Goal: Task Accomplishment & Management: Complete application form

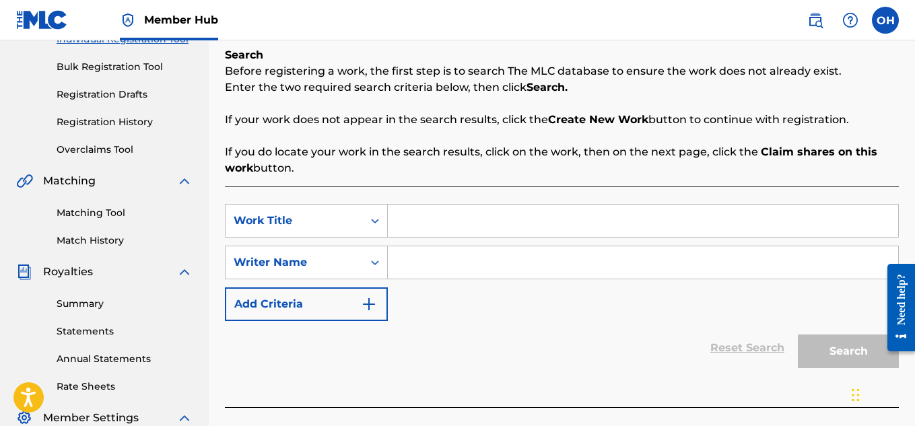
scroll to position [182, 0]
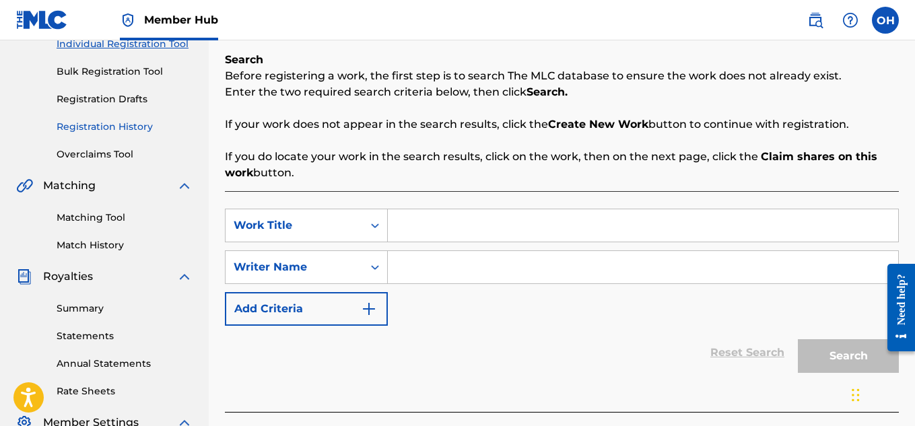
click at [119, 125] on link "Registration History" at bounding box center [125, 127] width 136 height 14
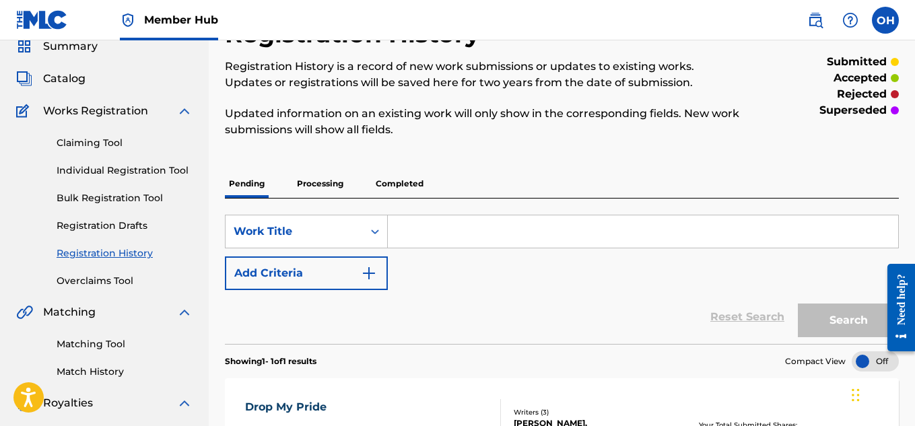
scroll to position [31, 0]
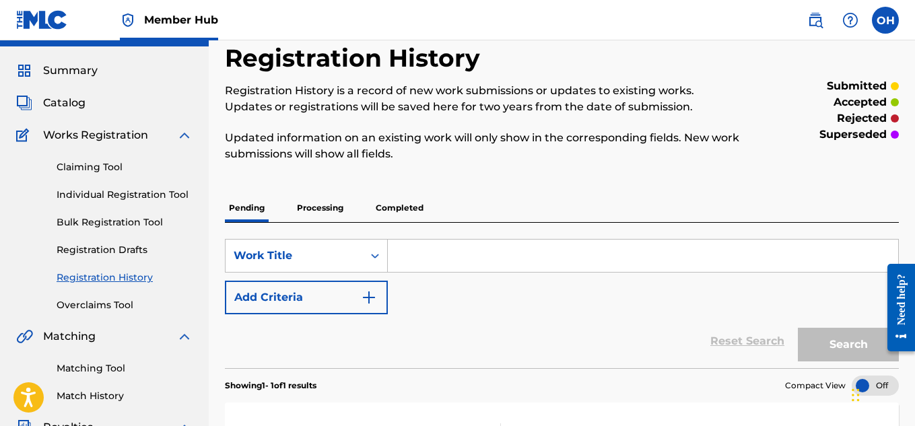
click at [110, 204] on div "Claiming Tool Individual Registration Tool Bulk Registration Tool Registration …" at bounding box center [104, 227] width 176 height 169
click at [114, 195] on link "Individual Registration Tool" at bounding box center [125, 195] width 136 height 14
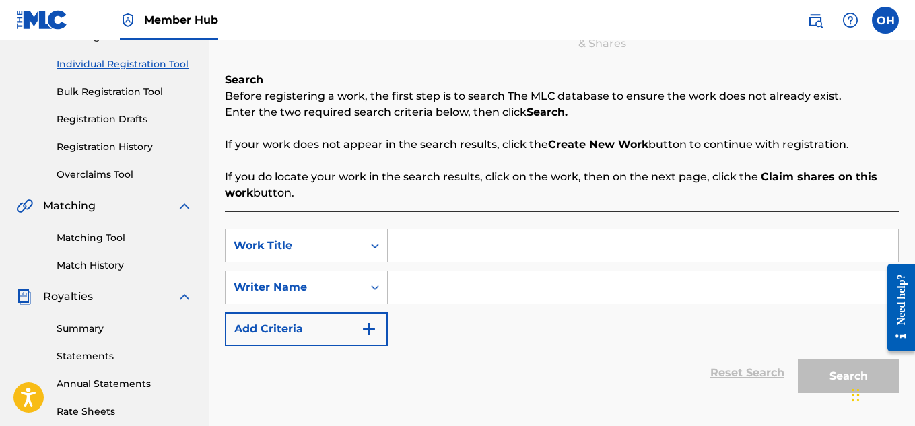
scroll to position [189, 0]
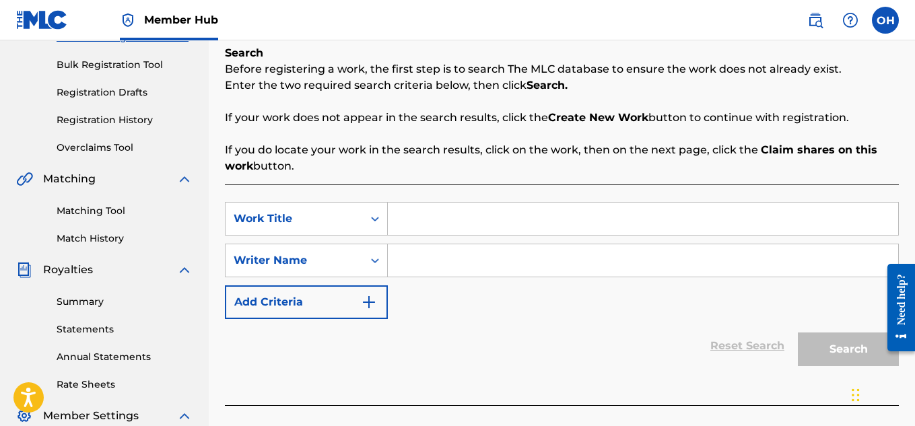
click at [421, 228] on input "Search Form" at bounding box center [643, 219] width 511 height 32
type input "Anemic"
click at [423, 254] on input "Search Form" at bounding box center [643, 260] width 511 height 32
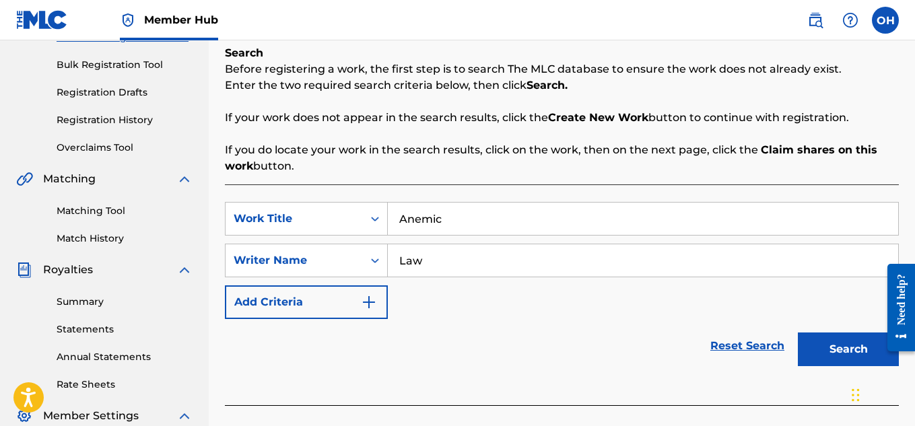
type input "Law"
click at [798, 333] on button "Search" at bounding box center [848, 350] width 101 height 34
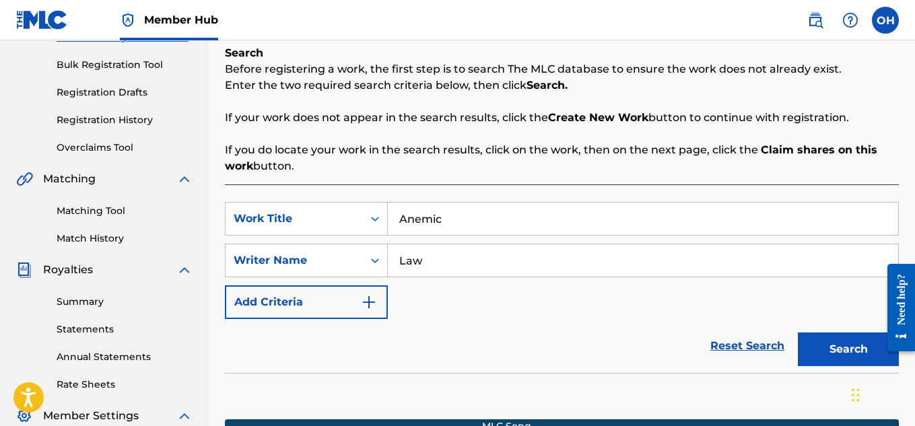
scroll to position [409, 0]
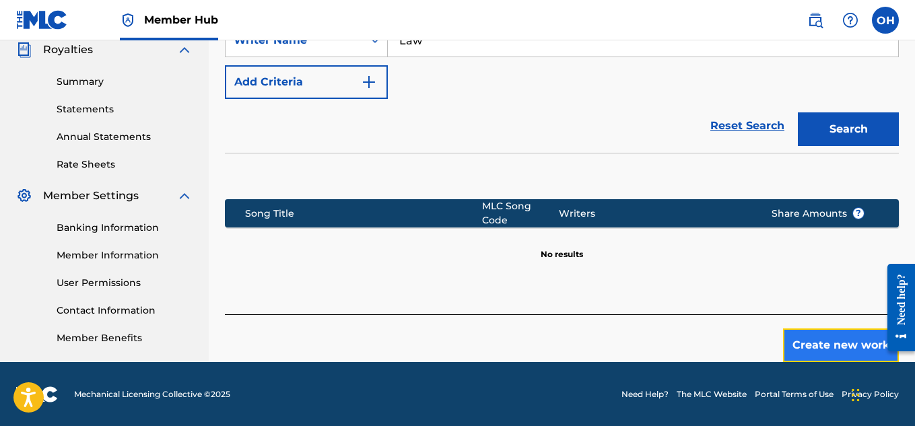
click at [797, 329] on button "Create new work" at bounding box center [841, 346] width 116 height 34
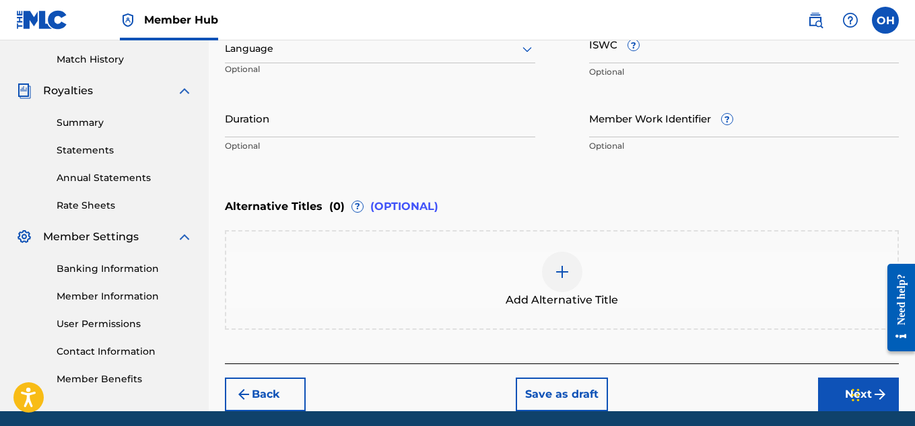
scroll to position [369, 0]
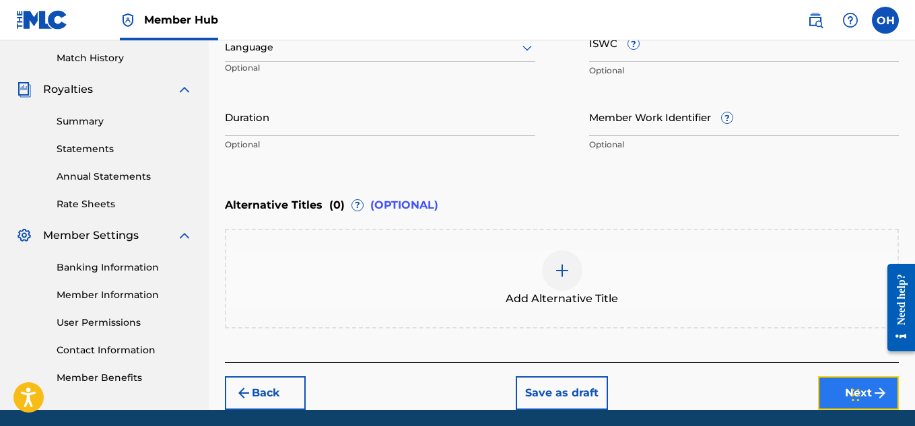
click at [845, 393] on button "Next" at bounding box center [858, 394] width 81 height 34
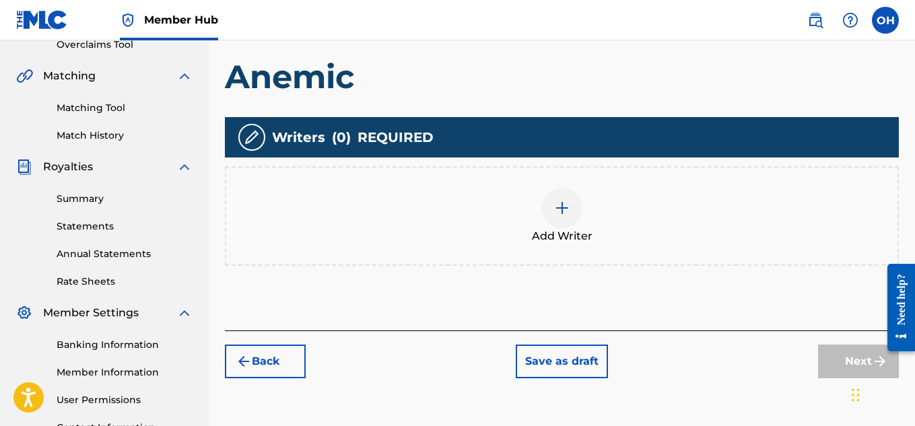
scroll to position [292, 0]
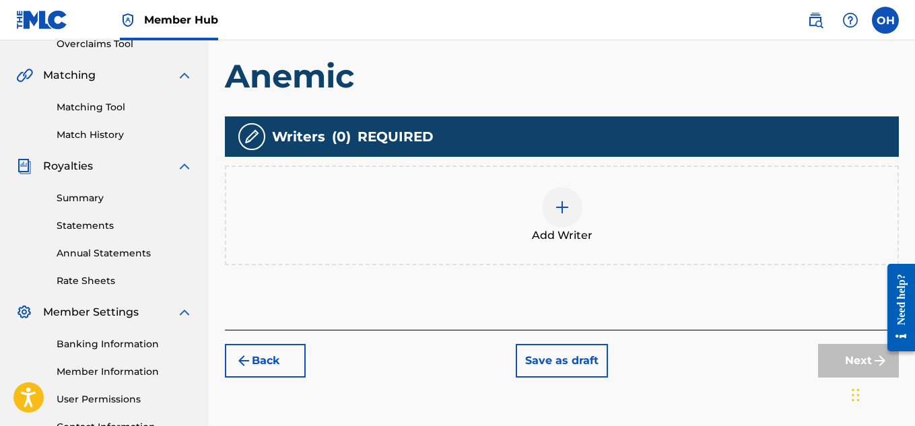
click at [550, 221] on div at bounding box center [562, 207] width 40 height 40
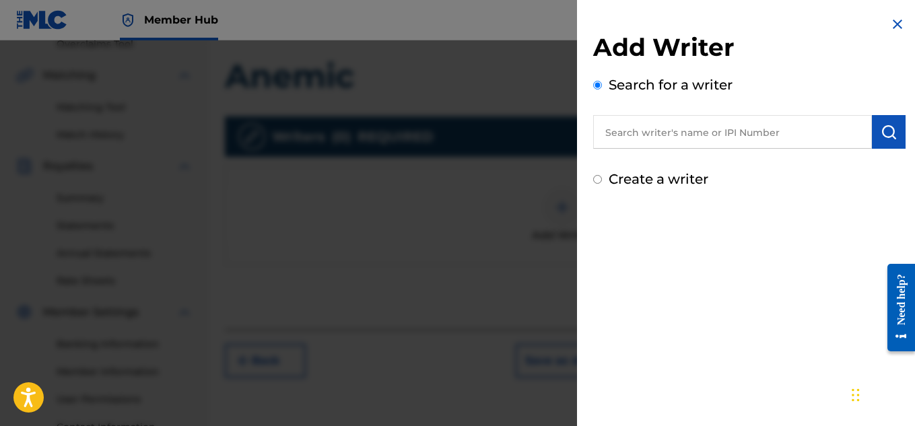
click at [652, 131] on input "text" at bounding box center [732, 132] width 279 height 34
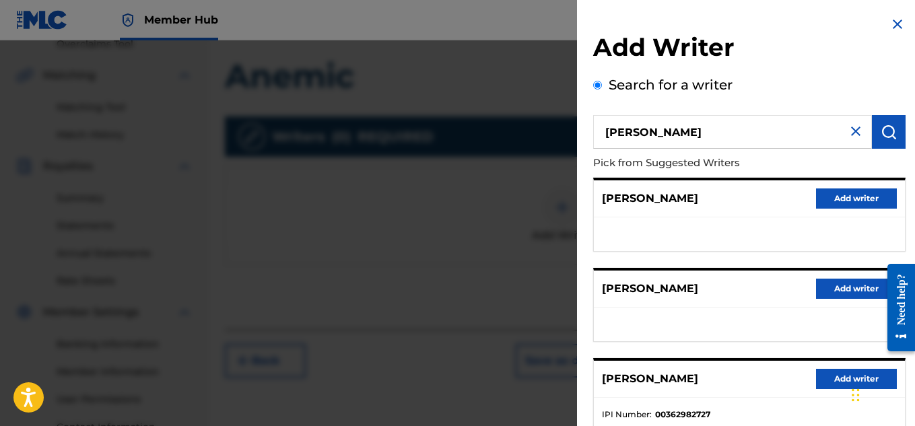
click at [676, 135] on input "[PERSON_NAME]" at bounding box center [732, 132] width 279 height 34
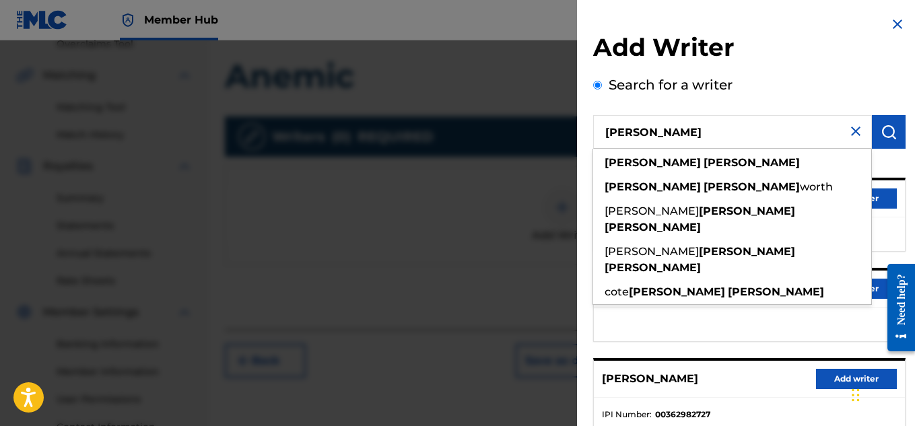
type input "[PERSON_NAME]"
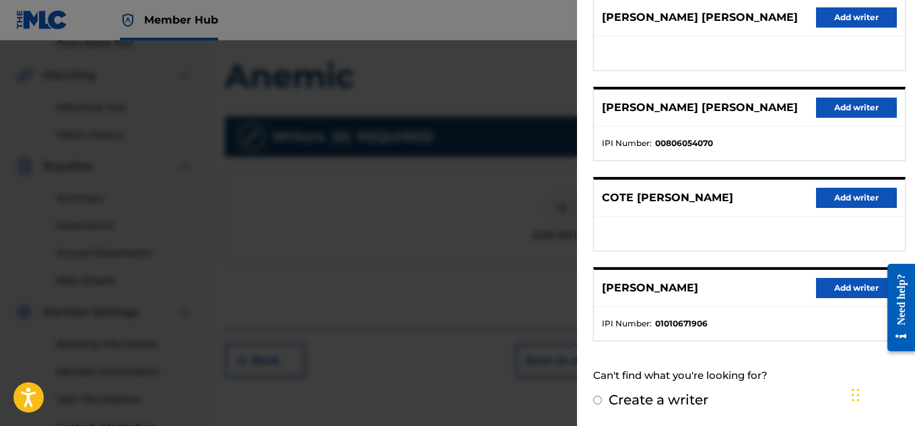
scroll to position [409, 0]
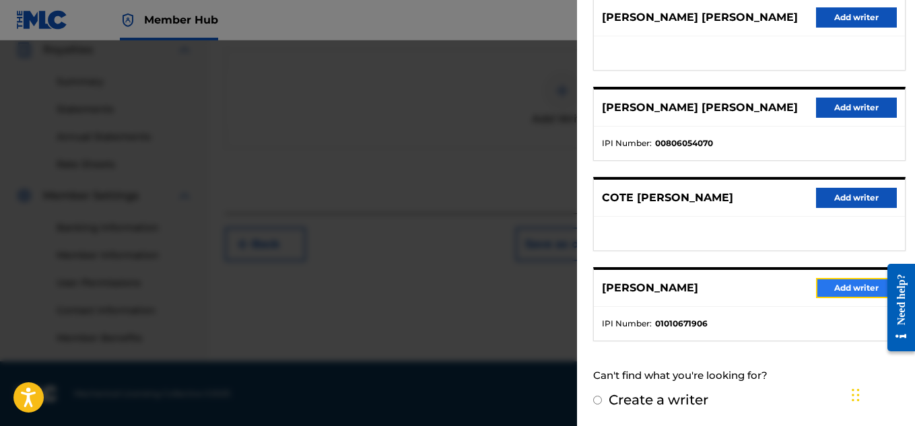
click at [847, 284] on button "Add writer" at bounding box center [856, 288] width 81 height 20
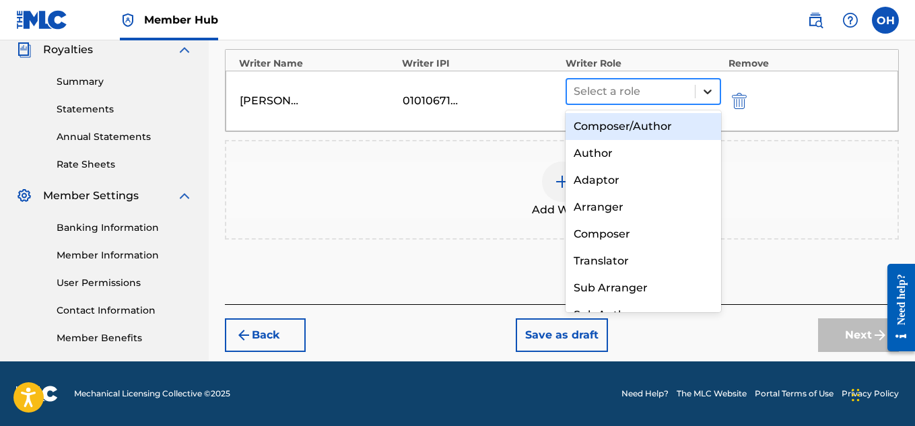
click at [710, 86] on icon at bounding box center [707, 91] width 13 height 13
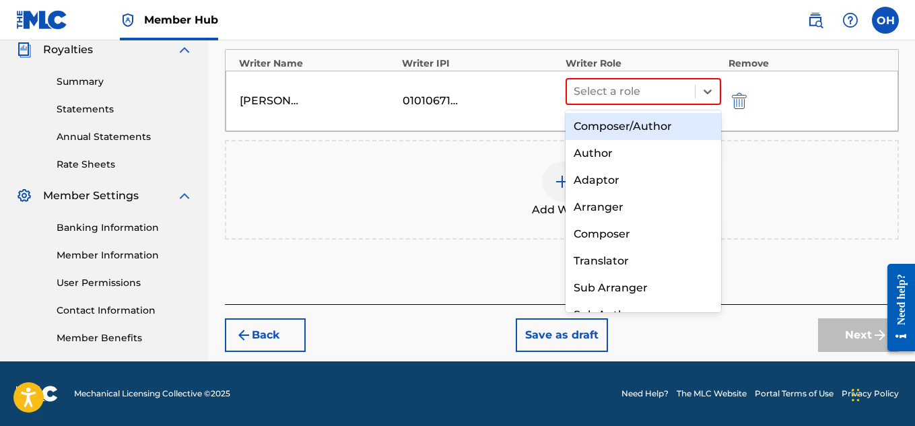
click at [663, 124] on div "Composer/Author" at bounding box center [644, 126] width 156 height 27
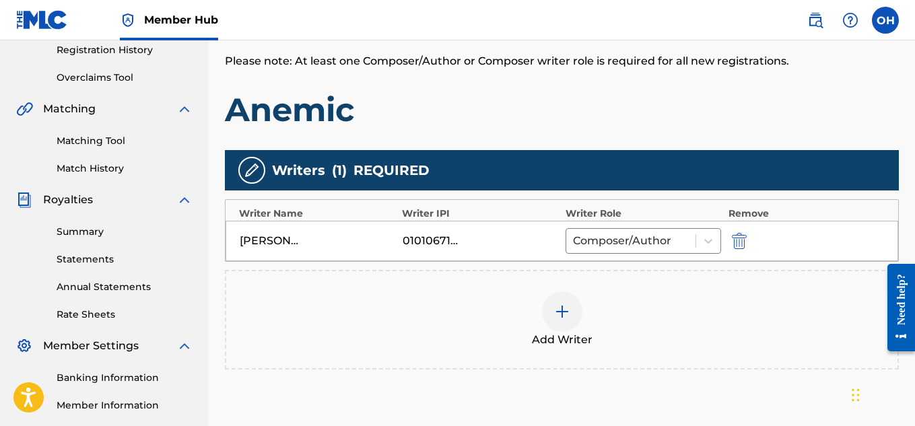
scroll to position [317, 0]
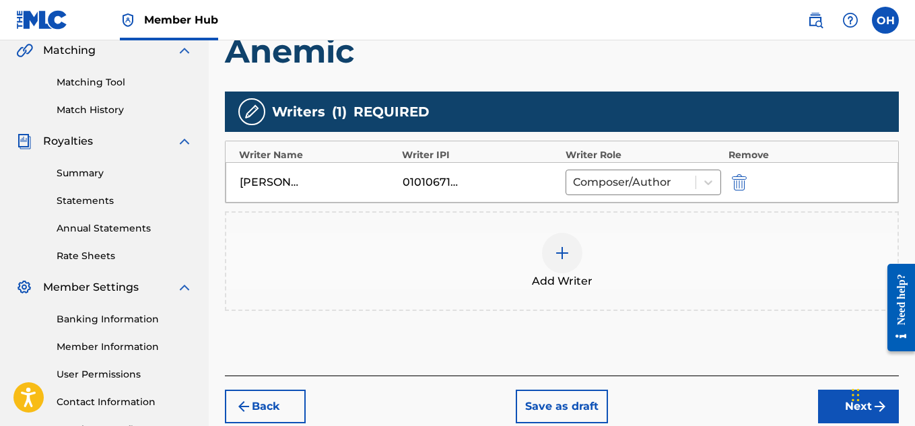
click at [651, 168] on div "[PERSON_NAME] 01010671906 Composer/Author" at bounding box center [562, 182] width 673 height 40
click at [651, 179] on div at bounding box center [631, 182] width 117 height 19
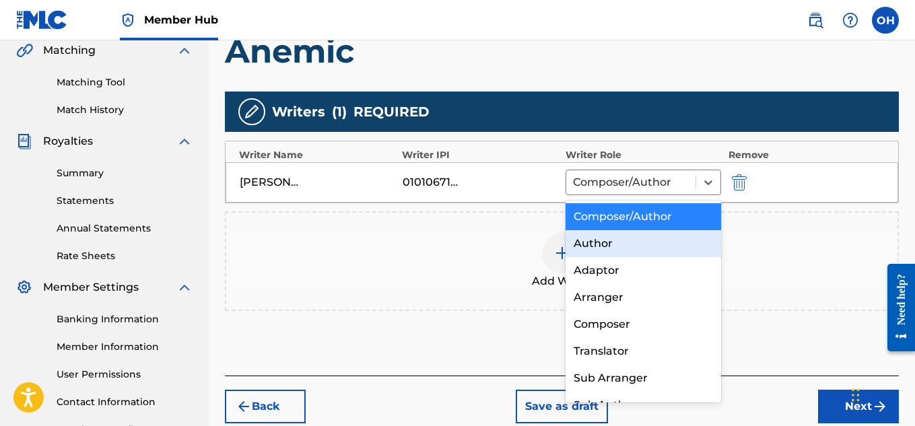
click at [625, 253] on div "Author" at bounding box center [644, 243] width 156 height 27
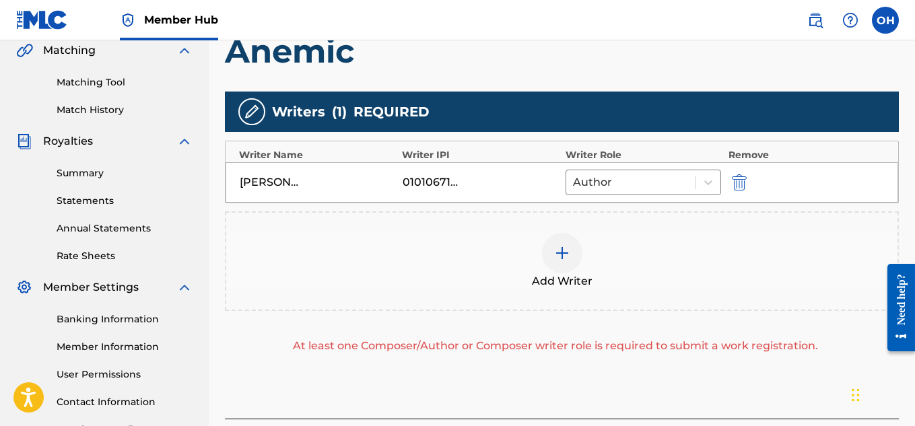
click at [566, 254] on img at bounding box center [562, 253] width 16 height 16
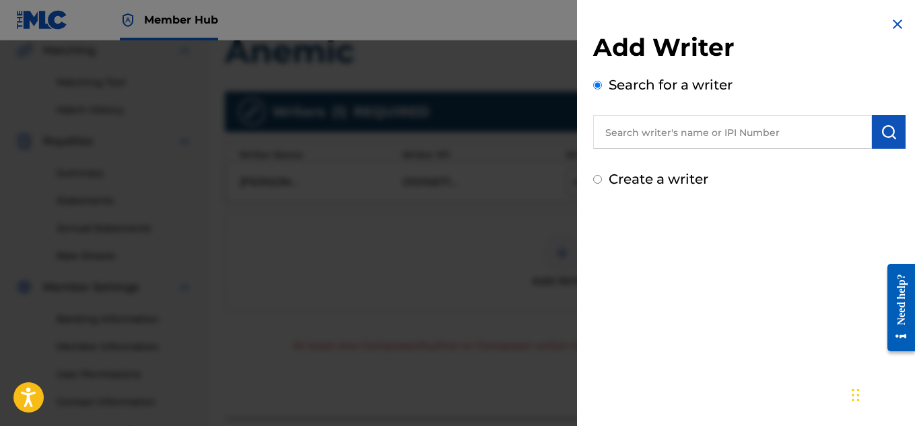
click at [665, 137] on input "text" at bounding box center [732, 132] width 279 height 34
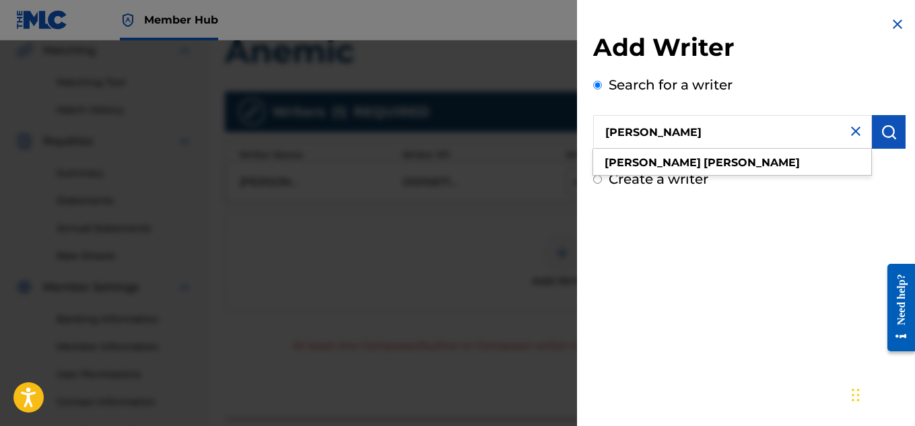
type input "[PERSON_NAME]"
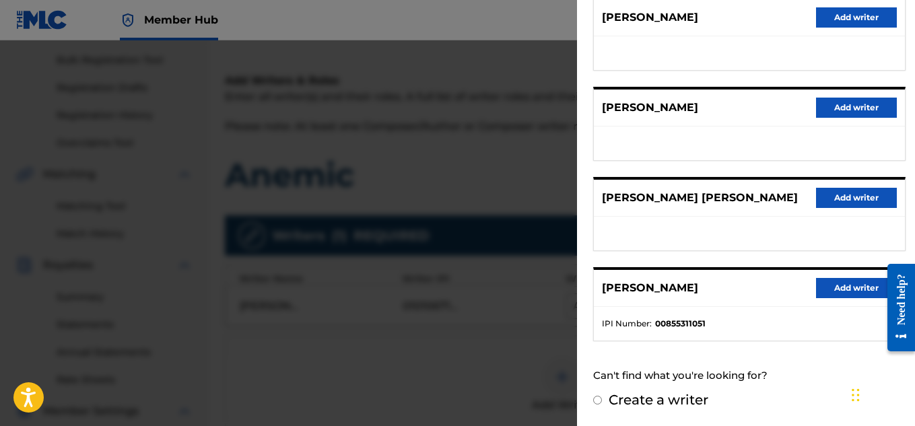
scroll to position [189, 0]
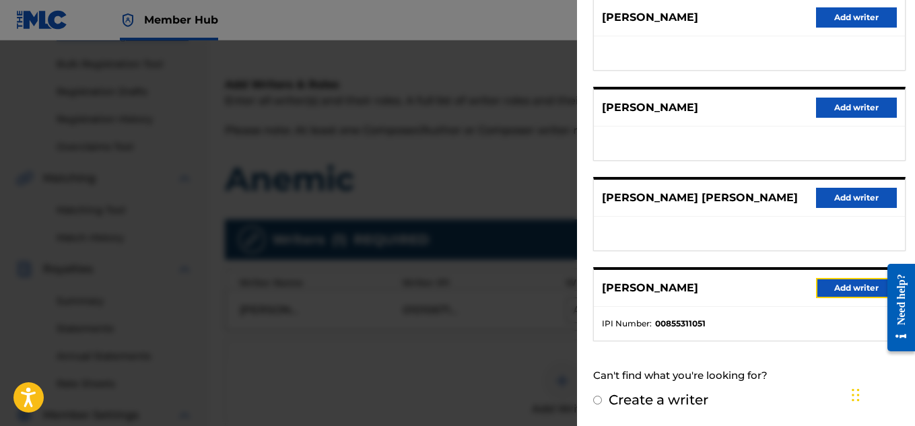
click at [863, 288] on button "Add writer" at bounding box center [856, 288] width 81 height 20
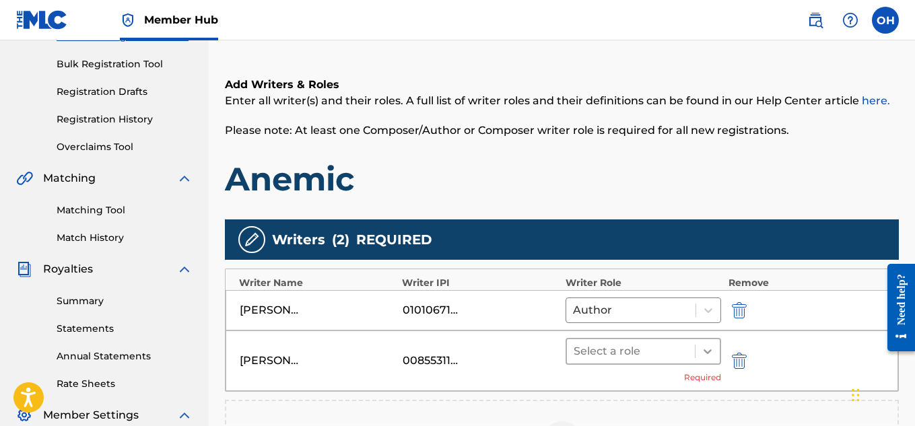
click at [705, 348] on icon at bounding box center [707, 351] width 13 height 13
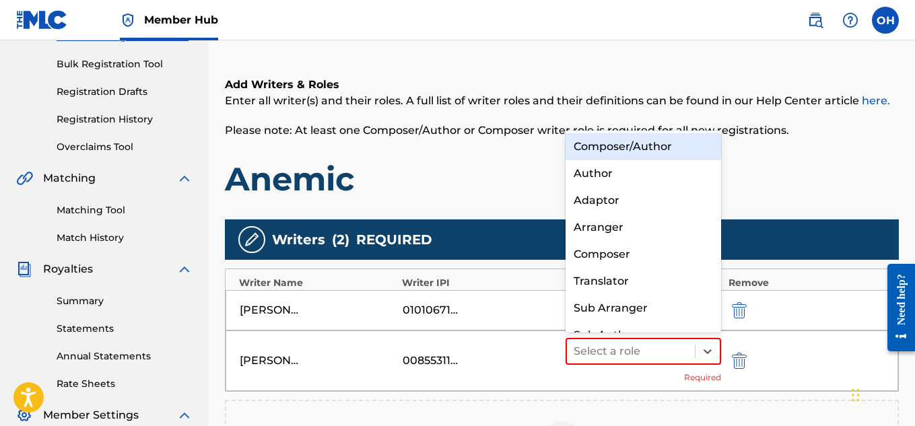
click at [644, 149] on div "Composer/Author" at bounding box center [644, 146] width 156 height 27
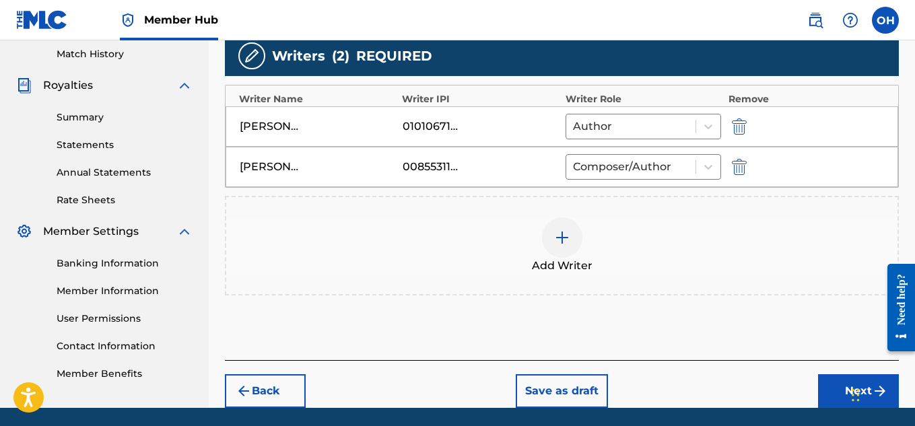
scroll to position [420, 0]
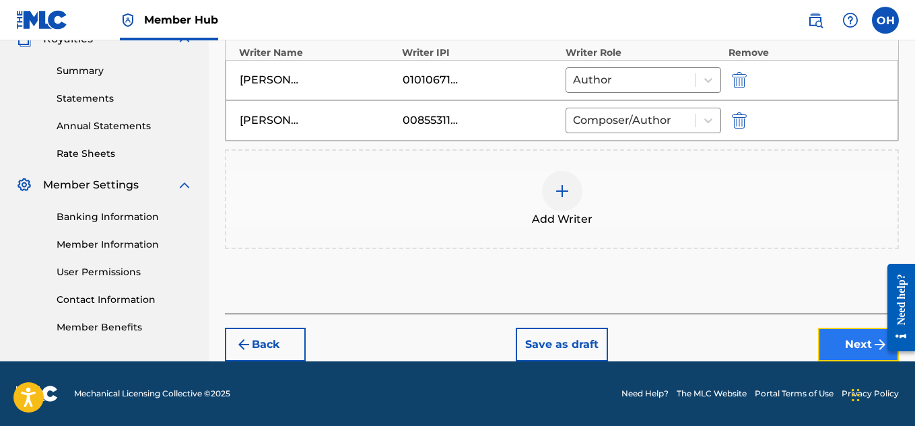
click at [834, 342] on button "Next" at bounding box center [858, 345] width 81 height 34
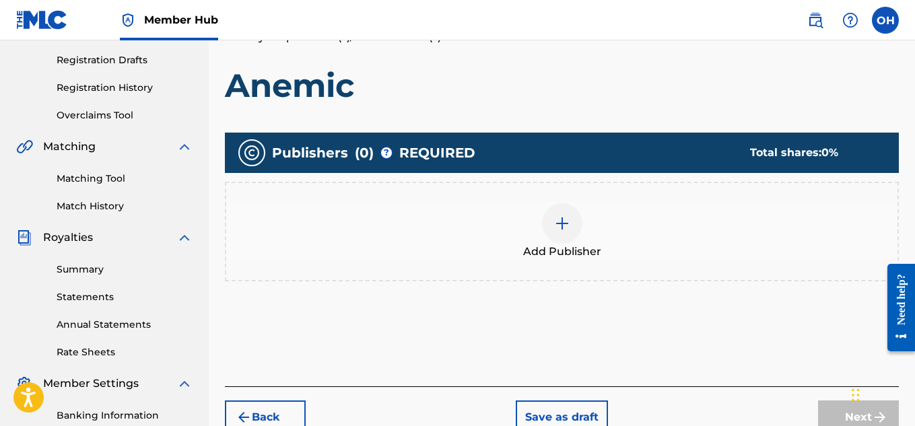
scroll to position [222, 0]
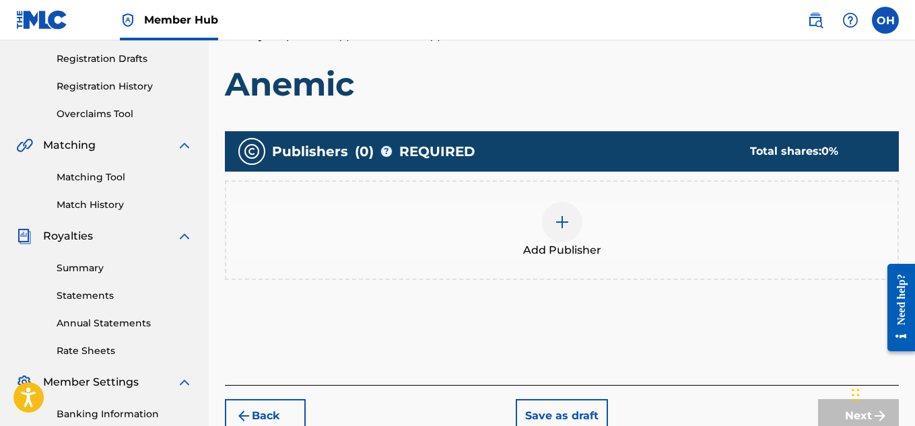
click at [555, 230] on div at bounding box center [562, 222] width 40 height 40
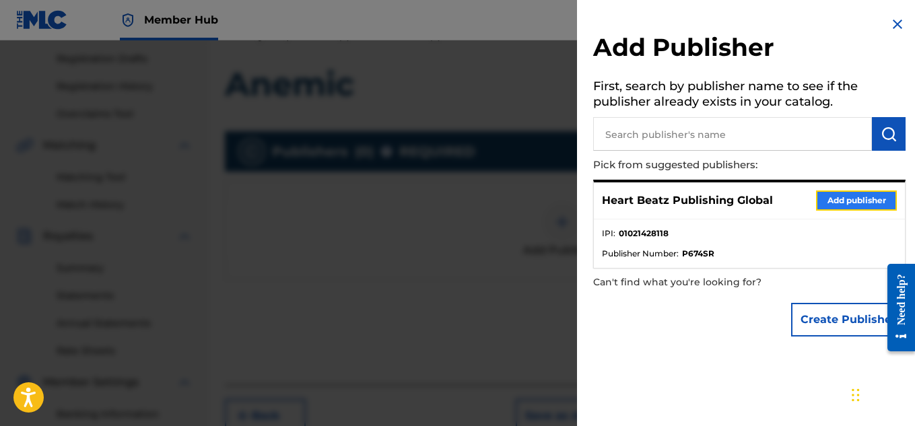
click at [844, 196] on button "Add publisher" at bounding box center [856, 201] width 81 height 20
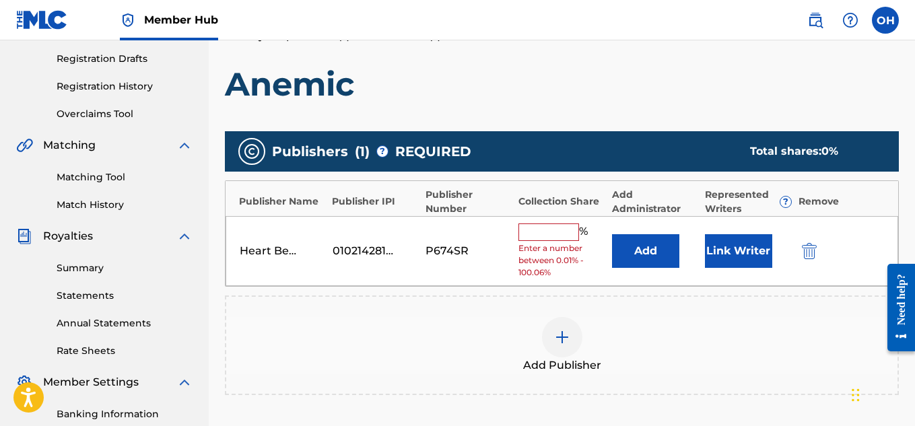
click at [540, 232] on input "text" at bounding box center [549, 233] width 61 height 18
type input "50"
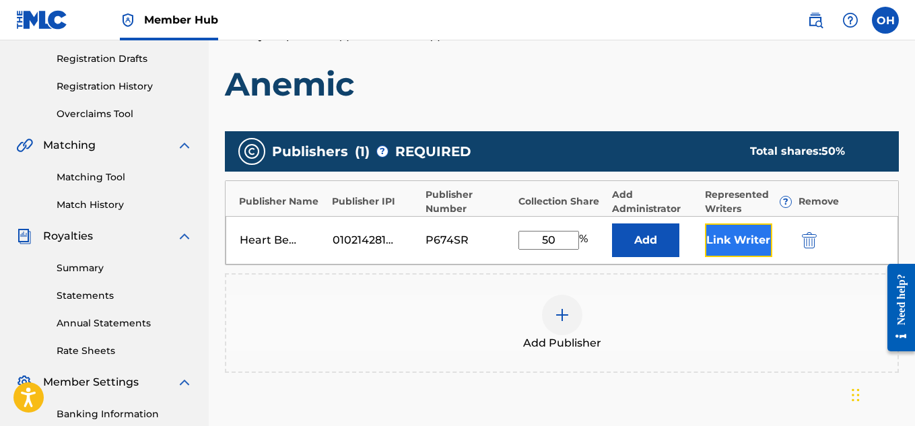
click at [733, 238] on button "Link Writer" at bounding box center [738, 241] width 67 height 34
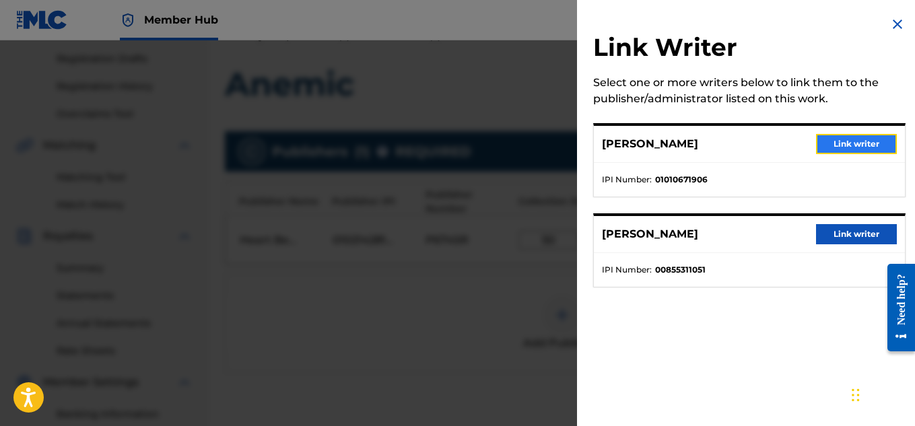
click at [831, 144] on button "Link writer" at bounding box center [856, 144] width 81 height 20
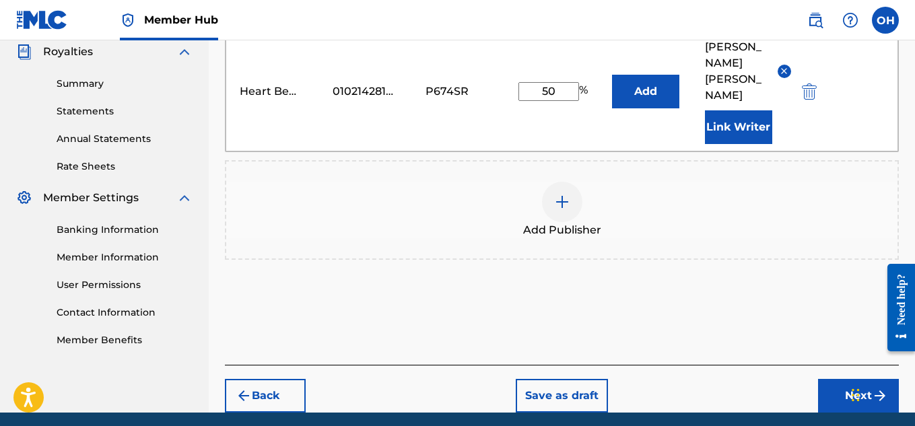
scroll to position [426, 0]
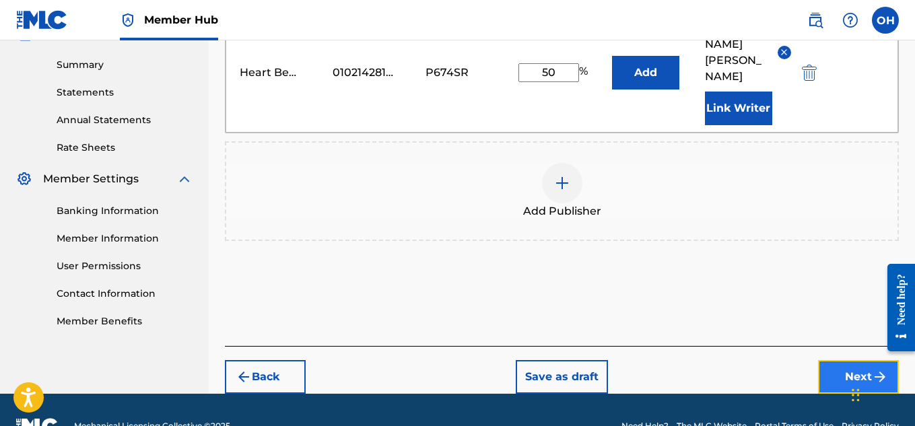
click at [837, 360] on button "Next" at bounding box center [858, 377] width 81 height 34
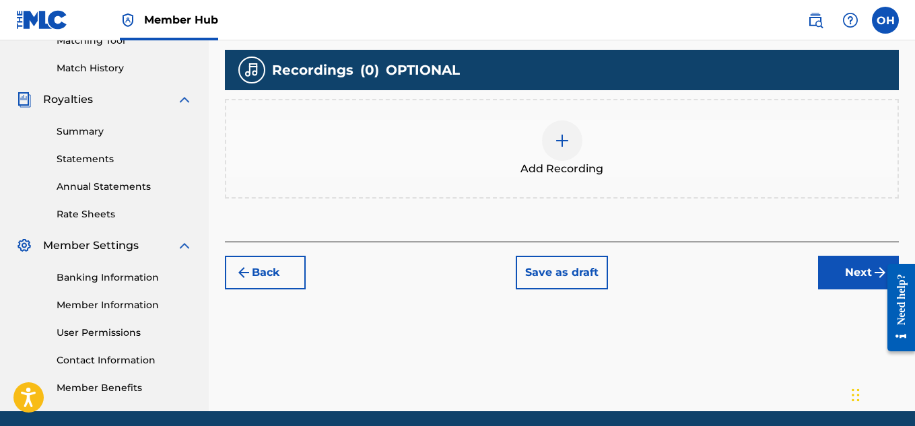
scroll to position [409, 0]
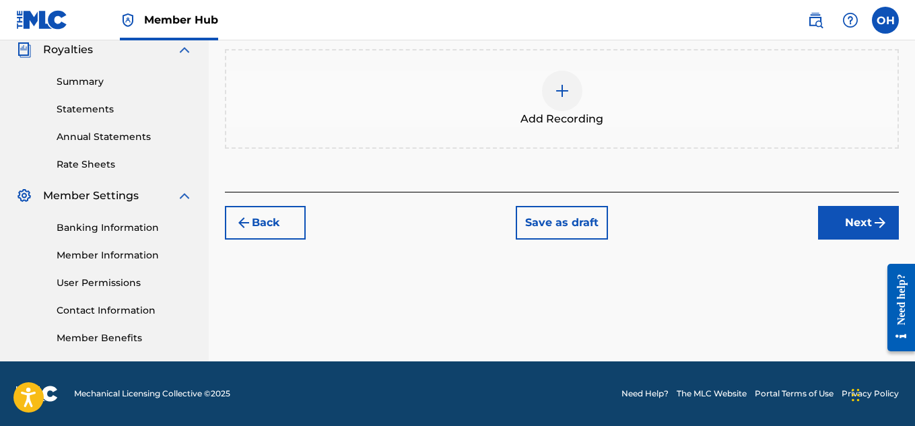
click at [563, 111] on span "Add Recording" at bounding box center [562, 119] width 83 height 16
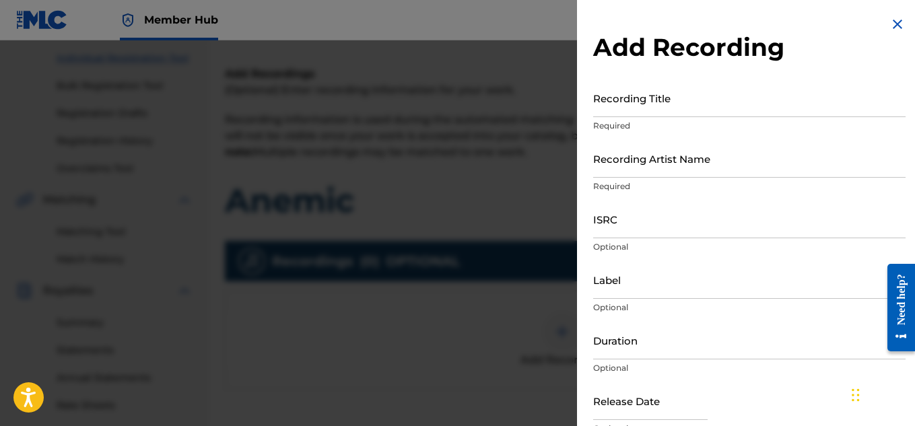
scroll to position [0, 0]
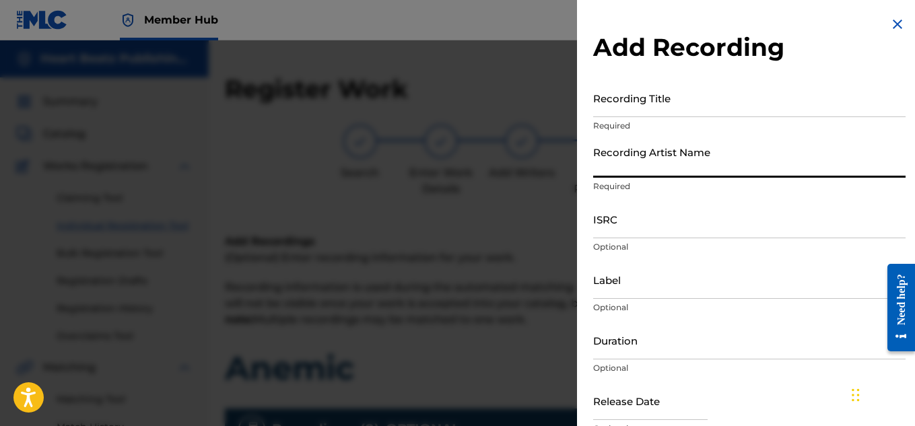
click at [641, 173] on input "Recording Artist Name" at bounding box center [749, 158] width 313 height 38
type input "[PERSON_NAME] OTS"
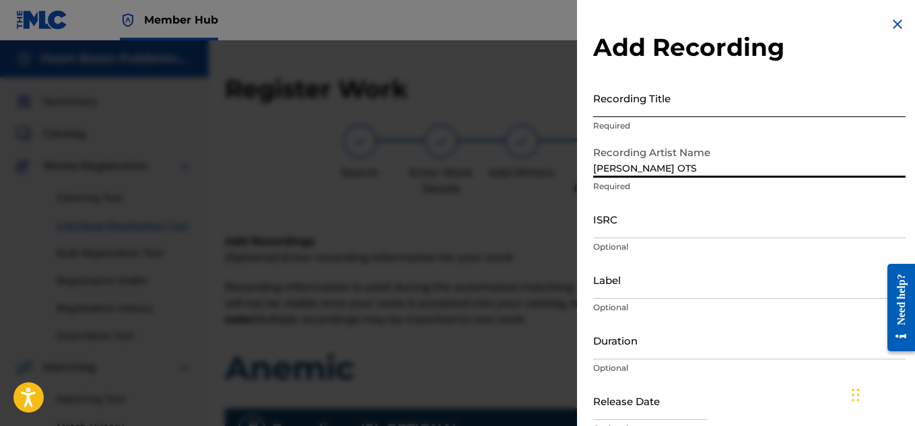
click at [628, 112] on input "Recording Title" at bounding box center [749, 98] width 313 height 38
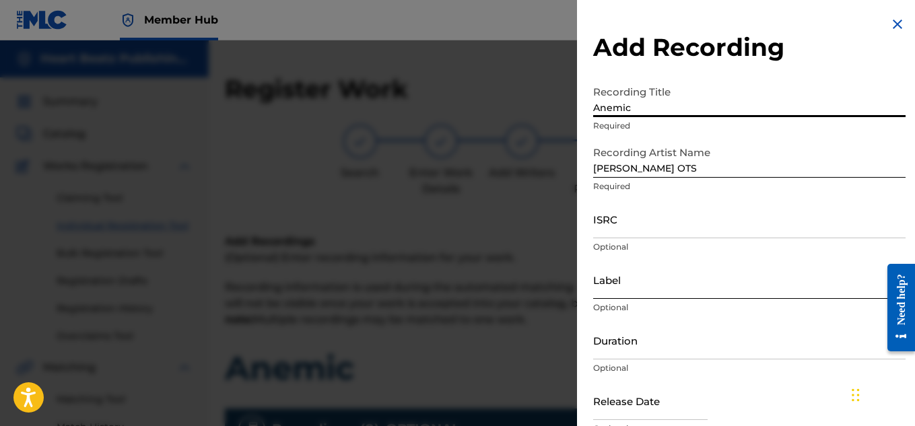
type input "Anemic"
click at [636, 290] on input "Label" at bounding box center [749, 280] width 313 height 38
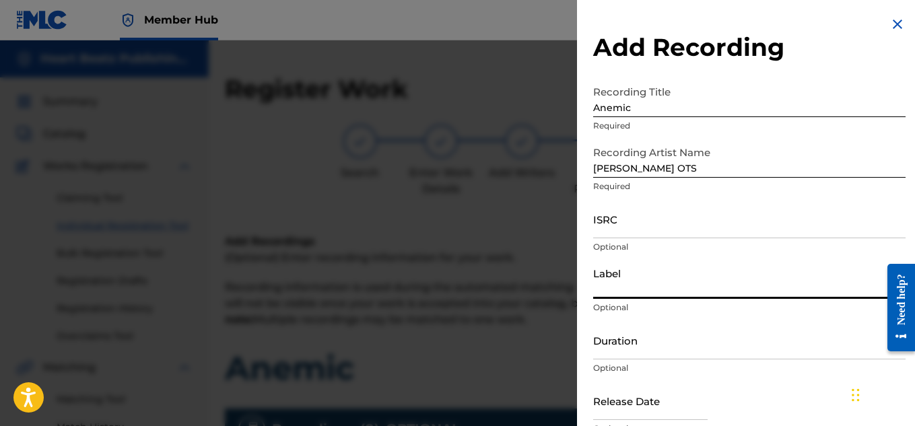
type input "Heartbeatz Entertainment"
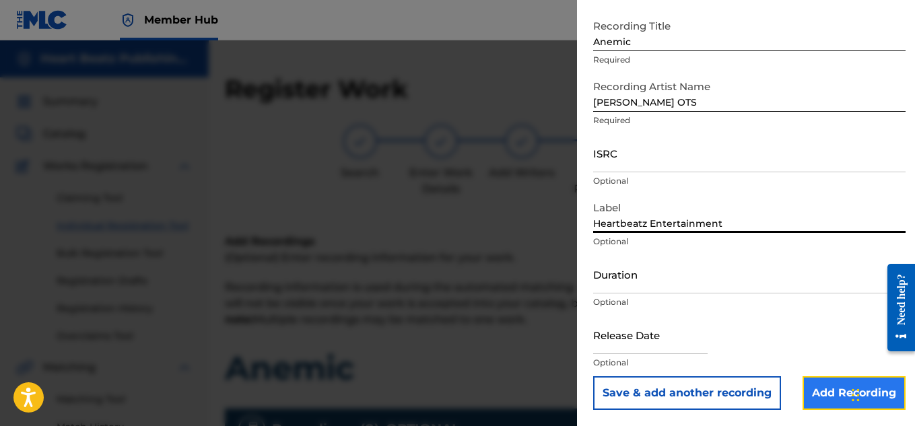
click at [824, 403] on input "Add Recording" at bounding box center [854, 394] width 103 height 34
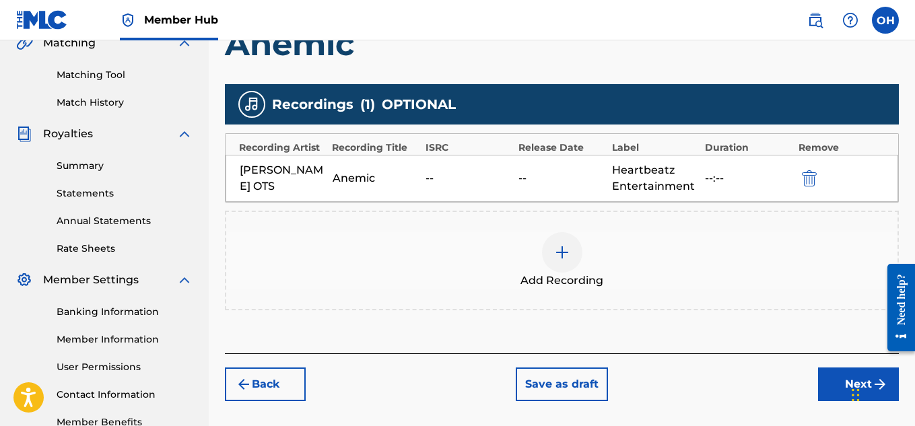
scroll to position [325, 0]
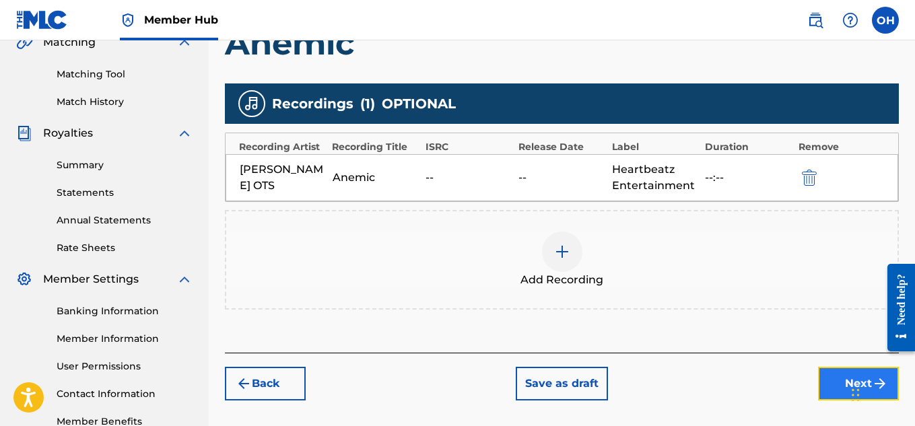
click at [837, 385] on button "Next" at bounding box center [858, 384] width 81 height 34
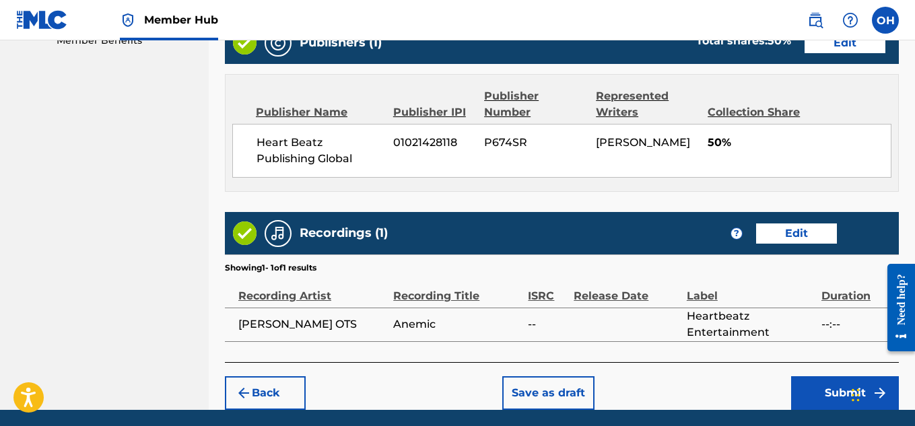
scroll to position [755, 0]
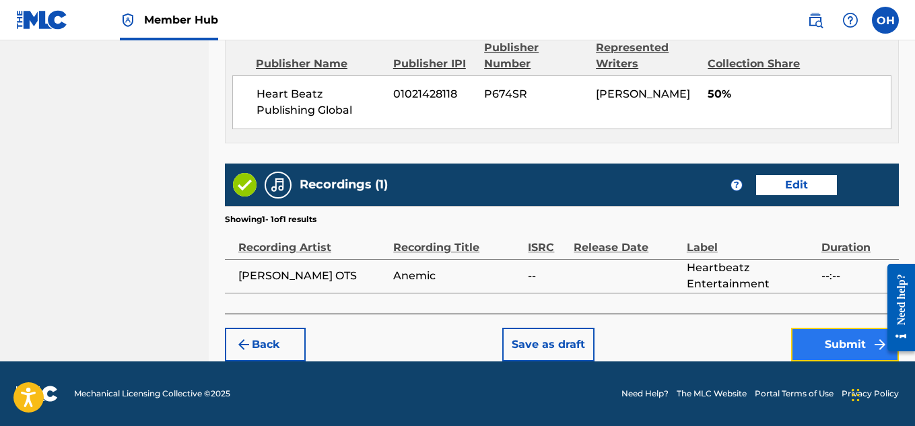
click at [809, 345] on button "Submit" at bounding box center [845, 345] width 108 height 34
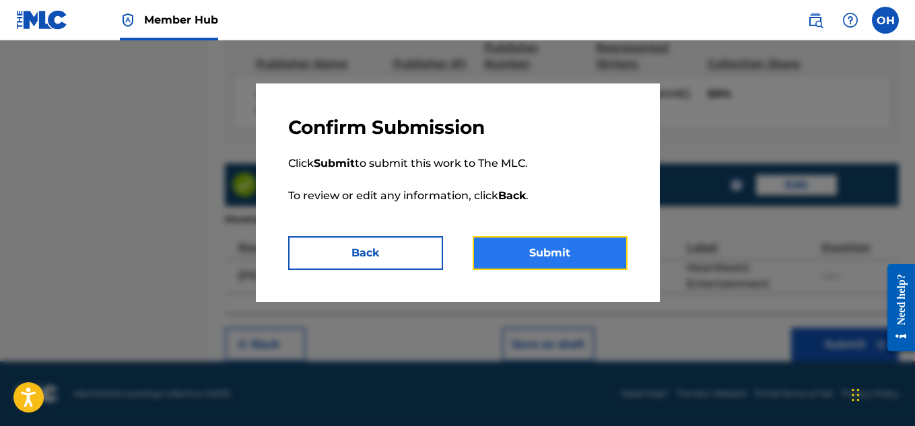
click at [574, 251] on button "Submit" at bounding box center [550, 253] width 155 height 34
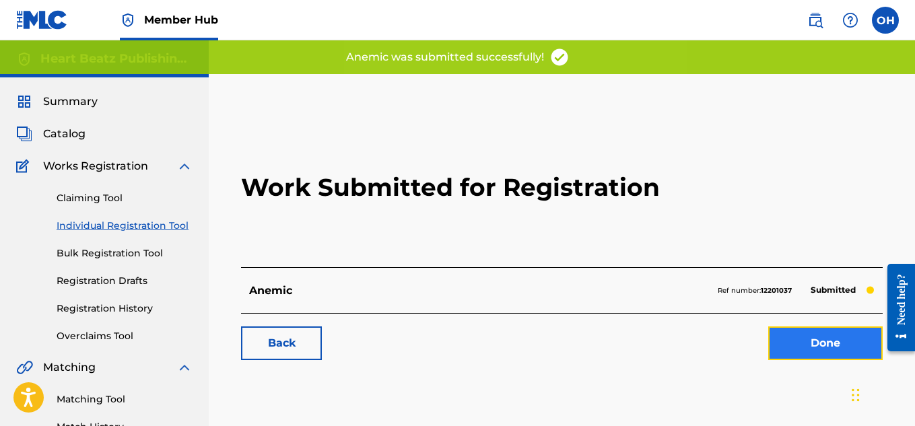
click at [795, 355] on link "Done" at bounding box center [825, 344] width 114 height 34
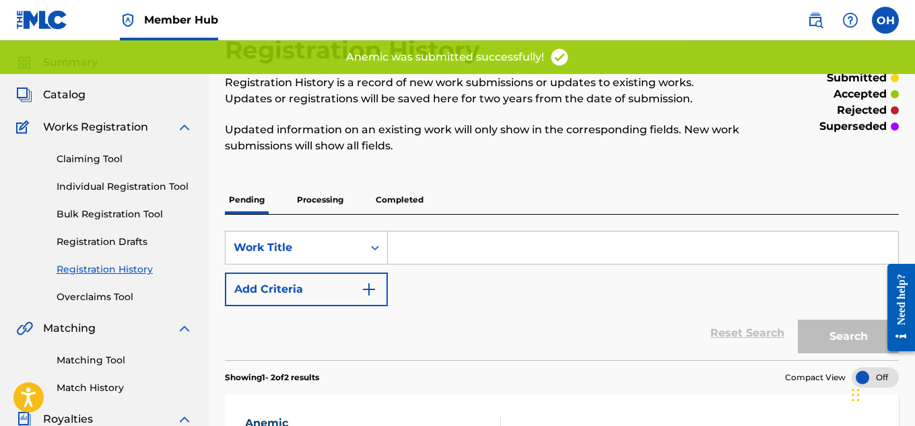
scroll to position [42, 0]
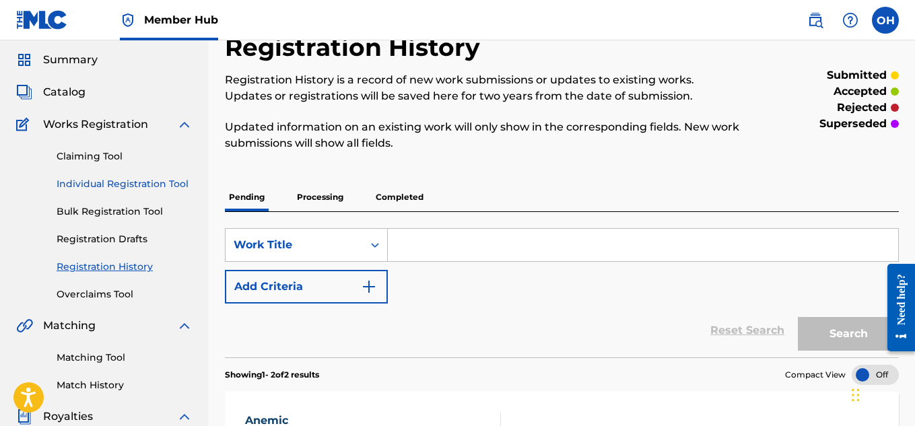
click at [145, 185] on link "Individual Registration Tool" at bounding box center [125, 184] width 136 height 14
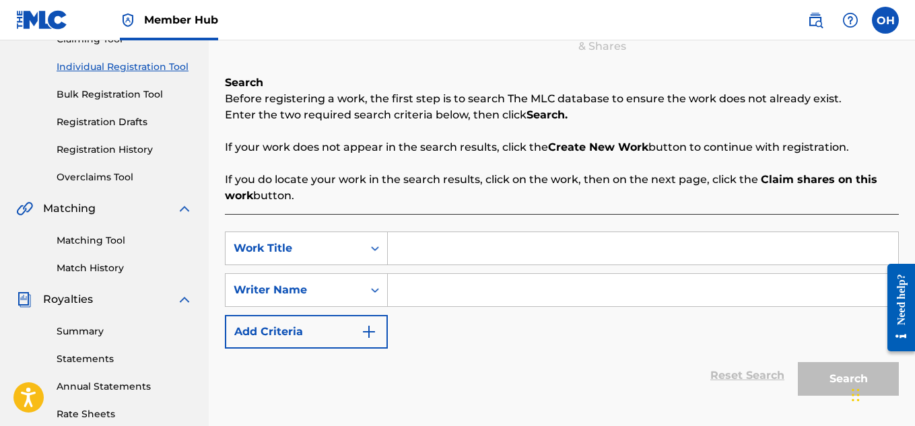
scroll to position [169, 0]
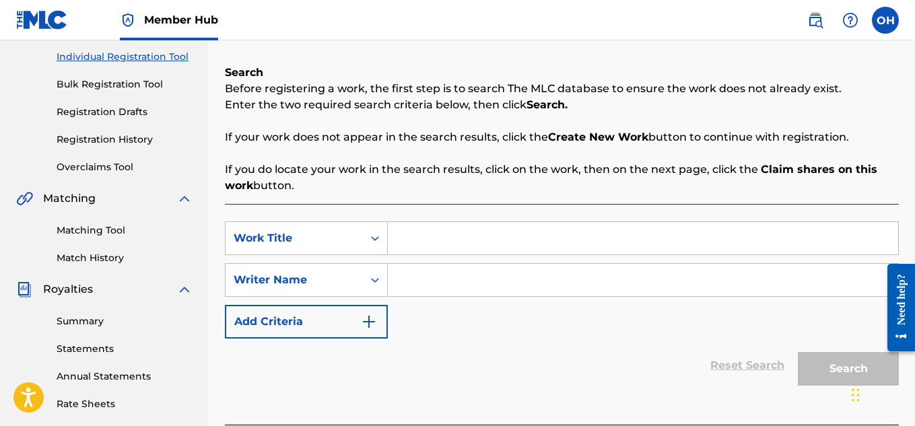
click at [424, 242] on input "Search Form" at bounding box center [643, 238] width 511 height 32
type input "Number 2"
click at [422, 273] on input "Search Form" at bounding box center [643, 280] width 511 height 32
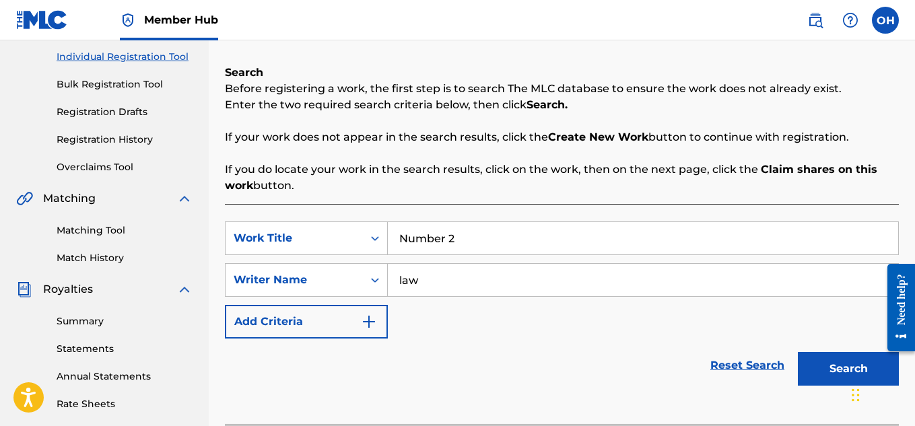
type input "law"
click at [798, 352] on button "Search" at bounding box center [848, 369] width 101 height 34
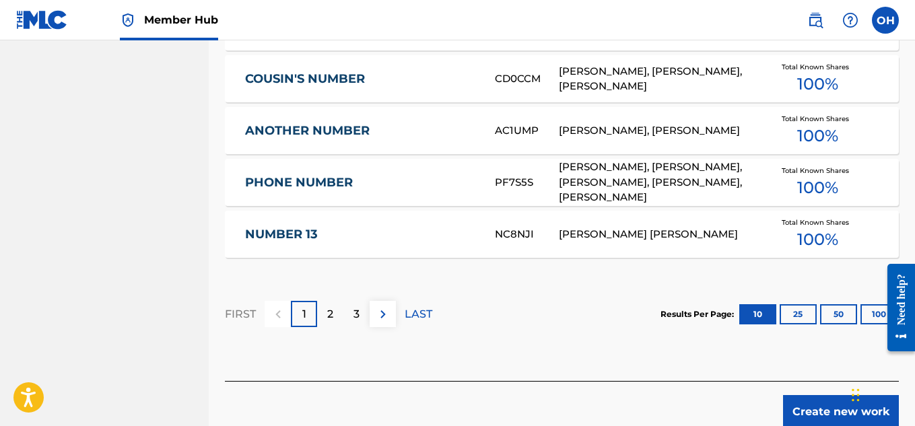
scroll to position [969, 0]
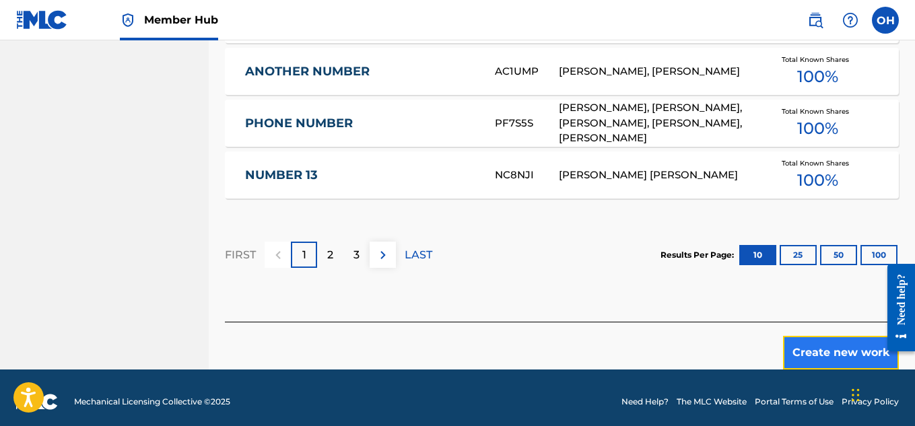
click at [829, 337] on button "Create new work" at bounding box center [841, 353] width 116 height 34
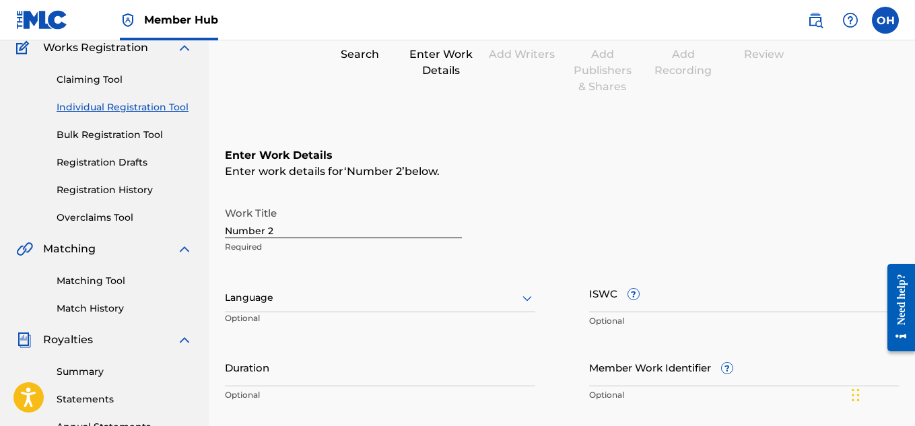
scroll to position [106, 0]
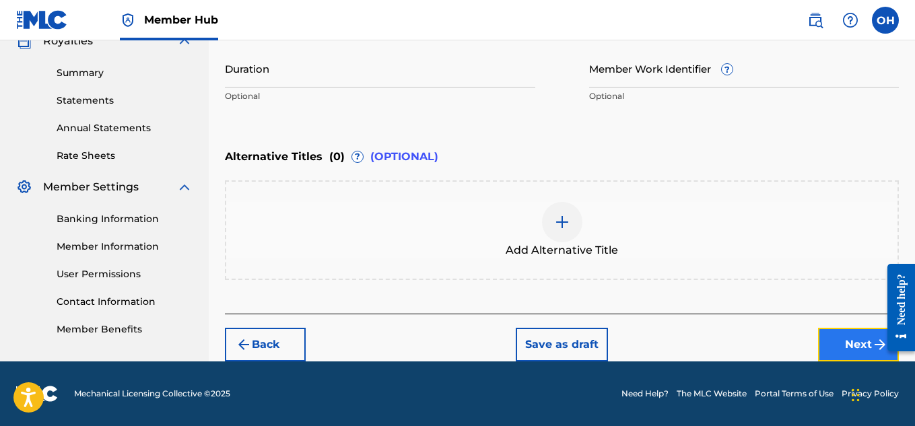
click at [820, 338] on button "Next" at bounding box center [858, 345] width 81 height 34
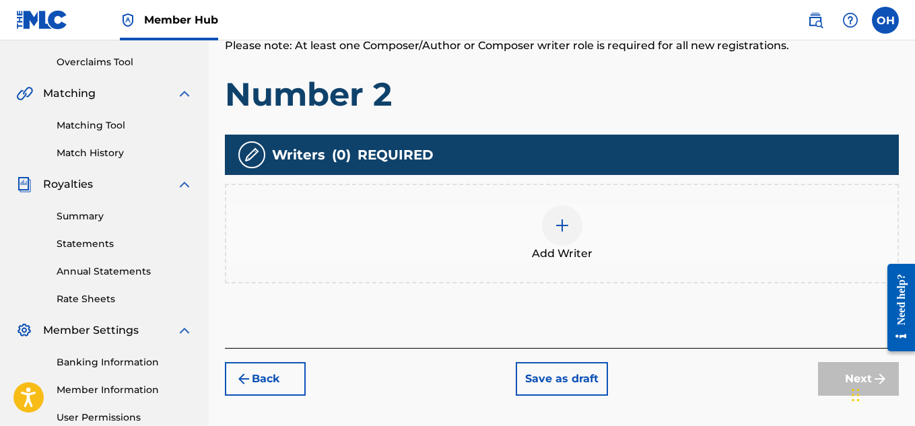
scroll to position [289, 0]
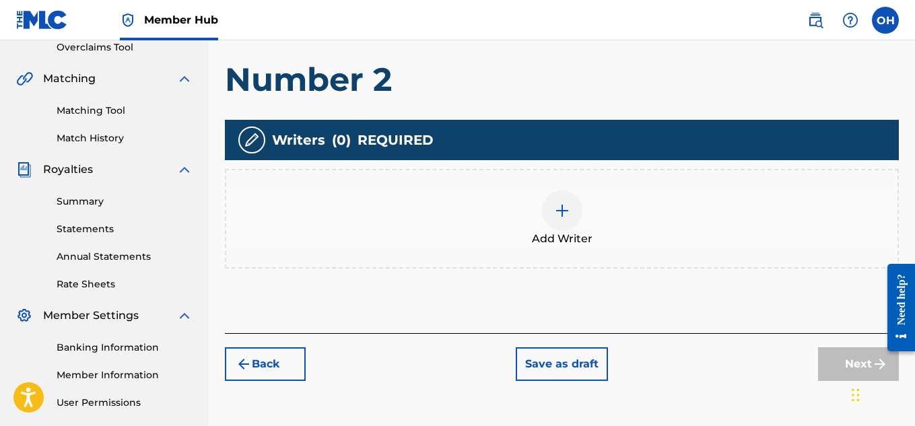
click at [548, 212] on div at bounding box center [562, 211] width 40 height 40
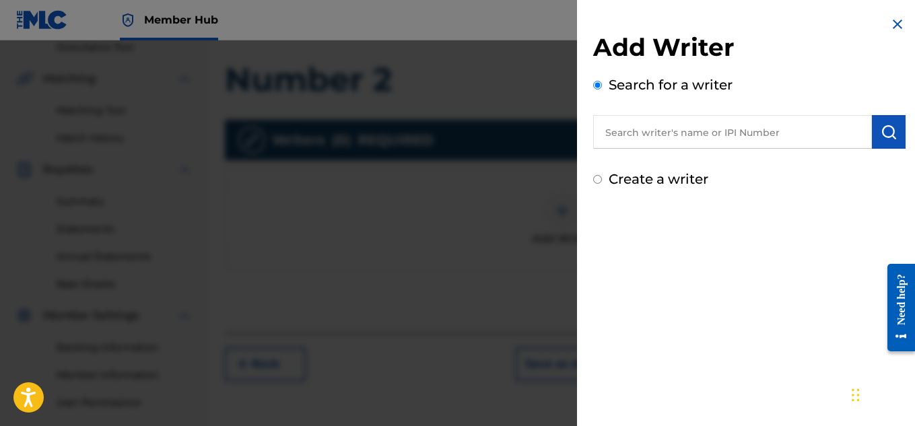
click at [670, 139] on input "text" at bounding box center [732, 132] width 279 height 34
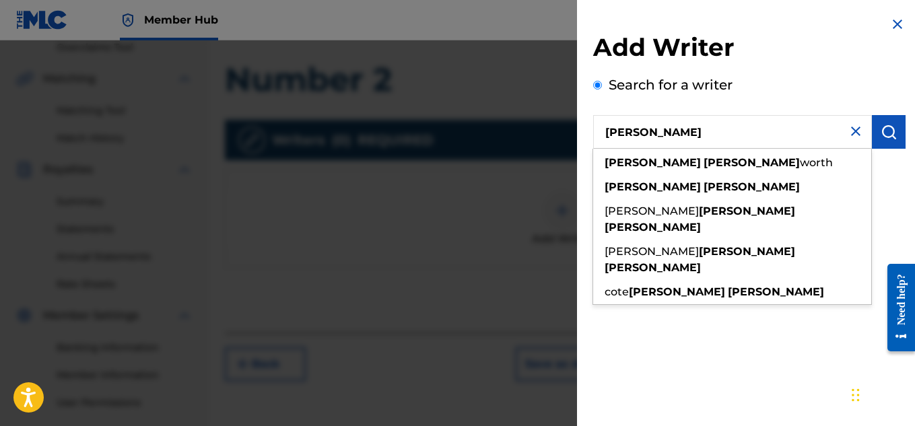
type input "[PERSON_NAME]"
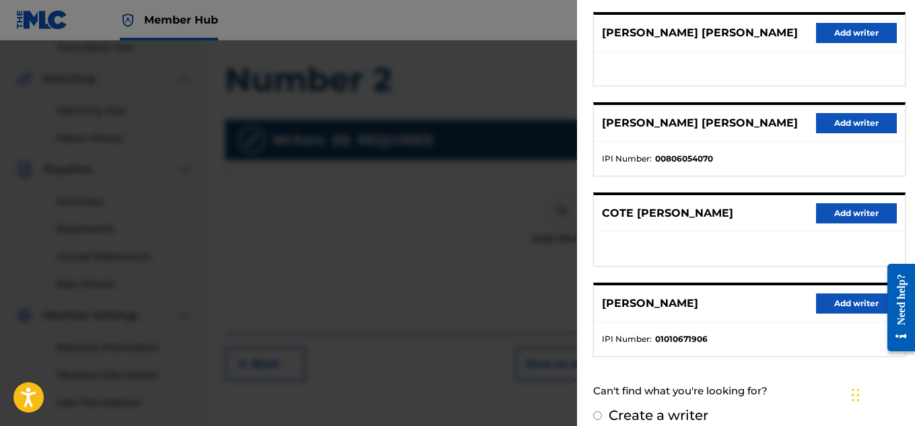
scroll to position [271, 0]
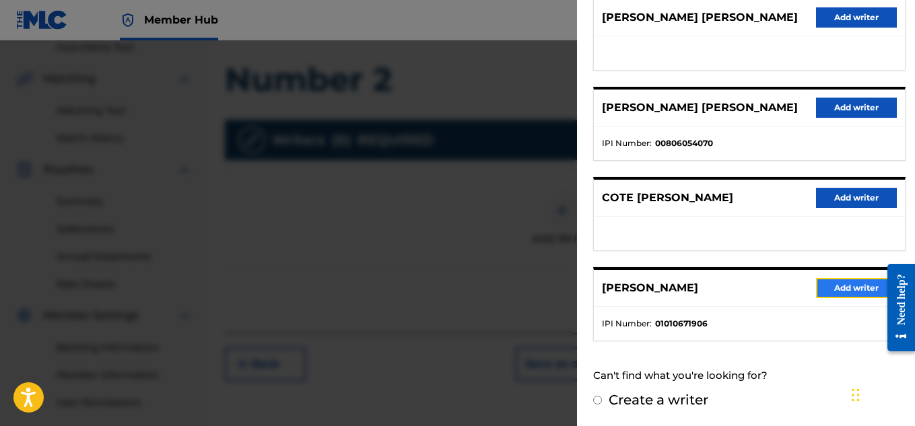
click at [830, 287] on button "Add writer" at bounding box center [856, 288] width 81 height 20
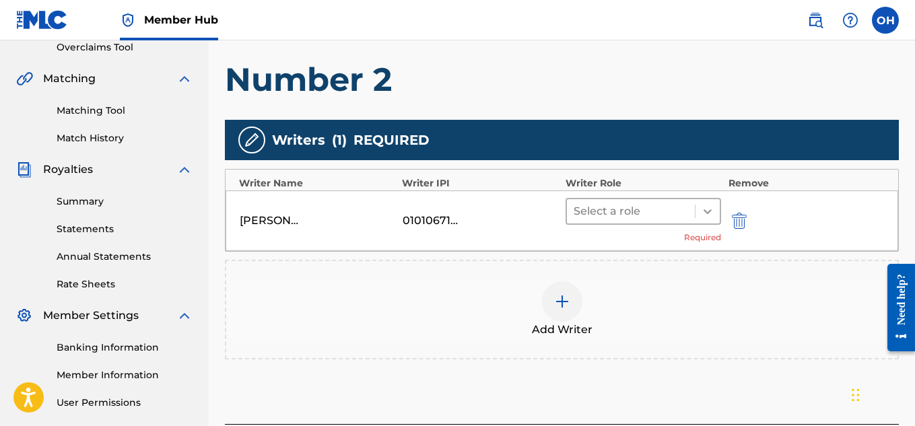
click at [707, 213] on icon at bounding box center [707, 211] width 13 height 13
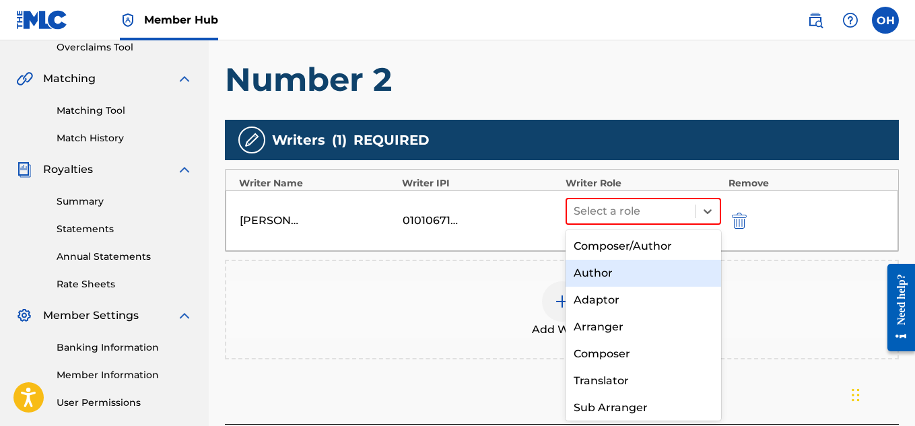
click at [643, 267] on div "Author" at bounding box center [644, 273] width 156 height 27
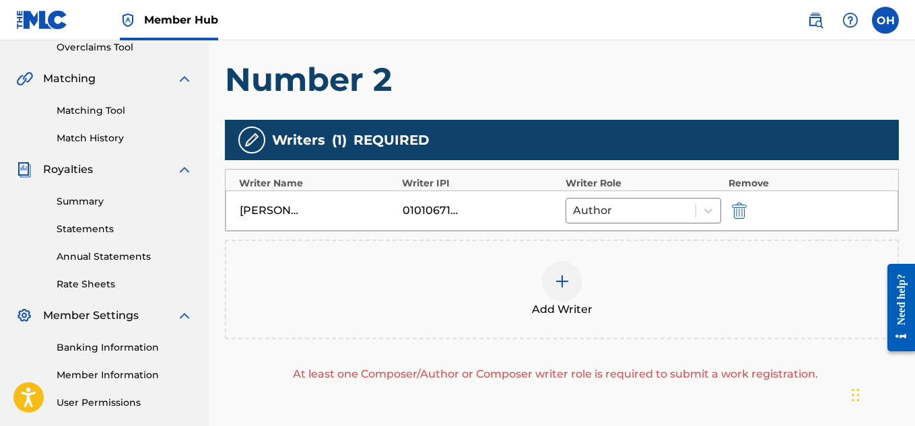
click at [561, 280] on img at bounding box center [562, 281] width 16 height 16
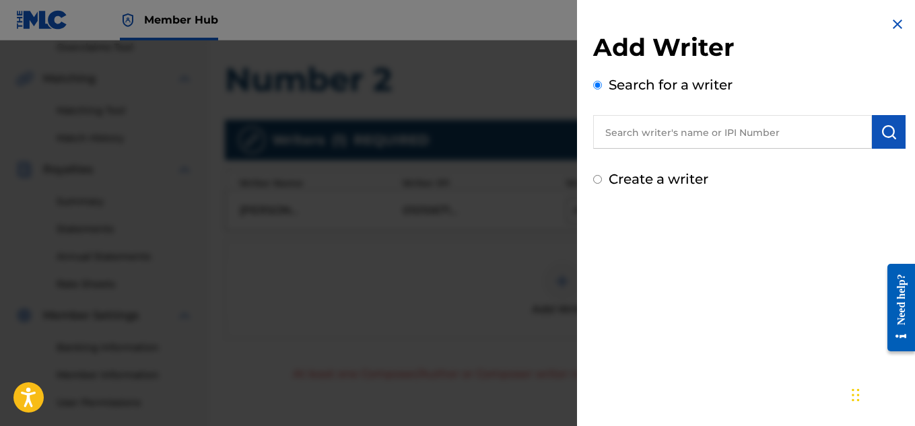
click at [688, 143] on input "text" at bounding box center [732, 132] width 279 height 34
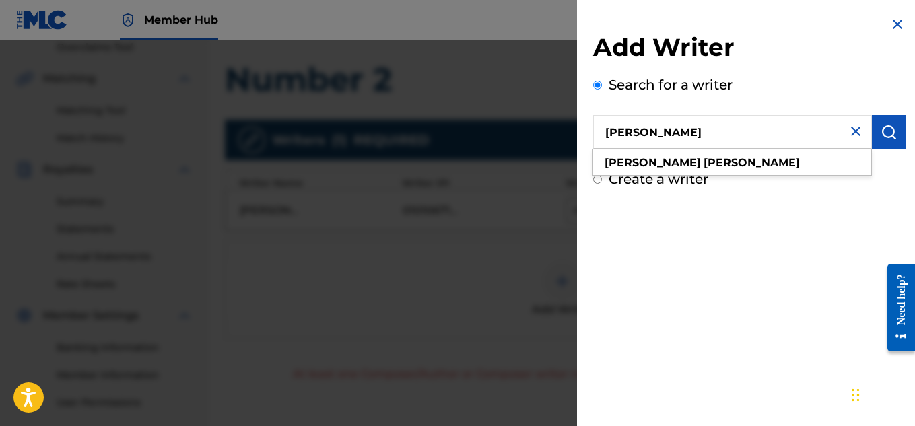
type input "[PERSON_NAME]"
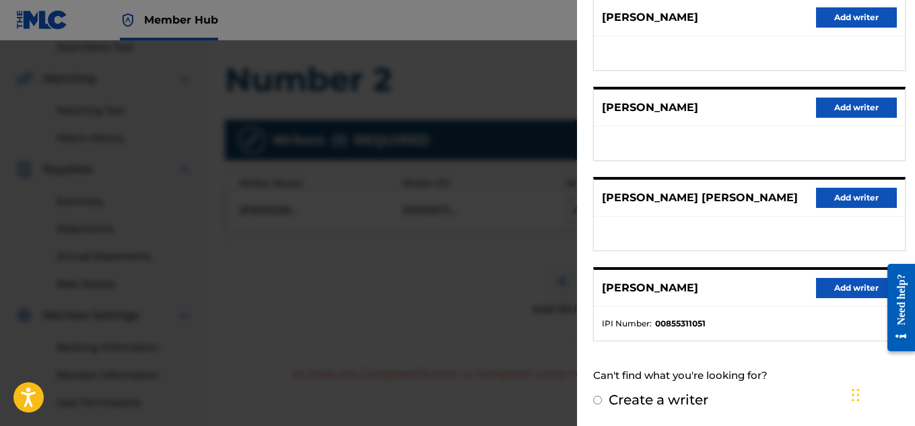
scroll to position [377, 0]
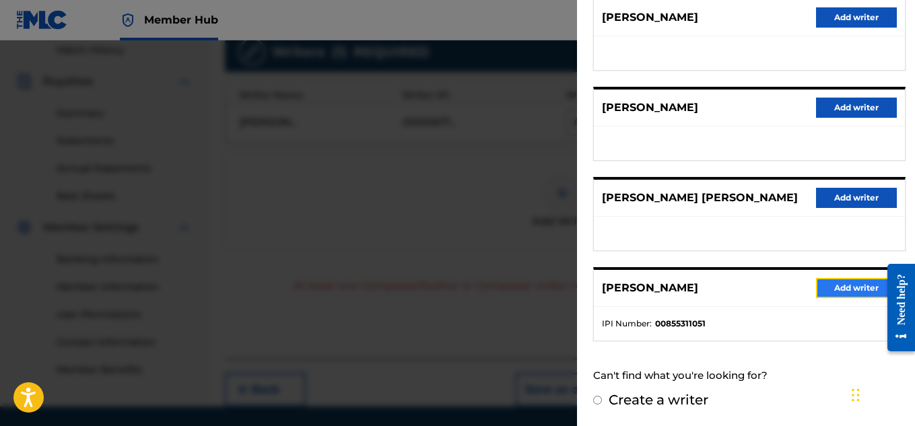
click at [817, 284] on button "Add writer" at bounding box center [856, 288] width 81 height 20
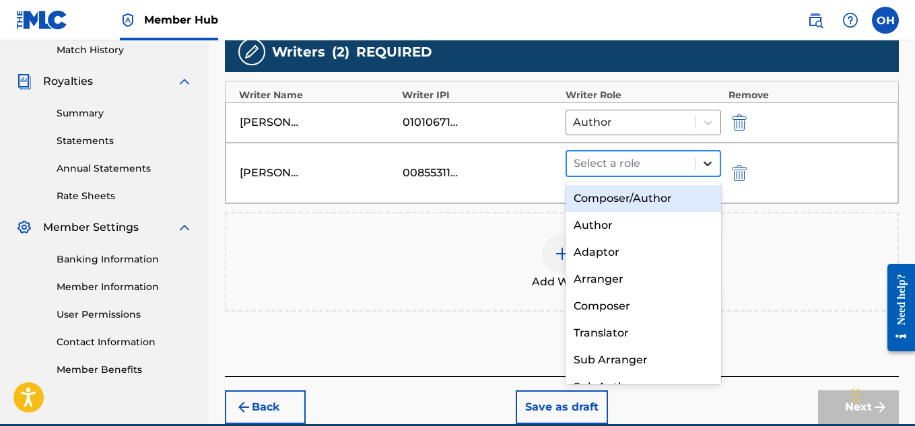
click at [700, 161] on div at bounding box center [708, 164] width 24 height 24
click at [670, 191] on div "Composer/Author" at bounding box center [644, 198] width 156 height 27
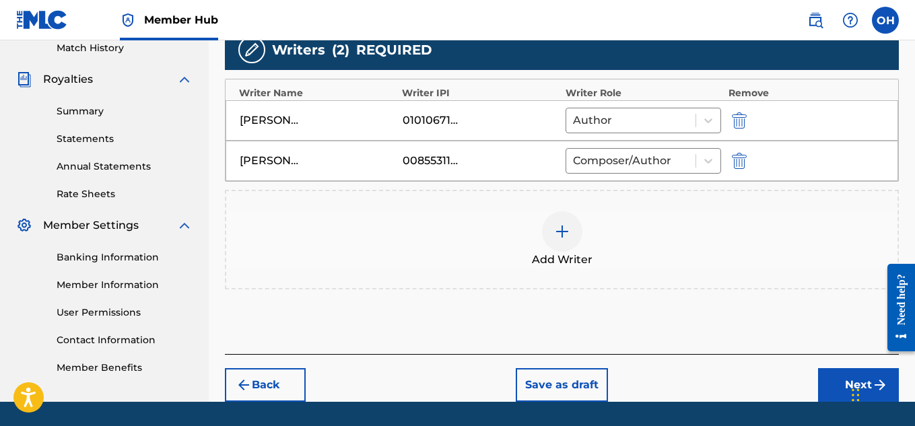
scroll to position [420, 0]
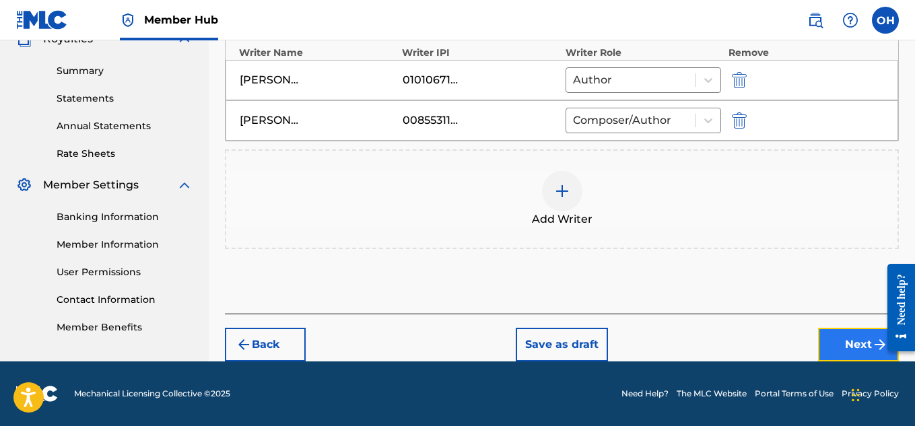
click at [823, 344] on button "Next" at bounding box center [858, 345] width 81 height 34
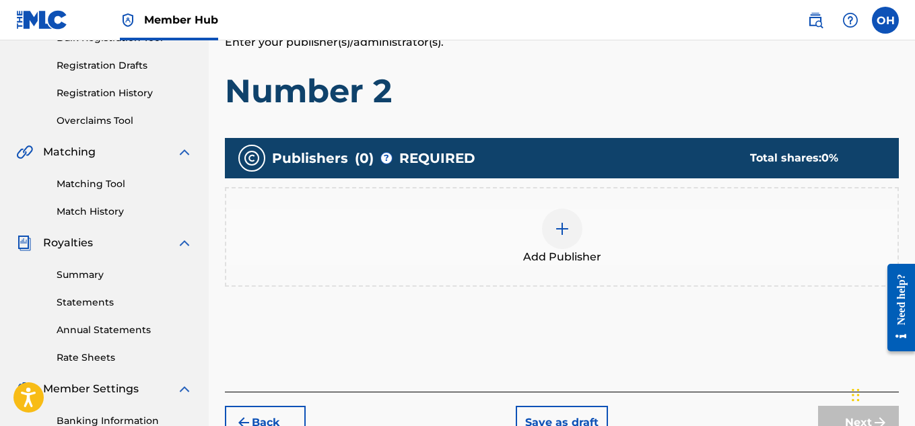
scroll to position [216, 0]
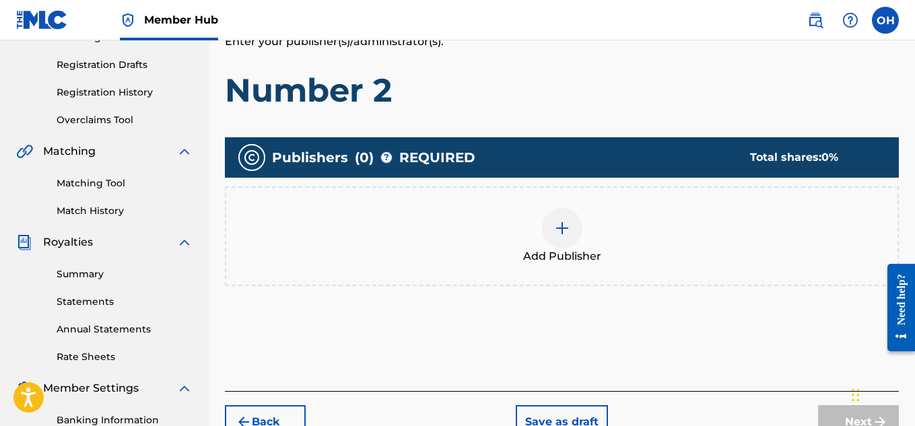
click at [572, 240] on div at bounding box center [562, 228] width 40 height 40
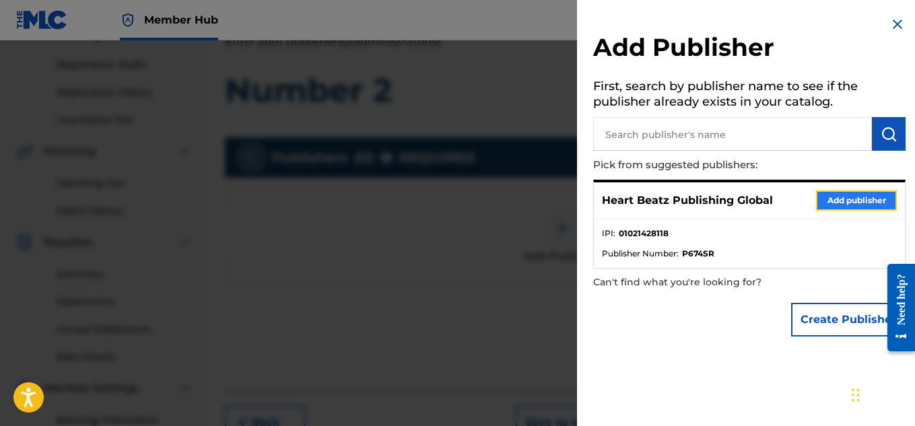
click at [831, 205] on button "Add publisher" at bounding box center [856, 201] width 81 height 20
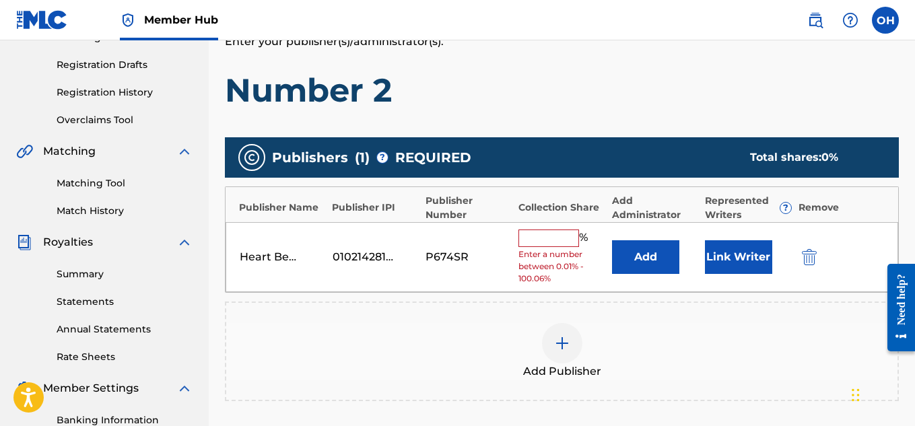
click at [533, 238] on input "text" at bounding box center [549, 239] width 61 height 18
type input "50"
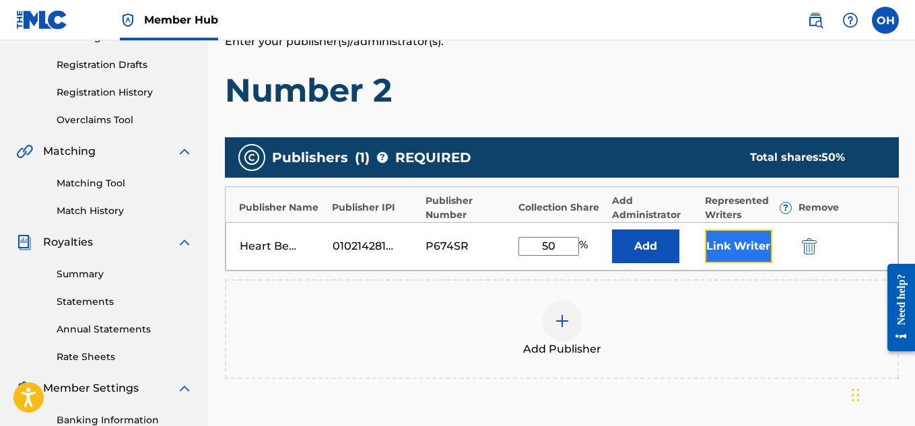
click at [760, 244] on button "Link Writer" at bounding box center [738, 247] width 67 height 34
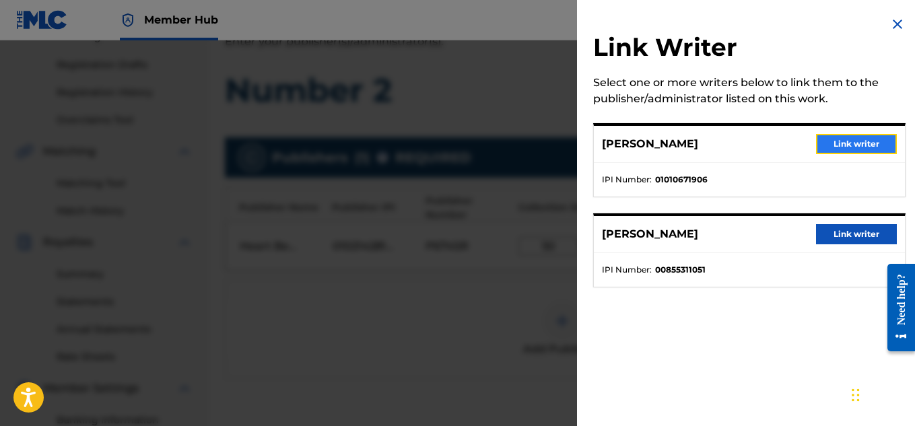
click at [859, 145] on button "Link writer" at bounding box center [856, 144] width 81 height 20
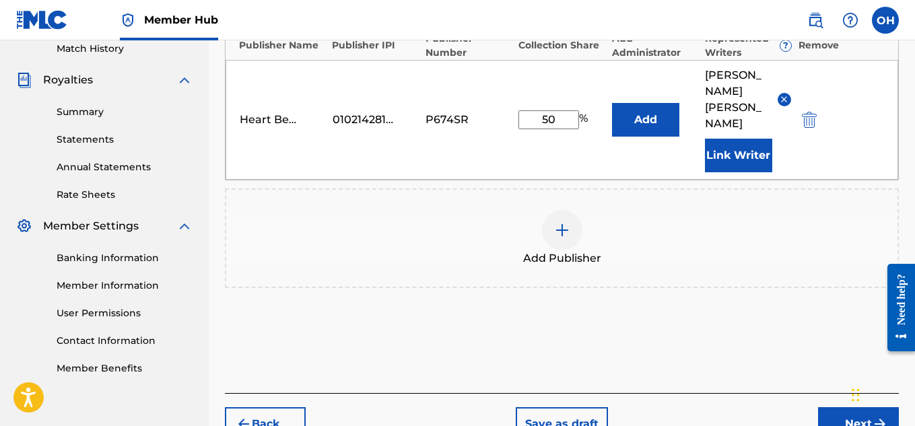
scroll to position [380, 0]
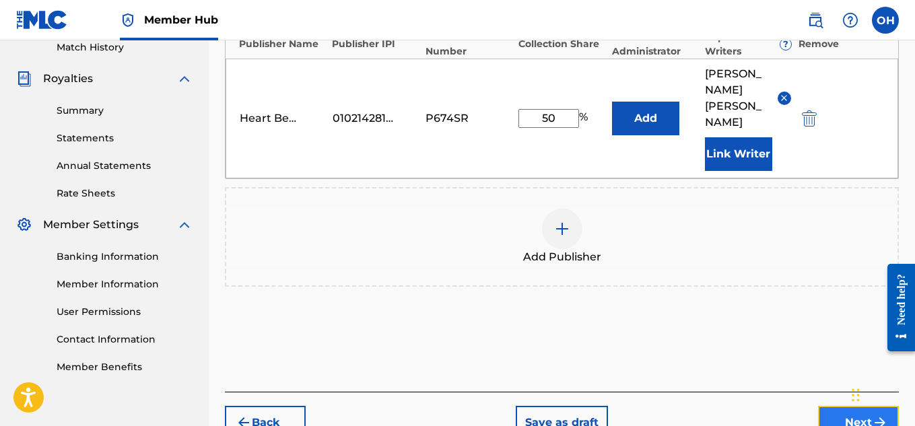
click at [840, 406] on button "Next" at bounding box center [858, 423] width 81 height 34
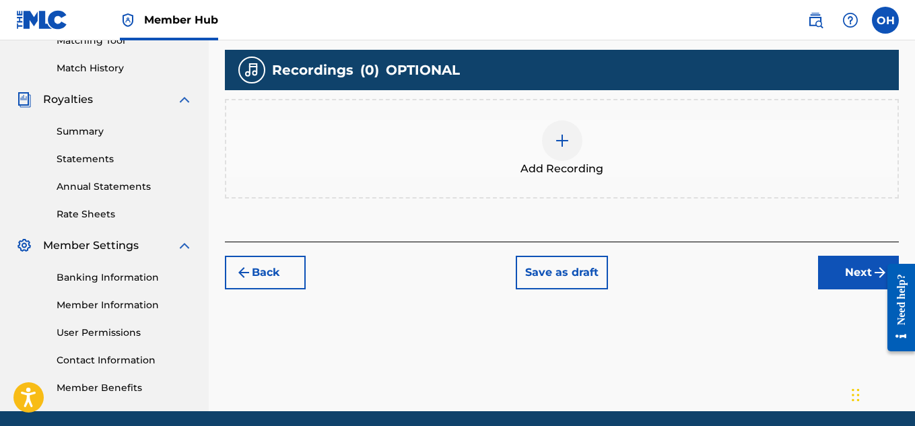
scroll to position [360, 0]
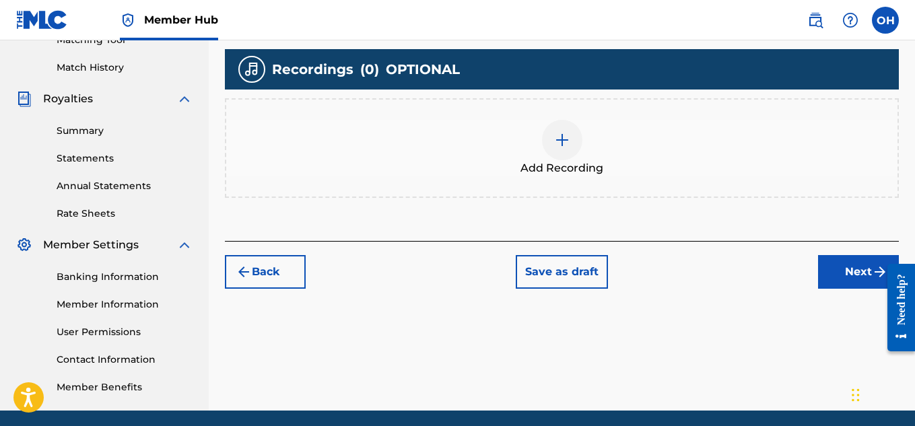
click at [552, 137] on div at bounding box center [562, 140] width 40 height 40
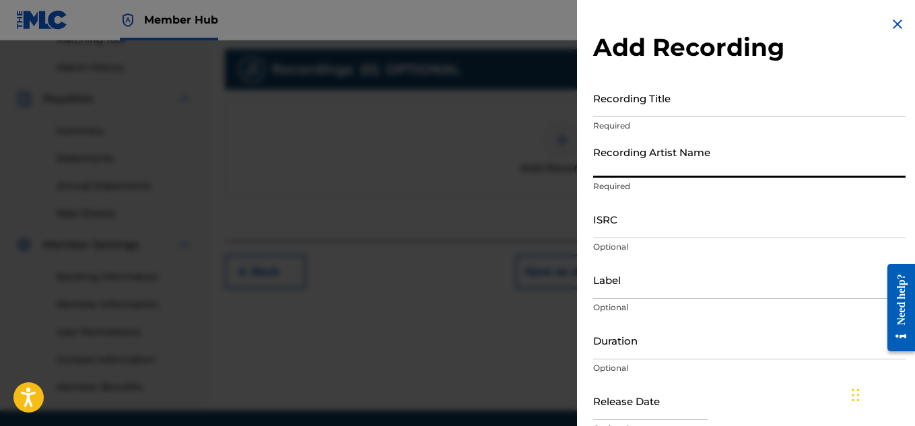
click at [723, 168] on input "Recording Artist Name" at bounding box center [749, 158] width 313 height 38
type input "[PERSON_NAME] OTS"
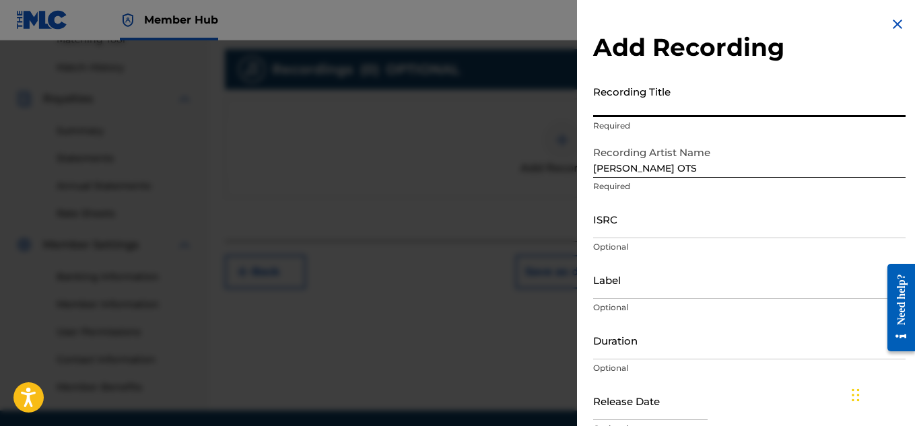
click at [661, 102] on input "Recording Title" at bounding box center [749, 98] width 313 height 38
type input "Number 2"
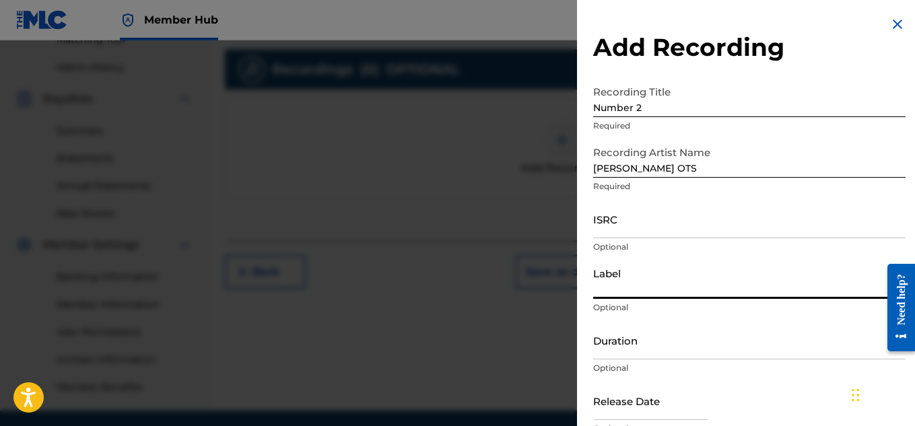
click at [636, 293] on input "Label" at bounding box center [749, 280] width 313 height 38
type input "Heartbeatz Entertainment"
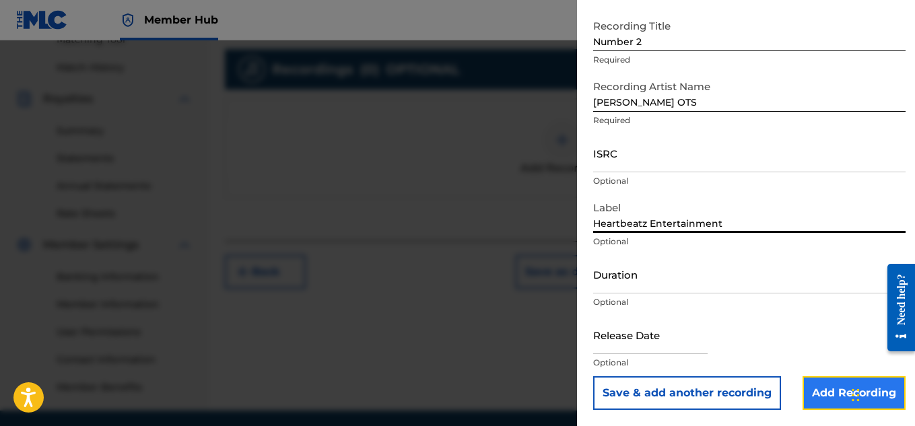
click at [815, 395] on input "Add Recording" at bounding box center [854, 394] width 103 height 34
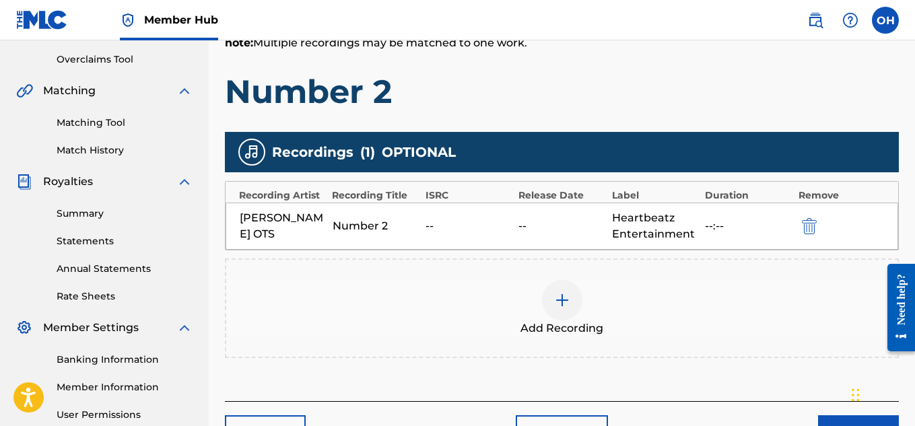
scroll to position [276, 0]
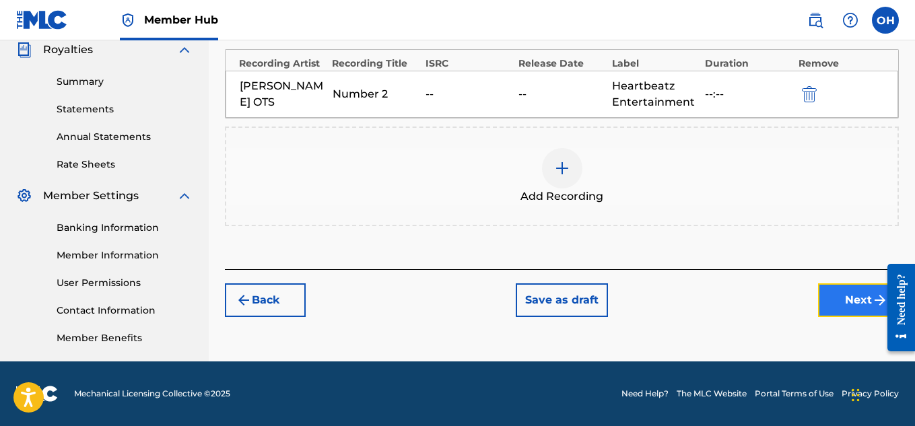
click at [834, 298] on button "Next" at bounding box center [858, 301] width 81 height 34
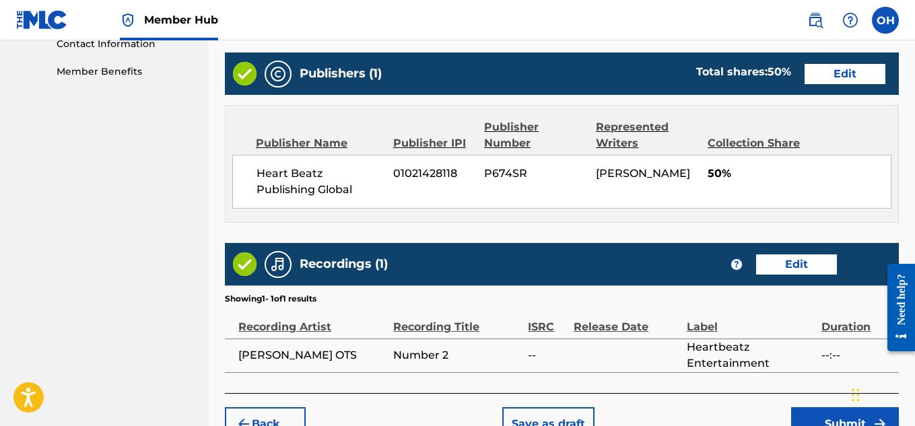
scroll to position [755, 0]
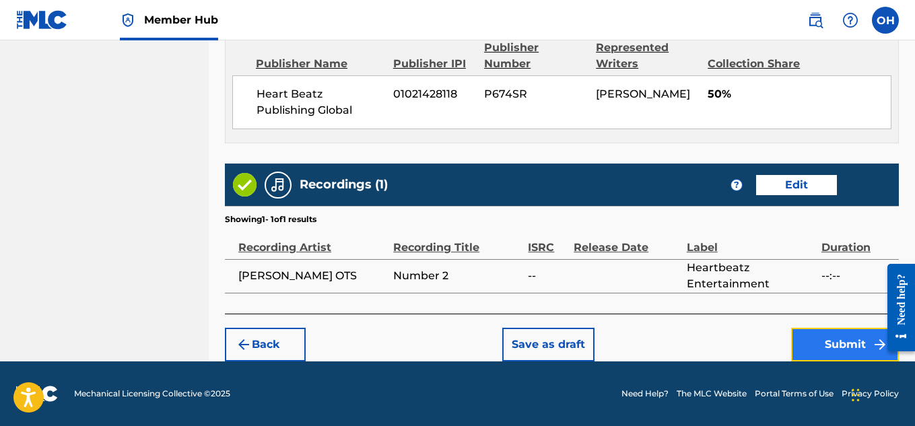
click at [804, 339] on button "Submit" at bounding box center [845, 345] width 108 height 34
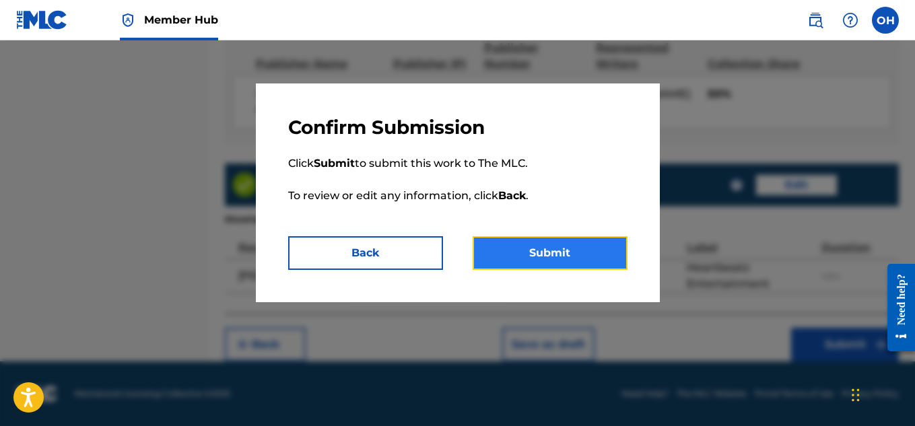
click at [561, 257] on button "Submit" at bounding box center [550, 253] width 155 height 34
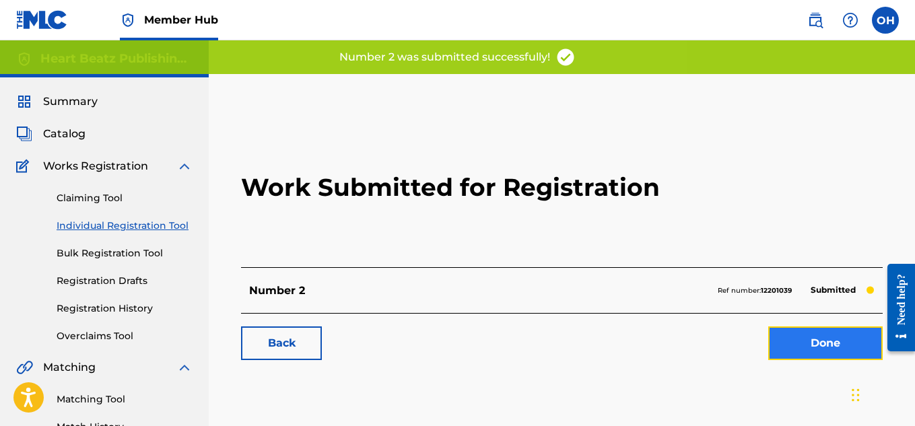
click at [797, 338] on link "Done" at bounding box center [825, 344] width 114 height 34
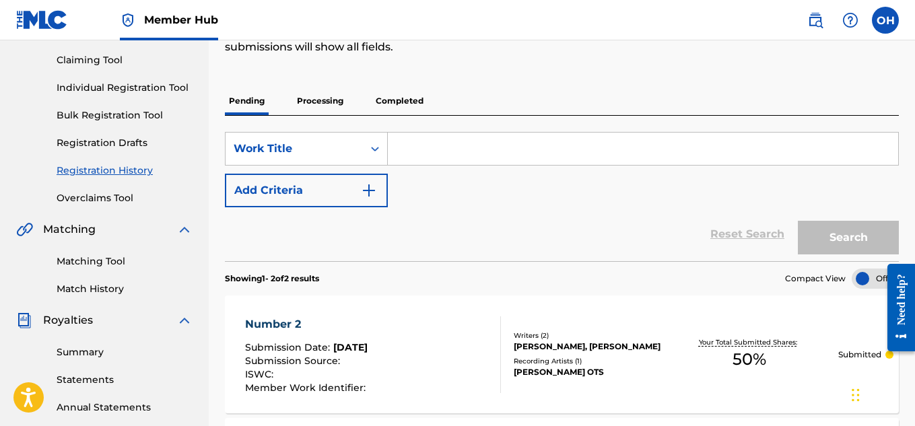
scroll to position [142, 0]
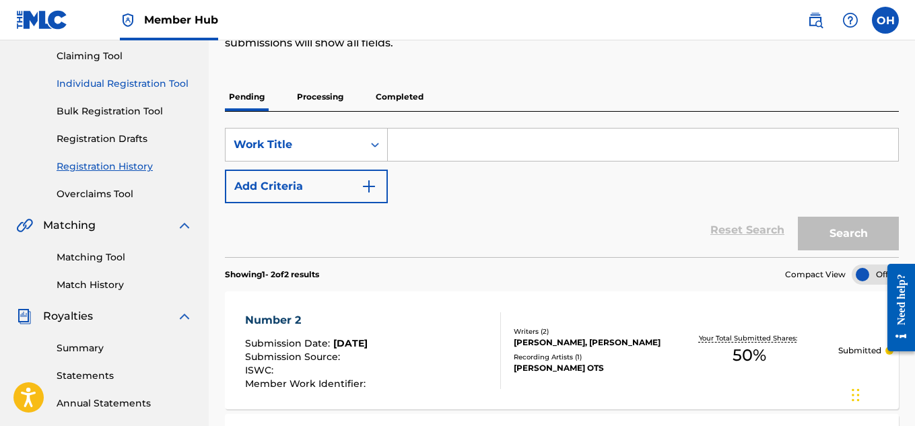
click at [136, 79] on link "Individual Registration Tool" at bounding box center [125, 84] width 136 height 14
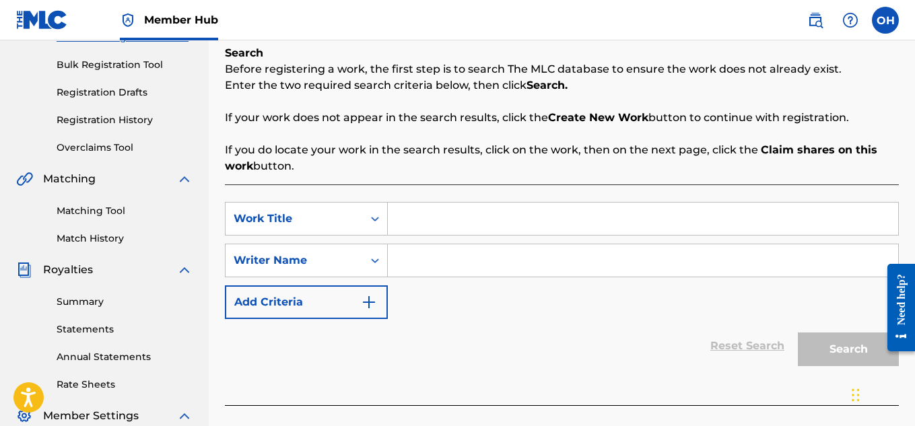
scroll to position [189, 0]
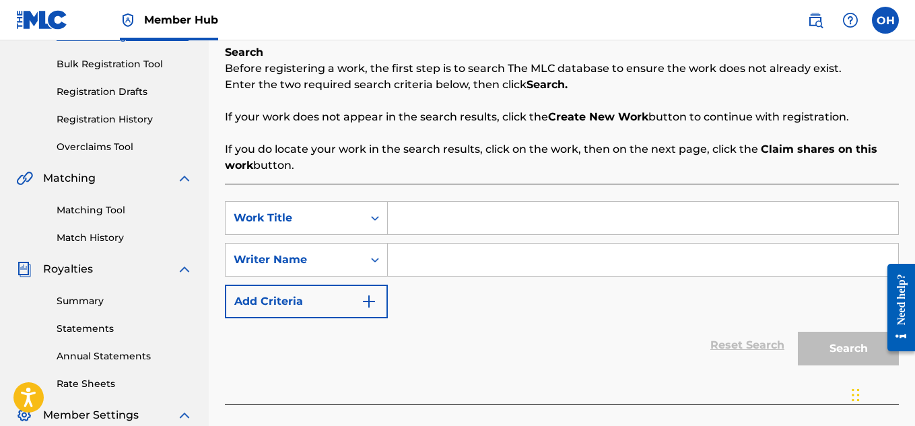
click at [435, 203] on input "Search Form" at bounding box center [643, 218] width 511 height 32
type input "m"
type input "Motivation Letter"
click at [470, 262] on input "Search Form" at bounding box center [643, 260] width 511 height 32
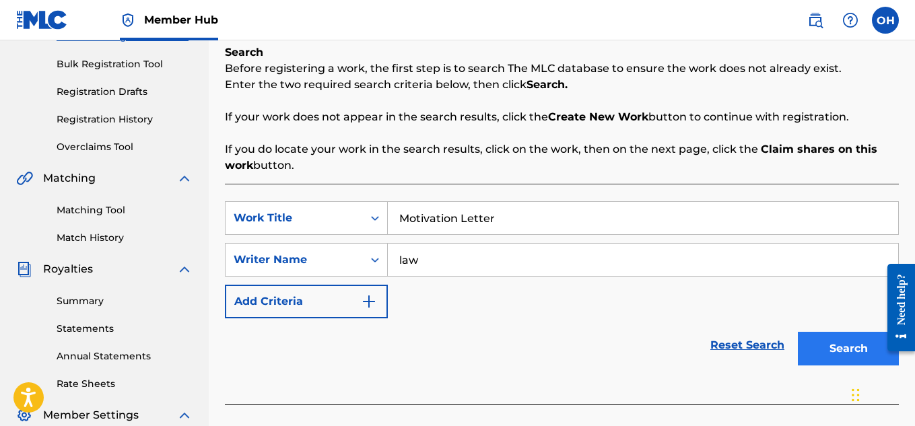
type input "law"
click at [814, 355] on button "Search" at bounding box center [848, 349] width 101 height 34
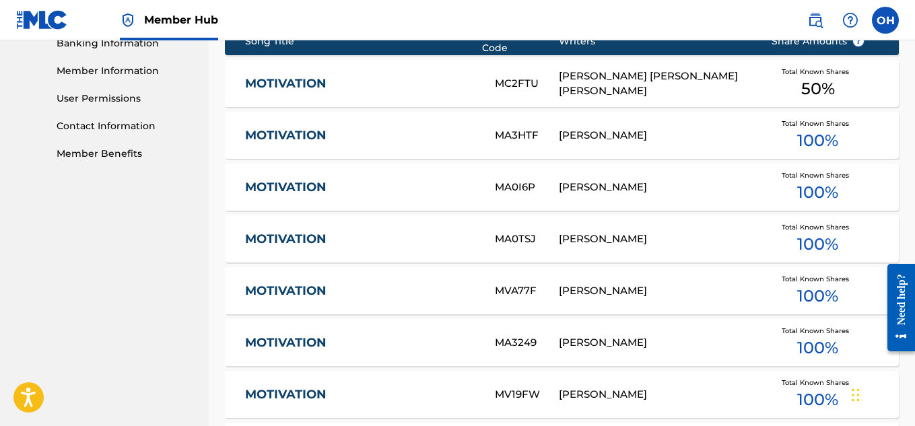
scroll to position [969, 0]
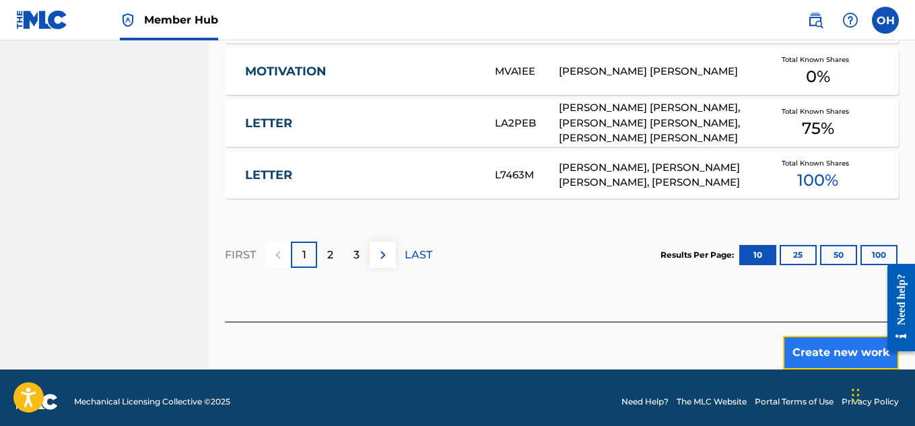
click at [830, 342] on button "Create new work" at bounding box center [841, 353] width 116 height 34
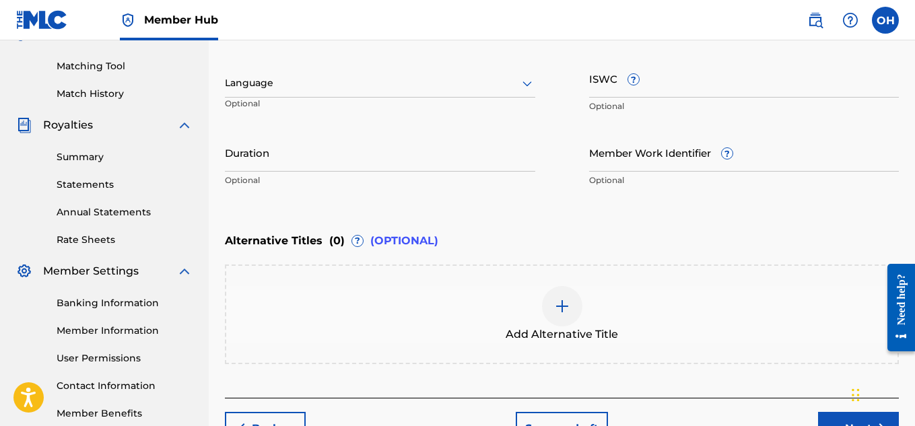
scroll to position [418, 0]
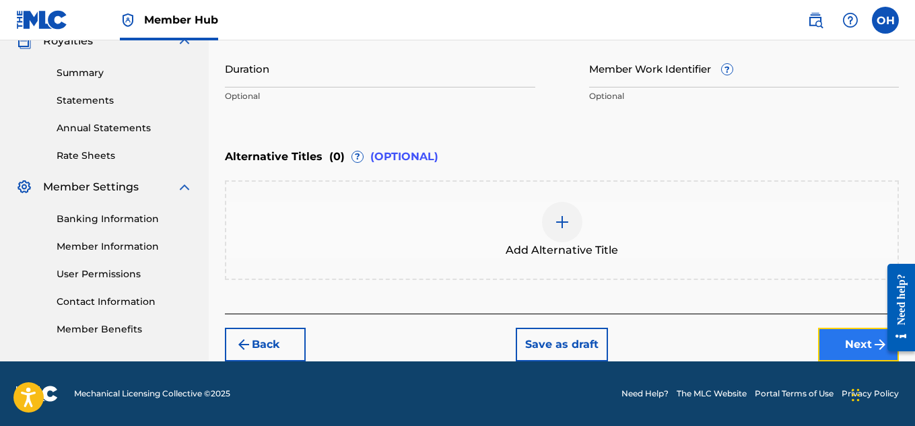
click at [839, 357] on button "Next" at bounding box center [858, 345] width 81 height 34
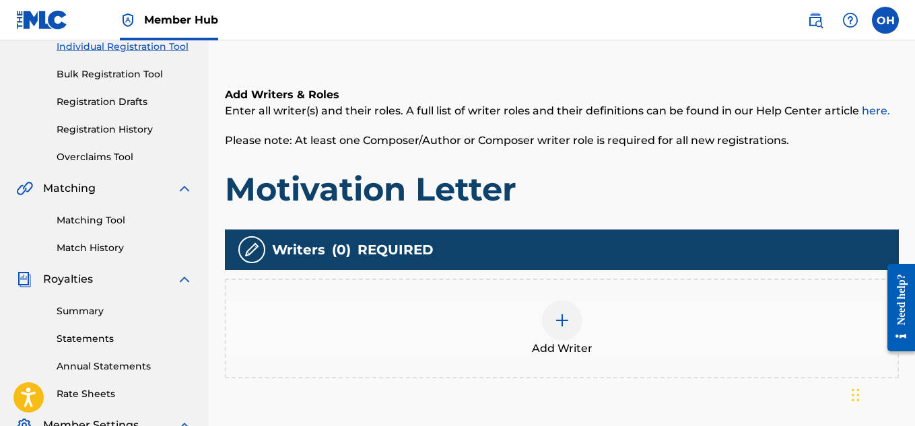
scroll to position [181, 0]
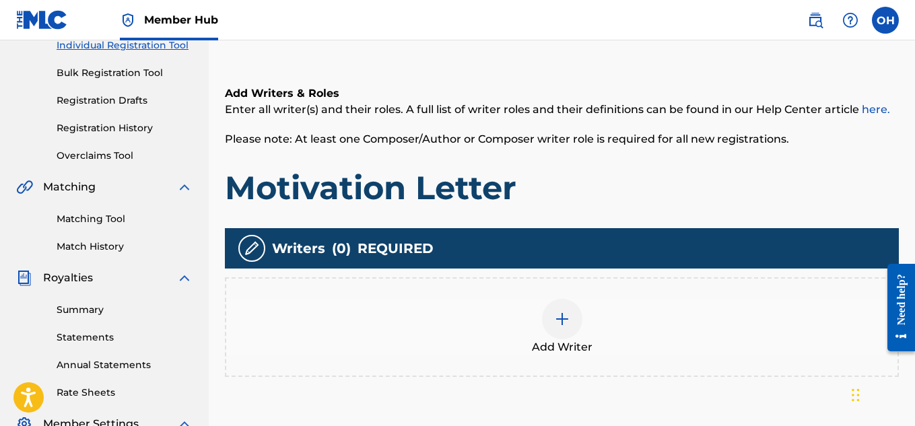
click at [568, 325] on img at bounding box center [562, 319] width 16 height 16
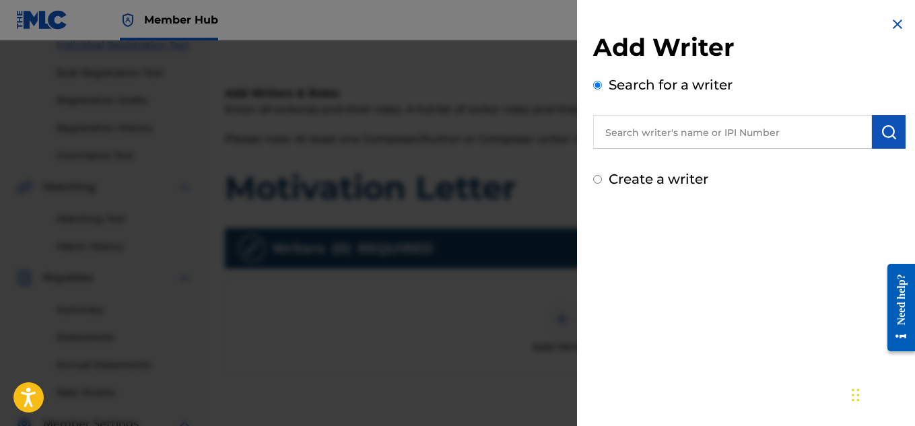
click at [654, 143] on input "text" at bounding box center [732, 132] width 279 height 34
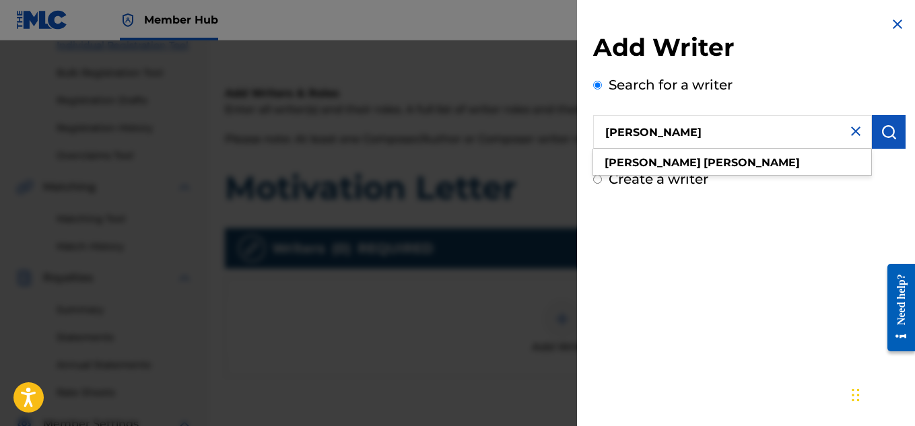
type input "[PERSON_NAME]"
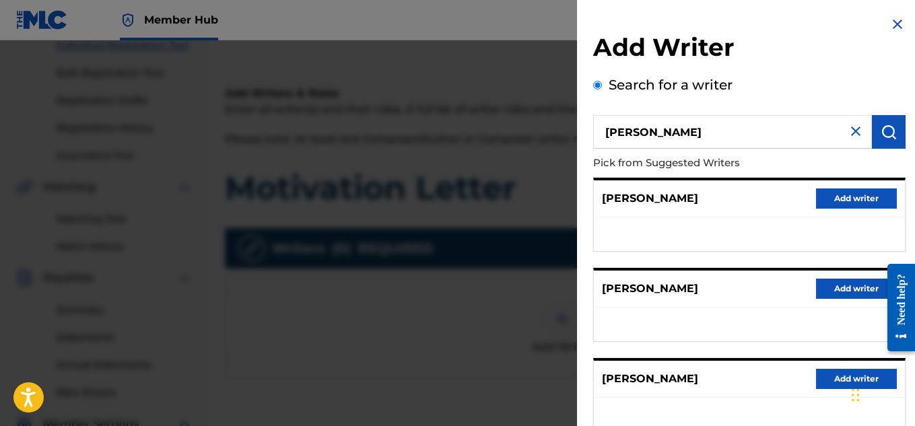
scroll to position [284, 0]
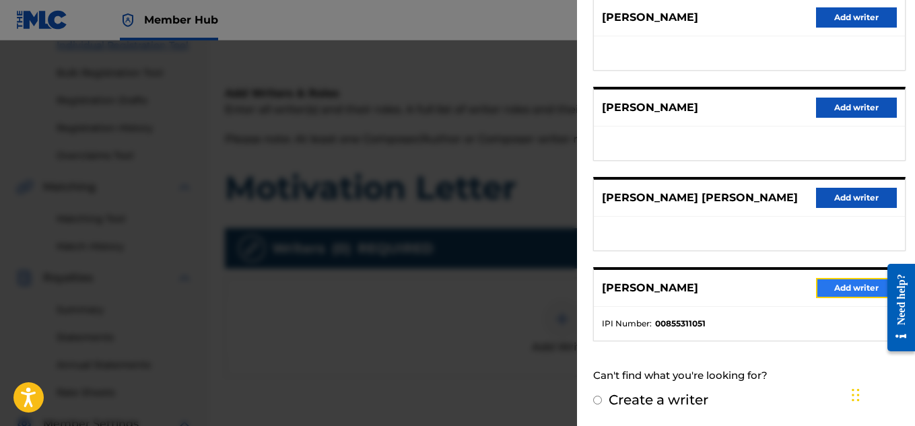
click at [836, 295] on button "Add writer" at bounding box center [856, 288] width 81 height 20
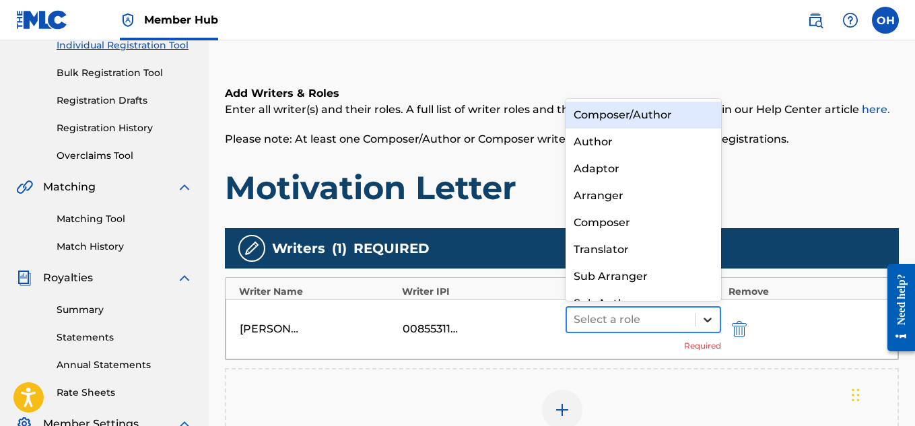
click at [707, 323] on icon at bounding box center [707, 319] width 13 height 13
click at [645, 113] on div "Composer/Author" at bounding box center [644, 115] width 156 height 27
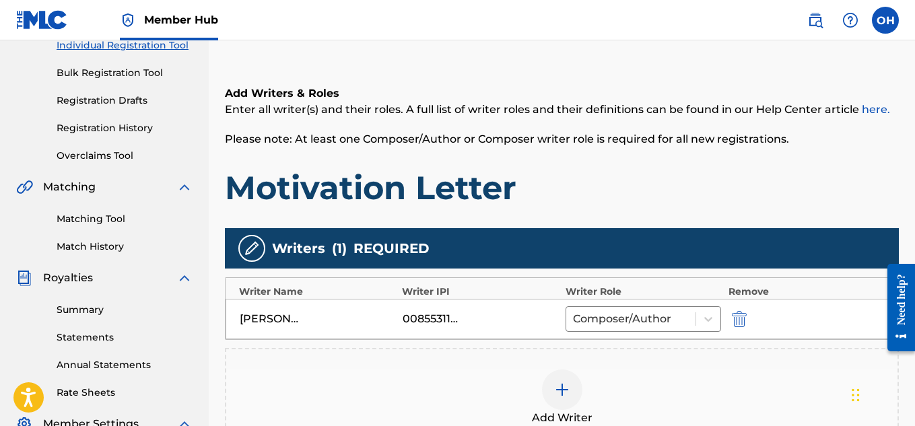
click at [562, 401] on div at bounding box center [562, 390] width 40 height 40
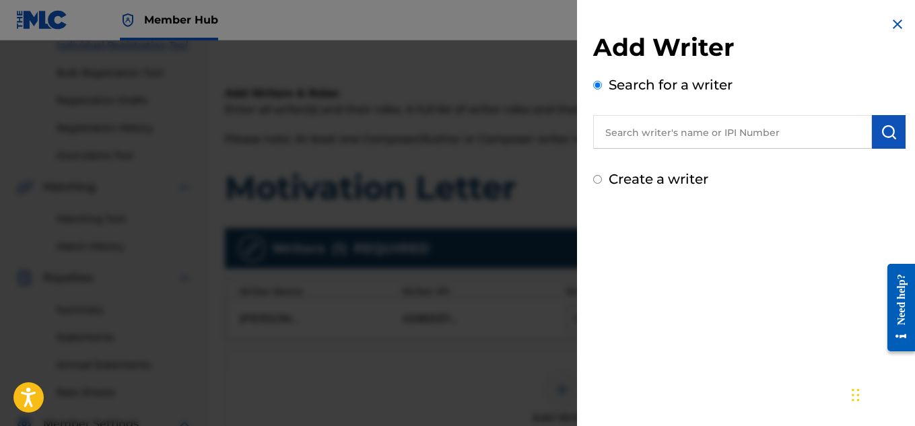
click at [776, 130] on input "text" at bounding box center [732, 132] width 279 height 34
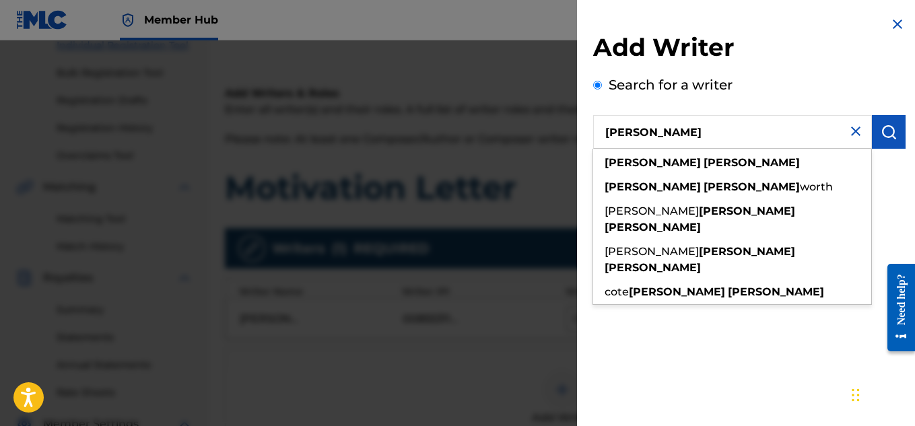
type input "[PERSON_NAME]"
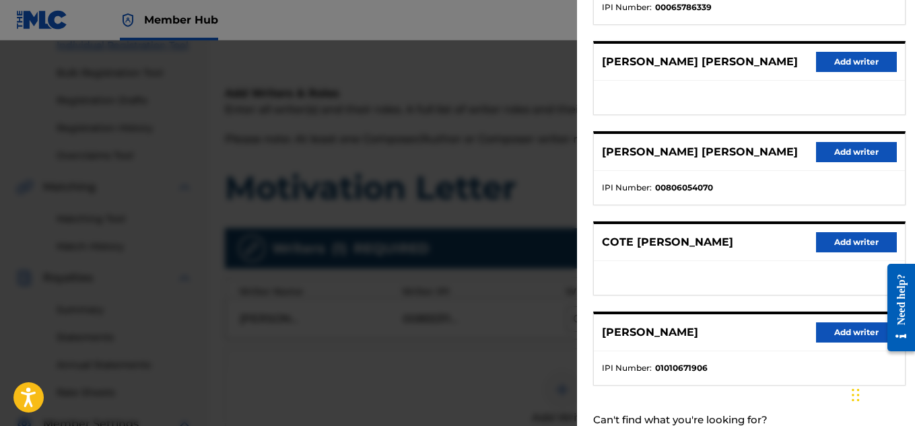
scroll to position [271, 0]
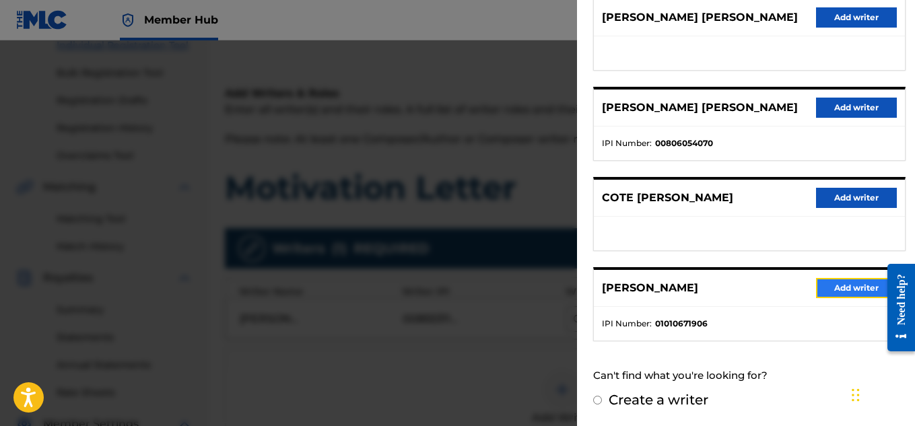
click at [821, 290] on button "Add writer" at bounding box center [856, 288] width 81 height 20
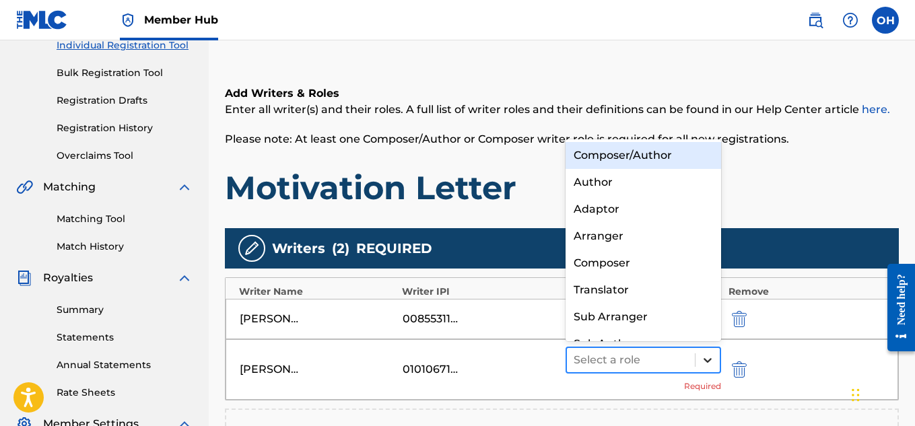
click at [706, 358] on icon at bounding box center [707, 360] width 13 height 13
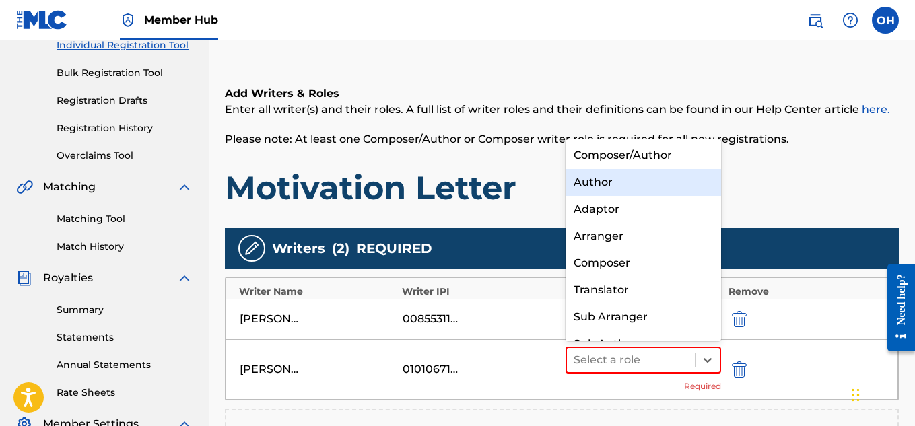
click at [659, 191] on div "Author" at bounding box center [644, 182] width 156 height 27
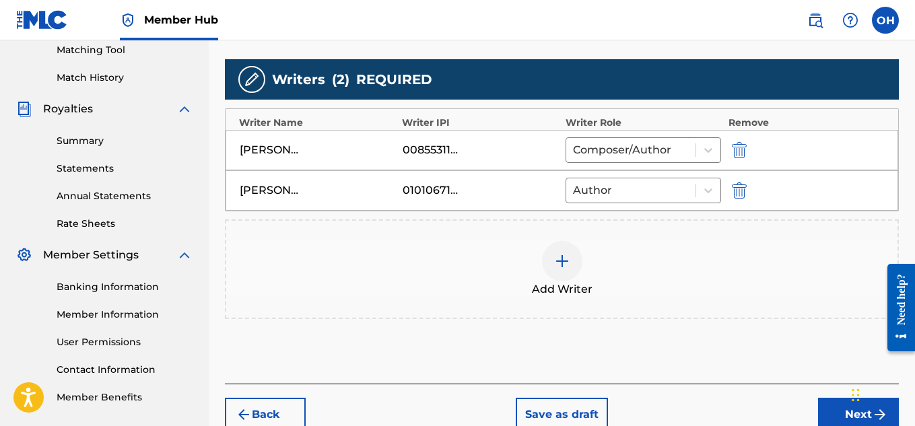
scroll to position [365, 0]
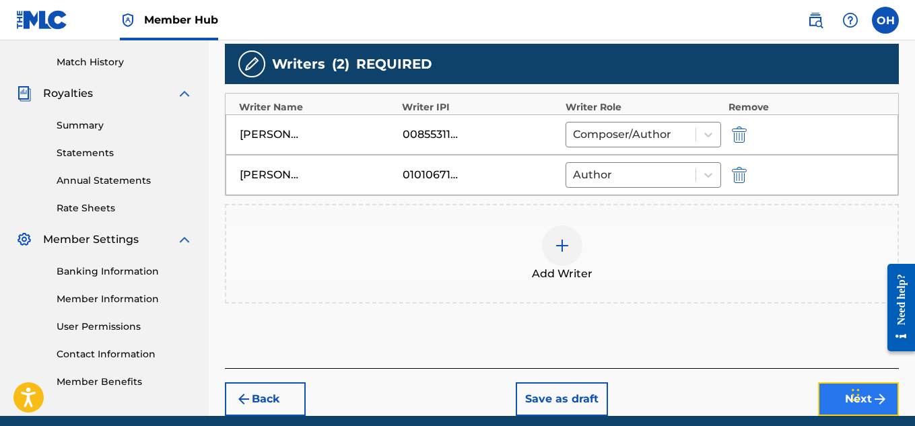
click at [842, 400] on button "Next" at bounding box center [858, 400] width 81 height 34
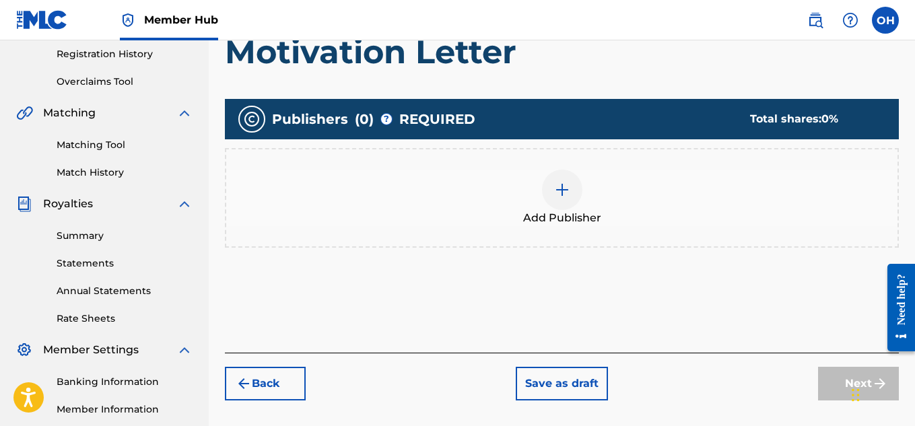
scroll to position [259, 0]
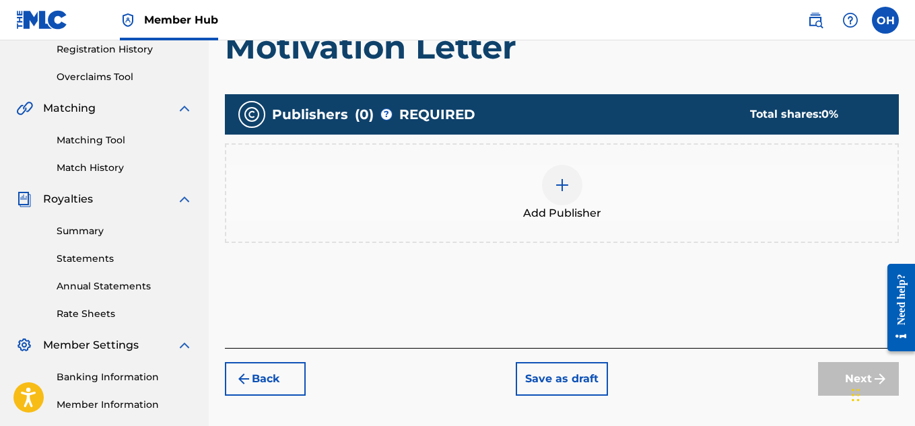
click at [573, 182] on div at bounding box center [562, 185] width 40 height 40
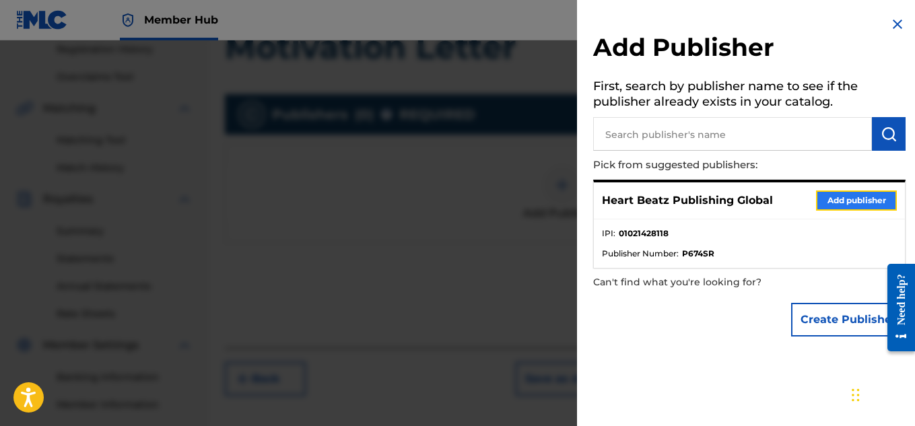
click at [832, 207] on button "Add publisher" at bounding box center [856, 201] width 81 height 20
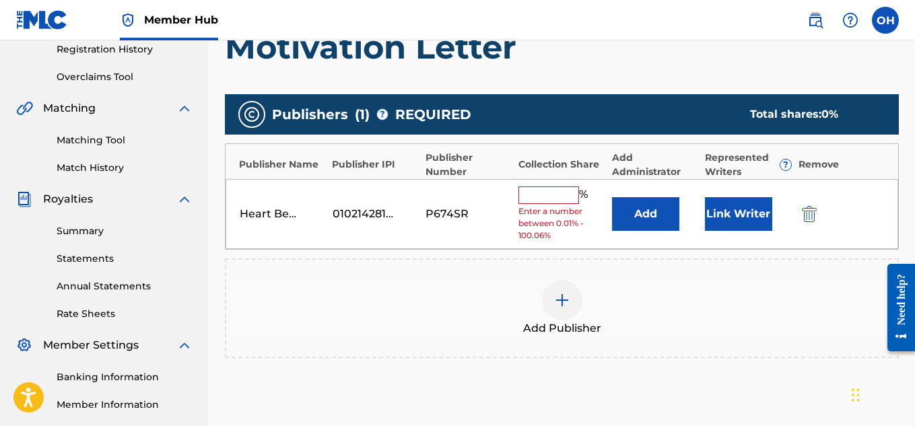
click at [566, 193] on input "text" at bounding box center [549, 196] width 61 height 18
type input "50"
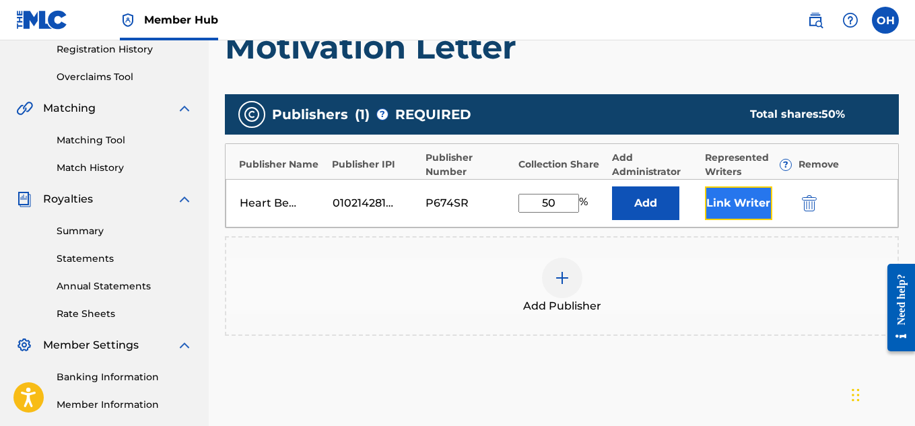
click at [743, 209] on button "Link Writer" at bounding box center [738, 204] width 67 height 34
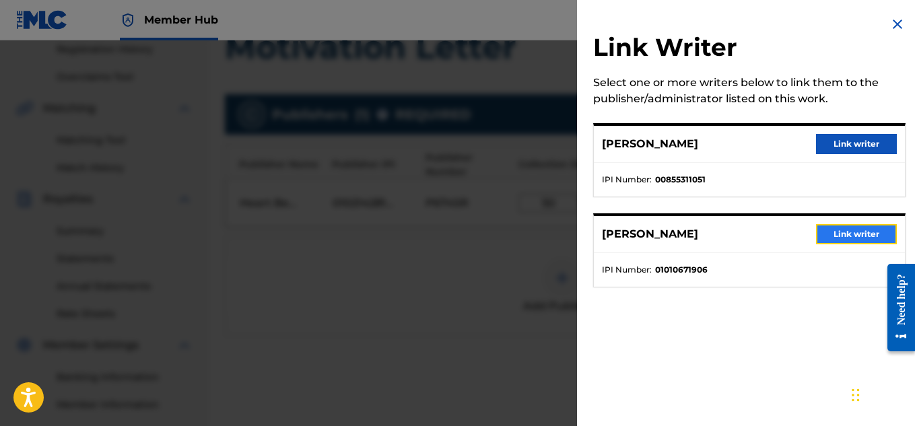
click at [837, 239] on button "Link writer" at bounding box center [856, 234] width 81 height 20
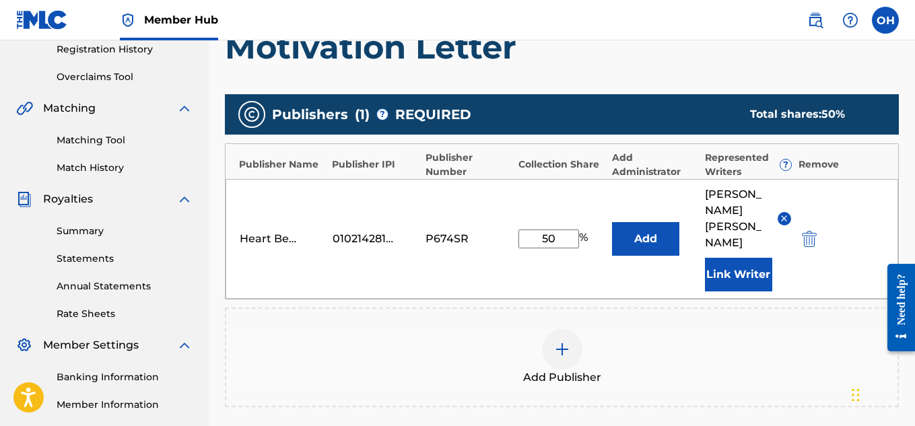
scroll to position [426, 0]
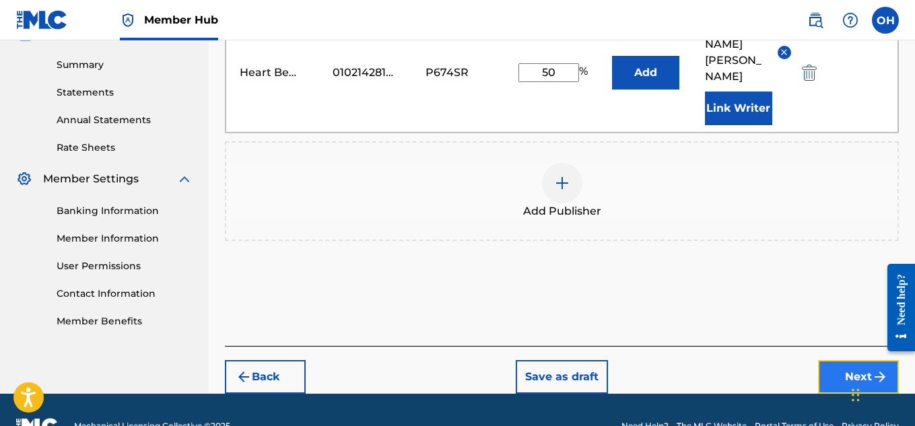
click at [851, 360] on button "Next" at bounding box center [858, 377] width 81 height 34
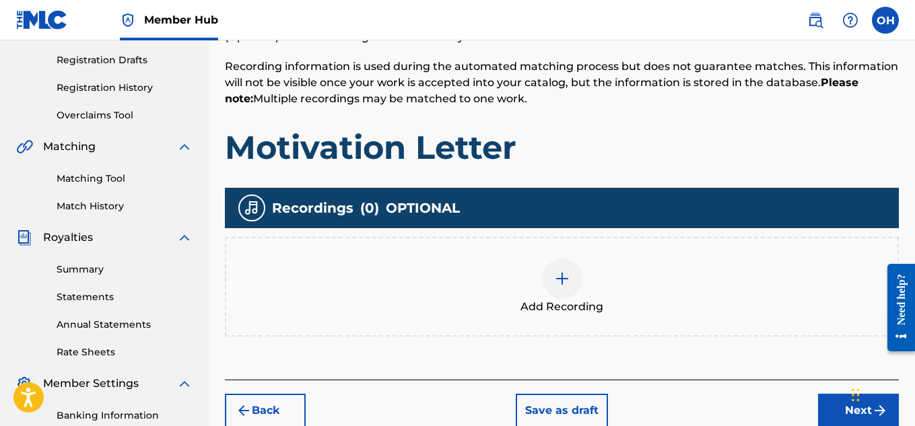
scroll to position [261, 0]
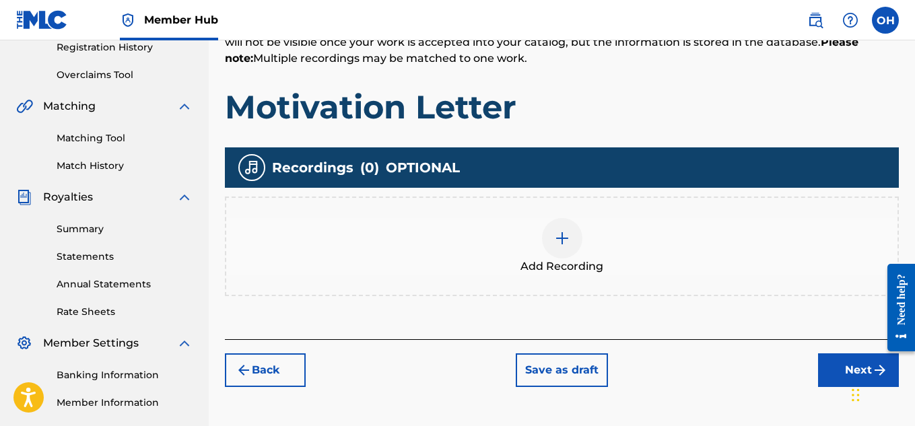
click at [576, 251] on div at bounding box center [562, 238] width 40 height 40
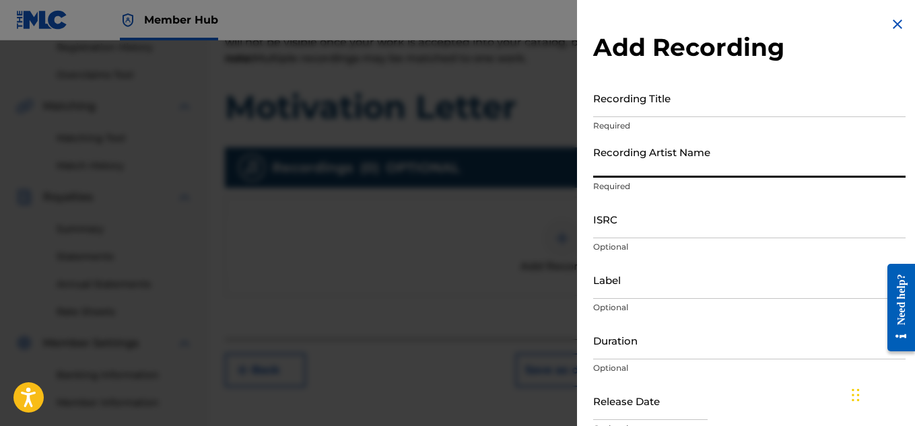
click at [717, 161] on input "Recording Artist Name" at bounding box center [749, 158] width 313 height 38
type input "[PERSON_NAME] OTS"
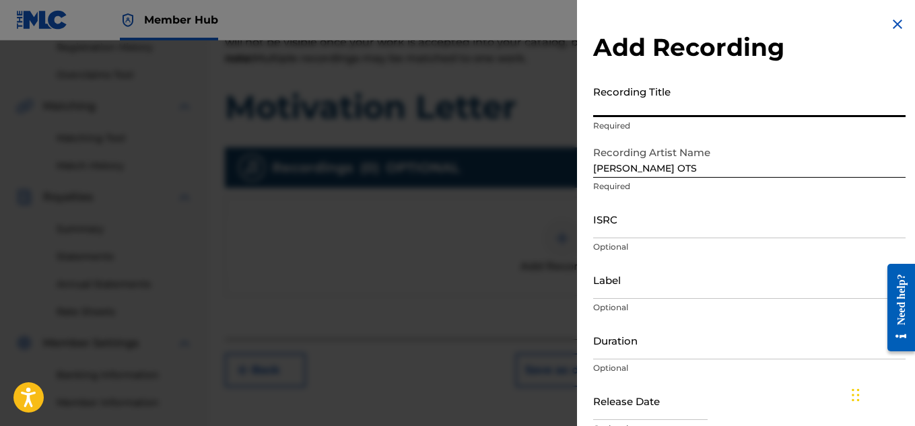
click at [684, 113] on input "Recording Title" at bounding box center [749, 98] width 313 height 38
click at [684, 116] on input "Recording Title" at bounding box center [749, 98] width 313 height 38
type input "Motivation Letter"
click at [636, 289] on input "Label" at bounding box center [749, 280] width 313 height 38
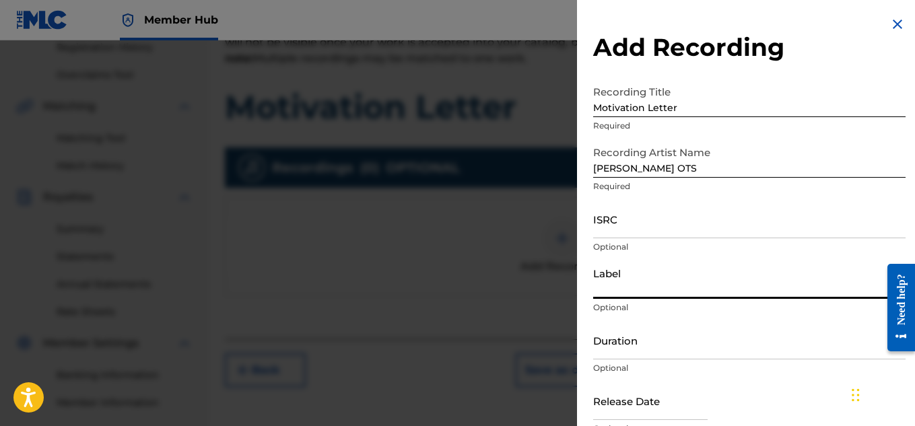
type input "Heartbeatz Entertainment"
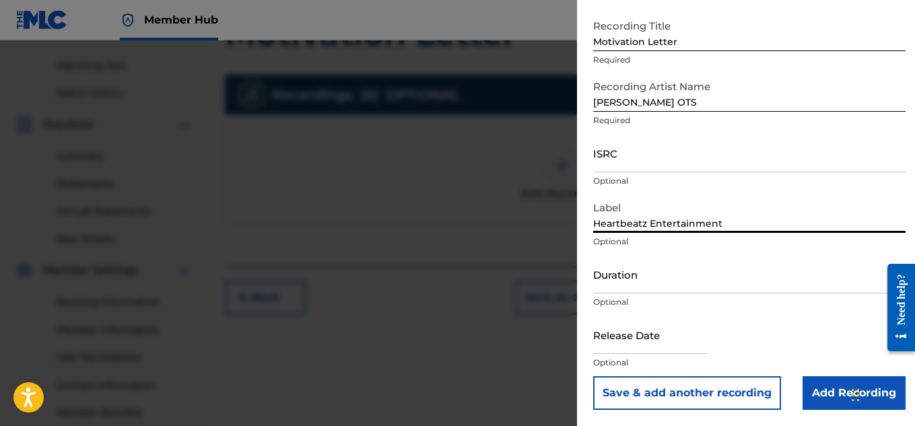
scroll to position [335, 0]
click at [817, 397] on input "Add Recording" at bounding box center [854, 394] width 103 height 34
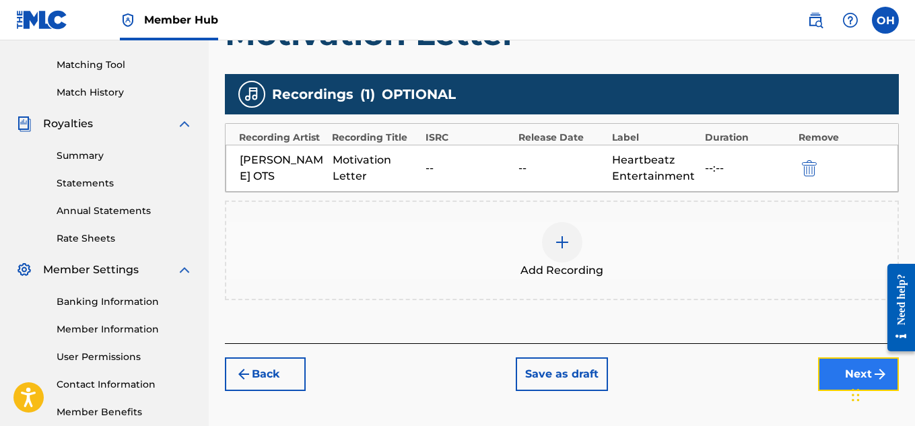
click at [822, 367] on button "Next" at bounding box center [858, 375] width 81 height 34
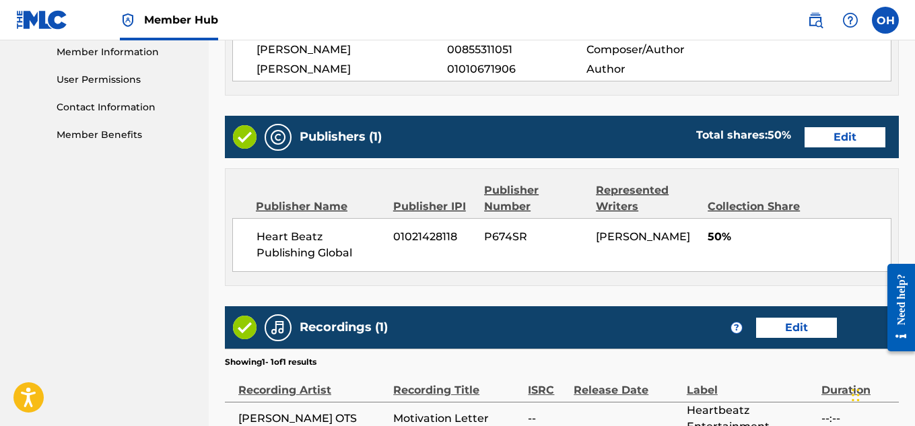
scroll to position [755, 0]
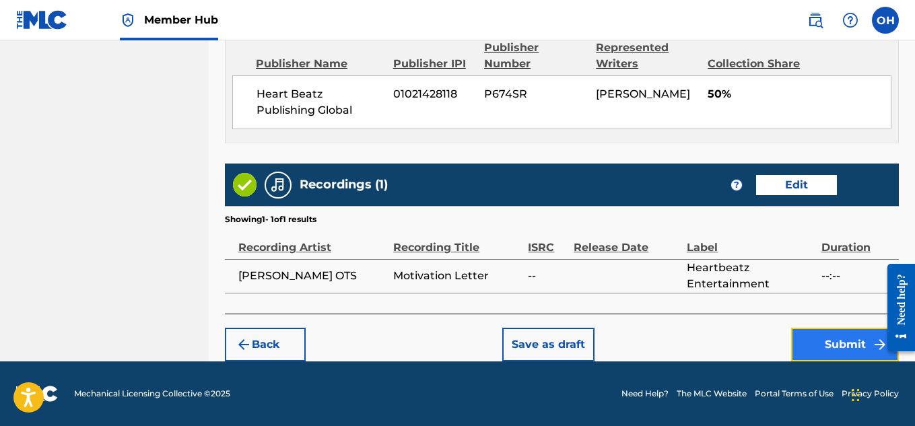
click at [822, 335] on button "Submit" at bounding box center [845, 345] width 108 height 34
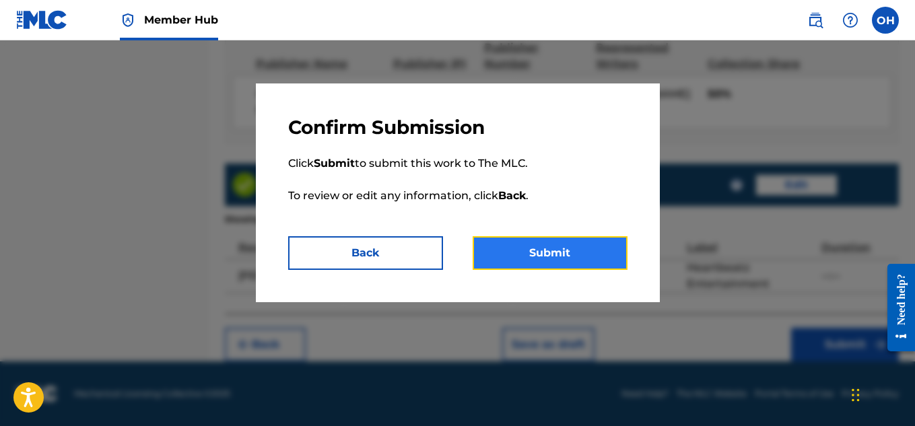
click at [570, 252] on button "Submit" at bounding box center [550, 253] width 155 height 34
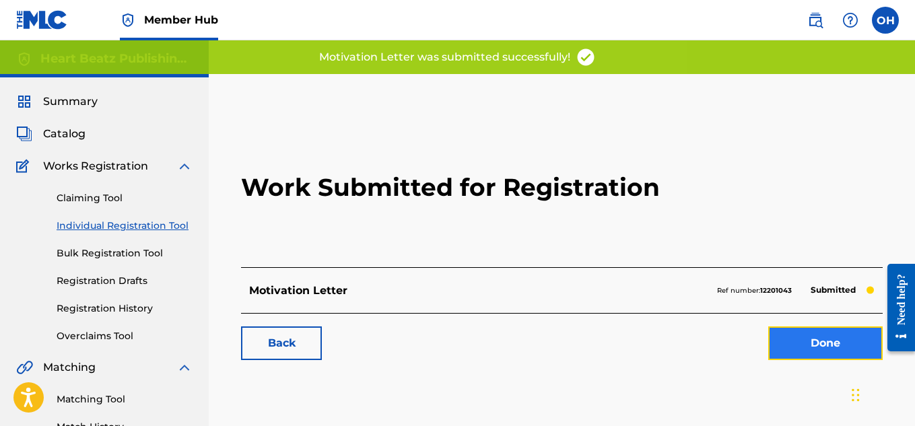
click at [797, 350] on link "Done" at bounding box center [825, 344] width 114 height 34
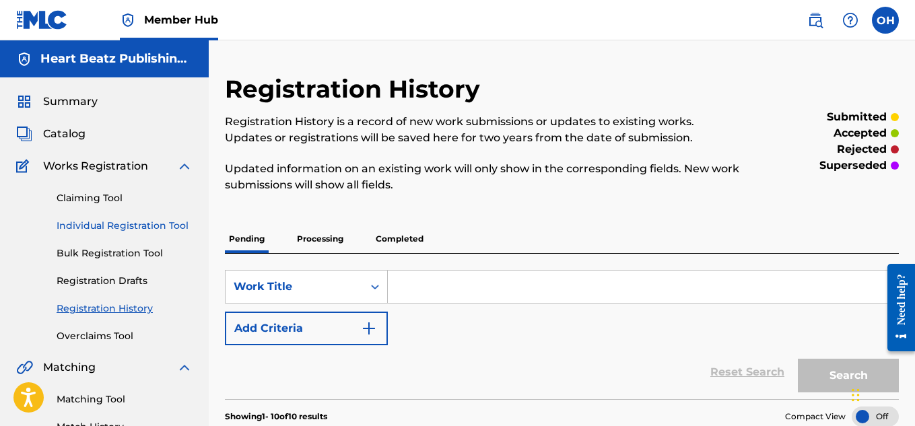
click at [150, 229] on link "Individual Registration Tool" at bounding box center [125, 226] width 136 height 14
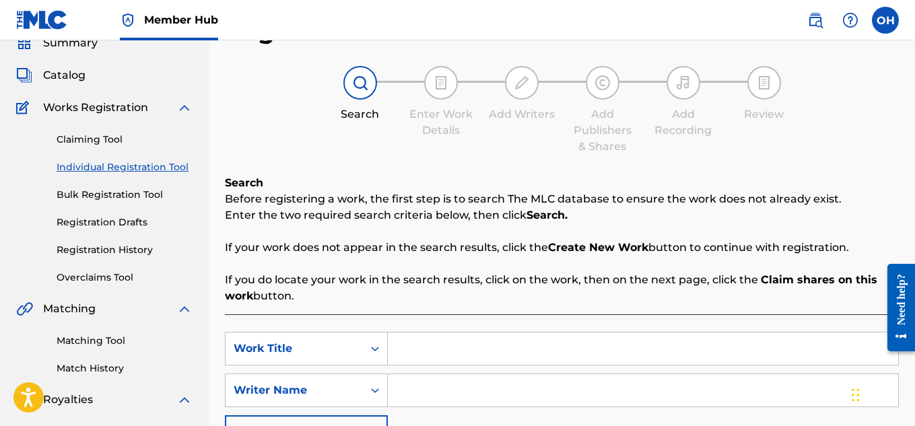
scroll to position [77, 0]
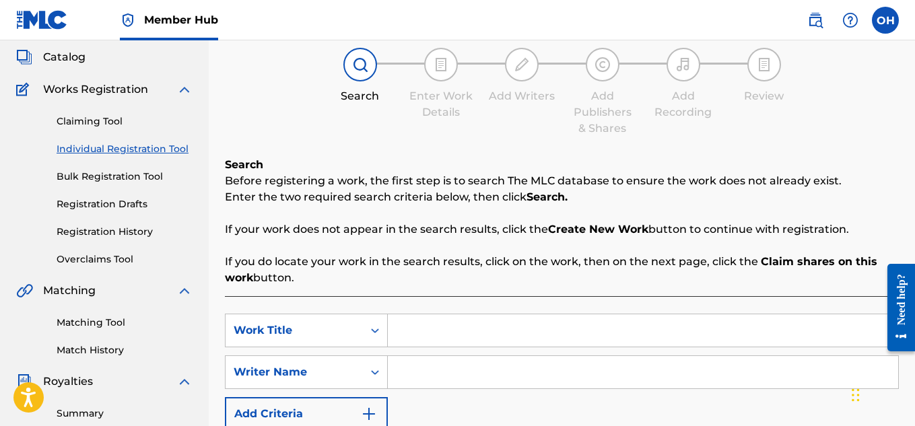
click at [430, 344] on input "Search Form" at bounding box center [643, 331] width 511 height 32
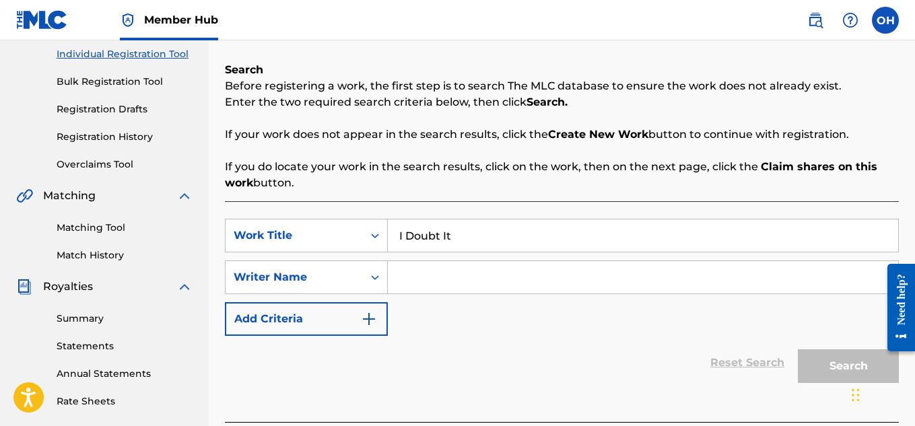
scroll to position [175, 0]
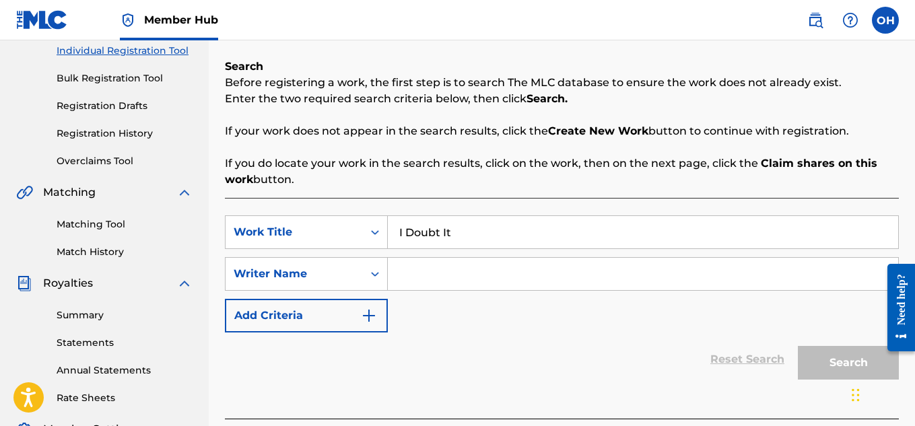
type input "I Doubt It"
click at [430, 276] on input "Search Form" at bounding box center [643, 274] width 511 height 32
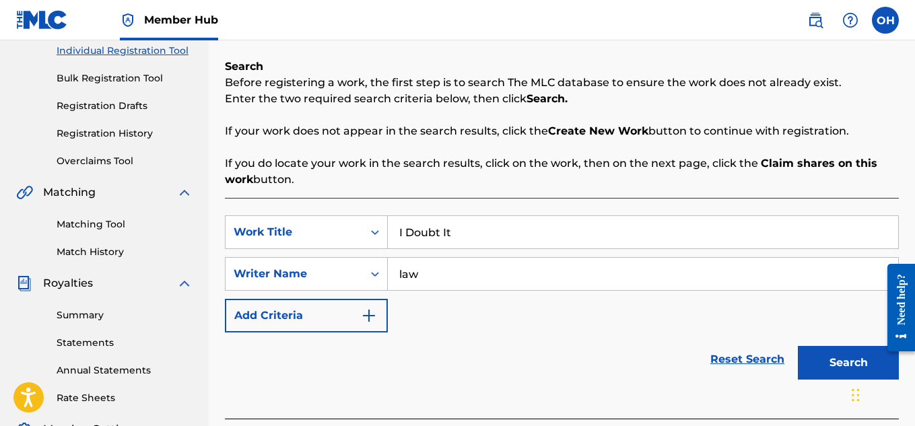
type input "law"
click at [798, 346] on button "Search" at bounding box center [848, 363] width 101 height 34
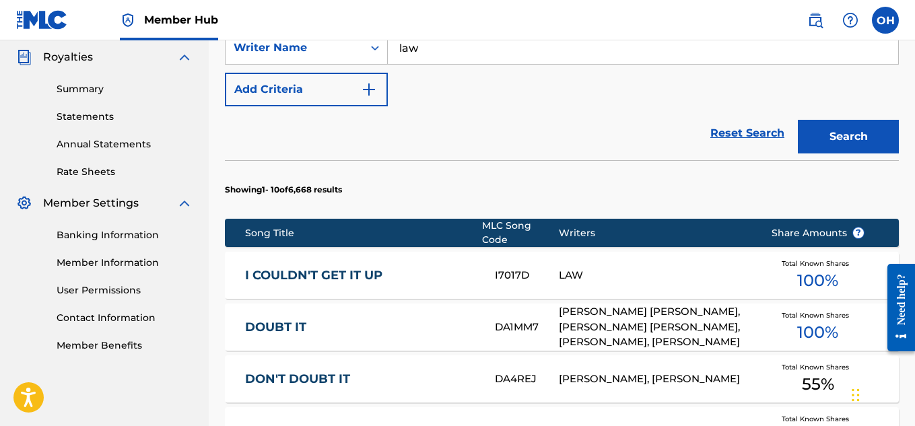
scroll to position [969, 0]
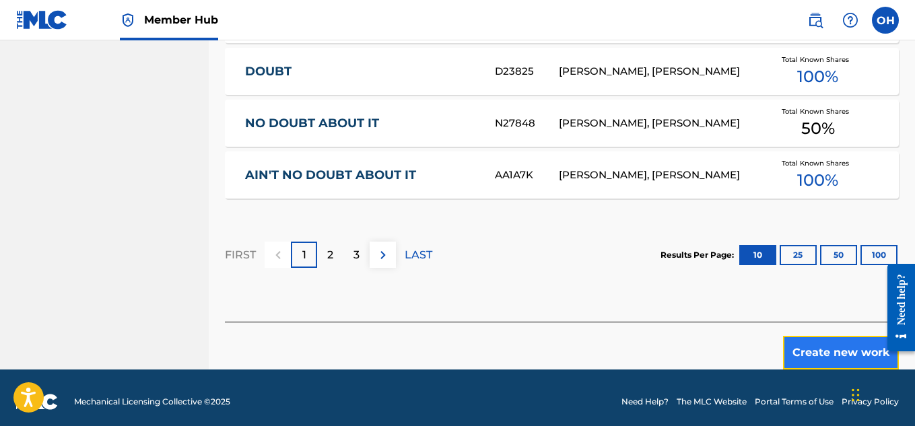
click at [791, 343] on button "Create new work" at bounding box center [841, 353] width 116 height 34
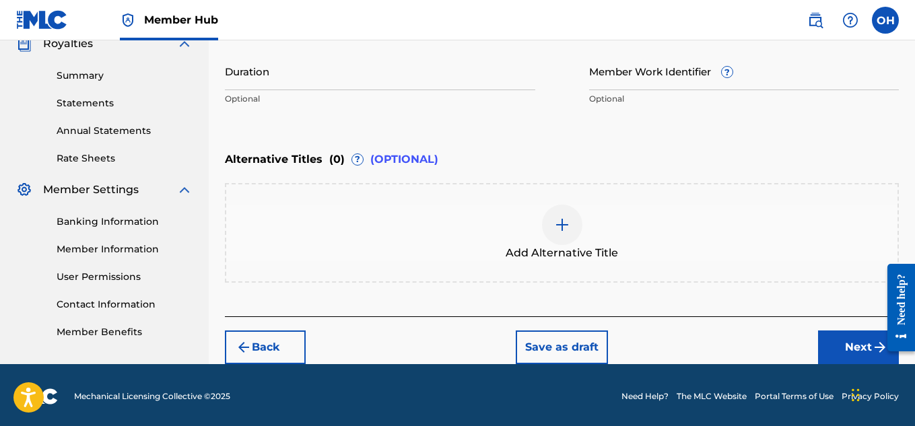
scroll to position [418, 0]
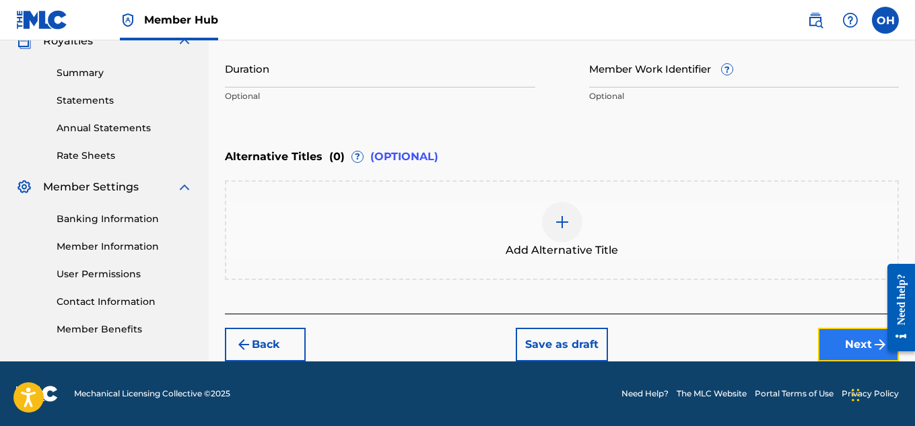
click at [844, 336] on button "Next" at bounding box center [858, 345] width 81 height 34
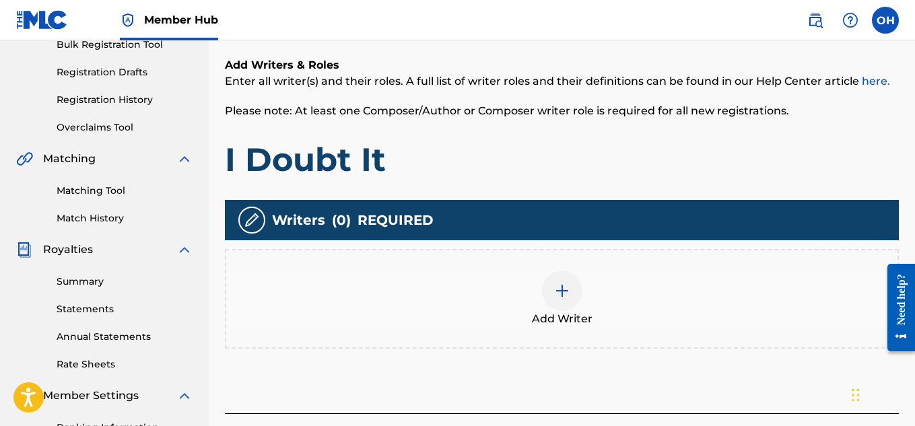
scroll to position [209, 0]
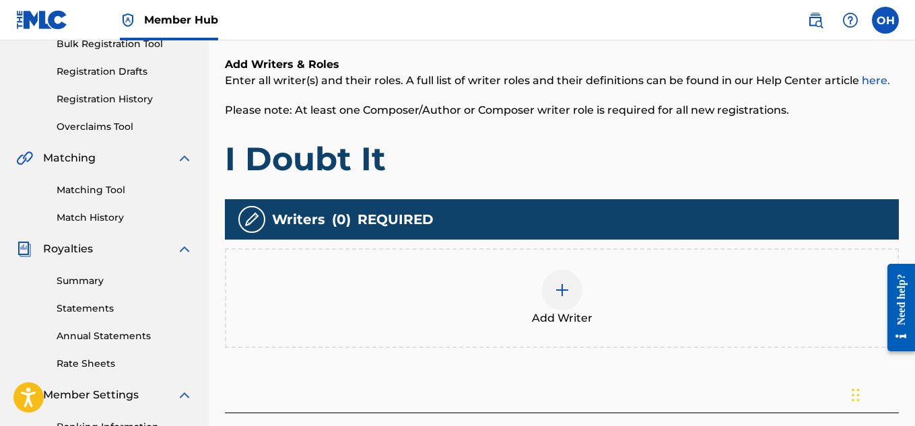
click at [561, 296] on img at bounding box center [562, 290] width 16 height 16
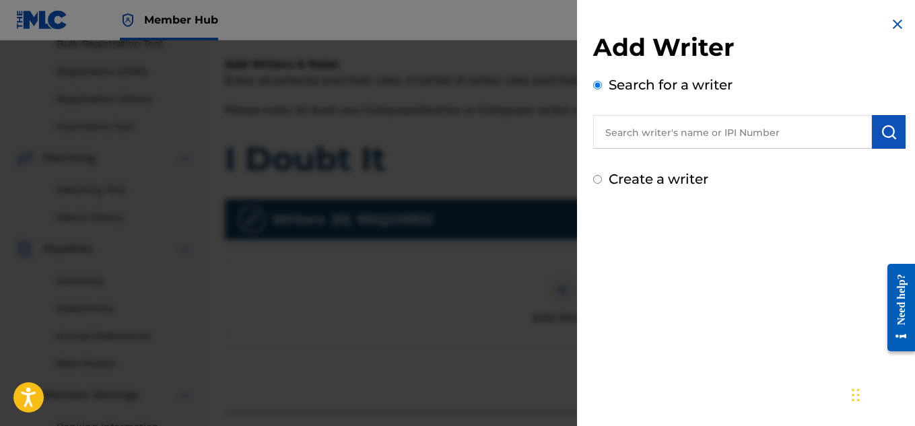
click at [676, 125] on input "text" at bounding box center [732, 132] width 279 height 34
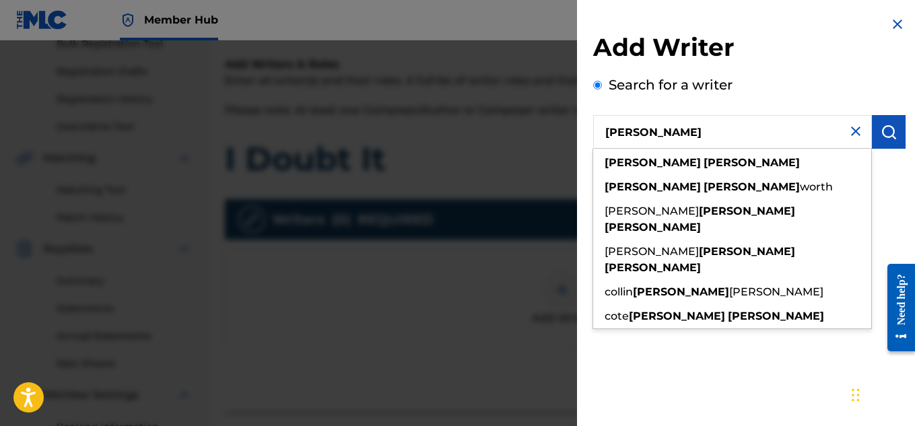
type input "[PERSON_NAME]"
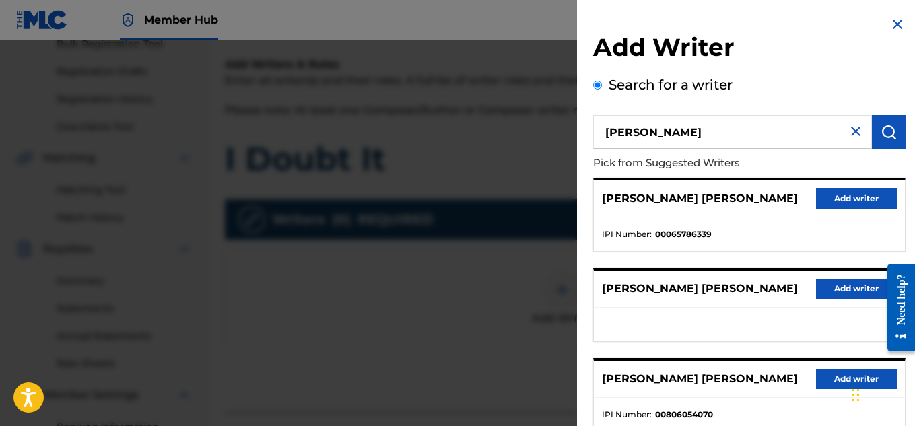
scroll to position [271, 0]
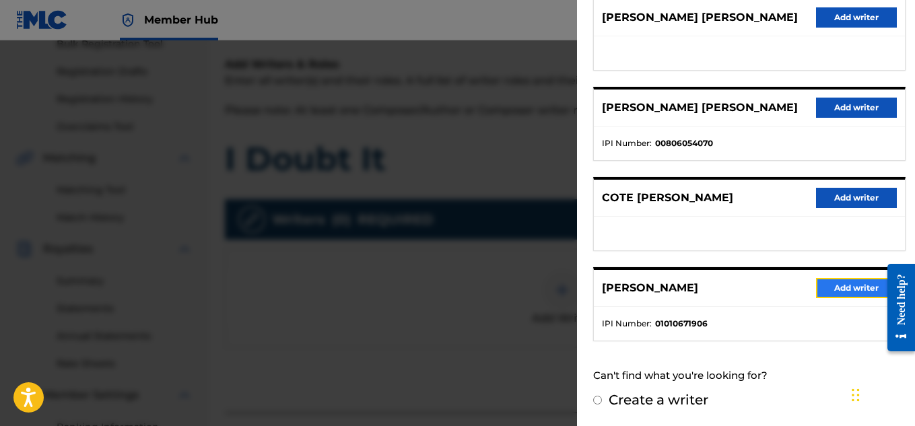
click at [824, 287] on button "Add writer" at bounding box center [856, 288] width 81 height 20
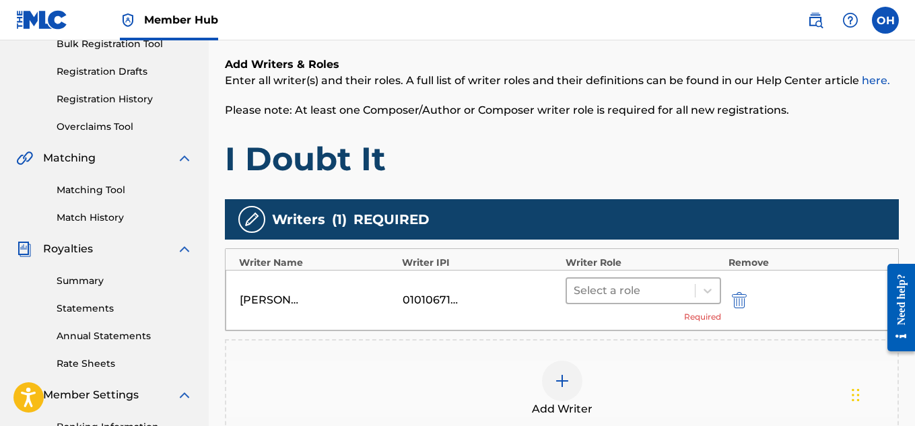
click at [678, 297] on div at bounding box center [631, 291] width 115 height 19
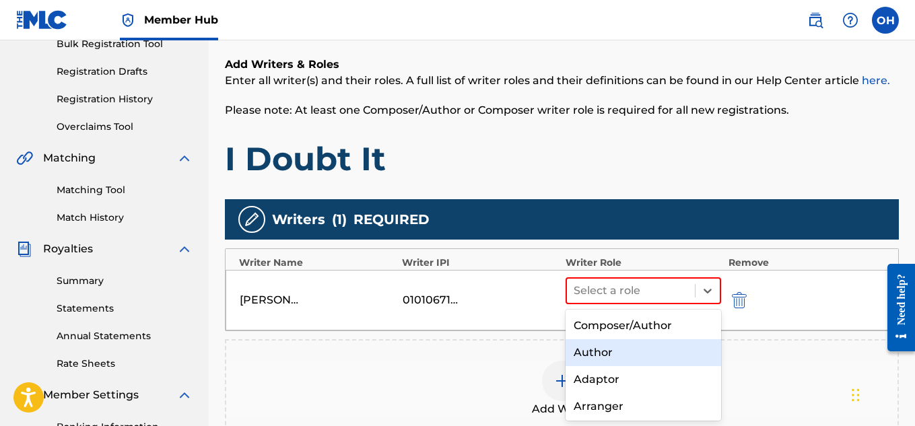
click at [644, 348] on div "Author" at bounding box center [644, 352] width 156 height 27
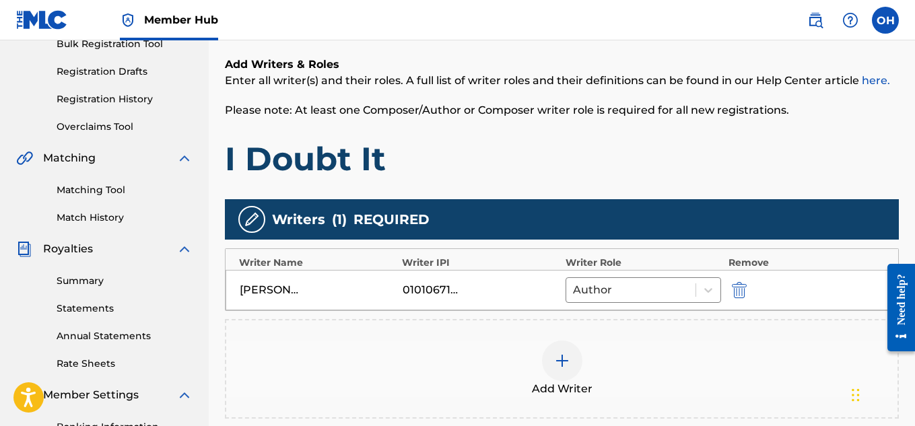
click at [562, 366] on img at bounding box center [562, 361] width 16 height 16
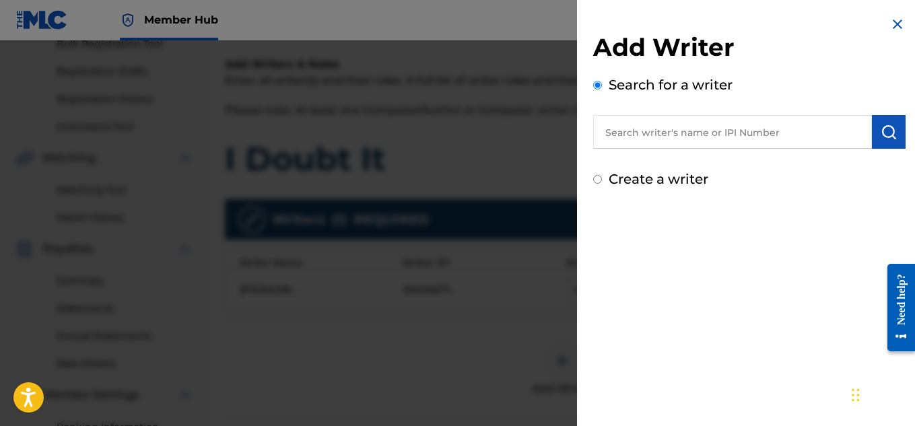
click at [698, 137] on input "text" at bounding box center [732, 132] width 279 height 34
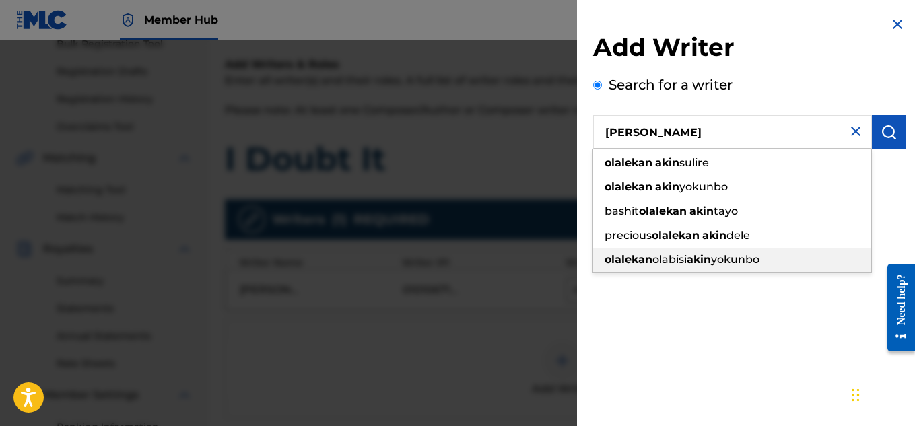
click at [719, 261] on span "yokunbo" at bounding box center [735, 259] width 48 height 13
type input "[PERSON_NAME] akinyokunbo"
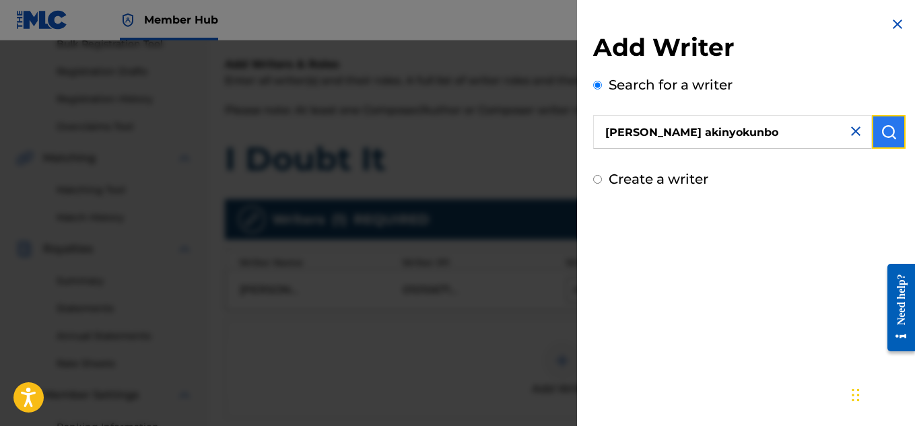
click at [874, 127] on button "submit" at bounding box center [889, 132] width 34 height 34
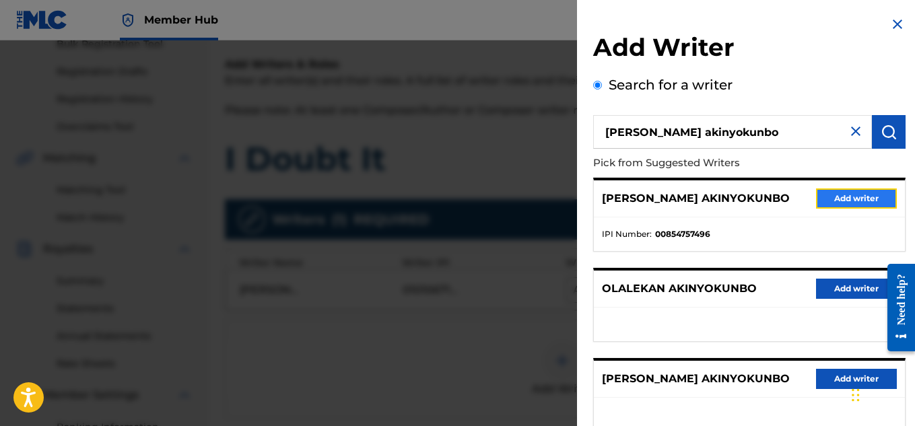
click at [842, 197] on button "Add writer" at bounding box center [856, 199] width 81 height 20
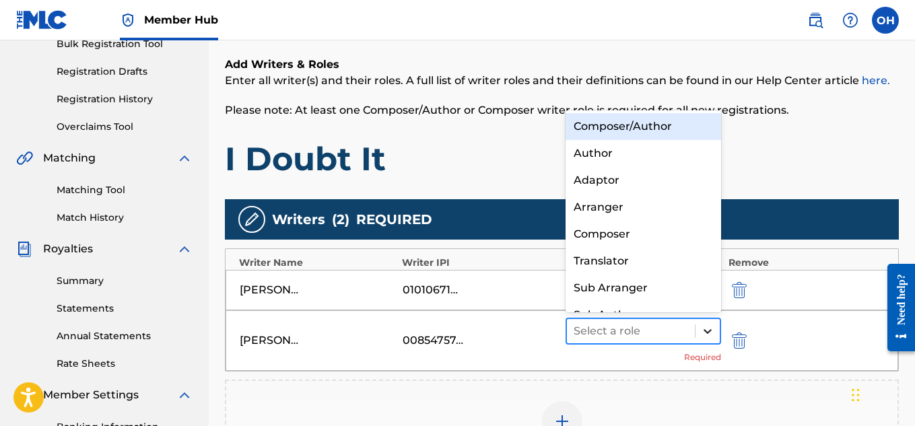
click at [707, 337] on div at bounding box center [708, 331] width 24 height 24
click at [641, 124] on div "Composer/Author" at bounding box center [644, 126] width 156 height 27
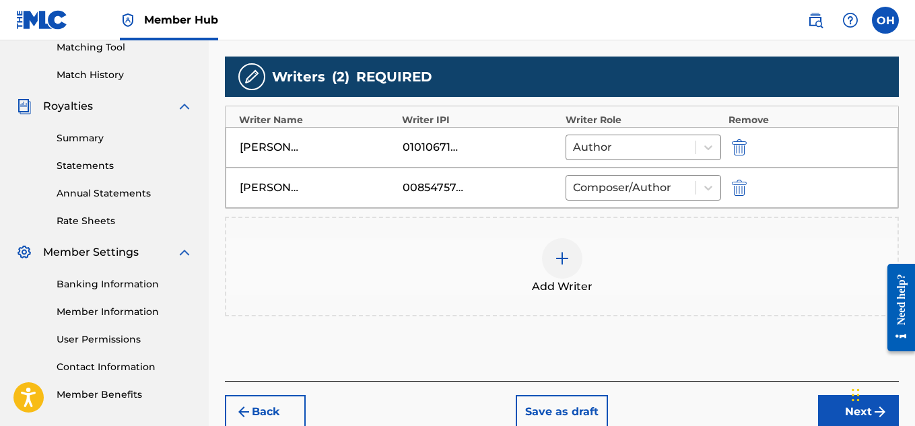
scroll to position [354, 0]
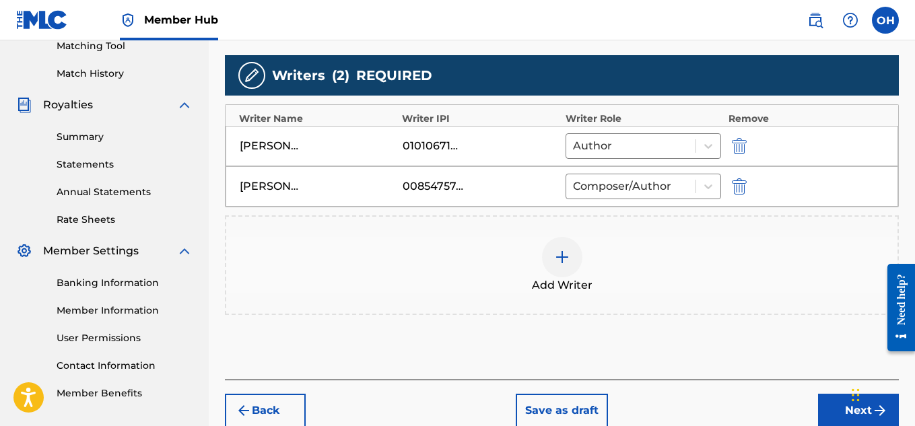
click at [568, 267] on div at bounding box center [562, 257] width 40 height 40
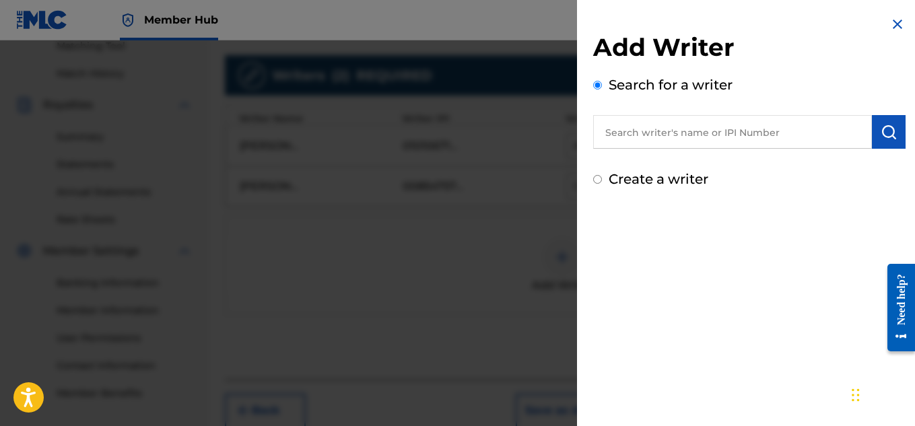
click at [532, 275] on div at bounding box center [457, 253] width 915 height 426
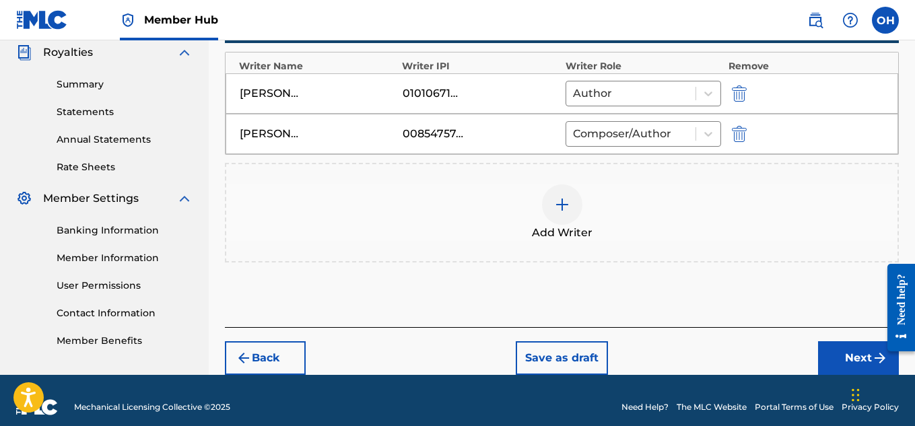
scroll to position [407, 0]
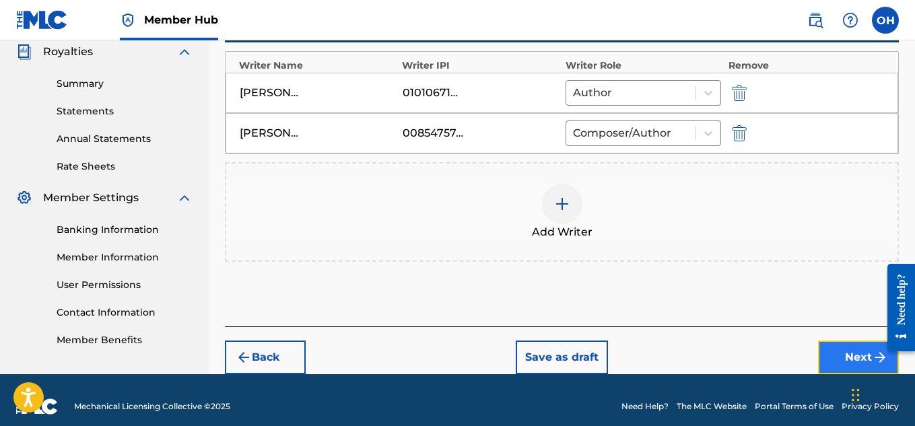
click at [834, 360] on button "Next" at bounding box center [858, 358] width 81 height 34
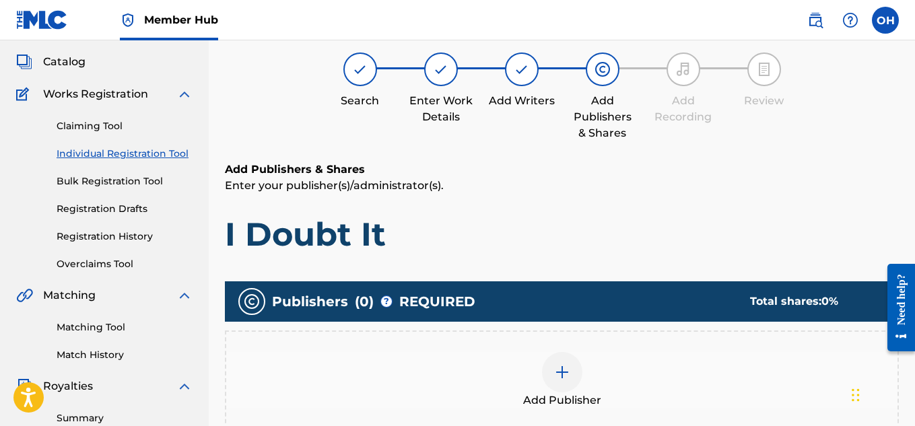
scroll to position [73, 0]
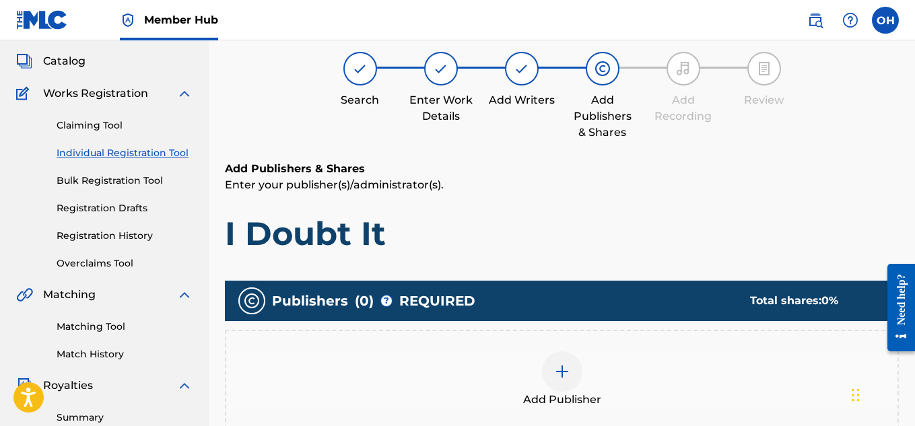
click at [564, 378] on img at bounding box center [562, 372] width 16 height 16
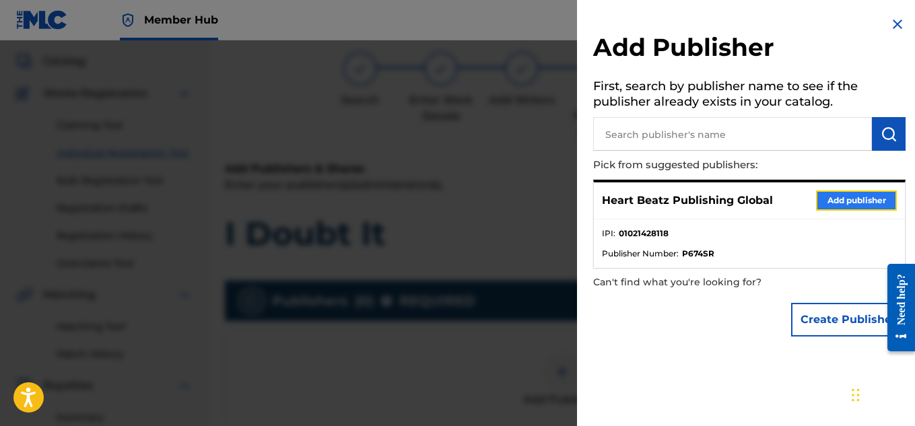
click at [833, 198] on button "Add publisher" at bounding box center [856, 201] width 81 height 20
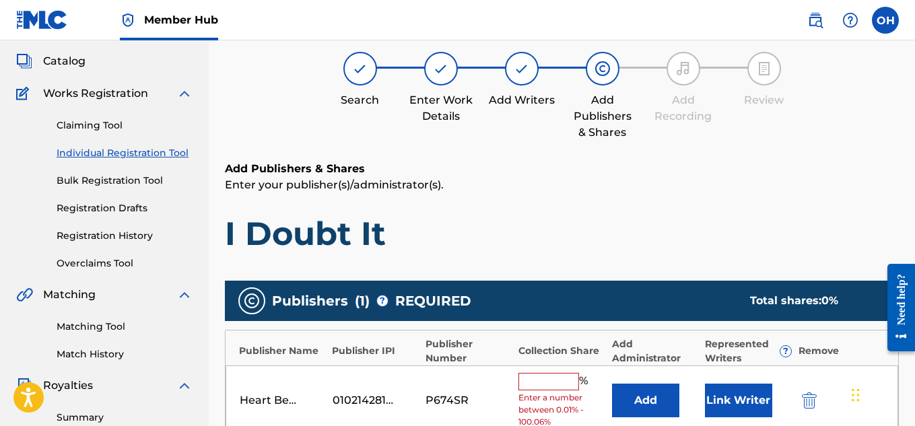
click at [559, 380] on input "text" at bounding box center [549, 382] width 61 height 18
type input "50"
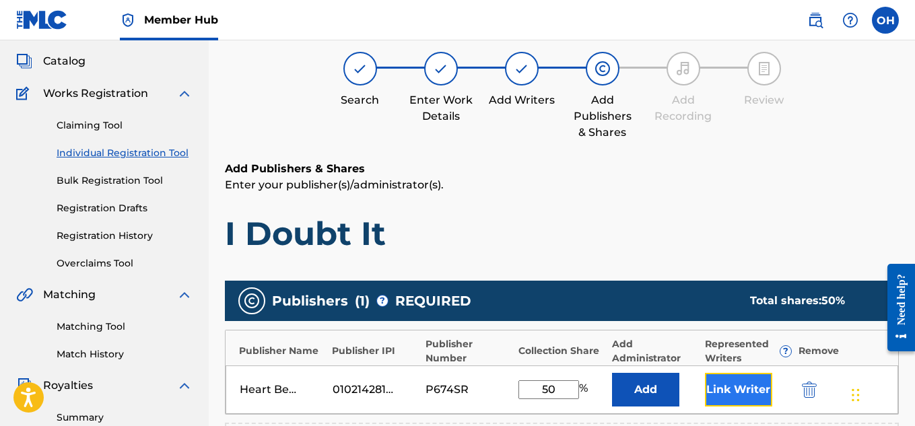
click at [742, 390] on button "Link Writer" at bounding box center [738, 390] width 67 height 34
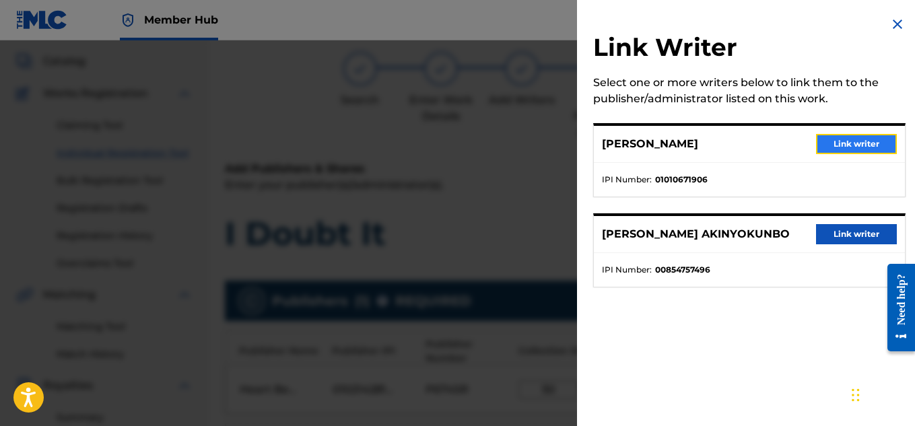
click at [828, 150] on button "Link writer" at bounding box center [856, 144] width 81 height 20
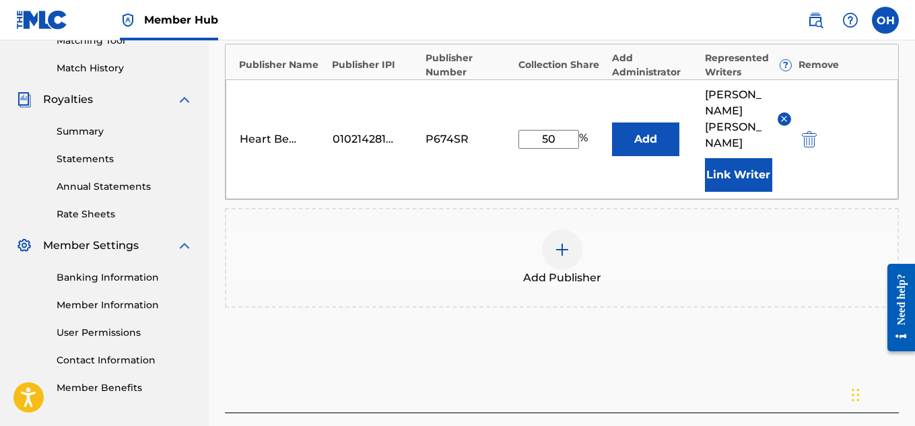
scroll to position [360, 0]
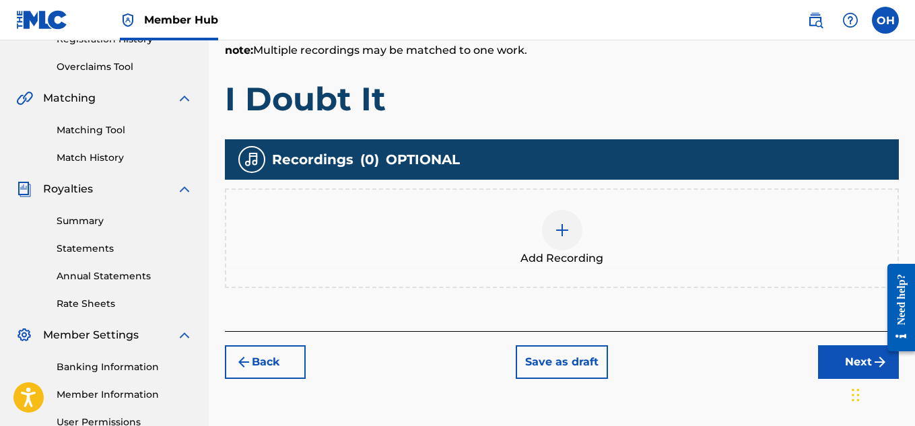
scroll to position [286, 0]
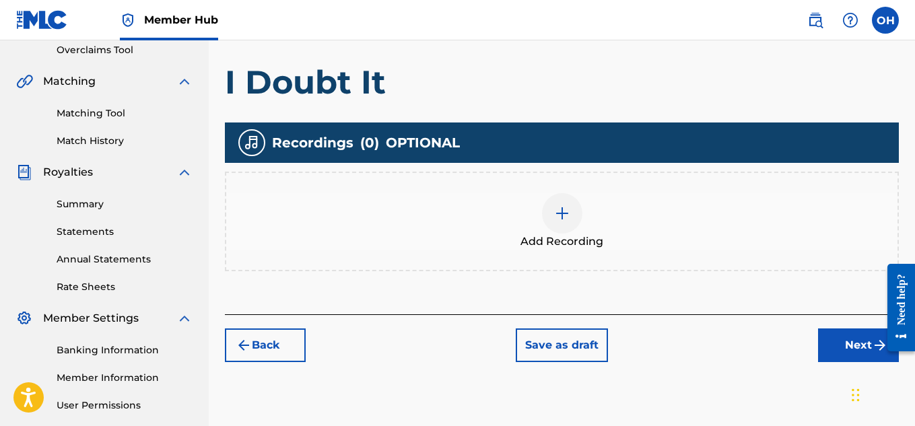
click at [570, 221] on div at bounding box center [562, 213] width 40 height 40
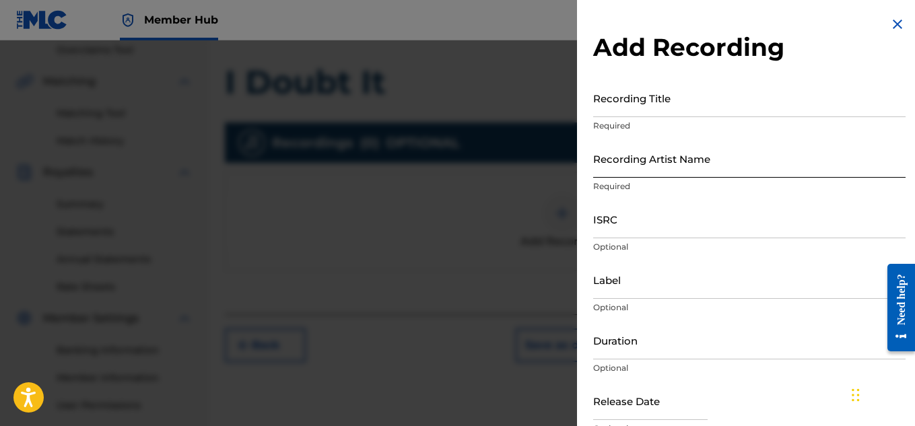
click at [701, 166] on input "Recording Artist Name" at bounding box center [749, 158] width 313 height 38
type input "[PERSON_NAME] OTS"
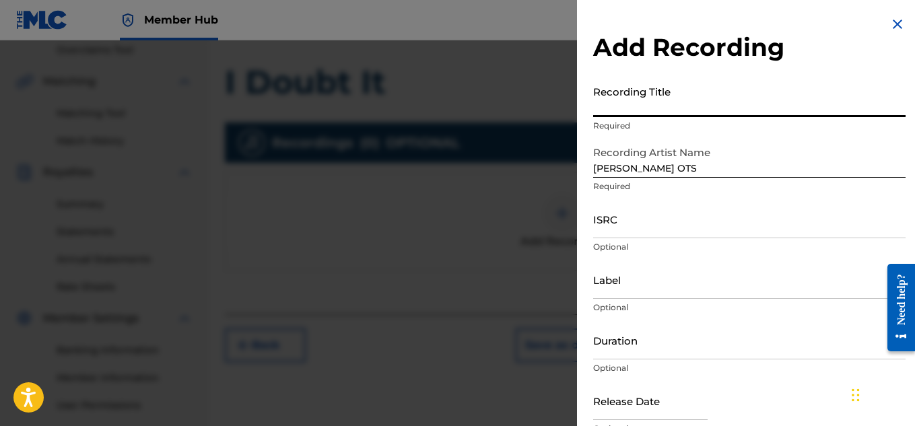
click at [632, 110] on input "Recording Title" at bounding box center [749, 98] width 313 height 38
type input "I Doubt It"
click at [636, 290] on input "Label" at bounding box center [749, 280] width 313 height 38
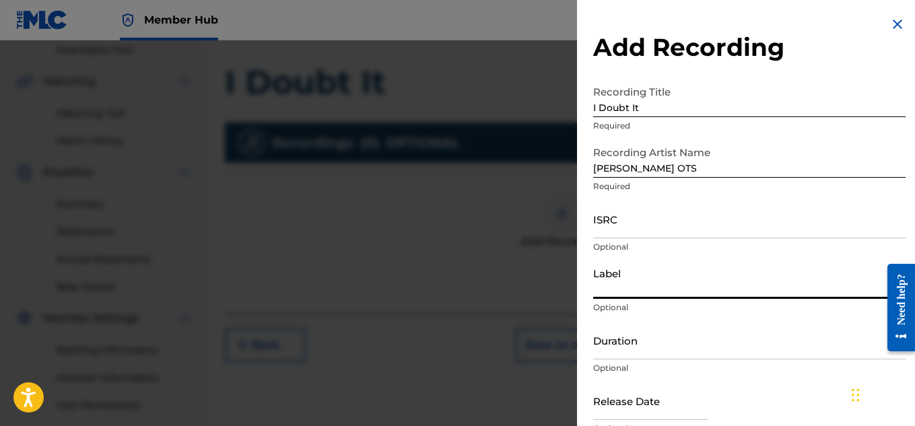
type input "Heartbeatz Entertainment"
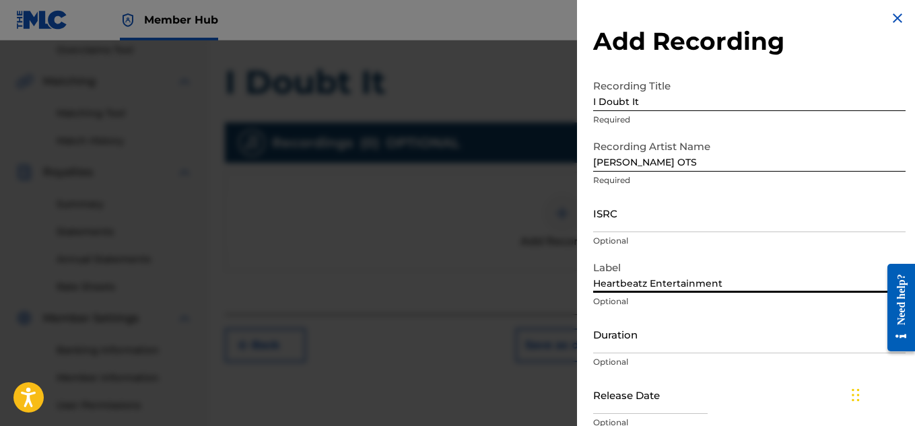
scroll to position [66, 0]
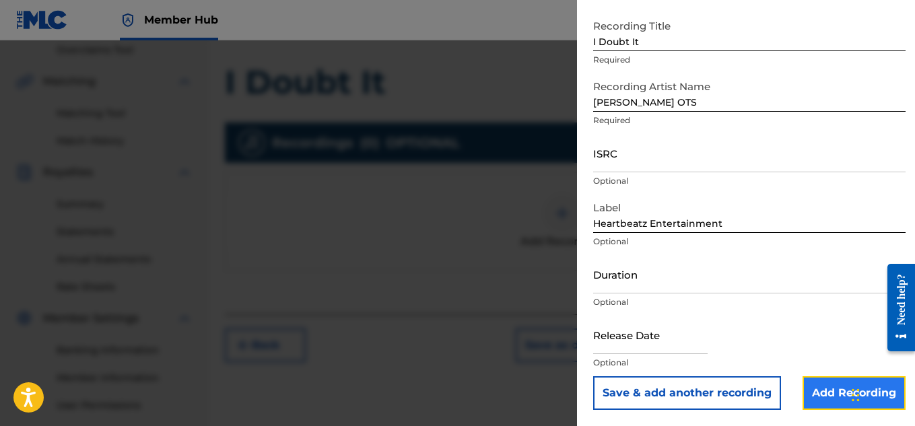
click at [815, 397] on input "Add Recording" at bounding box center [854, 394] width 103 height 34
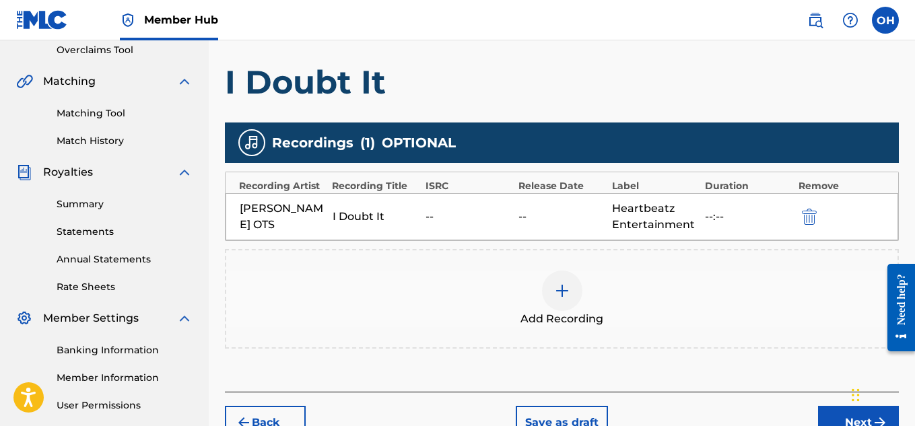
scroll to position [409, 0]
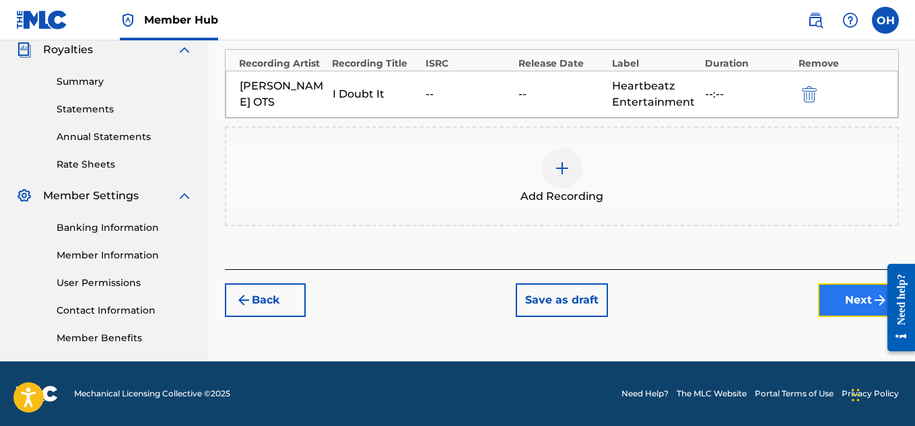
click at [837, 302] on button "Next" at bounding box center [858, 301] width 81 height 34
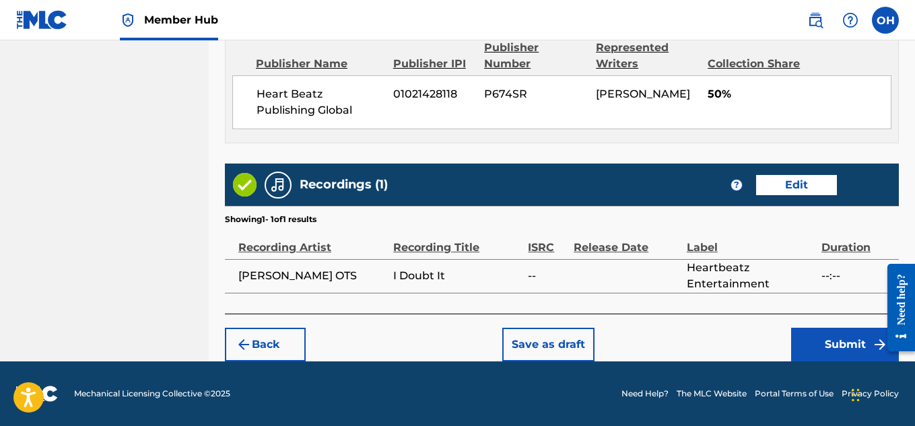
scroll to position [771, 0]
click at [832, 339] on button "Submit" at bounding box center [845, 345] width 108 height 34
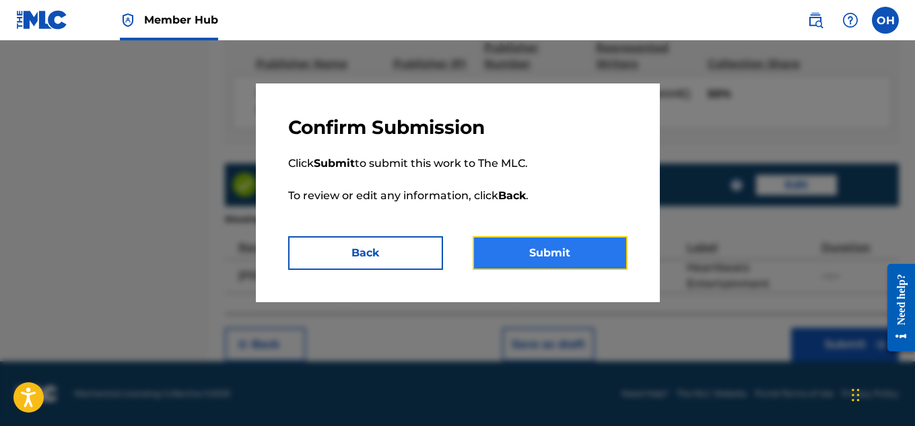
click at [565, 254] on button "Submit" at bounding box center [550, 253] width 155 height 34
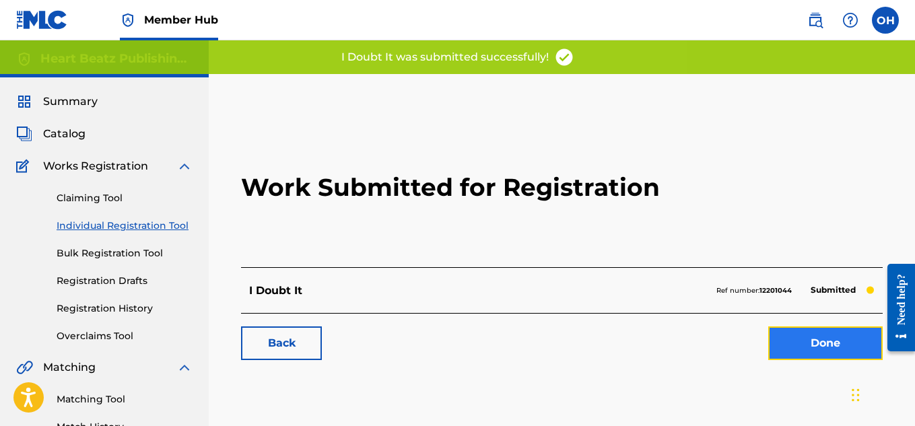
click at [814, 348] on link "Done" at bounding box center [825, 344] width 114 height 34
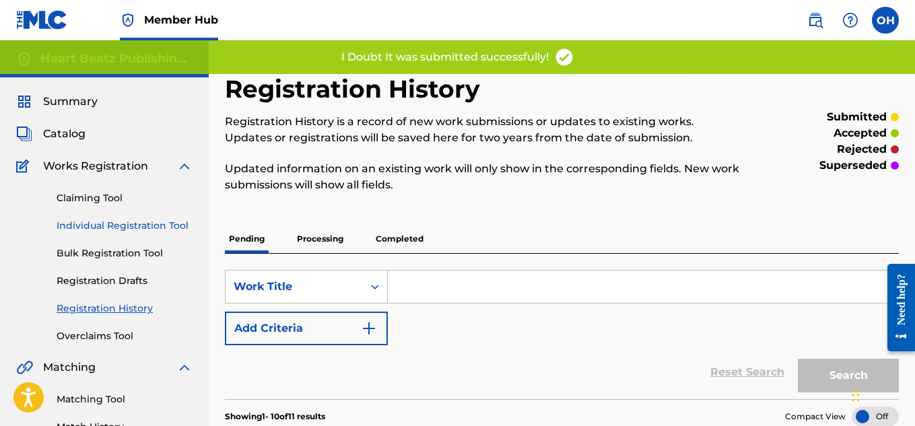
click at [143, 231] on link "Individual Registration Tool" at bounding box center [125, 226] width 136 height 14
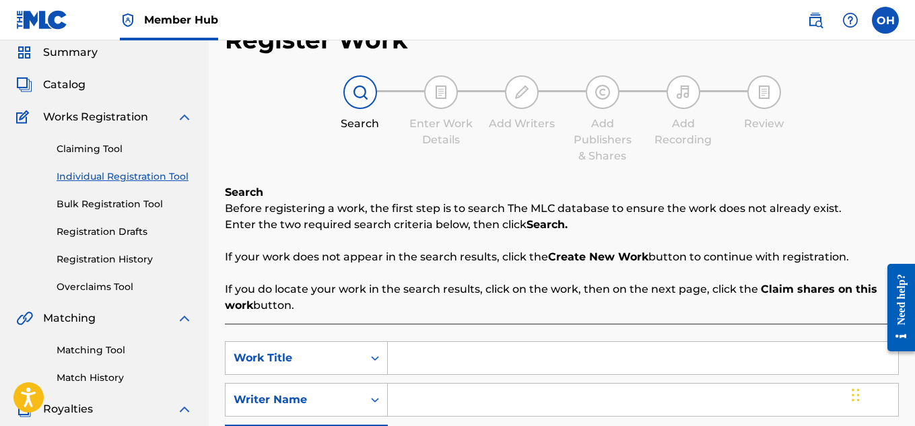
scroll to position [50, 0]
click at [462, 356] on input "Search Form" at bounding box center [643, 357] width 511 height 32
type input "Play Fair"
click at [447, 395] on input "Search Form" at bounding box center [643, 399] width 511 height 32
type input "law"
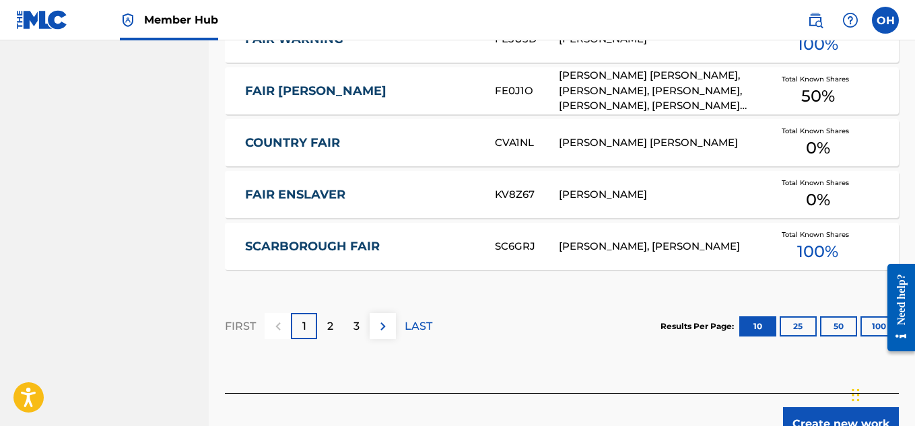
scroll to position [969, 0]
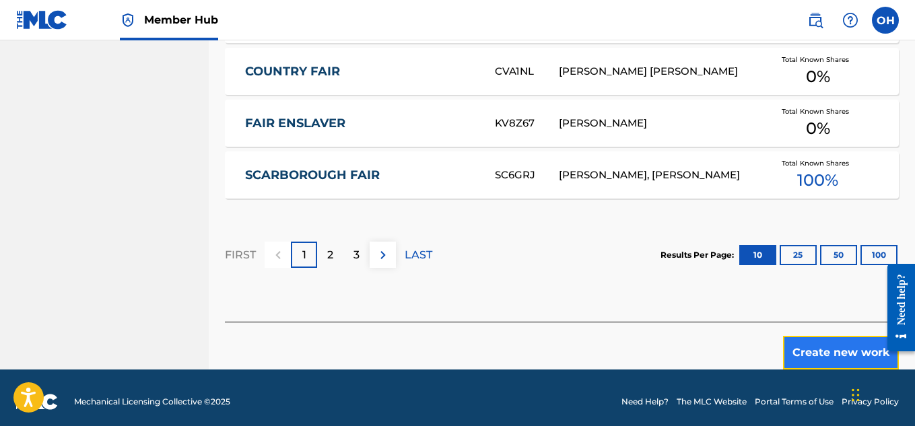
click at [797, 340] on button "Create new work" at bounding box center [841, 353] width 116 height 34
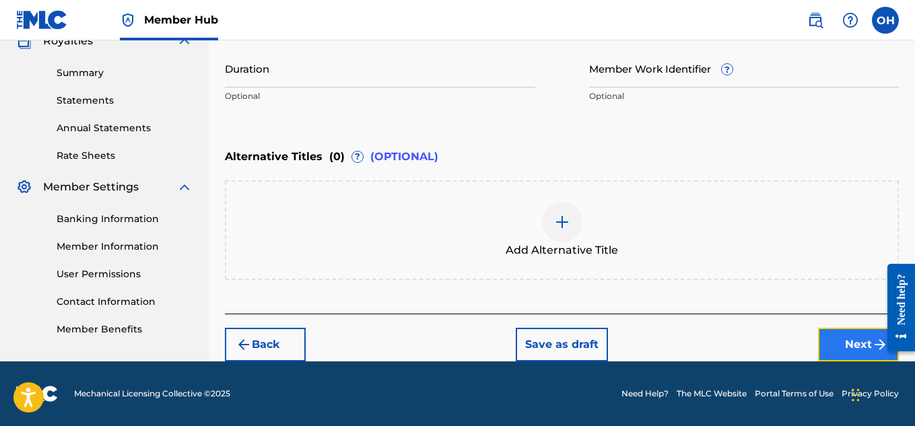
click at [838, 354] on button "Next" at bounding box center [858, 345] width 81 height 34
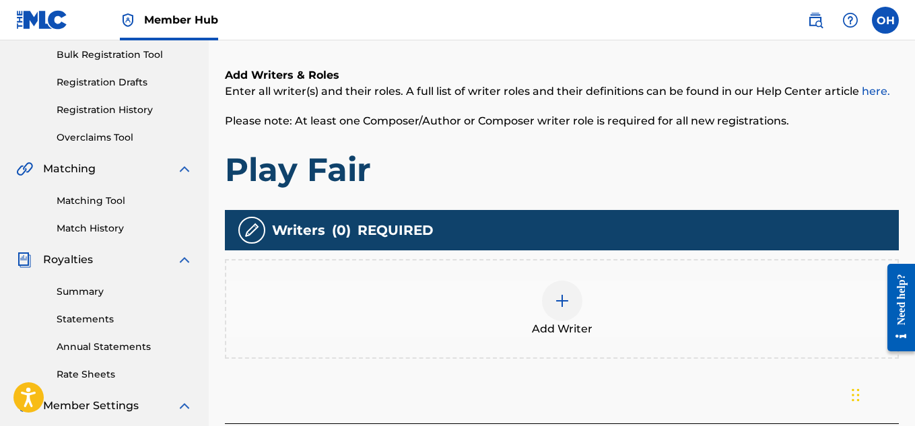
scroll to position [199, 0]
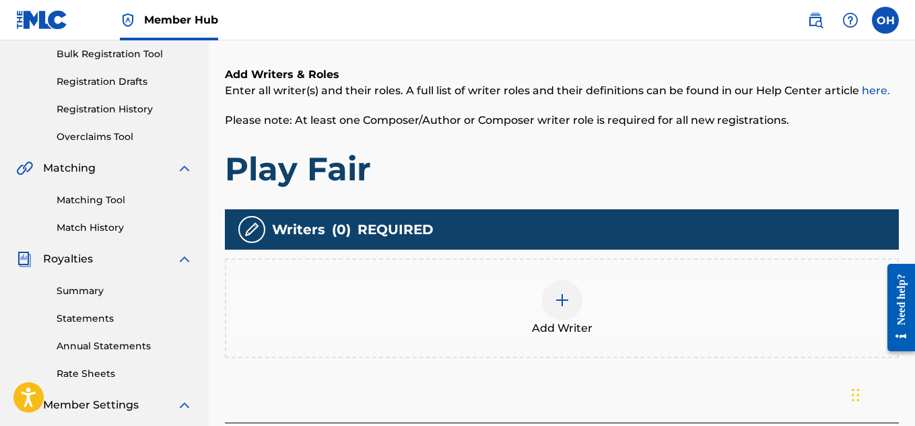
click at [577, 306] on div at bounding box center [562, 300] width 40 height 40
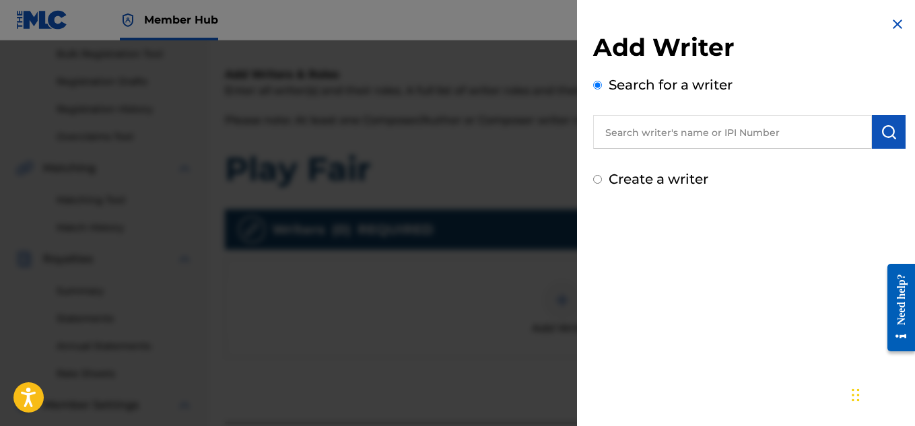
click at [649, 132] on input "text" at bounding box center [732, 132] width 279 height 34
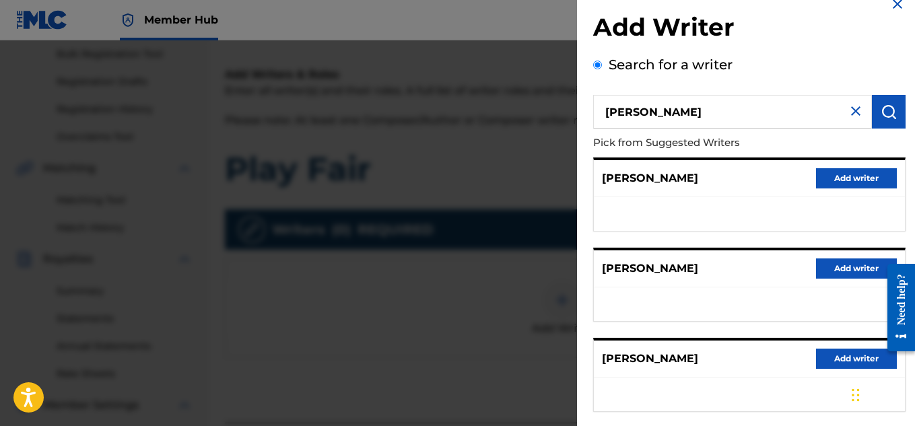
scroll to position [21, 0]
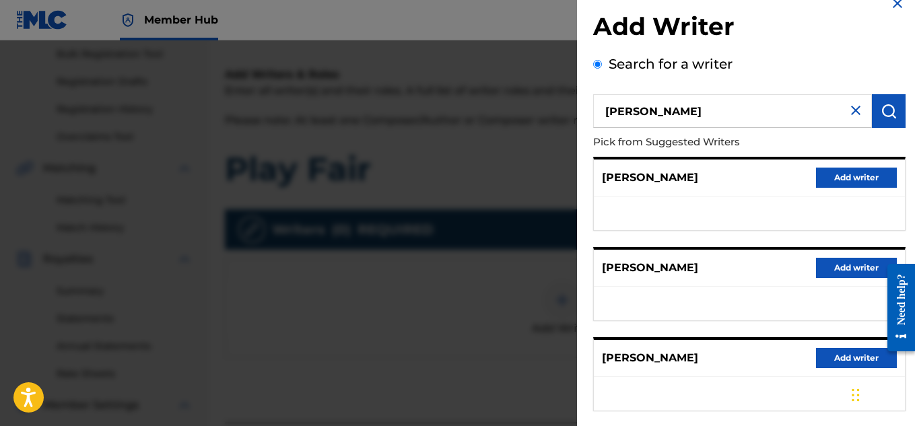
click at [608, 109] on input "[PERSON_NAME]" at bounding box center [732, 111] width 279 height 34
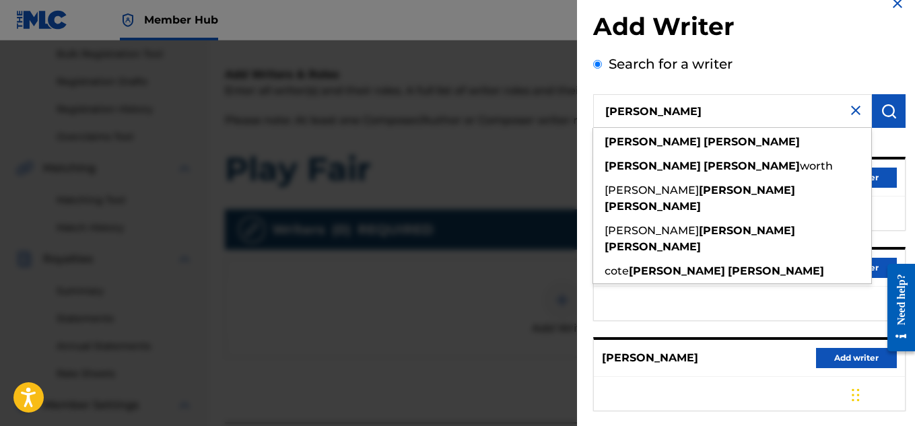
type input "[PERSON_NAME]"
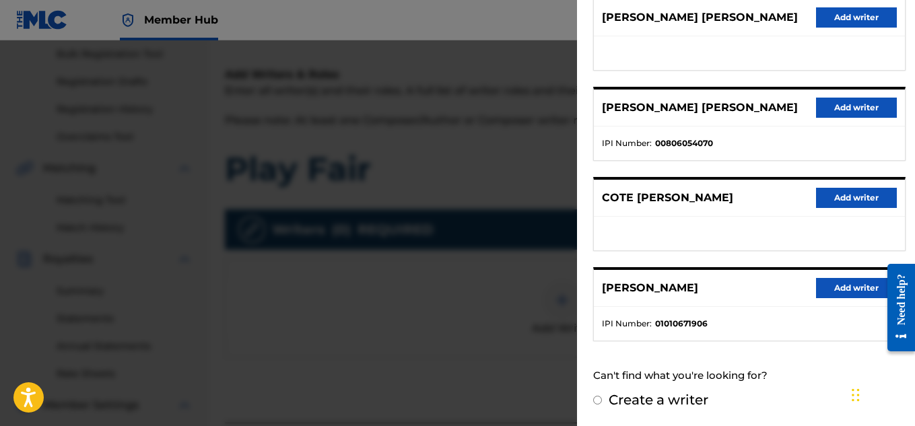
scroll to position [409, 0]
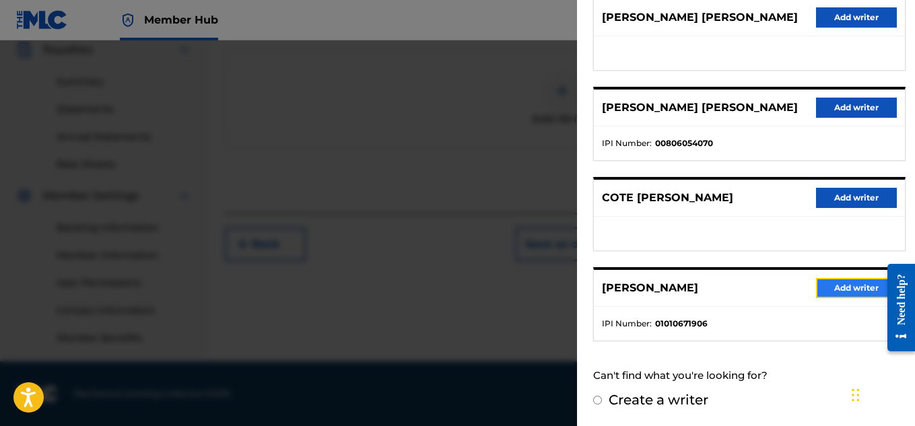
click at [850, 284] on button "Add writer" at bounding box center [856, 288] width 81 height 20
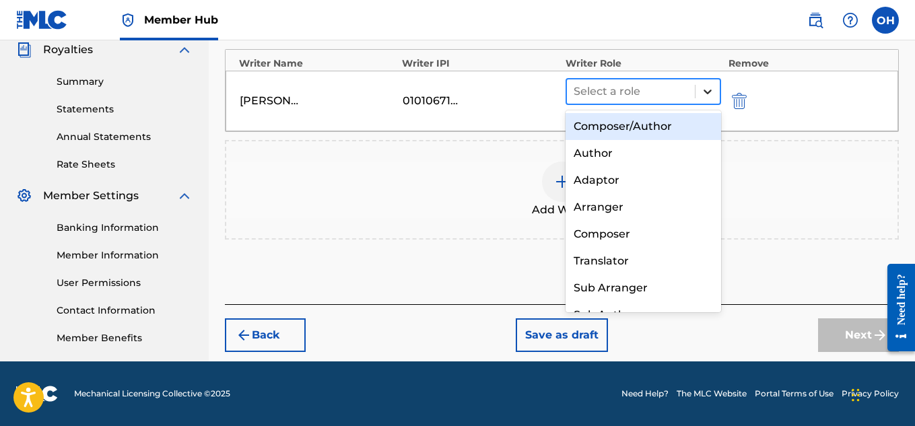
click at [702, 93] on div at bounding box center [708, 91] width 24 height 24
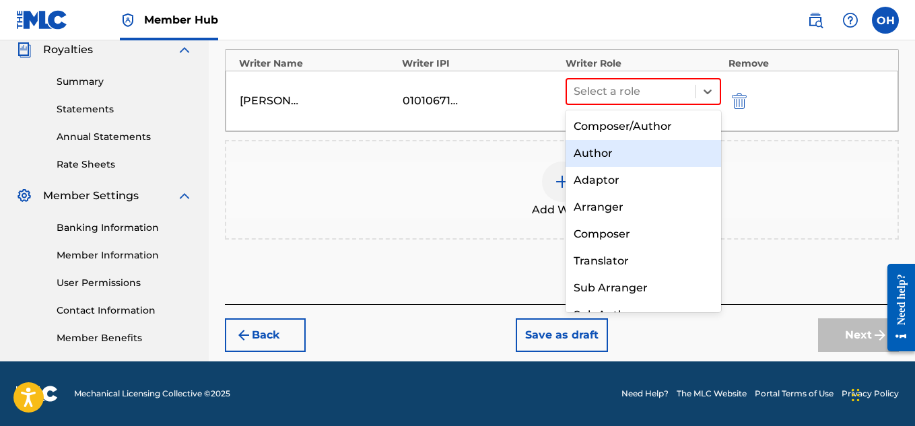
click at [657, 154] on div "Author" at bounding box center [644, 153] width 156 height 27
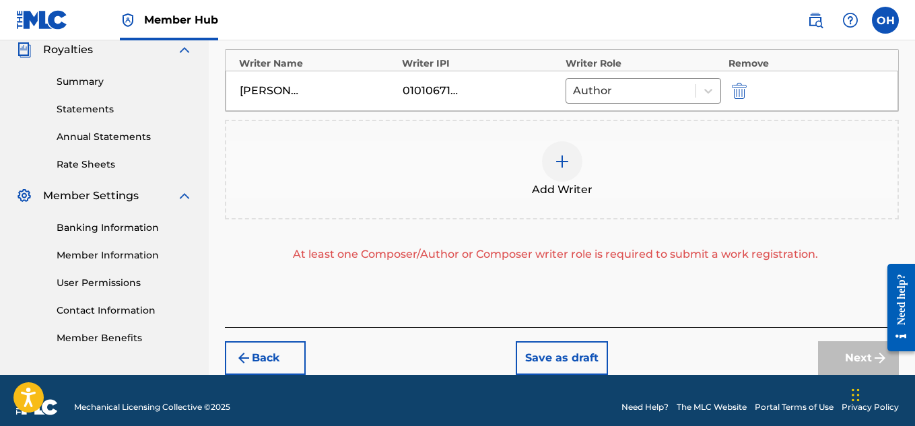
click at [557, 172] on div at bounding box center [562, 161] width 40 height 40
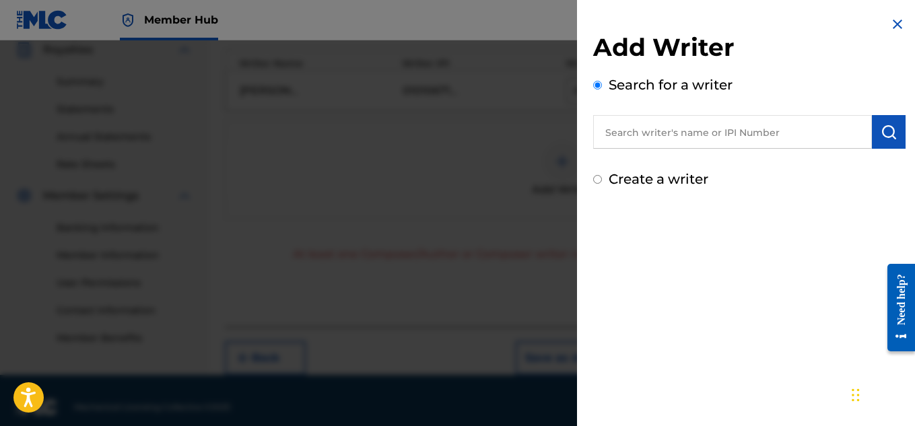
click at [662, 126] on input "text" at bounding box center [732, 132] width 279 height 34
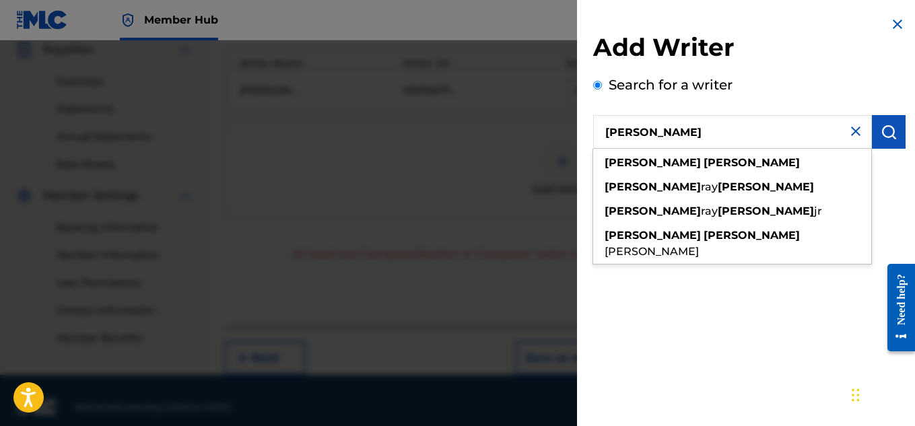
type input "[PERSON_NAME]"
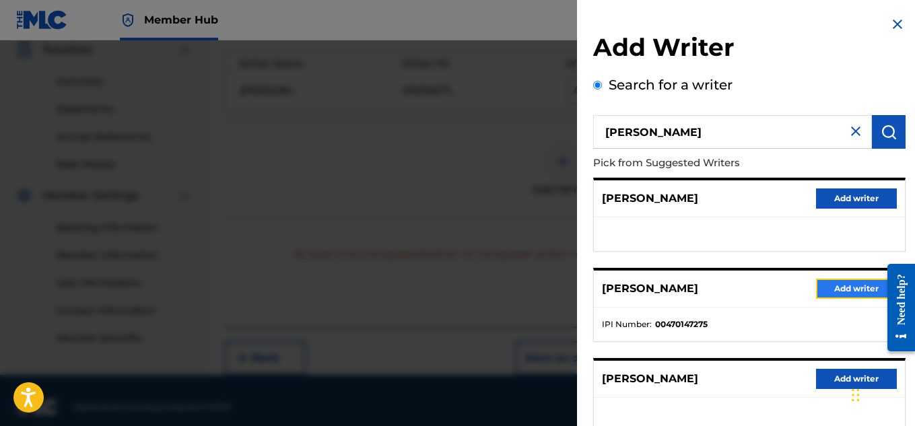
click at [831, 289] on button "Add writer" at bounding box center [856, 289] width 81 height 20
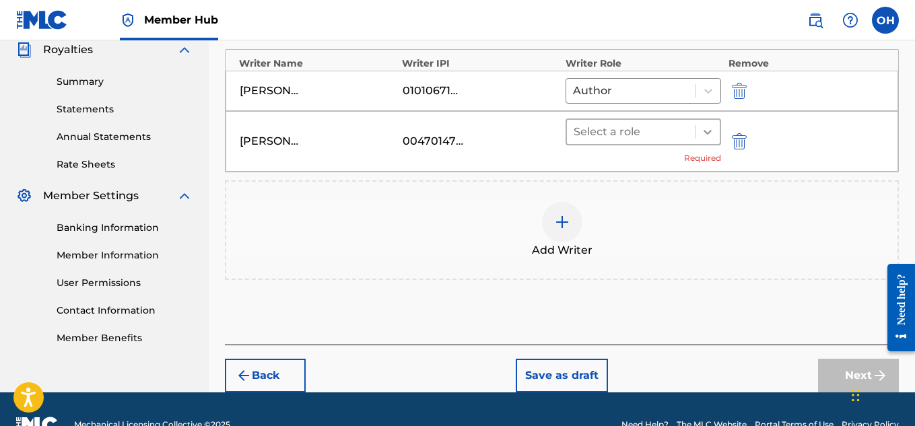
click at [709, 125] on icon at bounding box center [707, 131] width 13 height 13
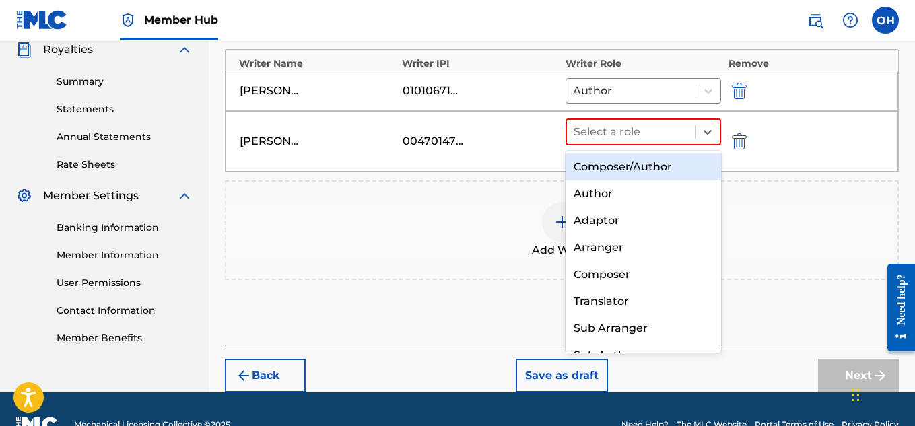
click at [678, 170] on div "Composer/Author" at bounding box center [644, 167] width 156 height 27
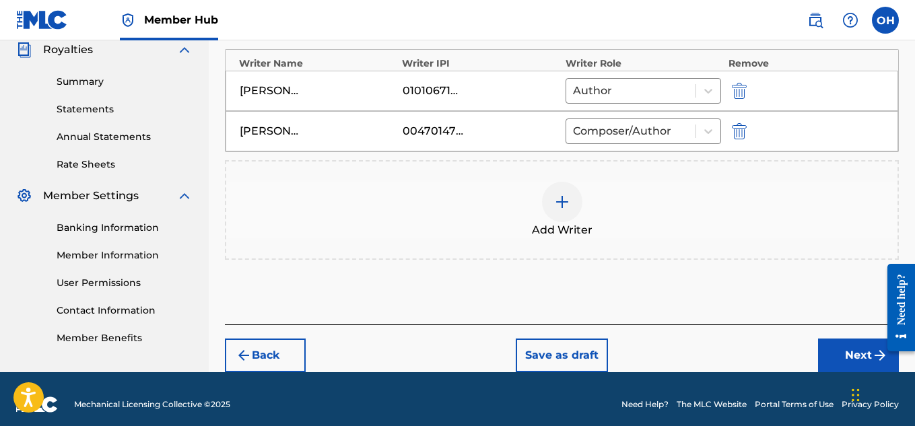
click at [566, 198] on img at bounding box center [562, 202] width 16 height 16
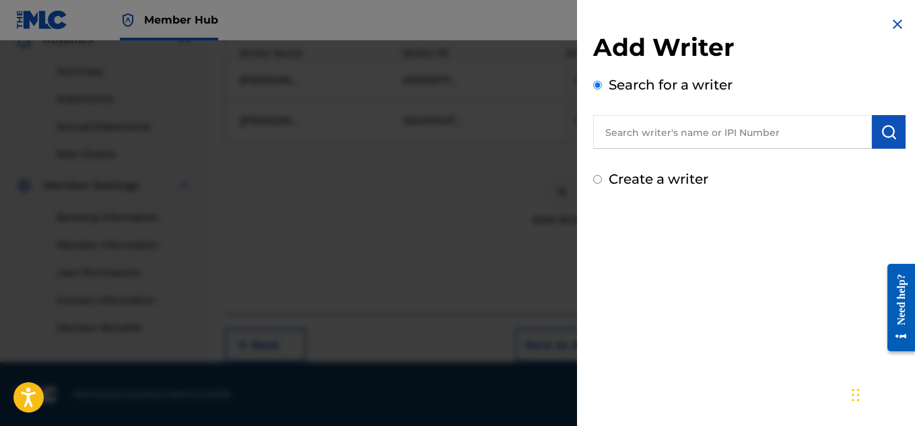
scroll to position [420, 0]
click at [727, 152] on div "Add Writer Search for a writer Create a writer" at bounding box center [749, 110] width 313 height 157
click at [724, 141] on input "text" at bounding box center [732, 132] width 279 height 34
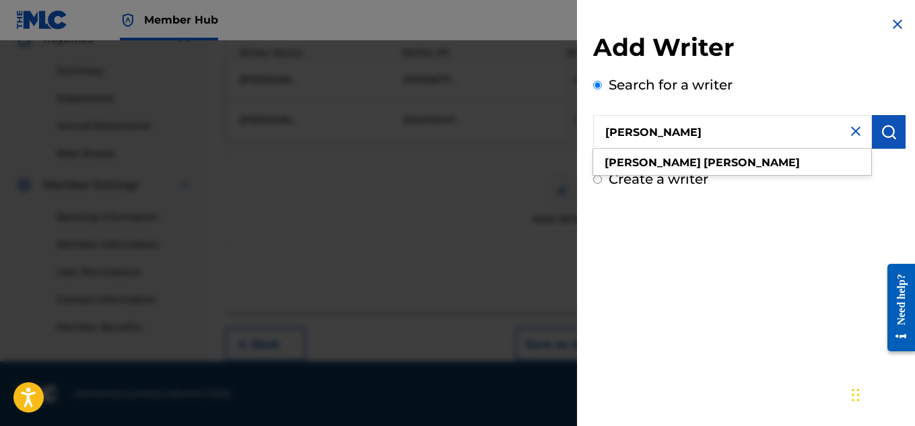
type input "[PERSON_NAME]"
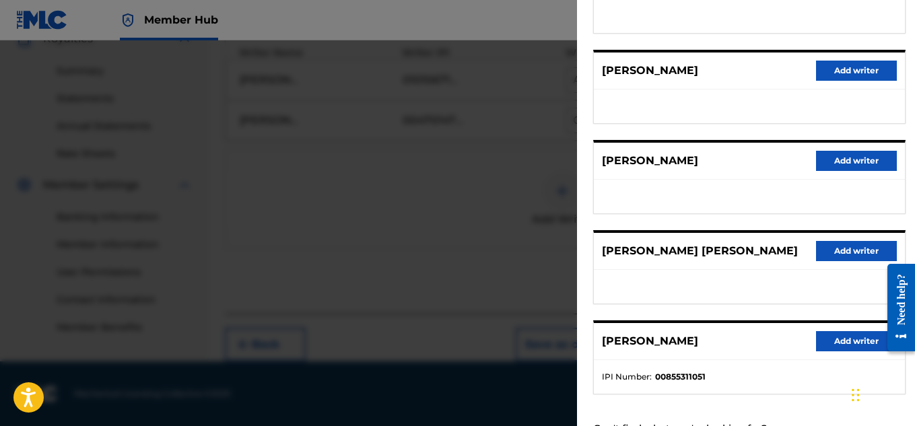
scroll to position [284, 0]
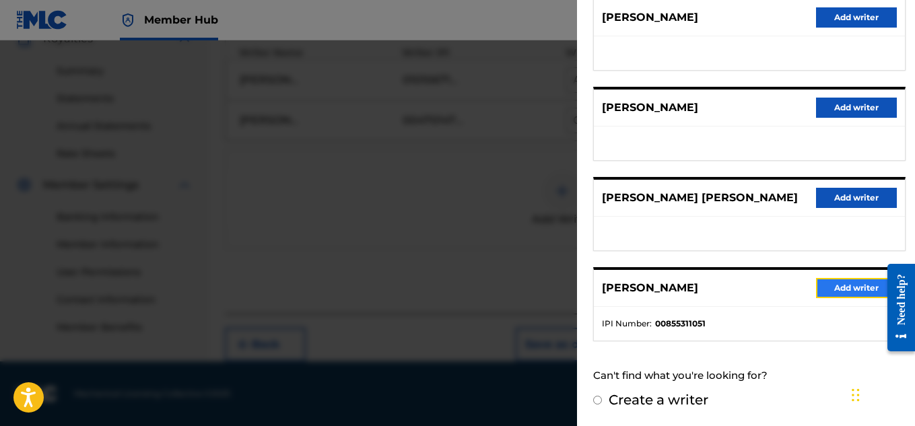
click at [826, 282] on button "Add writer" at bounding box center [856, 288] width 81 height 20
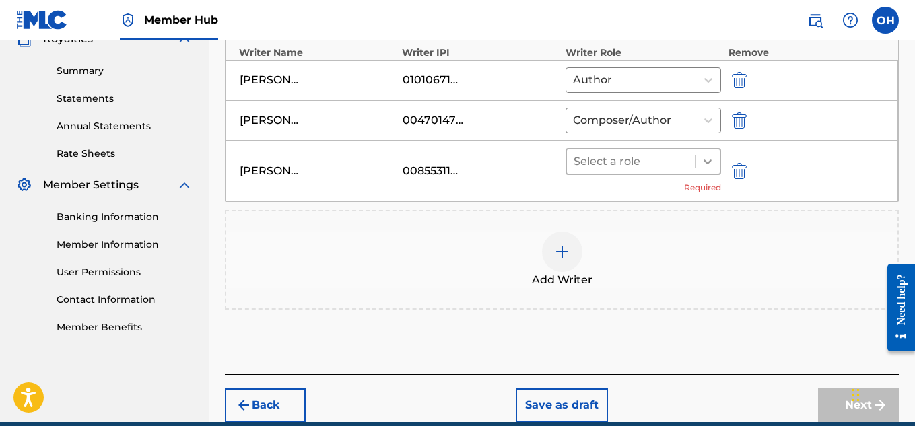
click at [703, 164] on icon at bounding box center [707, 161] width 13 height 13
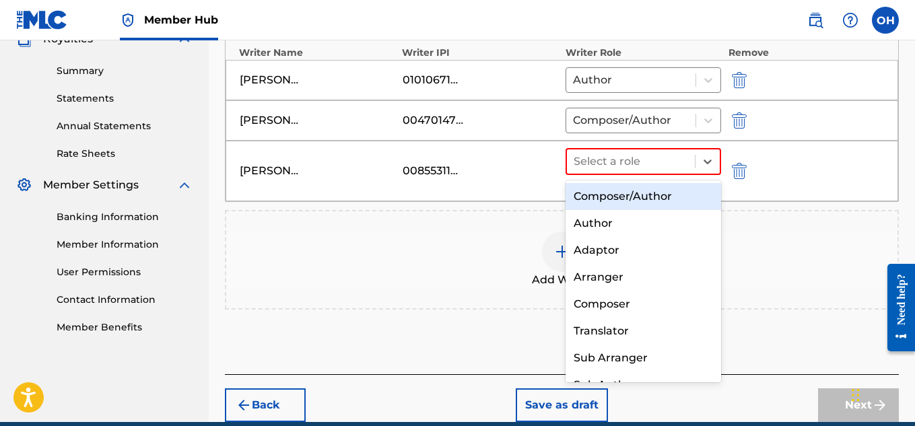
click at [670, 197] on div "Composer/Author" at bounding box center [644, 196] width 156 height 27
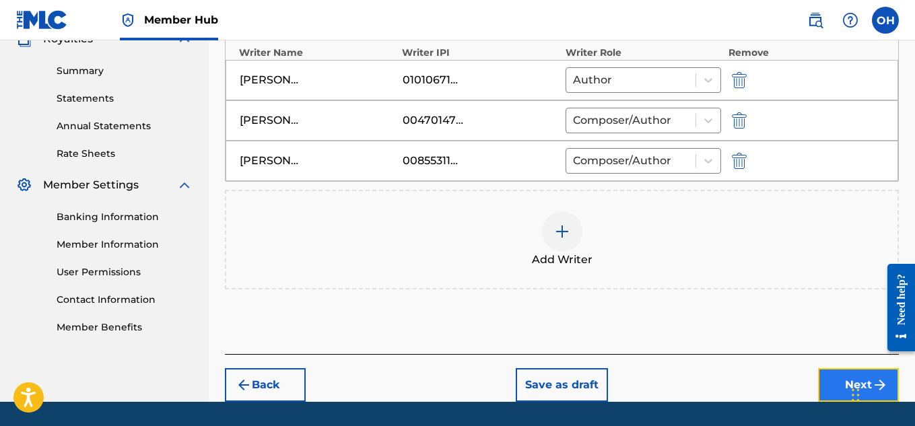
click at [836, 380] on button "Next" at bounding box center [858, 385] width 81 height 34
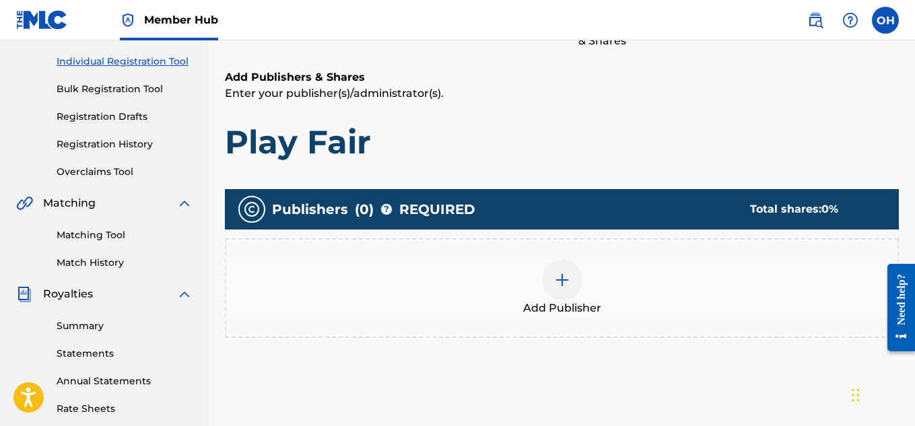
scroll to position [166, 0]
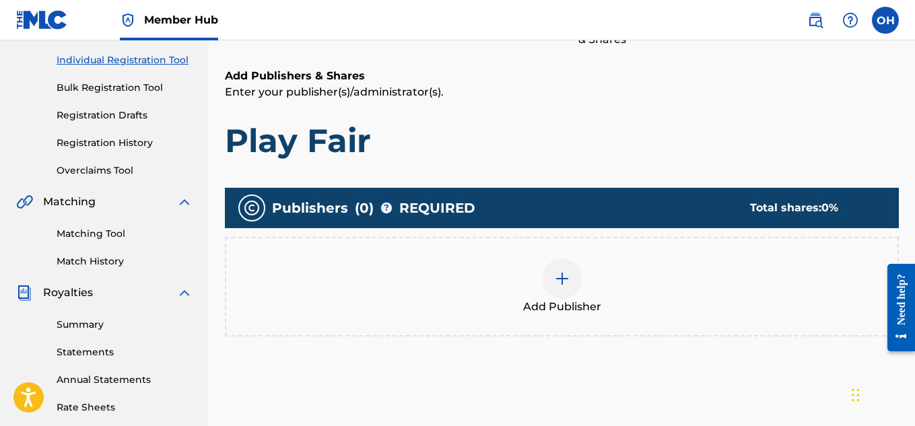
click at [558, 282] on img at bounding box center [562, 279] width 16 height 16
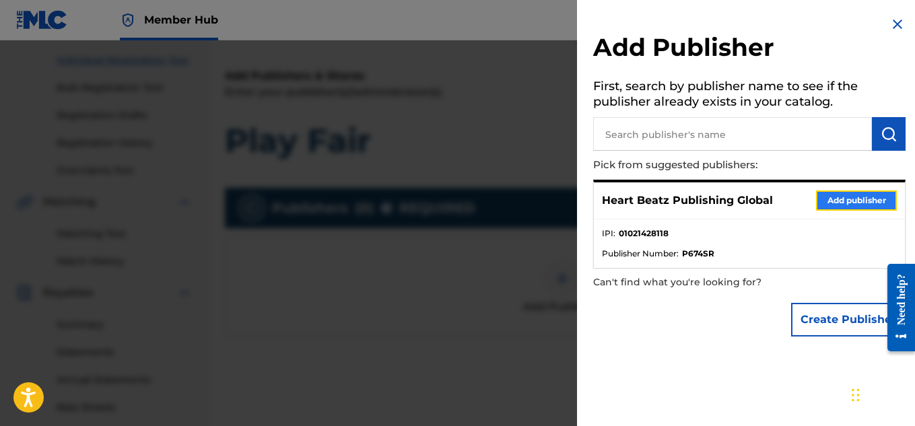
click at [839, 199] on button "Add publisher" at bounding box center [856, 201] width 81 height 20
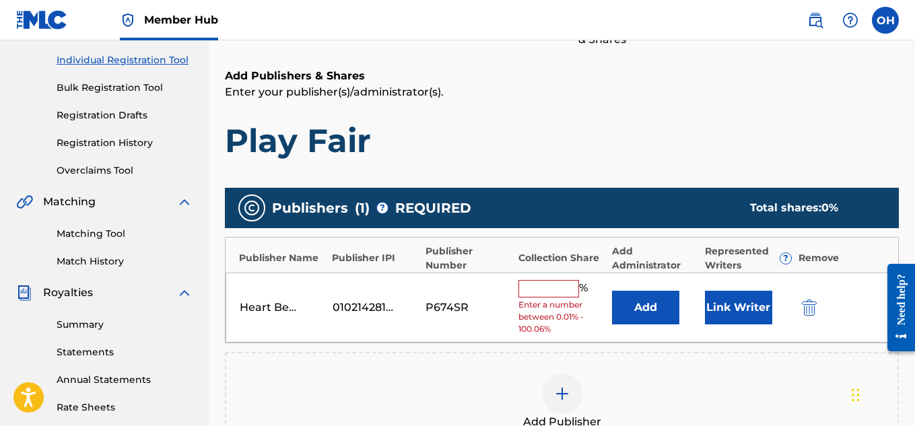
click at [555, 290] on input "text" at bounding box center [549, 289] width 61 height 18
type input "50"
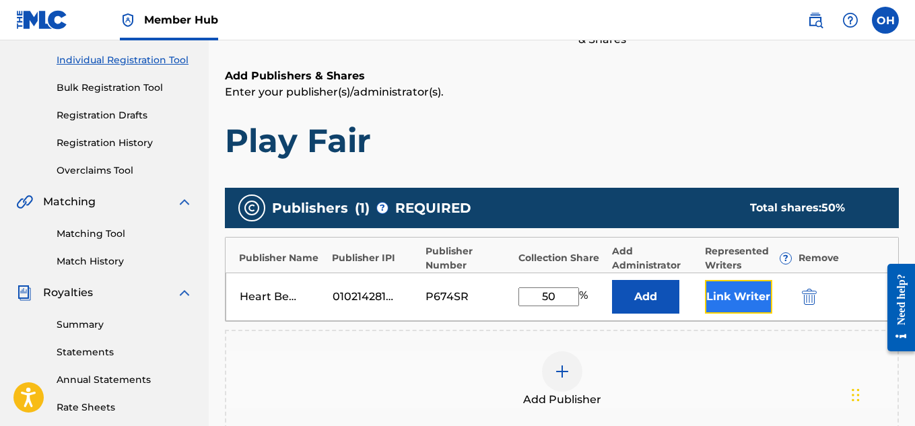
click at [748, 296] on button "Link Writer" at bounding box center [738, 297] width 67 height 34
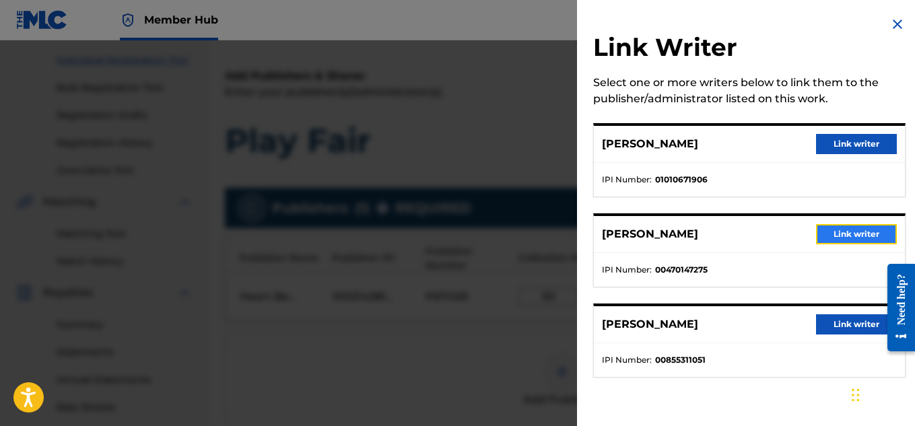
click at [836, 236] on button "Link writer" at bounding box center [856, 234] width 81 height 20
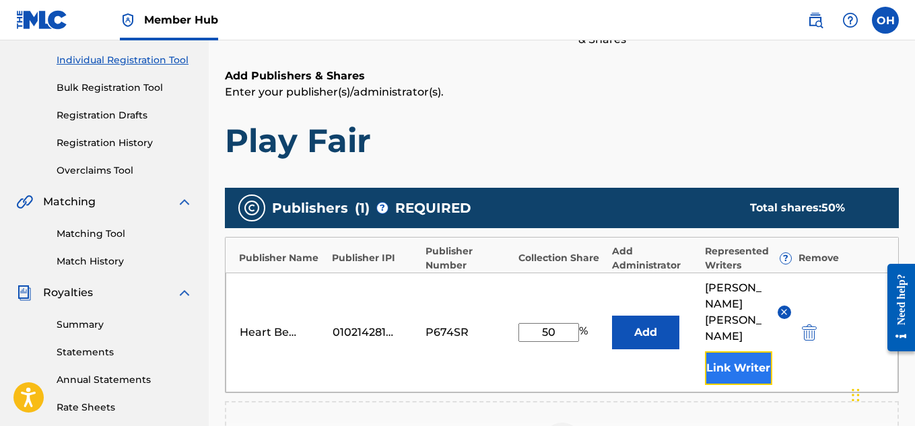
click at [723, 352] on button "Link Writer" at bounding box center [738, 369] width 67 height 34
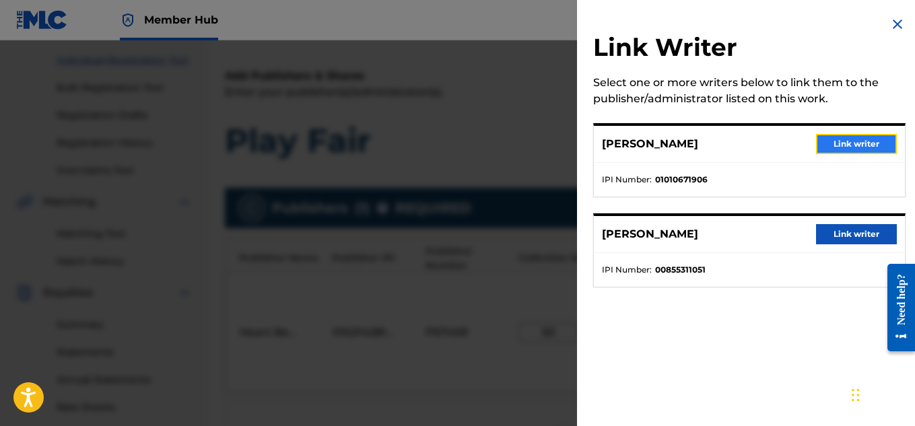
click at [842, 138] on button "Link writer" at bounding box center [856, 144] width 81 height 20
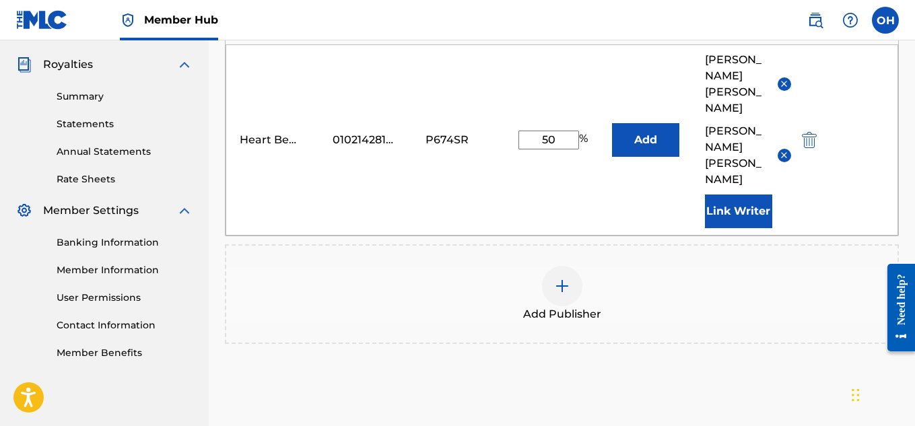
scroll to position [465, 0]
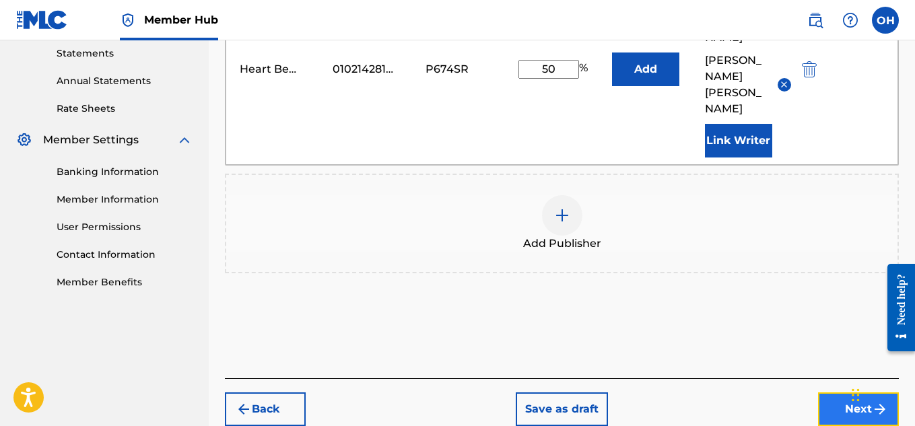
click at [849, 393] on button "Next" at bounding box center [858, 410] width 81 height 34
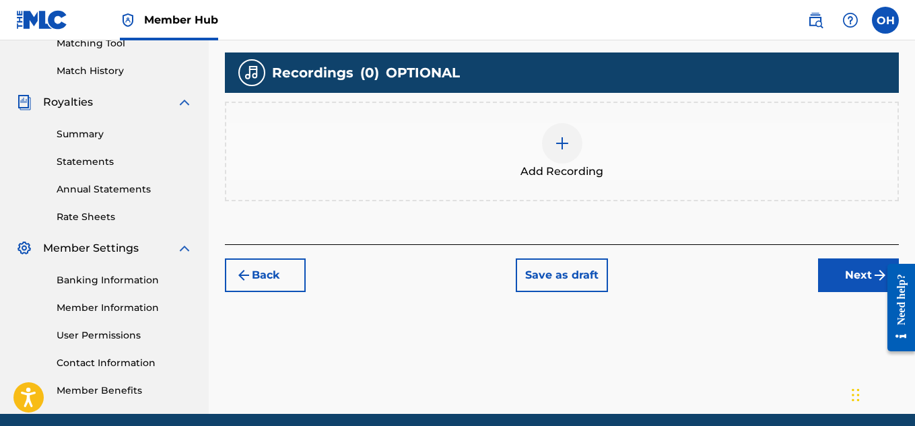
scroll to position [358, 0]
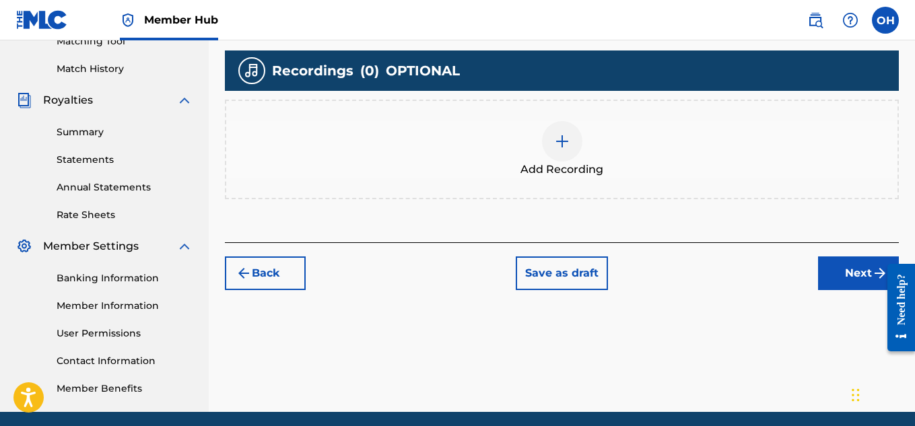
click at [565, 155] on div at bounding box center [562, 141] width 40 height 40
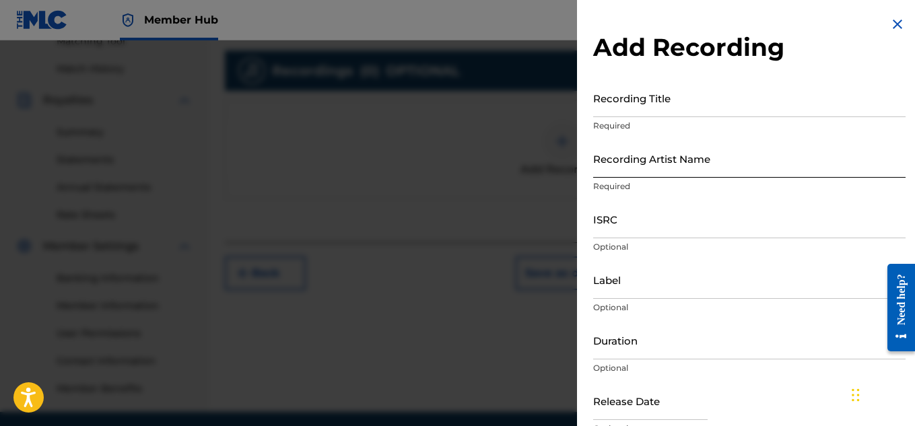
click at [727, 161] on input "Recording Artist Name" at bounding box center [749, 158] width 313 height 38
type input "[PERSON_NAME] OTS"
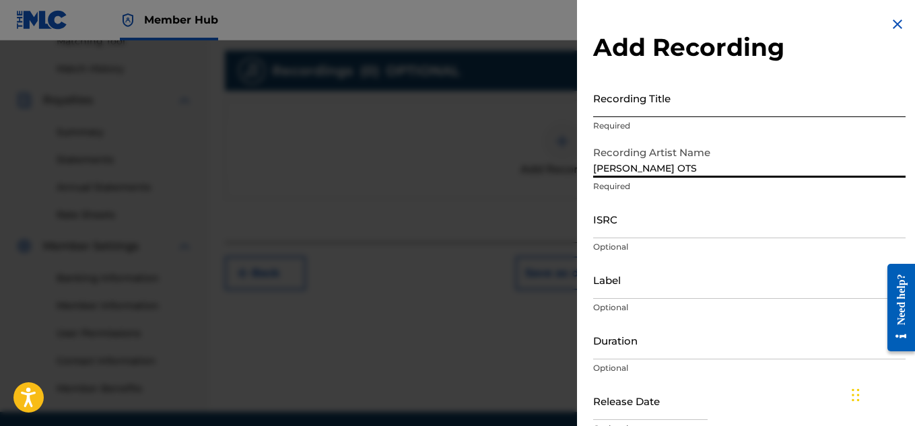
click at [667, 102] on input "Recording Title" at bounding box center [749, 98] width 313 height 38
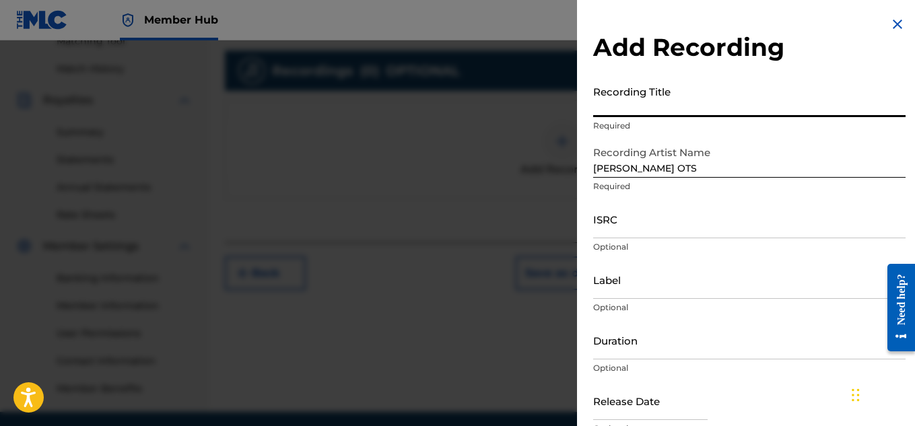
scroll to position [154, 0]
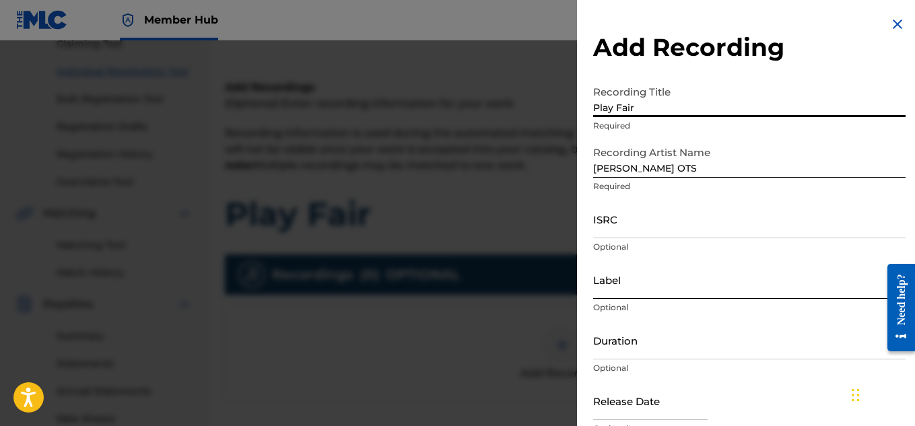
type input "Play Fair"
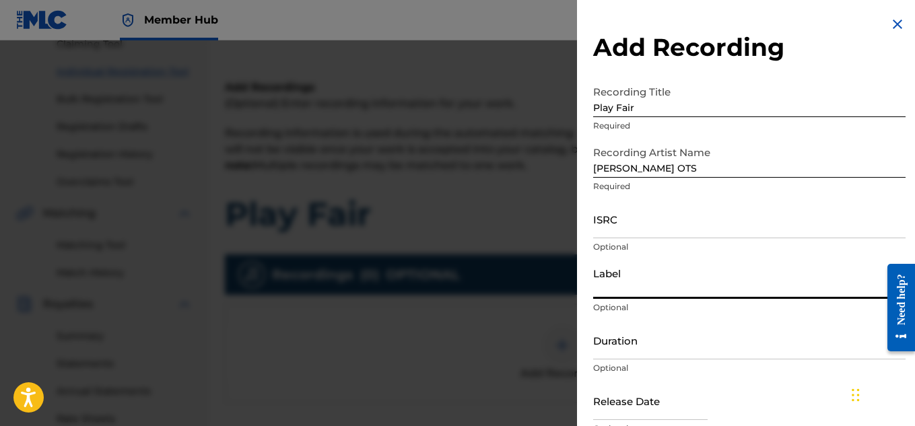
click at [639, 285] on input "Label" at bounding box center [749, 280] width 313 height 38
type input "Heartbeatz Entertainment"
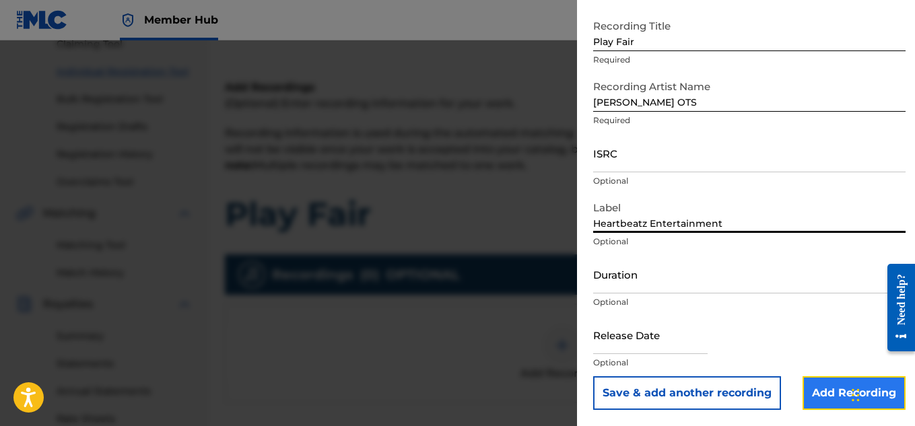
click at [804, 391] on input "Add Recording" at bounding box center [854, 394] width 103 height 34
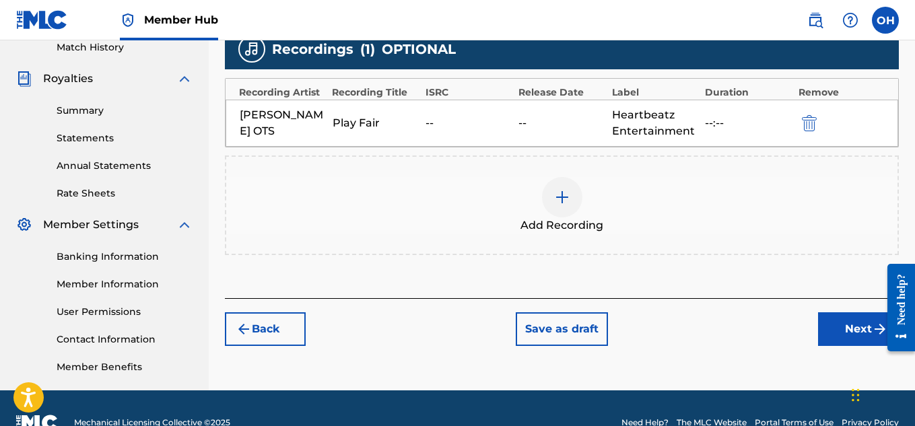
scroll to position [388, 0]
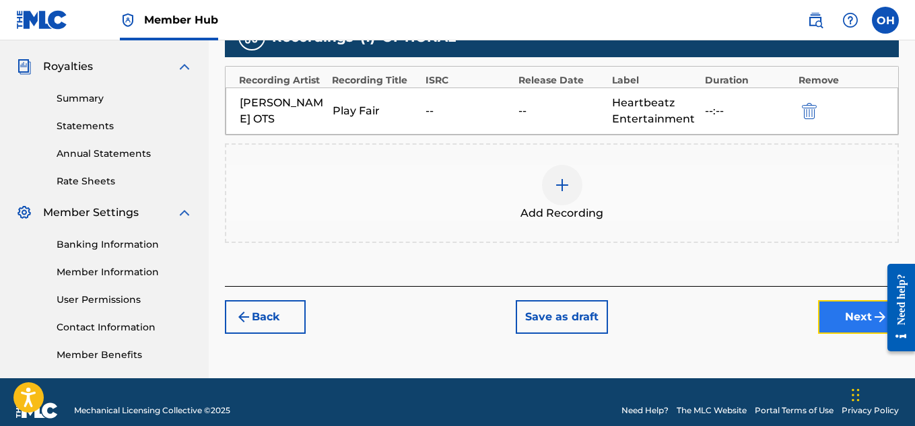
click at [833, 320] on button "Next" at bounding box center [858, 317] width 81 height 34
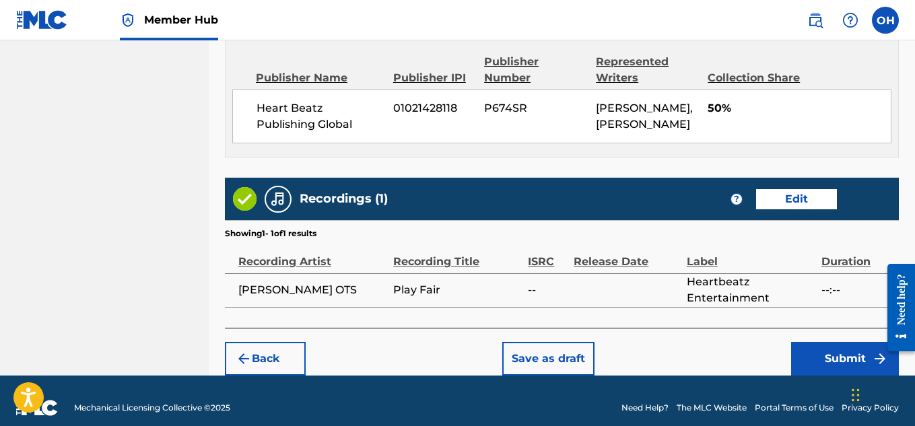
scroll to position [791, 0]
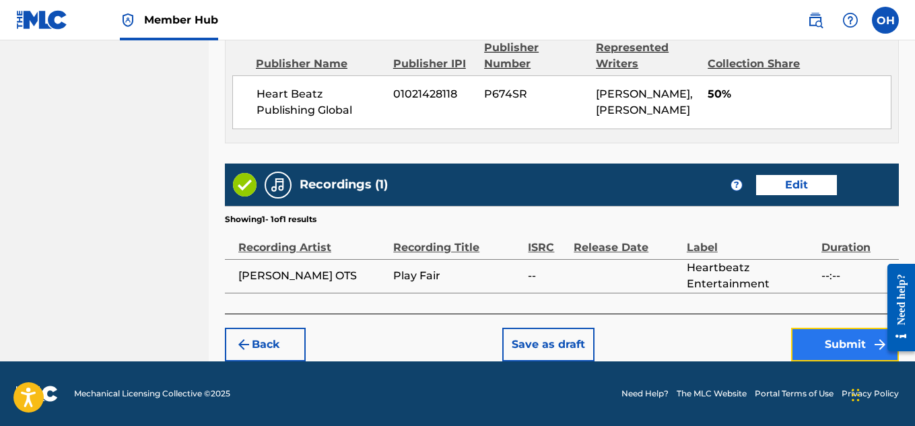
click at [797, 346] on button "Submit" at bounding box center [845, 345] width 108 height 34
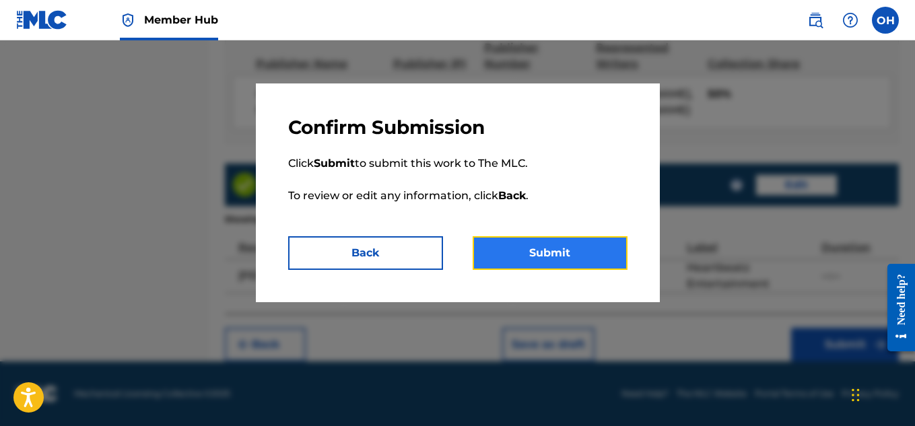
click at [566, 259] on button "Submit" at bounding box center [550, 253] width 155 height 34
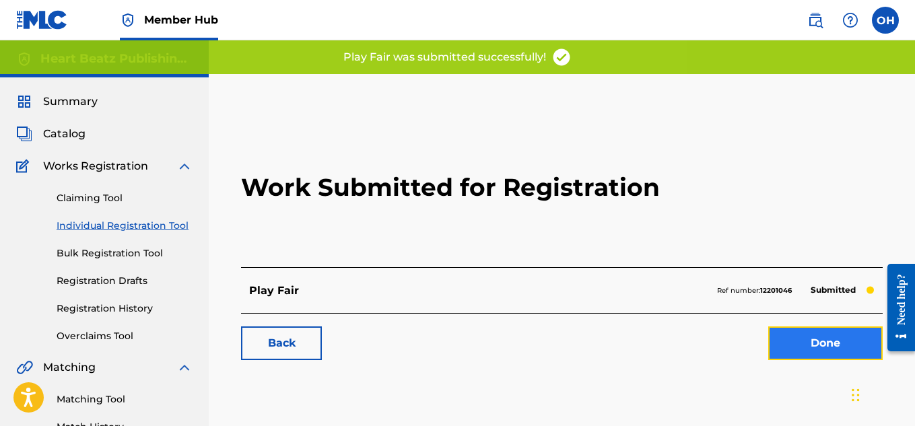
click at [829, 336] on link "Done" at bounding box center [825, 344] width 114 height 34
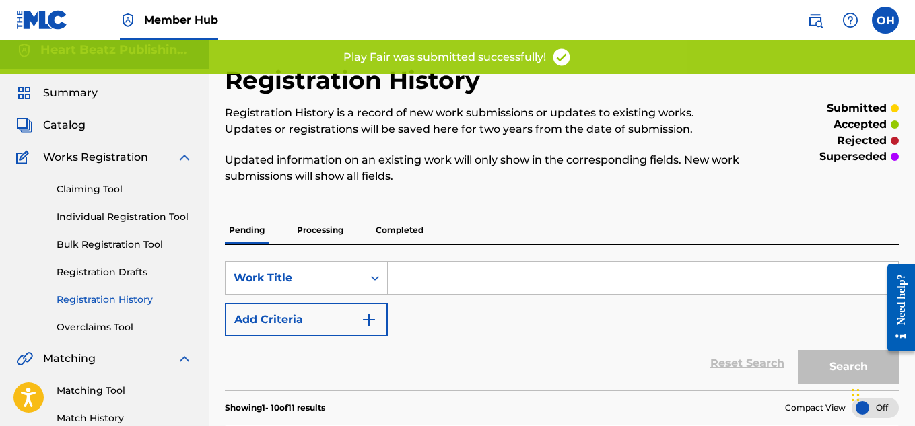
scroll to position [6, 0]
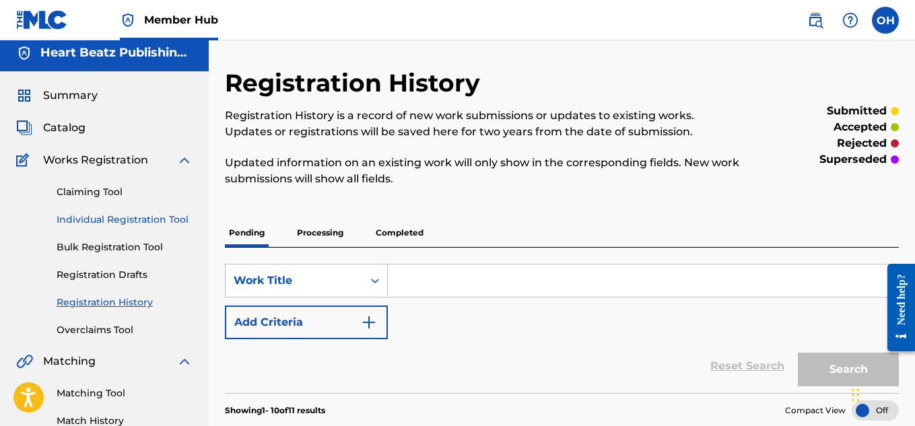
click at [133, 225] on link "Individual Registration Tool" at bounding box center [125, 220] width 136 height 14
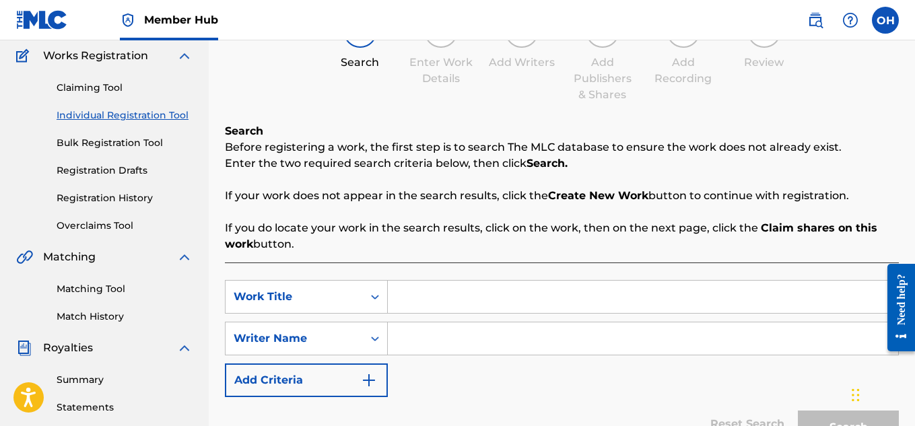
scroll to position [111, 0]
click at [428, 290] on input "Search Form" at bounding box center [643, 296] width 511 height 32
type input "Ride The Wave"
click at [424, 337] on input "Search Form" at bounding box center [643, 338] width 511 height 32
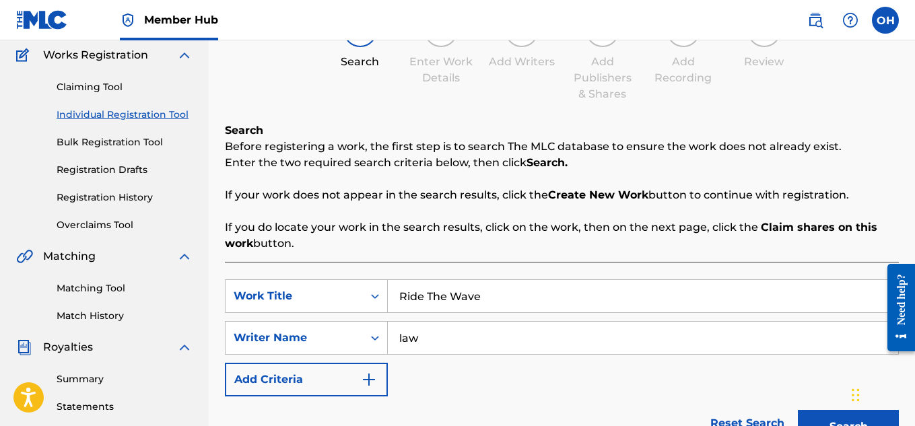
type input "law"
click at [798, 410] on button "Search" at bounding box center [848, 427] width 101 height 34
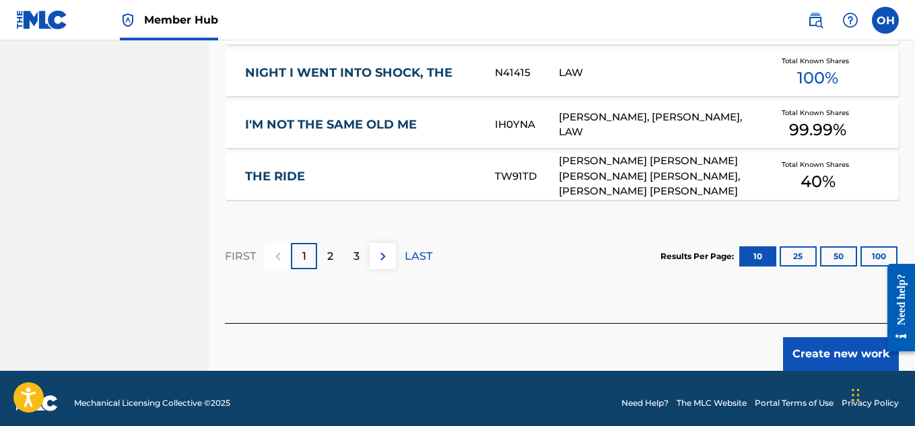
scroll to position [969, 0]
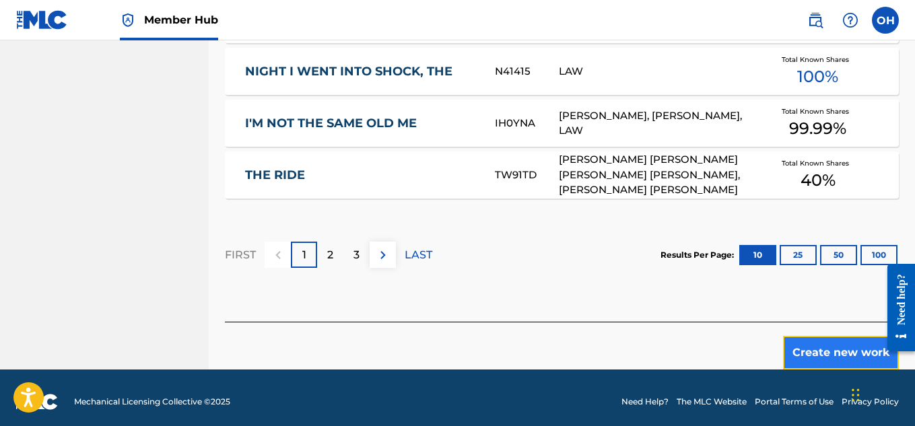
click at [832, 351] on button "Create new work" at bounding box center [841, 353] width 116 height 34
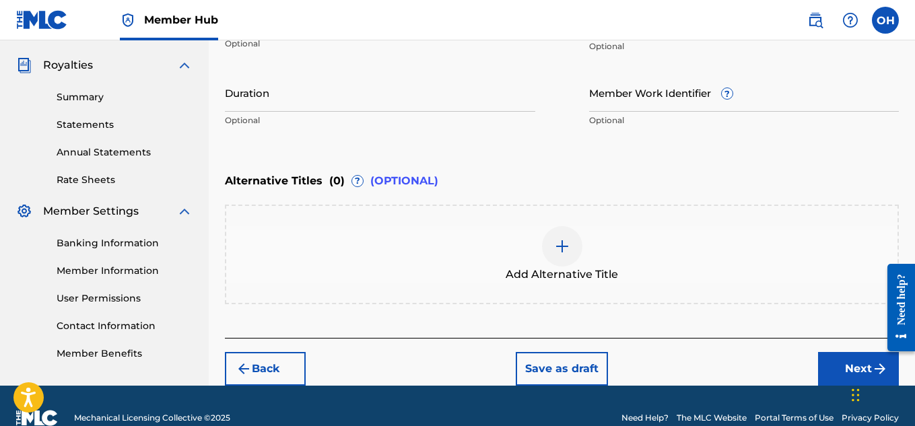
scroll to position [400, 0]
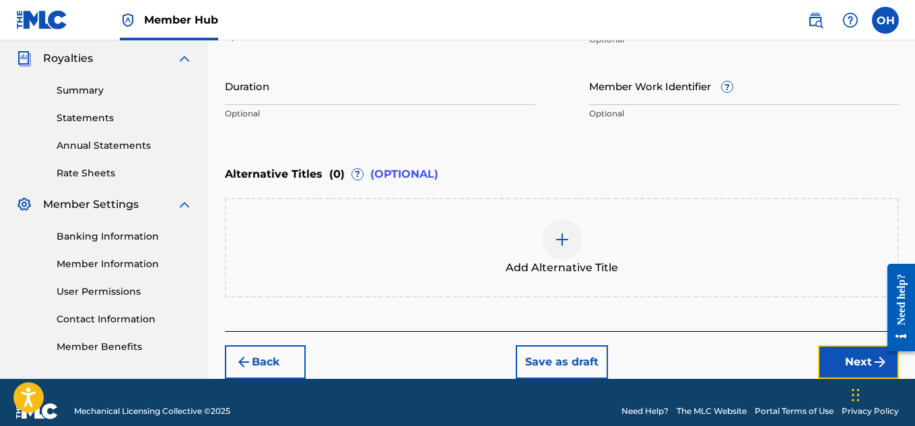
click at [837, 356] on button "Next" at bounding box center [858, 363] width 81 height 34
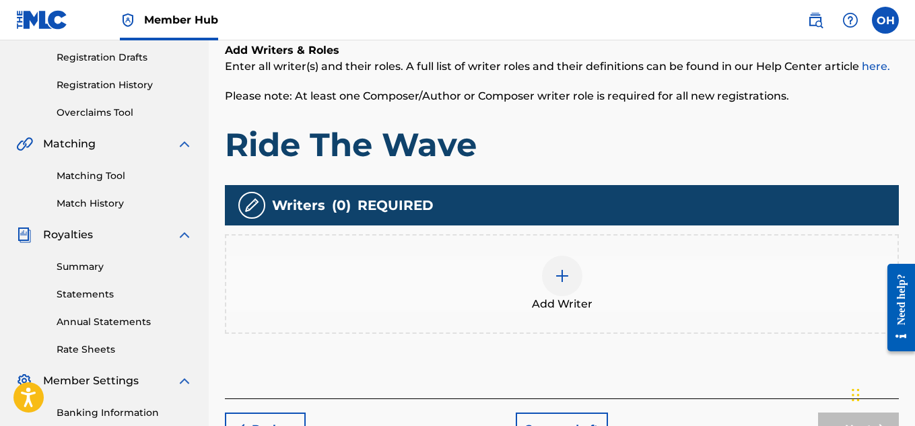
scroll to position [296, 0]
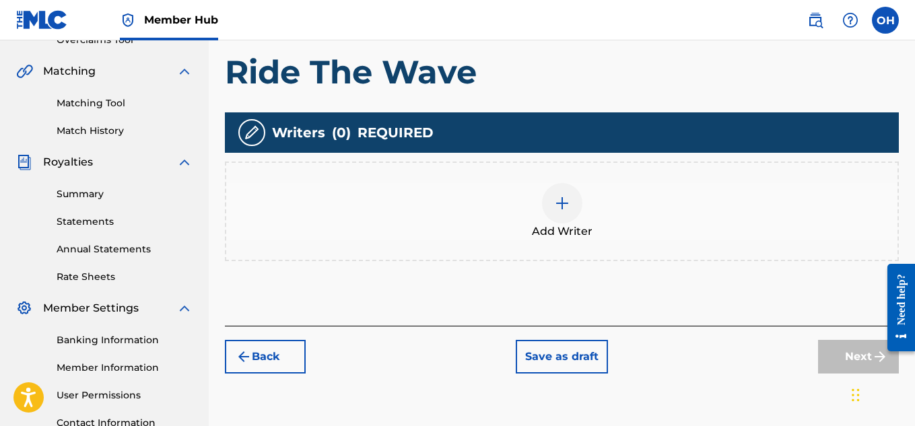
click at [550, 205] on div at bounding box center [562, 203] width 40 height 40
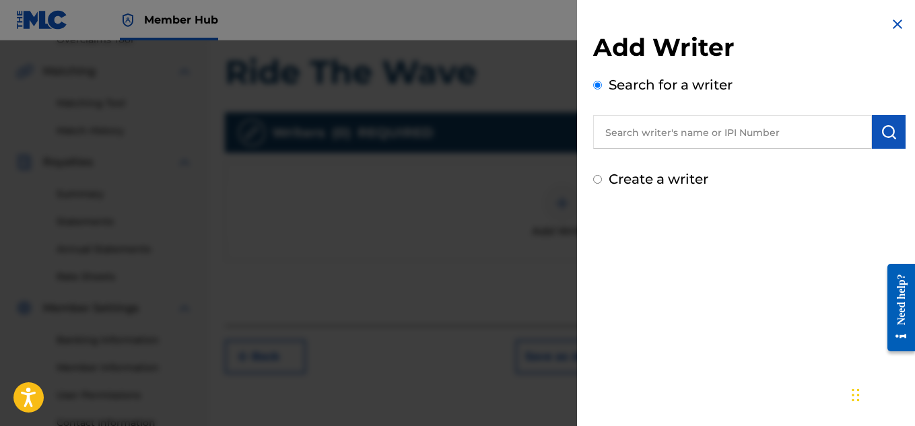
click at [671, 137] on input "text" at bounding box center [732, 132] width 279 height 34
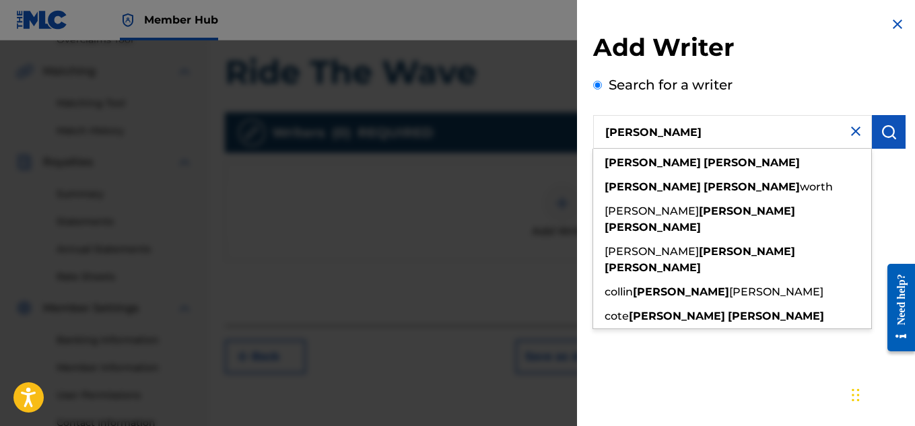
type input "[PERSON_NAME]"
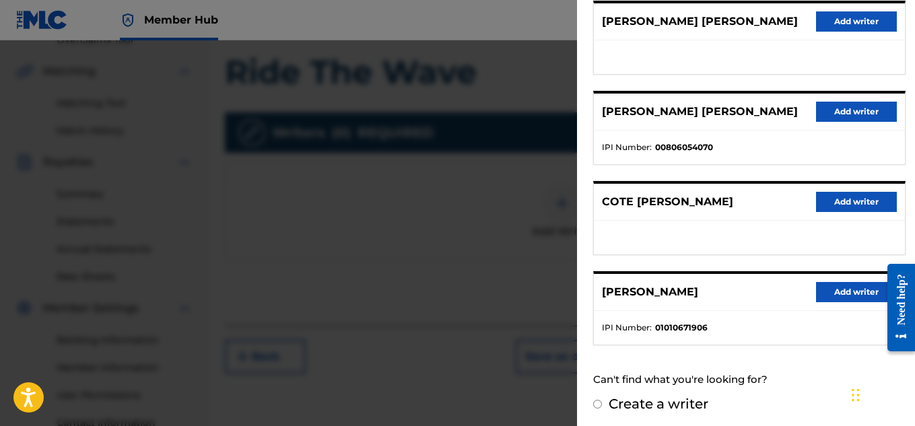
scroll to position [271, 0]
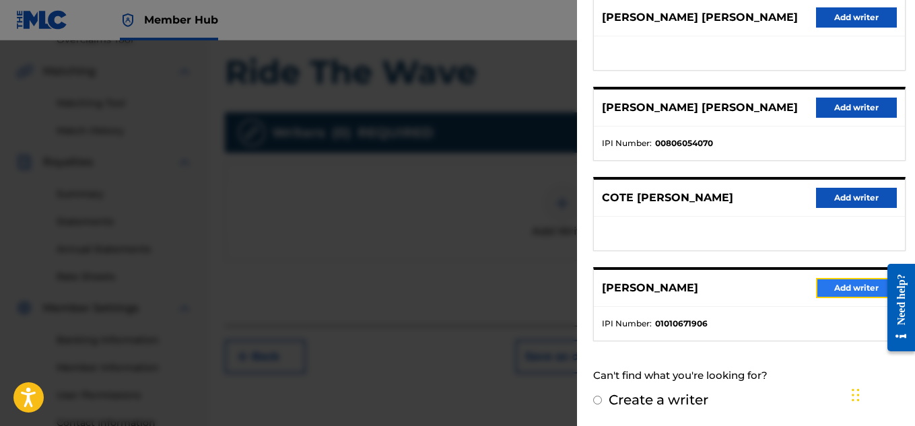
click at [824, 289] on button "Add writer" at bounding box center [856, 288] width 81 height 20
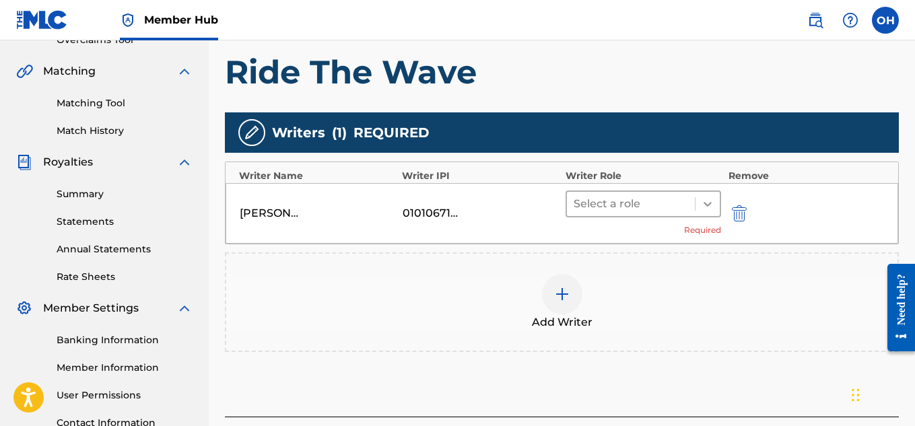
click at [704, 203] on icon at bounding box center [707, 203] width 13 height 13
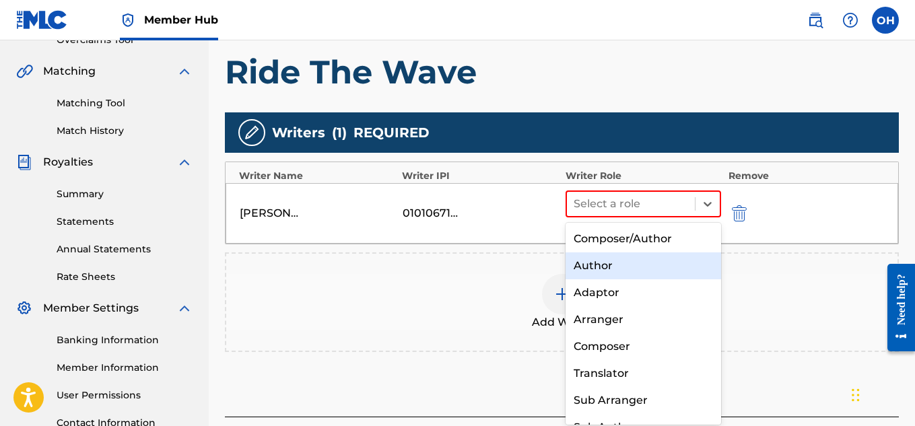
click at [663, 267] on div "Author" at bounding box center [644, 266] width 156 height 27
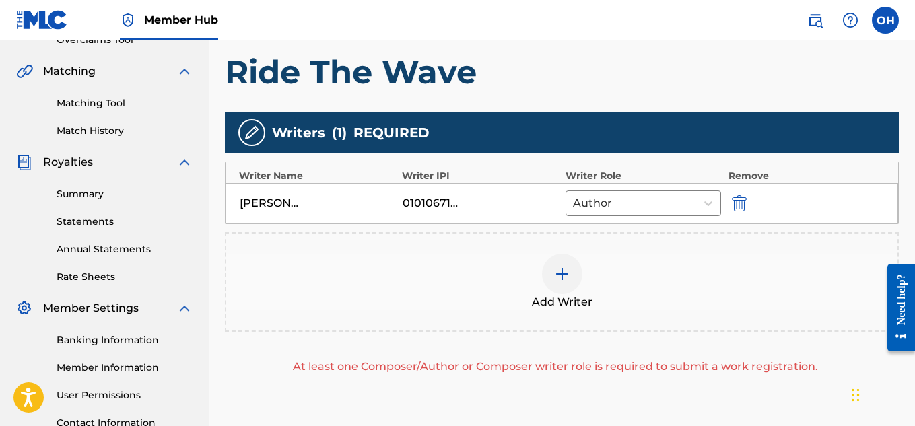
click at [565, 278] on img at bounding box center [562, 274] width 16 height 16
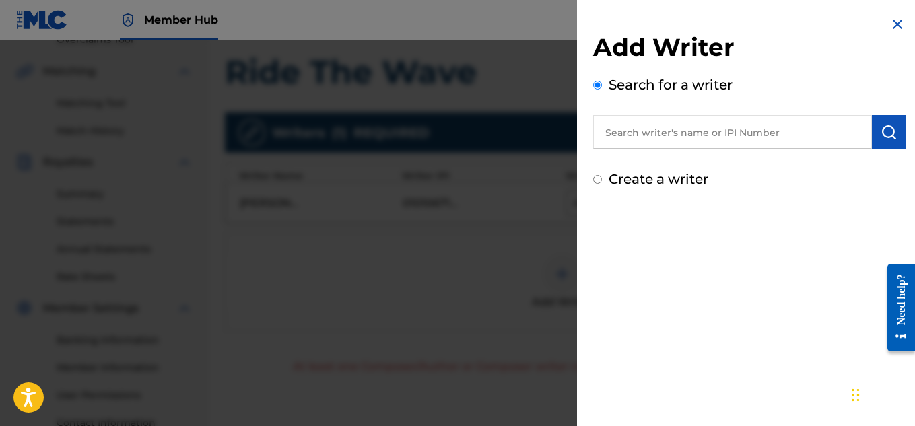
click at [700, 143] on input "text" at bounding box center [732, 132] width 279 height 34
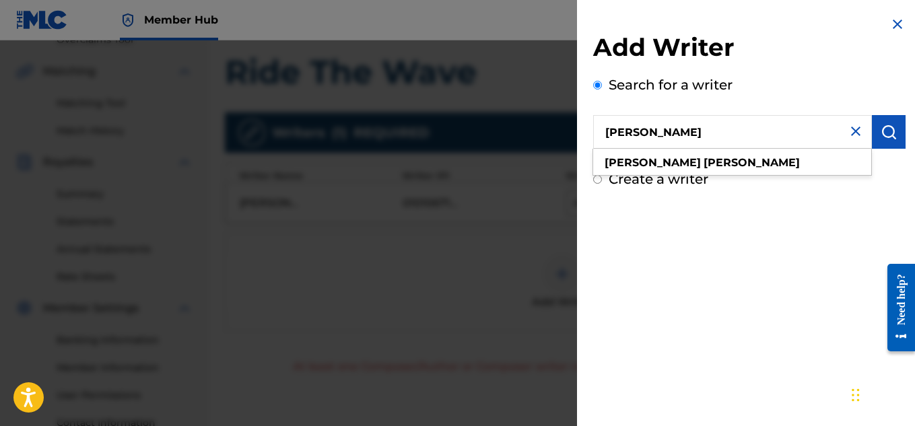
type input "[PERSON_NAME]"
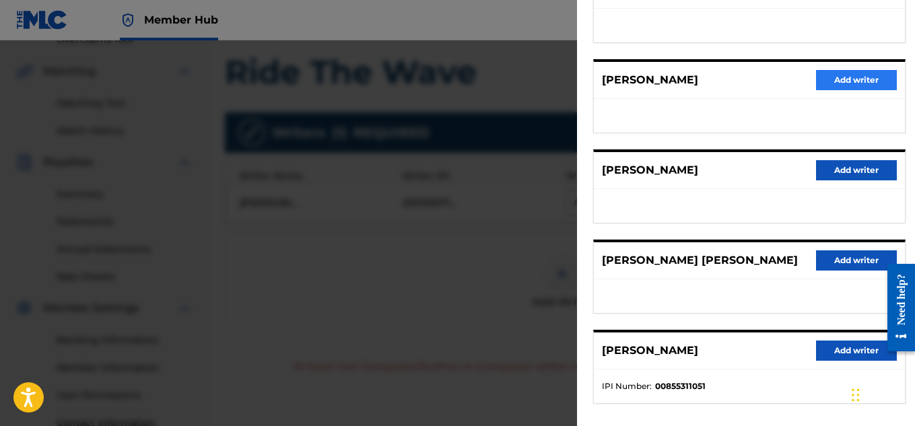
scroll to position [247, 0]
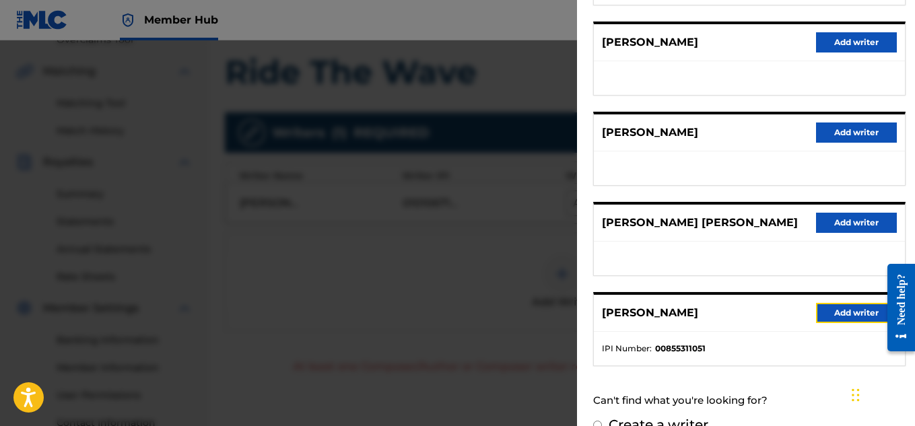
click at [837, 323] on button "Add writer" at bounding box center [856, 313] width 81 height 20
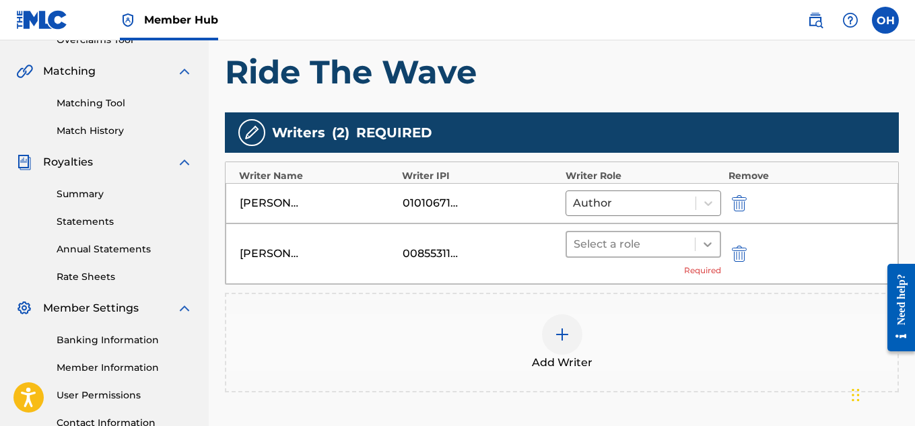
click at [709, 244] on icon at bounding box center [707, 244] width 13 height 13
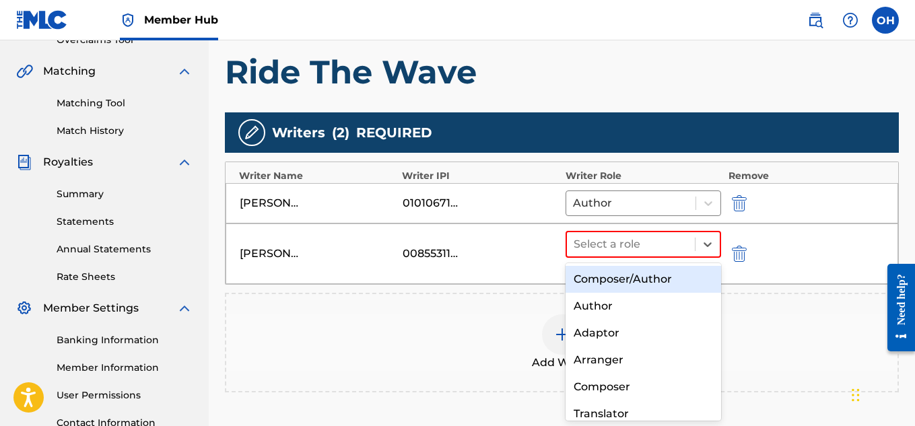
click at [671, 286] on div "Composer/Author" at bounding box center [644, 279] width 156 height 27
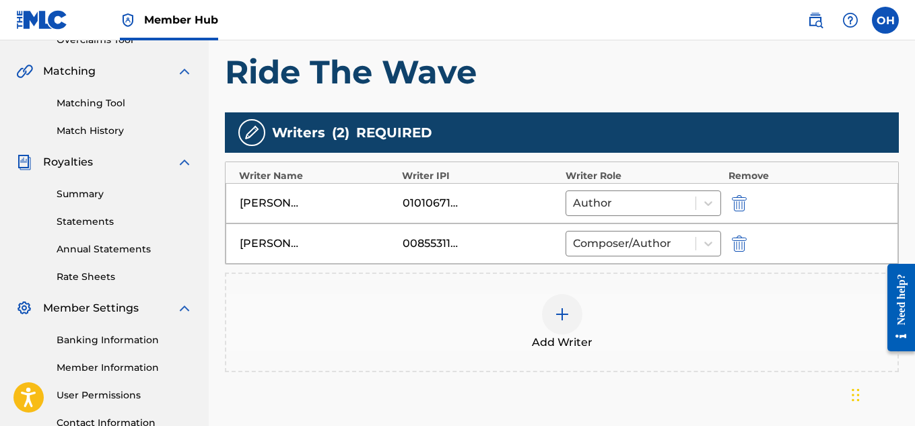
click at [568, 321] on img at bounding box center [562, 314] width 16 height 16
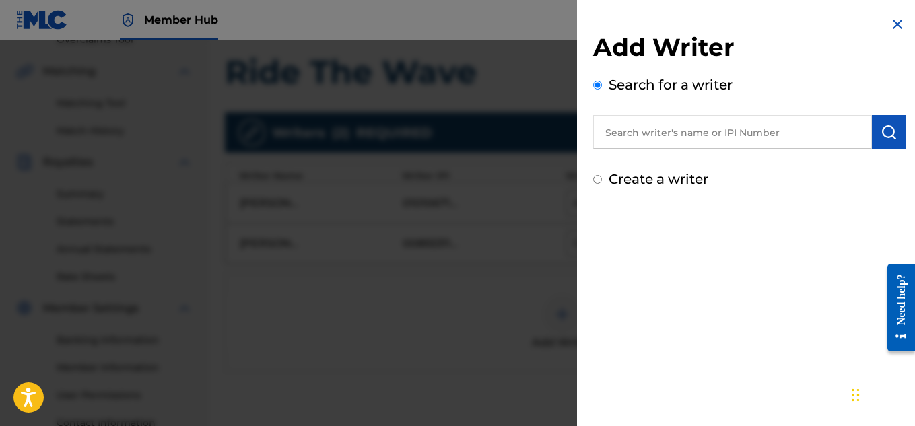
click at [712, 135] on input "text" at bounding box center [732, 132] width 279 height 34
type input "t"
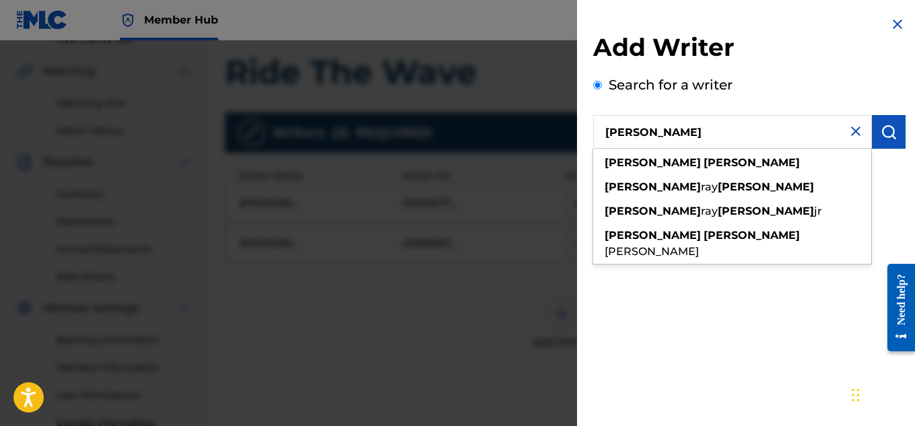
type input "[PERSON_NAME]"
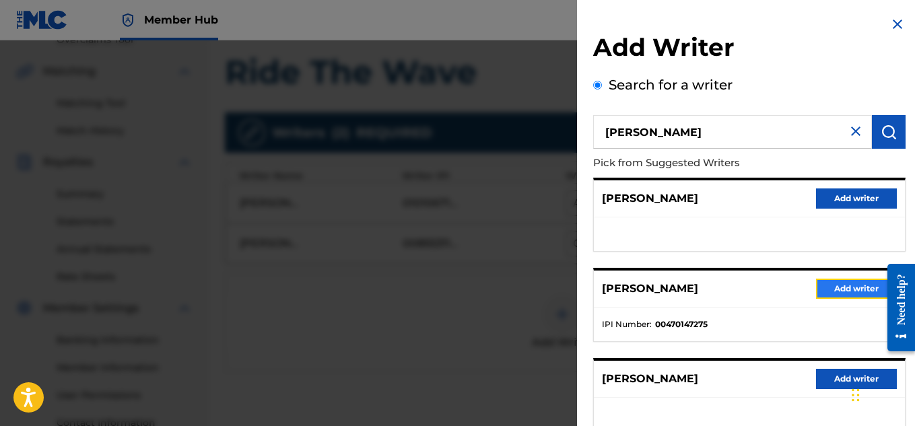
click at [825, 284] on button "Add writer" at bounding box center [856, 289] width 81 height 20
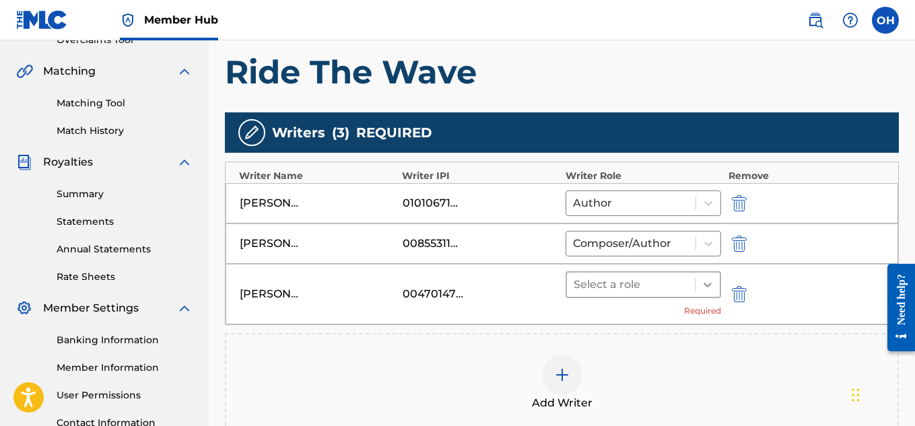
click at [700, 287] on div at bounding box center [708, 285] width 24 height 24
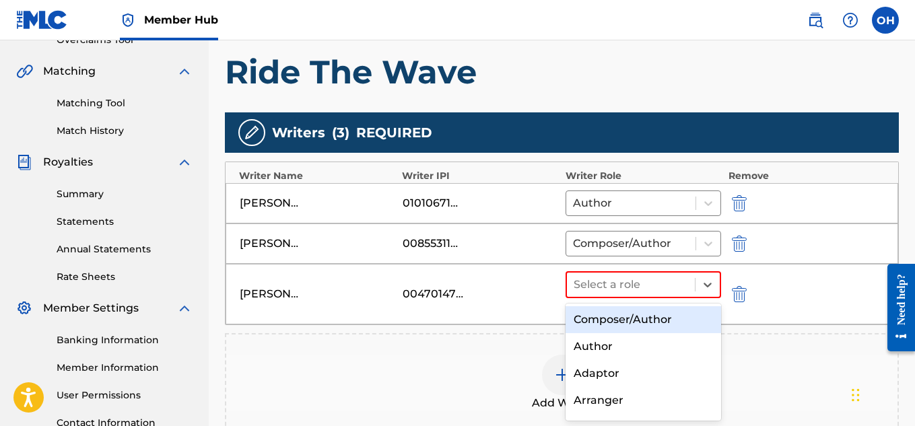
click at [666, 321] on div "Composer/Author" at bounding box center [644, 319] width 156 height 27
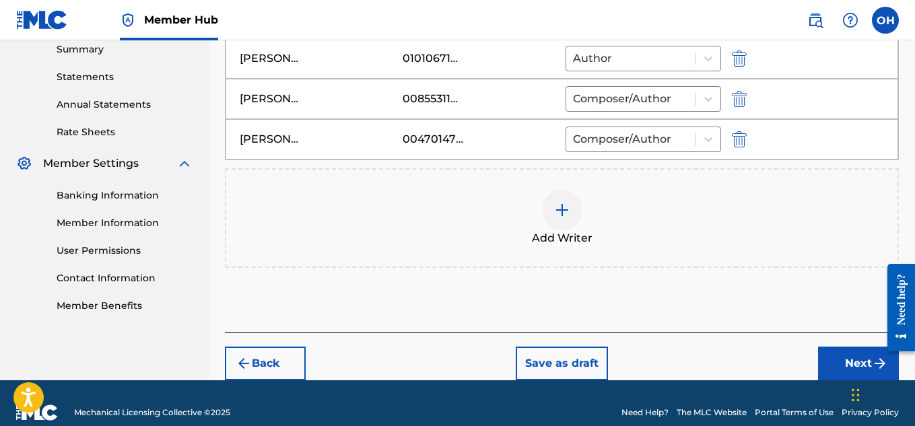
scroll to position [445, 0]
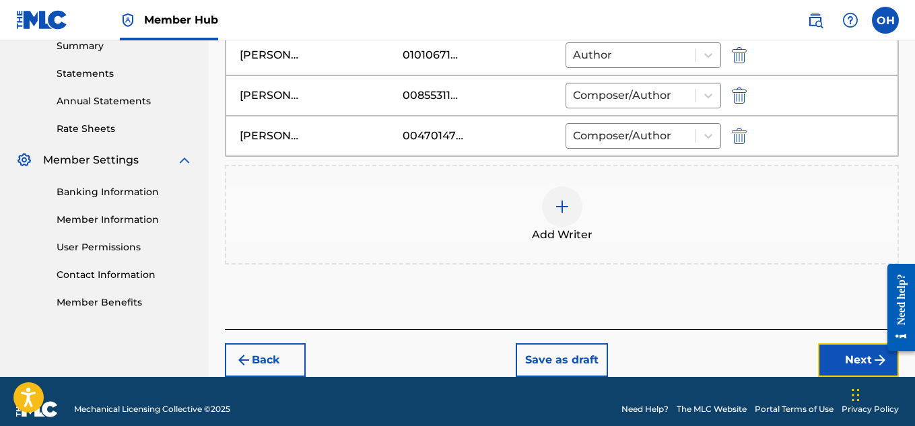
click at [822, 366] on button "Next" at bounding box center [858, 360] width 81 height 34
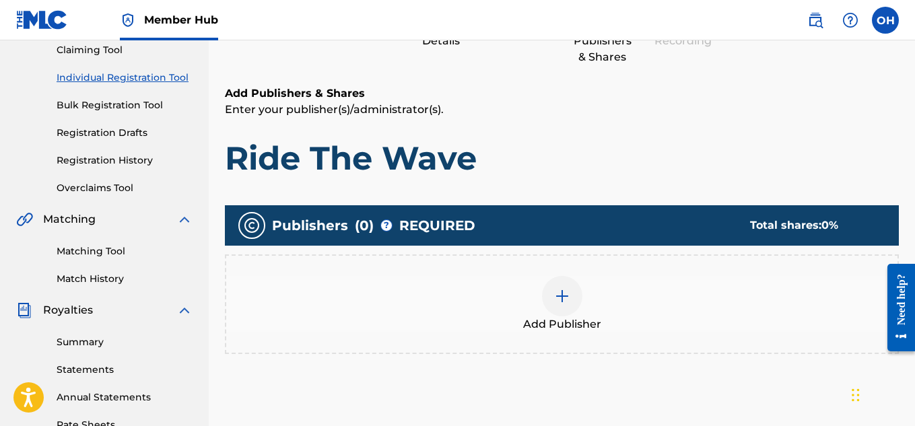
scroll to position [156, 0]
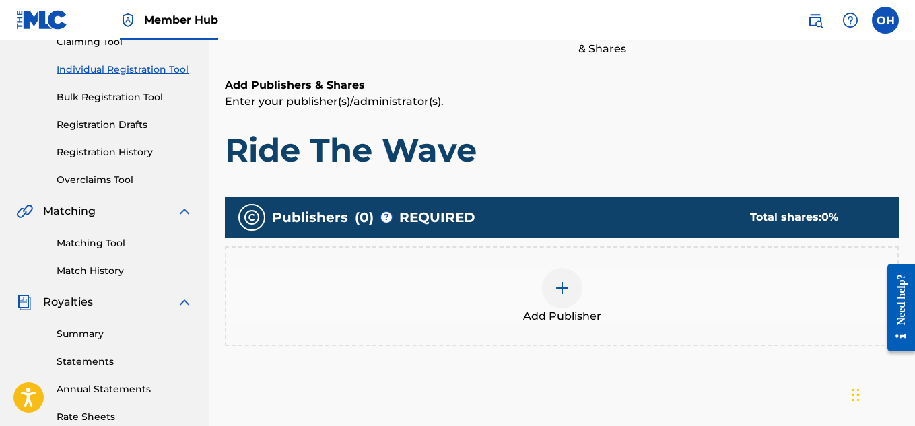
click at [567, 287] on img at bounding box center [562, 288] width 16 height 16
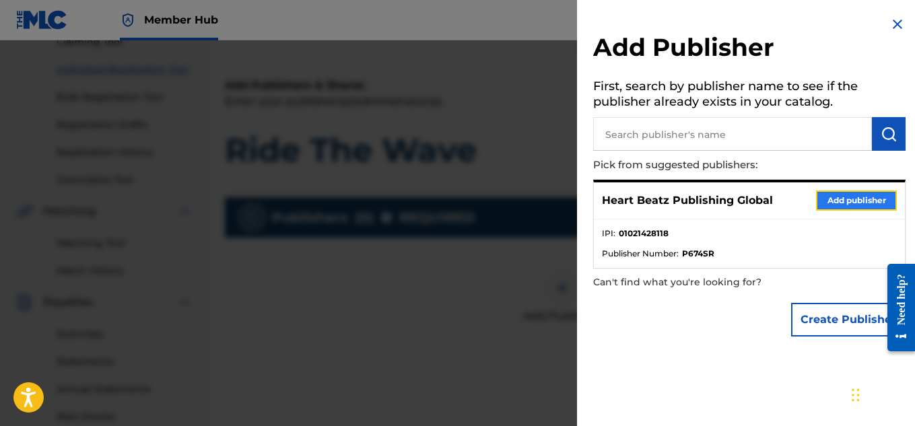
click at [843, 198] on button "Add publisher" at bounding box center [856, 201] width 81 height 20
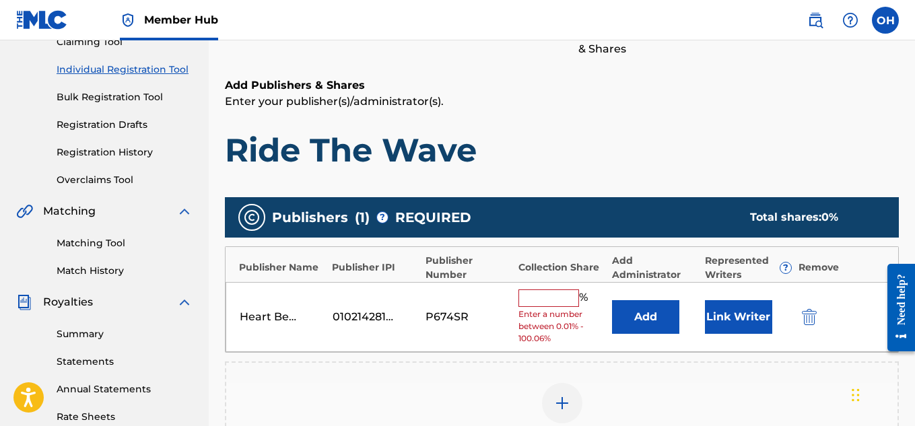
click at [560, 296] on input "text" at bounding box center [549, 299] width 61 height 18
type input "50"
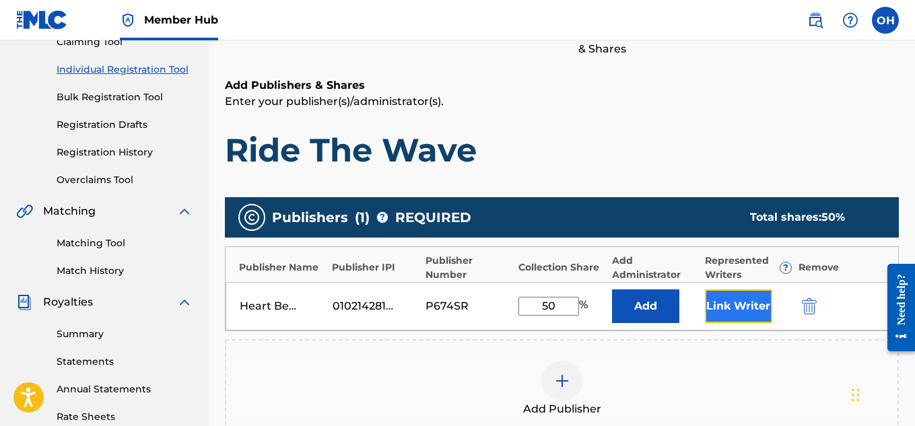
click at [742, 313] on button "Link Writer" at bounding box center [738, 307] width 67 height 34
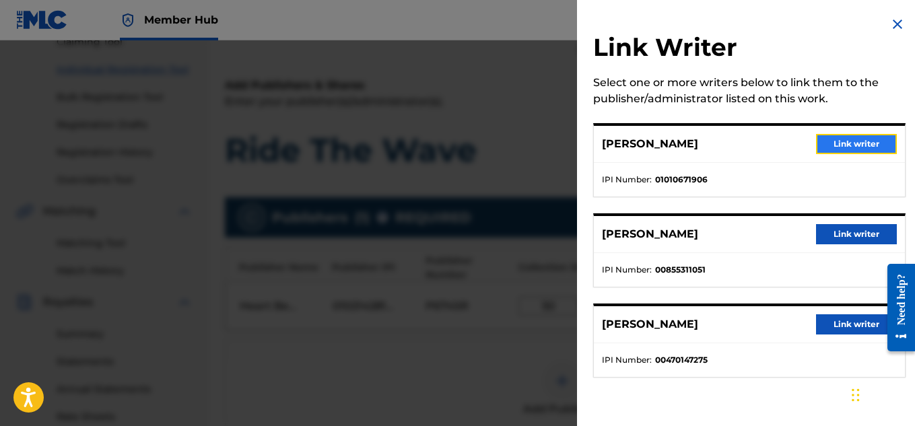
click at [834, 148] on button "Link writer" at bounding box center [856, 144] width 81 height 20
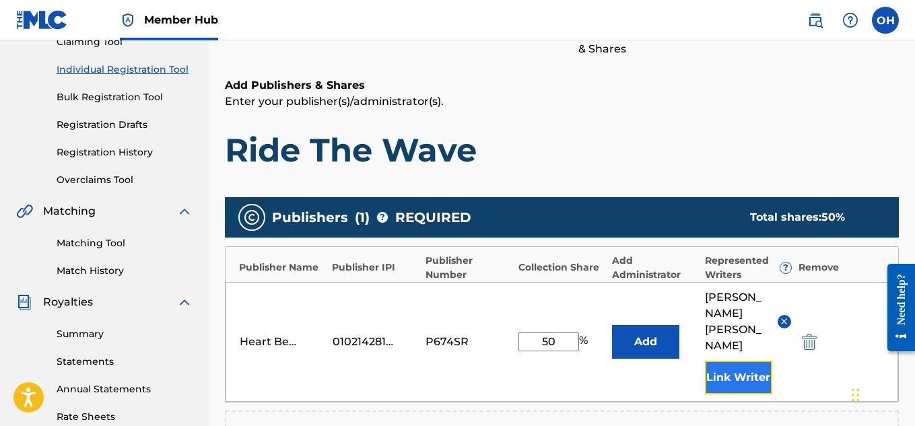
click at [719, 361] on button "Link Writer" at bounding box center [738, 378] width 67 height 34
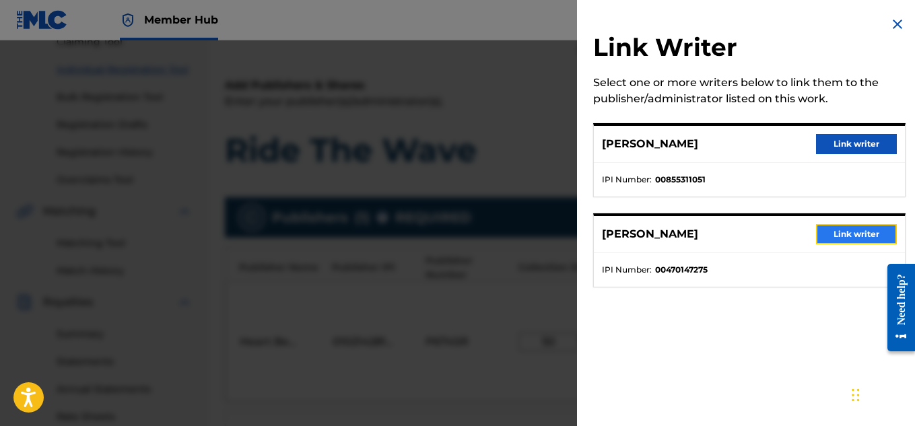
click at [840, 234] on button "Link writer" at bounding box center [856, 234] width 81 height 20
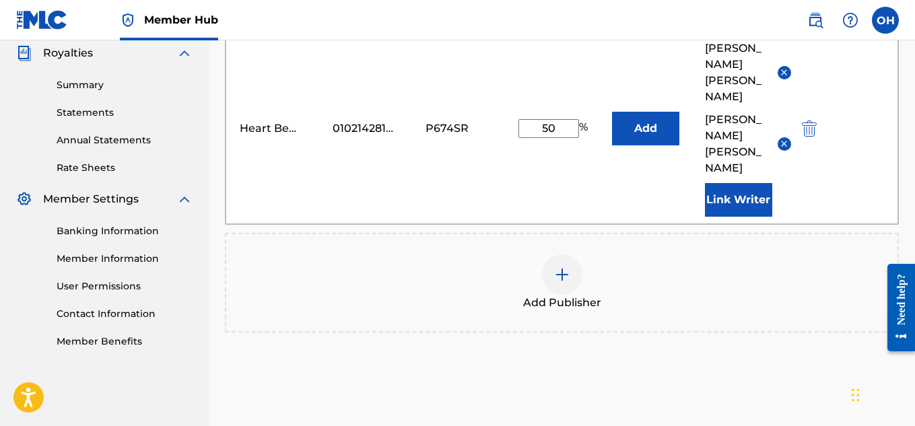
scroll to position [465, 0]
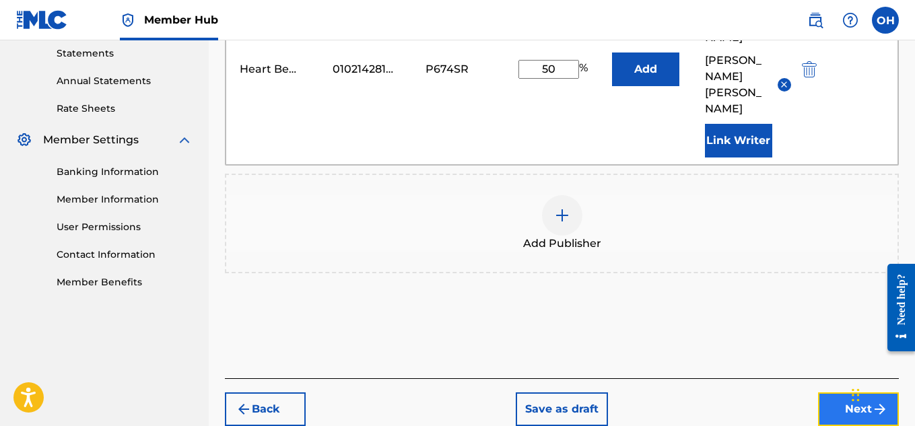
click at [843, 393] on button "Next" at bounding box center [858, 410] width 81 height 34
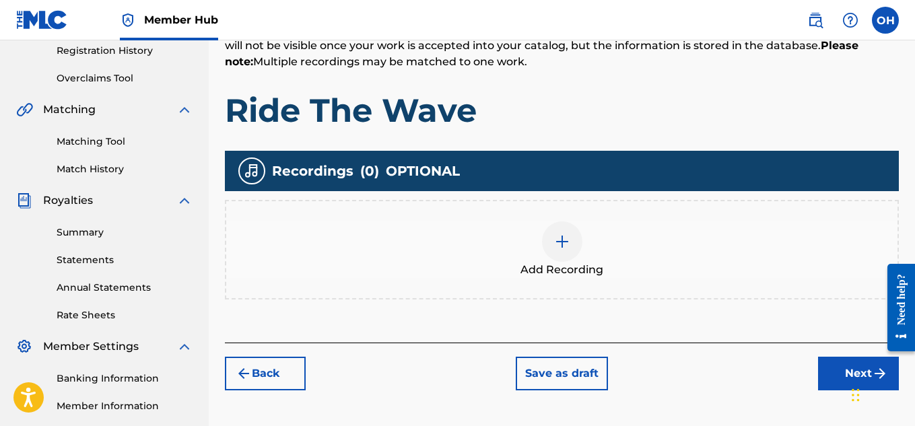
scroll to position [259, 0]
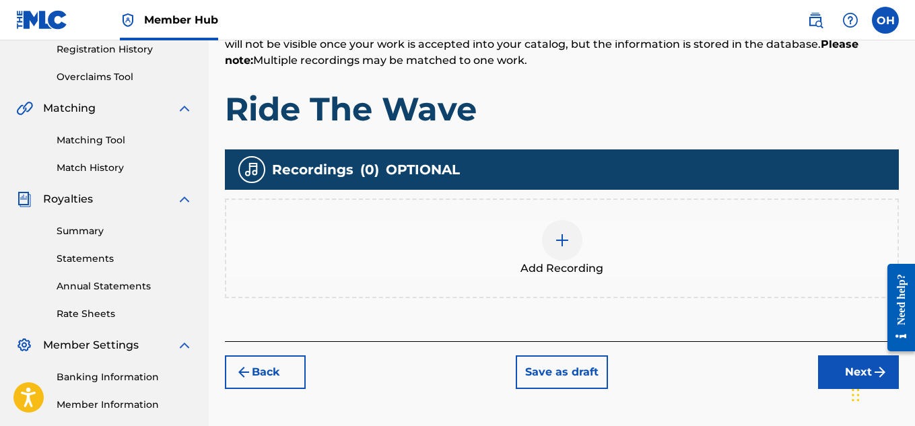
click at [548, 238] on div at bounding box center [562, 240] width 40 height 40
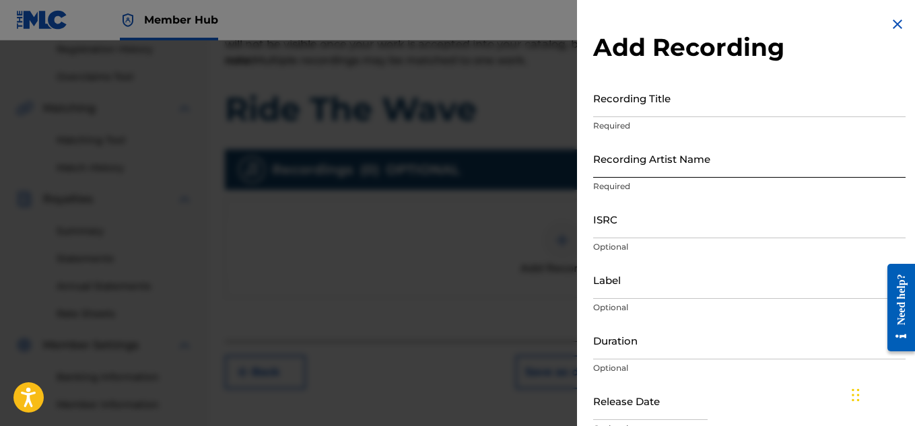
click at [733, 177] on input "Recording Artist Name" at bounding box center [749, 158] width 313 height 38
type input "[PERSON_NAME] OTS"
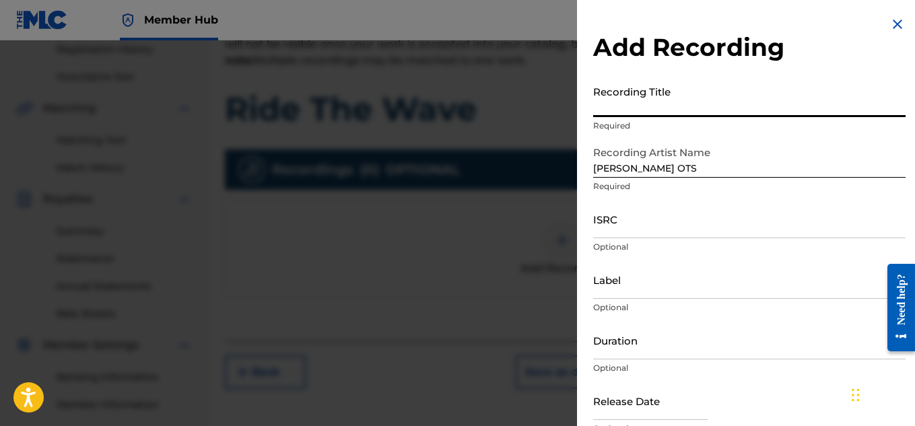
click at [673, 104] on input "Recording Title" at bounding box center [749, 98] width 313 height 38
type input "Ride The Wave"
click at [632, 279] on input "Label" at bounding box center [749, 280] width 313 height 38
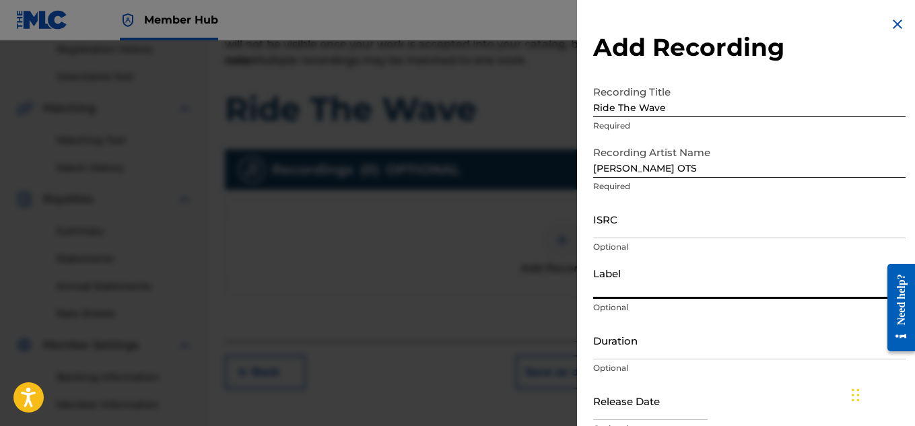
type input "Heartbeatz Entertainment"
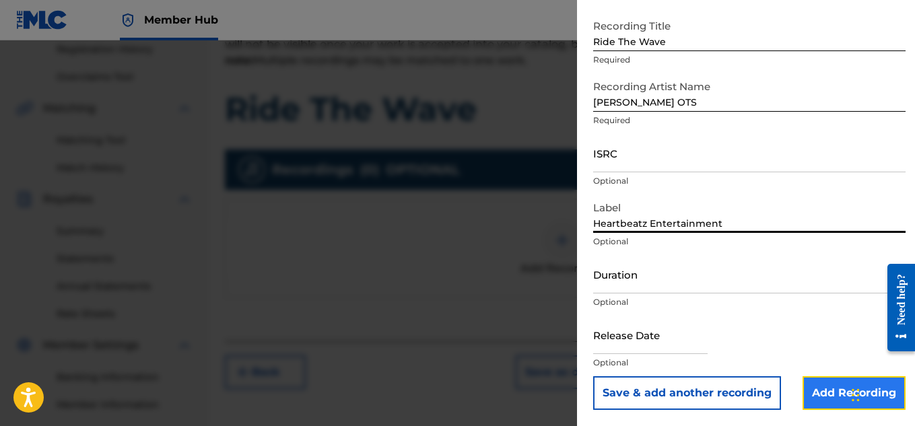
click at [816, 385] on input "Add Recording" at bounding box center [854, 394] width 103 height 34
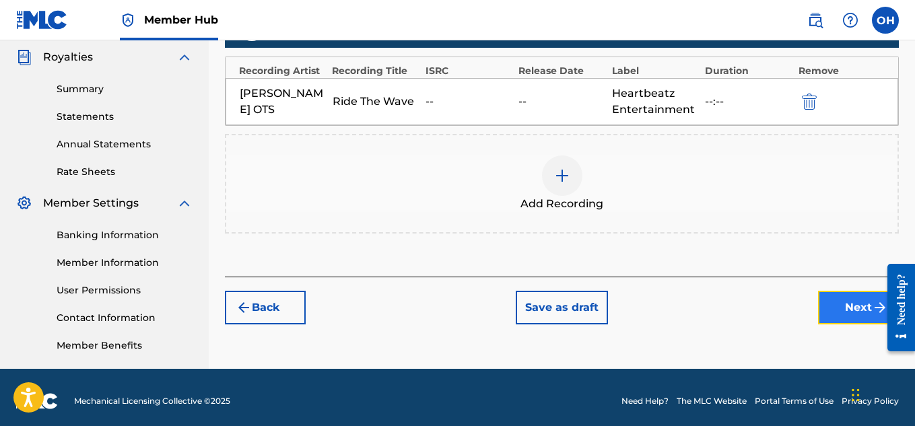
click at [819, 302] on button "Next" at bounding box center [858, 308] width 81 height 34
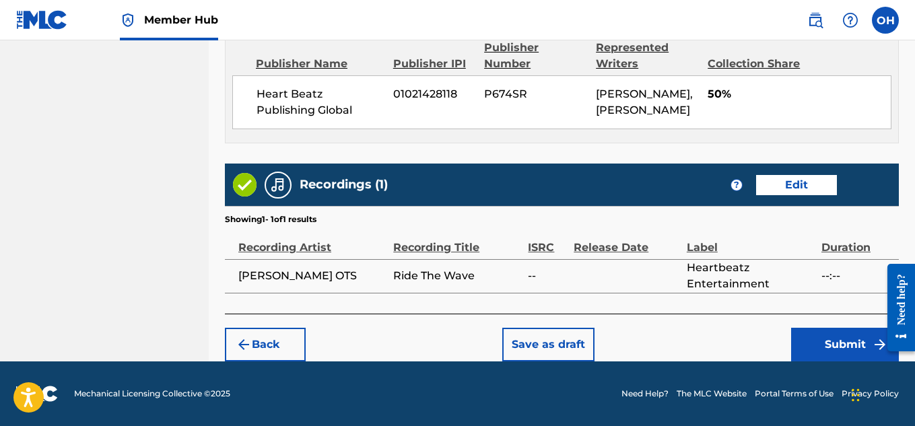
scroll to position [791, 0]
click at [802, 341] on button "Submit" at bounding box center [845, 345] width 108 height 34
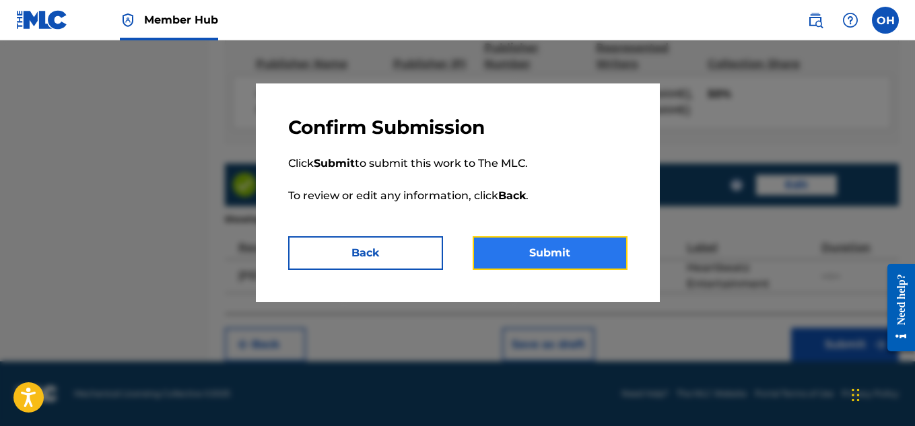
click at [590, 257] on button "Submit" at bounding box center [550, 253] width 155 height 34
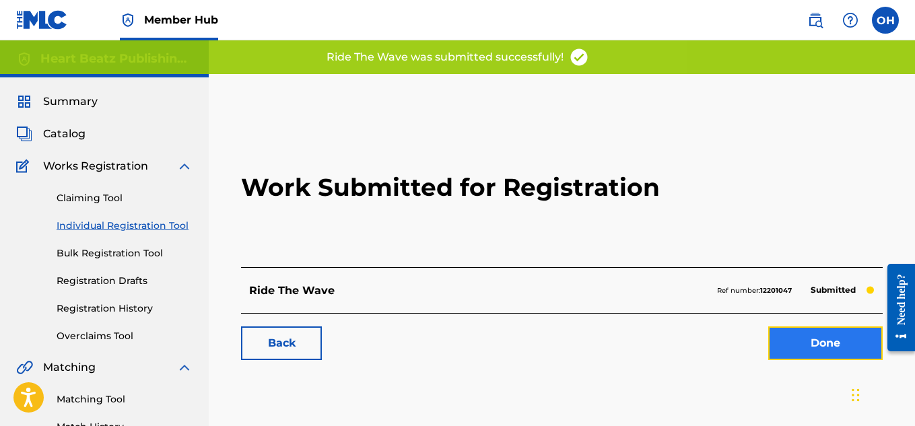
click at [799, 349] on link "Done" at bounding box center [825, 344] width 114 height 34
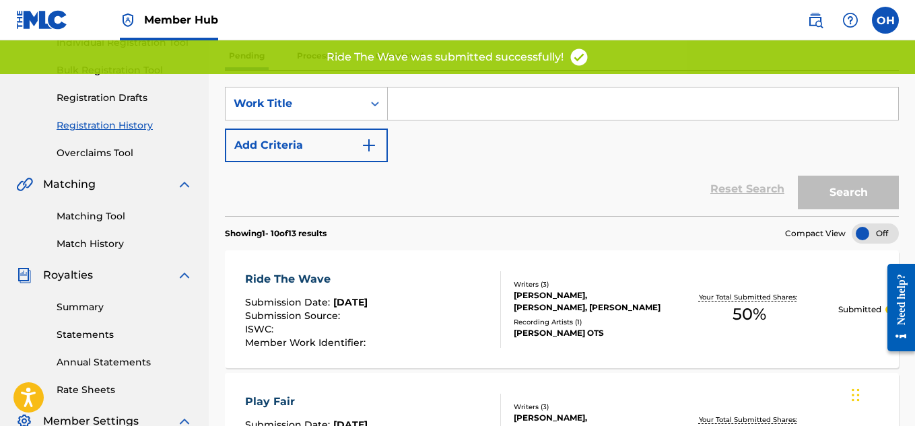
scroll to position [125, 0]
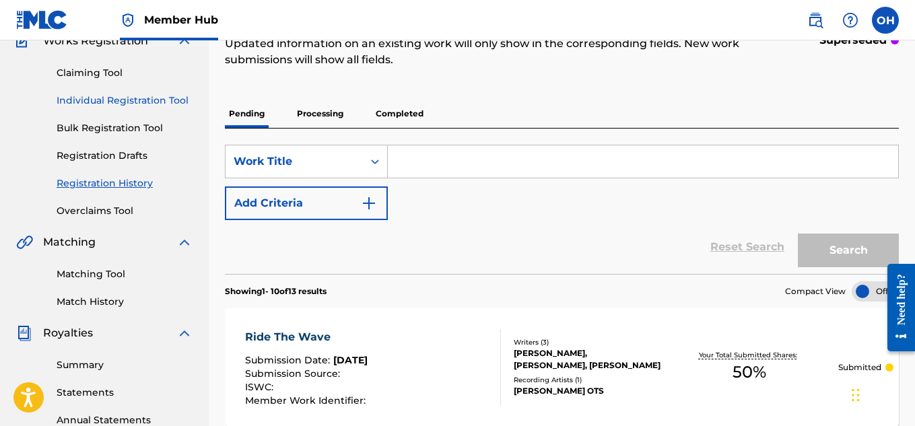
click at [139, 99] on link "Individual Registration Tool" at bounding box center [125, 101] width 136 height 14
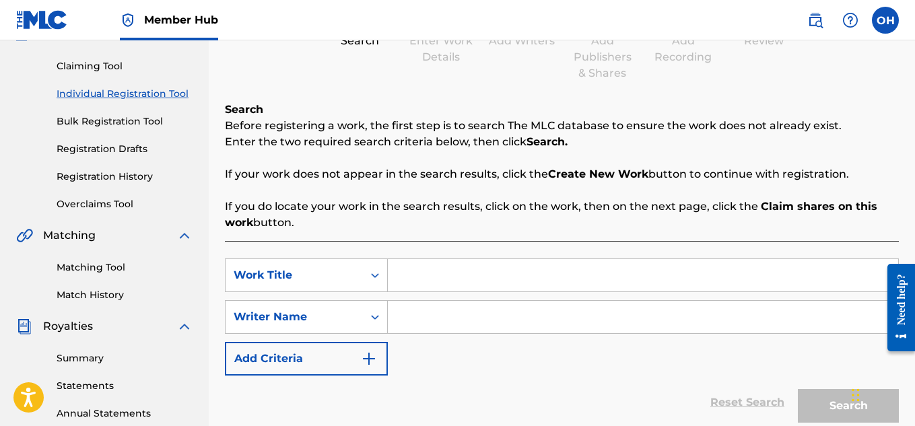
scroll to position [133, 0]
click at [521, 263] on input "Search Form" at bounding box center [643, 275] width 511 height 32
type input "[DEMOGRAPHIC_DATA] Brought Me Here"
click at [496, 313] on input "Search Form" at bounding box center [643, 316] width 511 height 32
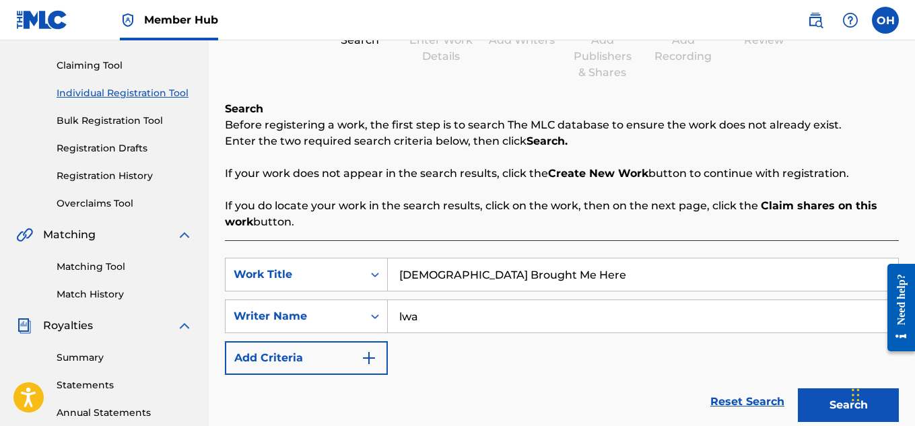
type input "lwa"
click at [798, 389] on button "Search" at bounding box center [848, 406] width 101 height 34
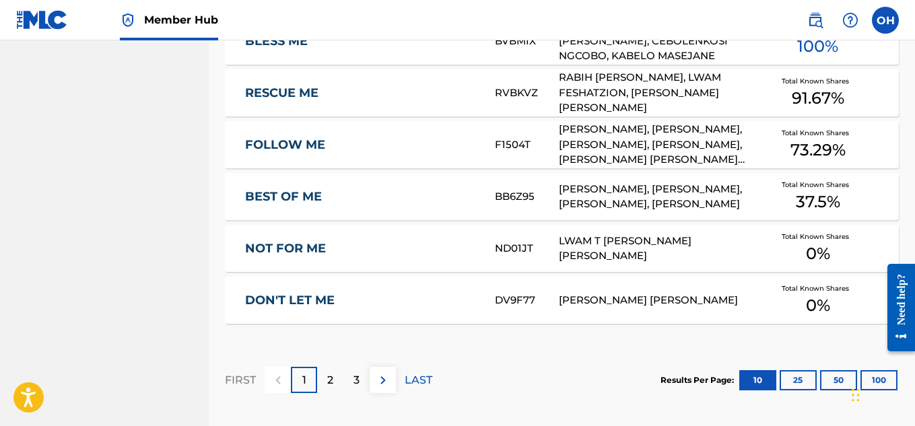
scroll to position [969, 0]
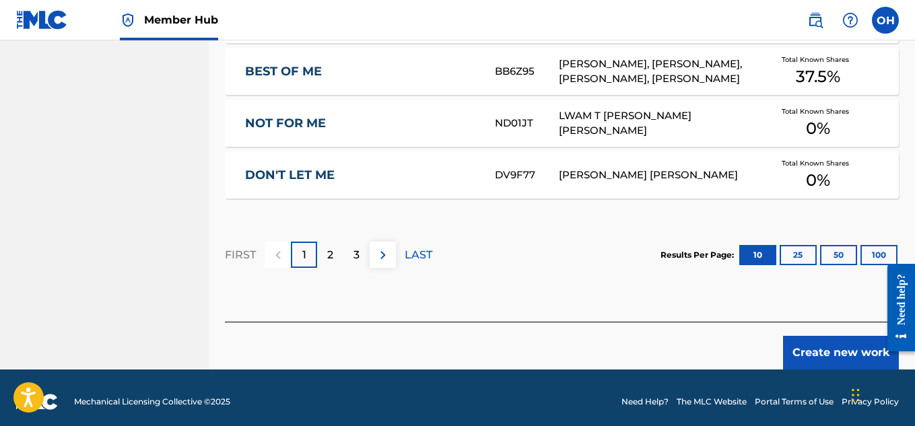
click at [840, 327] on div "Create new work" at bounding box center [562, 346] width 674 height 48
click at [839, 336] on button "Create new work" at bounding box center [841, 353] width 116 height 34
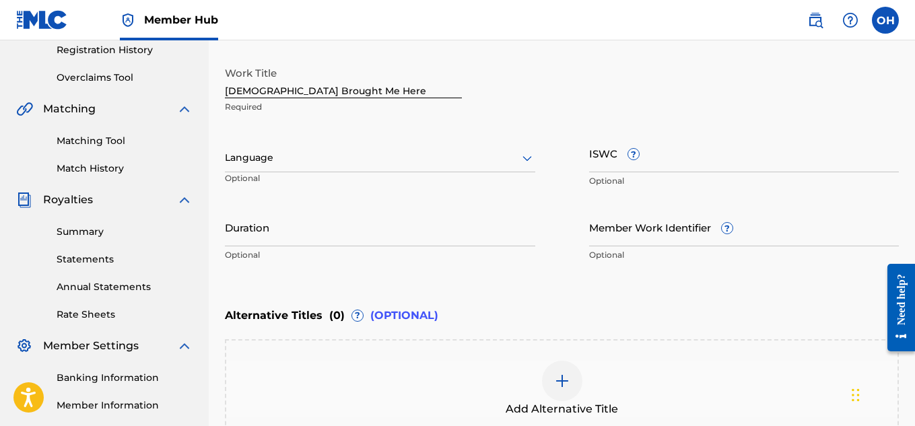
scroll to position [291, 0]
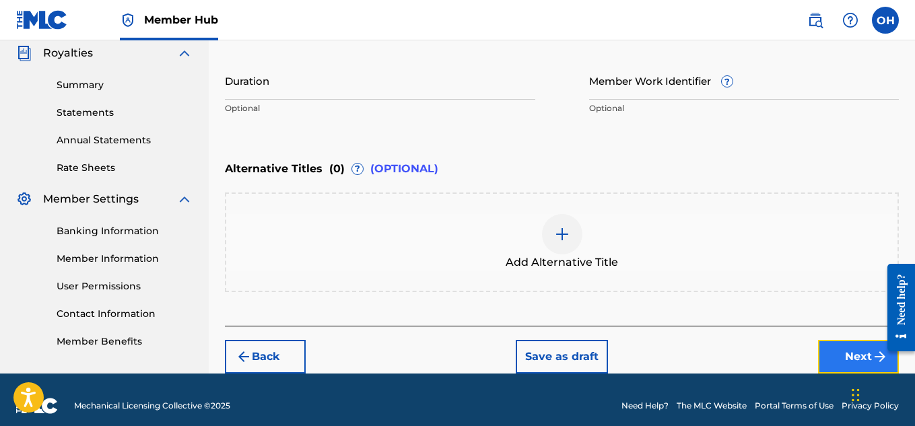
click at [830, 355] on button "Next" at bounding box center [858, 357] width 81 height 34
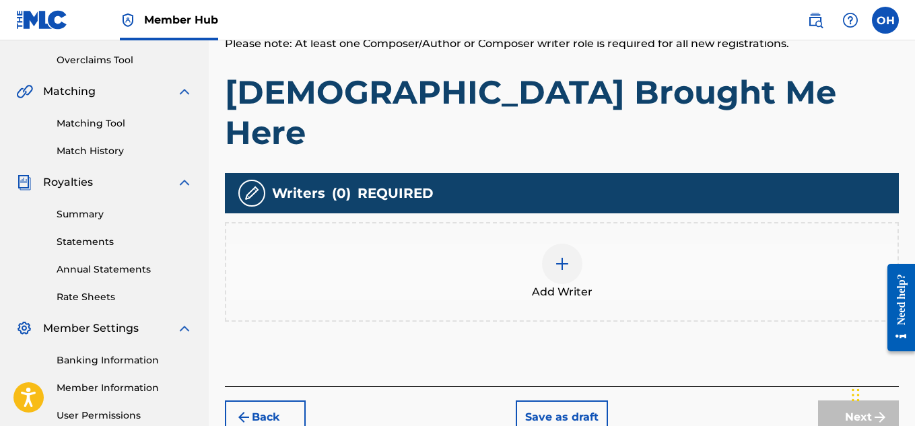
scroll to position [280, 0]
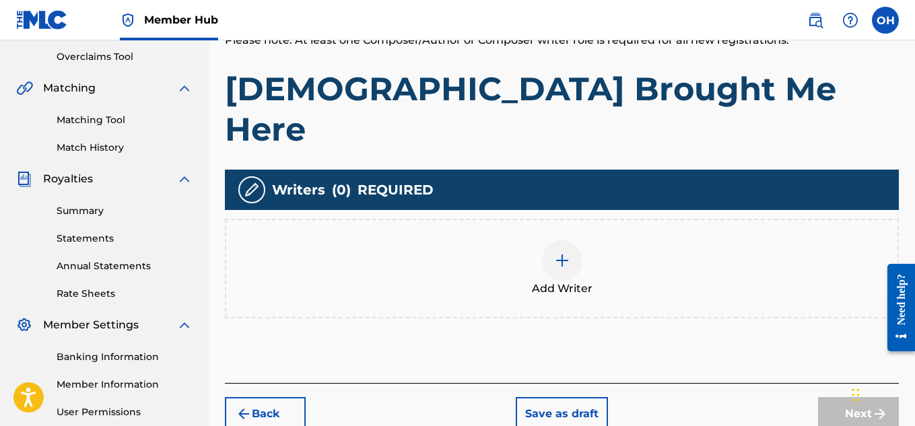
click at [547, 240] on div at bounding box center [562, 260] width 40 height 40
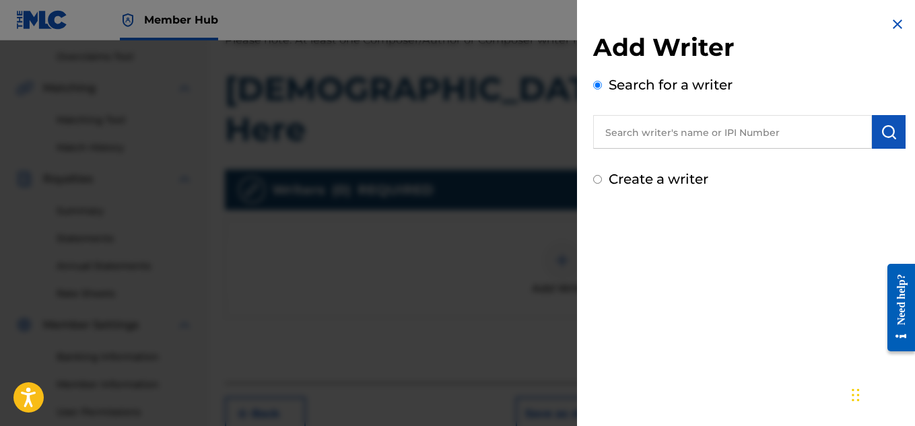
click at [645, 133] on input "text" at bounding box center [732, 132] width 279 height 34
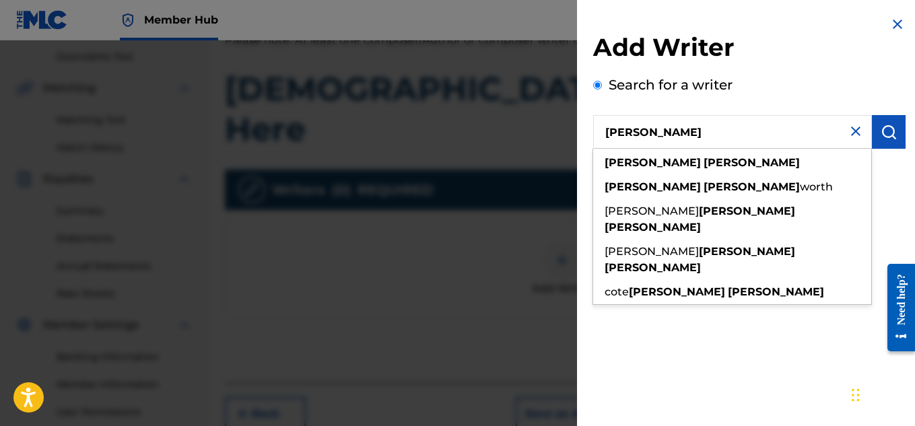
type input "[PERSON_NAME]"
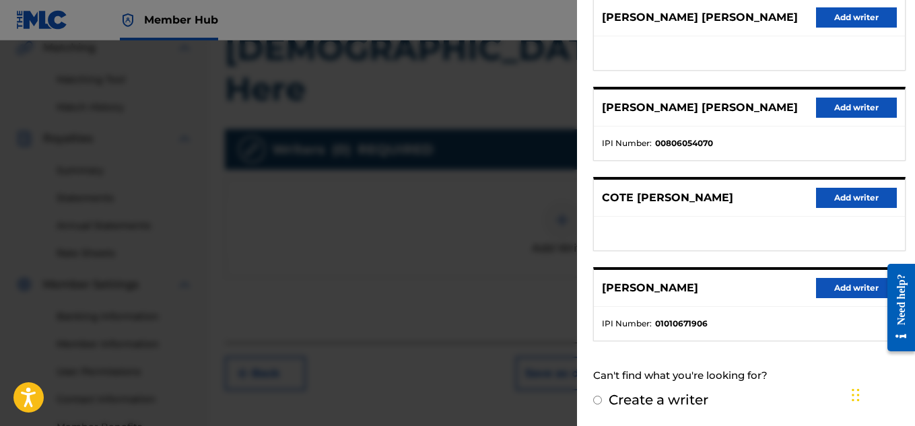
scroll to position [321, 0]
click at [832, 289] on button "Add writer" at bounding box center [856, 288] width 81 height 20
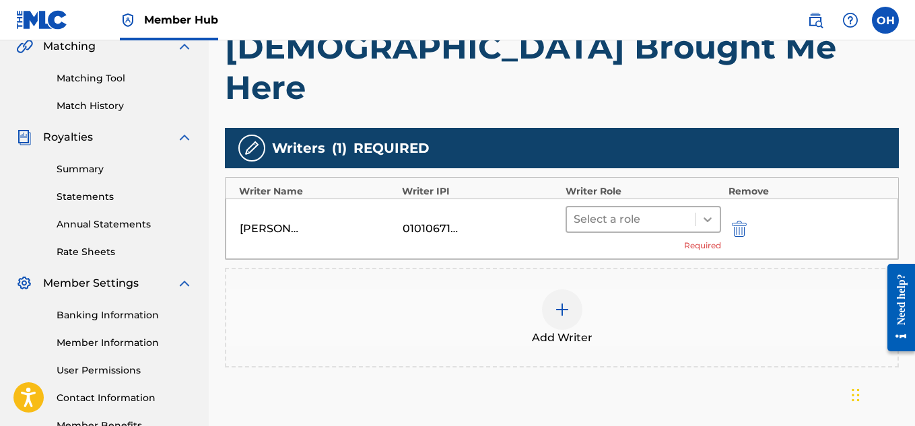
click at [708, 213] on icon at bounding box center [707, 219] width 13 height 13
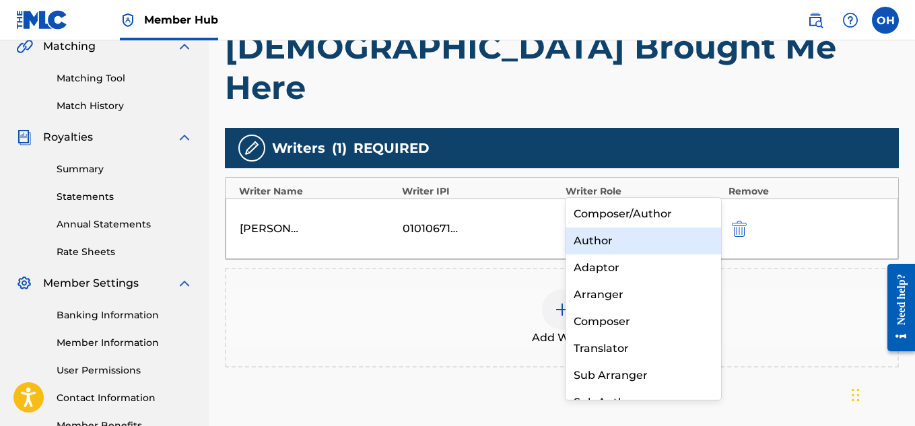
click at [668, 238] on div "Author" at bounding box center [644, 241] width 156 height 27
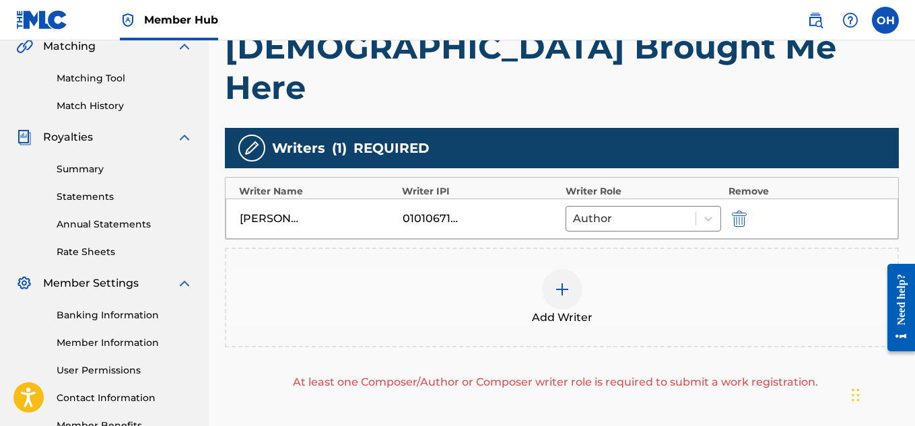
click at [559, 282] on img at bounding box center [562, 290] width 16 height 16
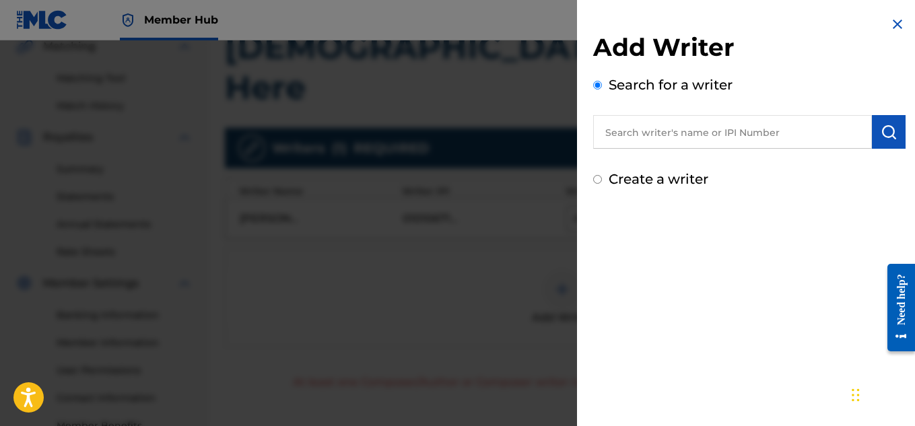
click at [689, 131] on input "text" at bounding box center [732, 132] width 279 height 34
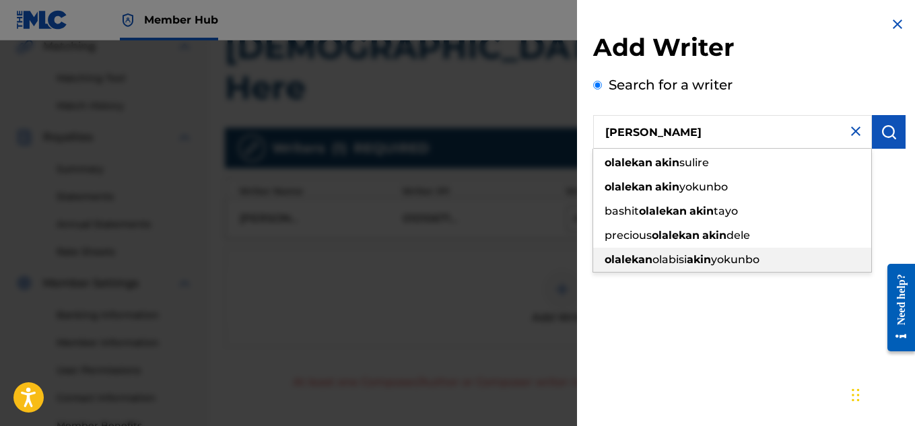
click at [686, 257] on span "olabisi" at bounding box center [670, 259] width 34 height 13
type input "[PERSON_NAME] akinyokunbo"
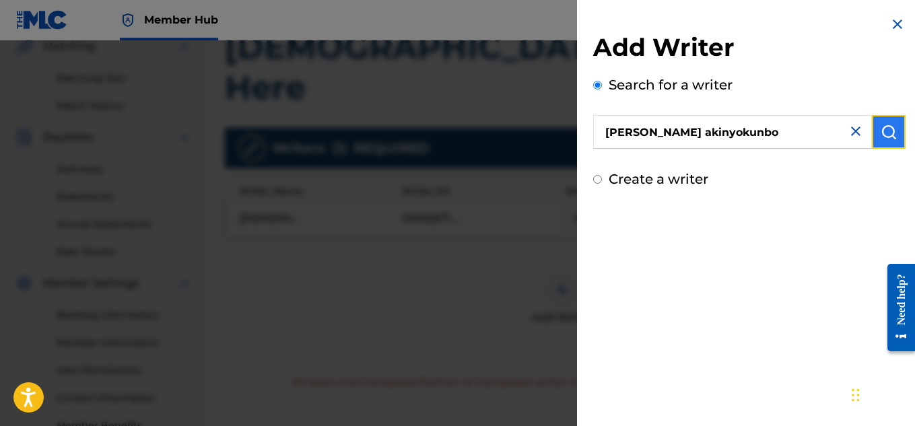
click at [888, 130] on img "submit" at bounding box center [889, 132] width 16 height 16
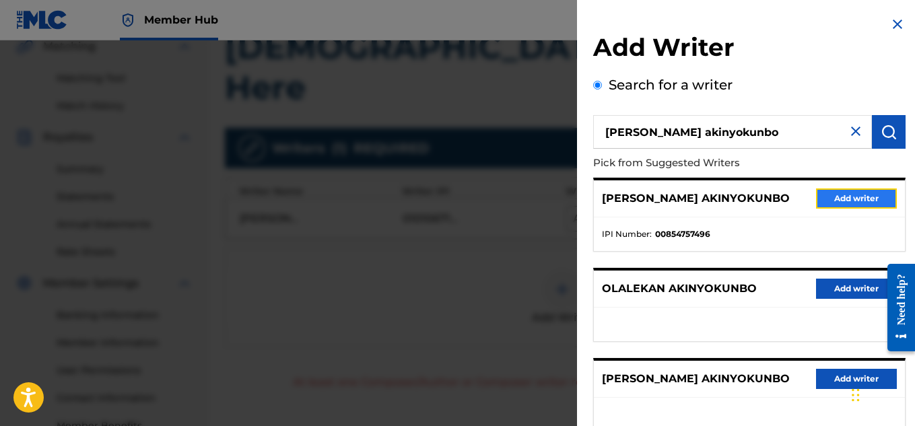
click at [850, 202] on button "Add writer" at bounding box center [856, 199] width 81 height 20
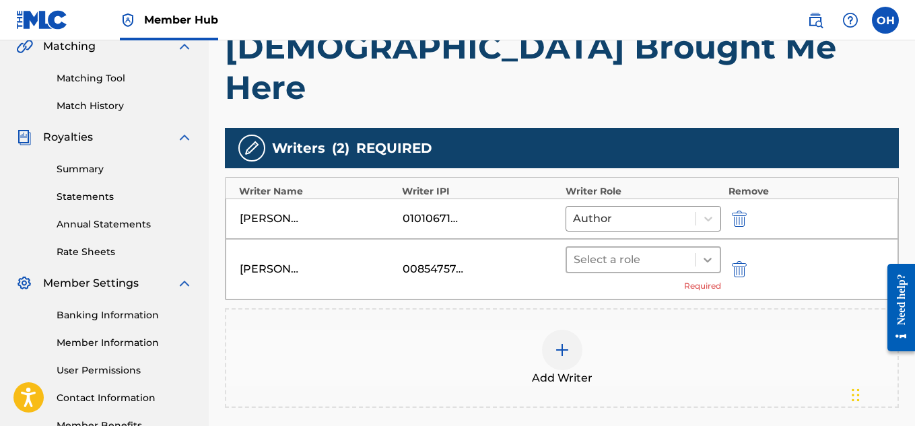
click at [711, 253] on icon at bounding box center [707, 259] width 13 height 13
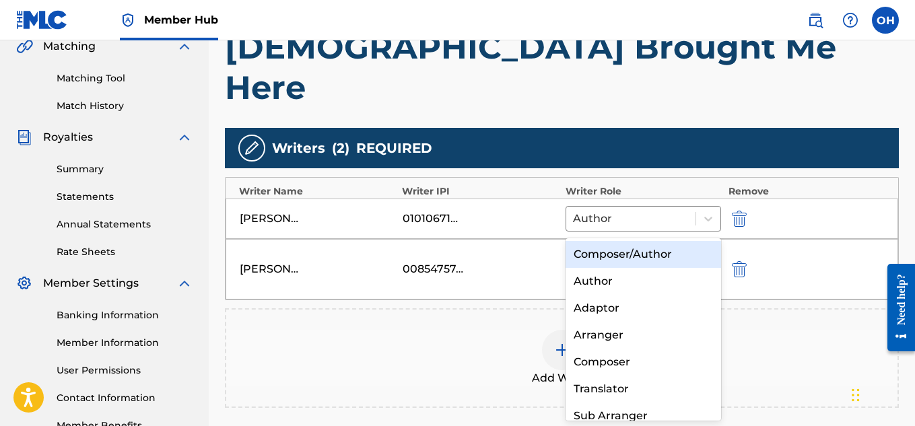
click at [674, 257] on div "Composer/Author" at bounding box center [644, 254] width 156 height 27
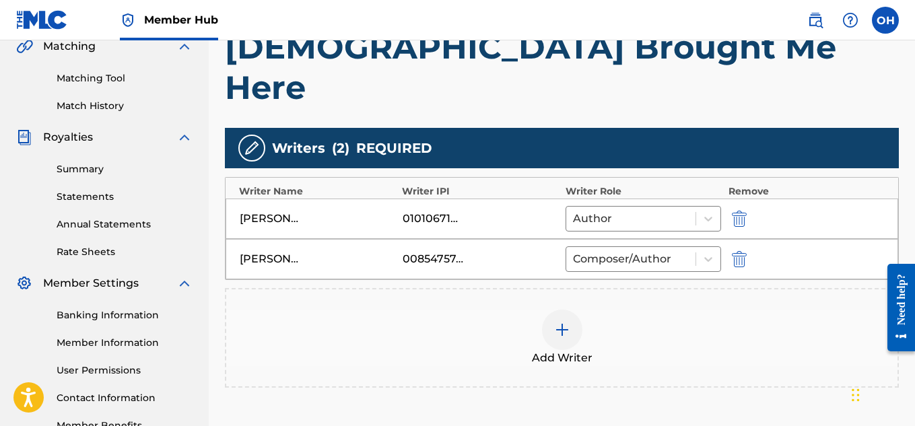
click at [558, 322] on img at bounding box center [562, 330] width 16 height 16
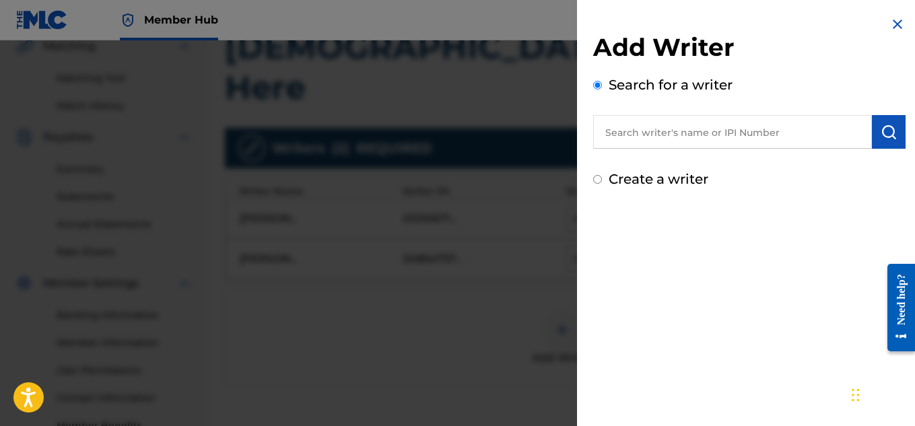
click at [677, 136] on input "text" at bounding box center [732, 132] width 279 height 34
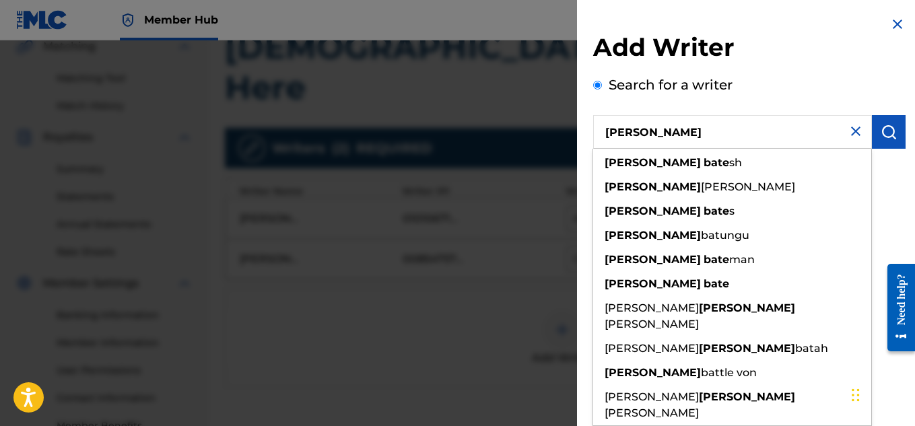
type input "[PERSON_NAME]"
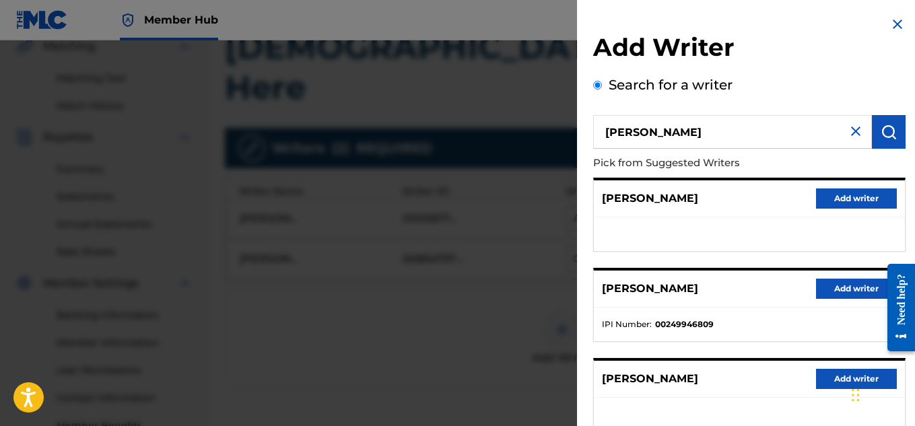
click at [894, 92] on div "Search for a writer [PERSON_NAME] Pick from Suggested Writers [PERSON_NAME] Add…" at bounding box center [749, 368] width 313 height 587
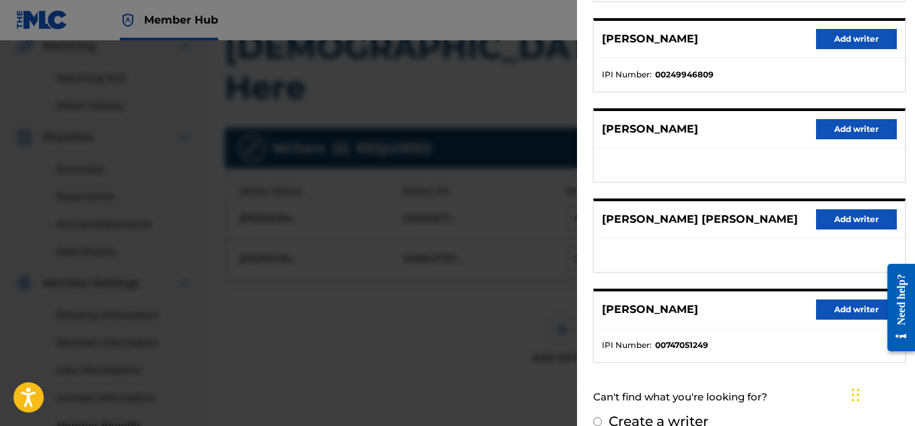
scroll to position [238, 0]
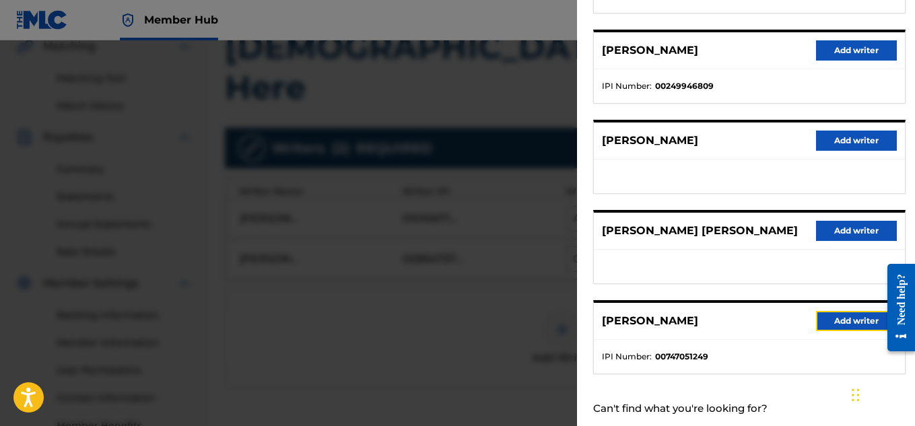
click at [842, 319] on button "Add writer" at bounding box center [856, 321] width 81 height 20
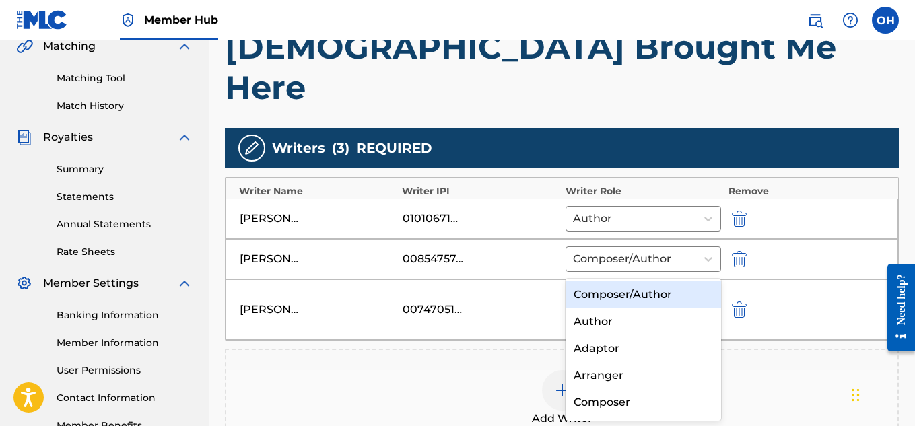
click at [709, 298] on icon at bounding box center [708, 300] width 8 height 5
click at [641, 292] on div "Composer/Author" at bounding box center [644, 295] width 156 height 27
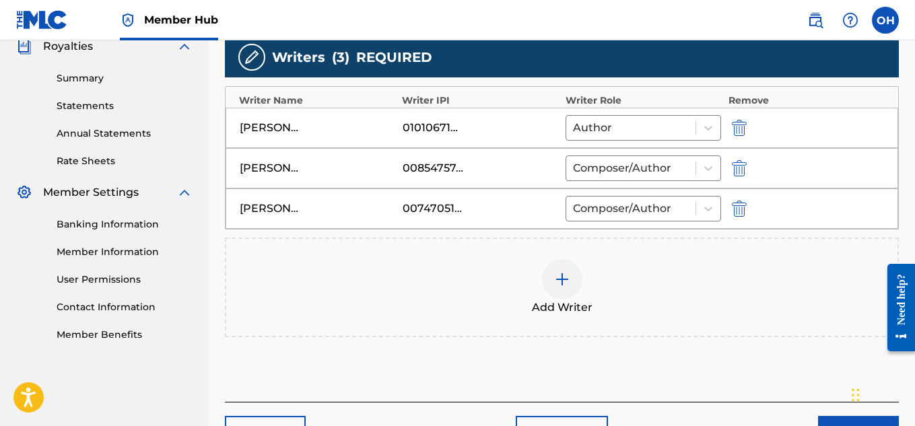
scroll to position [415, 0]
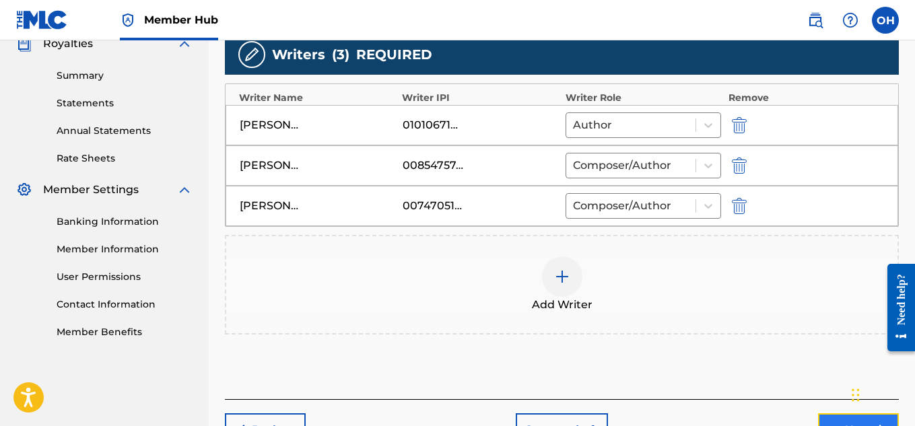
click at [825, 414] on button "Next" at bounding box center [858, 431] width 81 height 34
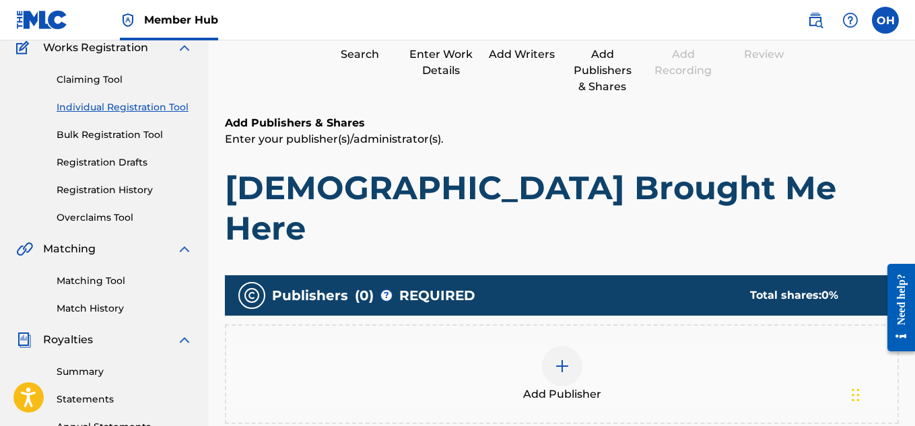
scroll to position [119, 0]
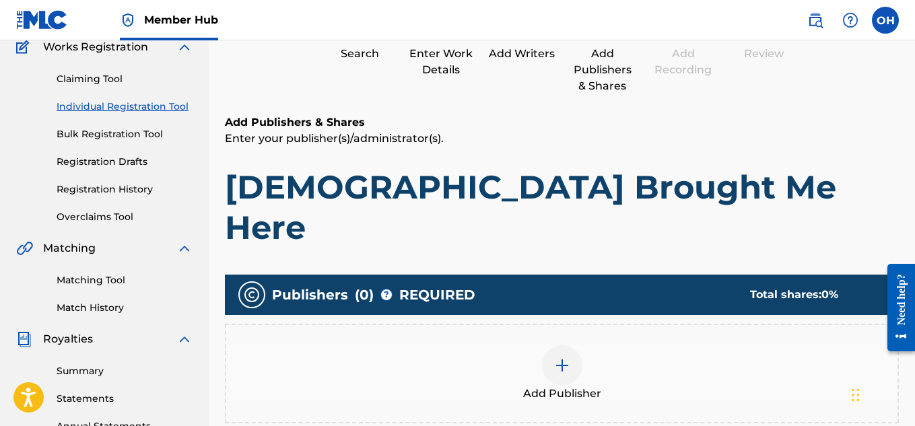
click at [553, 346] on div at bounding box center [562, 366] width 40 height 40
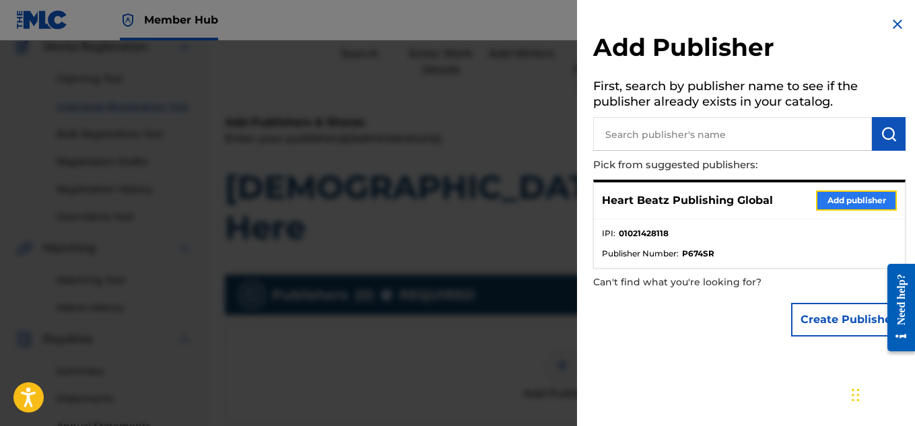
click at [829, 202] on button "Add publisher" at bounding box center [856, 201] width 81 height 20
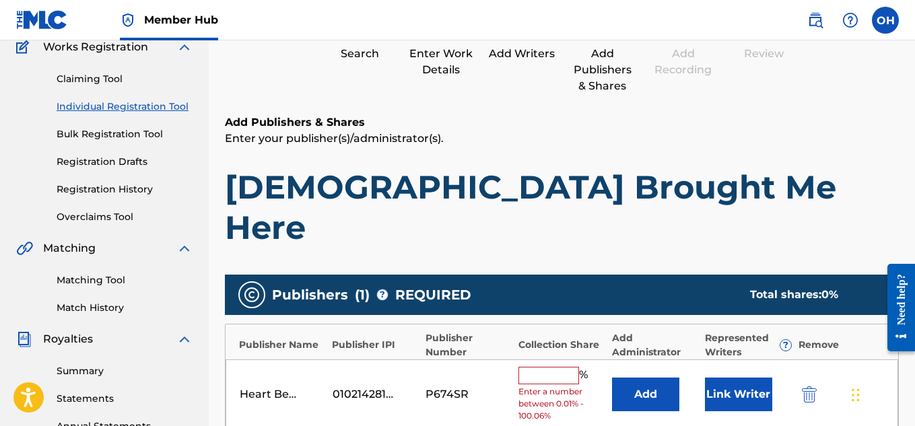
click at [531, 367] on input "text" at bounding box center [549, 376] width 61 height 18
type input "50"
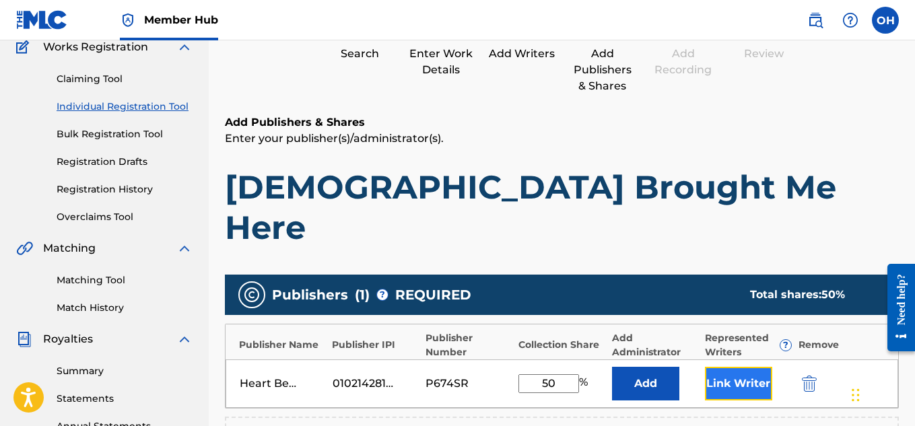
click at [741, 367] on button "Link Writer" at bounding box center [738, 384] width 67 height 34
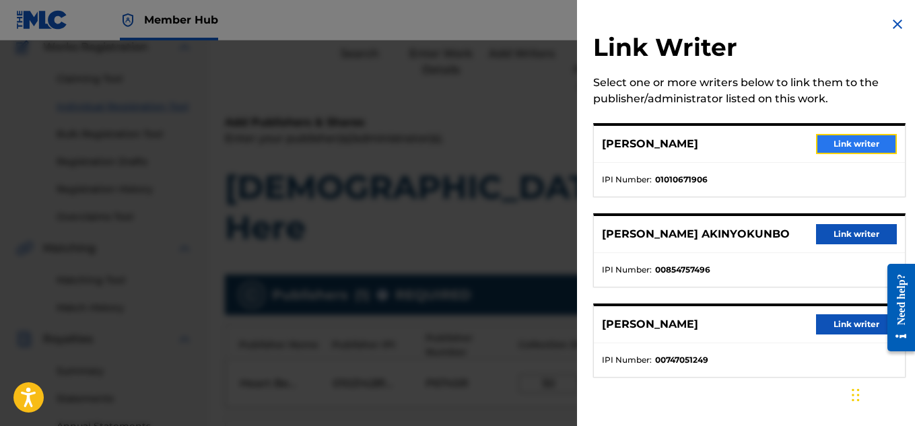
click at [867, 140] on button "Link writer" at bounding box center [856, 144] width 81 height 20
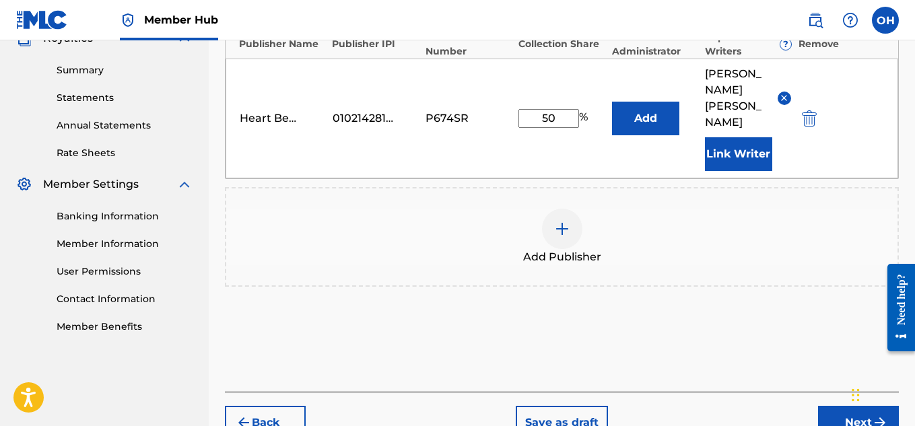
scroll to position [426, 0]
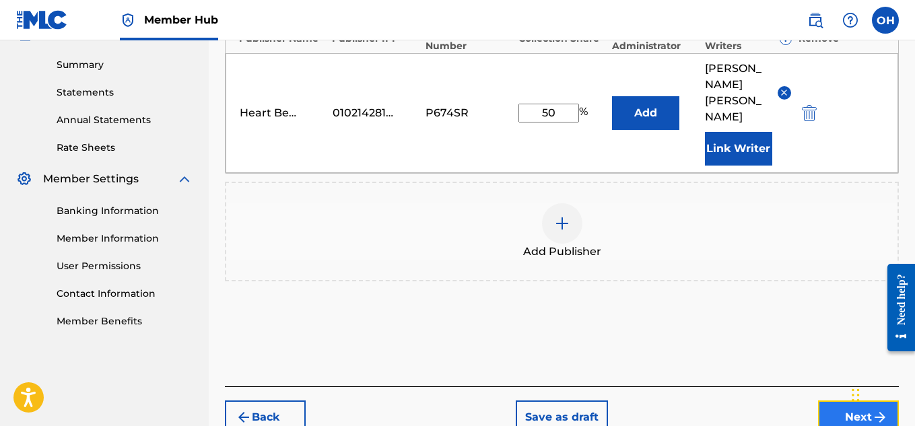
click at [847, 401] on button "Next" at bounding box center [858, 418] width 81 height 34
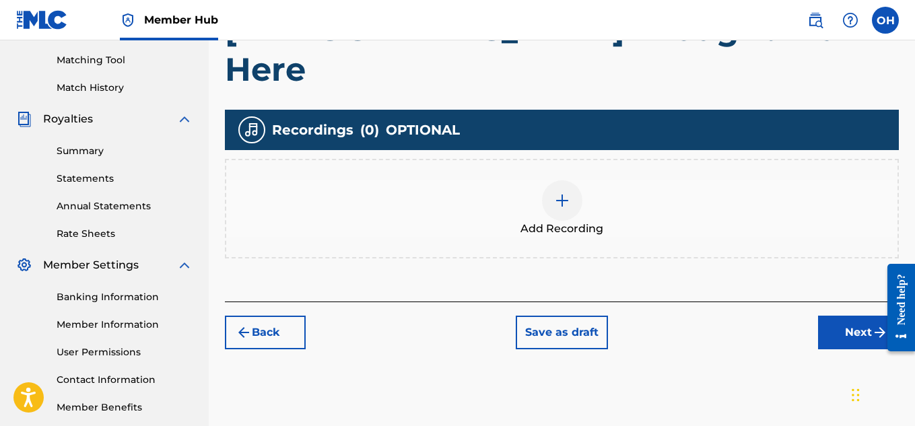
scroll to position [341, 0]
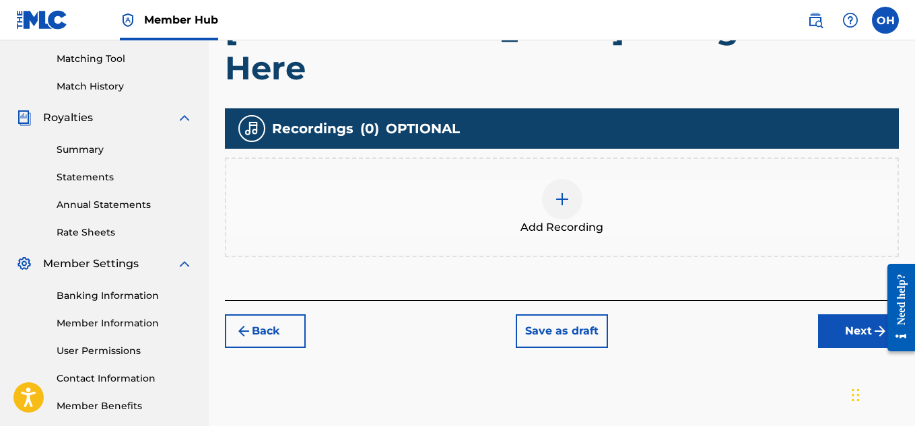
click at [575, 179] on div at bounding box center [562, 199] width 40 height 40
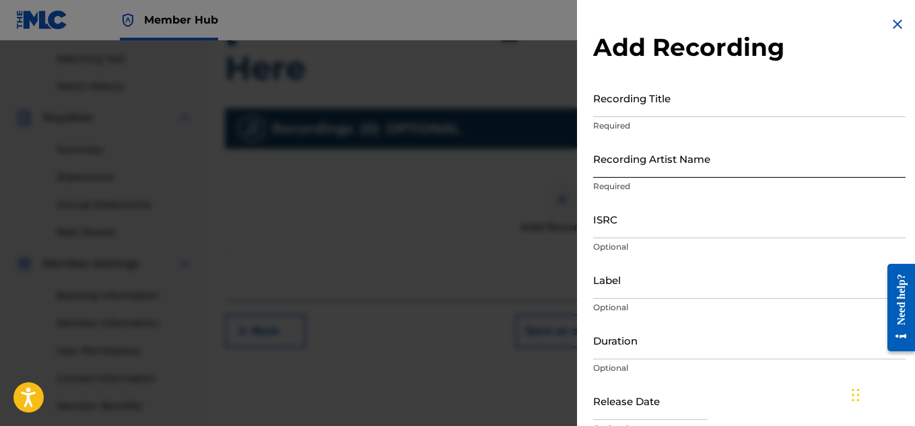
click at [717, 166] on input "Recording Artist Name" at bounding box center [749, 158] width 313 height 38
type input "[PERSON_NAME] OTS"
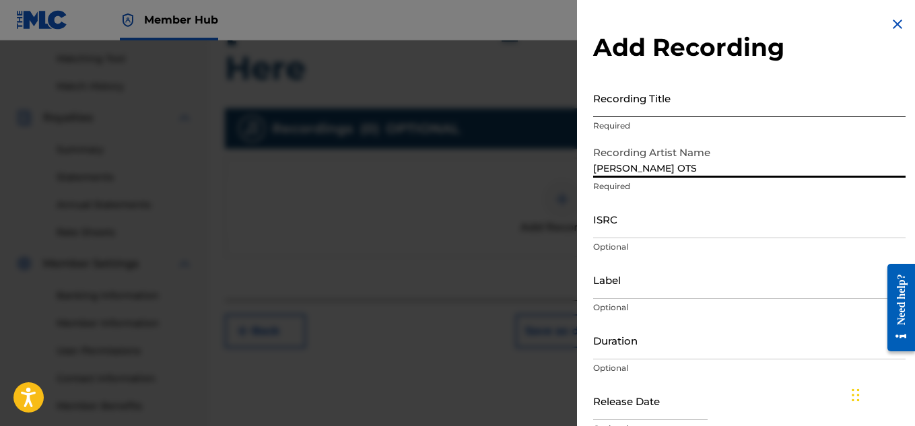
click at [658, 102] on input "Recording Title" at bounding box center [749, 98] width 313 height 38
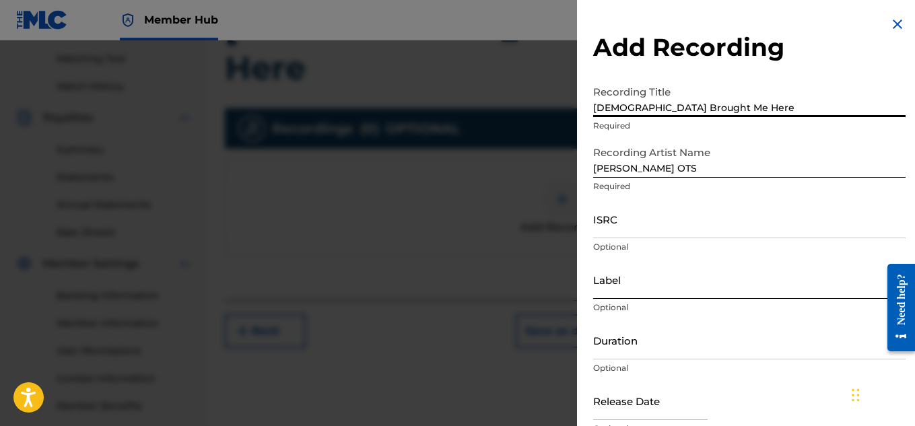
type input "[DEMOGRAPHIC_DATA] Brought Me Here"
click at [631, 298] on input "Label" at bounding box center [749, 280] width 313 height 38
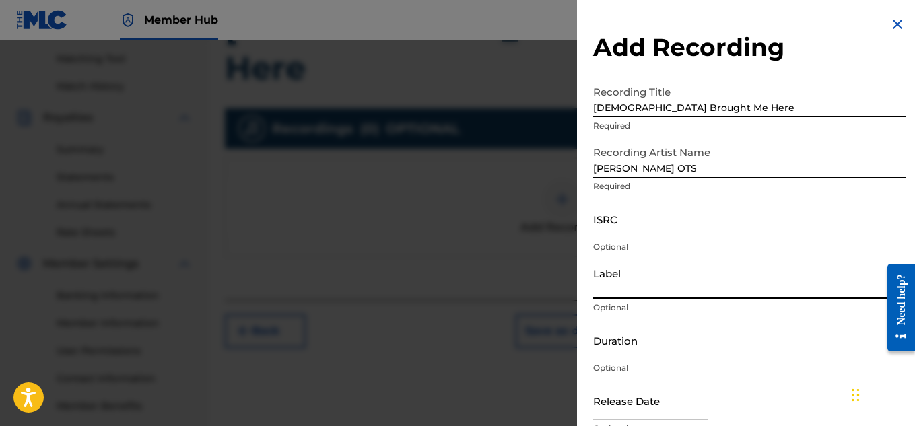
type input "Heartbeatz Entertainment"
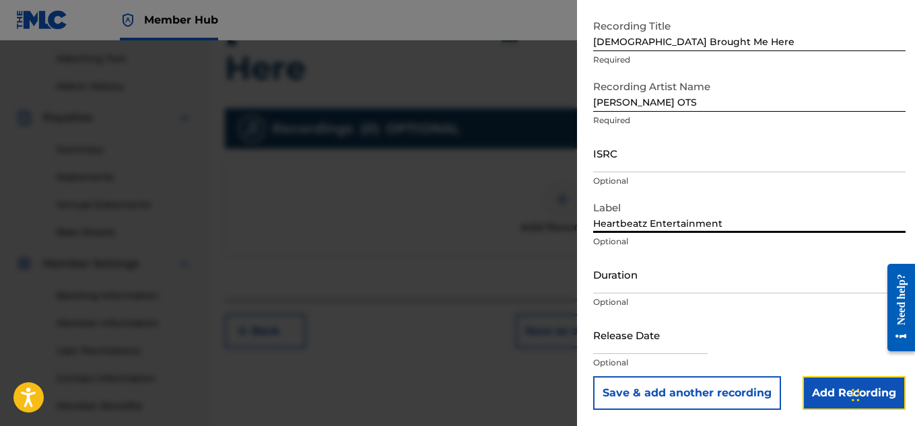
click at [821, 385] on input "Add Recording" at bounding box center [854, 394] width 103 height 34
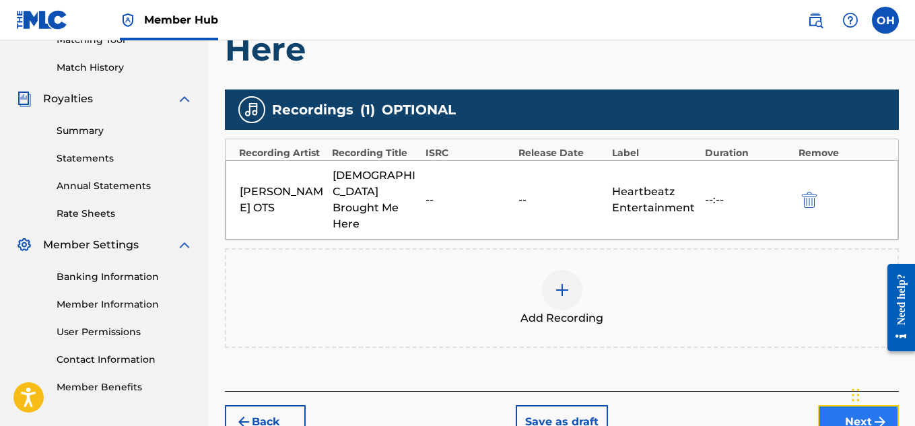
click at [834, 405] on button "Next" at bounding box center [858, 422] width 81 height 34
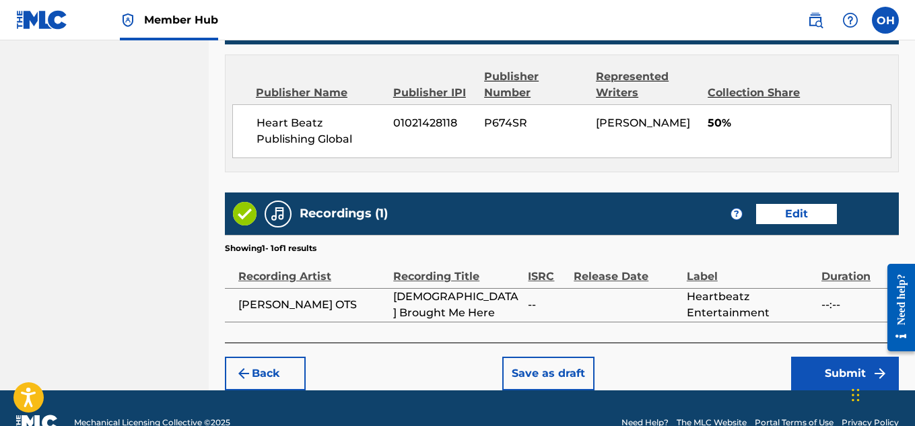
scroll to position [791, 0]
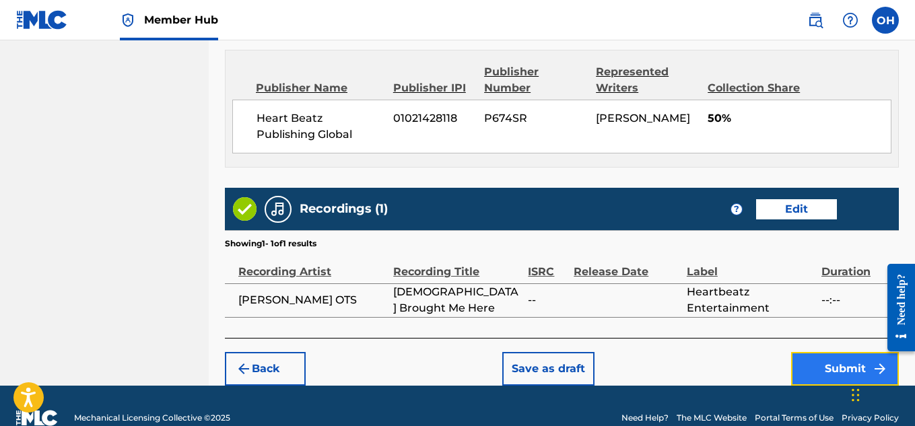
click at [809, 352] on button "Submit" at bounding box center [845, 369] width 108 height 34
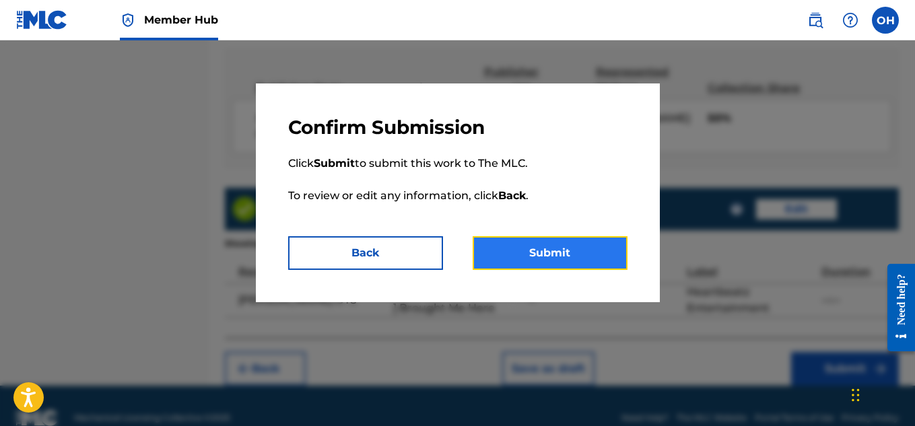
click at [572, 256] on button "Submit" at bounding box center [550, 253] width 155 height 34
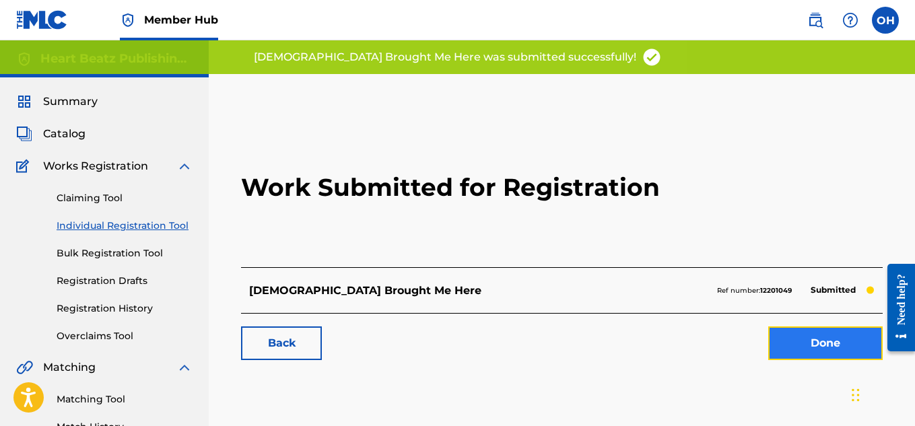
click at [787, 343] on link "Done" at bounding box center [825, 344] width 114 height 34
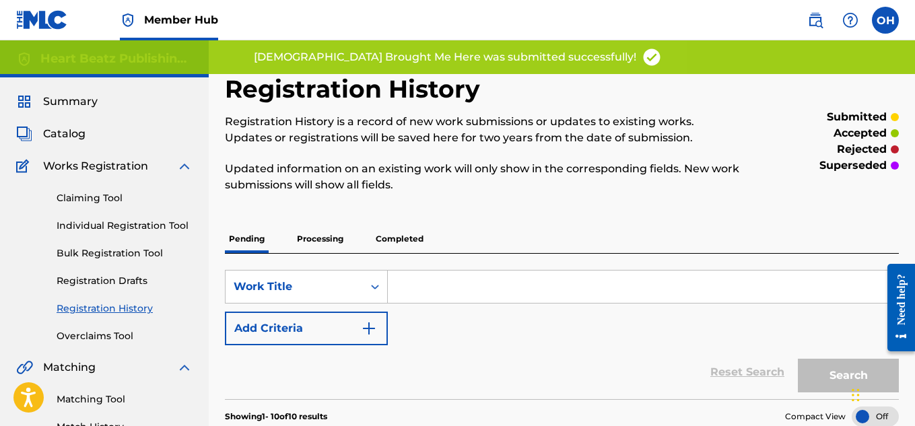
click at [174, 216] on div "Claiming Tool Individual Registration Tool Bulk Registration Tool Registration …" at bounding box center [104, 258] width 176 height 169
click at [173, 220] on link "Individual Registration Tool" at bounding box center [125, 226] width 136 height 14
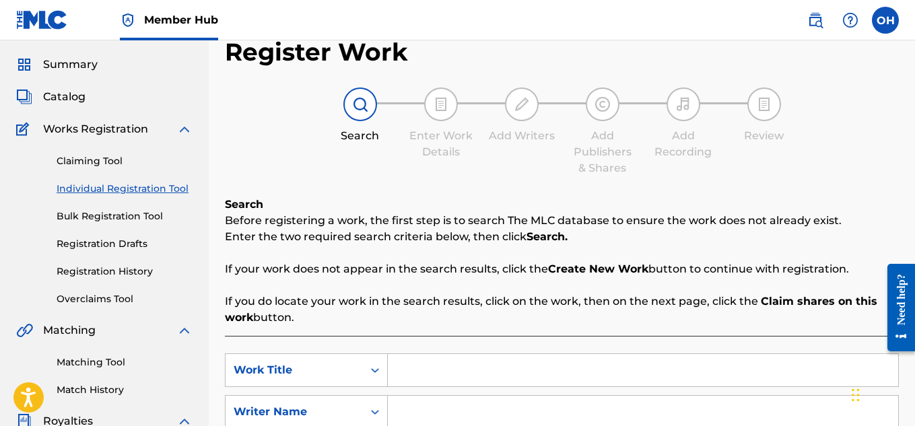
scroll to position [94, 0]
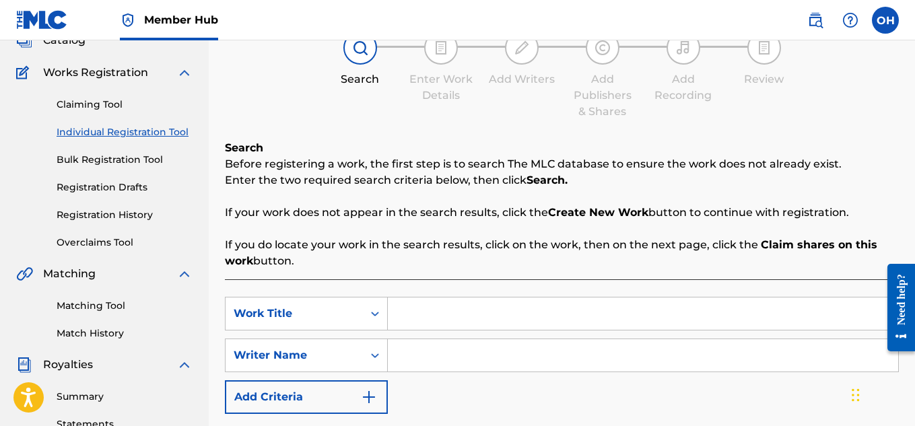
click at [430, 314] on input "Search Form" at bounding box center [643, 314] width 511 height 32
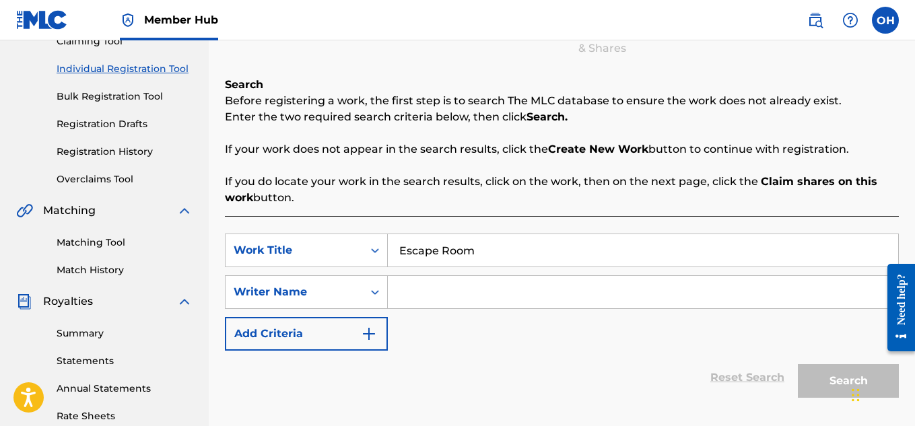
scroll to position [158, 0]
type input "Escape Room"
click at [432, 301] on input "Search Form" at bounding box center [643, 291] width 511 height 32
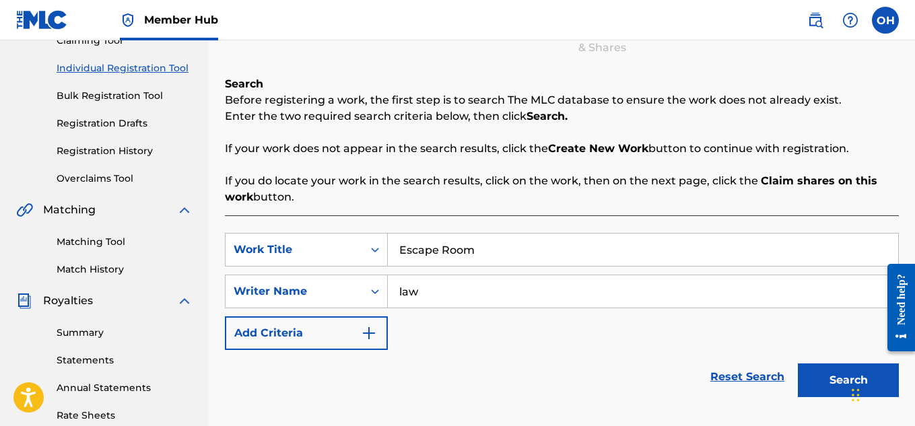
type input "law"
click at [798, 364] on button "Search" at bounding box center [848, 381] width 101 height 34
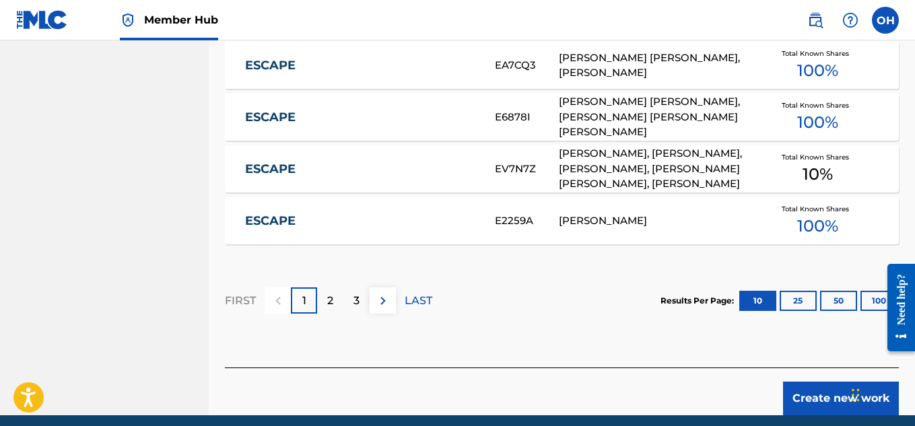
scroll to position [969, 0]
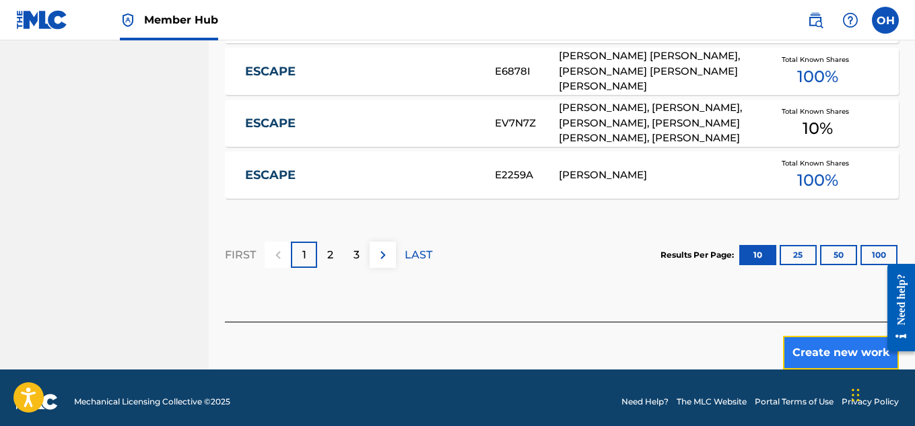
click at [806, 336] on button "Create new work" at bounding box center [841, 353] width 116 height 34
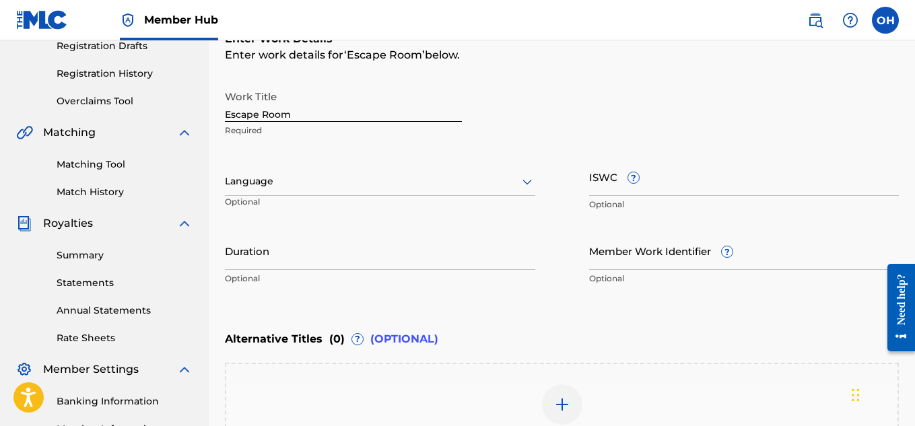
scroll to position [418, 0]
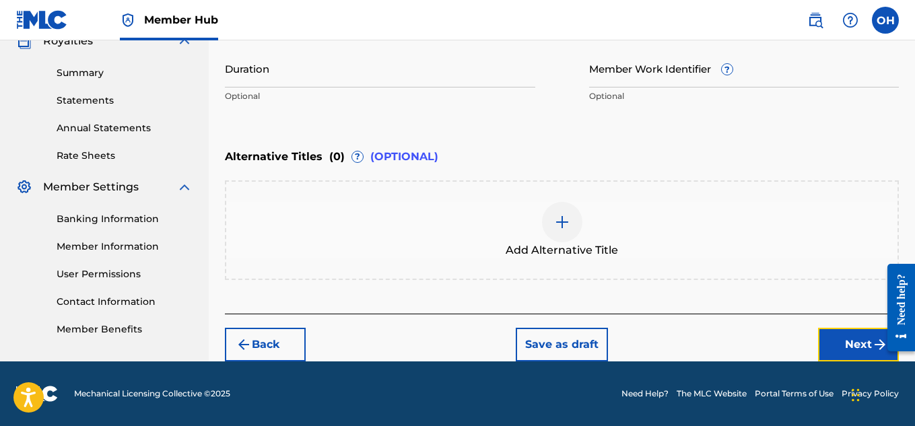
click at [825, 340] on button "Next" at bounding box center [858, 345] width 81 height 34
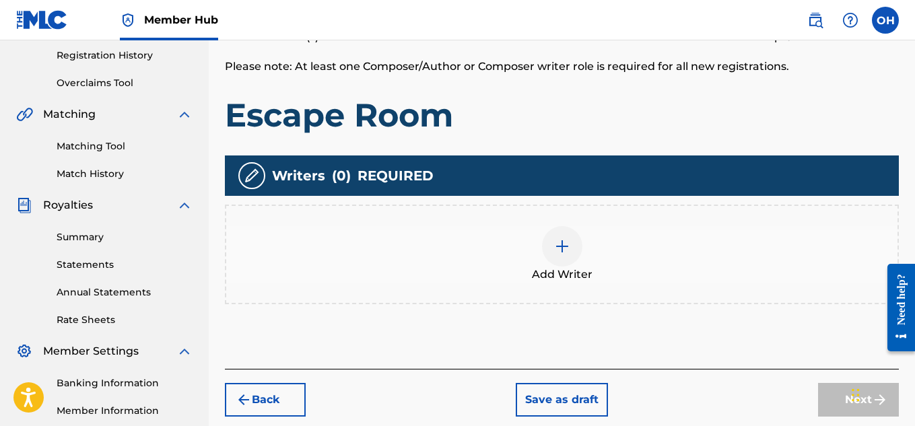
scroll to position [257, 0]
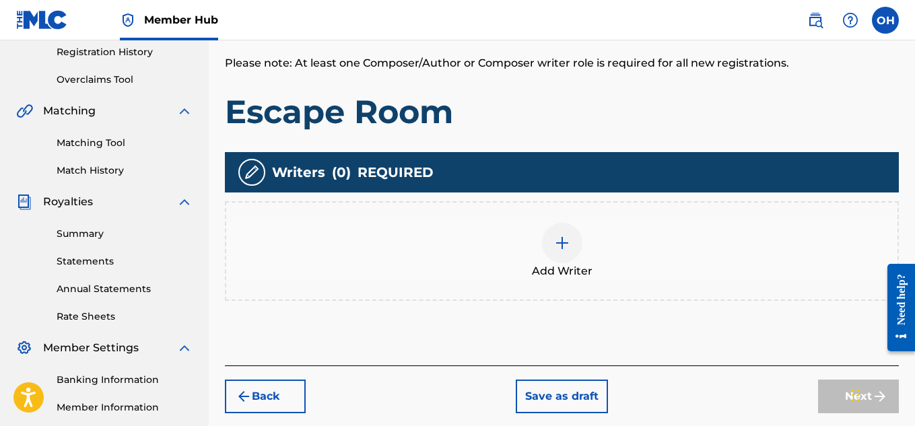
click at [554, 244] on img at bounding box center [562, 243] width 16 height 16
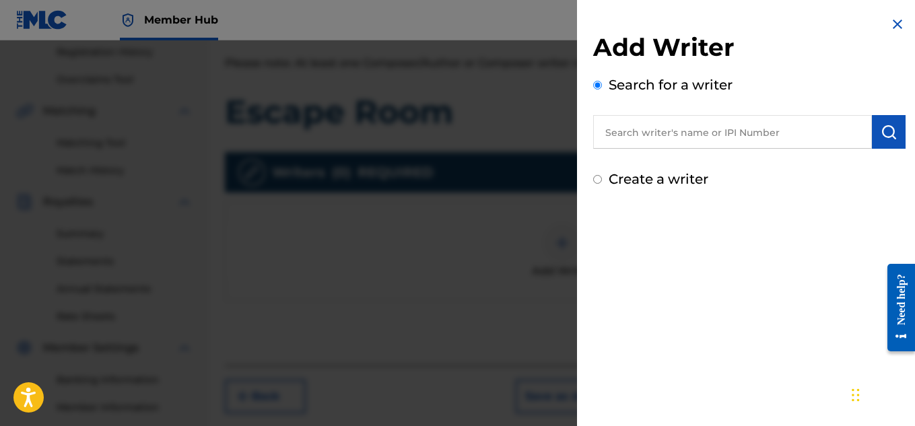
click at [647, 127] on input "text" at bounding box center [732, 132] width 279 height 34
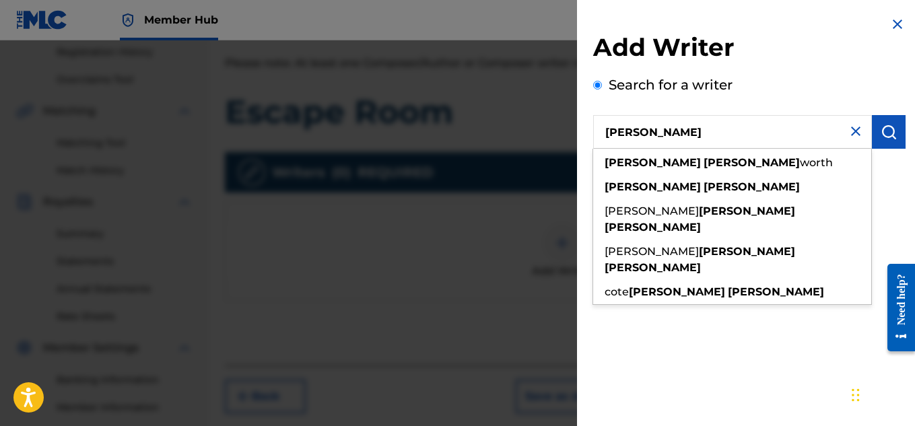
type input "[PERSON_NAME]"
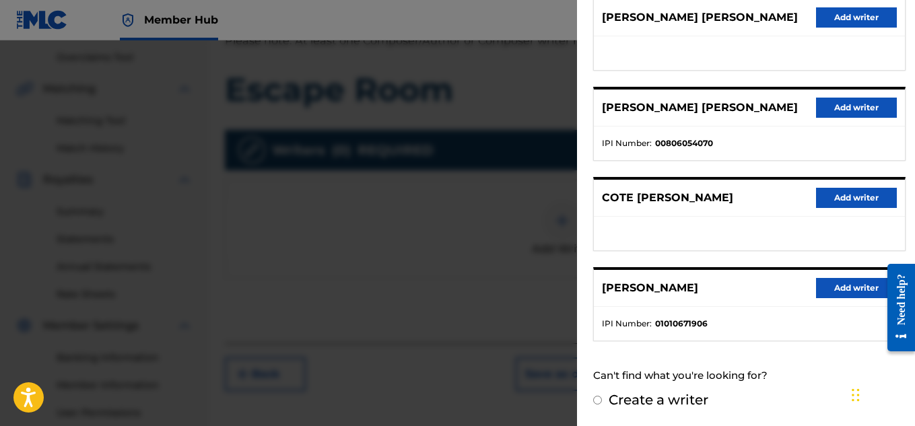
scroll to position [280, 0]
click at [829, 296] on button "Add writer" at bounding box center [856, 288] width 81 height 20
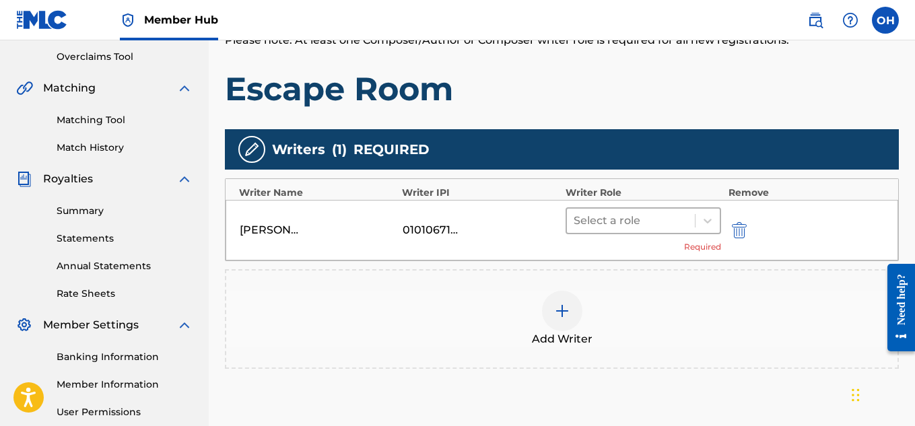
drag, startPoint x: 618, startPoint y: 226, endPoint x: 626, endPoint y: 225, distance: 8.2
click at [618, 226] on div at bounding box center [631, 220] width 115 height 19
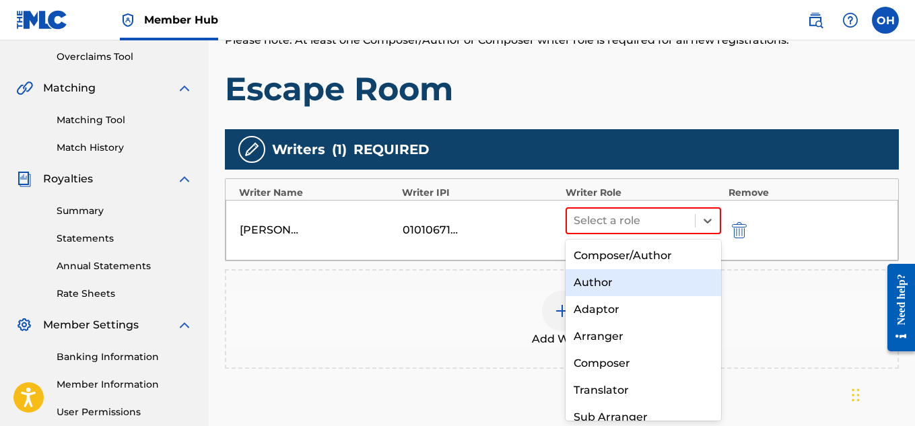
click at [635, 282] on div "Author" at bounding box center [644, 282] width 156 height 27
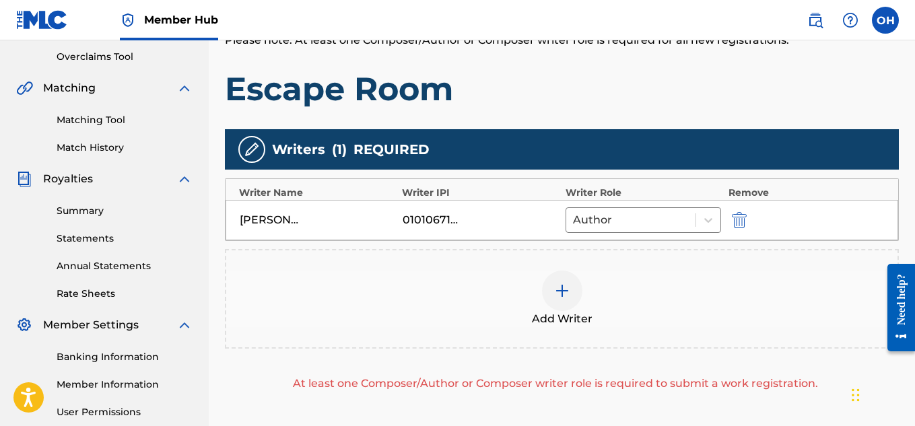
click at [542, 294] on div "Add Writer" at bounding box center [562, 299] width 672 height 57
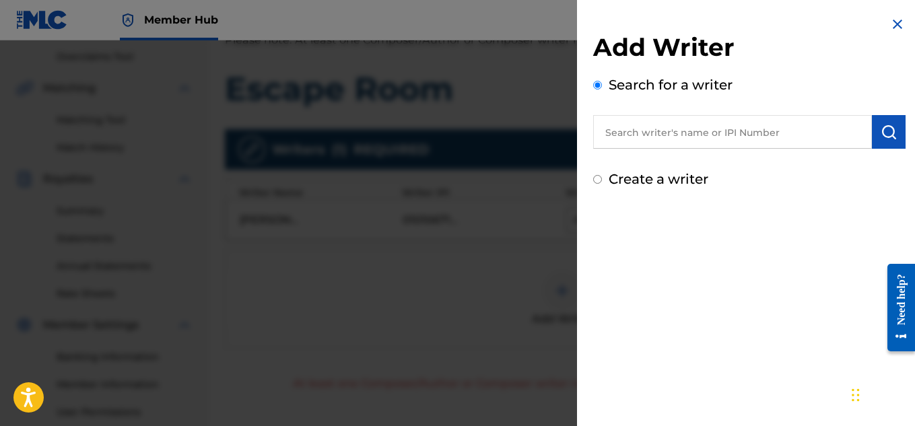
click at [653, 145] on input "text" at bounding box center [732, 132] width 279 height 34
paste input "00757935392"
type input "00757935392"
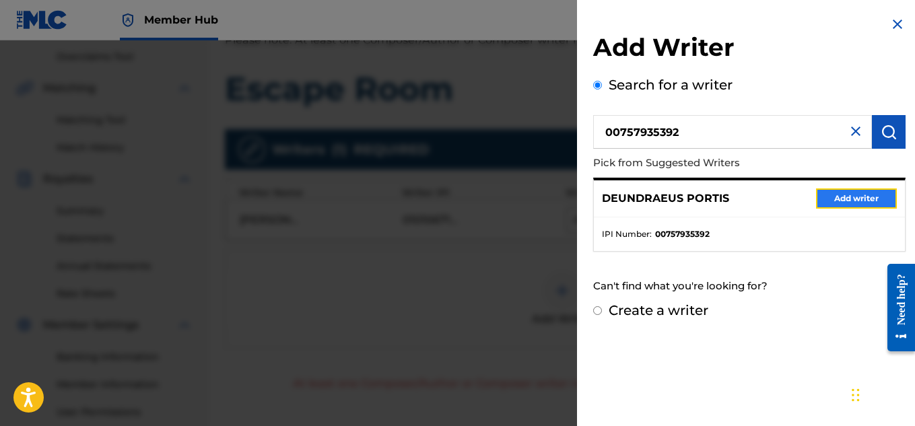
click at [861, 195] on button "Add writer" at bounding box center [856, 199] width 81 height 20
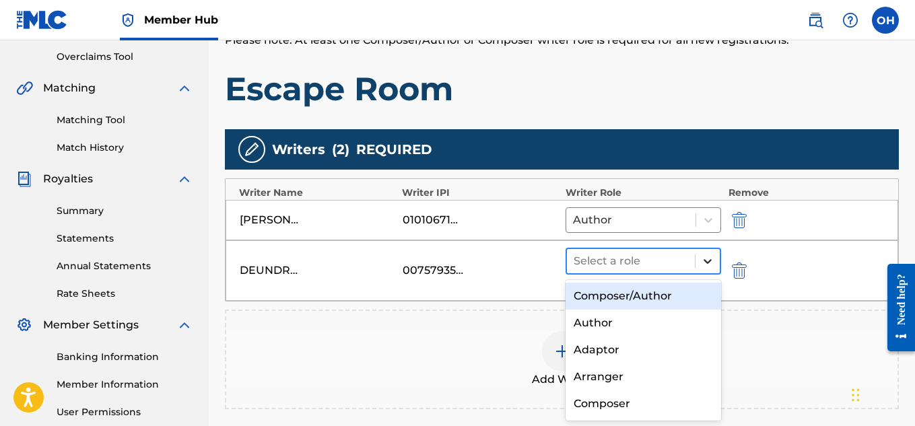
click at [709, 264] on icon at bounding box center [707, 261] width 13 height 13
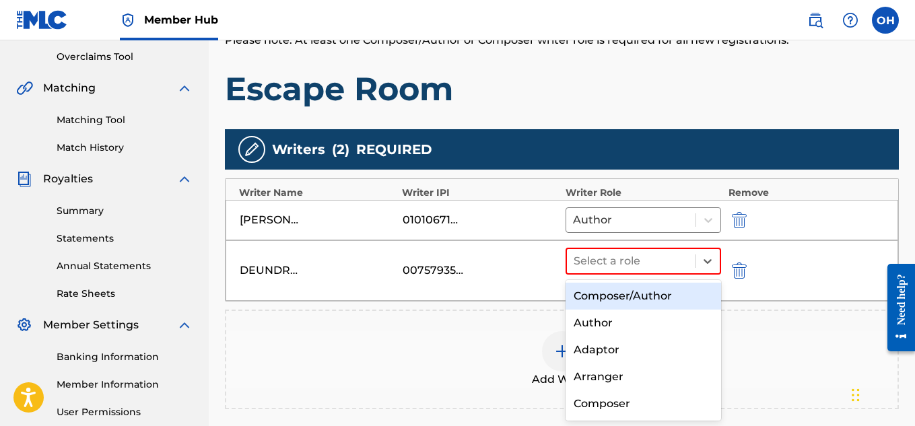
click at [656, 293] on div "Composer/Author" at bounding box center [644, 296] width 156 height 27
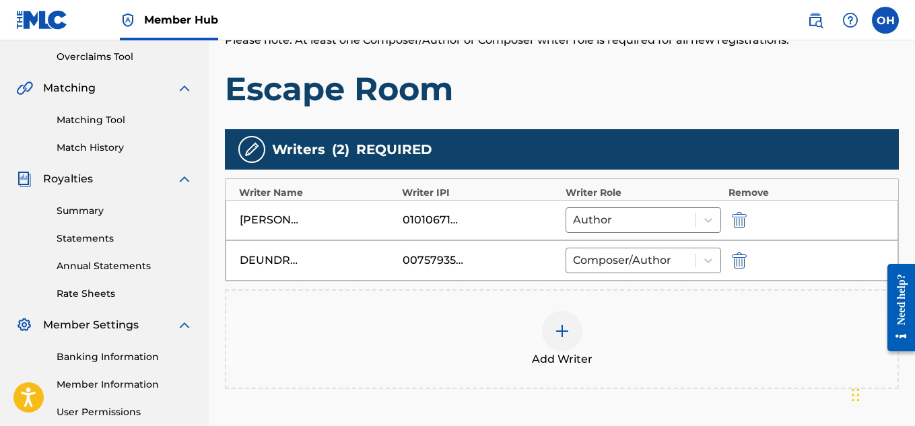
scroll to position [387, 0]
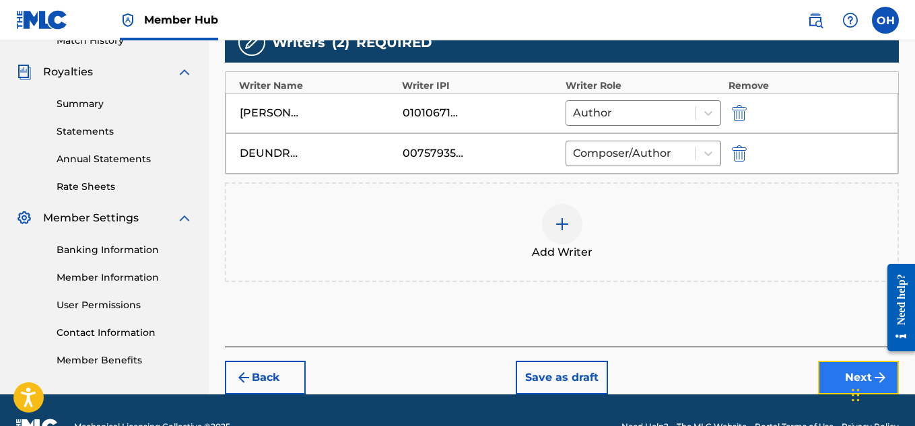
click at [840, 374] on button "Next" at bounding box center [858, 378] width 81 height 34
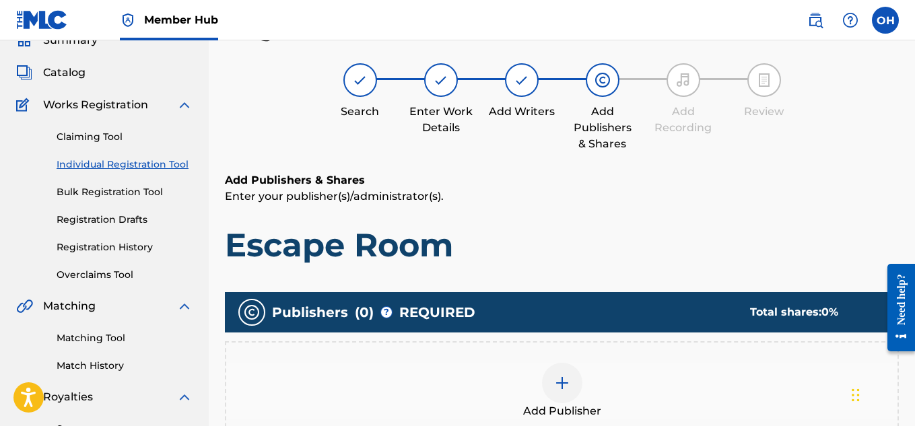
scroll to position [61, 0]
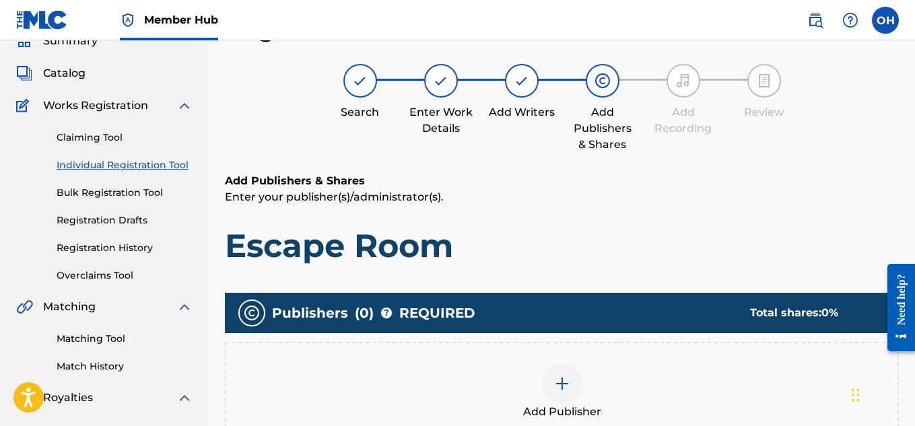
click at [558, 383] on img at bounding box center [562, 384] width 16 height 16
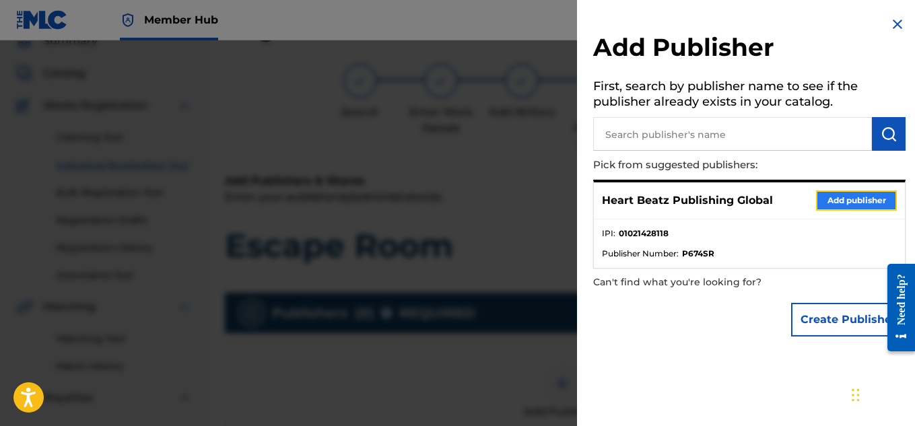
click at [834, 197] on button "Add publisher" at bounding box center [856, 201] width 81 height 20
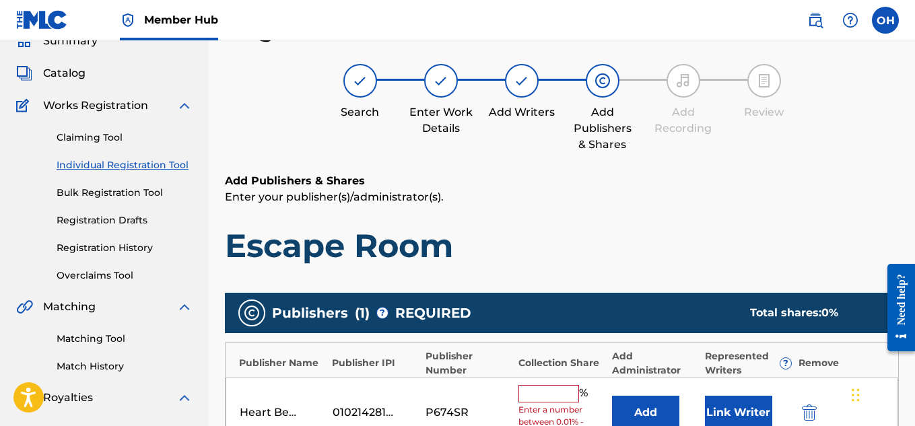
click at [566, 388] on input "text" at bounding box center [549, 394] width 61 height 18
type input "50"
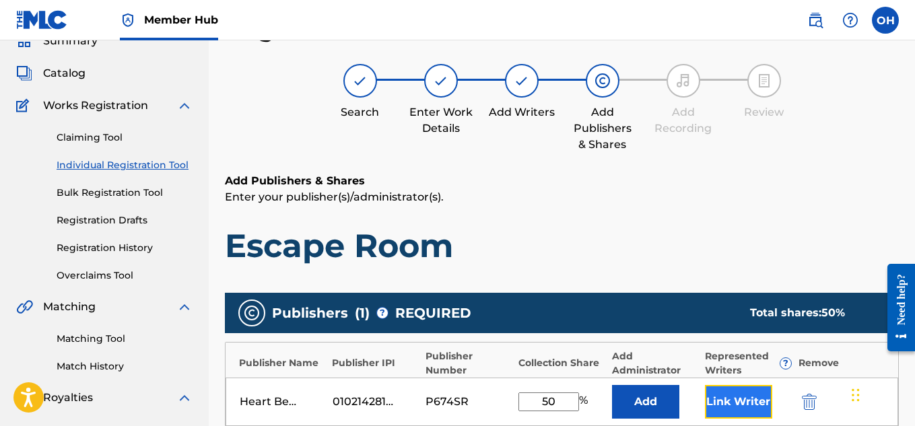
click at [729, 414] on button "Link Writer" at bounding box center [738, 402] width 67 height 34
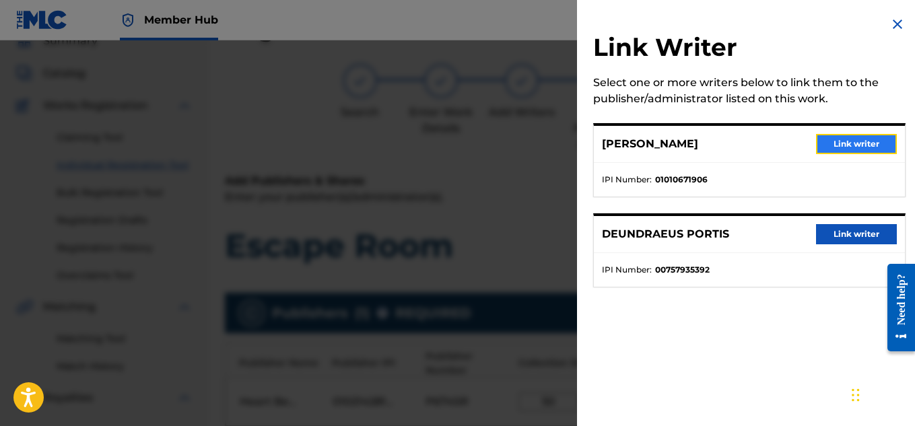
click at [834, 146] on button "Link writer" at bounding box center [856, 144] width 81 height 20
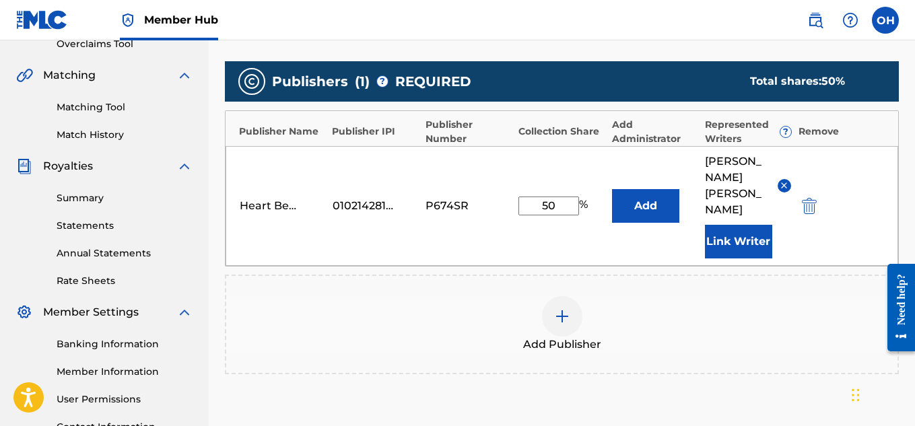
scroll to position [296, 0]
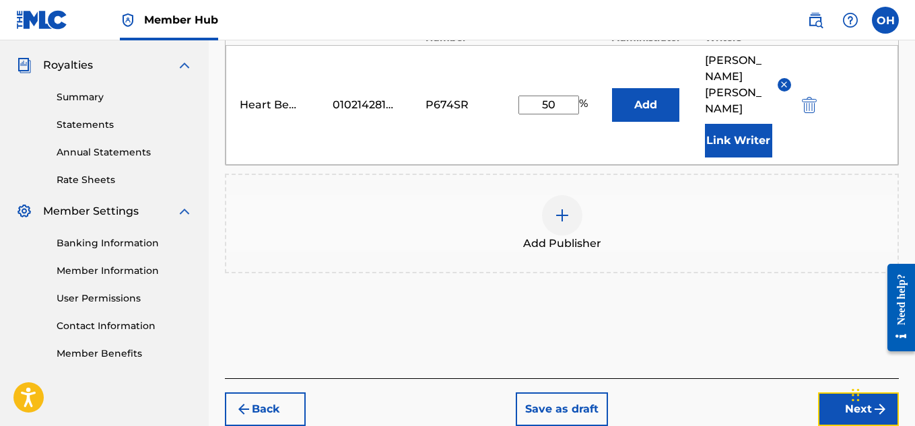
click at [838, 393] on button "Next" at bounding box center [858, 410] width 81 height 34
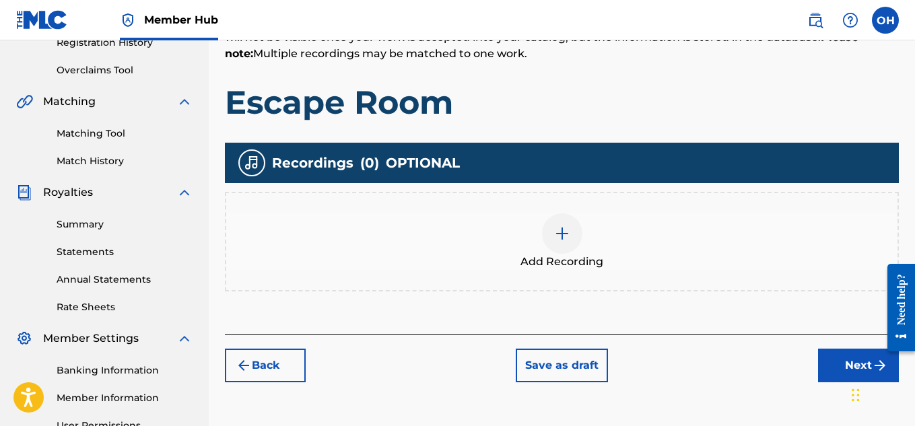
scroll to position [288, 0]
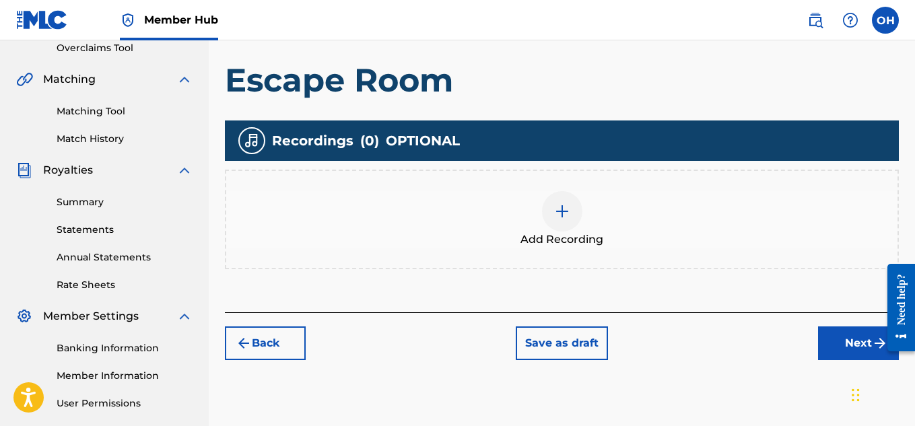
click at [573, 205] on div at bounding box center [562, 211] width 40 height 40
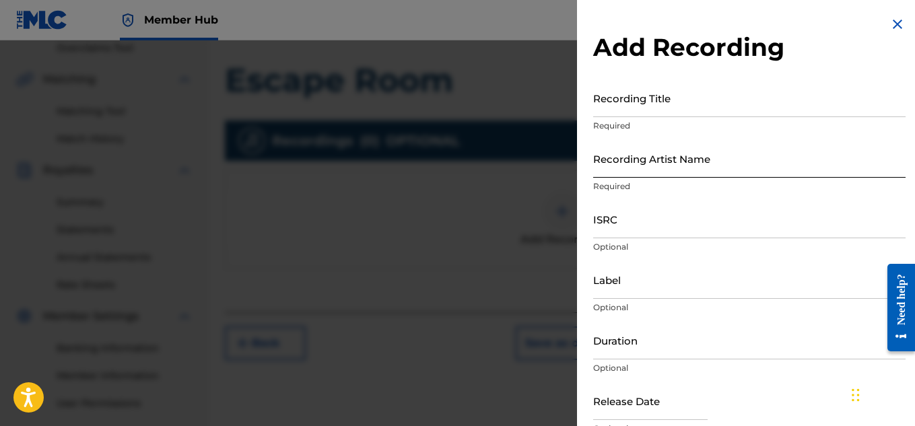
click at [785, 166] on input "Recording Artist Name" at bounding box center [749, 158] width 313 height 38
type input "[PERSON_NAME] OTS"
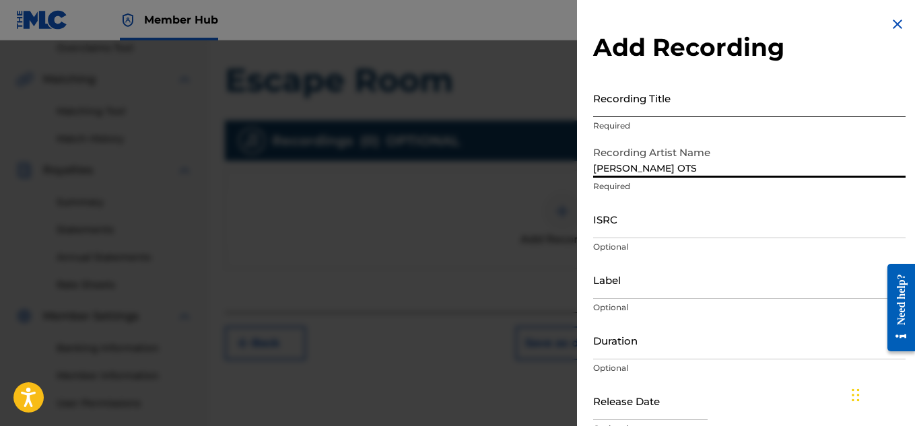
click at [665, 106] on input "Recording Title" at bounding box center [749, 98] width 313 height 38
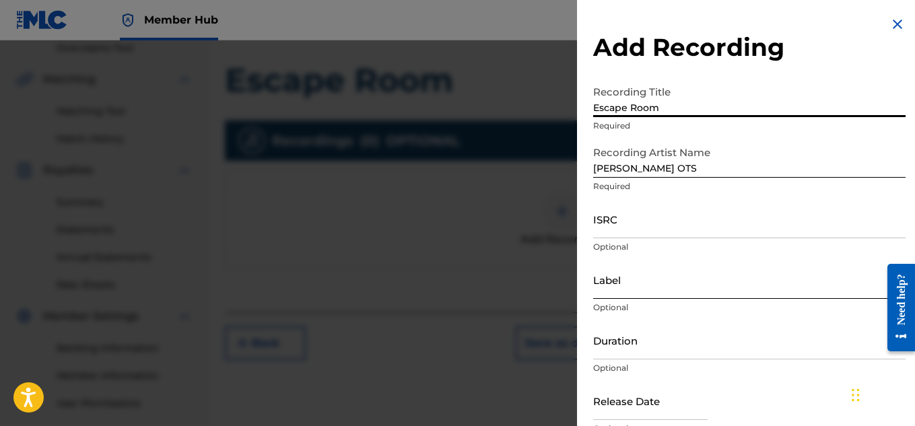
type input "Escape Room"
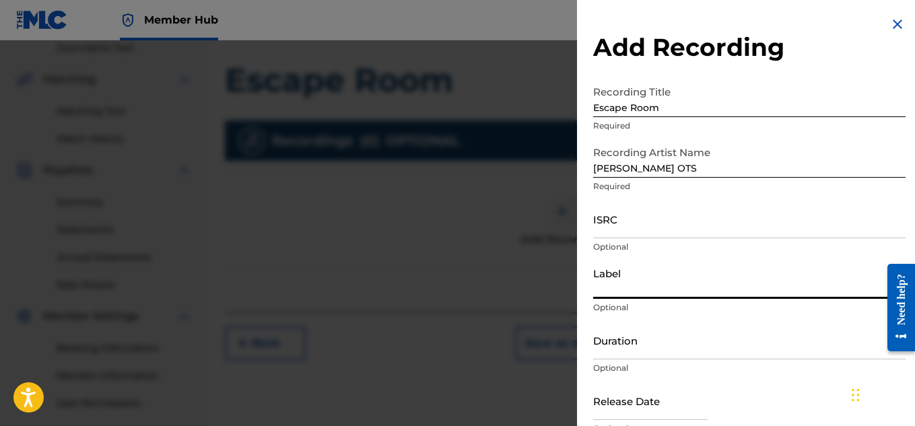
click at [622, 294] on input "Label" at bounding box center [749, 280] width 313 height 38
type input "Heartbeatz Entertainment"
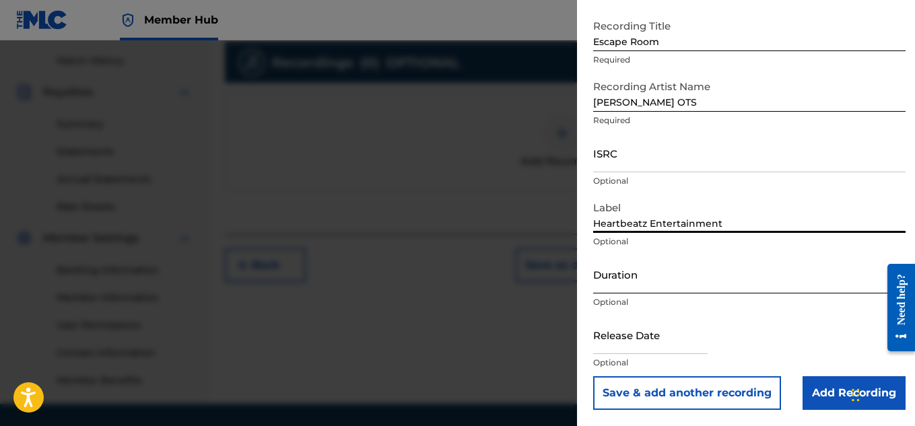
scroll to position [374, 0]
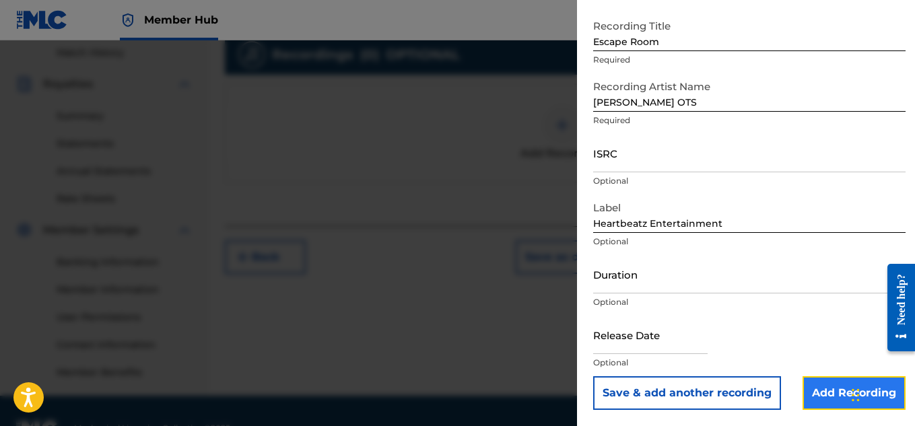
click at [821, 394] on input "Add Recording" at bounding box center [854, 394] width 103 height 34
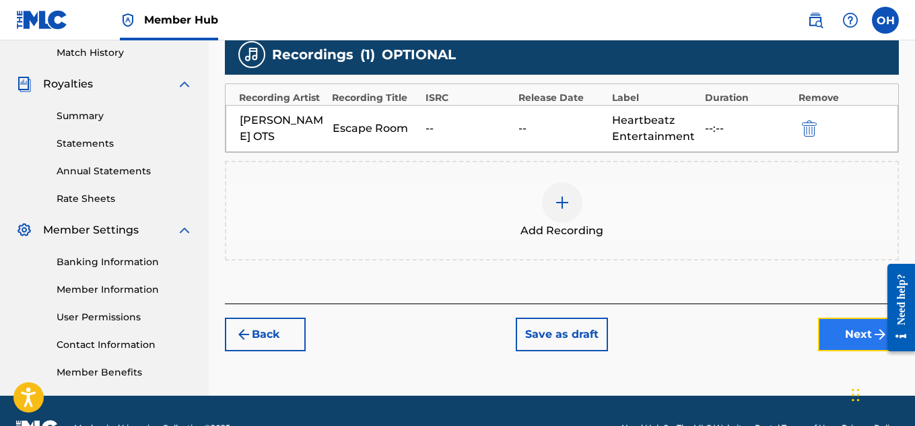
click at [830, 332] on button "Next" at bounding box center [858, 335] width 81 height 34
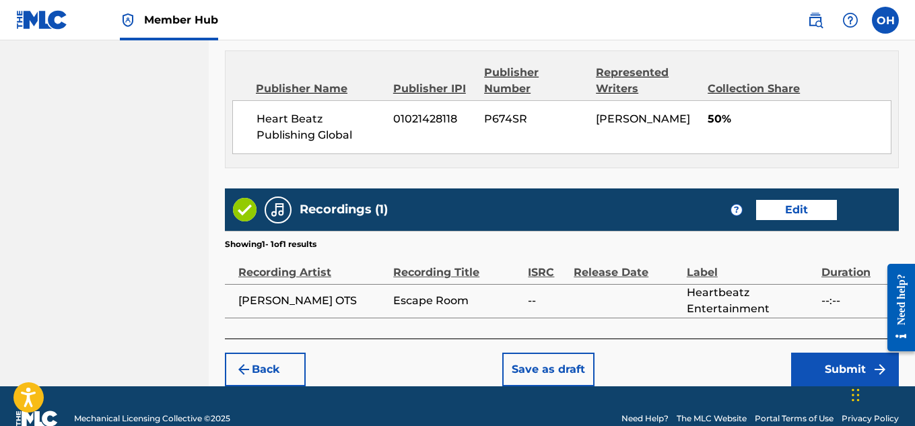
scroll to position [755, 0]
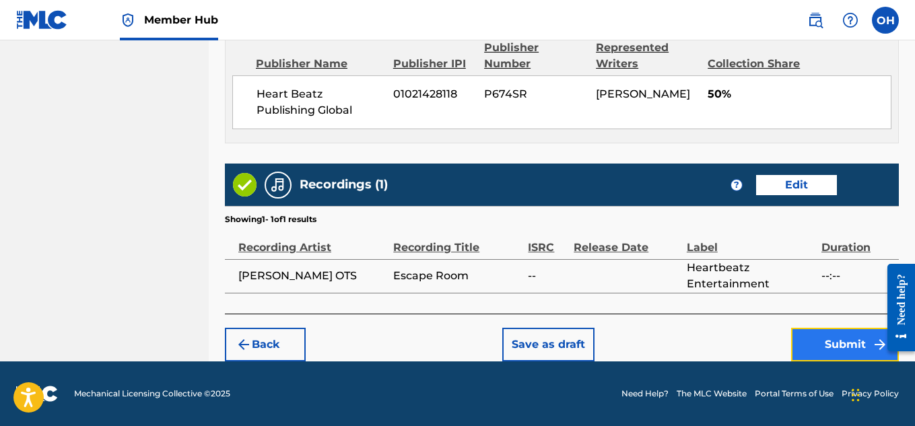
click at [822, 343] on button "Submit" at bounding box center [845, 345] width 108 height 34
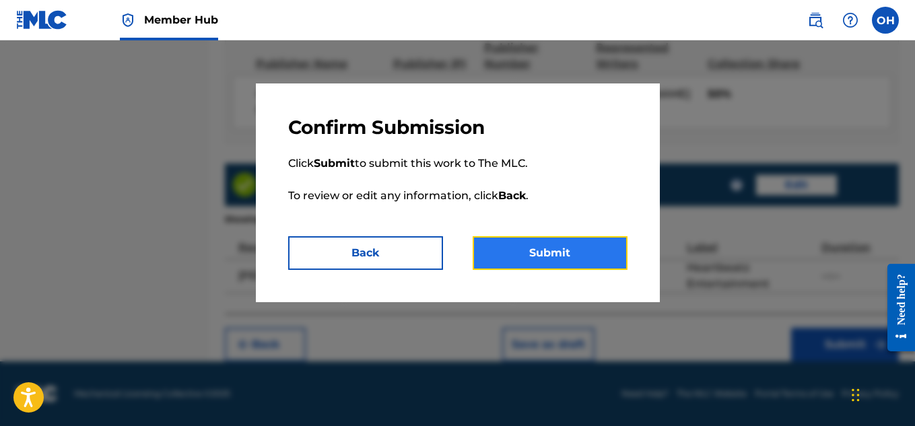
click at [607, 253] on button "Submit" at bounding box center [550, 253] width 155 height 34
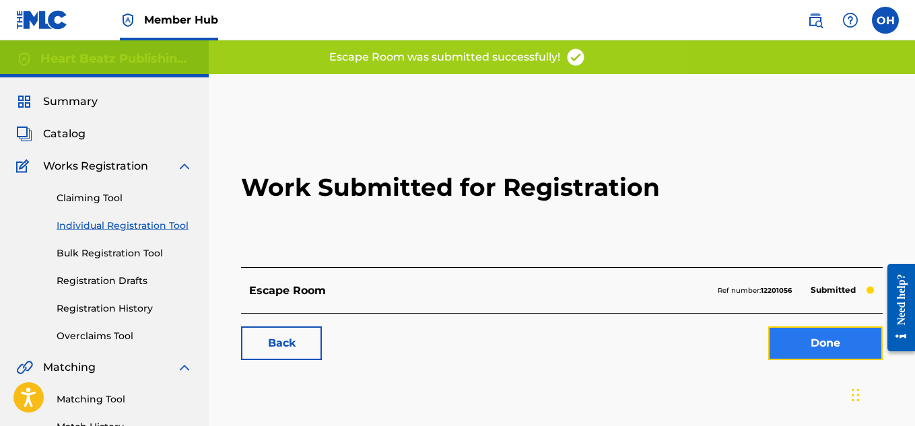
click at [786, 342] on link "Done" at bounding box center [825, 344] width 114 height 34
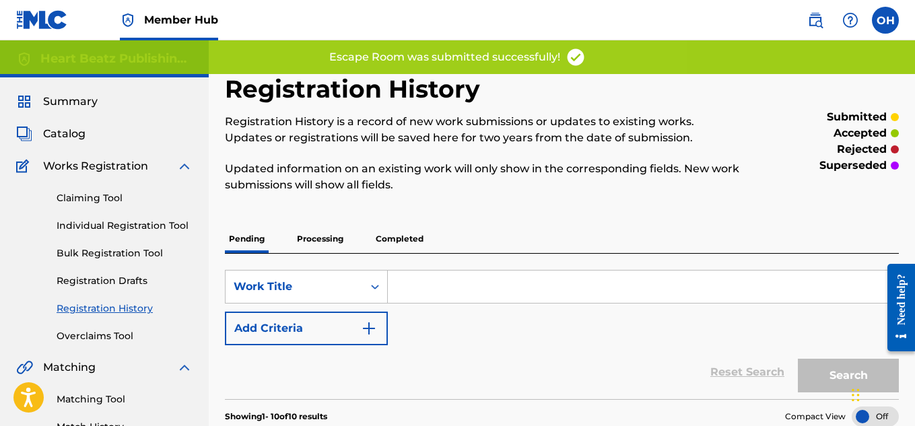
scroll to position [11, 0]
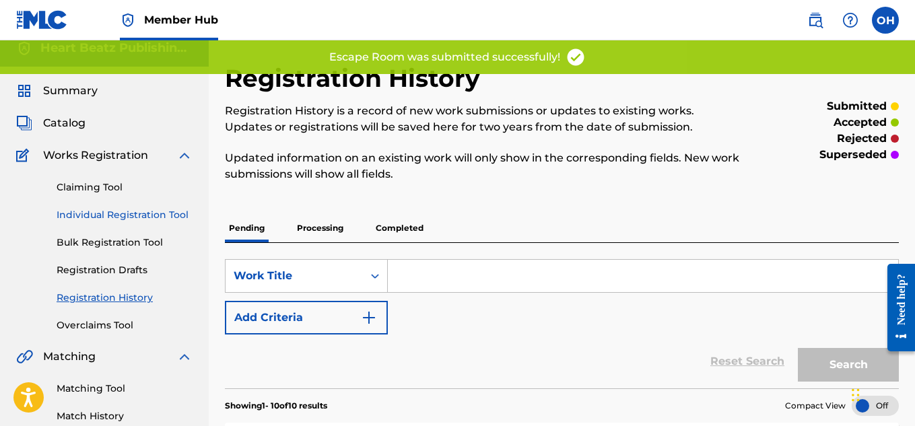
click at [149, 209] on link "Individual Registration Tool" at bounding box center [125, 215] width 136 height 14
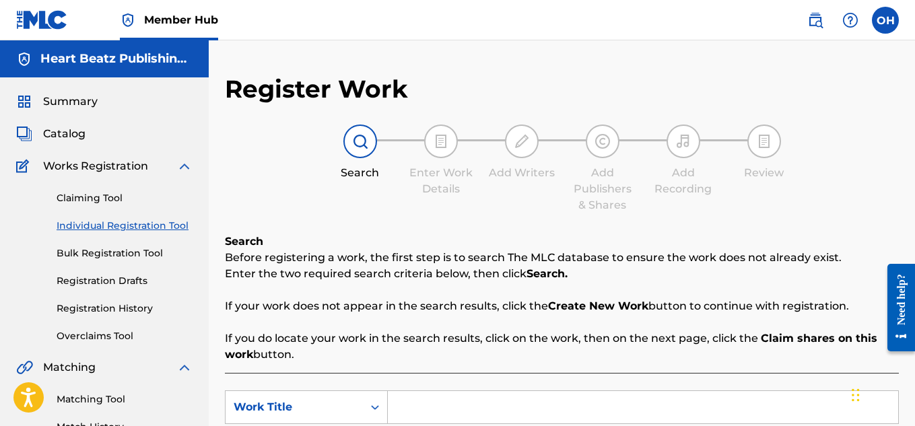
scroll to position [150, 0]
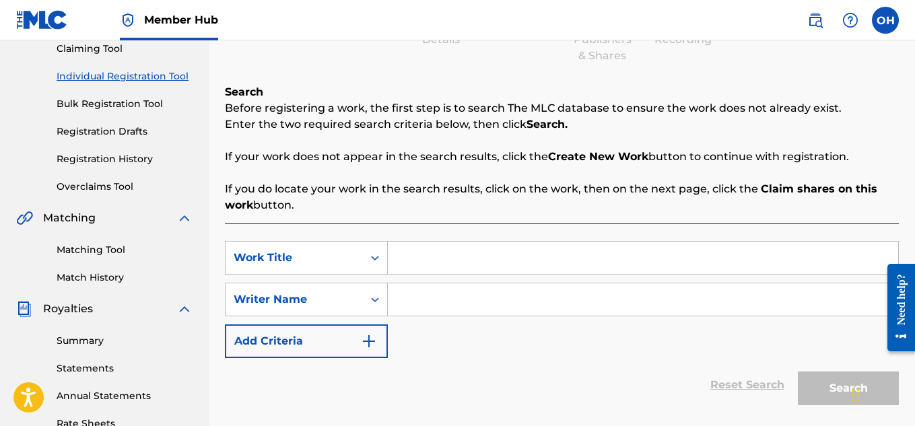
click at [456, 241] on div "Search Form" at bounding box center [643, 258] width 511 height 34
click at [457, 251] on input "Search Form" at bounding box center [643, 258] width 511 height 32
type input "Ball Together"
click at [450, 305] on input "Search Form" at bounding box center [643, 300] width 511 height 32
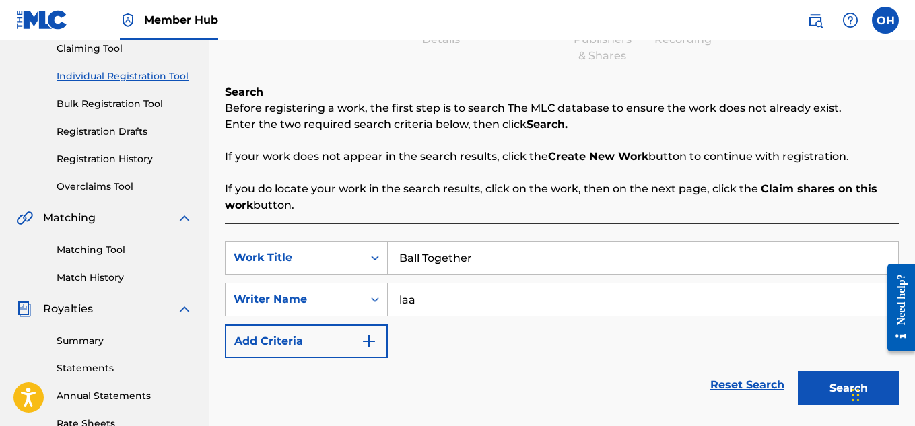
type input "laa"
click at [798, 372] on button "Search" at bounding box center [848, 389] width 101 height 34
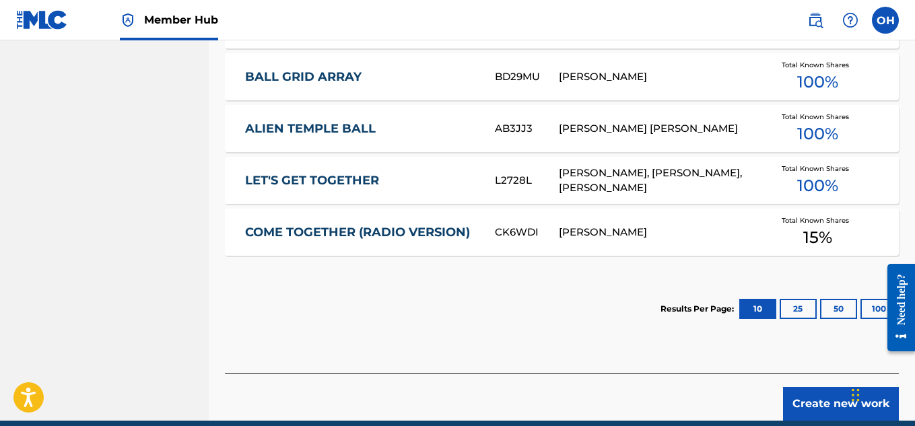
scroll to position [807, 0]
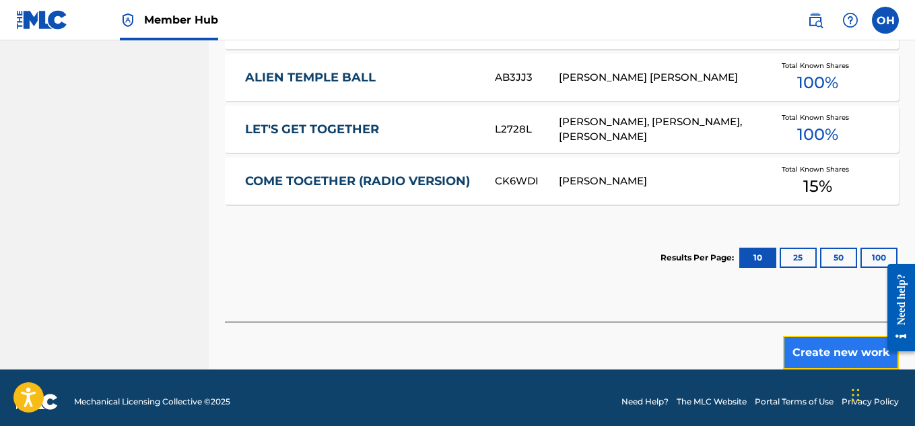
click at [804, 355] on button "Create new work" at bounding box center [841, 353] width 116 height 34
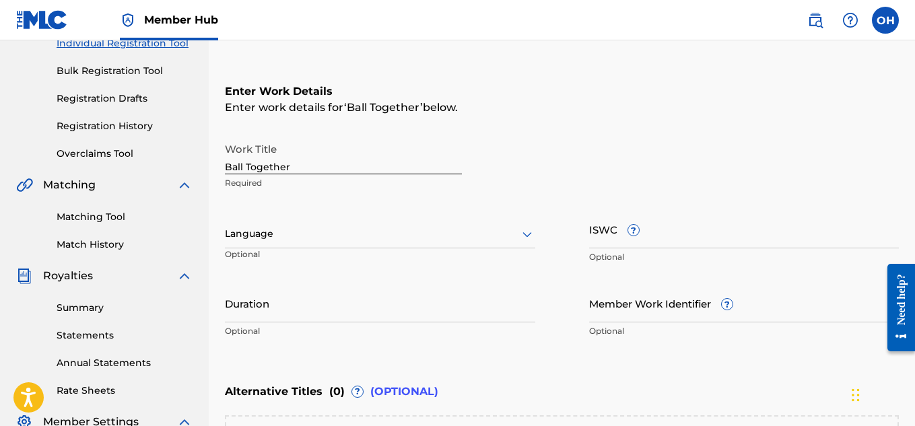
scroll to position [418, 0]
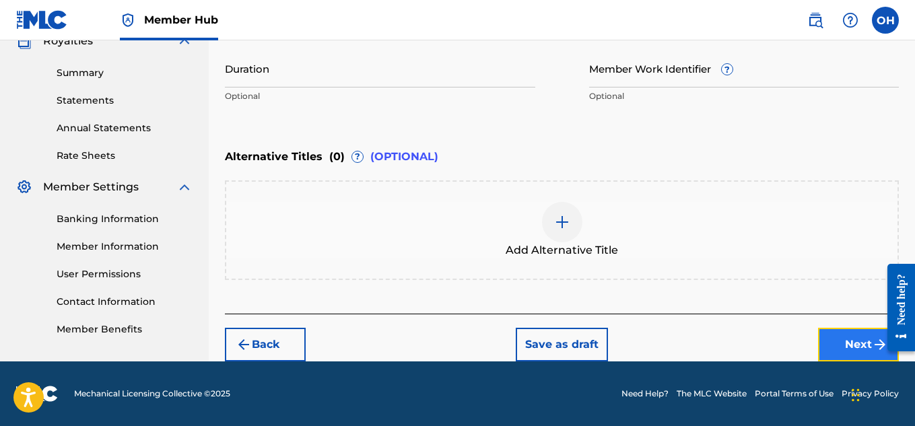
click at [855, 352] on button "Next" at bounding box center [858, 345] width 81 height 34
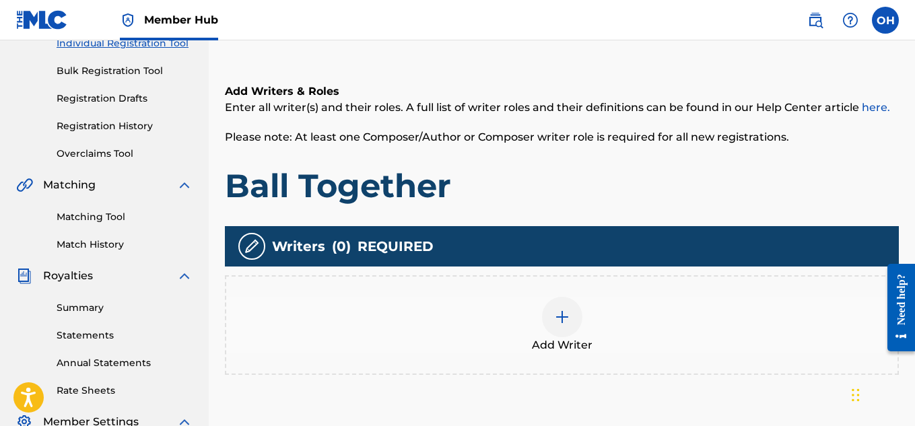
scroll to position [183, 0]
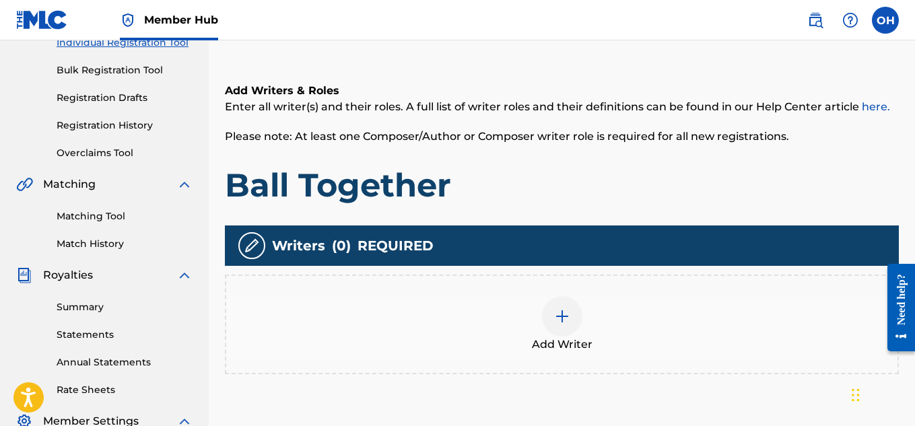
click at [559, 337] on span "Add Writer" at bounding box center [562, 345] width 61 height 16
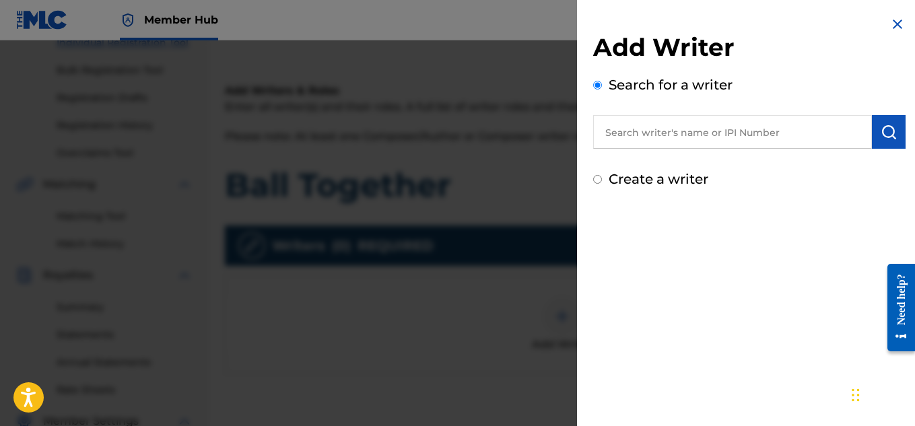
click at [666, 117] on input "text" at bounding box center [732, 132] width 279 height 34
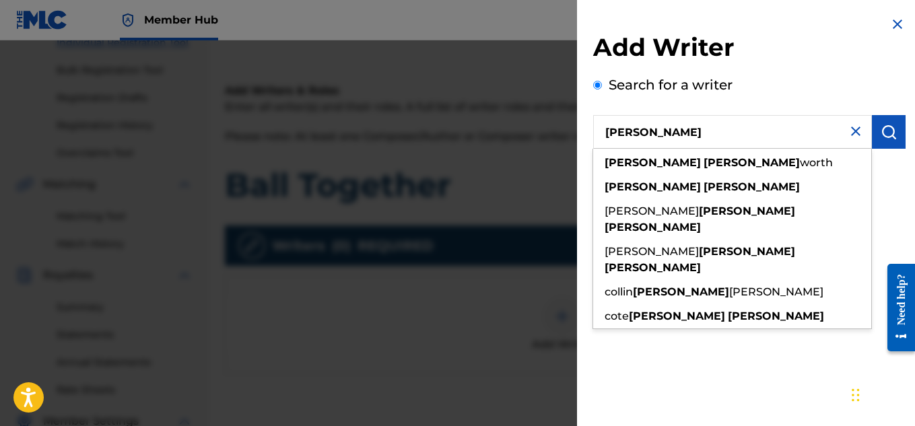
type input "[PERSON_NAME]"
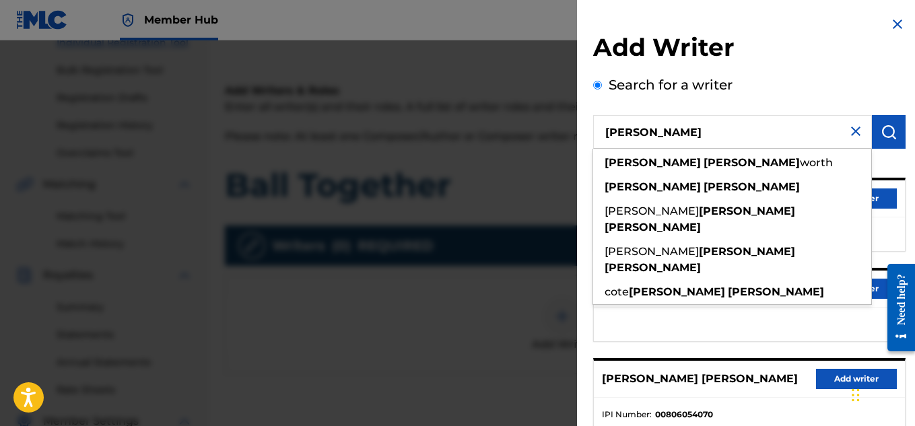
click at [875, 90] on div "Search for a writer [PERSON_NAME] [PERSON_NAME] worth [PERSON_NAME] [PERSON_NAM…" at bounding box center [749, 368] width 313 height 587
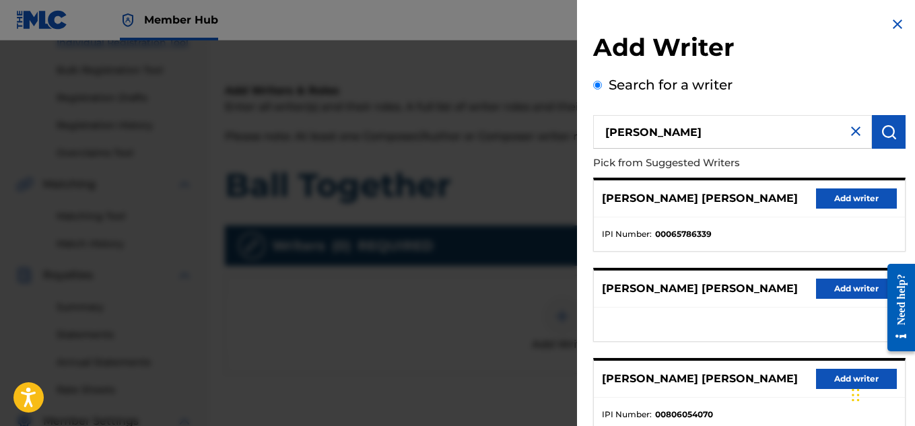
scroll to position [271, 0]
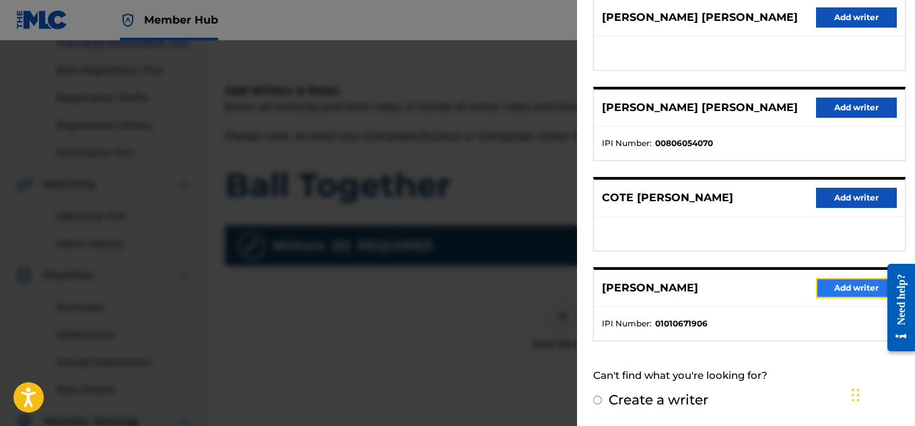
click at [835, 296] on button "Add writer" at bounding box center [856, 288] width 81 height 20
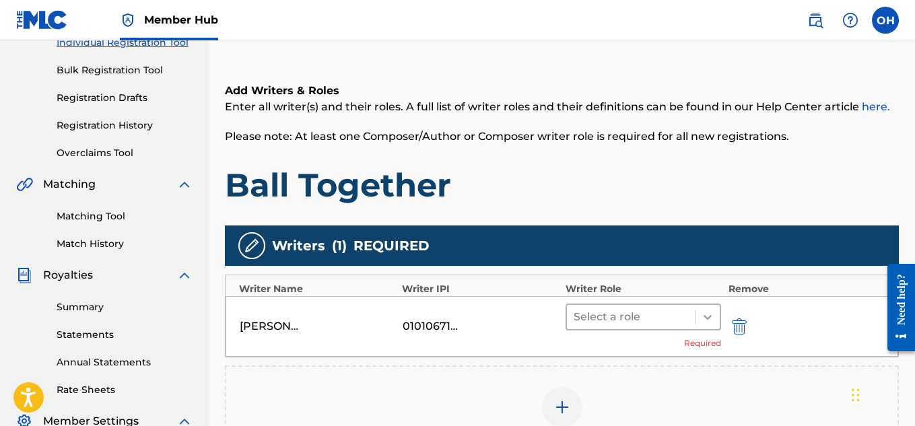
click at [711, 322] on icon at bounding box center [707, 316] width 13 height 13
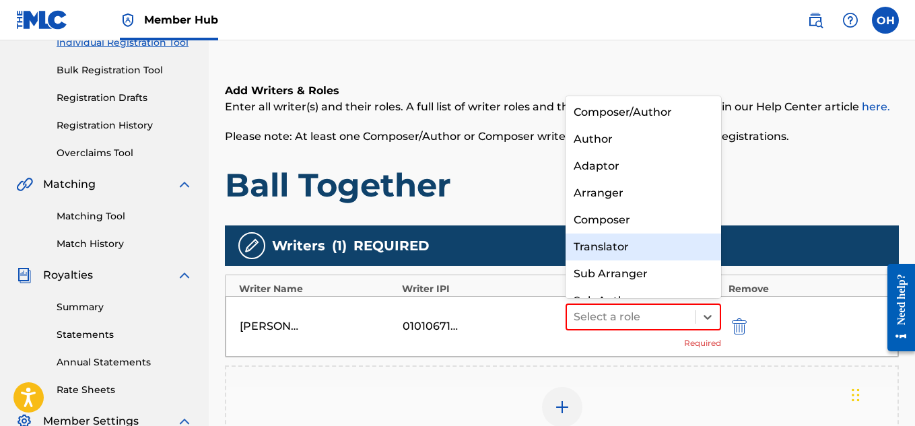
scroll to position [19, 0]
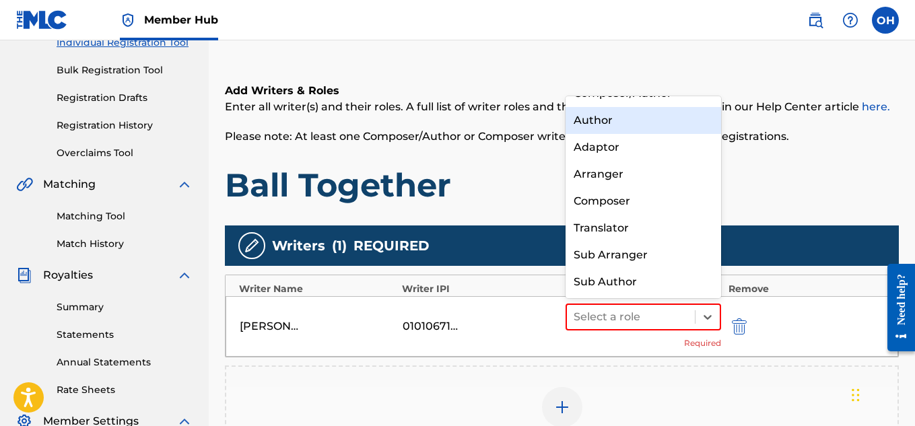
click at [658, 126] on div "Author" at bounding box center [644, 120] width 156 height 27
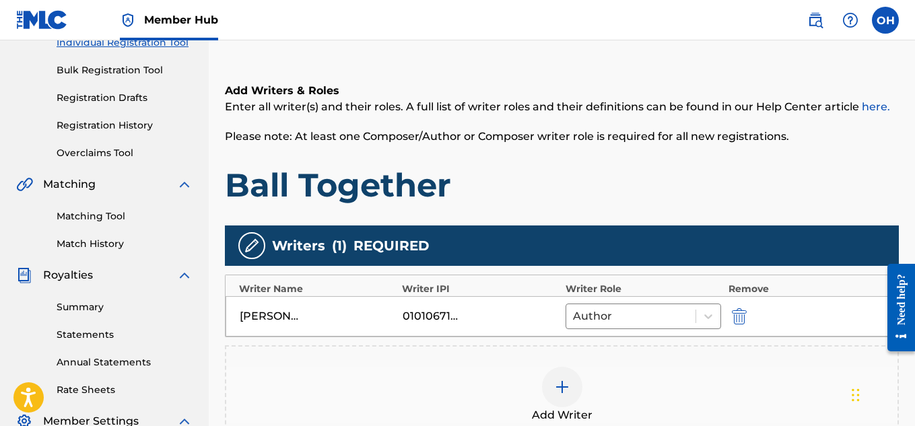
click at [569, 390] on img at bounding box center [562, 387] width 16 height 16
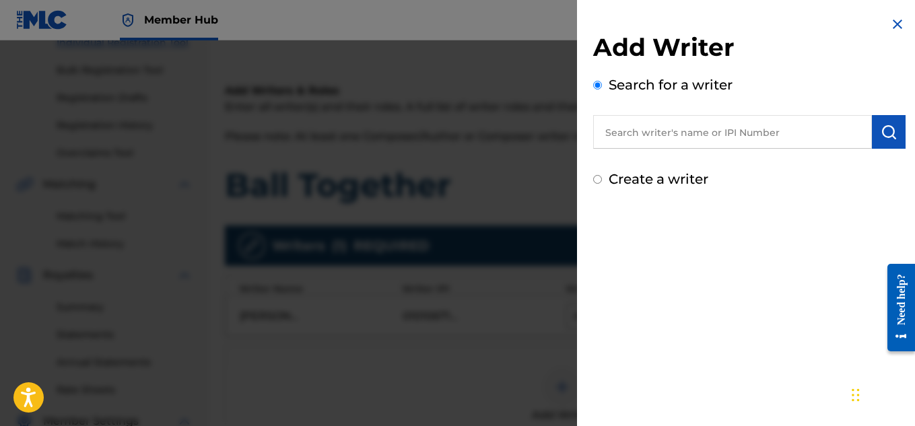
click at [678, 127] on input "text" at bounding box center [732, 132] width 279 height 34
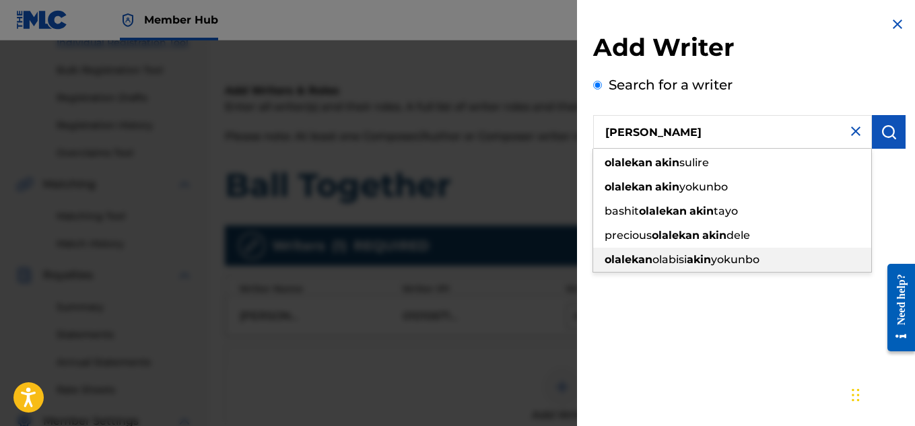
click at [702, 255] on strong "akin" at bounding box center [699, 259] width 24 height 13
type input "[PERSON_NAME] akinyokunbo"
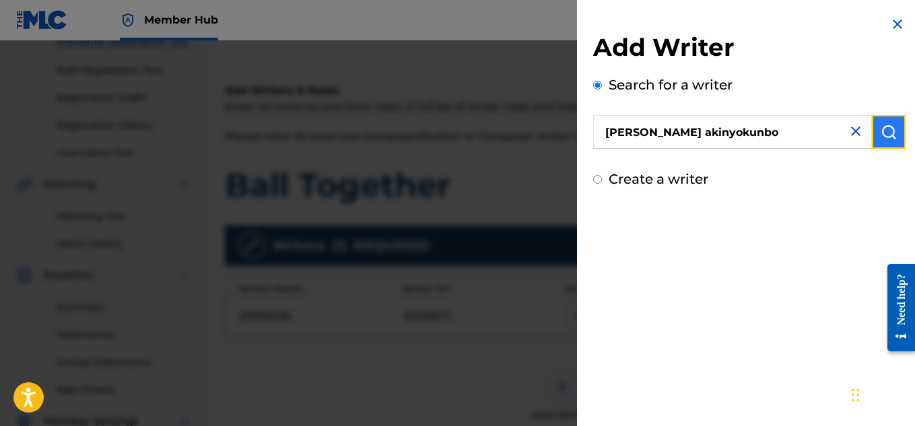
click at [889, 137] on img "submit" at bounding box center [889, 132] width 16 height 16
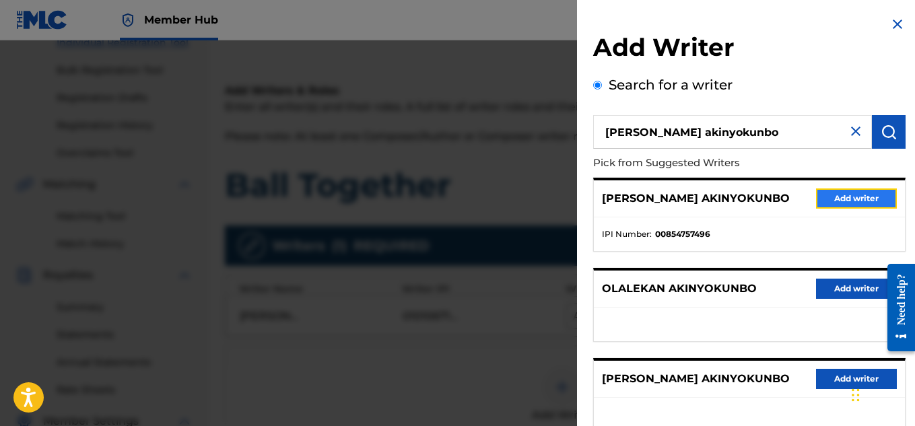
click at [832, 195] on button "Add writer" at bounding box center [856, 199] width 81 height 20
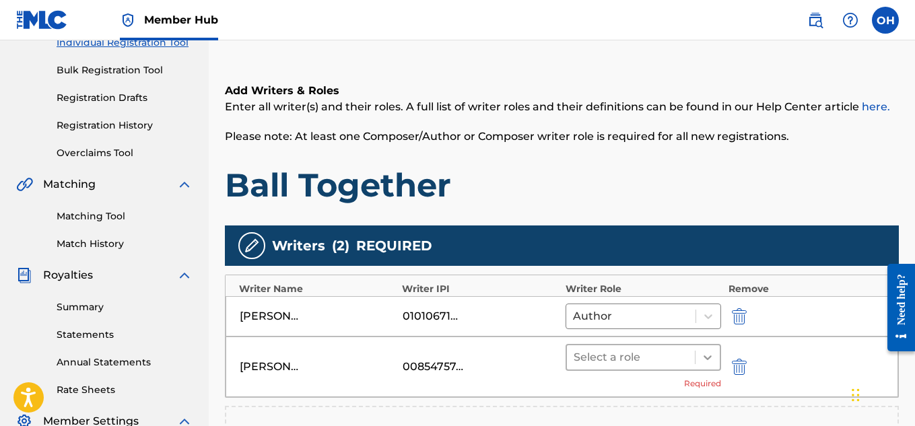
click at [707, 349] on div at bounding box center [708, 358] width 24 height 24
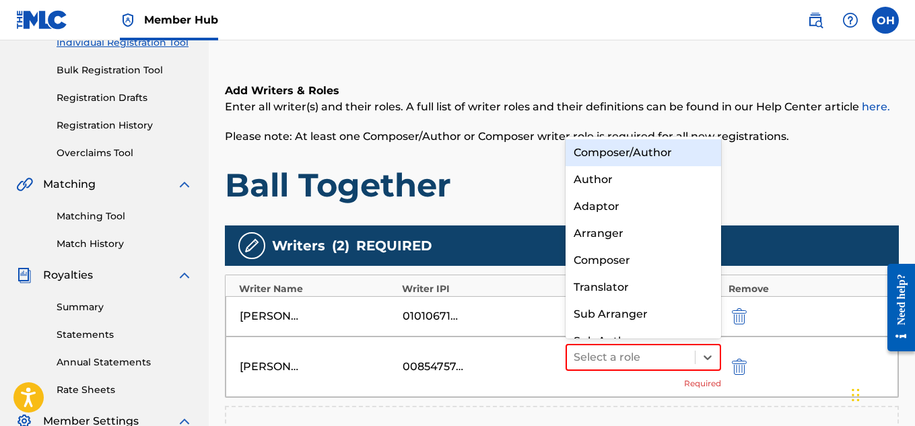
click at [652, 155] on div "Composer/Author" at bounding box center [644, 152] width 156 height 27
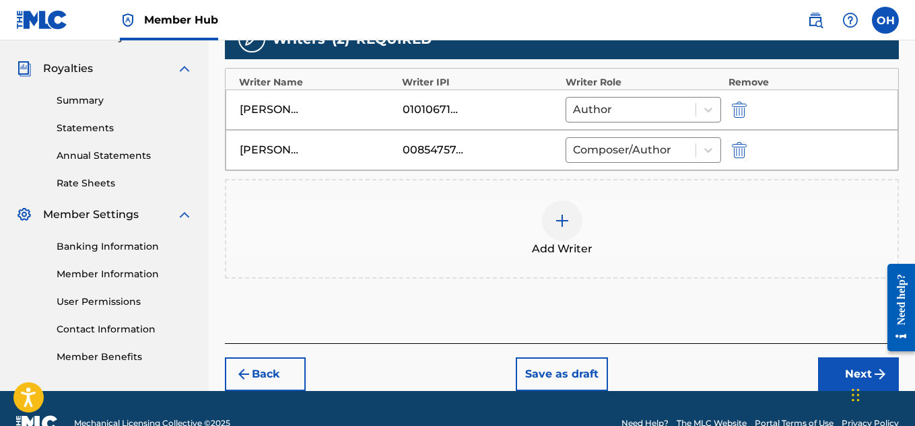
scroll to position [391, 0]
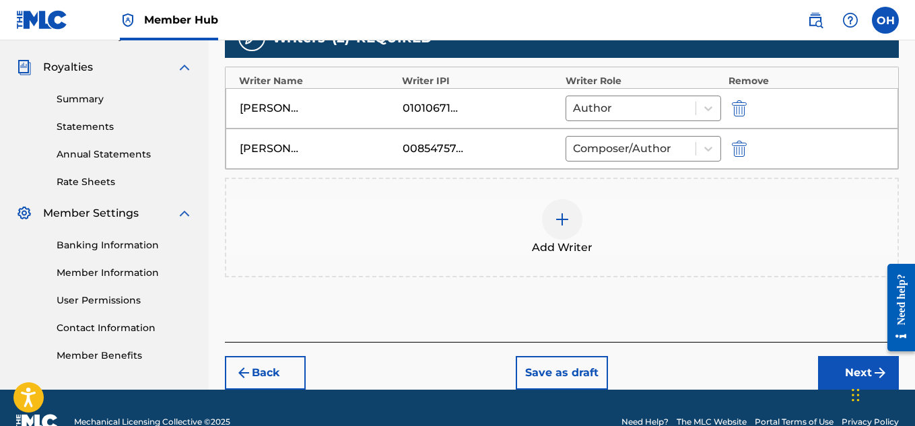
click at [575, 214] on div at bounding box center [562, 219] width 40 height 40
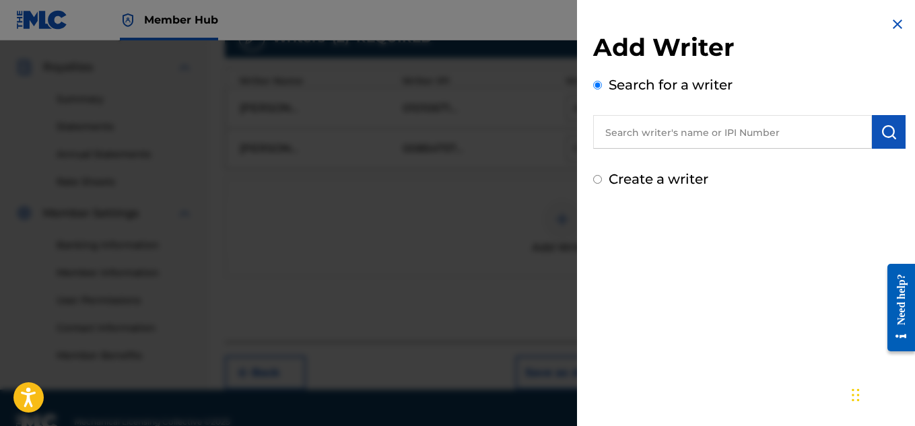
click at [719, 135] on input "text" at bounding box center [732, 132] width 279 height 34
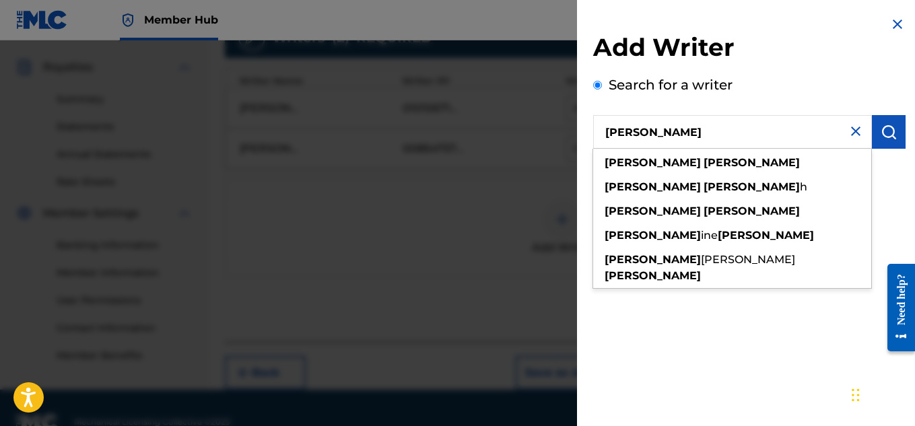
type input "[PERSON_NAME]"
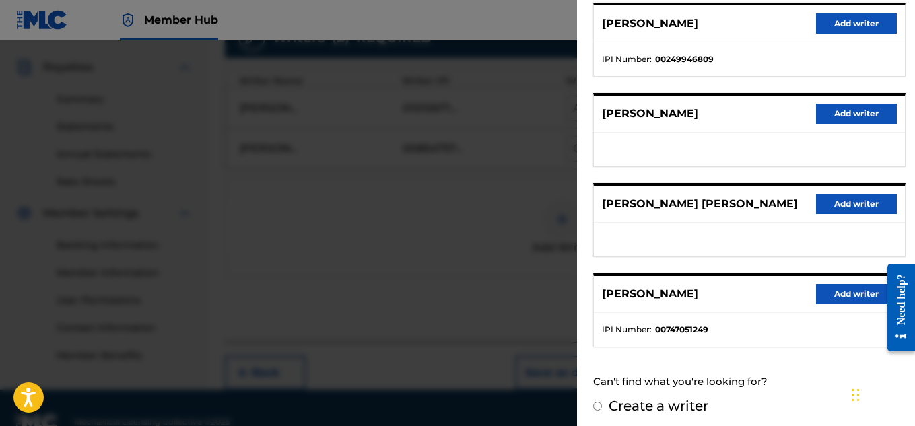
scroll to position [271, 0]
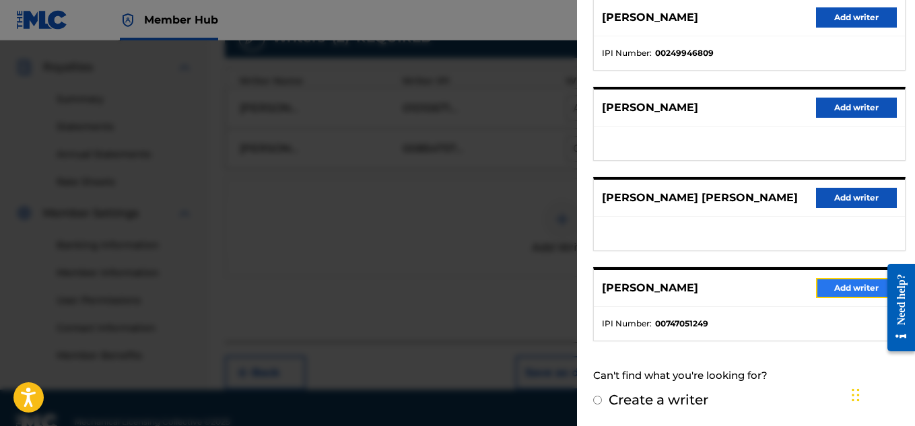
click at [829, 292] on button "Add writer" at bounding box center [856, 288] width 81 height 20
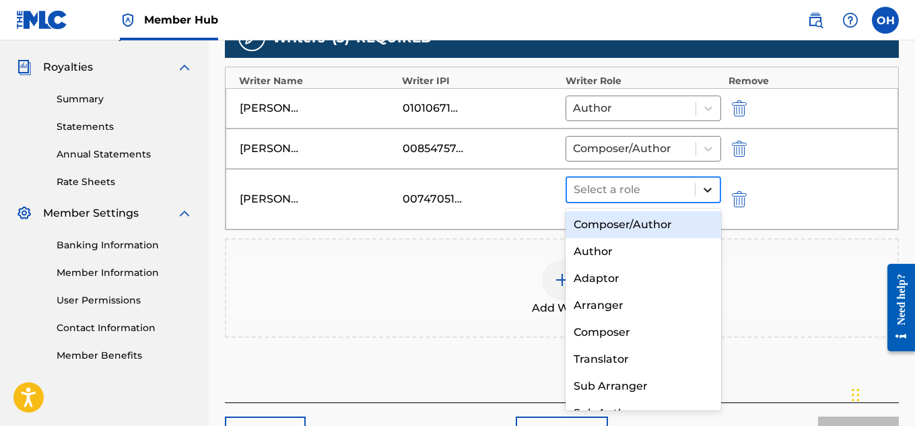
click at [707, 190] on icon at bounding box center [708, 190] width 8 height 5
click at [685, 220] on div "Composer/Author" at bounding box center [644, 224] width 156 height 27
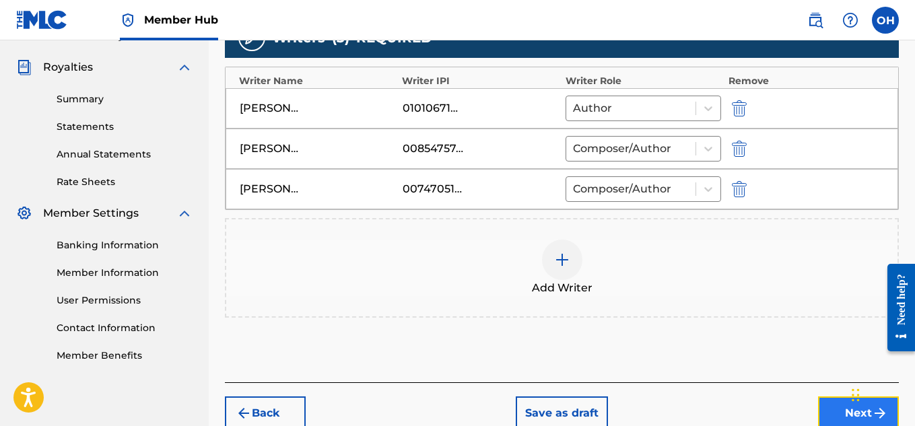
click at [839, 409] on button "Next" at bounding box center [858, 414] width 81 height 34
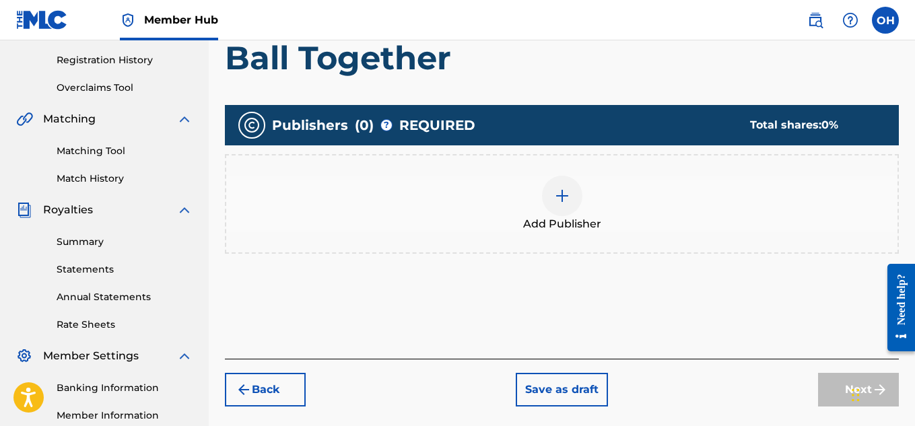
scroll to position [253, 0]
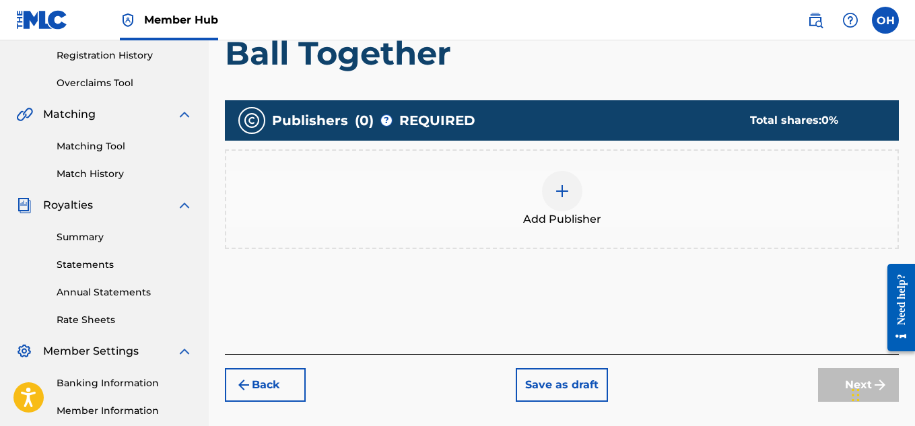
click at [558, 209] on div at bounding box center [562, 191] width 40 height 40
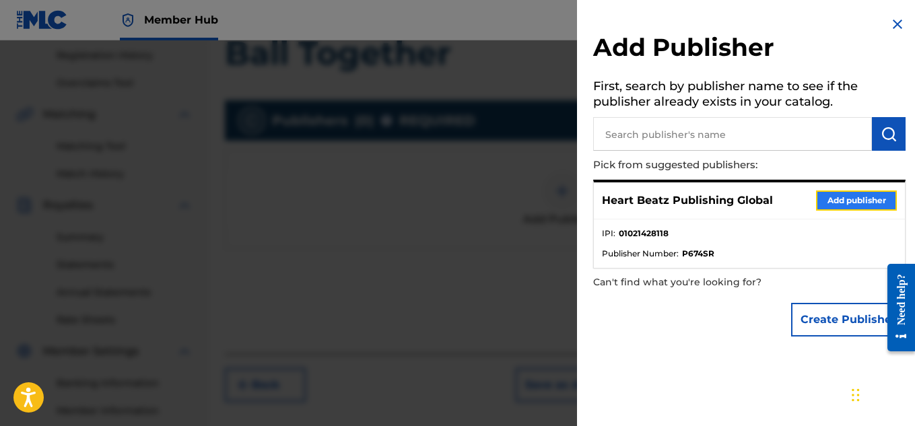
click at [834, 209] on button "Add publisher" at bounding box center [856, 201] width 81 height 20
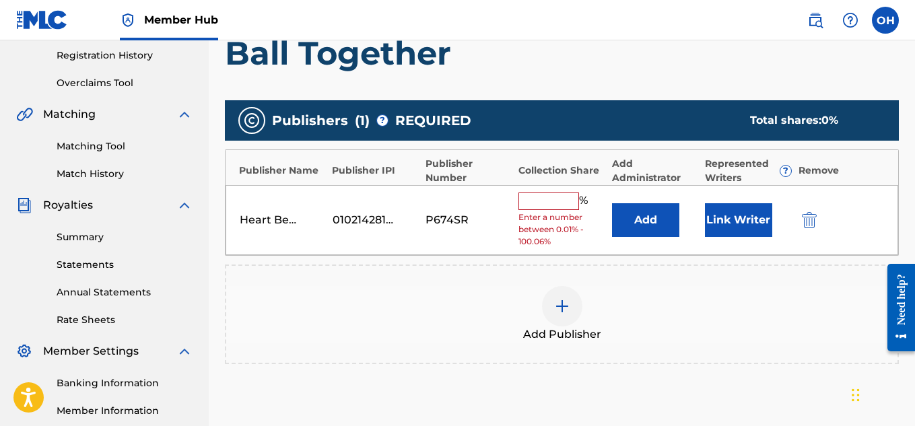
click at [576, 189] on div "Heart Beatz Publishing Global 01021428118 P674SR % Enter a number between 0.01%…" at bounding box center [562, 220] width 673 height 71
click at [564, 204] on input "text" at bounding box center [549, 202] width 61 height 18
type input "50"
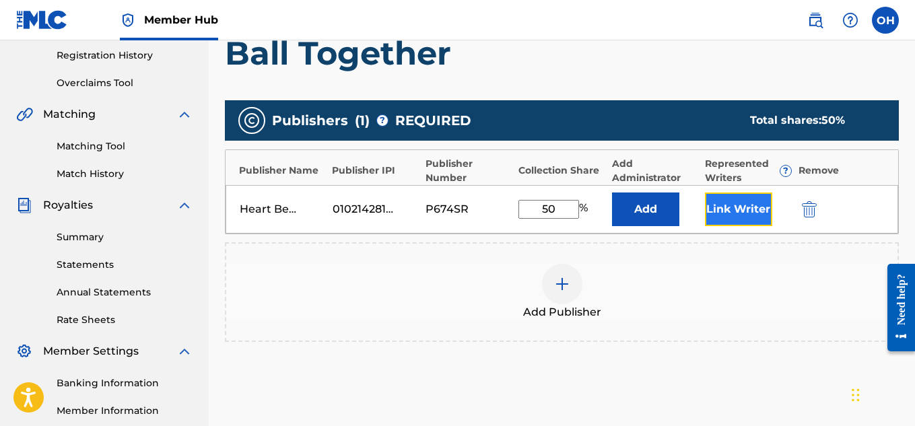
click at [728, 215] on button "Link Writer" at bounding box center [738, 210] width 67 height 34
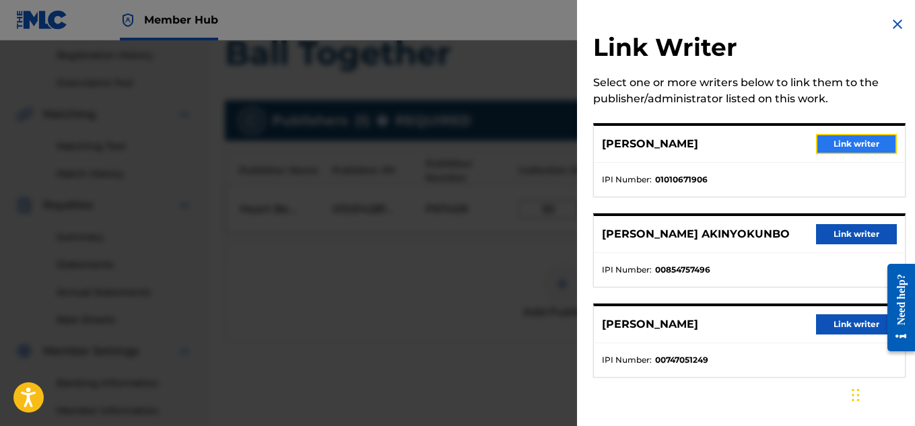
click at [845, 144] on button "Link writer" at bounding box center [856, 144] width 81 height 20
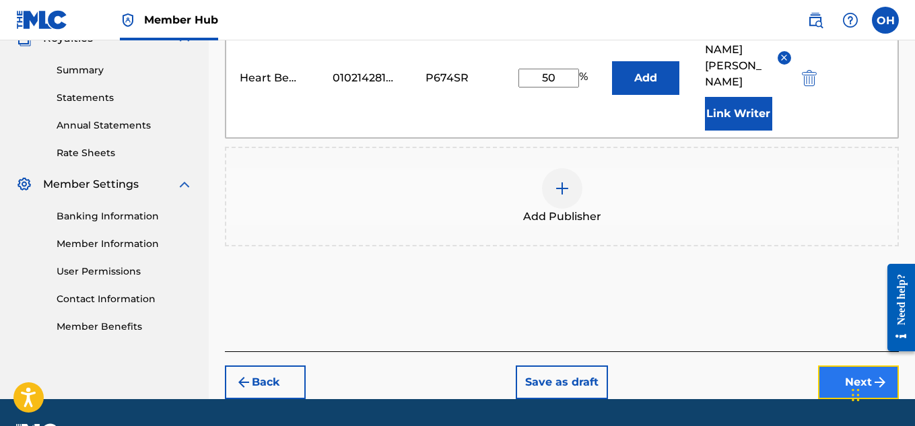
click at [848, 366] on button "Next" at bounding box center [858, 383] width 81 height 34
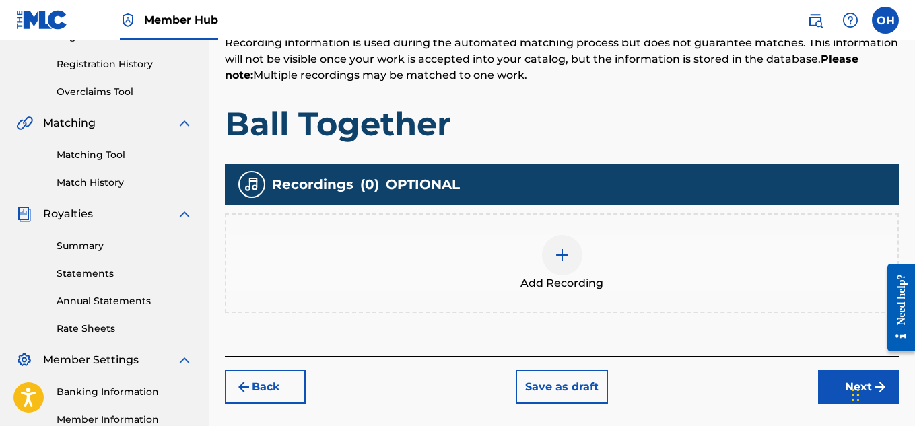
scroll to position [260, 0]
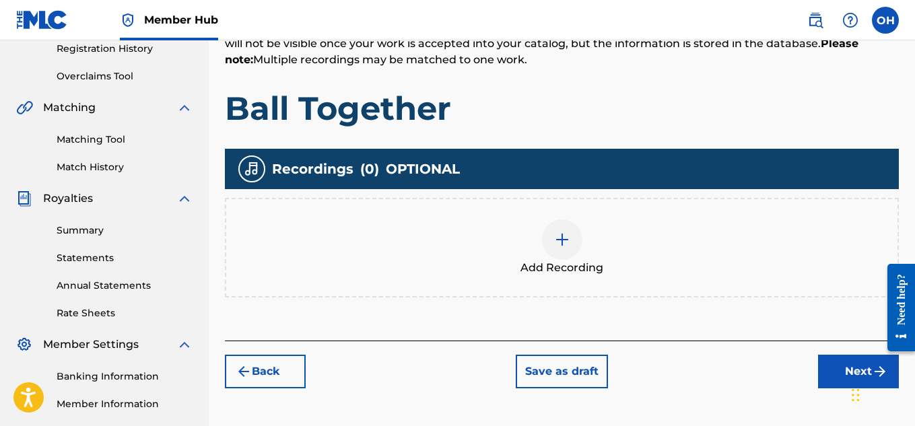
click at [568, 258] on div at bounding box center [562, 240] width 40 height 40
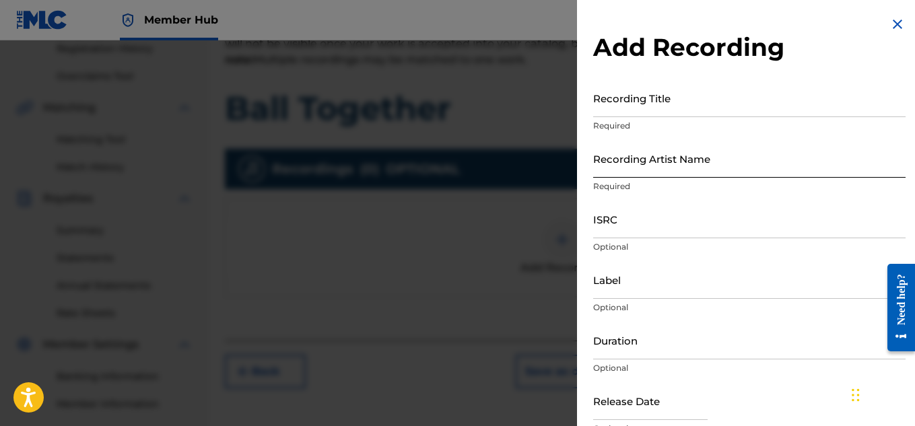
click at [739, 155] on input "Recording Artist Name" at bounding box center [749, 158] width 313 height 38
type input "[PERSON_NAME] OTS"
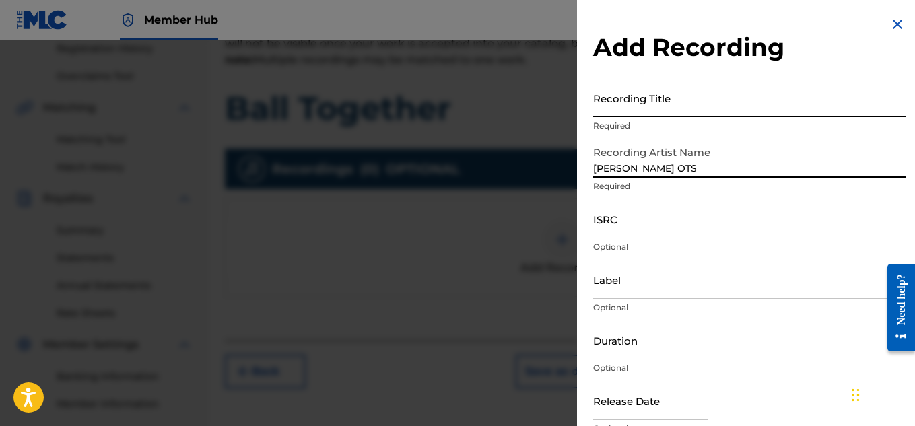
click at [691, 108] on input "Recording Title" at bounding box center [749, 98] width 313 height 38
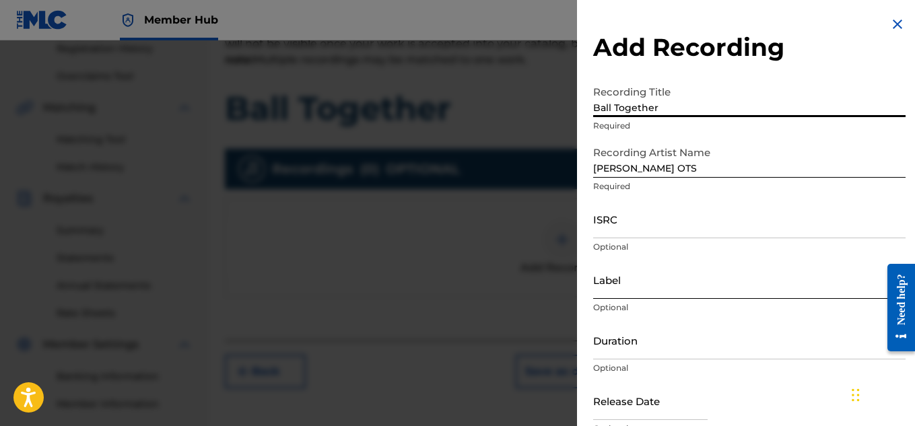
type input "Ball Together"
click at [636, 290] on input "Label" at bounding box center [749, 280] width 313 height 38
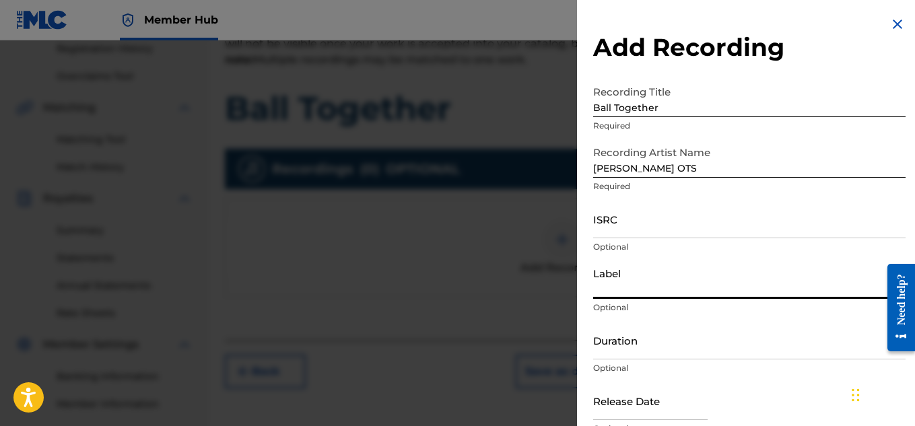
type input "Heartbeatz Entertainment"
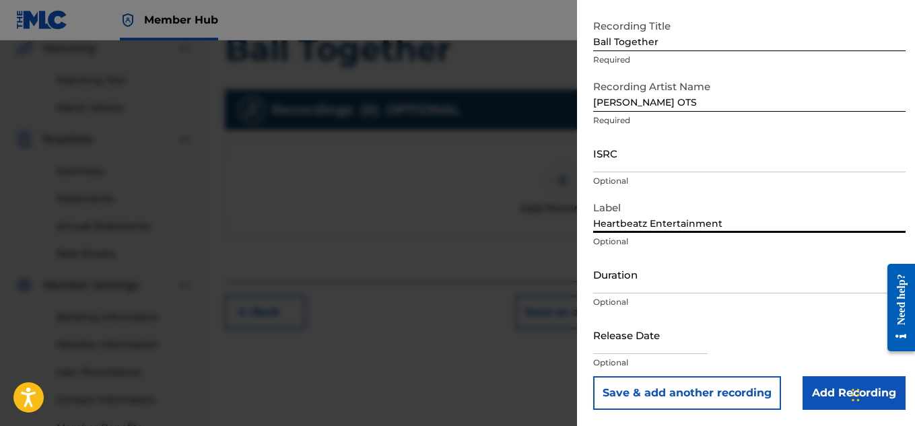
scroll to position [325, 0]
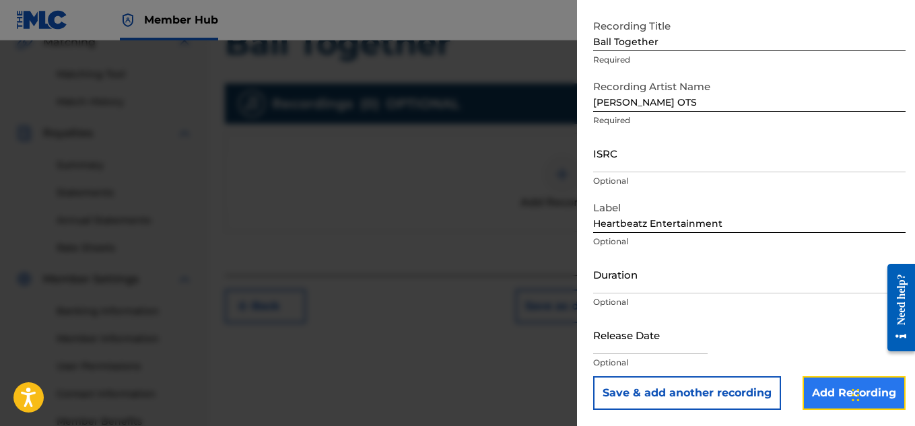
click at [828, 386] on input "Add Recording" at bounding box center [854, 394] width 103 height 34
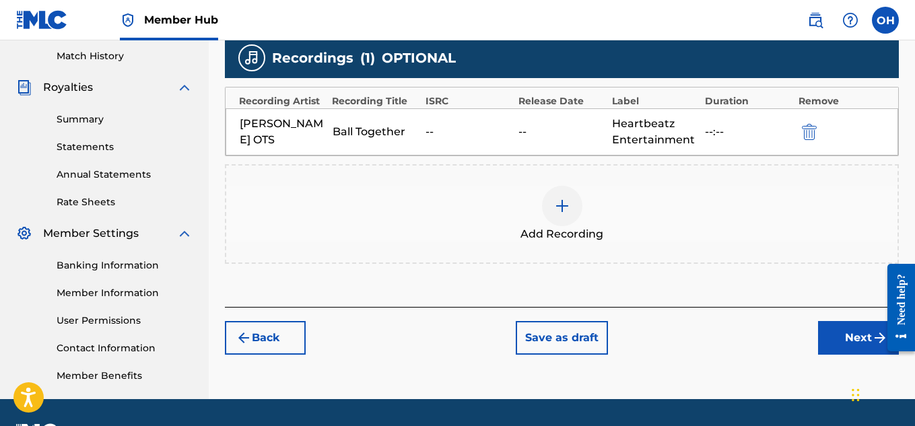
scroll to position [374, 0]
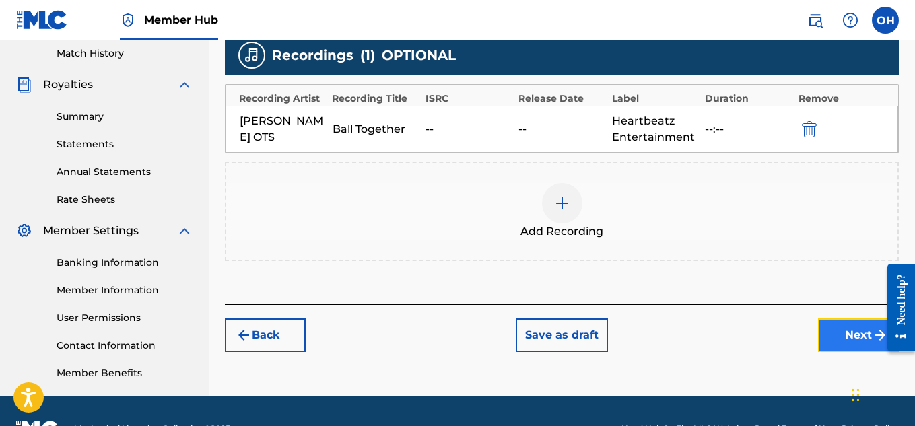
click at [849, 335] on button "Next" at bounding box center [858, 336] width 81 height 34
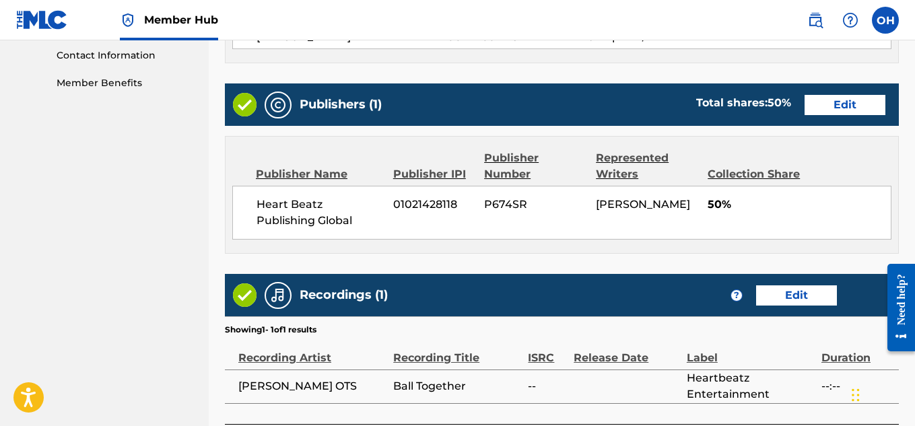
scroll to position [791, 0]
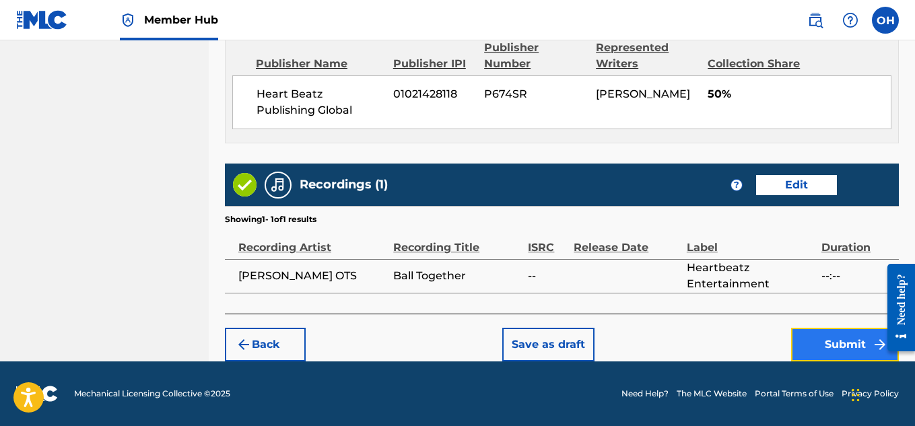
click at [819, 340] on button "Submit" at bounding box center [845, 345] width 108 height 34
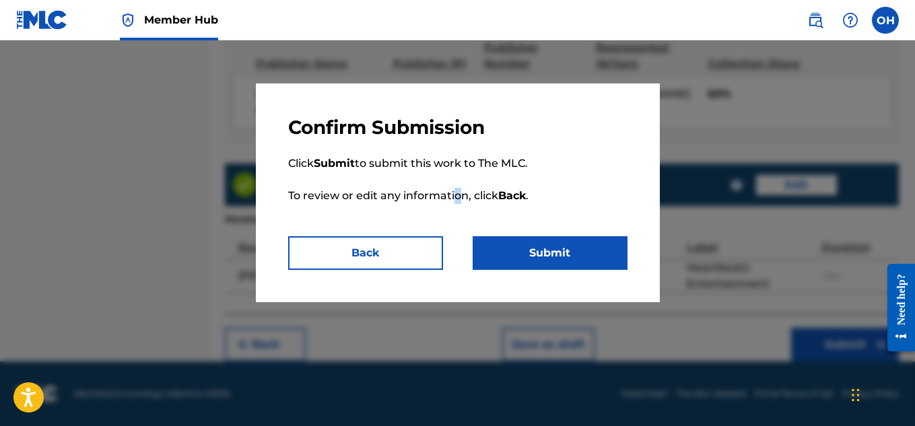
click at [457, 197] on p "Click Submit to submit this work to The MLC. To review or edit any information,…" at bounding box center [457, 187] width 339 height 97
click at [375, 263] on button "Back" at bounding box center [365, 253] width 155 height 34
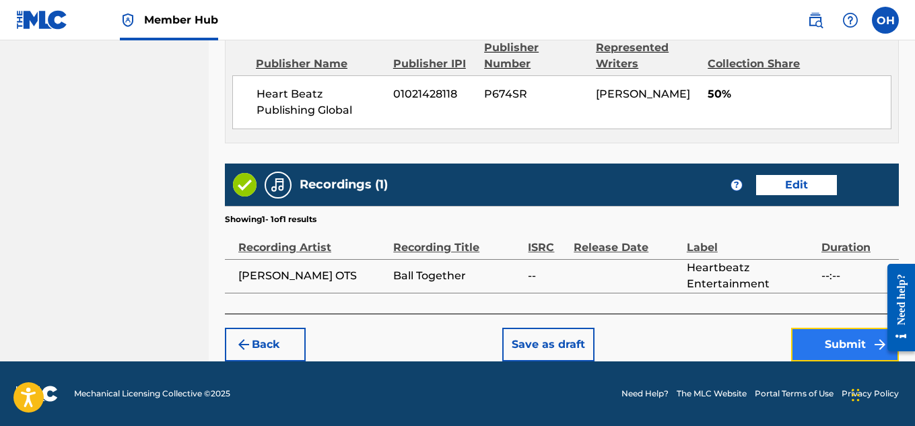
click at [814, 346] on button "Submit" at bounding box center [845, 345] width 108 height 34
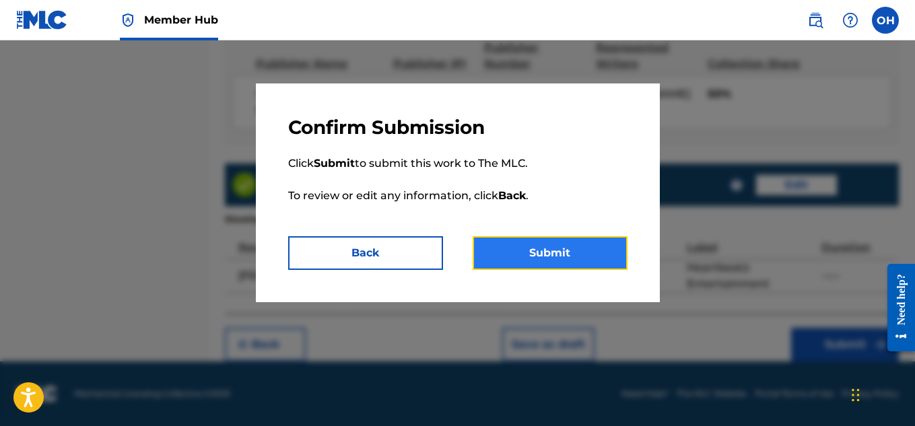
click at [576, 261] on button "Submit" at bounding box center [550, 253] width 155 height 34
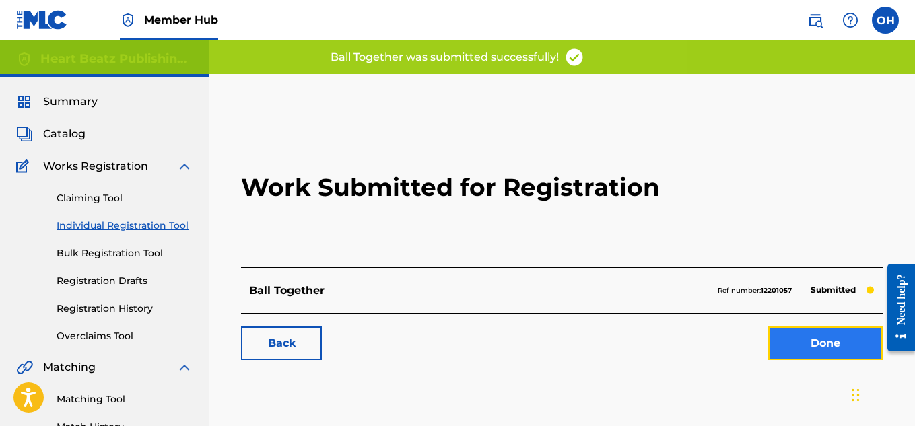
click at [789, 354] on link "Done" at bounding box center [825, 344] width 114 height 34
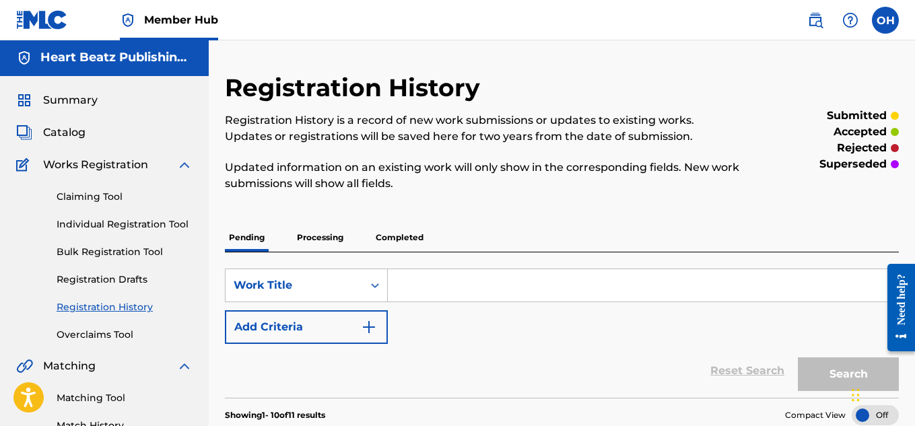
scroll to position [1, 0]
drag, startPoint x: 152, startPoint y: 220, endPoint x: 213, endPoint y: 252, distance: 69.3
click at [152, 220] on link "Individual Registration Tool" at bounding box center [125, 225] width 136 height 14
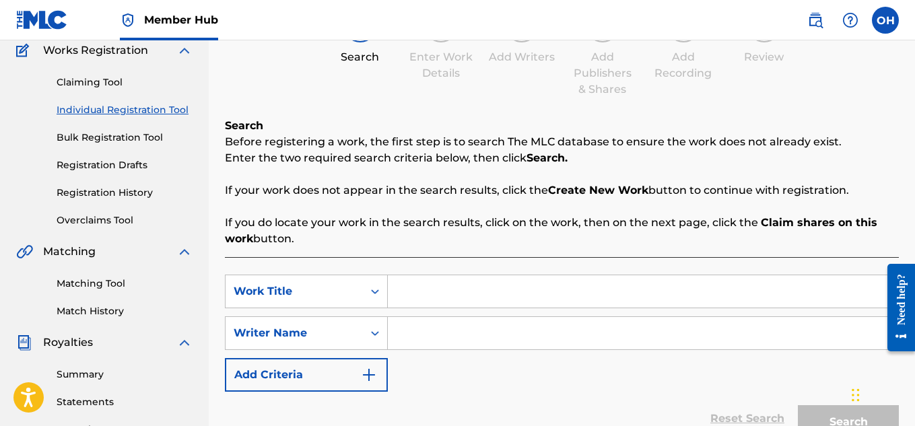
scroll to position [118, 0]
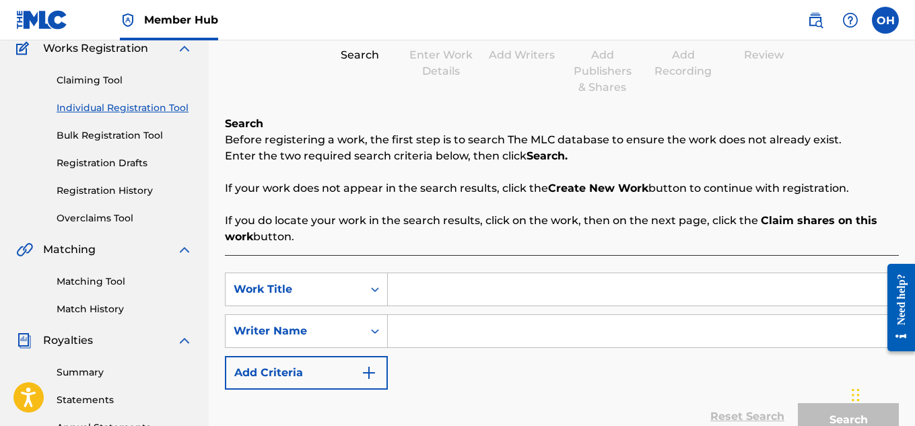
click at [438, 282] on input "Search Form" at bounding box center [643, 289] width 511 height 32
type input "s"
type input "SOS"
click at [422, 321] on input "Search Form" at bounding box center [643, 331] width 511 height 32
type input "law"
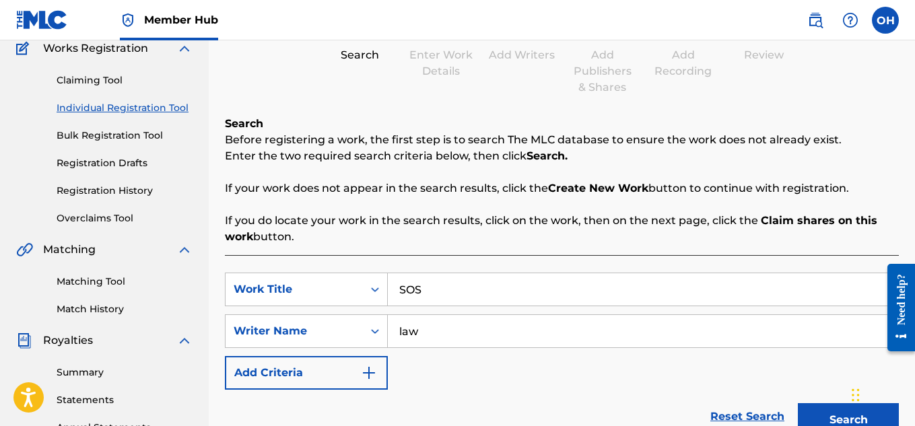
click at [798, 403] on button "Search" at bounding box center [848, 420] width 101 height 34
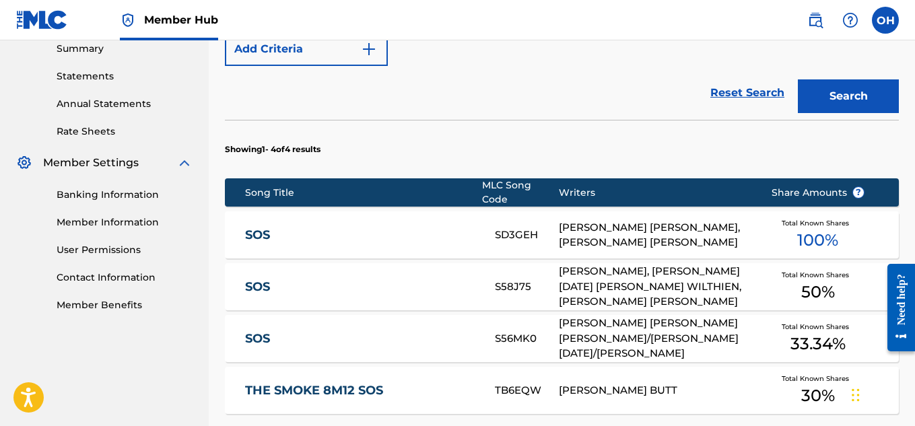
scroll to position [651, 0]
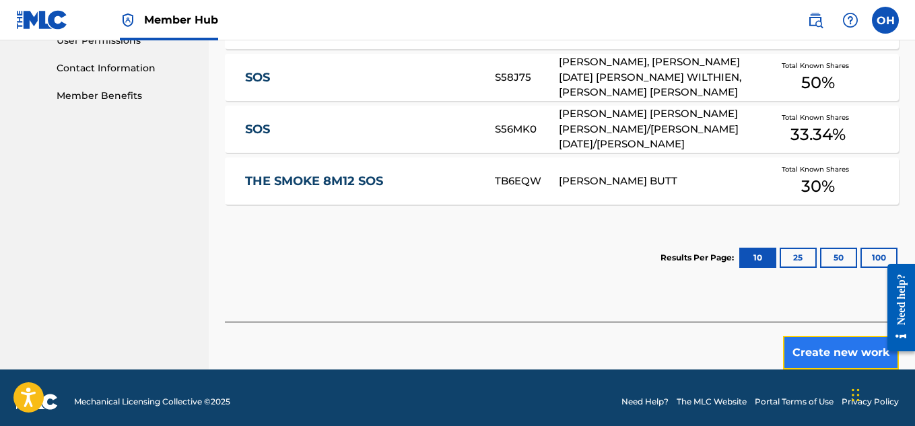
click at [823, 346] on button "Create new work" at bounding box center [841, 353] width 116 height 34
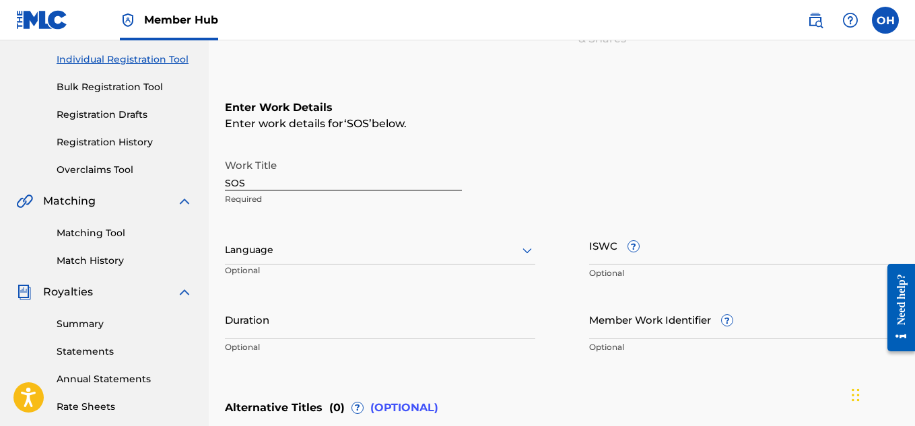
scroll to position [418, 0]
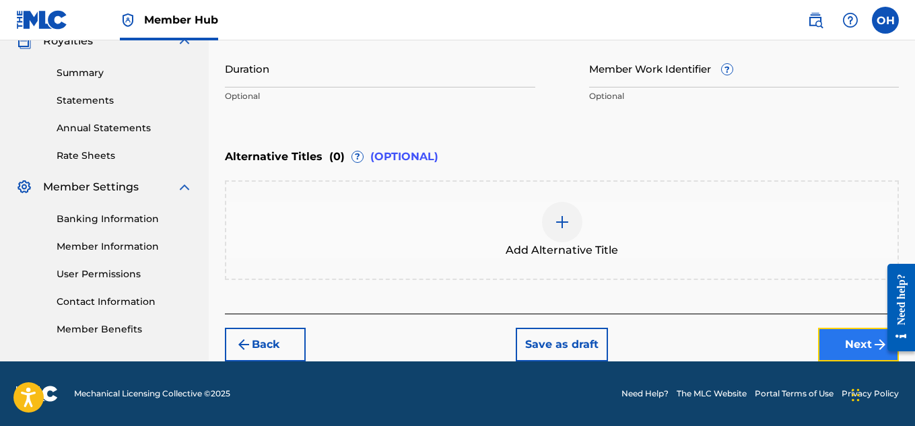
click at [837, 354] on button "Next" at bounding box center [858, 345] width 81 height 34
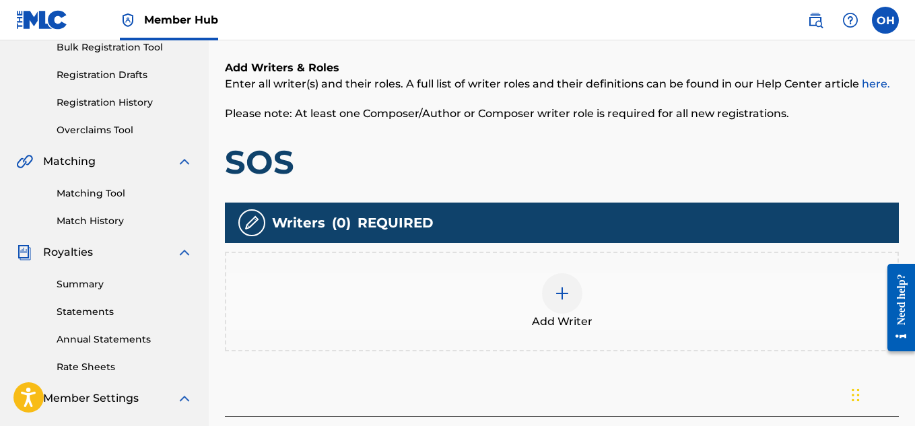
scroll to position [259, 0]
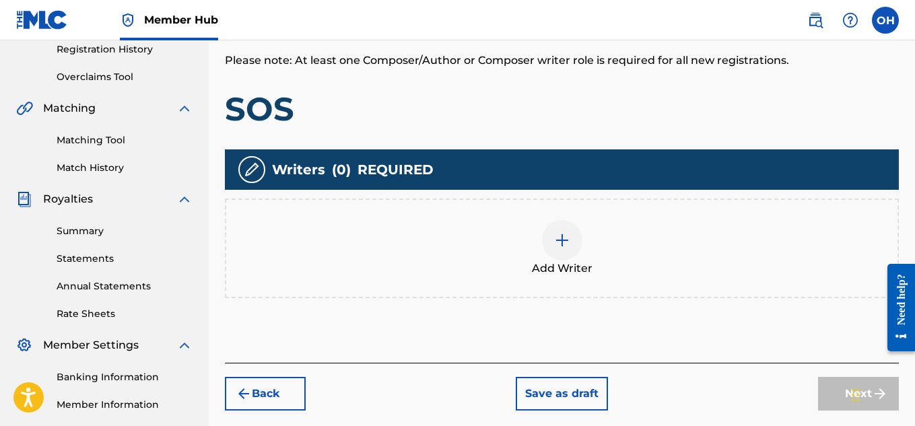
click at [570, 247] on div at bounding box center [562, 240] width 40 height 40
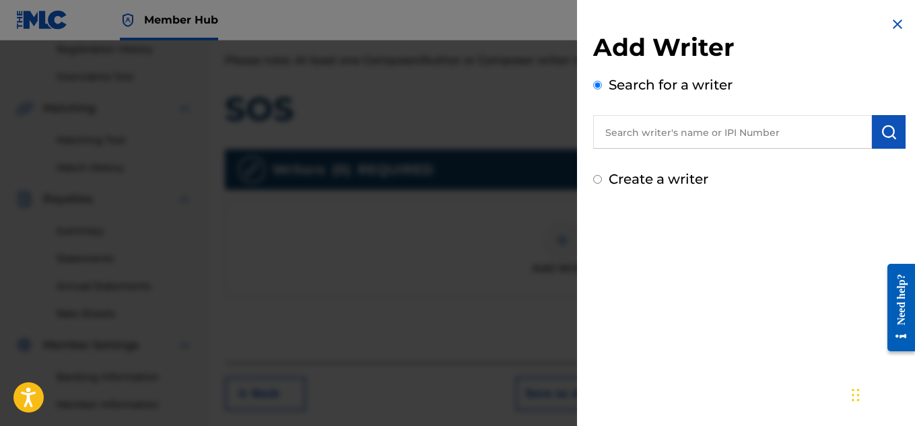
click at [673, 135] on input "text" at bounding box center [732, 132] width 279 height 34
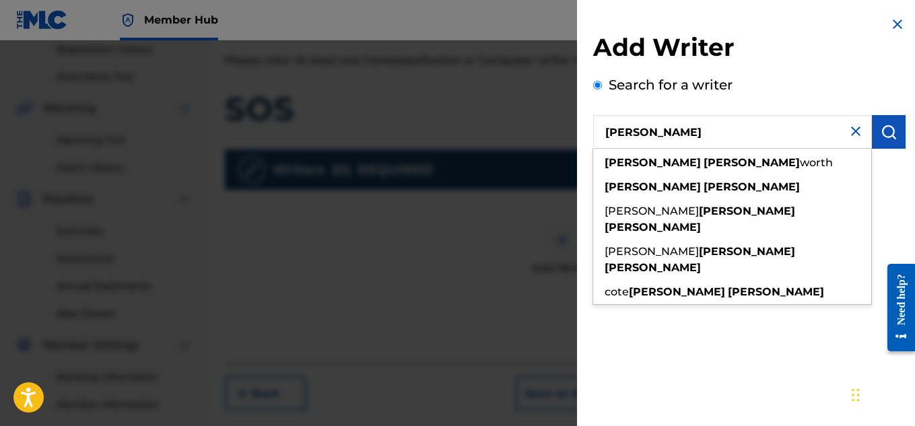
type input "[PERSON_NAME]"
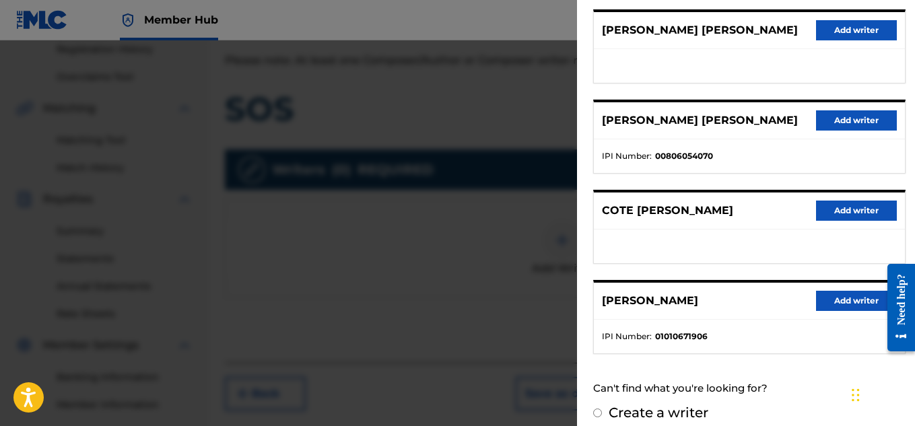
scroll to position [271, 0]
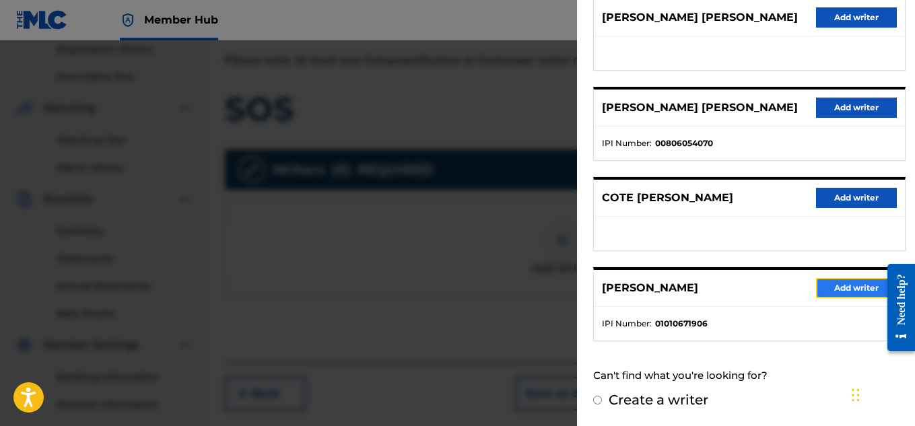
click at [841, 294] on button "Add writer" at bounding box center [856, 288] width 81 height 20
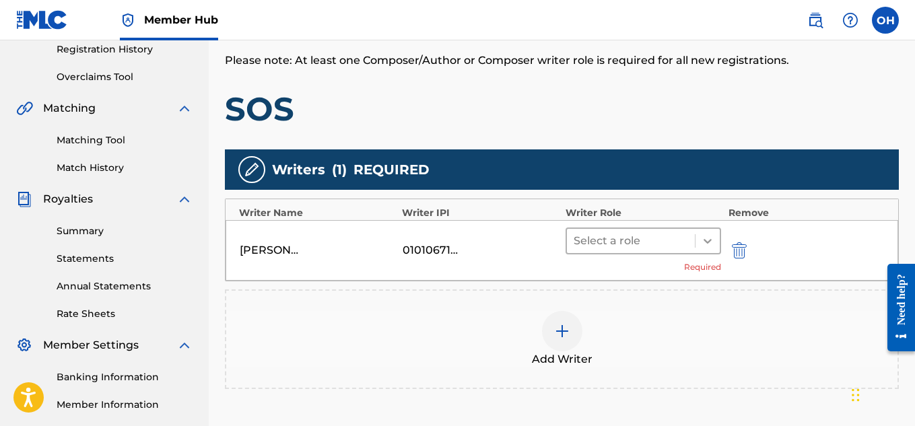
click at [712, 247] on icon at bounding box center [707, 240] width 13 height 13
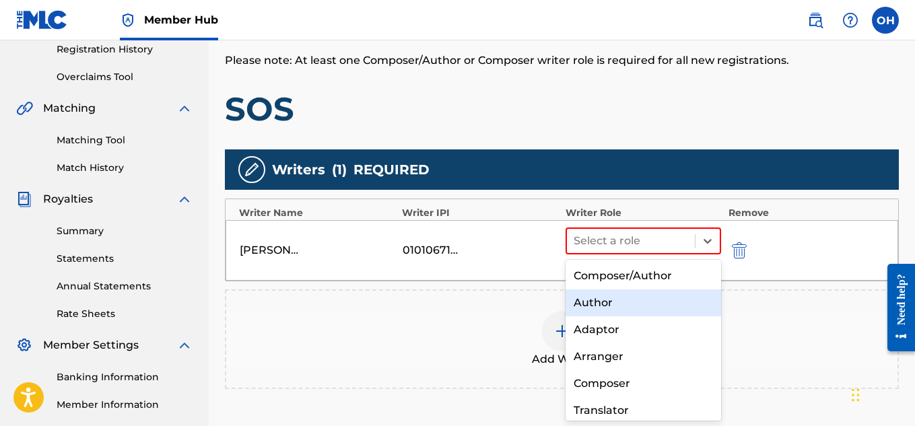
click at [656, 290] on div "Author" at bounding box center [644, 303] width 156 height 27
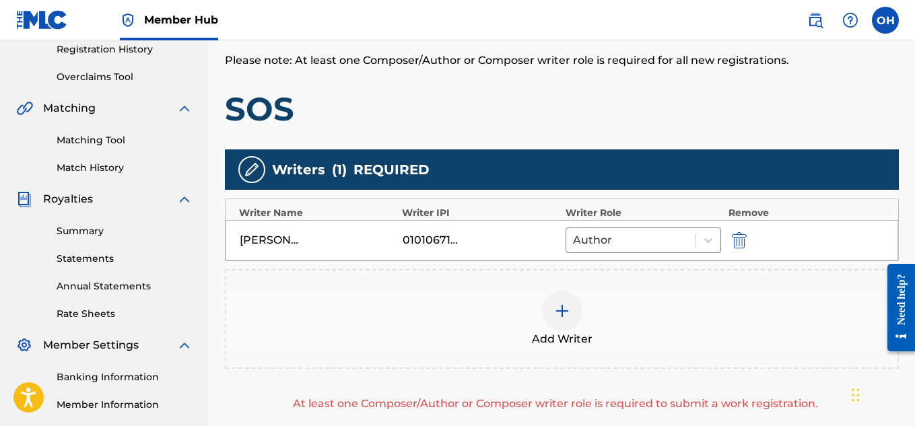
click at [563, 316] on img at bounding box center [562, 311] width 16 height 16
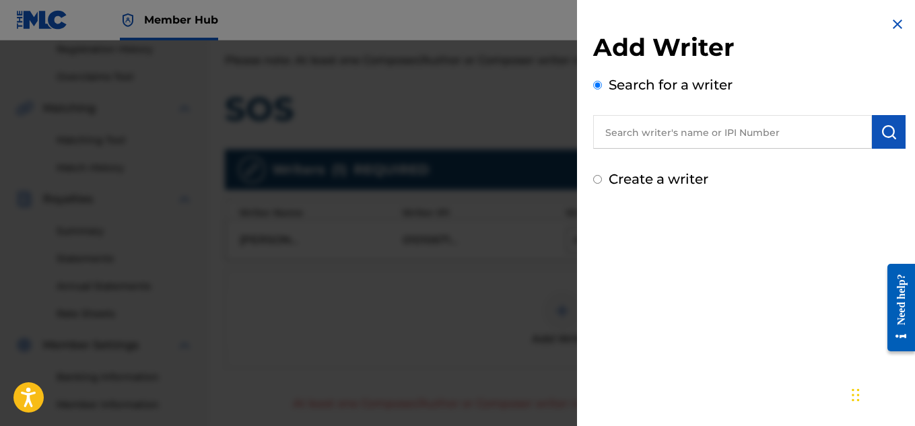
click at [714, 129] on input "text" at bounding box center [732, 132] width 279 height 34
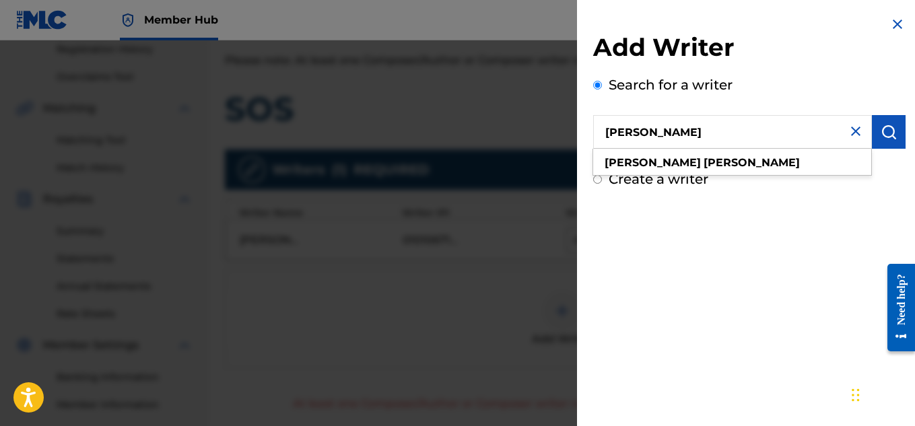
type input "[PERSON_NAME]"
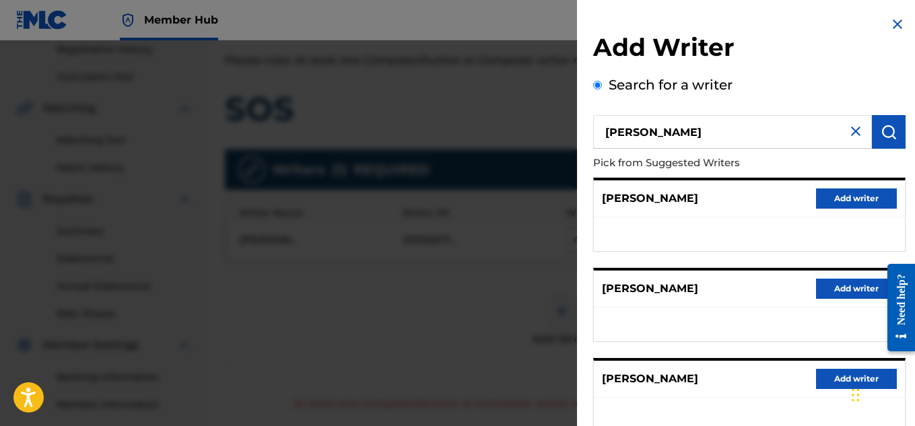
scroll to position [284, 0]
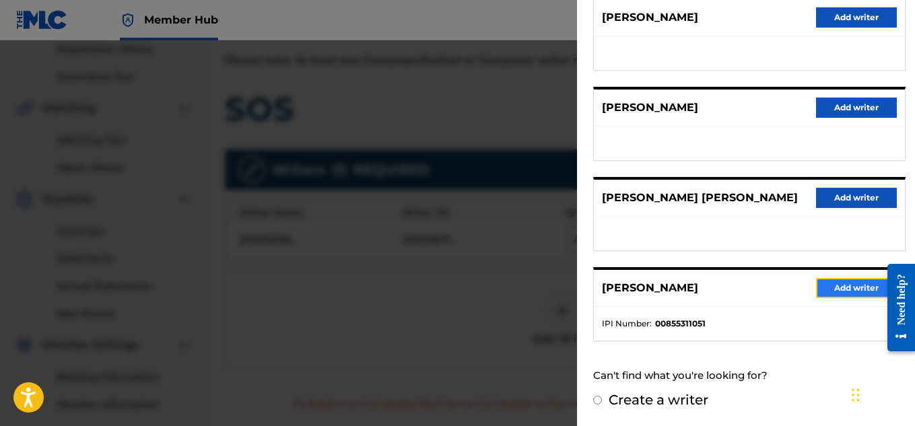
click at [833, 285] on button "Add writer" at bounding box center [856, 288] width 81 height 20
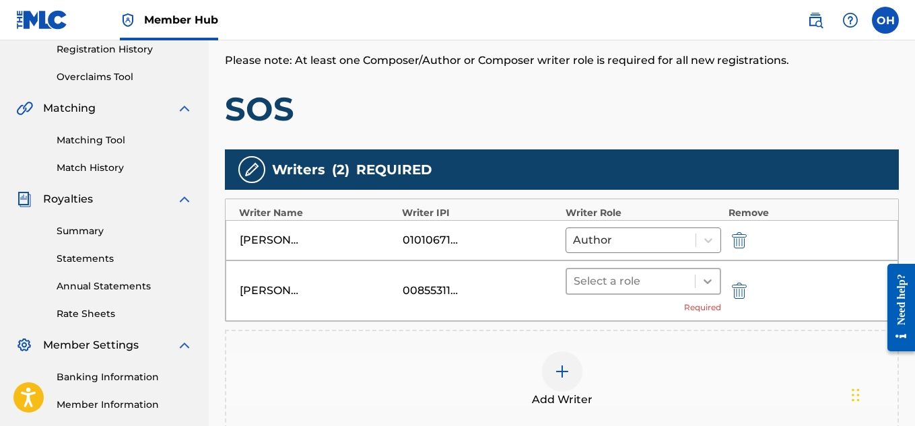
click at [700, 289] on div at bounding box center [708, 281] width 24 height 24
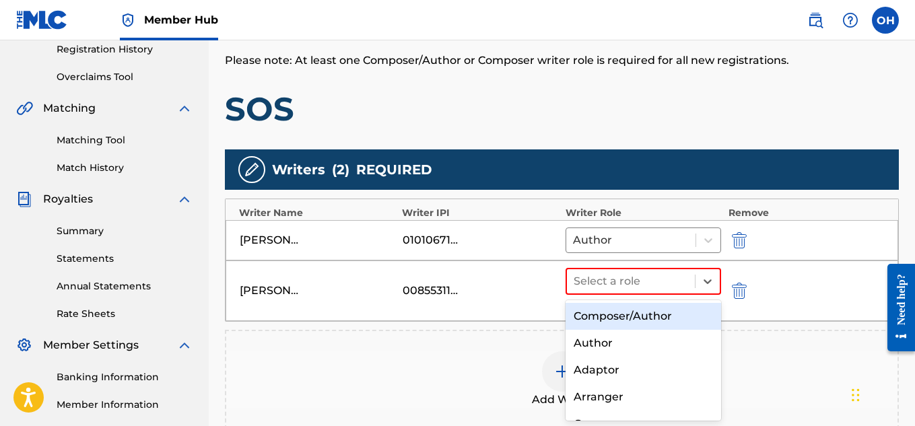
click at [661, 319] on div "Composer/Author" at bounding box center [644, 316] width 156 height 27
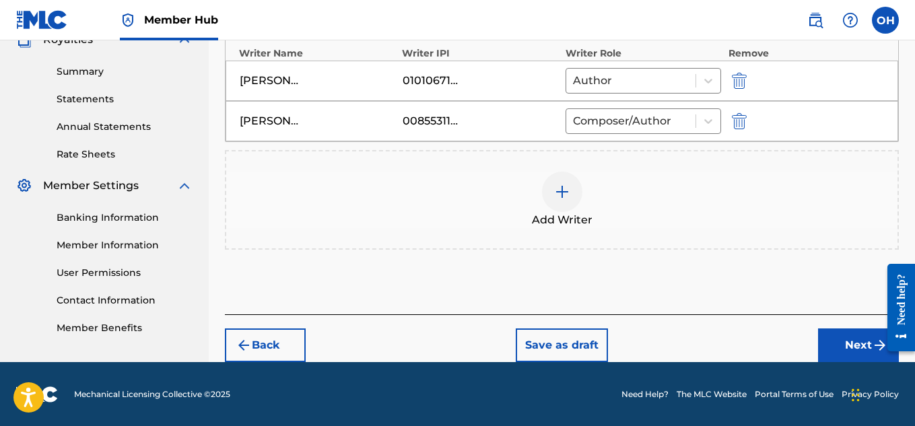
scroll to position [420, 0]
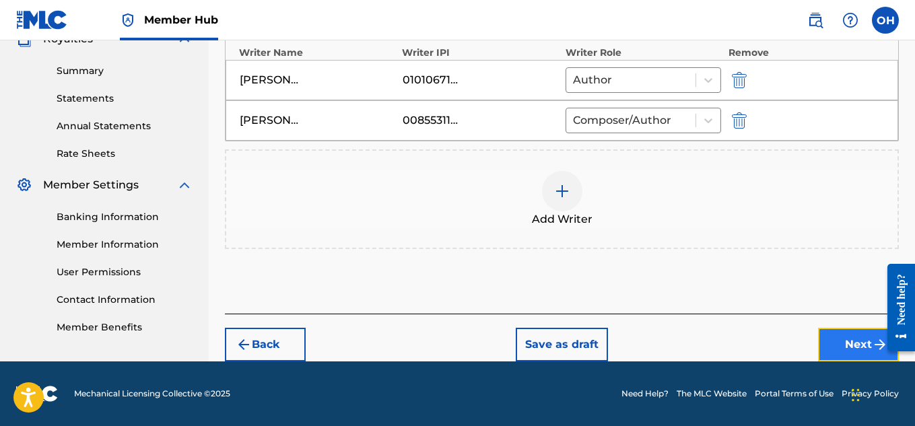
click at [844, 341] on button "Next" at bounding box center [858, 345] width 81 height 34
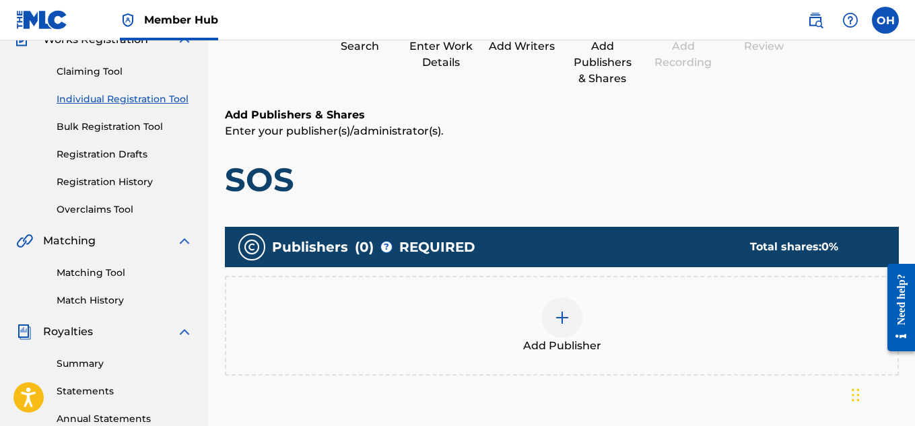
scroll to position [127, 0]
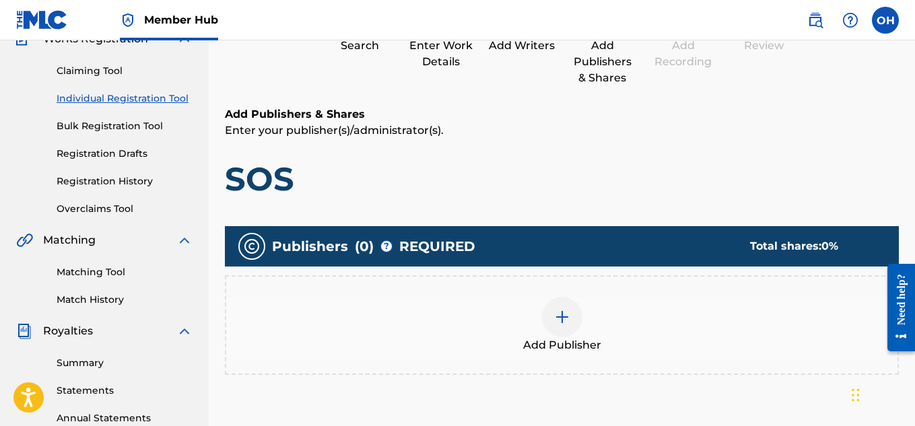
click at [570, 310] on div at bounding box center [562, 317] width 40 height 40
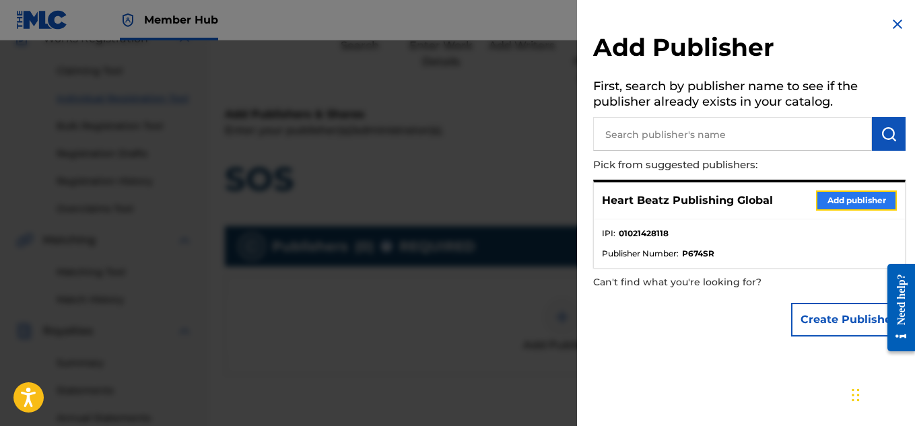
click at [846, 205] on button "Add publisher" at bounding box center [856, 201] width 81 height 20
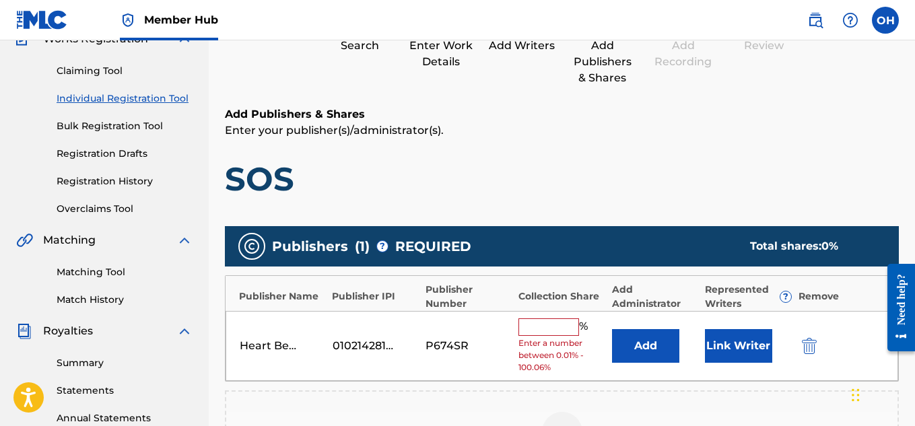
click at [547, 333] on input "text" at bounding box center [549, 328] width 61 height 18
type input "50"
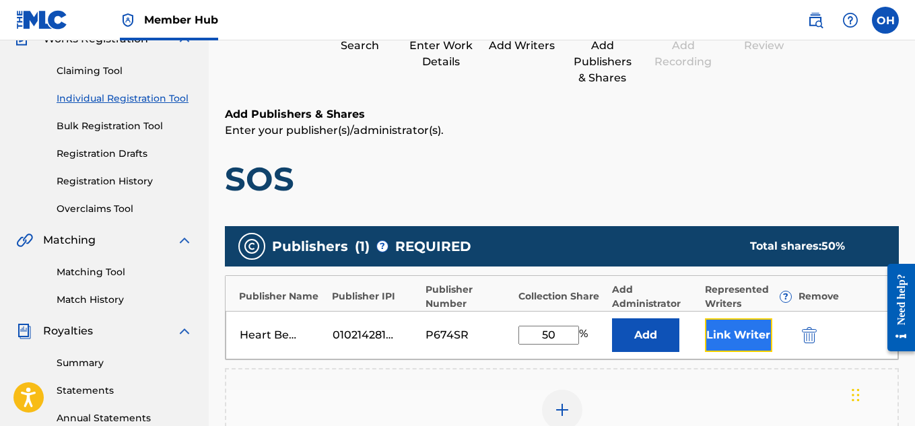
click at [728, 343] on button "Link Writer" at bounding box center [738, 336] width 67 height 34
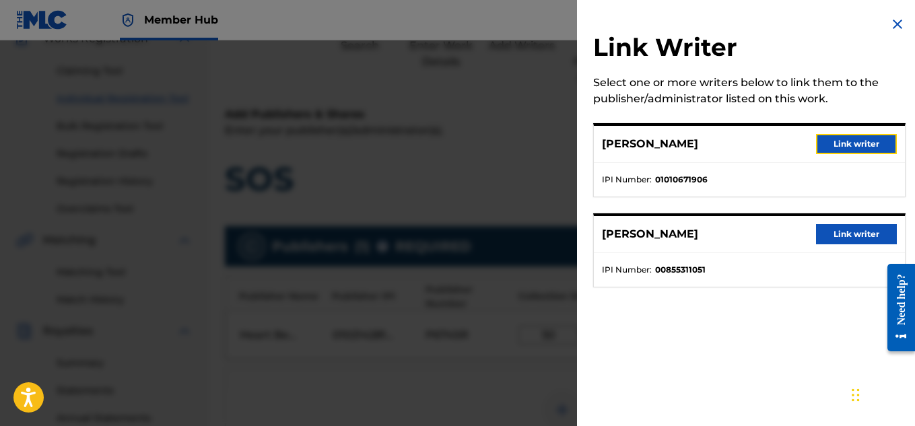
click at [839, 149] on button "Link writer" at bounding box center [856, 144] width 81 height 20
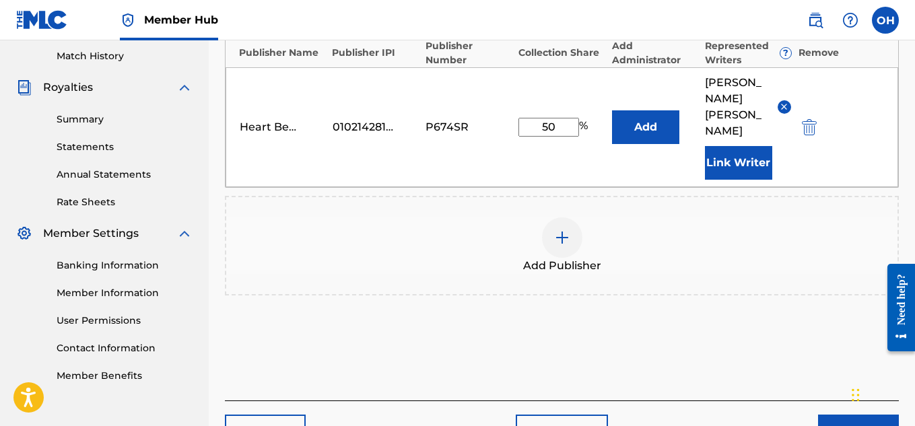
scroll to position [372, 0]
click at [831, 414] on button "Next" at bounding box center [858, 431] width 81 height 34
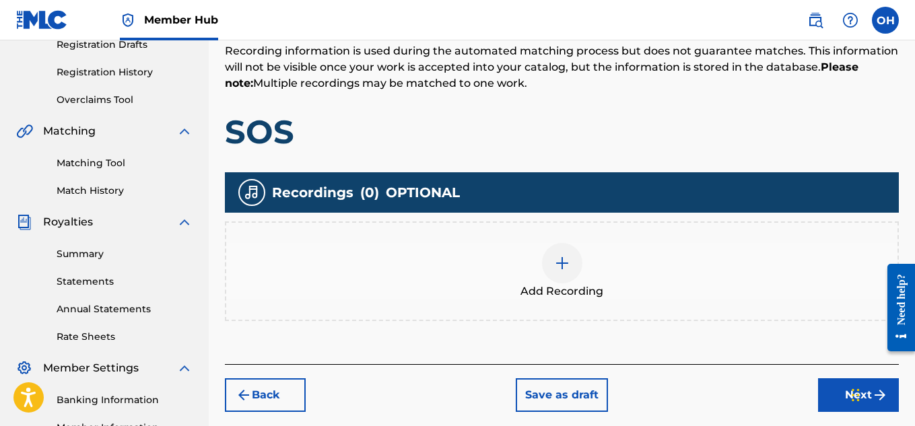
scroll to position [259, 0]
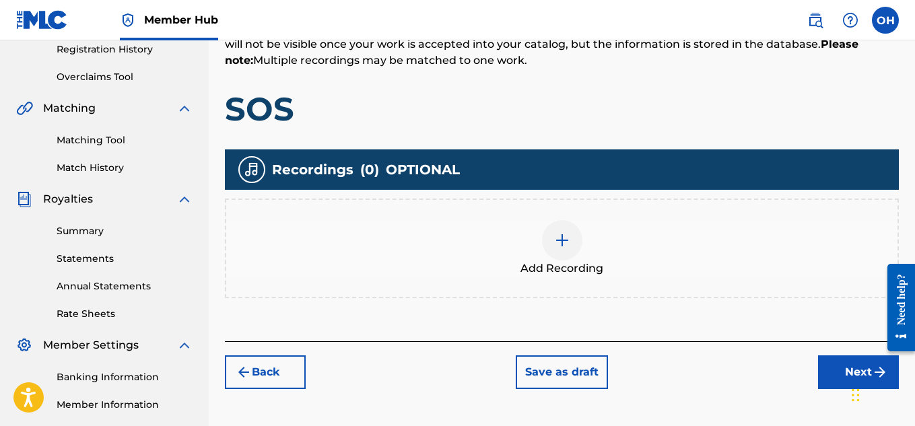
click at [560, 230] on div at bounding box center [562, 240] width 40 height 40
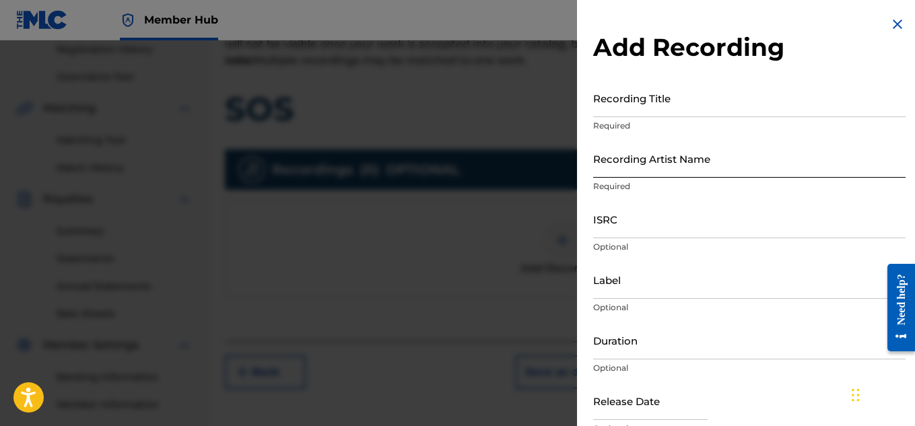
click at [706, 170] on input "Recording Artist Name" at bounding box center [749, 158] width 313 height 38
type input "[PERSON_NAME] OTS"
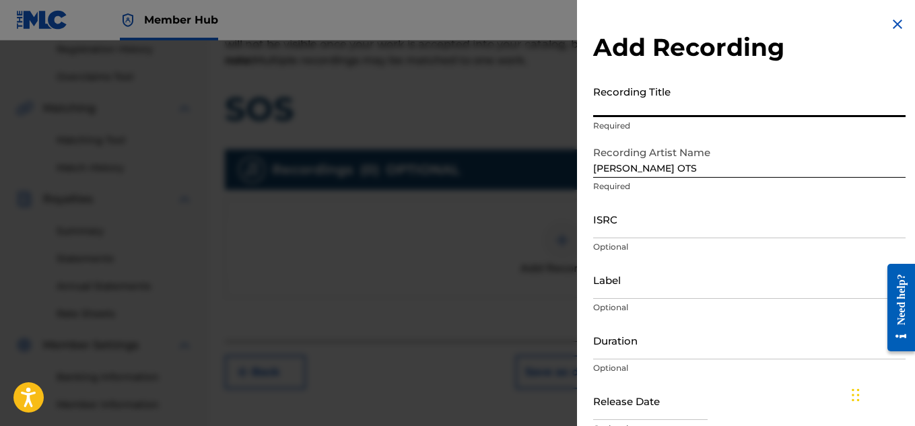
click at [680, 112] on input "Recording Title" at bounding box center [749, 98] width 313 height 38
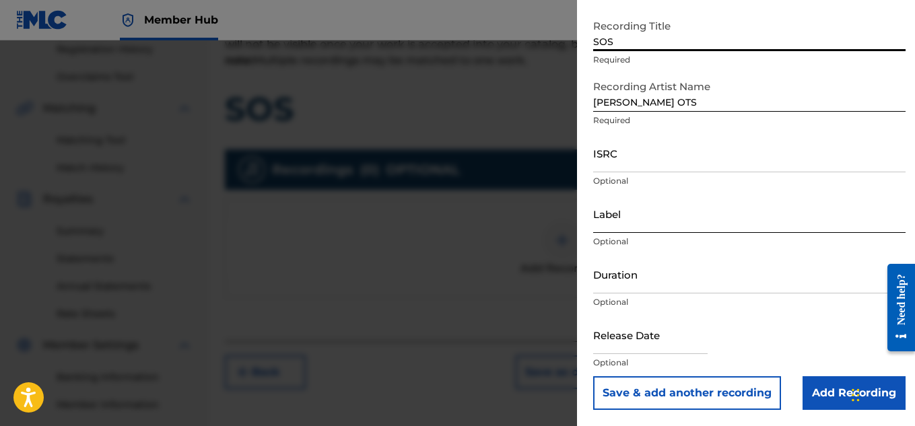
type input "SOS"
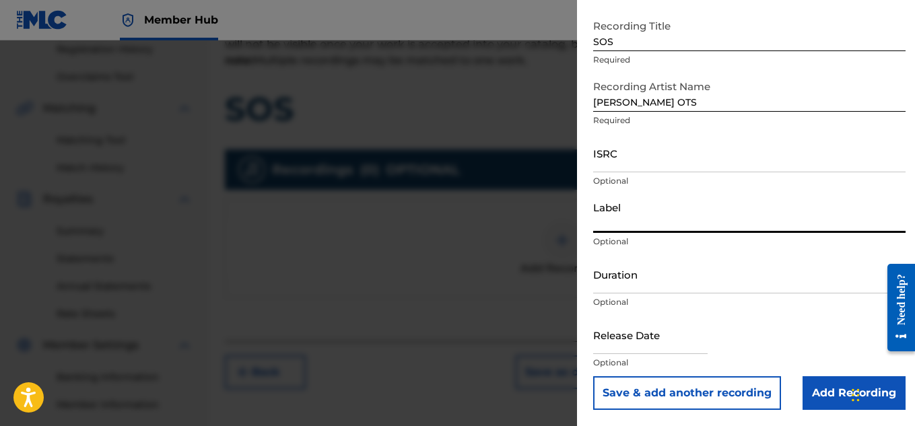
click at [661, 232] on input "Label" at bounding box center [749, 214] width 313 height 38
type input "Heartbeatz Entertainment"
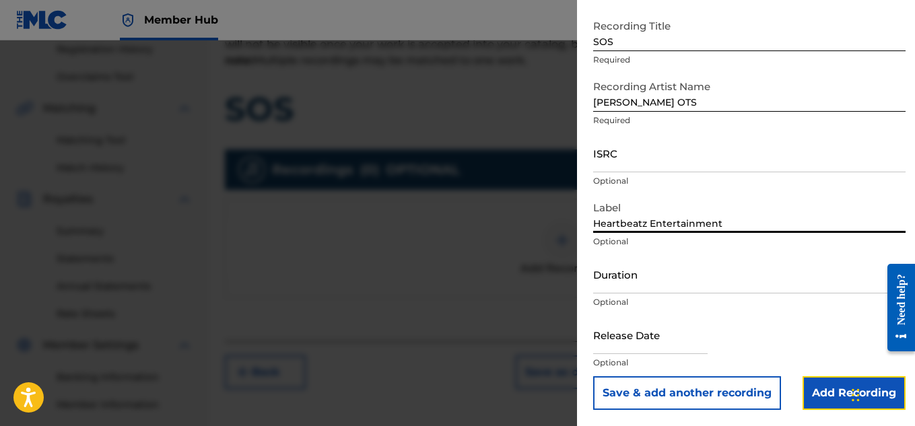
click at [808, 386] on input "Add Recording" at bounding box center [854, 394] width 103 height 34
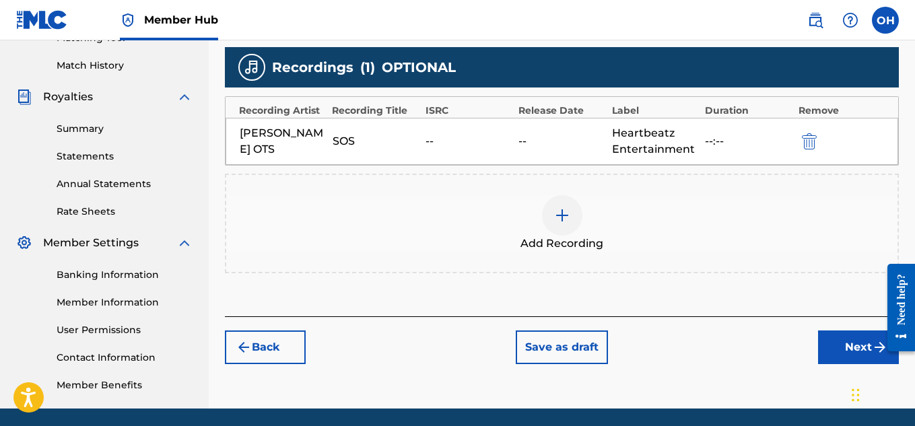
scroll to position [409, 0]
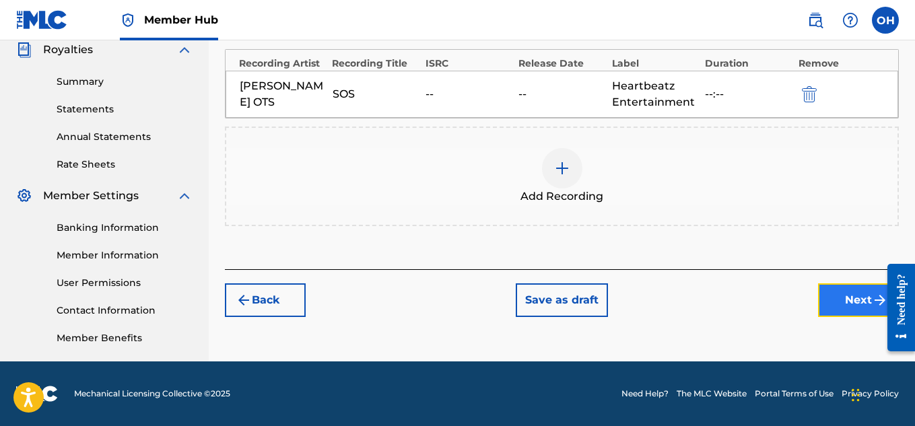
click at [841, 300] on button "Next" at bounding box center [858, 301] width 81 height 34
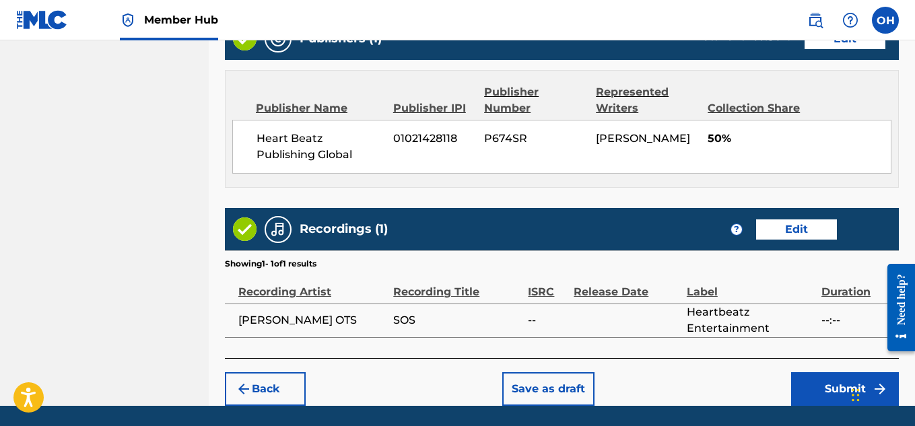
scroll to position [755, 0]
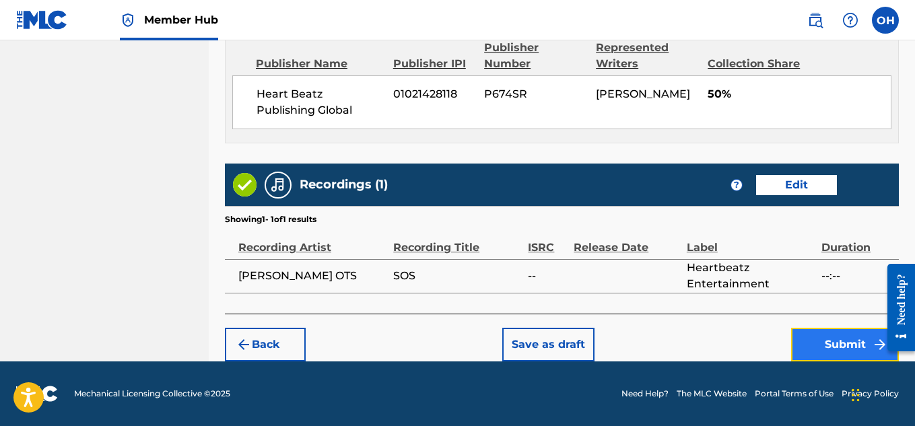
click at [803, 343] on button "Submit" at bounding box center [845, 345] width 108 height 34
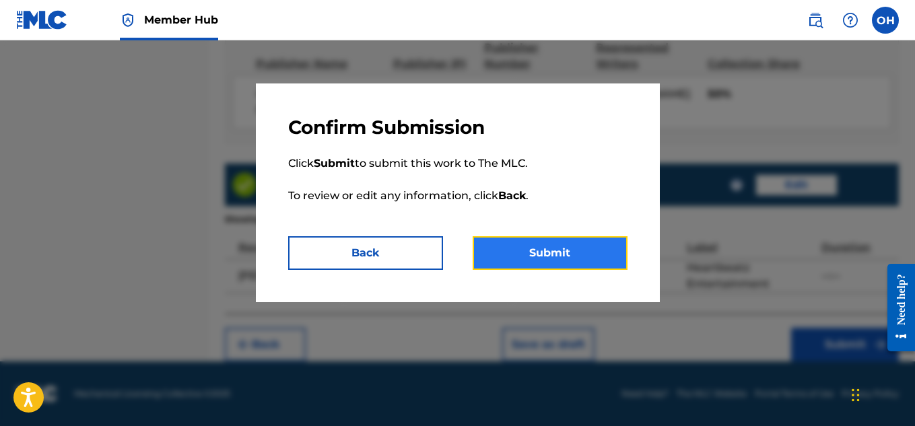
click at [558, 251] on button "Submit" at bounding box center [550, 253] width 155 height 34
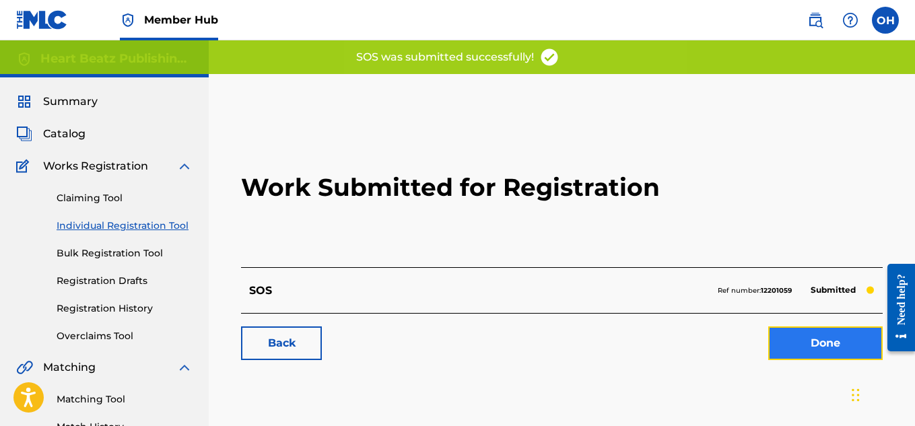
click at [793, 341] on link "Done" at bounding box center [825, 344] width 114 height 34
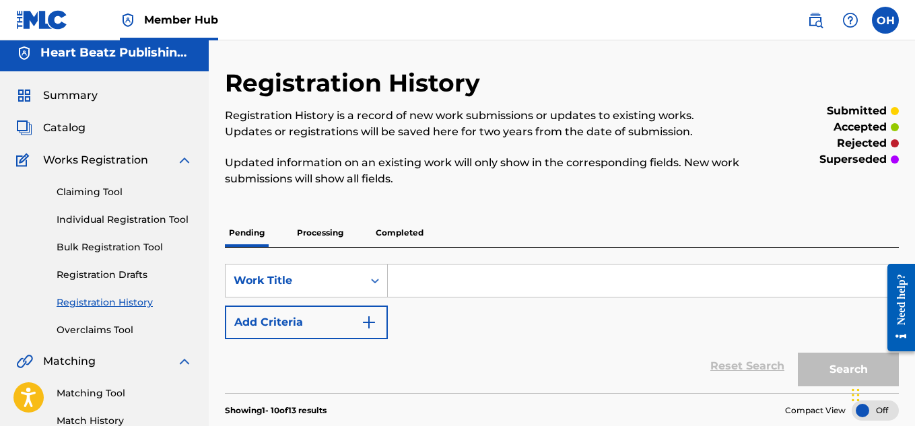
scroll to position [2, 0]
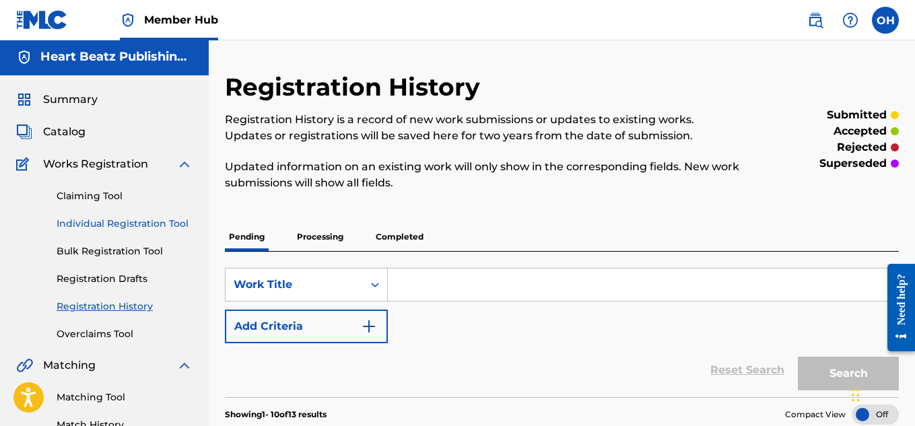
click at [156, 224] on link "Individual Registration Tool" at bounding box center [125, 224] width 136 height 14
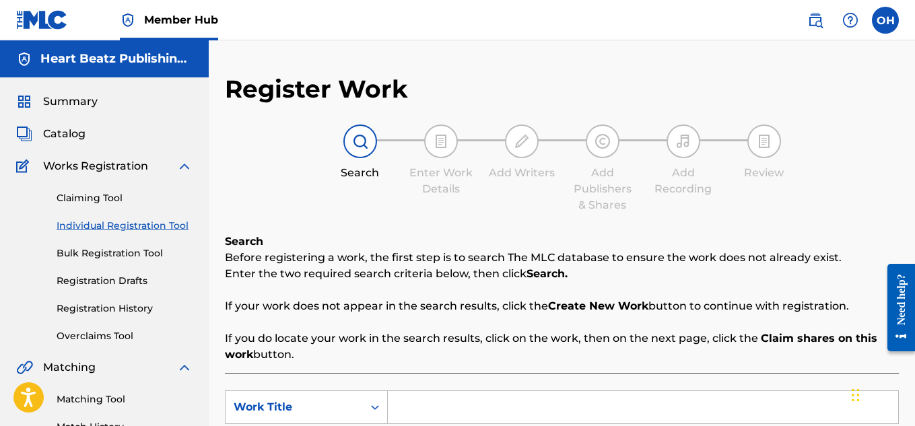
scroll to position [189, 0]
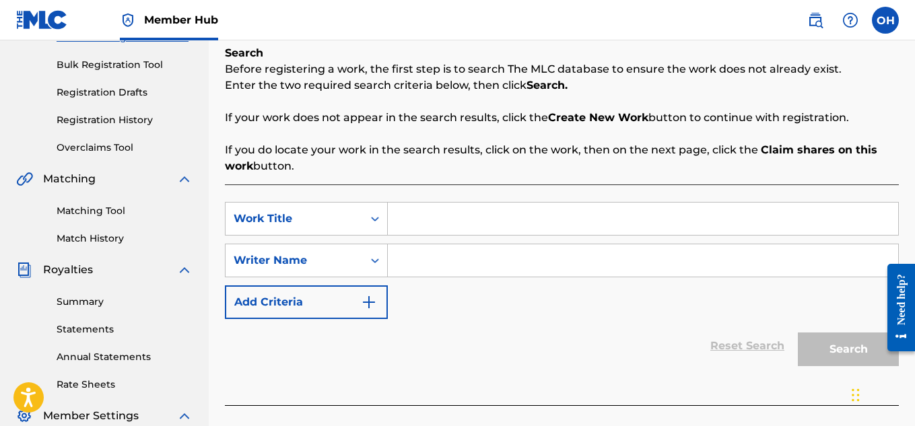
click at [469, 220] on input "Search Form" at bounding box center [643, 219] width 511 height 32
type input "Reminising"
click at [455, 251] on input "Search Form" at bounding box center [643, 260] width 511 height 32
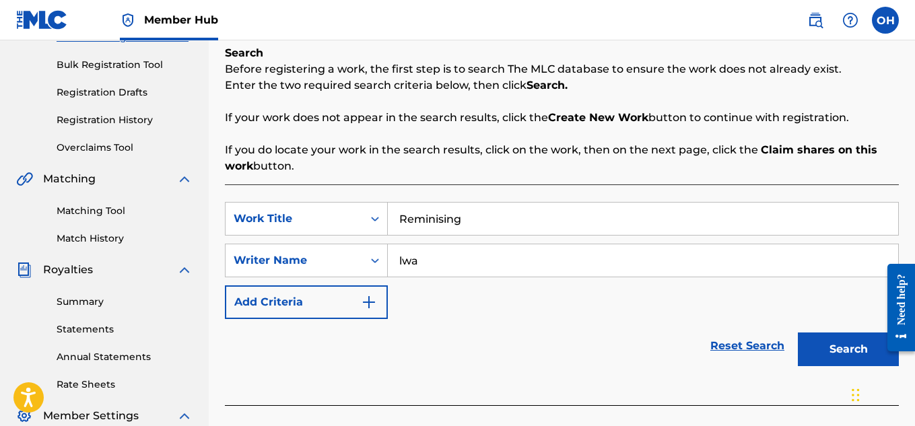
type input "lwa"
click at [798, 333] on button "Search" at bounding box center [848, 350] width 101 height 34
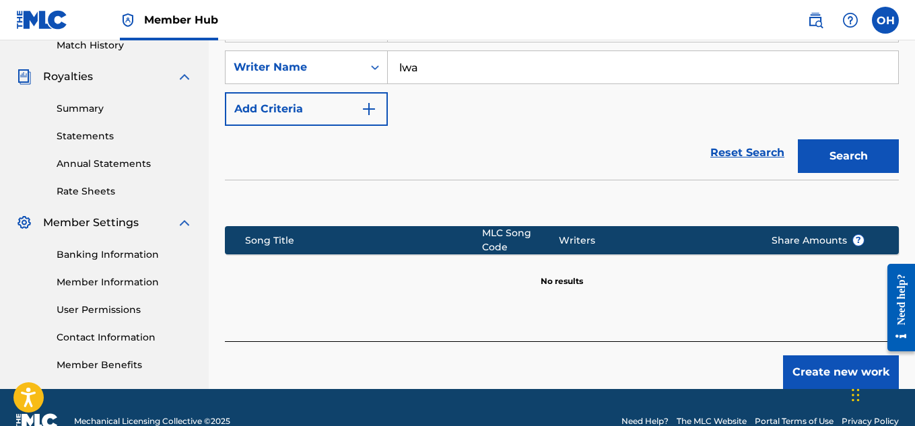
scroll to position [389, 0]
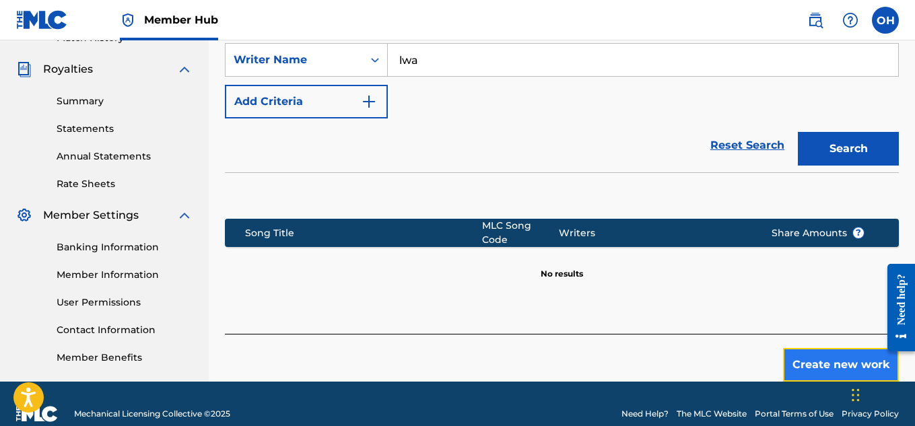
click at [798, 358] on button "Create new work" at bounding box center [841, 365] width 116 height 34
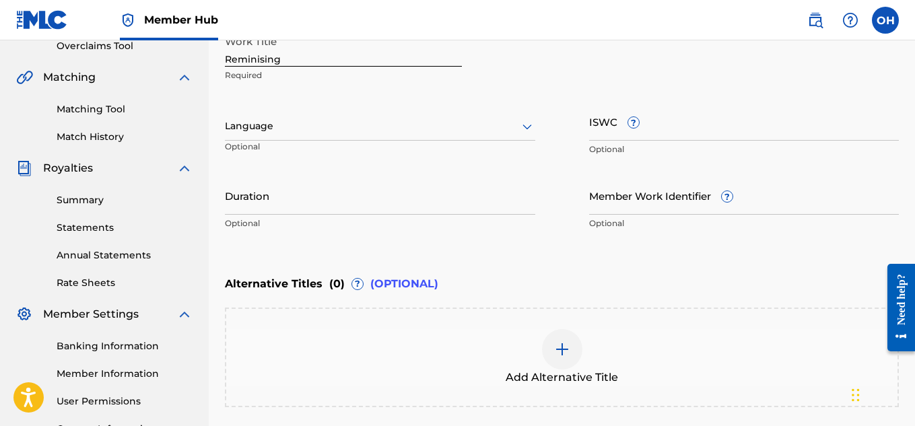
scroll to position [291, 0]
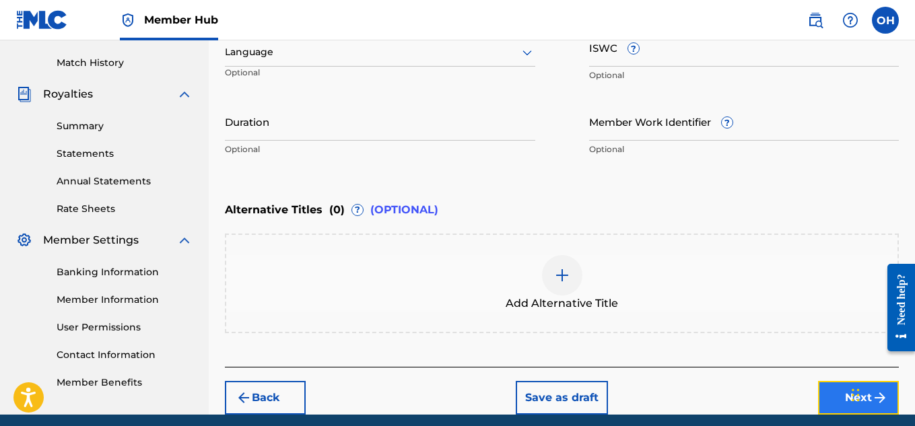
click at [834, 390] on button "Next" at bounding box center [858, 398] width 81 height 34
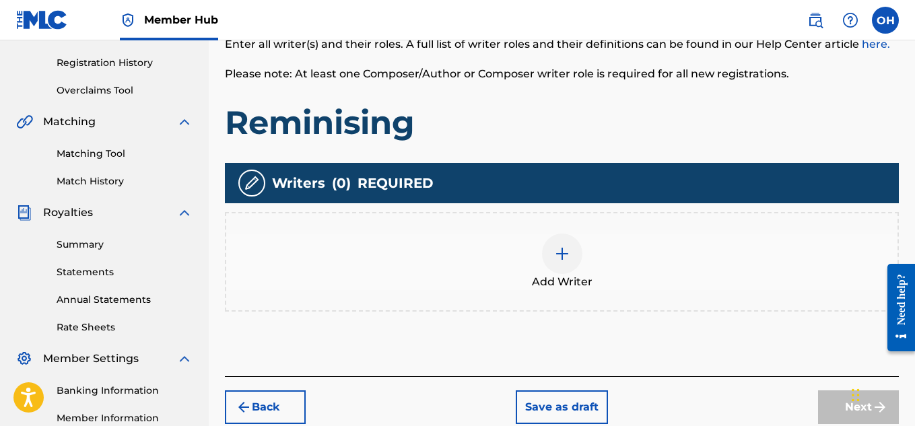
scroll to position [250, 0]
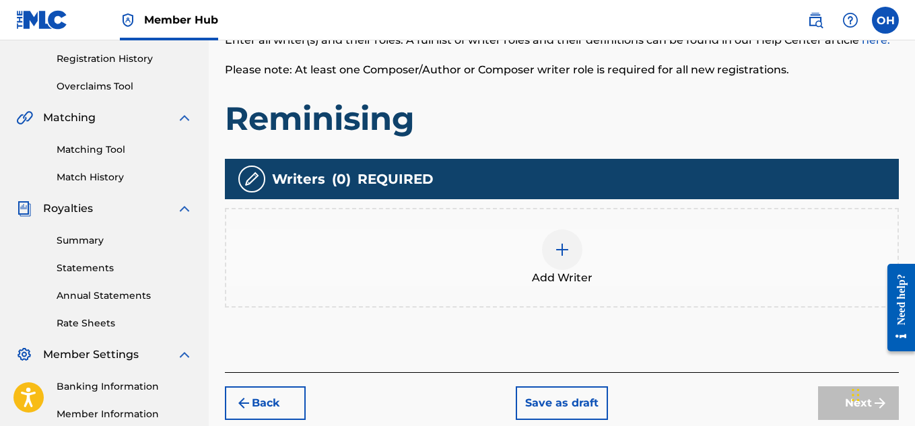
click at [570, 251] on div at bounding box center [562, 250] width 40 height 40
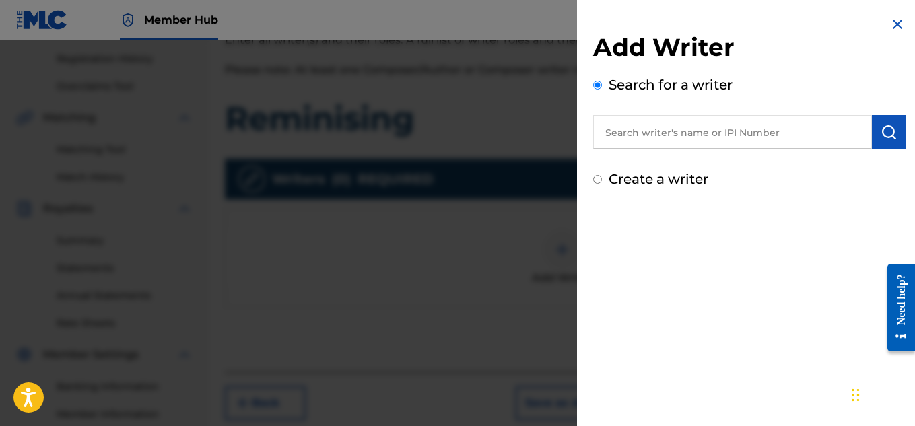
click at [713, 139] on input "text" at bounding box center [732, 132] width 279 height 34
paste input "00855310152"
type input "00855310152"
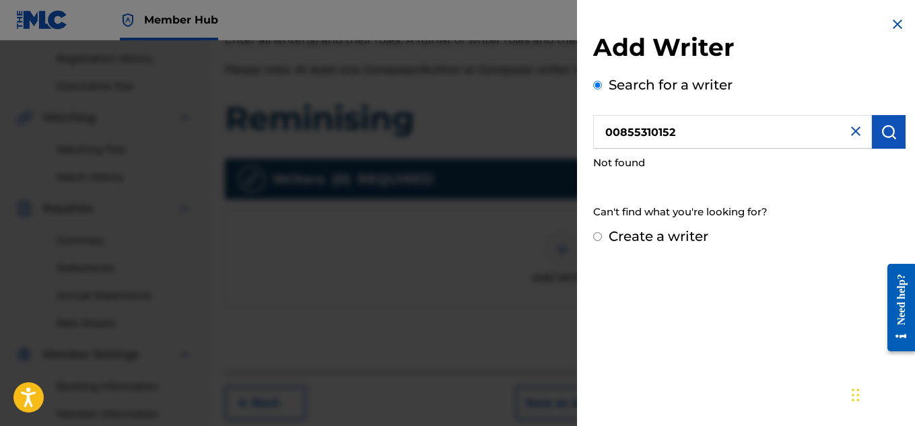
drag, startPoint x: 699, startPoint y: 135, endPoint x: 558, endPoint y: 128, distance: 141.0
click at [558, 128] on div "Add Writer Search for a writer 00855310152 Not found Can't find what you're loo…" at bounding box center [457, 233] width 915 height 386
paste input "00855310152"
type input "00855310152"
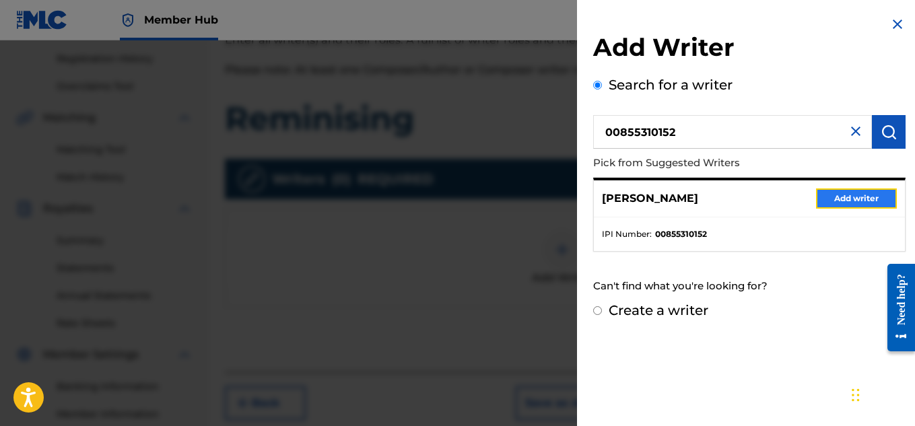
click at [832, 201] on button "Add writer" at bounding box center [856, 199] width 81 height 20
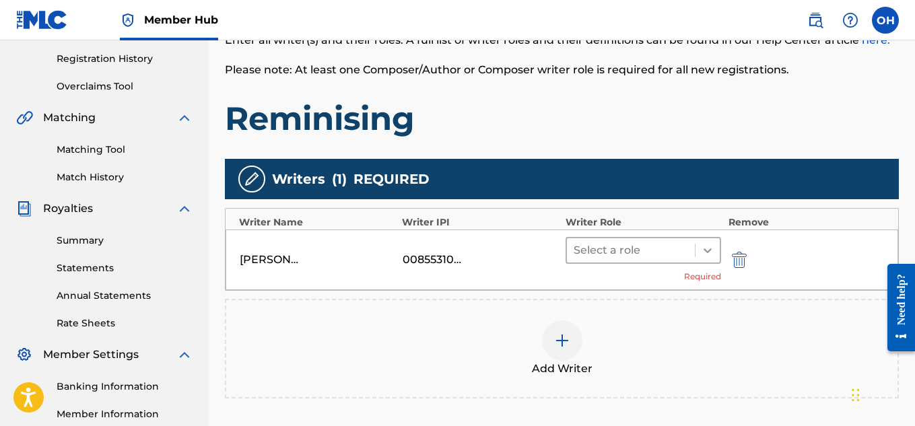
click at [706, 253] on icon at bounding box center [707, 250] width 13 height 13
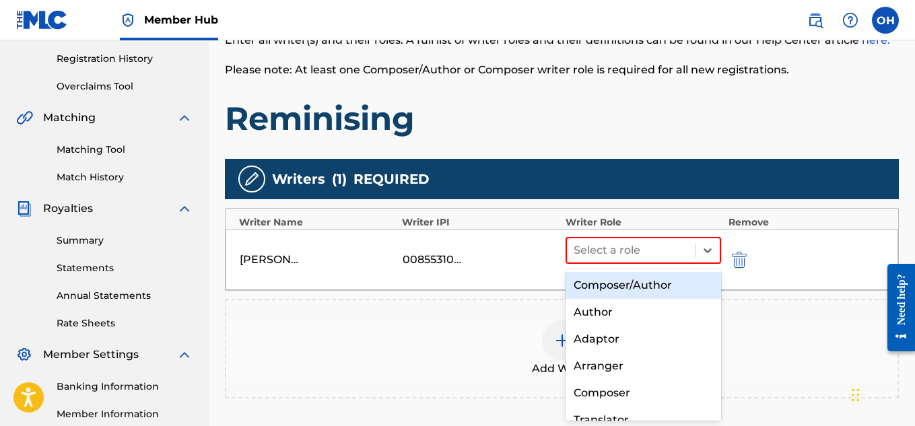
click at [651, 286] on div "Composer/Author" at bounding box center [644, 285] width 156 height 27
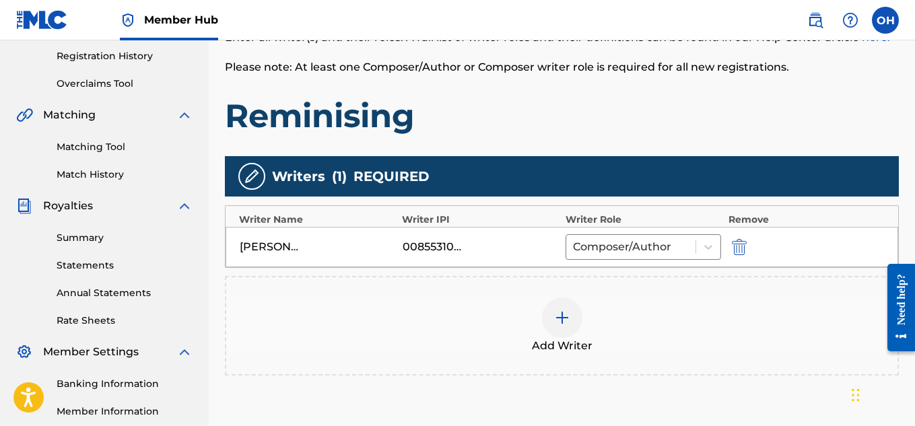
scroll to position [259, 0]
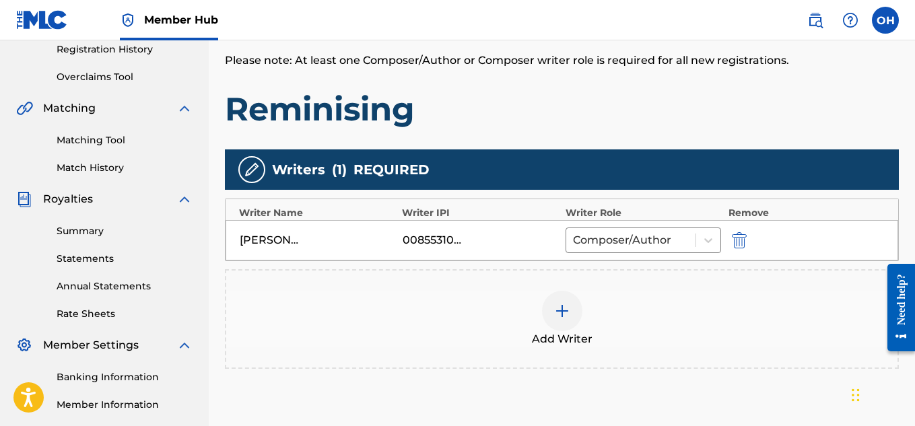
click at [563, 307] on img at bounding box center [562, 311] width 16 height 16
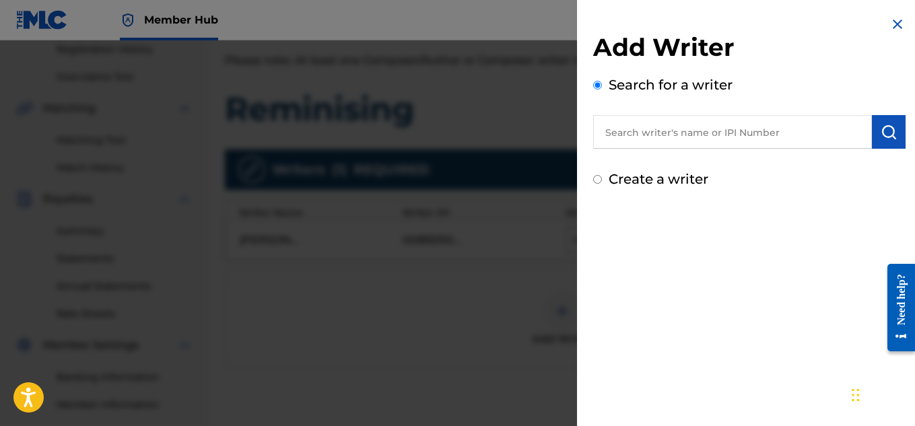
click at [548, 108] on div at bounding box center [457, 253] width 915 height 426
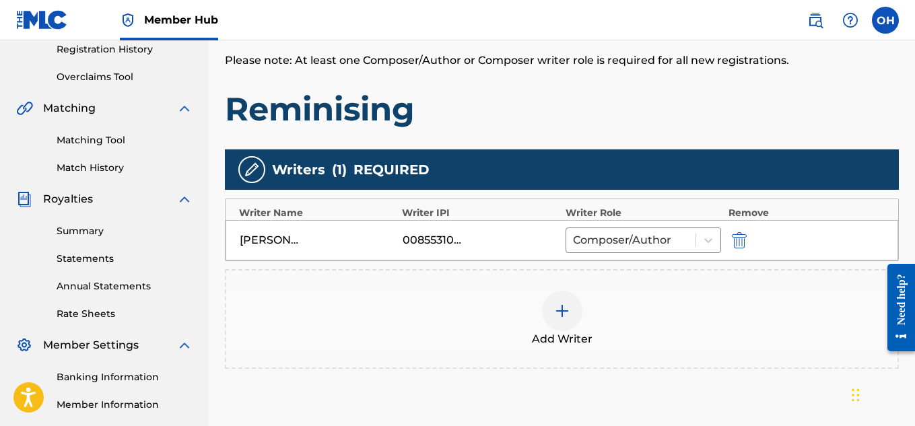
click at [560, 324] on div at bounding box center [562, 311] width 40 height 40
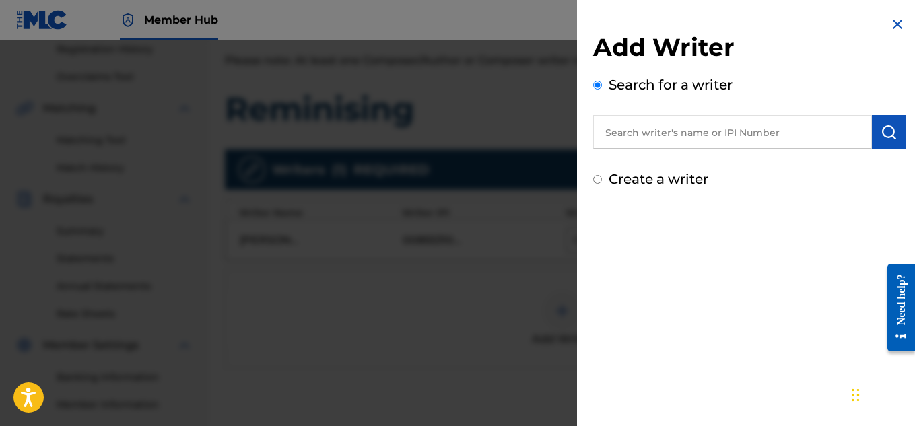
click at [711, 137] on input "text" at bounding box center [732, 132] width 279 height 34
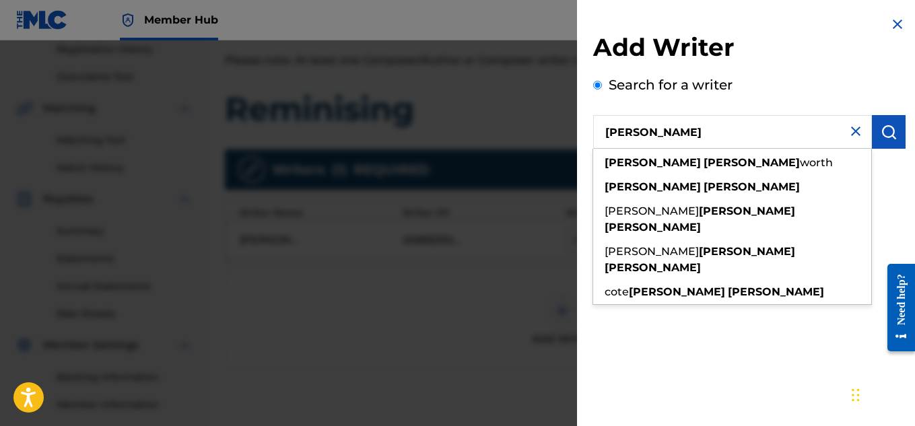
type input "[PERSON_NAME]"
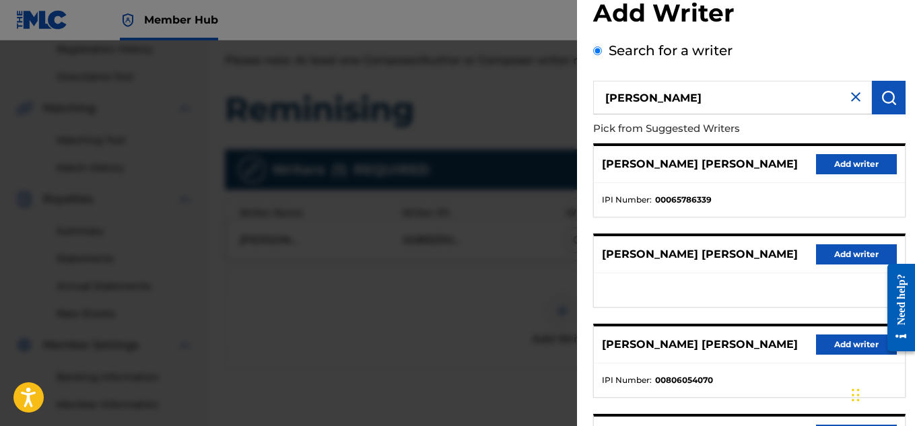
scroll to position [271, 0]
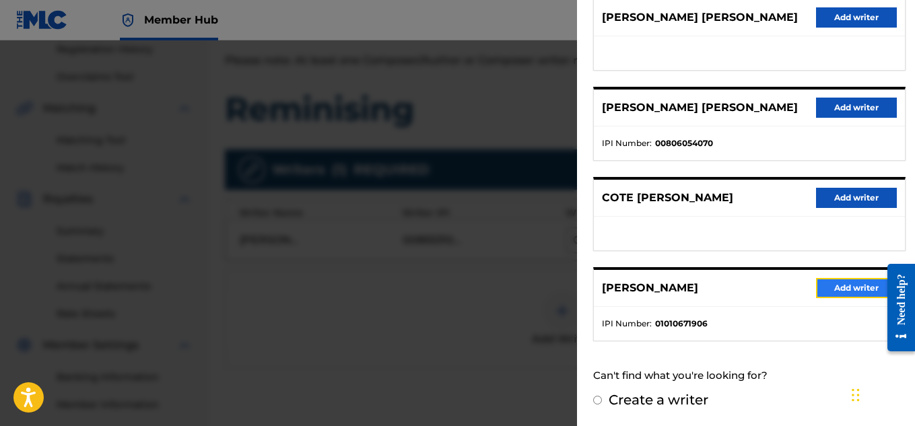
click at [843, 288] on button "Add writer" at bounding box center [856, 288] width 81 height 20
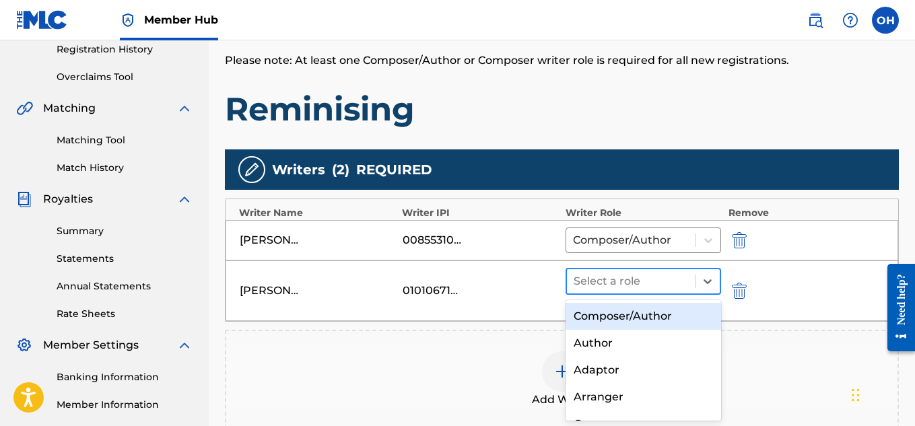
click at [651, 277] on div at bounding box center [631, 281] width 115 height 19
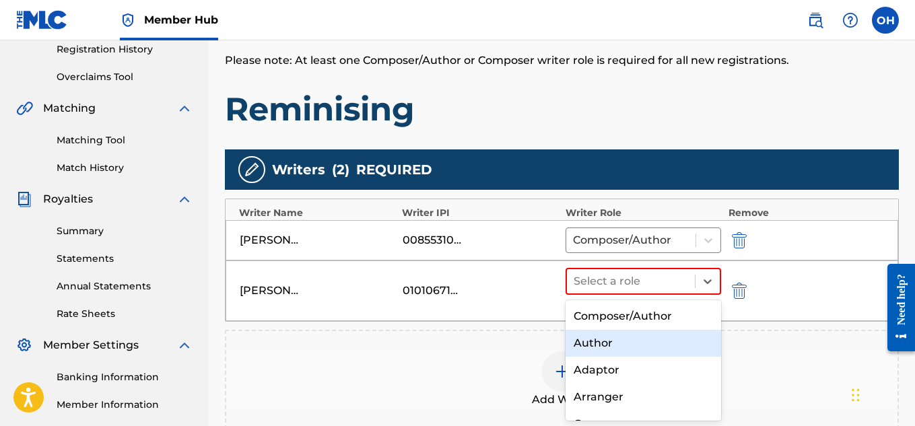
click at [629, 337] on div "Author" at bounding box center [644, 343] width 156 height 27
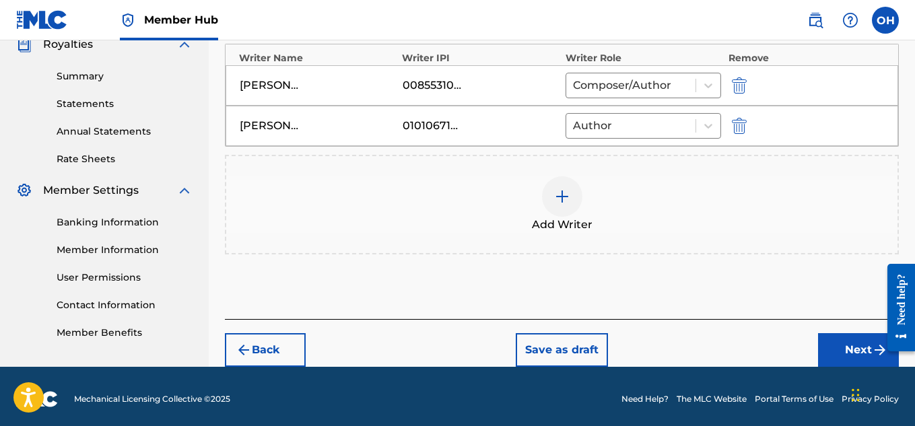
scroll to position [420, 0]
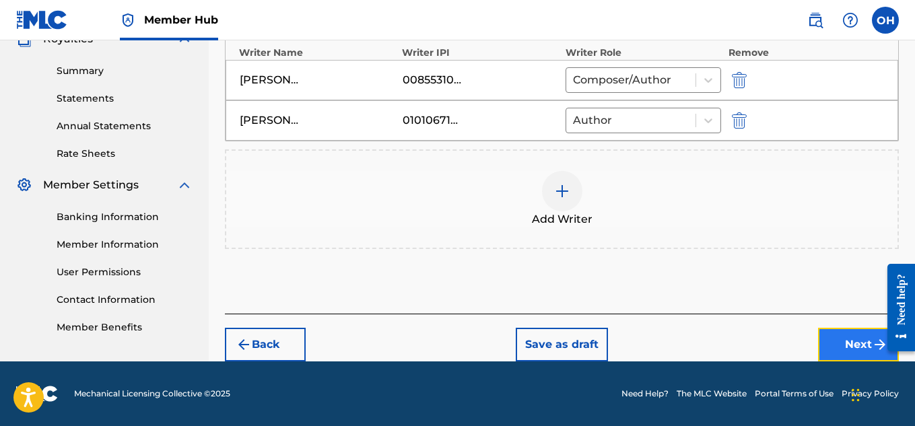
click at [821, 342] on button "Next" at bounding box center [858, 345] width 81 height 34
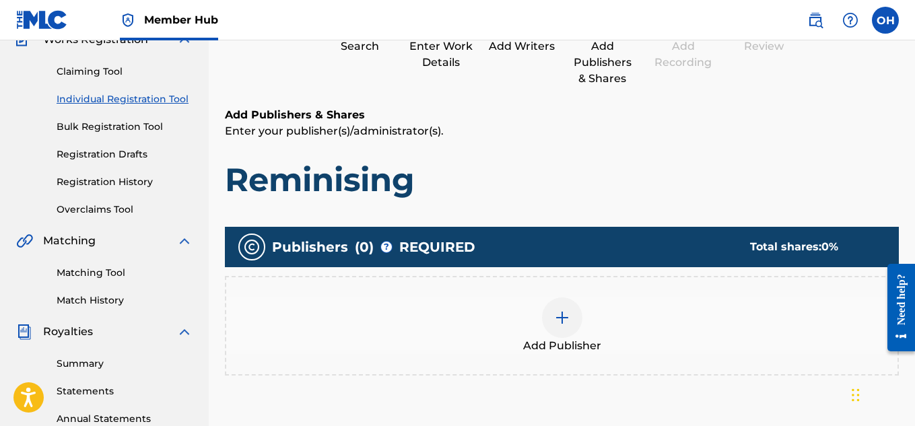
scroll to position [127, 0]
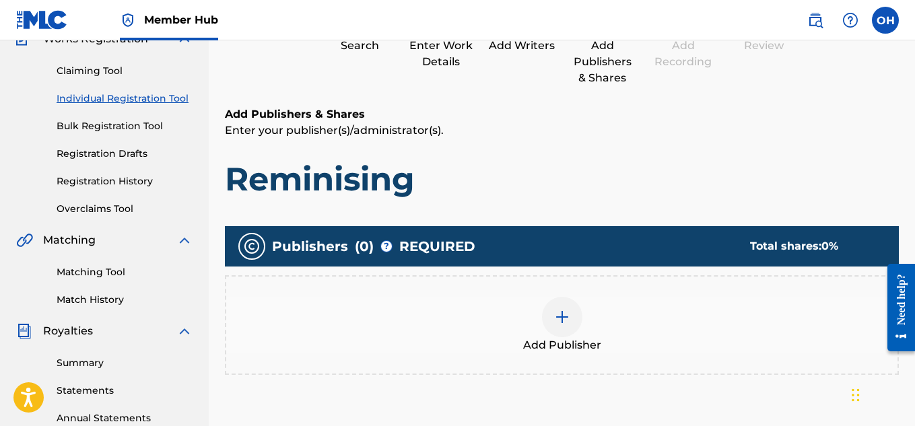
click at [549, 320] on div at bounding box center [562, 317] width 40 height 40
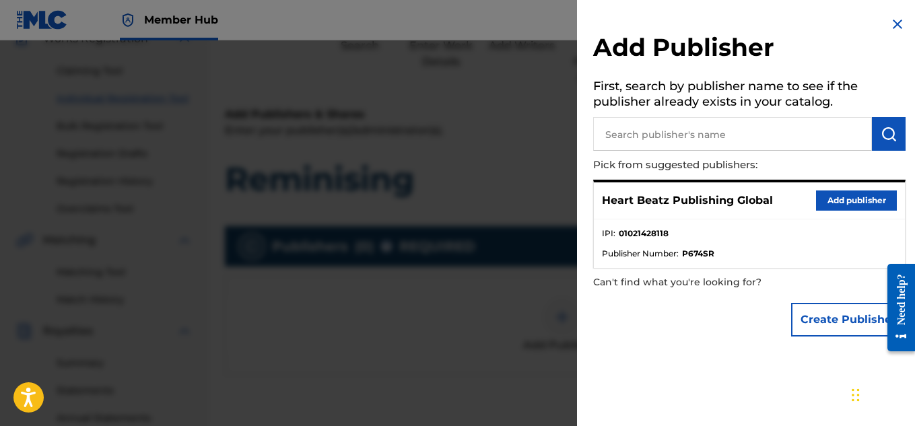
click at [831, 211] on div "Heart Beatz Publishing Global Add publisher" at bounding box center [749, 201] width 311 height 37
click at [831, 205] on button "Add publisher" at bounding box center [856, 201] width 81 height 20
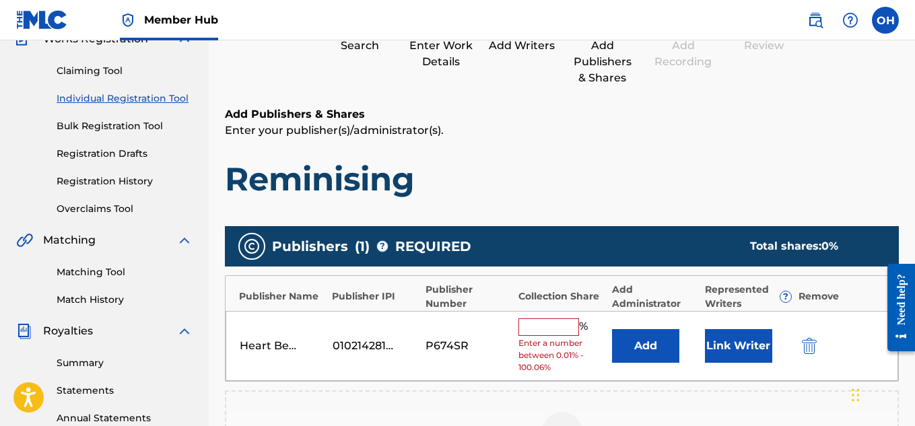
click at [560, 336] on div "% Enter a number between 0.01% - 100.06%" at bounding box center [562, 347] width 86 height 56
click at [555, 326] on input "text" at bounding box center [549, 328] width 61 height 18
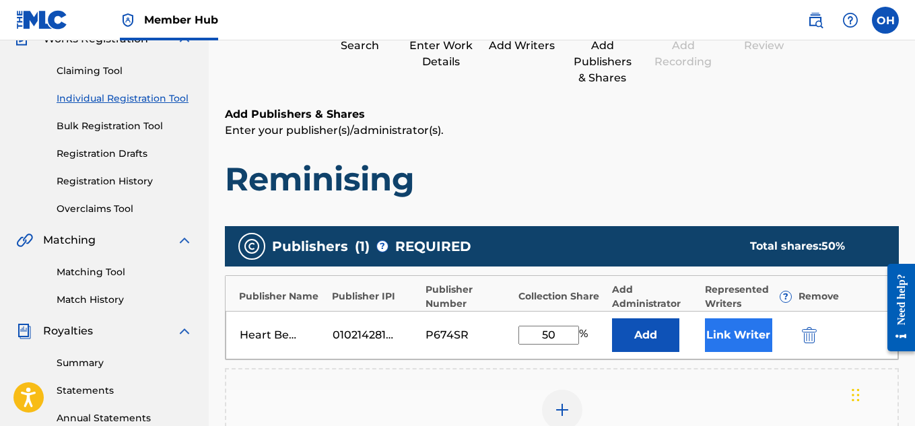
type input "50"
click at [754, 347] on button "Link Writer" at bounding box center [738, 336] width 67 height 34
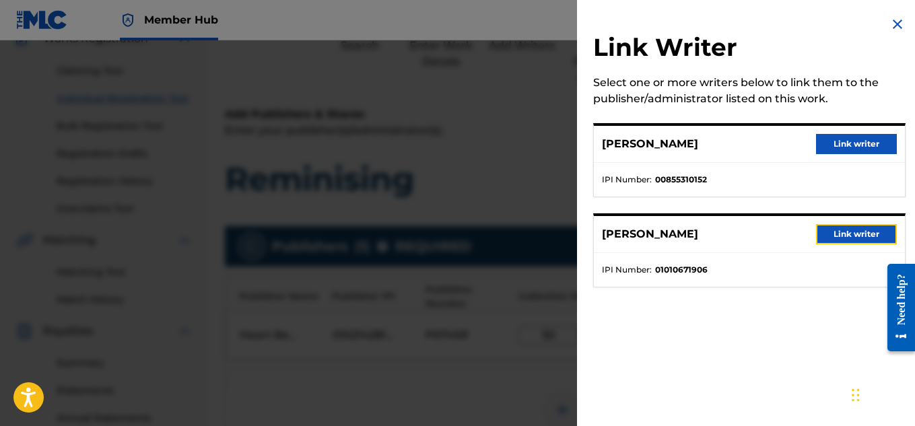
click at [841, 237] on button "Link writer" at bounding box center [856, 234] width 81 height 20
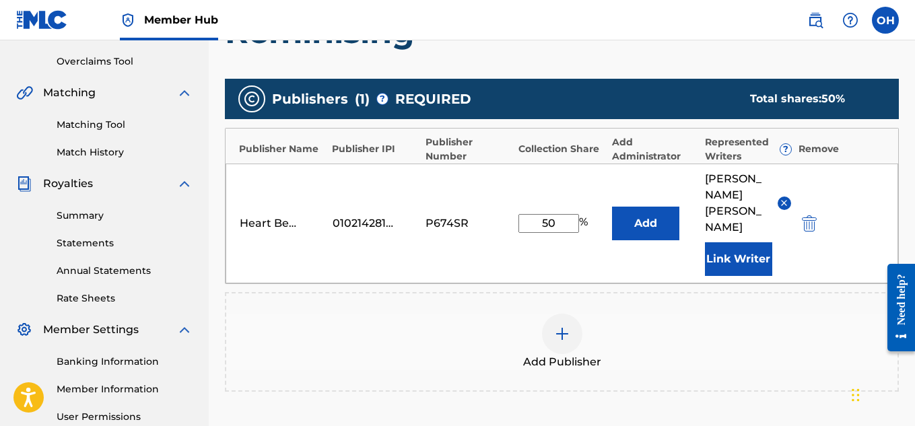
scroll to position [275, 0]
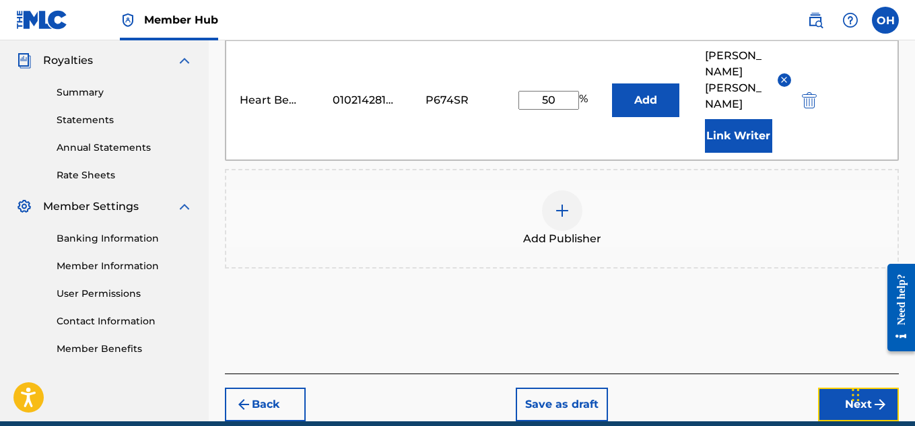
click at [826, 388] on button "Next" at bounding box center [858, 405] width 81 height 34
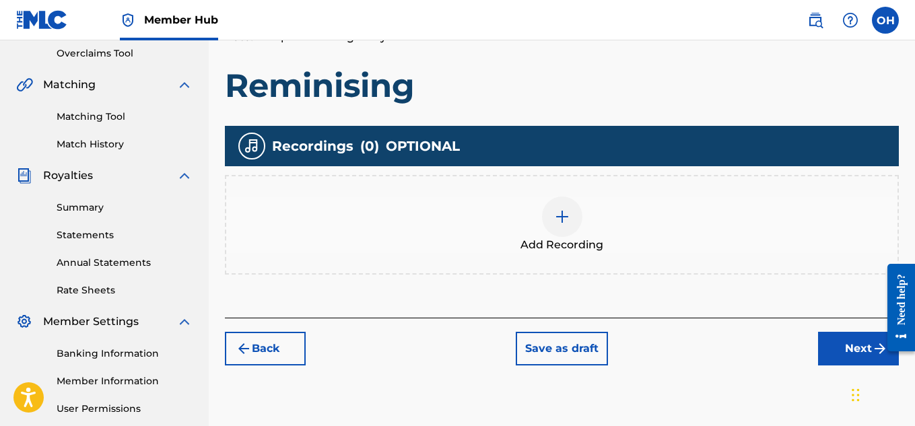
scroll to position [313, 0]
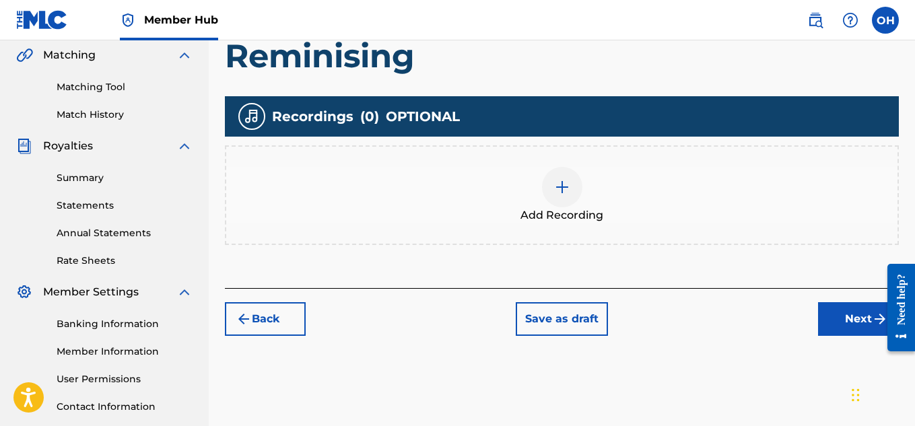
click at [558, 200] on div at bounding box center [562, 187] width 40 height 40
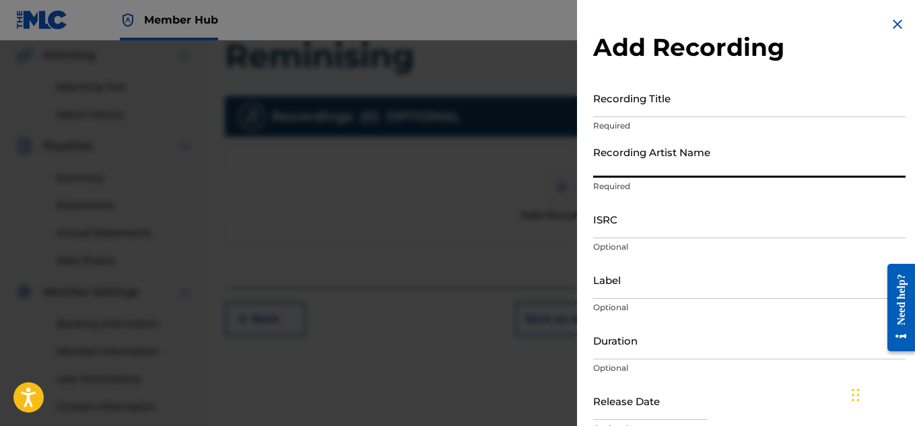
click at [682, 167] on input "Recording Artist Name" at bounding box center [749, 158] width 313 height 38
type input "[PERSON_NAME] OTS"
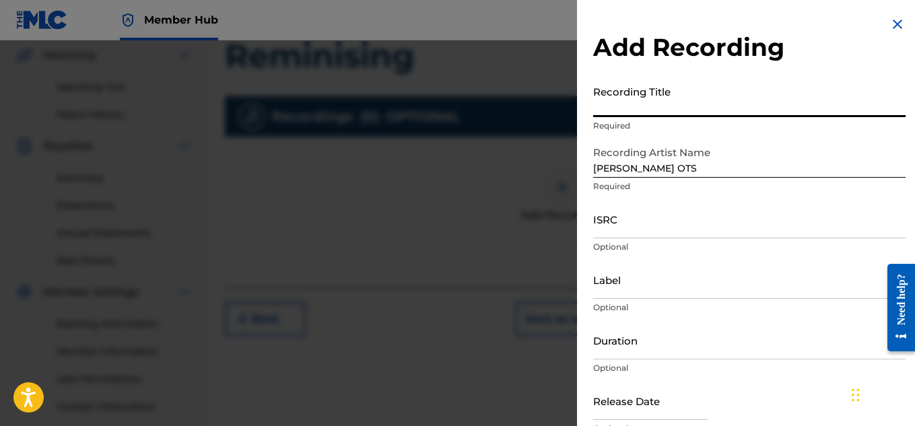
click at [646, 83] on input "Recording Title" at bounding box center [749, 98] width 313 height 38
type input "Reminising"
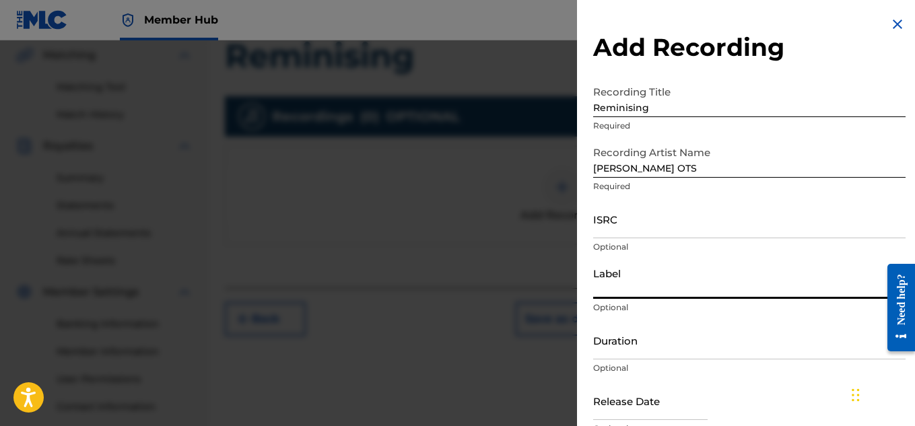
click at [653, 296] on input "Label" at bounding box center [749, 280] width 313 height 38
type input "Heartbeatz Entertainment"
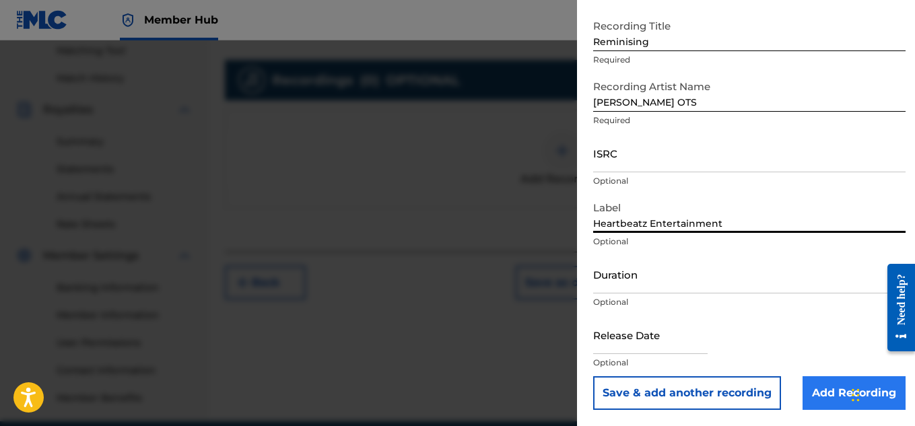
scroll to position [350, 0]
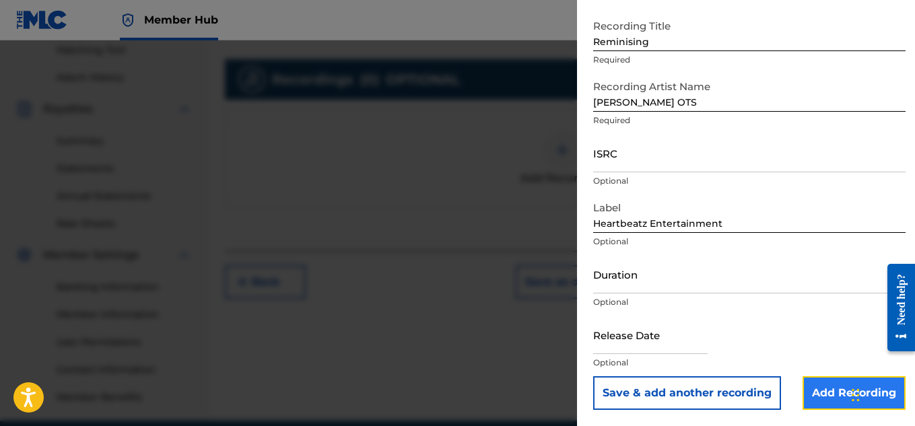
click at [813, 391] on input "Add Recording" at bounding box center [854, 394] width 103 height 34
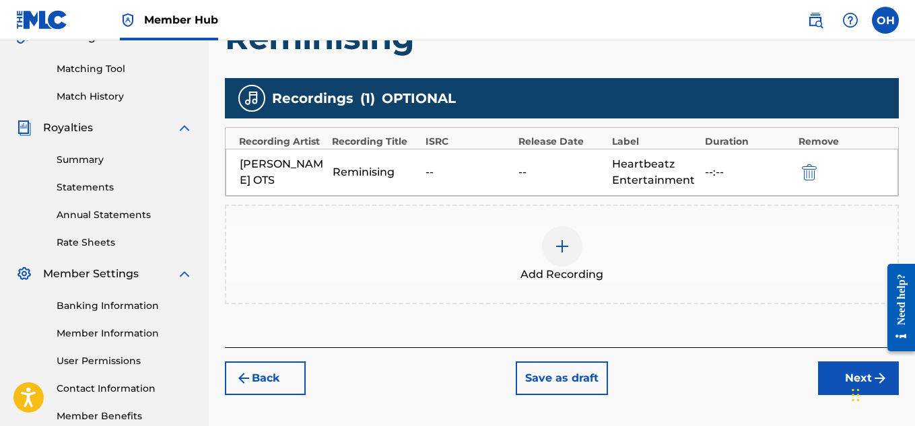
scroll to position [338, 0]
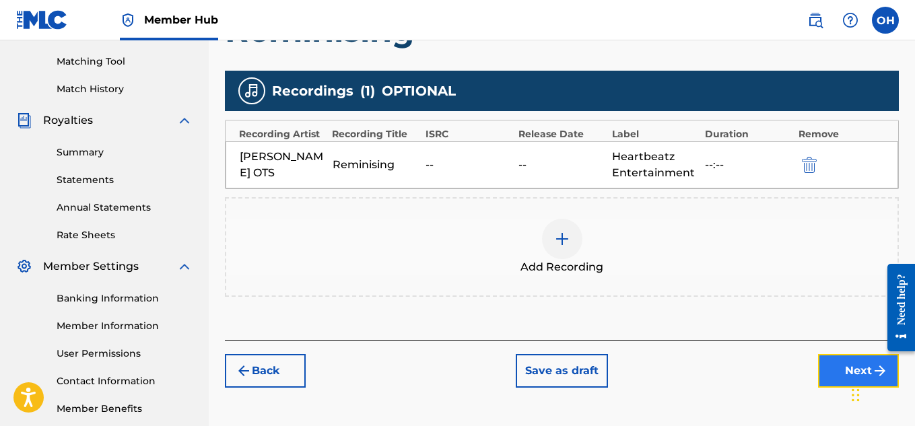
click at [824, 364] on button "Next" at bounding box center [858, 371] width 81 height 34
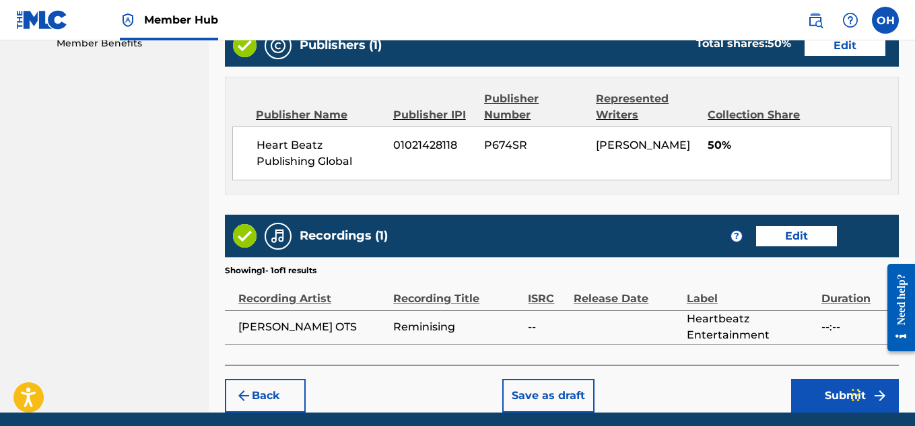
scroll to position [755, 0]
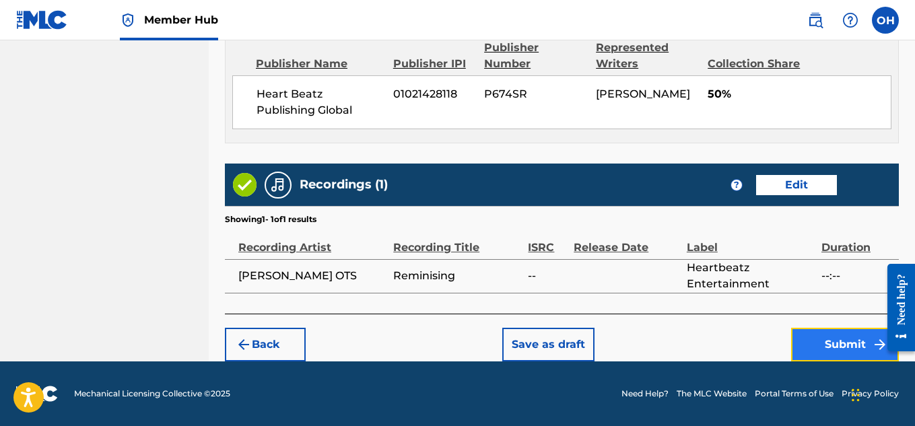
click at [828, 351] on button "Submit" at bounding box center [845, 345] width 108 height 34
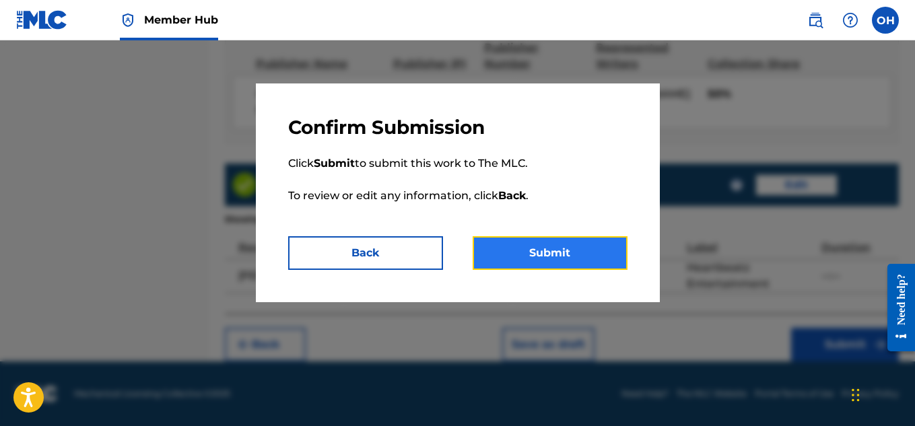
click at [589, 240] on button "Submit" at bounding box center [550, 253] width 155 height 34
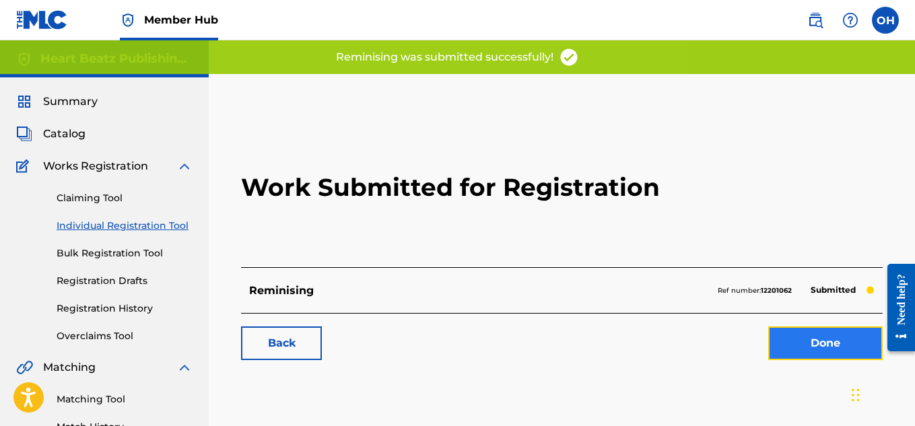
click at [814, 332] on link "Done" at bounding box center [825, 344] width 114 height 34
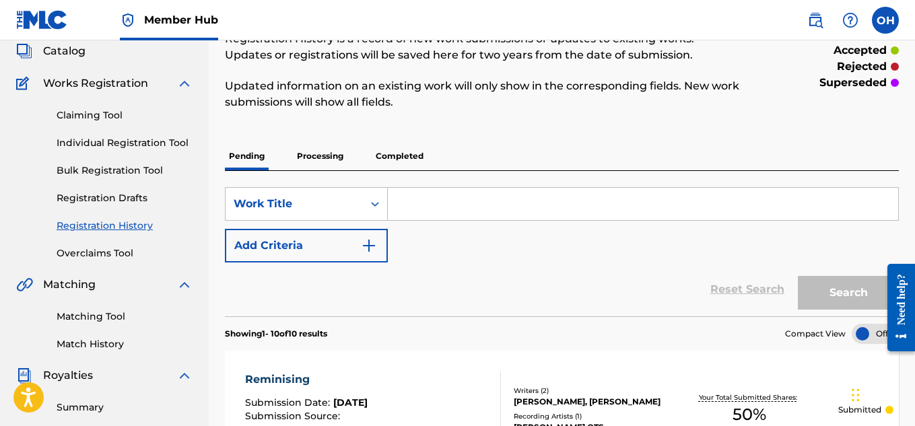
scroll to position [79, 0]
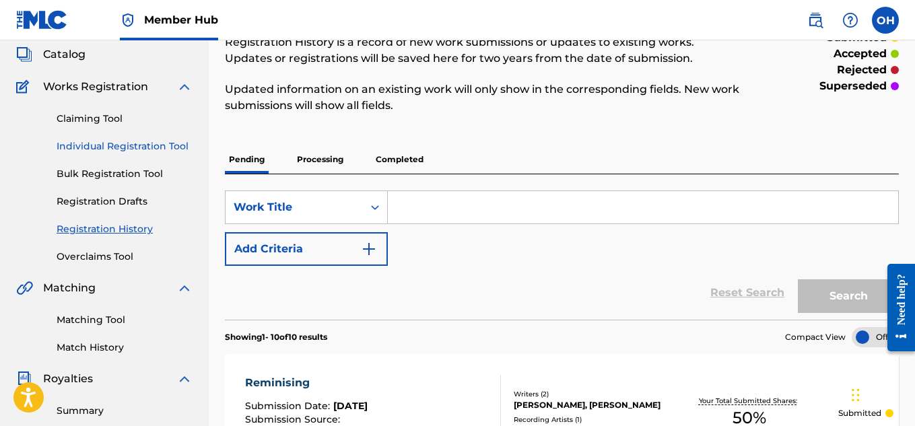
click at [154, 148] on link "Individual Registration Tool" at bounding box center [125, 146] width 136 height 14
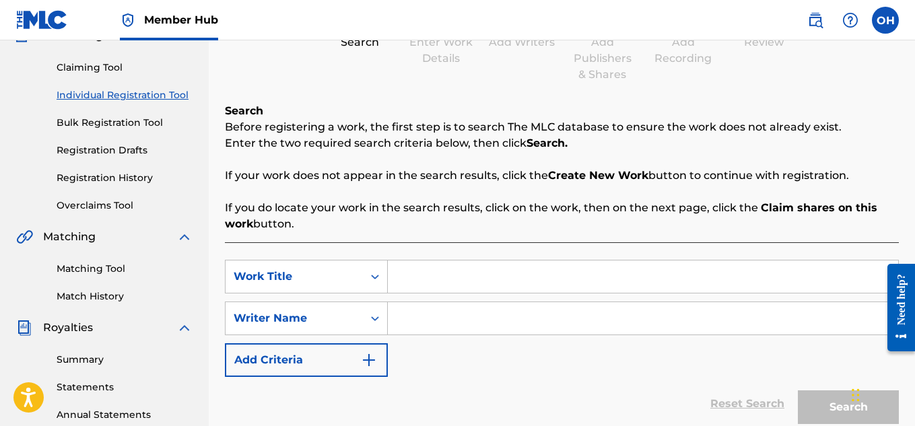
scroll to position [130, 0]
click at [421, 288] on input "Search Form" at bounding box center [643, 277] width 511 height 32
click at [418, 284] on input "Search Form" at bounding box center [643, 277] width 511 height 32
type input "t"
type input "Thug Cry"
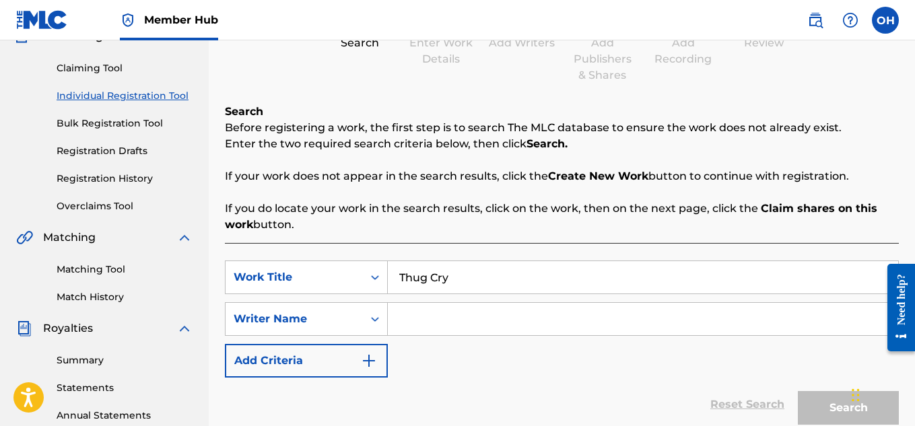
click at [420, 311] on input "Search Form" at bounding box center [643, 319] width 511 height 32
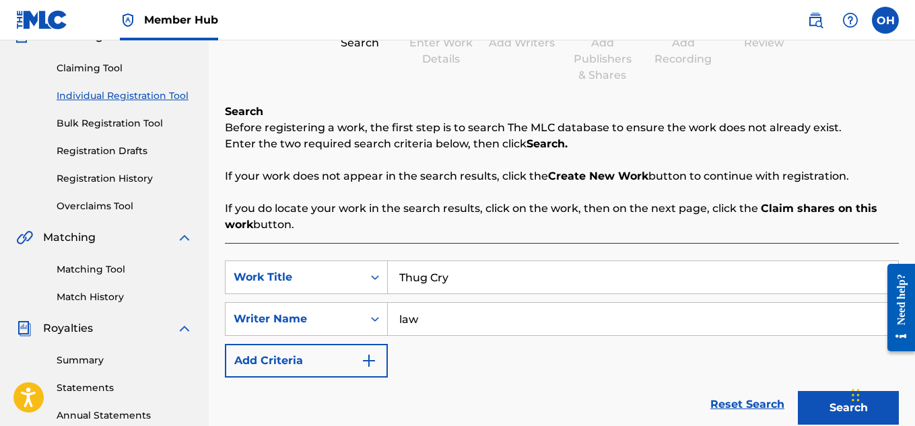
type input "law"
click at [798, 391] on button "Search" at bounding box center [848, 408] width 101 height 34
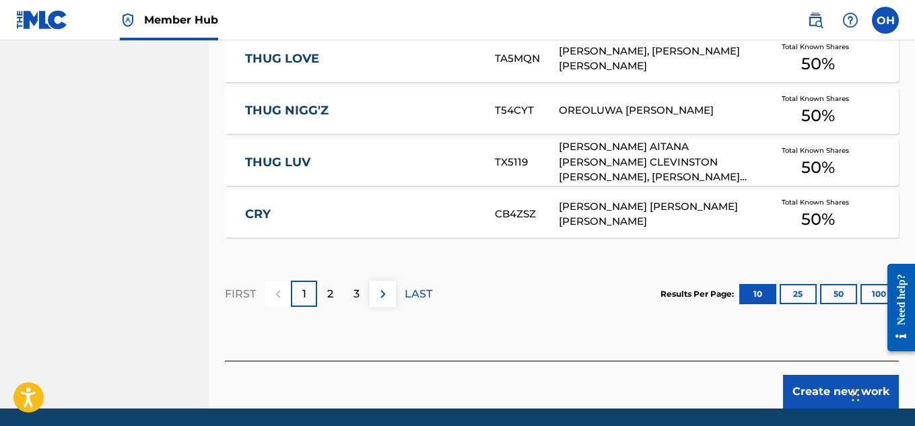
scroll to position [931, 0]
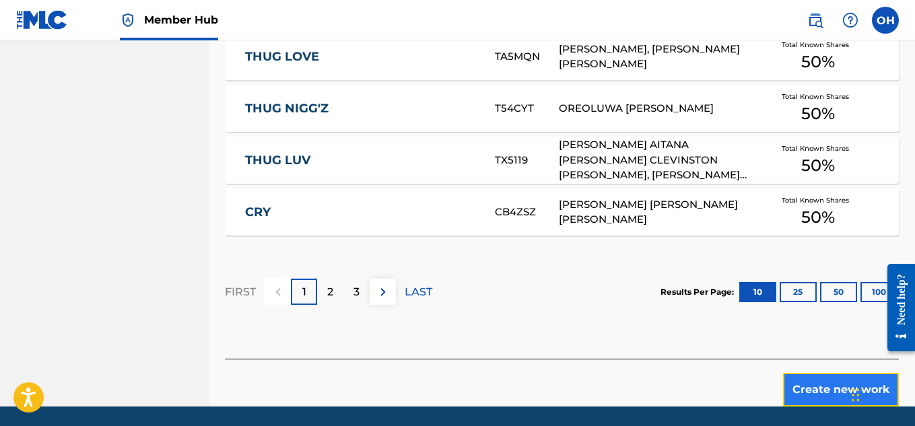
click at [812, 391] on button "Create new work" at bounding box center [841, 390] width 116 height 34
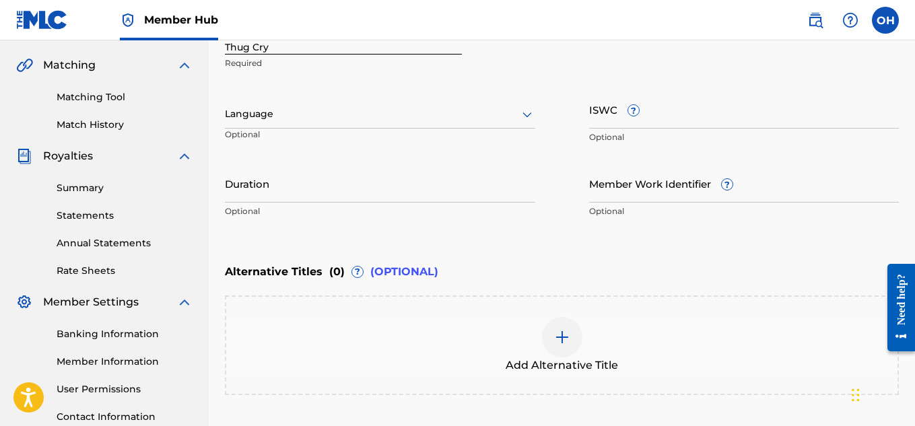
scroll to position [418, 0]
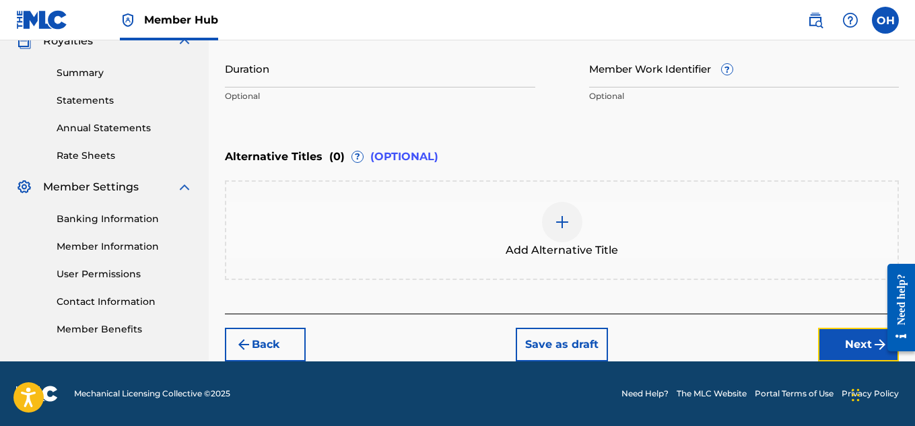
click at [832, 348] on button "Next" at bounding box center [858, 345] width 81 height 34
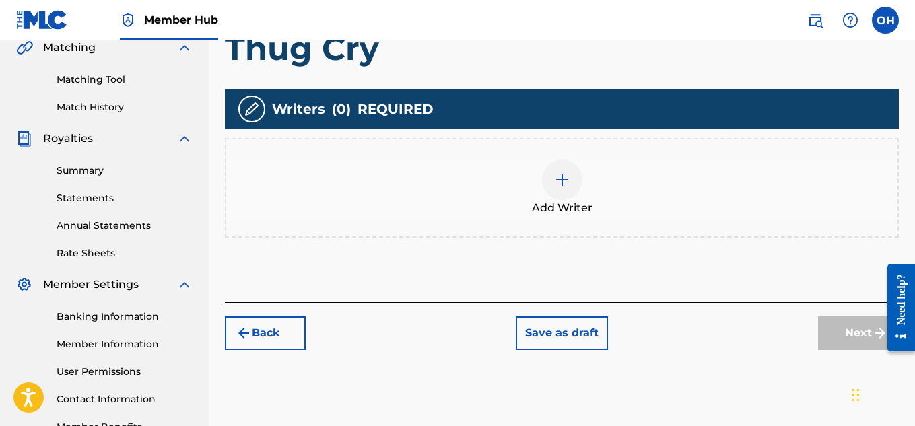
scroll to position [353, 0]
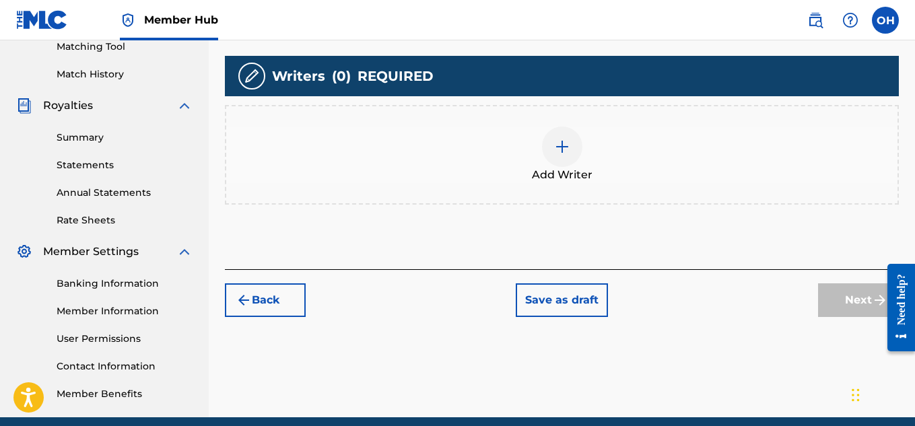
click at [545, 161] on div "Add Writer" at bounding box center [562, 155] width 672 height 57
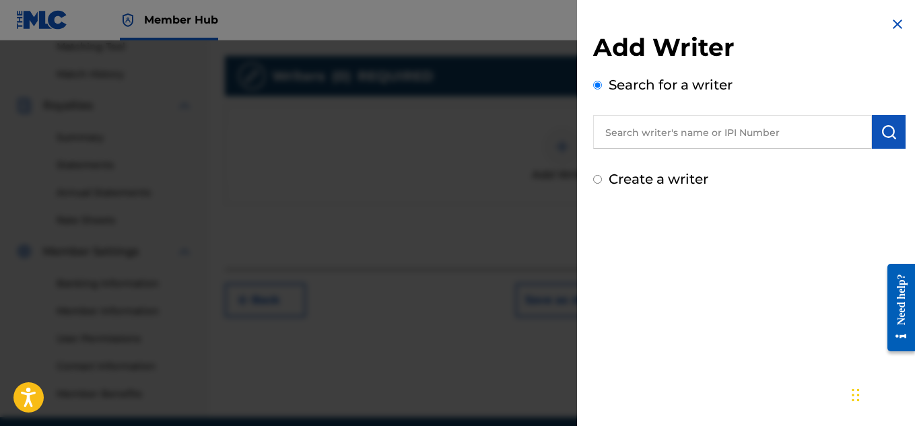
click at [718, 135] on input "text" at bounding box center [732, 132] width 279 height 34
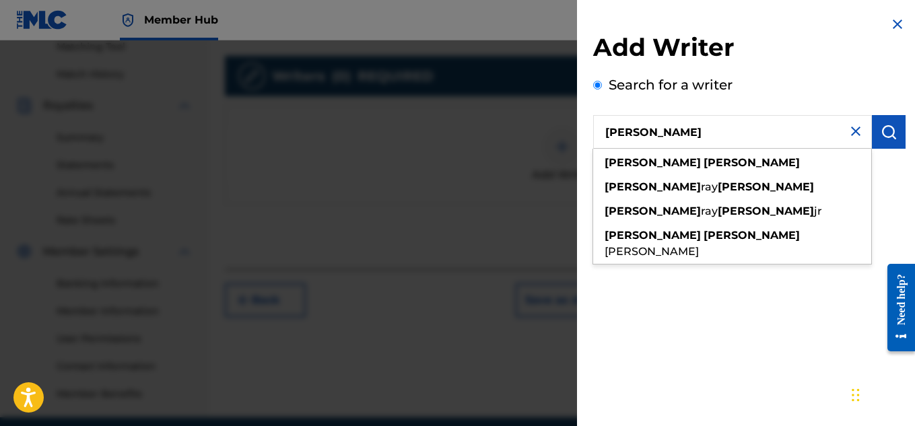
type input "[PERSON_NAME]"
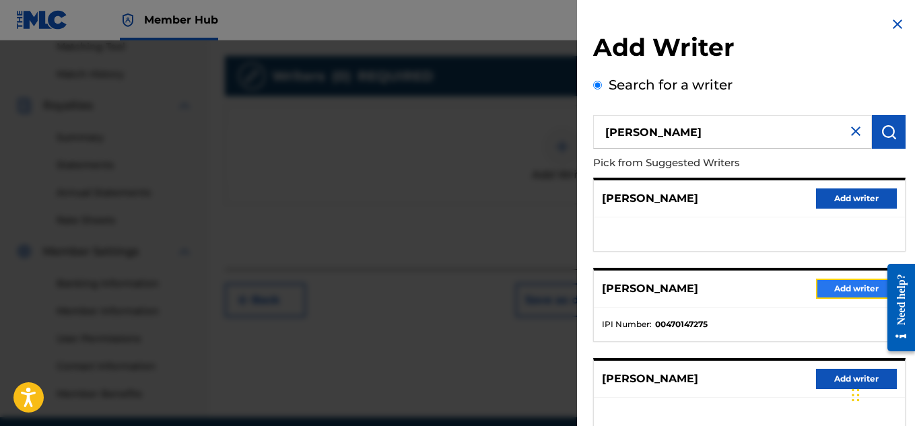
click at [833, 284] on button "Add writer" at bounding box center [856, 289] width 81 height 20
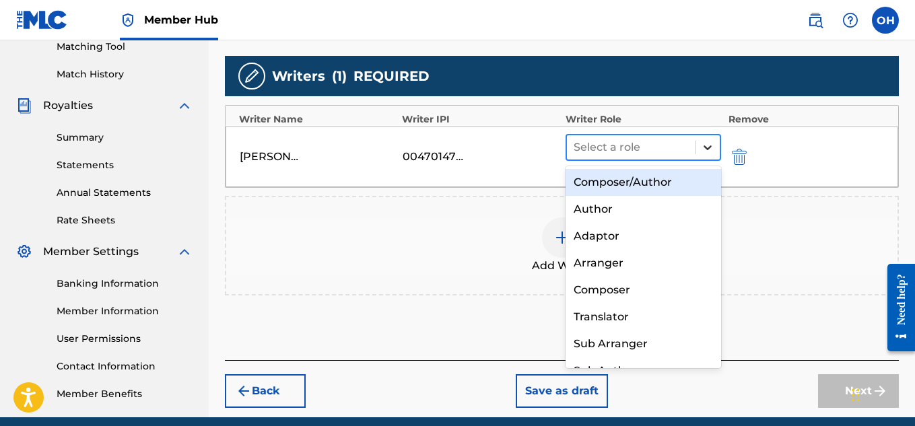
click at [702, 145] on div at bounding box center [708, 147] width 24 height 24
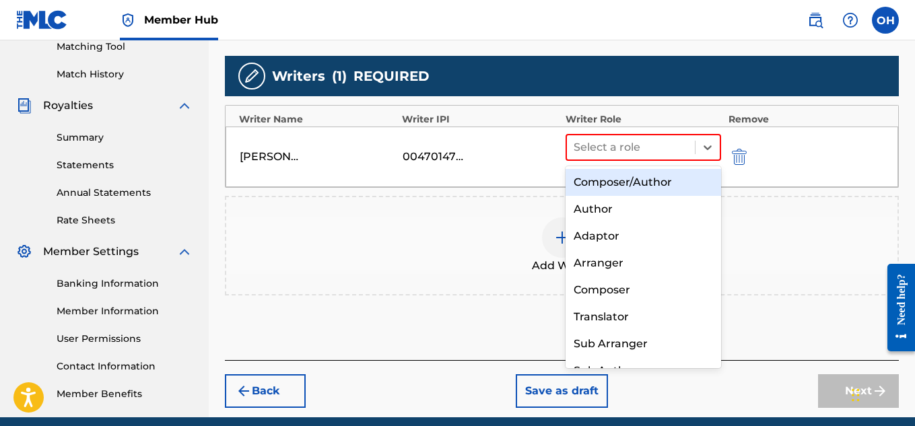
click at [647, 187] on div "Composer/Author" at bounding box center [644, 182] width 156 height 27
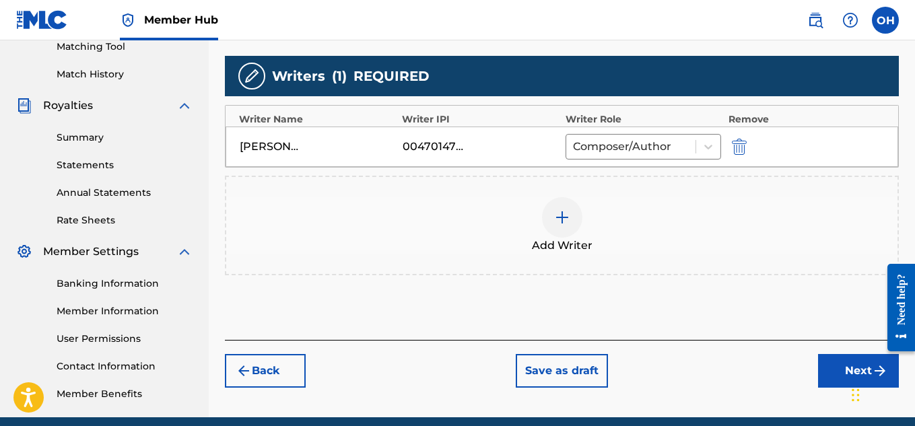
click at [553, 220] on div at bounding box center [562, 217] width 40 height 40
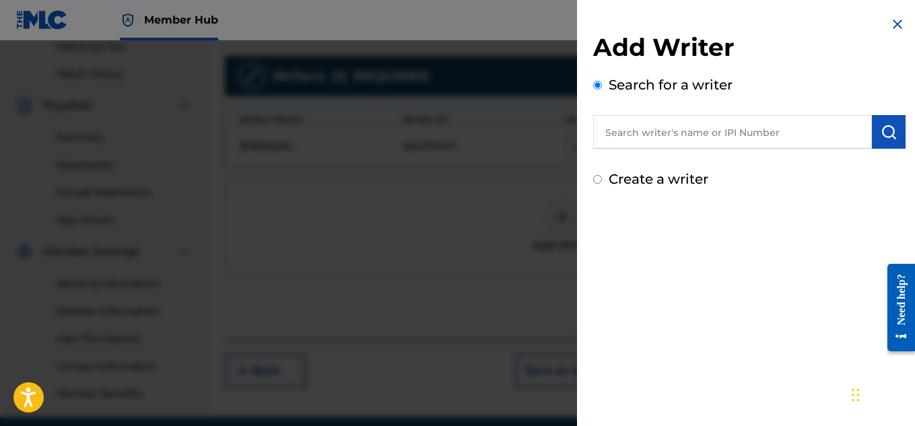
click at [694, 129] on input "text" at bounding box center [732, 132] width 279 height 34
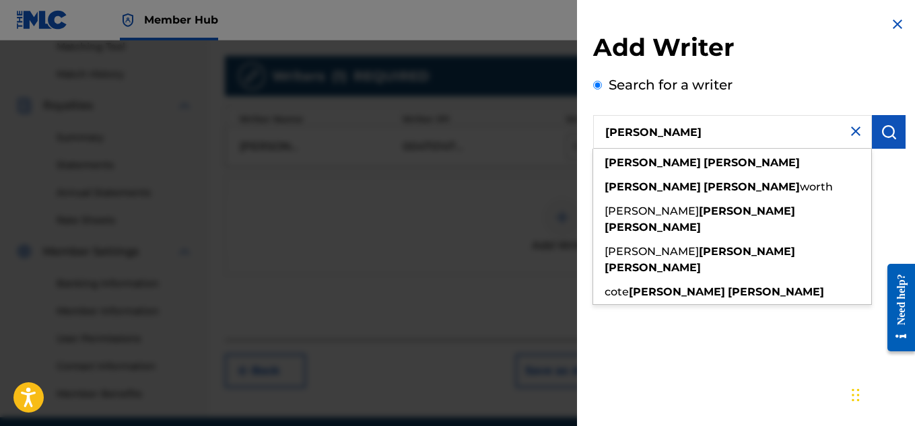
type input "[PERSON_NAME]"
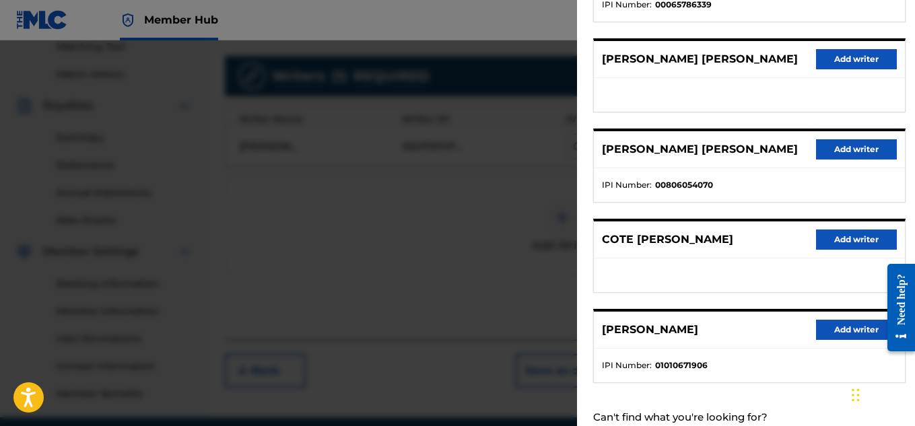
scroll to position [271, 0]
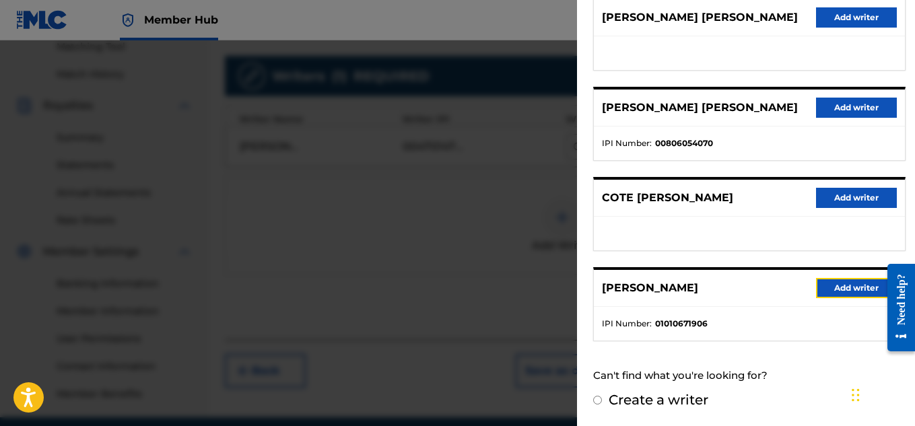
click at [843, 289] on button "Add writer" at bounding box center [856, 288] width 81 height 20
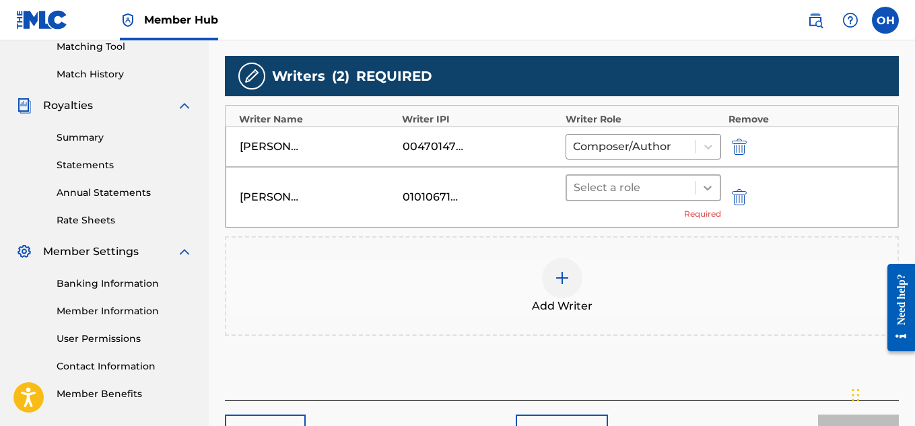
click at [705, 190] on icon at bounding box center [707, 187] width 13 height 13
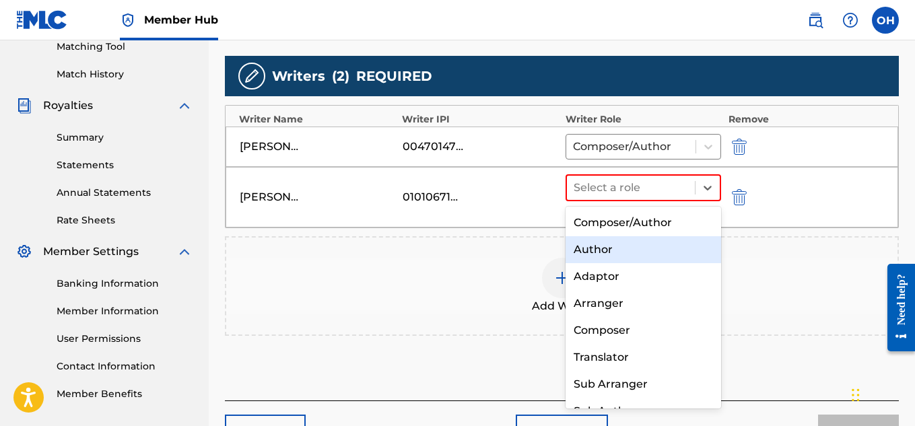
click at [659, 252] on div "Author" at bounding box center [644, 249] width 156 height 27
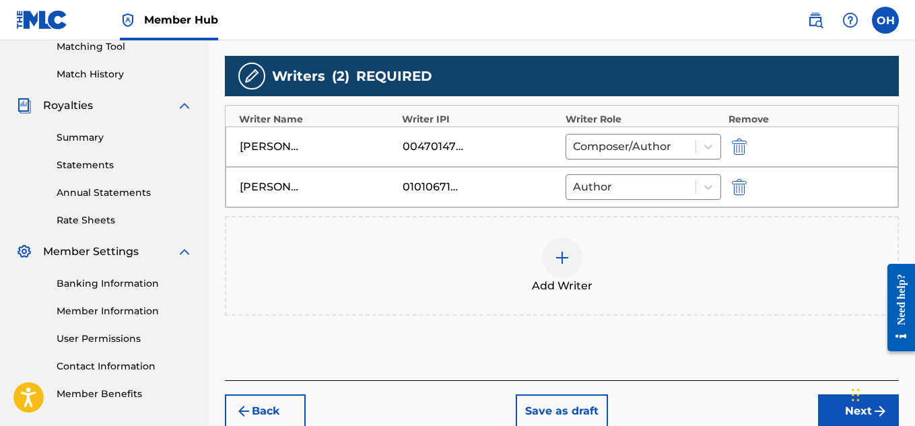
click at [564, 263] on img at bounding box center [562, 258] width 16 height 16
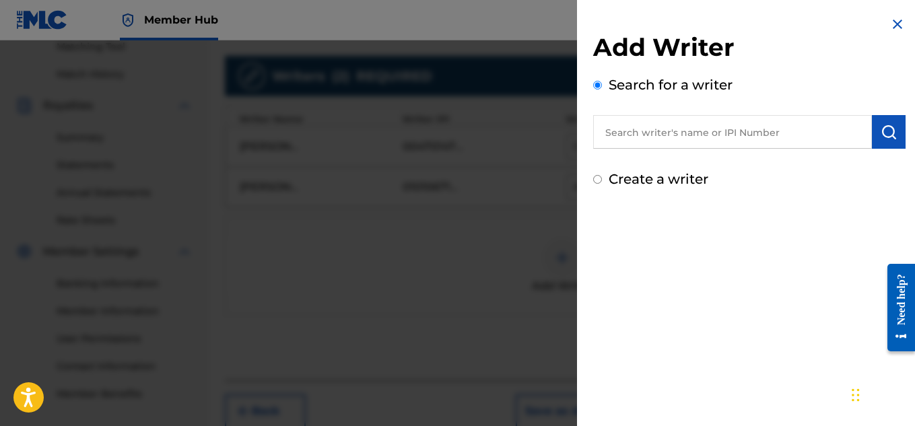
click at [712, 131] on input "text" at bounding box center [732, 132] width 279 height 34
paste input "00773571023"
type input "00773571023"
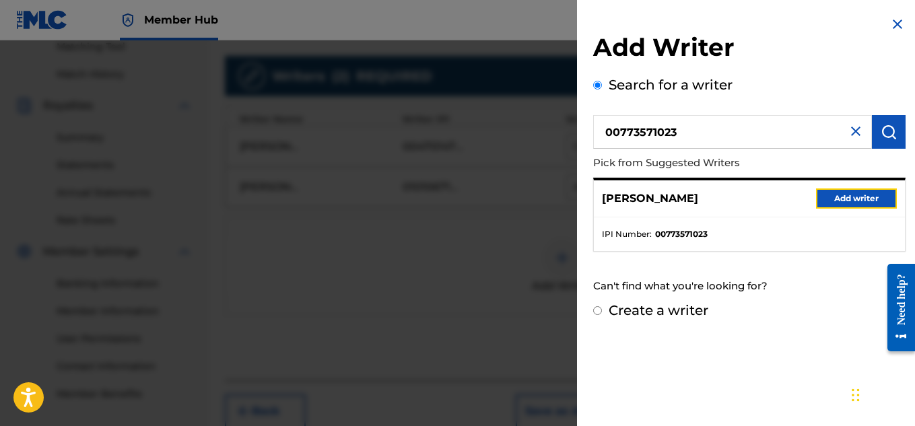
click at [845, 197] on button "Add writer" at bounding box center [856, 199] width 81 height 20
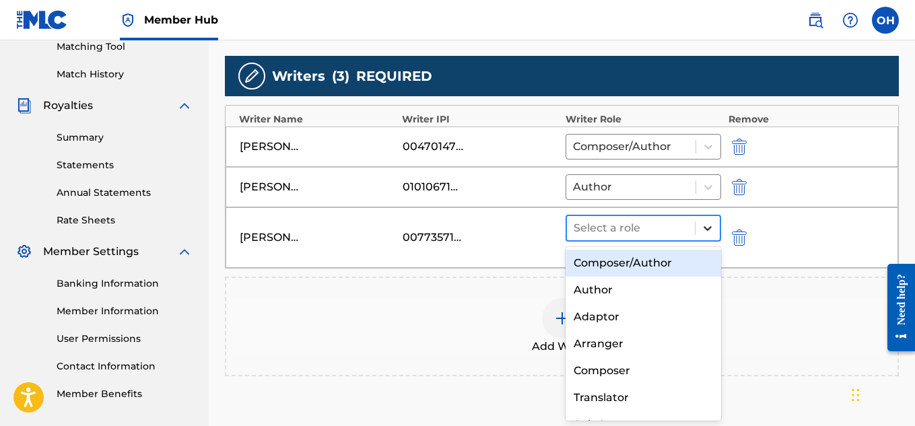
click at [701, 224] on div at bounding box center [708, 228] width 24 height 24
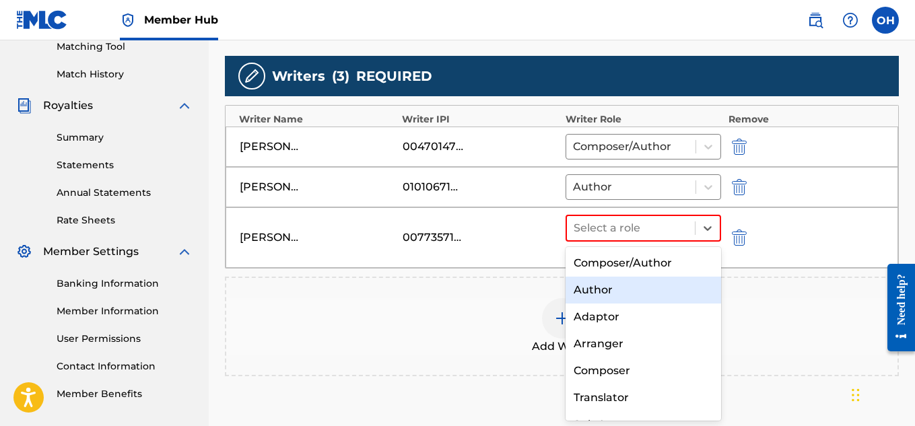
click at [630, 283] on div "Author" at bounding box center [644, 290] width 156 height 27
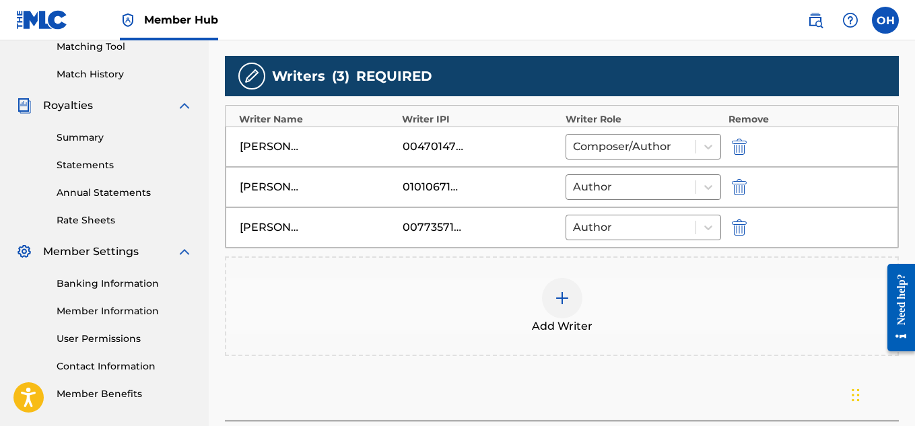
scroll to position [460, 0]
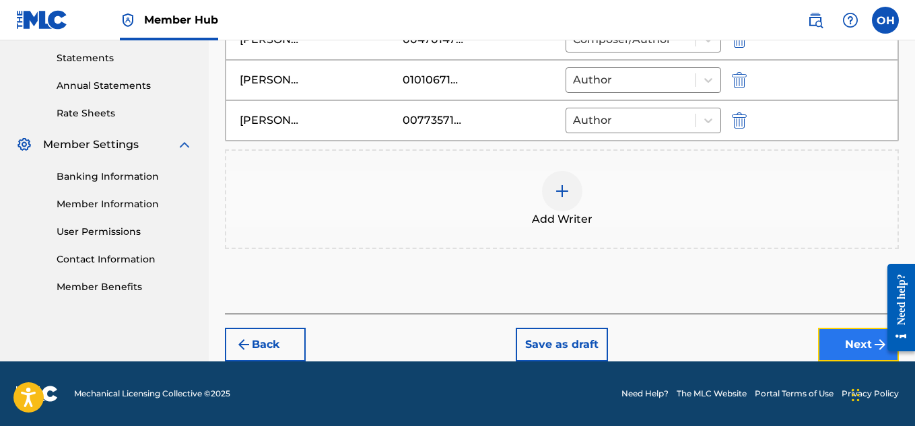
click at [842, 345] on button "Next" at bounding box center [858, 345] width 81 height 34
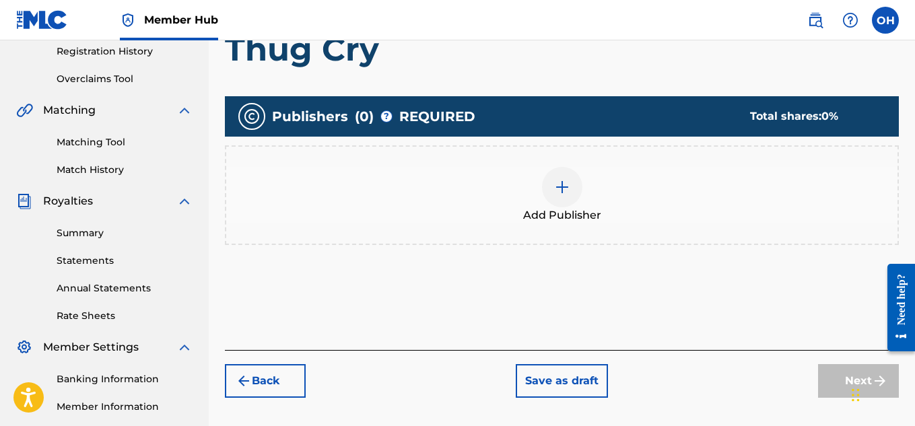
scroll to position [273, 0]
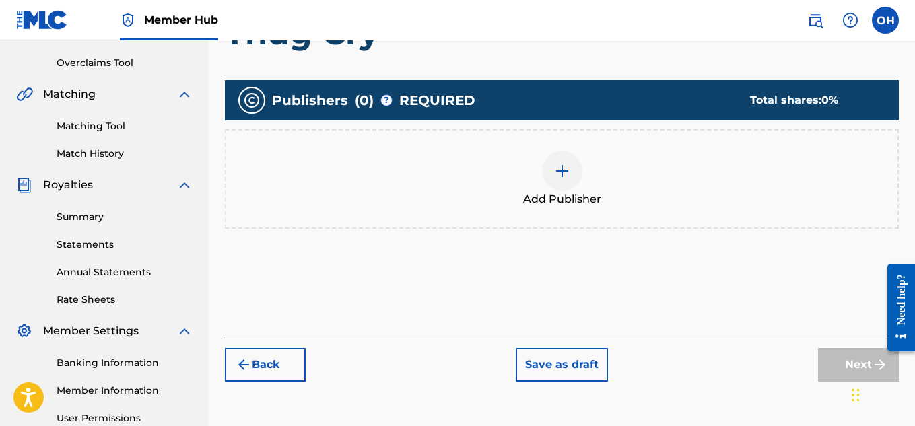
click at [556, 172] on img at bounding box center [562, 171] width 16 height 16
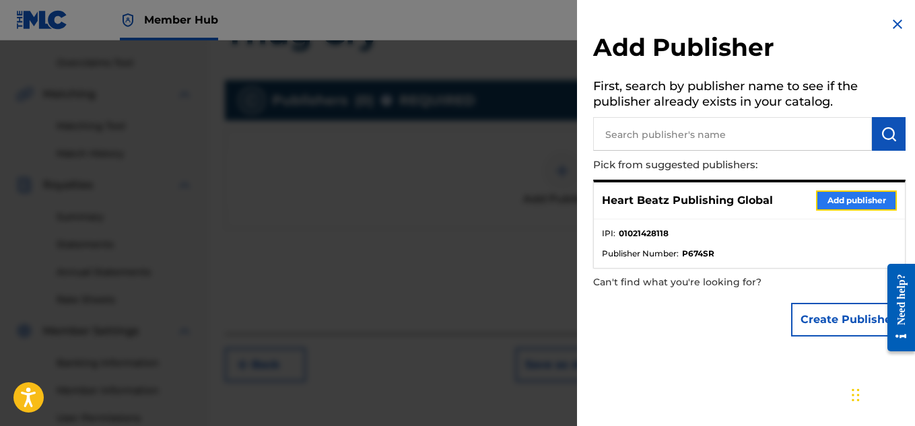
click at [860, 197] on button "Add publisher" at bounding box center [856, 201] width 81 height 20
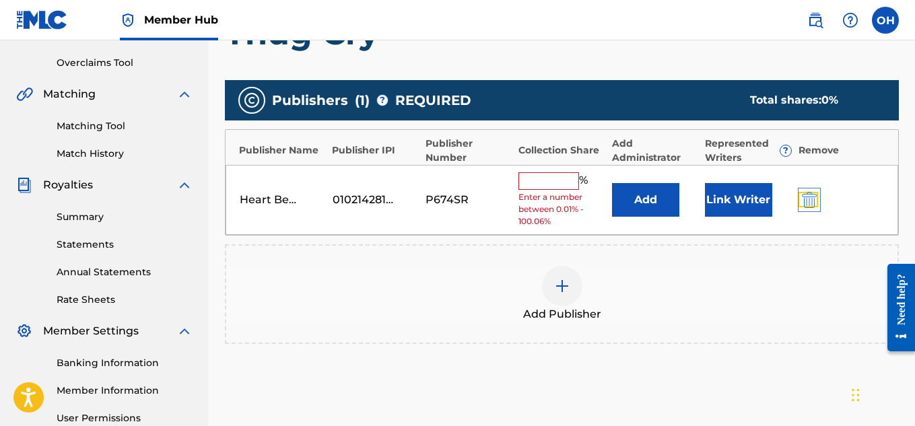
click at [816, 201] on img "submit" at bounding box center [809, 200] width 15 height 16
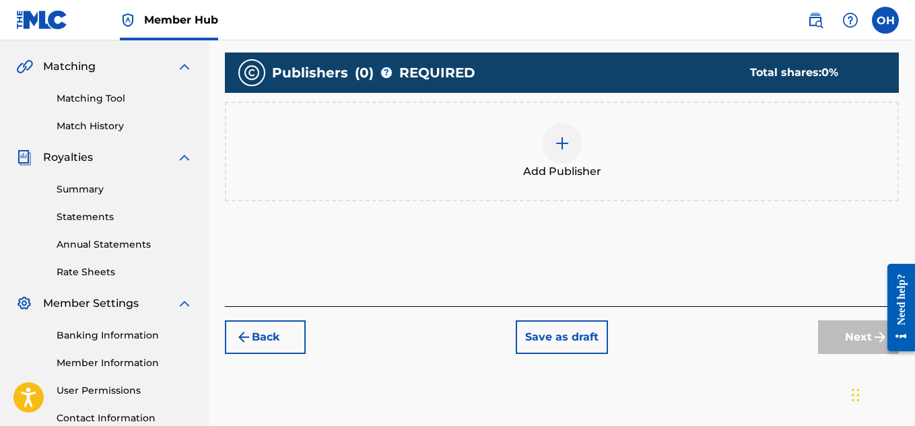
scroll to position [300, 0]
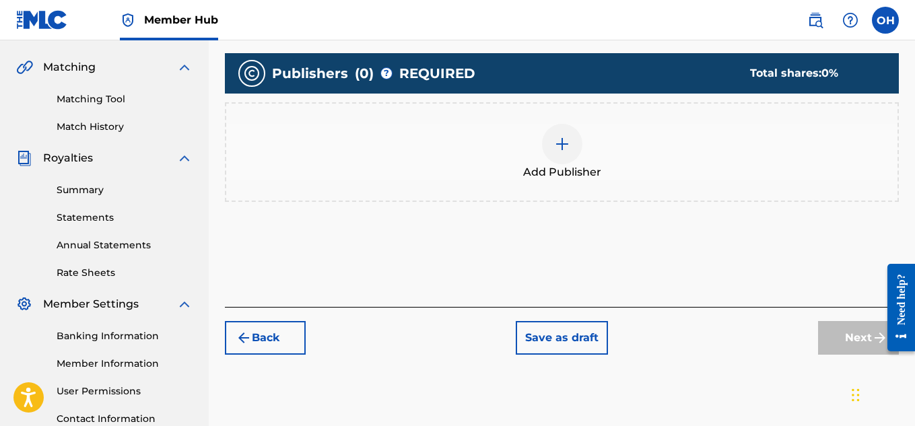
click at [560, 147] on img at bounding box center [562, 144] width 16 height 16
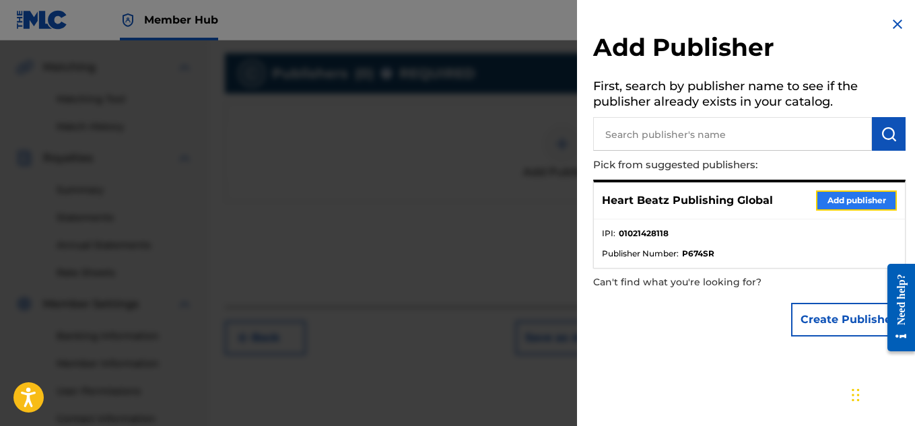
click at [857, 197] on button "Add publisher" at bounding box center [856, 201] width 81 height 20
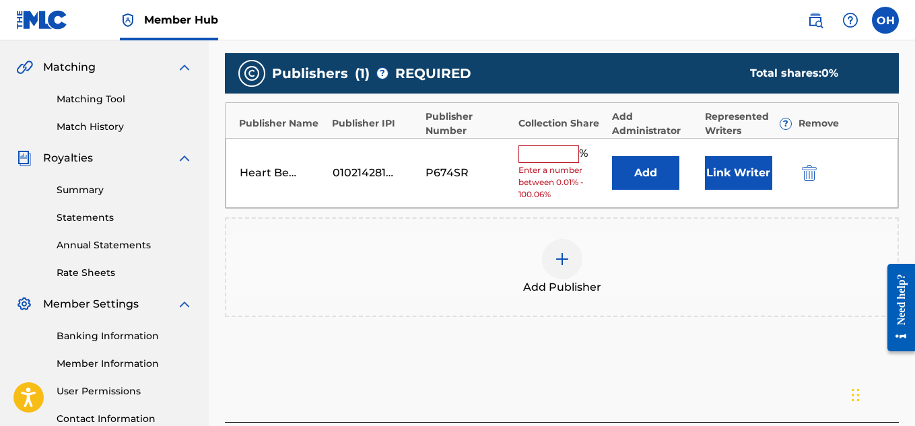
click at [529, 152] on input "text" at bounding box center [549, 154] width 61 height 18
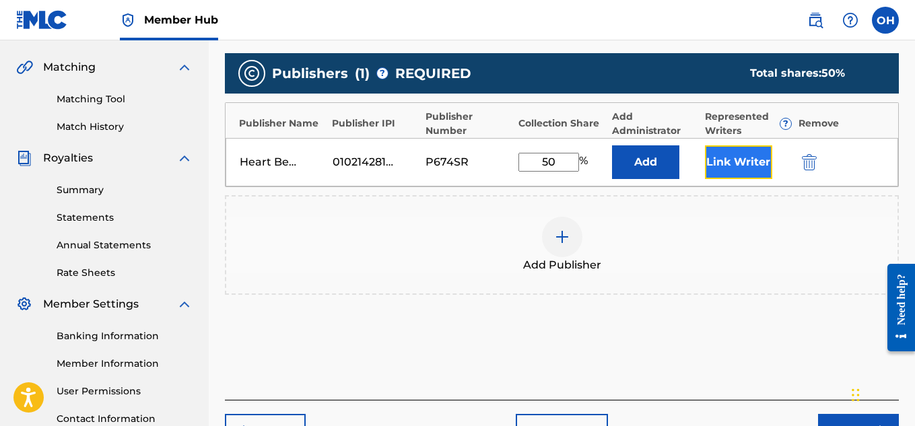
click at [749, 165] on button "Link Writer" at bounding box center [738, 162] width 67 height 34
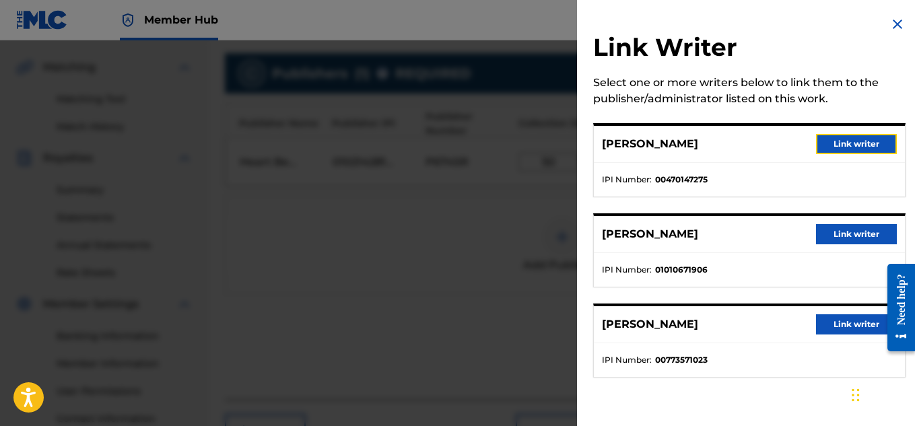
click at [837, 146] on button "Link writer" at bounding box center [856, 144] width 81 height 20
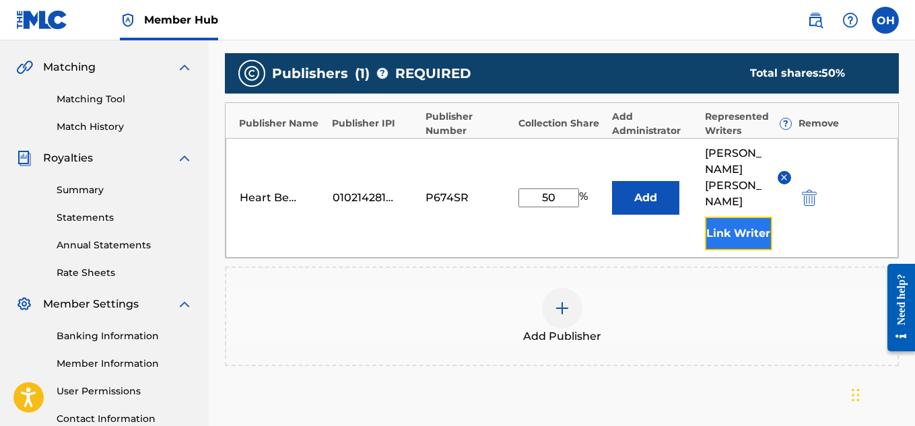
click at [733, 217] on button "Link Writer" at bounding box center [738, 234] width 67 height 34
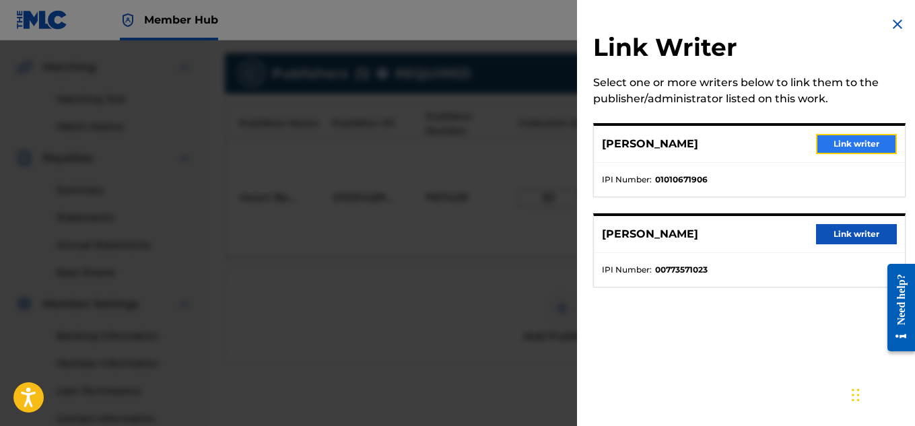
click at [822, 148] on button "Link writer" at bounding box center [856, 144] width 81 height 20
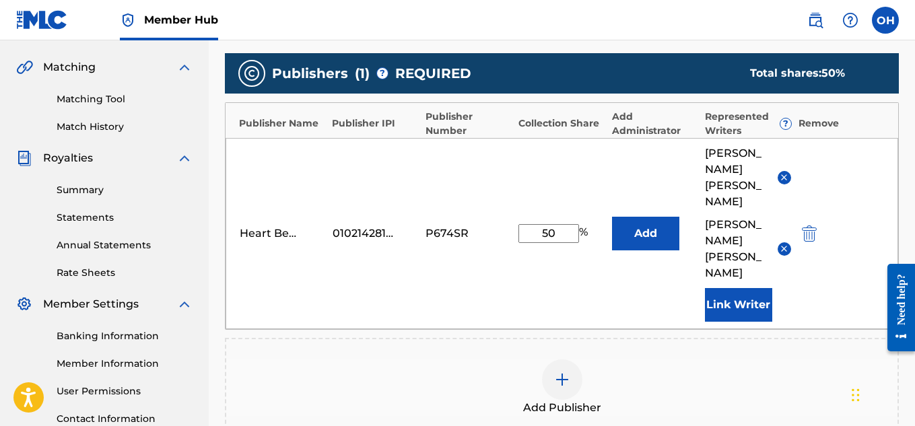
drag, startPoint x: 560, startPoint y: 200, endPoint x: 532, endPoint y: 199, distance: 28.3
click at [532, 224] on input "50" at bounding box center [549, 233] width 61 height 19
click at [549, 233] on div "Heart Beatz Publishing Global 01021428118 P674SR 100 % Add [PERSON_NAME] [PERSO…" at bounding box center [562, 233] width 673 height 191
drag, startPoint x: 563, startPoint y: 195, endPoint x: 538, endPoint y: 197, distance: 25.1
click at [538, 224] on input "100" at bounding box center [549, 233] width 61 height 19
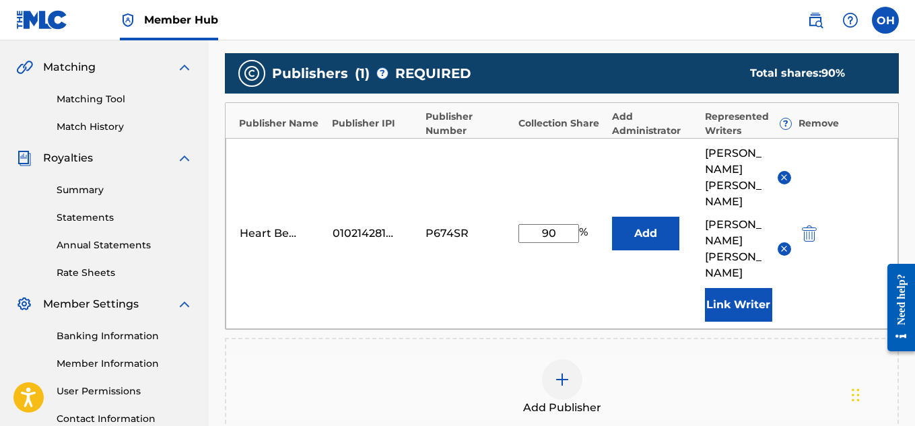
click at [541, 234] on div "Heart Beatz Publishing Global 01021428118 P674SR 90 % Add [PERSON_NAME] [PERSON…" at bounding box center [562, 233] width 673 height 191
drag, startPoint x: 556, startPoint y: 201, endPoint x: 528, endPoint y: 199, distance: 27.7
click at [528, 224] on input "90" at bounding box center [549, 233] width 61 height 19
click at [534, 218] on div "Heart Beatz Publishing Global 01021428118 P674SR 100 % Add [PERSON_NAME] [PERSO…" at bounding box center [562, 233] width 673 height 191
click at [589, 263] on div "Heart Beatz Publishing Global 01021428118 P674SR 100 % Add [PERSON_NAME] [PERSO…" at bounding box center [562, 233] width 673 height 191
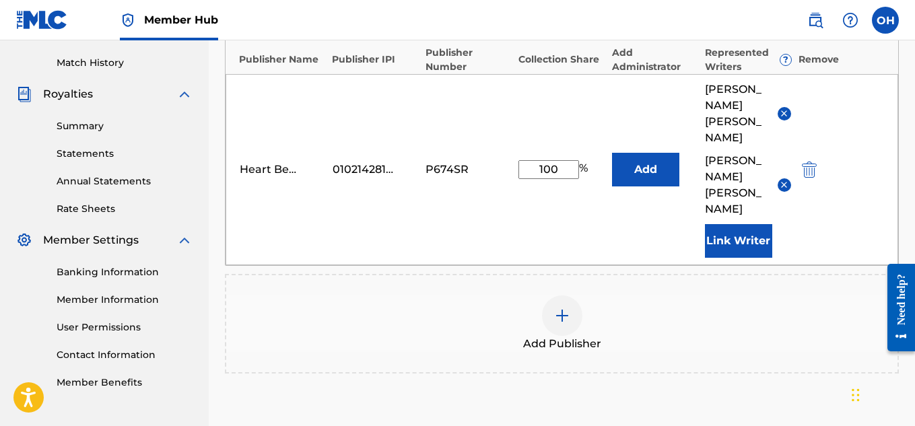
scroll to position [365, 0]
drag, startPoint x: 558, startPoint y: 135, endPoint x: 537, endPoint y: 139, distance: 20.5
click at [537, 160] on input "100" at bounding box center [549, 169] width 61 height 19
type input "9"
click at [583, 202] on div "Publishers ( 1 ) ? REQUIRED Total shares: 100 % Publisher Name Publisher IPI Pu…" at bounding box center [562, 181] width 674 height 385
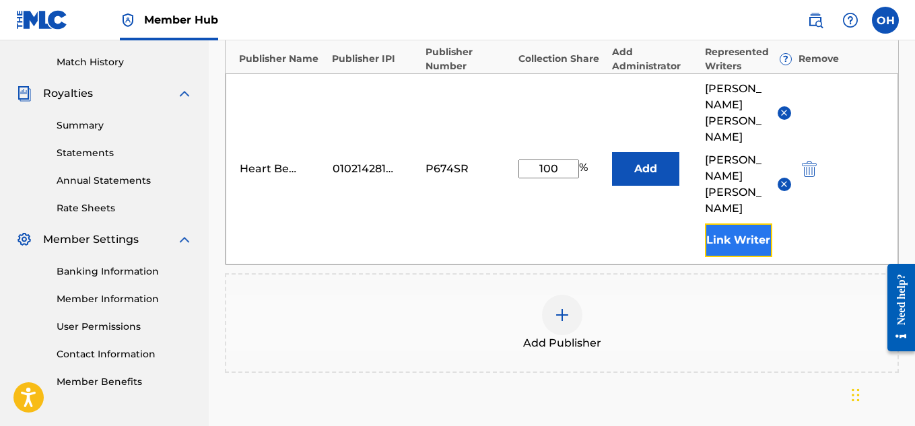
click at [741, 224] on button "Link Writer" at bounding box center [738, 241] width 67 height 34
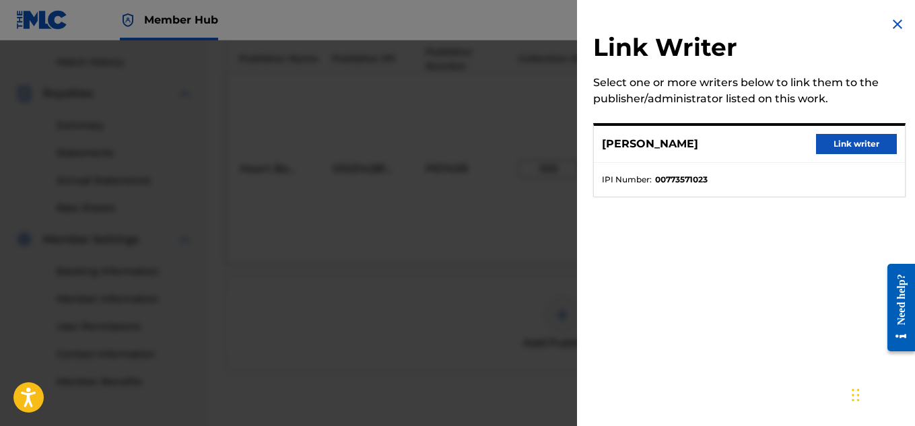
click at [891, 24] on img at bounding box center [898, 24] width 16 height 16
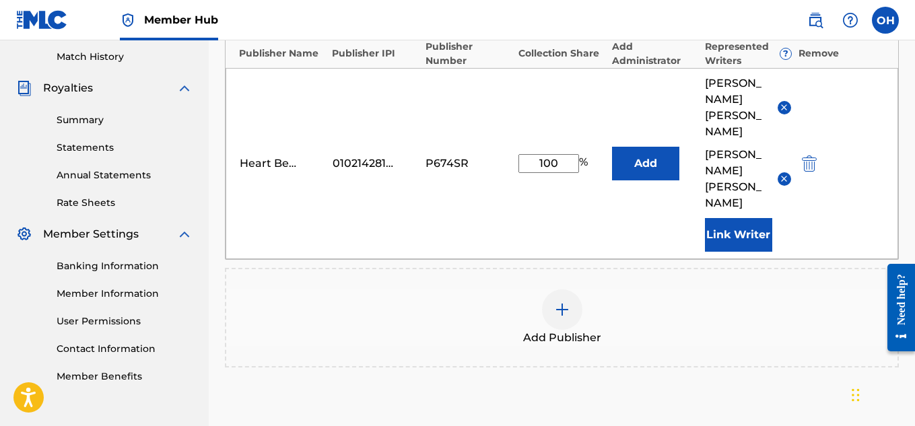
scroll to position [370, 0]
drag, startPoint x: 563, startPoint y: 132, endPoint x: 531, endPoint y: 133, distance: 31.7
click at [531, 155] on input "100" at bounding box center [549, 164] width 61 height 19
type input "97"
click at [536, 155] on div "Heart Beatz Publishing Global 01021428118 P674SR 97 % Add [PERSON_NAME] [PERSON…" at bounding box center [562, 164] width 673 height 191
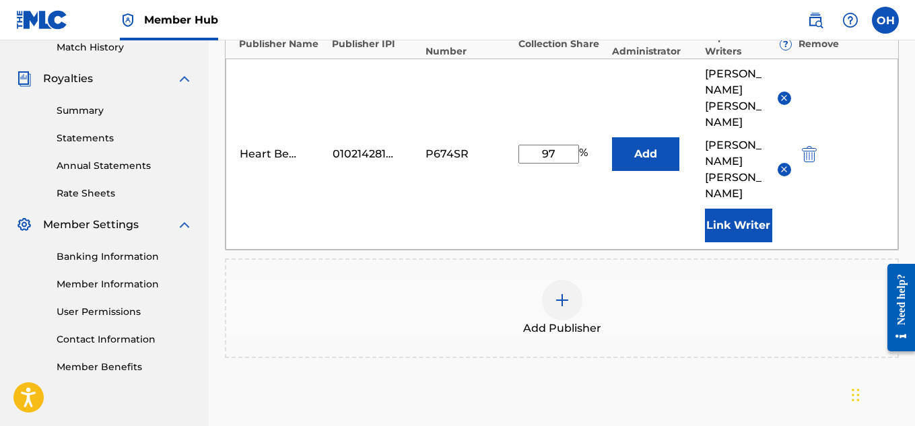
scroll to position [465, 0]
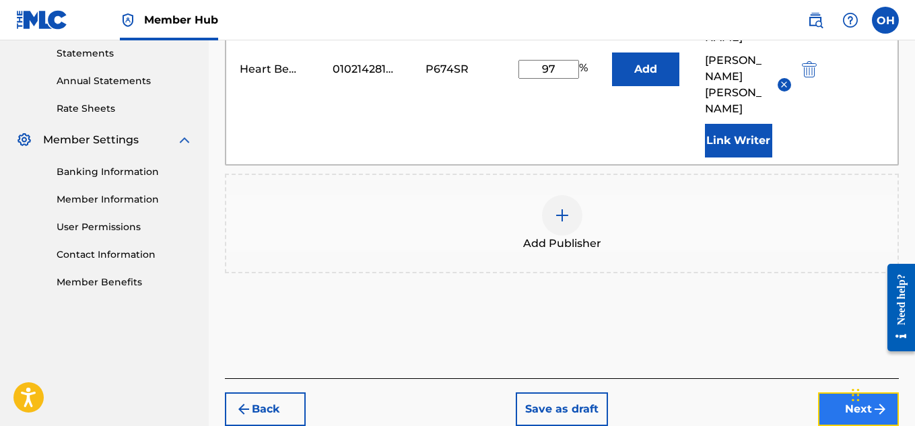
click at [837, 393] on button "Next" at bounding box center [858, 410] width 81 height 34
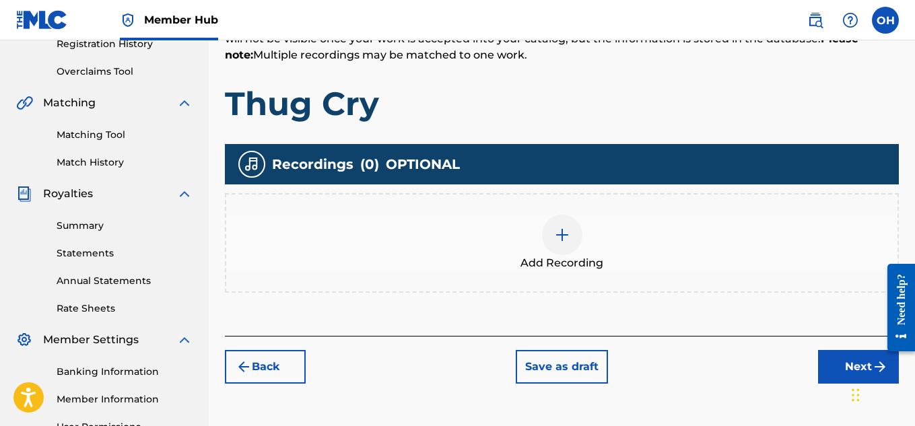
scroll to position [265, 0]
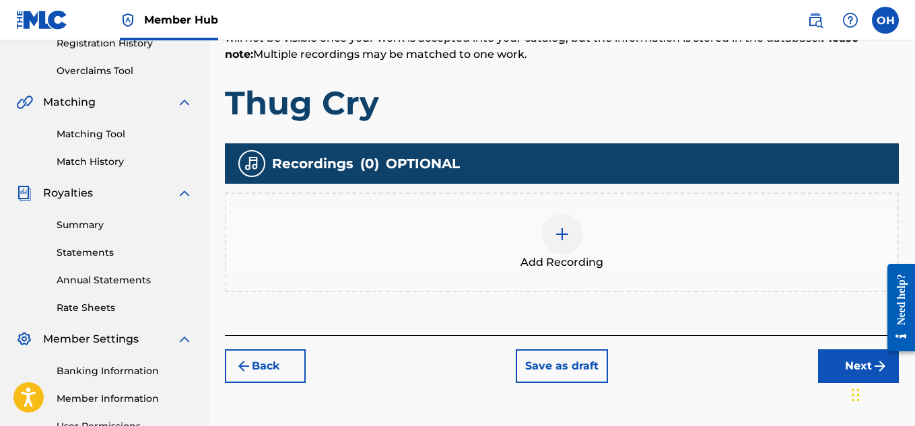
click at [556, 241] on img at bounding box center [562, 234] width 16 height 16
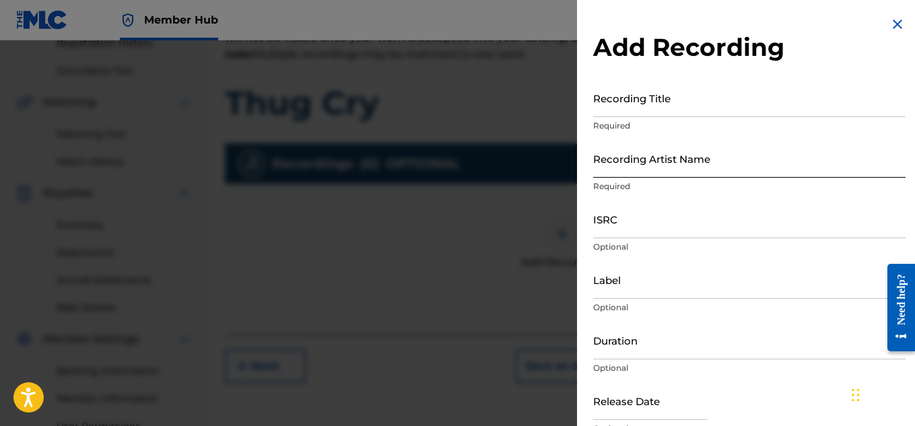
click at [664, 163] on input "Recording Artist Name" at bounding box center [749, 158] width 313 height 38
type input "[PERSON_NAME] OTS"
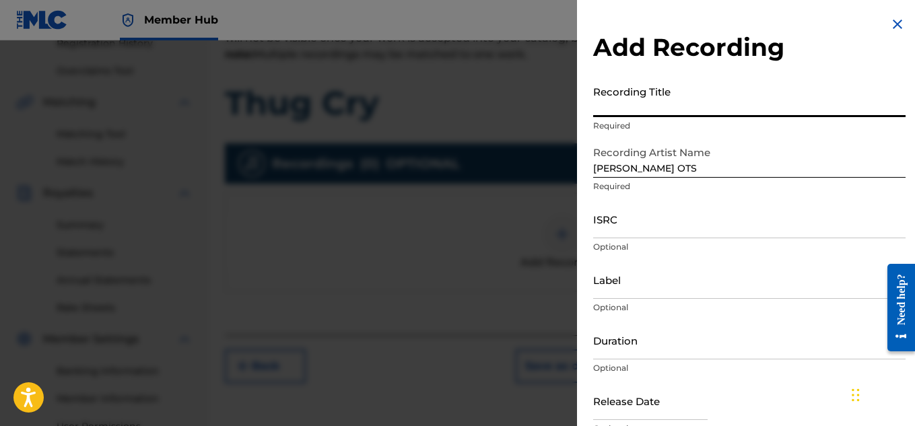
click at [690, 100] on input "Recording Title" at bounding box center [749, 98] width 313 height 38
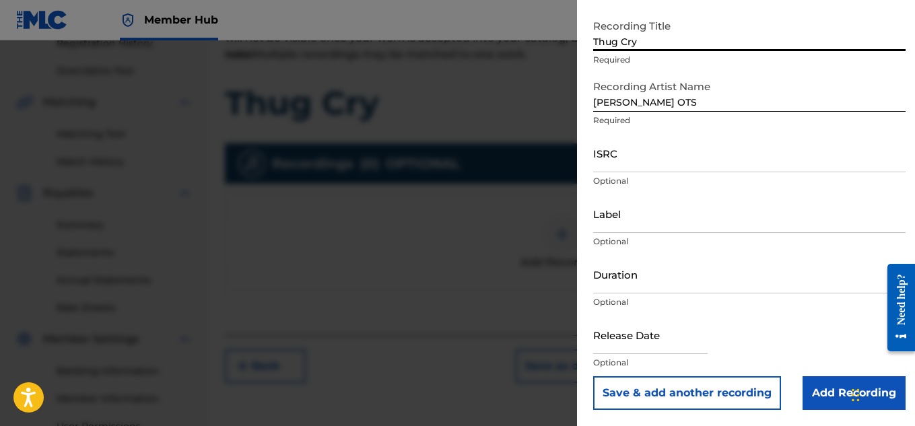
scroll to position [66, 0]
type input "Thug Cry"
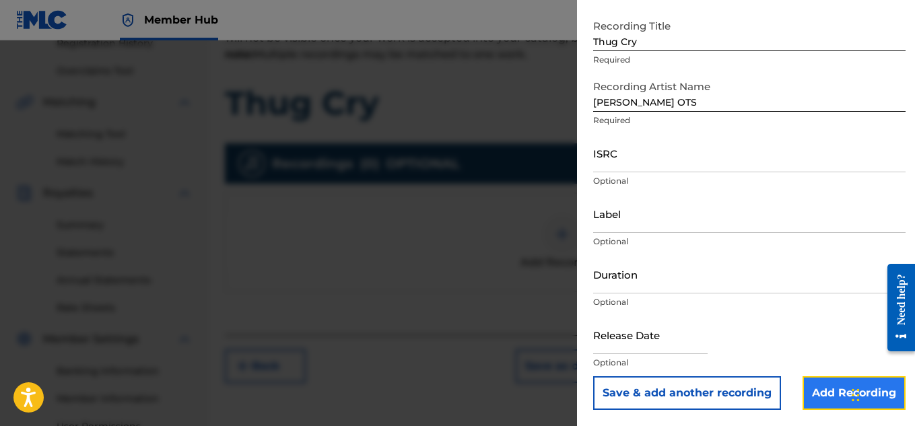
click at [816, 389] on input "Add Recording" at bounding box center [854, 394] width 103 height 34
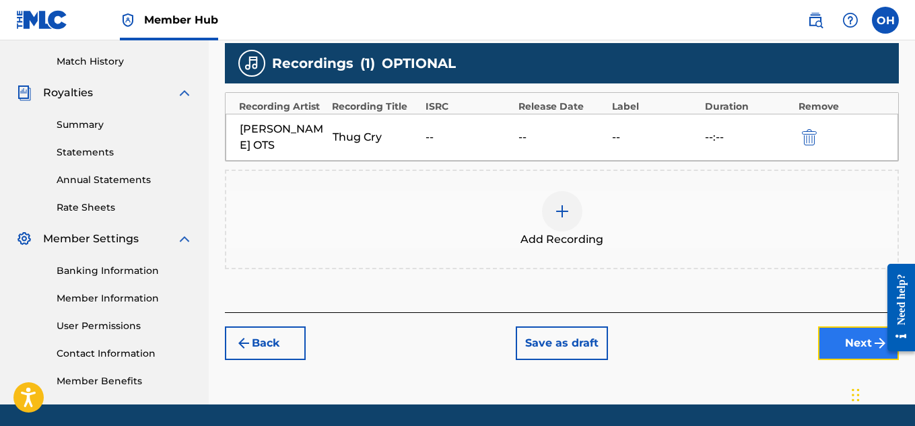
click at [845, 332] on button "Next" at bounding box center [858, 344] width 81 height 34
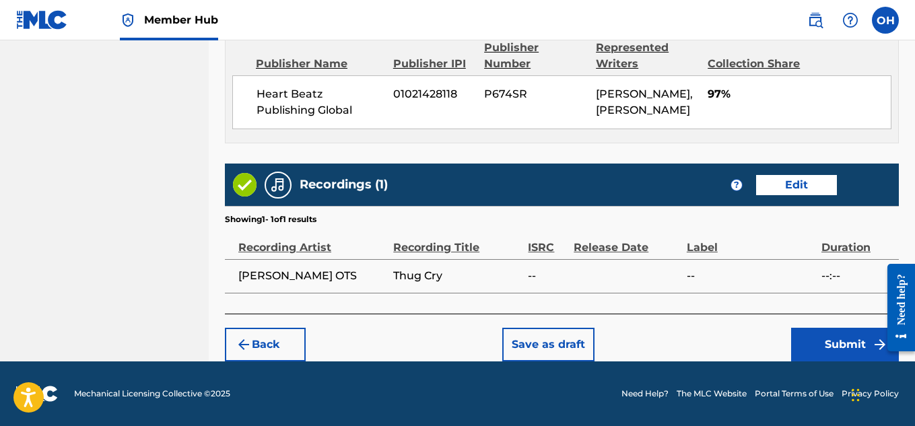
scroll to position [791, 0]
click at [832, 346] on button "Submit" at bounding box center [845, 345] width 108 height 34
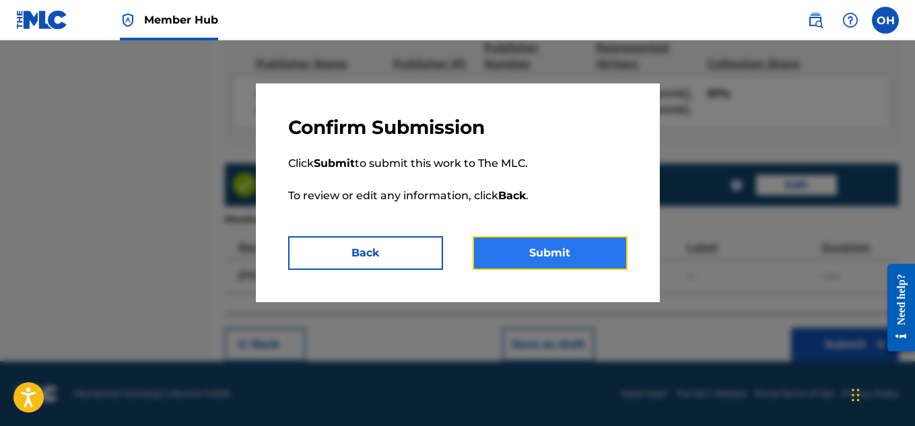
click at [586, 258] on button "Submit" at bounding box center [550, 253] width 155 height 34
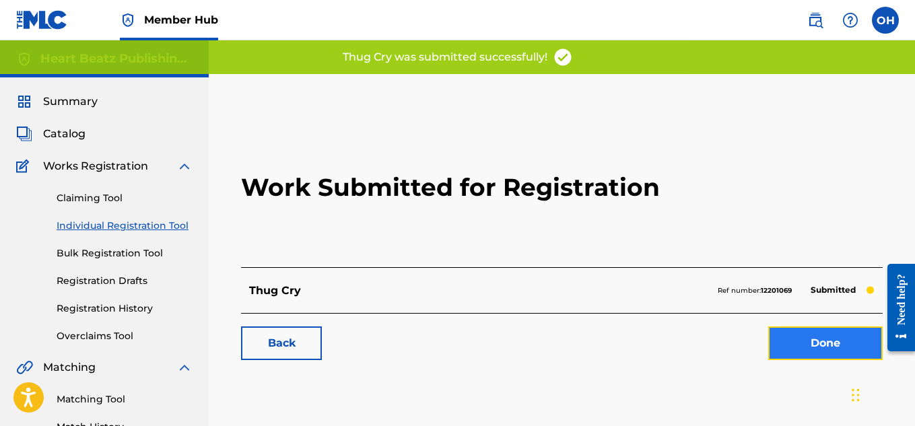
click at [772, 350] on link "Done" at bounding box center [825, 344] width 114 height 34
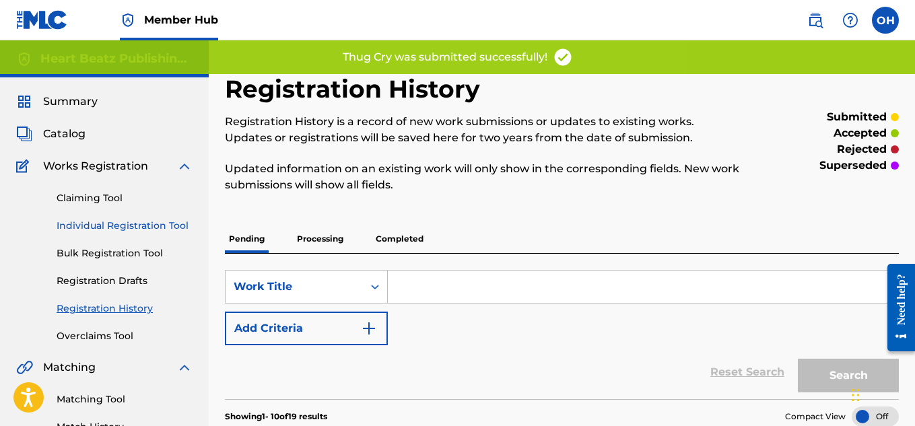
click at [125, 222] on link "Individual Registration Tool" at bounding box center [125, 226] width 136 height 14
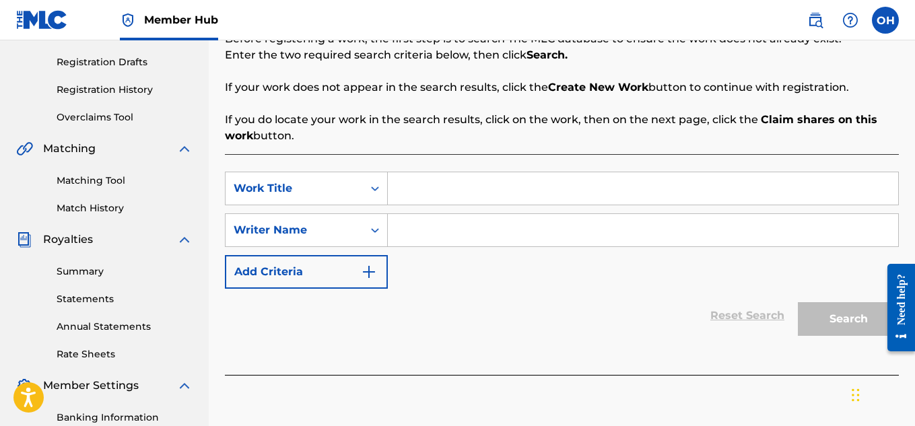
scroll to position [230, 0]
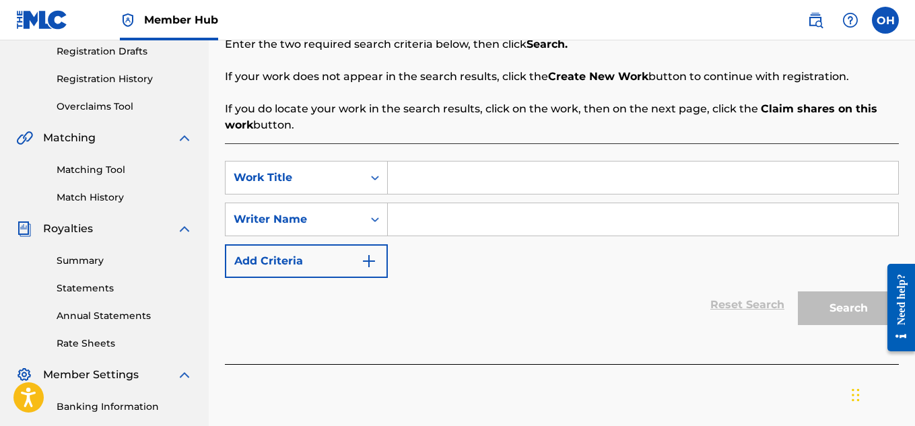
click at [422, 180] on input "Search Form" at bounding box center [643, 178] width 511 height 32
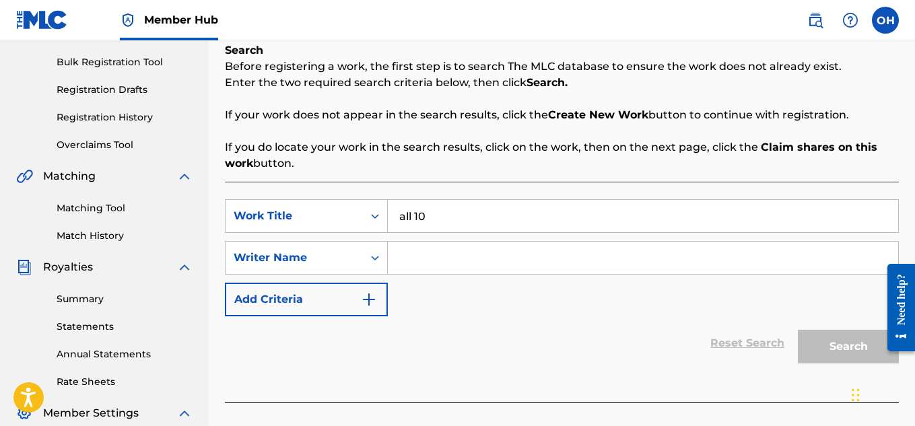
scroll to position [193, 0]
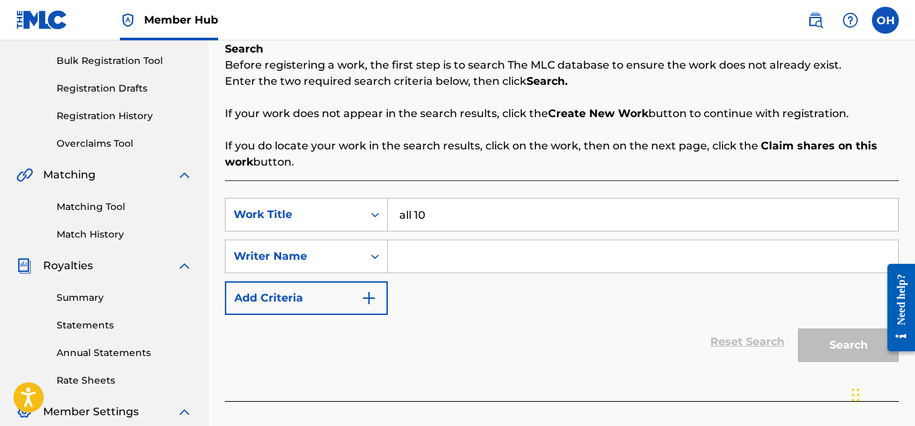
click at [418, 263] on input "Search Form" at bounding box center [643, 256] width 511 height 32
click at [403, 224] on input "all 10" at bounding box center [643, 215] width 511 height 32
click at [403, 223] on input "All 10" at bounding box center [643, 215] width 511 height 32
type input "All 10"
click at [409, 253] on input "Search Form" at bounding box center [643, 256] width 511 height 32
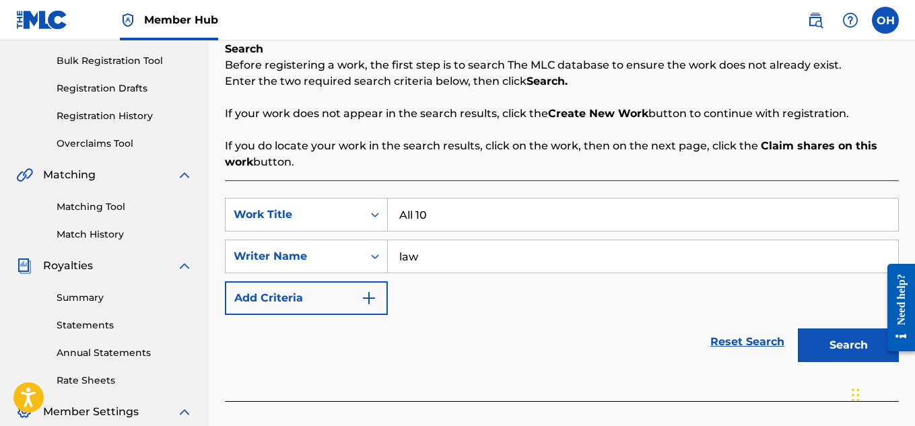
type input "law"
click at [798, 329] on button "Search" at bounding box center [848, 346] width 101 height 34
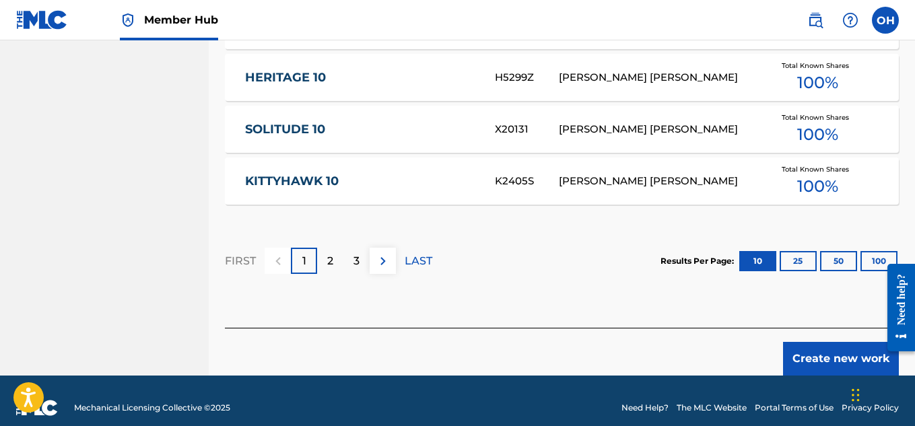
scroll to position [969, 0]
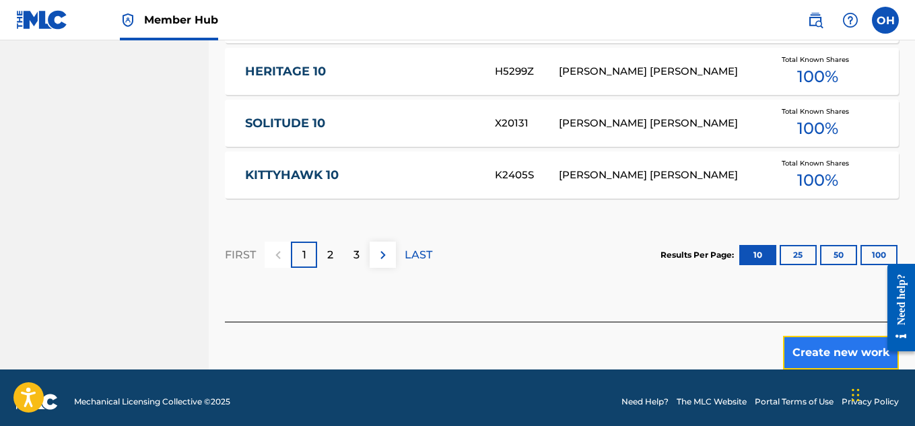
click at [797, 349] on button "Create new work" at bounding box center [841, 353] width 116 height 34
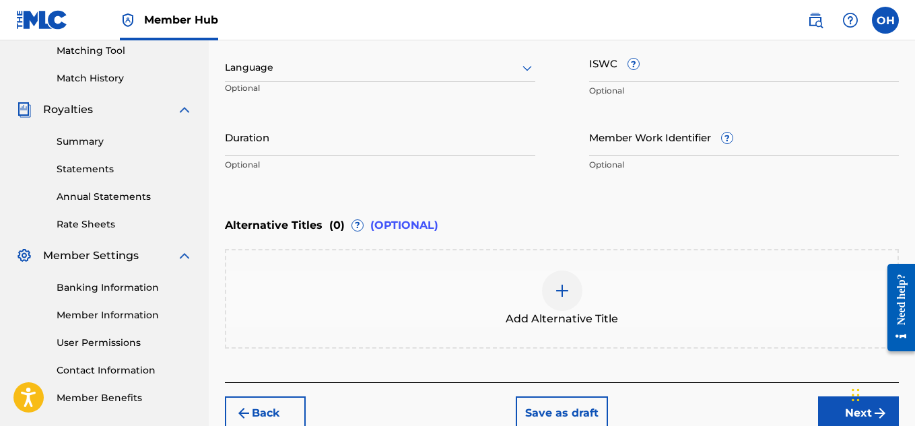
scroll to position [418, 0]
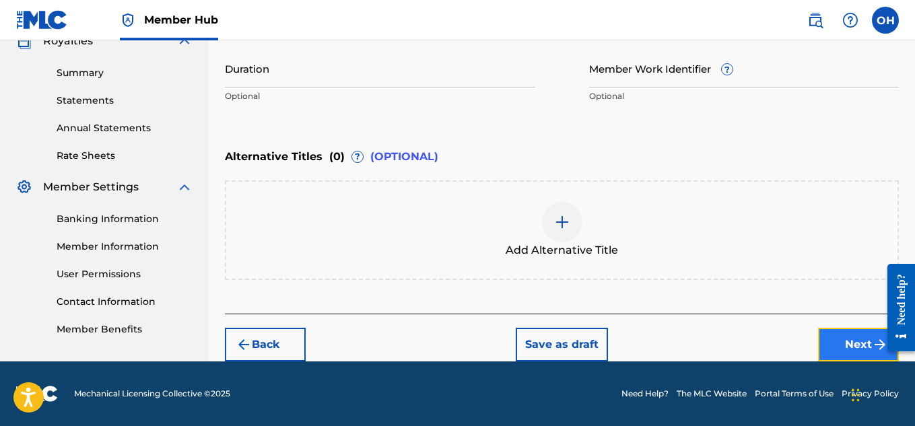
click at [841, 353] on button "Next" at bounding box center [858, 345] width 81 height 34
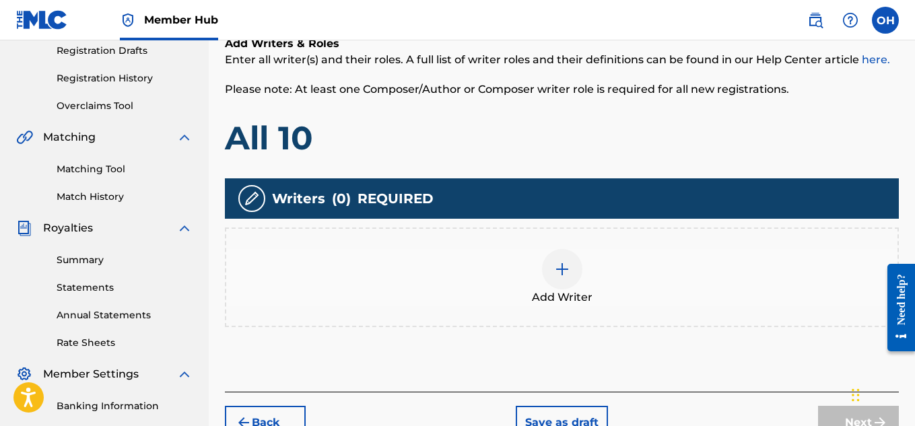
scroll to position [231, 0]
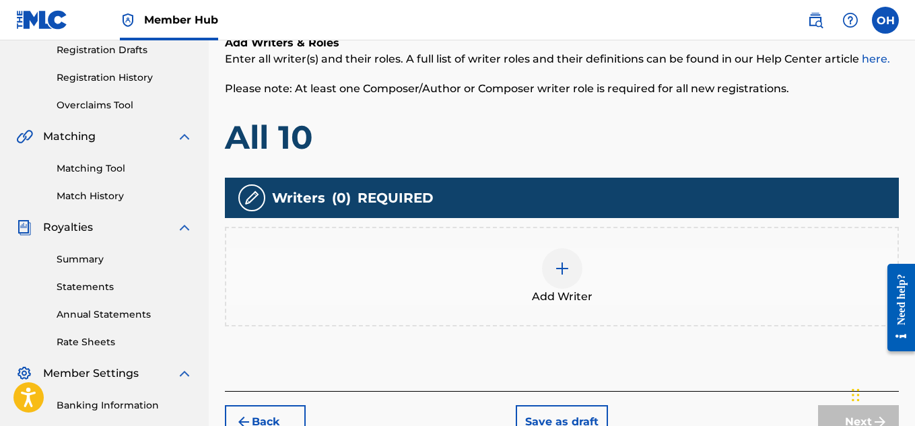
click at [571, 251] on div at bounding box center [562, 269] width 40 height 40
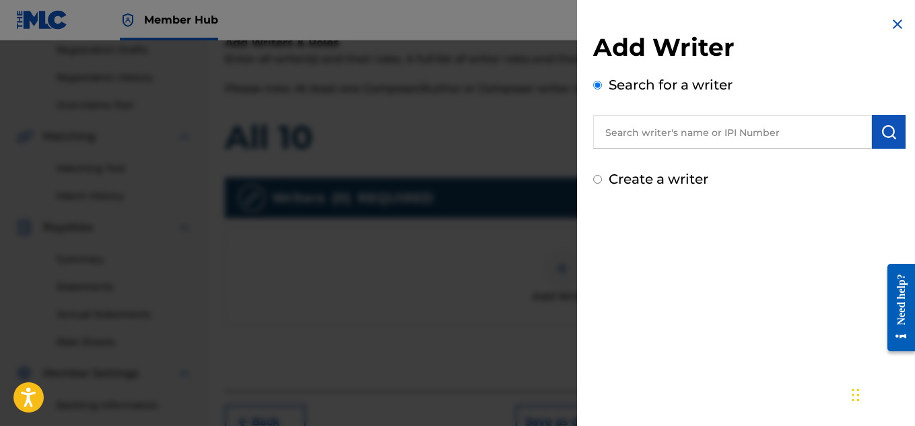
click at [665, 143] on input "text" at bounding box center [732, 132] width 279 height 34
type input "a"
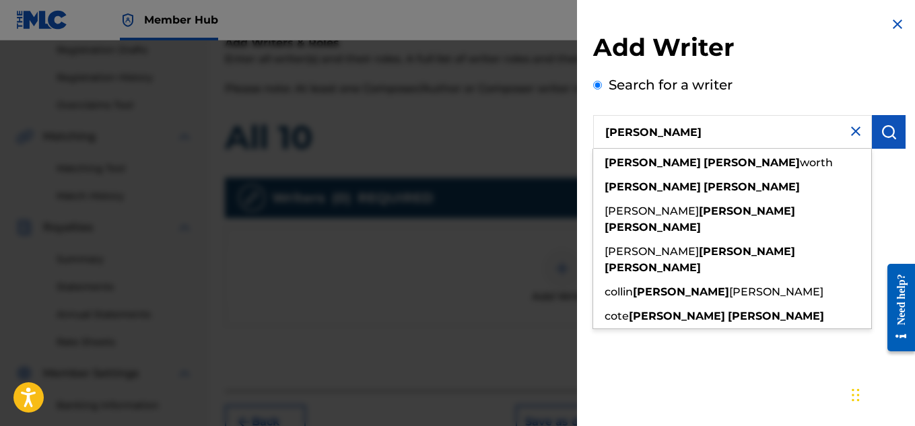
type input "[PERSON_NAME]"
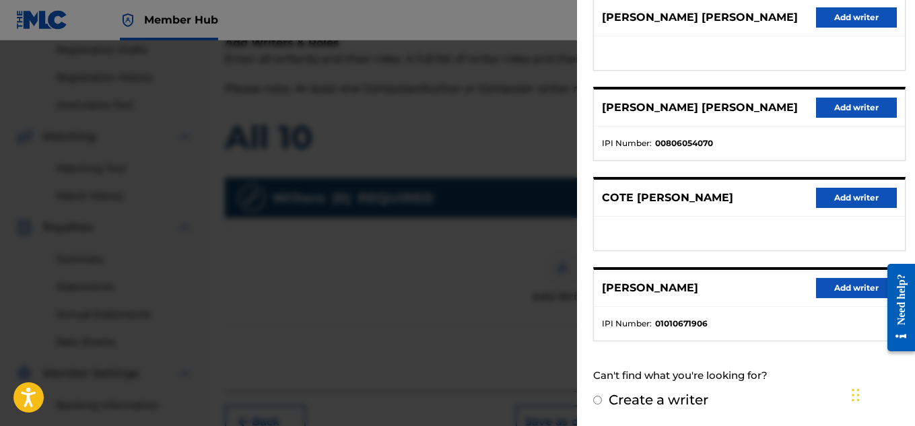
scroll to position [303, 0]
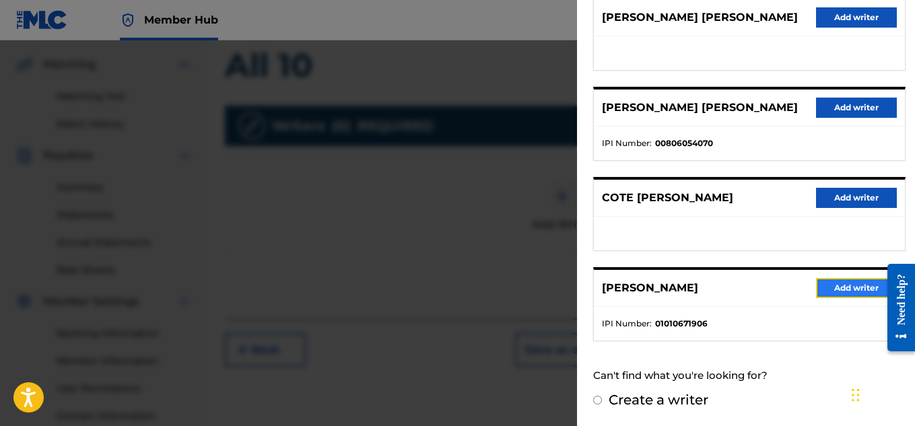
click at [834, 283] on button "Add writer" at bounding box center [856, 288] width 81 height 20
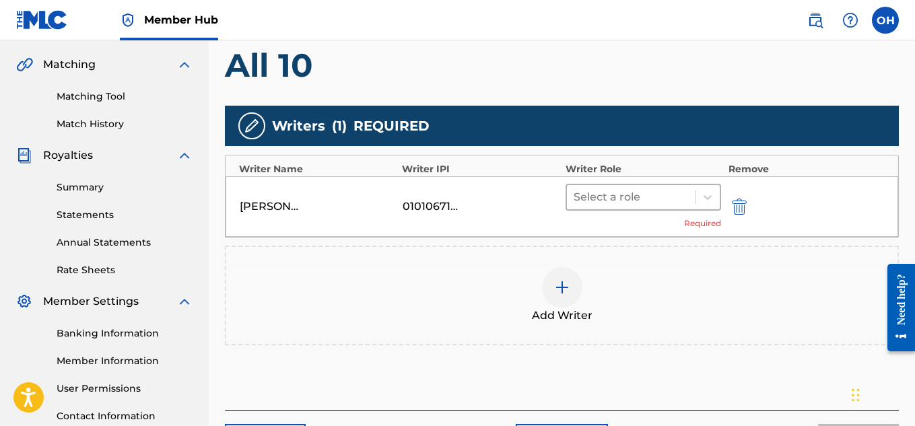
click at [646, 197] on div at bounding box center [631, 197] width 115 height 19
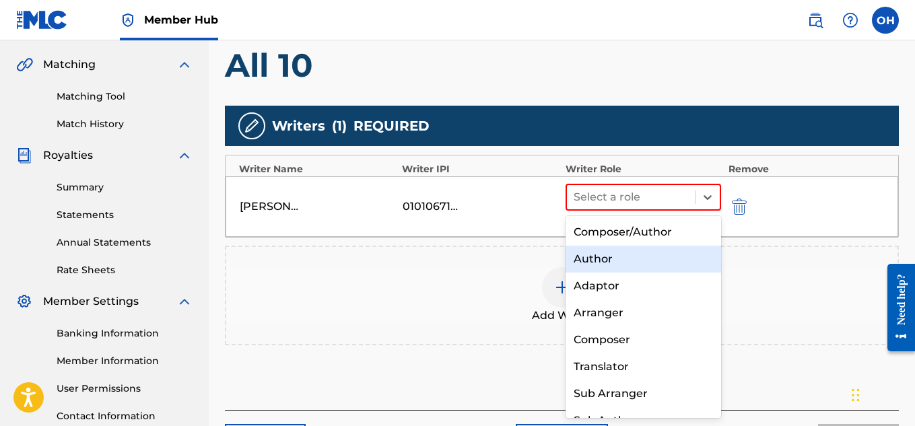
click at [639, 251] on div "Author" at bounding box center [644, 259] width 156 height 27
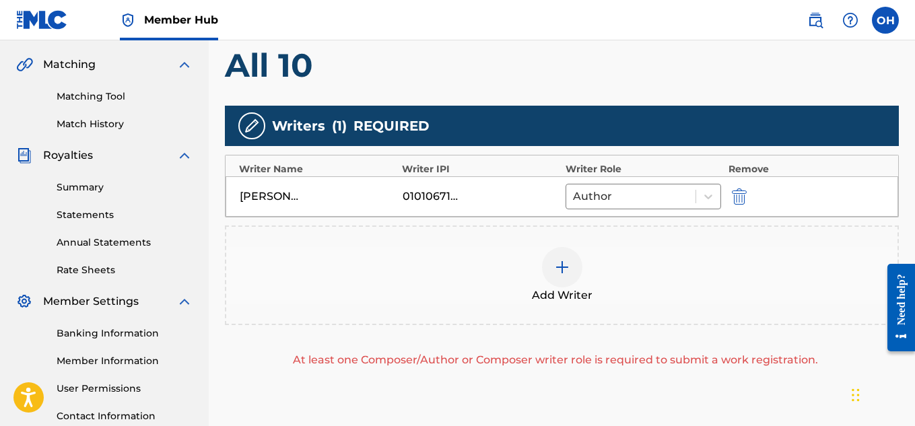
click at [562, 273] on img at bounding box center [562, 267] width 16 height 16
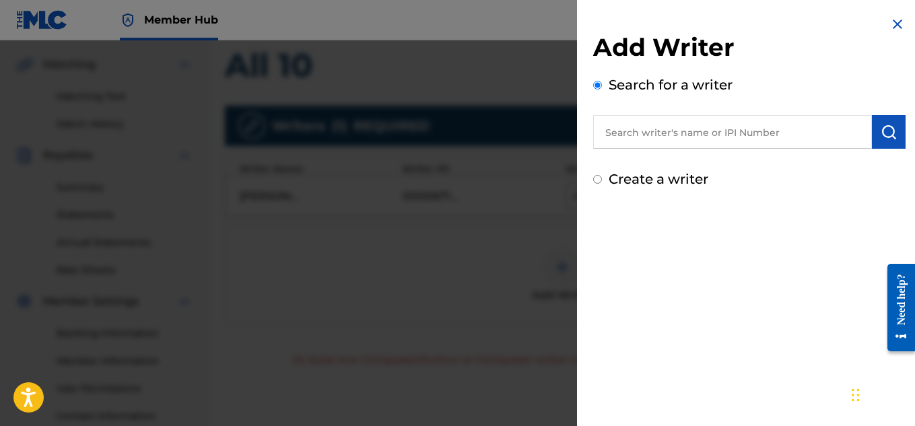
click at [702, 139] on input "text" at bounding box center [732, 132] width 279 height 34
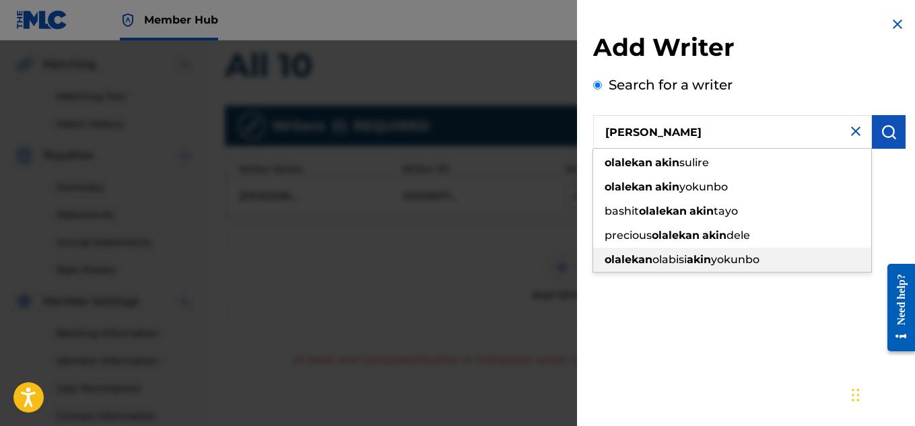
click at [681, 254] on span "olabisi" at bounding box center [670, 259] width 34 height 13
type input "[PERSON_NAME] akinyokunbo"
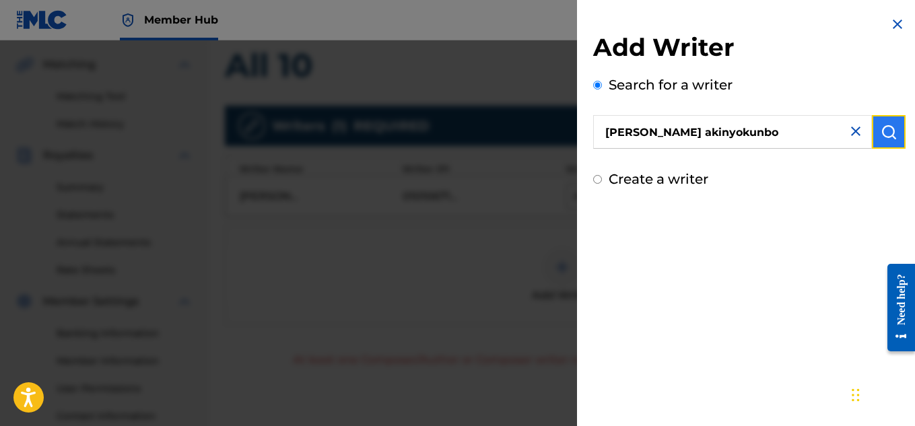
click at [874, 142] on button "submit" at bounding box center [889, 132] width 34 height 34
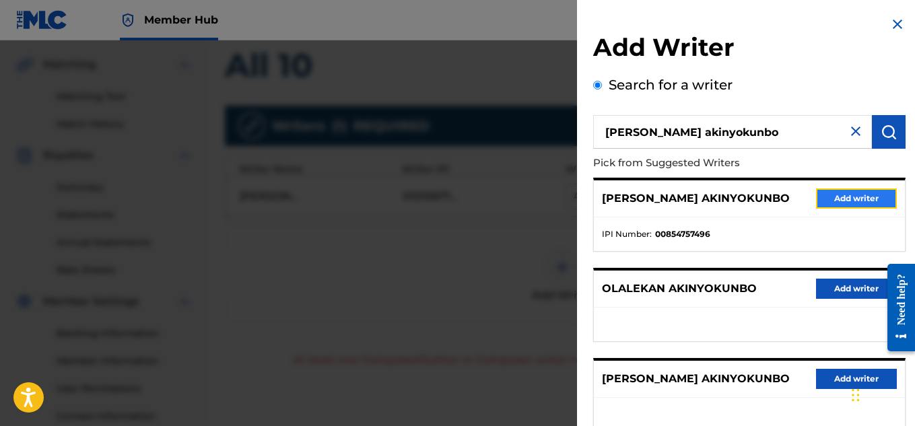
click at [849, 194] on button "Add writer" at bounding box center [856, 199] width 81 height 20
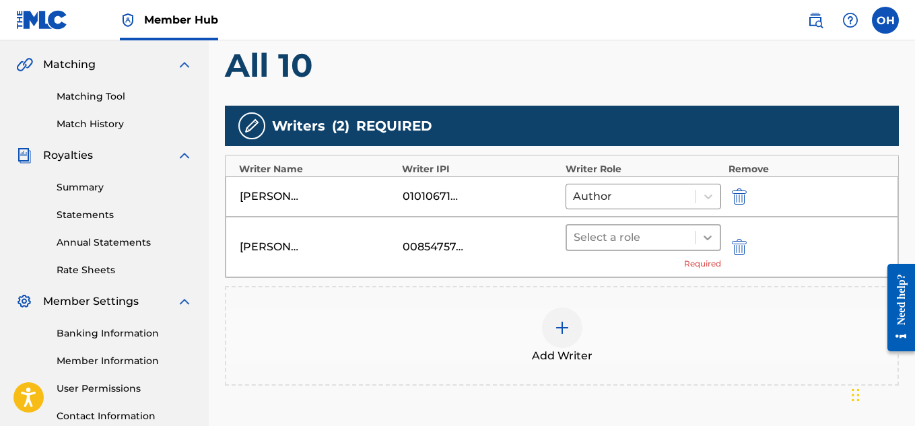
click at [707, 236] on icon at bounding box center [707, 237] width 13 height 13
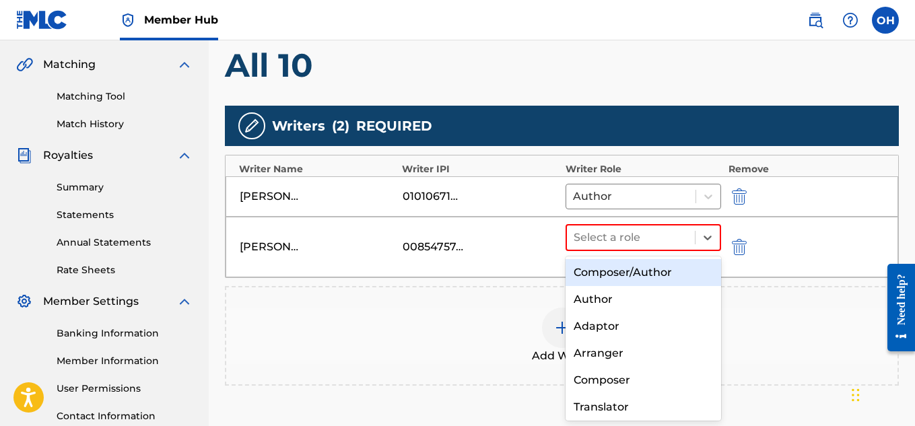
click at [664, 276] on div "Composer/Author" at bounding box center [644, 272] width 156 height 27
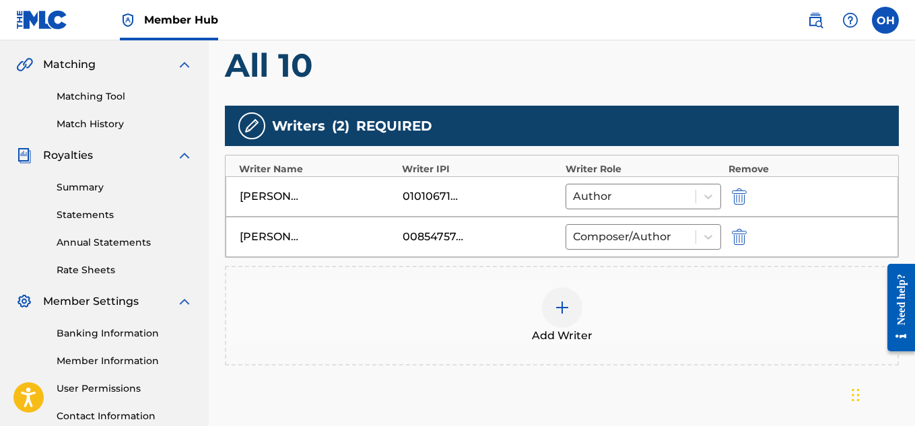
click at [564, 299] on div at bounding box center [562, 308] width 40 height 40
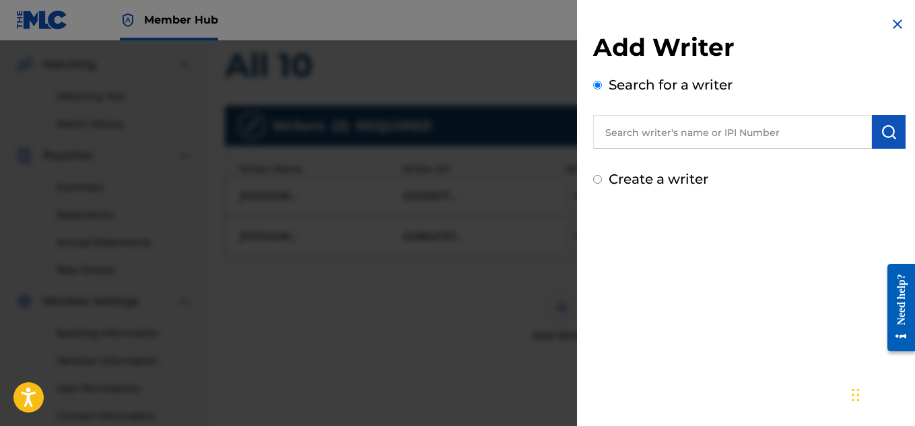
click at [680, 139] on input "text" at bounding box center [732, 132] width 279 height 34
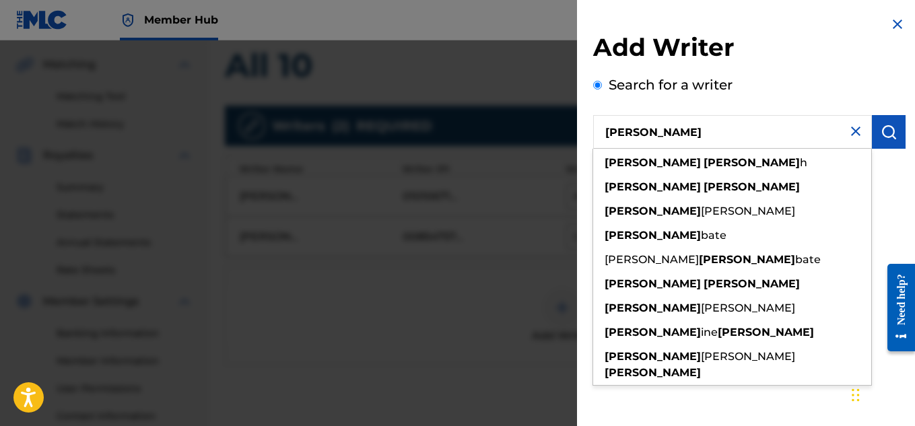
type input "[PERSON_NAME]"
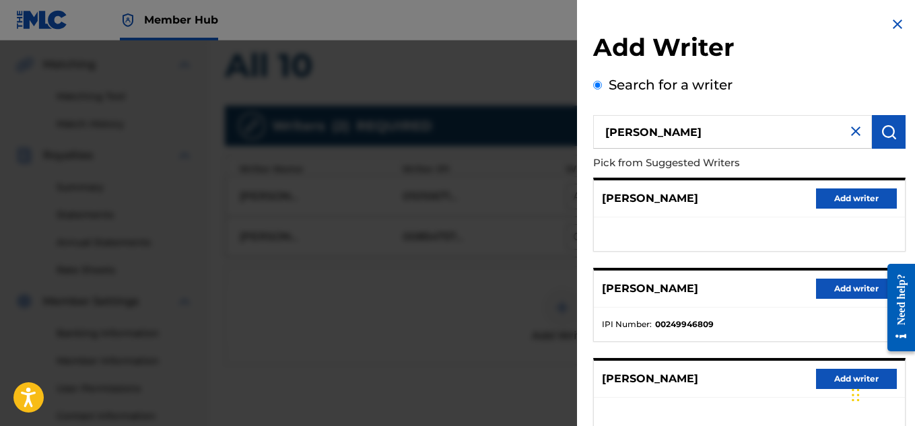
scroll to position [271, 0]
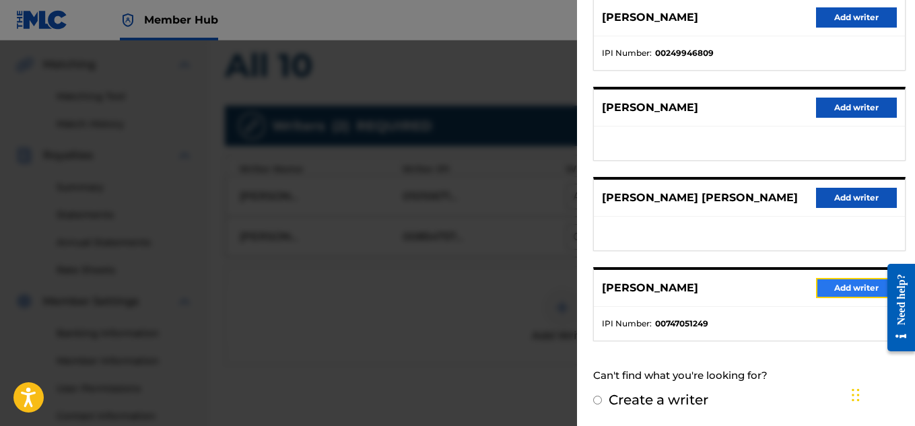
click at [816, 288] on button "Add writer" at bounding box center [856, 288] width 81 height 20
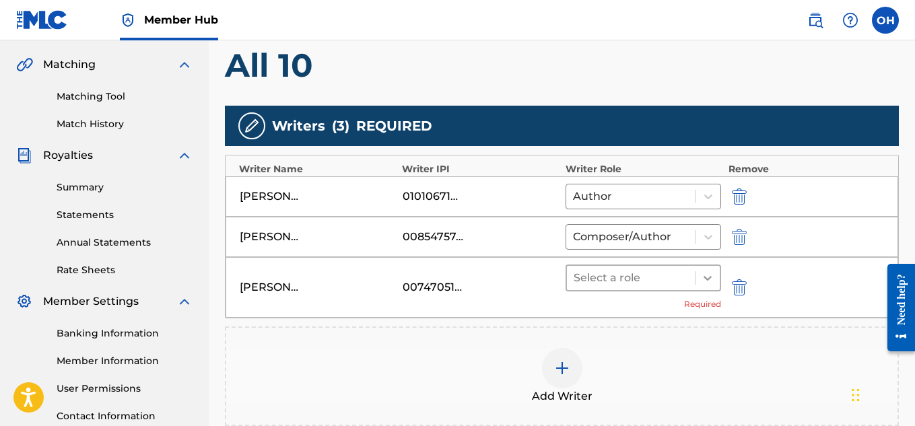
click at [707, 282] on icon at bounding box center [707, 277] width 13 height 13
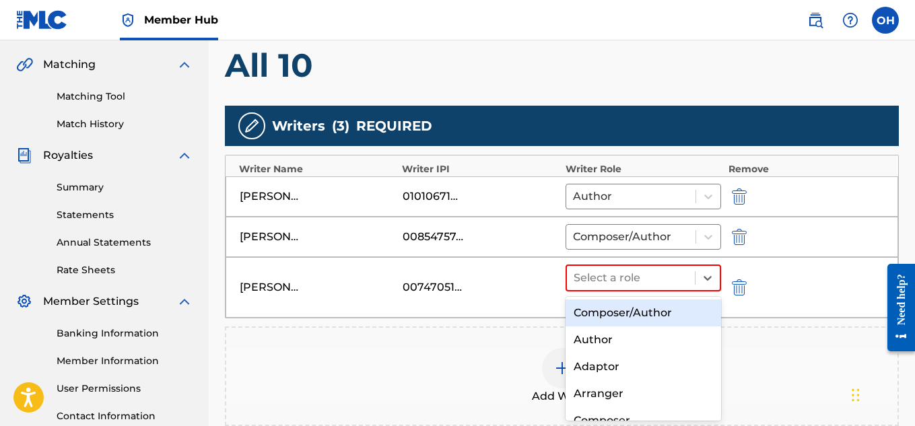
click at [657, 312] on div "Composer/Author" at bounding box center [644, 313] width 156 height 27
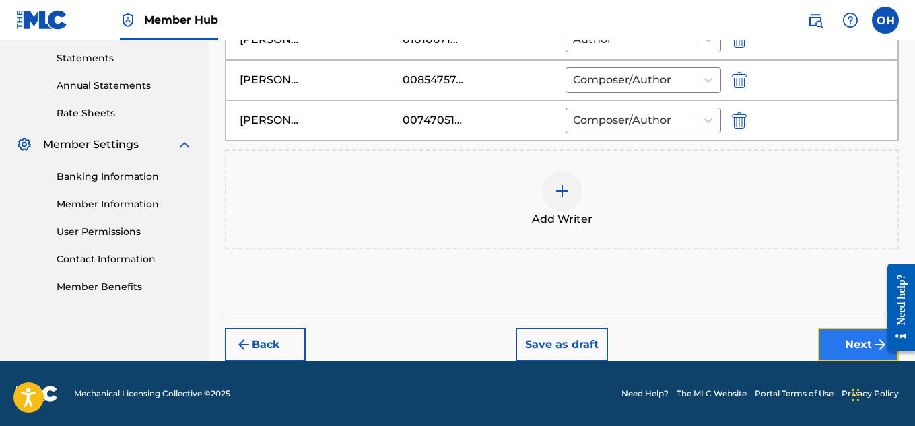
click at [837, 335] on button "Next" at bounding box center [858, 345] width 81 height 34
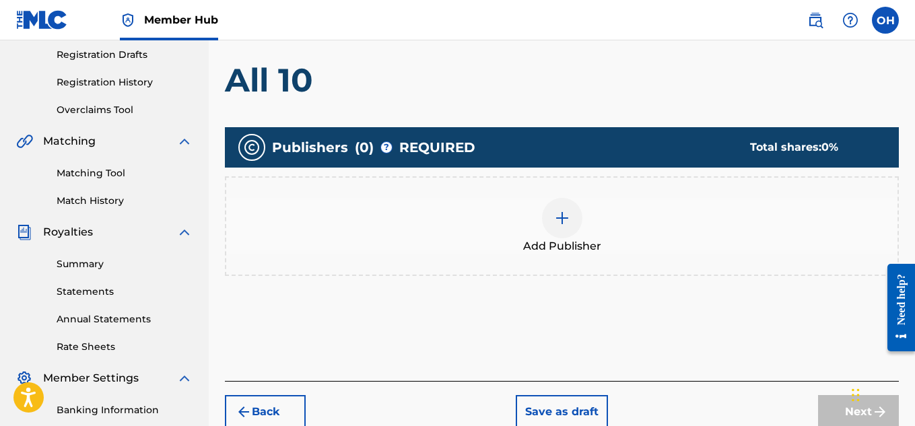
scroll to position [227, 0]
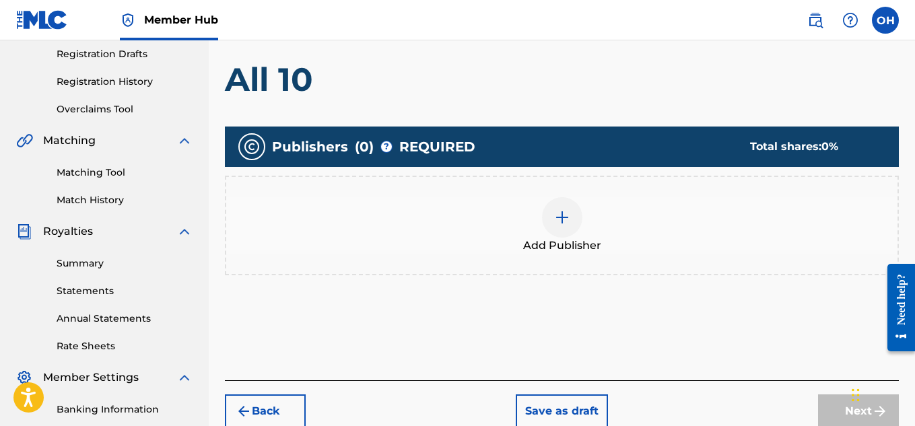
click at [578, 206] on div at bounding box center [562, 217] width 40 height 40
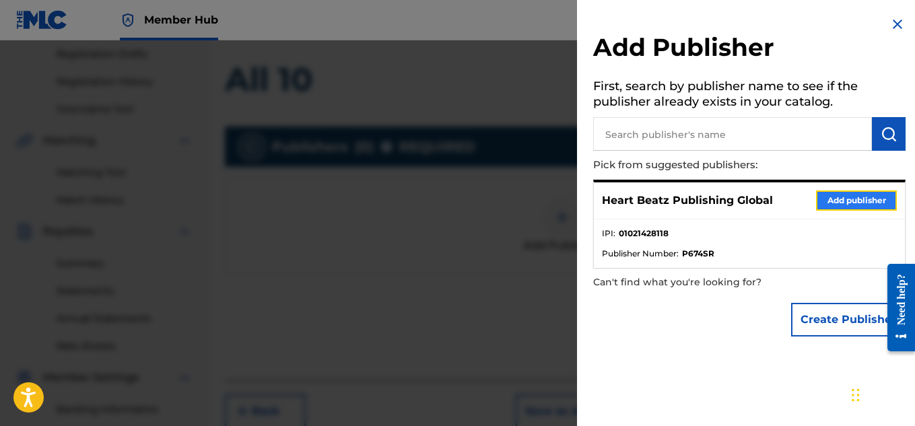
click at [841, 202] on button "Add publisher" at bounding box center [856, 201] width 81 height 20
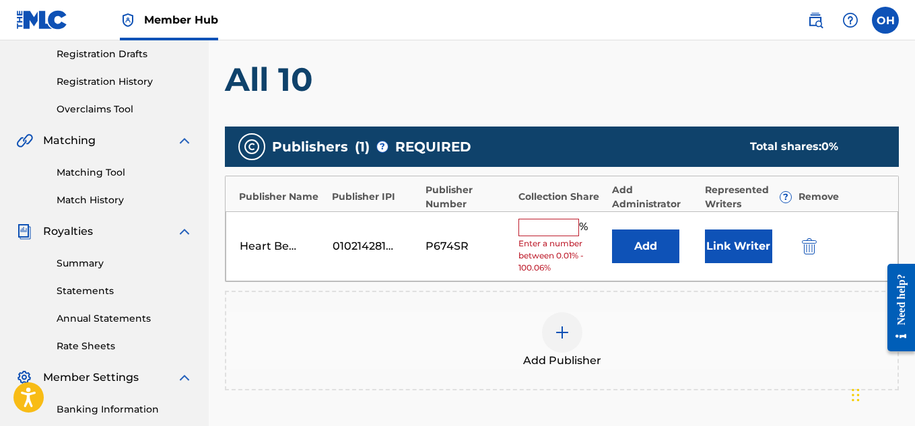
click at [566, 232] on input "text" at bounding box center [549, 228] width 61 height 18
type input "50"
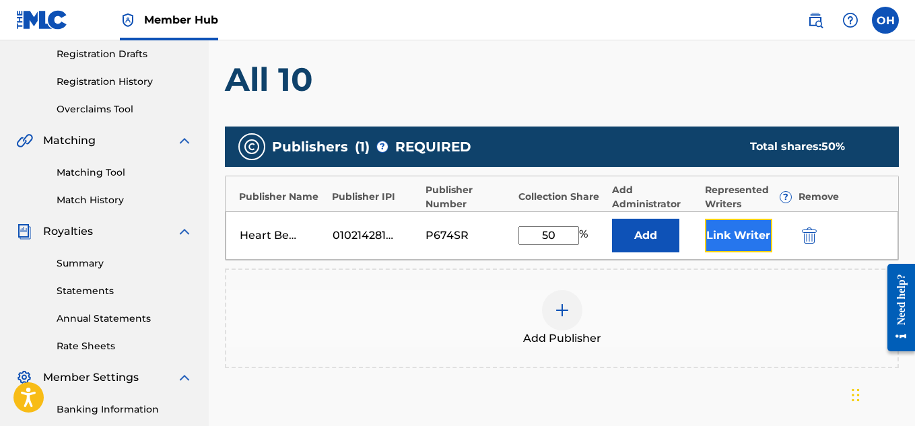
click at [717, 245] on button "Link Writer" at bounding box center [738, 236] width 67 height 34
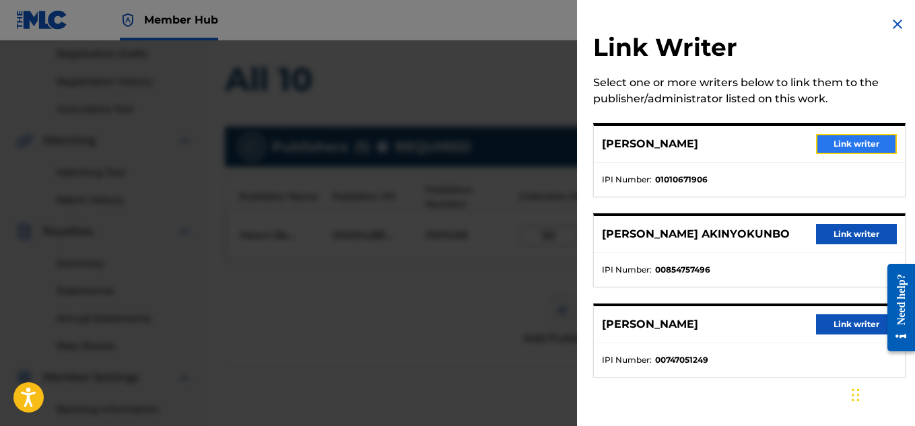
click at [848, 147] on button "Link writer" at bounding box center [856, 144] width 81 height 20
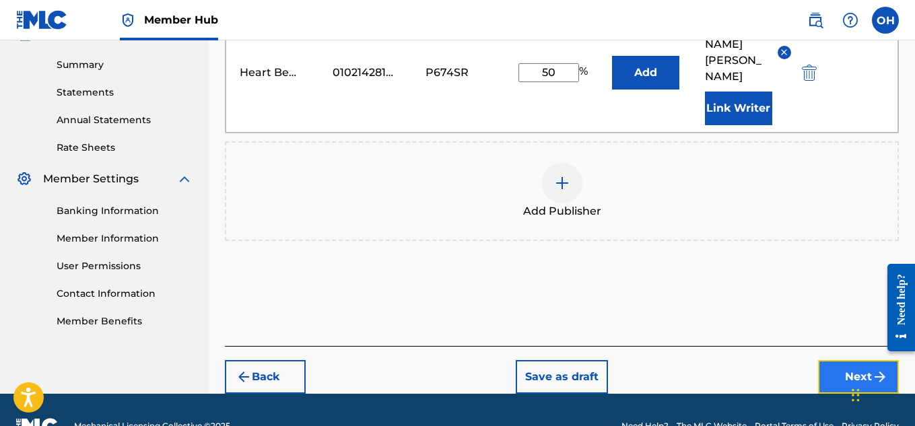
click at [845, 360] on button "Next" at bounding box center [858, 377] width 81 height 34
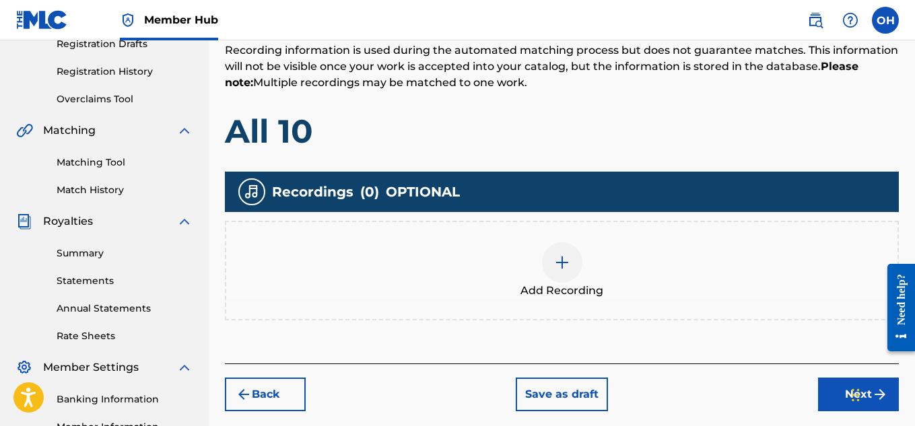
scroll to position [238, 0]
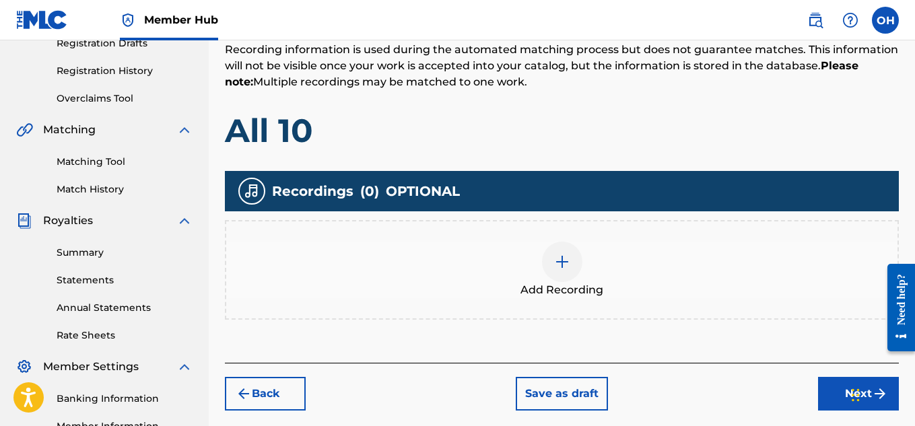
click at [548, 264] on div at bounding box center [562, 262] width 40 height 40
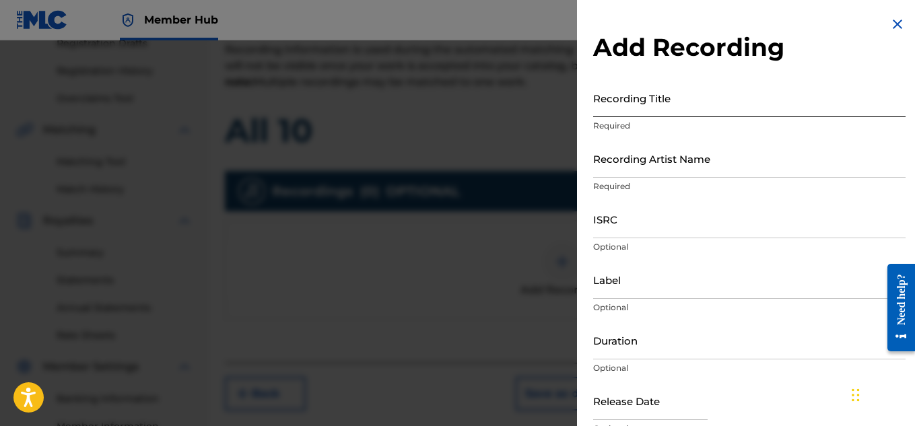
click at [762, 88] on input "Recording Title" at bounding box center [749, 98] width 313 height 38
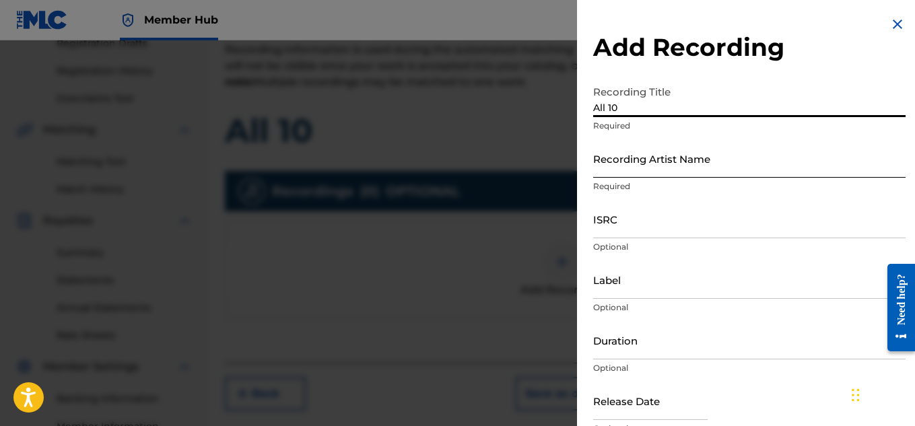
type input "All 10"
click at [717, 173] on input "Recording Artist Name" at bounding box center [749, 158] width 313 height 38
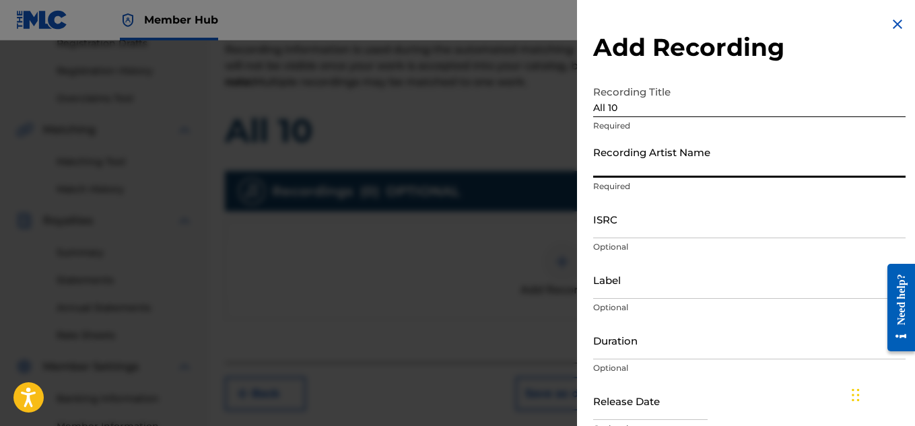
type input "[PERSON_NAME] OTS"
click at [641, 294] on input "Label" at bounding box center [749, 280] width 313 height 38
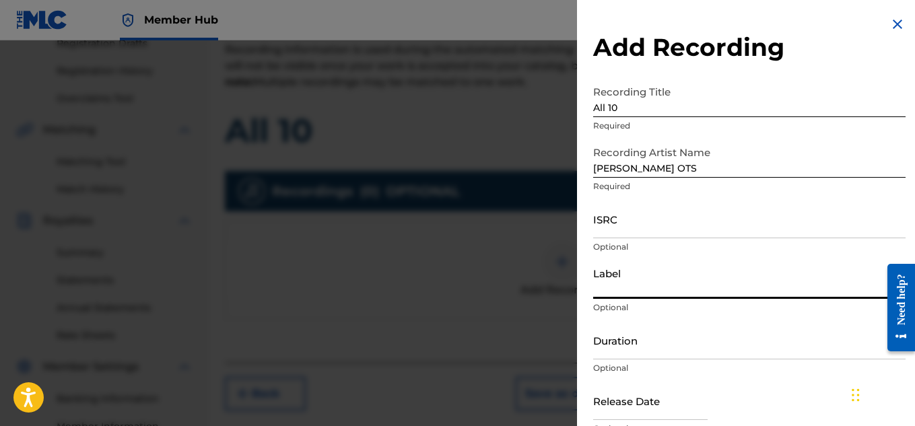
type input "Heartbeatz Entertainment"
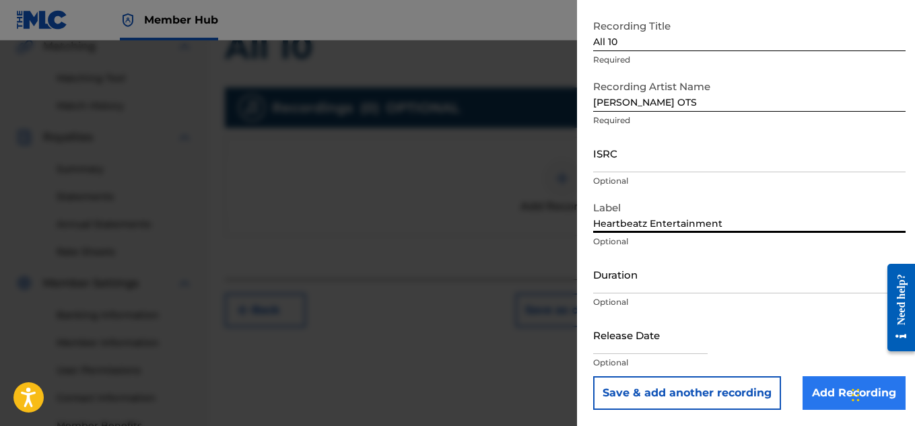
scroll to position [322, 0]
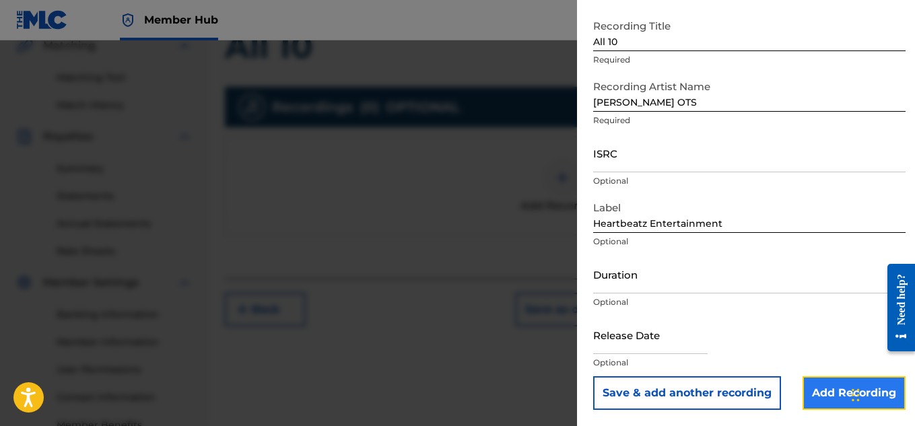
click at [830, 390] on input "Add Recording" at bounding box center [854, 394] width 103 height 34
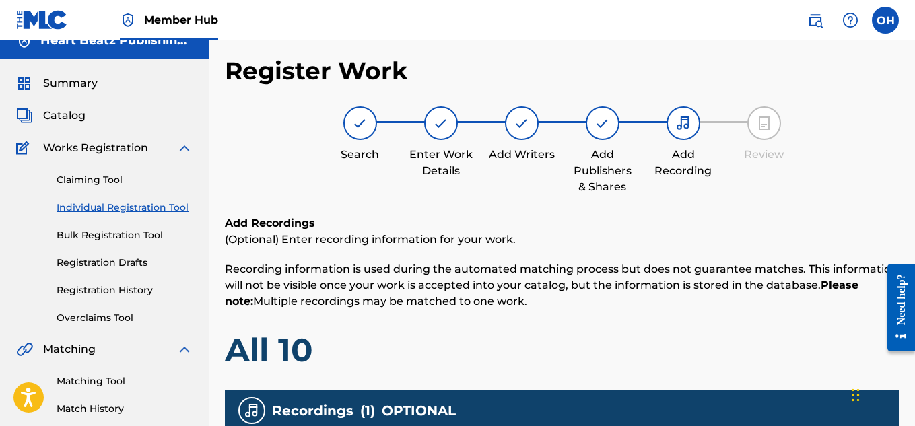
scroll to position [0, 0]
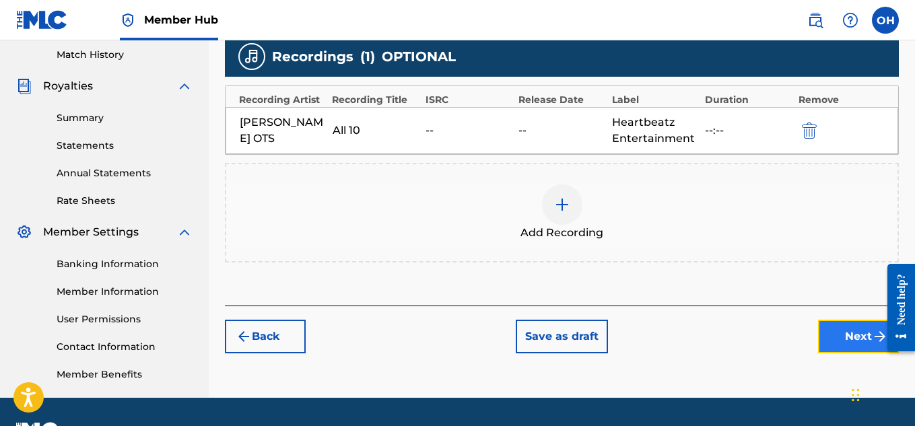
click at [818, 339] on button "Next" at bounding box center [858, 337] width 81 height 34
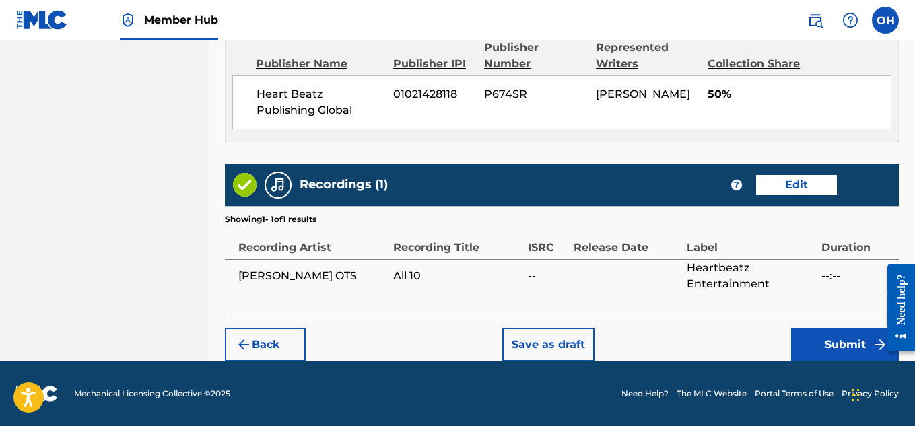
scroll to position [791, 0]
click at [825, 336] on button "Submit" at bounding box center [845, 345] width 108 height 34
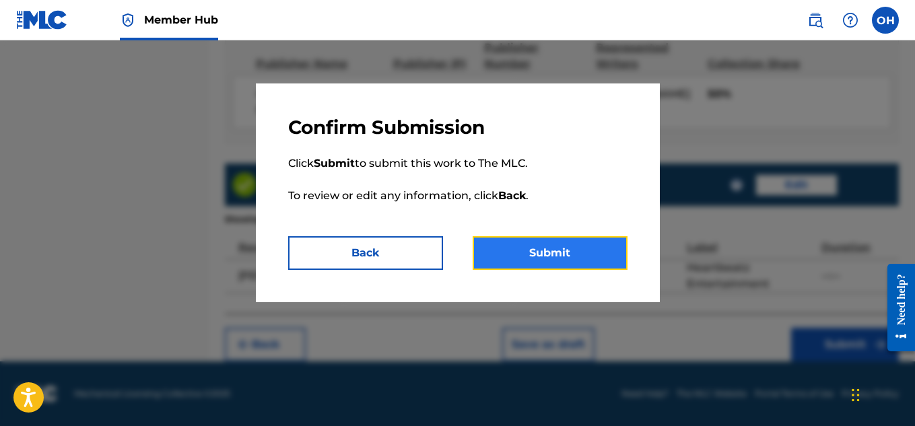
click at [531, 247] on button "Submit" at bounding box center [550, 253] width 155 height 34
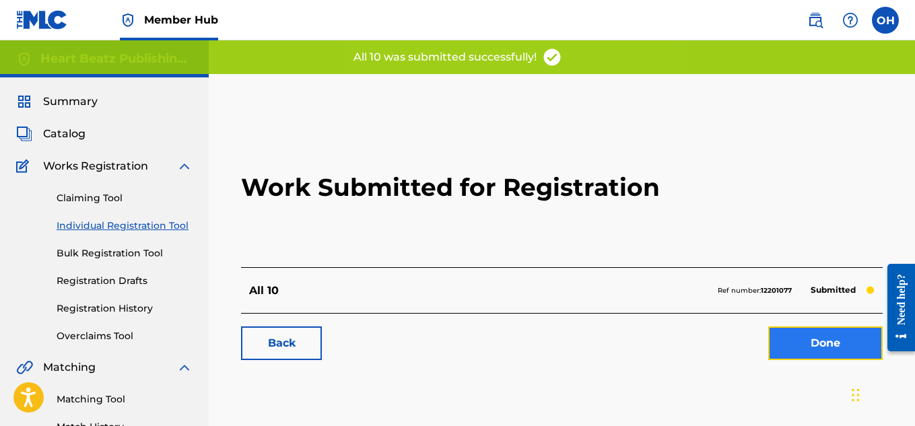
click at [787, 348] on link "Done" at bounding box center [825, 344] width 114 height 34
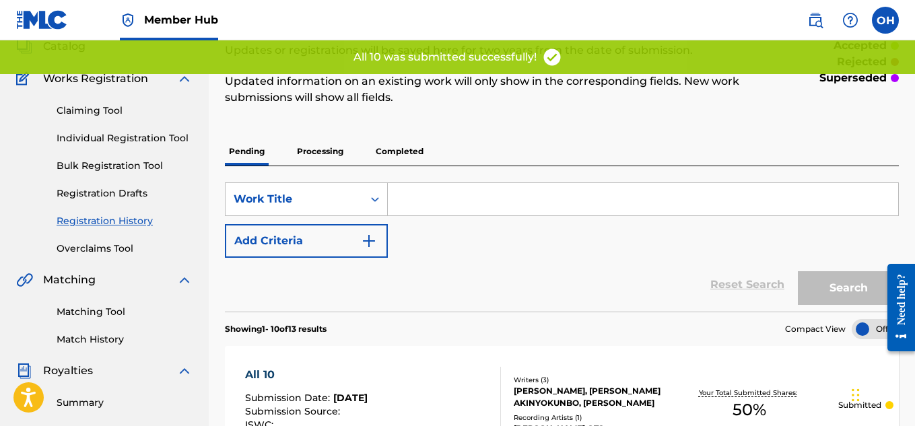
scroll to position [91, 0]
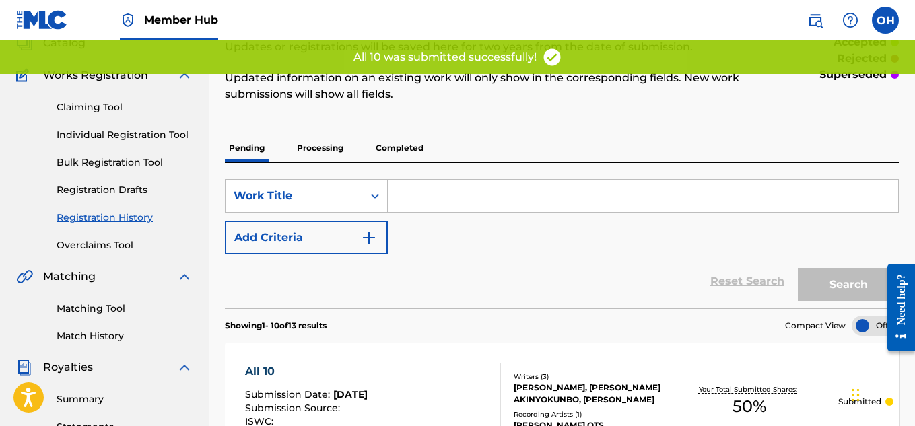
click at [521, 315] on section "Showing 1 - 10 of 13 results Compact View" at bounding box center [562, 322] width 674 height 28
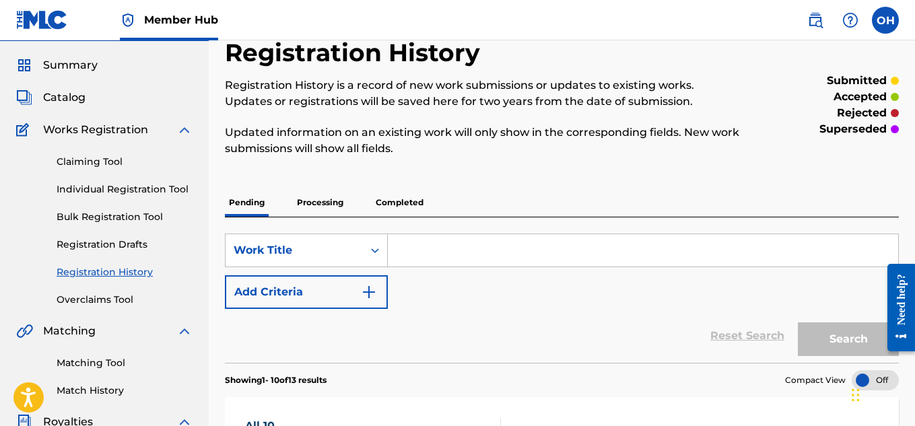
scroll to position [21, 0]
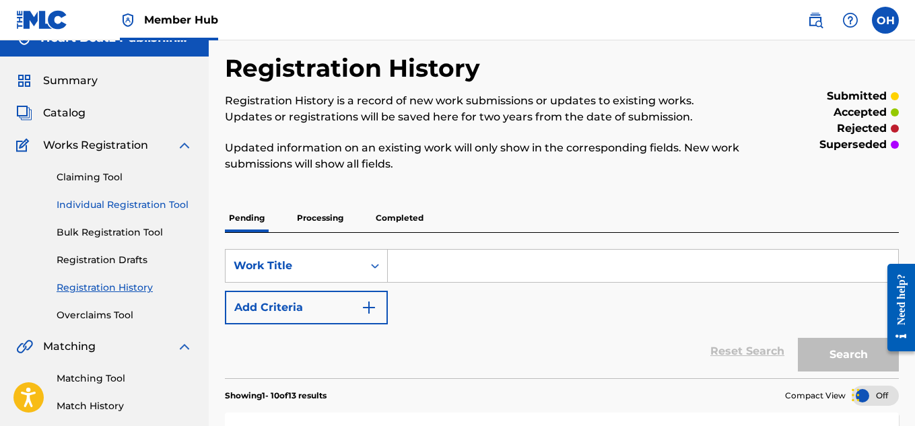
click at [161, 205] on link "Individual Registration Tool" at bounding box center [125, 205] width 136 height 14
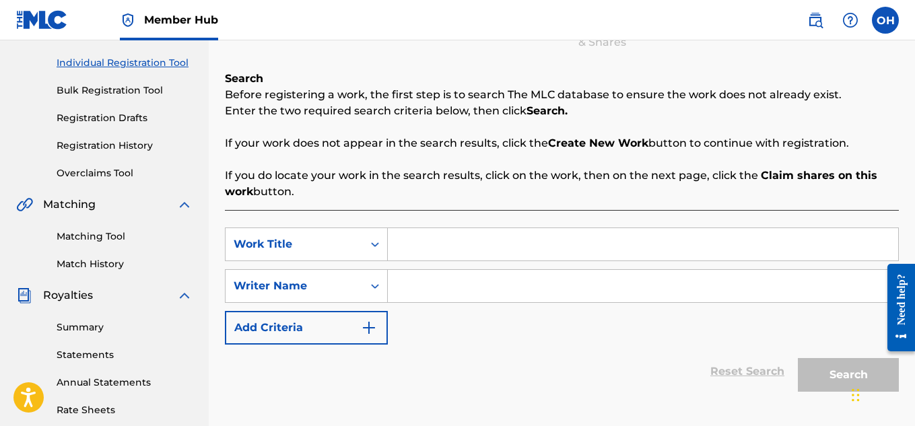
scroll to position [167, 0]
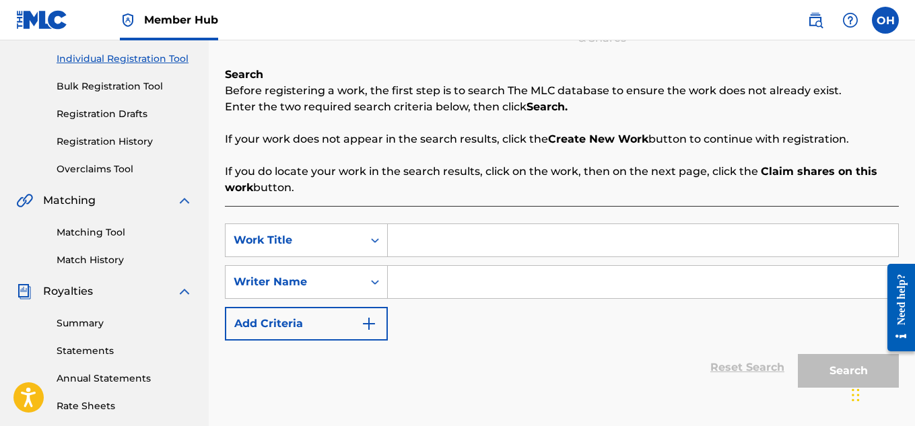
click at [414, 235] on input "Search Form" at bounding box center [643, 240] width 511 height 32
drag, startPoint x: 430, startPoint y: 244, endPoint x: 319, endPoint y: 243, distance: 110.5
click at [320, 243] on div "SearchWithCriteriafd885269-8602-47de-89a3-4f4fd0297128 Work Title AMtriz" at bounding box center [562, 241] width 674 height 34
type input "Matrix"
click at [319, 244] on div "Work Title" at bounding box center [294, 240] width 121 height 16
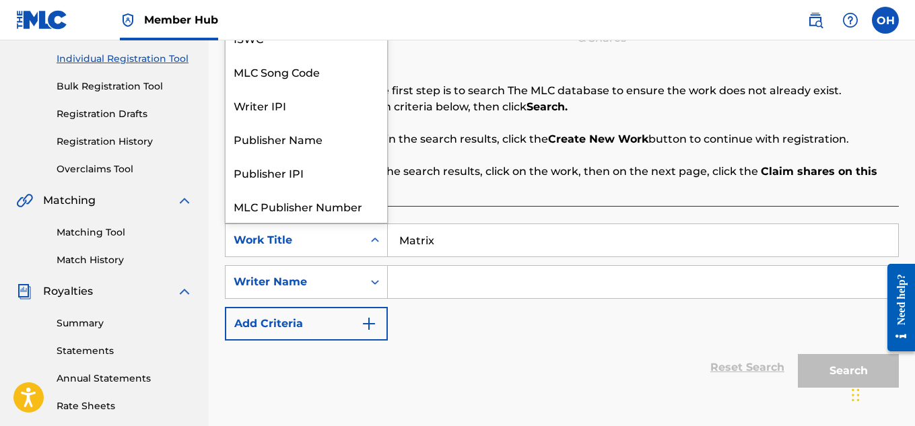
scroll to position [34, 0]
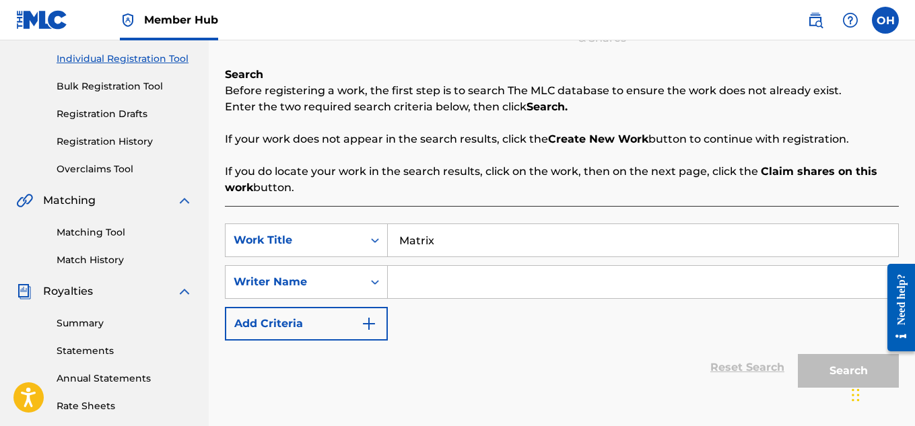
click at [433, 287] on input "Search Form" at bounding box center [643, 282] width 511 height 32
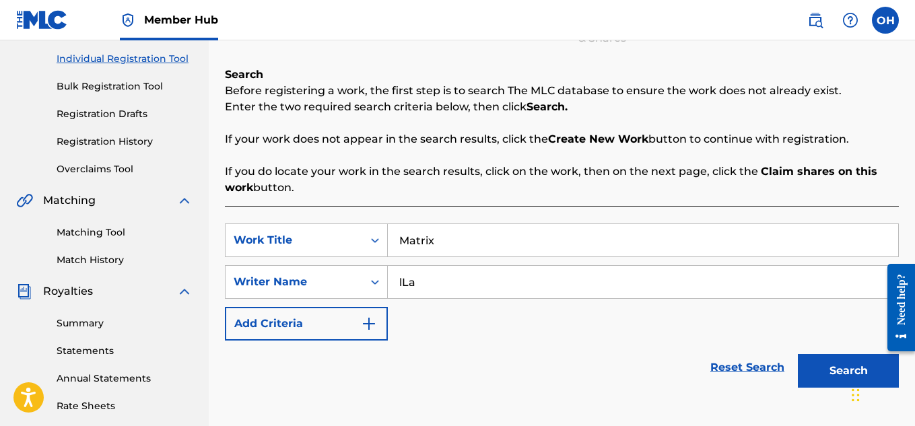
type input "lLa"
click at [798, 354] on button "Search" at bounding box center [848, 371] width 101 height 34
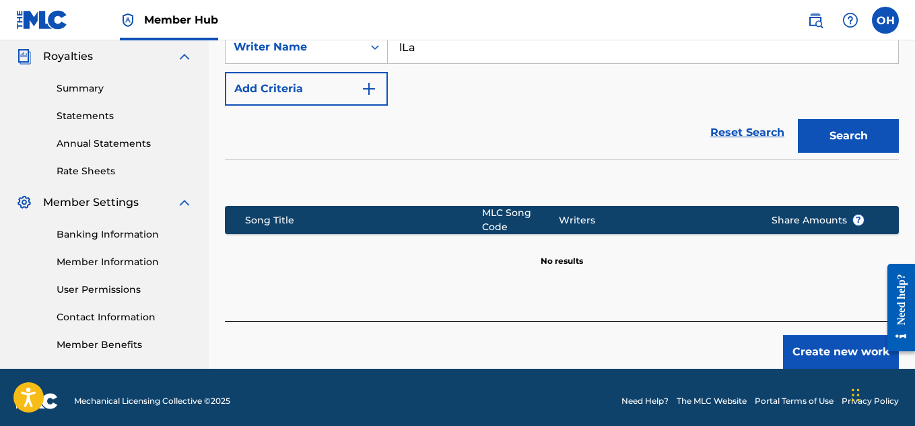
scroll to position [409, 0]
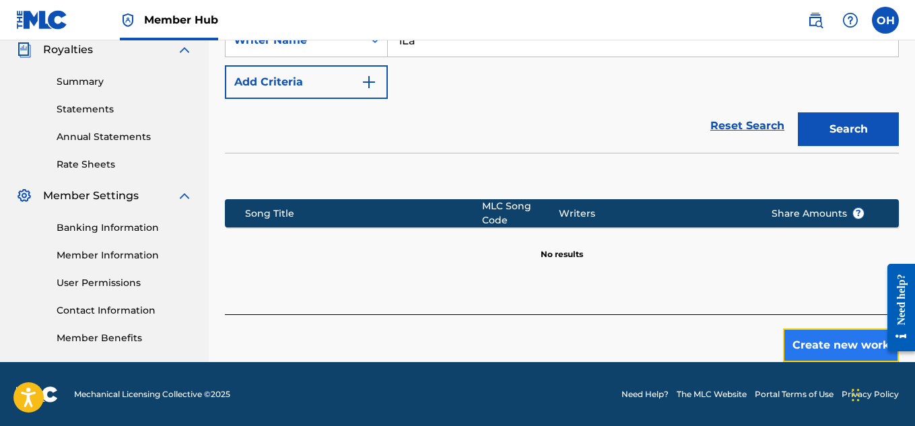
click at [806, 335] on button "Create new work" at bounding box center [841, 346] width 116 height 34
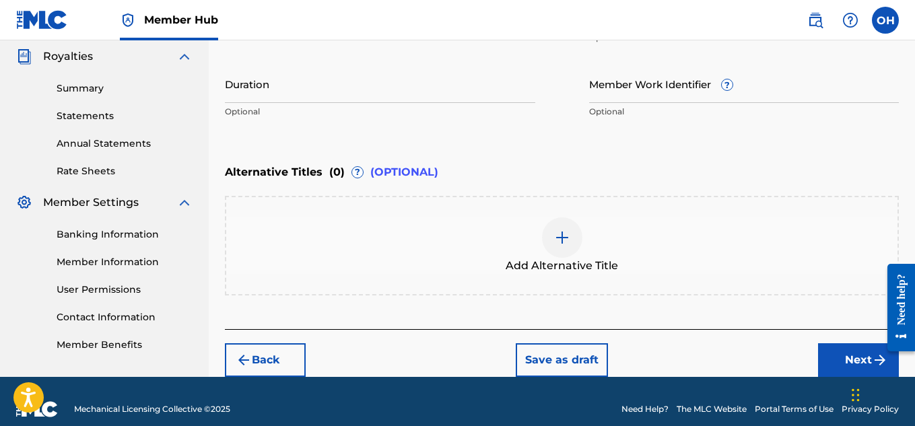
scroll to position [403, 0]
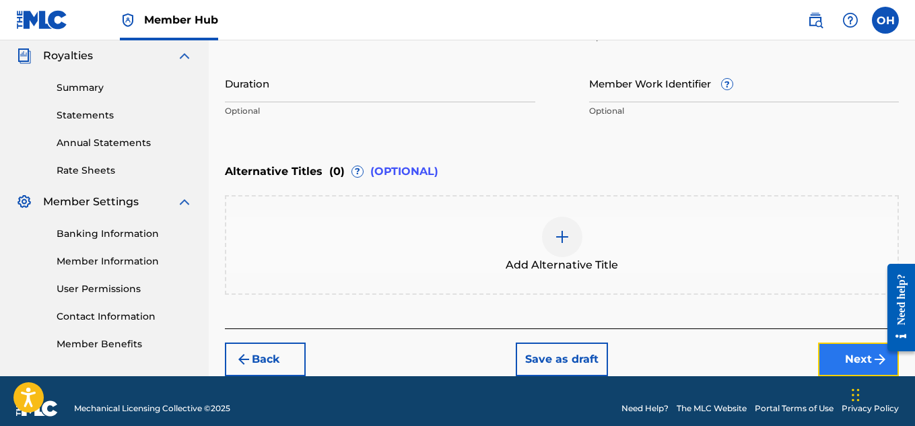
click at [837, 356] on button "Next" at bounding box center [858, 360] width 81 height 34
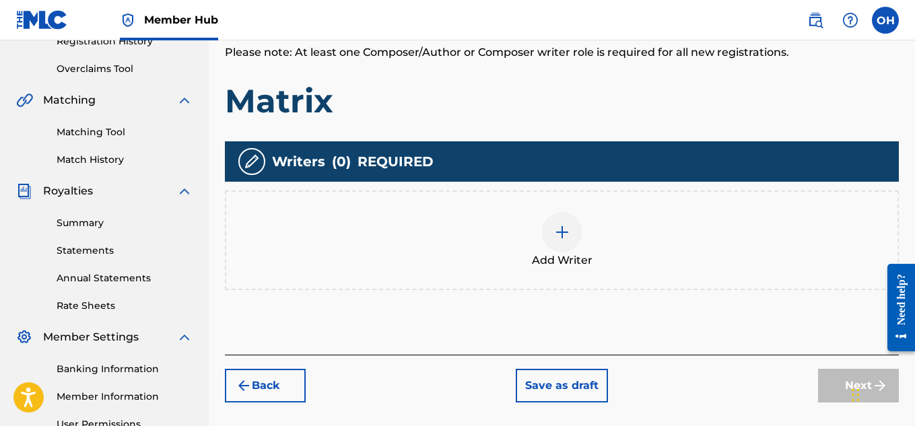
scroll to position [294, 0]
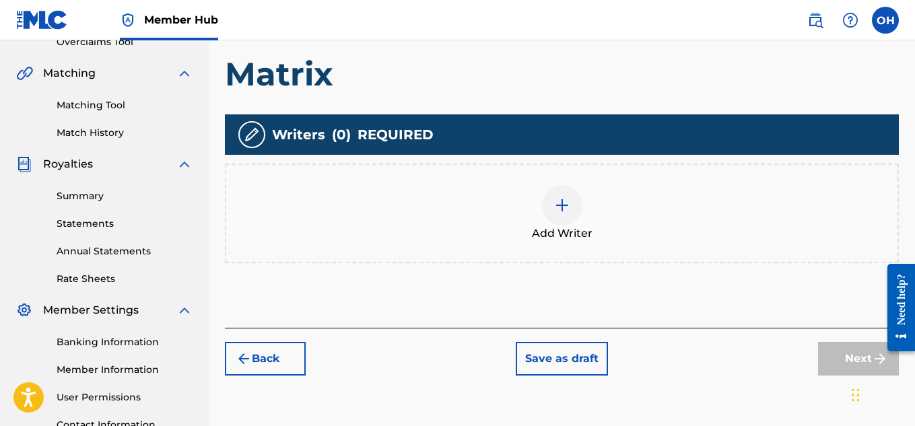
click at [549, 224] on div "Add Writer" at bounding box center [562, 213] width 672 height 57
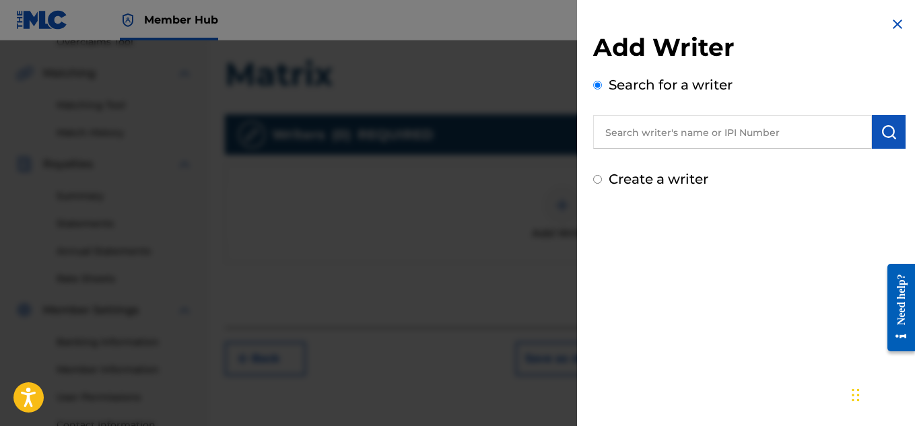
click at [698, 139] on input "text" at bounding box center [732, 132] width 279 height 34
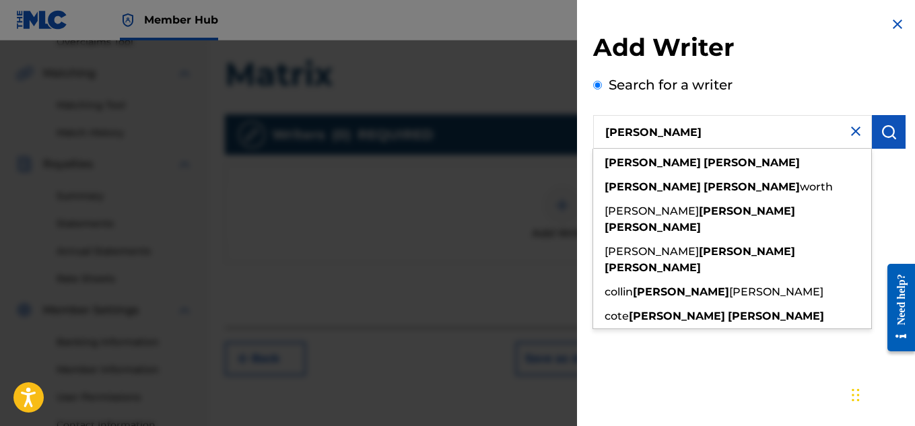
type input "[PERSON_NAME]"
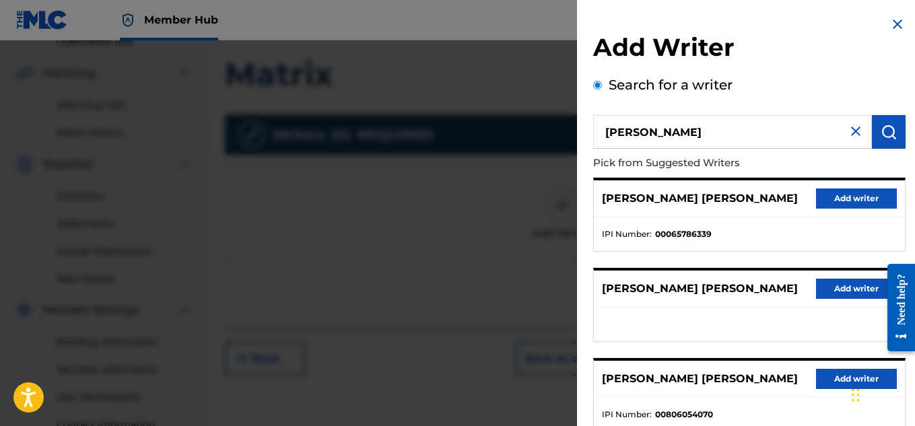
scroll to position [271, 0]
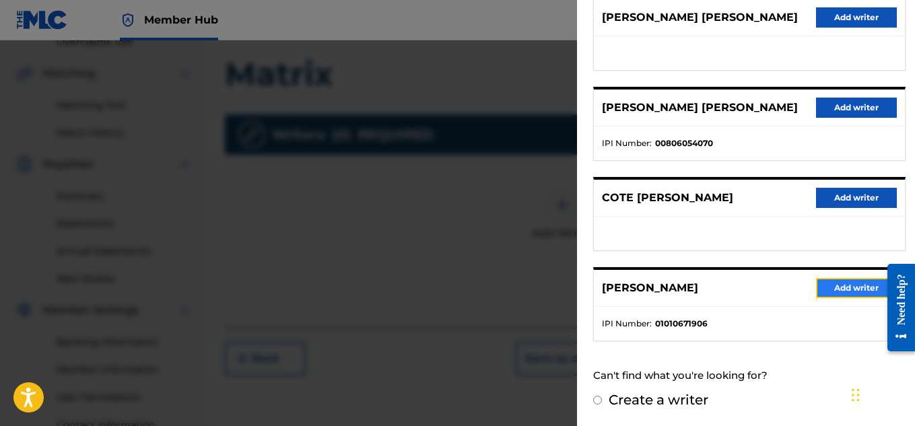
click at [823, 280] on button "Add writer" at bounding box center [856, 288] width 81 height 20
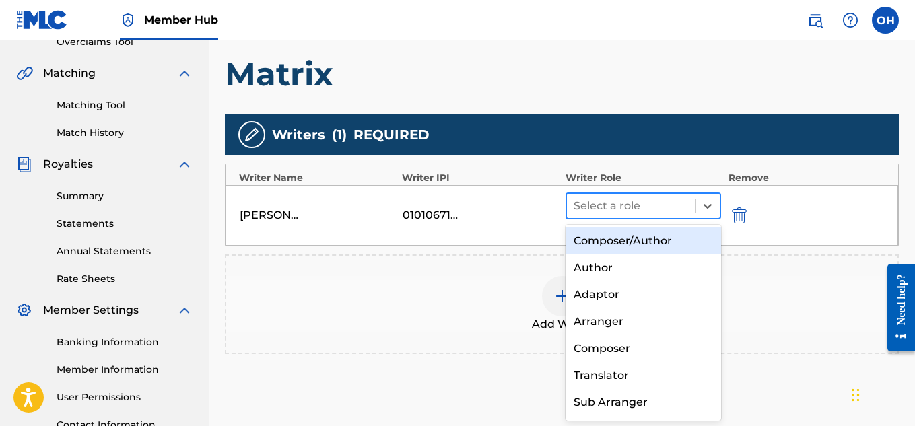
click at [673, 204] on div at bounding box center [631, 206] width 115 height 19
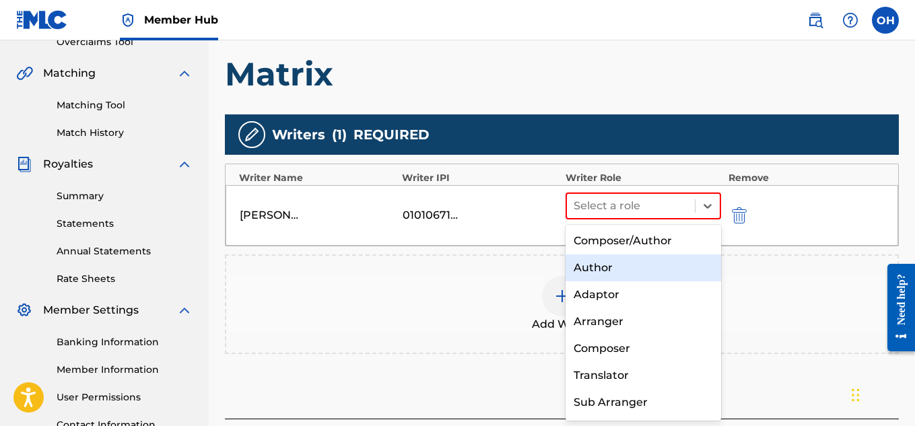
click at [645, 261] on div "Author" at bounding box center [644, 268] width 156 height 27
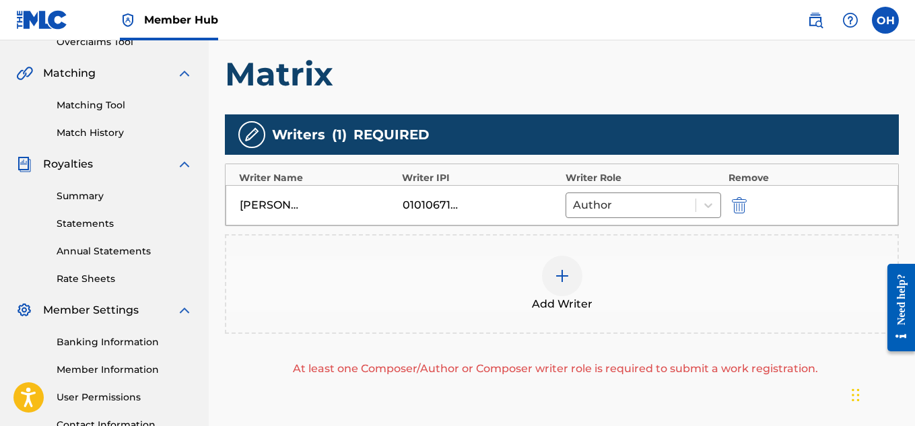
click at [558, 277] on img at bounding box center [562, 276] width 16 height 16
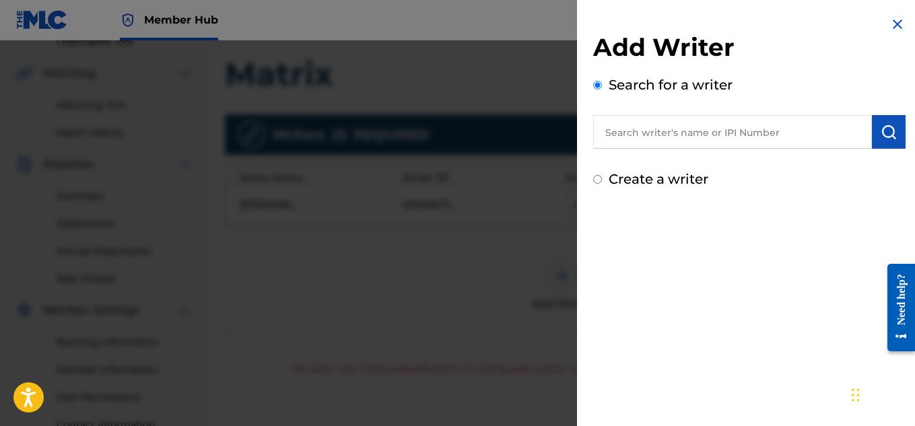
click at [642, 141] on input "text" at bounding box center [732, 132] width 279 height 34
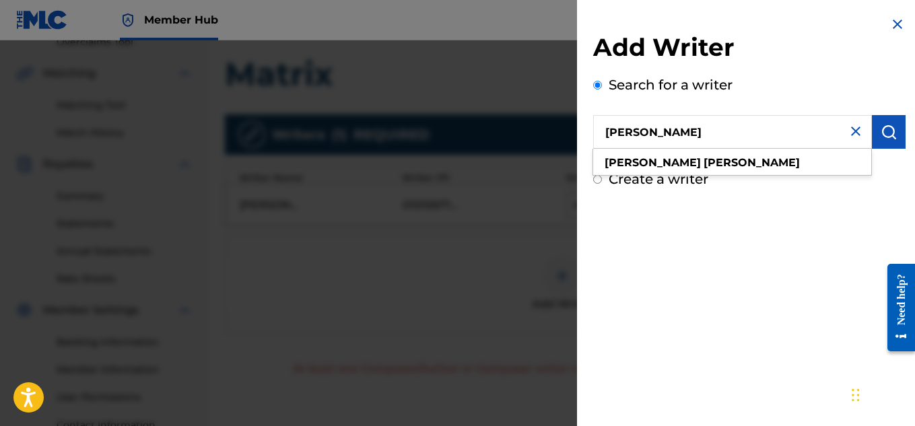
type input "[PERSON_NAME]"
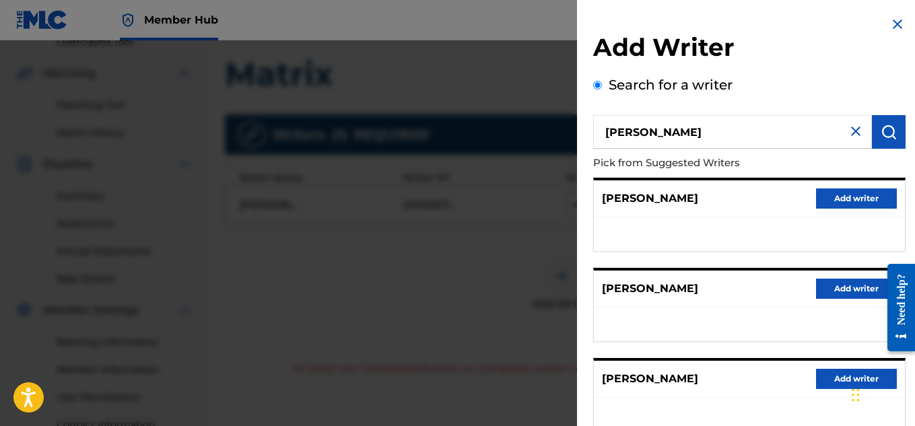
scroll to position [284, 0]
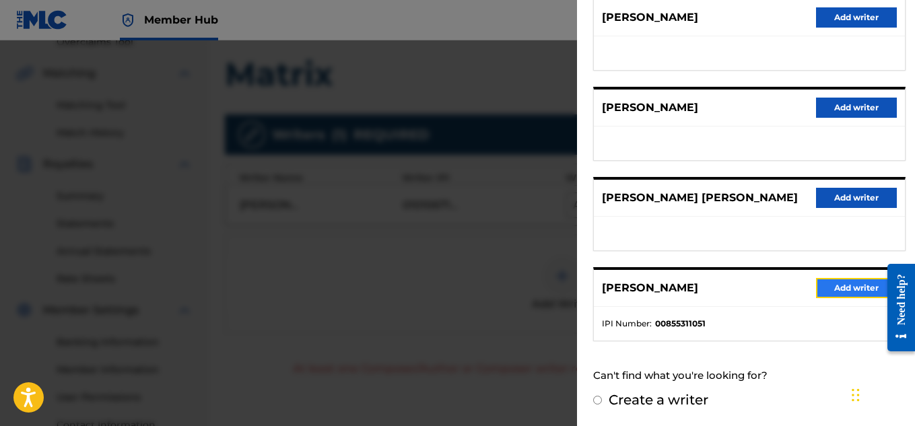
click at [834, 290] on button "Add writer" at bounding box center [856, 288] width 81 height 20
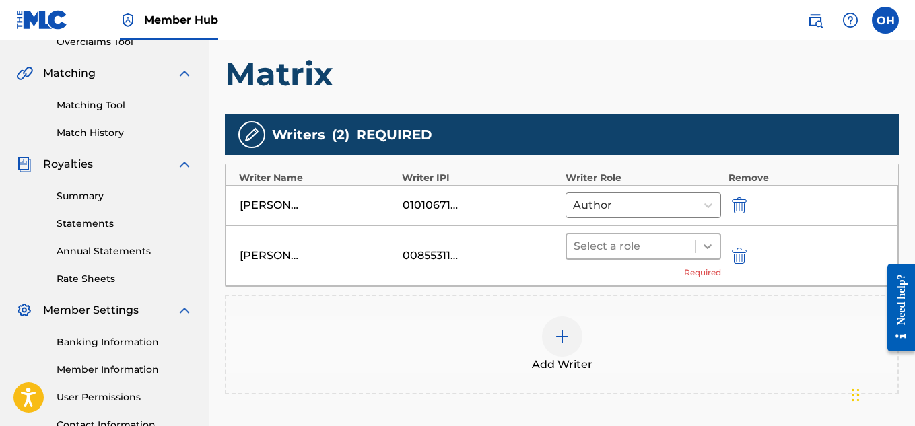
click at [711, 250] on icon at bounding box center [707, 246] width 13 height 13
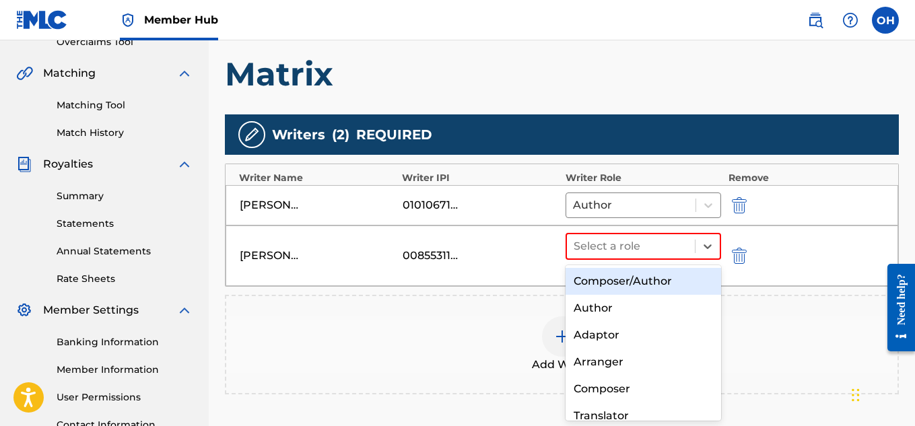
click at [656, 281] on div "Composer/Author" at bounding box center [644, 281] width 156 height 27
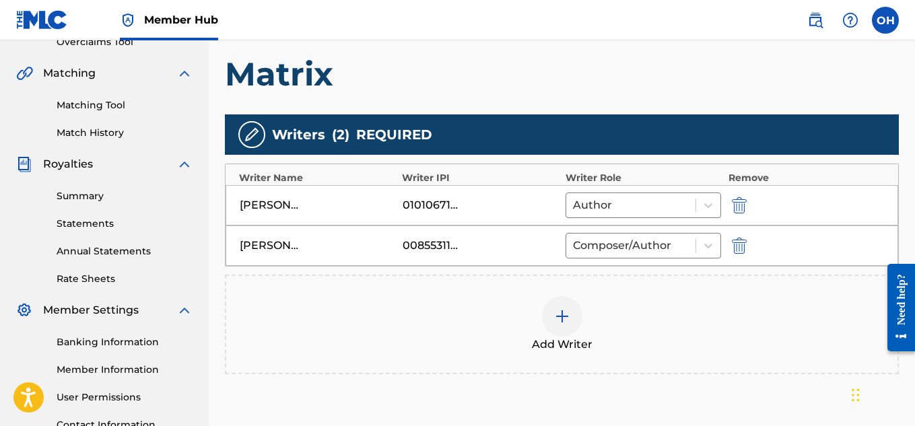
click at [566, 320] on img at bounding box center [562, 316] width 16 height 16
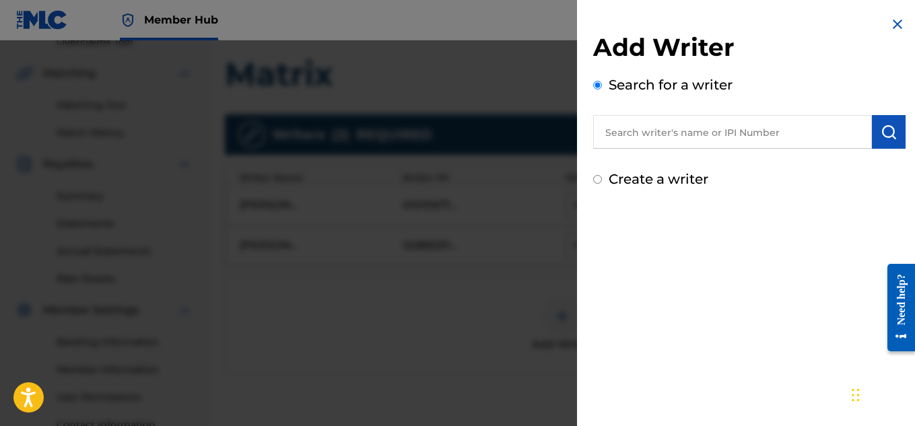
click at [674, 141] on input "text" at bounding box center [732, 132] width 279 height 34
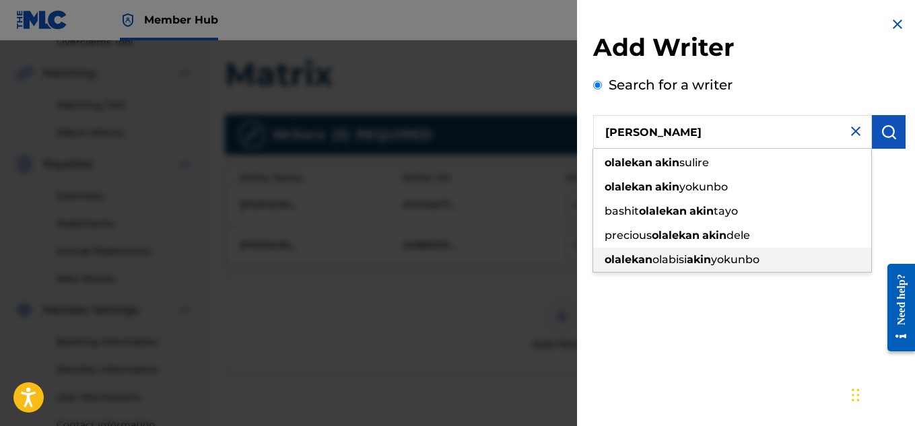
click at [698, 259] on strong "akin" at bounding box center [699, 259] width 24 height 13
type input "[PERSON_NAME] akinyokunbo"
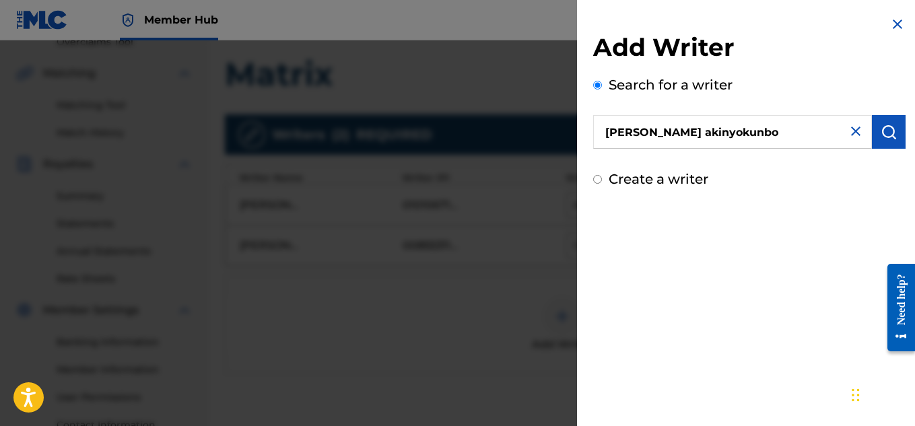
click at [714, 265] on div "Add Writer Search for a writer [PERSON_NAME] akinyokunbo Create a writer" at bounding box center [749, 213] width 345 height 426
click at [874, 135] on button "submit" at bounding box center [889, 132] width 34 height 34
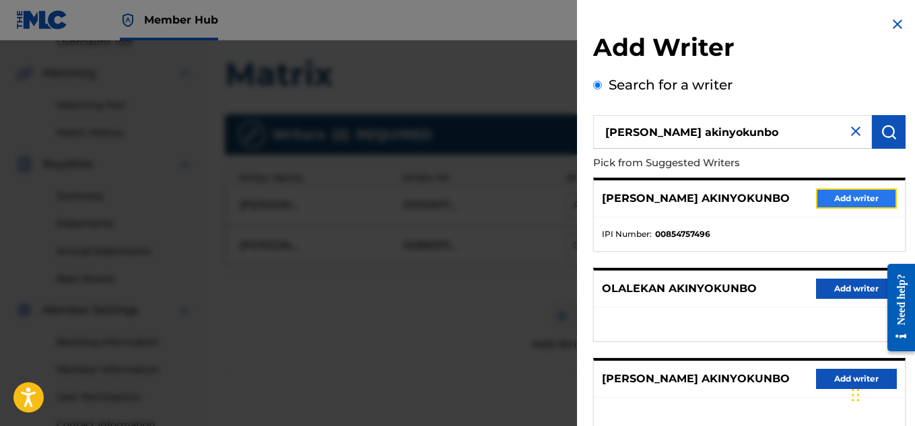
click at [832, 197] on button "Add writer" at bounding box center [856, 199] width 81 height 20
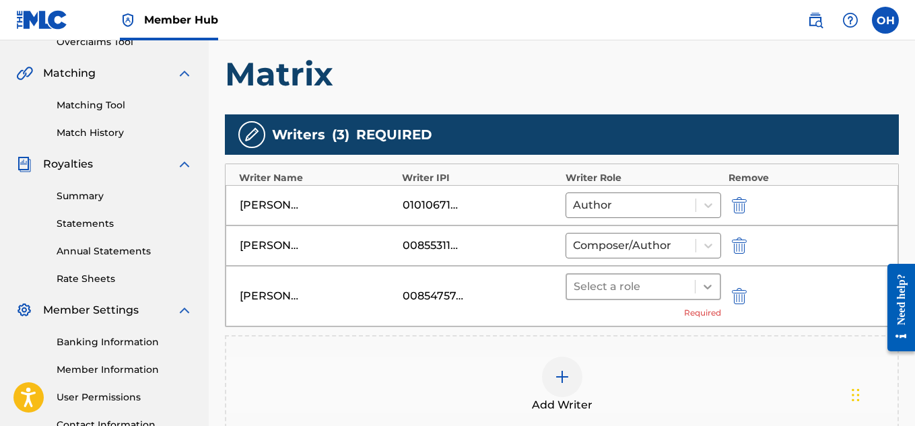
click at [707, 294] on div at bounding box center [708, 287] width 24 height 24
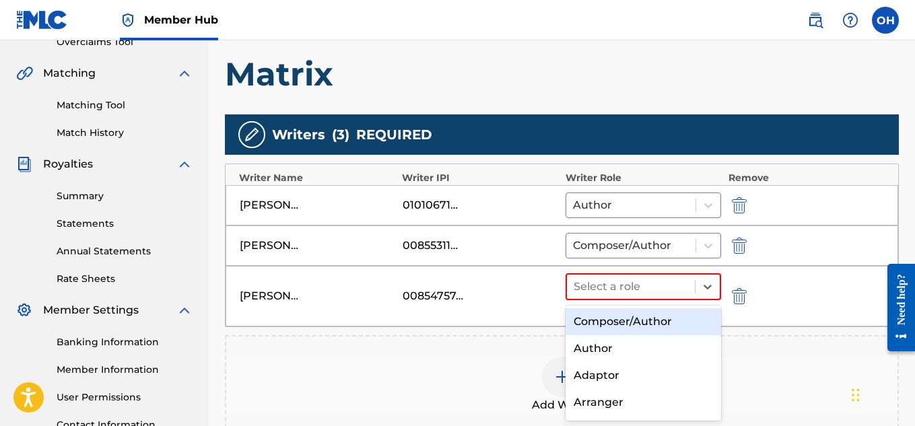
click at [669, 321] on div "Composer/Author" at bounding box center [644, 321] width 156 height 27
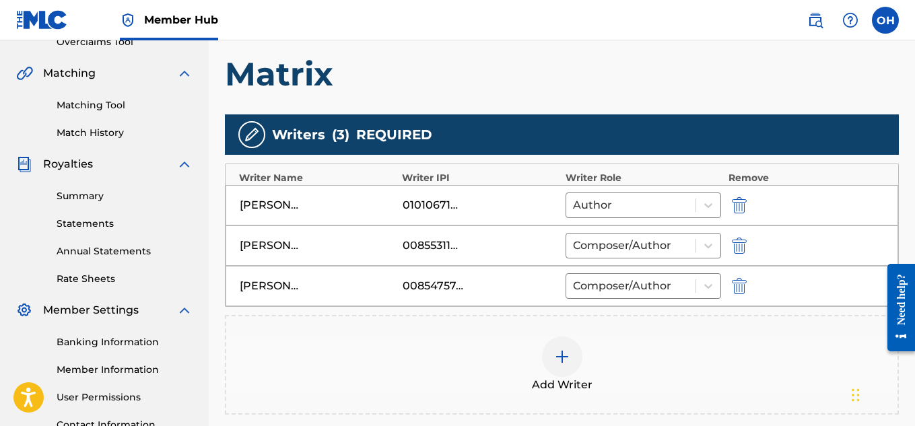
click at [671, 332] on div "Add Writer" at bounding box center [562, 365] width 674 height 100
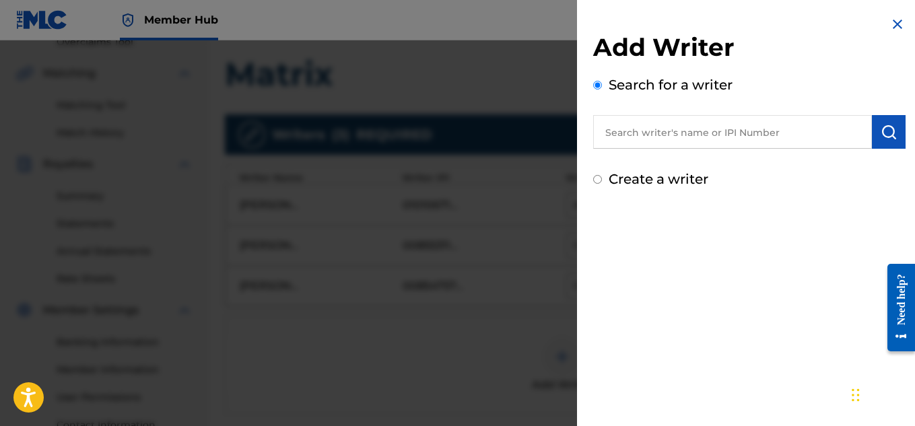
click at [527, 238] on div at bounding box center [457, 253] width 915 height 426
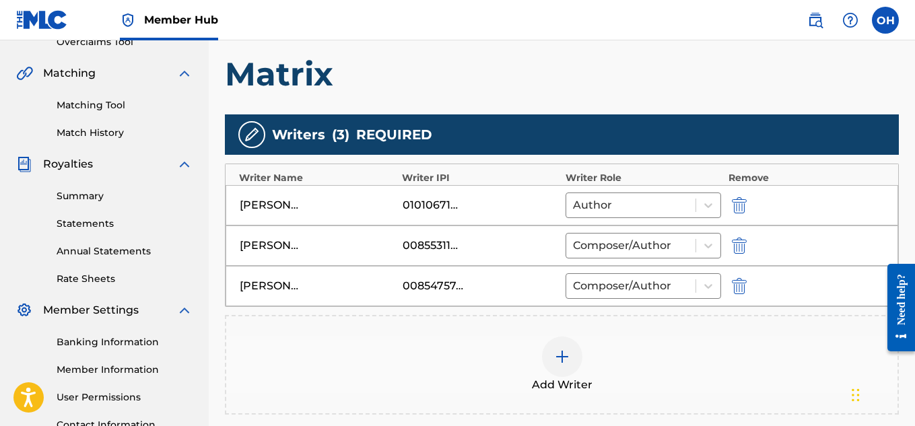
scroll to position [460, 0]
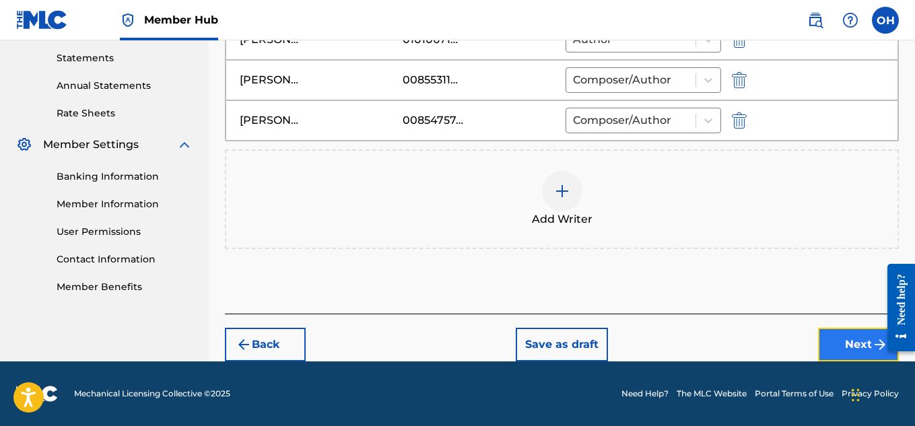
click at [845, 341] on button "Next" at bounding box center [858, 345] width 81 height 34
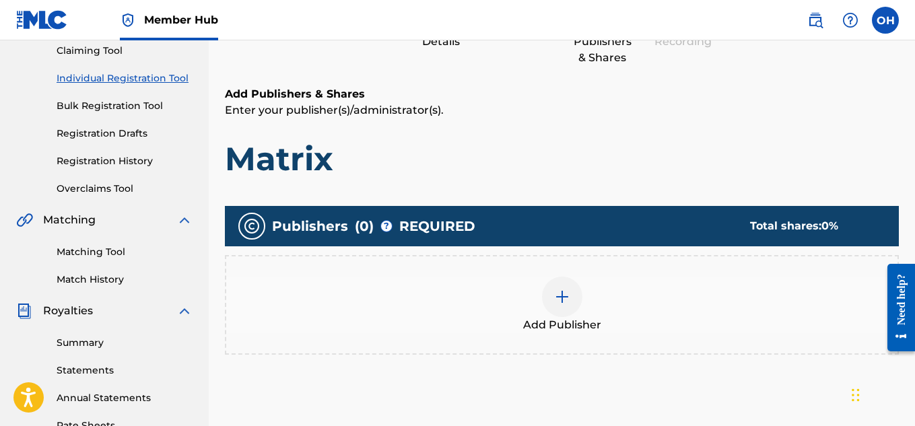
scroll to position [148, 0]
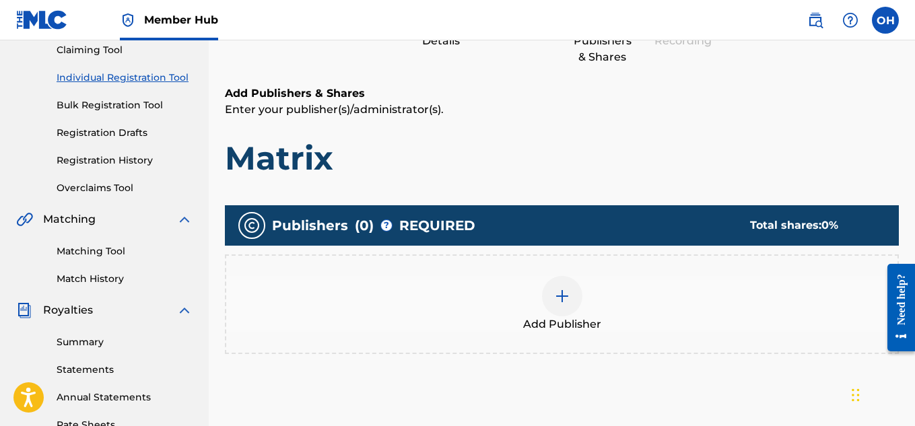
click at [566, 277] on div at bounding box center [562, 296] width 40 height 40
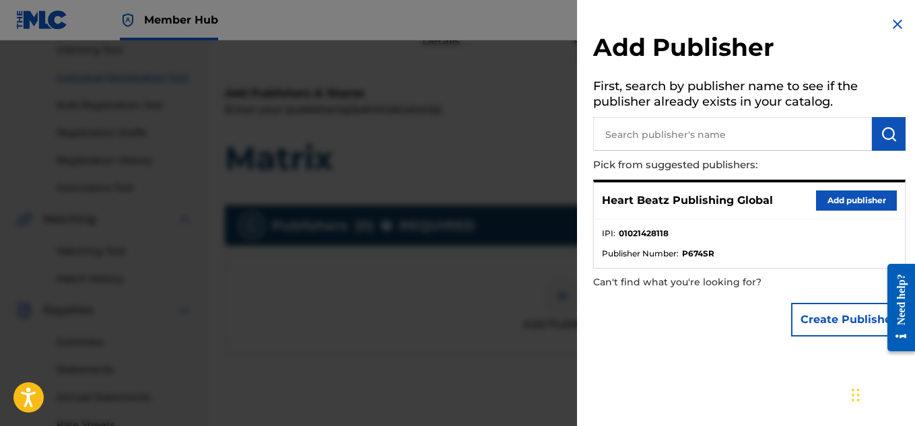
click at [849, 189] on div "Heart Beatz Publishing Global Add publisher" at bounding box center [749, 201] width 311 height 37
click at [848, 194] on button "Add publisher" at bounding box center [856, 201] width 81 height 20
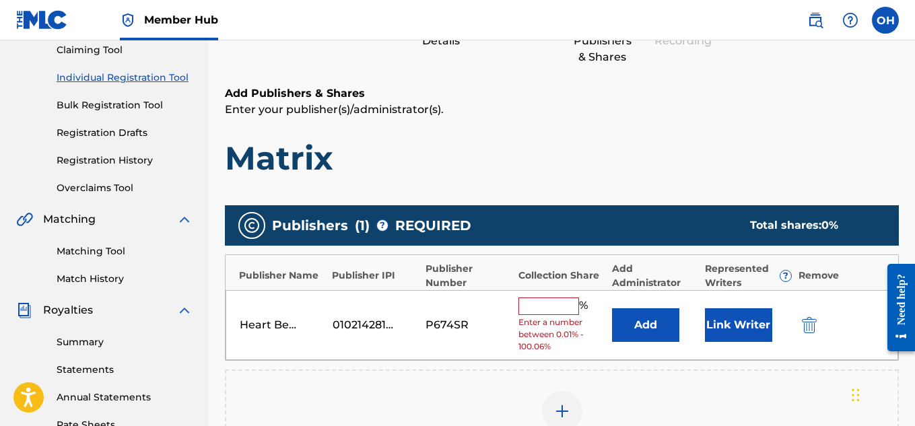
click at [543, 304] on input "text" at bounding box center [549, 307] width 61 height 18
type input "50"
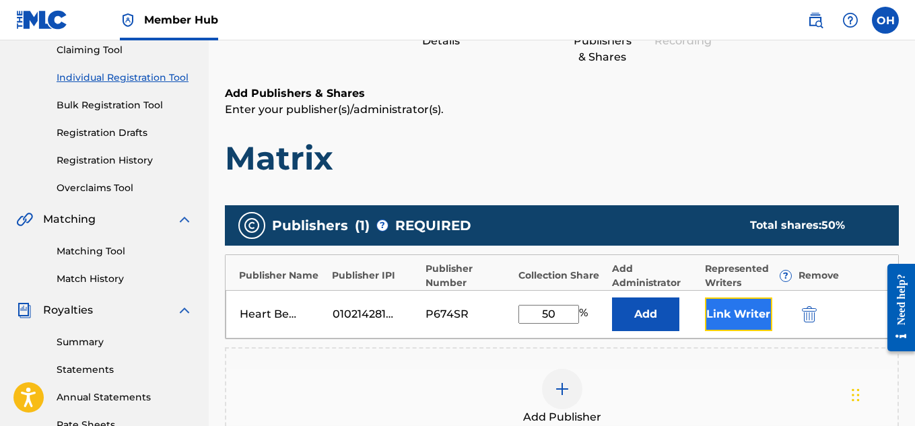
click at [727, 317] on button "Link Writer" at bounding box center [738, 315] width 67 height 34
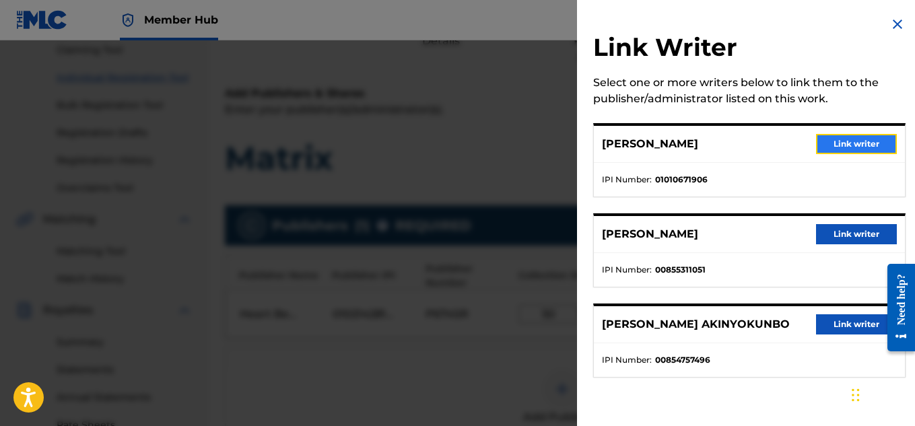
click at [848, 140] on button "Link writer" at bounding box center [856, 144] width 81 height 20
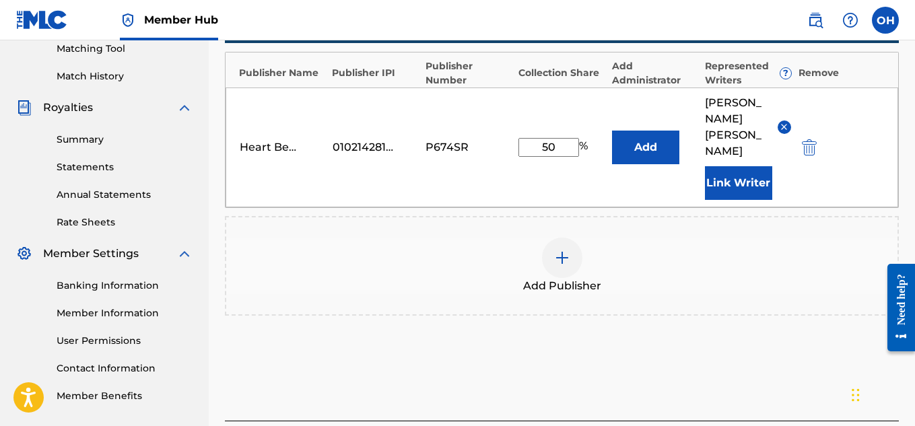
scroll to position [366, 0]
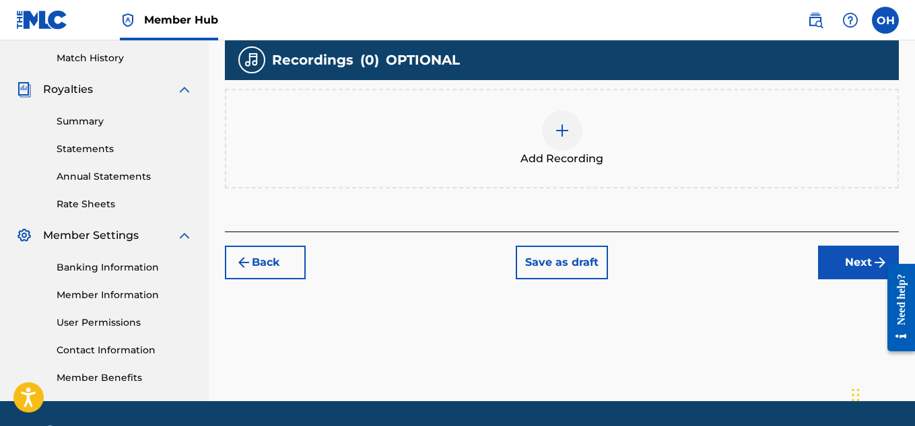
scroll to position [371, 0]
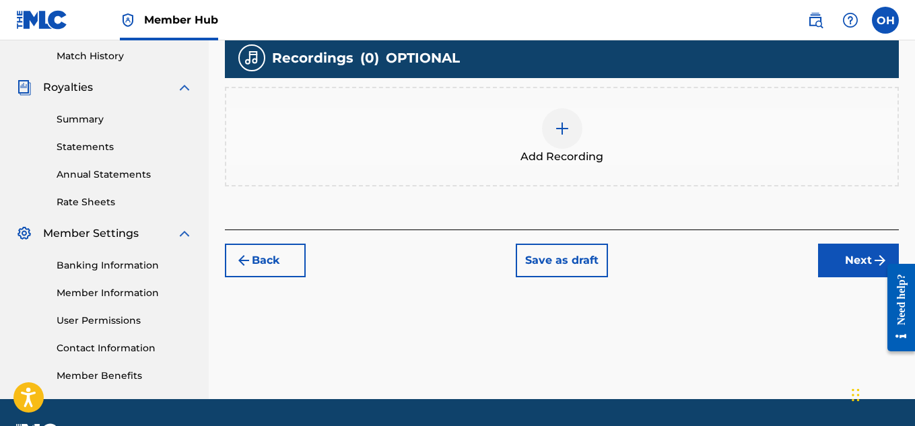
click at [546, 141] on div at bounding box center [562, 128] width 40 height 40
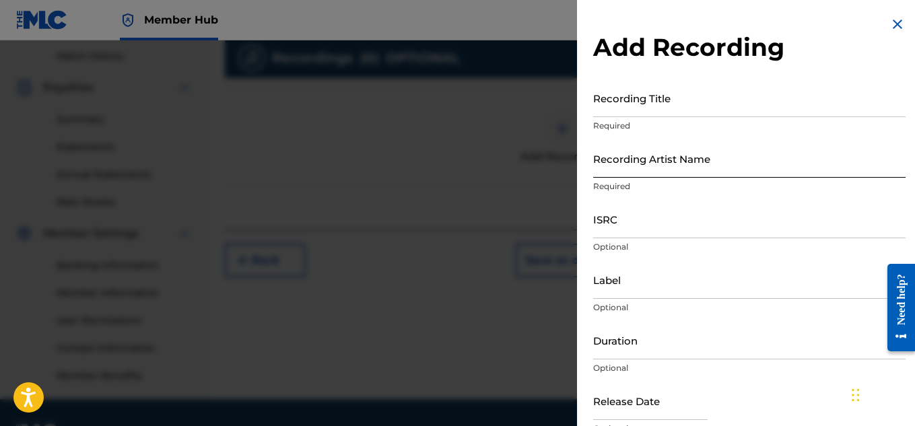
click at [709, 168] on input "Recording Artist Name" at bounding box center [749, 158] width 313 height 38
type input "[PERSON_NAME] OTS"
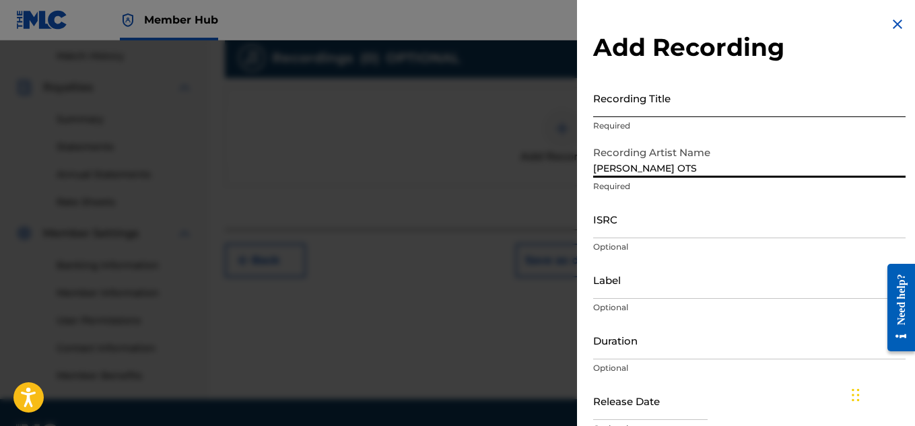
click at [645, 106] on input "Recording Title" at bounding box center [749, 98] width 313 height 38
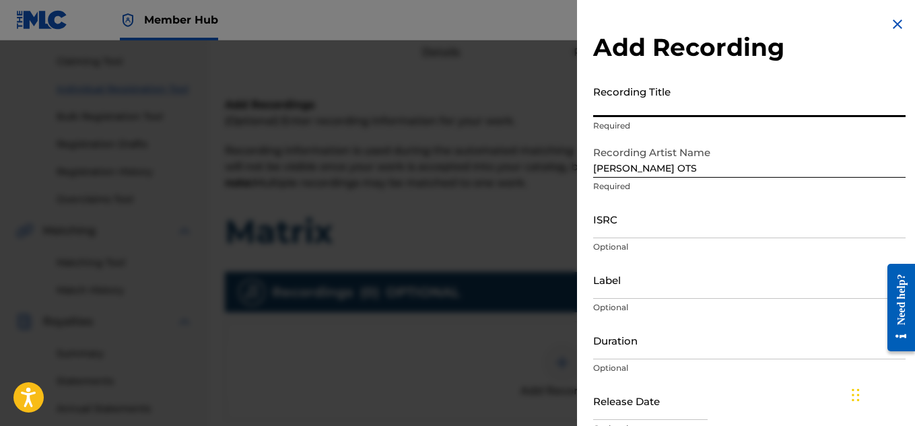
scroll to position [136, 0]
type input "Matrix"
click at [672, 311] on p "Optional" at bounding box center [749, 308] width 313 height 12
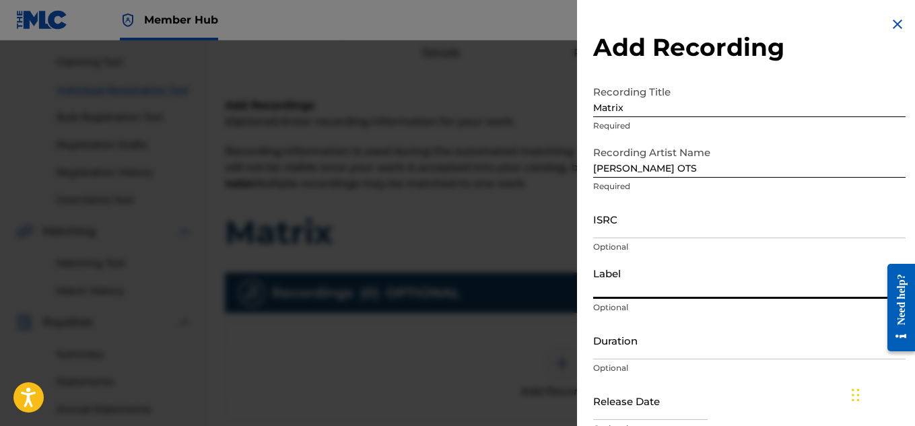
click at [674, 297] on input "Label" at bounding box center [749, 280] width 313 height 38
type input "Heartbeatz Entertainment"
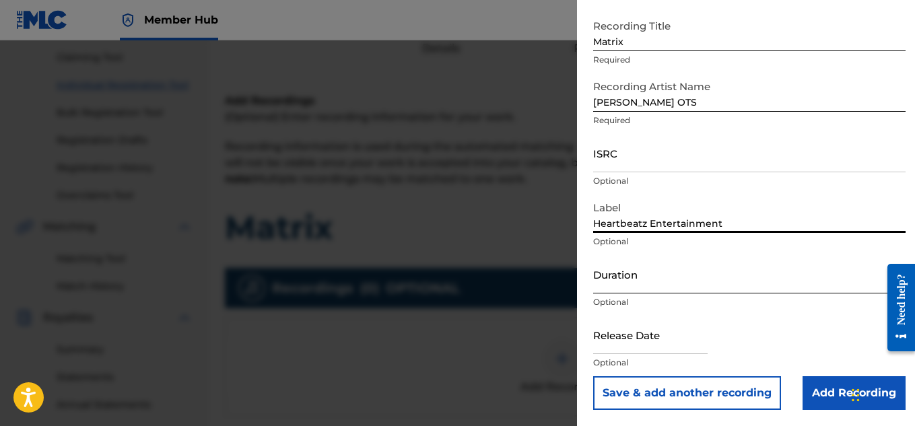
scroll to position [141, 0]
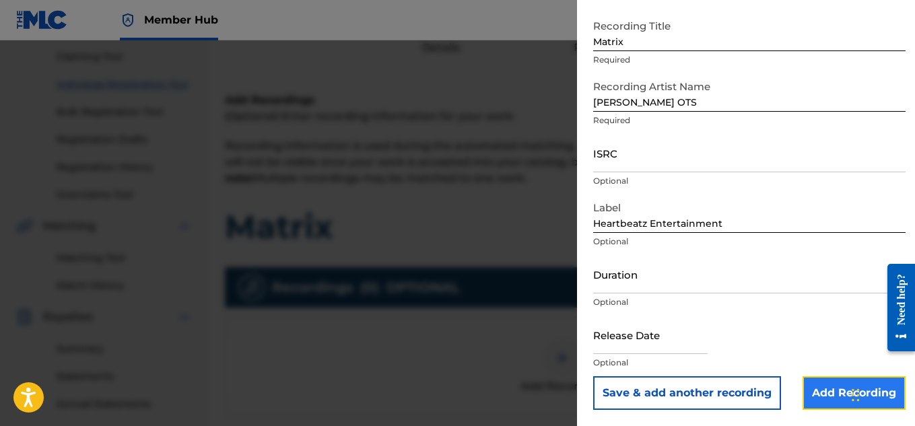
click at [812, 387] on input "Add Recording" at bounding box center [854, 394] width 103 height 34
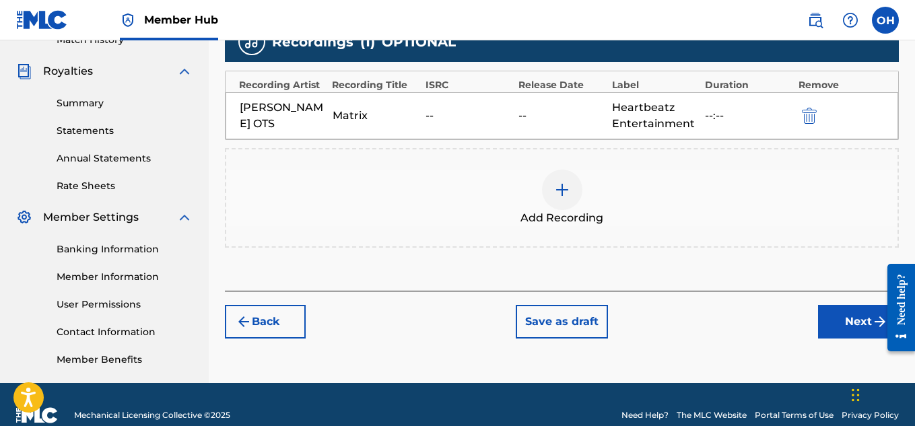
scroll to position [388, 0]
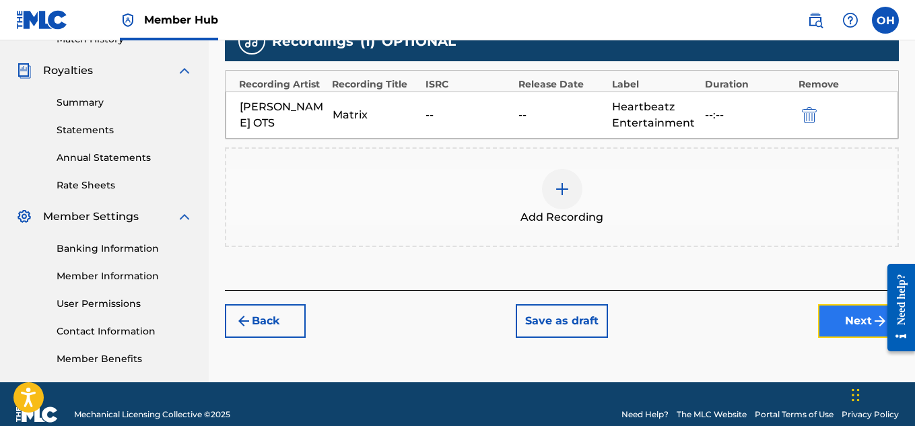
click at [838, 325] on button "Next" at bounding box center [858, 321] width 81 height 34
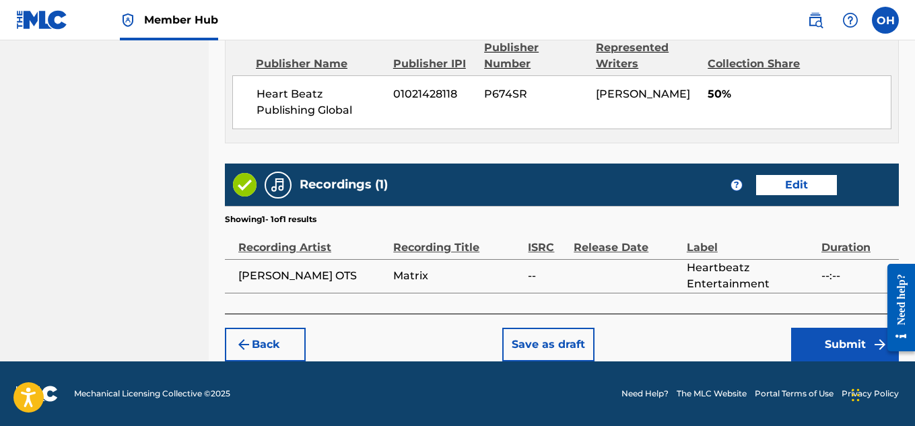
scroll to position [791, 0]
click at [820, 354] on button "Submit" at bounding box center [845, 345] width 108 height 34
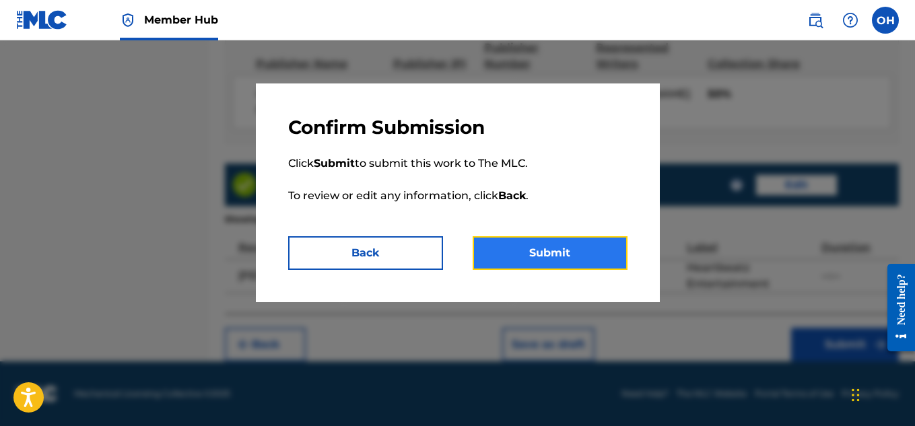
click at [577, 253] on button "Submit" at bounding box center [550, 253] width 155 height 34
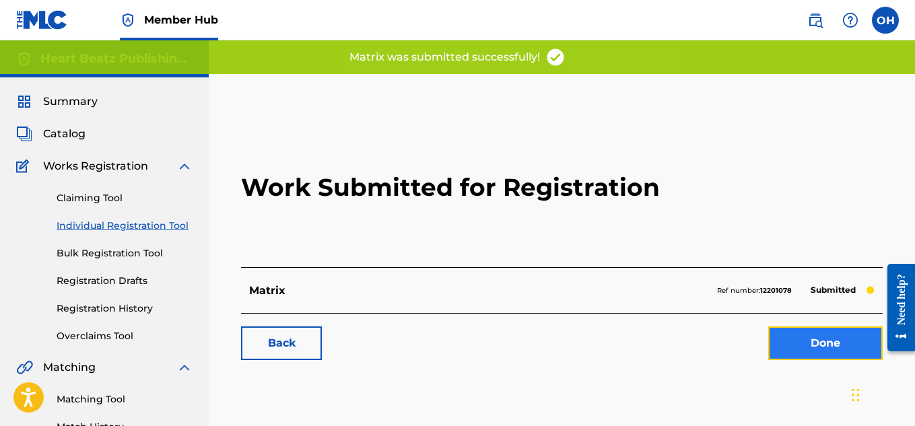
click at [815, 350] on link "Done" at bounding box center [825, 344] width 114 height 34
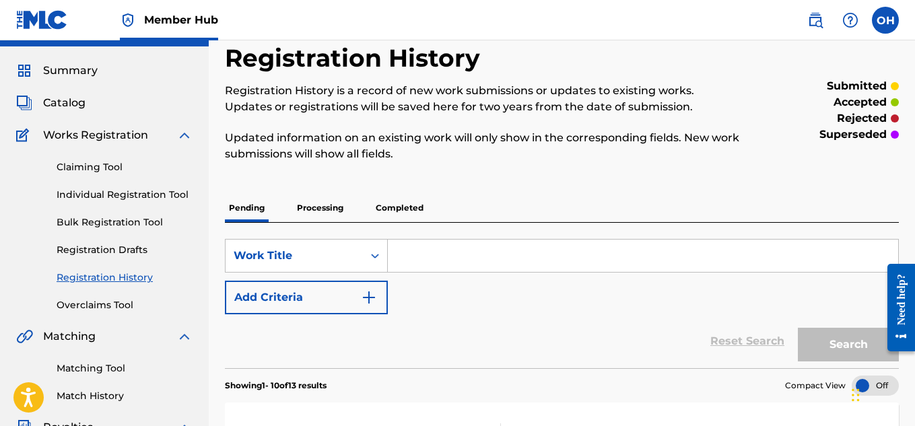
scroll to position [28, 0]
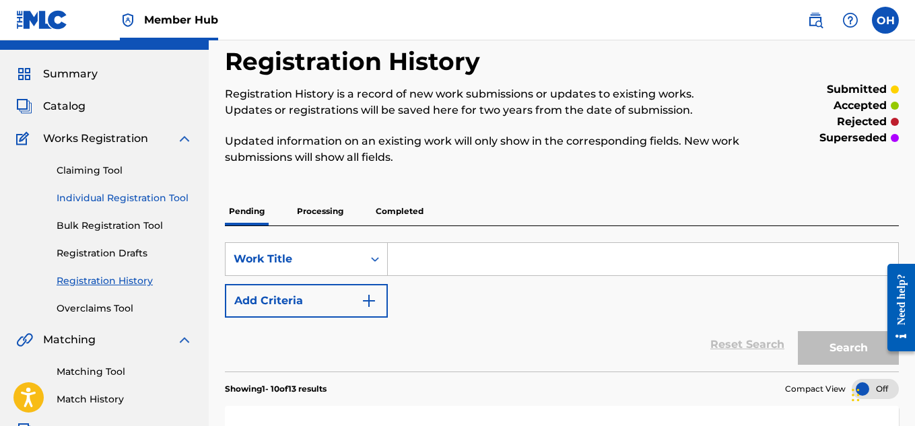
click at [122, 194] on link "Individual Registration Tool" at bounding box center [125, 198] width 136 height 14
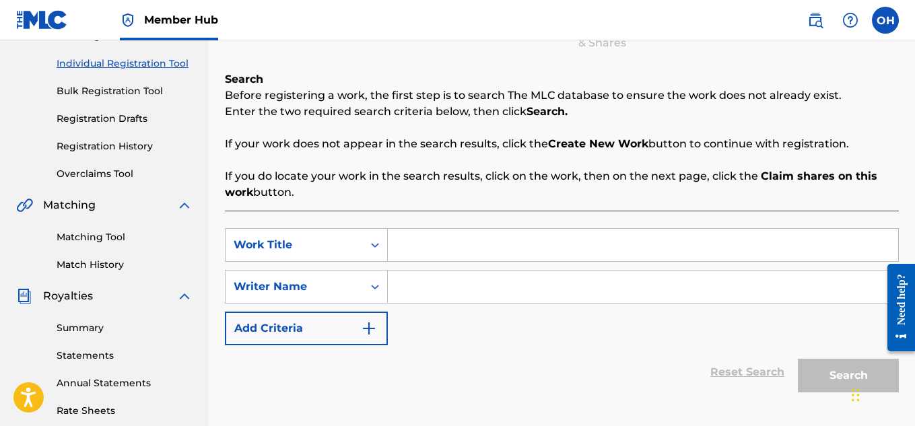
scroll to position [166, 0]
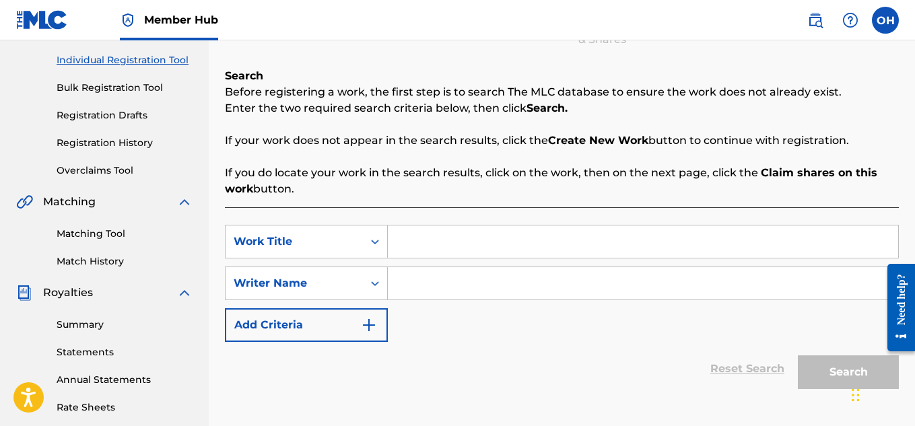
click at [423, 251] on input "Search Form" at bounding box center [643, 242] width 511 height 32
click at [449, 239] on input "Hear M e Out" at bounding box center [643, 242] width 511 height 32
type input "Hear Me Out"
click at [438, 284] on input "Search Form" at bounding box center [643, 283] width 511 height 32
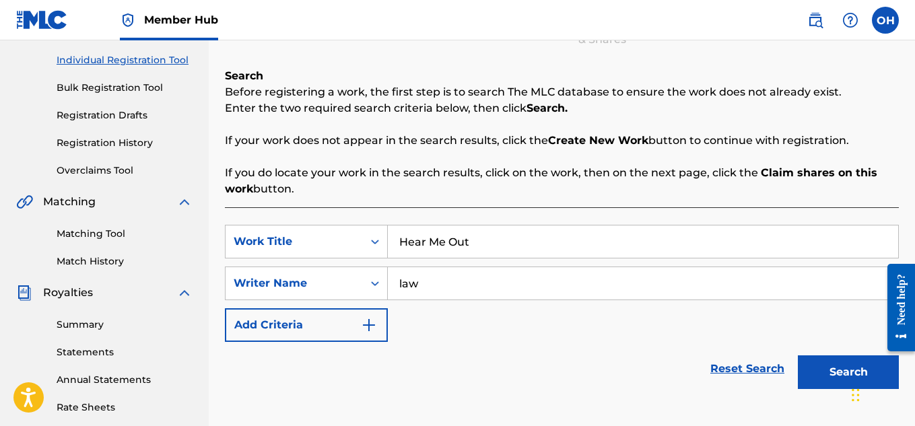
type input "law"
click at [798, 356] on button "Search" at bounding box center [848, 373] width 101 height 34
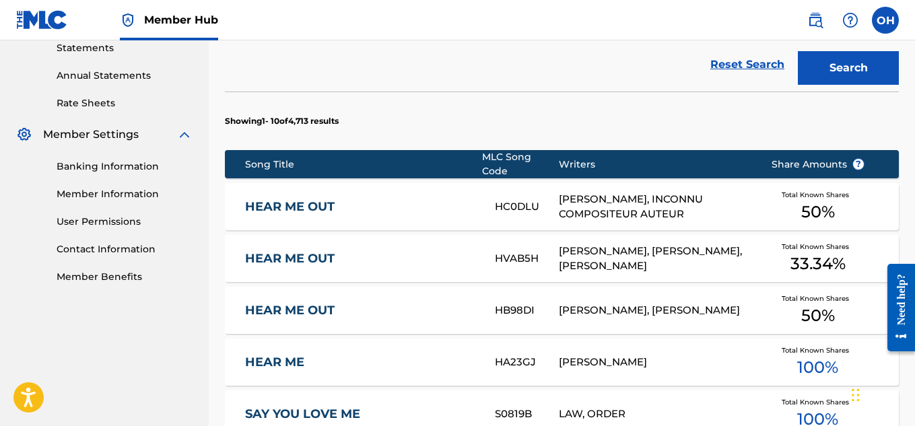
scroll to position [448, 0]
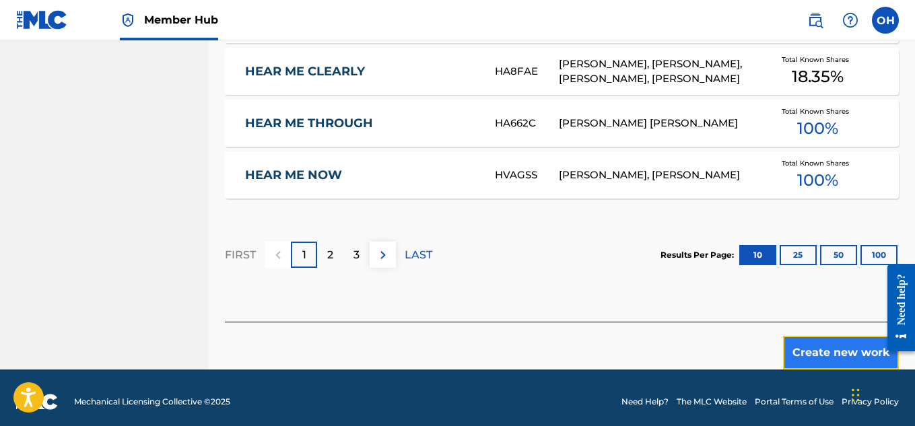
click at [811, 356] on button "Create new work" at bounding box center [841, 353] width 116 height 34
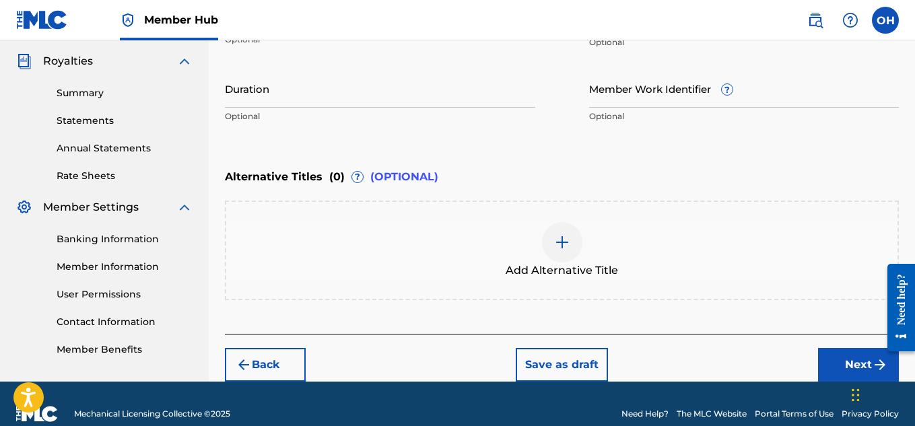
scroll to position [418, 0]
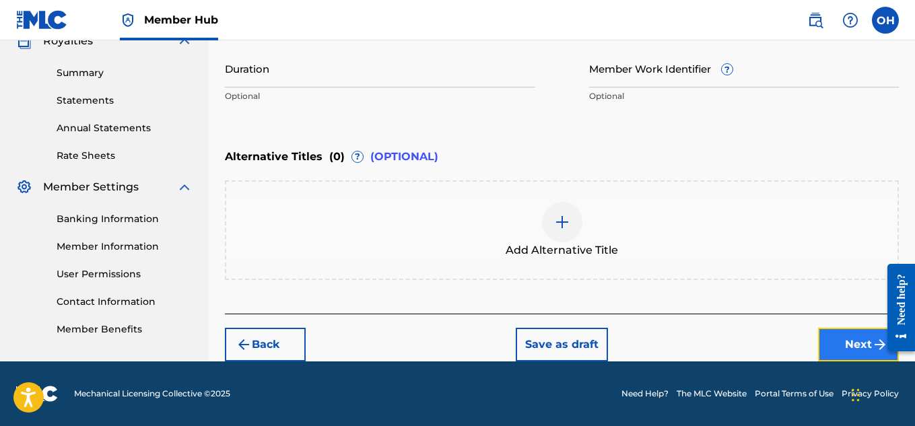
click at [821, 354] on button "Next" at bounding box center [858, 345] width 81 height 34
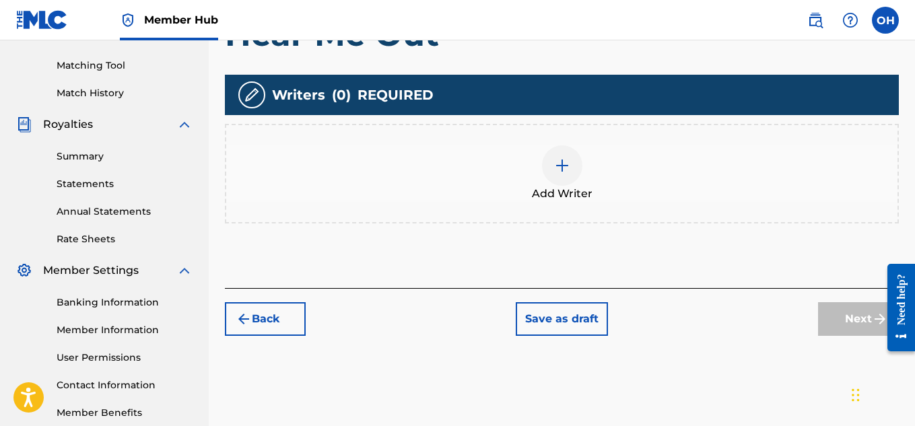
scroll to position [335, 0]
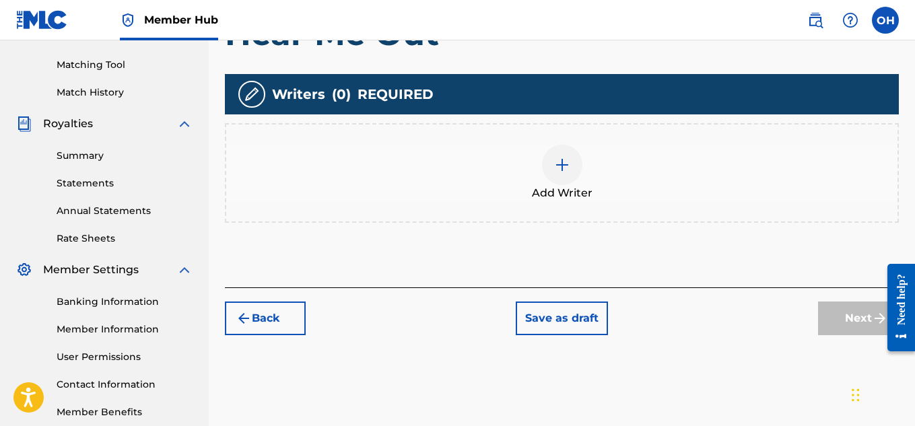
click at [565, 157] on img at bounding box center [562, 165] width 16 height 16
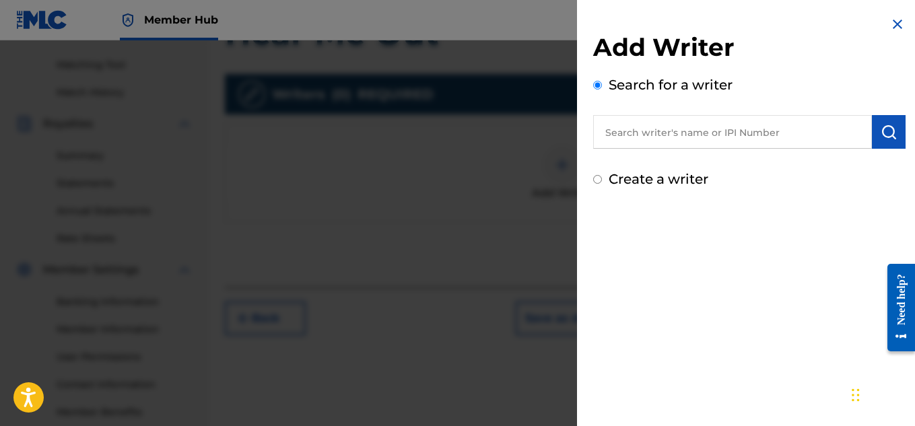
click at [648, 128] on input "text" at bounding box center [732, 132] width 279 height 34
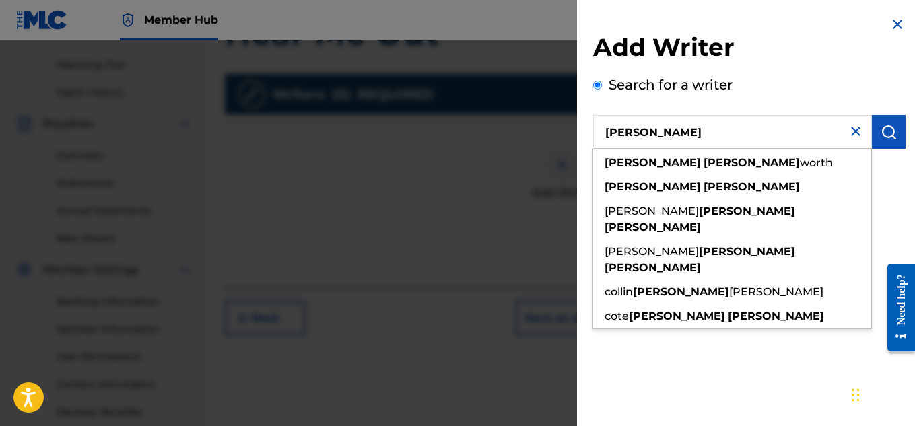
type input "[PERSON_NAME]"
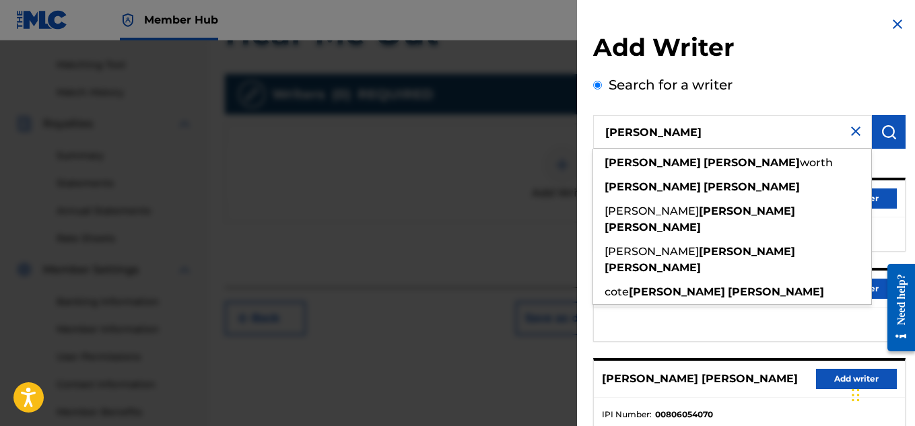
scroll to position [271, 0]
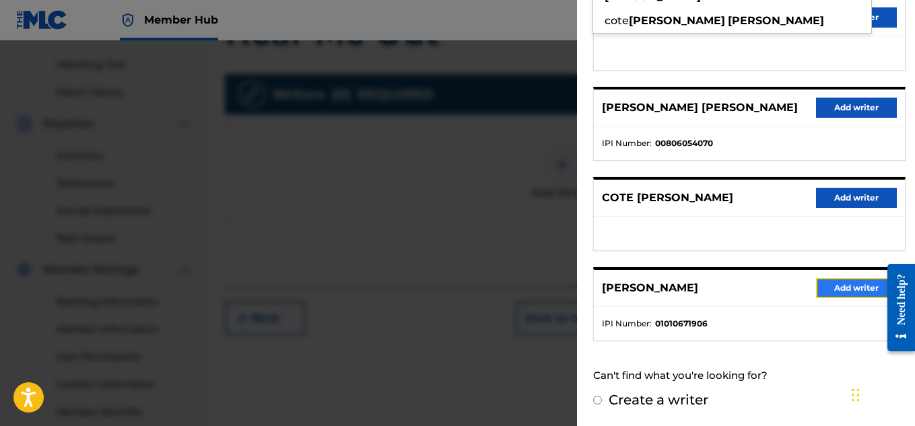
click at [832, 290] on button "Add writer" at bounding box center [856, 288] width 81 height 20
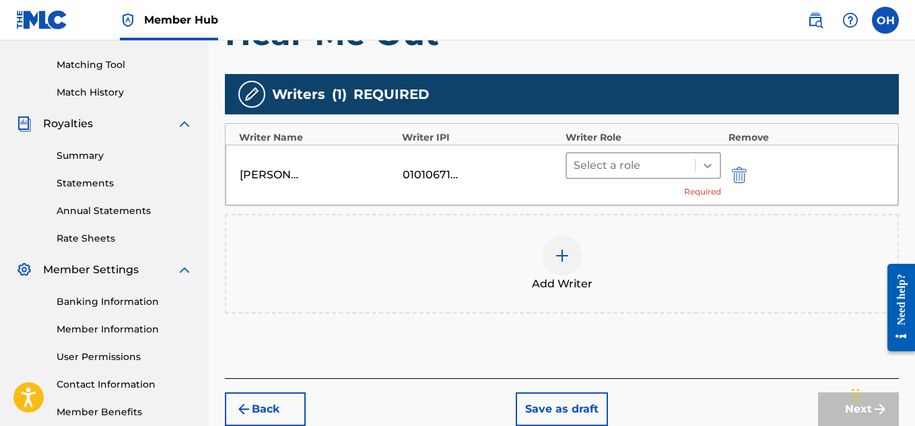
click at [707, 164] on icon at bounding box center [707, 165] width 13 height 13
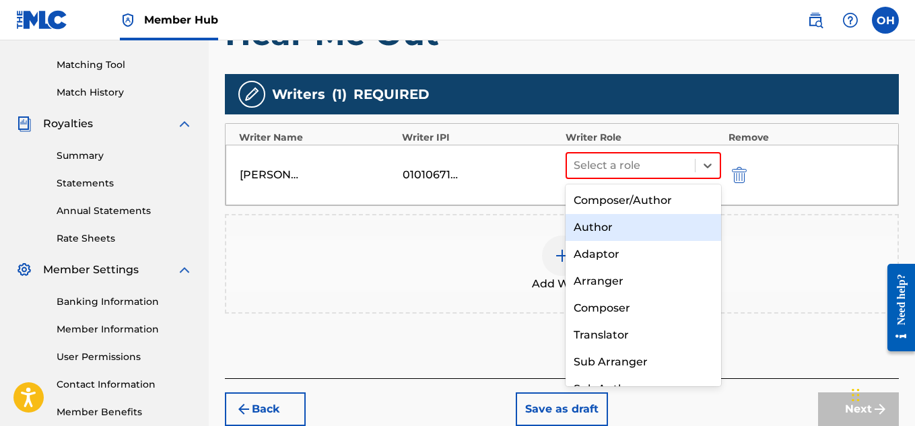
click at [669, 227] on div "Author" at bounding box center [644, 227] width 156 height 27
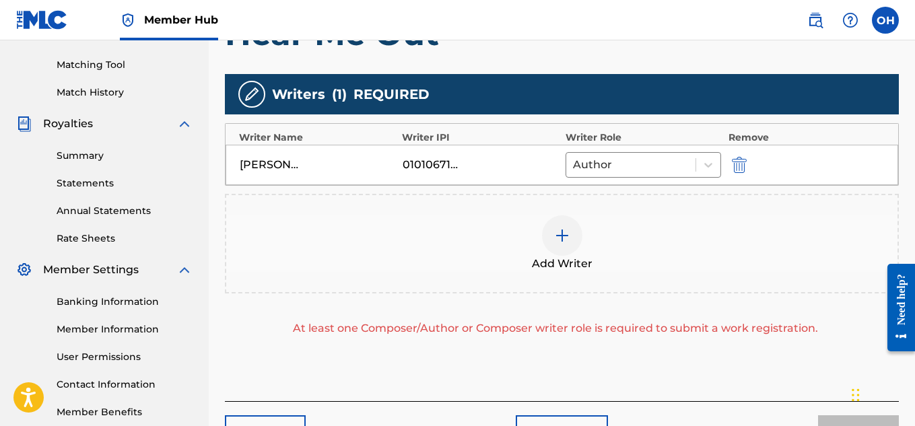
click at [554, 247] on div at bounding box center [562, 236] width 40 height 40
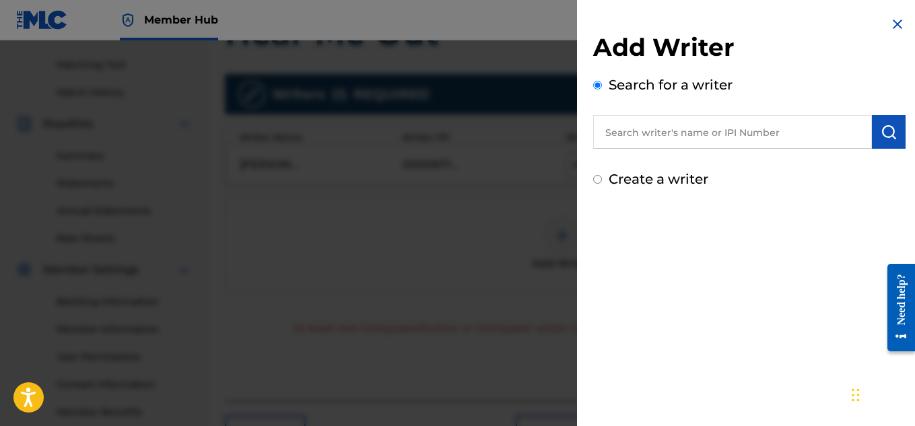
click at [692, 138] on input "text" at bounding box center [732, 132] width 279 height 34
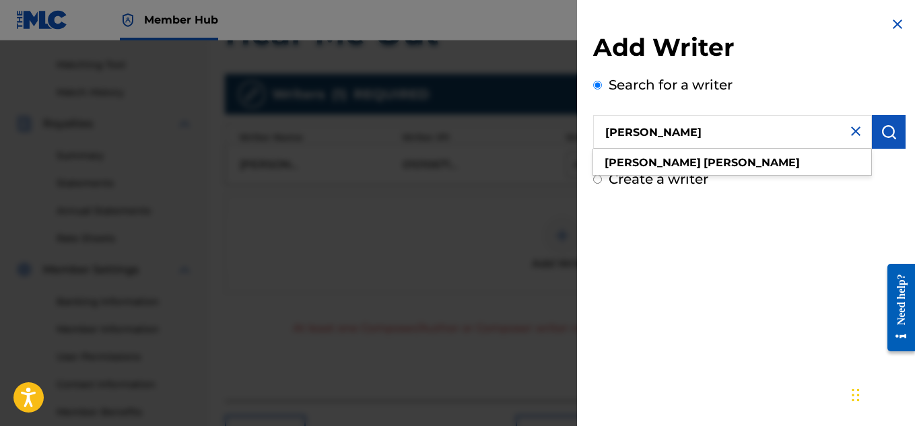
type input "[PERSON_NAME]"
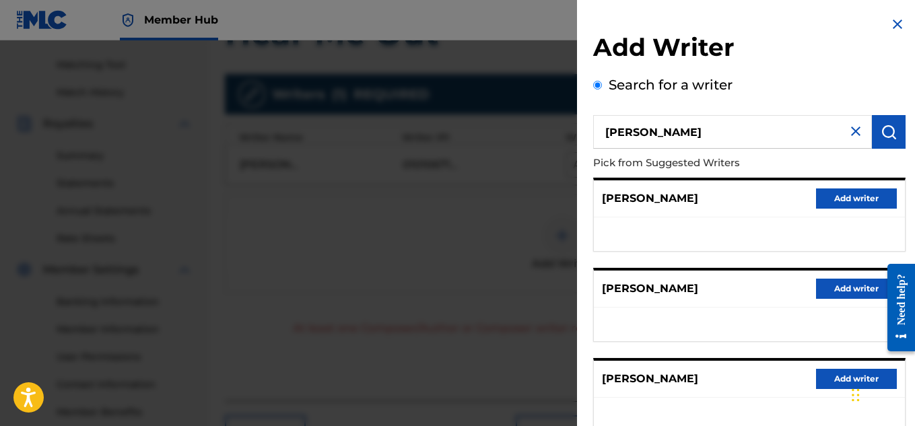
scroll to position [284, 0]
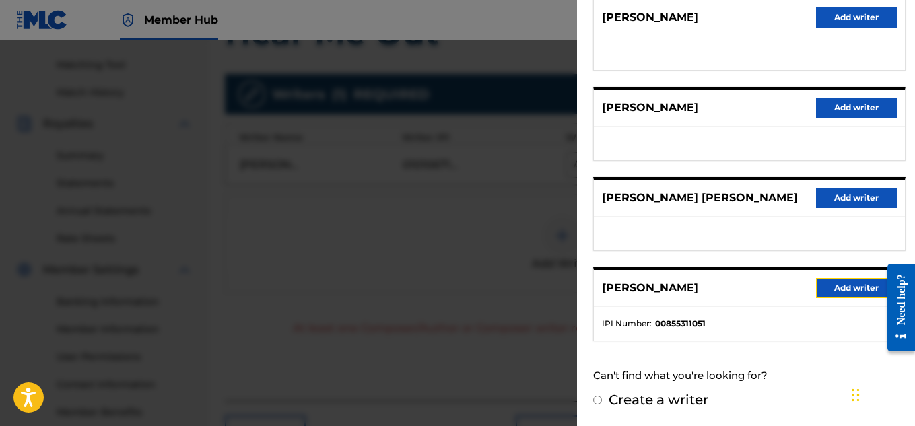
click at [837, 295] on button "Add writer" at bounding box center [856, 288] width 81 height 20
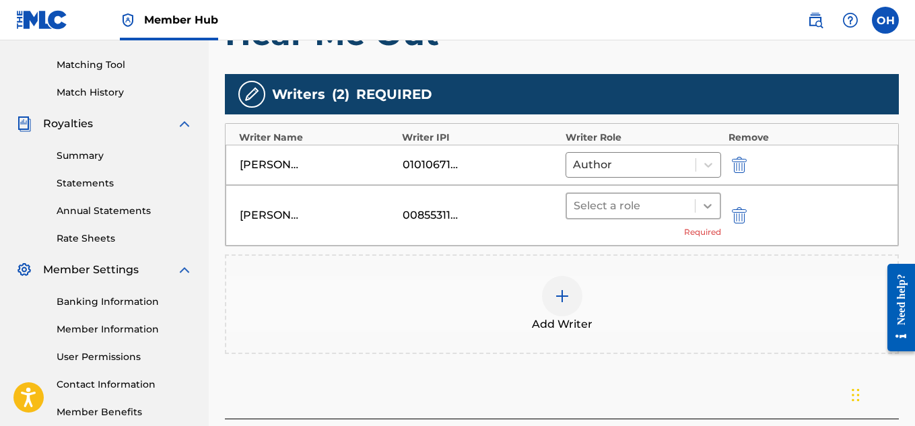
click at [705, 207] on icon at bounding box center [707, 205] width 13 height 13
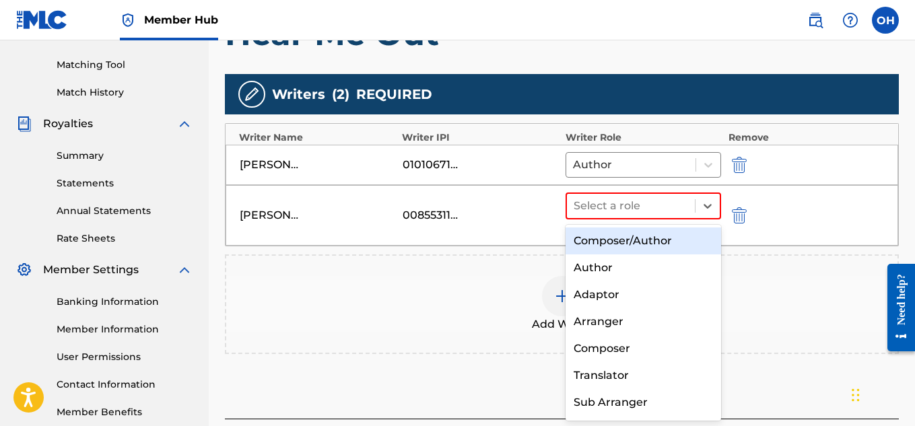
click at [672, 239] on div "Composer/Author" at bounding box center [644, 241] width 156 height 27
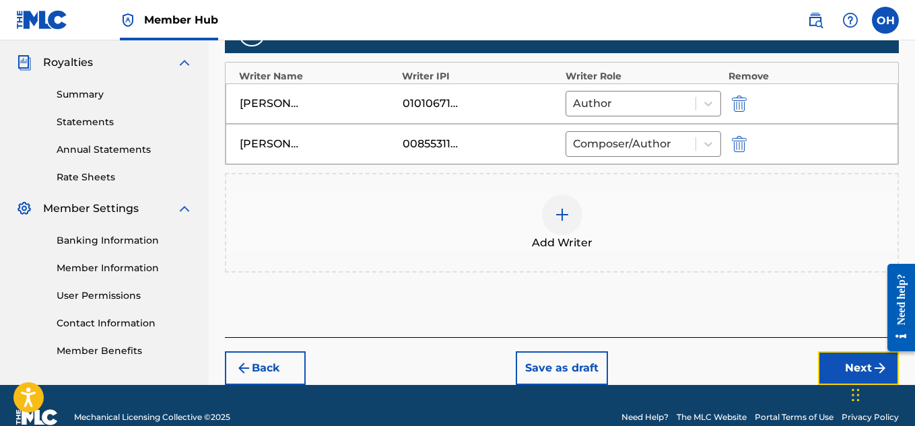
click at [839, 374] on button "Next" at bounding box center [858, 369] width 81 height 34
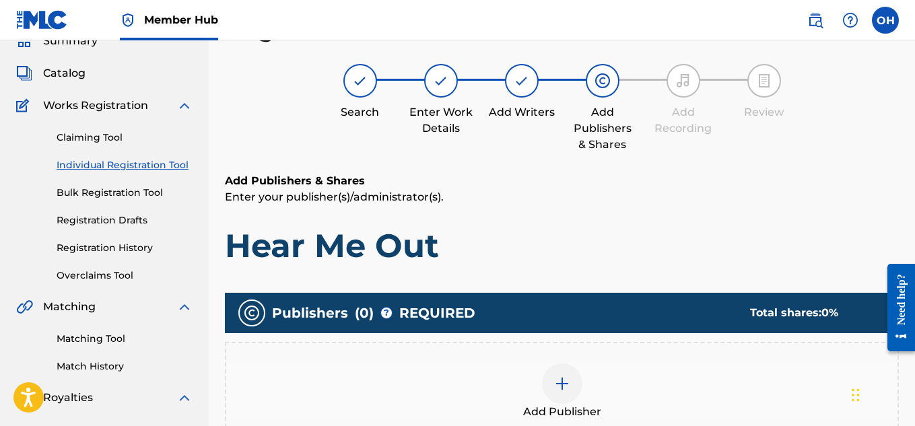
scroll to position [54, 0]
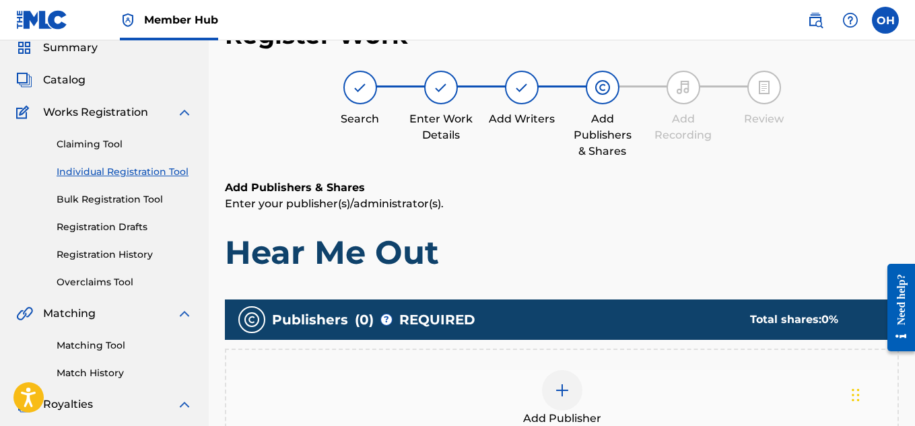
click at [571, 383] on div at bounding box center [562, 390] width 40 height 40
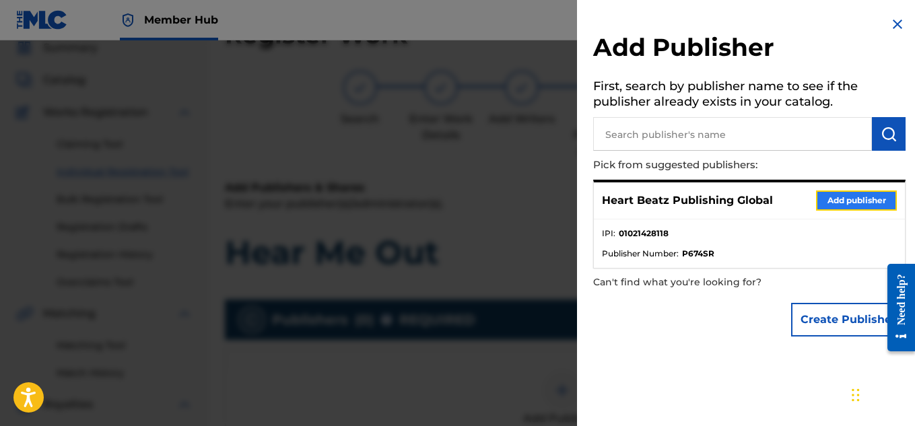
click at [830, 205] on button "Add publisher" at bounding box center [856, 201] width 81 height 20
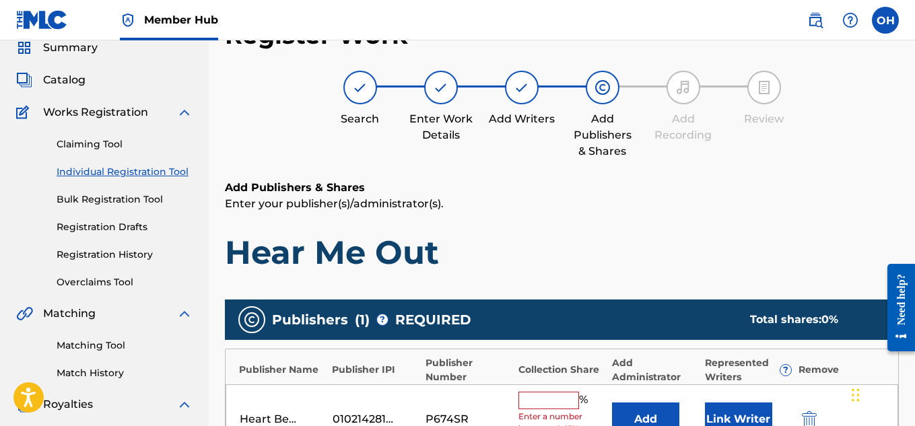
click at [557, 400] on input "text" at bounding box center [549, 401] width 61 height 18
type input "50"
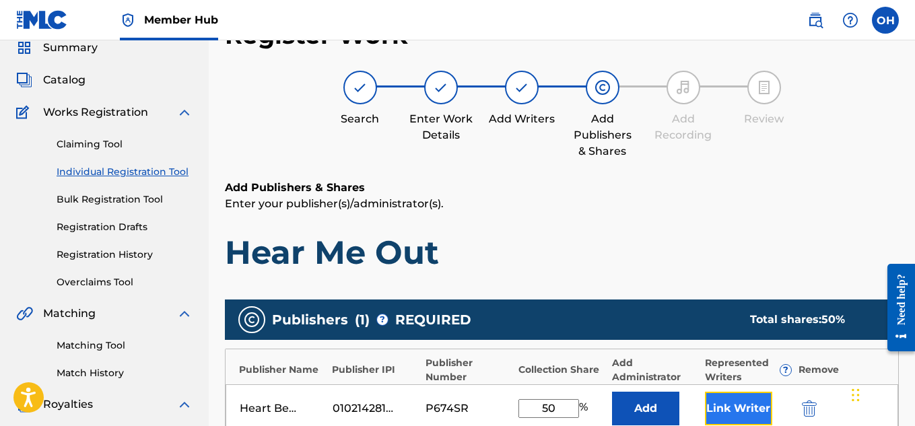
click at [729, 416] on button "Link Writer" at bounding box center [738, 409] width 67 height 34
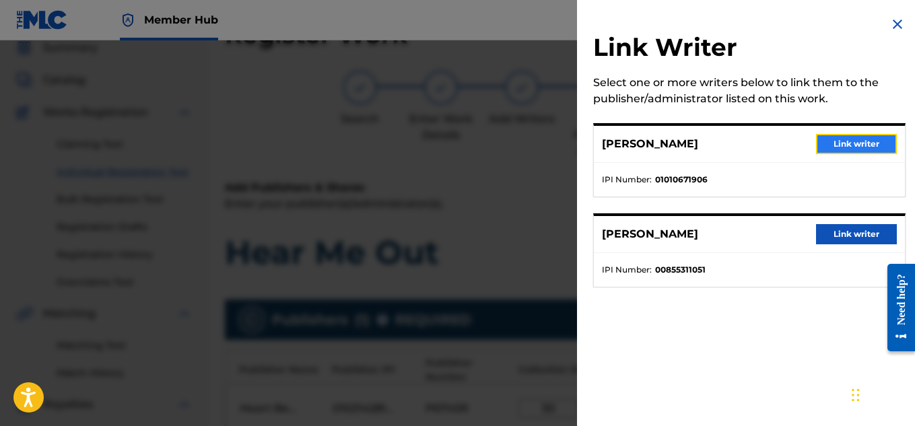
click at [849, 150] on button "Link writer" at bounding box center [856, 144] width 81 height 20
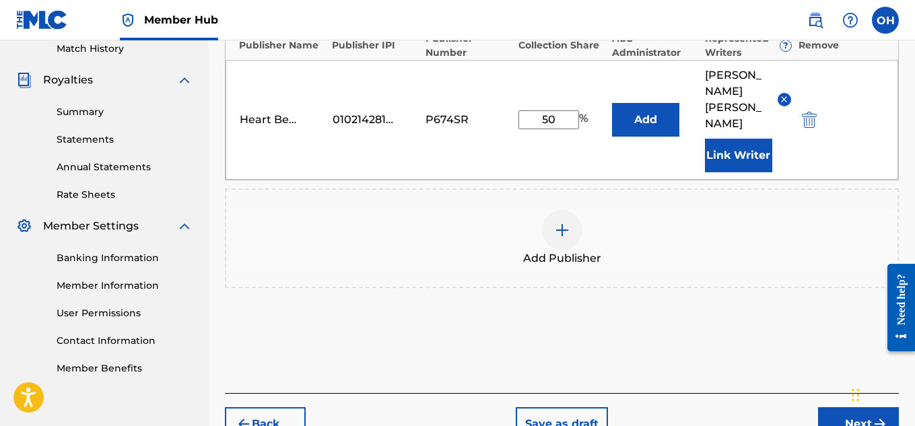
scroll to position [379, 0]
click at [828, 407] on button "Next" at bounding box center [858, 424] width 81 height 34
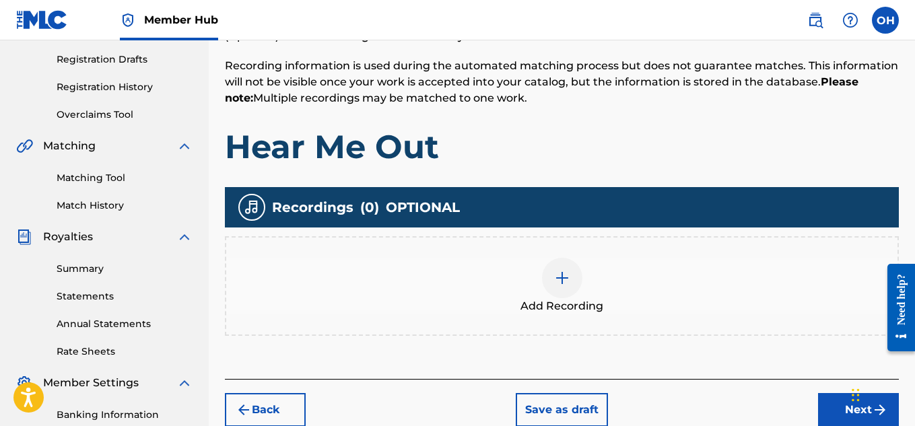
scroll to position [249, 0]
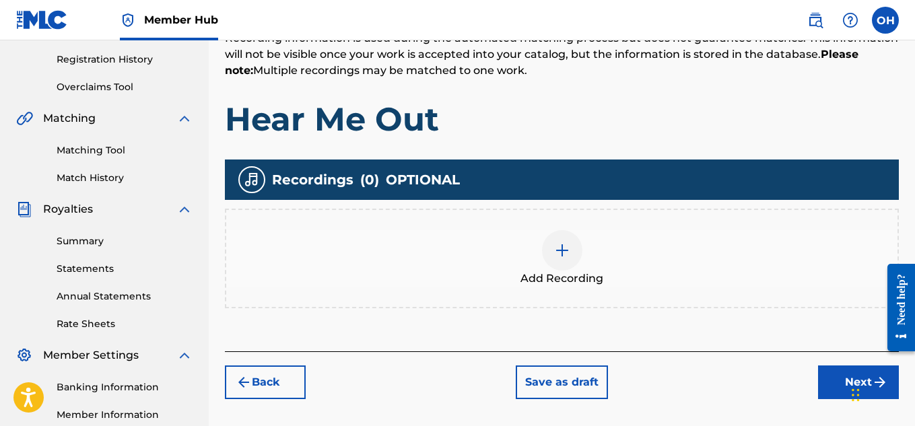
click at [572, 252] on div at bounding box center [562, 250] width 40 height 40
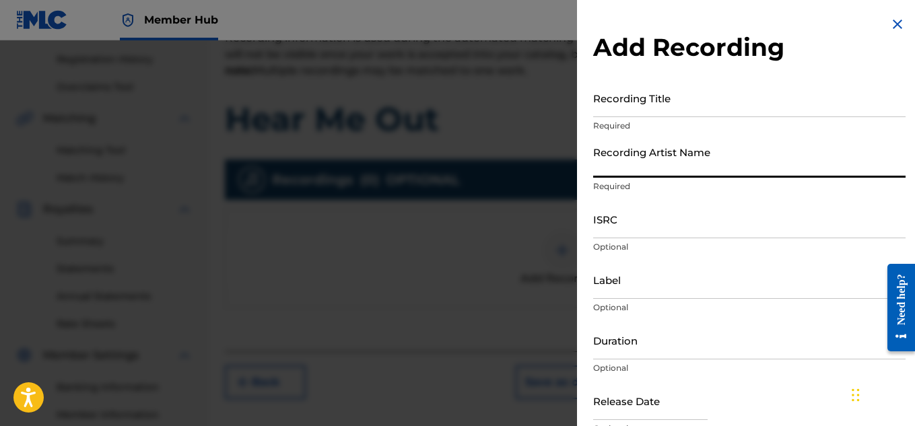
click at [767, 166] on input "Recording Artist Name" at bounding box center [749, 158] width 313 height 38
type input "[PERSON_NAME] OTS"
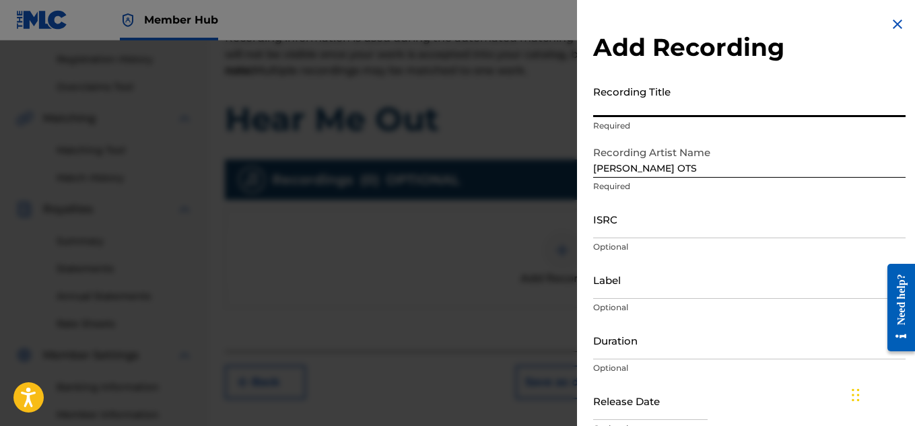
click at [674, 110] on input "Recording Title" at bounding box center [749, 98] width 313 height 38
click at [675, 110] on input "Recording Title" at bounding box center [749, 98] width 313 height 38
type input "Hear Me Out"
click at [659, 295] on input "Label" at bounding box center [749, 280] width 313 height 38
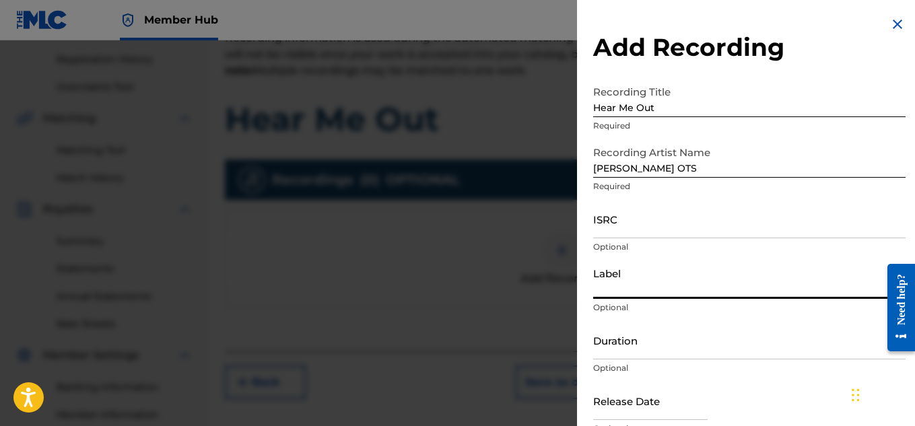
type input "Heartbeatz Entertainment"
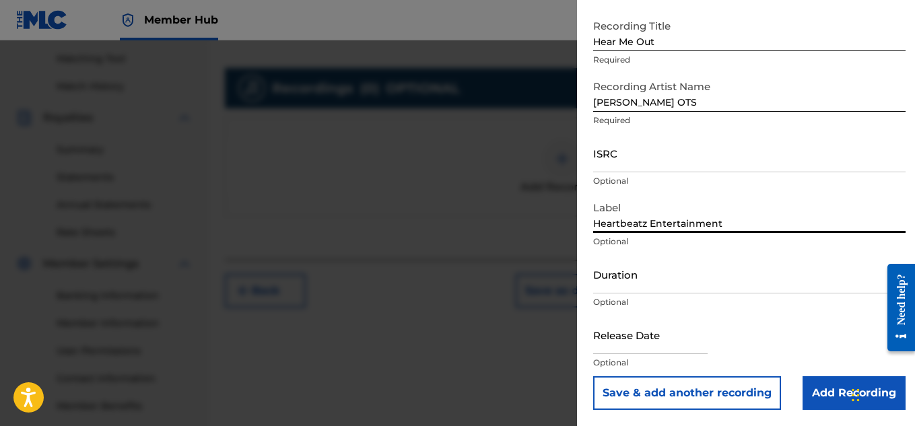
scroll to position [341, 0]
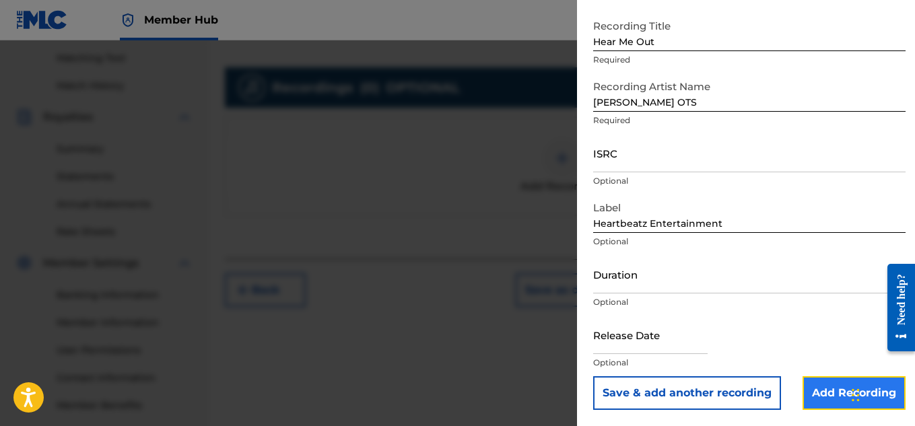
click at [810, 389] on input "Add Recording" at bounding box center [854, 394] width 103 height 34
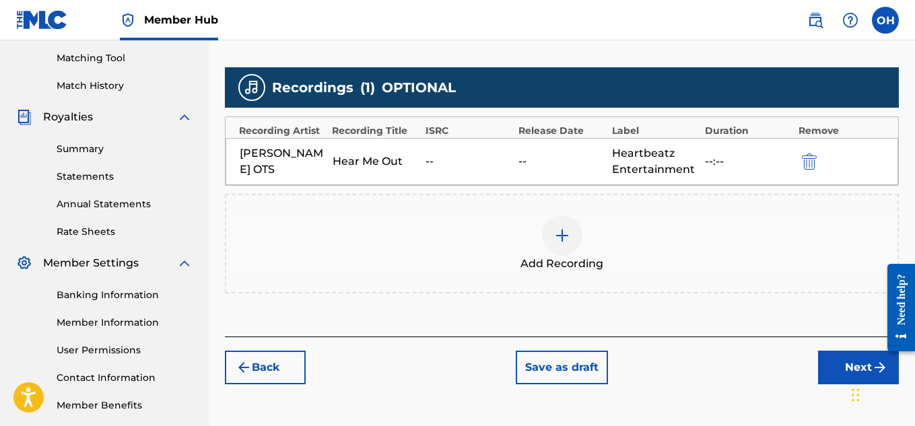
scroll to position [326, 0]
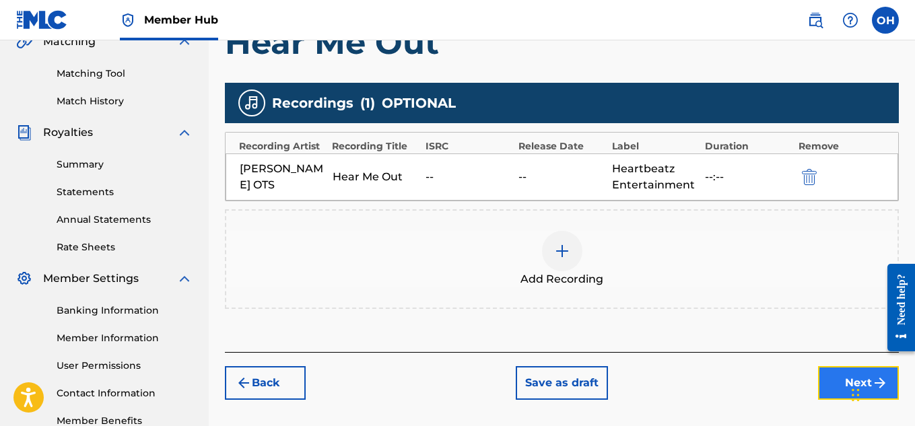
click at [838, 381] on button "Next" at bounding box center [858, 383] width 81 height 34
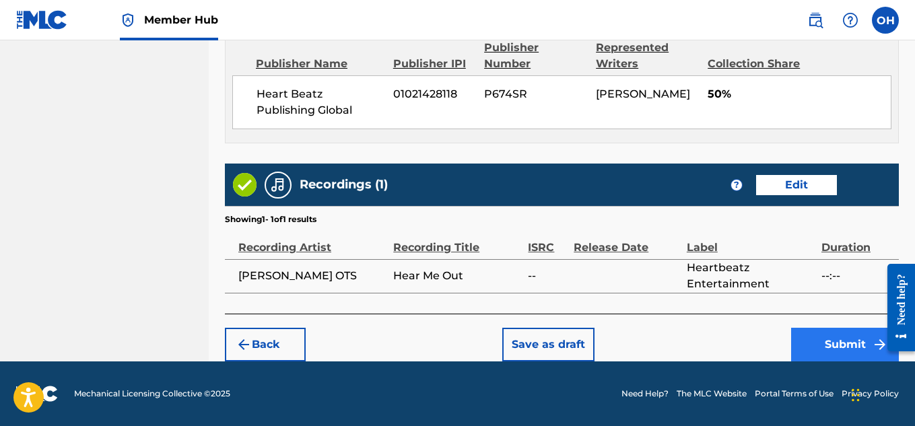
scroll to position [753, 0]
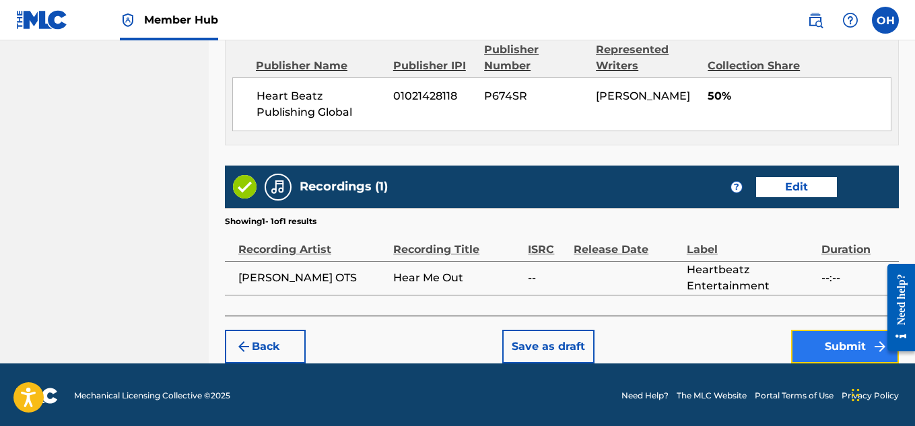
click at [826, 362] on button "Submit" at bounding box center [845, 347] width 108 height 34
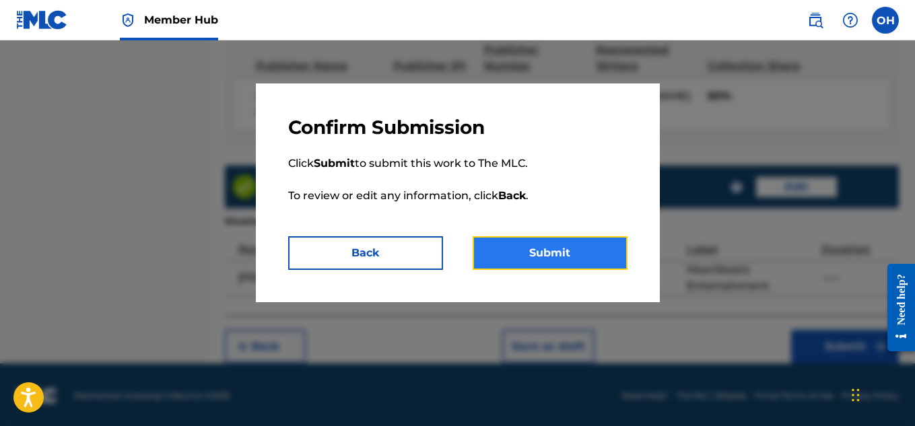
click at [554, 238] on button "Submit" at bounding box center [550, 253] width 155 height 34
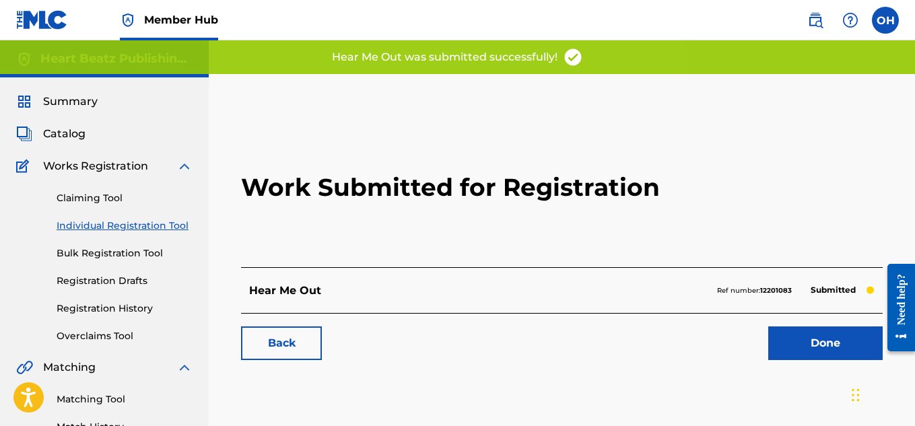
click at [764, 329] on div "Done" at bounding box center [817, 344] width 131 height 34
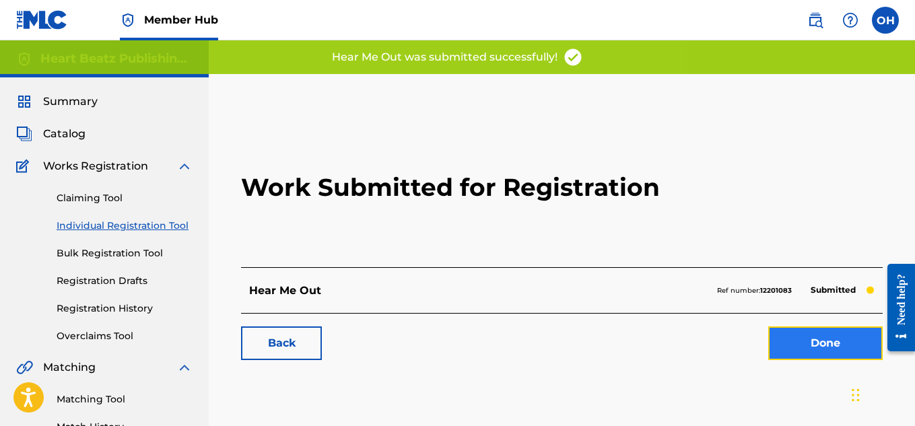
click at [786, 342] on link "Done" at bounding box center [825, 344] width 114 height 34
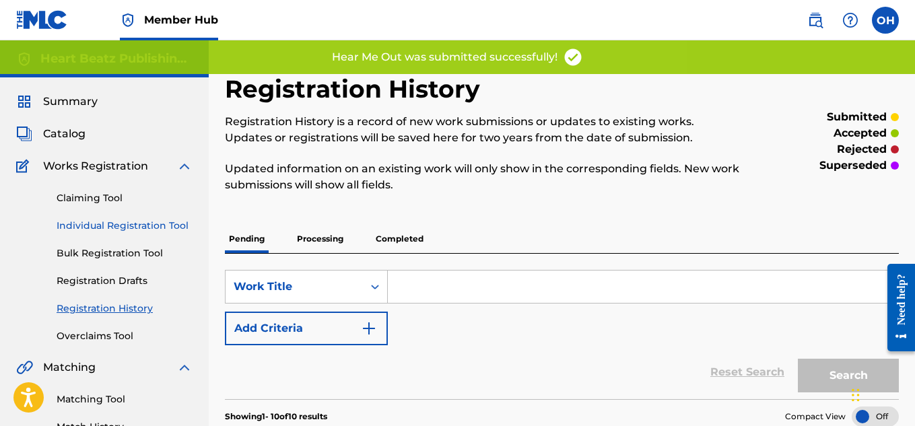
click at [115, 219] on link "Individual Registration Tool" at bounding box center [125, 226] width 136 height 14
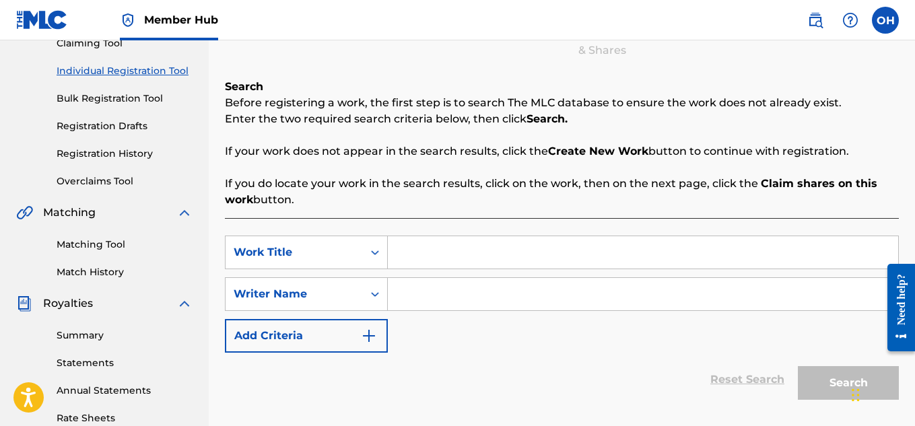
scroll to position [156, 0]
click at [432, 262] on input "Search Form" at bounding box center [643, 252] width 511 height 32
type input "[PERSON_NAME]"
click at [433, 298] on input "Search Form" at bounding box center [643, 293] width 511 height 32
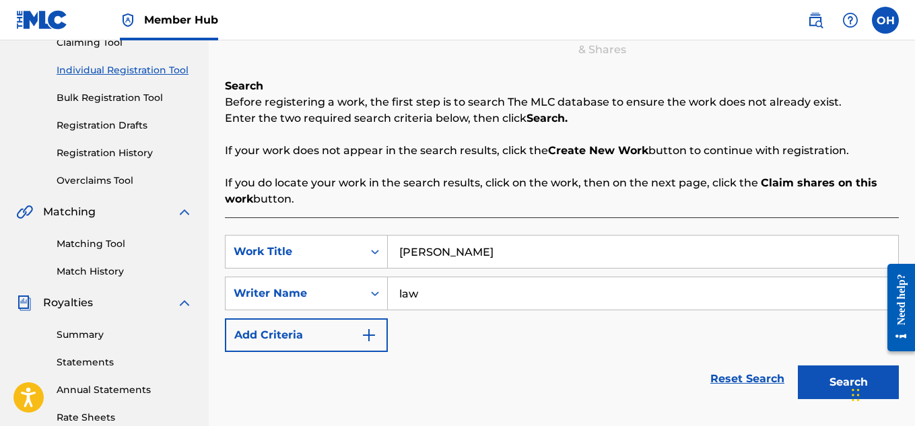
type input "law"
click at [798, 366] on button "Search" at bounding box center [848, 383] width 101 height 34
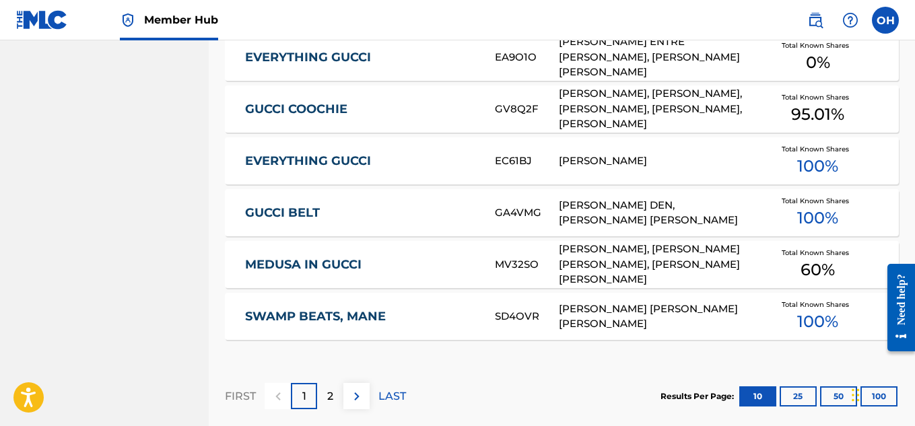
scroll to position [969, 0]
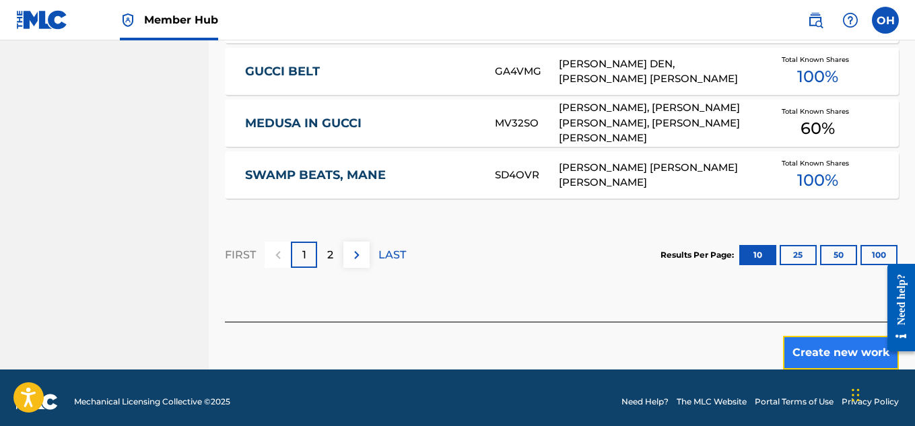
click at [853, 351] on button "Create new work" at bounding box center [841, 353] width 116 height 34
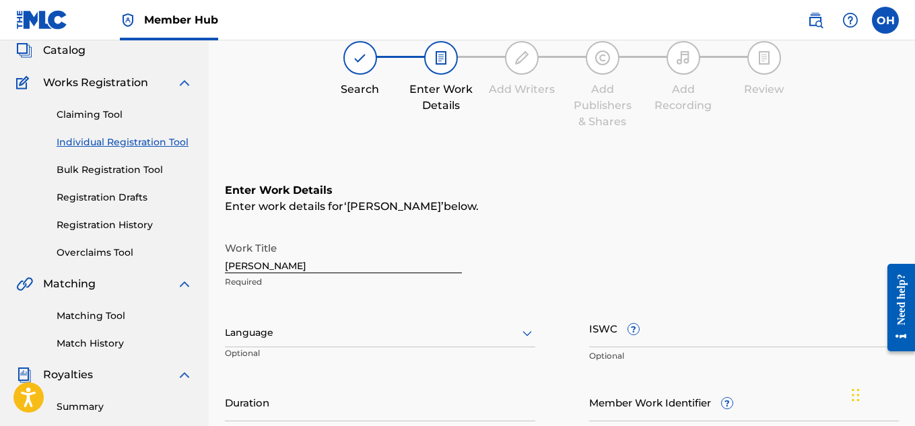
scroll to position [418, 0]
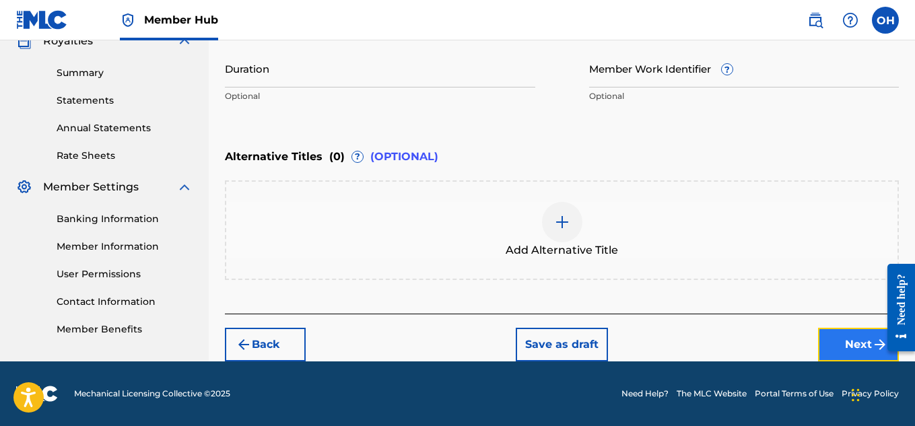
click at [826, 331] on button "Next" at bounding box center [858, 345] width 81 height 34
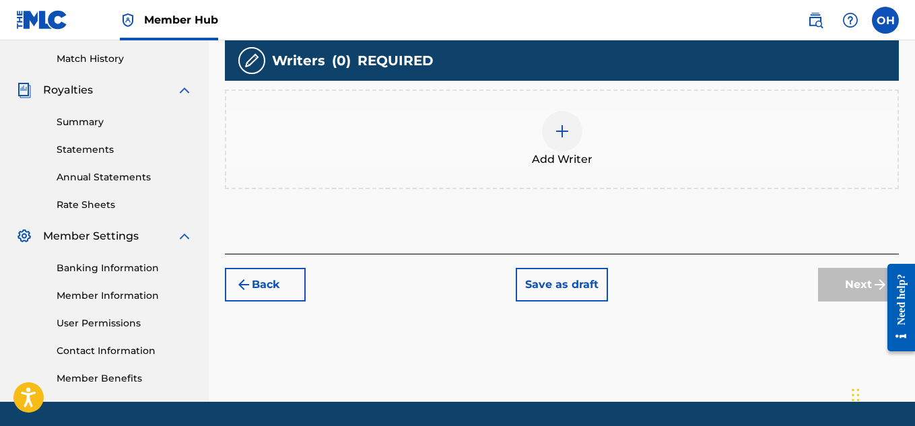
scroll to position [377, 0]
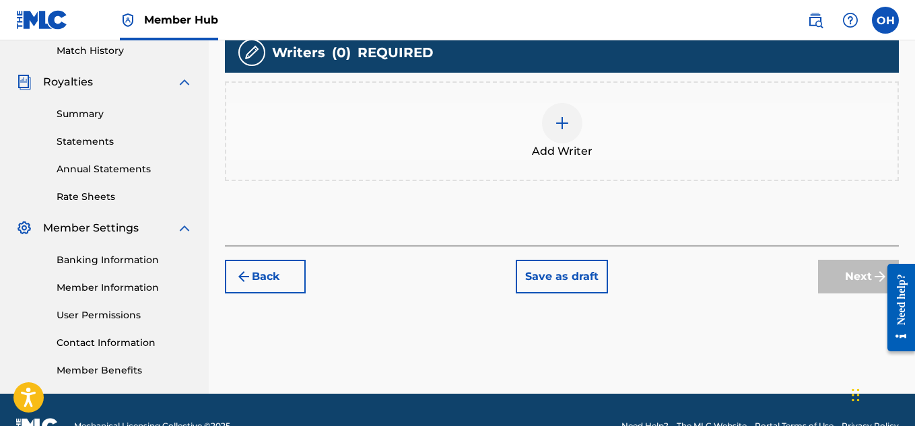
click at [556, 122] on img at bounding box center [562, 123] width 16 height 16
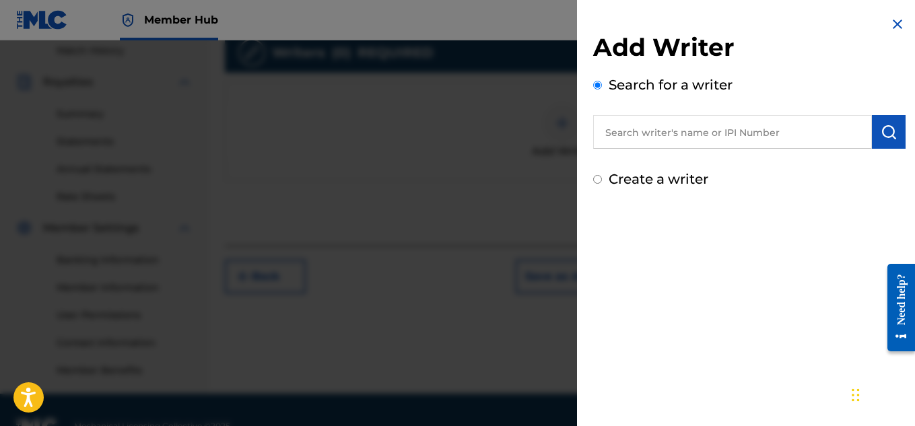
click at [645, 139] on input "text" at bounding box center [732, 132] width 279 height 34
type input ";"
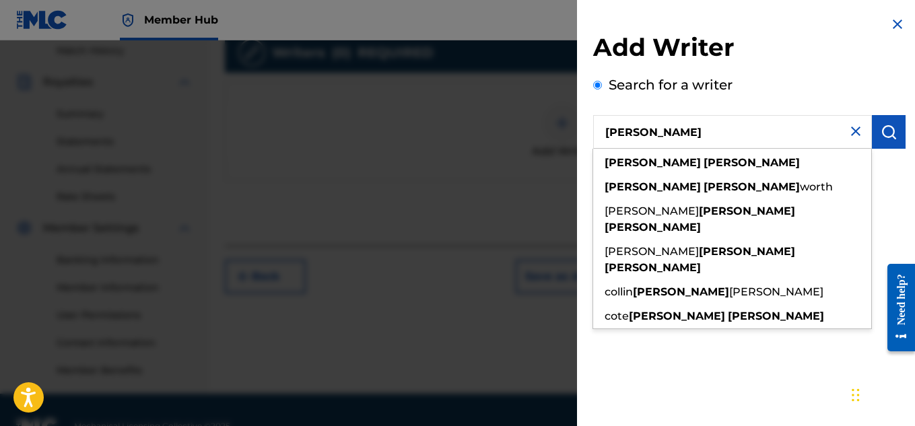
type input "[PERSON_NAME]"
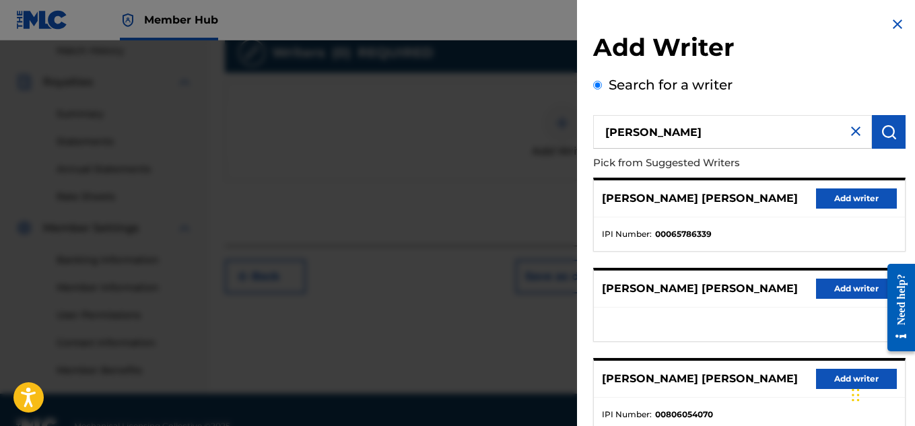
scroll to position [271, 0]
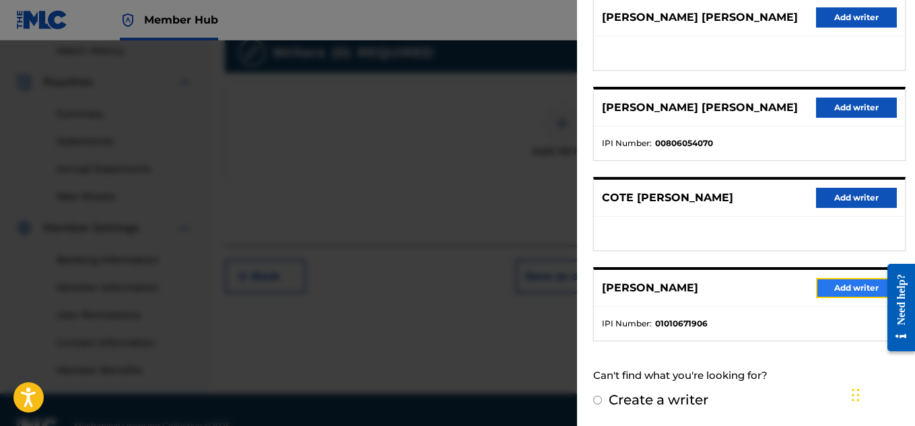
click at [827, 286] on button "Add writer" at bounding box center [856, 288] width 81 height 20
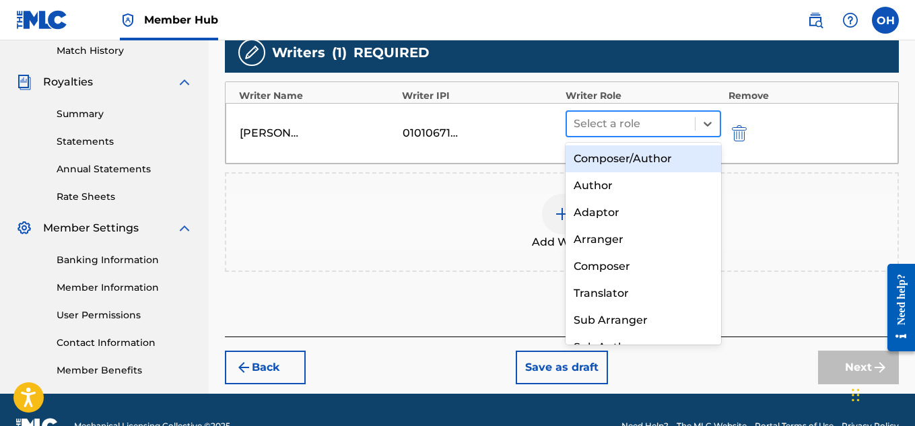
click at [686, 126] on div at bounding box center [631, 123] width 115 height 19
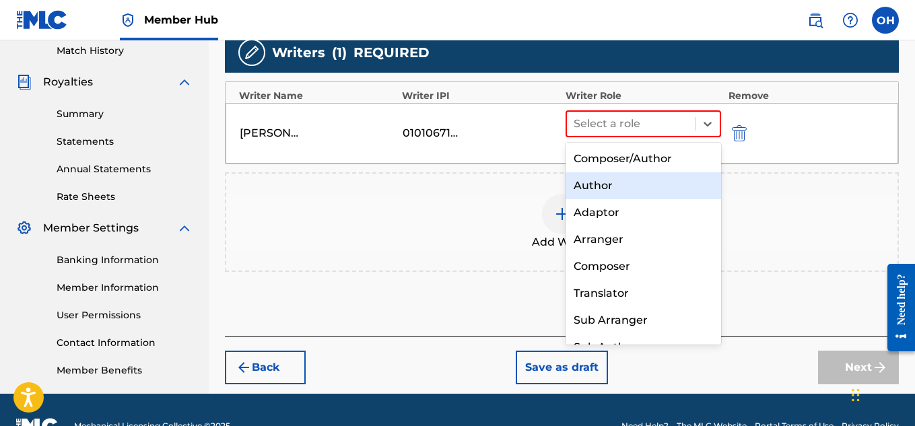
click at [657, 181] on div "Author" at bounding box center [644, 185] width 156 height 27
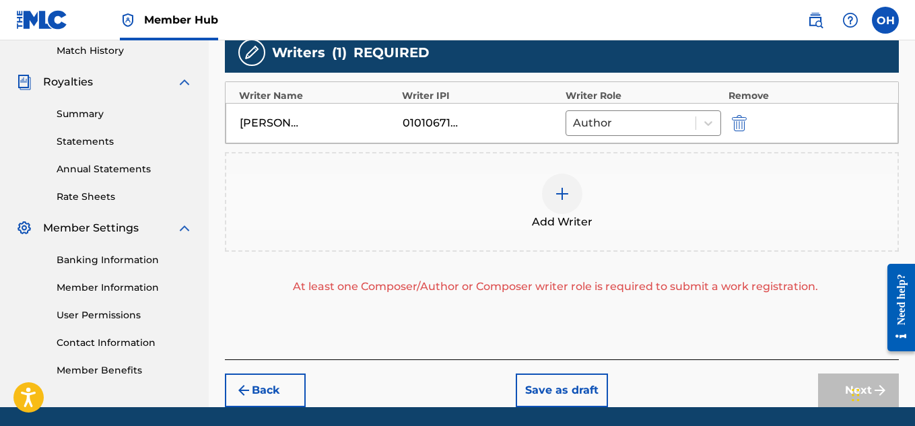
click at [575, 194] on div at bounding box center [562, 194] width 40 height 40
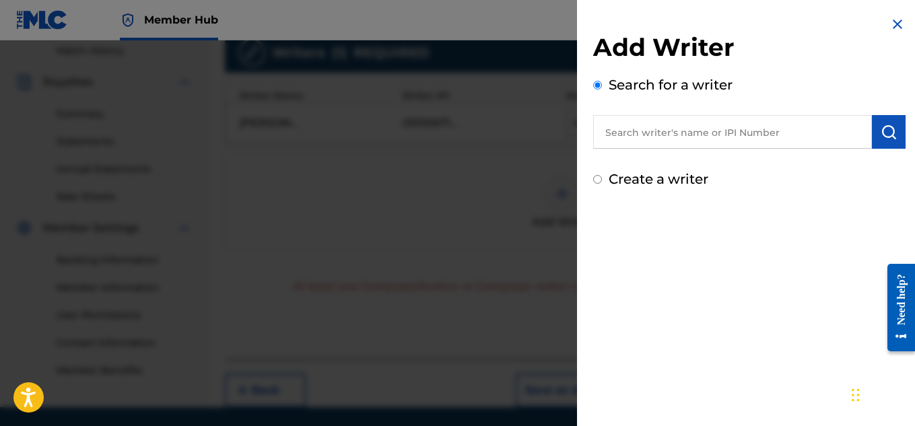
click at [667, 137] on input "text" at bounding box center [732, 132] width 279 height 34
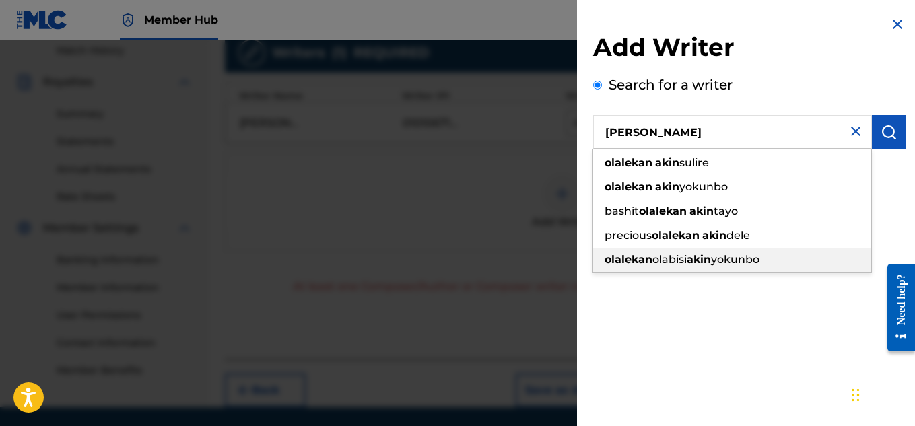
click at [672, 253] on div "[PERSON_NAME] yokunbo" at bounding box center [732, 260] width 278 height 24
type input "[PERSON_NAME] akinyokunbo"
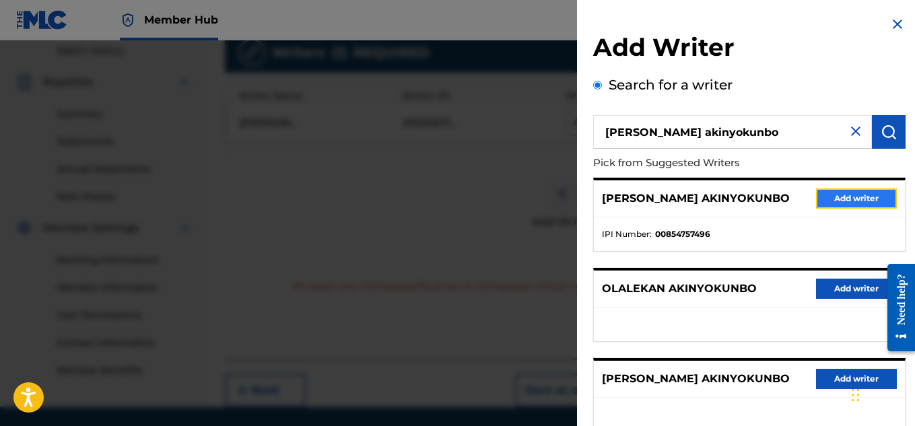
click at [824, 203] on button "Add writer" at bounding box center [856, 199] width 81 height 20
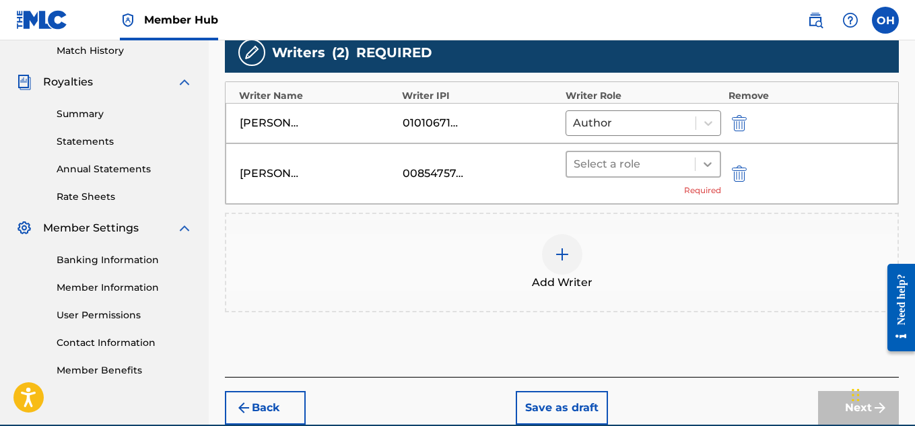
click at [715, 162] on icon at bounding box center [707, 164] width 13 height 13
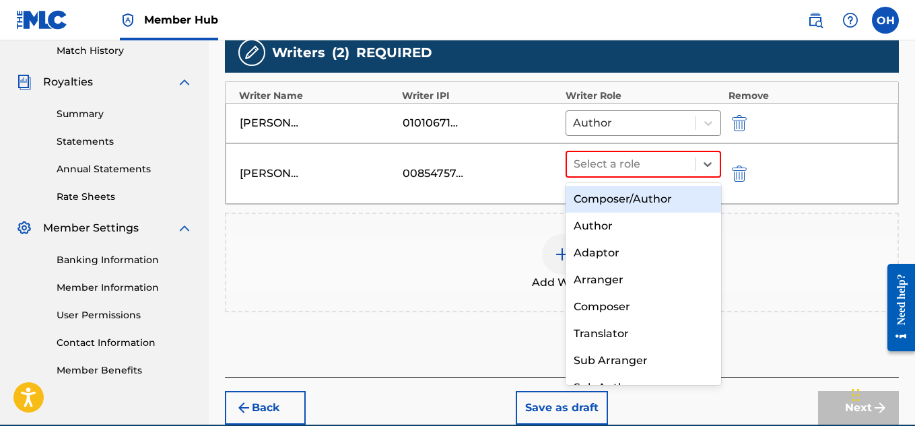
click at [657, 197] on div "Composer/Author" at bounding box center [644, 199] width 156 height 27
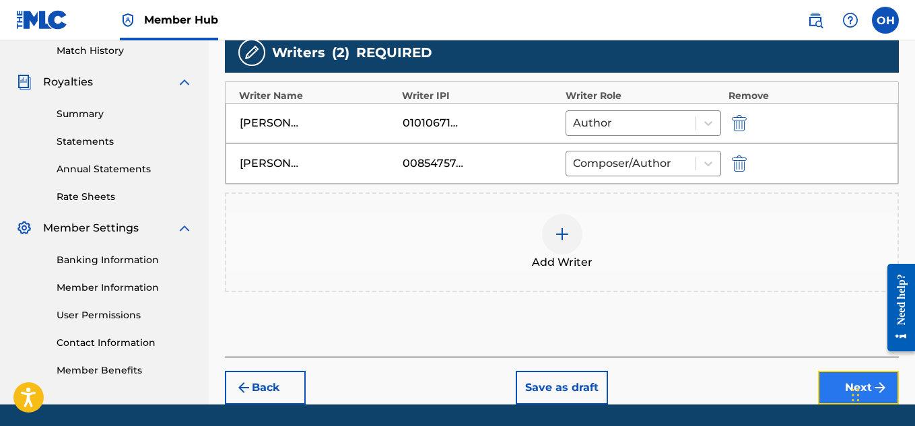
click at [836, 398] on button "Next" at bounding box center [858, 388] width 81 height 34
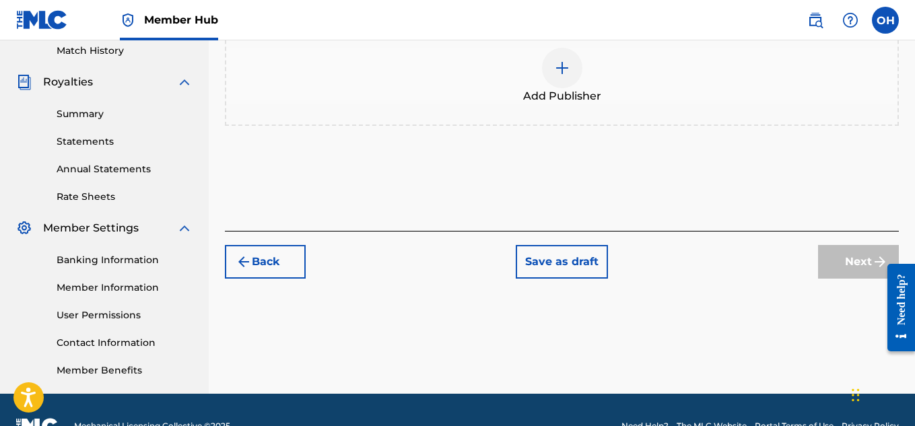
scroll to position [61, 0]
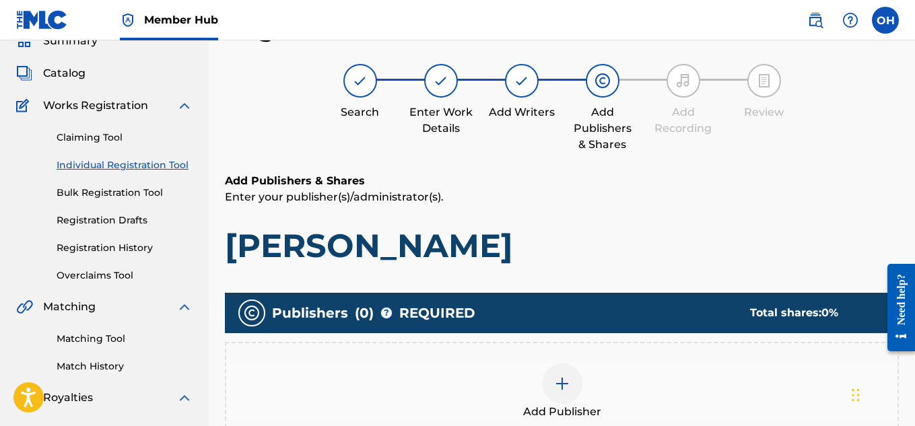
click at [557, 381] on img at bounding box center [562, 384] width 16 height 16
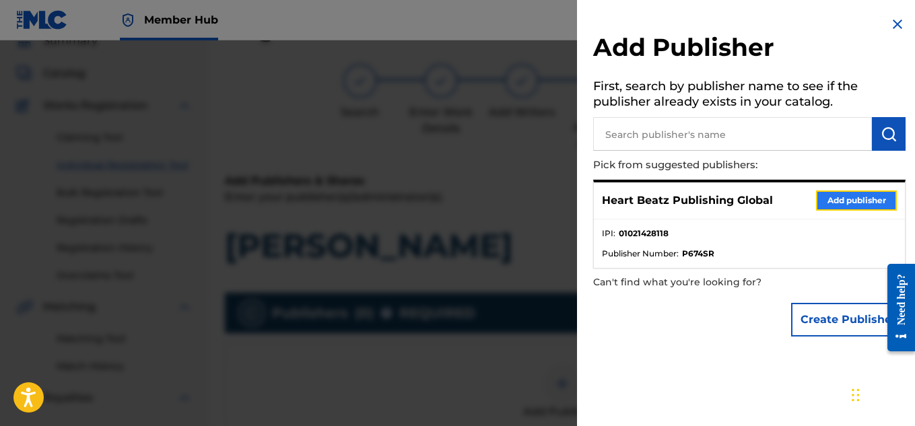
click at [840, 204] on button "Add publisher" at bounding box center [856, 201] width 81 height 20
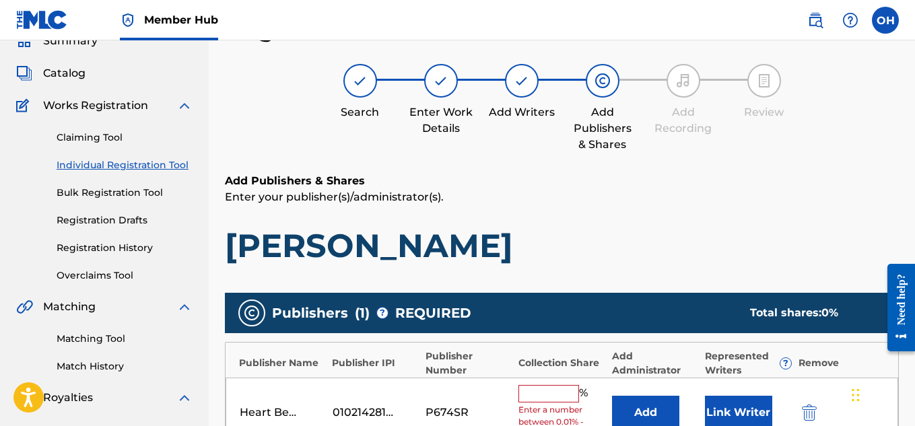
click at [552, 407] on span "Enter a number between 0.01% - 100.06%" at bounding box center [562, 422] width 86 height 36
click at [552, 402] on input "text" at bounding box center [549, 394] width 61 height 18
type input "50"
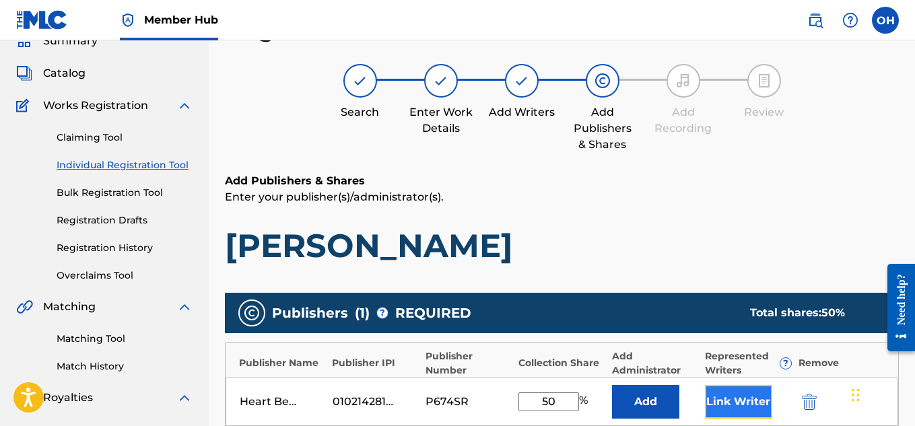
click at [721, 395] on button "Link Writer" at bounding box center [738, 402] width 67 height 34
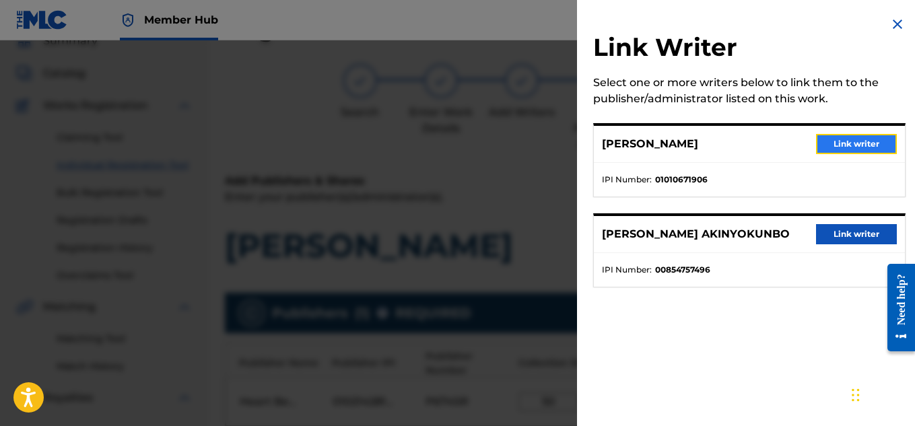
click at [839, 145] on button "Link writer" at bounding box center [856, 144] width 81 height 20
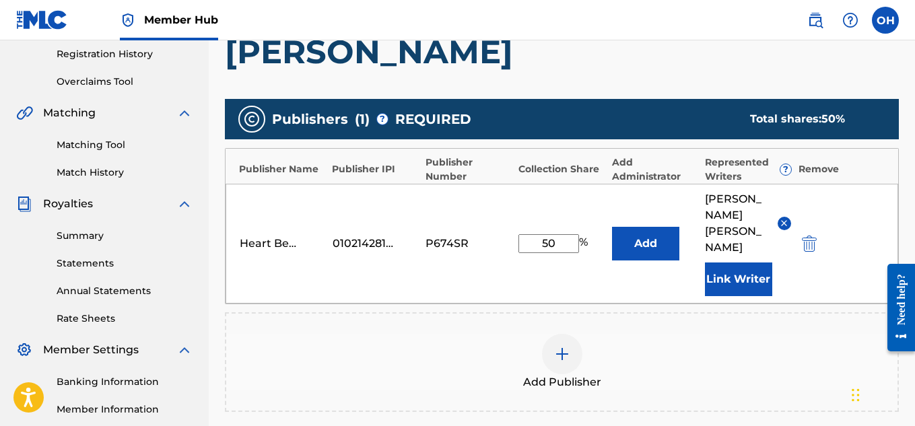
scroll to position [407, 0]
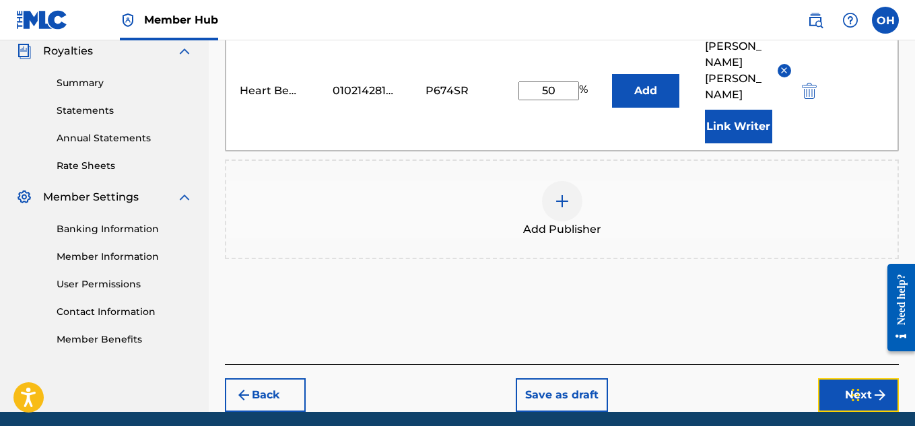
click at [820, 379] on button "Next" at bounding box center [858, 396] width 81 height 34
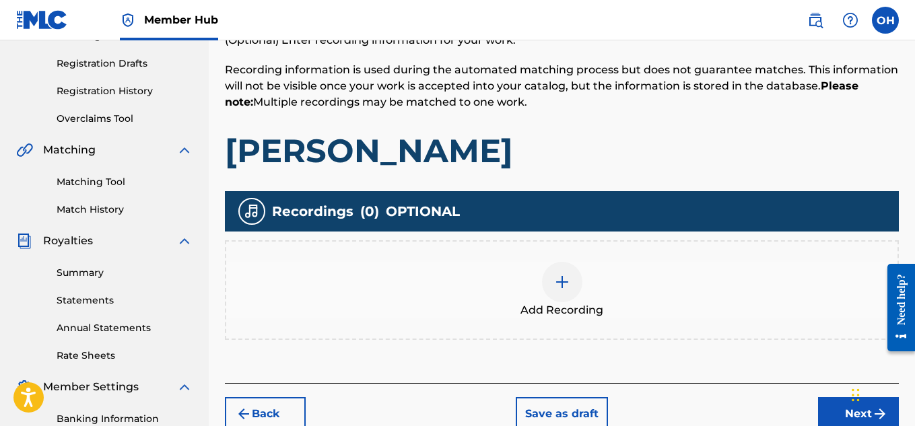
scroll to position [218, 0]
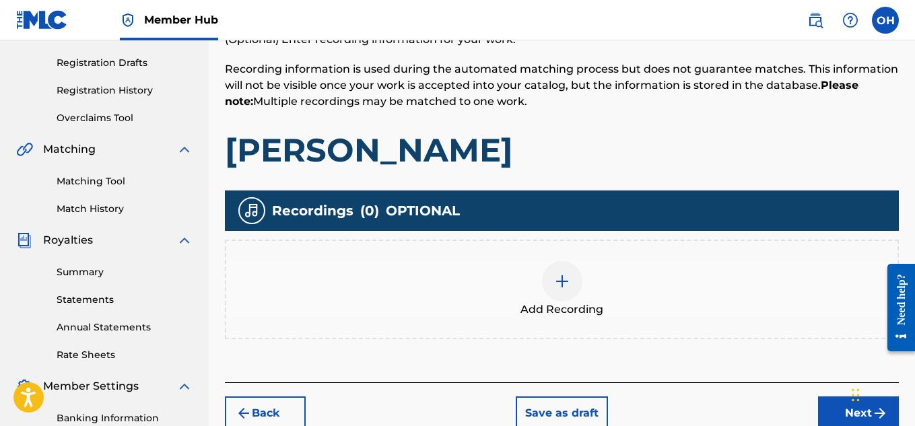
click at [572, 298] on div at bounding box center [562, 281] width 40 height 40
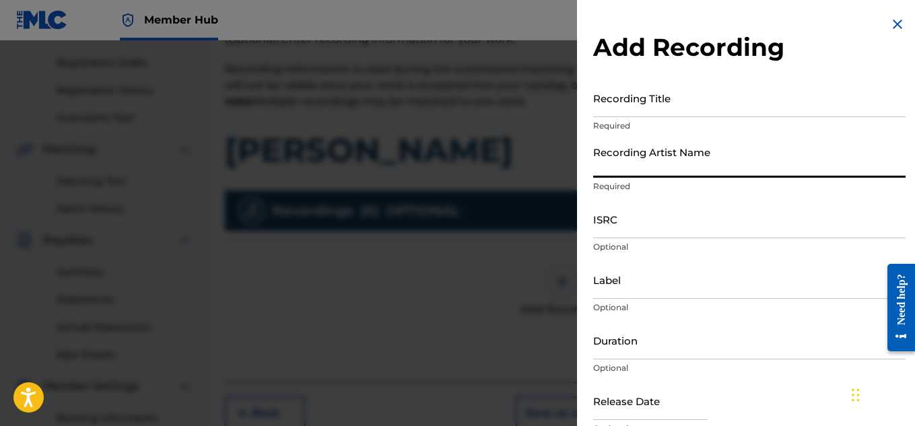
click at [760, 173] on input "Recording Artist Name" at bounding box center [749, 158] width 313 height 38
type input "[PERSON_NAME] OTS"
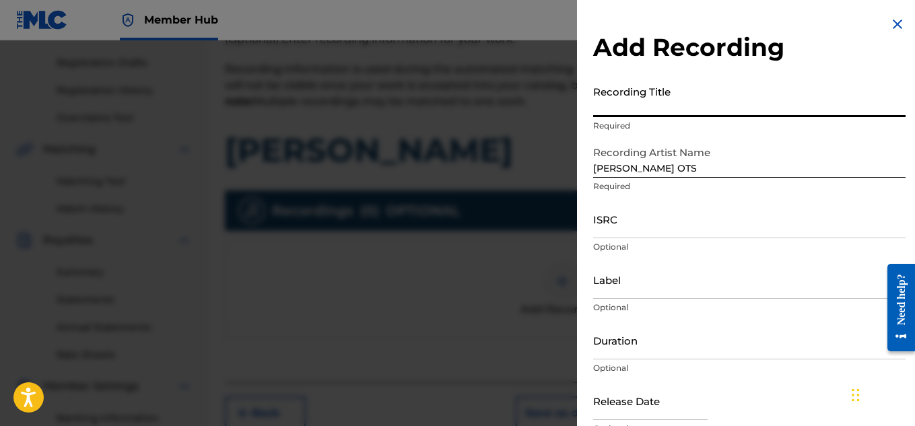
click at [711, 103] on input "Recording Title" at bounding box center [749, 98] width 313 height 38
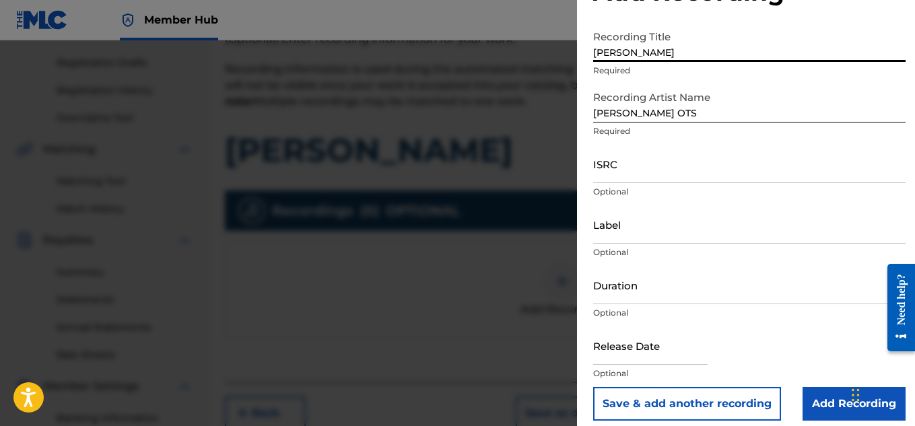
scroll to position [57, 0]
type input "[PERSON_NAME]"
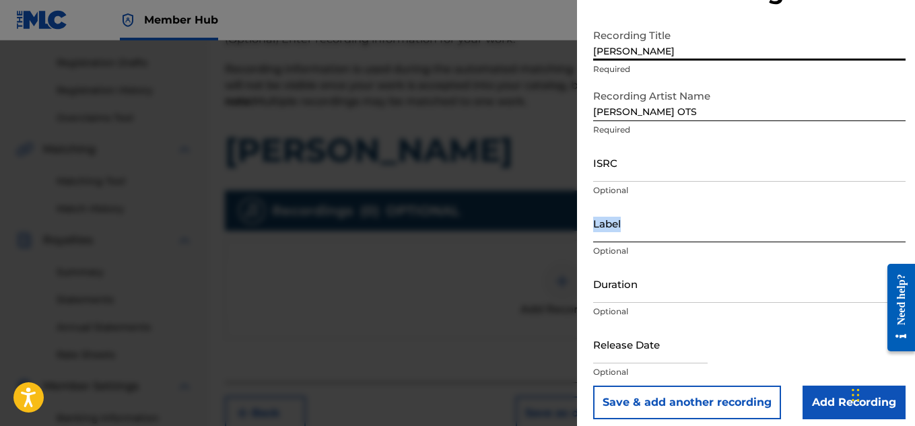
click at [668, 242] on div "Label Optional" at bounding box center [749, 234] width 313 height 61
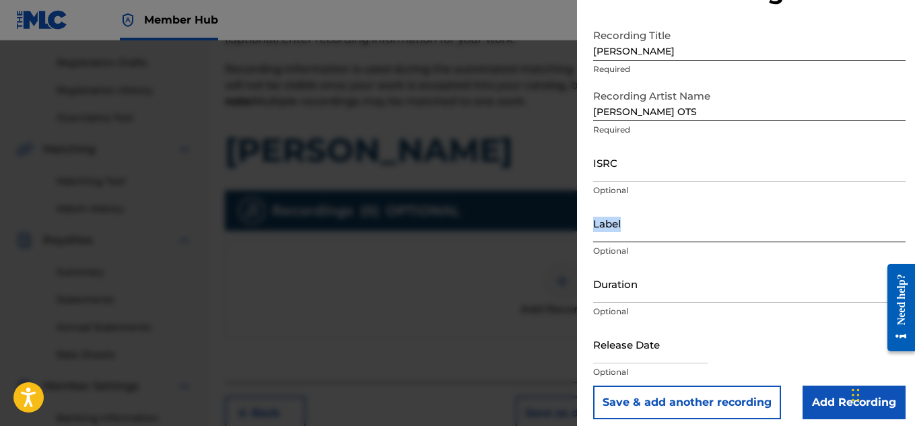
click at [668, 237] on input "Label" at bounding box center [749, 223] width 313 height 38
type input "Heartbeatz Entertainment"
click at [795, 391] on div "Save & add another recording Add Recording" at bounding box center [749, 403] width 313 height 34
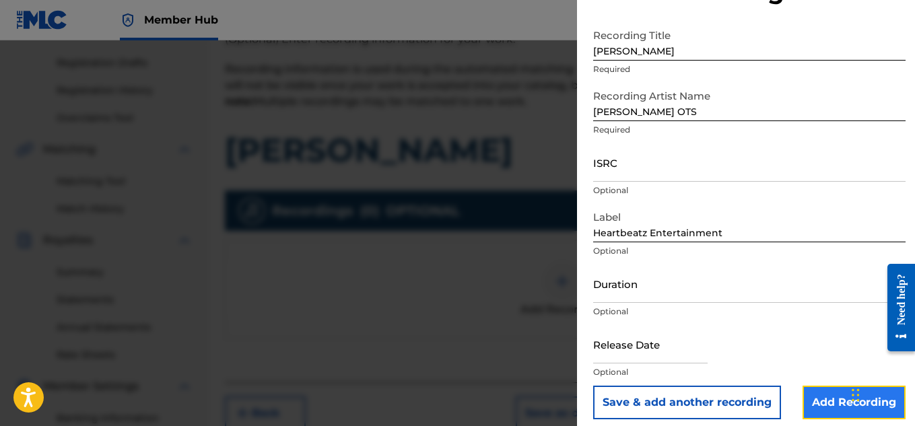
click at [804, 395] on input "Add Recording" at bounding box center [854, 403] width 103 height 34
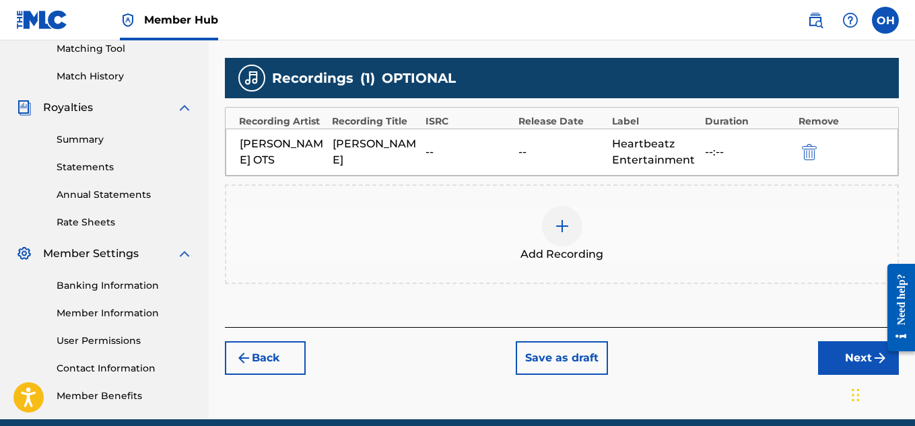
scroll to position [352, 0]
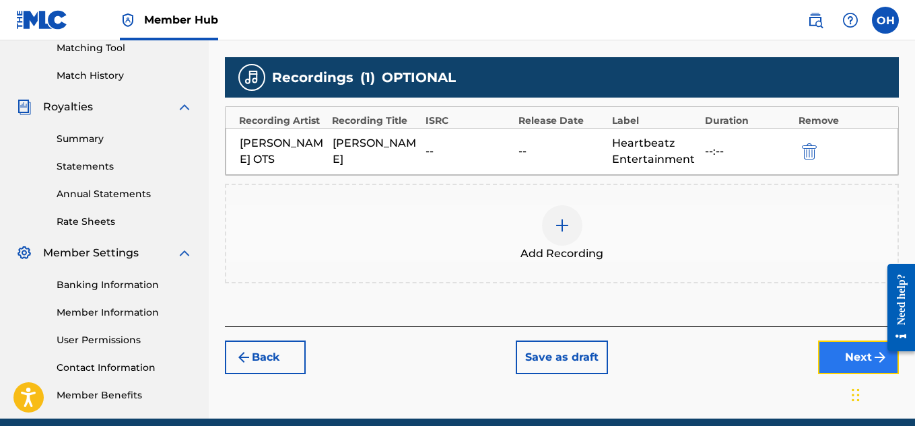
click at [832, 357] on button "Next" at bounding box center [858, 358] width 81 height 34
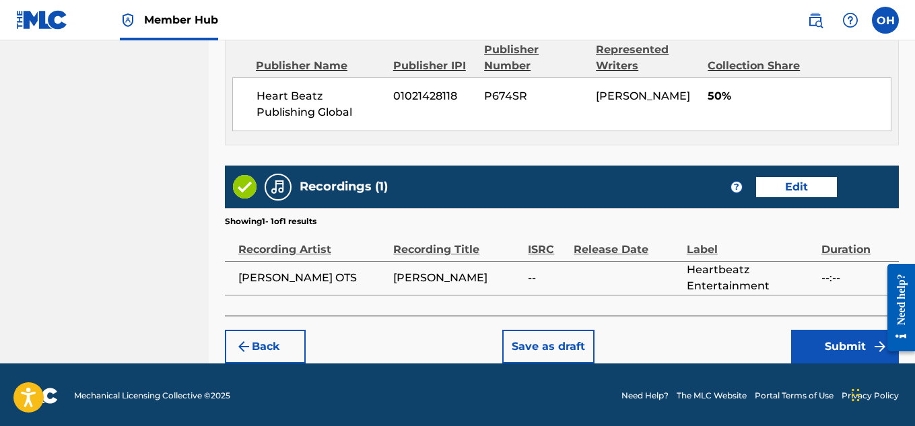
scroll to position [754, 0]
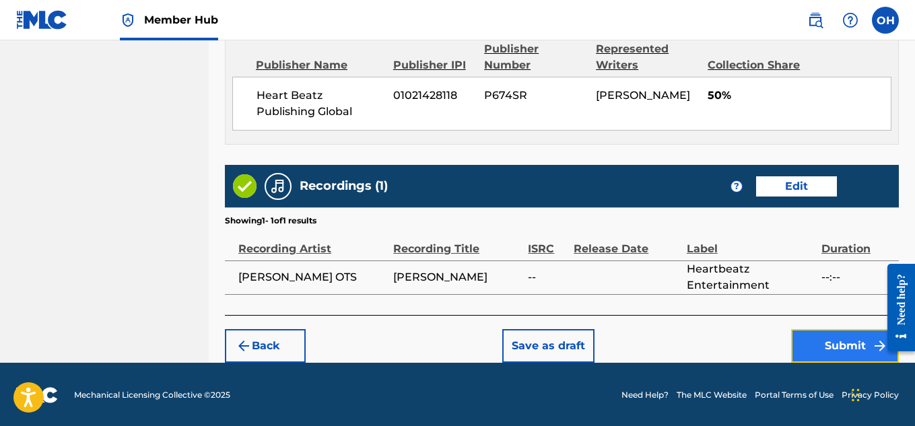
click at [810, 358] on button "Submit" at bounding box center [845, 346] width 108 height 34
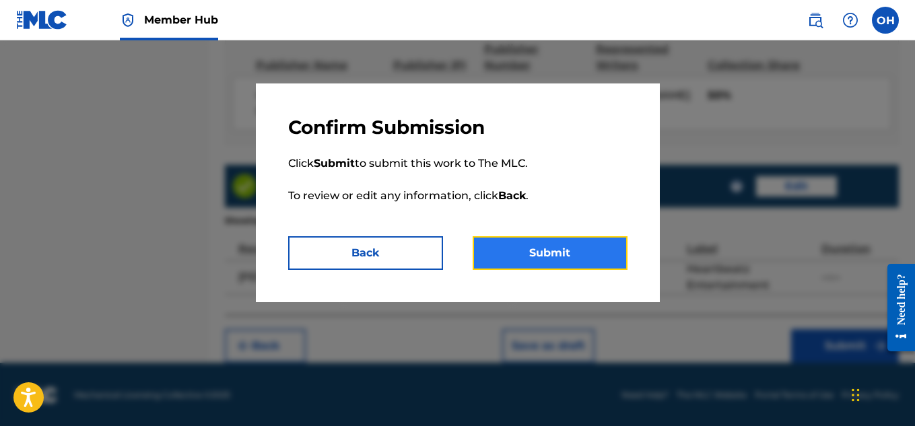
click at [563, 248] on button "Submit" at bounding box center [550, 253] width 155 height 34
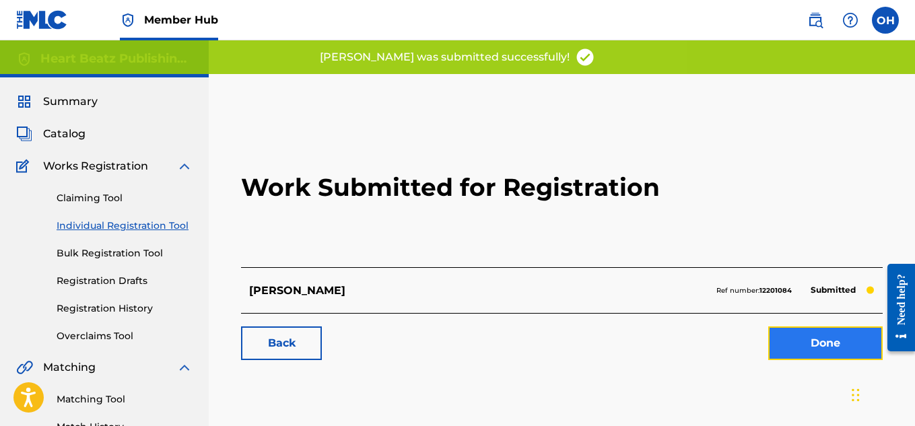
click at [824, 341] on link "Done" at bounding box center [825, 344] width 114 height 34
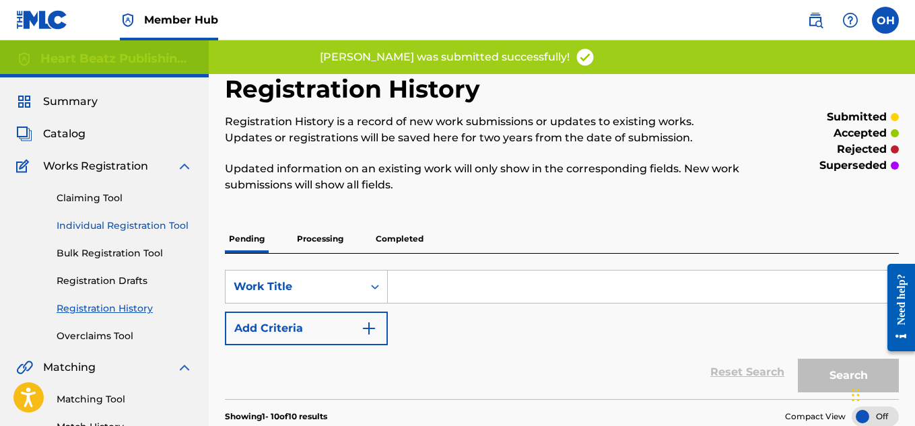
click at [134, 220] on div "Claiming Tool Individual Registration Tool Bulk Registration Tool Registration …" at bounding box center [104, 258] width 176 height 169
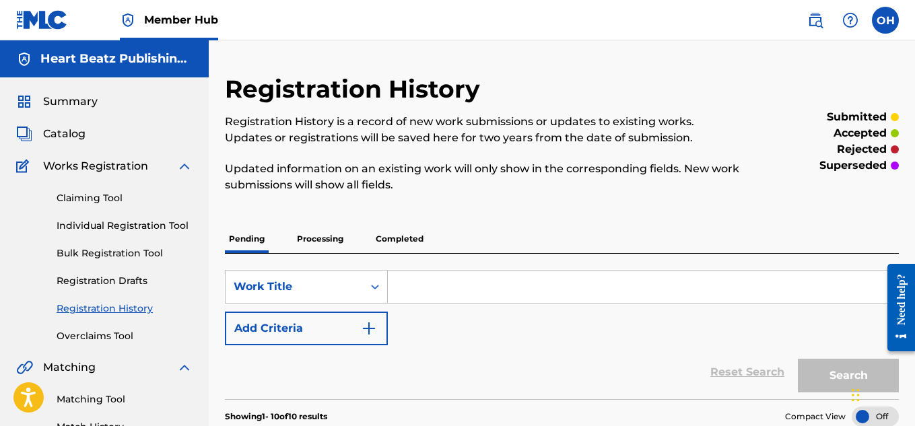
click at [413, 288] on input "Search Form" at bounding box center [643, 287] width 511 height 32
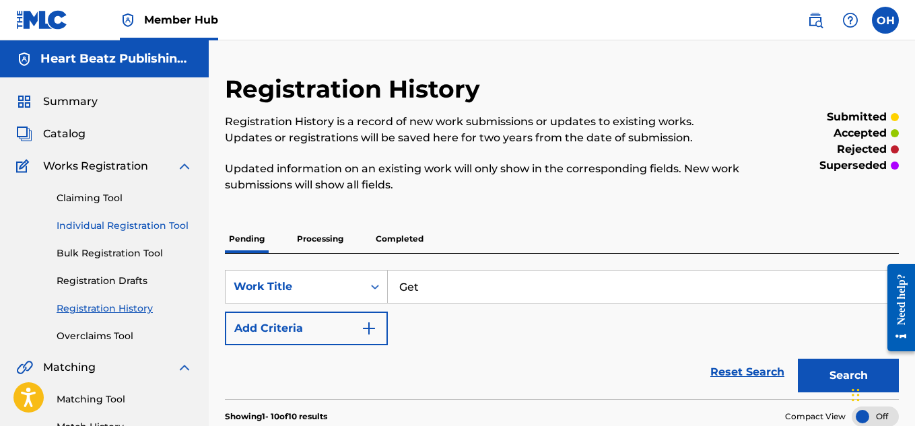
type input "Get"
click at [159, 222] on link "Individual Registration Tool" at bounding box center [125, 226] width 136 height 14
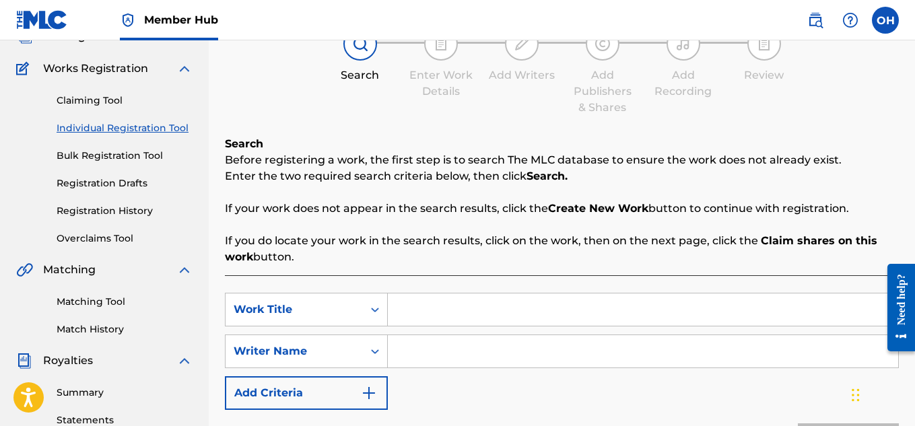
scroll to position [100, 0]
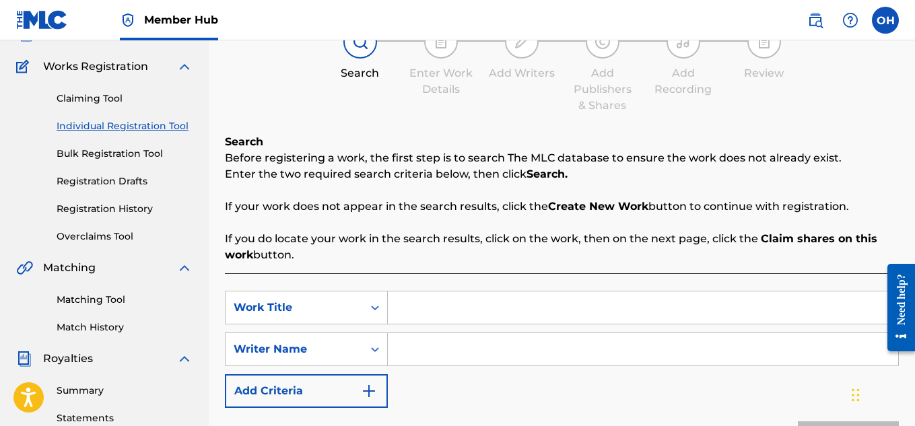
click at [428, 312] on input "Search Form" at bounding box center [643, 308] width 511 height 32
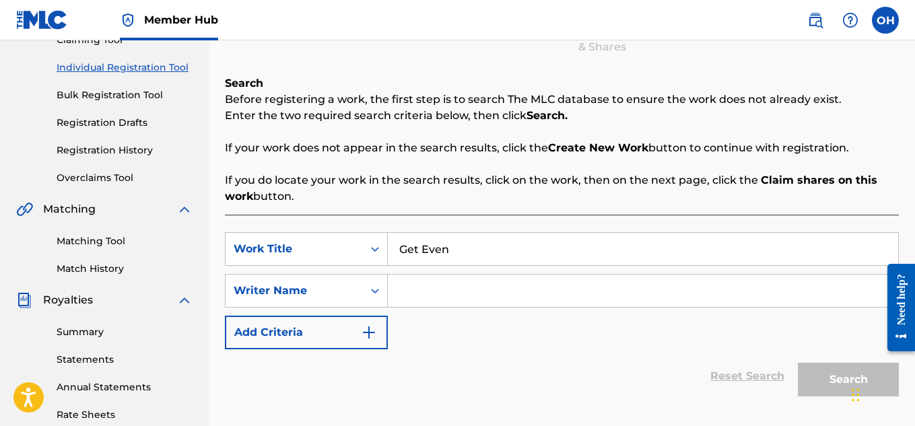
scroll to position [176, 0]
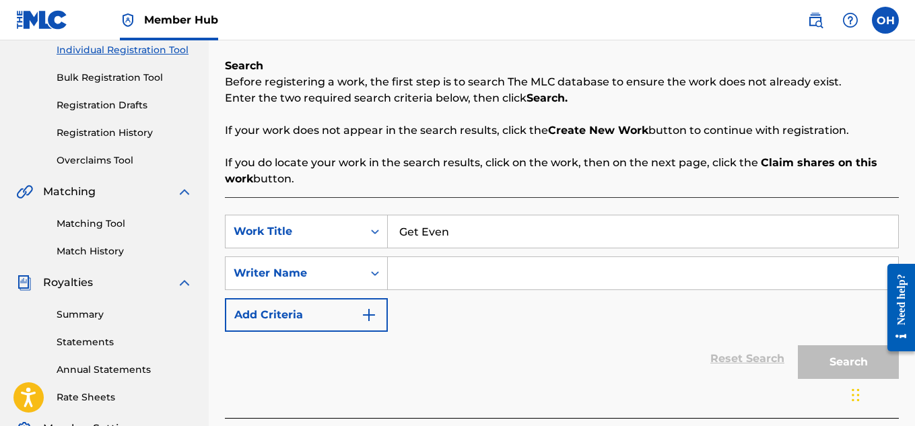
type input "Get Even"
click at [426, 273] on input "Search Form" at bounding box center [643, 273] width 511 height 32
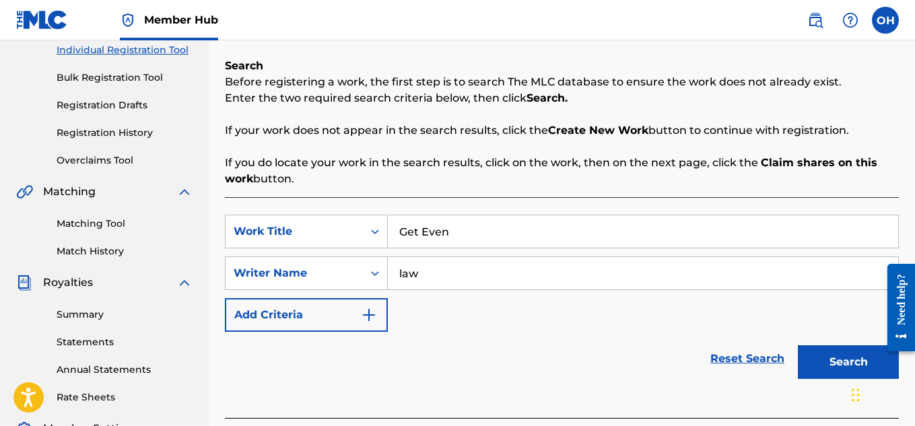
type input "law"
click at [798, 346] on button "Search" at bounding box center [848, 363] width 101 height 34
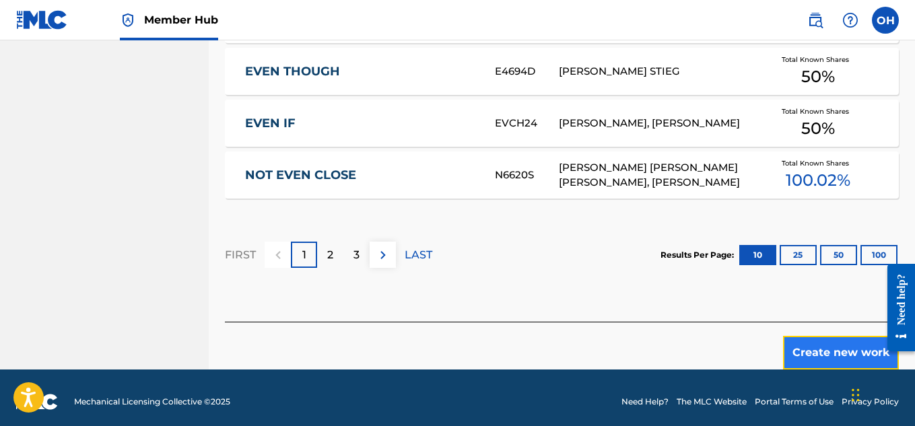
click at [820, 347] on button "Create new work" at bounding box center [841, 353] width 116 height 34
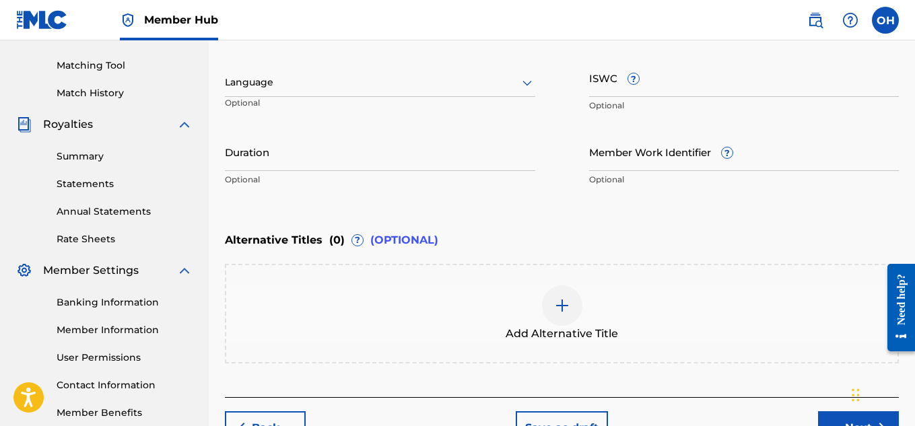
scroll to position [416, 0]
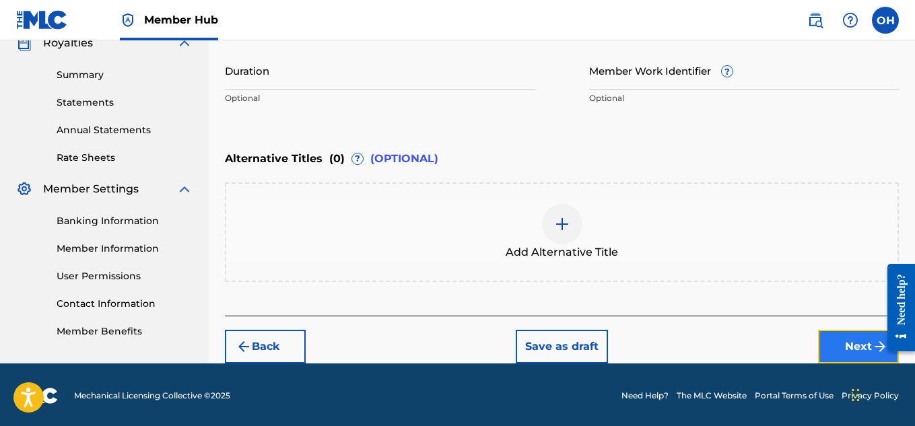
click at [850, 350] on button "Next" at bounding box center [858, 347] width 81 height 34
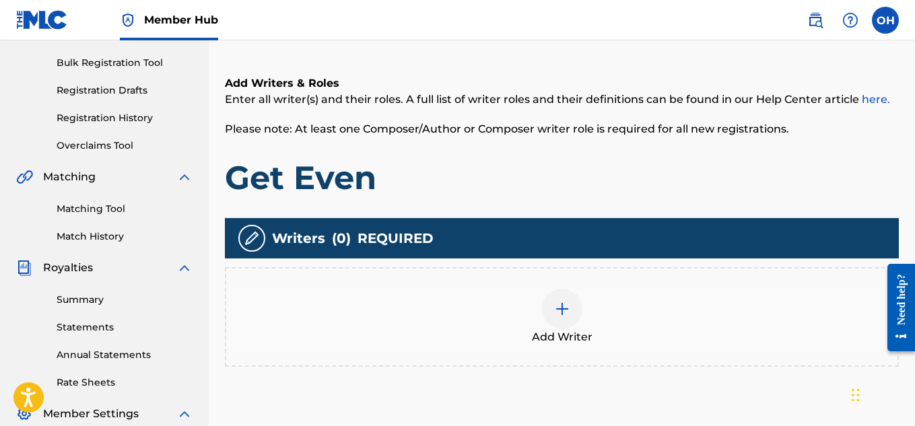
scroll to position [191, 0]
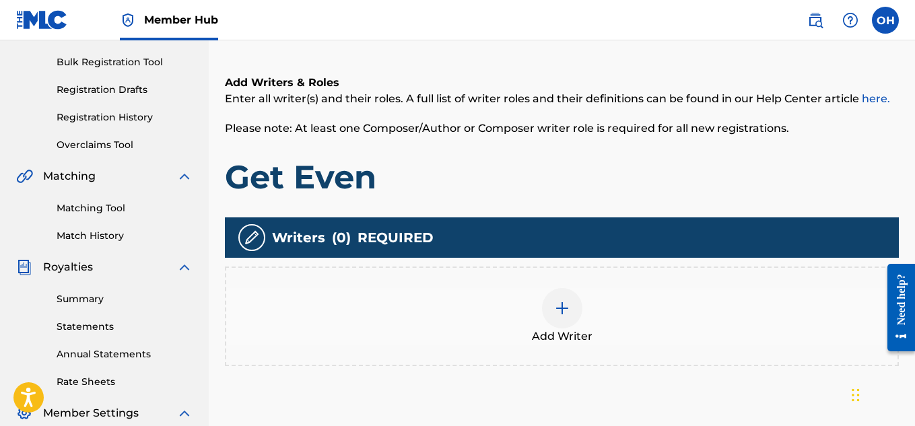
click at [560, 303] on img at bounding box center [562, 308] width 16 height 16
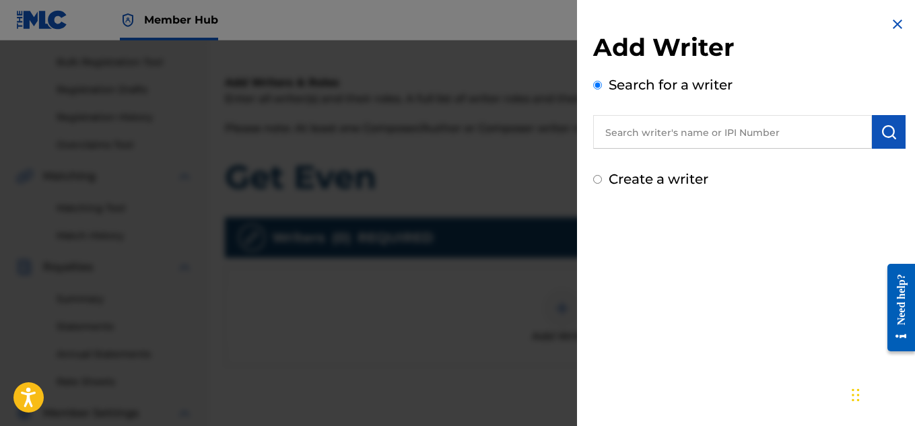
click at [661, 135] on input "text" at bounding box center [732, 132] width 279 height 34
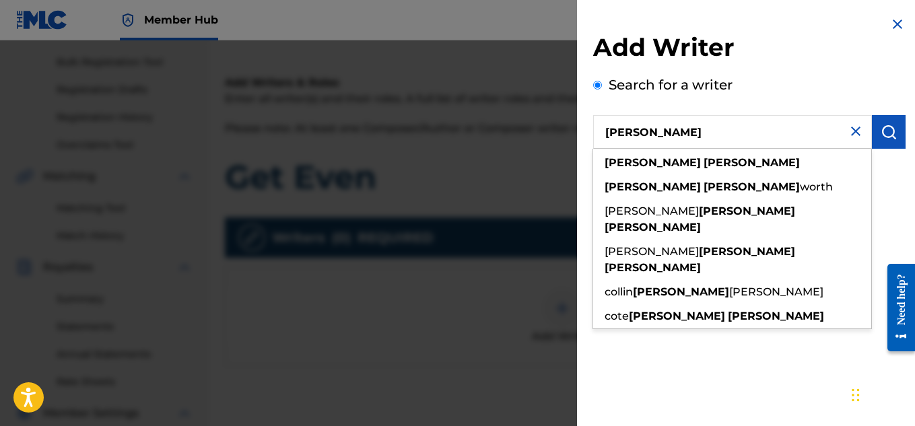
type input "[PERSON_NAME]"
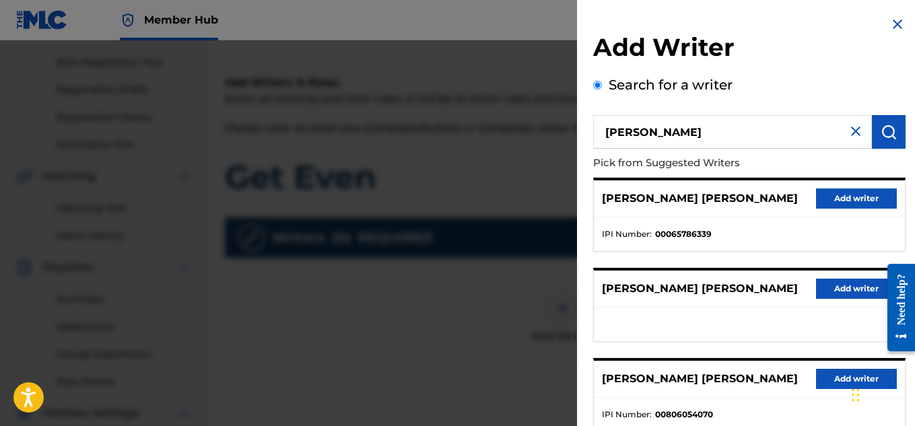
scroll to position [271, 0]
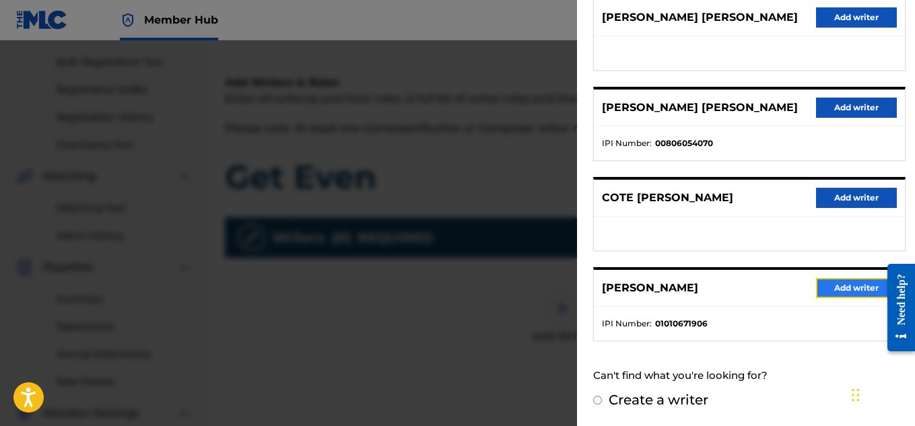
click at [834, 294] on button "Add writer" at bounding box center [856, 288] width 81 height 20
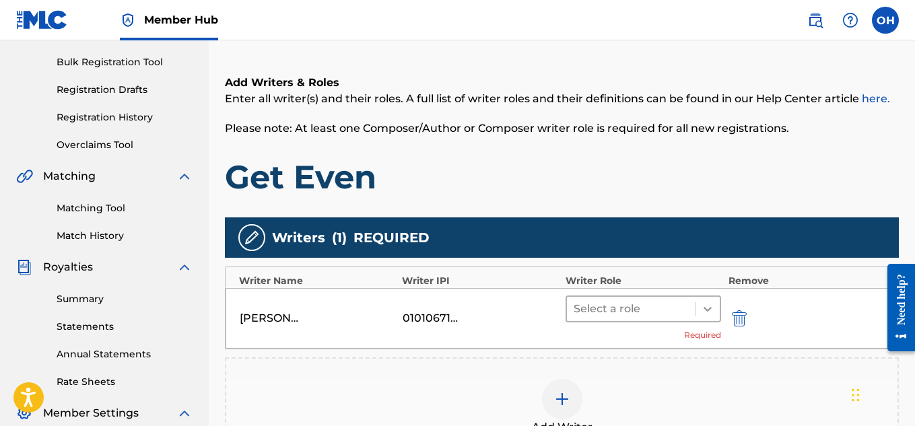
click at [711, 313] on icon at bounding box center [707, 308] width 13 height 13
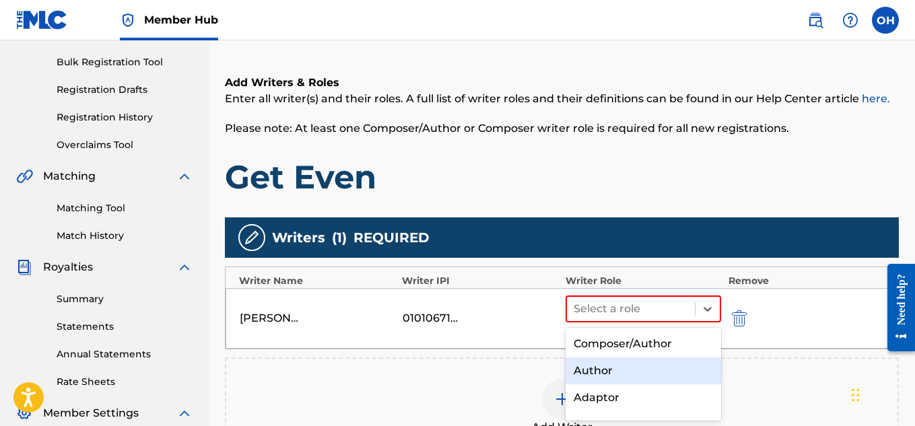
click at [616, 364] on div "Author" at bounding box center [644, 371] width 156 height 27
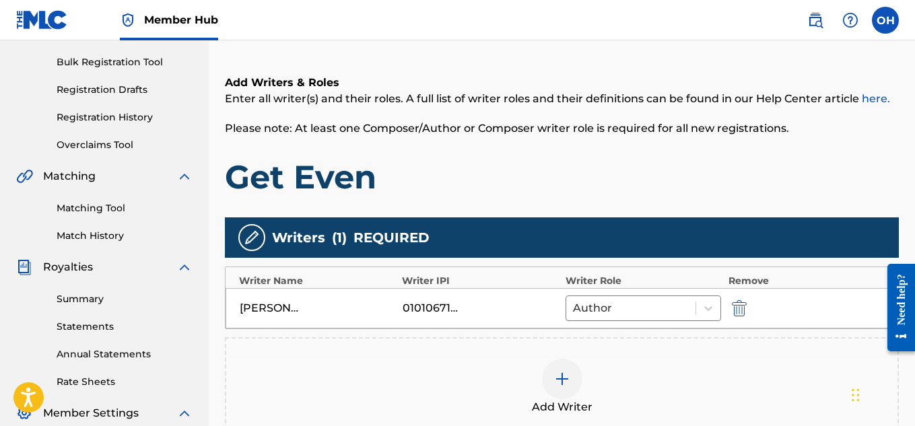
click at [564, 379] on img at bounding box center [562, 379] width 16 height 16
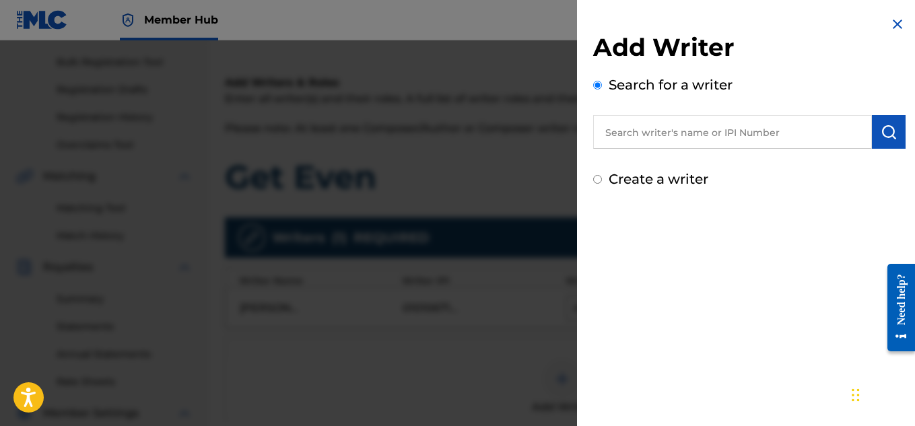
click at [677, 142] on input "text" at bounding box center [732, 132] width 279 height 34
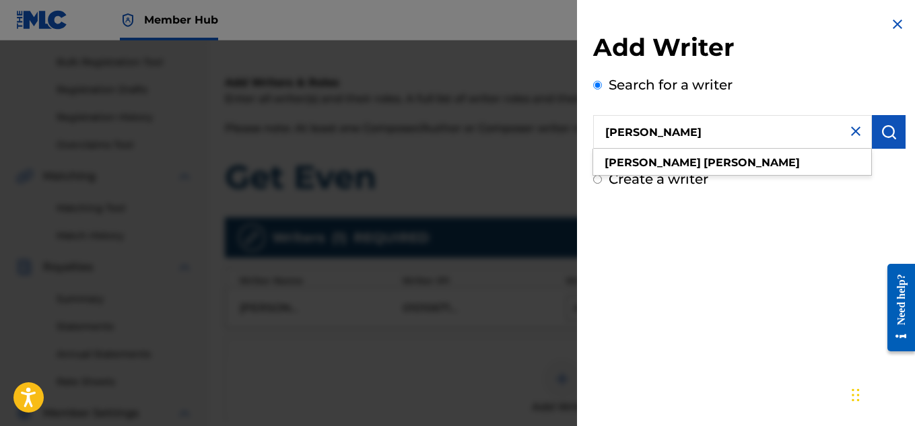
type input "[PERSON_NAME]"
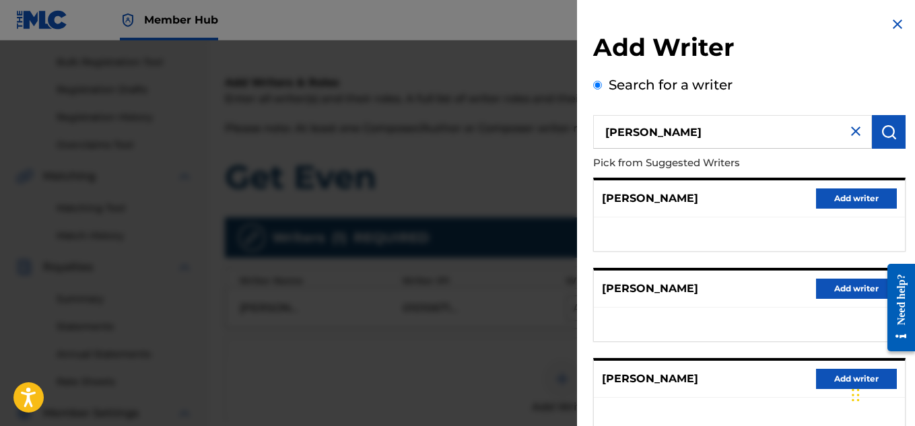
scroll to position [284, 0]
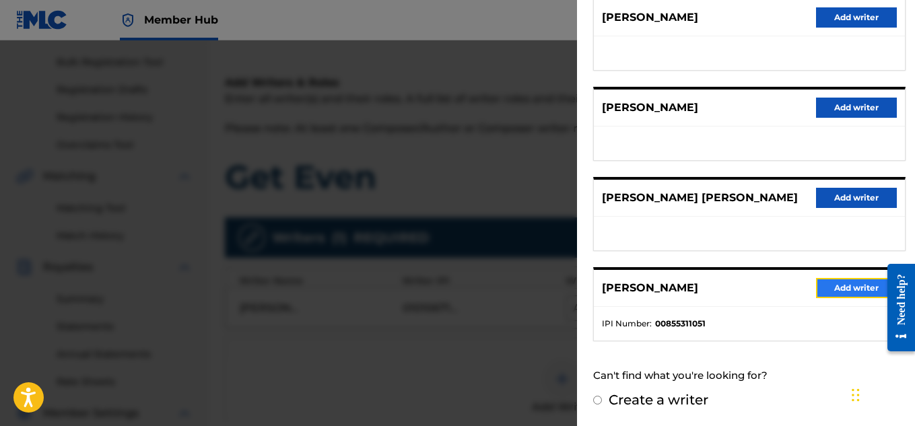
click at [830, 292] on button "Add writer" at bounding box center [856, 288] width 81 height 20
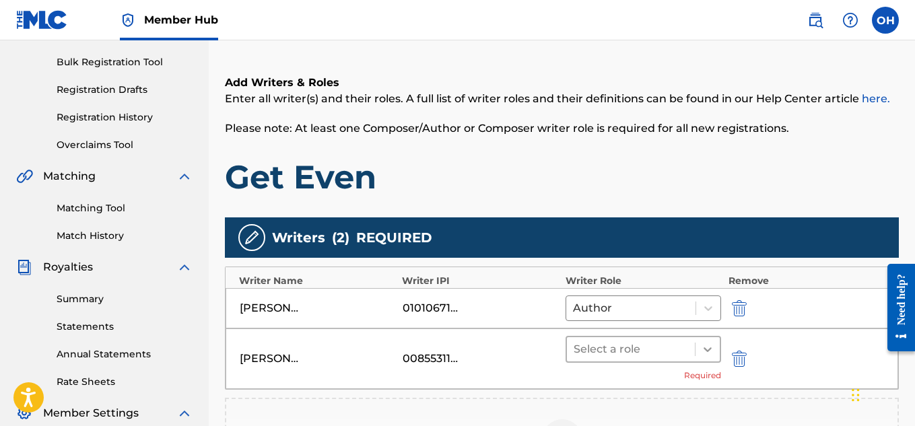
click at [705, 359] on div at bounding box center [708, 349] width 24 height 24
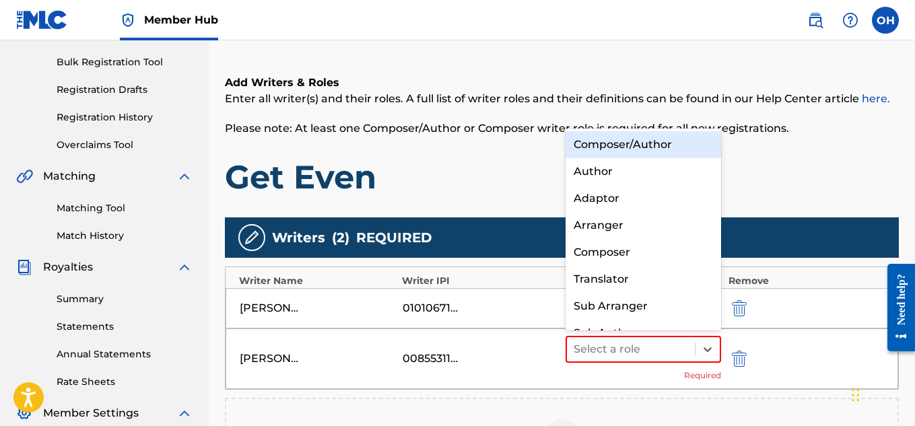
click at [653, 148] on div "Composer/Author" at bounding box center [644, 144] width 156 height 27
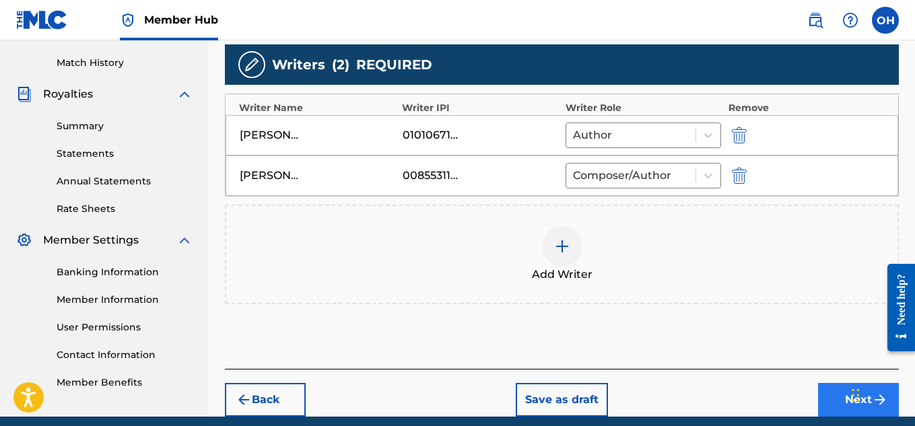
scroll to position [365, 0]
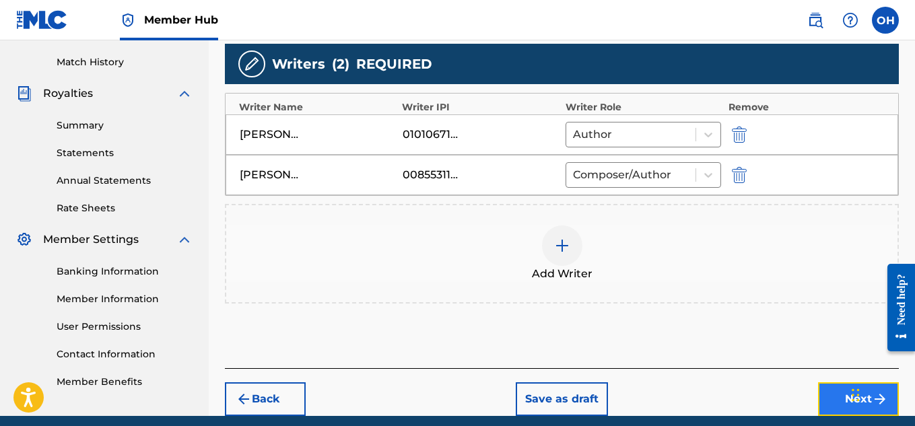
click at [824, 398] on button "Next" at bounding box center [858, 400] width 81 height 34
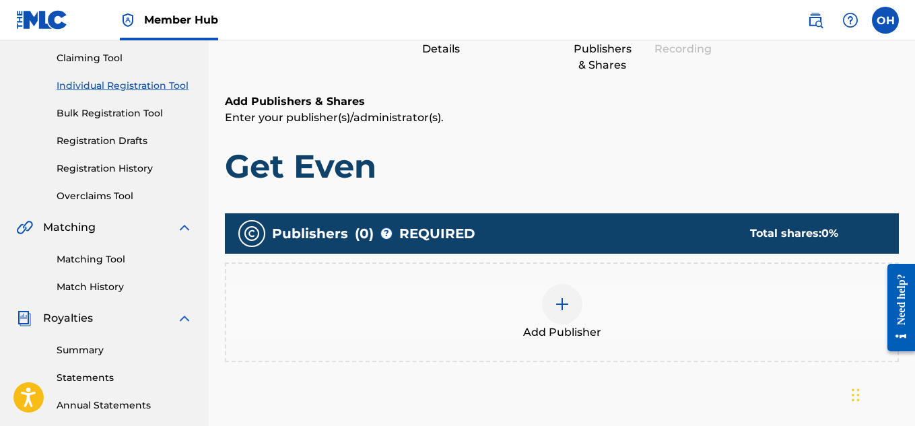
scroll to position [143, 0]
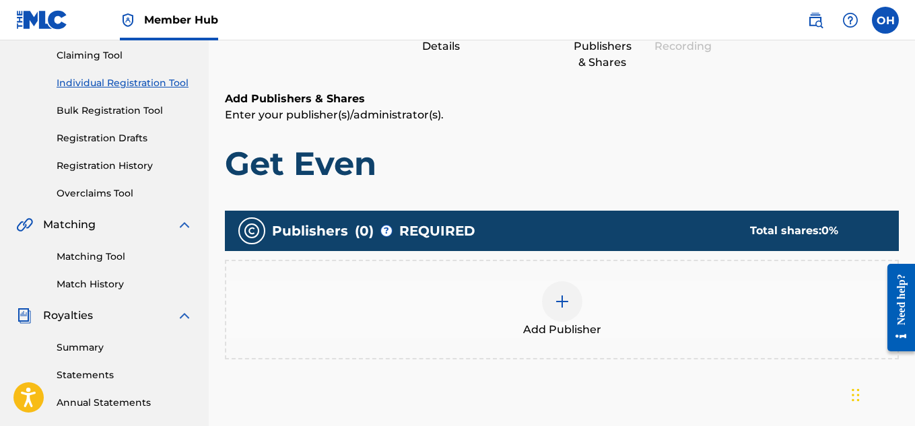
click at [568, 293] on div at bounding box center [562, 302] width 40 height 40
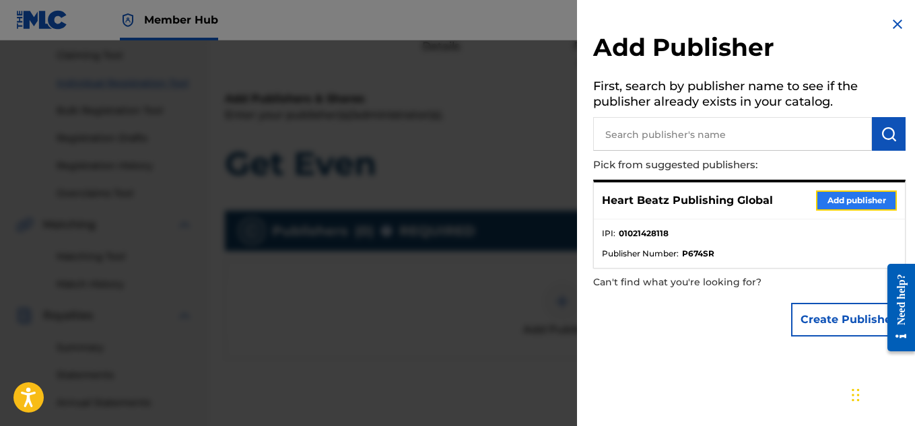
click at [847, 209] on button "Add publisher" at bounding box center [856, 201] width 81 height 20
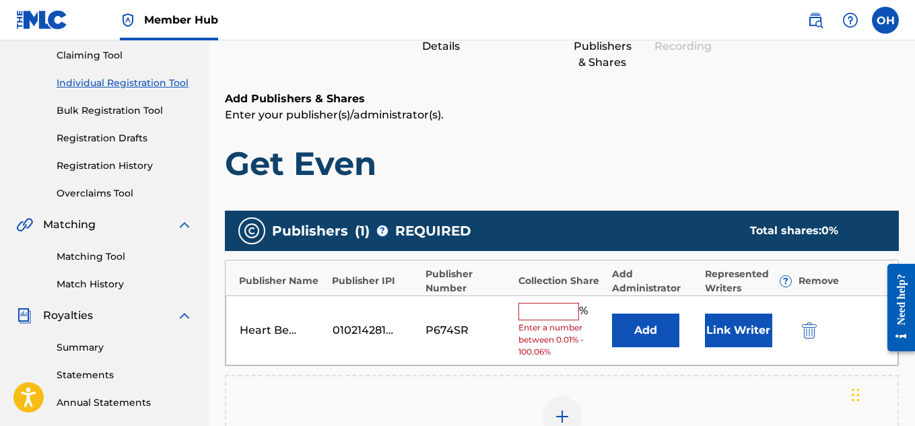
click at [563, 313] on input "text" at bounding box center [549, 312] width 61 height 18
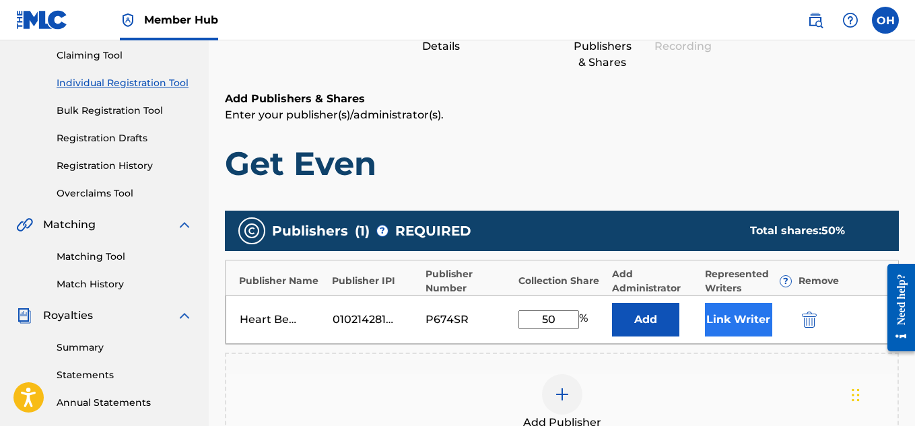
type input "50"
click at [733, 325] on button "Link Writer" at bounding box center [738, 320] width 67 height 34
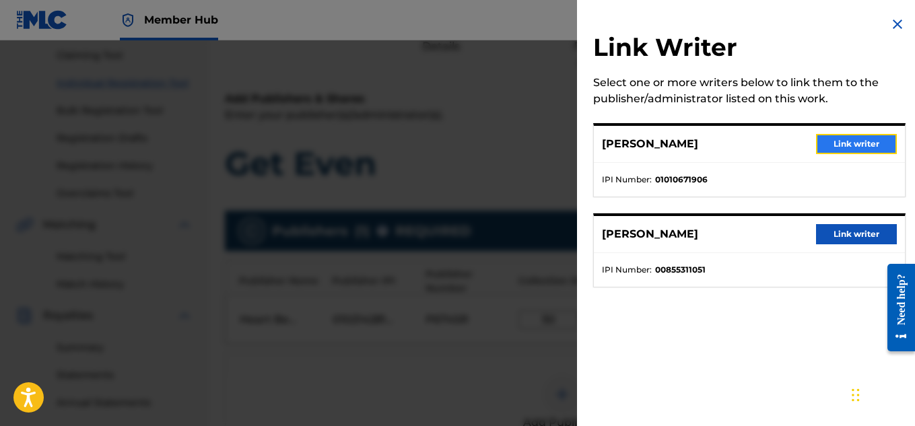
click at [830, 148] on button "Link writer" at bounding box center [856, 144] width 81 height 20
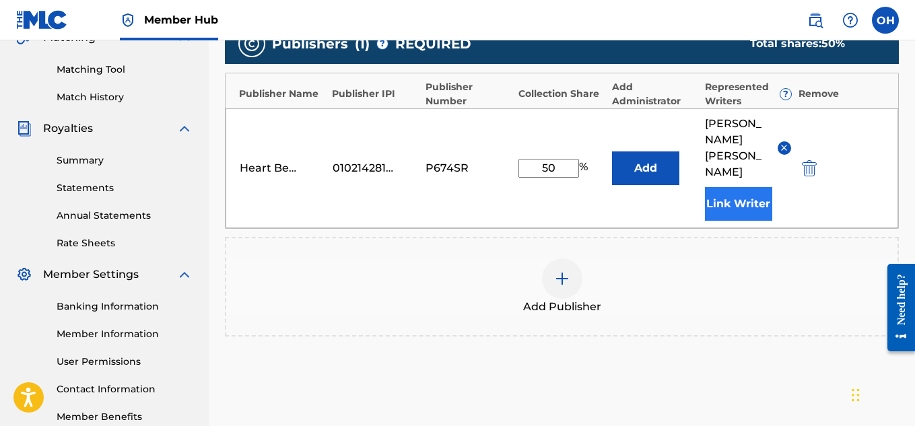
scroll to position [333, 0]
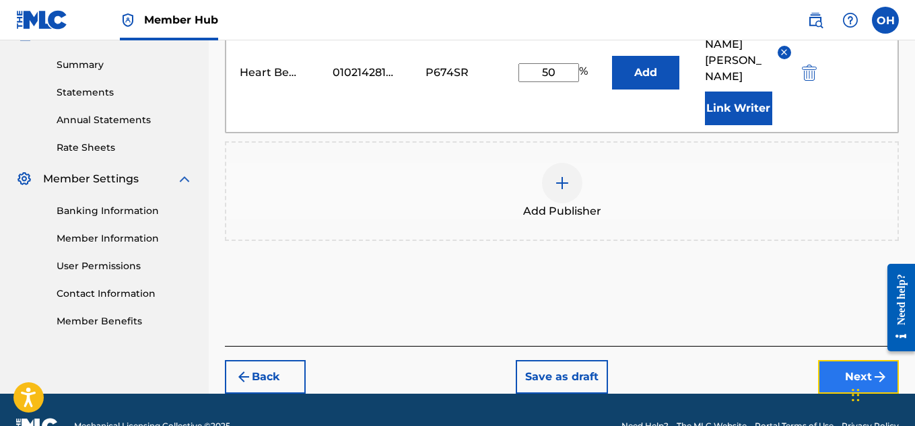
click at [832, 360] on button "Next" at bounding box center [858, 377] width 81 height 34
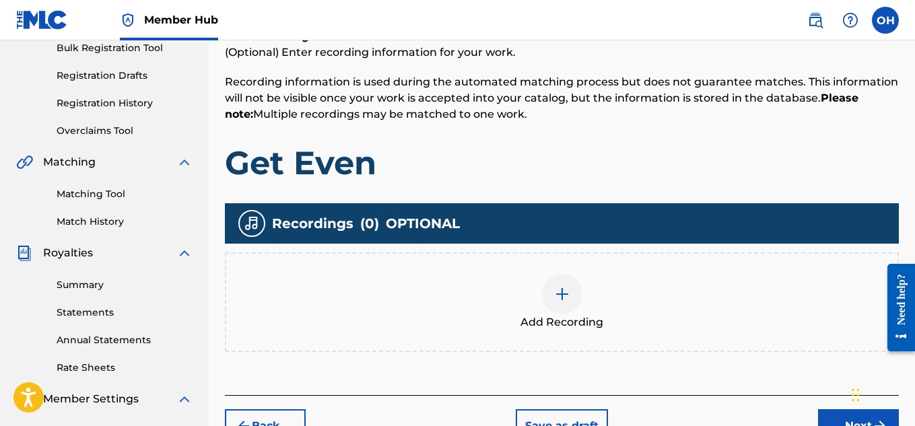
scroll to position [206, 0]
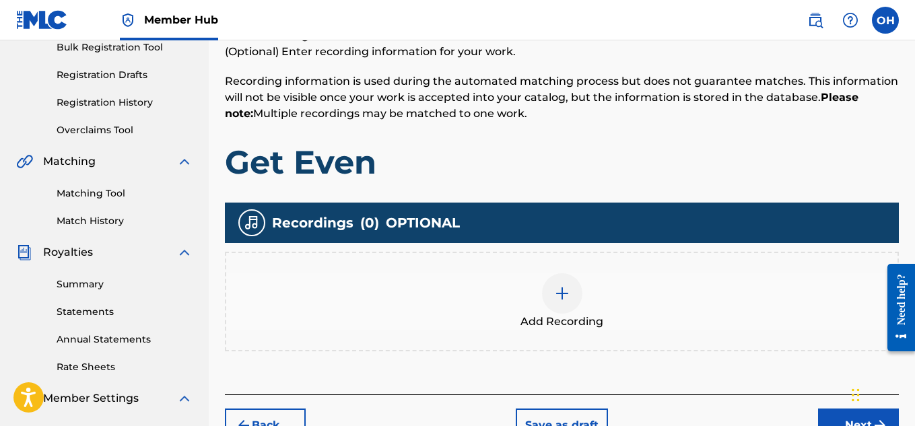
click at [590, 286] on div "Add Recording" at bounding box center [562, 301] width 672 height 57
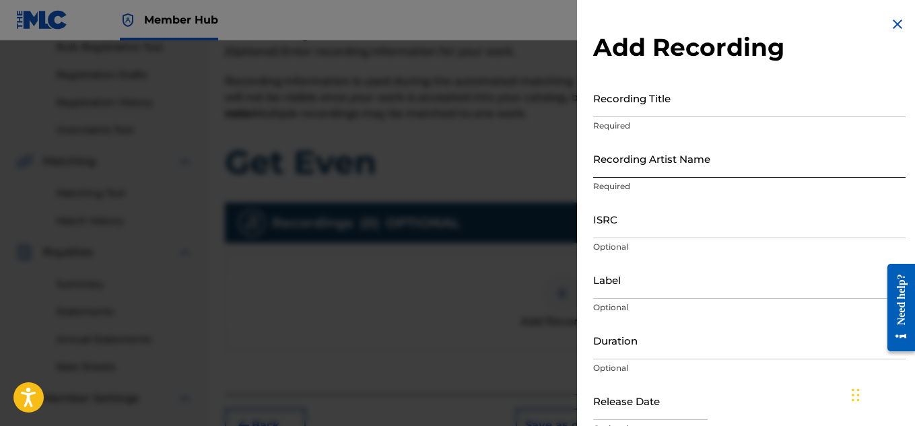
click at [774, 164] on input "Recording Artist Name" at bounding box center [749, 158] width 313 height 38
type input "[PERSON_NAME] OTS"
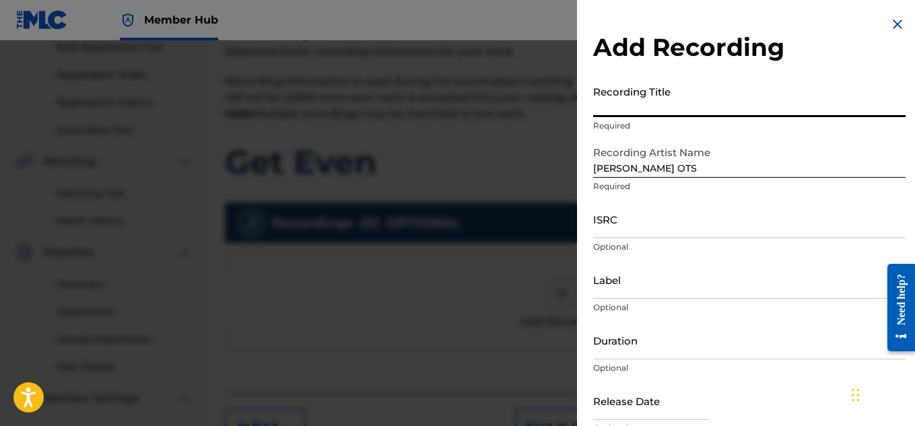
click at [703, 97] on input "Recording Title" at bounding box center [749, 98] width 313 height 38
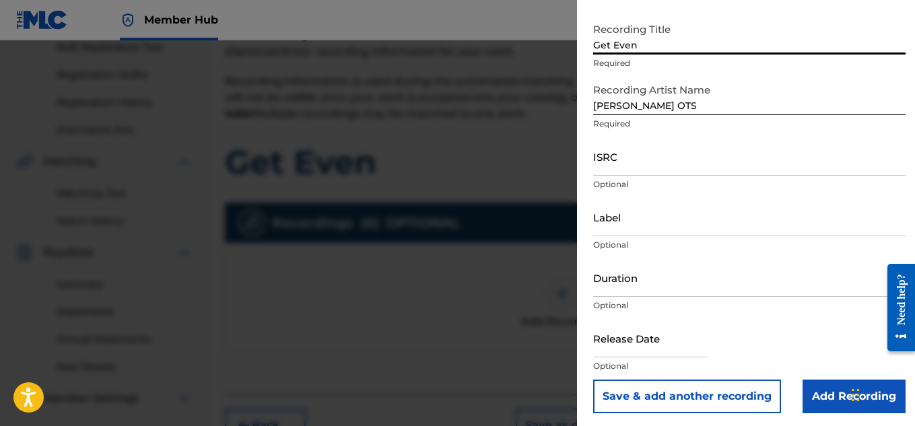
scroll to position [63, 0]
type input "Get Even"
click at [657, 227] on input "Label" at bounding box center [749, 216] width 313 height 38
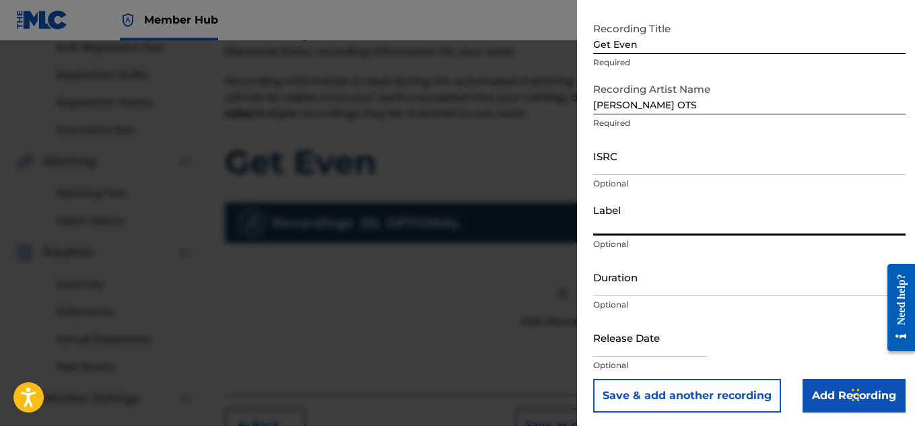
type input "Heartbeatz Entertainment"
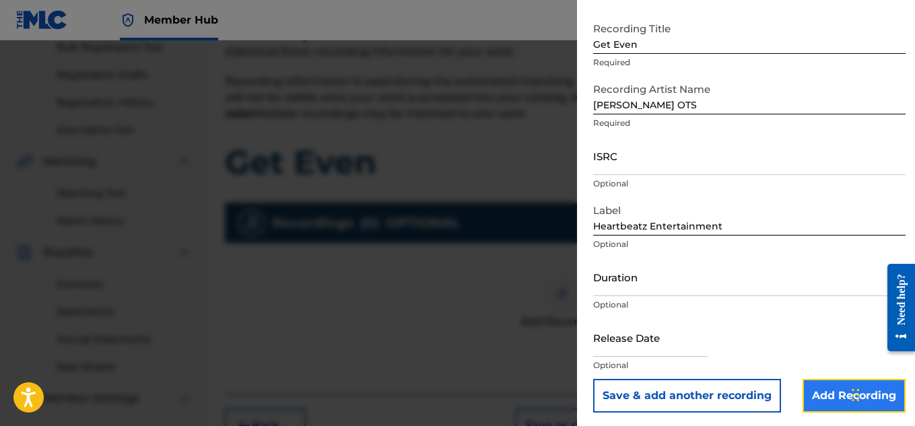
click at [820, 386] on input "Add Recording" at bounding box center [854, 396] width 103 height 34
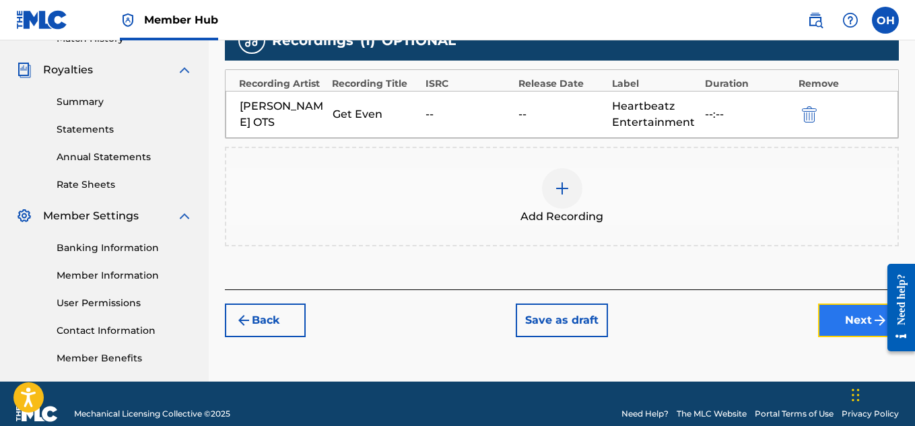
click at [841, 315] on button "Next" at bounding box center [858, 321] width 81 height 34
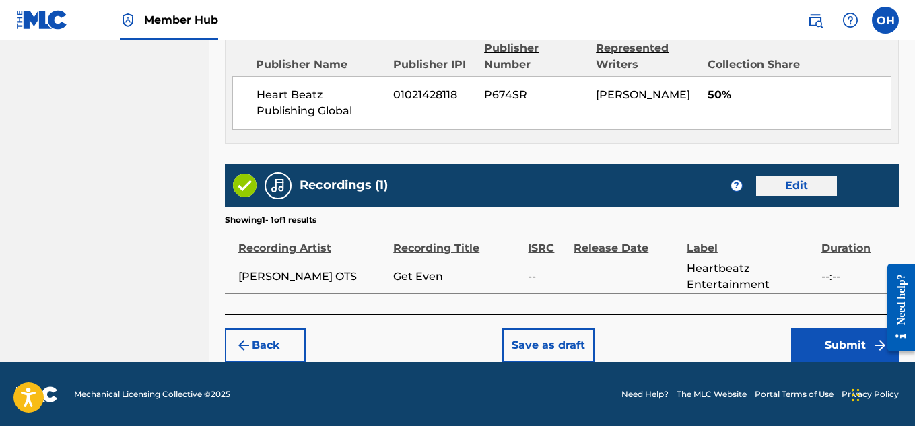
scroll to position [755, 0]
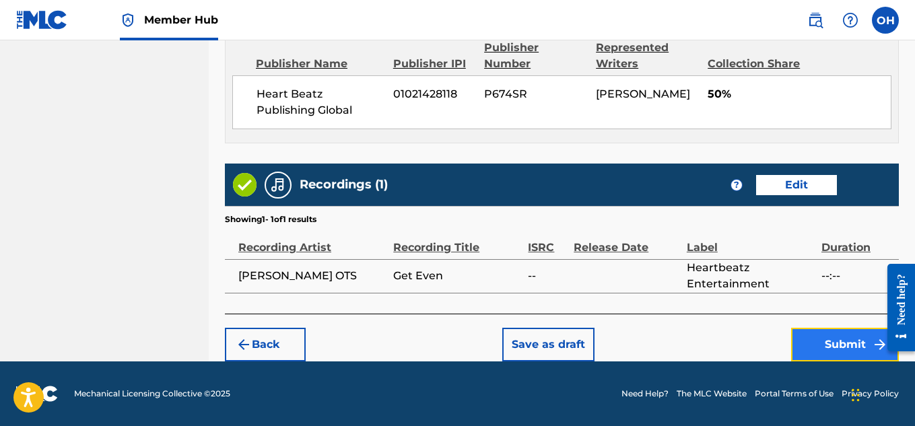
click at [835, 338] on button "Submit" at bounding box center [845, 345] width 108 height 34
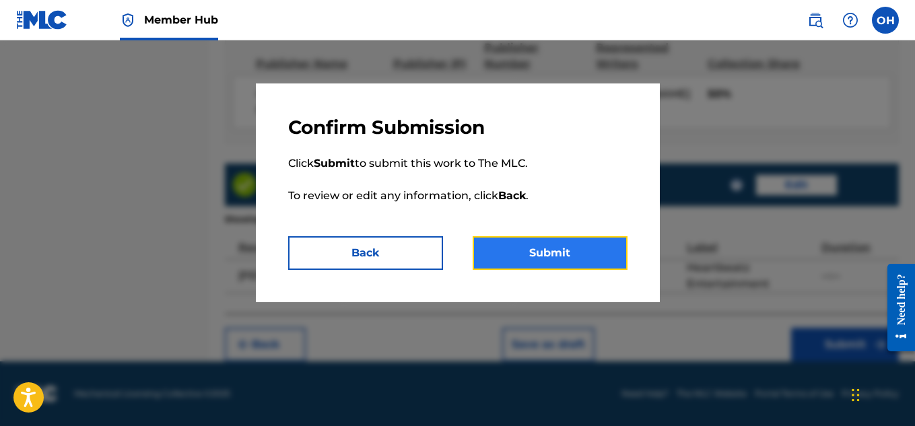
click at [558, 253] on button "Submit" at bounding box center [550, 253] width 155 height 34
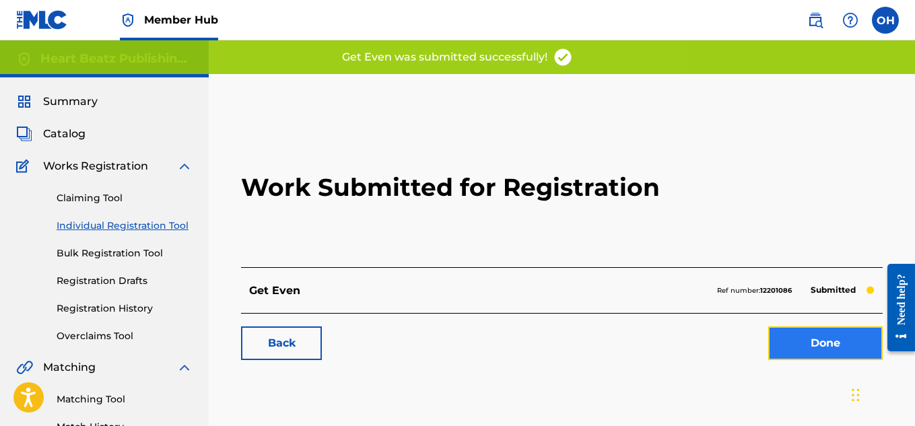
click at [801, 354] on link "Done" at bounding box center [825, 344] width 114 height 34
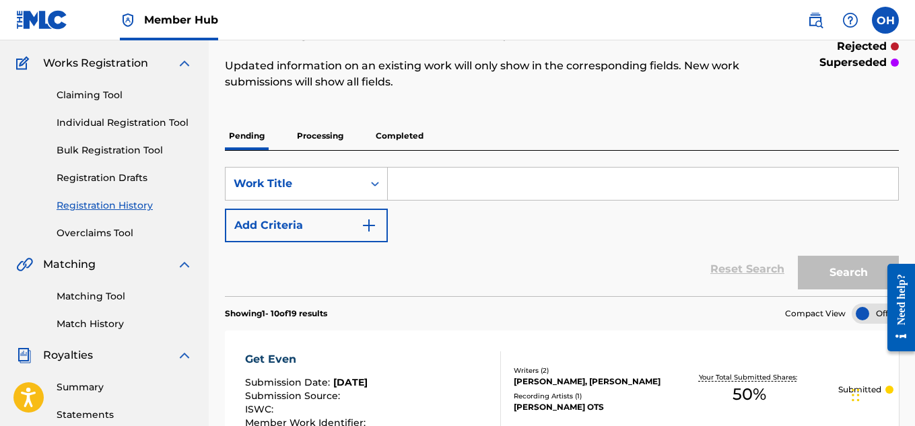
scroll to position [96, 0]
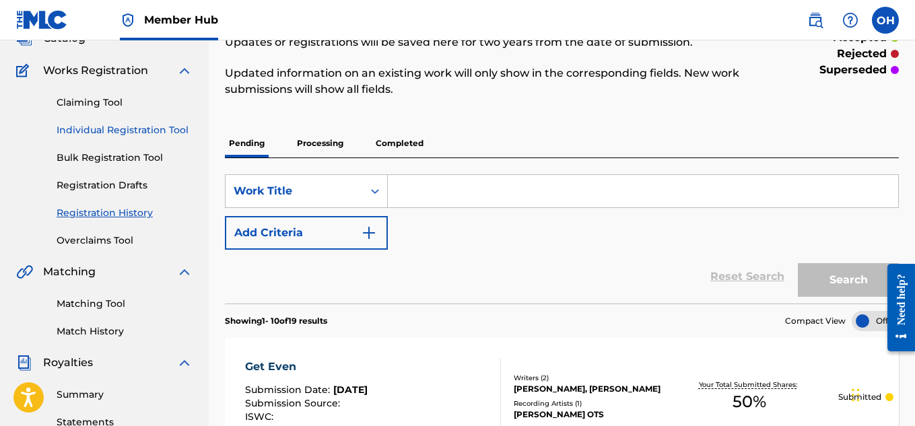
click at [142, 137] on link "Individual Registration Tool" at bounding box center [125, 130] width 136 height 14
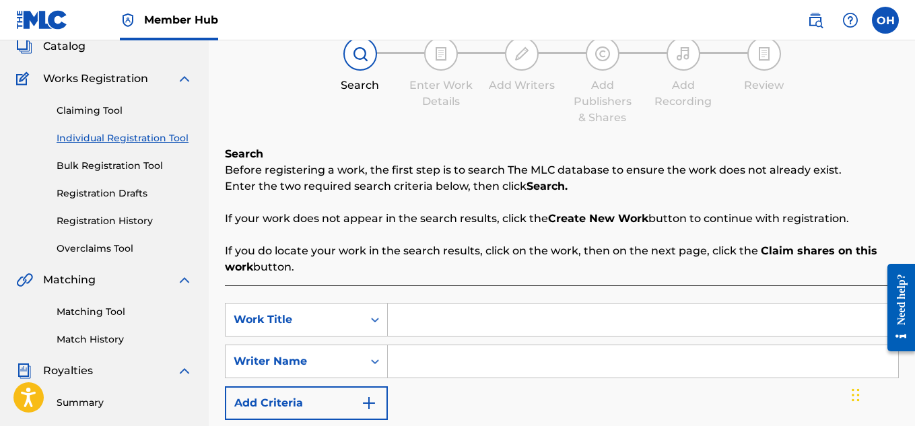
scroll to position [88, 0]
click at [426, 322] on input "Search Form" at bounding box center [643, 319] width 511 height 32
type input "a"
type input "Last Forever"
click at [422, 364] on input "Search Form" at bounding box center [643, 361] width 511 height 32
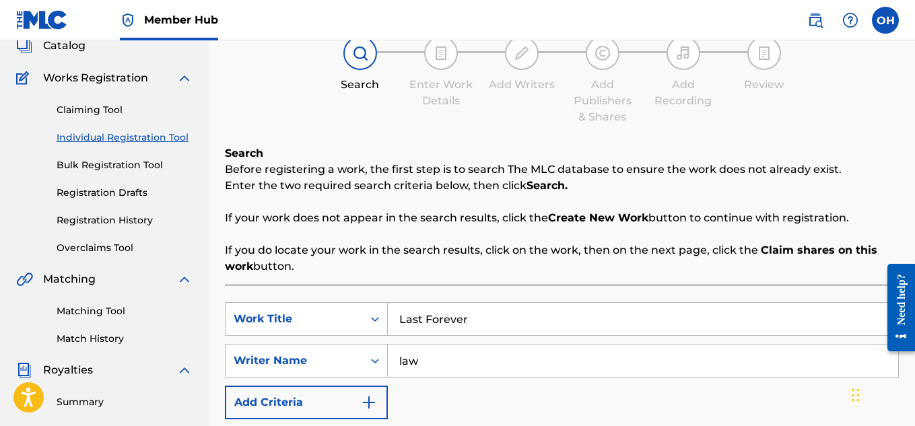
type input "law"
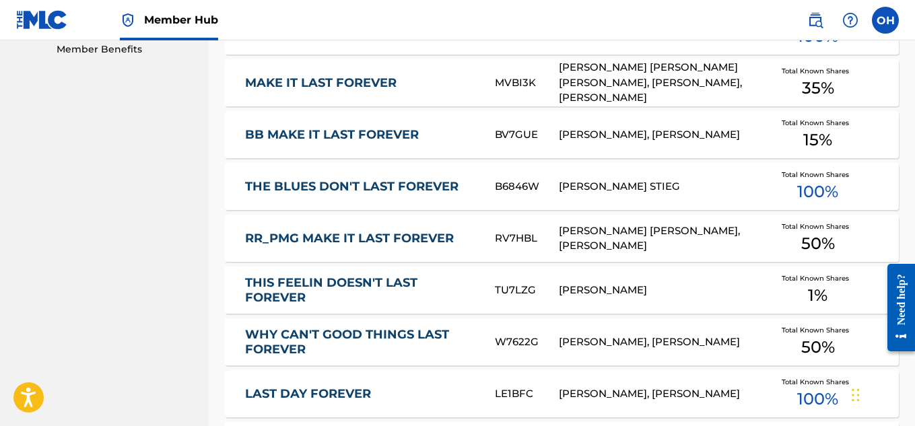
scroll to position [969, 0]
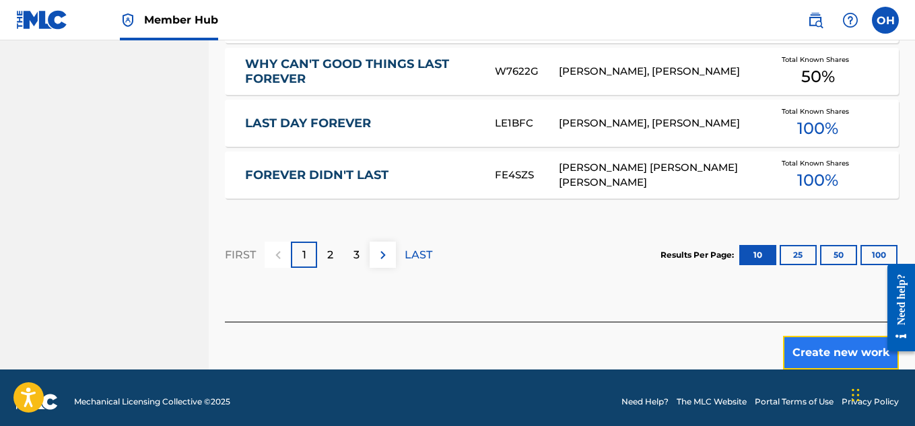
click at [828, 336] on button "Create new work" at bounding box center [841, 353] width 116 height 34
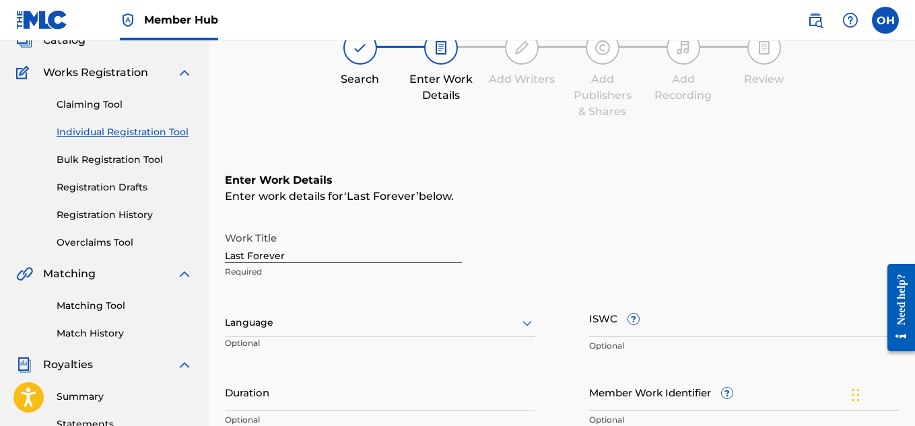
scroll to position [418, 0]
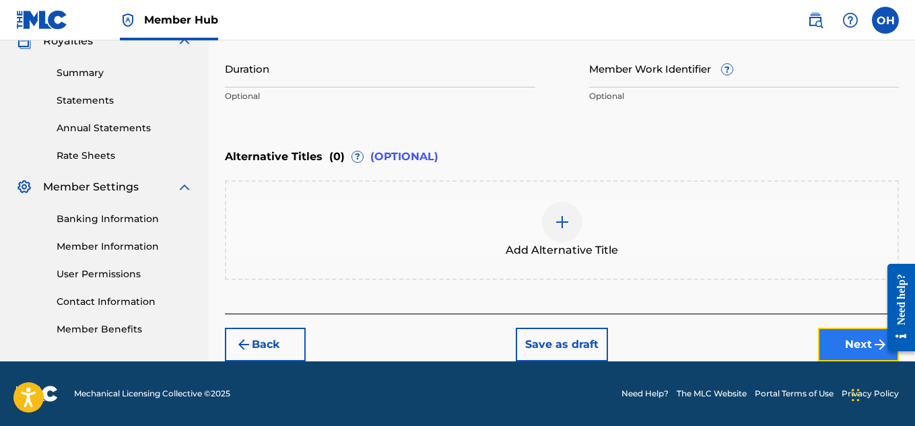
click at [829, 350] on button "Next" at bounding box center [858, 345] width 81 height 34
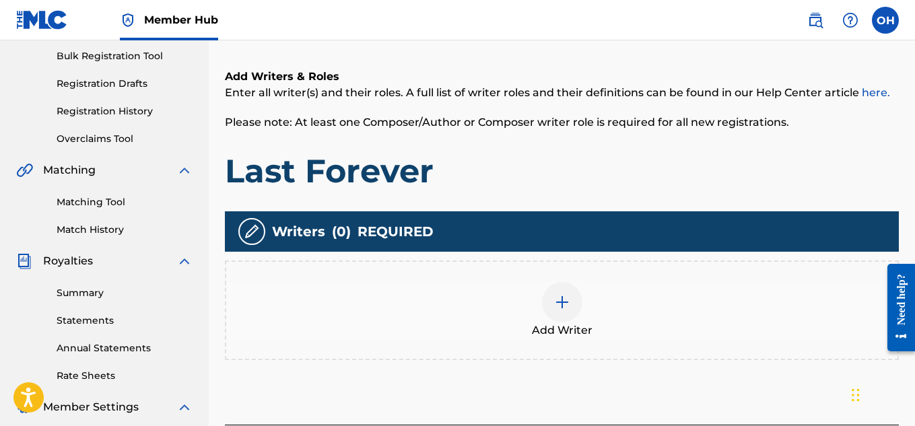
scroll to position [211, 0]
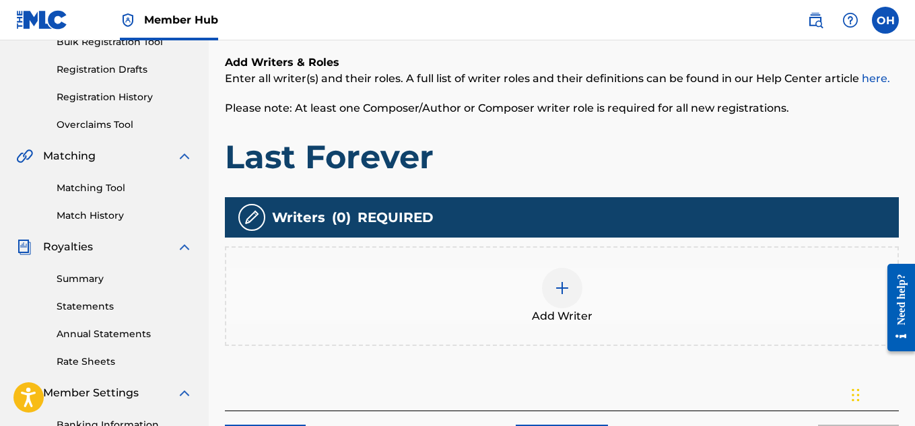
click at [556, 290] on img at bounding box center [562, 288] width 16 height 16
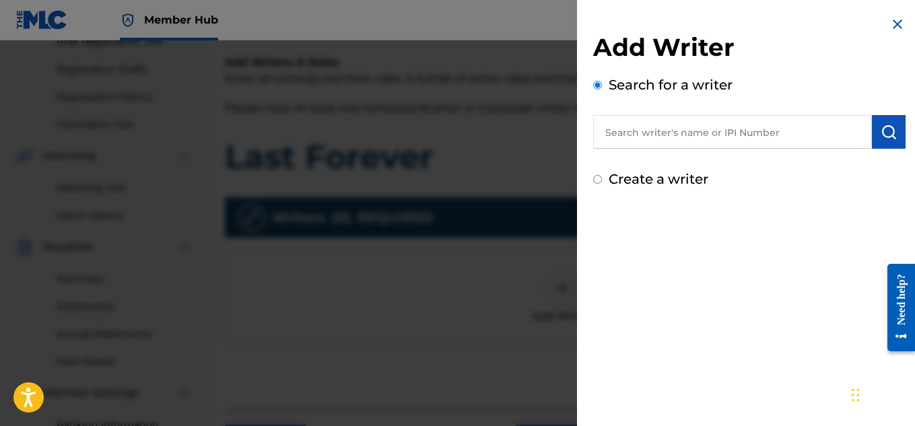
click at [715, 119] on input "text" at bounding box center [732, 132] width 279 height 34
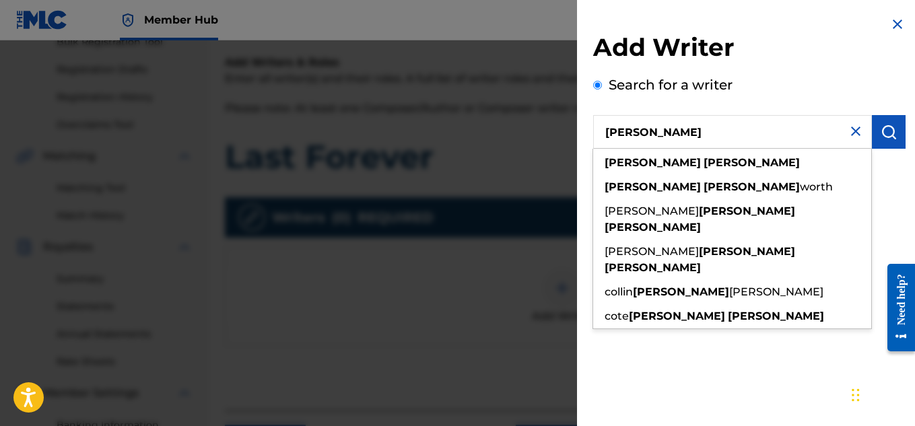
type input "[PERSON_NAME]"
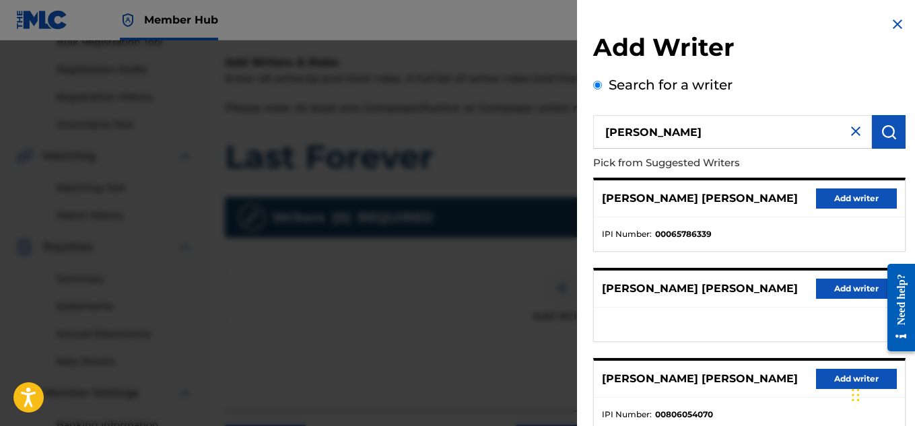
scroll to position [271, 0]
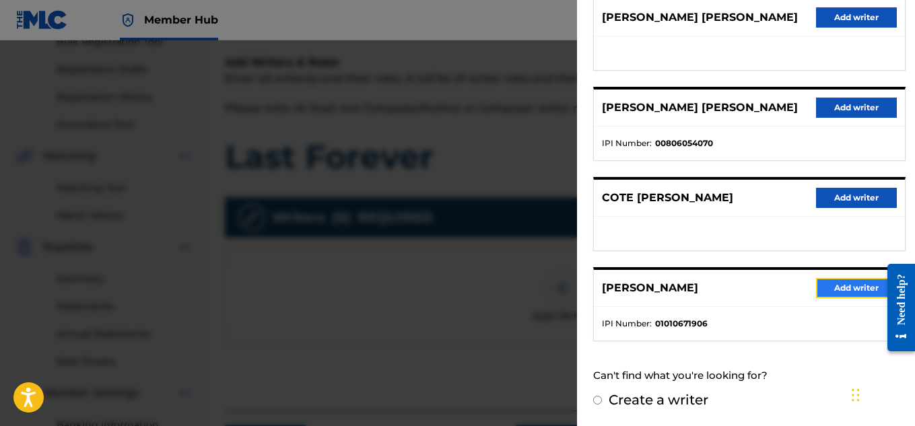
click at [832, 290] on button "Add writer" at bounding box center [856, 288] width 81 height 20
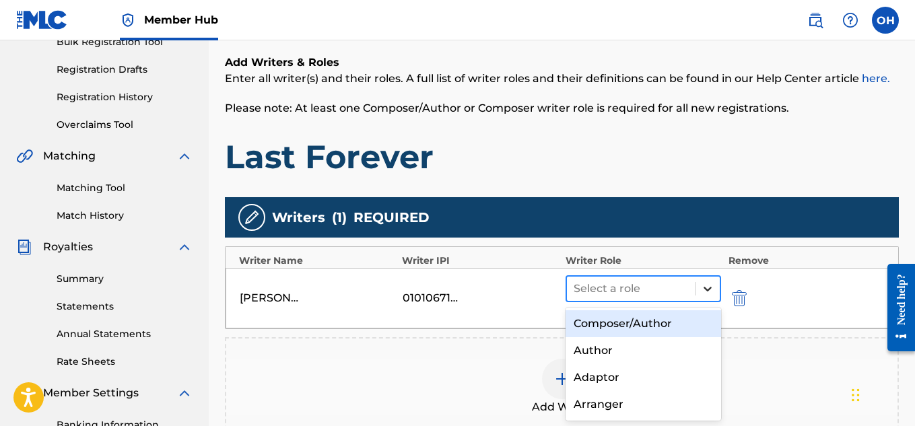
click at [702, 292] on icon at bounding box center [707, 288] width 13 height 13
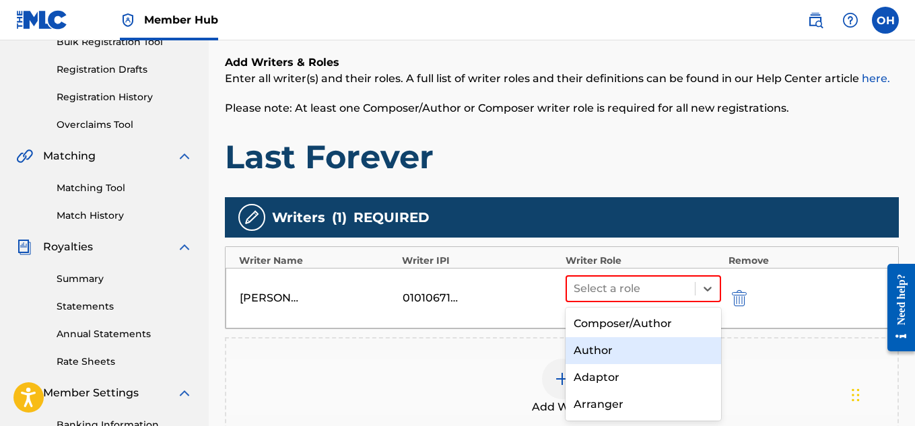
click at [638, 350] on div "Author" at bounding box center [644, 350] width 156 height 27
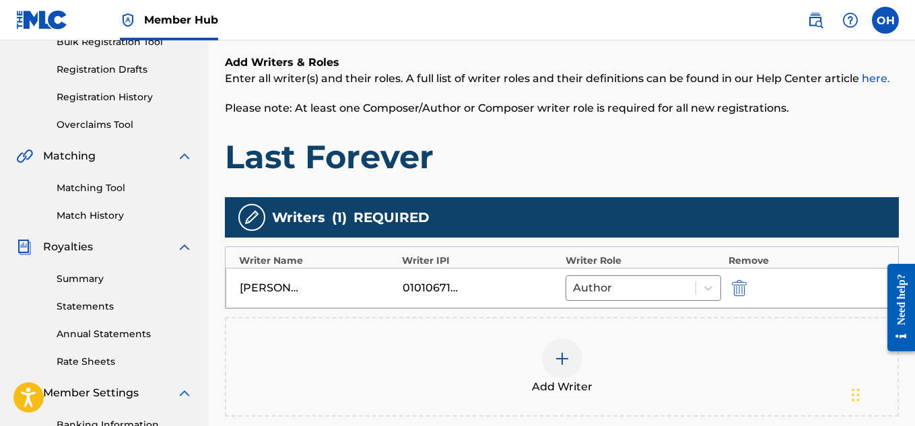
click at [560, 364] on img at bounding box center [562, 359] width 16 height 16
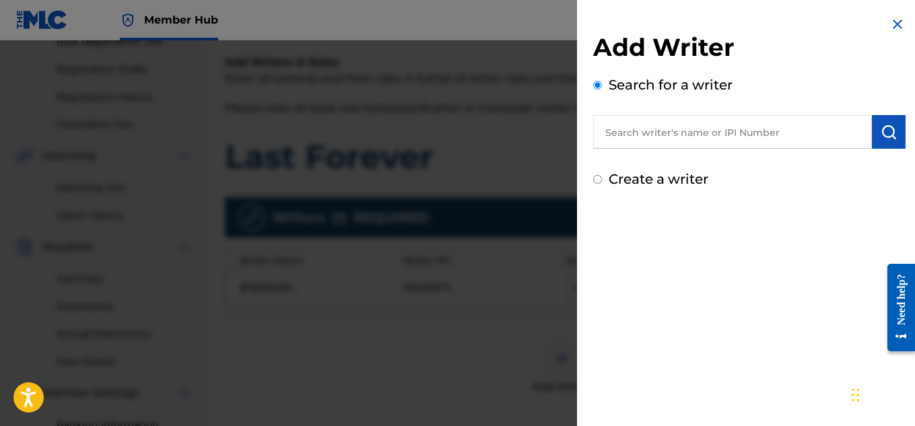
click at [656, 133] on input "text" at bounding box center [732, 132] width 279 height 34
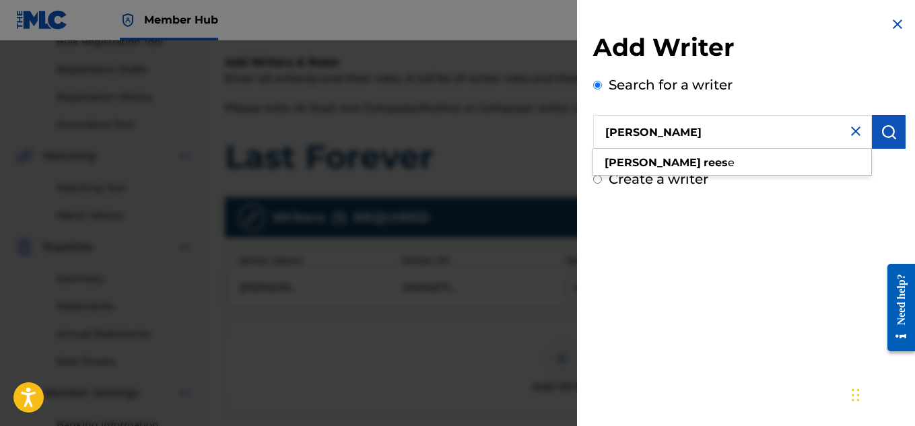
type input "[PERSON_NAME]"
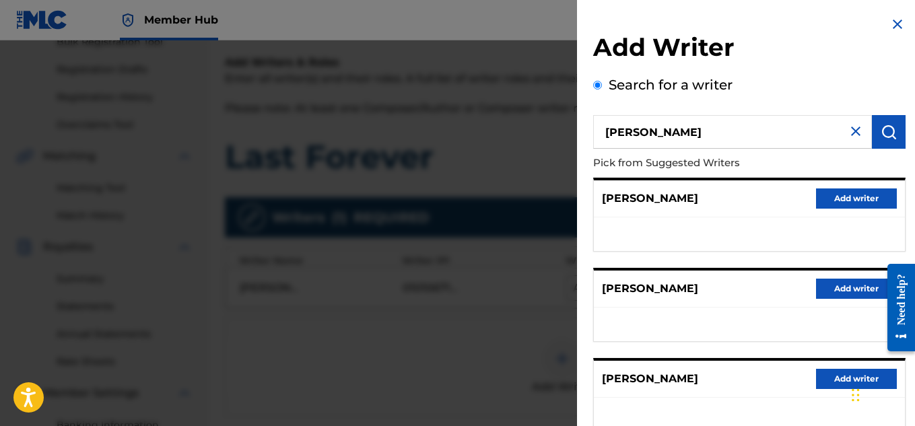
scroll to position [284, 0]
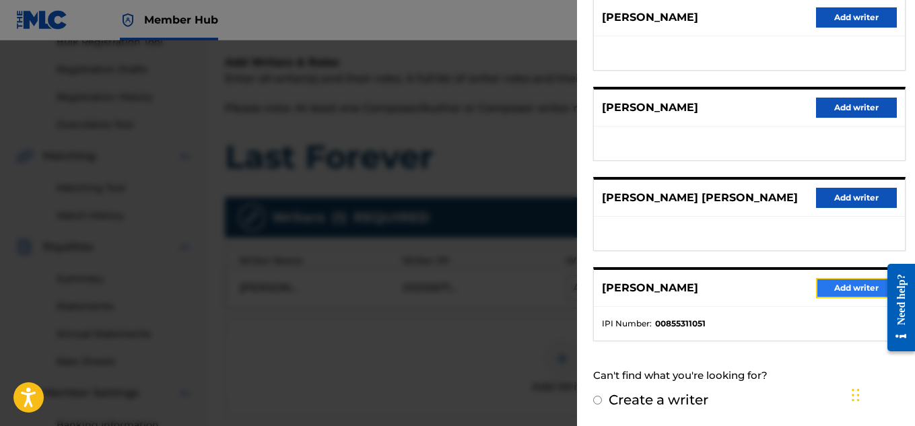
click at [822, 285] on button "Add writer" at bounding box center [856, 288] width 81 height 20
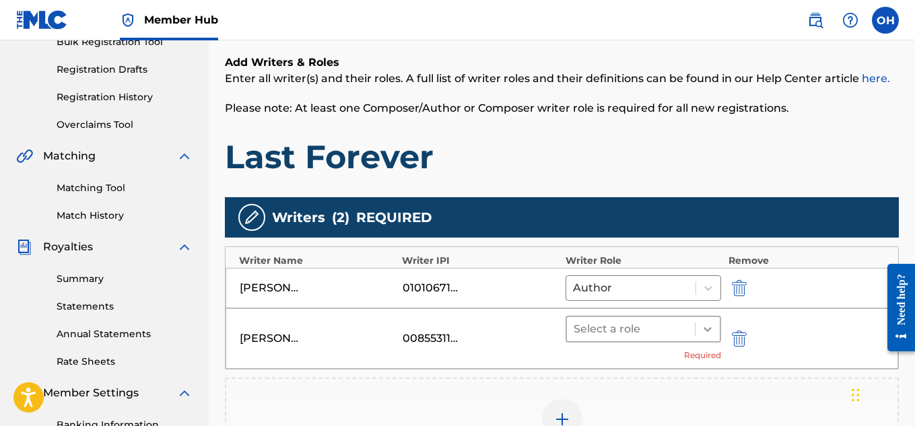
click at [706, 335] on icon at bounding box center [707, 329] width 13 height 13
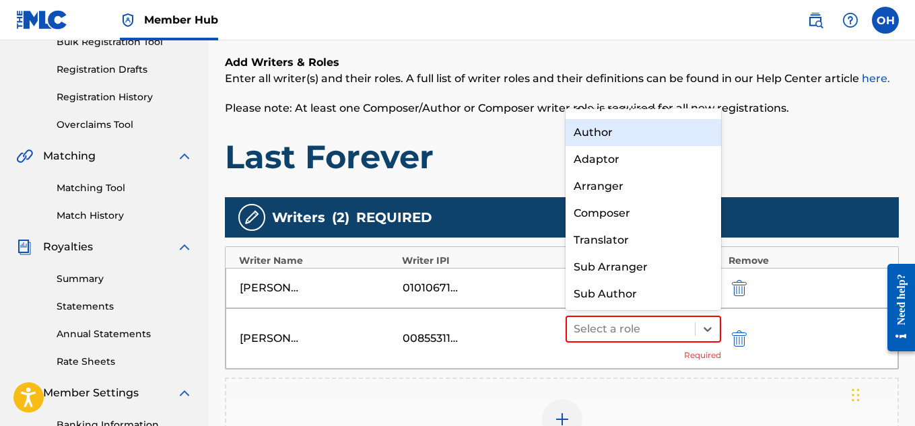
scroll to position [0, 0]
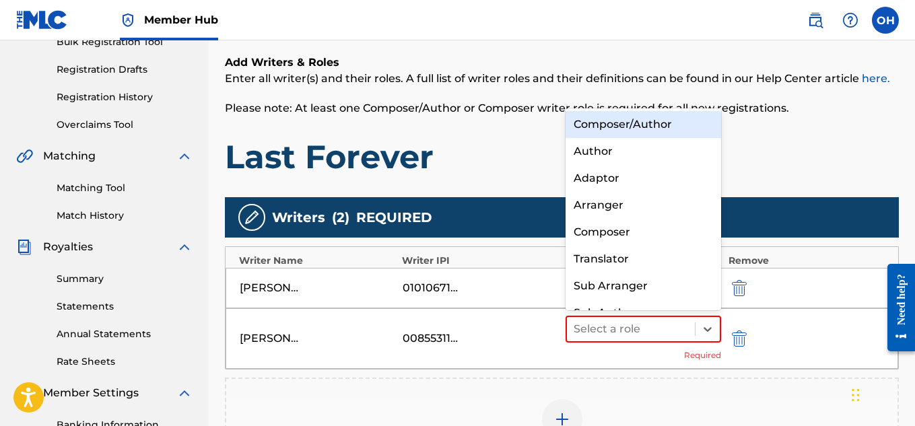
click at [612, 123] on div "Composer/Author" at bounding box center [644, 124] width 156 height 27
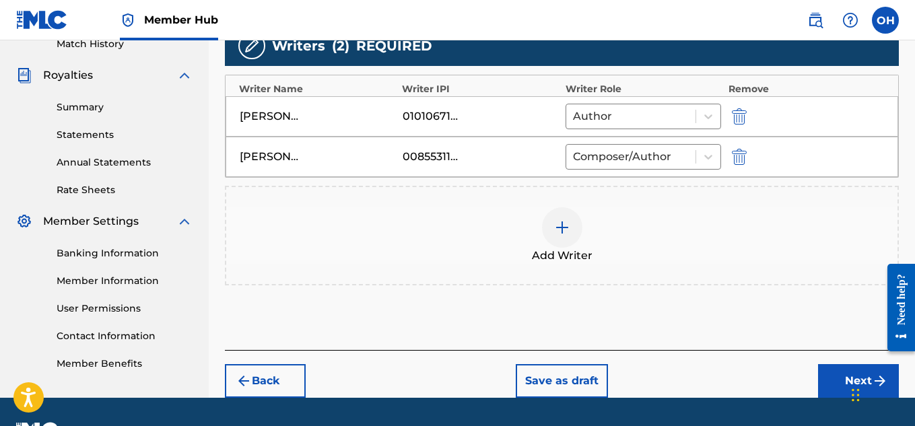
scroll to position [384, 0]
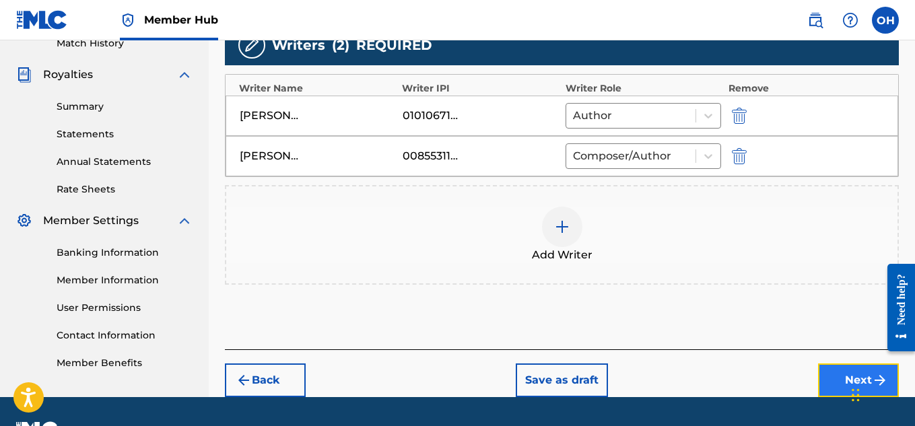
click at [825, 372] on button "Next" at bounding box center [858, 381] width 81 height 34
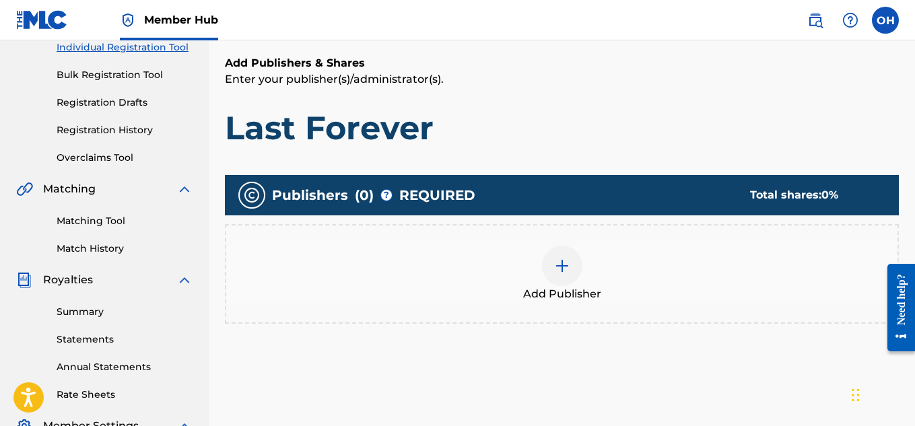
scroll to position [190, 0]
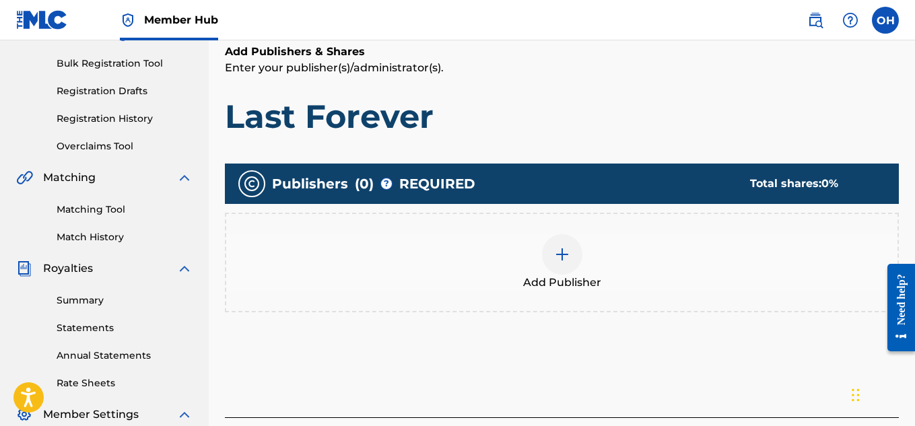
click at [566, 259] on img at bounding box center [562, 255] width 16 height 16
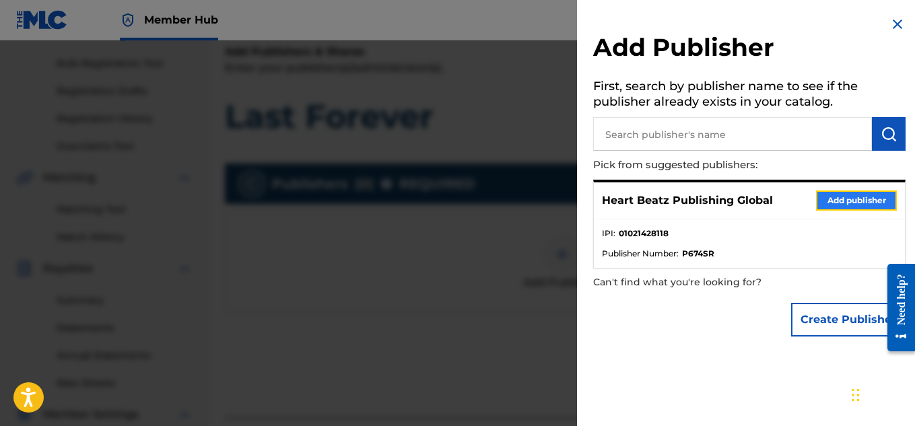
click at [859, 200] on button "Add publisher" at bounding box center [856, 201] width 81 height 20
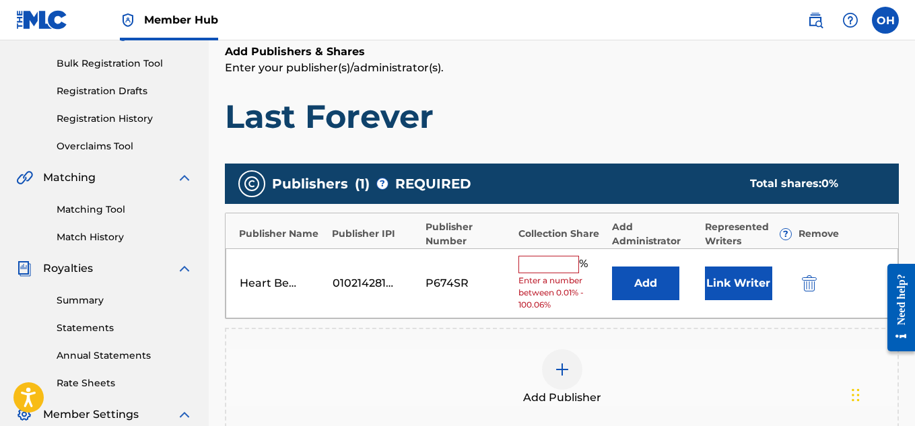
click at [548, 270] on input "text" at bounding box center [549, 265] width 61 height 18
type input "50"
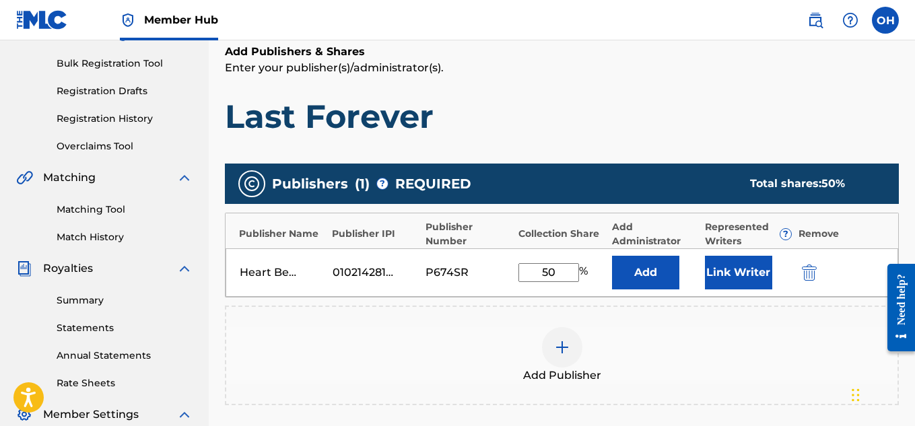
click at [704, 284] on div "Heart Beatz Publishing Global 01021428118 P674SR 50 % Add Link Writer" at bounding box center [562, 273] width 673 height 48
click at [719, 284] on button "Link Writer" at bounding box center [738, 273] width 67 height 34
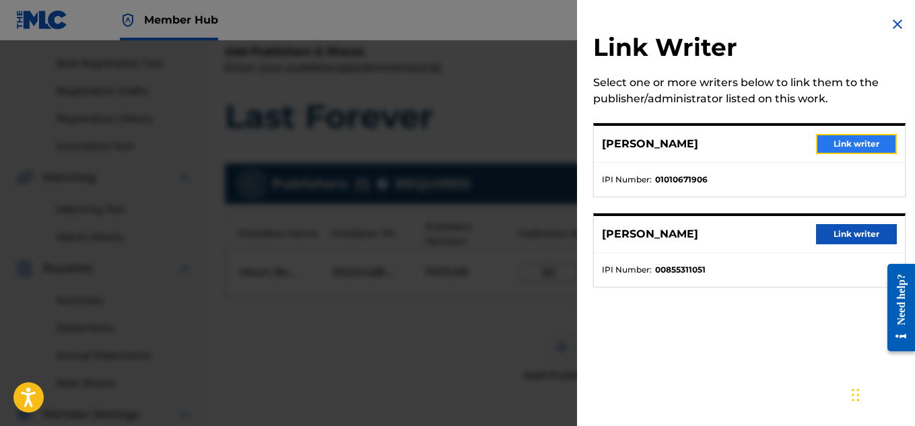
click at [834, 147] on button "Link writer" at bounding box center [856, 144] width 81 height 20
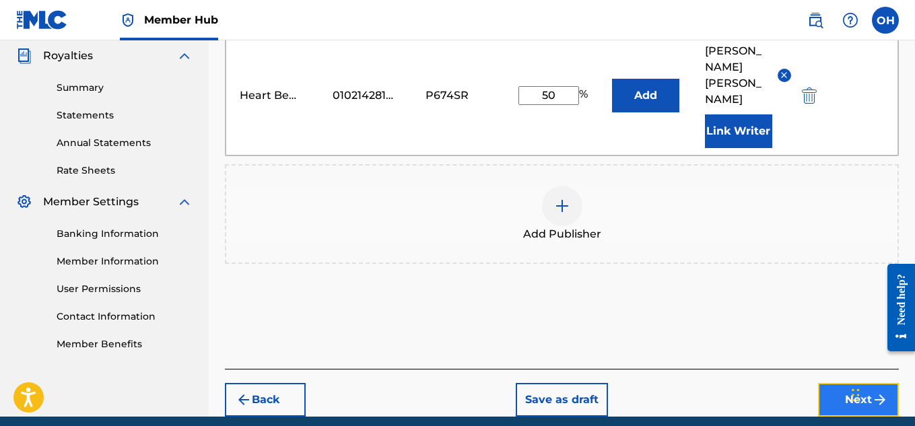
click at [827, 383] on button "Next" at bounding box center [858, 400] width 81 height 34
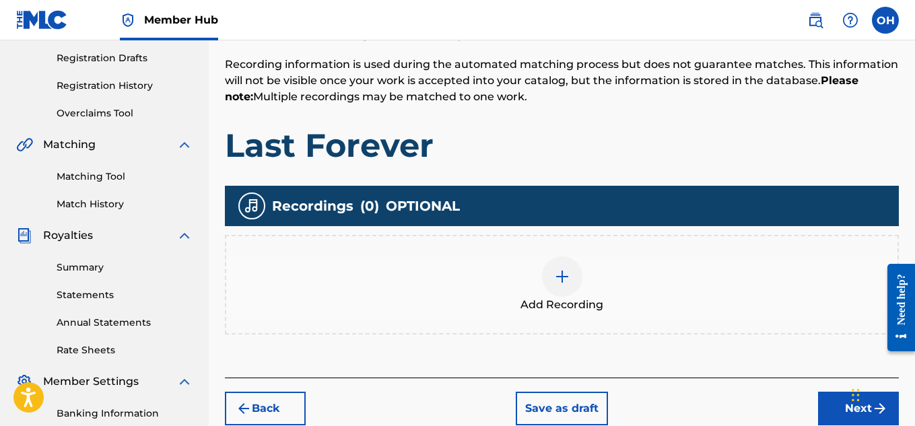
scroll to position [224, 0]
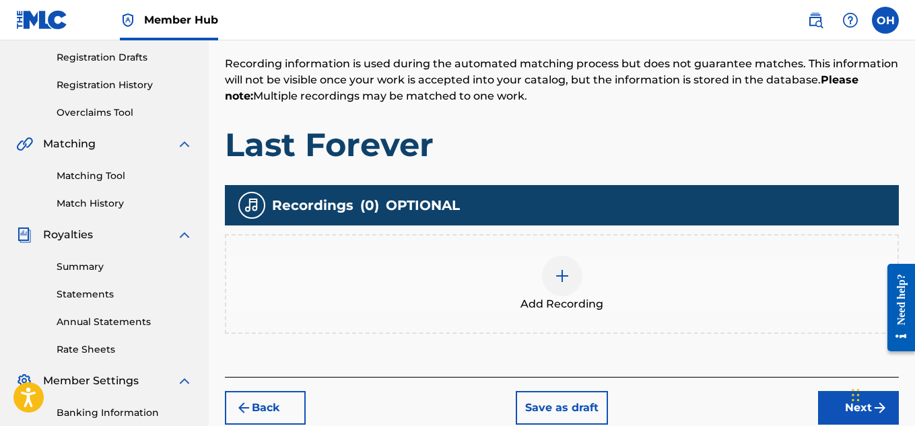
click at [567, 291] on div at bounding box center [562, 276] width 40 height 40
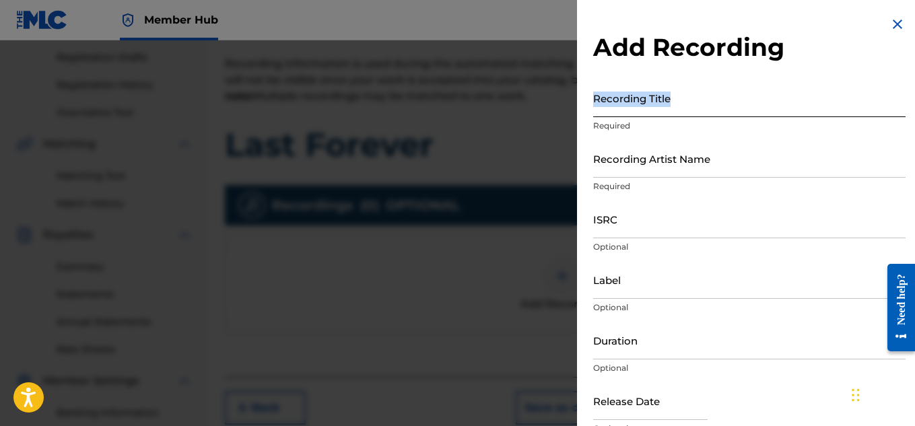
click at [725, 114] on div "Recording Title Required" at bounding box center [749, 109] width 313 height 61
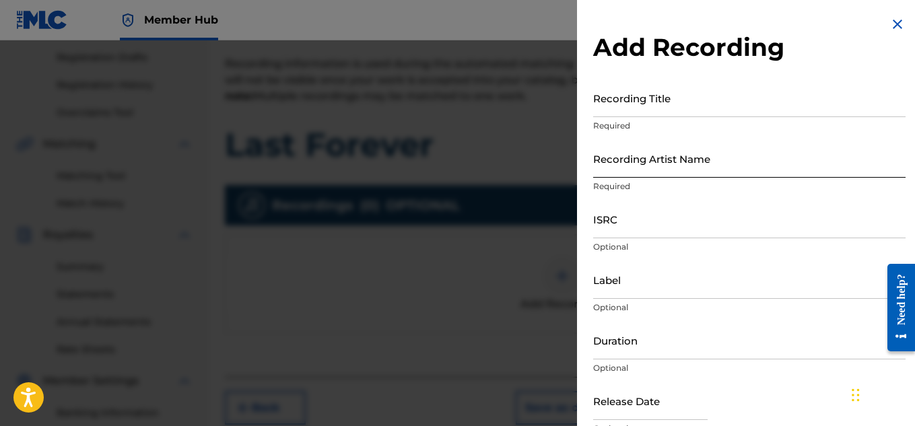
click at [722, 146] on input "Recording Artist Name" at bounding box center [749, 158] width 313 height 38
type input "[PERSON_NAME] OTS"
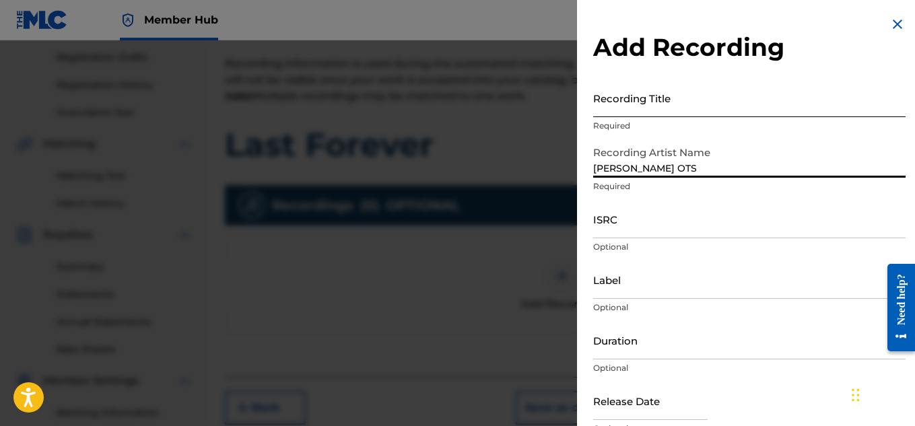
click at [686, 99] on input "Recording Title" at bounding box center [749, 98] width 313 height 38
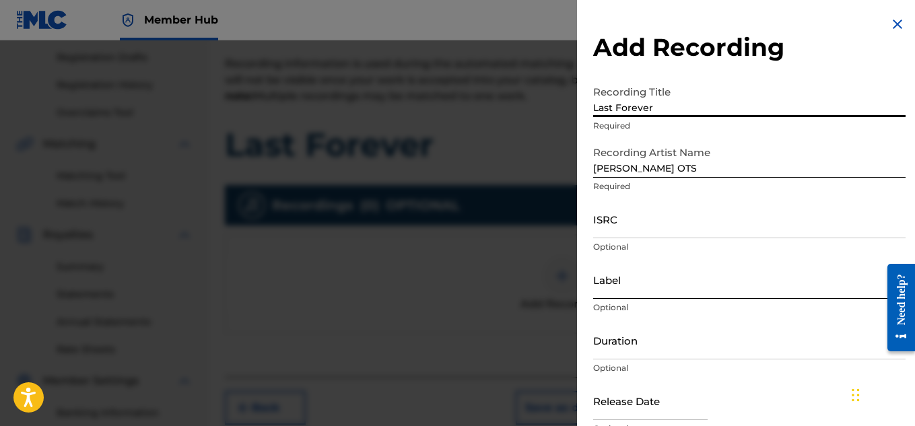
type input "Last Forever"
click at [695, 284] on input "Label" at bounding box center [749, 280] width 313 height 38
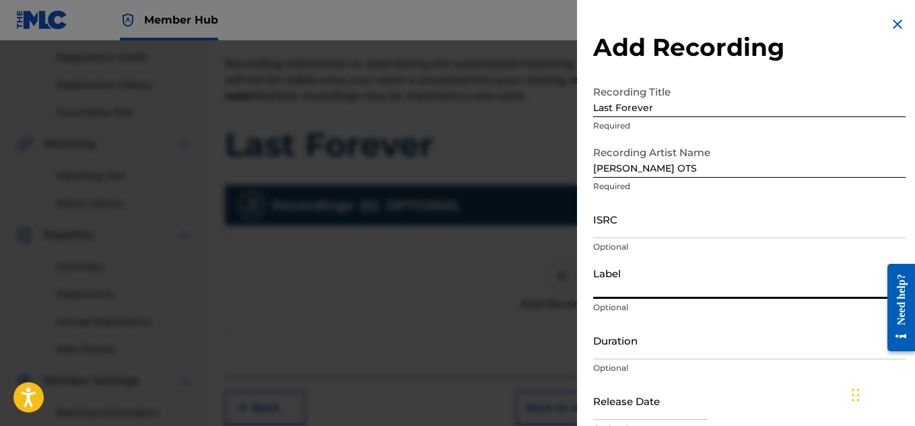
type input "Heartbeatz Entertainment"
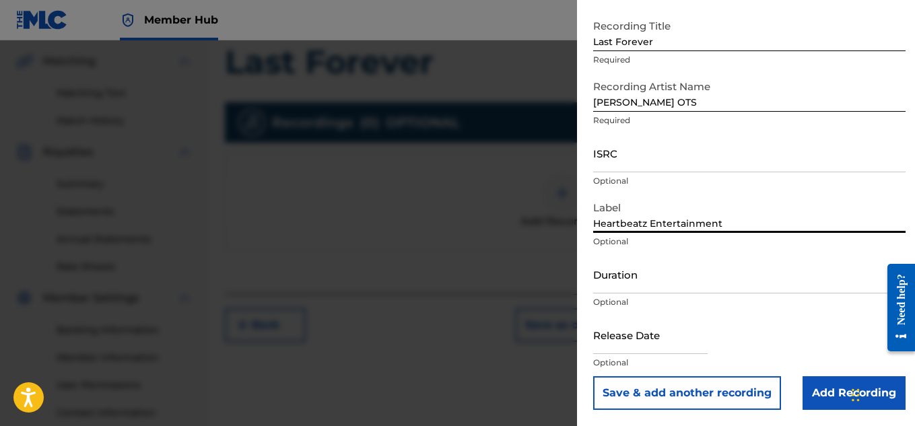
scroll to position [370, 0]
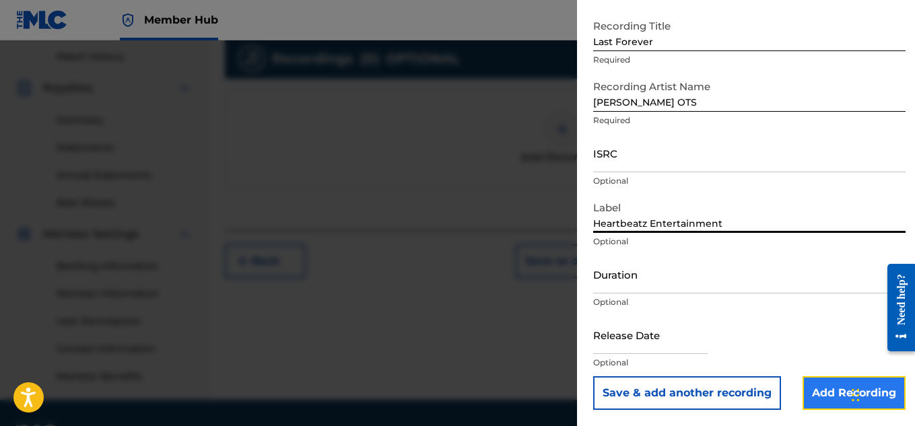
click at [810, 393] on input "Add Recording" at bounding box center [854, 394] width 103 height 34
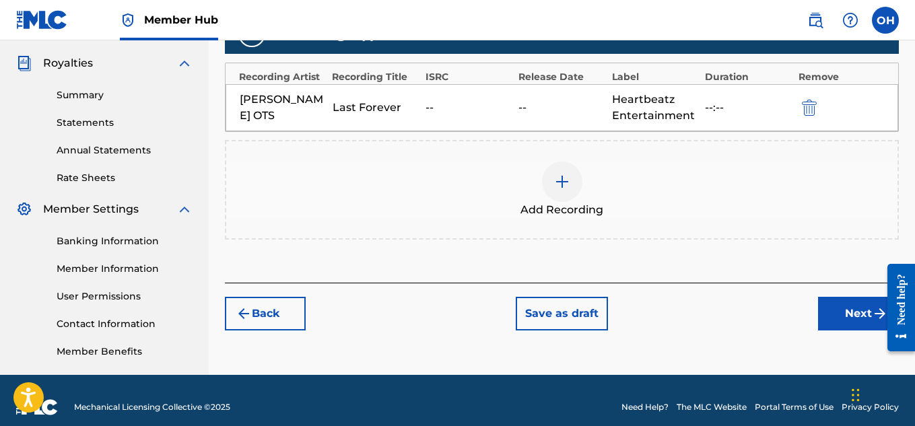
scroll to position [397, 0]
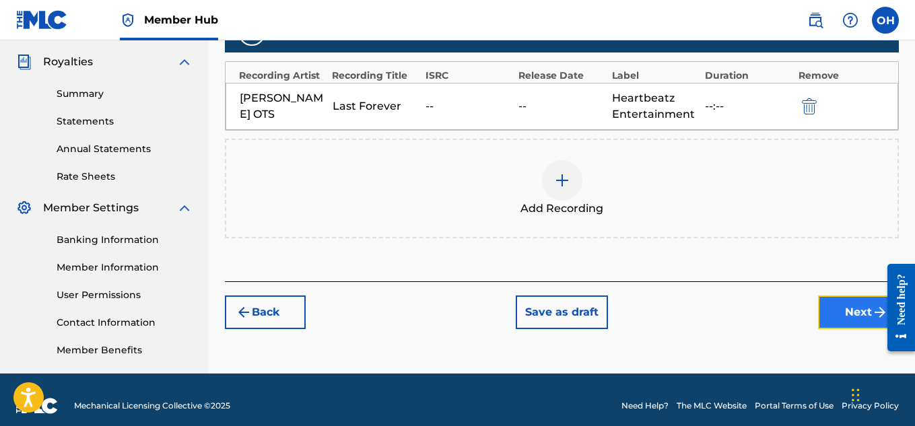
click at [858, 312] on button "Next" at bounding box center [858, 313] width 81 height 34
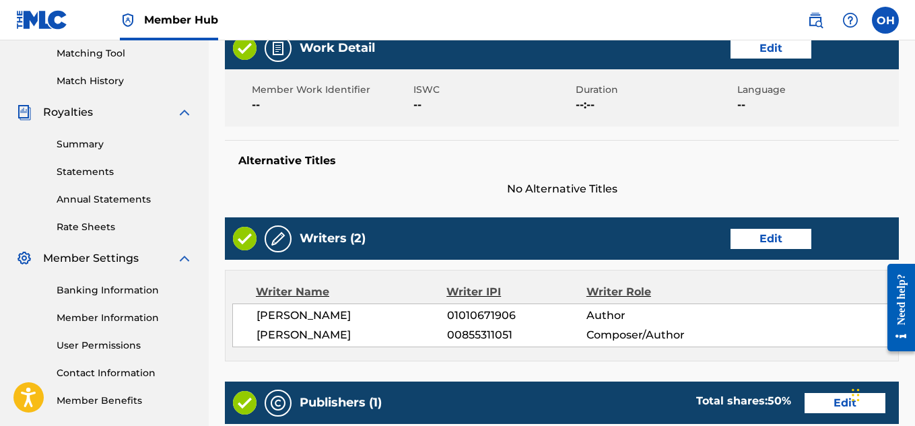
scroll to position [755, 0]
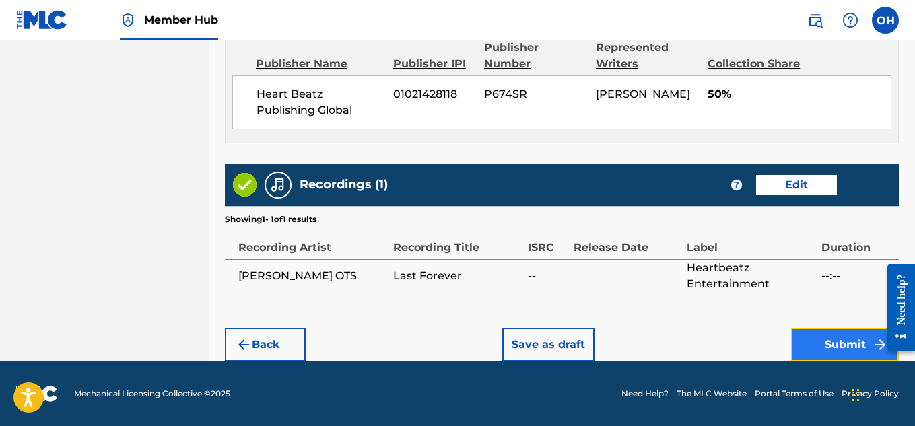
click at [849, 346] on button "Submit" at bounding box center [845, 345] width 108 height 34
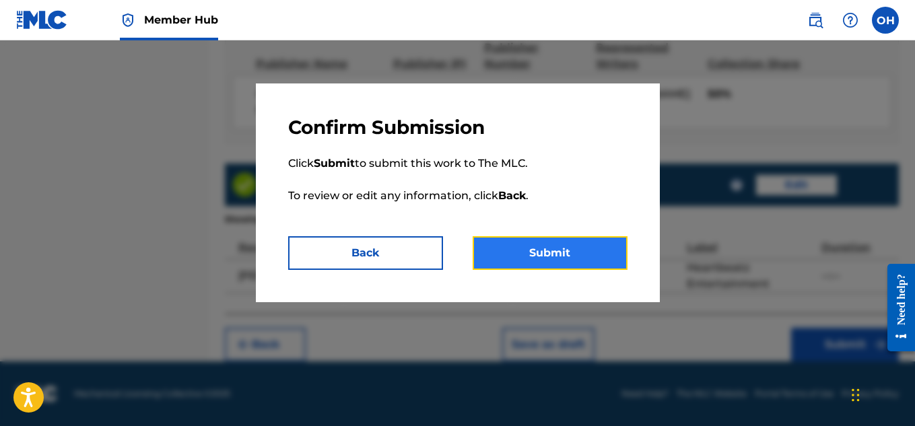
click at [557, 254] on button "Submit" at bounding box center [550, 253] width 155 height 34
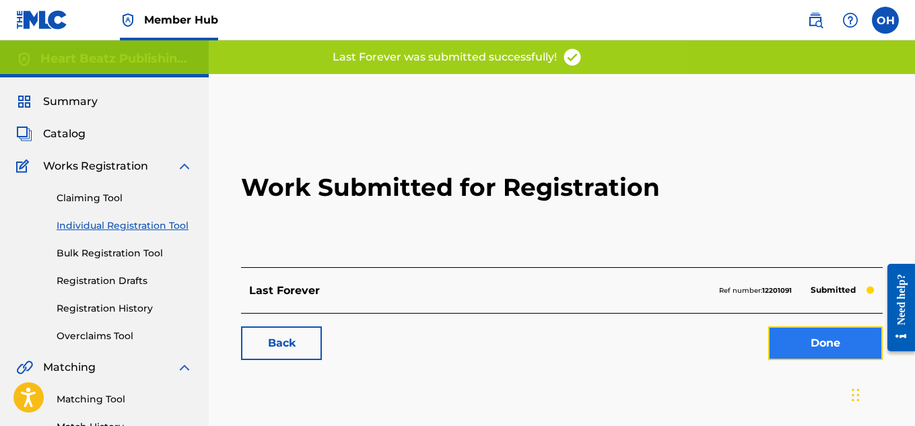
click at [782, 352] on link "Done" at bounding box center [825, 344] width 114 height 34
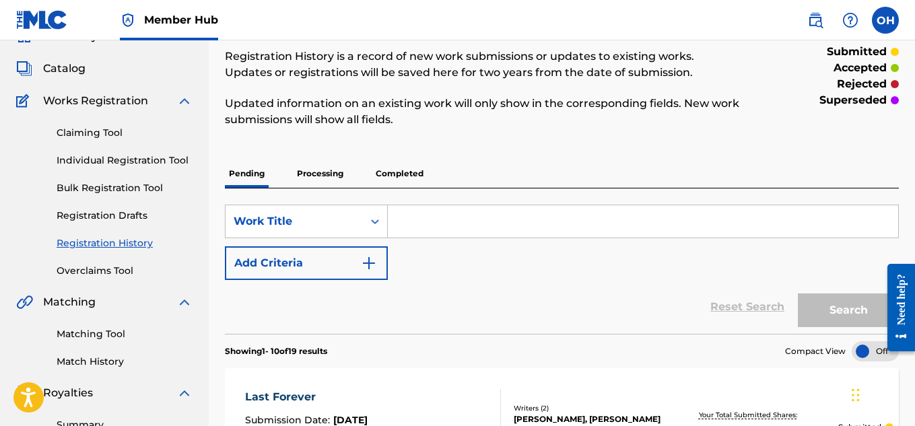
scroll to position [61, 0]
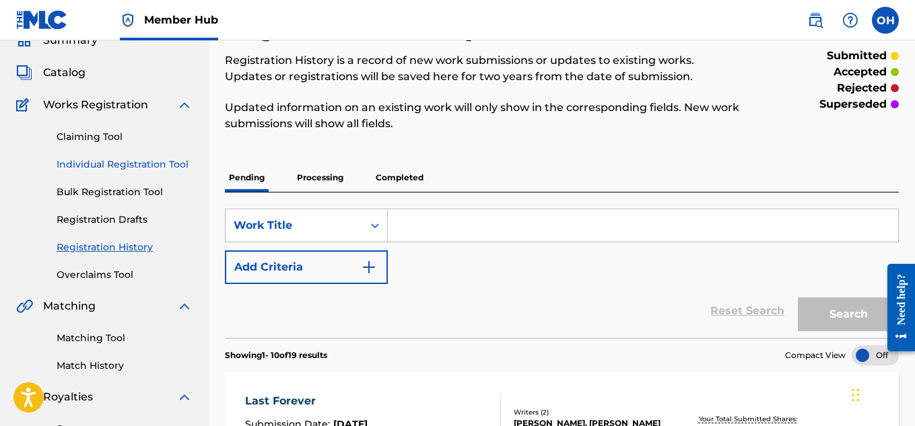
click at [127, 163] on link "Individual Registration Tool" at bounding box center [125, 165] width 136 height 14
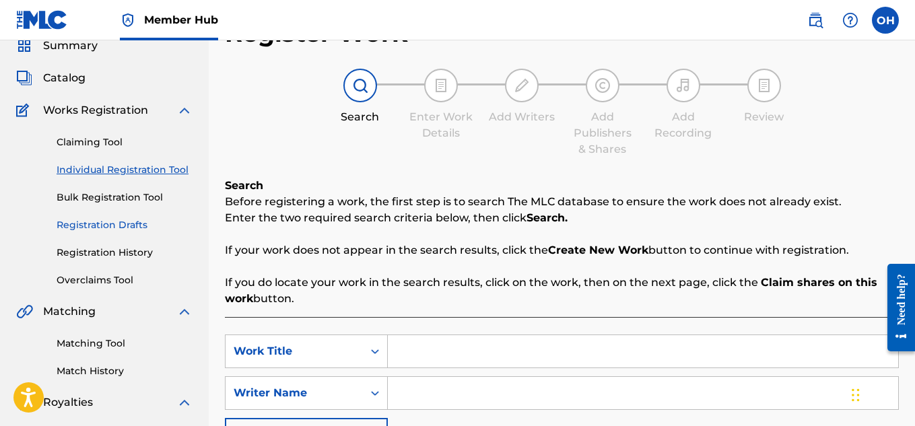
scroll to position [57, 0]
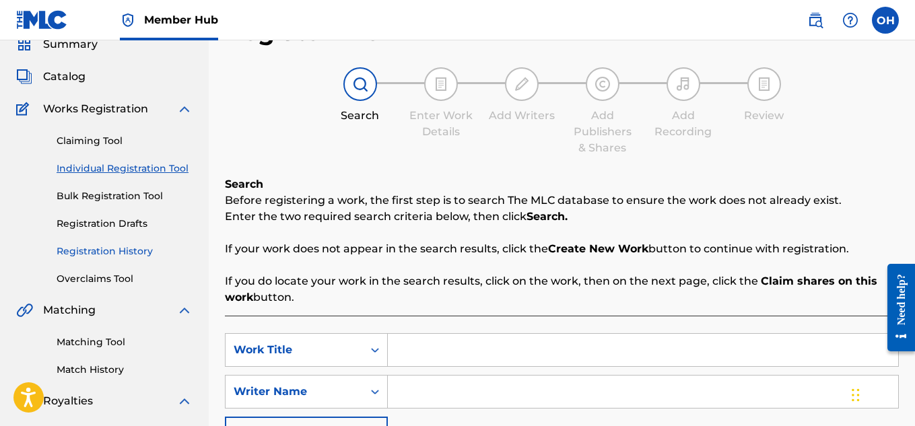
click at [114, 251] on link "Registration History" at bounding box center [125, 251] width 136 height 14
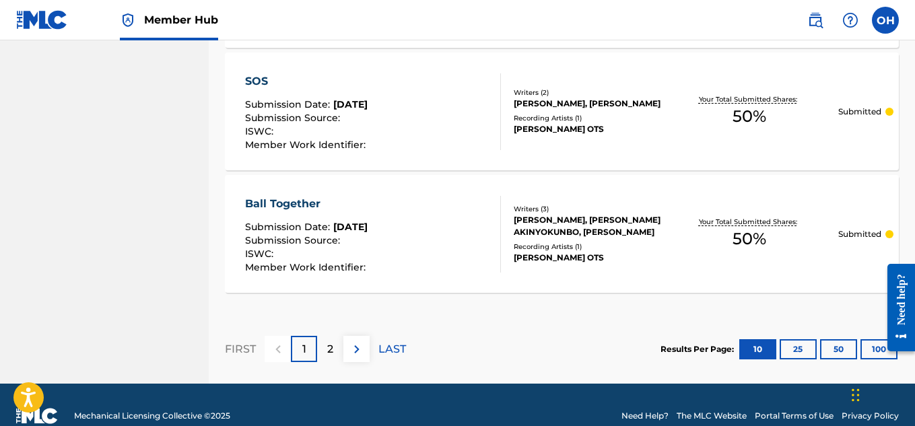
scroll to position [1357, 0]
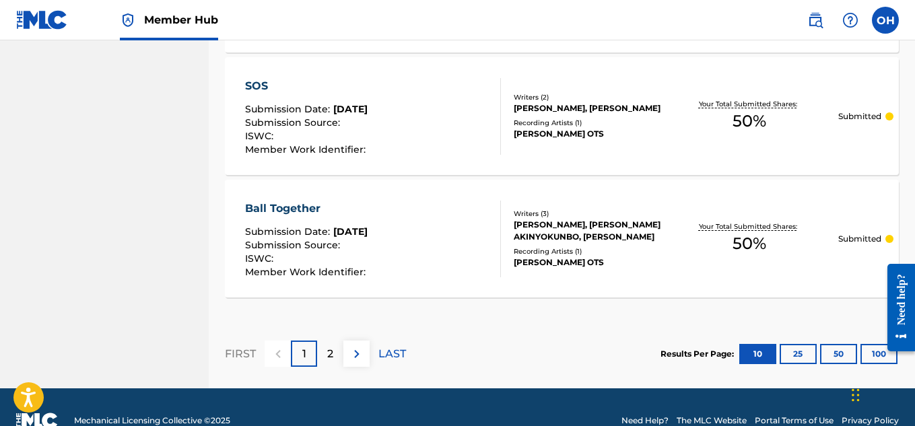
click at [822, 367] on div "Results Per Page: 10 25 50 100" at bounding box center [780, 354] width 238 height 63
click at [825, 364] on div "Results Per Page: 10 25 50 100" at bounding box center [780, 354] width 238 height 63
click at [832, 356] on button "50" at bounding box center [838, 354] width 37 height 20
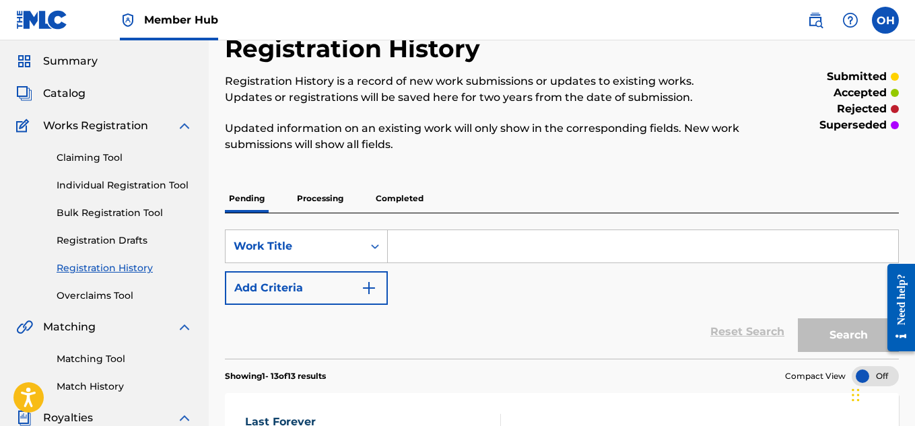
scroll to position [0, 0]
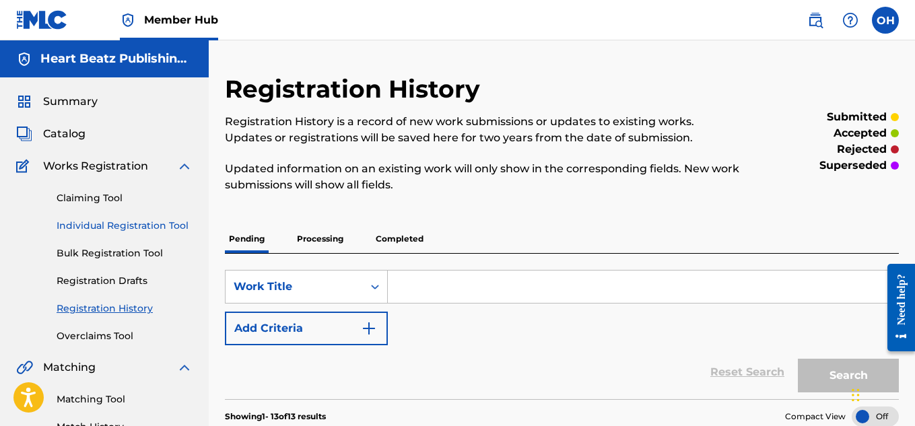
click at [77, 229] on link "Individual Registration Tool" at bounding box center [125, 226] width 136 height 14
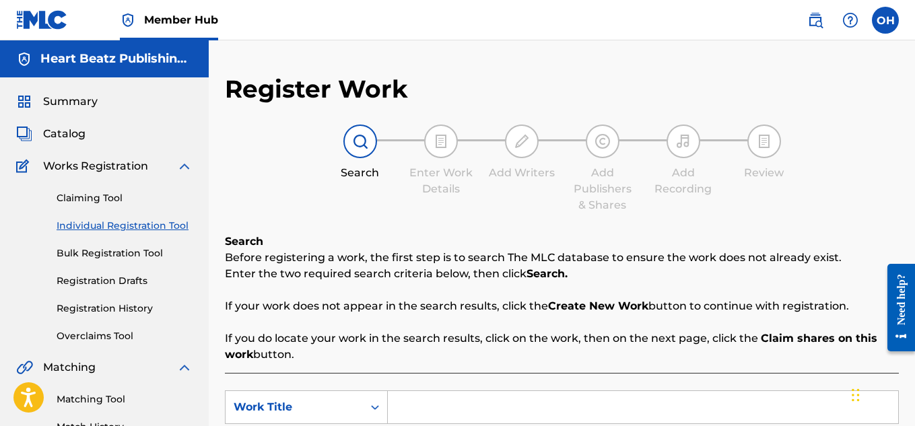
click at [412, 396] on input "Search Form" at bounding box center [643, 407] width 511 height 32
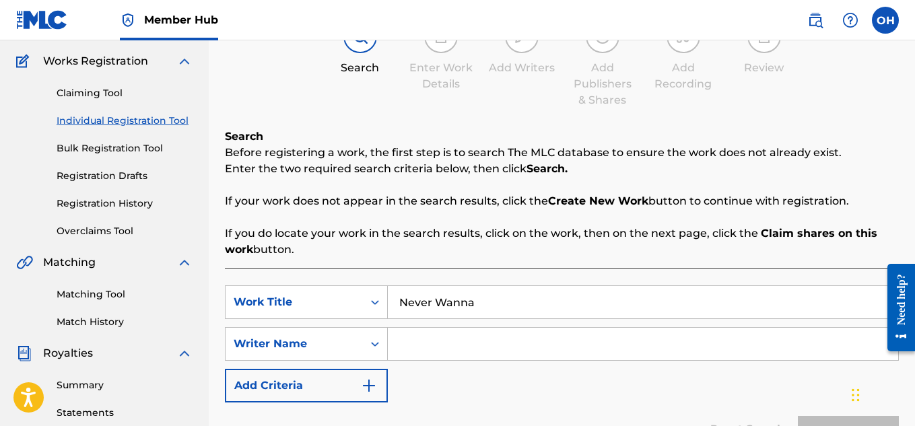
scroll to position [110, 0]
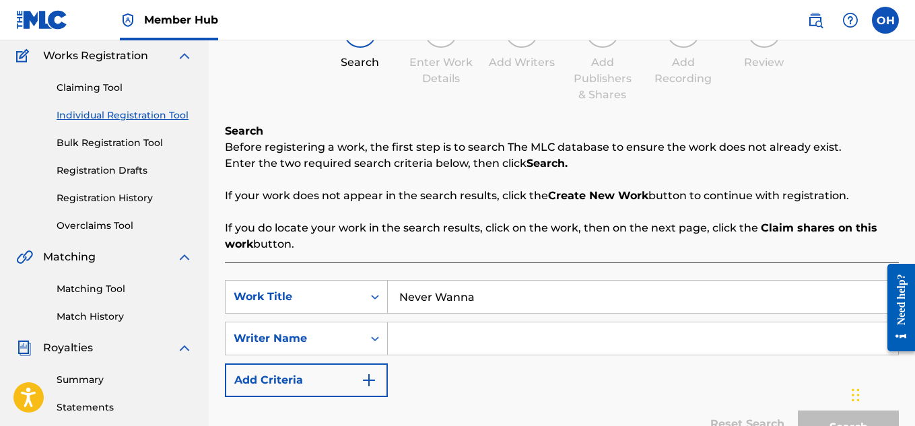
type input "Never Wanna"
click at [426, 329] on input "Search Form" at bounding box center [643, 339] width 511 height 32
type input "law"
click at [798, 411] on button "Search" at bounding box center [848, 428] width 101 height 34
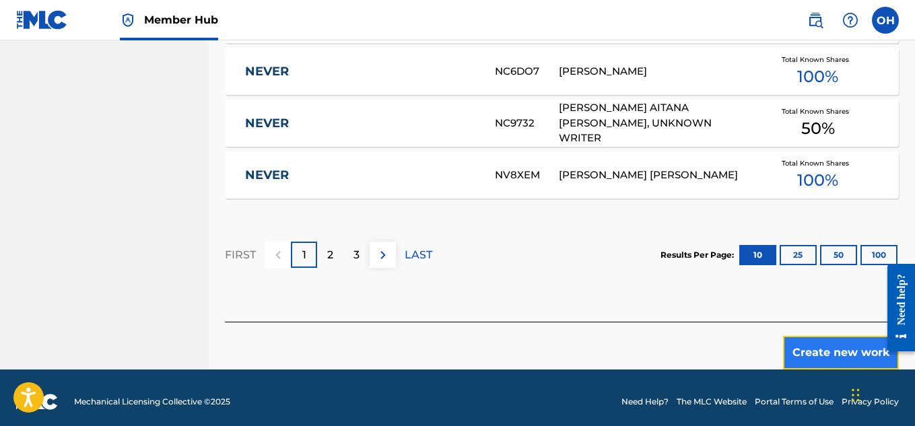
click at [797, 336] on button "Create new work" at bounding box center [841, 353] width 116 height 34
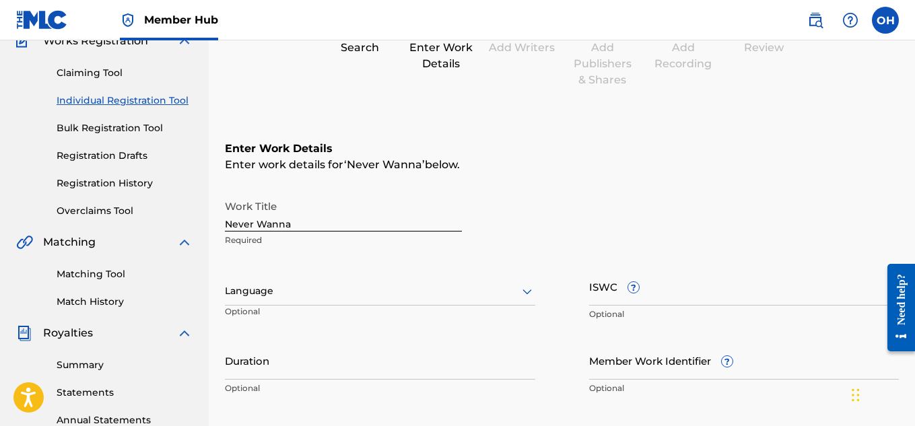
scroll to position [125, 0]
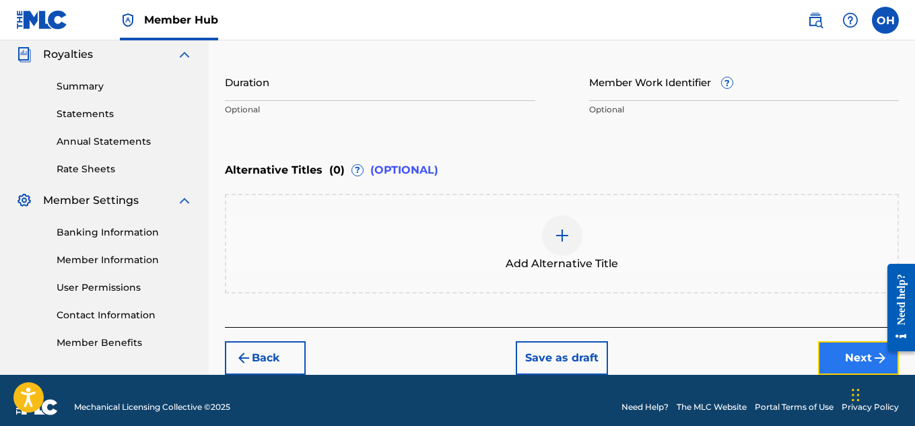
click at [830, 362] on button "Next" at bounding box center [858, 358] width 81 height 34
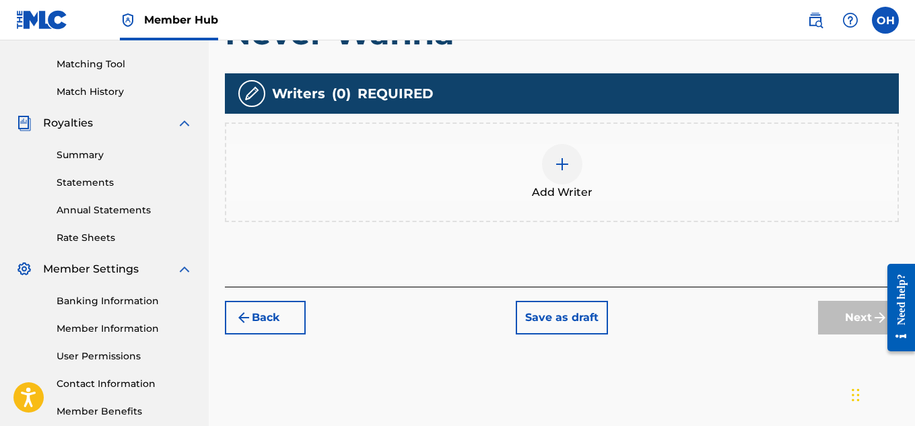
scroll to position [336, 0]
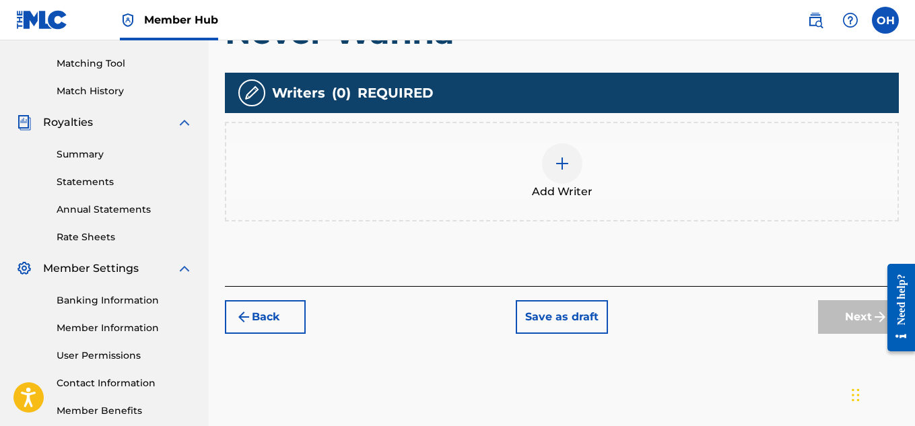
click at [572, 169] on div at bounding box center [562, 163] width 40 height 40
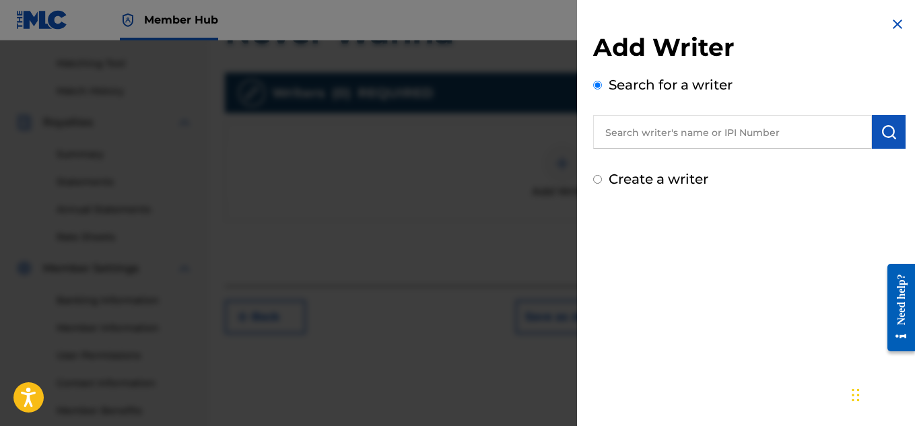
click at [659, 135] on input "text" at bounding box center [732, 132] width 279 height 34
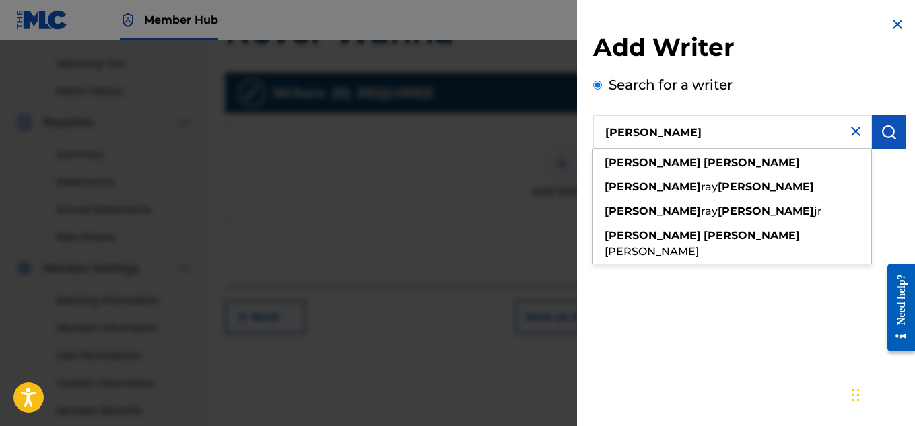
type input "[PERSON_NAME]"
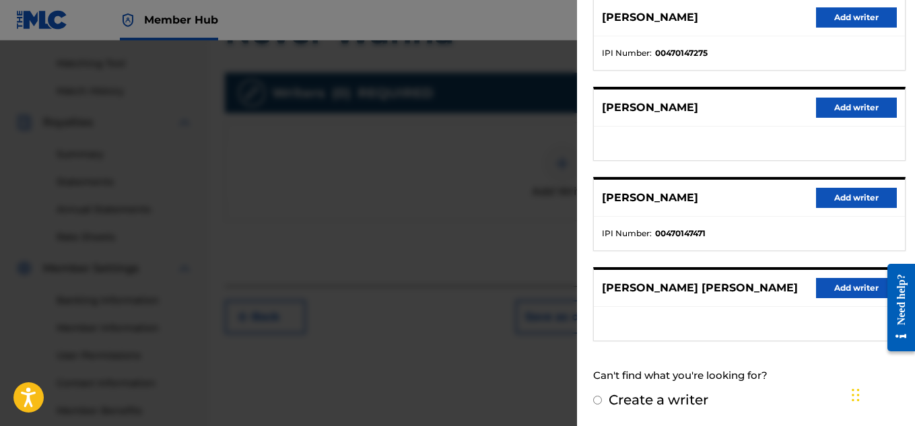
scroll to position [77, 0]
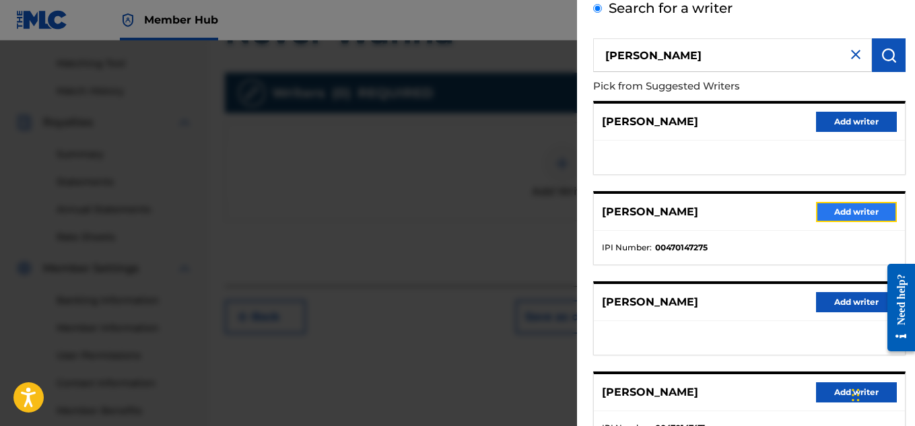
click at [834, 218] on button "Add writer" at bounding box center [856, 212] width 81 height 20
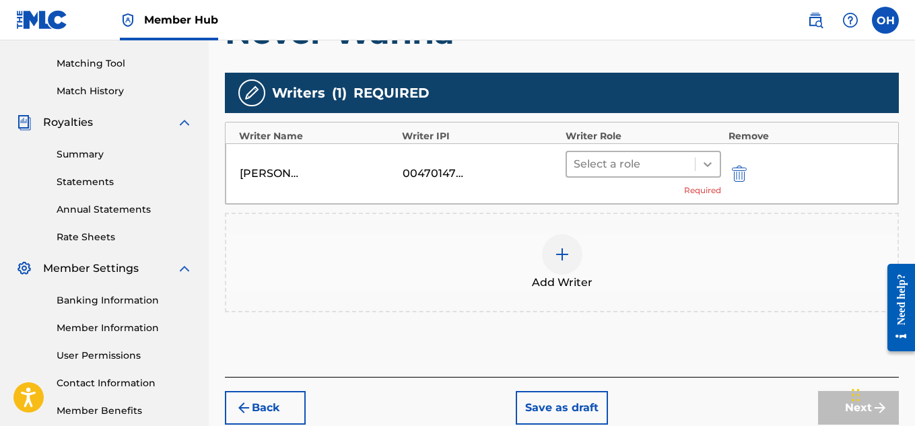
click at [704, 168] on icon at bounding box center [707, 164] width 13 height 13
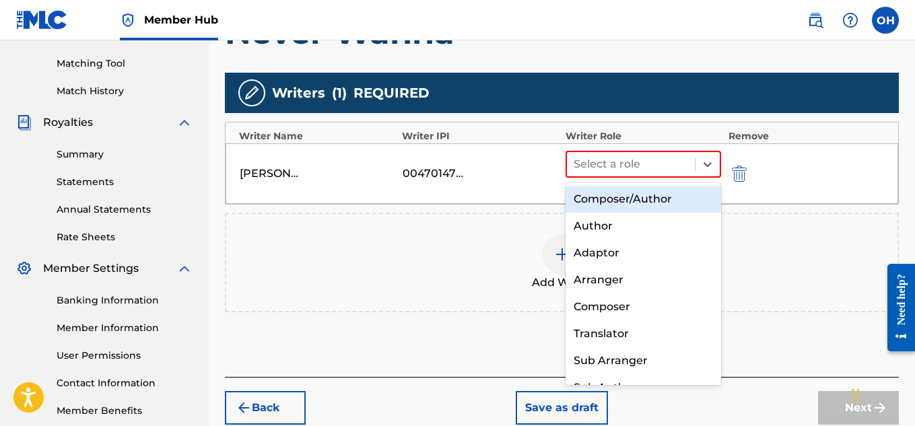
click at [624, 207] on div "Composer/Author" at bounding box center [644, 199] width 156 height 27
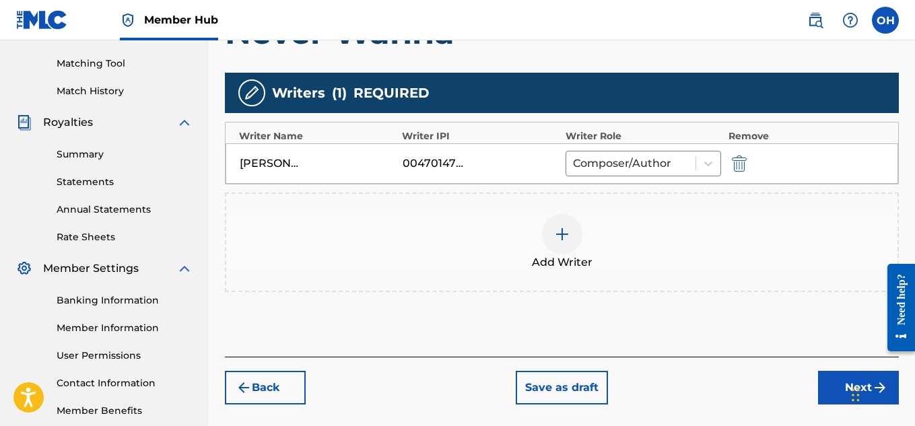
click at [568, 231] on img at bounding box center [562, 234] width 16 height 16
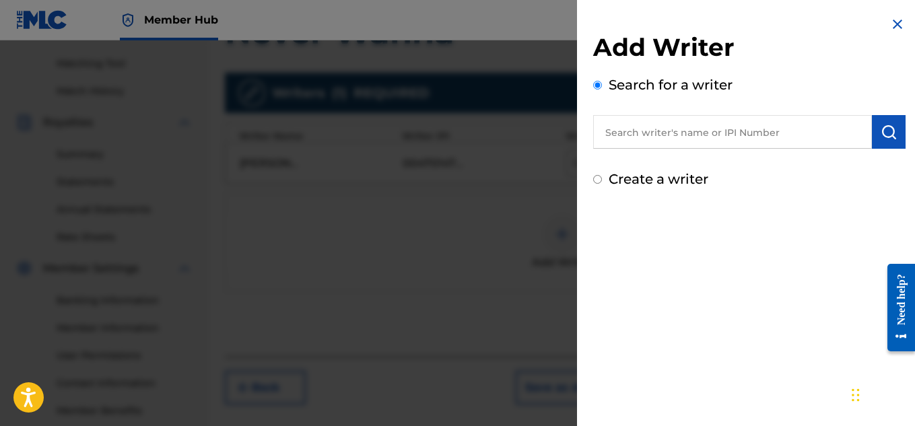
click at [711, 136] on input "text" at bounding box center [732, 132] width 279 height 34
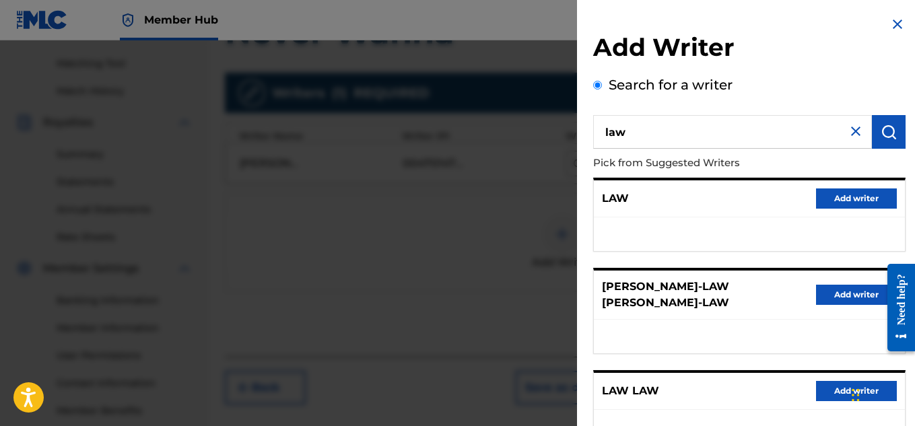
click at [711, 133] on input "law" at bounding box center [732, 132] width 279 height 34
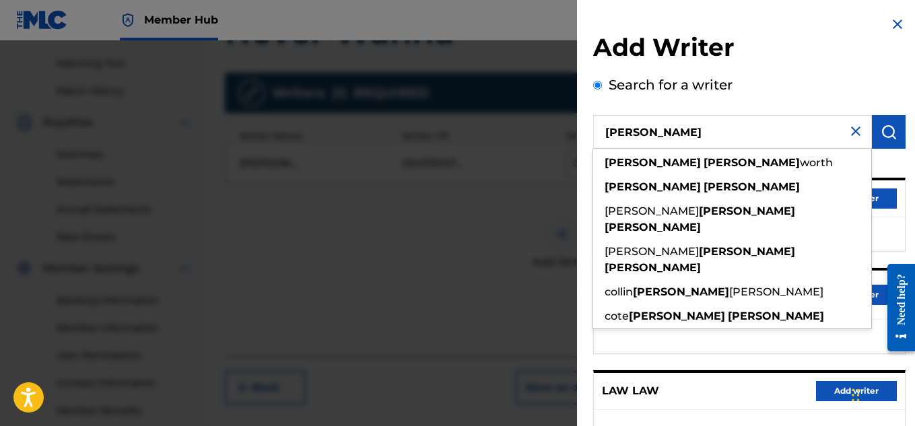
type input "[PERSON_NAME]"
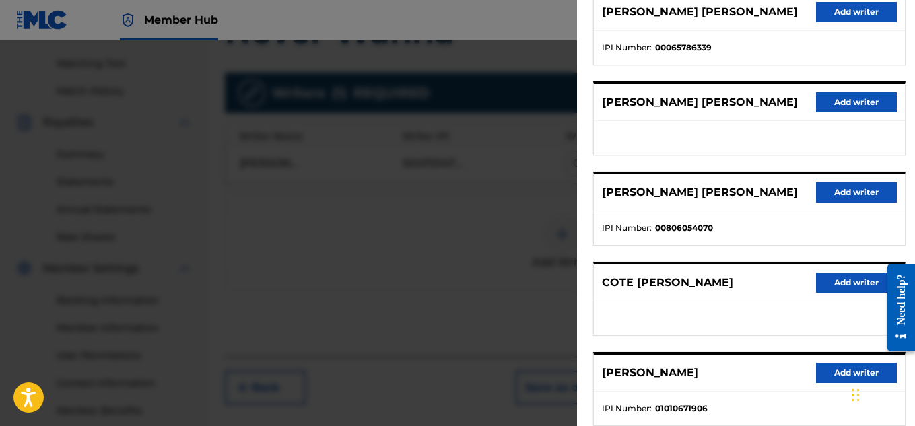
scroll to position [271, 0]
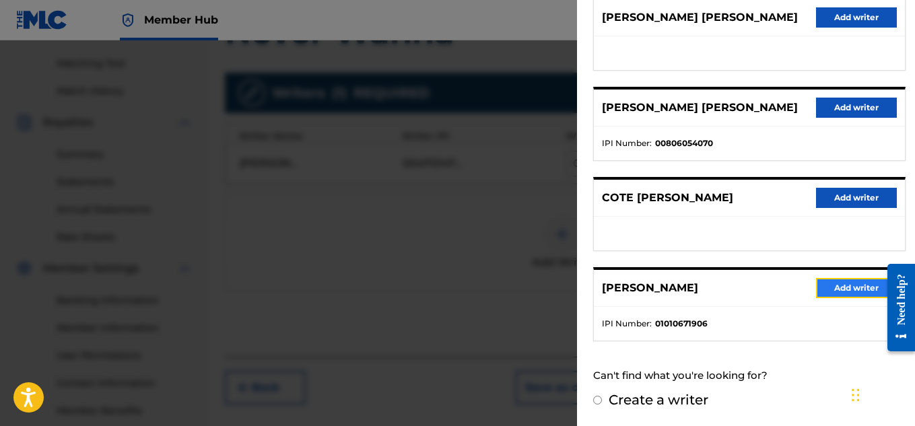
click at [838, 294] on button "Add writer" at bounding box center [856, 288] width 81 height 20
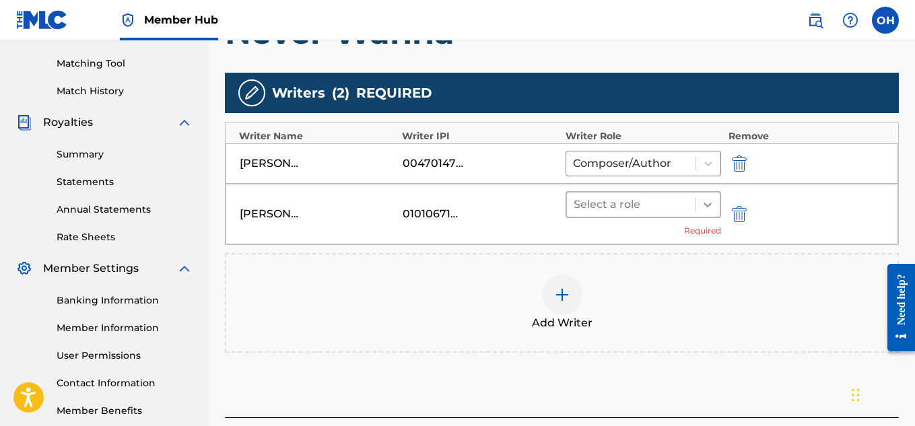
click at [706, 202] on icon at bounding box center [707, 204] width 13 height 13
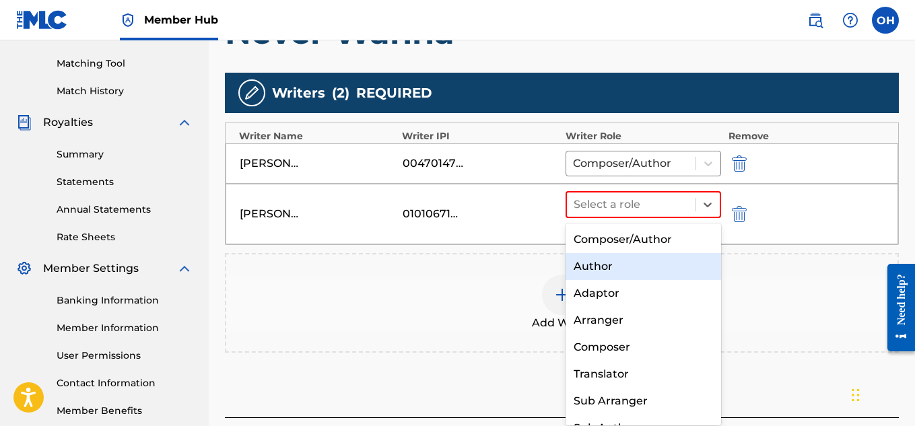
click at [628, 262] on div "Author" at bounding box center [644, 266] width 156 height 27
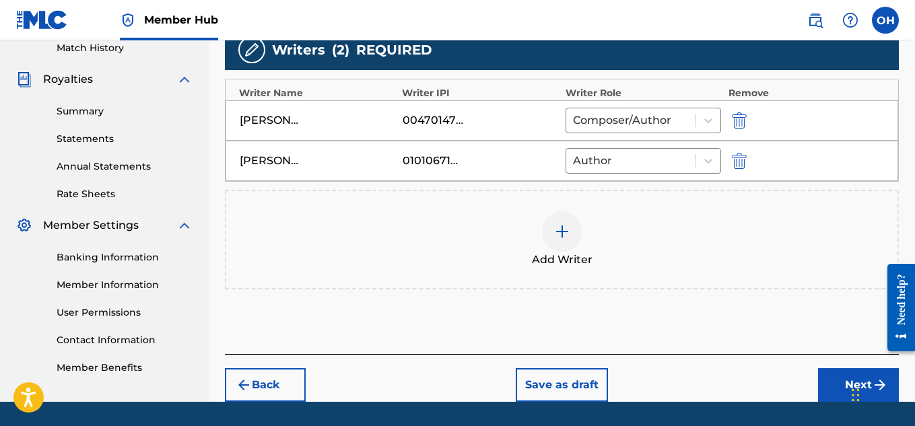
scroll to position [377, 0]
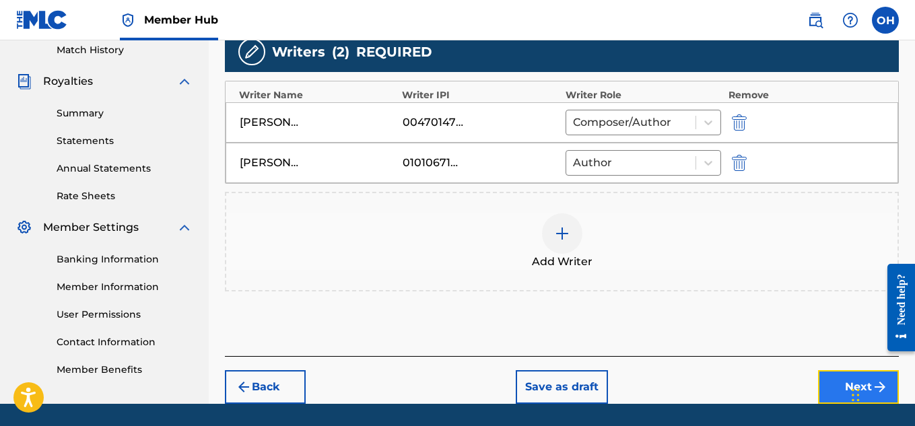
click at [826, 372] on button "Next" at bounding box center [858, 387] width 81 height 34
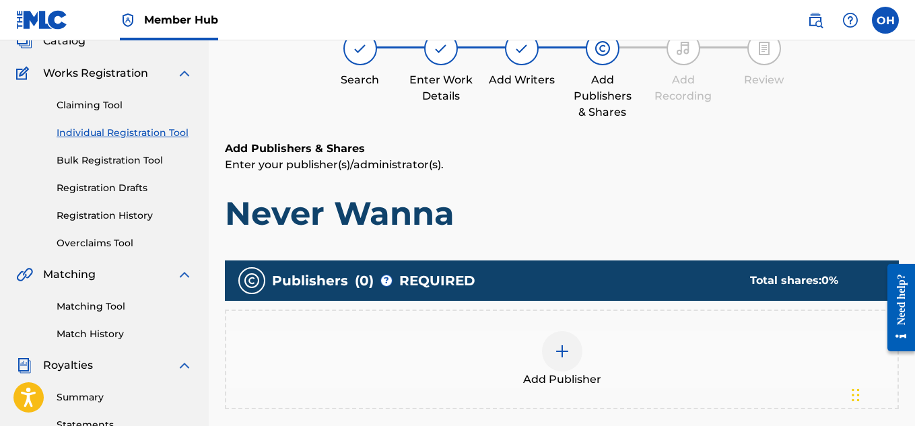
scroll to position [61, 0]
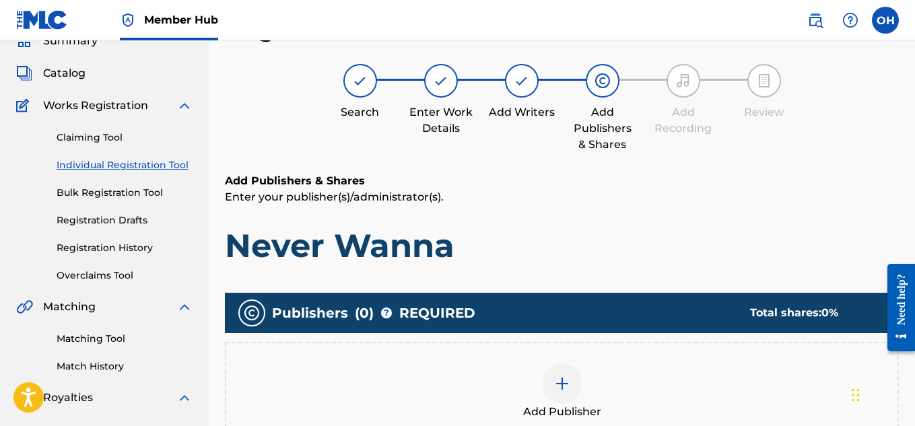
click at [558, 386] on img at bounding box center [562, 384] width 16 height 16
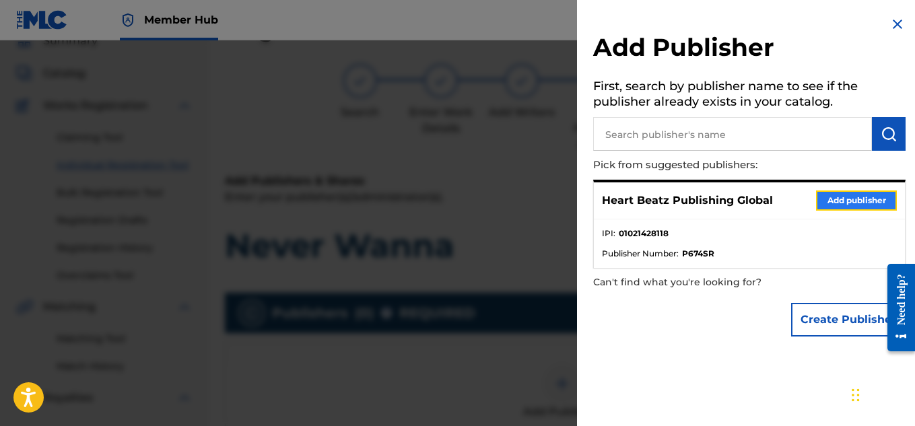
click at [853, 191] on button "Add publisher" at bounding box center [856, 201] width 81 height 20
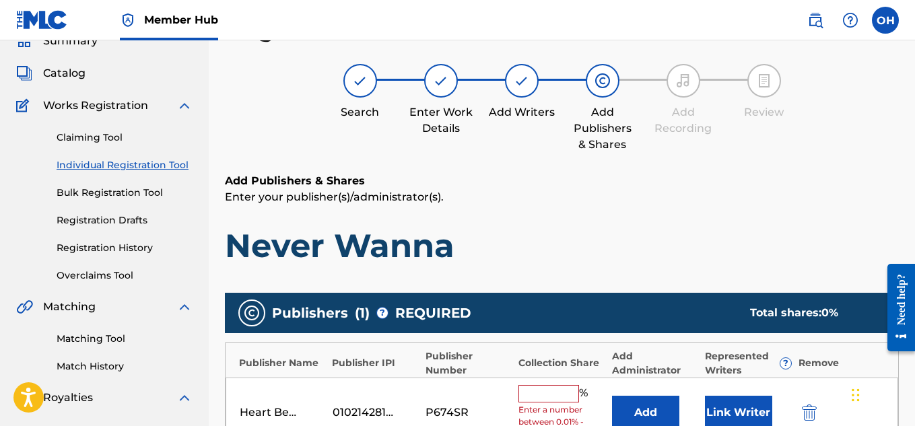
click at [561, 401] on input "text" at bounding box center [549, 394] width 61 height 18
type input "100"
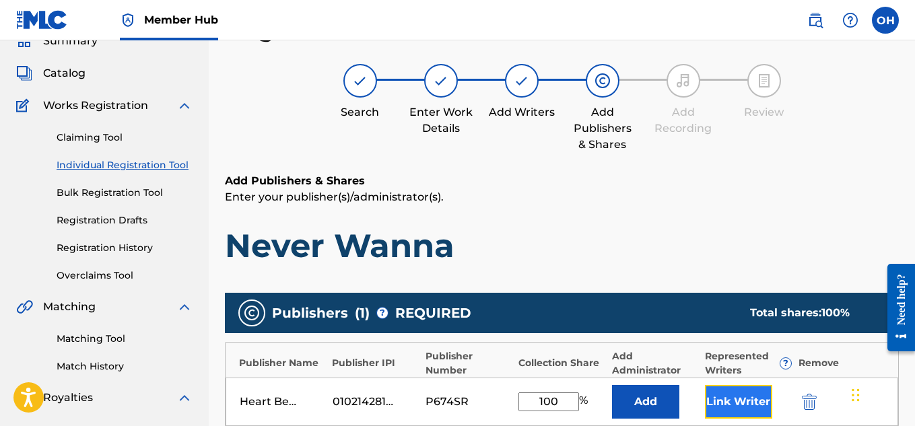
click at [752, 399] on button "Link Writer" at bounding box center [738, 402] width 67 height 34
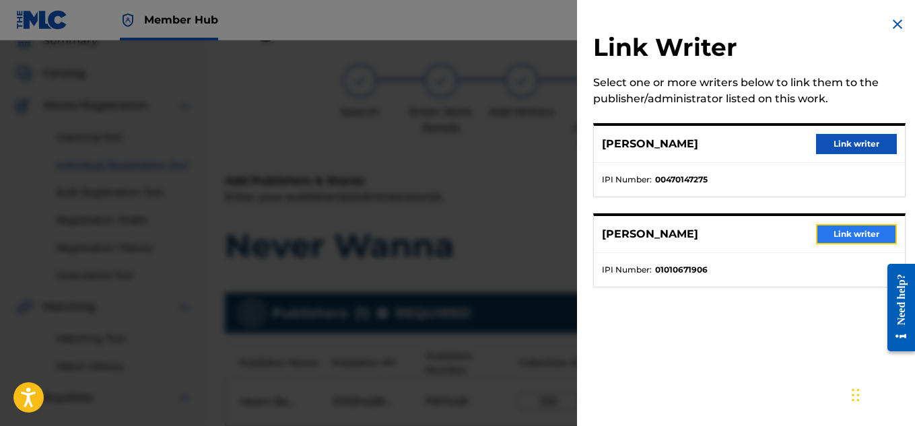
click at [859, 232] on button "Link writer" at bounding box center [856, 234] width 81 height 20
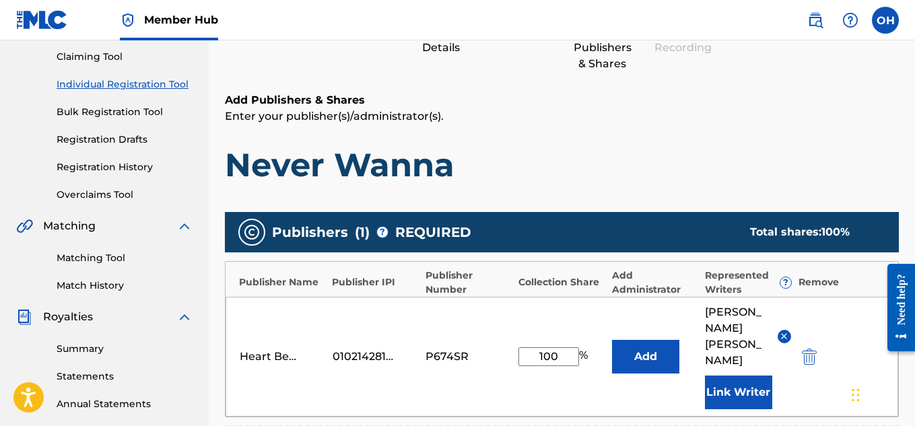
scroll to position [153, 0]
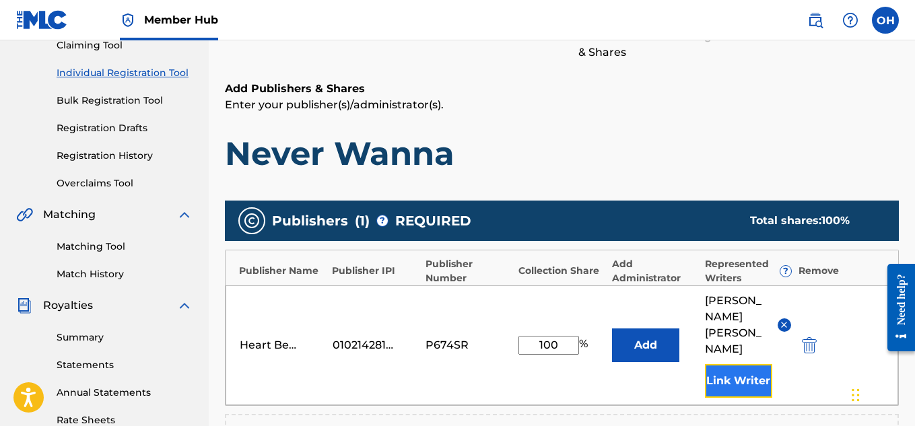
click at [733, 364] on button "Link Writer" at bounding box center [738, 381] width 67 height 34
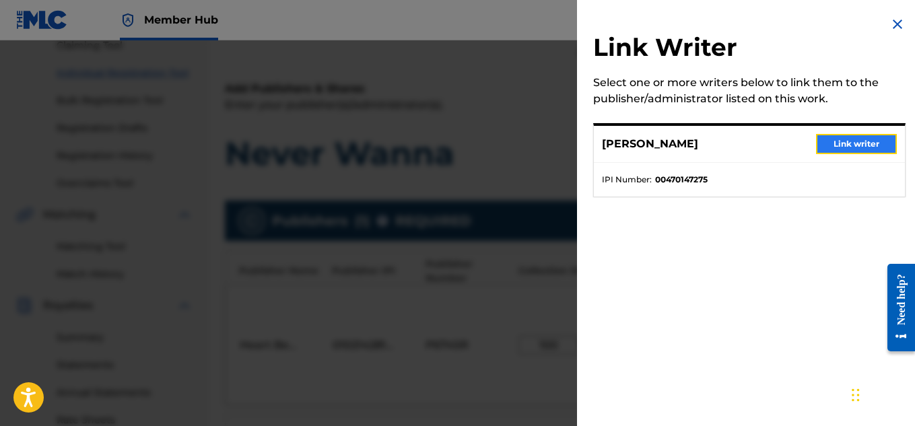
click at [842, 144] on button "Link writer" at bounding box center [856, 144] width 81 height 20
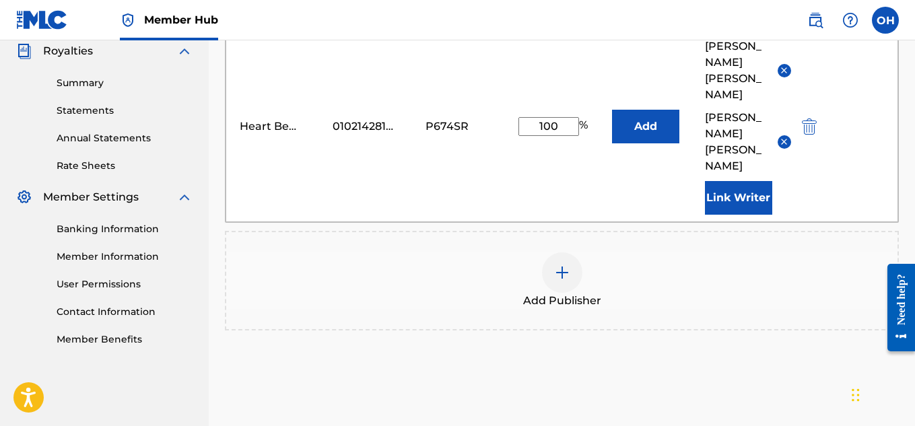
scroll to position [410, 0]
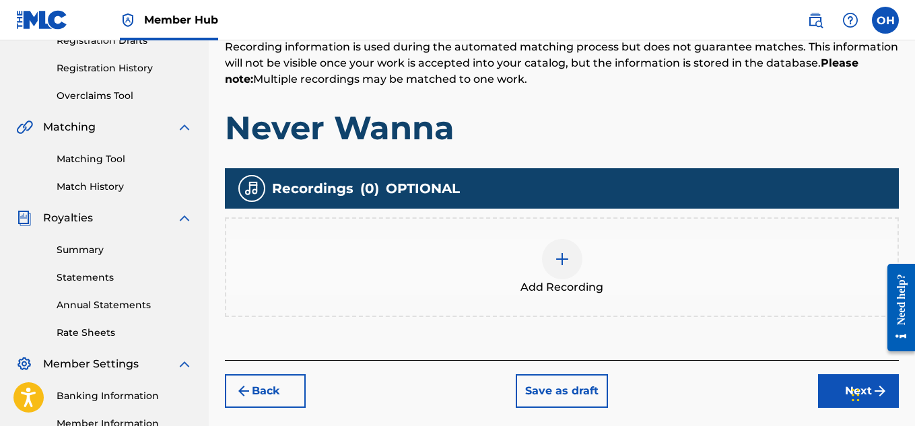
scroll to position [265, 0]
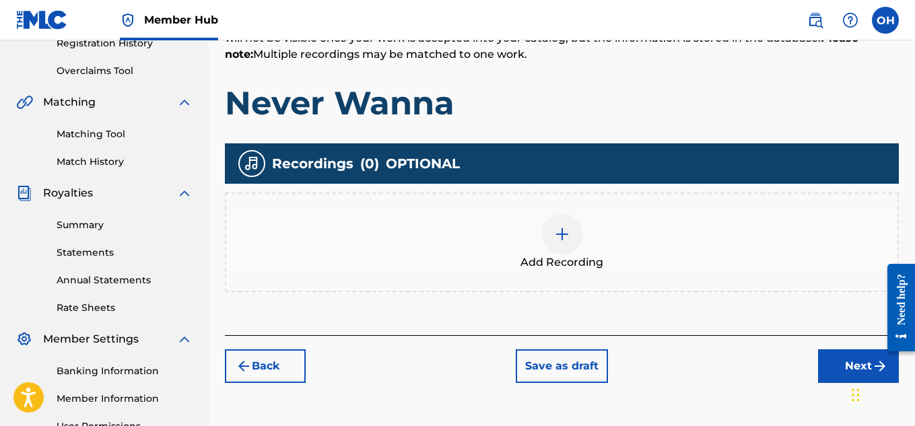
click at [581, 244] on div "Add Recording" at bounding box center [562, 242] width 672 height 57
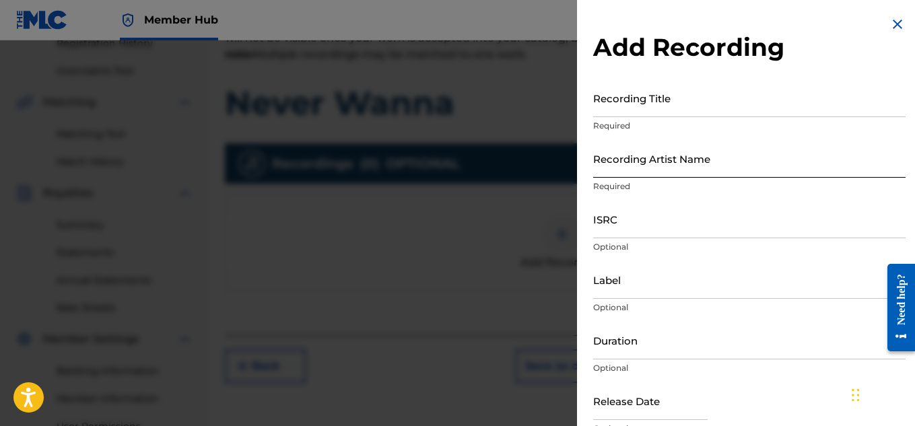
click at [704, 174] on input "Recording Artist Name" at bounding box center [749, 158] width 313 height 38
type input "[PERSON_NAME] OTS"
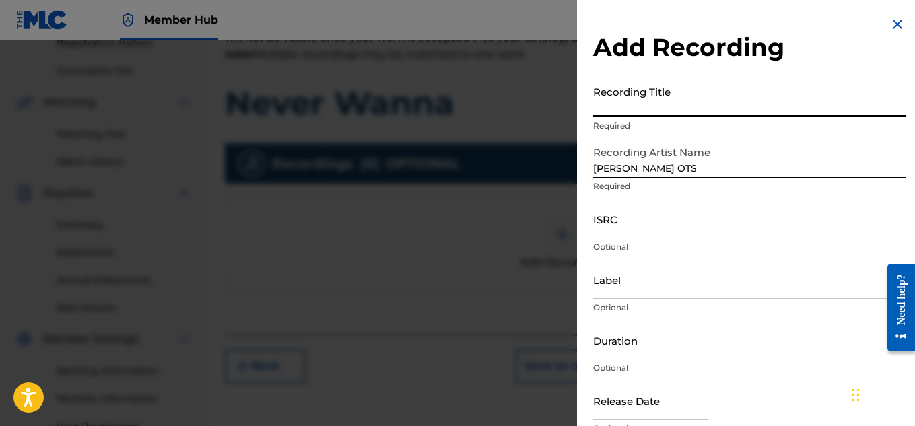
click at [641, 111] on input "Recording Title" at bounding box center [749, 98] width 313 height 38
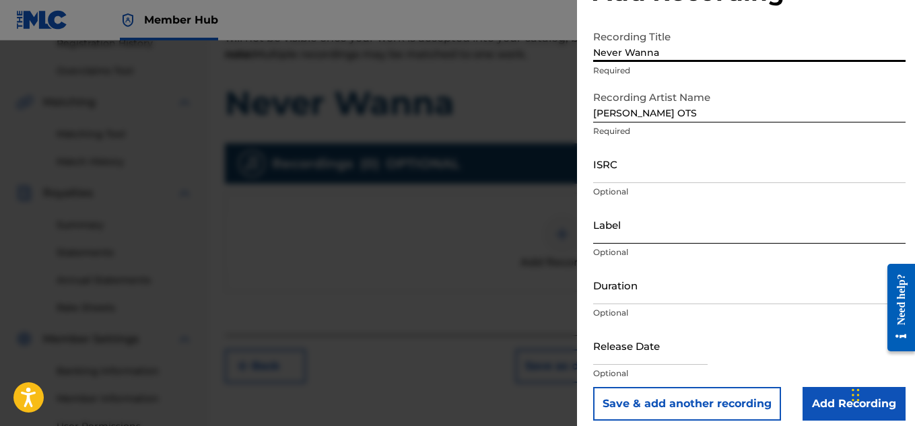
scroll to position [56, 0]
type input "Never Wanna"
click at [643, 237] on input "Label" at bounding box center [749, 224] width 313 height 38
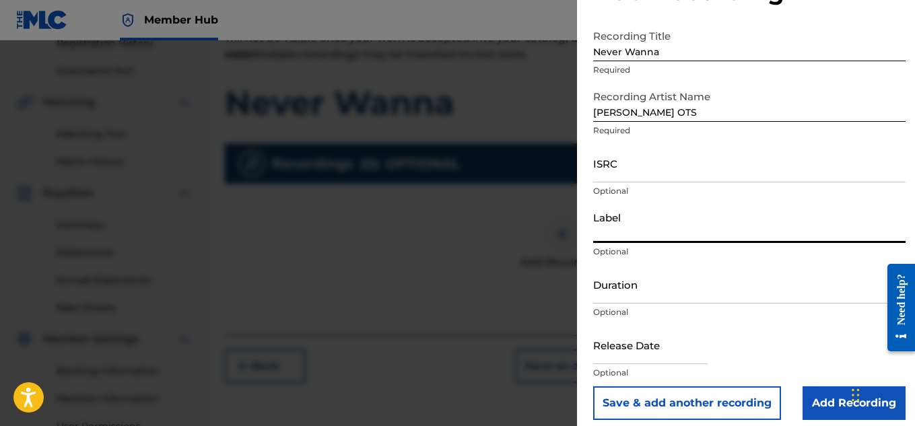
type input "Heartbeatz Entertainment"
click at [805, 386] on div "Release Date Optional" at bounding box center [749, 356] width 313 height 61
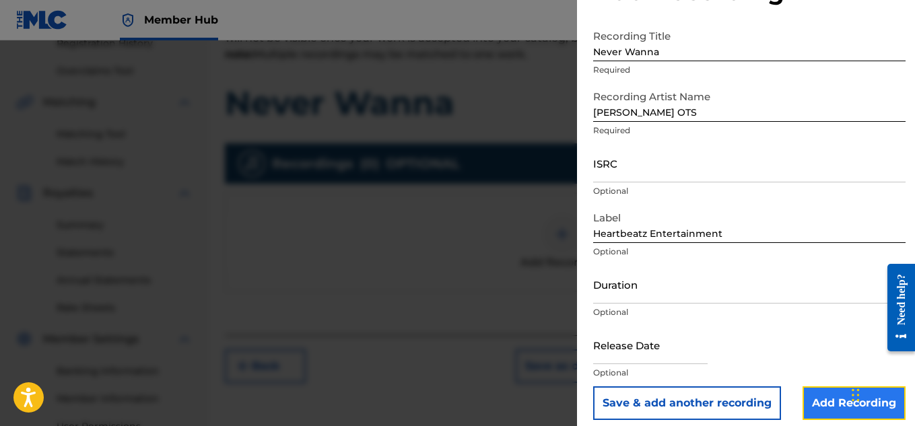
click at [811, 395] on input "Add Recording" at bounding box center [854, 404] width 103 height 34
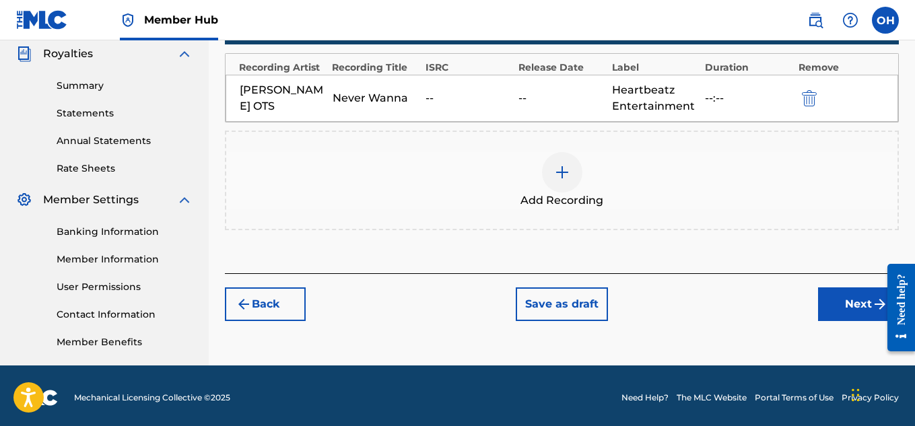
scroll to position [409, 0]
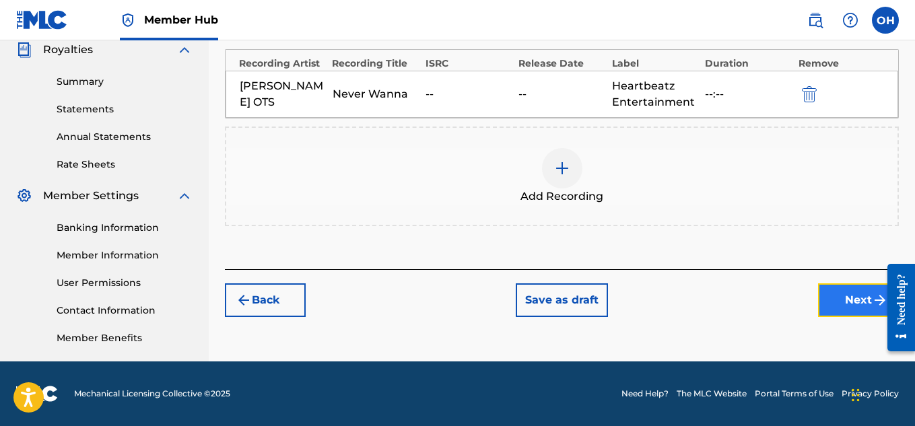
click at [846, 309] on button "Next" at bounding box center [858, 301] width 81 height 34
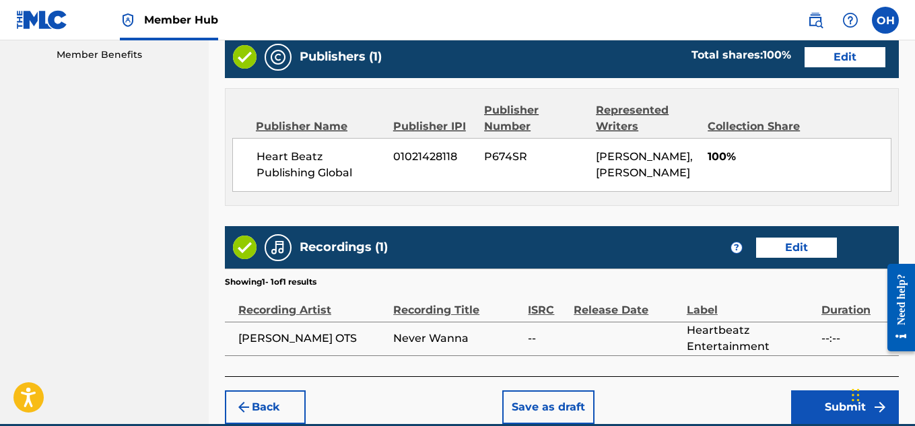
scroll to position [771, 0]
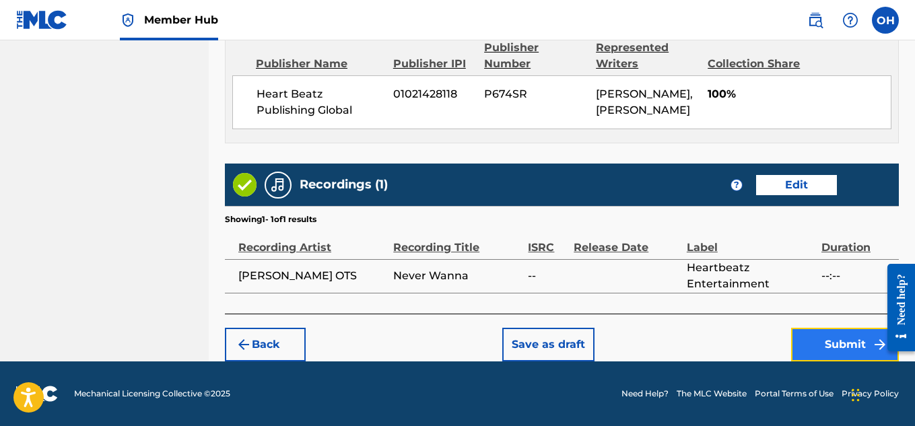
click at [833, 340] on button "Submit" at bounding box center [845, 345] width 108 height 34
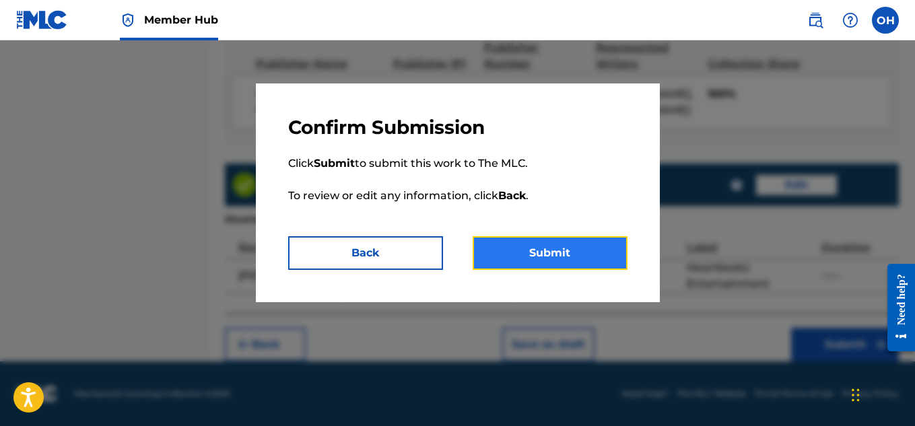
click at [603, 259] on button "Submit" at bounding box center [550, 253] width 155 height 34
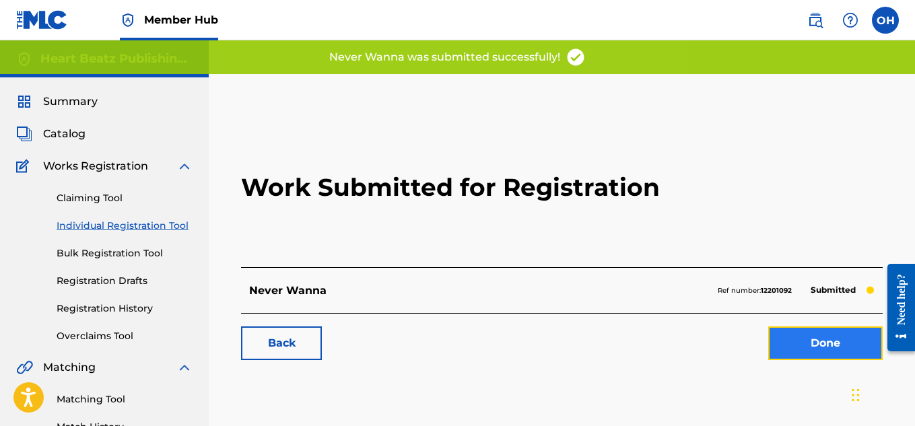
click at [809, 344] on link "Done" at bounding box center [825, 344] width 114 height 34
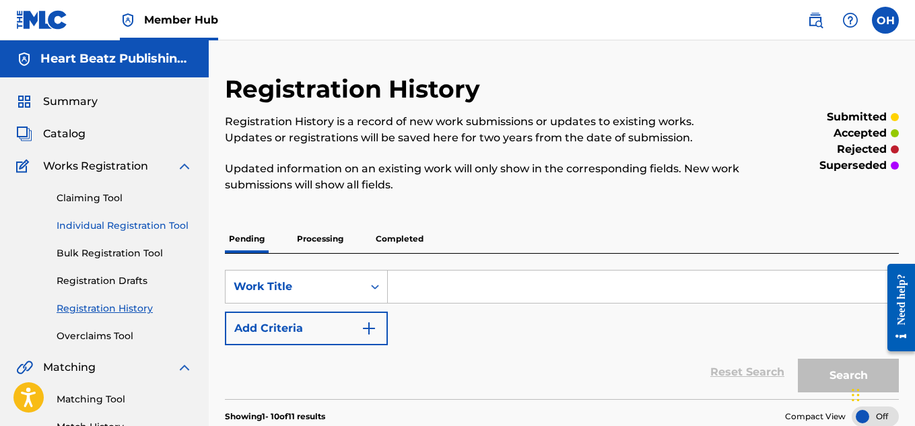
click at [133, 220] on link "Individual Registration Tool" at bounding box center [125, 226] width 136 height 14
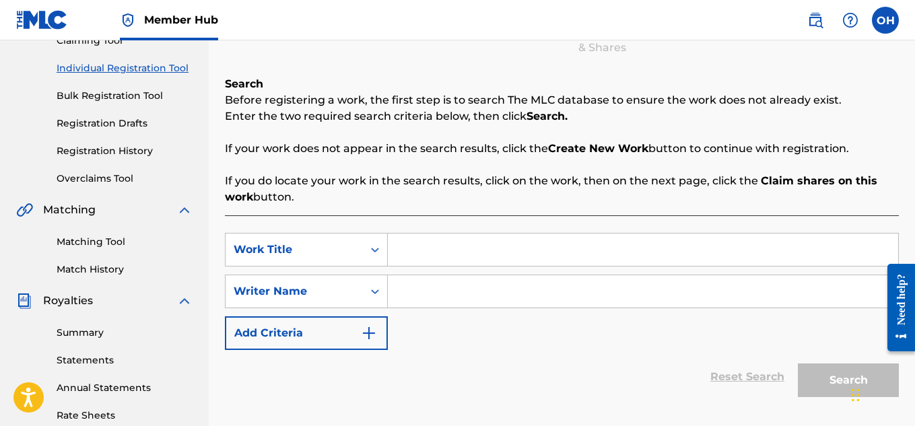
scroll to position [158, 0]
click at [427, 253] on input "Search Form" at bounding box center [643, 249] width 511 height 32
type input "You and Me"
click at [420, 282] on input "Search Form" at bounding box center [643, 291] width 511 height 32
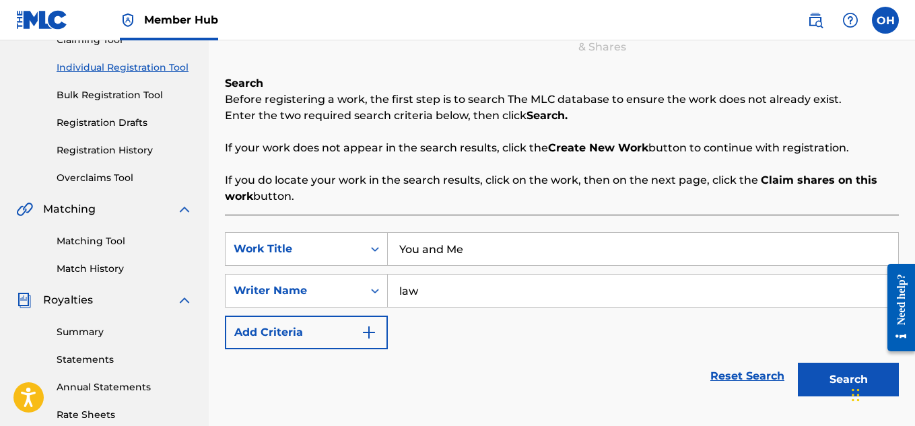
type input "law"
click at [798, 363] on button "Search" at bounding box center [848, 380] width 101 height 34
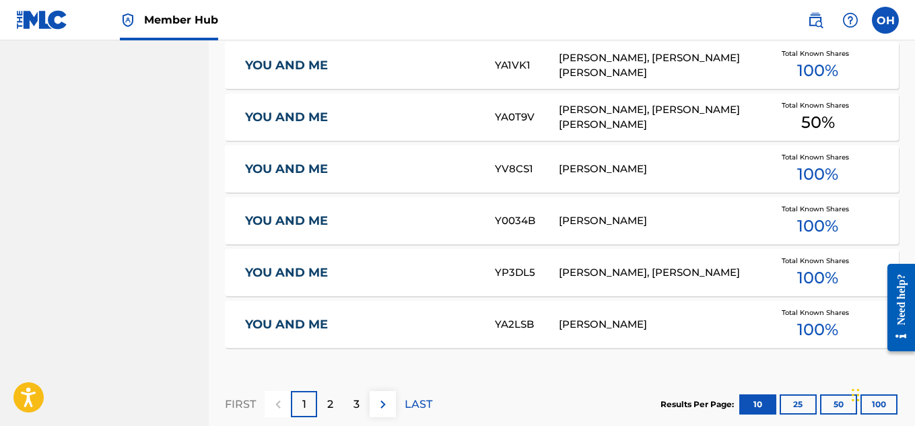
scroll to position [969, 0]
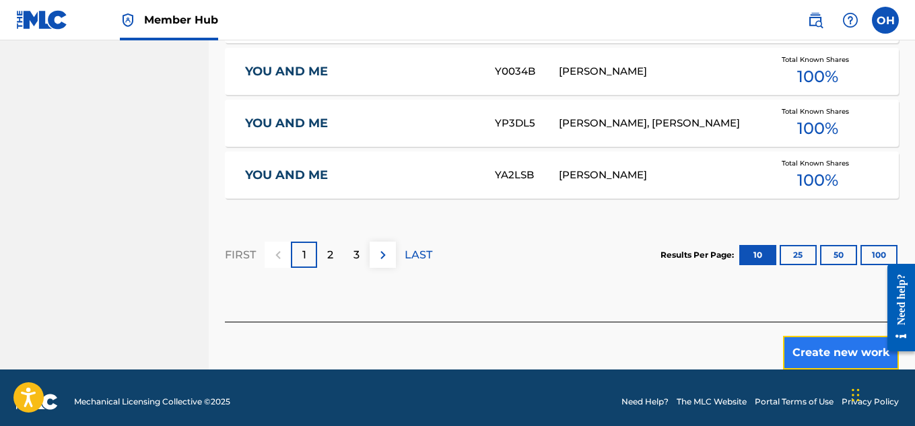
click at [831, 346] on button "Create new work" at bounding box center [841, 353] width 116 height 34
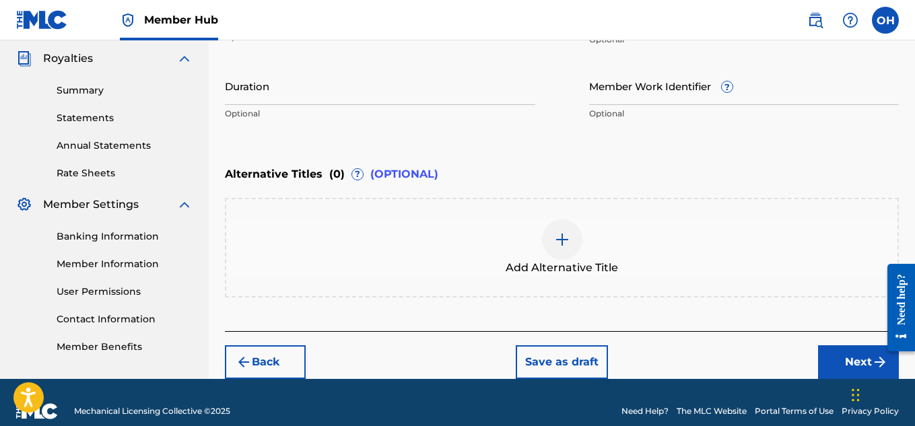
scroll to position [418, 0]
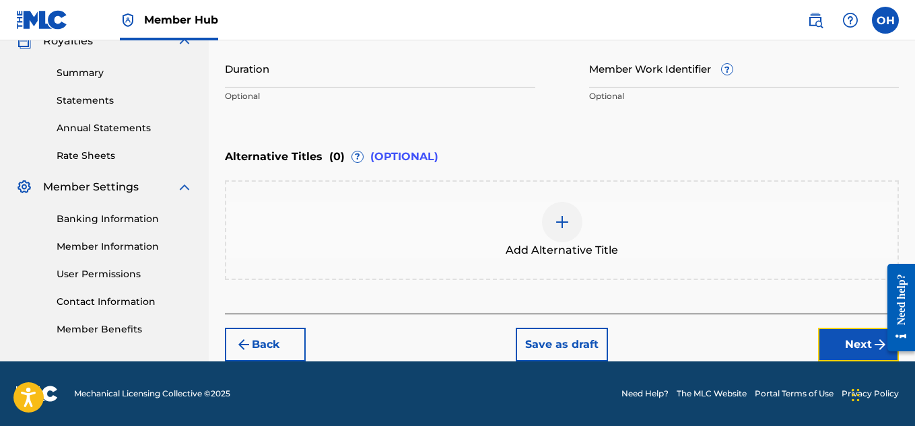
click at [843, 341] on button "Next" at bounding box center [858, 345] width 81 height 34
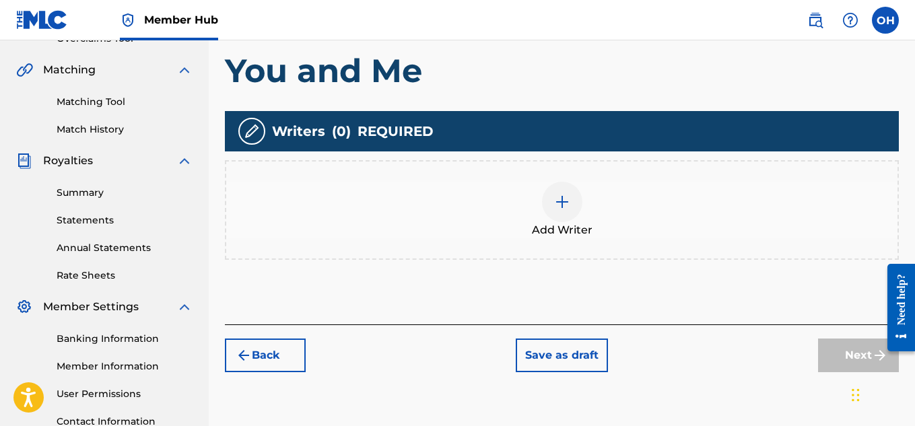
scroll to position [310, 0]
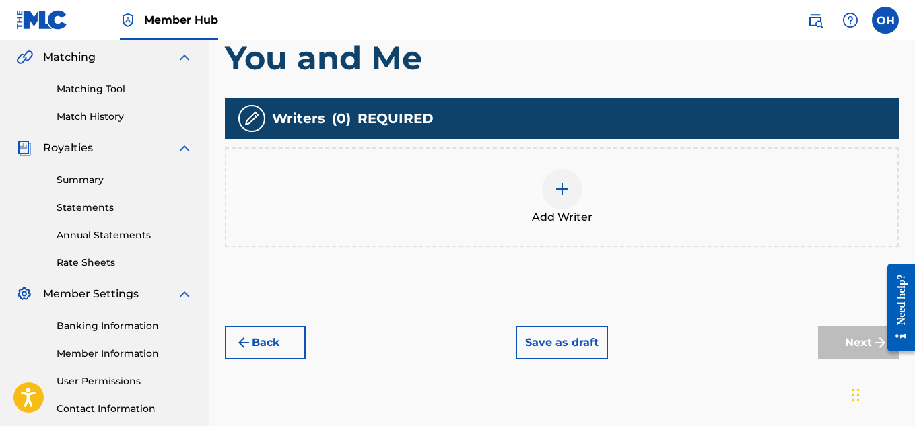
click at [569, 193] on div at bounding box center [562, 189] width 40 height 40
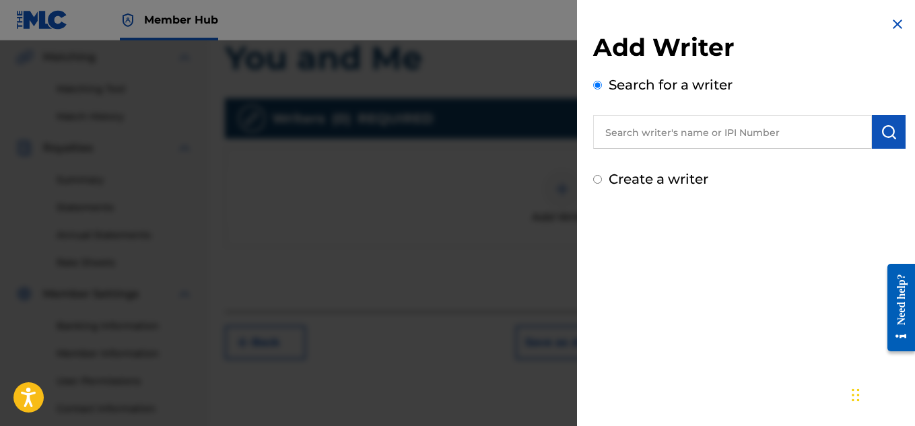
click at [692, 121] on input "text" at bounding box center [732, 132] width 279 height 34
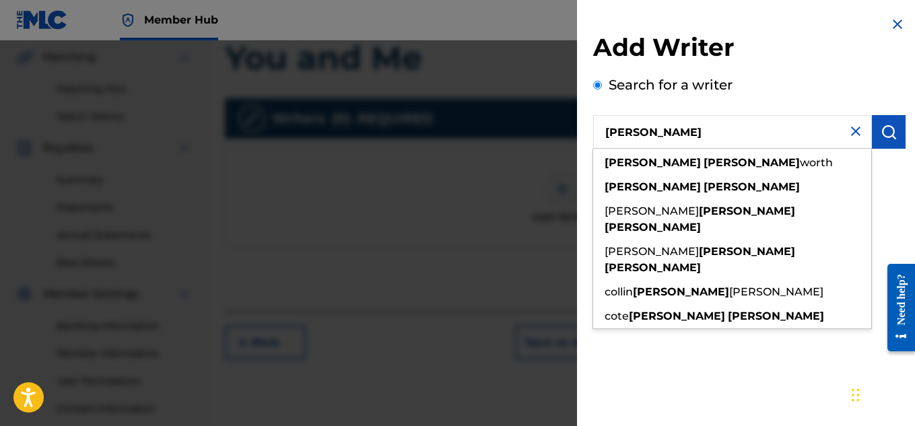
type input "[PERSON_NAME]"
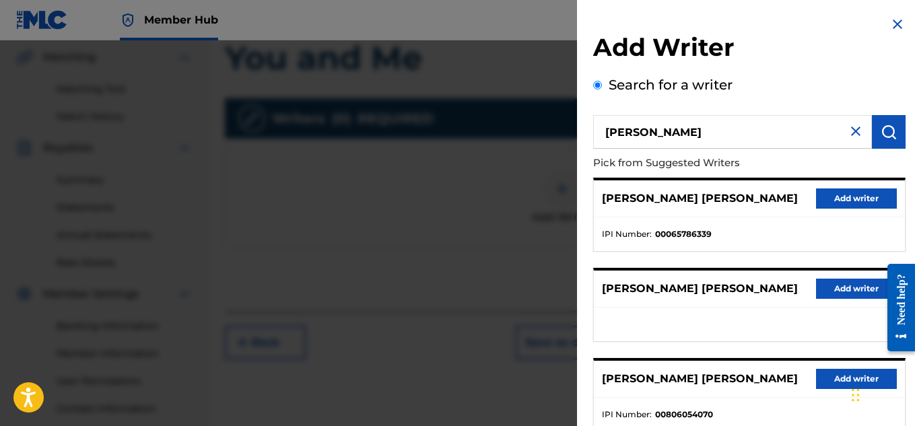
scroll to position [271, 0]
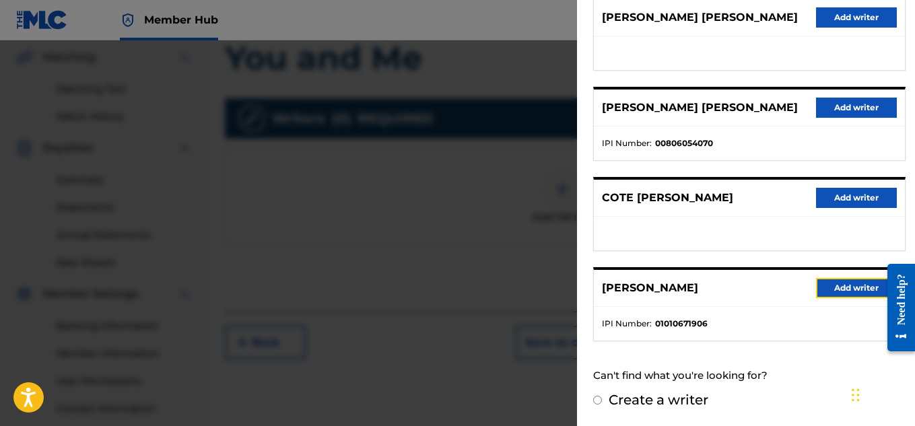
click at [834, 289] on button "Add writer" at bounding box center [856, 288] width 81 height 20
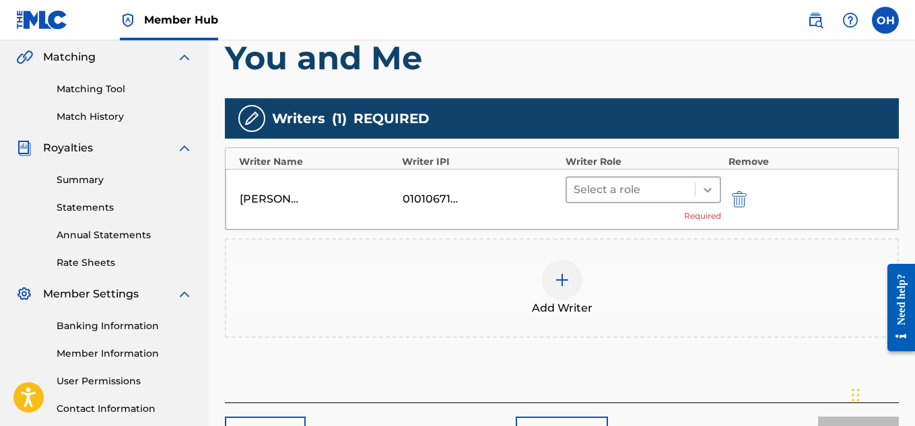
click at [706, 189] on icon at bounding box center [708, 190] width 8 height 5
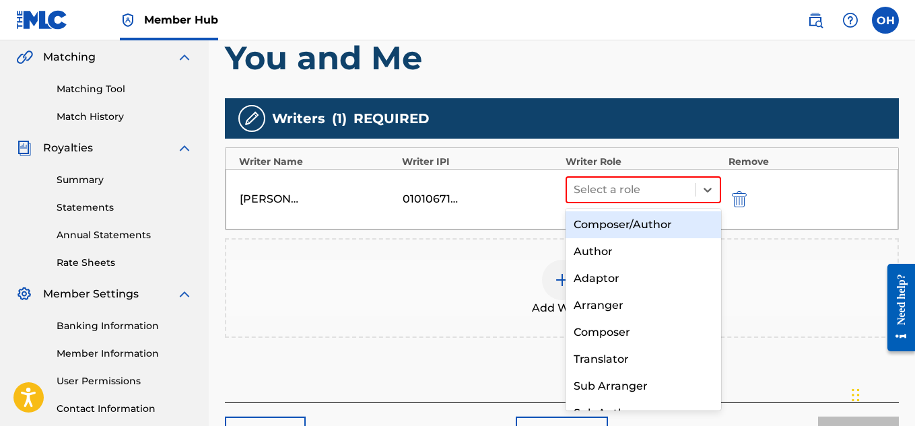
click at [664, 230] on div "Composer/Author" at bounding box center [644, 224] width 156 height 27
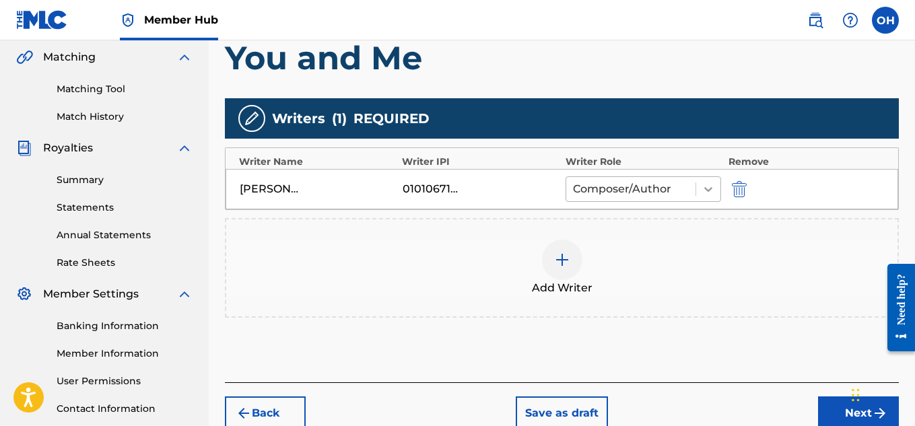
click at [705, 193] on icon at bounding box center [708, 189] width 13 height 13
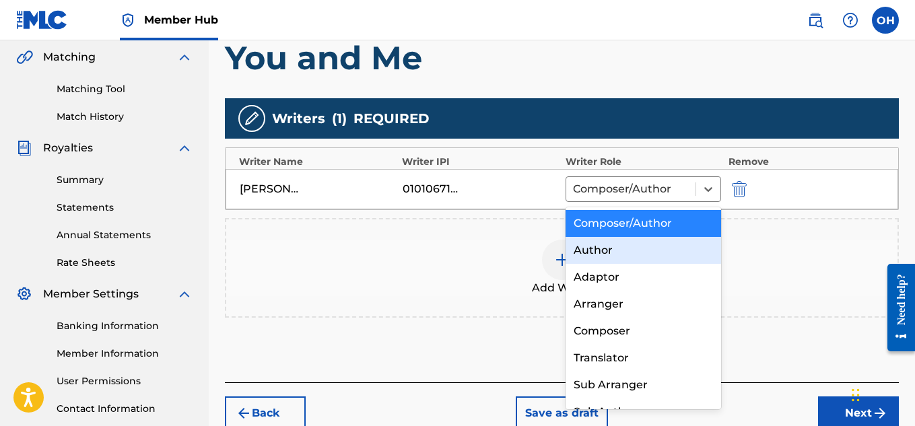
click at [657, 246] on div "Author" at bounding box center [644, 250] width 156 height 27
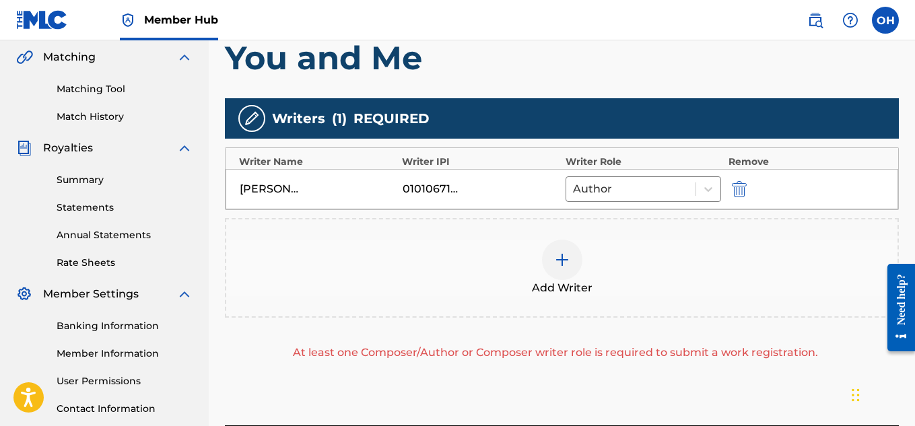
click at [558, 263] on img at bounding box center [562, 260] width 16 height 16
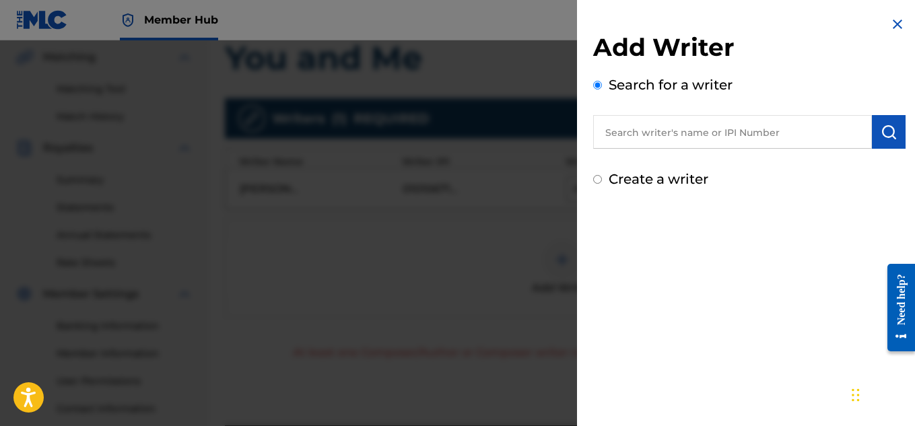
click at [688, 146] on input "text" at bounding box center [732, 132] width 279 height 34
click at [688, 141] on input "text" at bounding box center [732, 132] width 279 height 34
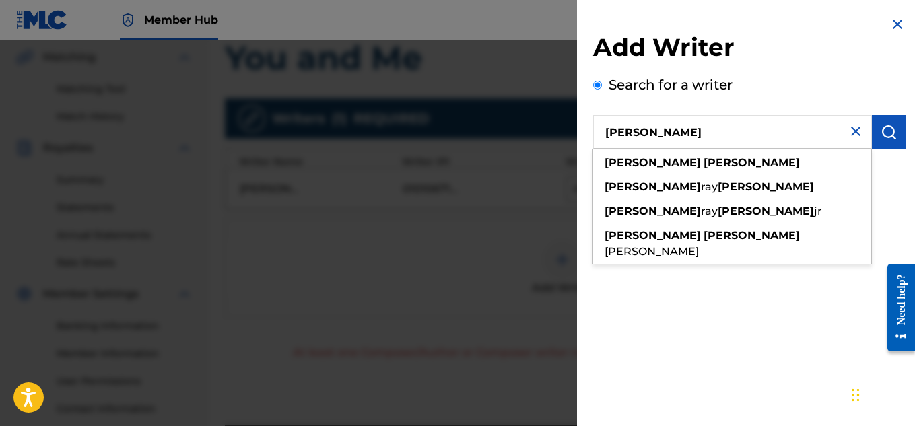
type input "[PERSON_NAME]"
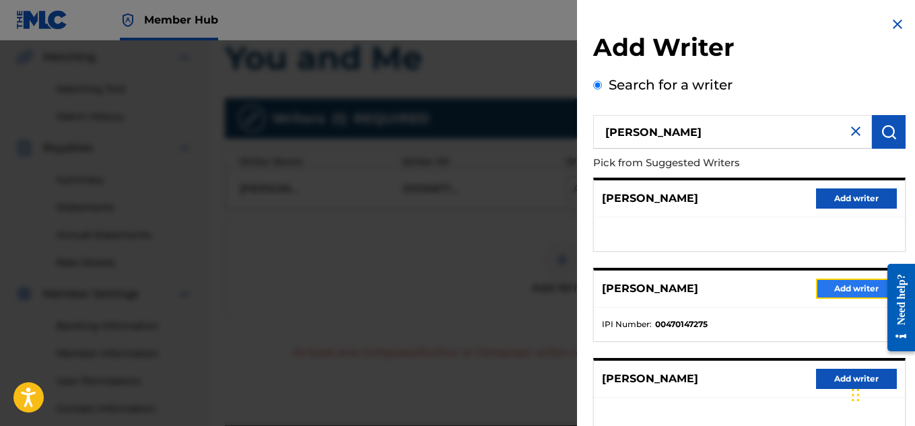
click at [853, 288] on button "Add writer" at bounding box center [856, 289] width 81 height 20
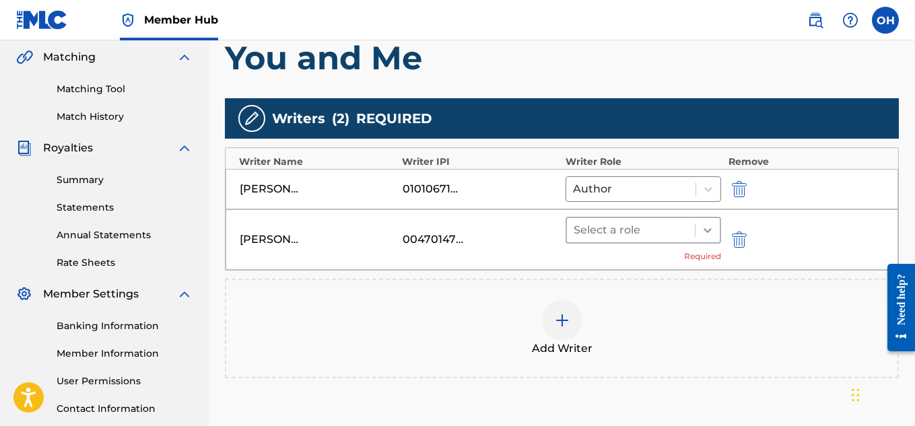
click at [702, 231] on div at bounding box center [708, 230] width 24 height 24
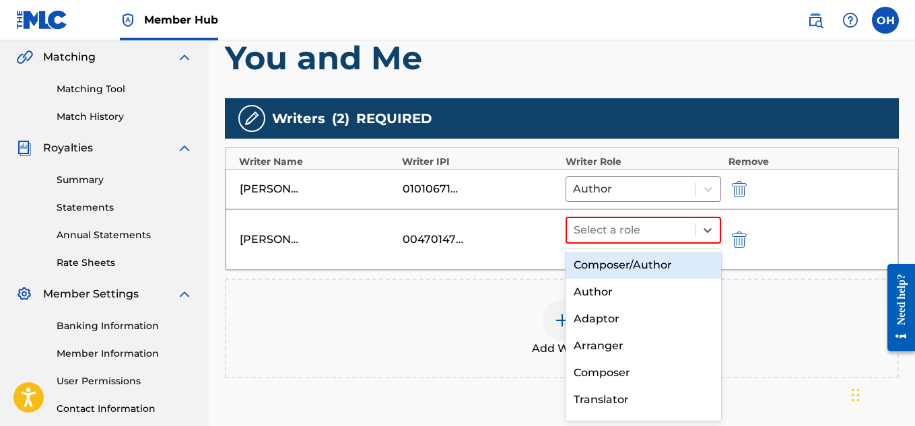
click at [668, 265] on div "Composer/Author" at bounding box center [644, 265] width 156 height 27
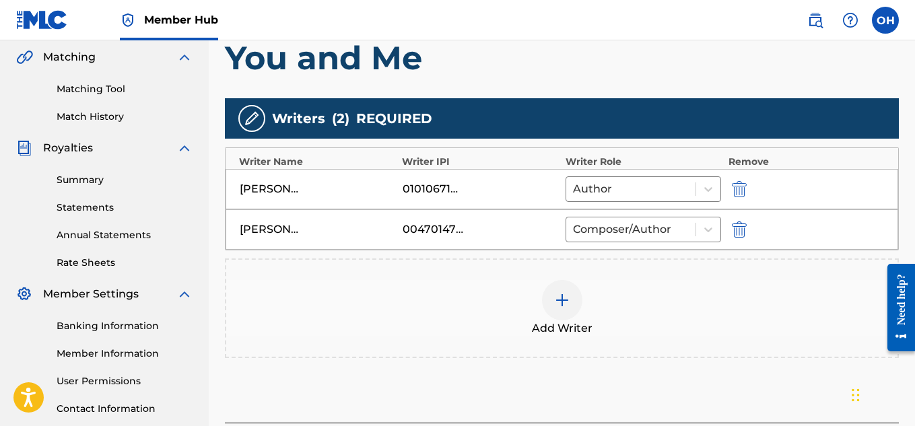
scroll to position [420, 0]
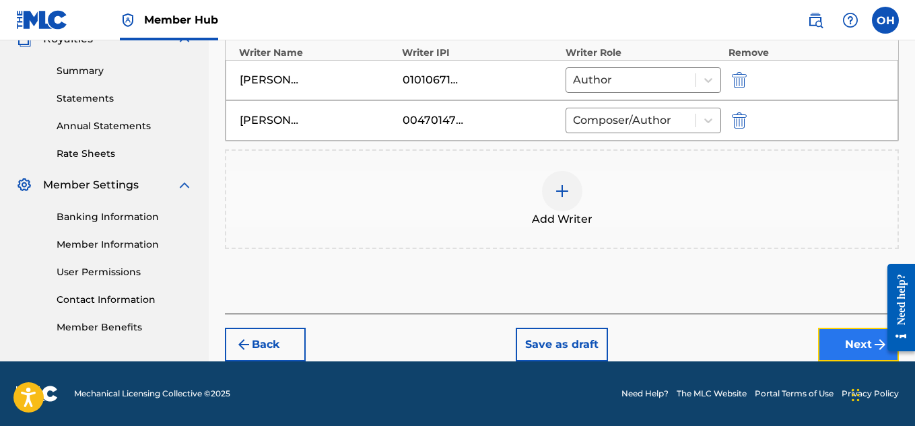
click at [844, 353] on button "Next" at bounding box center [858, 345] width 81 height 34
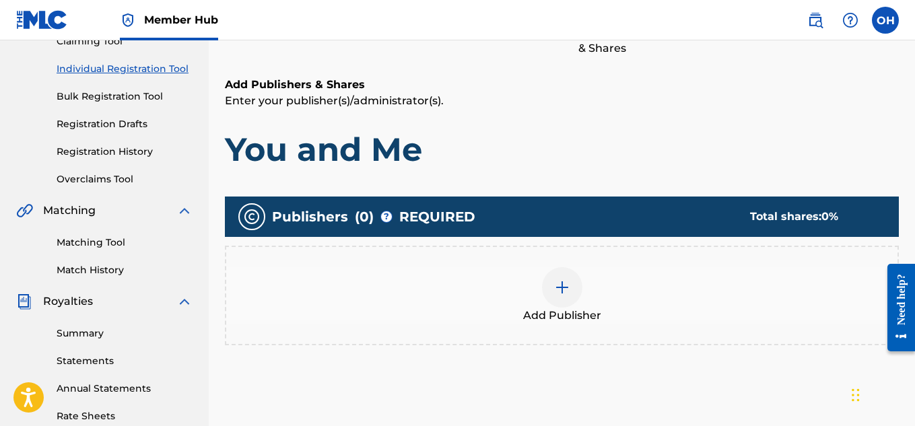
scroll to position [158, 0]
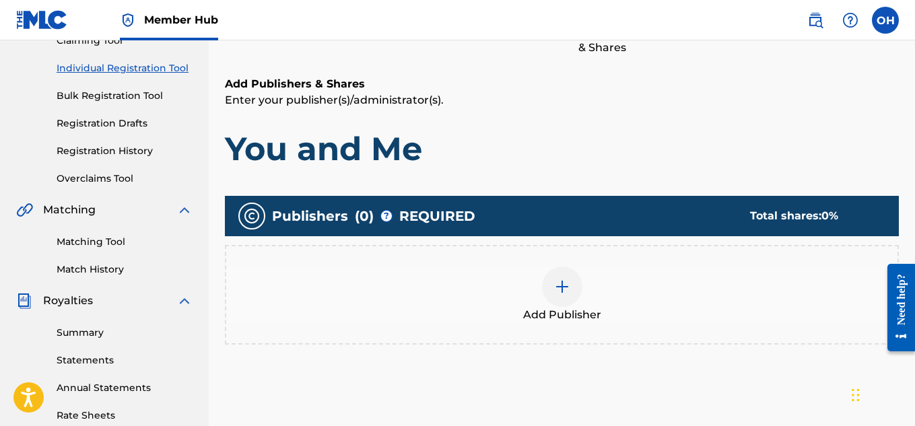
click at [566, 300] on div at bounding box center [562, 287] width 40 height 40
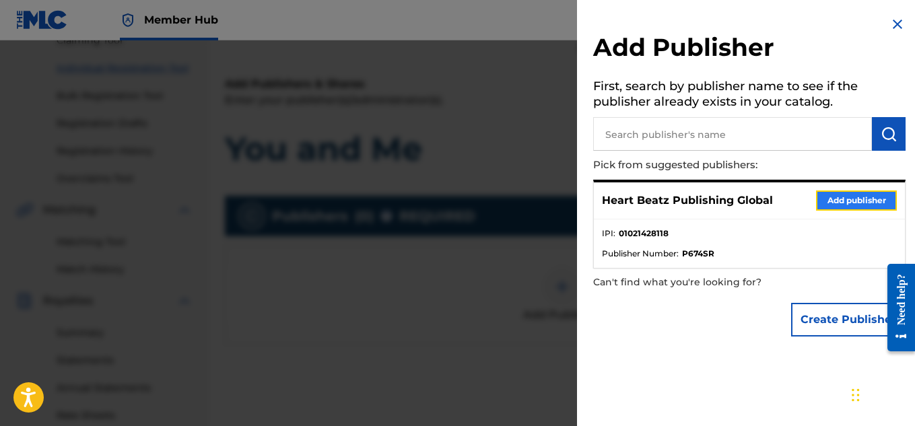
click at [841, 197] on button "Add publisher" at bounding box center [856, 201] width 81 height 20
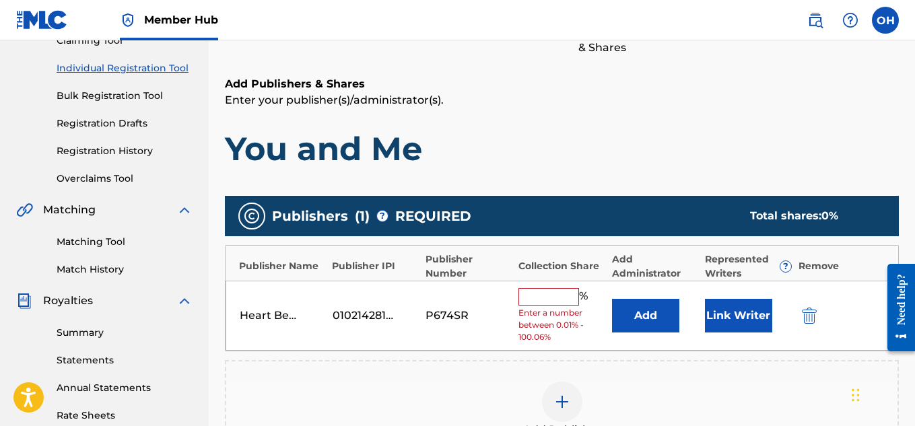
click at [561, 296] on input "text" at bounding box center [549, 297] width 61 height 18
type input "100"
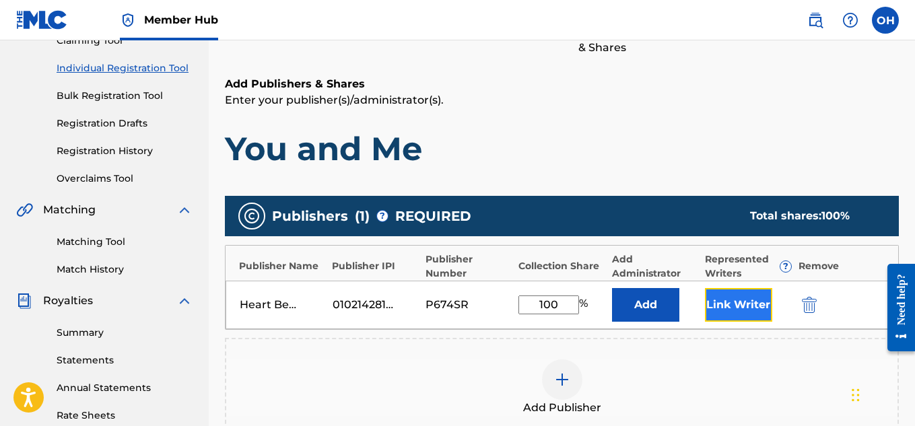
click at [753, 319] on button "Link Writer" at bounding box center [738, 305] width 67 height 34
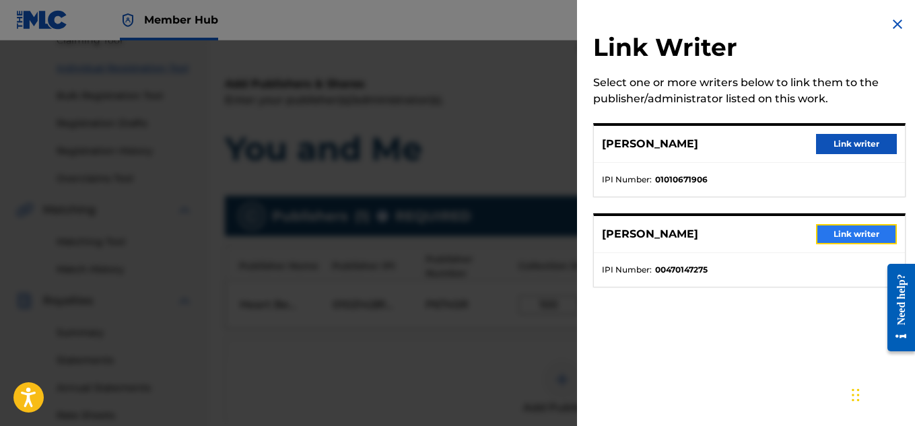
click at [835, 229] on button "Link writer" at bounding box center [856, 234] width 81 height 20
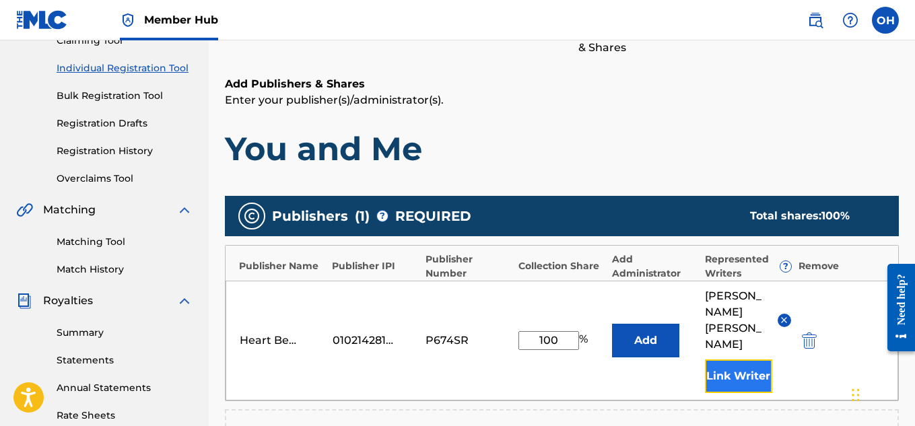
click at [717, 360] on button "Link Writer" at bounding box center [738, 377] width 67 height 34
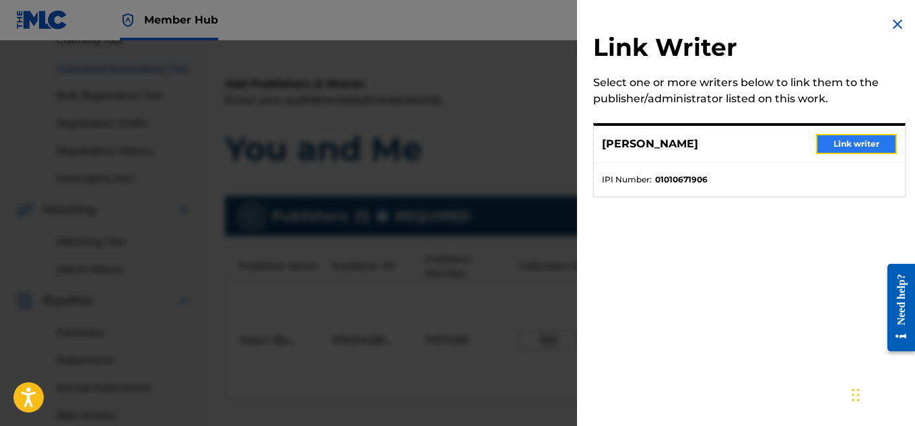
click at [859, 150] on button "Link writer" at bounding box center [856, 144] width 81 height 20
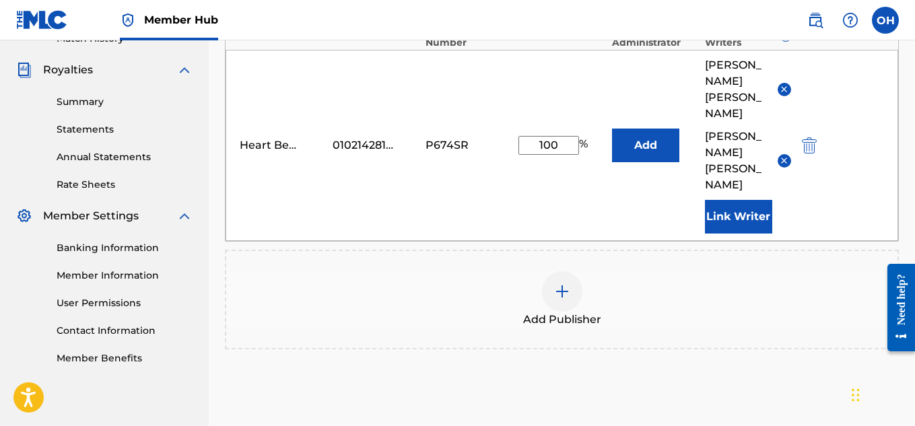
scroll to position [465, 0]
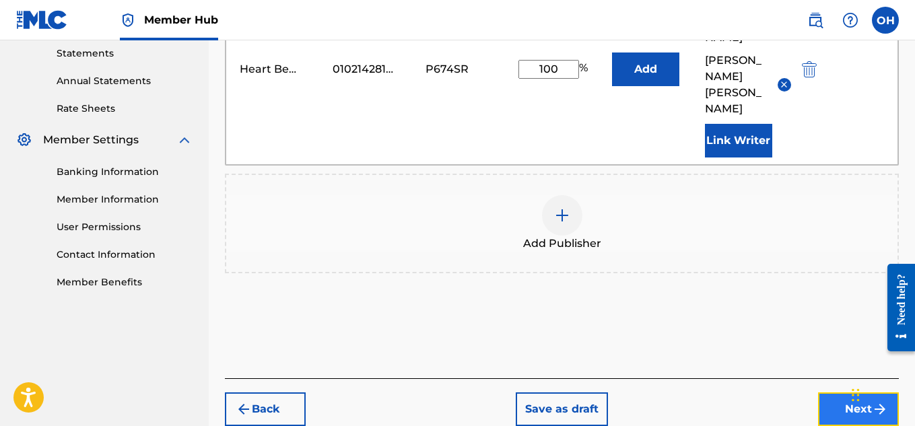
click at [834, 393] on button "Next" at bounding box center [858, 410] width 81 height 34
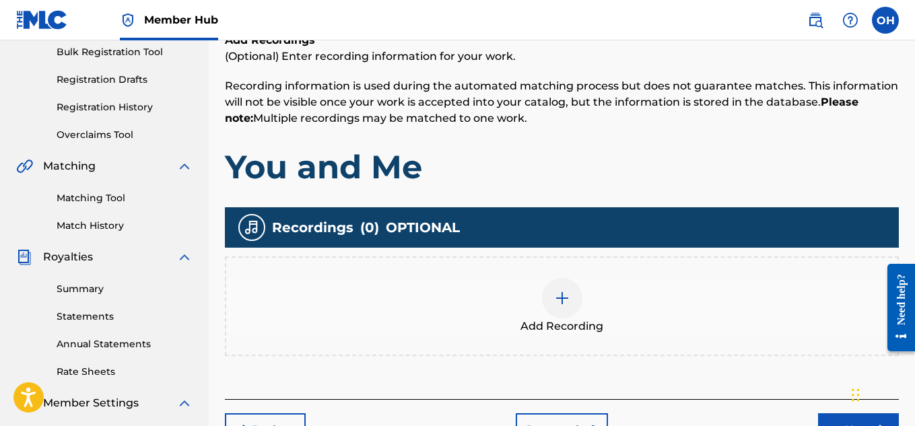
scroll to position [205, 0]
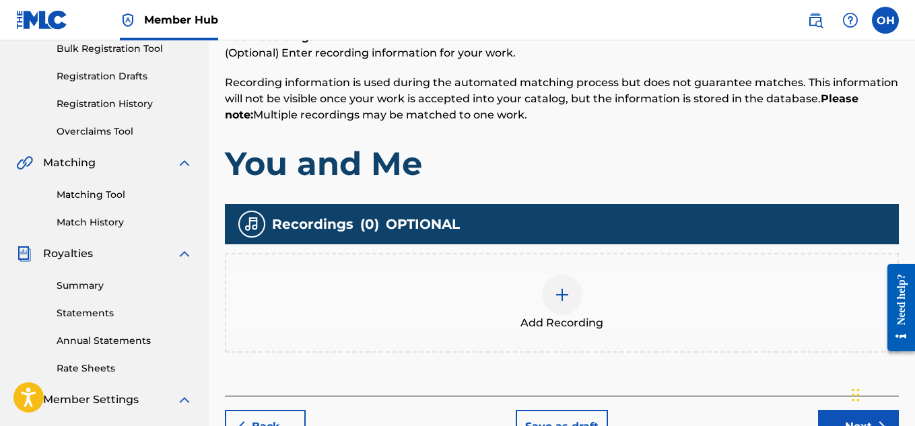
click at [568, 284] on div at bounding box center [562, 295] width 40 height 40
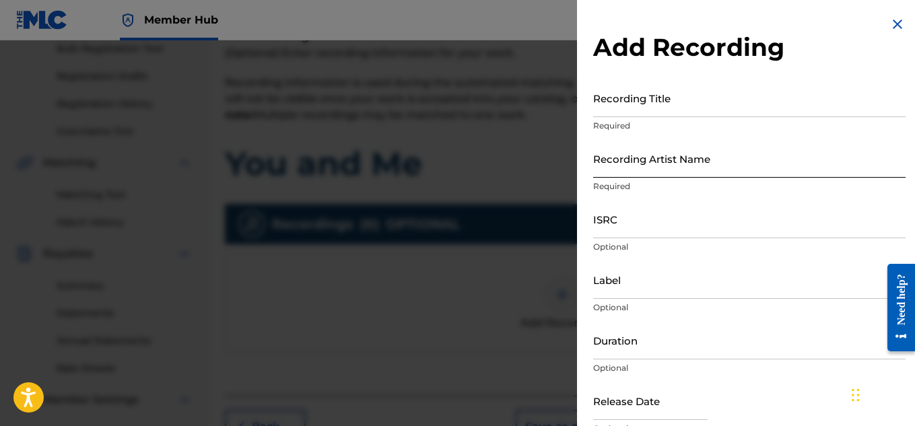
click at [712, 150] on input "Recording Artist Name" at bounding box center [749, 158] width 313 height 38
type input "[PERSON_NAME] OTS"
click at [657, 120] on p "Required" at bounding box center [749, 126] width 313 height 12
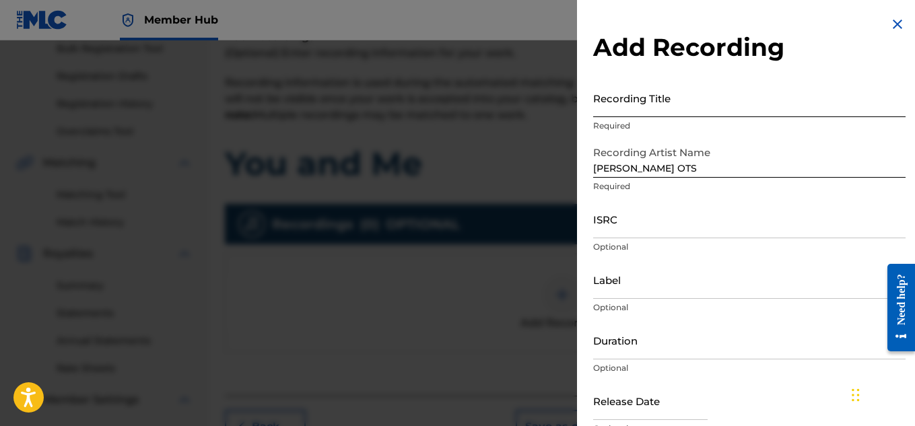
click at [658, 112] on input "Recording Title" at bounding box center [749, 98] width 313 height 38
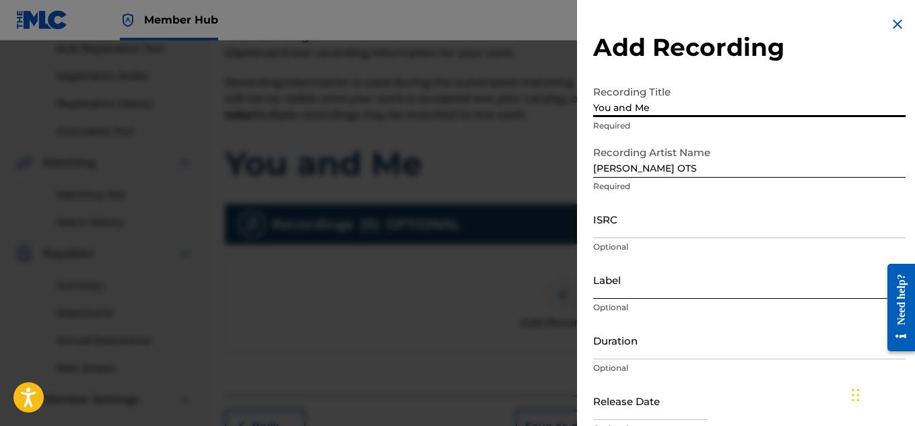
type input "You and Me"
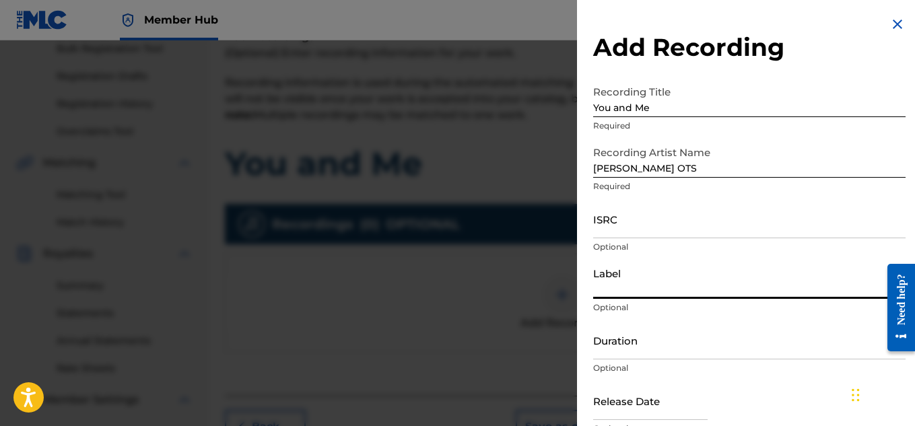
click at [728, 269] on input "Label" at bounding box center [749, 280] width 313 height 38
click at [731, 300] on div "Label Optional" at bounding box center [749, 291] width 313 height 61
click at [730, 310] on p "Optional" at bounding box center [749, 308] width 313 height 12
click at [727, 278] on input "Label" at bounding box center [749, 280] width 313 height 38
type input "Heartbeatz Entertainment"
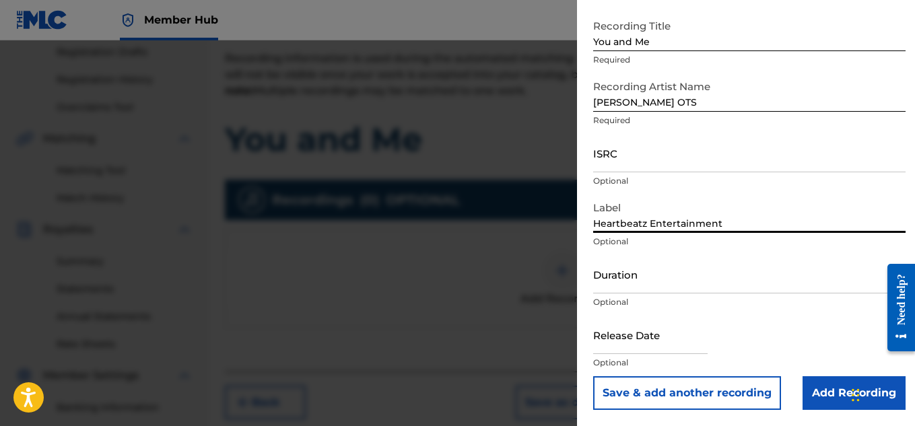
scroll to position [230, 0]
click at [825, 395] on input "Add Recording" at bounding box center [854, 394] width 103 height 34
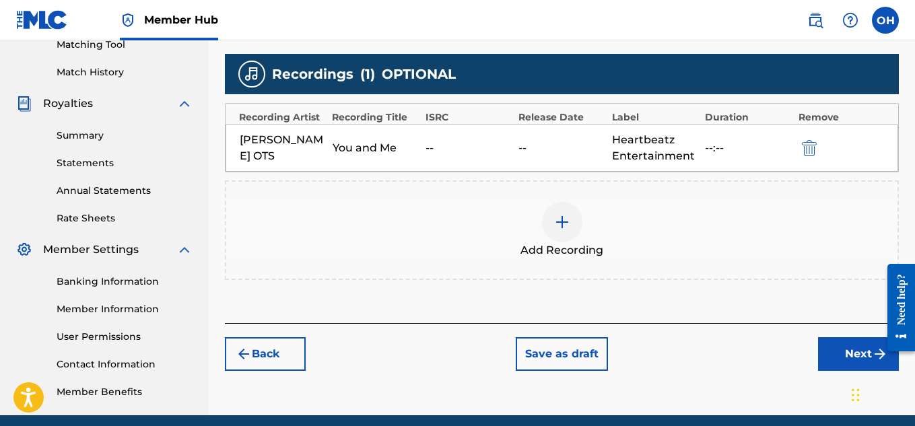
scroll to position [409, 0]
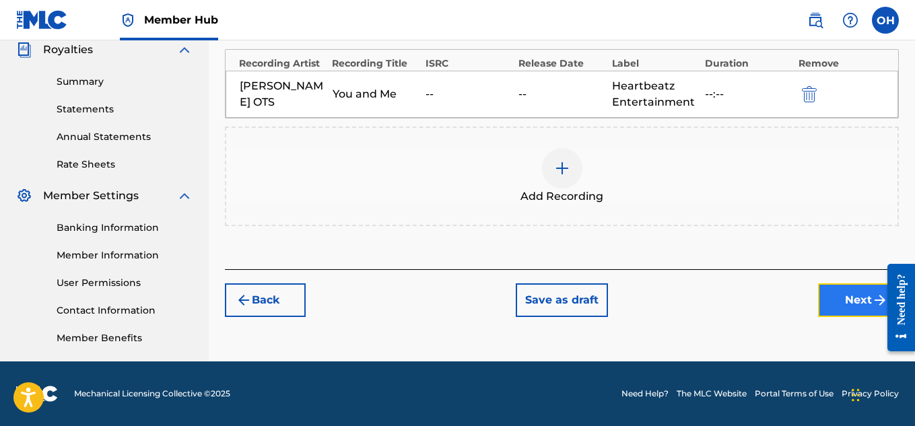
click at [832, 297] on button "Next" at bounding box center [858, 301] width 81 height 34
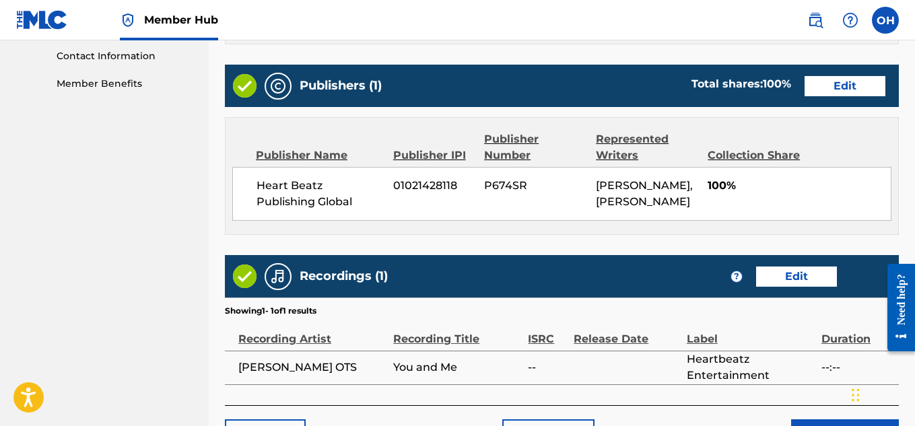
scroll to position [771, 0]
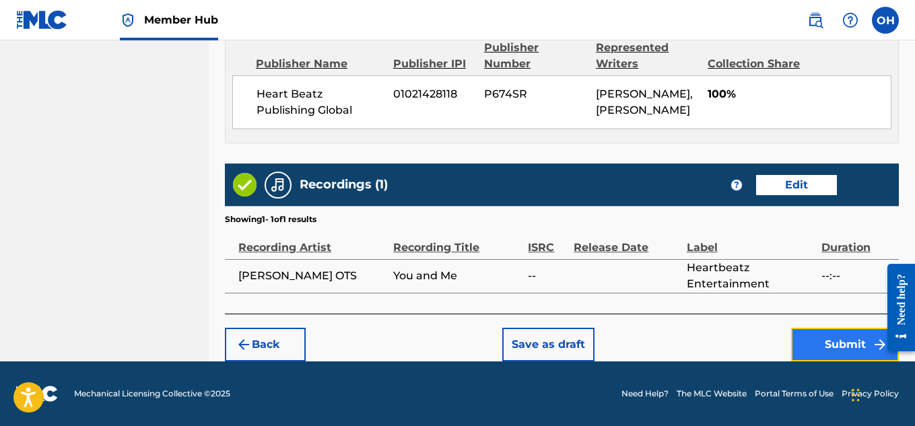
click at [843, 335] on button "Submit" at bounding box center [845, 345] width 108 height 34
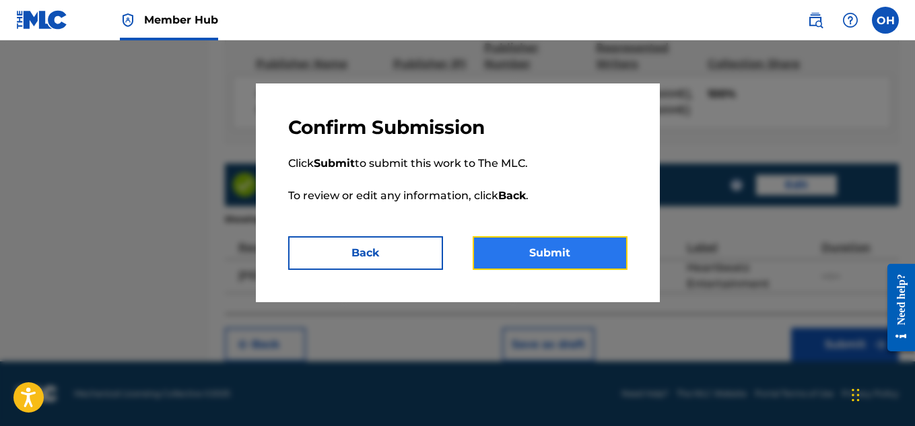
click at [587, 260] on button "Submit" at bounding box center [550, 253] width 155 height 34
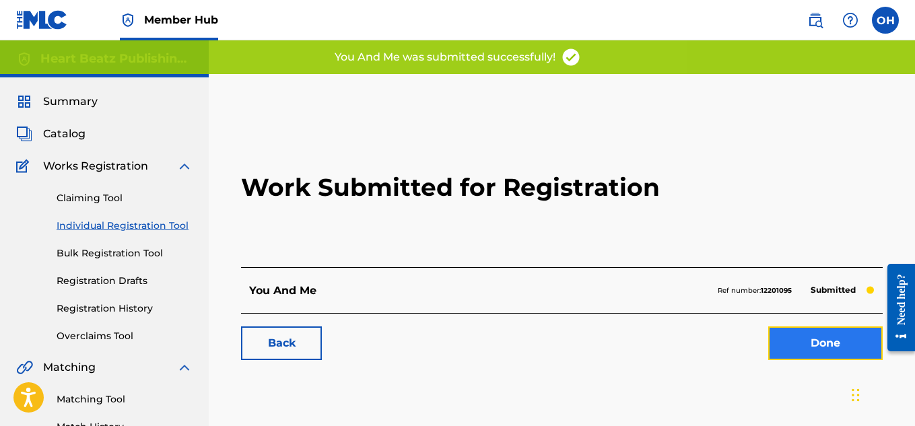
click at [796, 341] on link "Done" at bounding box center [825, 344] width 114 height 34
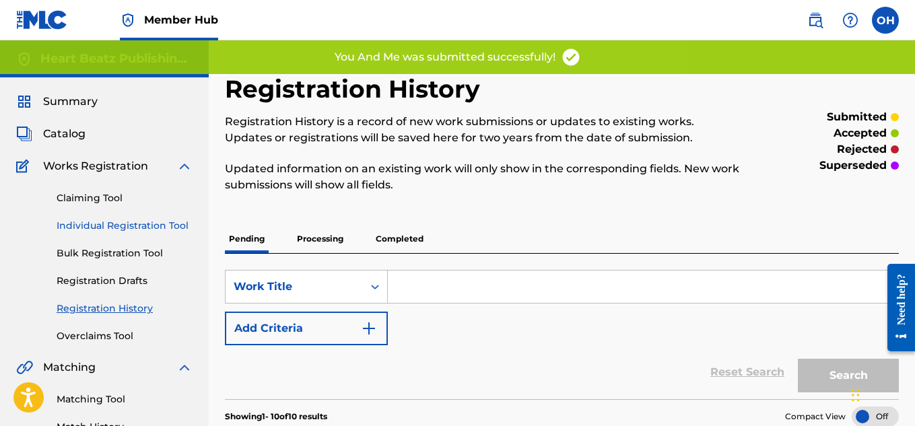
click at [155, 224] on link "Individual Registration Tool" at bounding box center [125, 226] width 136 height 14
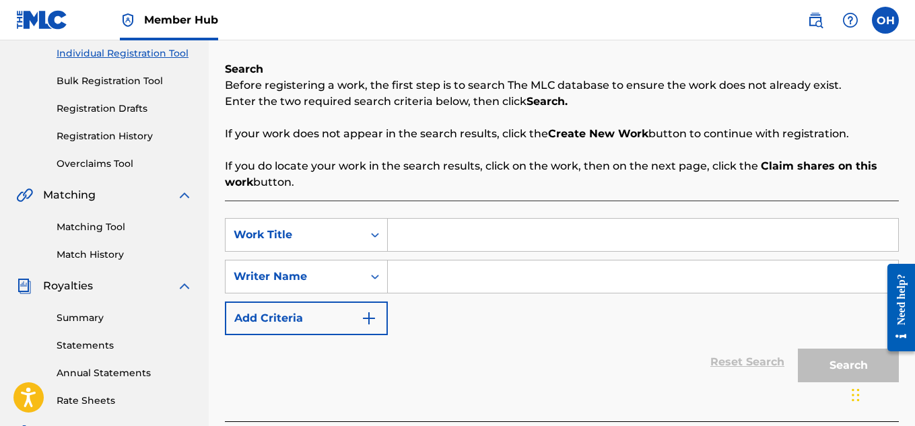
scroll to position [171, 0]
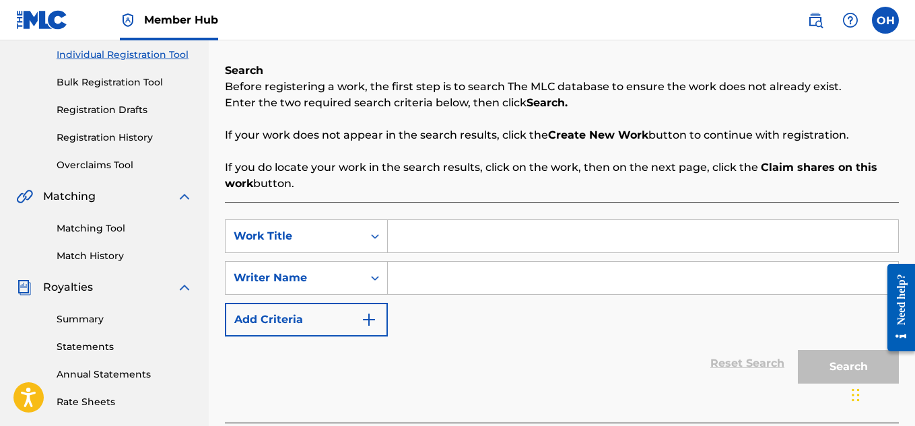
click at [129, 133] on link "Registration History" at bounding box center [125, 138] width 136 height 14
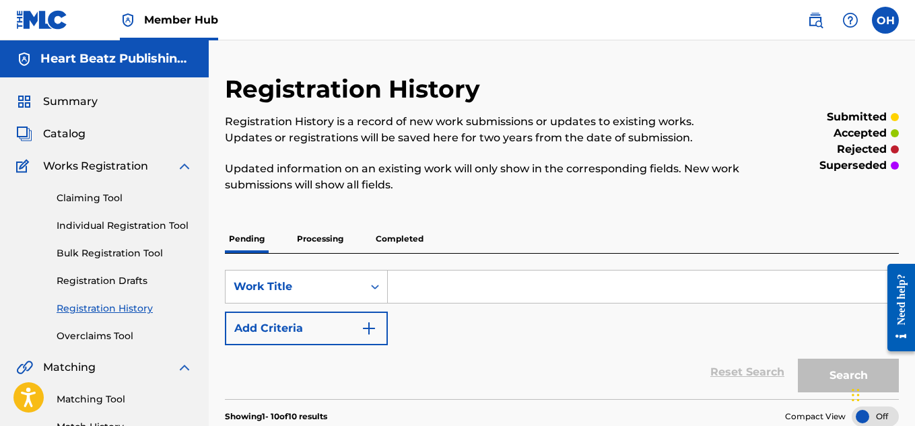
click at [324, 228] on p "Processing" at bounding box center [320, 239] width 55 height 28
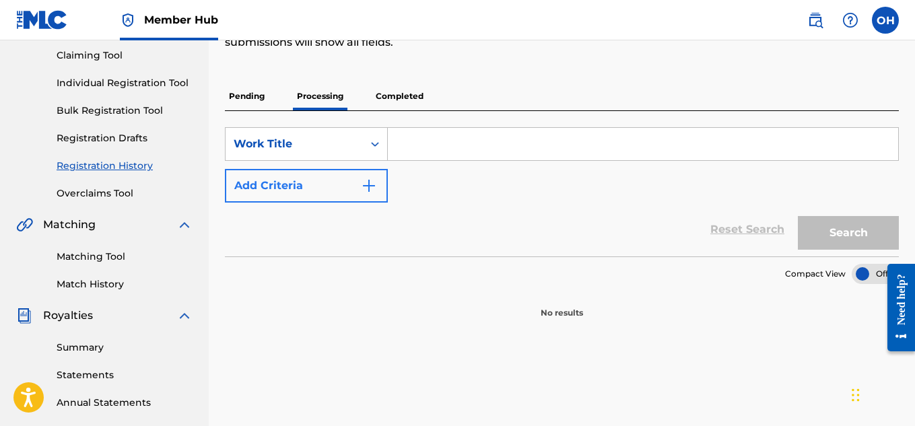
scroll to position [75, 0]
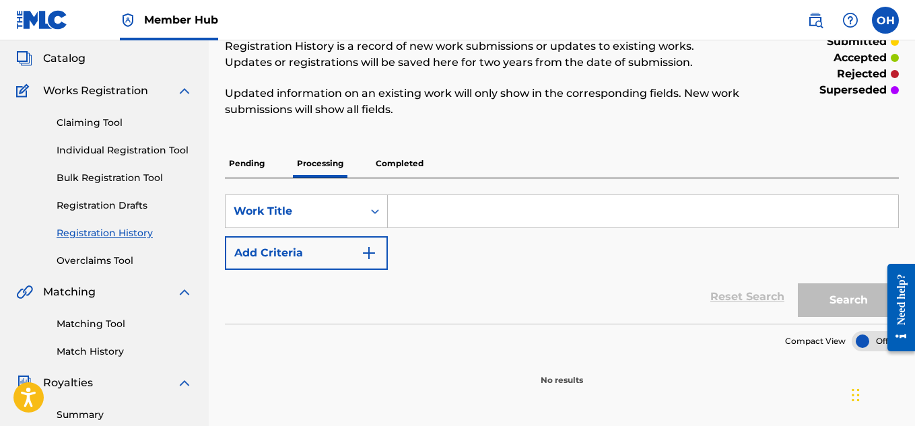
click at [240, 162] on p "Pending" at bounding box center [247, 164] width 44 height 28
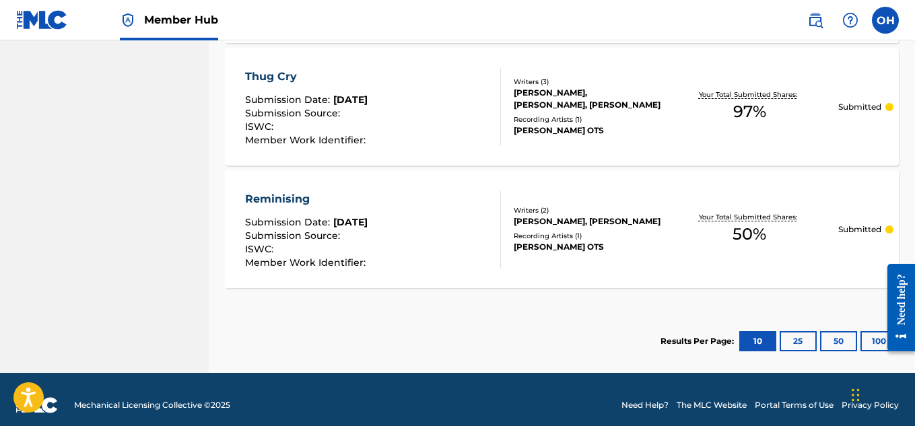
scroll to position [1378, 0]
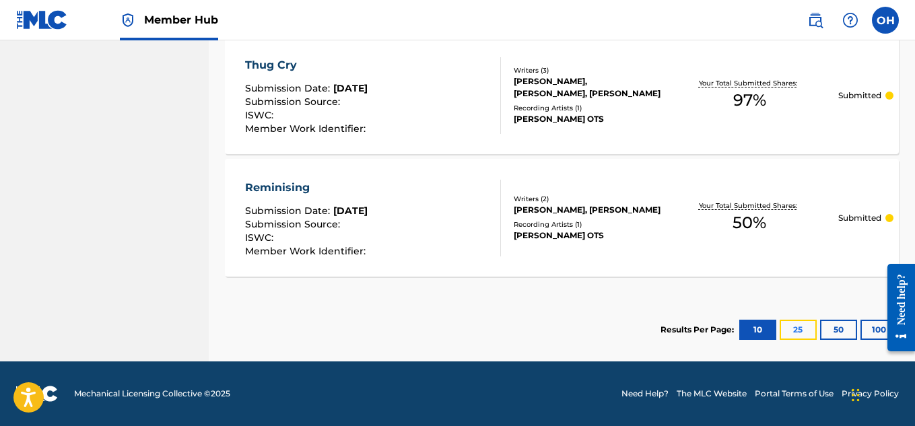
click at [801, 326] on button "25" at bounding box center [798, 330] width 37 height 20
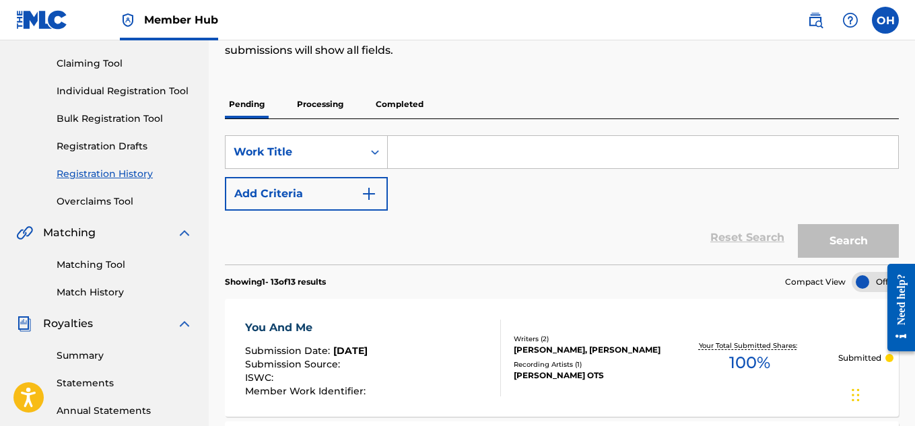
scroll to position [135, 0]
click at [94, 265] on link "Matching Tool" at bounding box center [125, 264] width 136 height 14
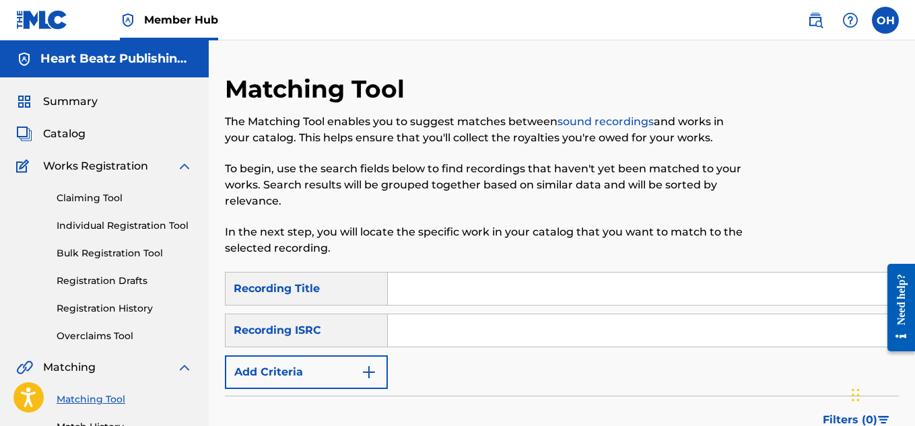
click at [419, 302] on input "Search Form" at bounding box center [643, 289] width 511 height 32
type input "famous animal freestyle"
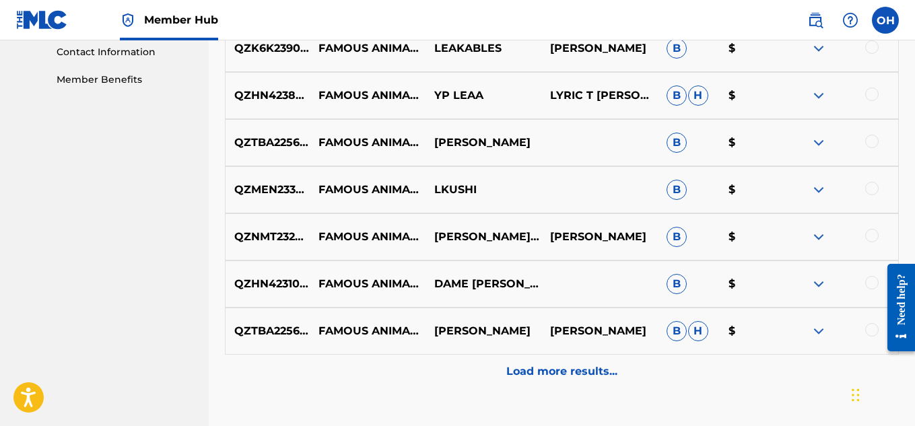
scroll to position [668, 0]
click at [453, 323] on p "[PERSON_NAME]" at bounding box center [484, 331] width 116 height 16
click at [826, 329] on img at bounding box center [819, 331] width 16 height 16
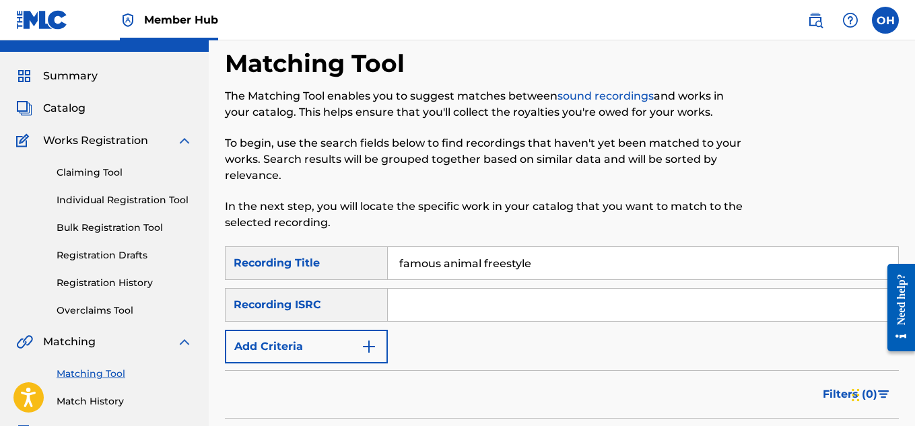
scroll to position [29, 0]
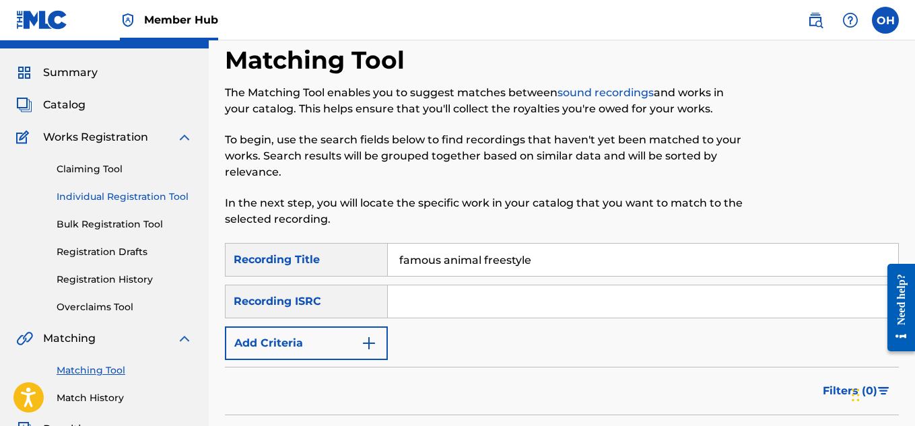
click at [183, 195] on link "Individual Registration Tool" at bounding box center [125, 197] width 136 height 14
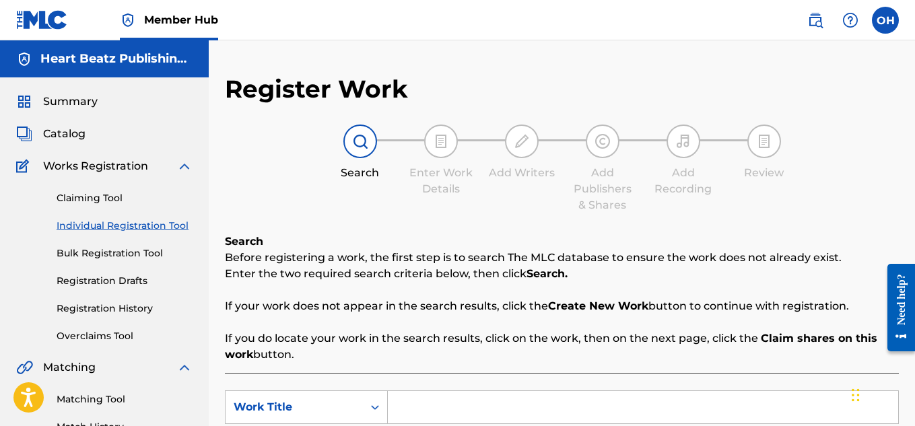
click at [443, 399] on input "Search Form" at bounding box center [643, 407] width 511 height 32
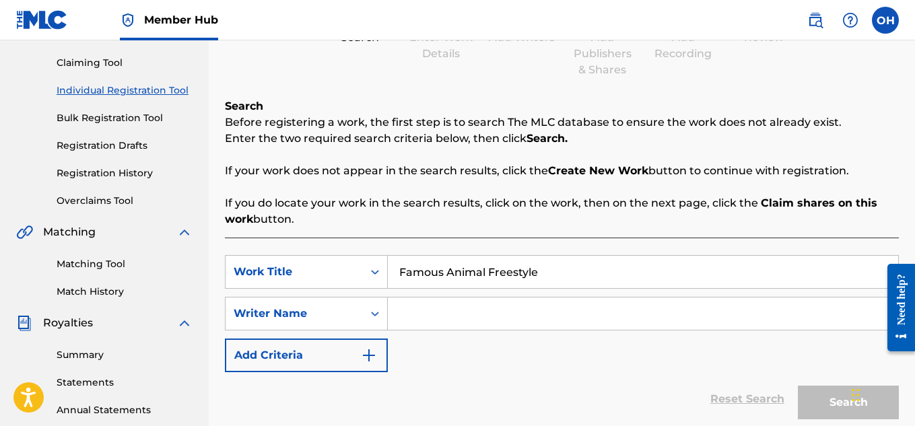
scroll to position [137, 0]
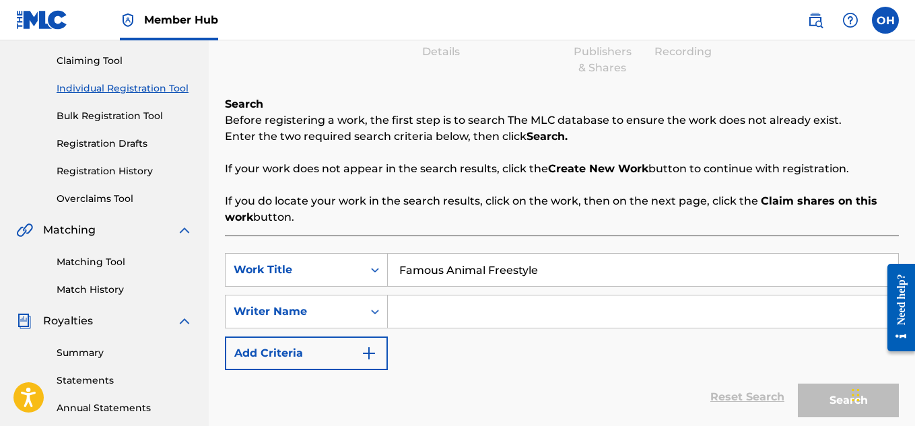
type input "Famous Animal Freestyle"
click at [409, 314] on input "Search Form" at bounding box center [643, 312] width 511 height 32
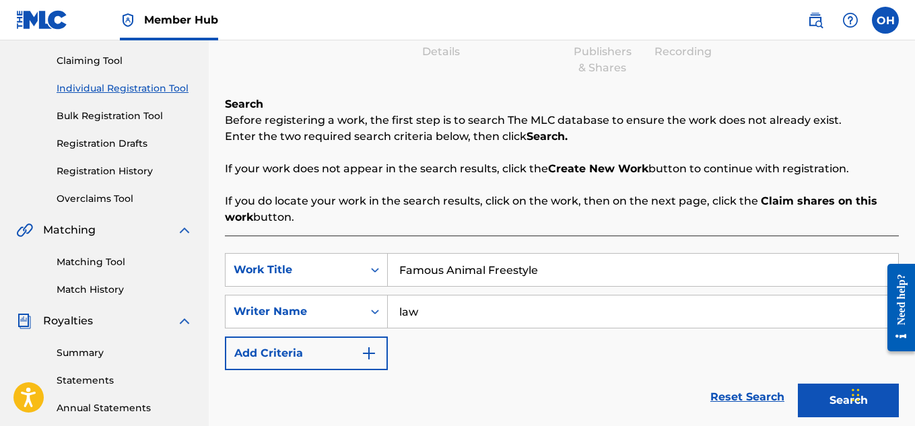
type input "law"
click at [798, 384] on button "Search" at bounding box center [848, 401] width 101 height 34
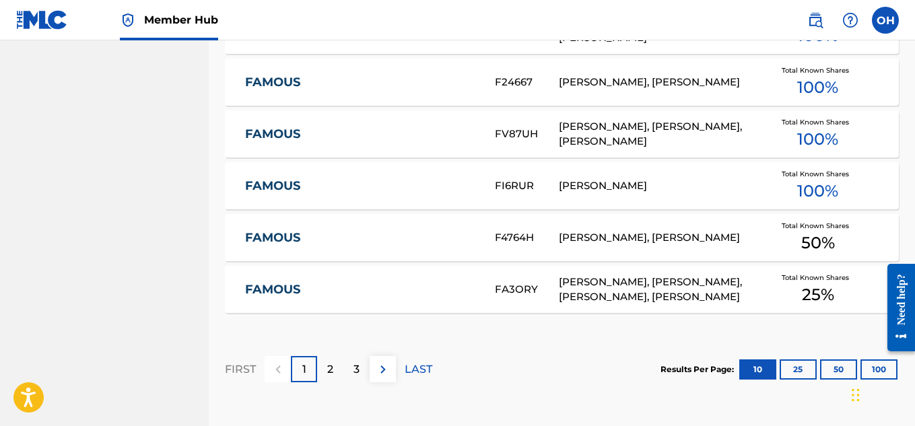
scroll to position [969, 0]
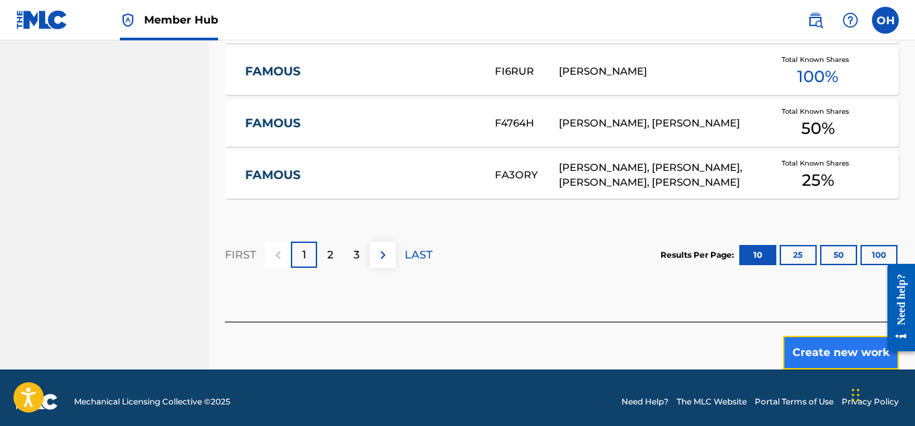
click at [804, 343] on button "Create new work" at bounding box center [841, 353] width 116 height 34
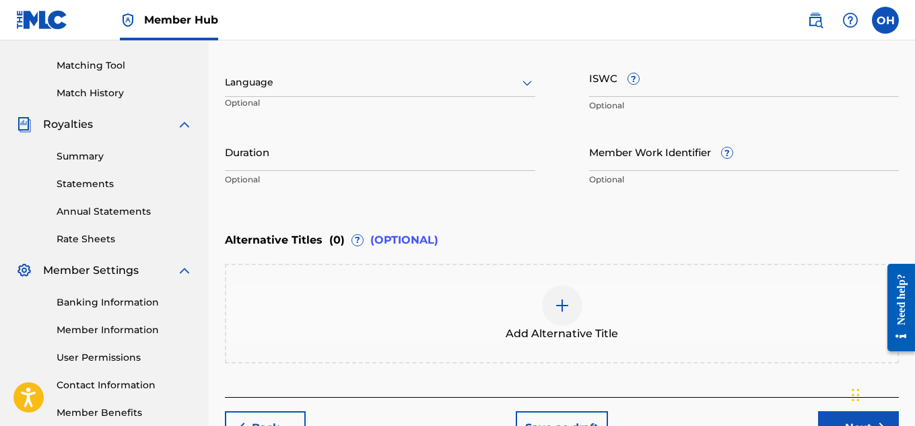
scroll to position [418, 0]
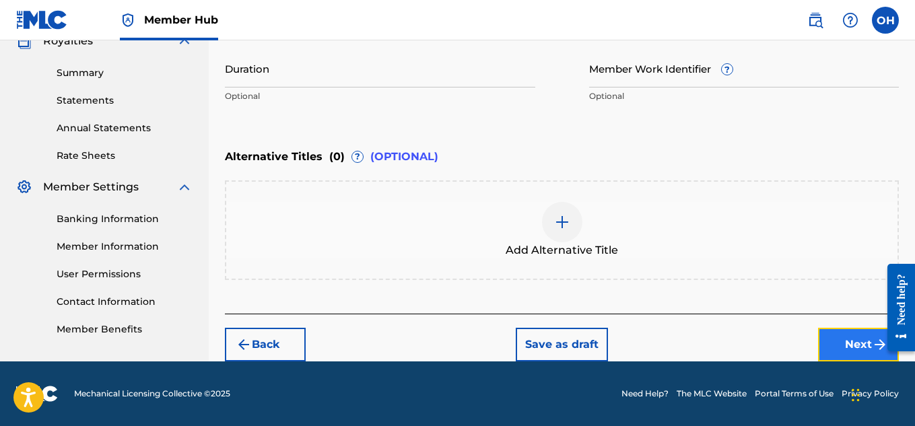
click at [831, 350] on button "Next" at bounding box center [858, 345] width 81 height 34
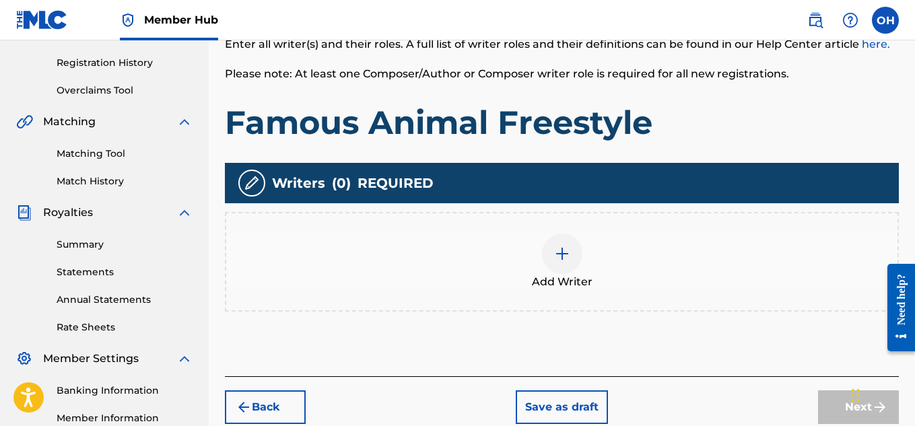
scroll to position [255, 0]
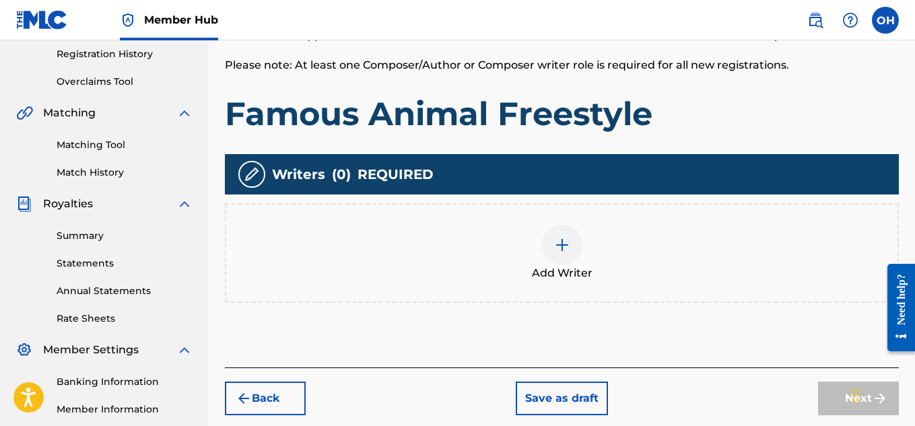
click at [560, 253] on div at bounding box center [562, 245] width 40 height 40
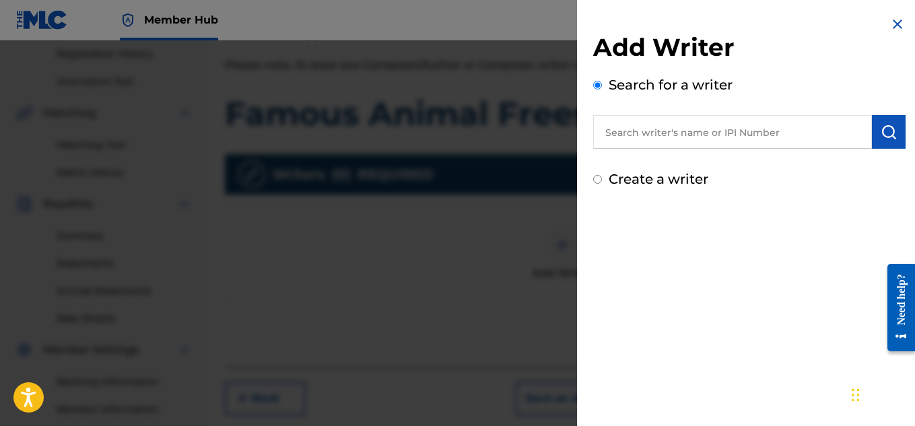
click at [657, 130] on input "text" at bounding box center [732, 132] width 279 height 34
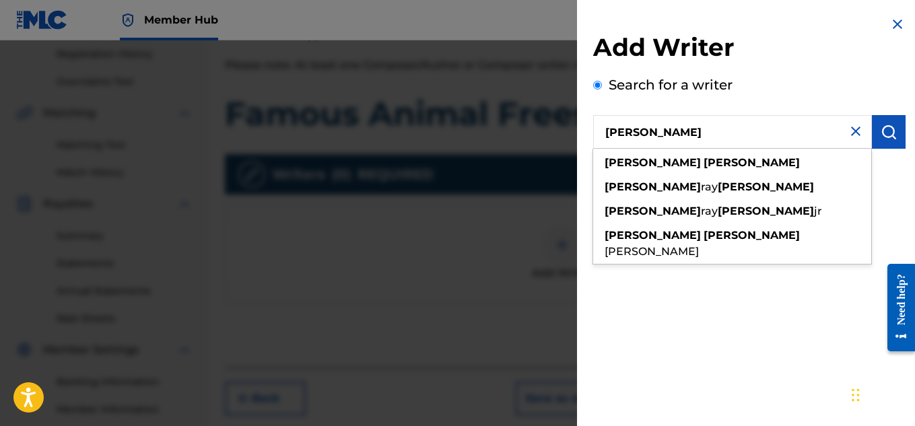
type input "[PERSON_NAME]"
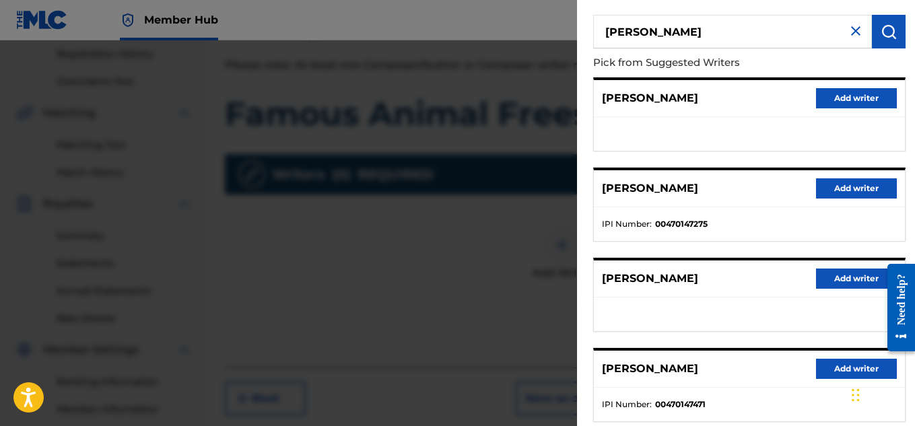
scroll to position [101, 0]
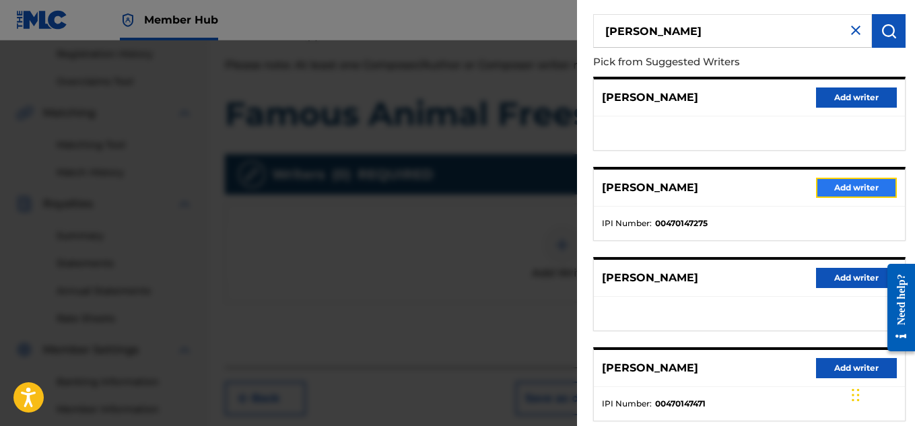
click at [837, 187] on button "Add writer" at bounding box center [856, 188] width 81 height 20
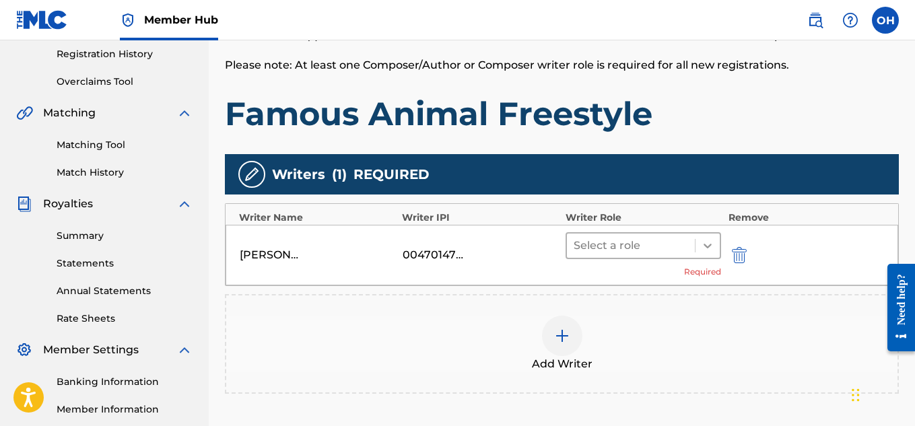
click at [717, 242] on div at bounding box center [708, 246] width 24 height 24
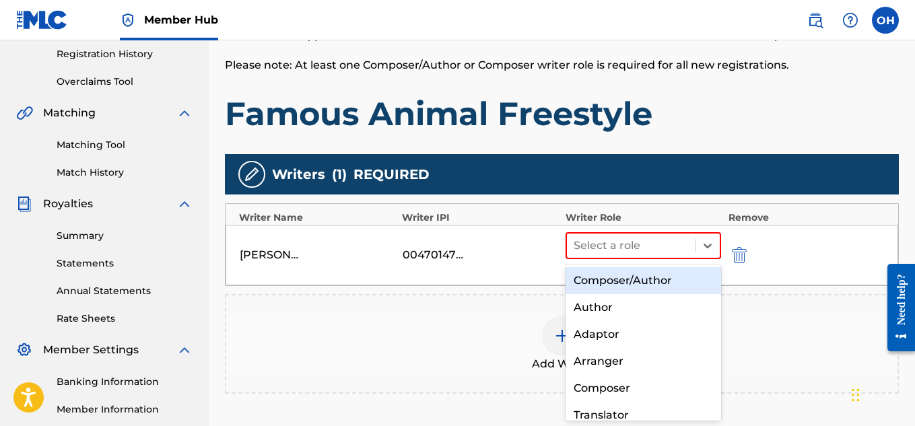
click at [638, 279] on div "Composer/Author" at bounding box center [644, 280] width 156 height 27
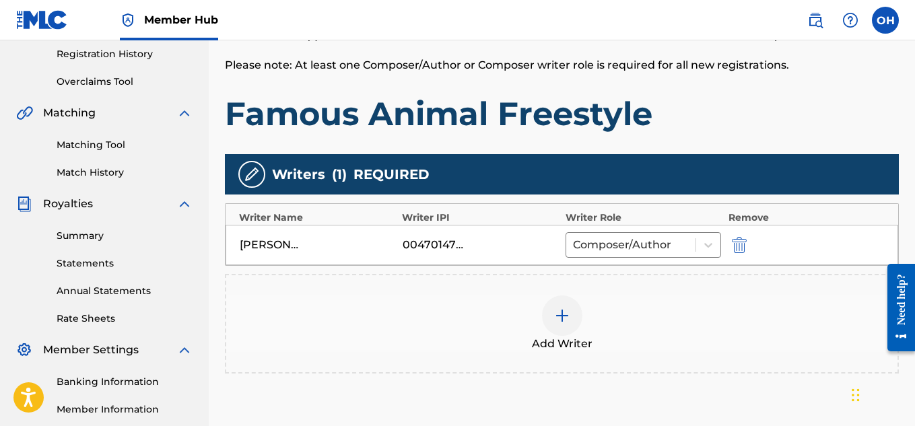
click at [568, 321] on img at bounding box center [562, 316] width 16 height 16
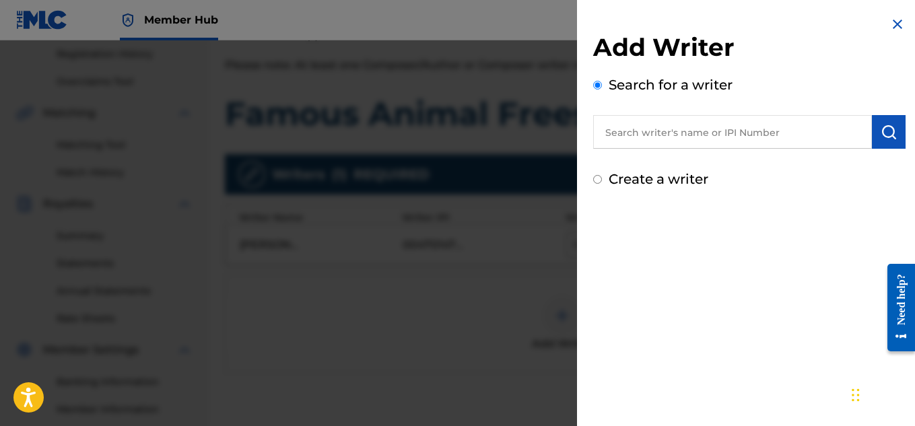
click at [639, 137] on input "text" at bounding box center [732, 132] width 279 height 34
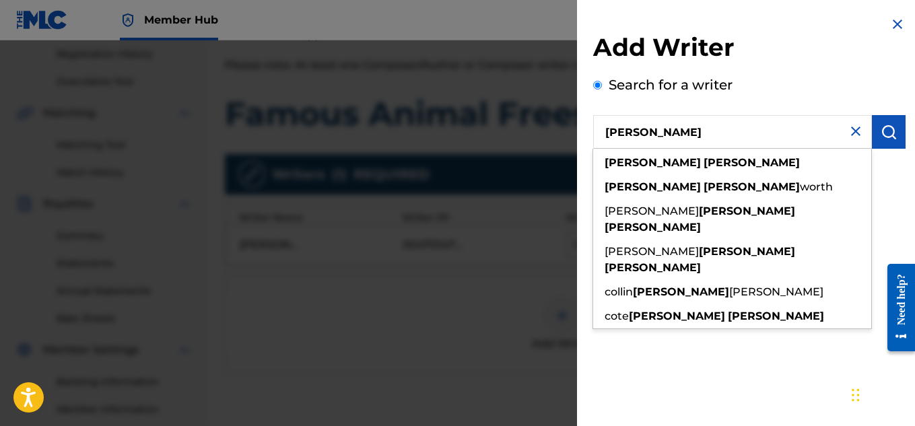
type input "[PERSON_NAME]"
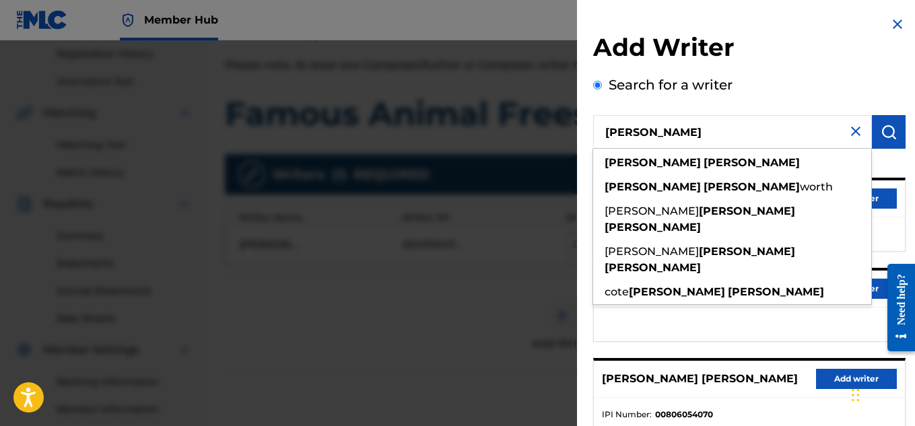
click at [814, 101] on div "Search for a writer [PERSON_NAME] [PERSON_NAME] [PERSON_NAME] worth [PERSON_NAM…" at bounding box center [749, 368] width 313 height 587
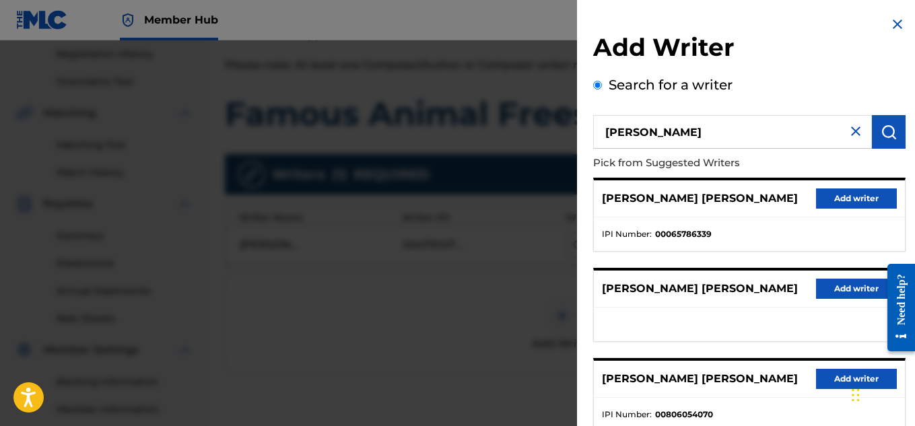
scroll to position [271, 0]
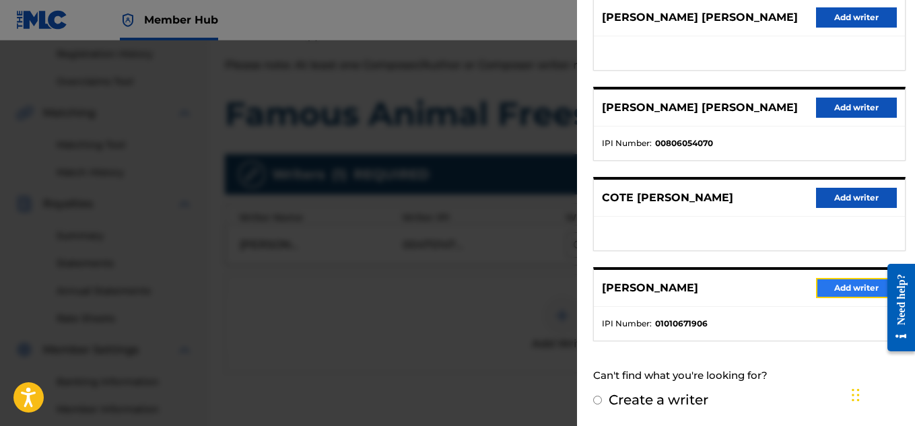
click at [846, 286] on button "Add writer" at bounding box center [856, 288] width 81 height 20
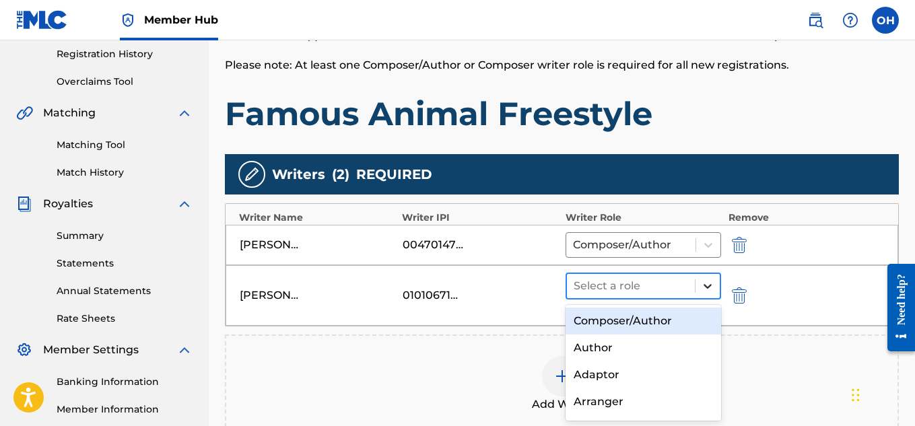
click at [704, 286] on icon at bounding box center [707, 286] width 13 height 13
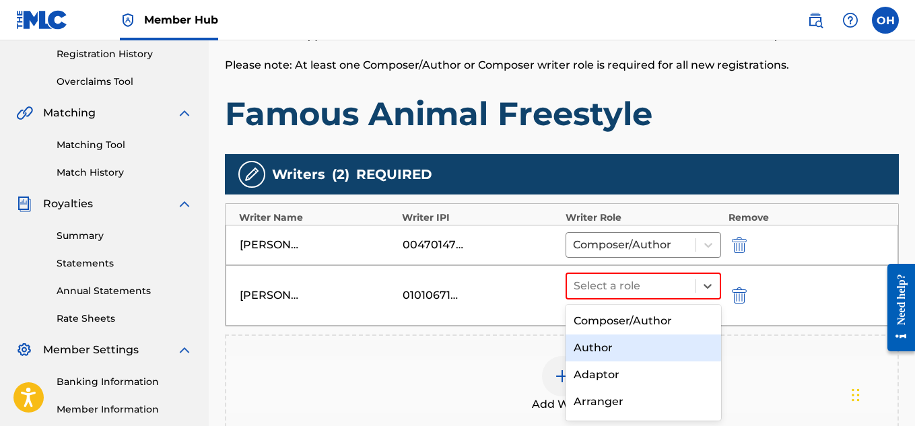
click at [636, 336] on div "Author" at bounding box center [644, 348] width 156 height 27
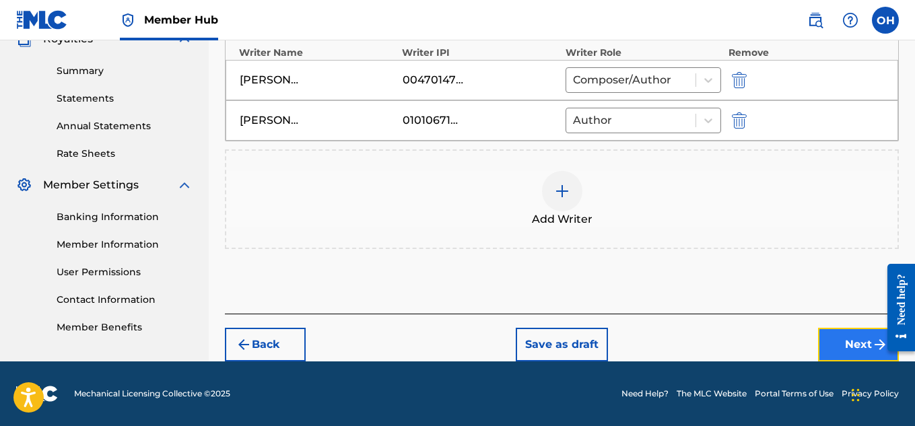
click at [843, 353] on button "Next" at bounding box center [858, 345] width 81 height 34
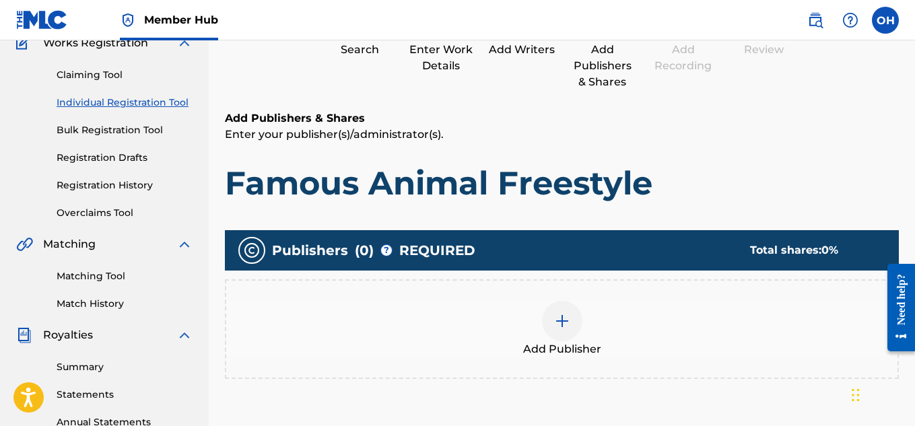
scroll to position [128, 0]
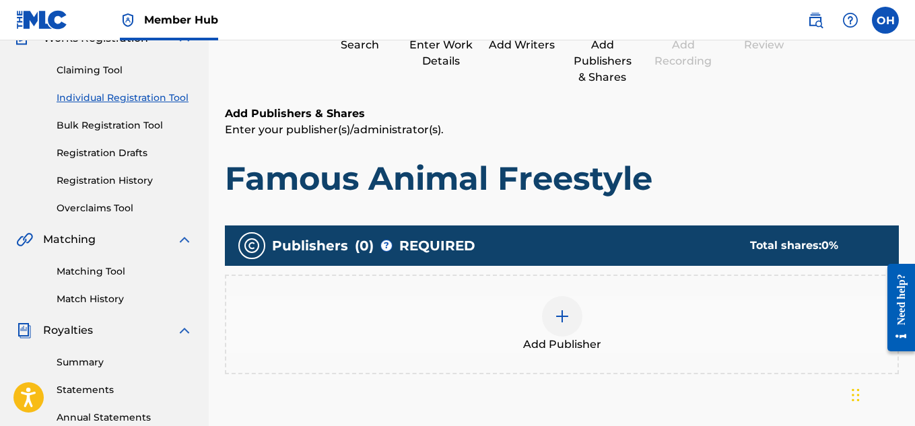
click at [539, 308] on div "Add Publisher" at bounding box center [562, 324] width 672 height 57
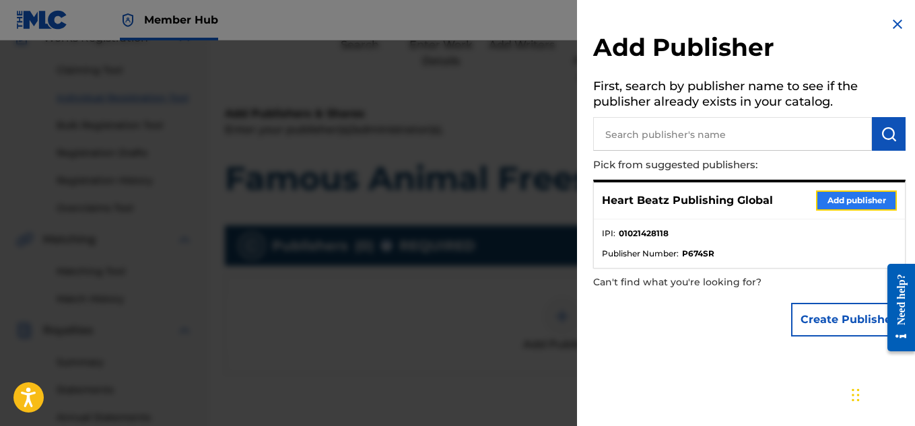
click at [857, 205] on button "Add publisher" at bounding box center [856, 201] width 81 height 20
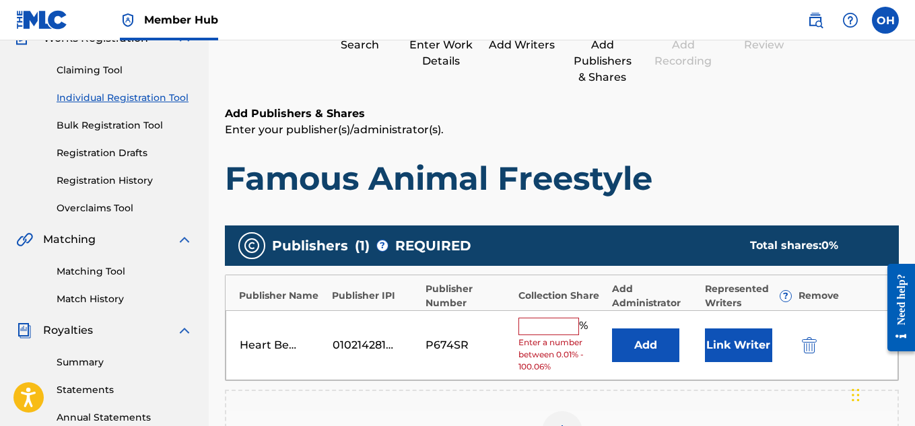
click at [540, 321] on input "text" at bounding box center [549, 327] width 61 height 18
type input "100"
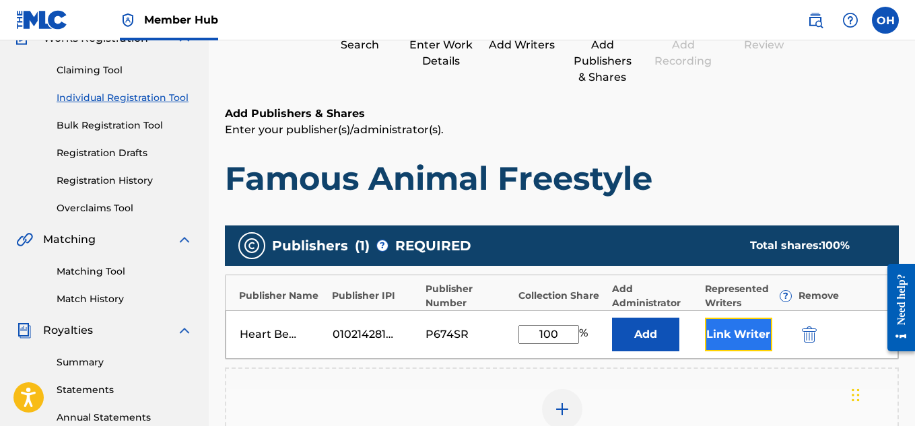
click at [718, 340] on button "Link Writer" at bounding box center [738, 335] width 67 height 34
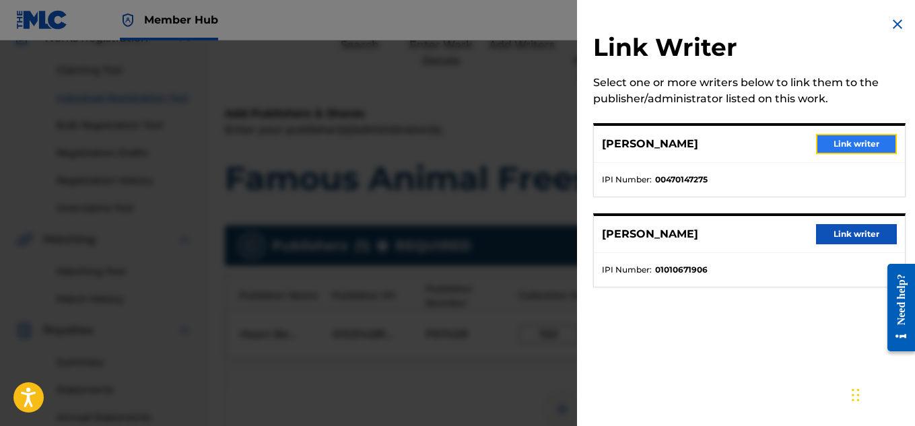
click at [830, 149] on button "Link writer" at bounding box center [856, 144] width 81 height 20
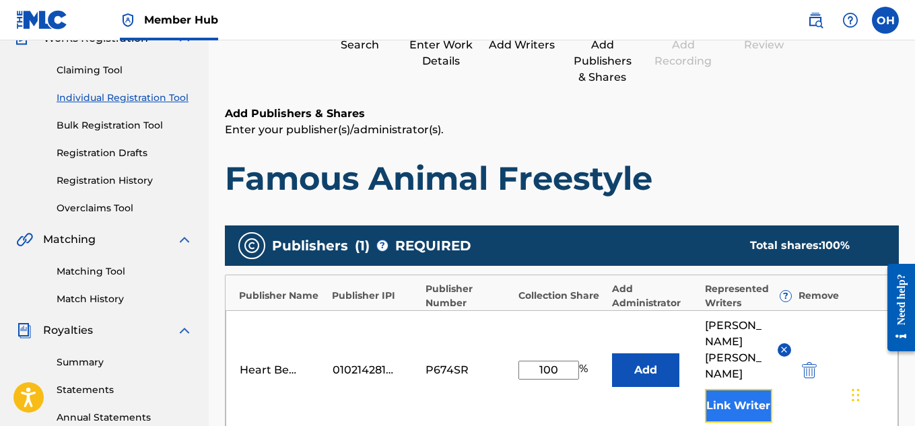
click at [742, 389] on button "Link Writer" at bounding box center [738, 406] width 67 height 34
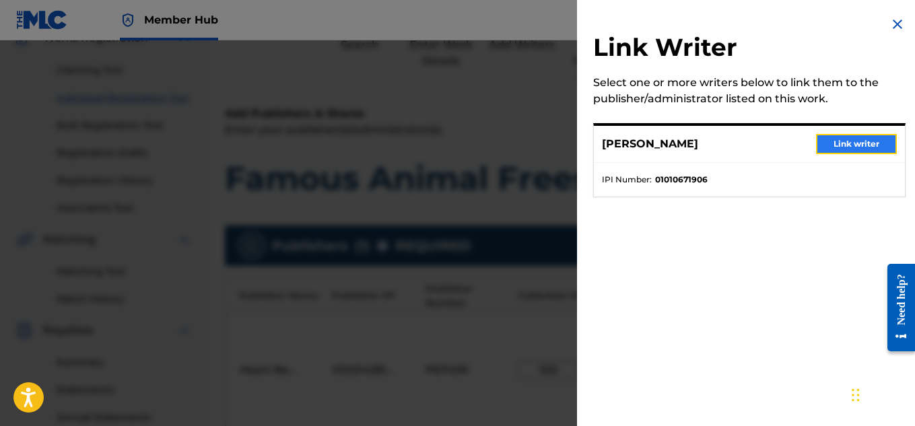
click at [848, 141] on button "Link writer" at bounding box center [856, 144] width 81 height 20
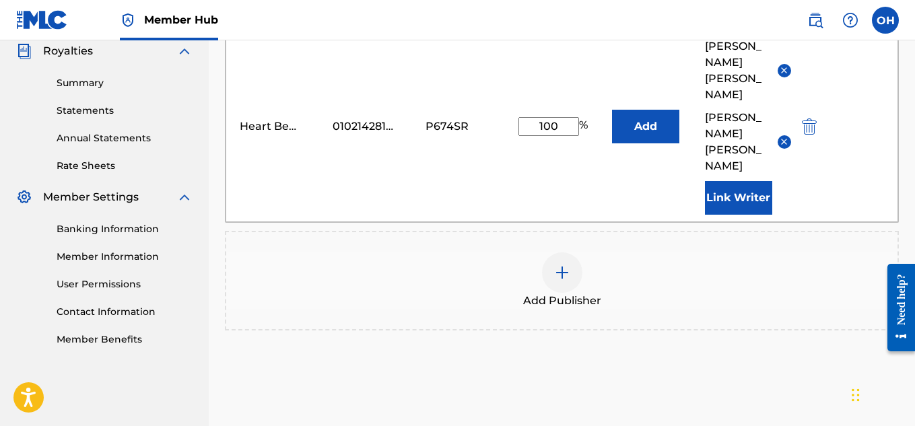
scroll to position [416, 0]
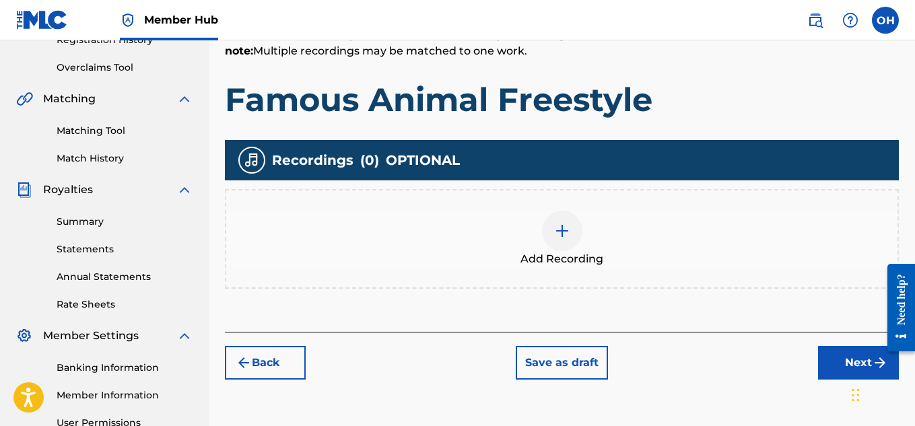
scroll to position [284, 0]
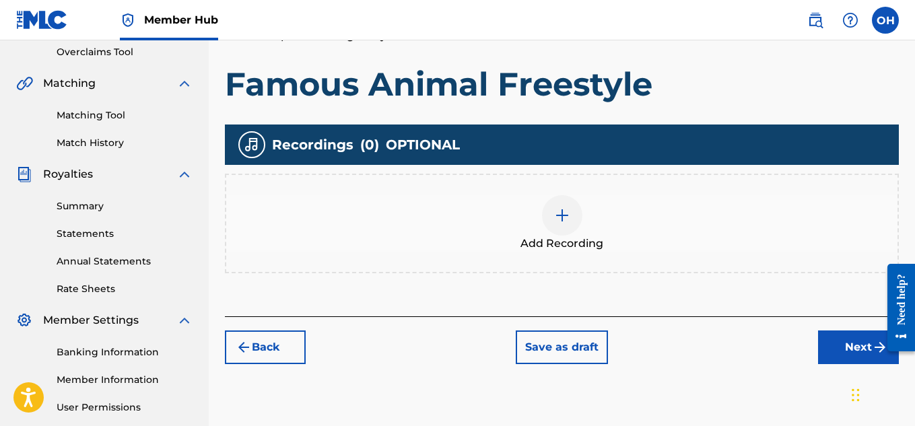
click at [568, 211] on img at bounding box center [562, 215] width 16 height 16
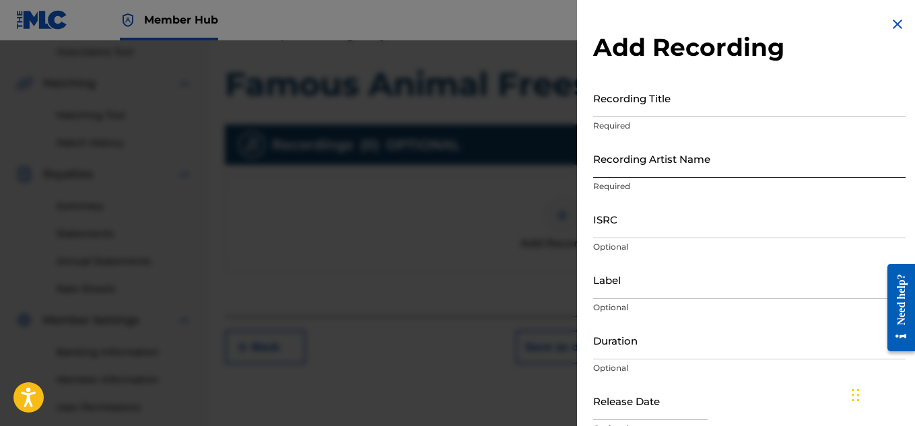
click at [734, 164] on input "Recording Artist Name" at bounding box center [749, 158] width 313 height 38
type input "[PERSON_NAME] OTS"
click at [677, 127] on p "Required" at bounding box center [749, 126] width 313 height 12
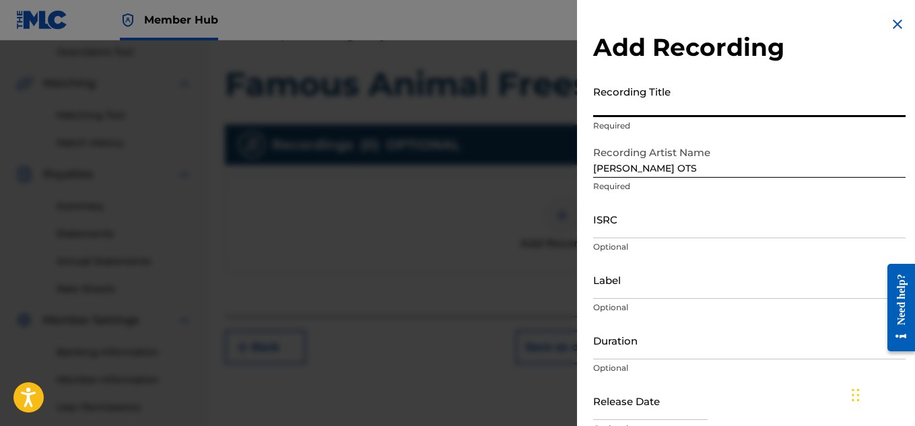
click at [677, 114] on input "Recording Title" at bounding box center [749, 98] width 313 height 38
type input "Famous Animal Freestyle"
click at [639, 292] on input "Label" at bounding box center [749, 280] width 313 height 38
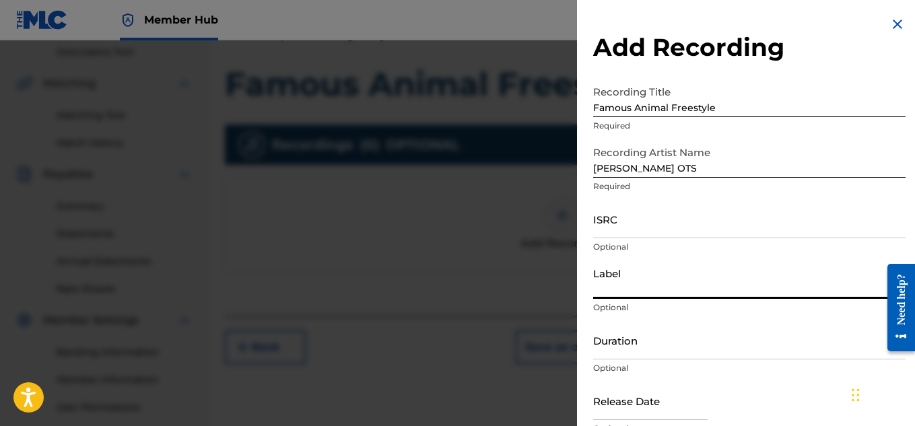
type input "Heartbeatz Entertainment"
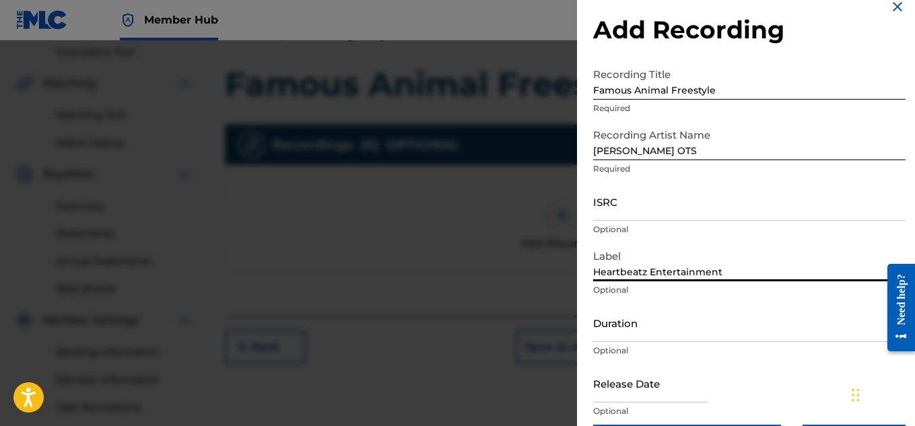
scroll to position [66, 0]
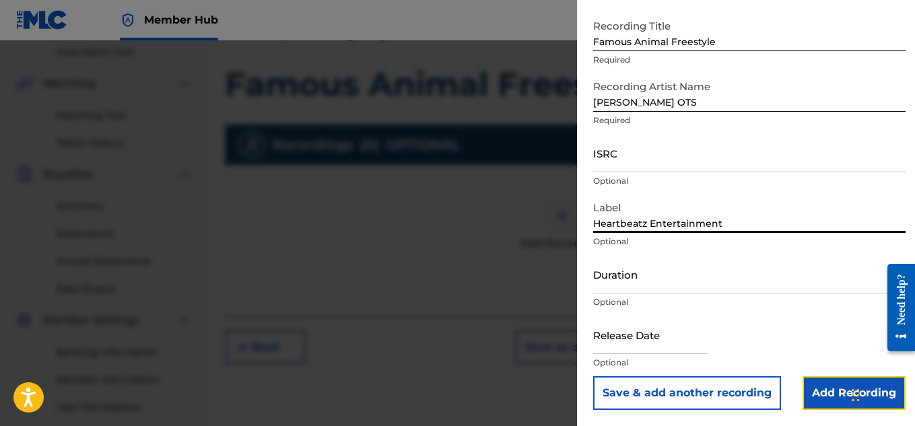
click at [824, 395] on input "Add Recording" at bounding box center [854, 394] width 103 height 34
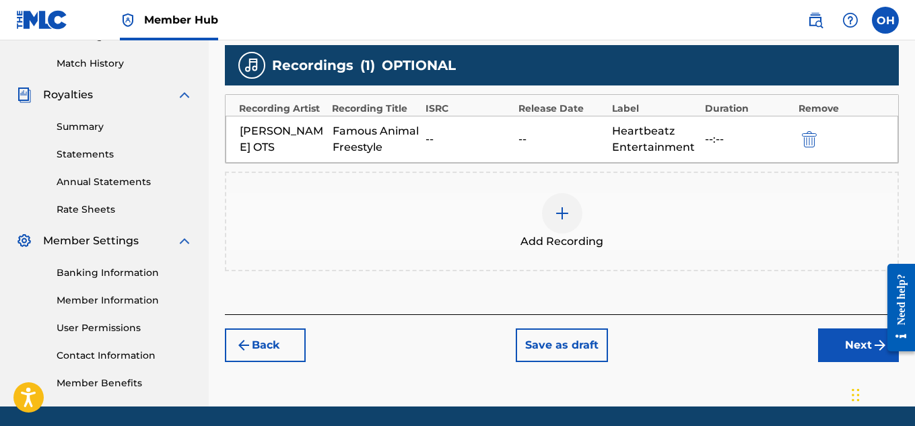
scroll to position [367, 0]
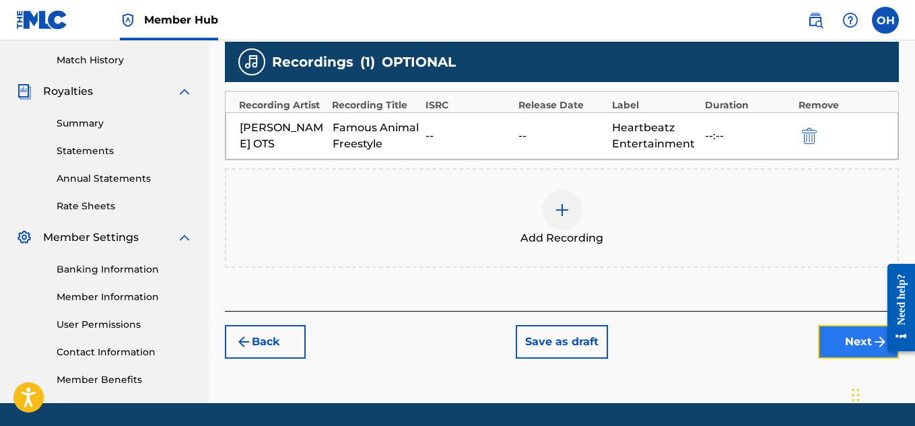
click at [831, 343] on button "Next" at bounding box center [858, 342] width 81 height 34
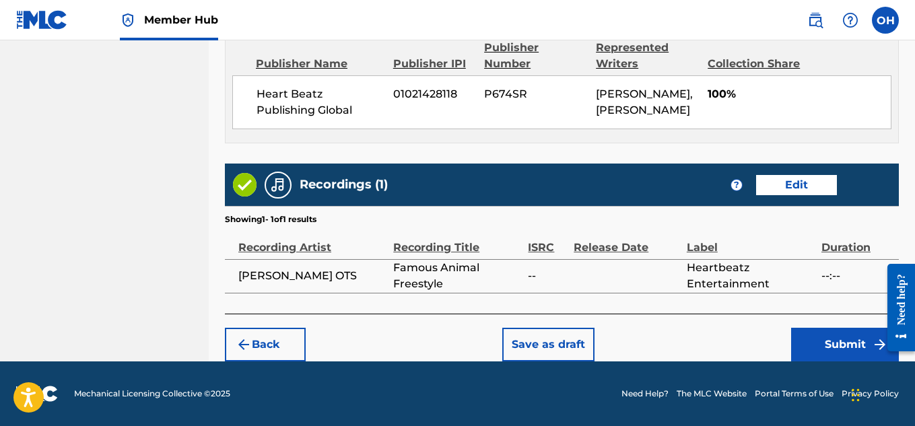
scroll to position [771, 0]
click at [824, 348] on button "Submit" at bounding box center [845, 345] width 108 height 34
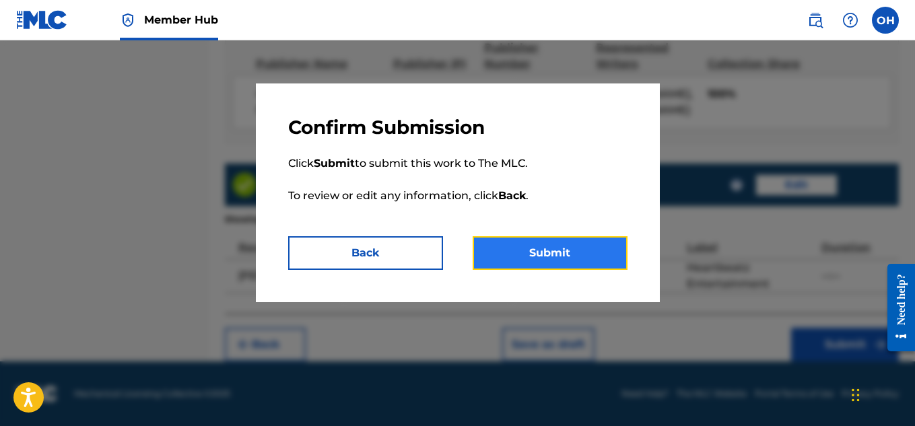
click at [567, 260] on button "Submit" at bounding box center [550, 253] width 155 height 34
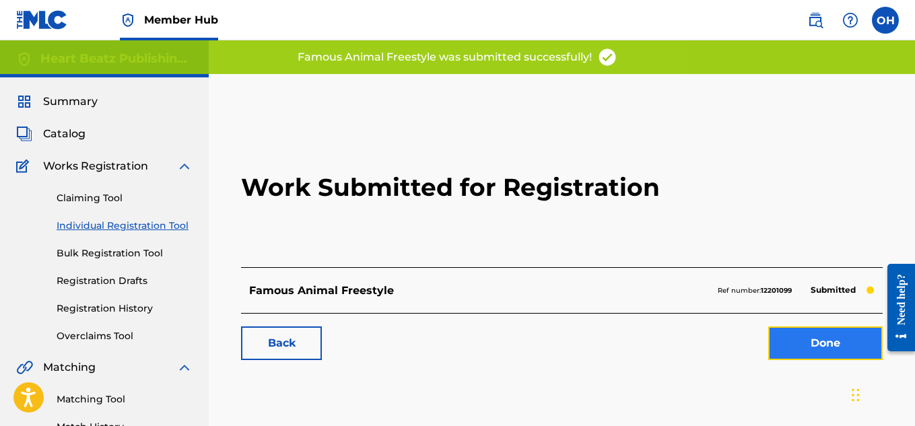
click at [803, 339] on link "Done" at bounding box center [825, 344] width 114 height 34
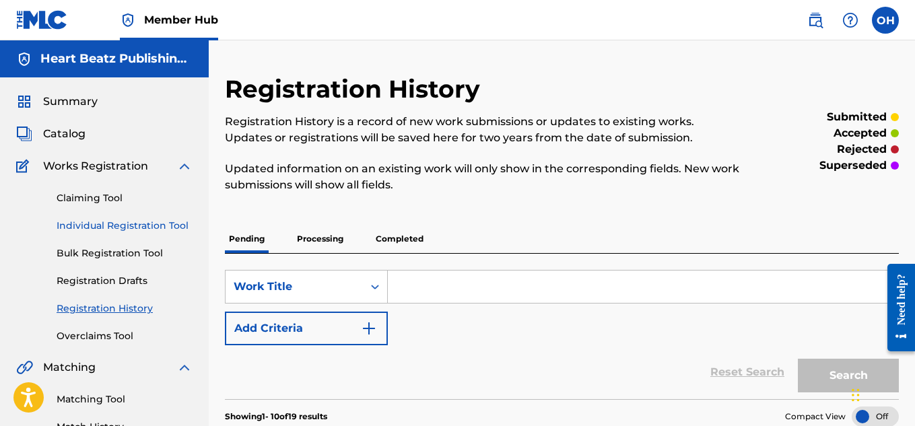
click at [106, 227] on link "Individual Registration Tool" at bounding box center [125, 226] width 136 height 14
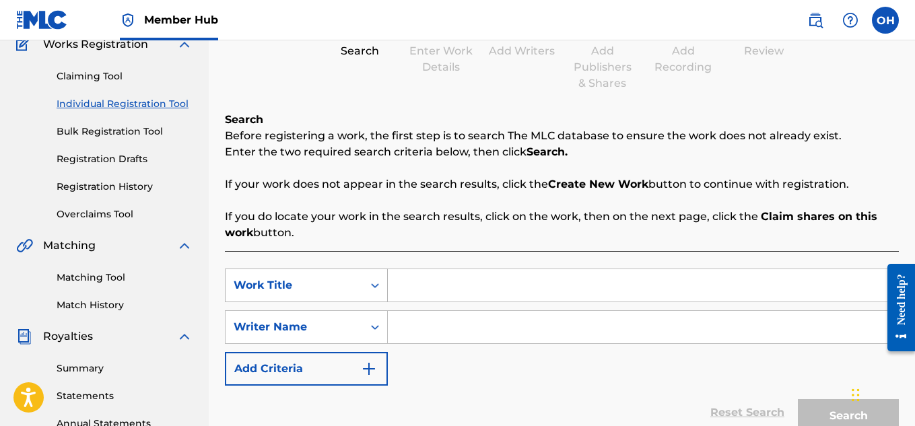
scroll to position [123, 0]
click at [414, 283] on input "Search Form" at bounding box center [643, 285] width 511 height 32
click at [448, 281] on input "Search Form" at bounding box center [643, 285] width 511 height 32
type input "War"
click at [446, 323] on input "Search Form" at bounding box center [643, 326] width 511 height 32
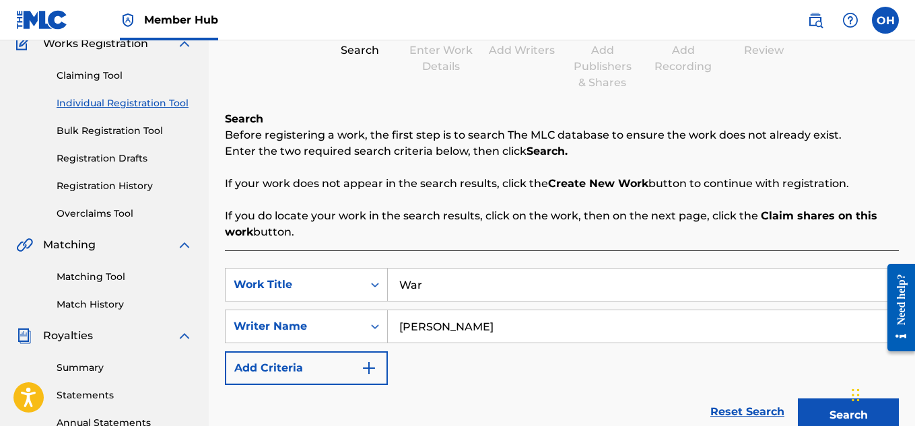
type input "[PERSON_NAME]"
click at [798, 399] on button "Search" at bounding box center [848, 416] width 101 height 34
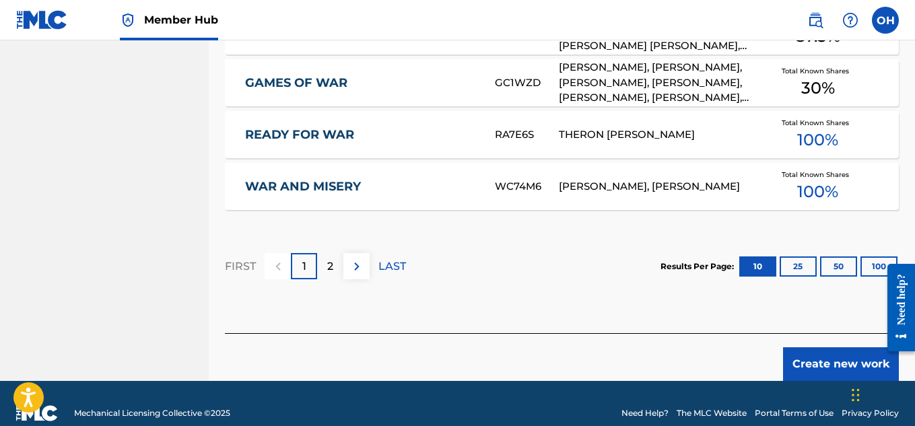
scroll to position [969, 0]
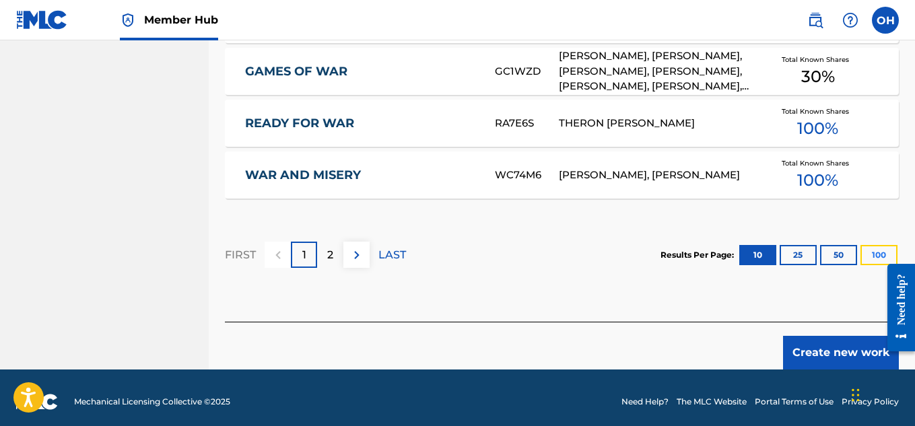
click at [873, 252] on button "100" at bounding box center [879, 255] width 37 height 20
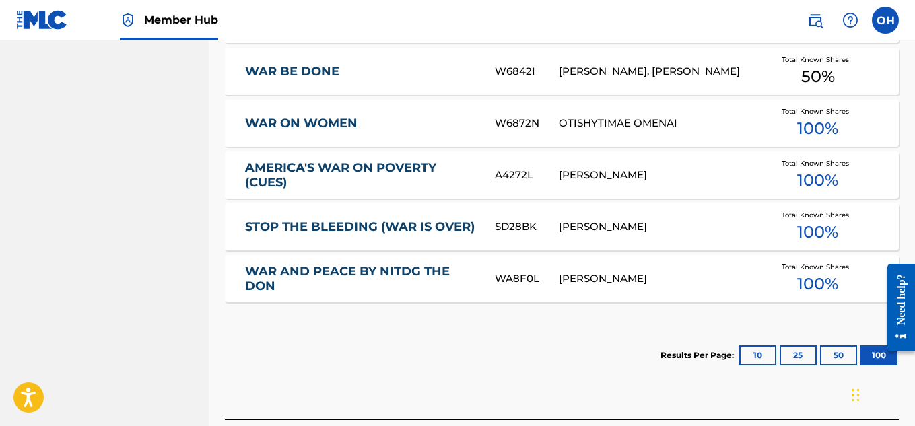
scroll to position [1196, 0]
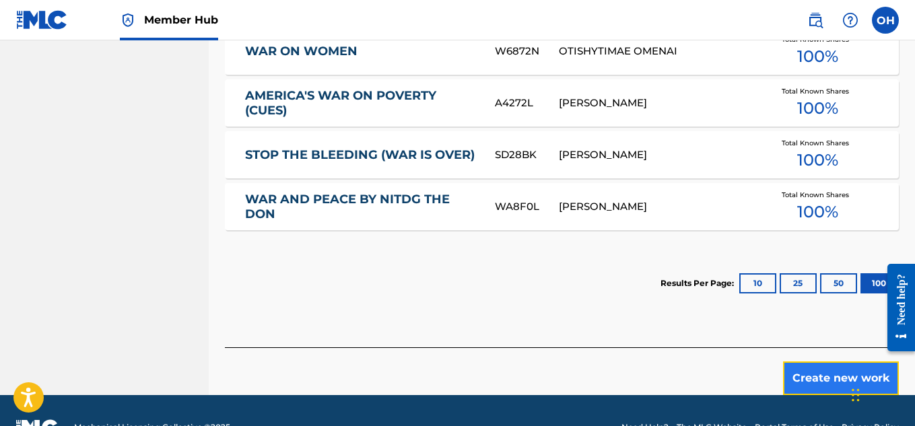
click at [816, 380] on button "Create new work" at bounding box center [841, 379] width 116 height 34
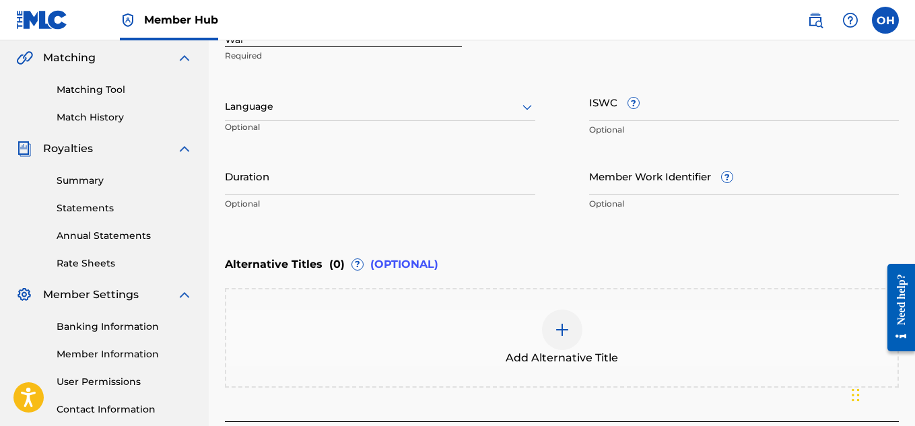
scroll to position [310, 0]
click at [569, 339] on div at bounding box center [562, 329] width 40 height 40
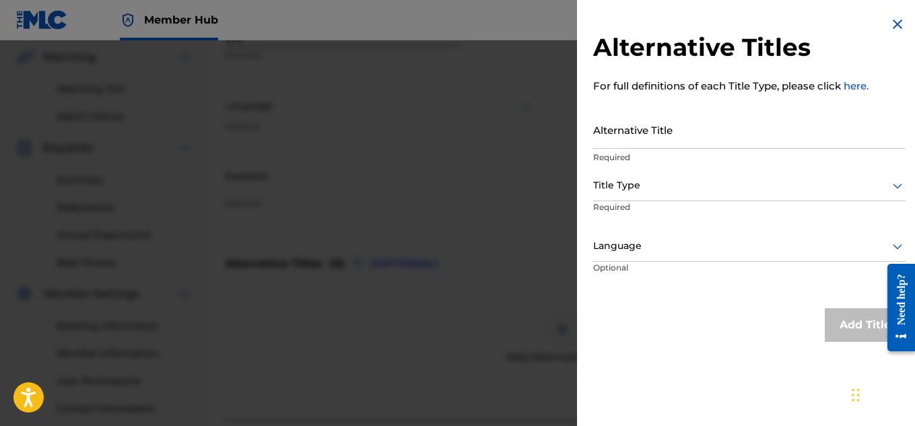
click at [530, 154] on div at bounding box center [457, 253] width 915 height 426
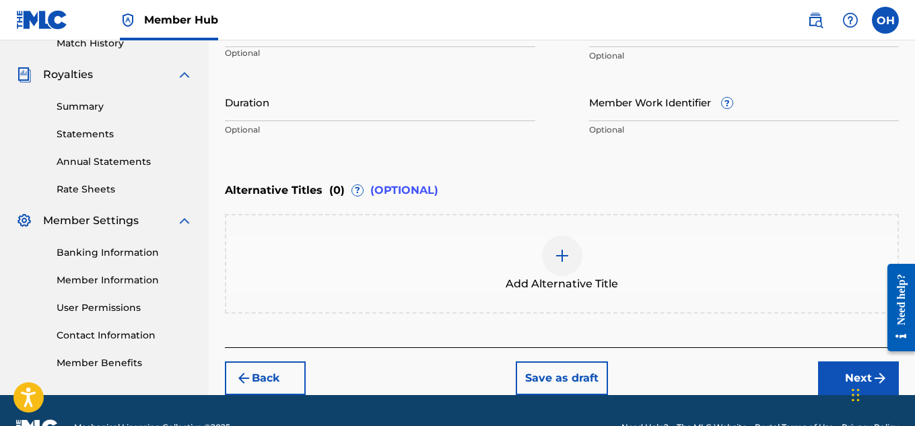
scroll to position [394, 0]
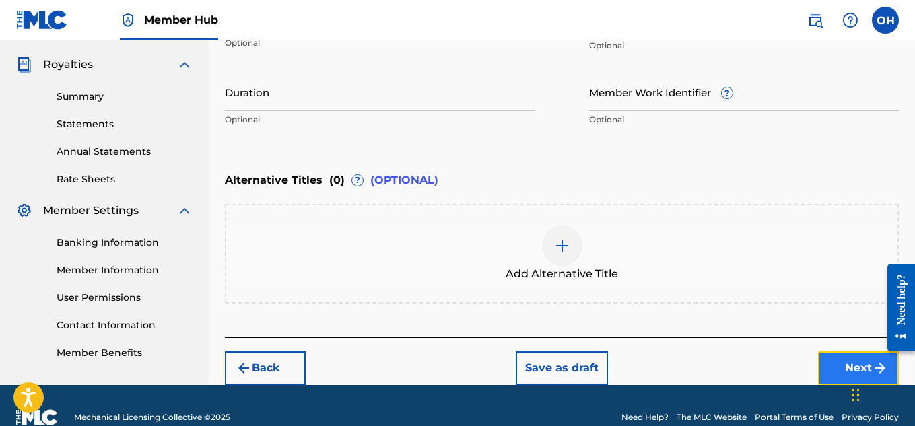
click at [832, 360] on button "Next" at bounding box center [858, 369] width 81 height 34
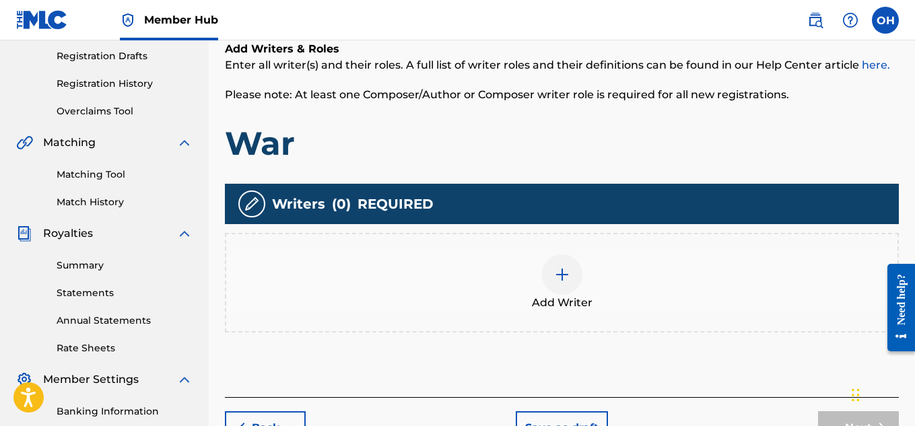
scroll to position [229, 0]
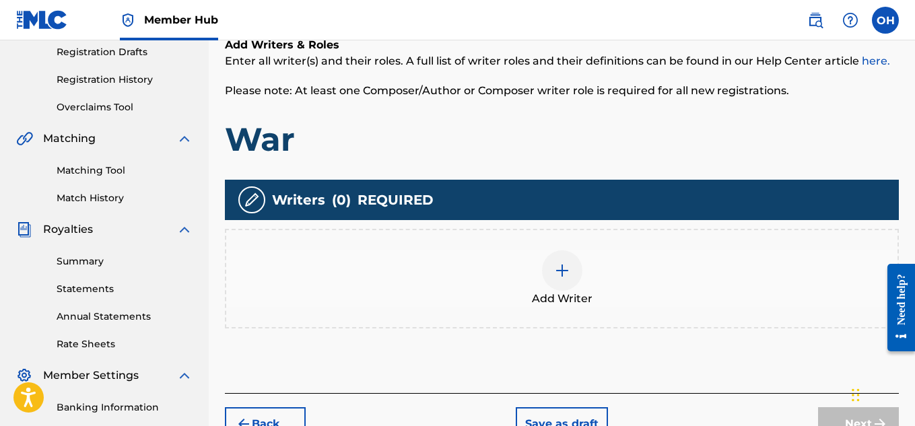
click at [560, 271] on img at bounding box center [562, 271] width 16 height 16
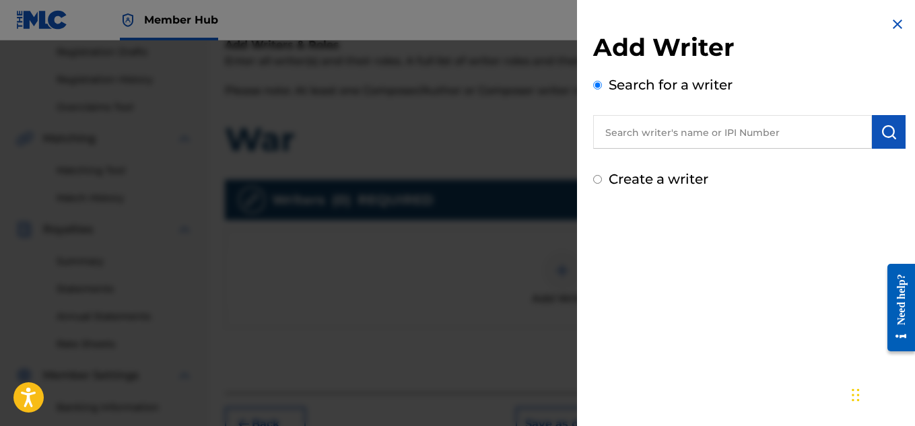
click at [714, 117] on input "text" at bounding box center [732, 132] width 279 height 34
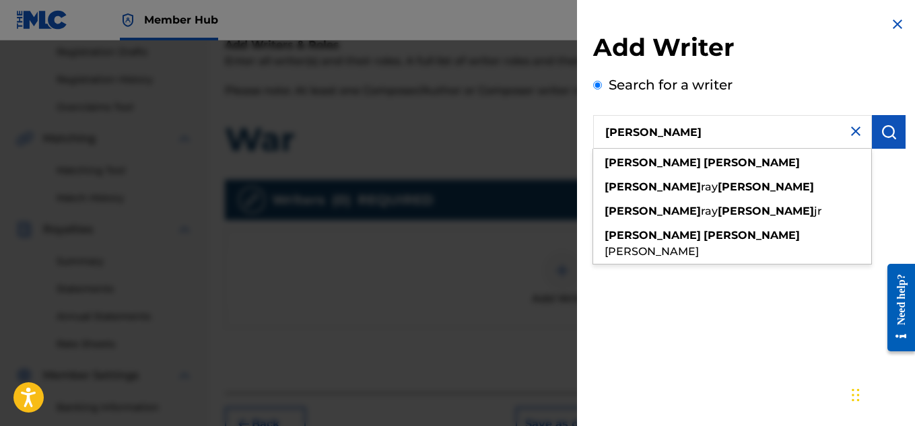
type input "[PERSON_NAME]"
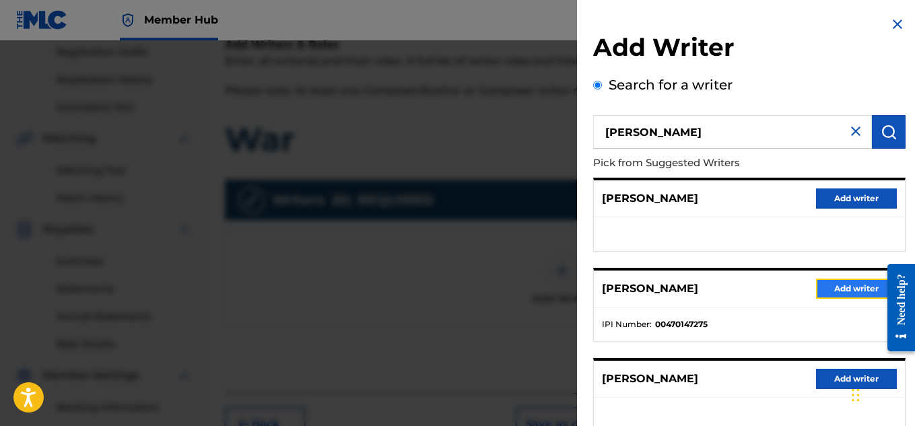
click at [832, 288] on button "Add writer" at bounding box center [856, 289] width 81 height 20
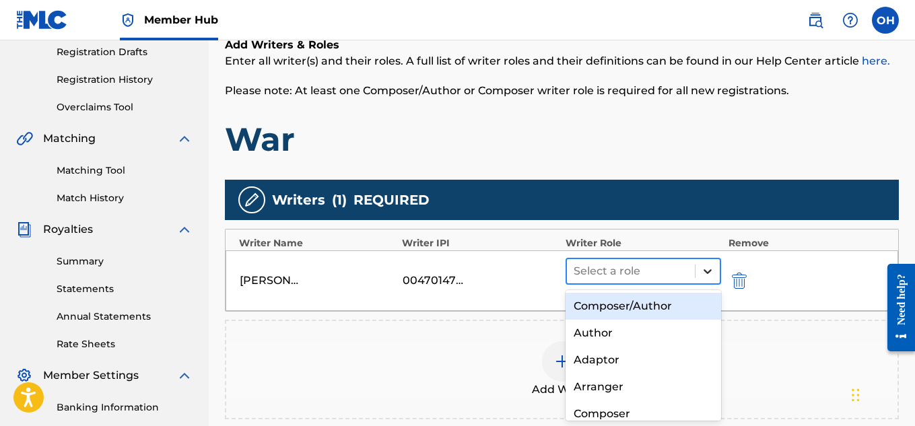
click at [711, 278] on div at bounding box center [708, 271] width 24 height 24
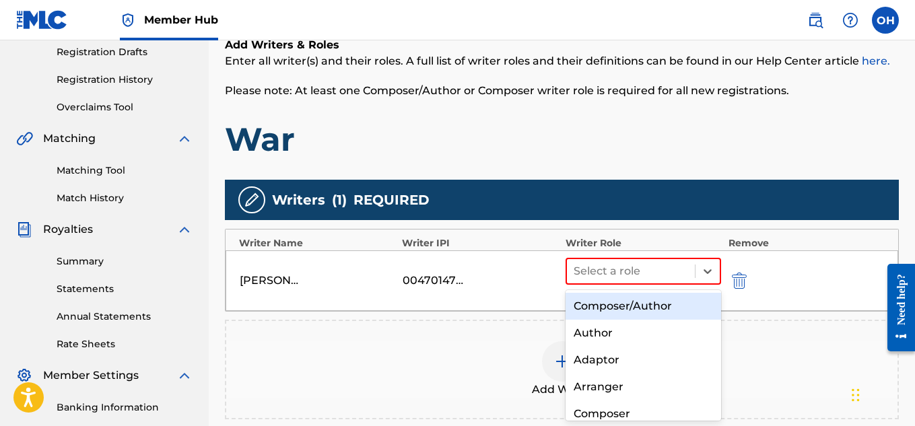
click at [674, 301] on div "Composer/Author" at bounding box center [644, 306] width 156 height 27
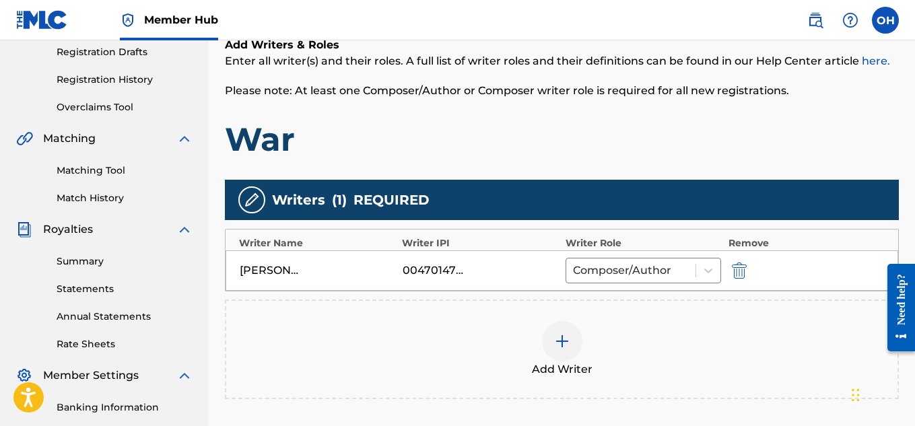
click at [561, 343] on img at bounding box center [562, 341] width 16 height 16
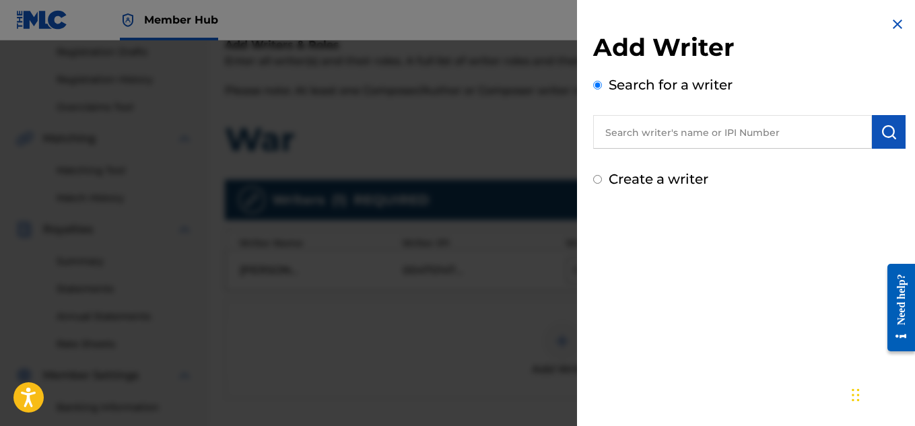
click at [669, 134] on input "text" at bounding box center [732, 132] width 279 height 34
paste input "[PERSON_NAME]"
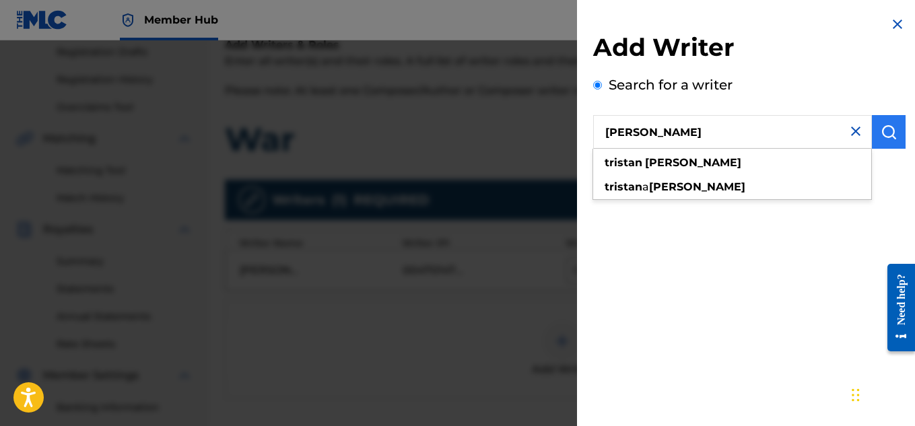
type input "[PERSON_NAME]"
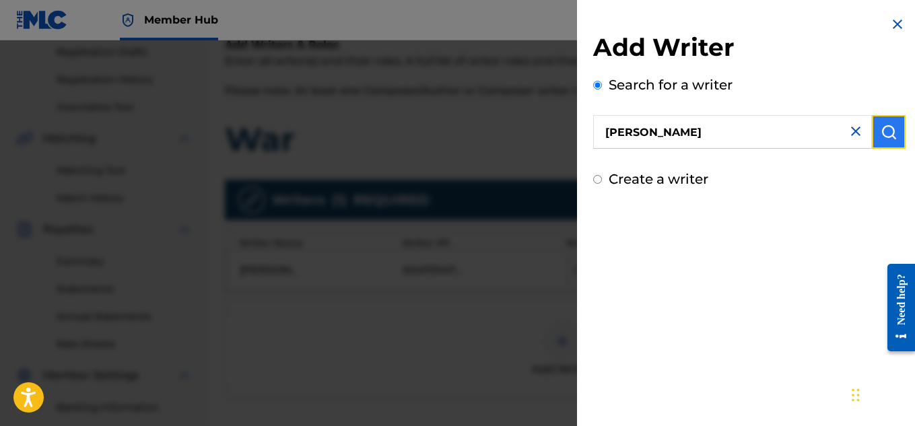
click at [883, 130] on img "submit" at bounding box center [889, 132] width 16 height 16
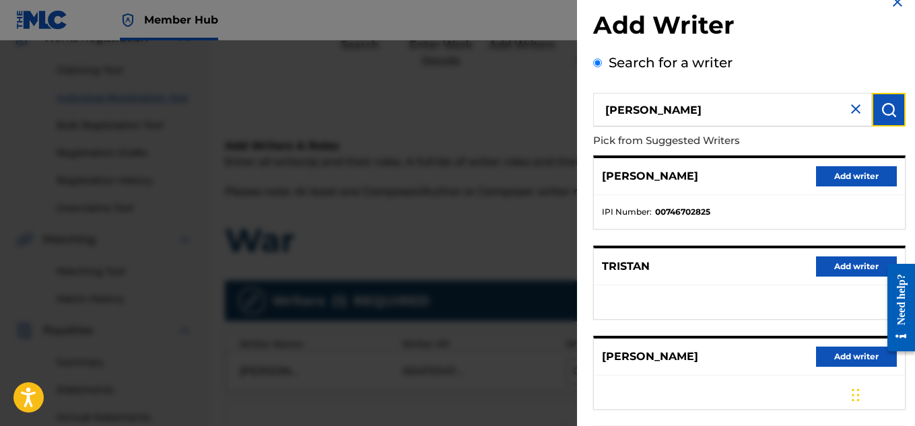
scroll to position [22, 0]
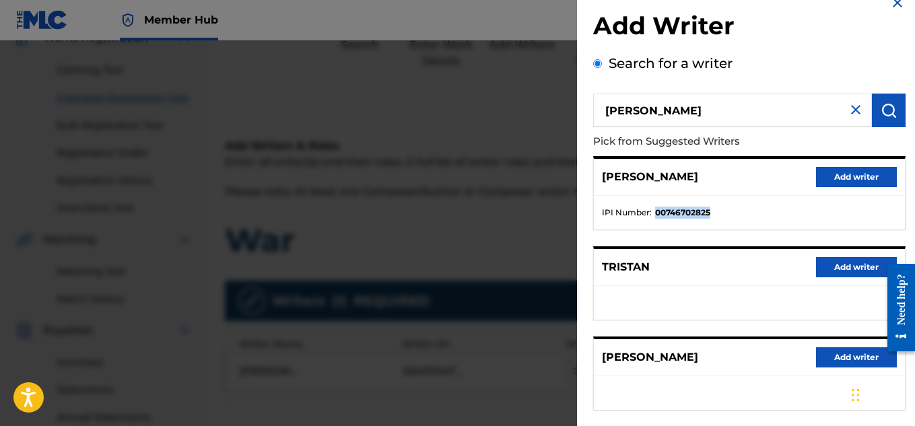
drag, startPoint x: 713, startPoint y: 212, endPoint x: 657, endPoint y: 209, distance: 56.0
click at [657, 209] on li "IPI Number : 00746702825" at bounding box center [749, 213] width 295 height 12
copy strong "00746702825"
click at [691, 265] on div "TRISTAN Add writer" at bounding box center [749, 267] width 311 height 37
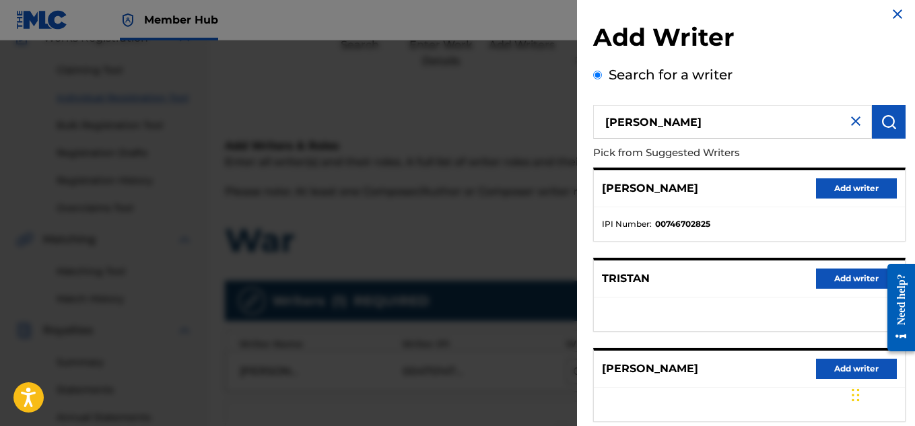
scroll to position [9, 0]
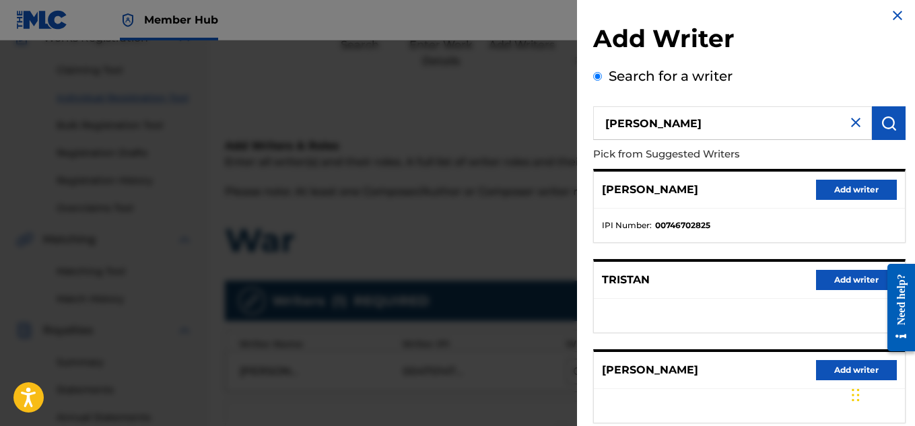
drag, startPoint x: 628, startPoint y: 128, endPoint x: 566, endPoint y: 126, distance: 61.3
click at [566, 126] on div "Add Writer Search for a writer [PERSON_NAME] Pick from Suggested Writers [PERSO…" at bounding box center [457, 233] width 915 height 386
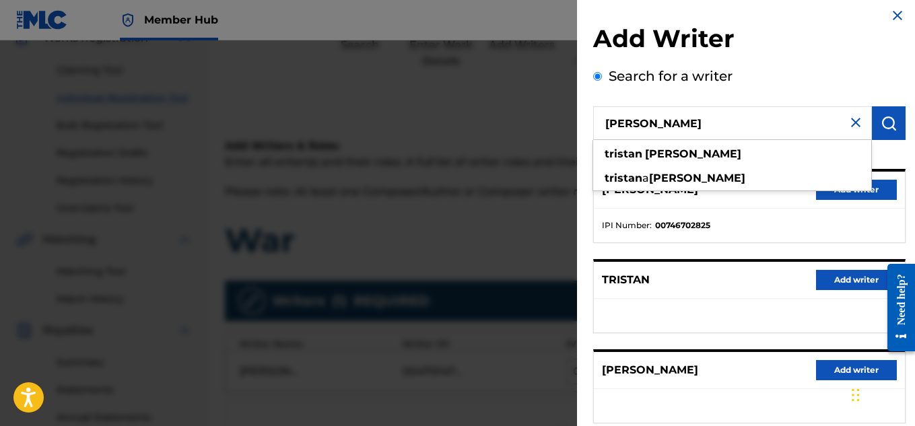
click at [699, 255] on div "[PERSON_NAME] Add writer IPI Number : 00746702825 [PERSON_NAME] Add writer [PER…" at bounding box center [749, 386] width 313 height 435
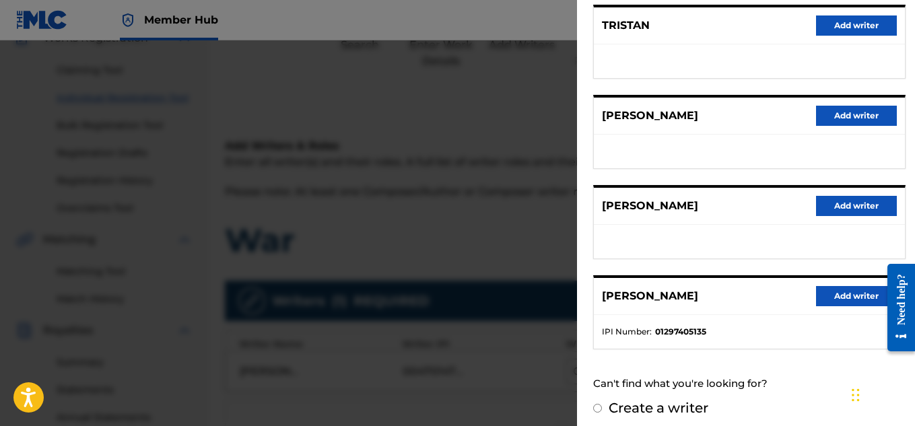
scroll to position [264, 0]
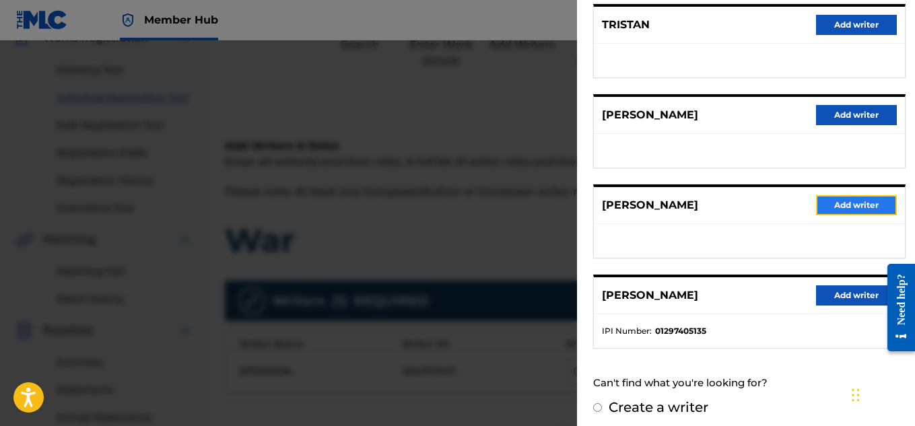
click at [831, 205] on button "Add writer" at bounding box center [856, 205] width 81 height 20
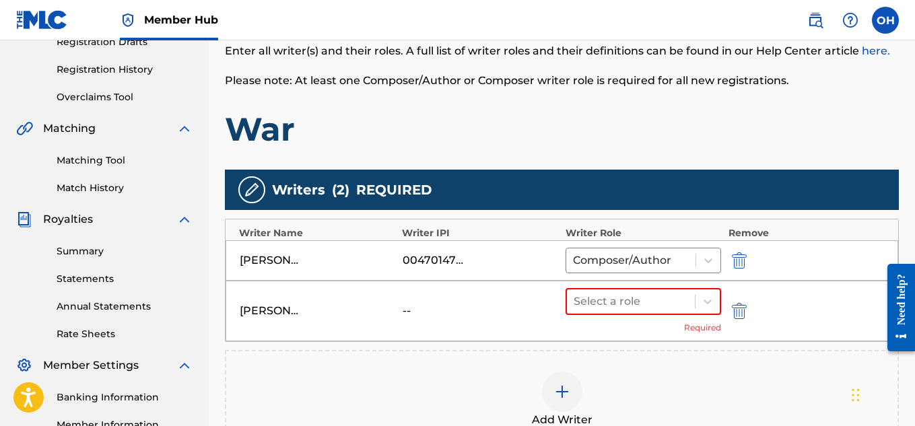
scroll to position [240, 0]
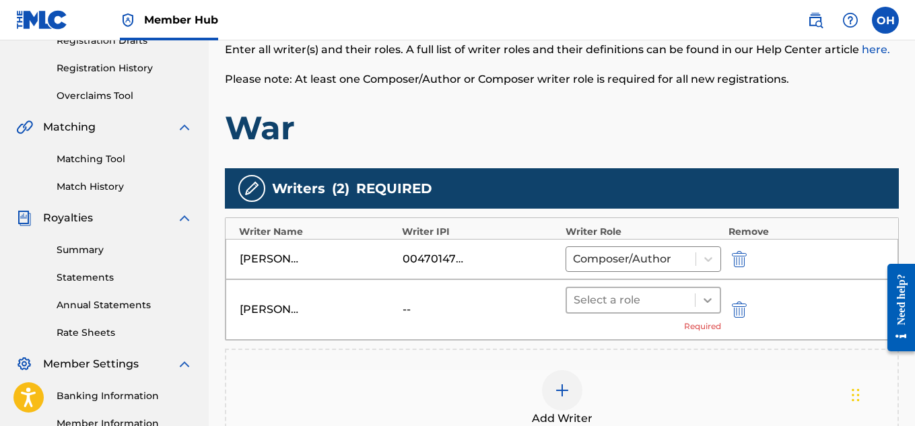
click at [713, 307] on div at bounding box center [708, 300] width 24 height 24
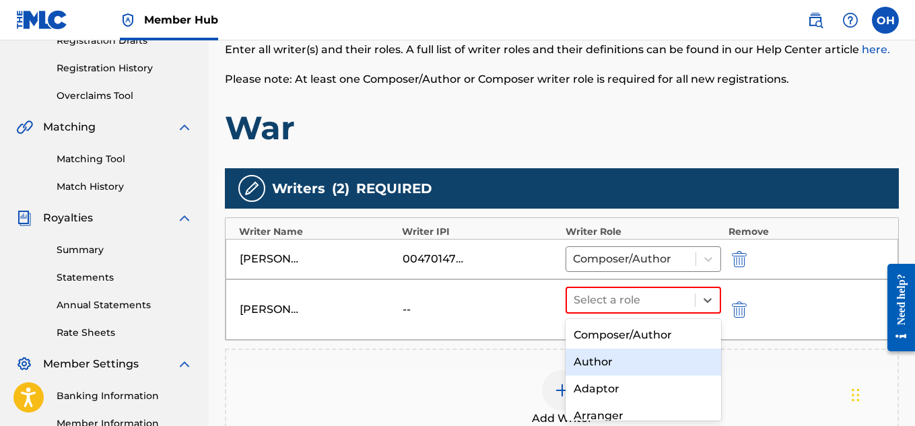
click at [648, 360] on div "Author" at bounding box center [644, 362] width 156 height 27
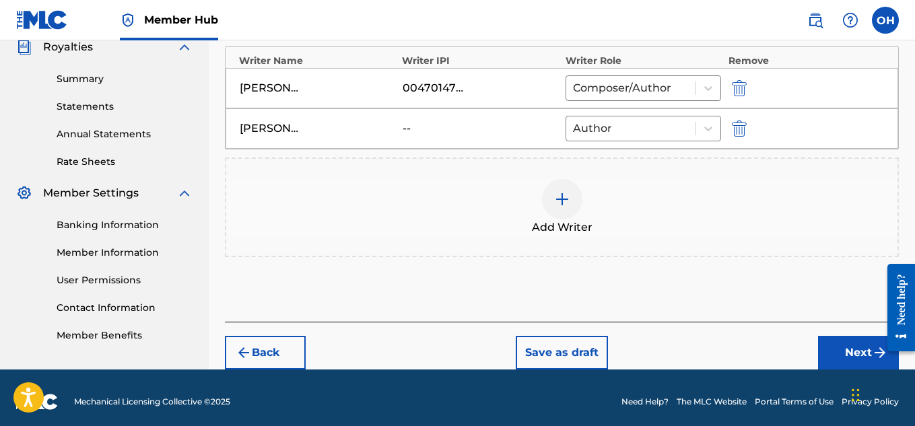
scroll to position [412, 0]
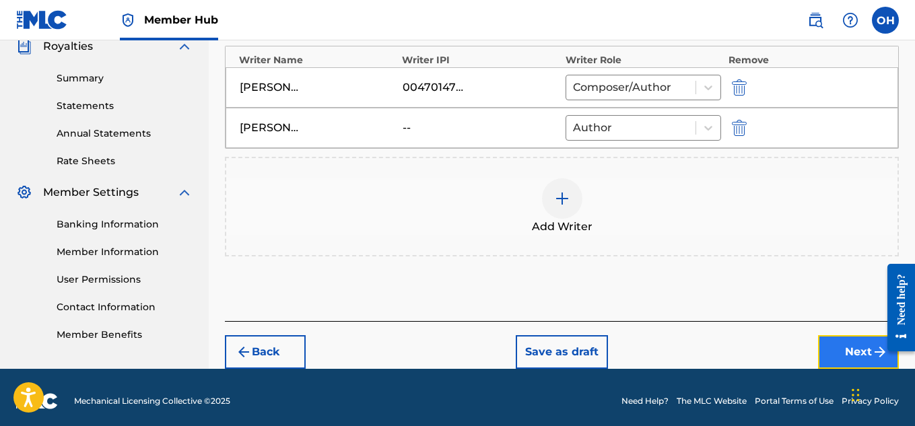
click at [826, 349] on button "Next" at bounding box center [858, 352] width 81 height 34
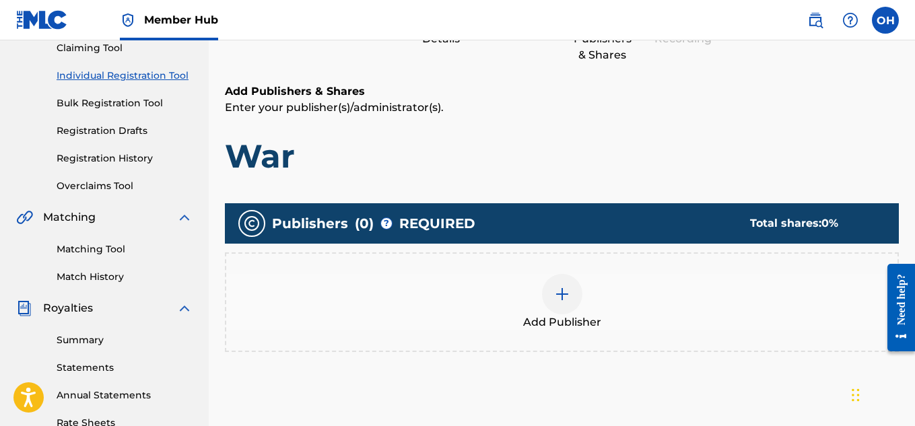
scroll to position [152, 0]
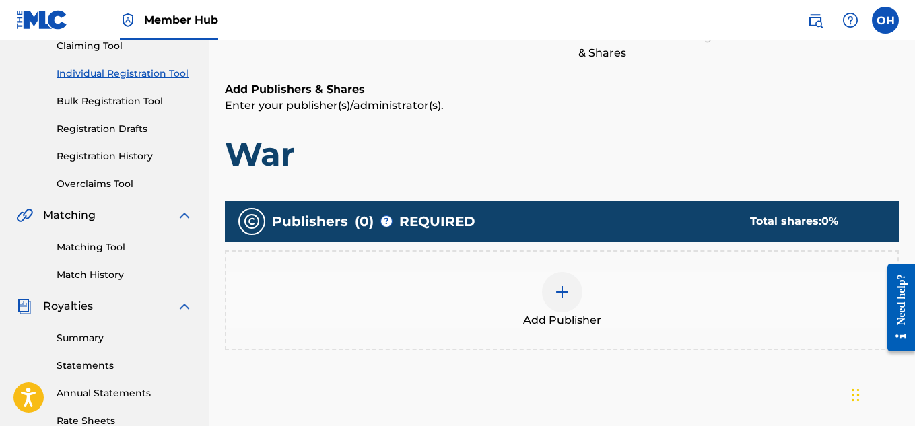
click at [564, 291] on img at bounding box center [562, 292] width 16 height 16
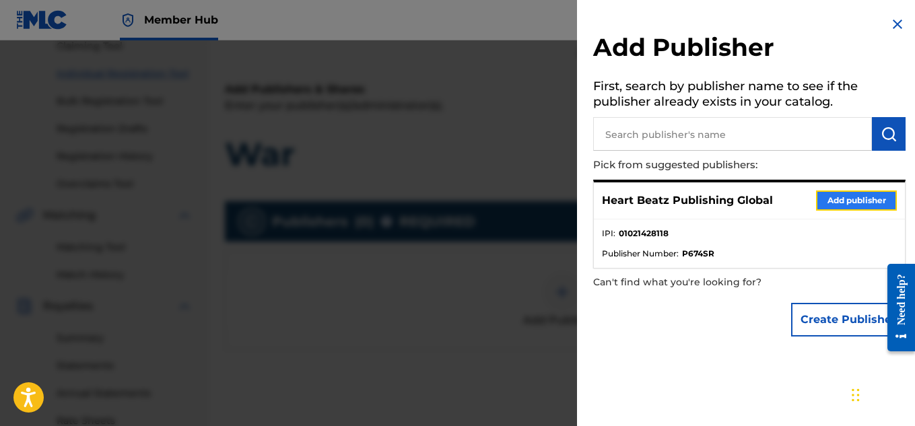
click at [822, 198] on button "Add publisher" at bounding box center [856, 201] width 81 height 20
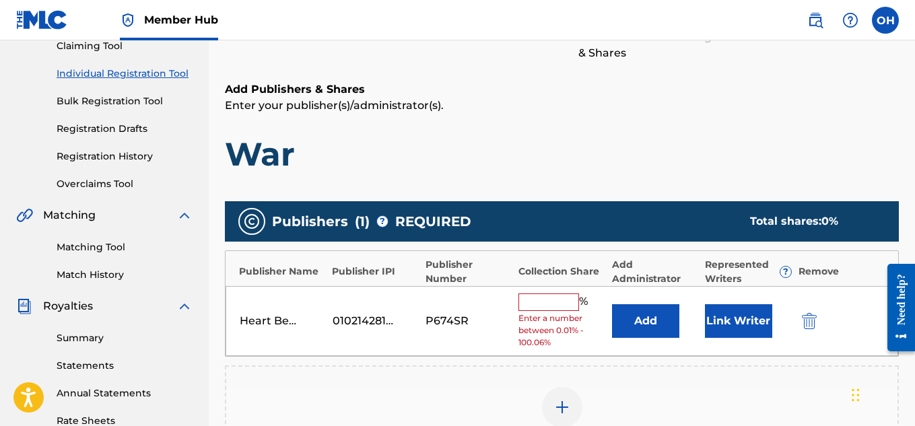
click at [557, 300] on input "text" at bounding box center [549, 303] width 61 height 18
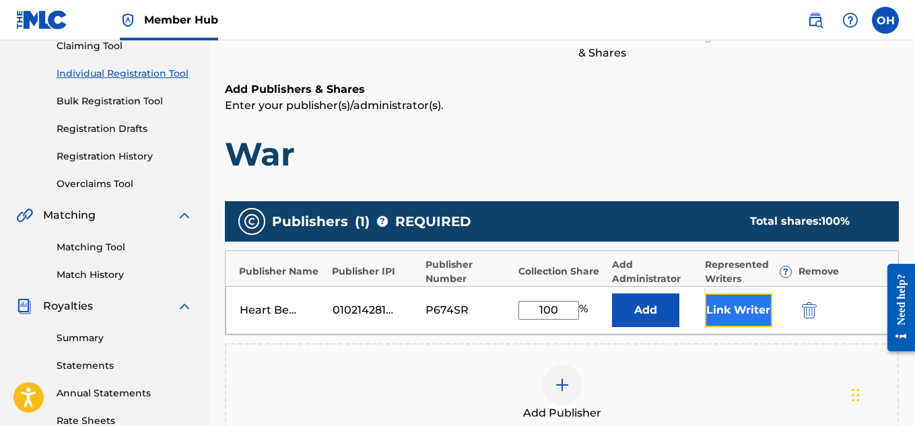
click at [721, 313] on button "Link Writer" at bounding box center [738, 311] width 67 height 34
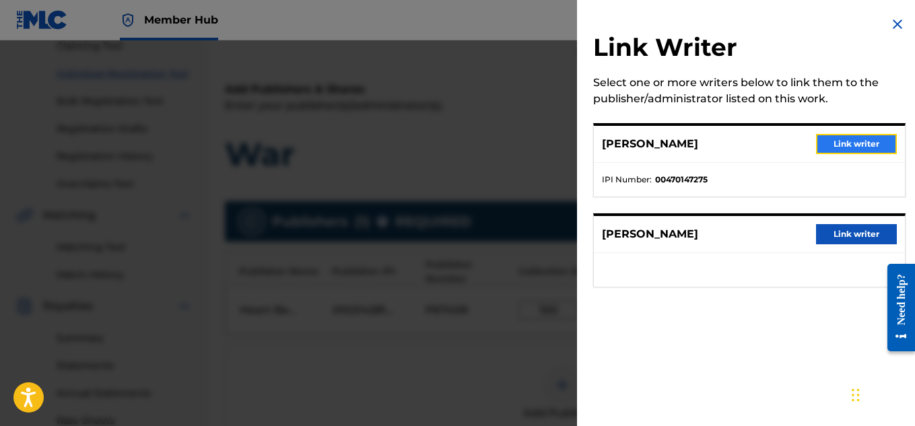
click at [848, 136] on button "Link writer" at bounding box center [856, 144] width 81 height 20
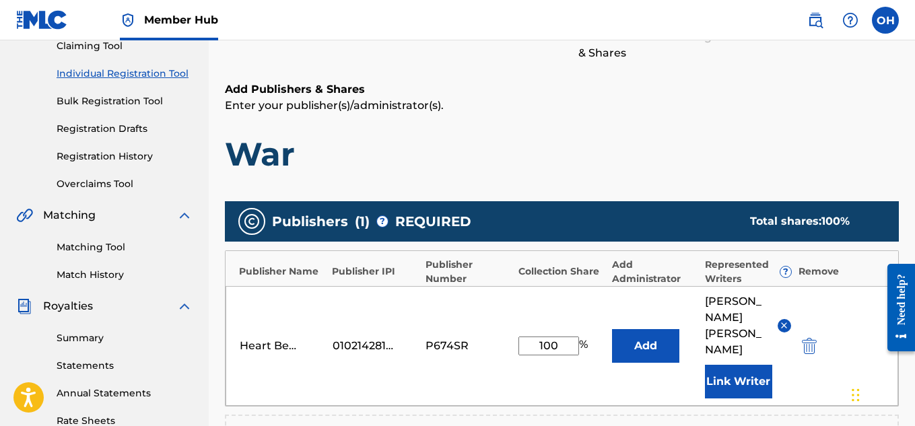
click at [566, 337] on input "100" at bounding box center [549, 346] width 61 height 19
drag, startPoint x: 558, startPoint y: 329, endPoint x: 541, endPoint y: 327, distance: 17.1
click at [541, 337] on input "100" at bounding box center [549, 346] width 61 height 19
type input "50"
click at [612, 329] on button "Add" at bounding box center [645, 346] width 67 height 34
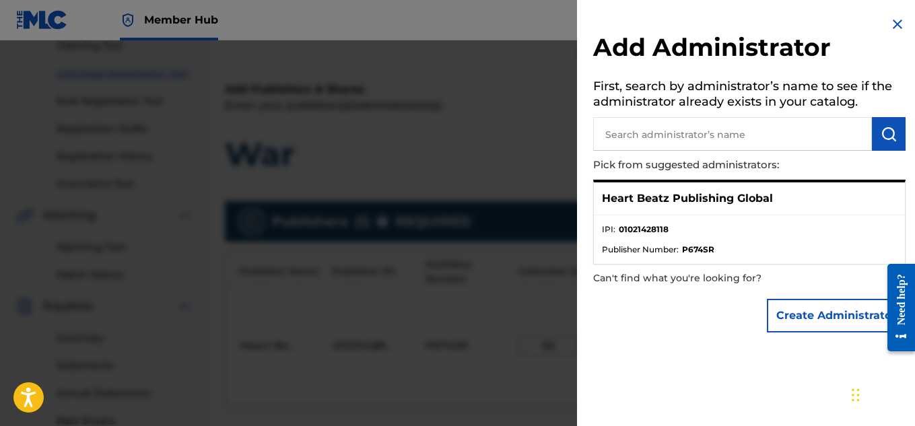
click at [890, 18] on img at bounding box center [898, 24] width 16 height 16
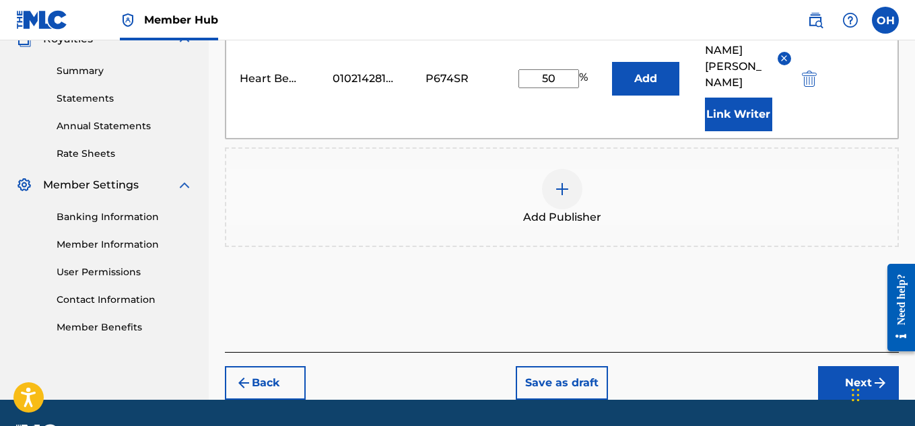
scroll to position [426, 0]
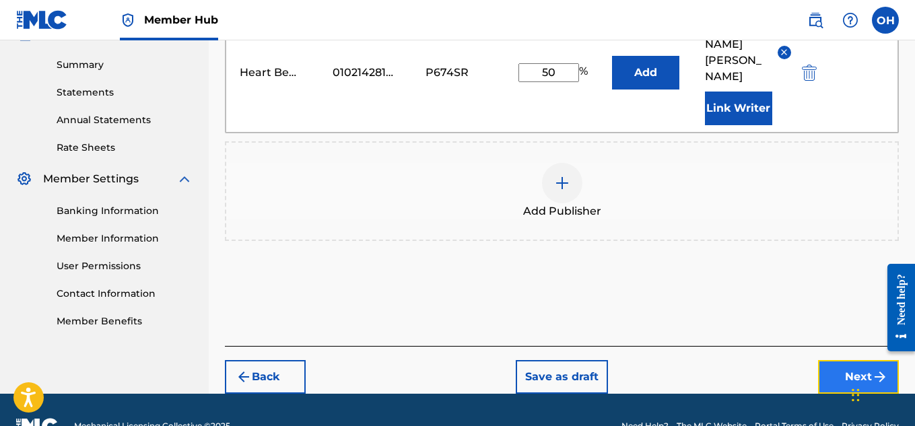
click at [846, 360] on button "Next" at bounding box center [858, 377] width 81 height 34
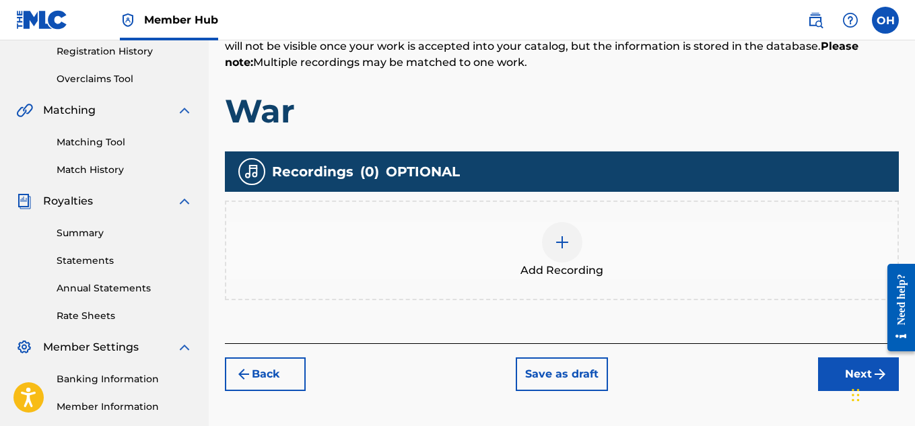
scroll to position [259, 0]
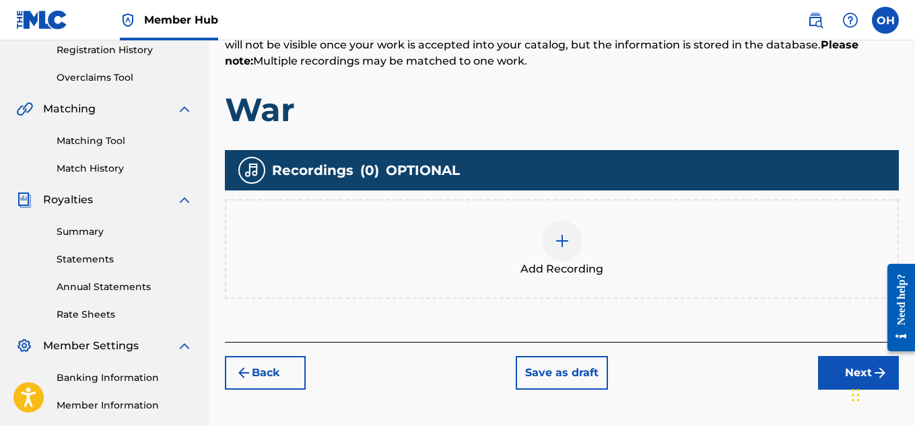
click at [551, 252] on div at bounding box center [562, 241] width 40 height 40
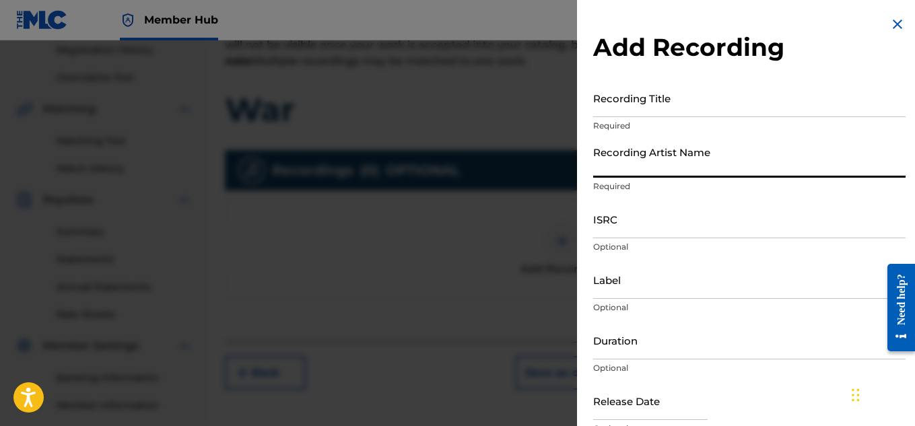
click at [705, 165] on input "Recording Artist Name" at bounding box center [749, 158] width 313 height 38
type input "Heartbeatz"
click at [671, 125] on p "Required" at bounding box center [749, 126] width 313 height 12
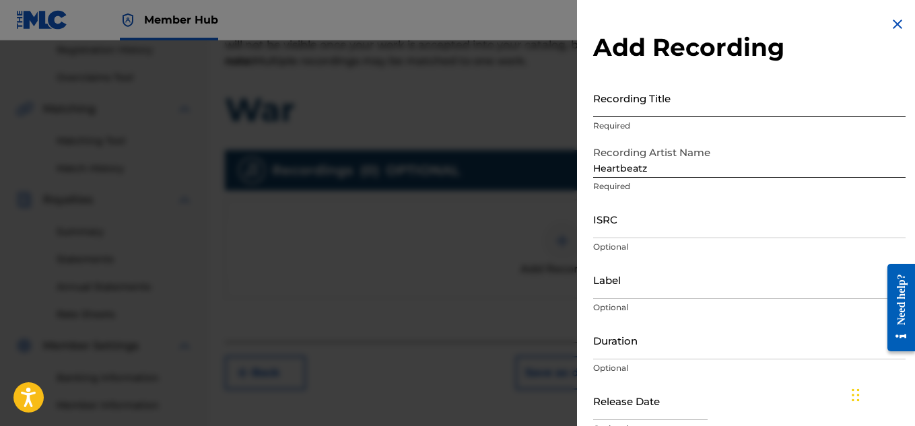
click at [671, 114] on input "Recording Title" at bounding box center [749, 98] width 313 height 38
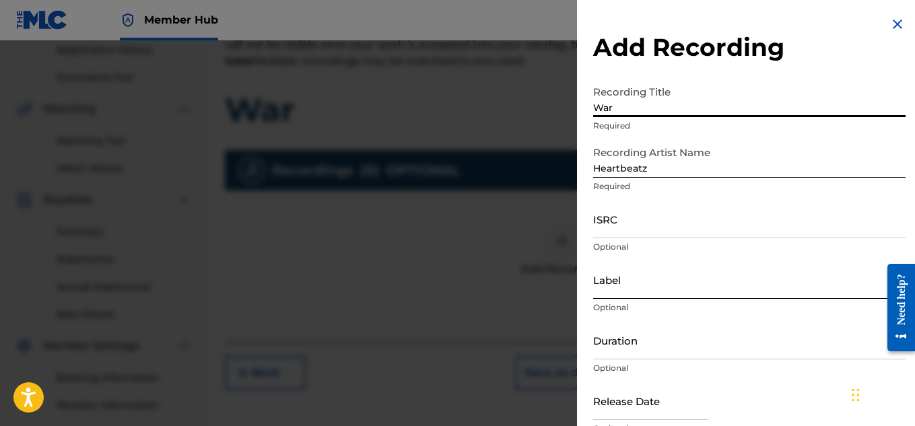
type input "War"
click at [676, 295] on input "Label" at bounding box center [749, 280] width 313 height 38
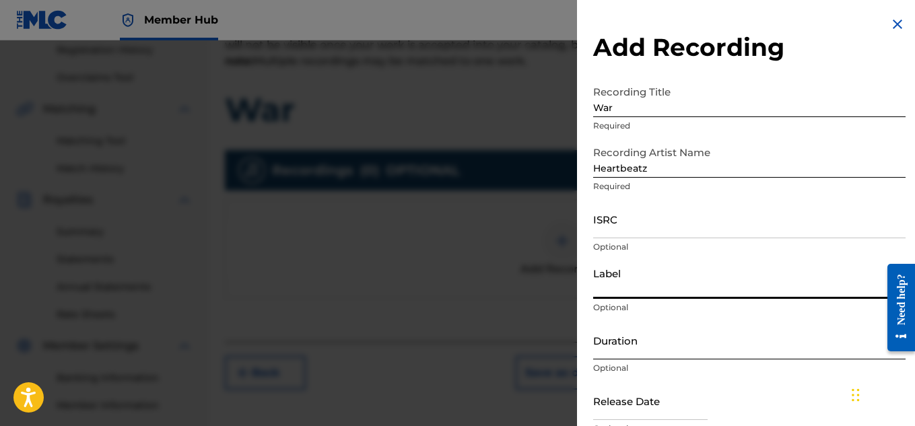
type input "Heartbeatz Entertainment"
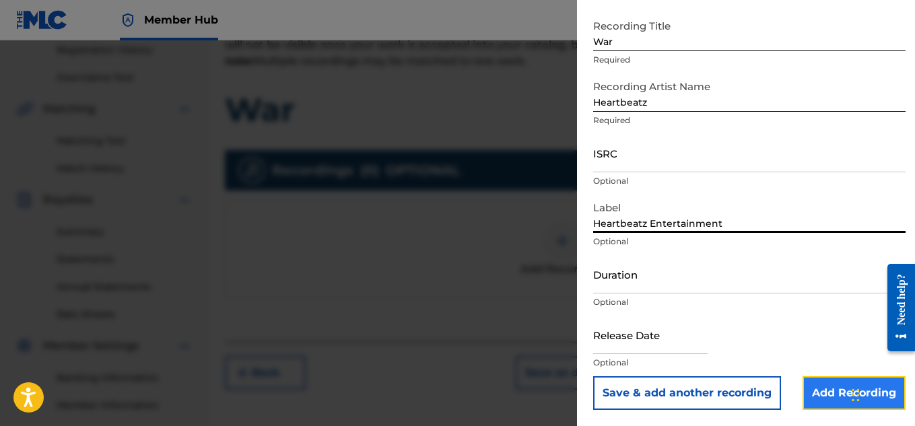
click at [828, 385] on input "Add Recording" at bounding box center [854, 394] width 103 height 34
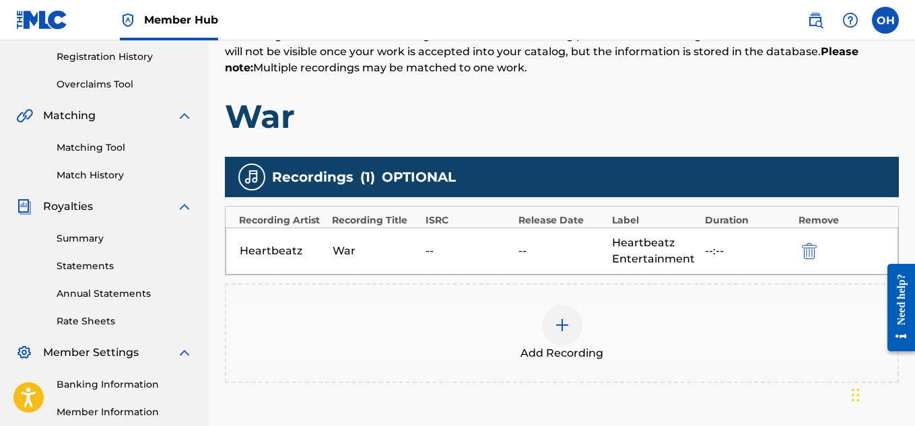
scroll to position [409, 0]
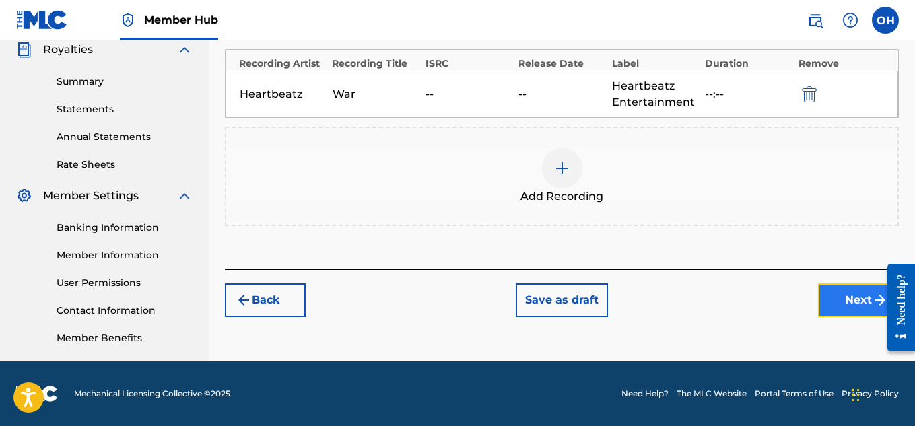
click at [834, 309] on button "Next" at bounding box center [858, 301] width 81 height 34
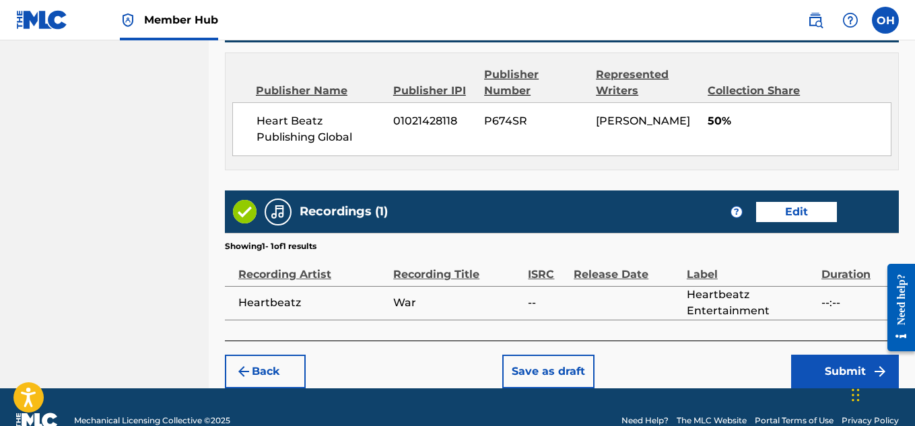
scroll to position [755, 0]
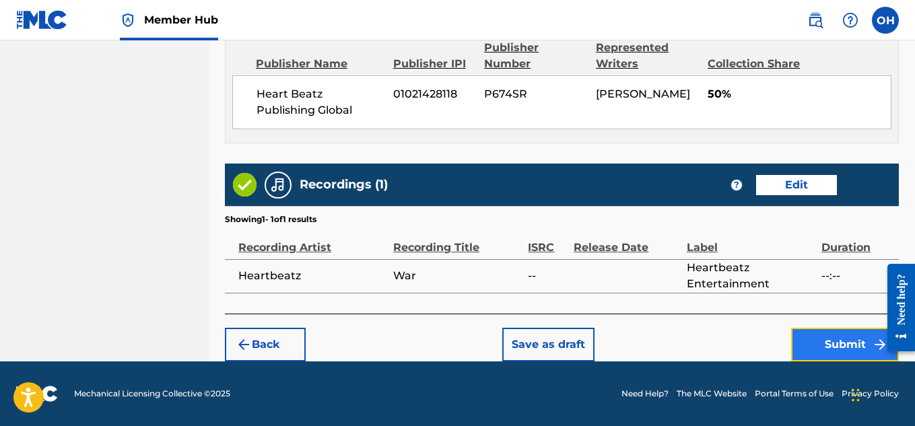
click at [822, 343] on button "Submit" at bounding box center [845, 345] width 108 height 34
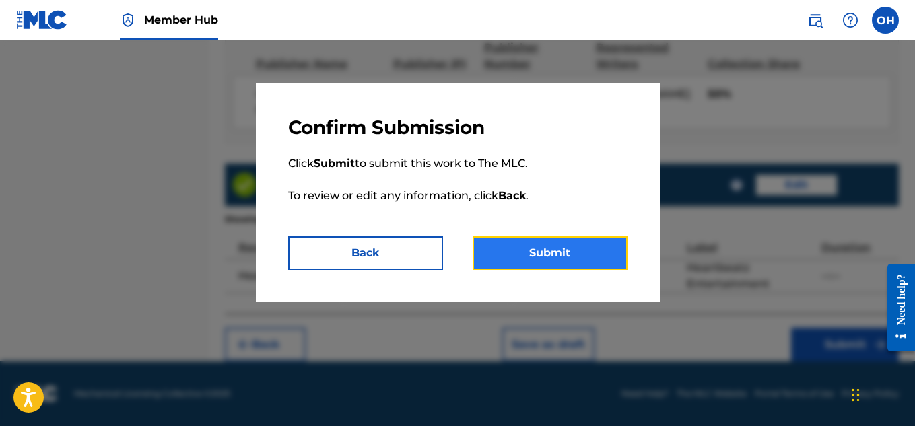
click at [562, 253] on button "Submit" at bounding box center [550, 253] width 155 height 34
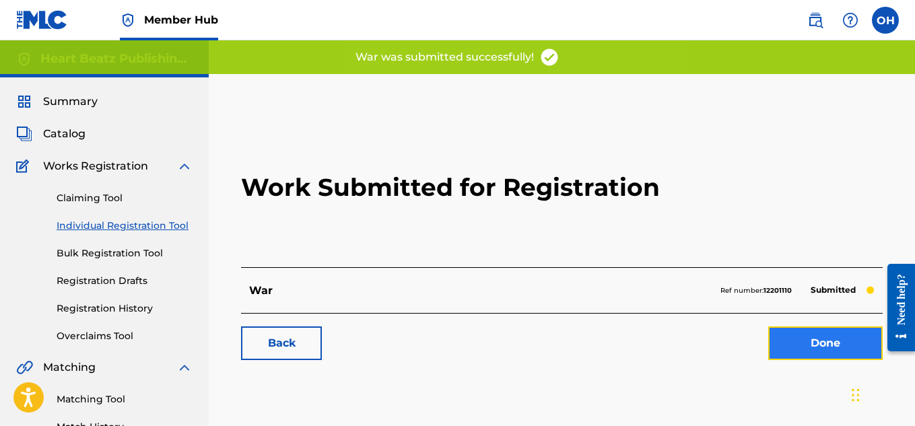
click at [820, 339] on link "Done" at bounding box center [825, 344] width 114 height 34
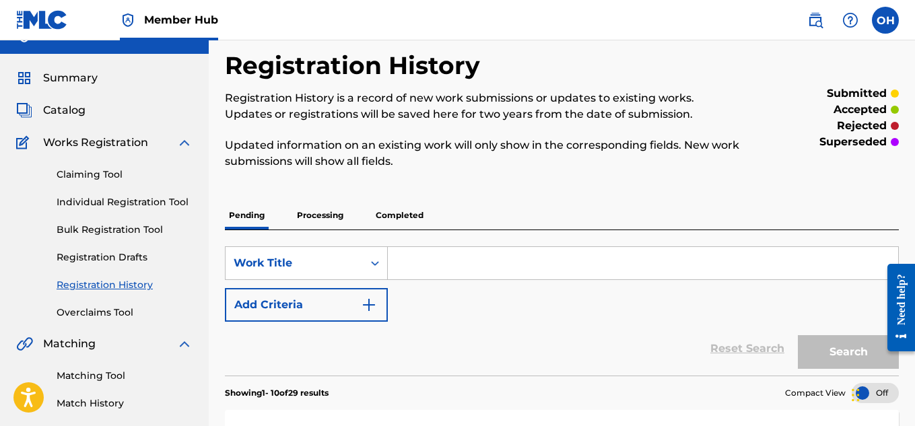
scroll to position [23, 0]
click at [95, 207] on link "Individual Registration Tool" at bounding box center [125, 203] width 136 height 14
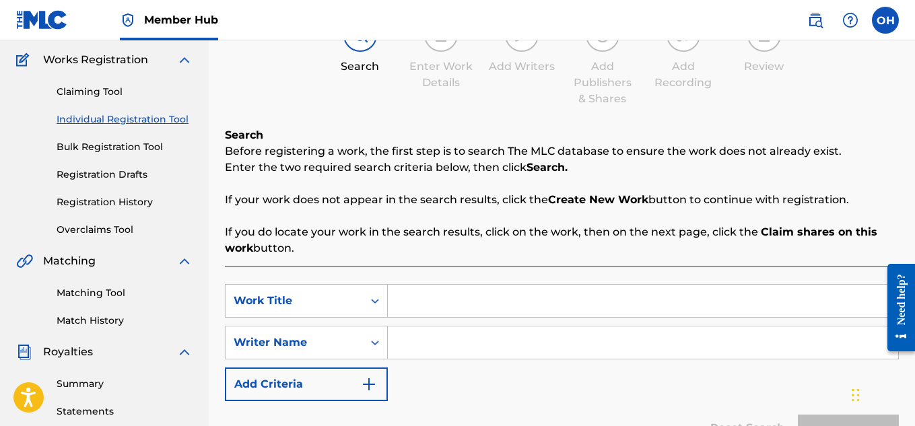
scroll to position [107, 0]
click at [483, 297] on input "Search Form" at bounding box center [643, 300] width 511 height 32
type input "[PERSON_NAME] and Able"
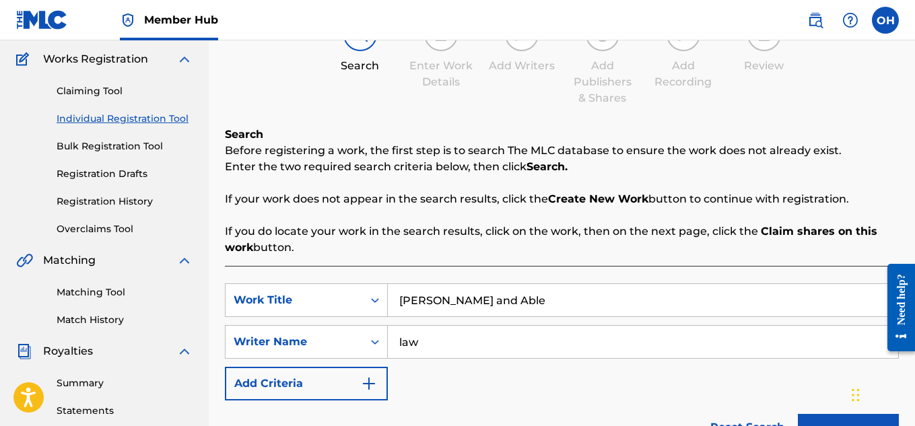
type input "law"
click at [798, 414] on button "Search" at bounding box center [848, 431] width 101 height 34
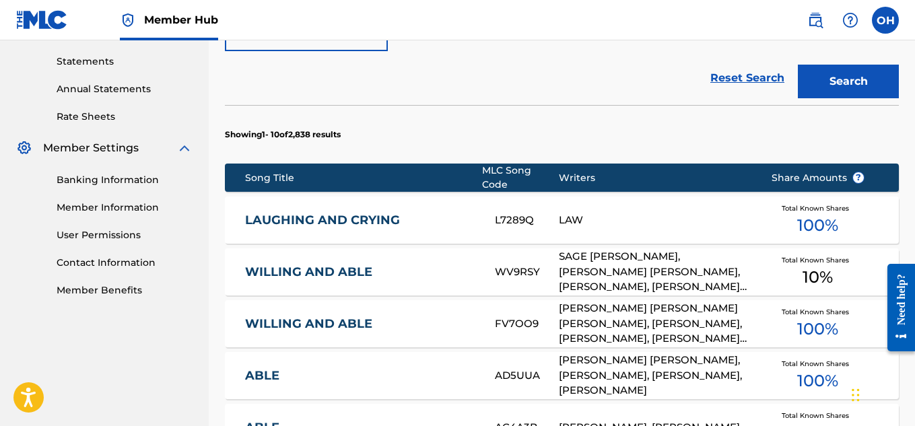
scroll to position [456, 0]
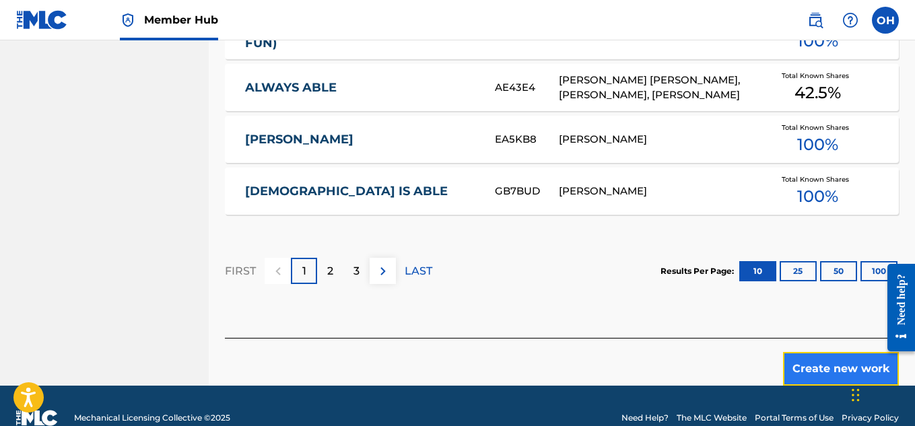
click at [810, 362] on button "Create new work" at bounding box center [841, 369] width 116 height 34
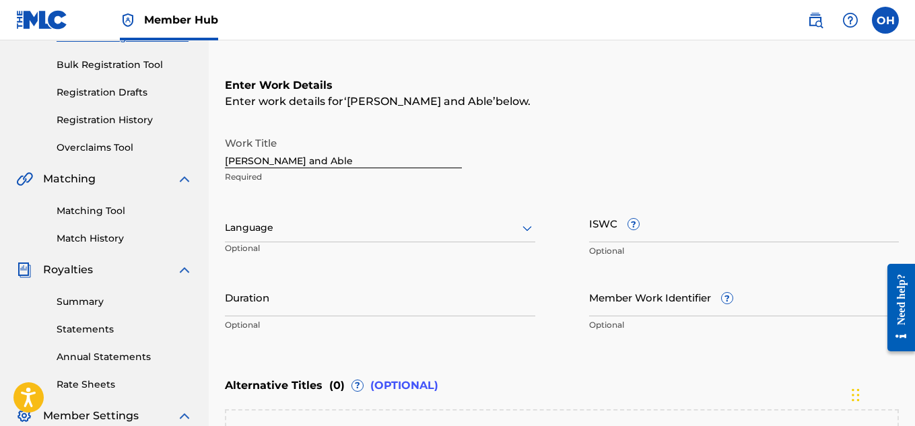
scroll to position [418, 0]
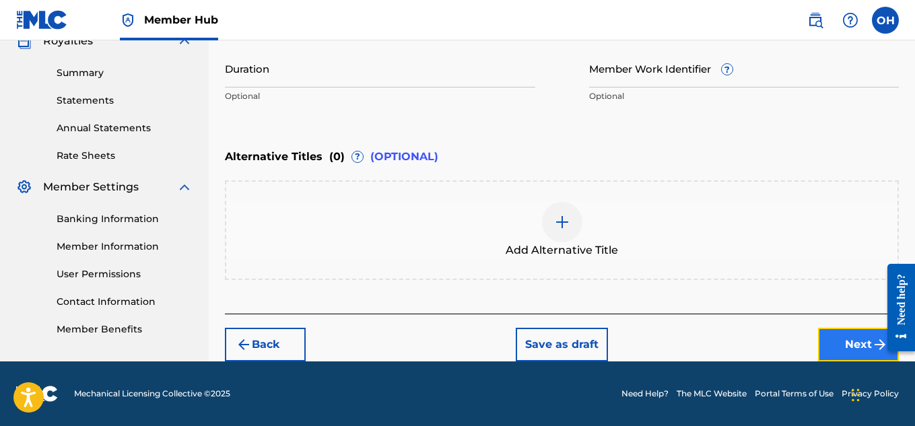
click at [865, 349] on button "Next" at bounding box center [858, 345] width 81 height 34
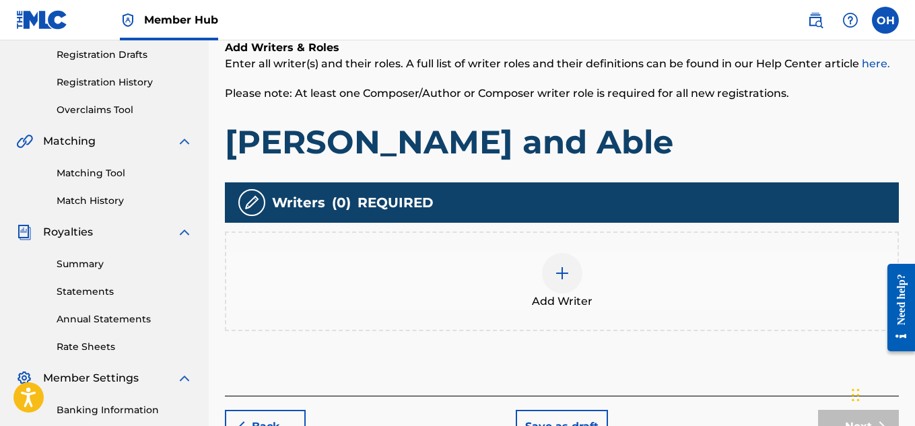
scroll to position [228, 0]
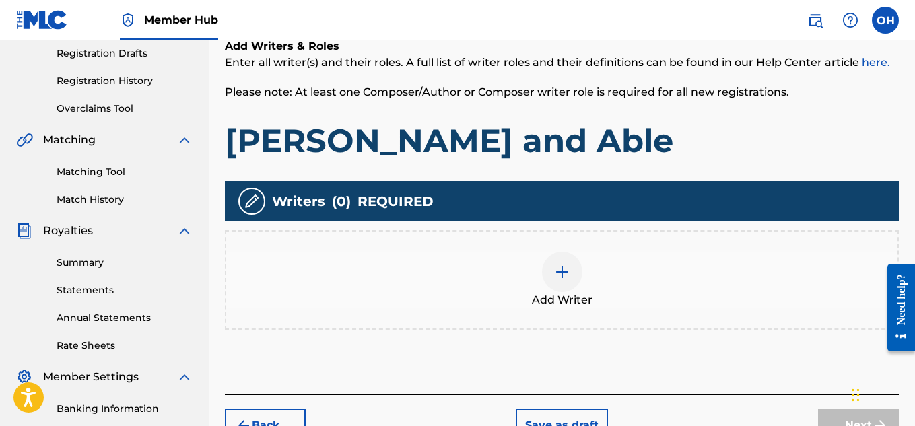
click at [560, 283] on div at bounding box center [562, 272] width 40 height 40
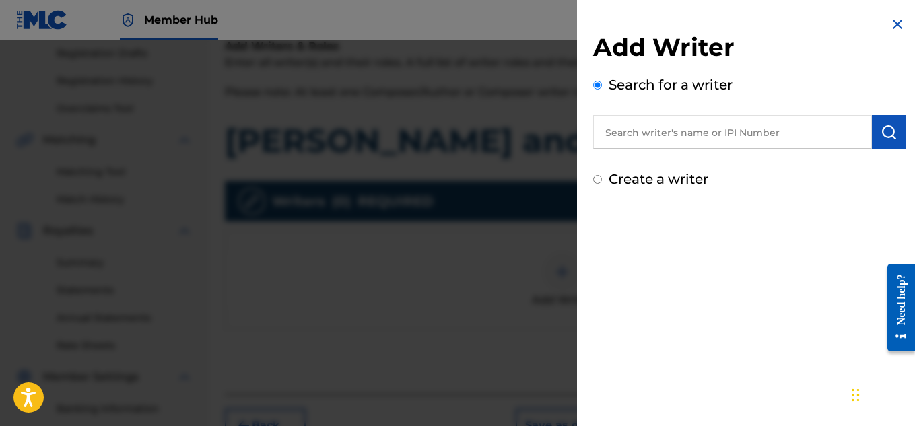
click at [636, 134] on input "text" at bounding box center [732, 132] width 279 height 34
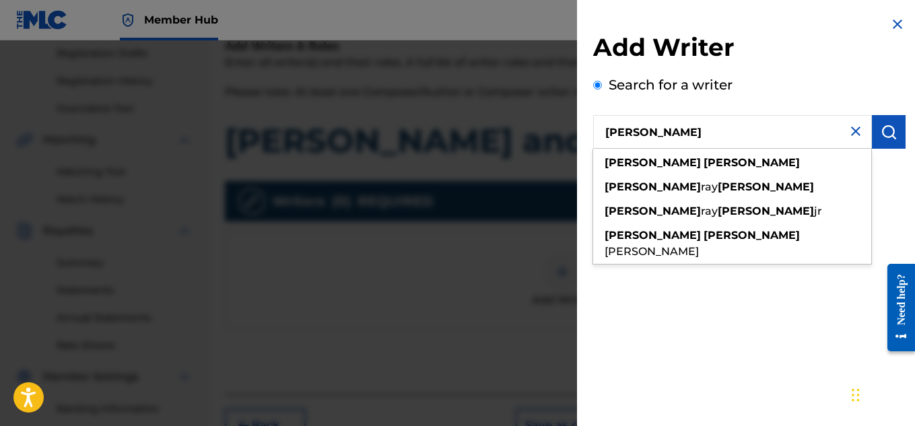
type input "[PERSON_NAME]"
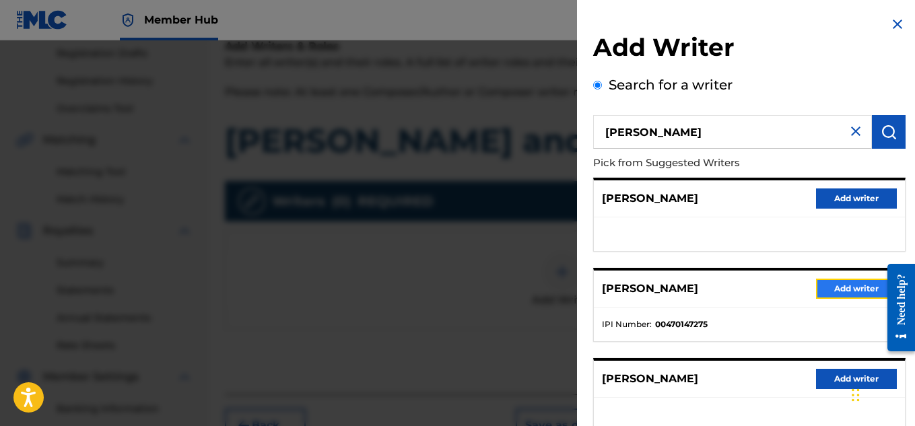
click at [851, 290] on button "Add writer" at bounding box center [856, 289] width 81 height 20
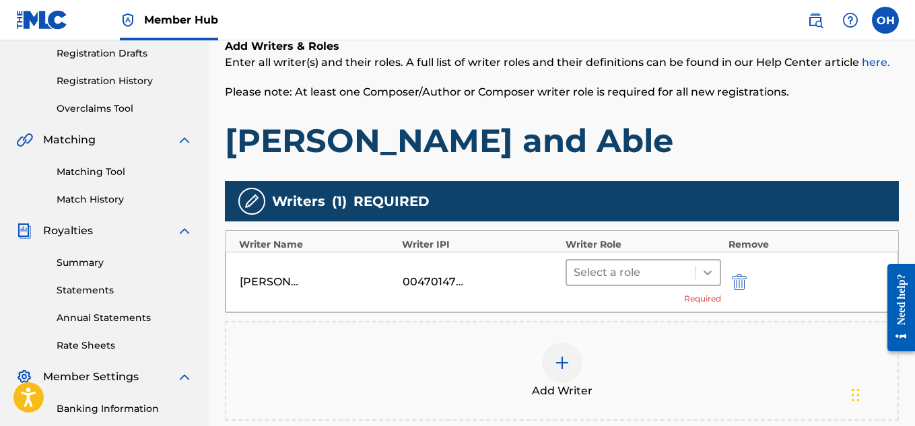
click at [712, 271] on icon at bounding box center [707, 272] width 13 height 13
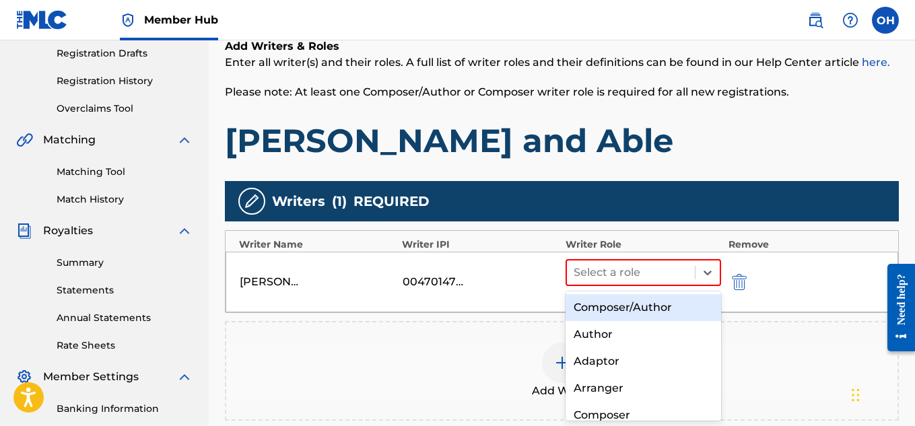
click at [675, 310] on div "Composer/Author" at bounding box center [644, 307] width 156 height 27
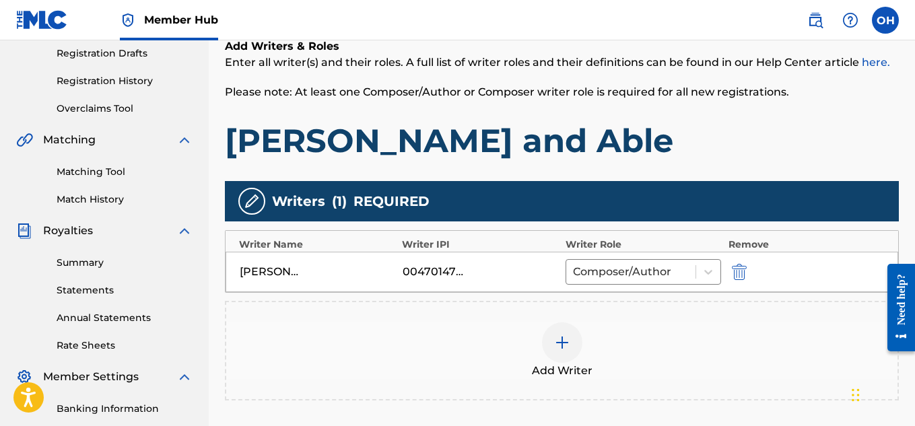
click at [570, 346] on div at bounding box center [562, 343] width 40 height 40
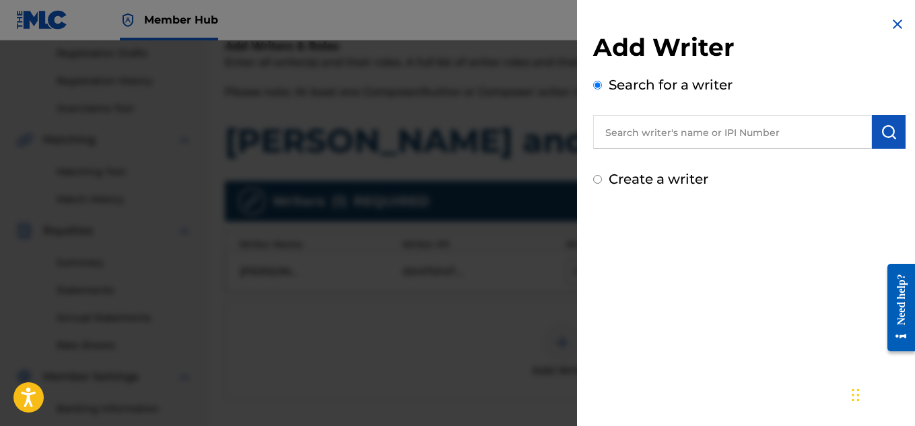
click at [688, 143] on input "text" at bounding box center [732, 132] width 279 height 34
paste input "00790390816"
type input "00790390816"
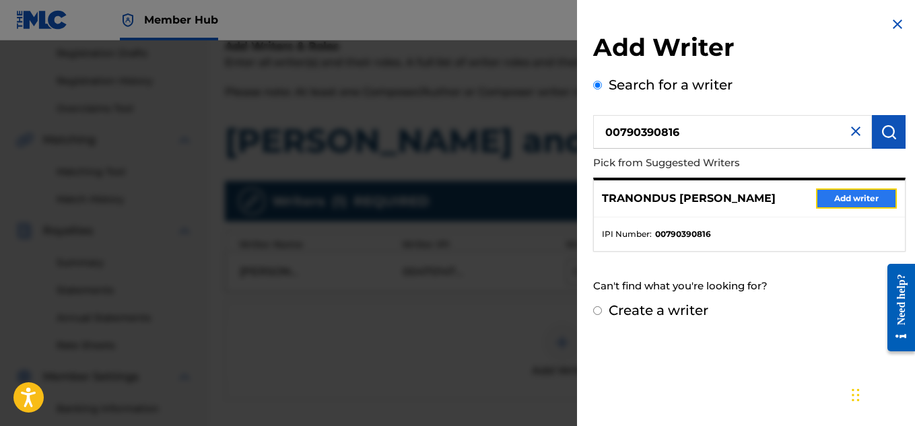
click at [875, 195] on button "Add writer" at bounding box center [856, 199] width 81 height 20
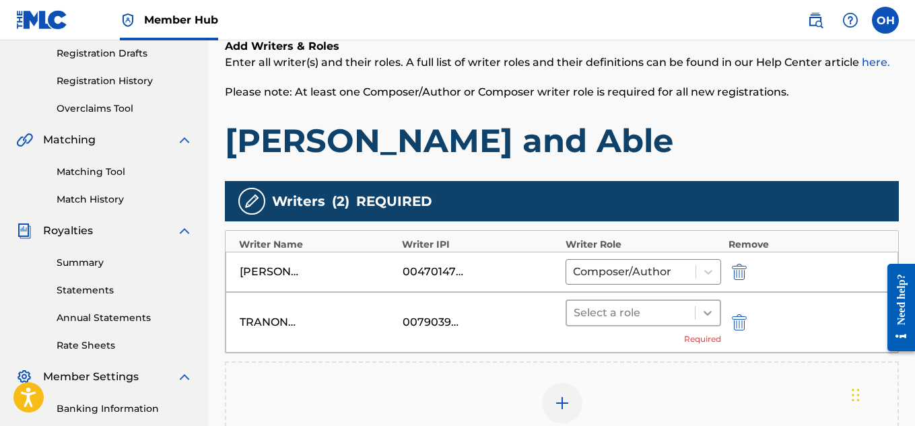
click at [705, 315] on icon at bounding box center [707, 312] width 13 height 13
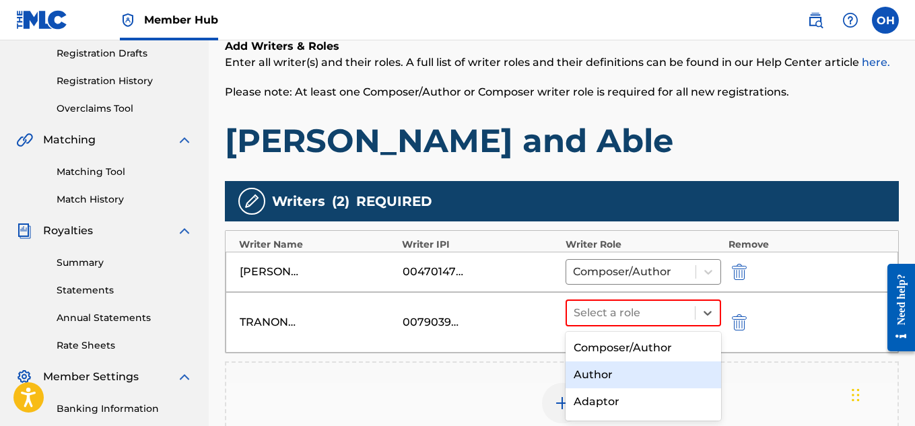
click at [614, 369] on div "Author" at bounding box center [644, 375] width 156 height 27
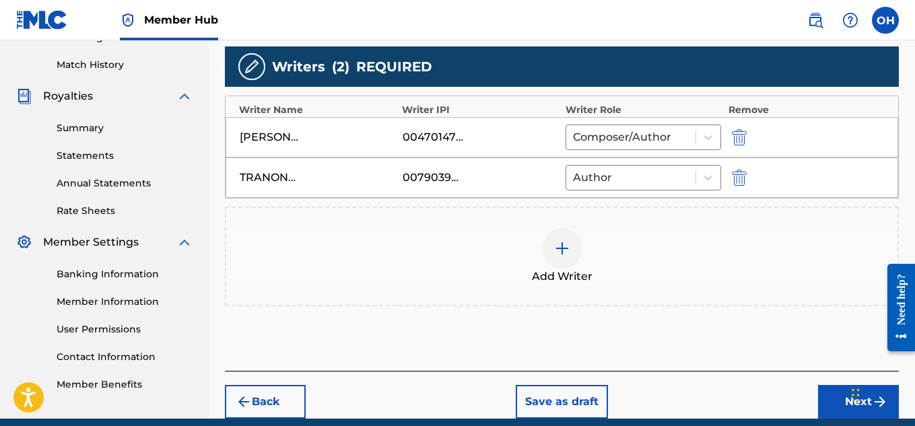
scroll to position [420, 0]
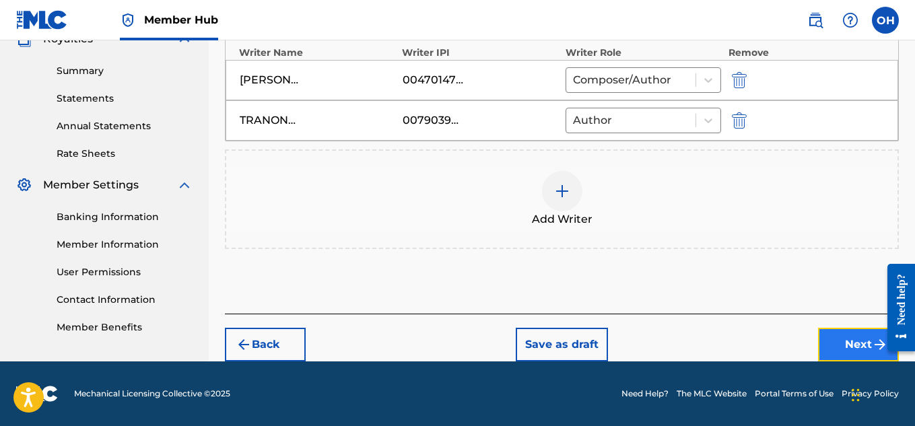
click at [833, 342] on button "Next" at bounding box center [858, 345] width 81 height 34
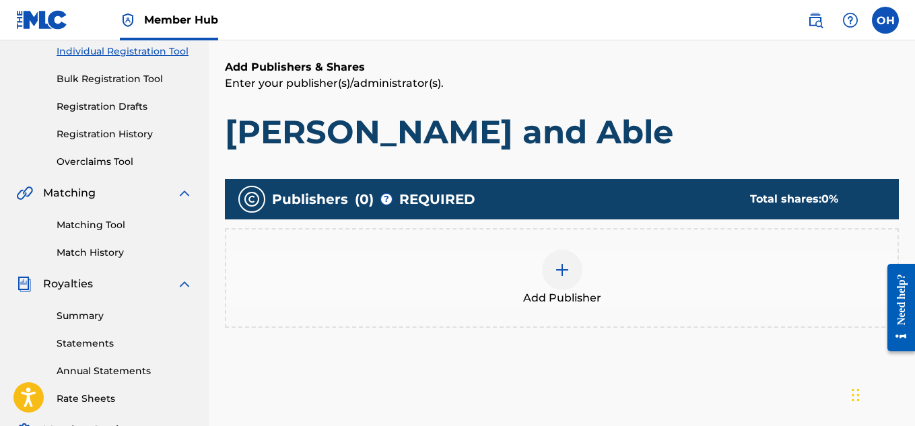
scroll to position [176, 0]
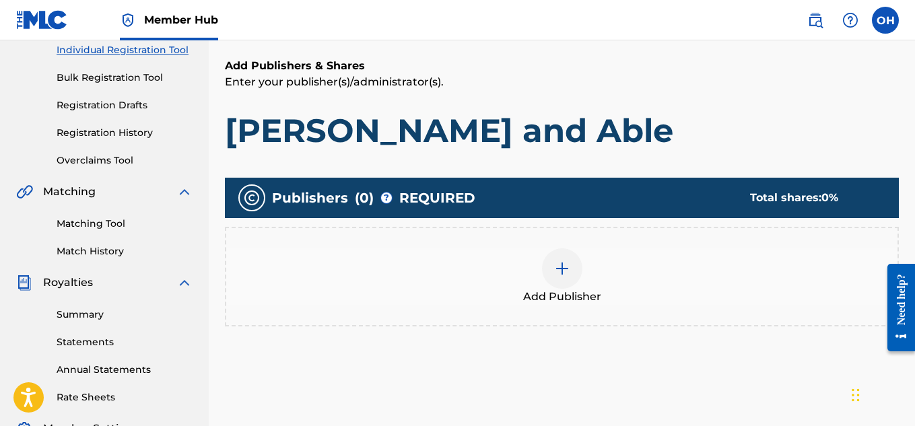
click at [547, 271] on div at bounding box center [562, 269] width 40 height 40
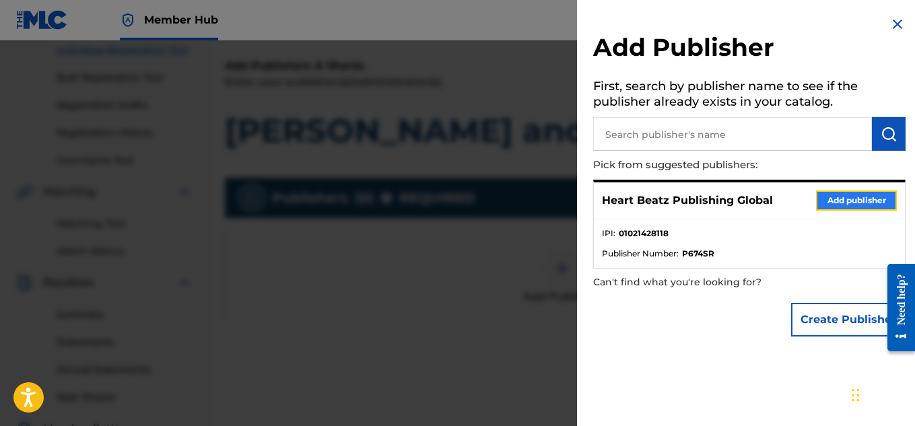
click at [816, 199] on button "Add publisher" at bounding box center [856, 201] width 81 height 20
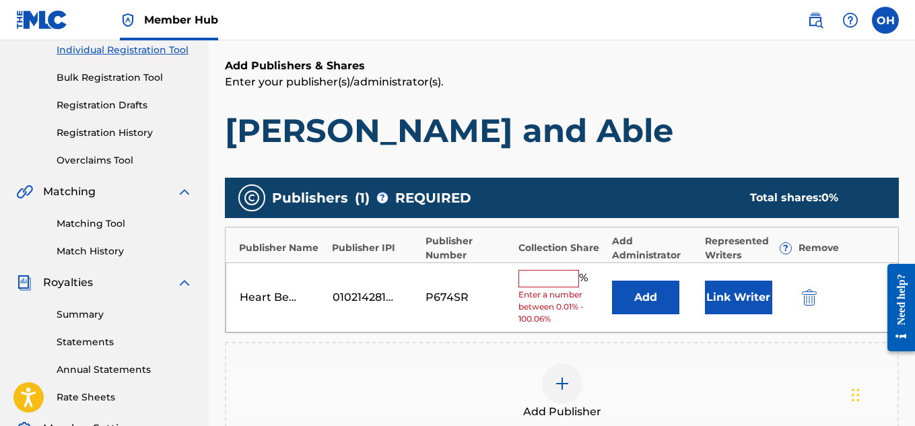
click at [555, 282] on input "text" at bounding box center [549, 279] width 61 height 18
type input "100"
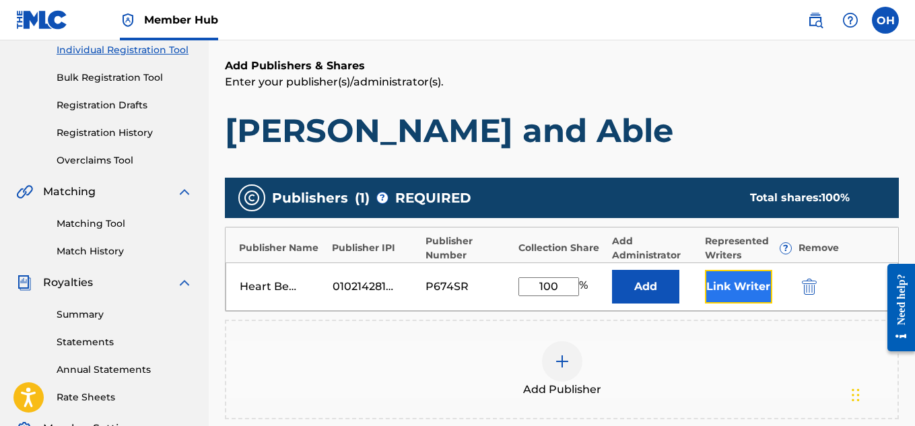
click at [746, 292] on button "Link Writer" at bounding box center [738, 287] width 67 height 34
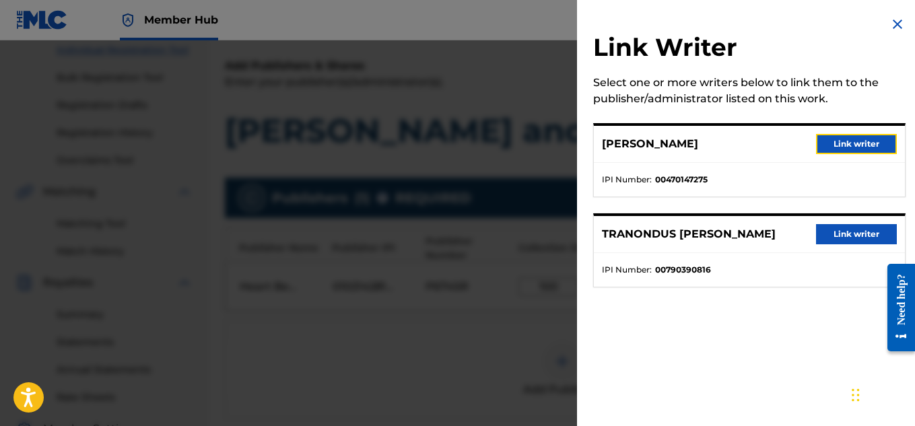
click at [851, 142] on button "Link writer" at bounding box center [856, 144] width 81 height 20
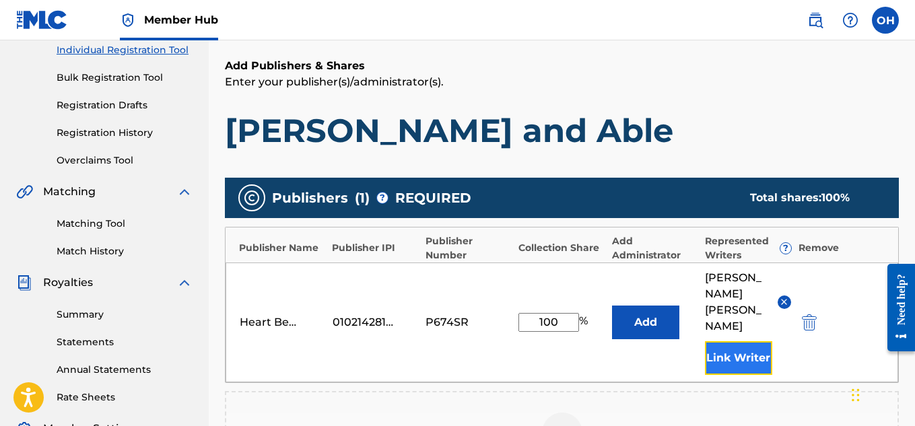
click at [727, 341] on button "Link Writer" at bounding box center [738, 358] width 67 height 34
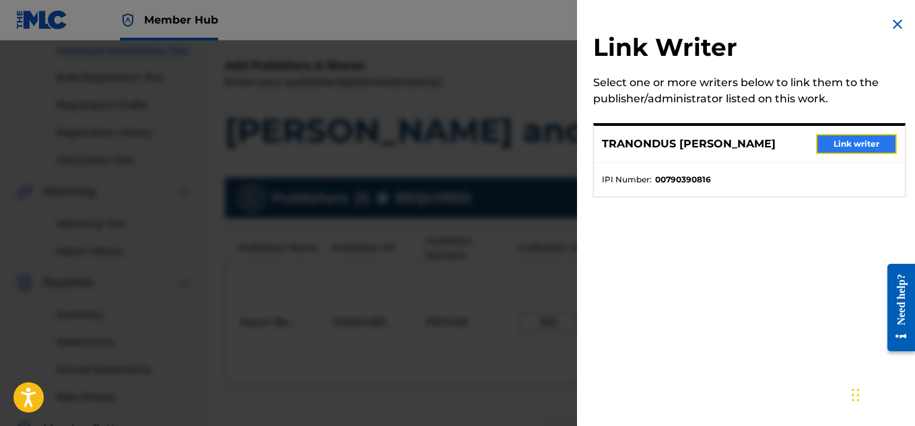
click at [849, 139] on button "Link writer" at bounding box center [856, 144] width 81 height 20
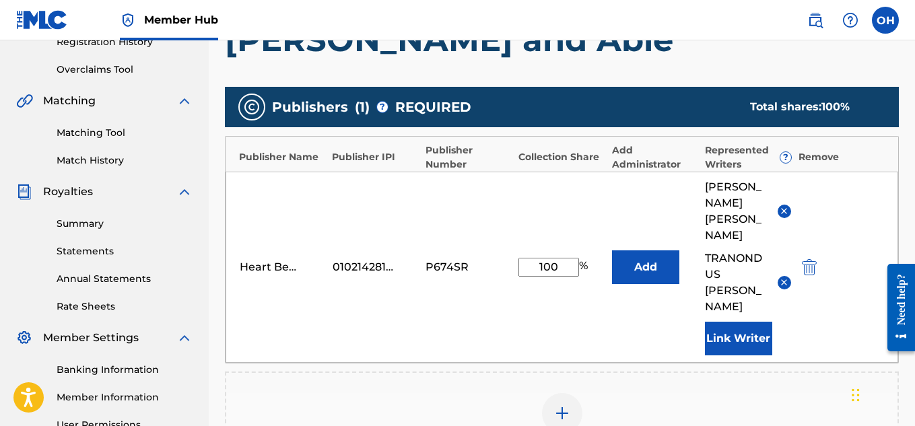
scroll to position [265, 0]
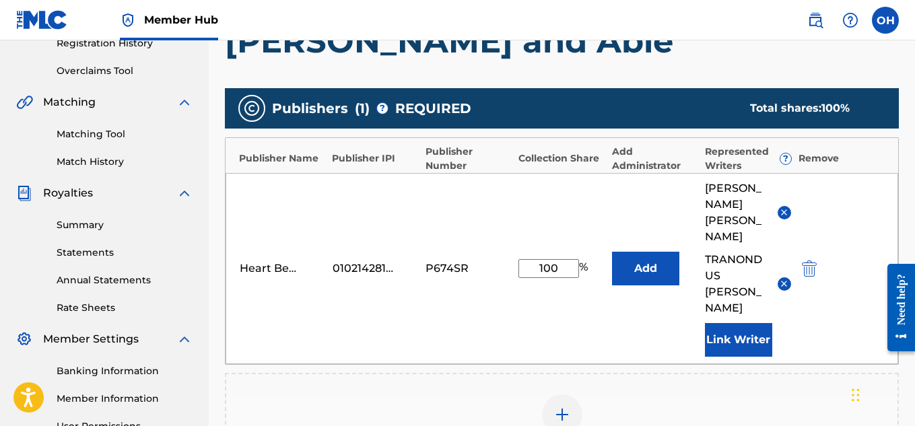
click at [784, 279] on img at bounding box center [784, 284] width 10 height 10
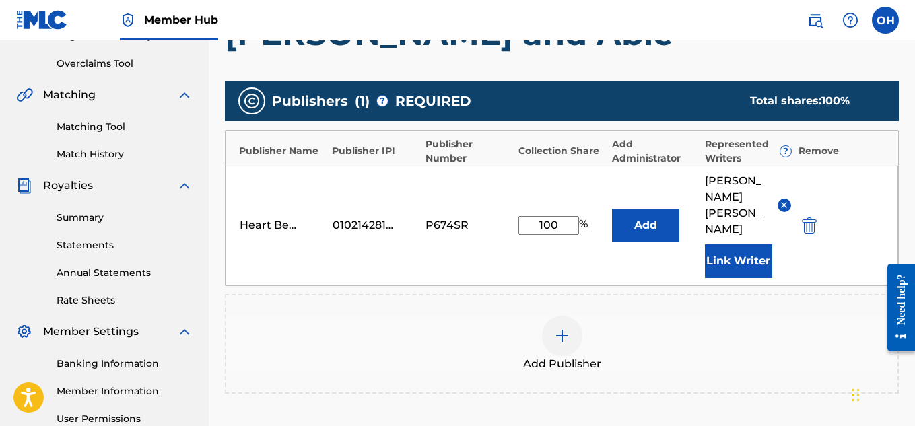
scroll to position [274, 0]
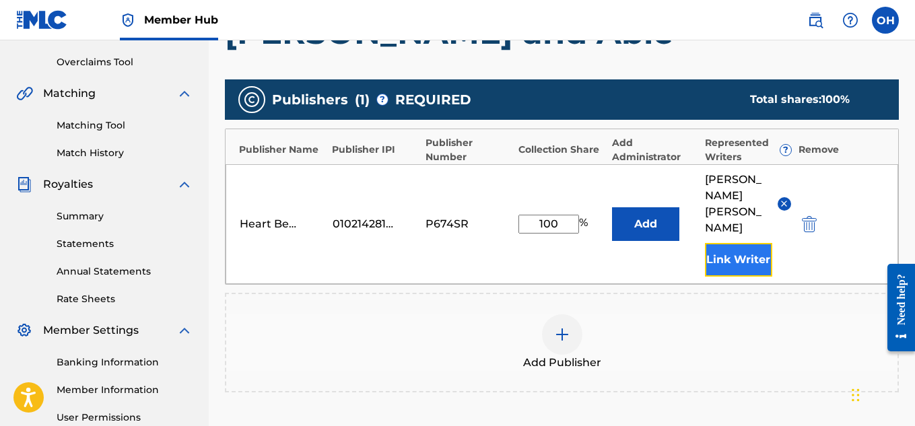
click at [748, 243] on button "Link Writer" at bounding box center [738, 260] width 67 height 34
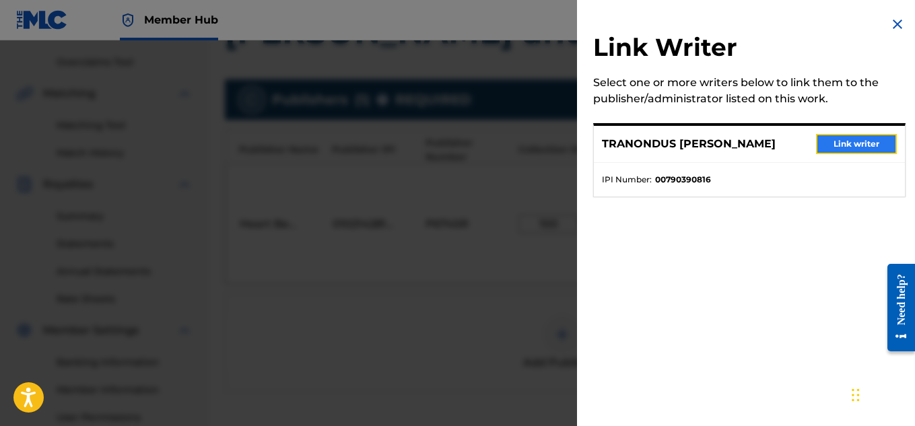
click at [861, 147] on button "Link writer" at bounding box center [856, 144] width 81 height 20
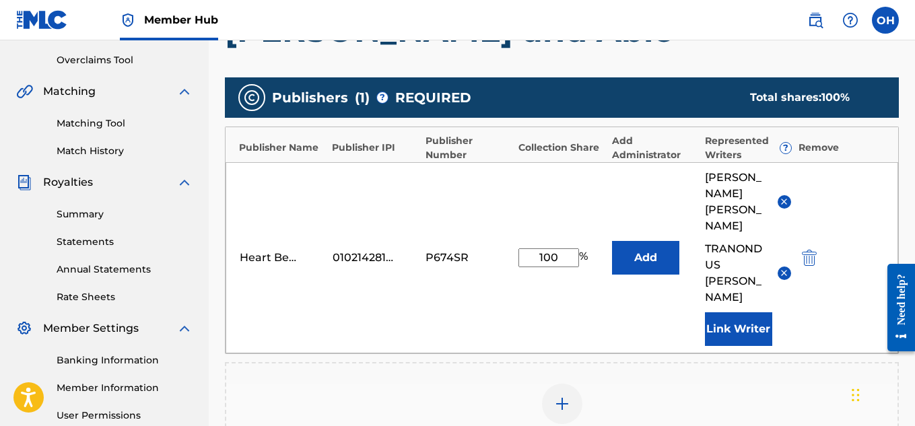
scroll to position [277, 0]
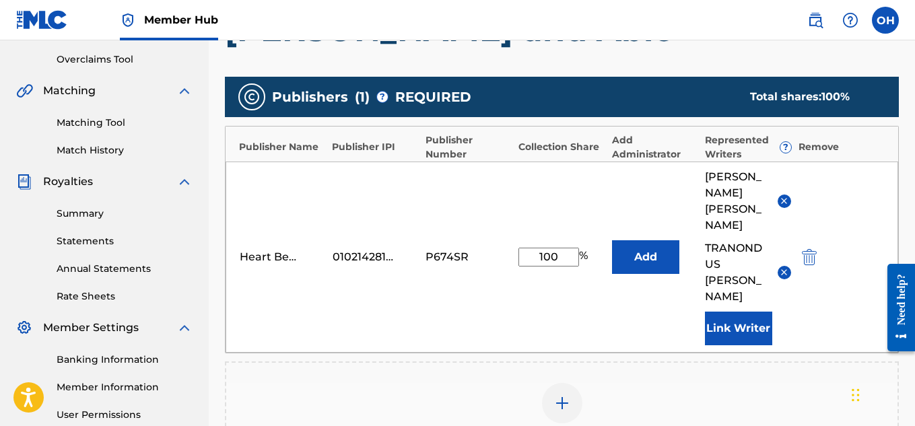
click at [775, 362] on div "Add Publisher" at bounding box center [562, 412] width 674 height 100
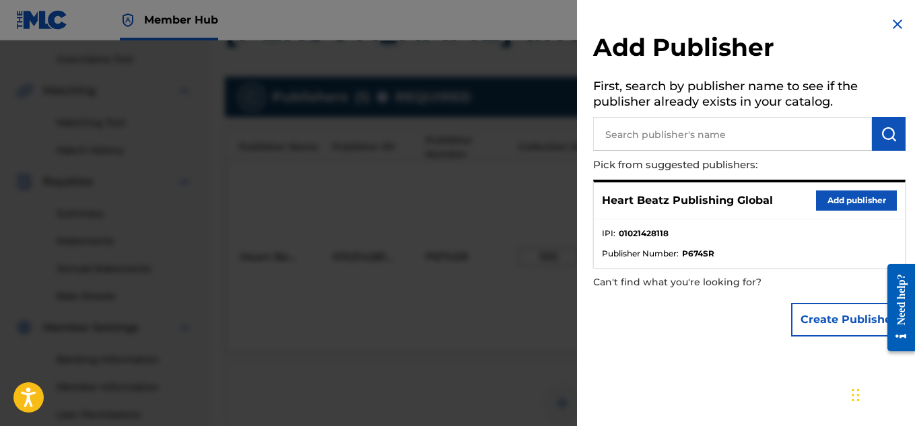
click at [890, 19] on img at bounding box center [898, 24] width 16 height 16
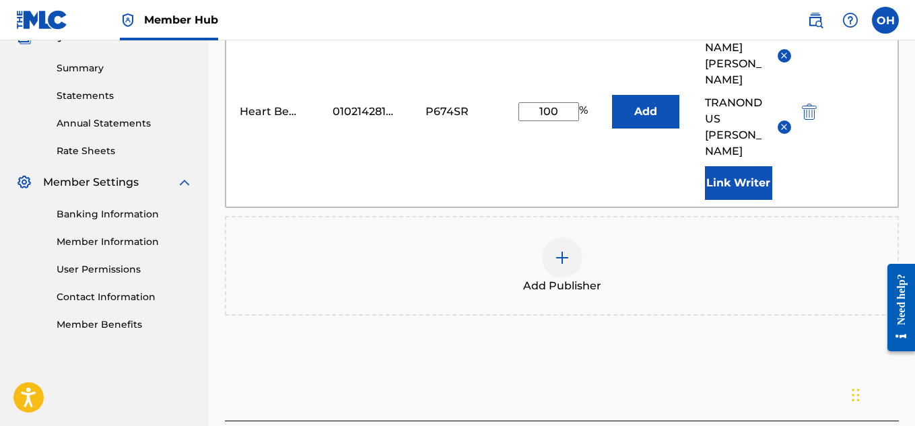
scroll to position [423, 0]
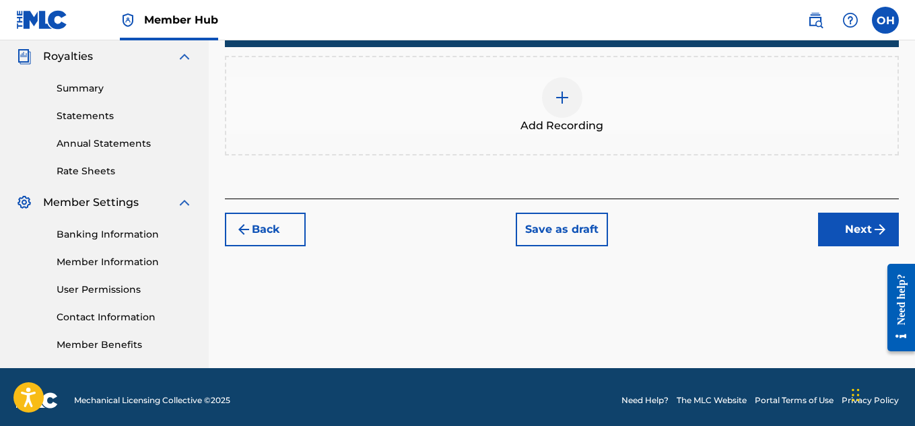
scroll to position [404, 0]
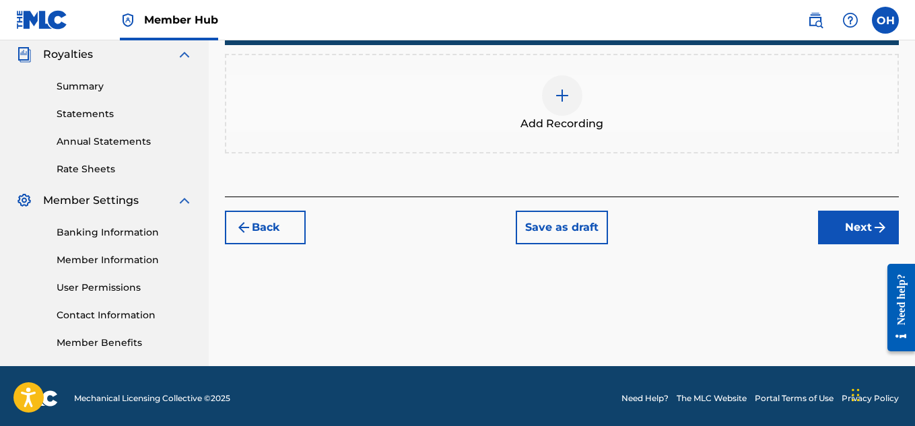
click at [566, 88] on img at bounding box center [562, 96] width 16 height 16
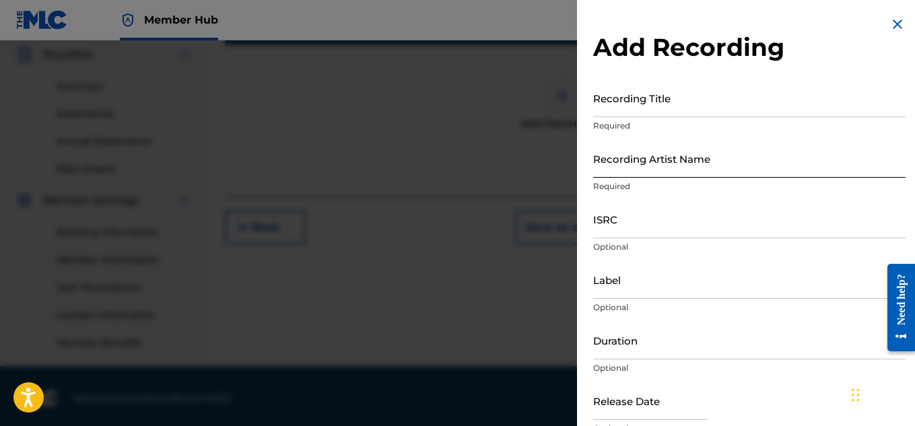
click at [756, 165] on input "Recording Artist Name" at bounding box center [749, 158] width 313 height 38
type input "Heartbeatz"
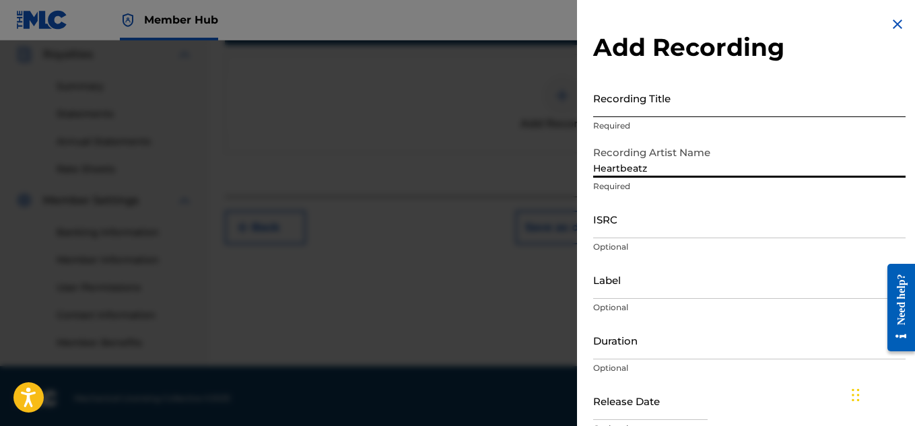
click at [666, 112] on input "Recording Title" at bounding box center [749, 98] width 313 height 38
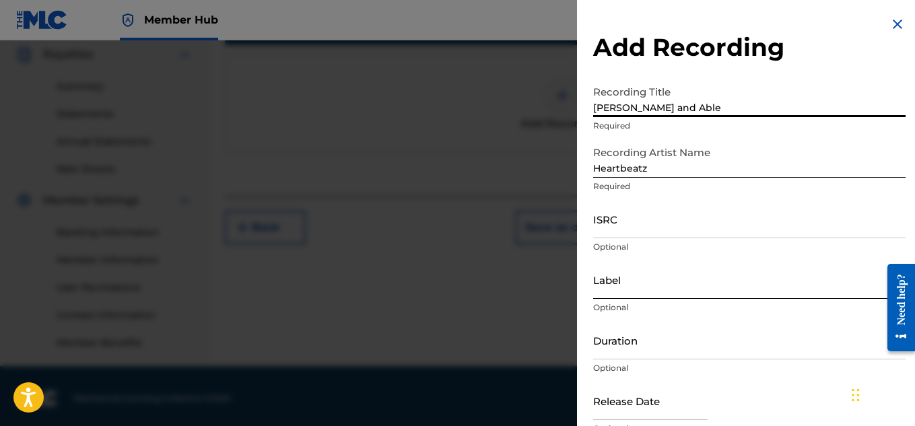
type input "[PERSON_NAME] and Able"
click at [642, 290] on input "Label" at bounding box center [749, 280] width 313 height 38
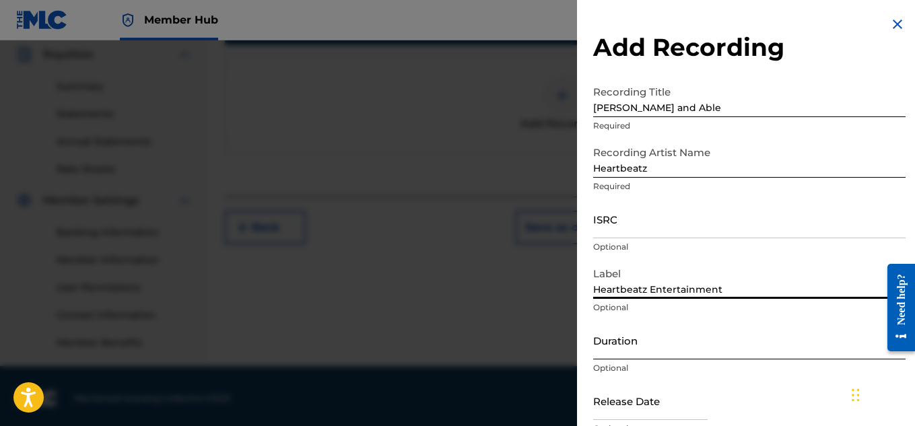
scroll to position [66, 0]
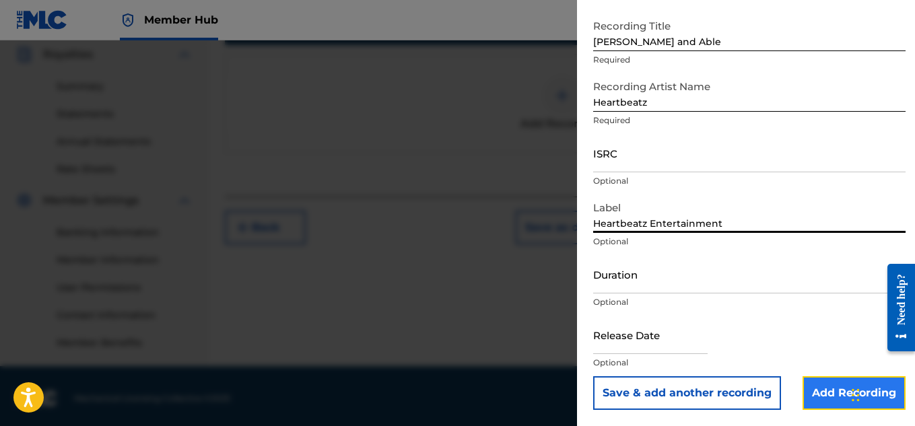
click at [822, 398] on input "Add Recording" at bounding box center [854, 394] width 103 height 34
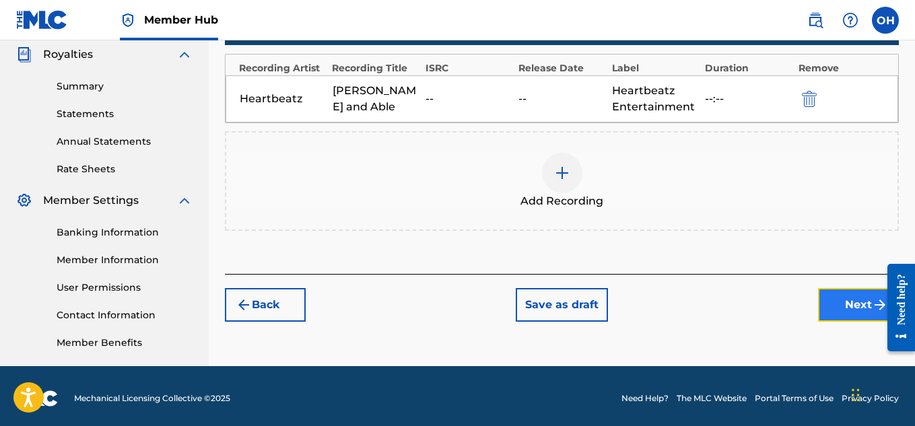
click at [826, 298] on button "Next" at bounding box center [858, 305] width 81 height 34
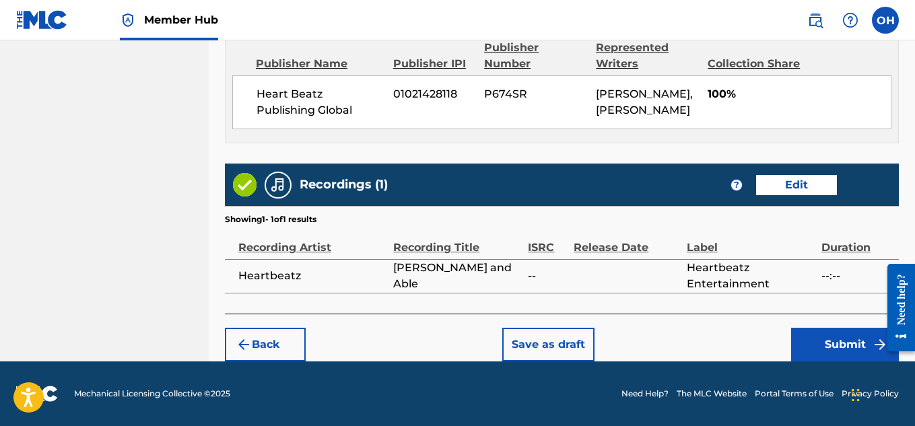
scroll to position [771, 0]
click at [822, 343] on button "Submit" at bounding box center [845, 345] width 108 height 34
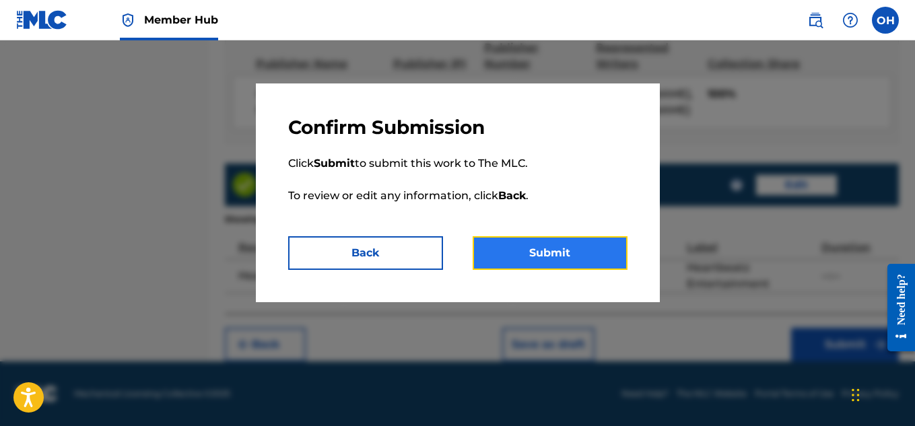
click at [575, 252] on button "Submit" at bounding box center [550, 253] width 155 height 34
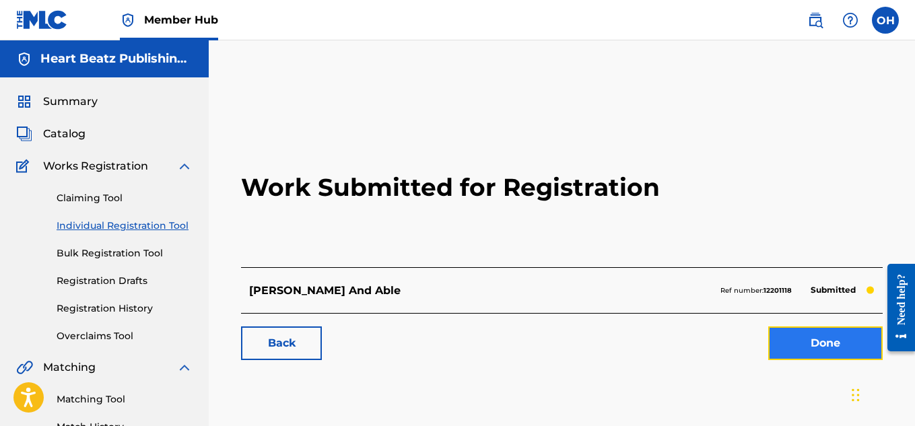
click at [843, 343] on link "Done" at bounding box center [825, 344] width 114 height 34
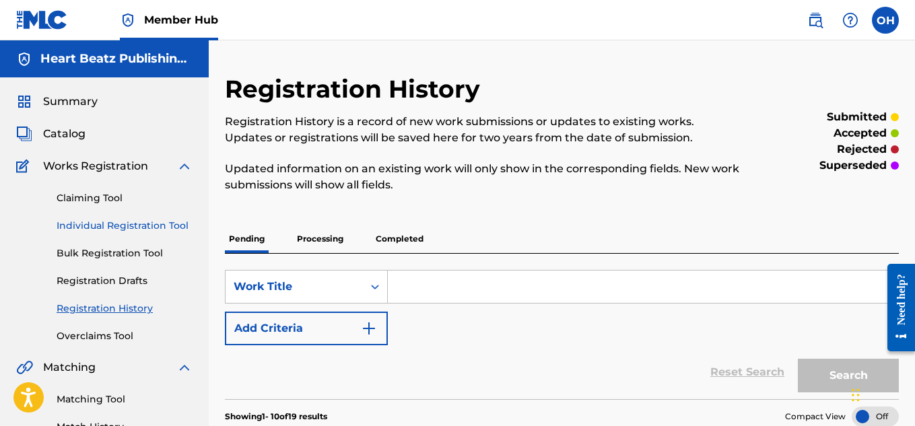
click at [160, 220] on link "Individual Registration Tool" at bounding box center [125, 226] width 136 height 14
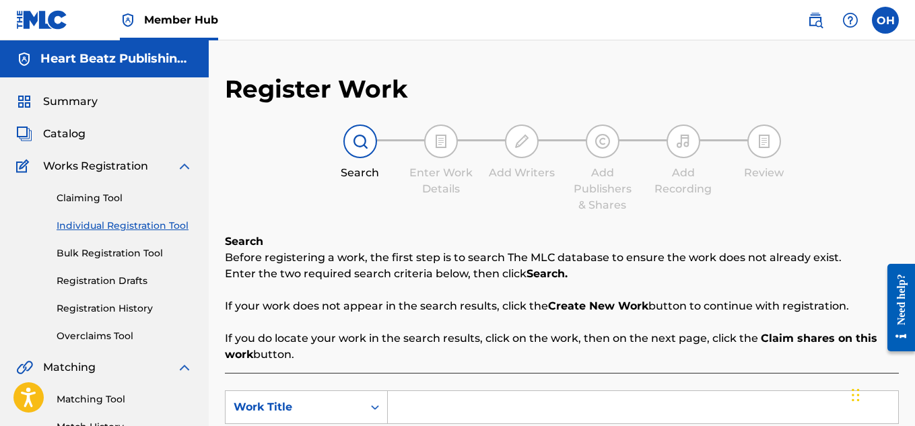
click at [160, 220] on link "Individual Registration Tool" at bounding box center [125, 226] width 136 height 14
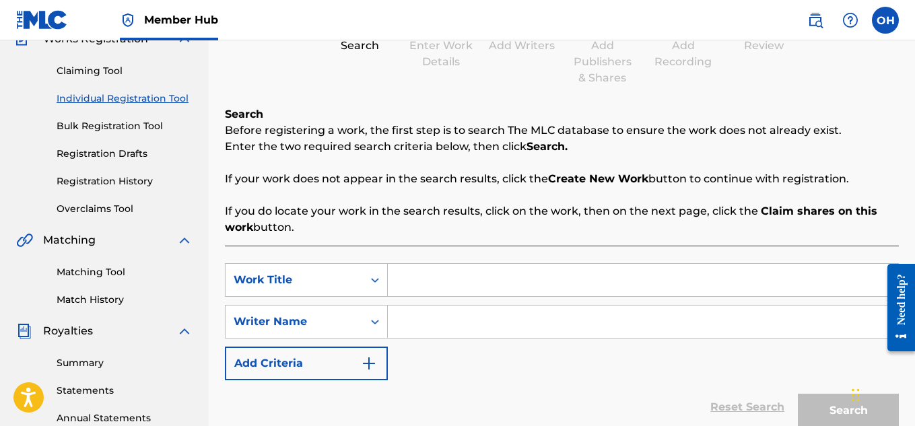
scroll to position [128, 0]
click at [415, 286] on input "Search Form" at bounding box center [643, 279] width 511 height 32
click at [416, 316] on input "Search Form" at bounding box center [643, 321] width 511 height 32
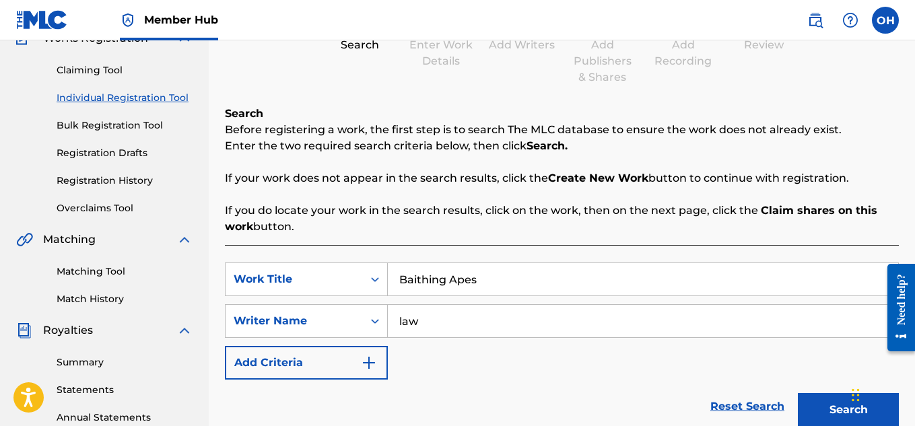
click at [798, 393] on button "Search" at bounding box center [848, 410] width 101 height 34
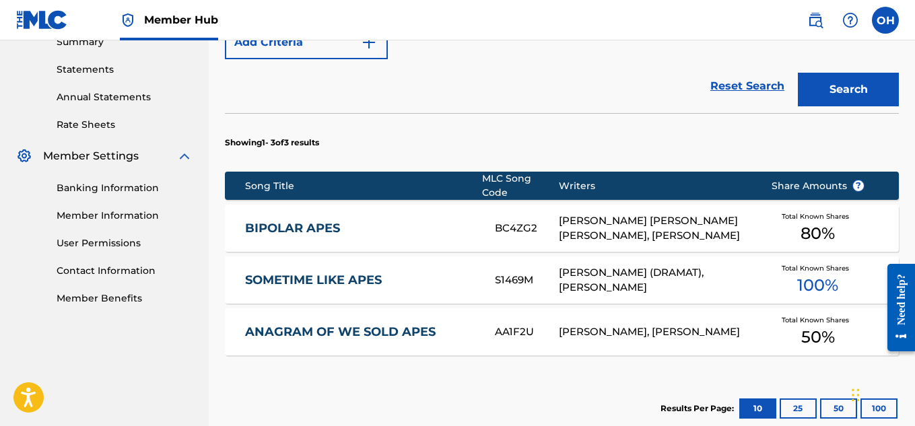
scroll to position [599, 0]
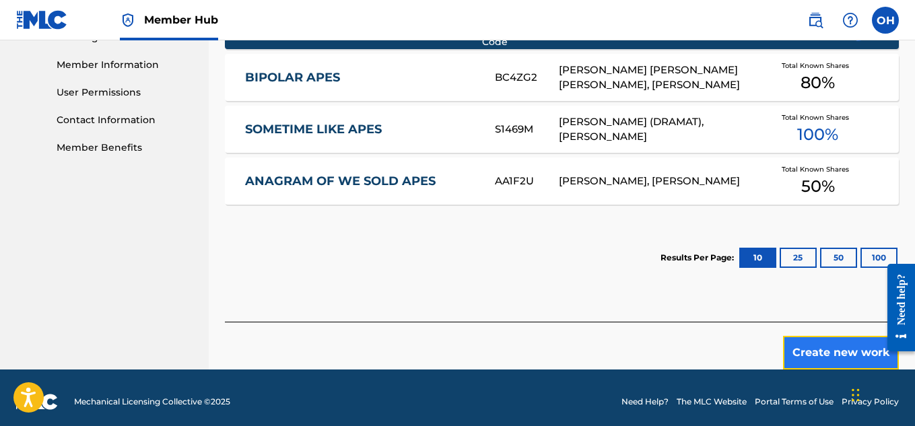
click at [802, 352] on button "Create new work" at bounding box center [841, 353] width 116 height 34
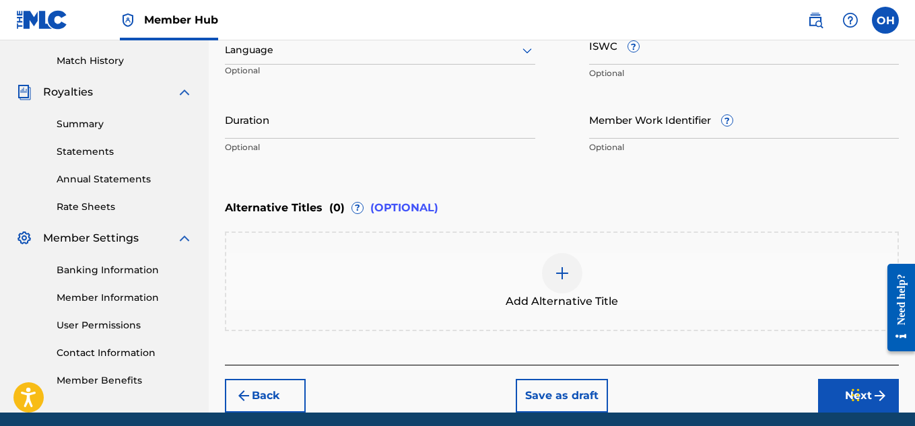
scroll to position [418, 0]
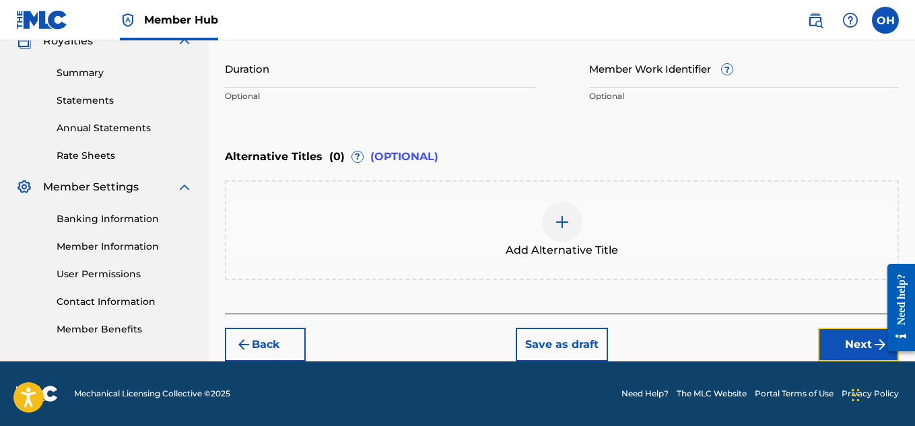
click at [835, 346] on button "Next" at bounding box center [858, 345] width 81 height 34
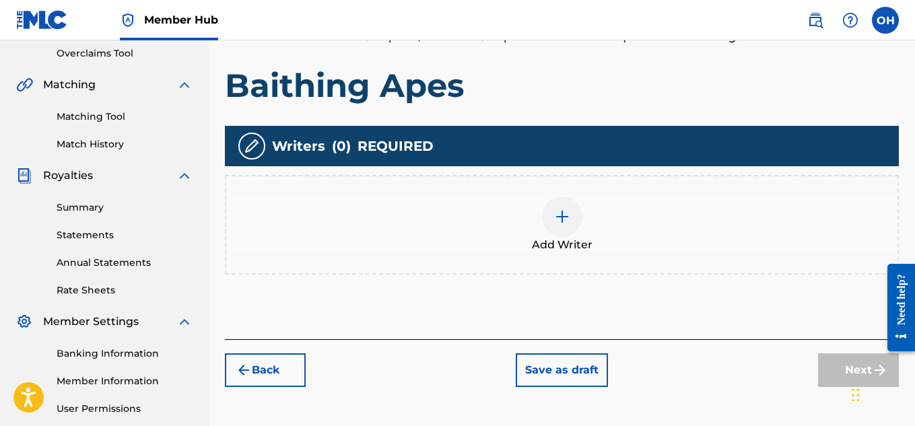
scroll to position [284, 0]
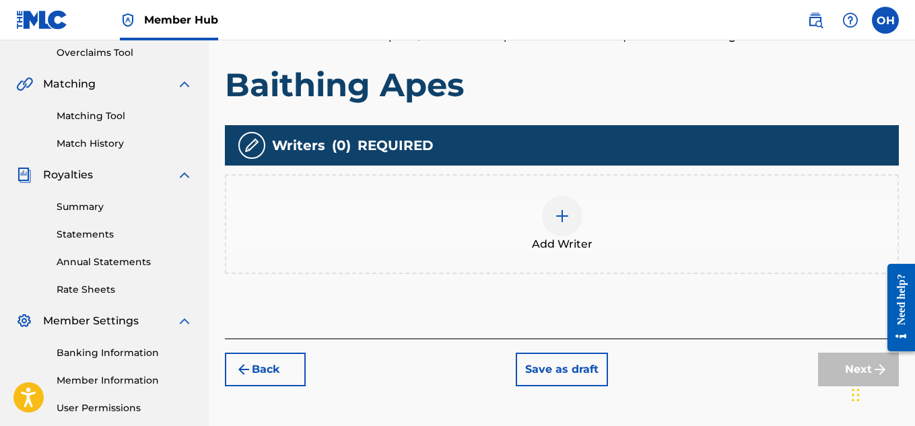
click at [567, 214] on img at bounding box center [562, 216] width 16 height 16
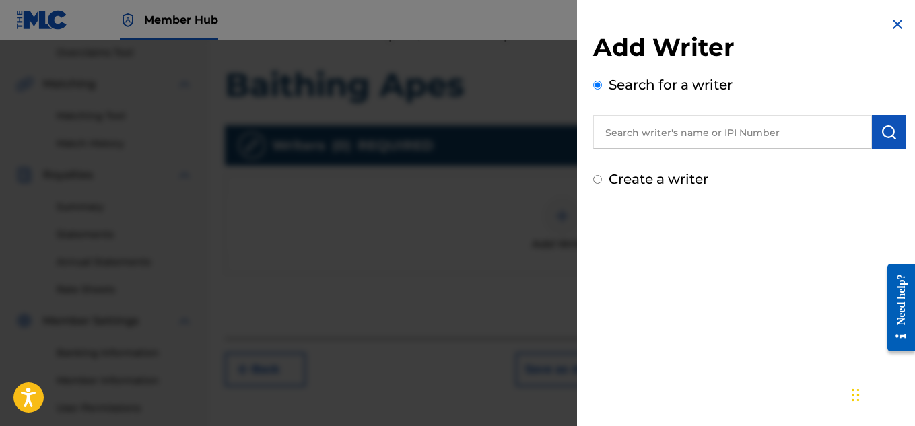
click at [655, 139] on input "text" at bounding box center [732, 132] width 279 height 34
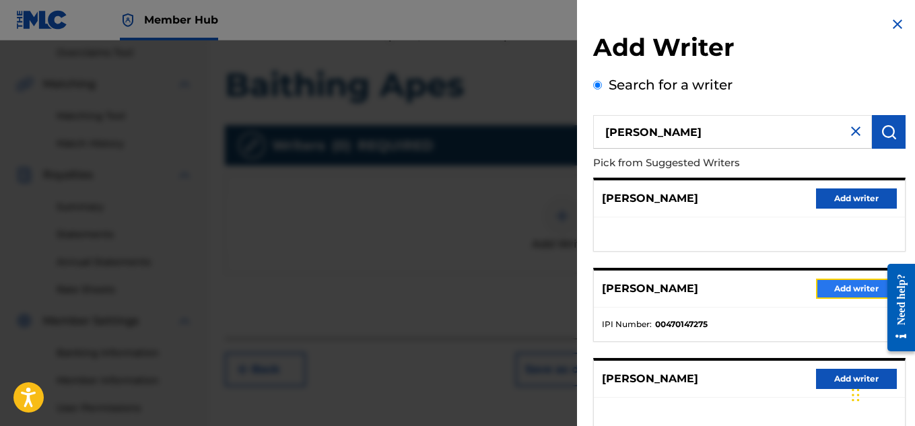
click at [841, 279] on button "Add writer" at bounding box center [856, 289] width 81 height 20
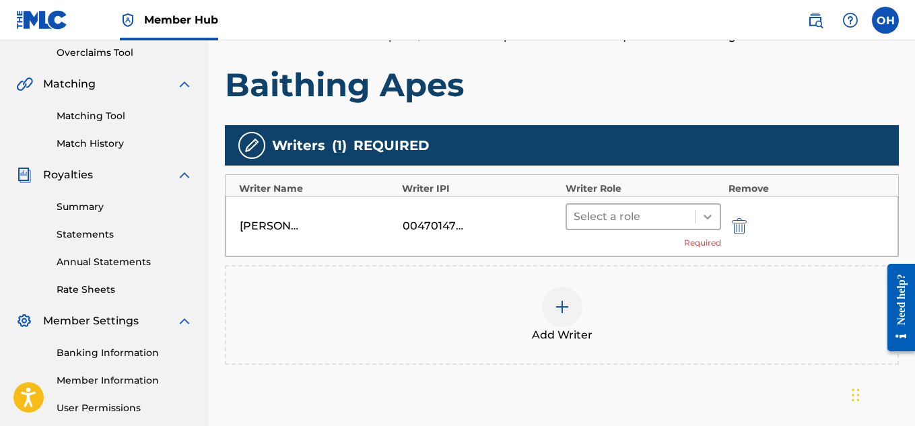
click at [705, 220] on icon at bounding box center [707, 216] width 13 height 13
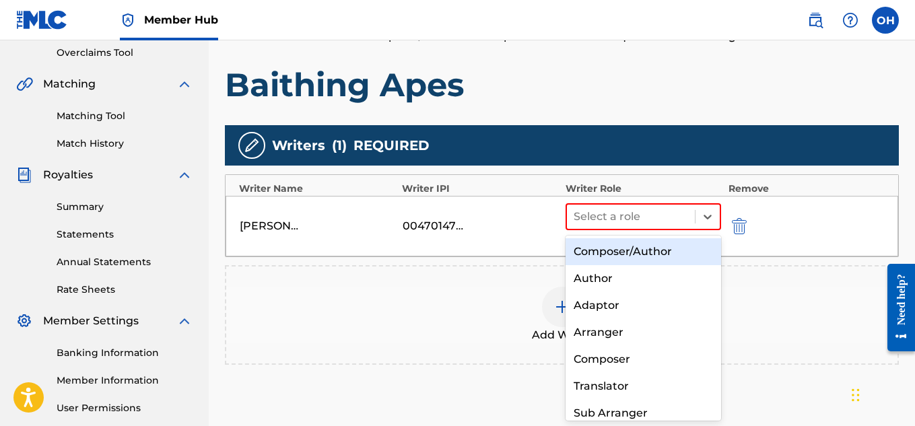
click at [684, 244] on div "Composer/Author" at bounding box center [644, 251] width 156 height 27
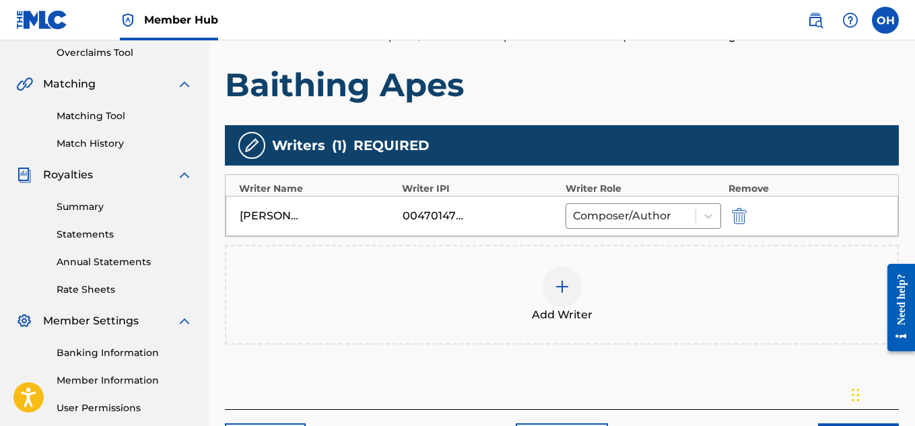
click at [581, 292] on div at bounding box center [562, 287] width 40 height 40
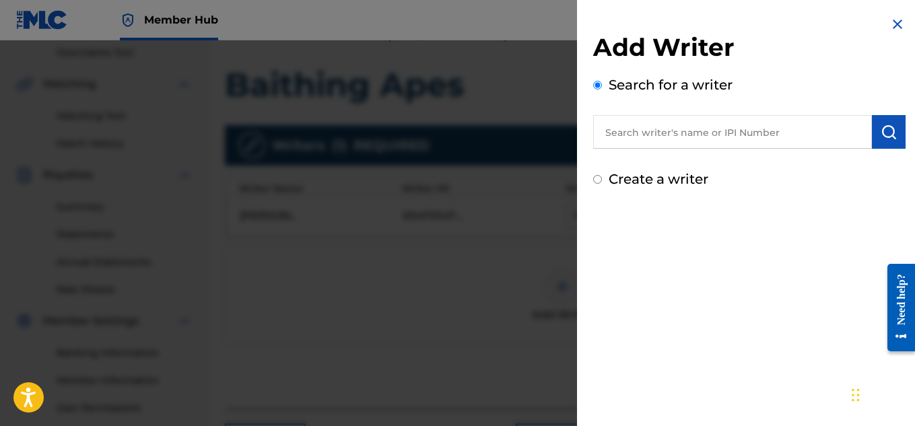
click at [630, 134] on input "text" at bounding box center [732, 132] width 279 height 34
paste input "[PERSON_NAME]"
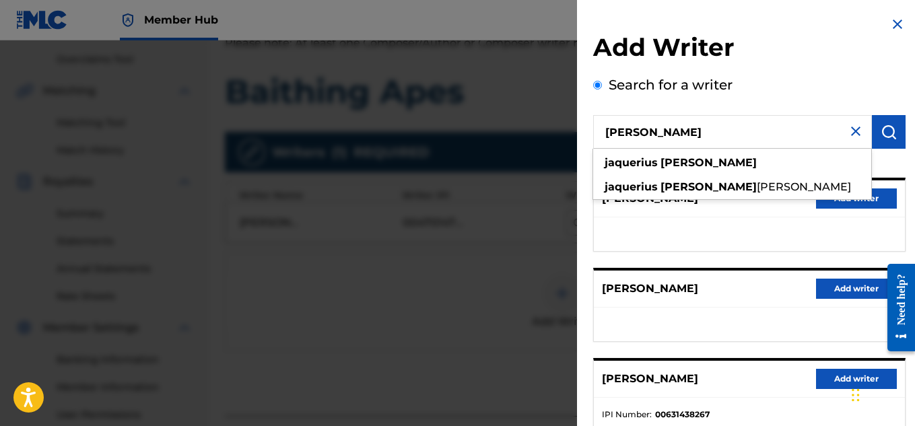
scroll to position [276, 0]
click at [754, 261] on div "[PERSON_NAME] Add writer [PERSON_NAME] Add writer [PERSON_NAME] Add writer IPI …" at bounding box center [749, 395] width 313 height 435
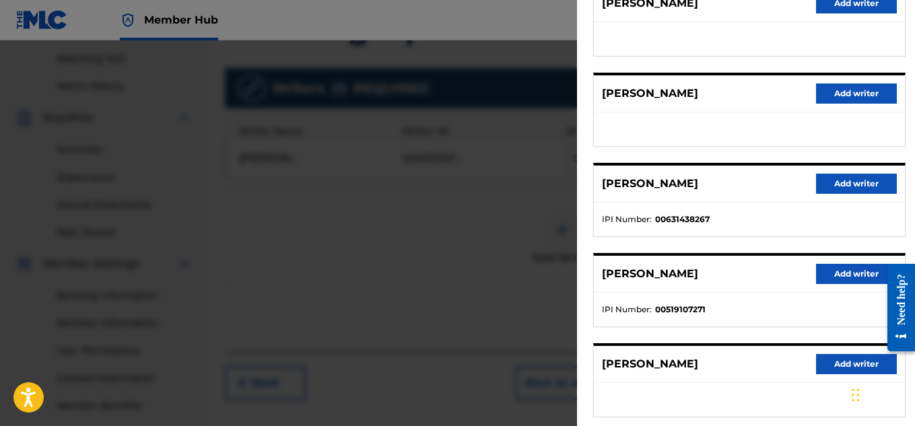
scroll to position [0, 0]
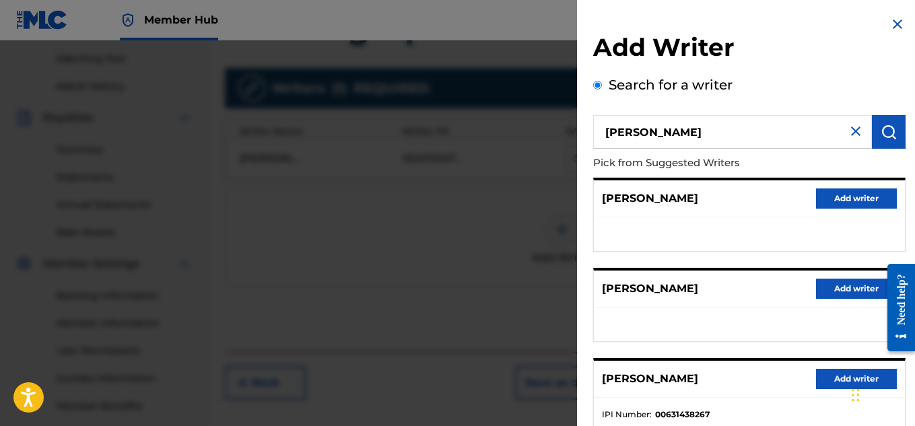
click at [856, 135] on img at bounding box center [856, 131] width 16 height 16
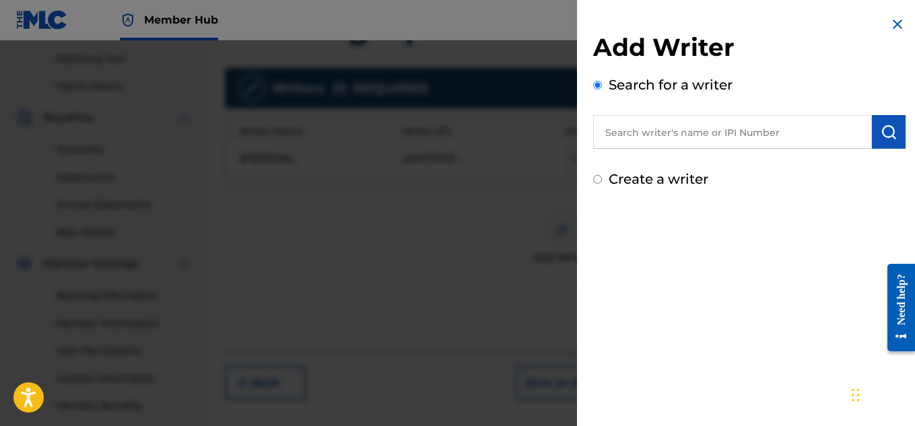
click at [787, 136] on input "text" at bounding box center [732, 132] width 279 height 34
paste input "01201654204"
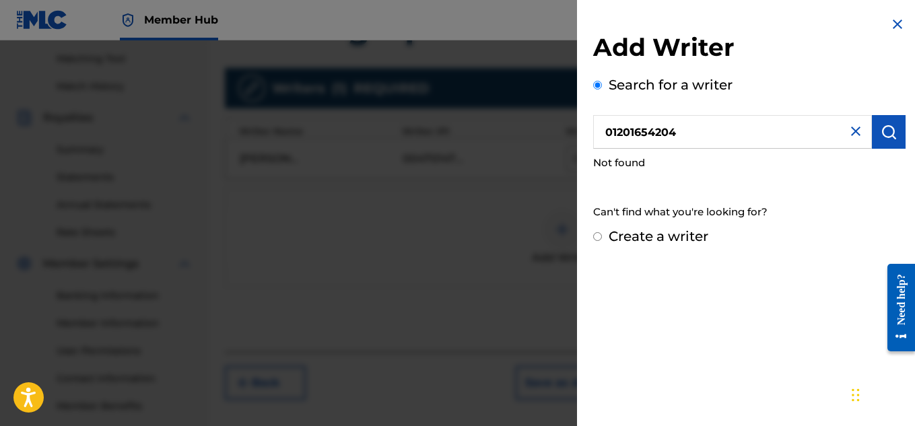
click at [740, 137] on input "01201654204" at bounding box center [732, 132] width 279 height 34
paste input "01201654204"
paste input "1201654204"
drag, startPoint x: 680, startPoint y: 126, endPoint x: 554, endPoint y: 149, distance: 128.7
click at [555, 149] on div "Add Writer Search for a writer 1201654204 Not found Can't find what you're look…" at bounding box center [457, 233] width 915 height 386
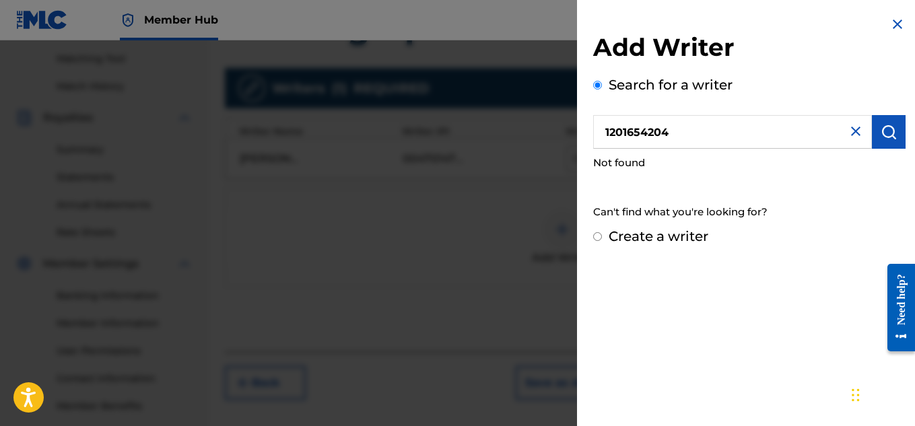
paste input "0"
drag, startPoint x: 690, startPoint y: 133, endPoint x: 533, endPoint y: 148, distance: 157.6
click at [533, 148] on div "Add Writer Search for a writer 01201654204 Not found Can't find what you're loo…" at bounding box center [457, 233] width 915 height 386
paste input "[PERSON_NAME]"
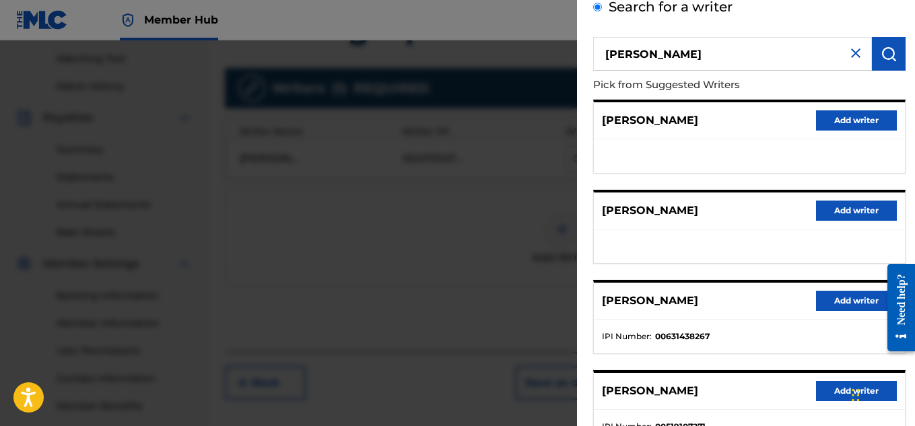
scroll to position [98, 0]
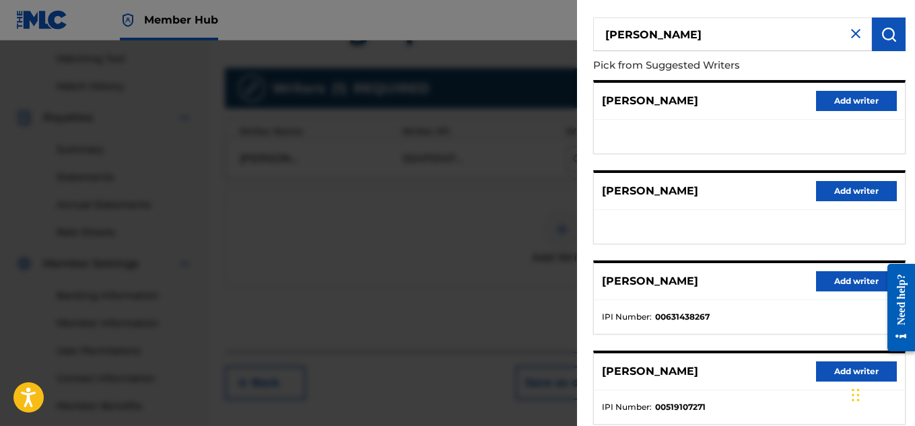
drag, startPoint x: 643, startPoint y: 32, endPoint x: 584, endPoint y: 38, distance: 58.8
click at [584, 38] on div "Add Writer Search for a writer [PERSON_NAME] Pick from Suggested Writers [PERSO…" at bounding box center [749, 251] width 345 height 698
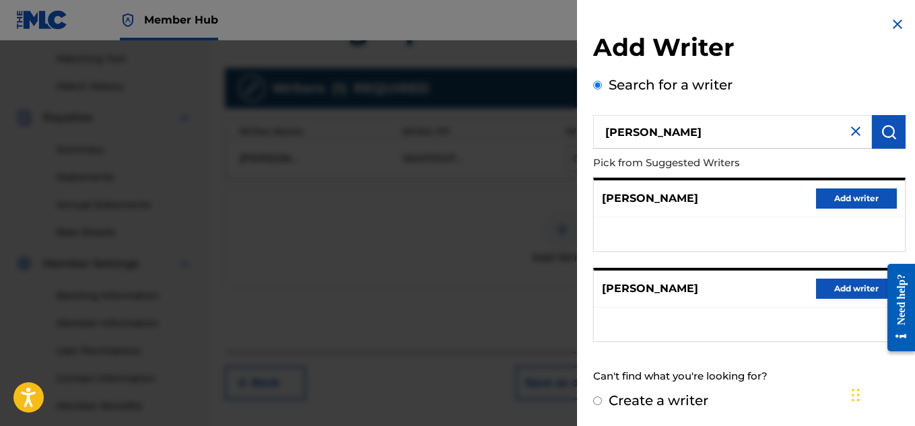
scroll to position [1, 0]
click at [843, 296] on button "Add writer" at bounding box center [856, 288] width 81 height 20
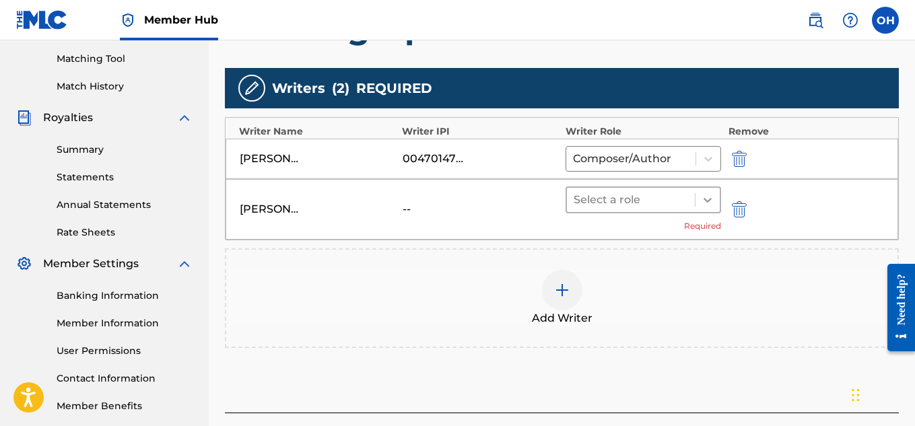
click at [702, 201] on icon at bounding box center [707, 199] width 13 height 13
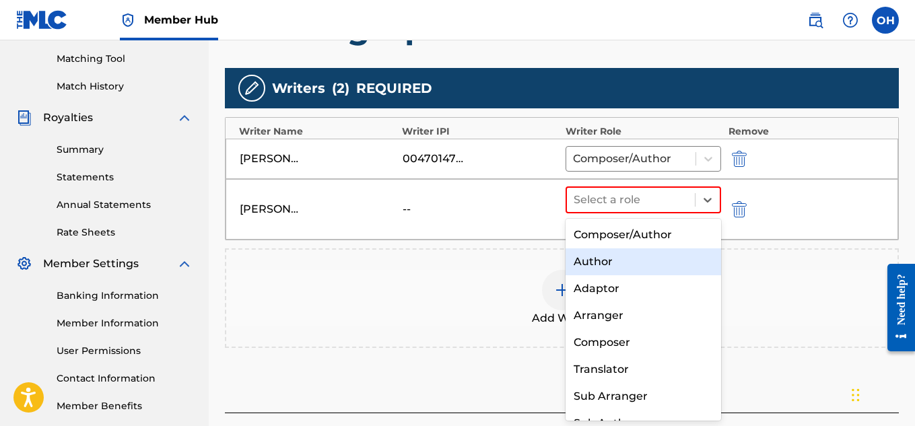
click at [639, 257] on div "Author" at bounding box center [644, 262] width 156 height 27
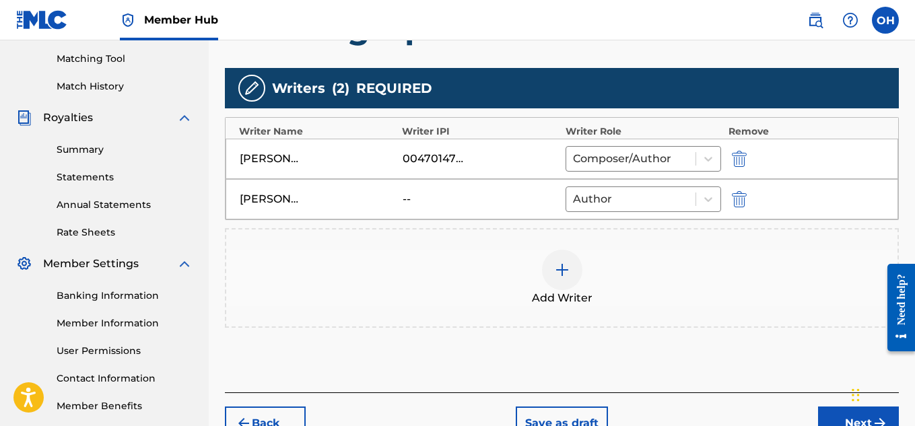
scroll to position [420, 0]
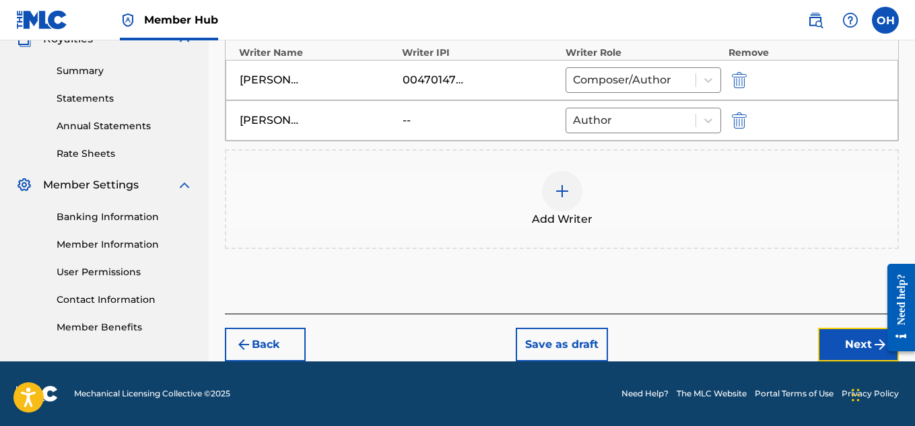
click at [839, 349] on button "Next" at bounding box center [858, 345] width 81 height 34
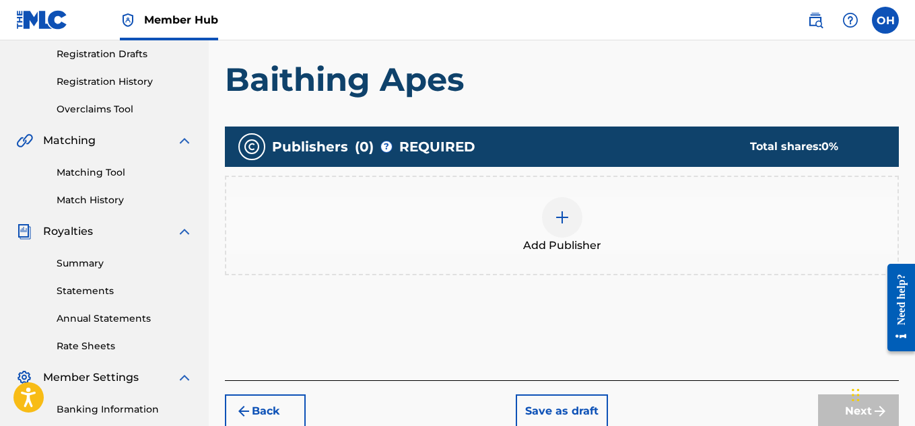
scroll to position [228, 0]
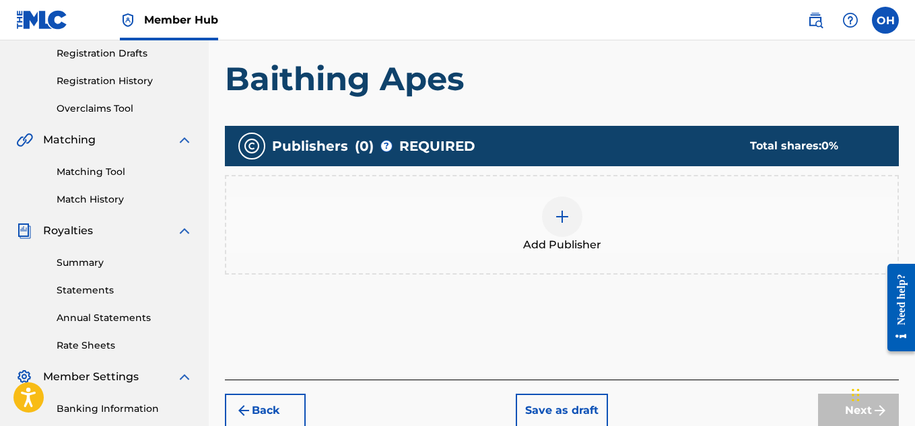
click at [572, 234] on div at bounding box center [562, 217] width 40 height 40
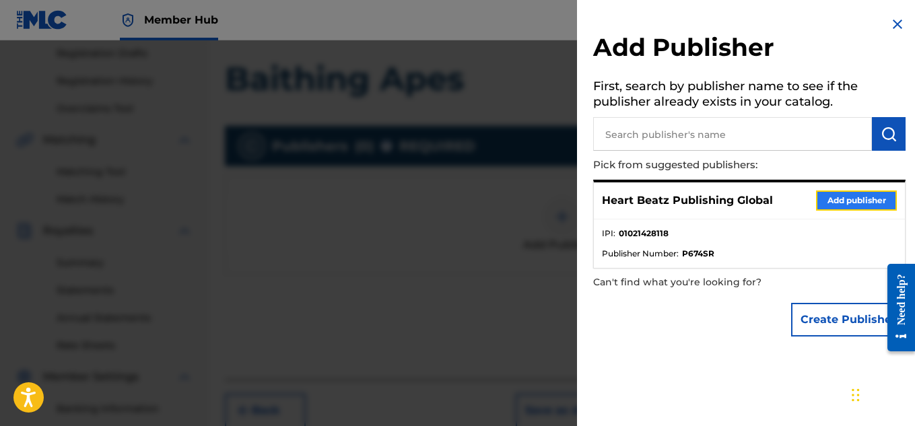
click at [849, 202] on button "Add publisher" at bounding box center [856, 201] width 81 height 20
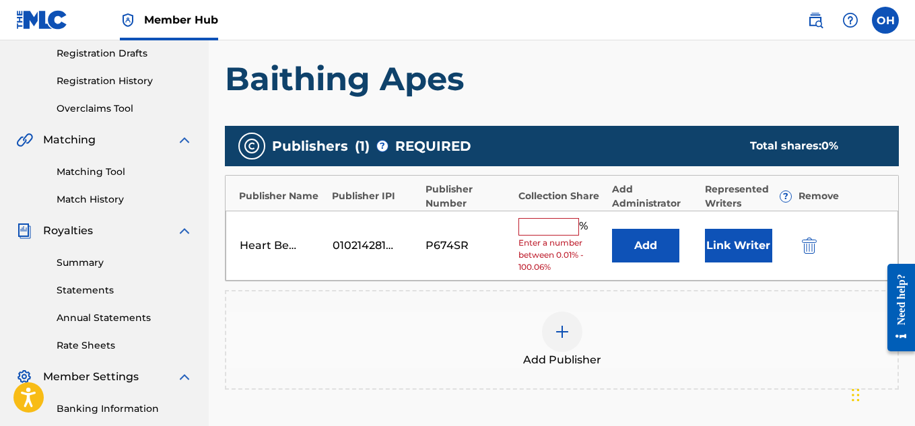
click at [566, 232] on input "text" at bounding box center [549, 227] width 61 height 18
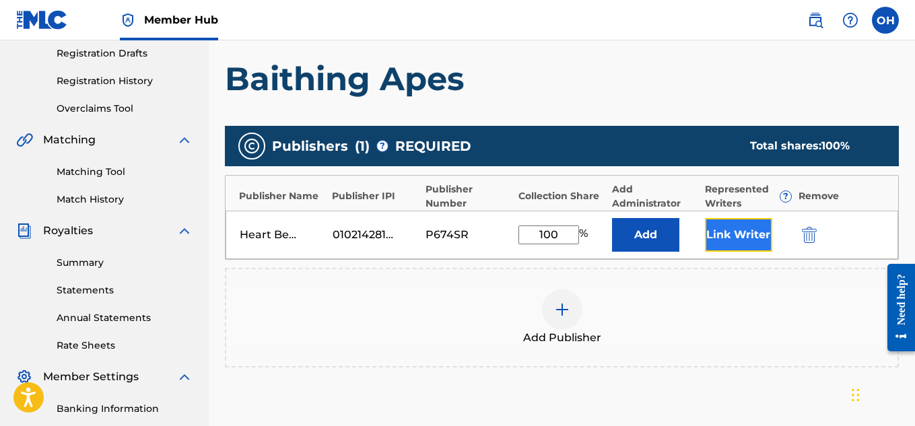
click at [725, 238] on button "Link Writer" at bounding box center [738, 235] width 67 height 34
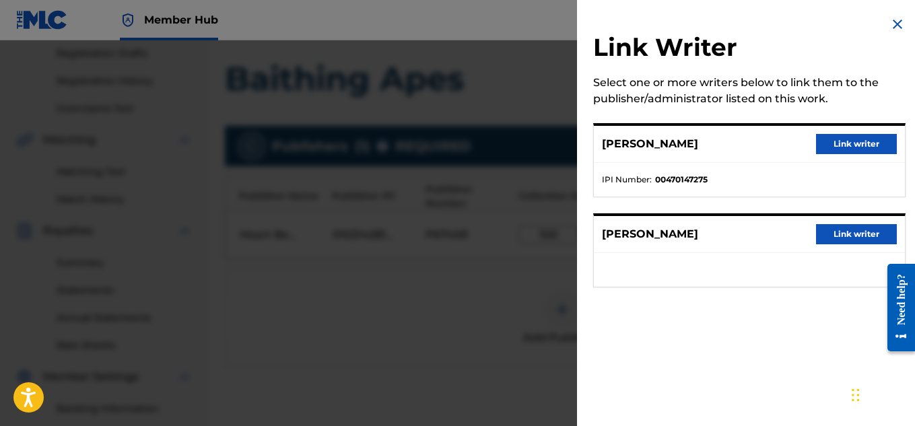
click at [838, 132] on div "[PERSON_NAME] Link writer" at bounding box center [749, 144] width 311 height 37
click at [849, 131] on div "[PERSON_NAME] Link writer" at bounding box center [749, 144] width 311 height 37
click at [843, 143] on button "Link writer" at bounding box center [856, 144] width 81 height 20
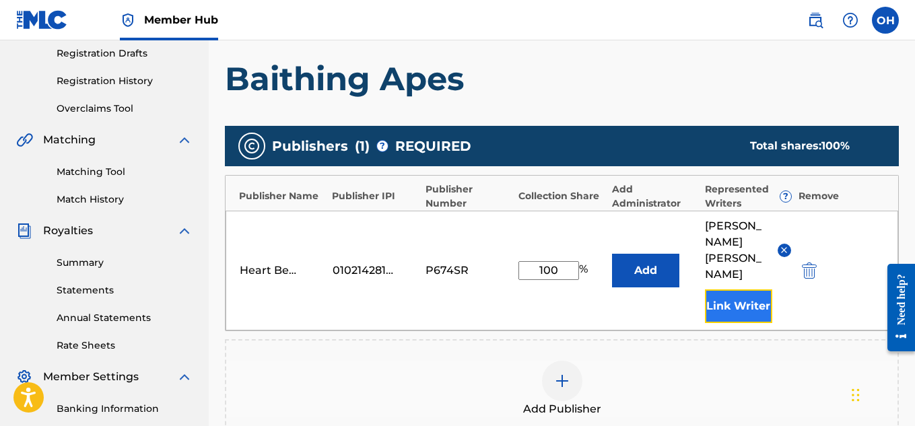
click at [731, 290] on button "Link Writer" at bounding box center [738, 307] width 67 height 34
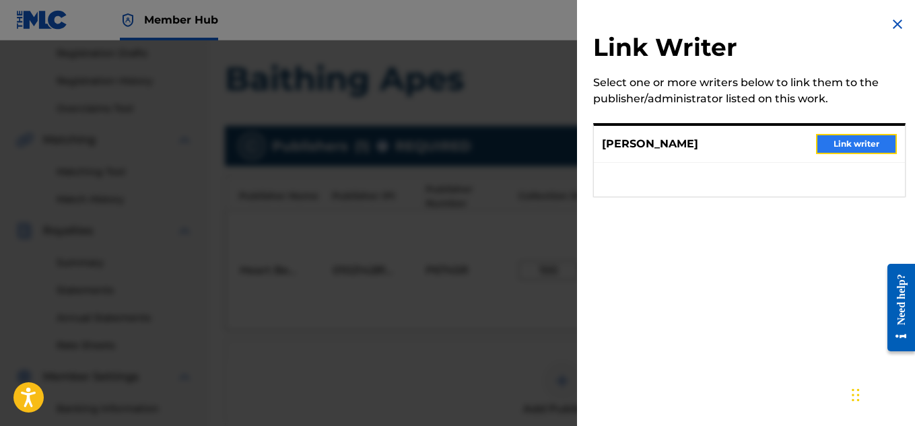
click at [842, 146] on button "Link writer" at bounding box center [856, 144] width 81 height 20
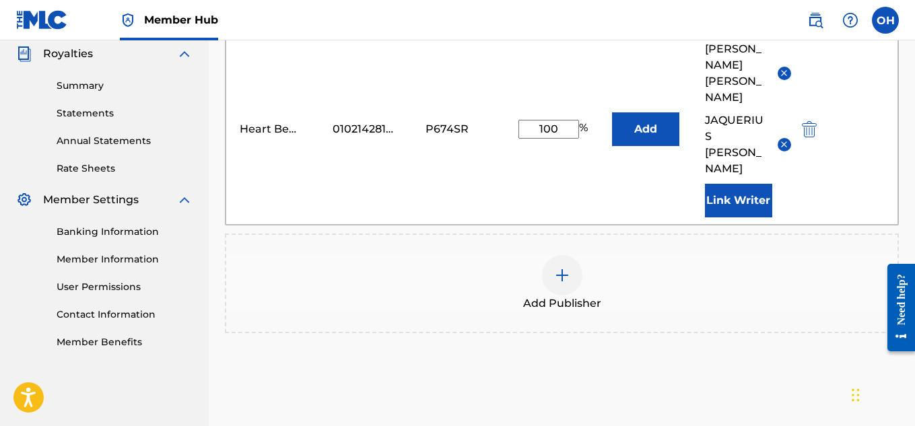
scroll to position [306, 0]
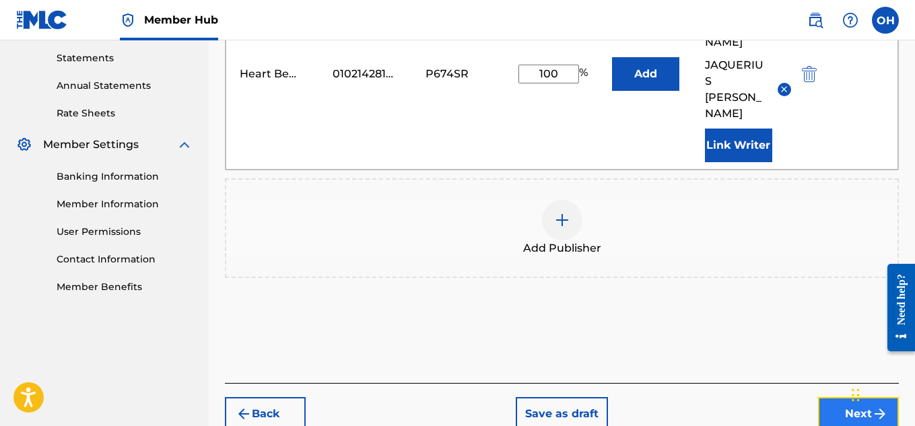
click at [855, 397] on button "Next" at bounding box center [858, 414] width 81 height 34
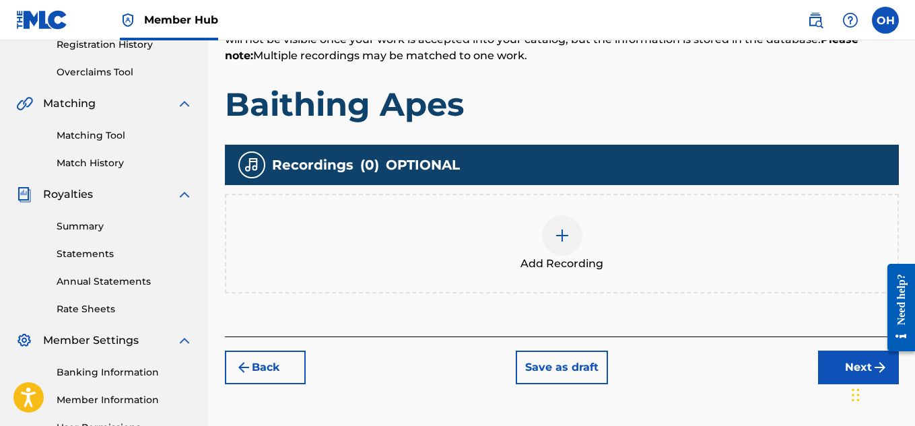
scroll to position [274, 0]
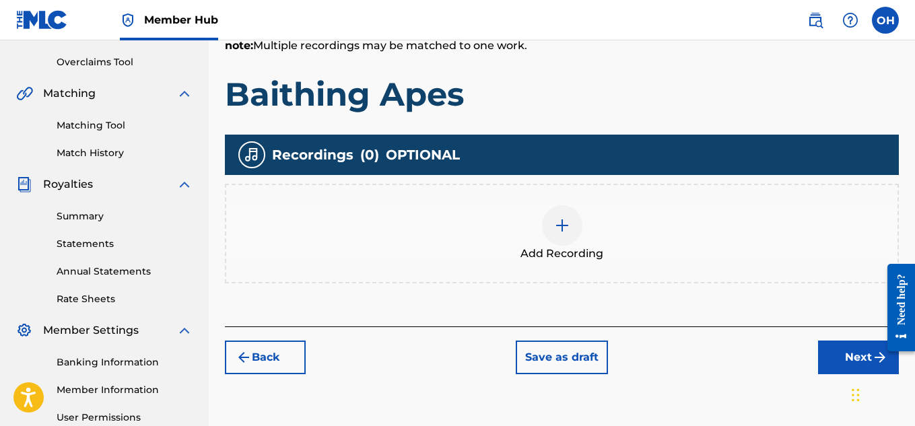
click at [579, 228] on div at bounding box center [562, 225] width 40 height 40
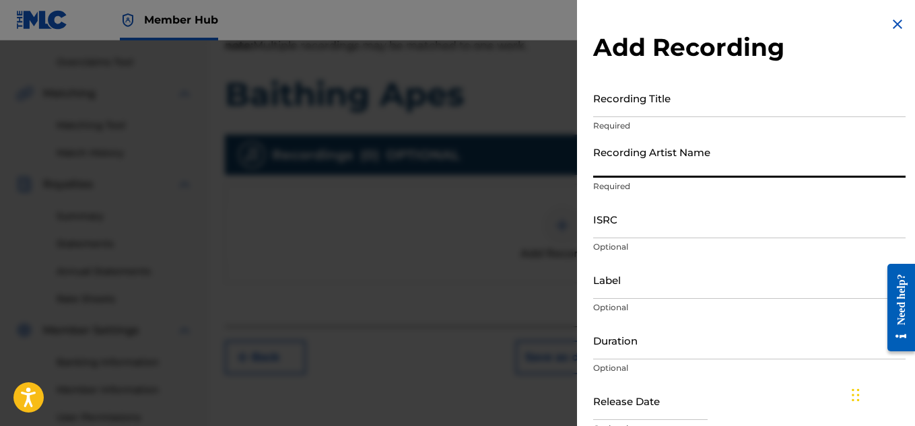
click at [730, 172] on input "Recording Artist Name" at bounding box center [749, 158] width 313 height 38
click at [674, 119] on div "Recording Title Required" at bounding box center [749, 109] width 313 height 61
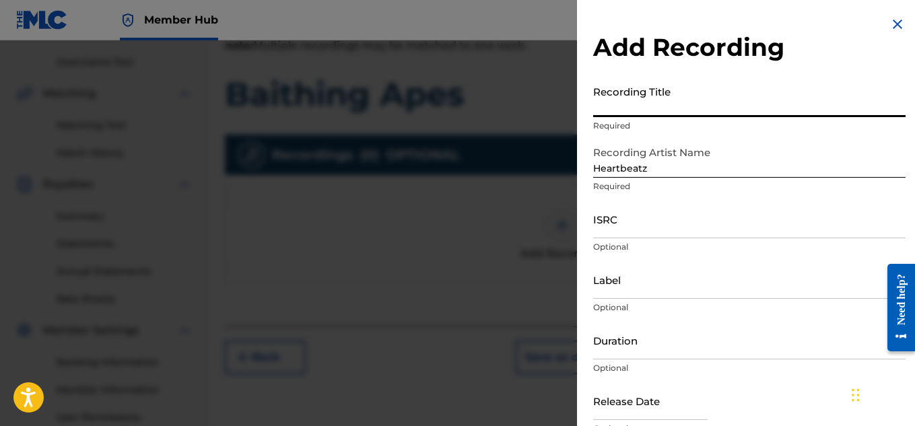
click at [674, 112] on input "Recording Title" at bounding box center [749, 98] width 313 height 38
click at [648, 284] on input "Label" at bounding box center [749, 280] width 313 height 38
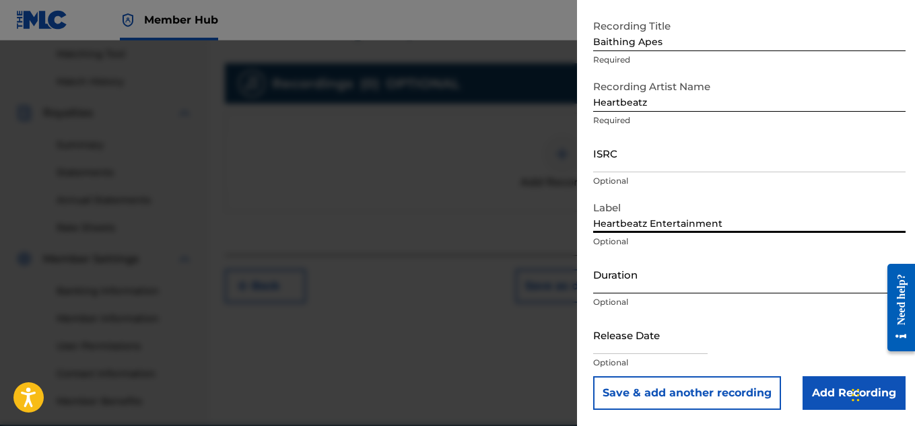
scroll to position [347, 0]
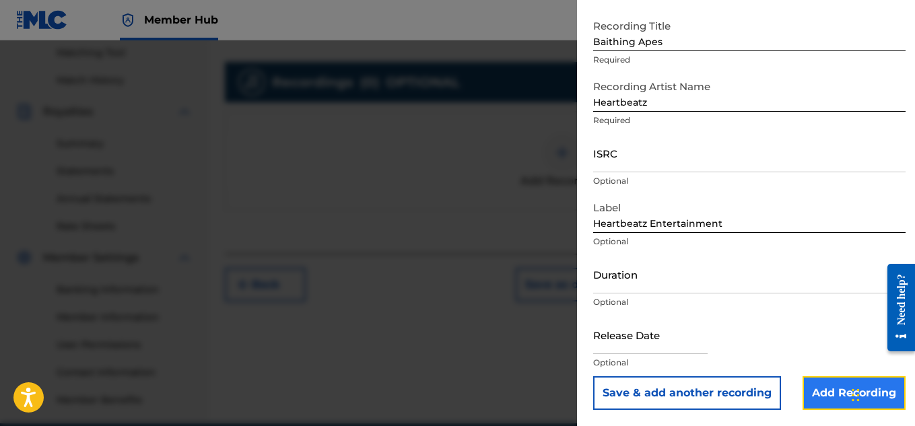
click at [826, 388] on input "Add Recording" at bounding box center [854, 394] width 103 height 34
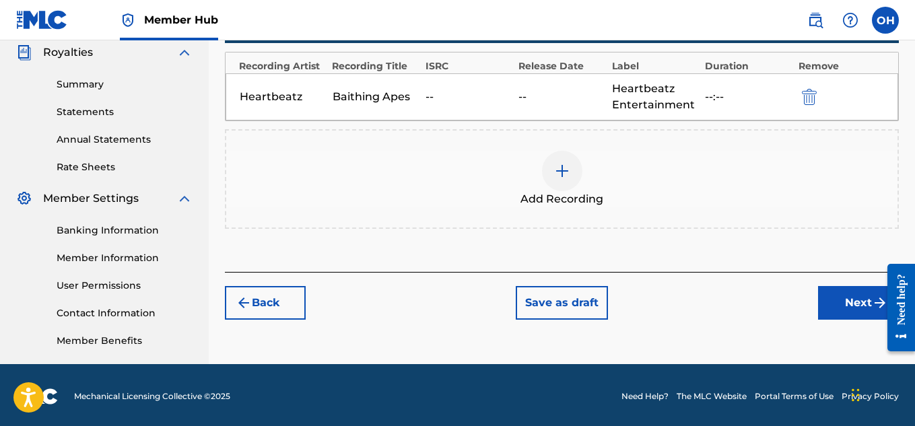
scroll to position [407, 0]
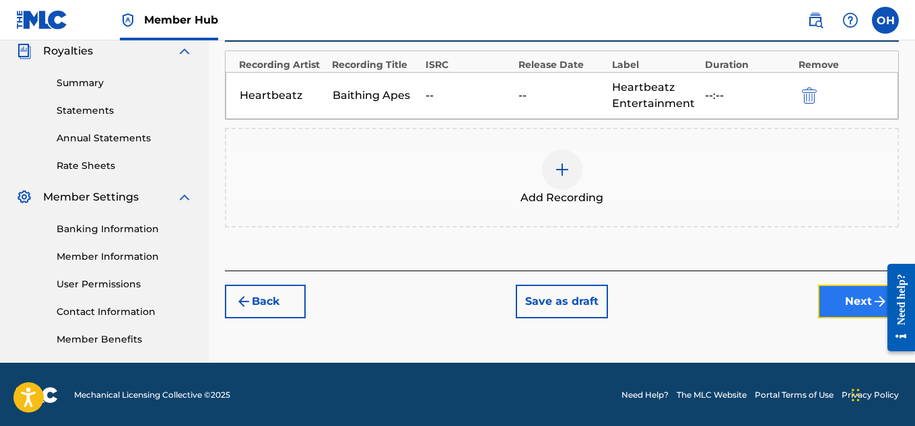
click at [830, 307] on button "Next" at bounding box center [858, 302] width 81 height 34
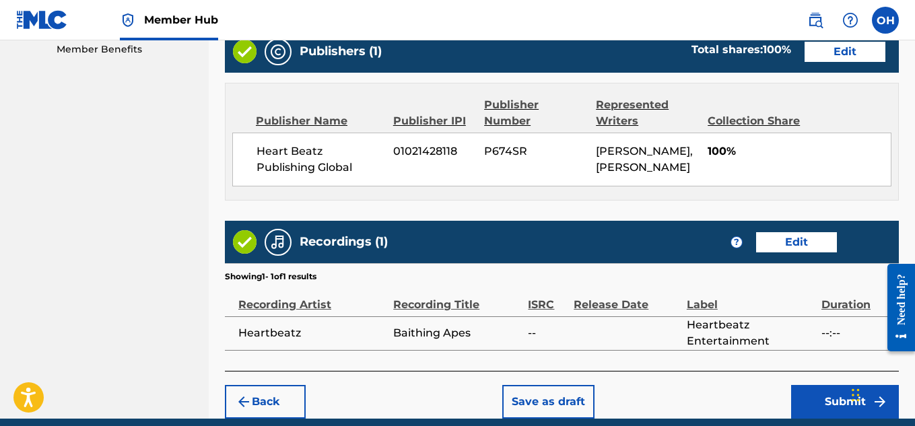
scroll to position [755, 0]
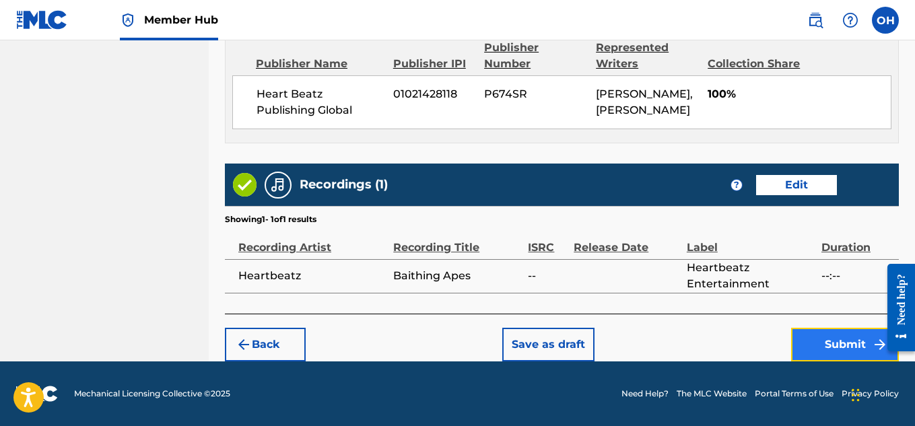
click at [837, 348] on button "Submit" at bounding box center [845, 345] width 108 height 34
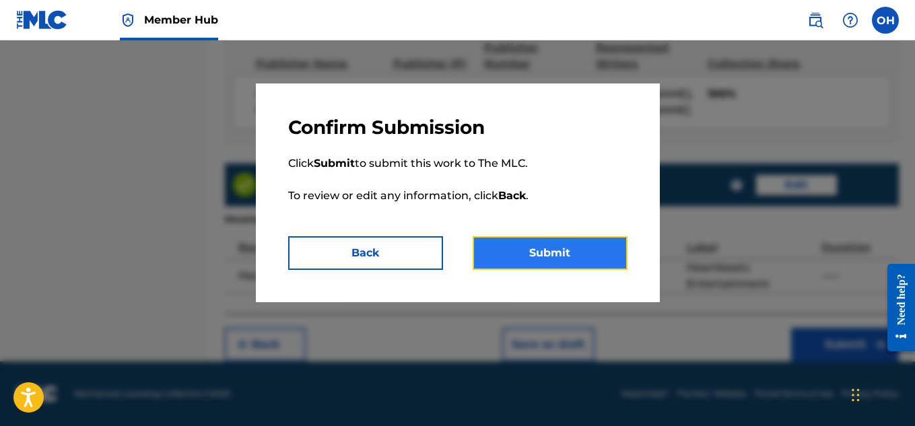
click at [595, 253] on button "Submit" at bounding box center [550, 253] width 155 height 34
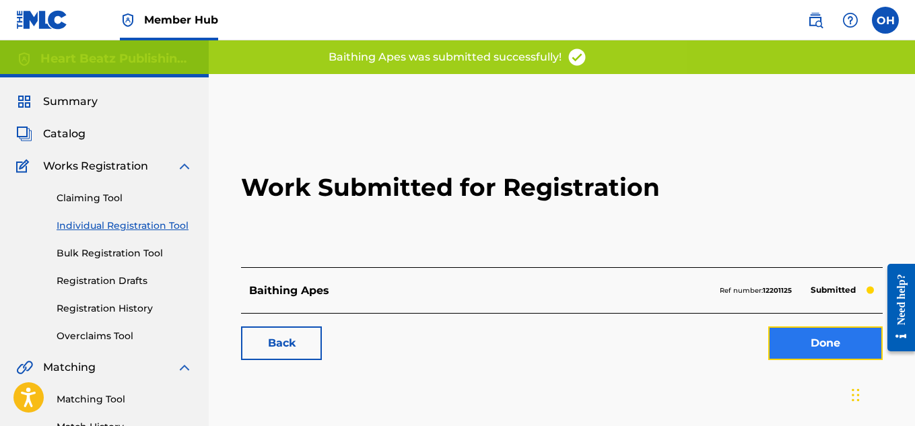
click at [830, 338] on link "Done" at bounding box center [825, 344] width 114 height 34
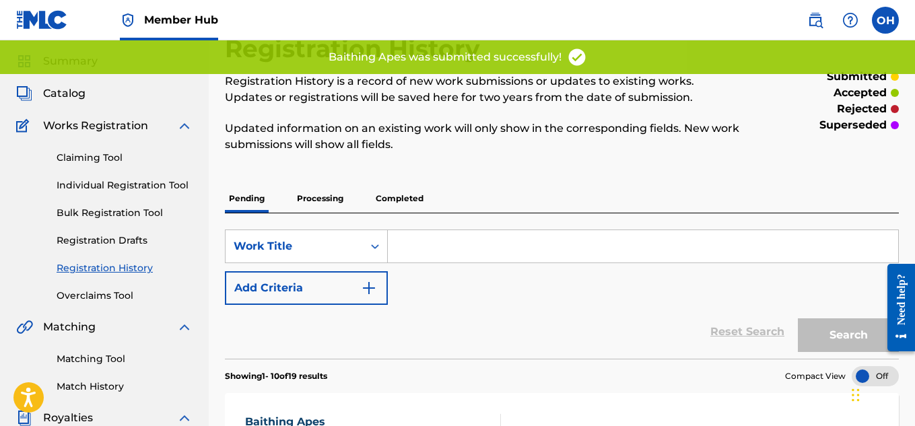
scroll to position [24, 0]
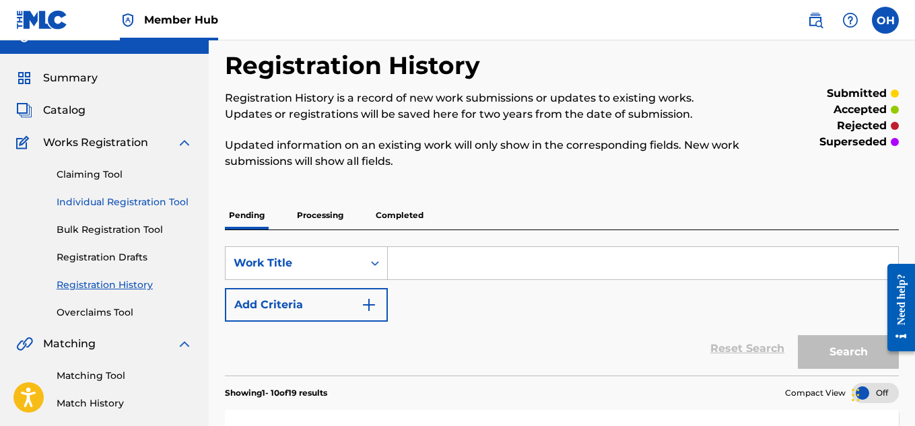
click at [97, 196] on link "Individual Registration Tool" at bounding box center [125, 202] width 136 height 14
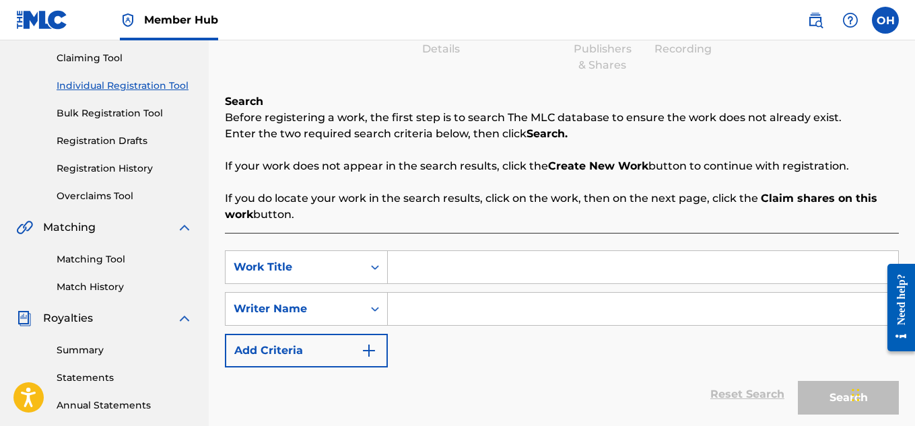
scroll to position [141, 0]
click at [429, 264] on input "Search Form" at bounding box center [643, 267] width 511 height 32
click at [430, 304] on input "Search Form" at bounding box center [643, 308] width 511 height 32
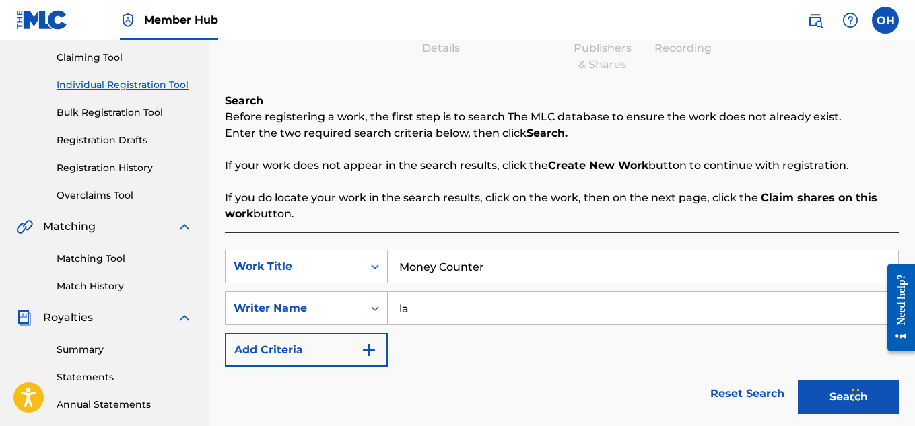
click at [798, 381] on button "Search" at bounding box center [848, 398] width 101 height 34
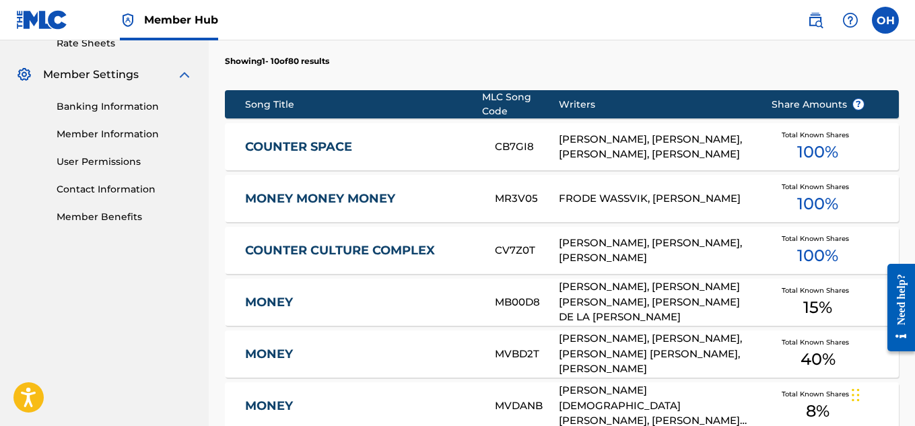
scroll to position [969, 0]
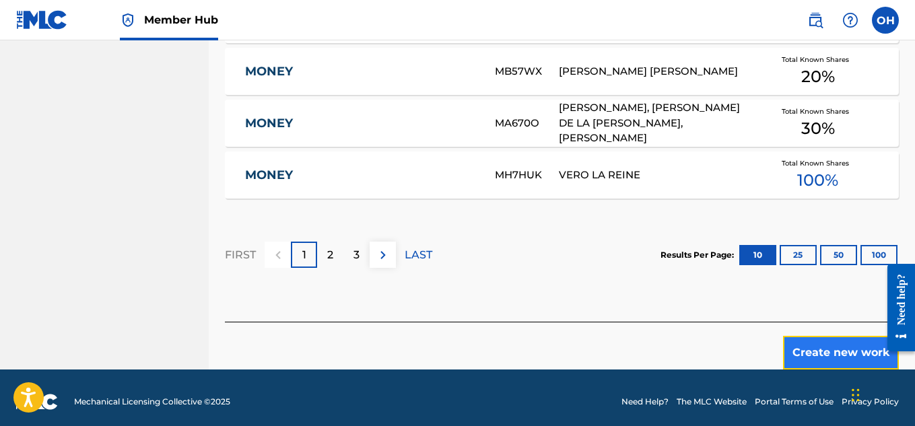
click at [823, 338] on button "Create new work" at bounding box center [841, 353] width 116 height 34
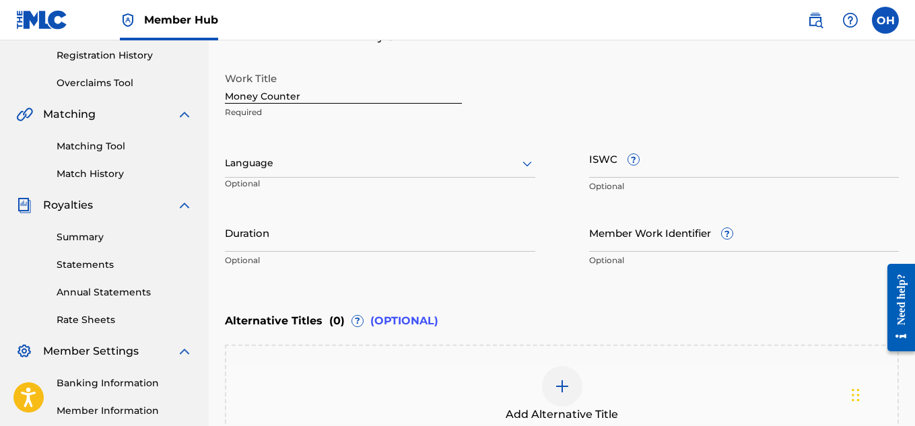
scroll to position [418, 0]
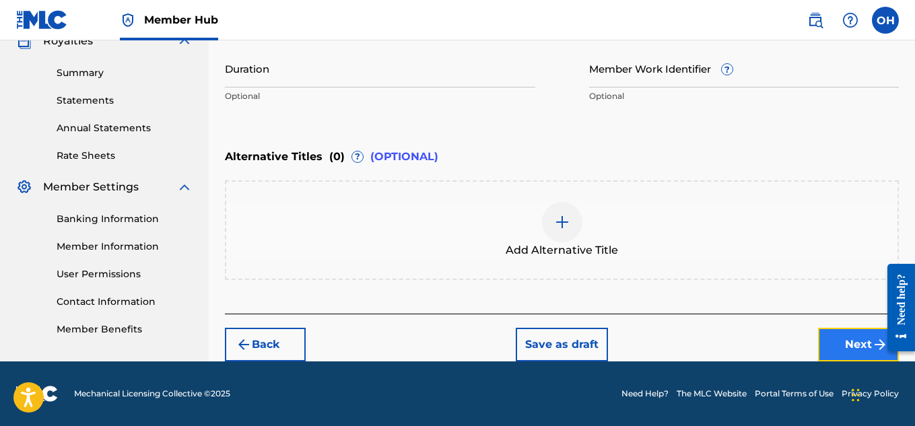
click at [832, 350] on button "Next" at bounding box center [858, 345] width 81 height 34
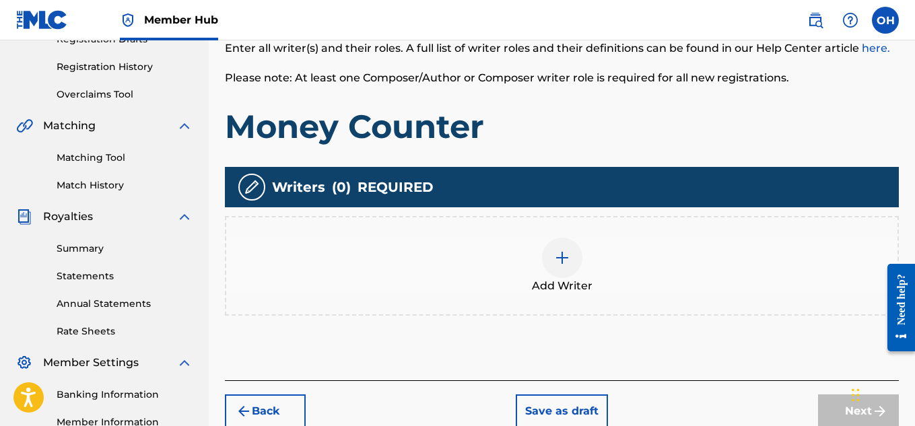
scroll to position [250, 0]
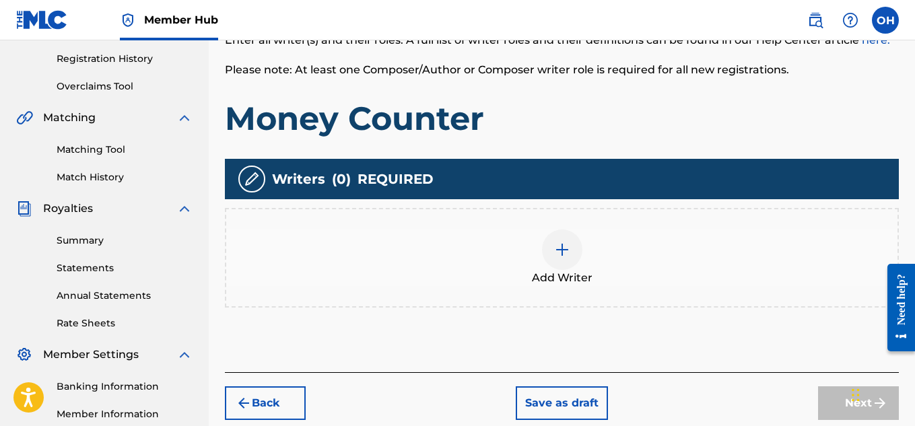
click at [562, 266] on div at bounding box center [562, 250] width 40 height 40
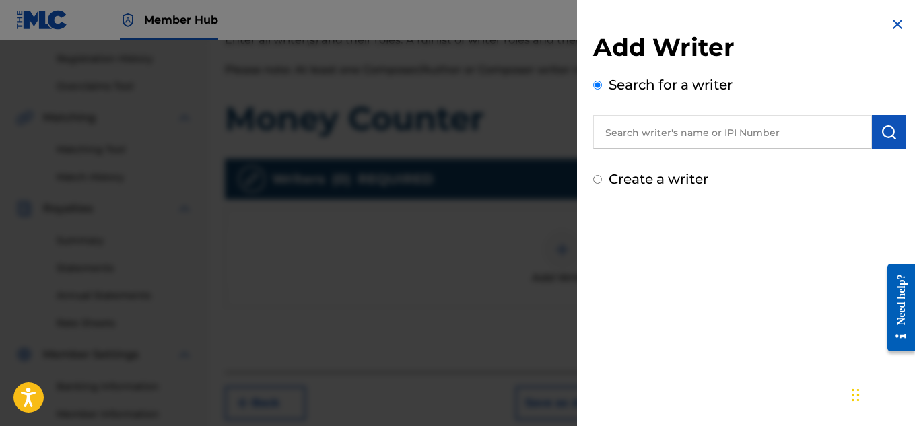
click at [639, 139] on input "text" at bounding box center [732, 132] width 279 height 34
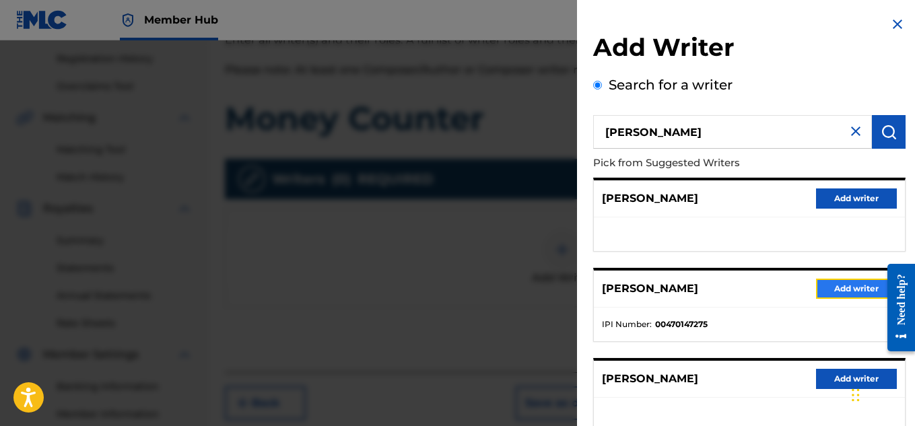
click at [836, 284] on button "Add writer" at bounding box center [856, 289] width 81 height 20
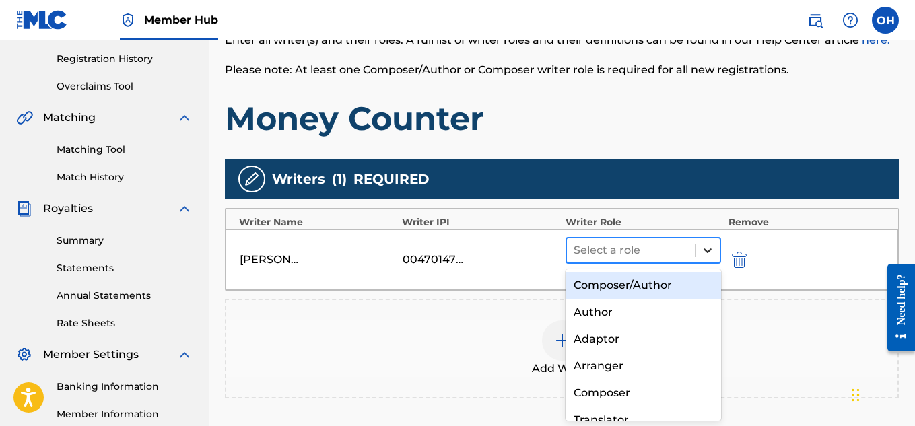
click at [711, 251] on icon at bounding box center [707, 250] width 13 height 13
click at [651, 288] on div "Composer/Author" at bounding box center [644, 285] width 156 height 27
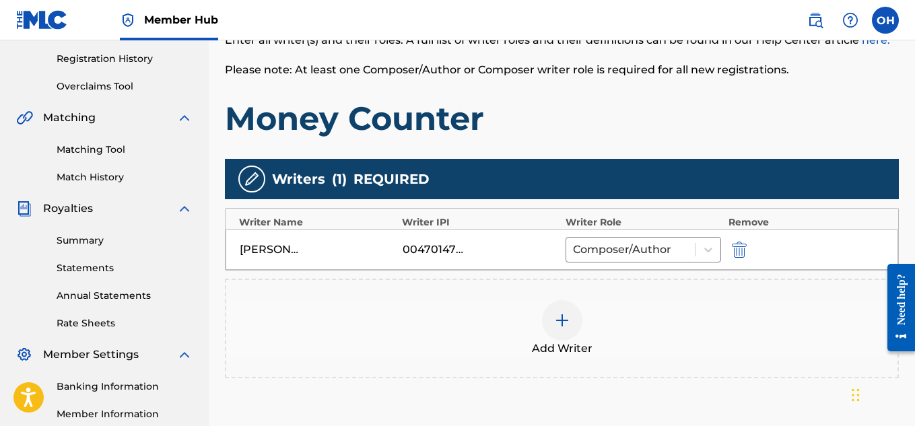
click at [537, 346] on span "Add Writer" at bounding box center [562, 349] width 61 height 16
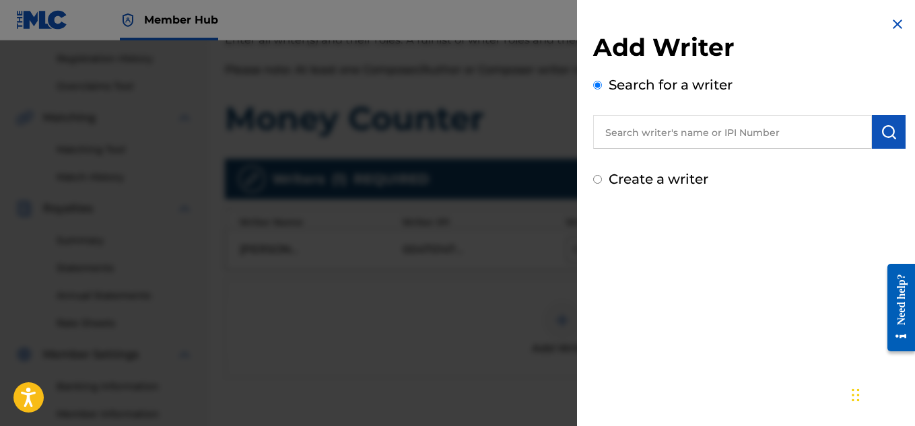
click at [680, 140] on input "text" at bounding box center [732, 132] width 279 height 34
paste input "01261281182"
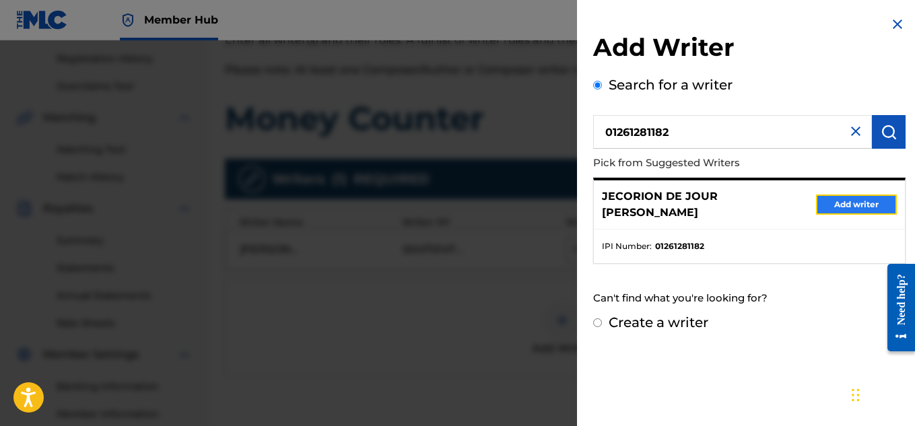
click at [843, 197] on button "Add writer" at bounding box center [856, 205] width 81 height 20
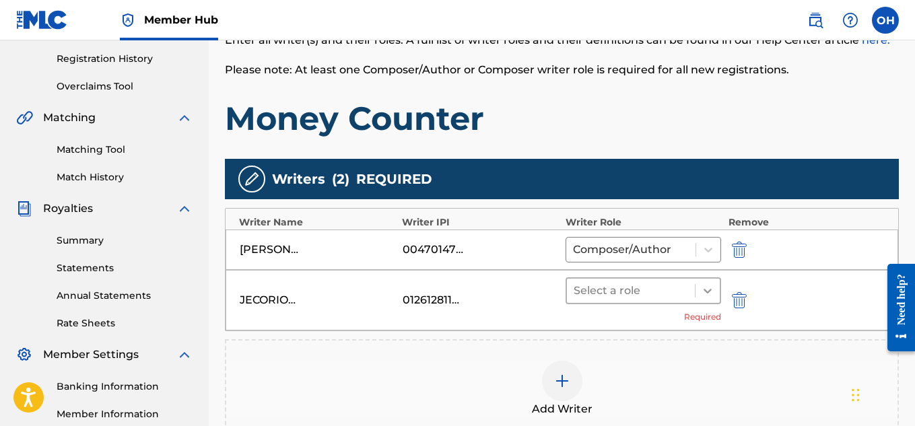
click at [706, 297] on icon at bounding box center [707, 290] width 13 height 13
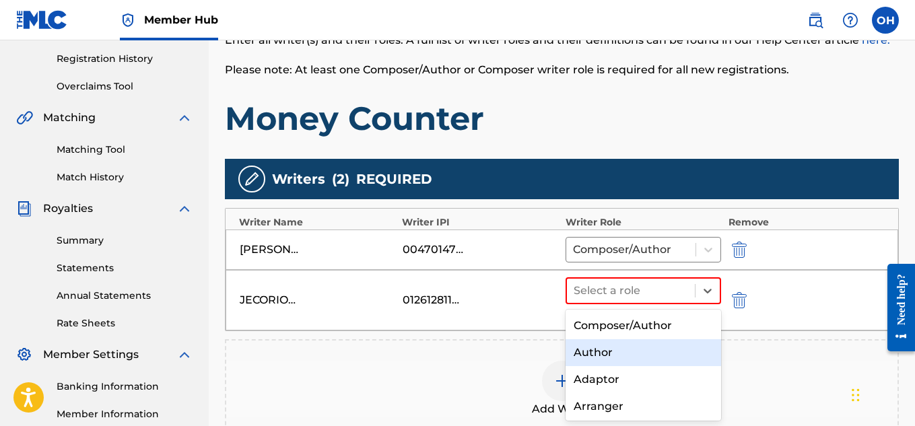
click at [641, 356] on div "Author" at bounding box center [644, 352] width 156 height 27
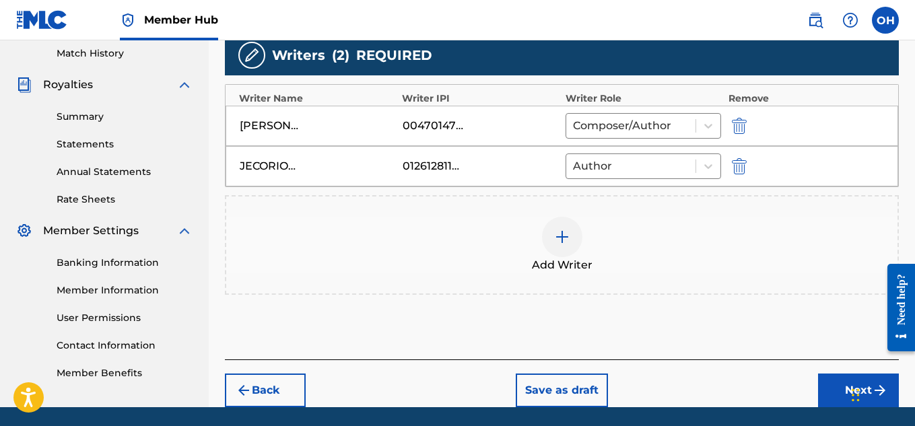
scroll to position [375, 0]
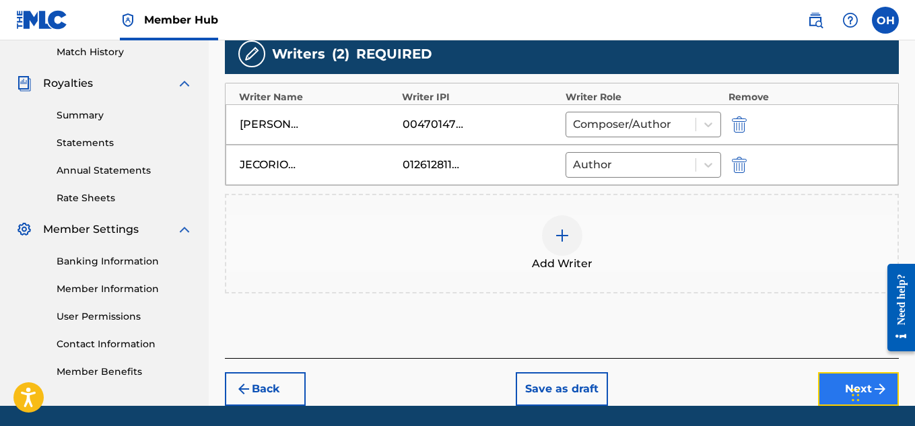
click at [830, 380] on button "Next" at bounding box center [858, 389] width 81 height 34
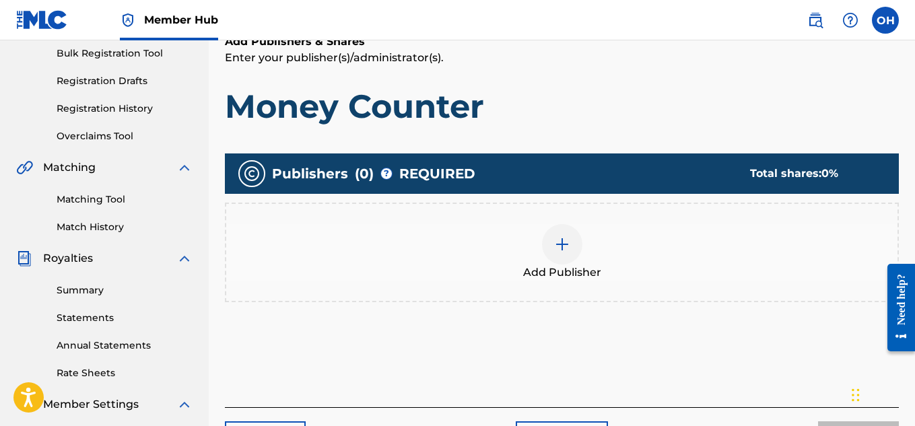
scroll to position [201, 0]
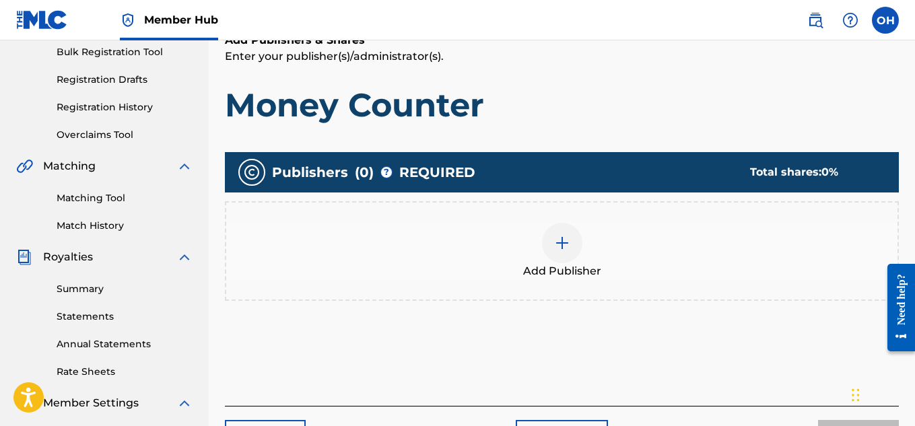
click at [551, 249] on div at bounding box center [562, 243] width 40 height 40
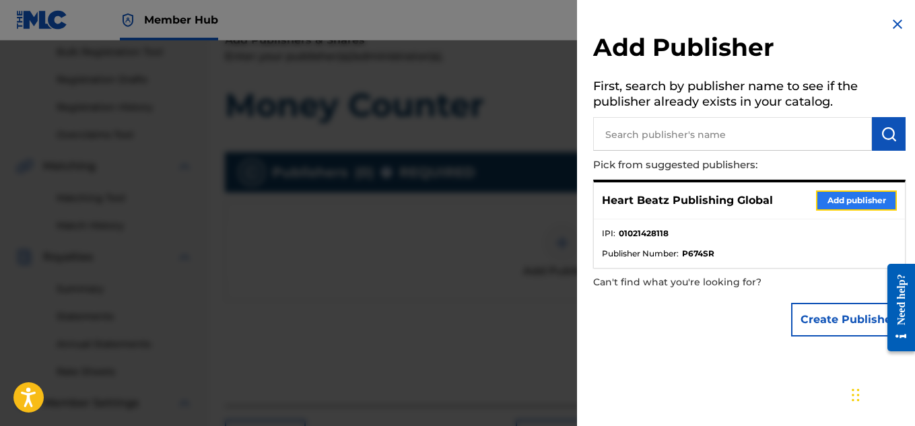
click at [824, 208] on button "Add publisher" at bounding box center [856, 201] width 81 height 20
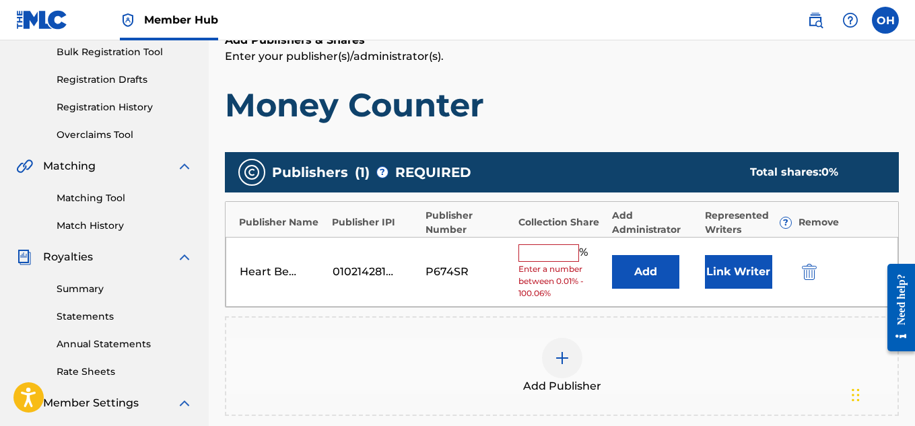
click at [546, 247] on input "text" at bounding box center [549, 253] width 61 height 18
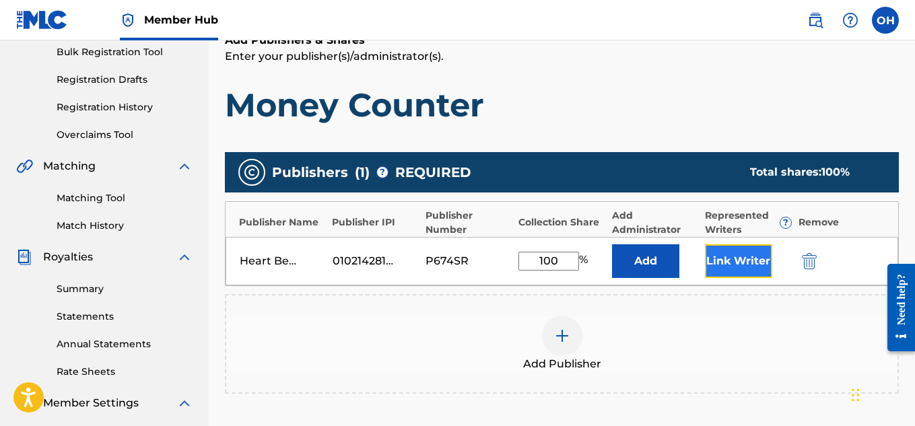
click at [742, 265] on button "Link Writer" at bounding box center [738, 261] width 67 height 34
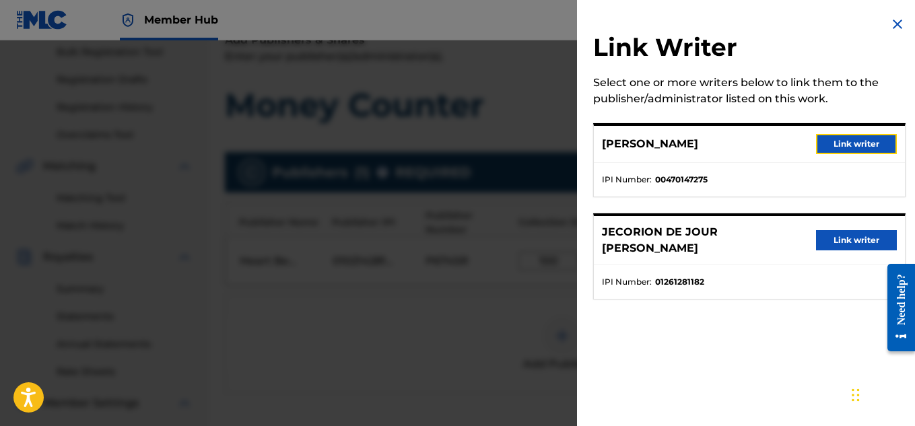
drag, startPoint x: 861, startPoint y: 145, endPoint x: 830, endPoint y: 162, distance: 34.3
click at [860, 145] on button "Link writer" at bounding box center [856, 144] width 81 height 20
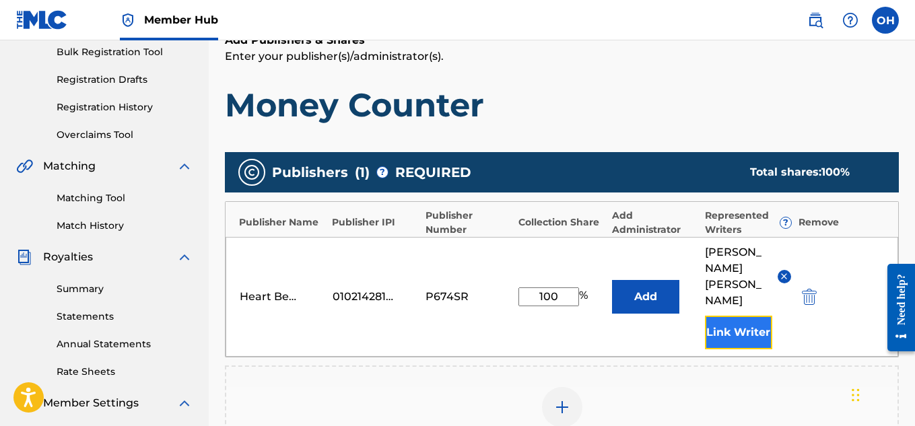
click at [734, 316] on button "Link Writer" at bounding box center [738, 333] width 67 height 34
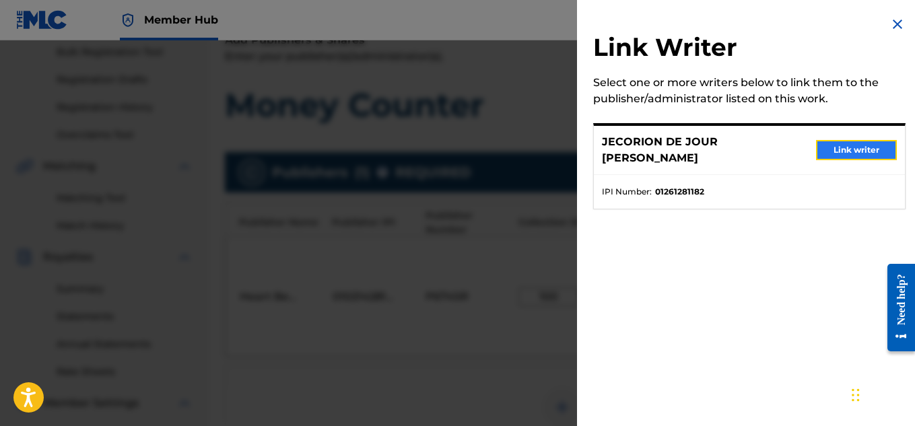
click at [861, 155] on button "Link writer" at bounding box center [856, 150] width 81 height 20
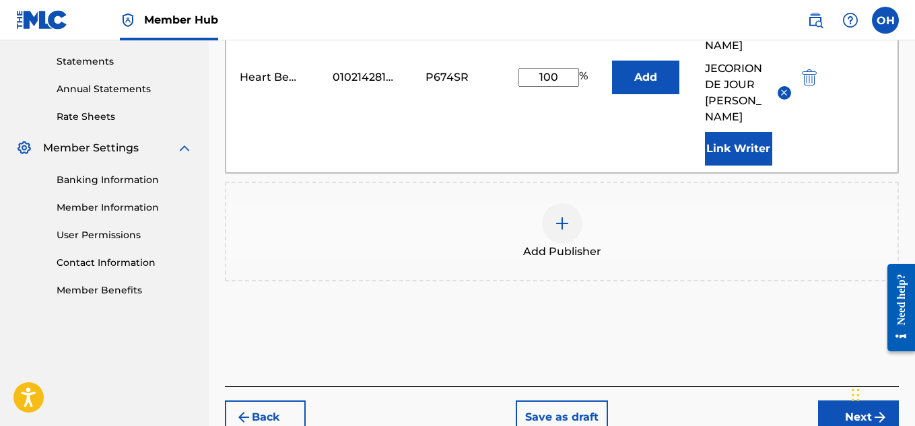
scroll to position [458, 0]
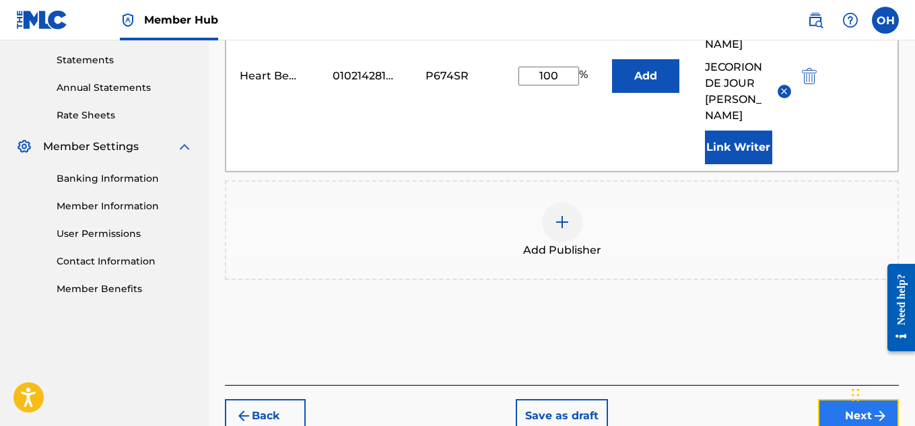
click at [832, 399] on button "Next" at bounding box center [858, 416] width 81 height 34
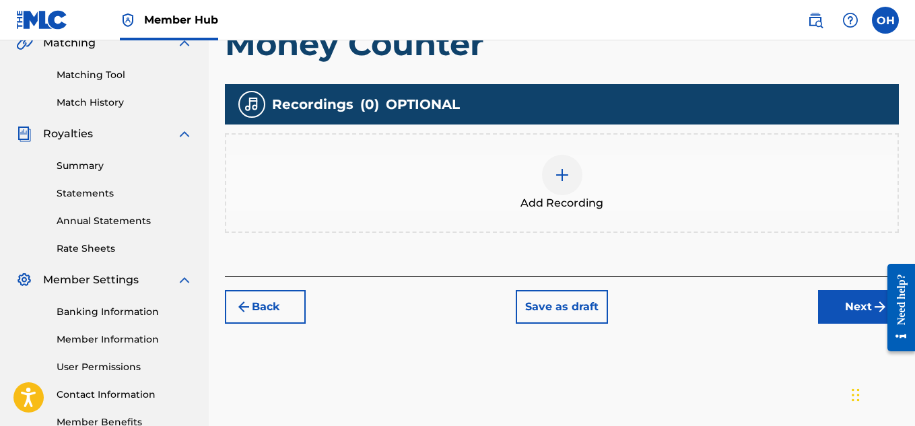
scroll to position [326, 0]
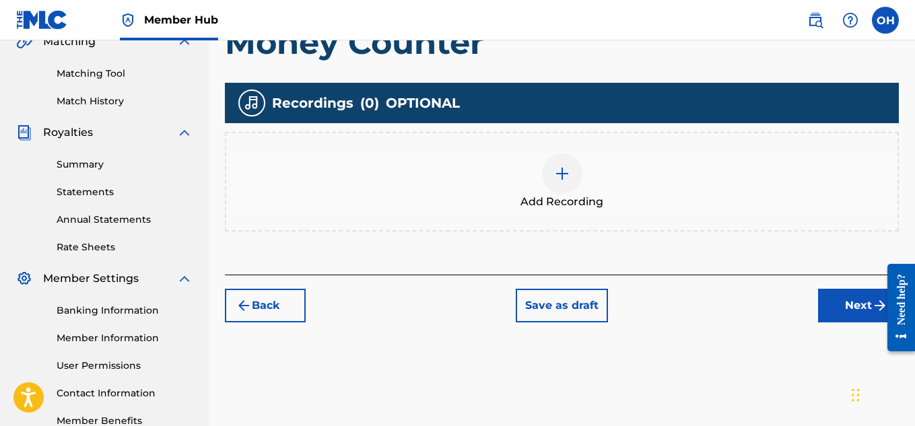
click at [582, 182] on div "Add Recording" at bounding box center [562, 182] width 672 height 57
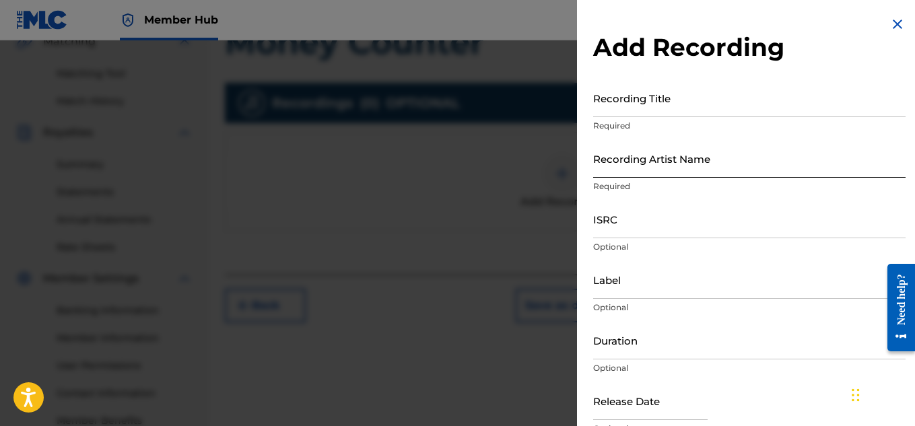
click at [734, 159] on input "Recording Artist Name" at bounding box center [749, 158] width 313 height 38
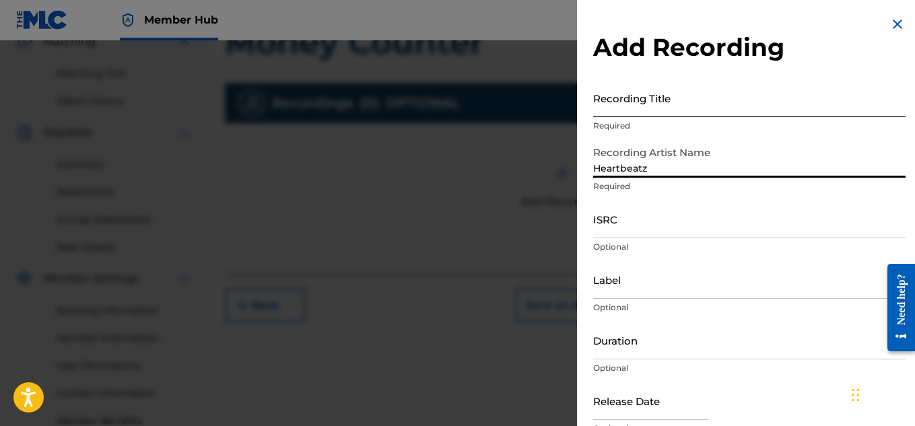
click at [694, 104] on input "Recording Title" at bounding box center [749, 98] width 313 height 38
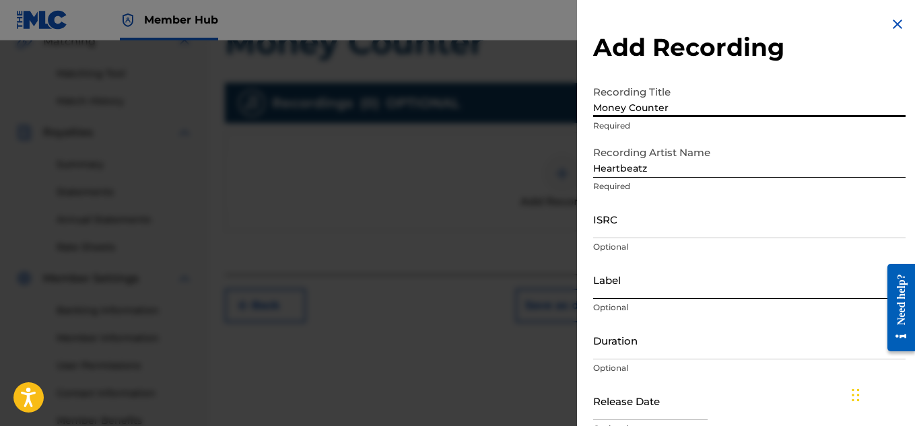
click at [639, 288] on input "Label" at bounding box center [749, 280] width 313 height 38
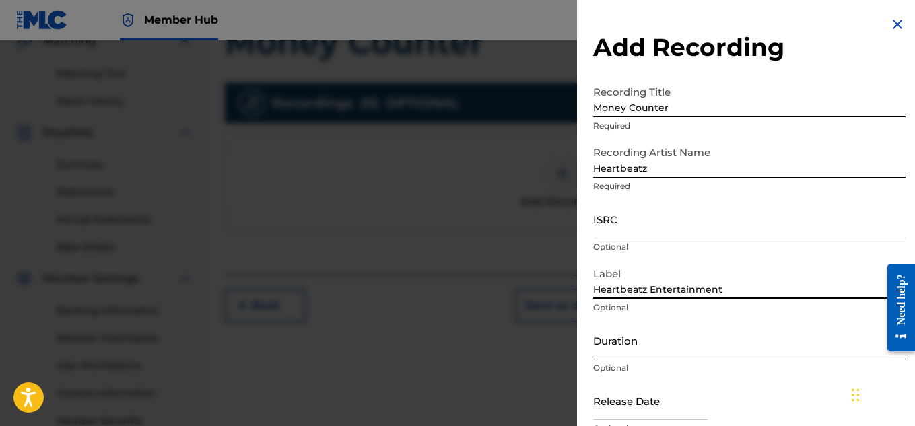
scroll to position [66, 0]
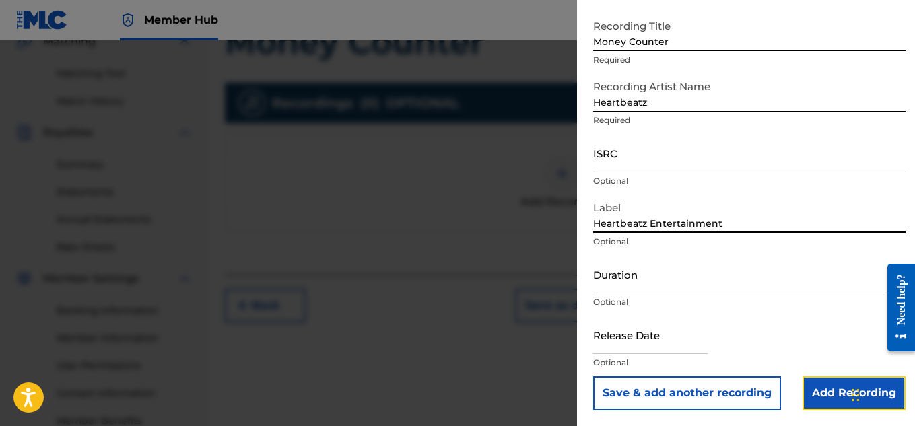
click at [834, 378] on input "Add Recording" at bounding box center [854, 394] width 103 height 34
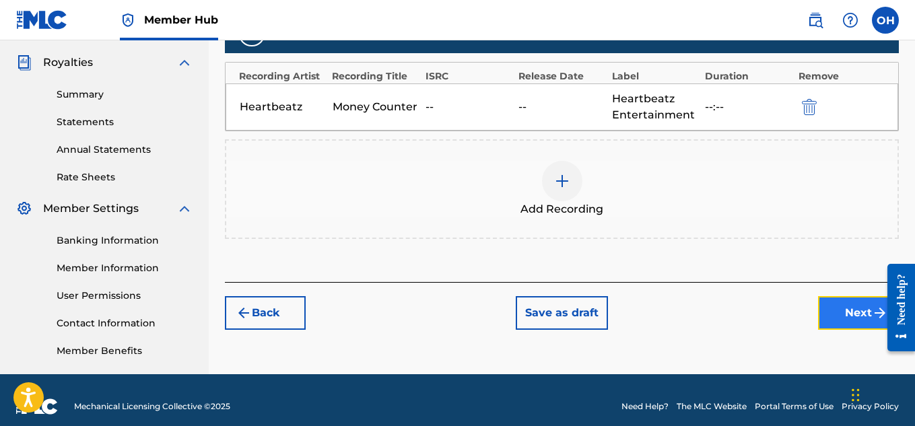
click at [822, 322] on button "Next" at bounding box center [858, 313] width 81 height 34
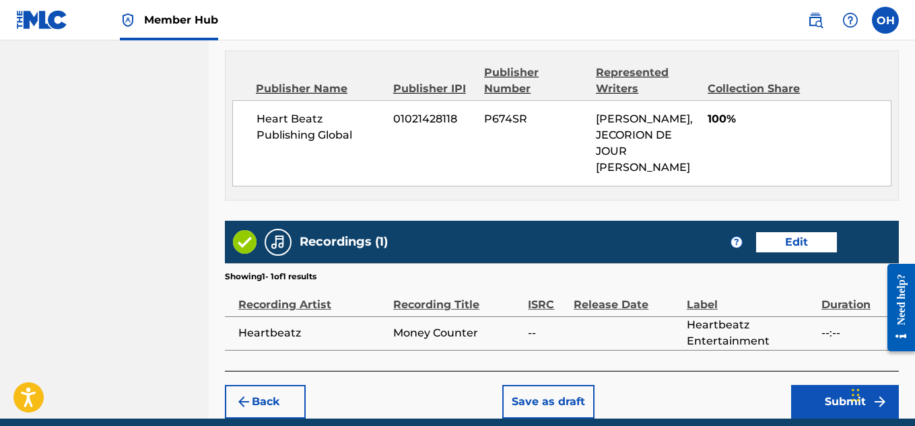
scroll to position [804, 0]
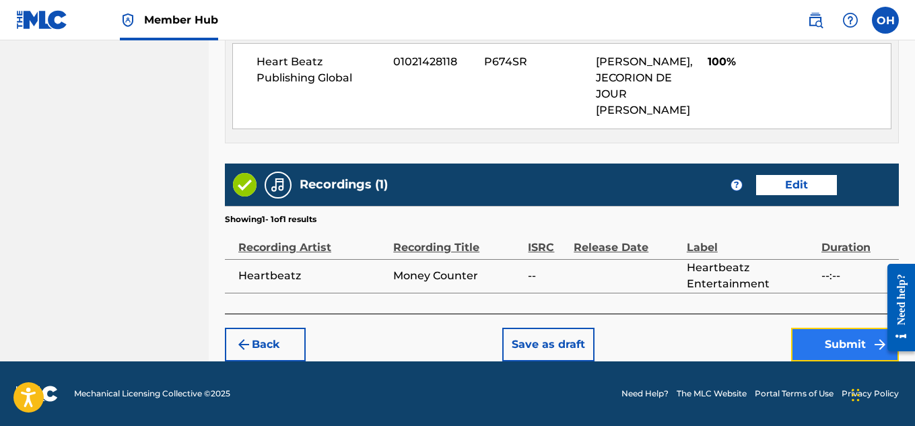
click at [826, 341] on button "Submit" at bounding box center [845, 345] width 108 height 34
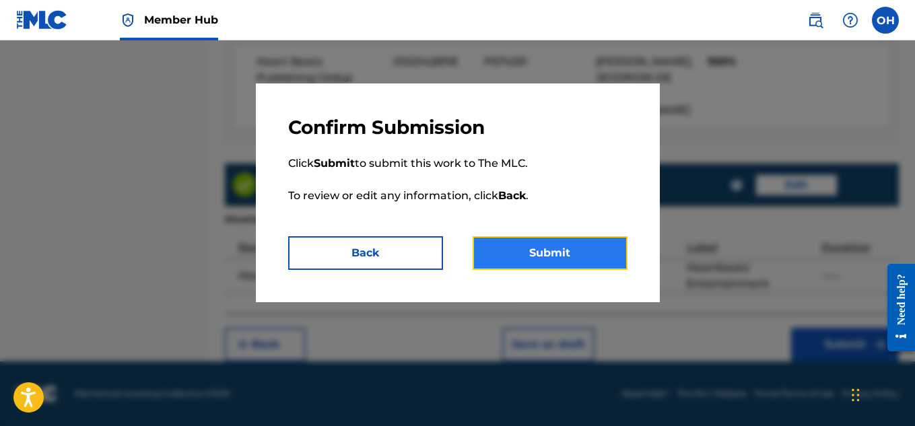
click at [587, 248] on button "Submit" at bounding box center [550, 253] width 155 height 34
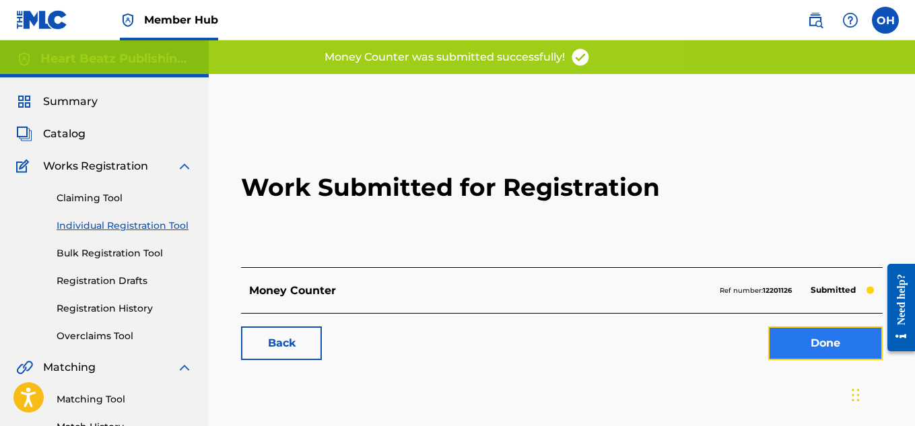
click at [808, 347] on link "Done" at bounding box center [825, 344] width 114 height 34
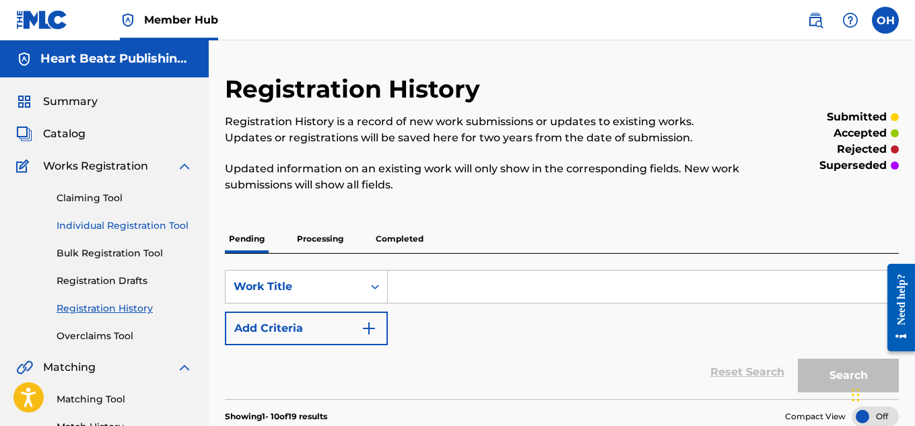
click at [110, 222] on link "Individual Registration Tool" at bounding box center [125, 226] width 136 height 14
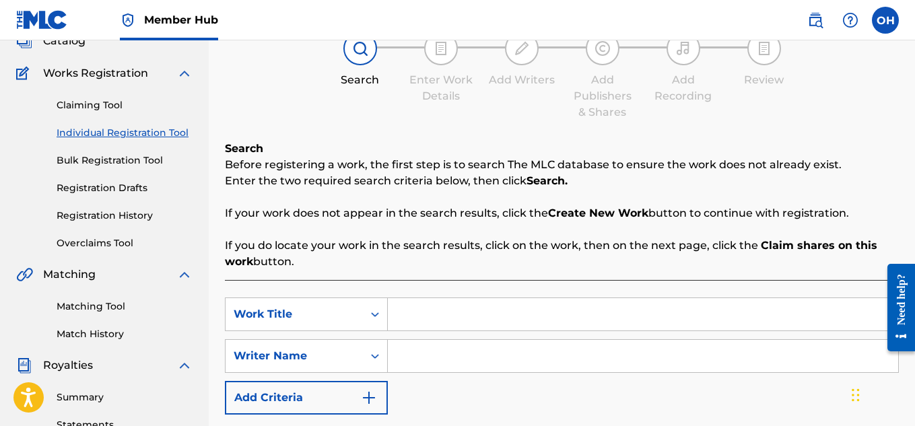
scroll to position [94, 0]
click at [440, 296] on div "SearchWithCriteriafd885269-8602-47de-89a3-4f4fd0297128 Work Title SearchWithCri…" at bounding box center [562, 390] width 674 height 221
click at [441, 311] on input "Search Form" at bounding box center [643, 314] width 511 height 32
click at [475, 315] on input "Feed The Negiborhood" at bounding box center [643, 314] width 511 height 32
click at [469, 311] on input "Feed The Neghiborhood" at bounding box center [643, 314] width 511 height 32
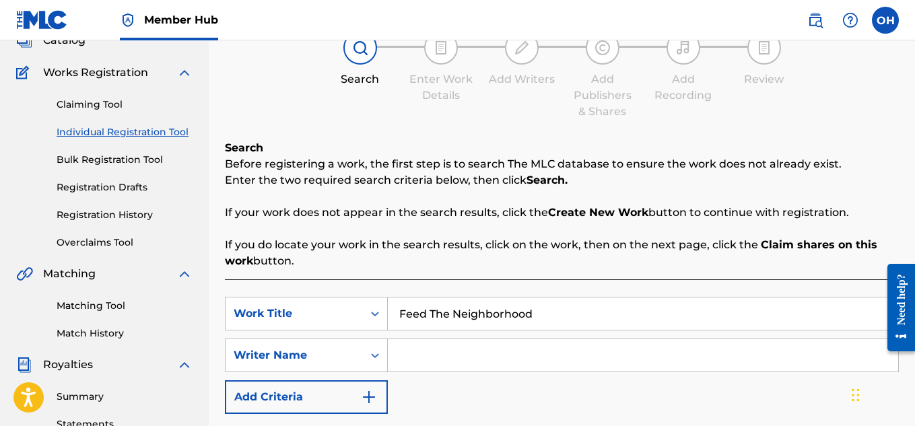
click at [562, 313] on input "Feed The Neighborhood" at bounding box center [643, 314] width 511 height 32
drag, startPoint x: 542, startPoint y: 315, endPoint x: 314, endPoint y: 282, distance: 230.7
click at [314, 282] on div "SearchWithCriteriafd885269-8602-47de-89a3-4f4fd0297128 Work Title Feed The Neig…" at bounding box center [562, 390] width 674 height 221
click at [463, 352] on input "Search Form" at bounding box center [643, 355] width 511 height 32
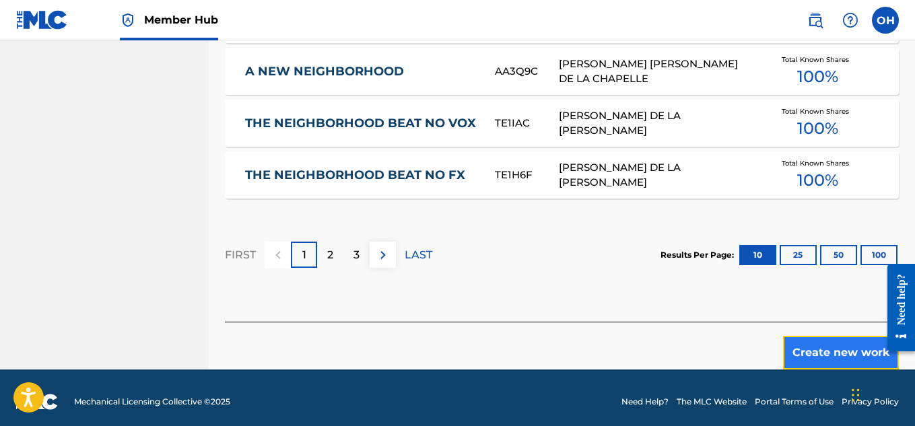
click at [819, 339] on button "Create new work" at bounding box center [841, 353] width 116 height 34
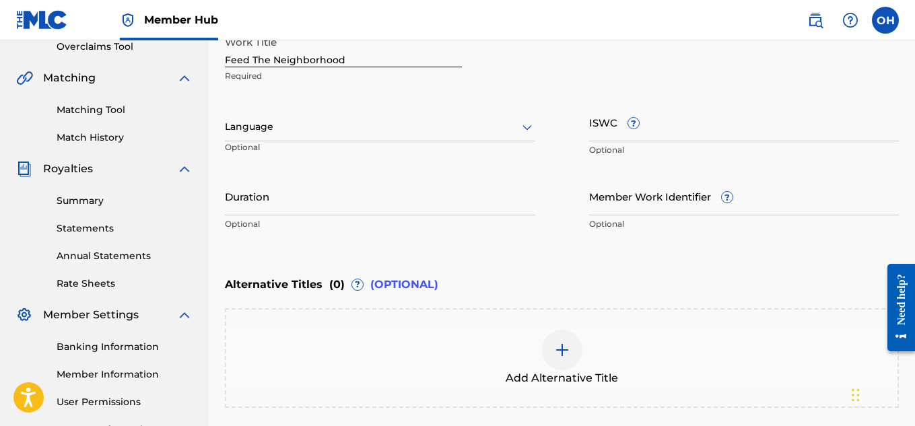
scroll to position [418, 0]
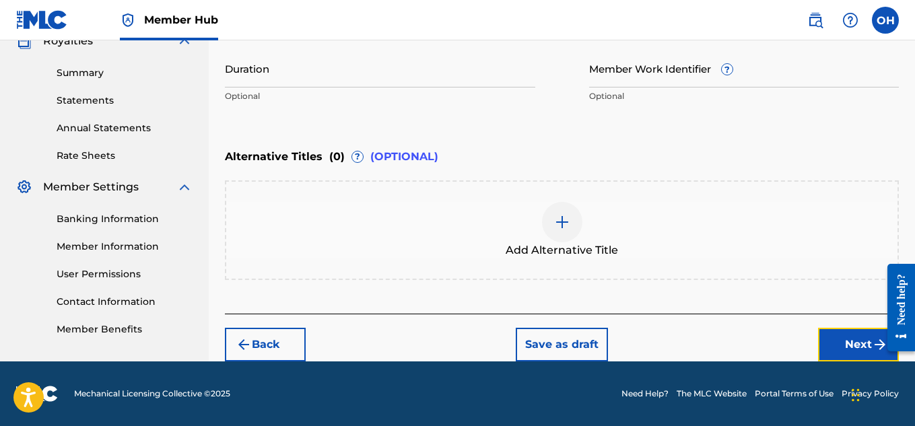
drag, startPoint x: 836, startPoint y: 343, endPoint x: 827, endPoint y: 343, distance: 8.8
click at [837, 343] on button "Next" at bounding box center [858, 345] width 81 height 34
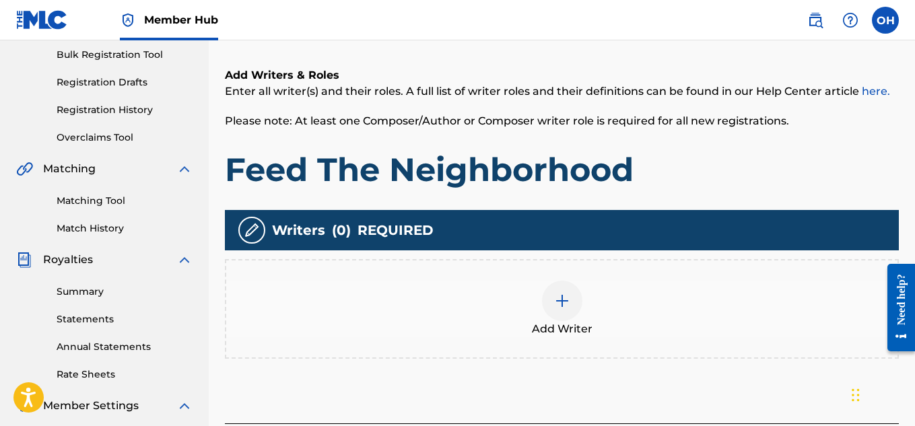
scroll to position [199, 0]
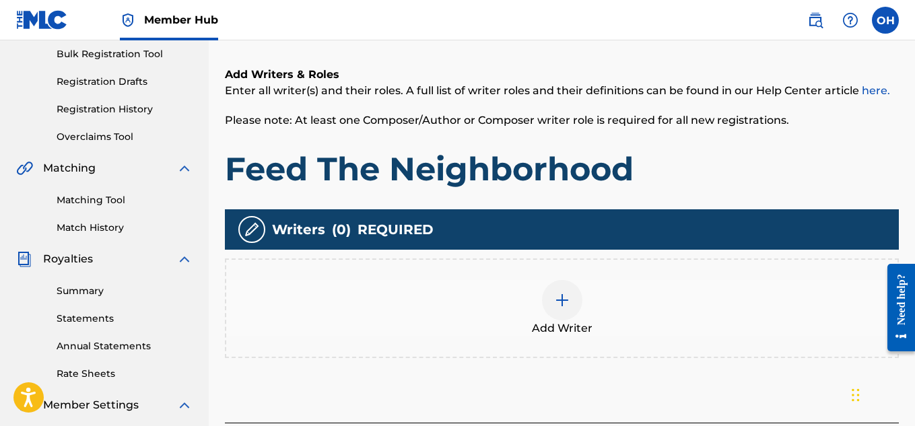
click at [571, 292] on div at bounding box center [562, 300] width 40 height 40
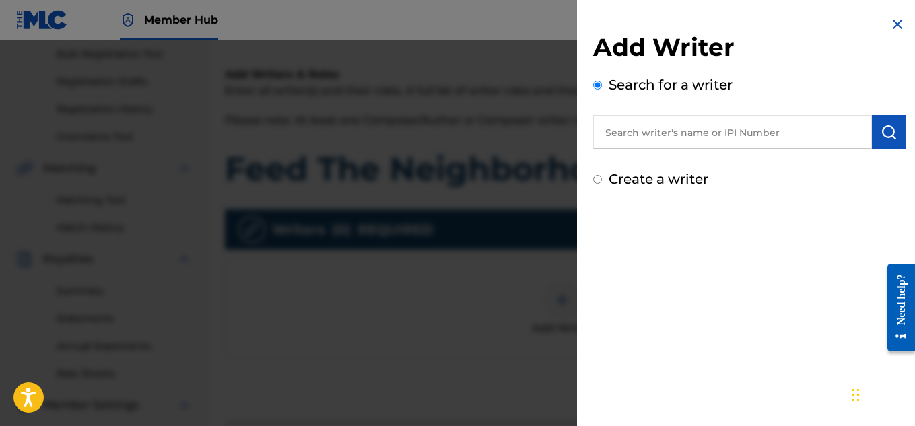
click at [665, 132] on input "text" at bounding box center [732, 132] width 279 height 34
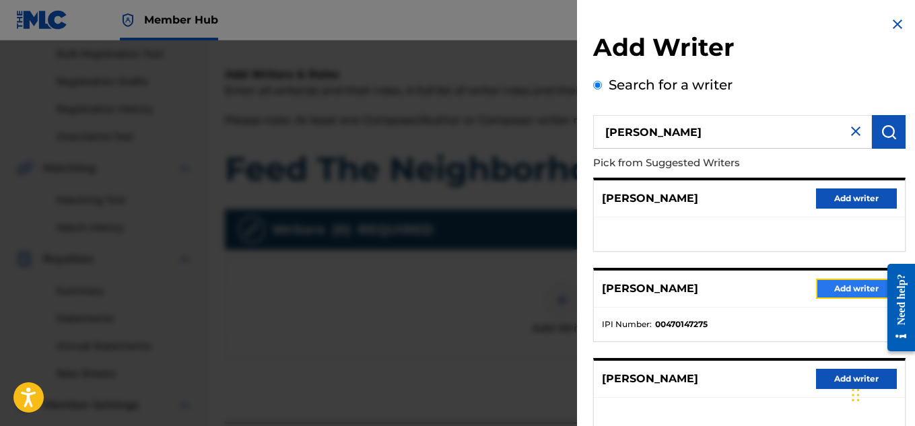
click at [845, 279] on button "Add writer" at bounding box center [856, 289] width 81 height 20
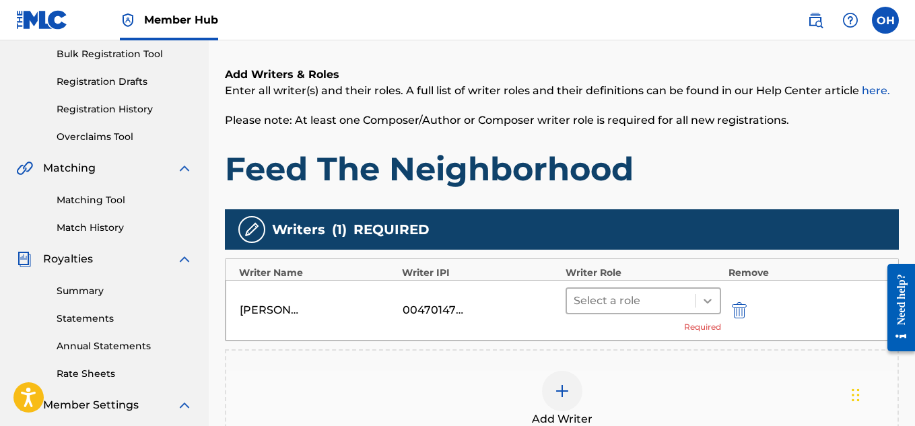
click at [703, 309] on div at bounding box center [708, 301] width 24 height 24
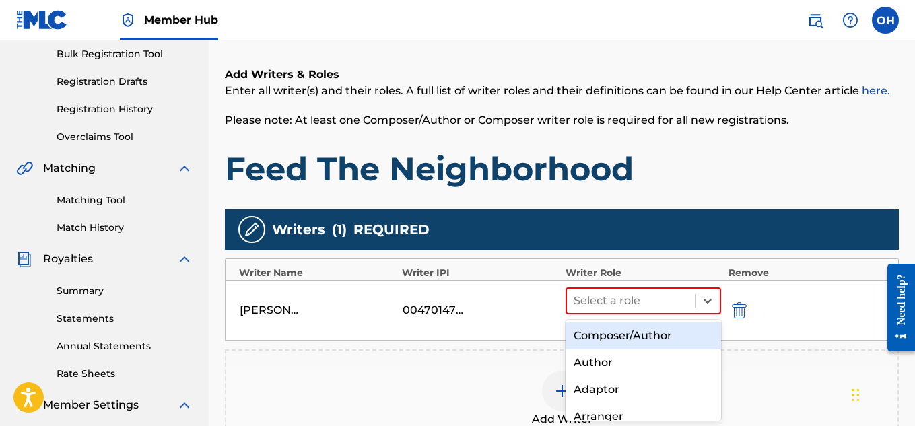
click at [668, 345] on div "Composer/Author" at bounding box center [644, 336] width 156 height 27
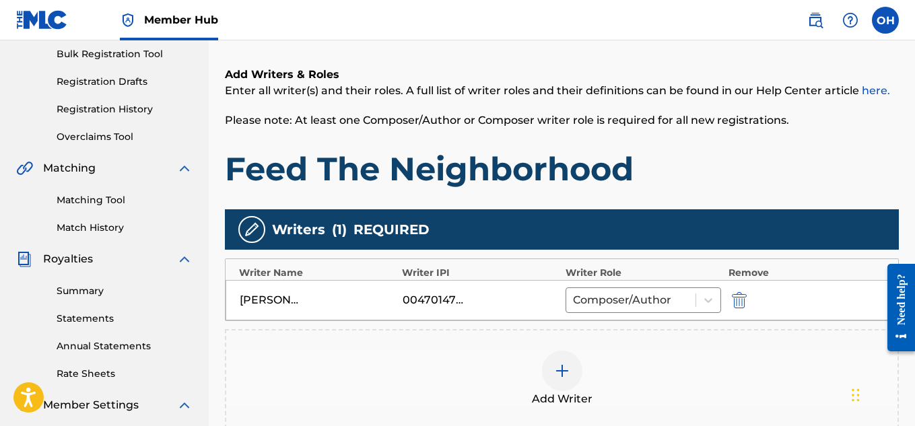
click at [573, 362] on div at bounding box center [562, 371] width 40 height 40
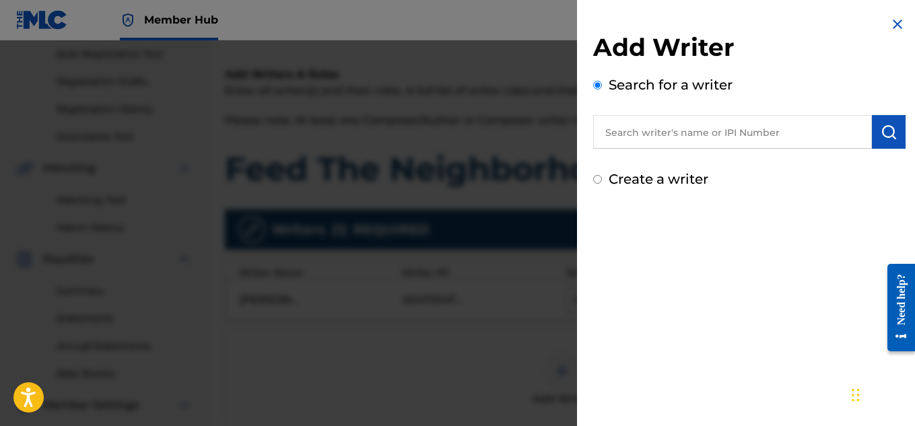
click at [727, 135] on input "text" at bounding box center [732, 132] width 279 height 34
paste input "00749909093"
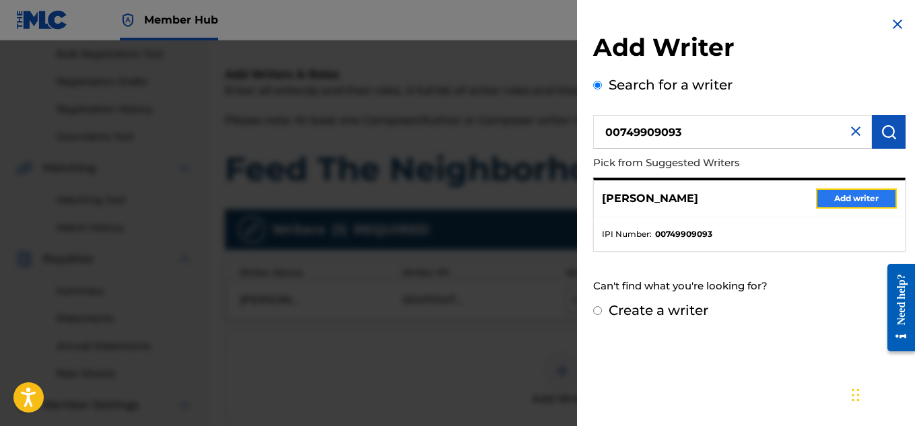
click at [844, 197] on button "Add writer" at bounding box center [856, 199] width 81 height 20
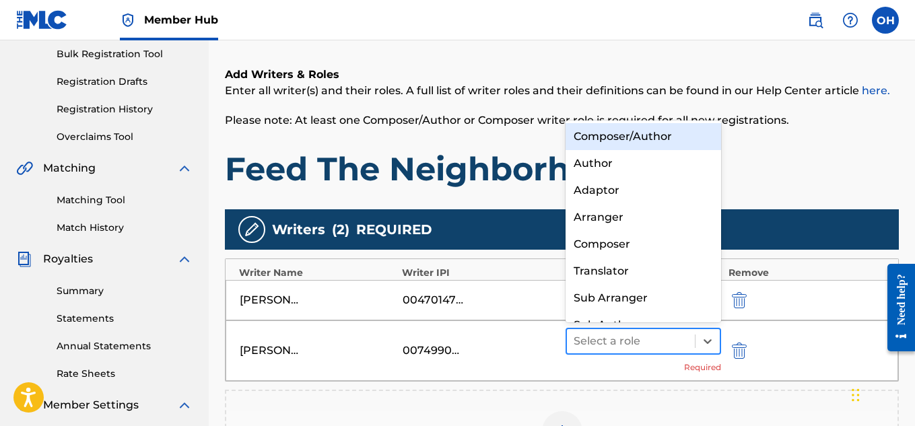
click at [688, 344] on div at bounding box center [631, 341] width 115 height 19
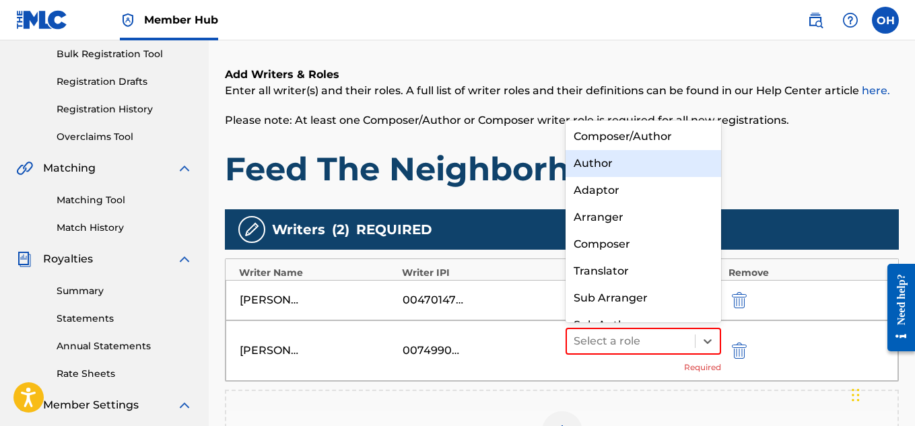
click at [601, 163] on div "Author" at bounding box center [644, 163] width 156 height 27
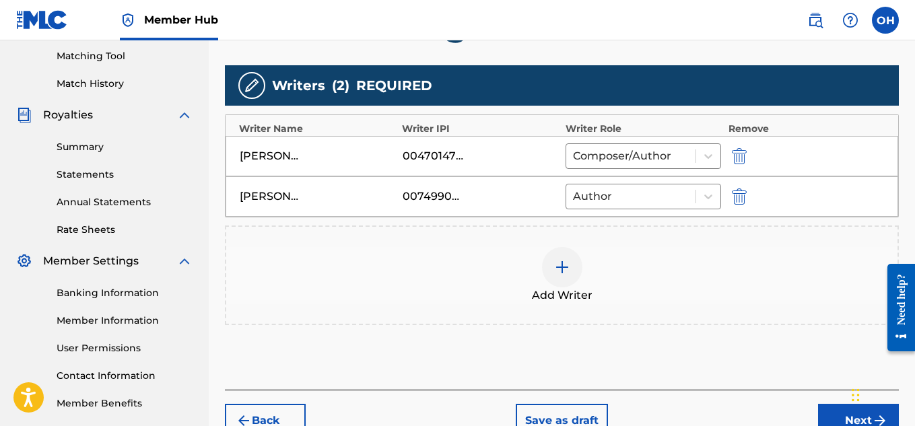
scroll to position [344, 0]
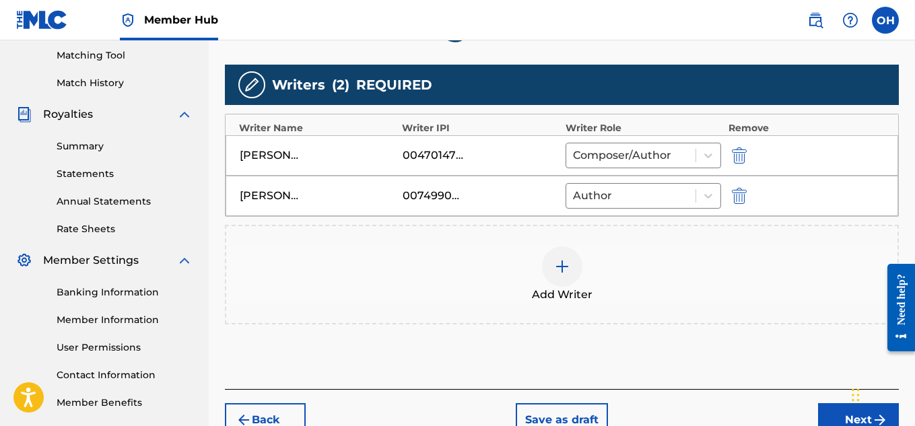
click at [817, 408] on div "Back Save as draft Next" at bounding box center [562, 413] width 674 height 48
click at [827, 411] on button "Next" at bounding box center [858, 420] width 81 height 34
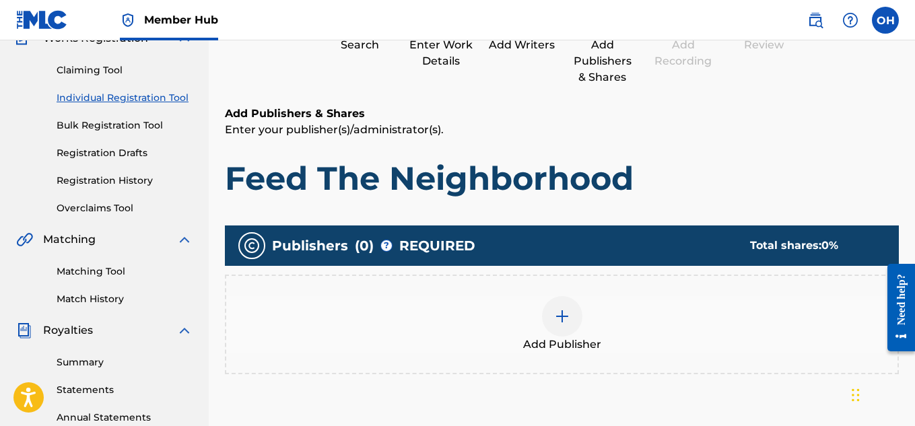
scroll to position [130, 0]
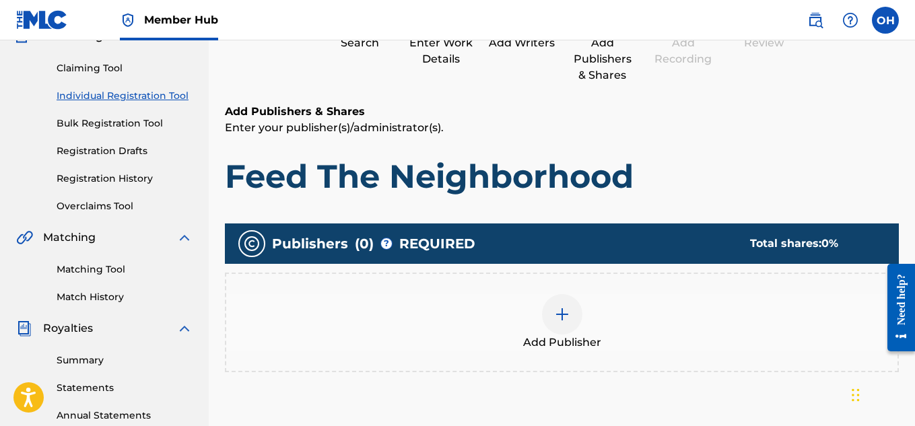
click at [539, 302] on div "Add Publisher" at bounding box center [562, 322] width 672 height 57
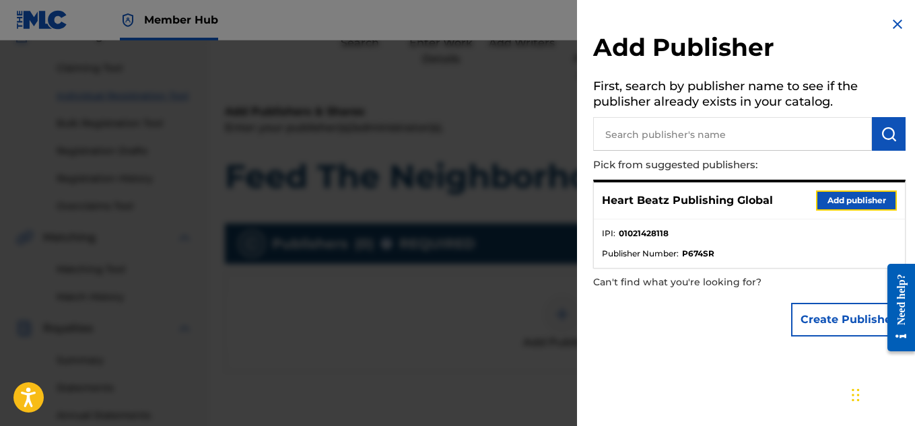
click at [832, 191] on button "Add publisher" at bounding box center [856, 201] width 81 height 20
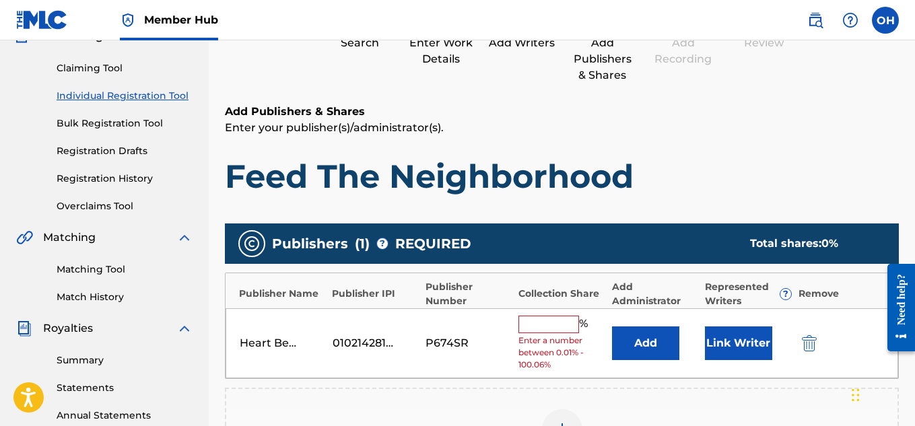
click at [560, 316] on input "text" at bounding box center [549, 325] width 61 height 18
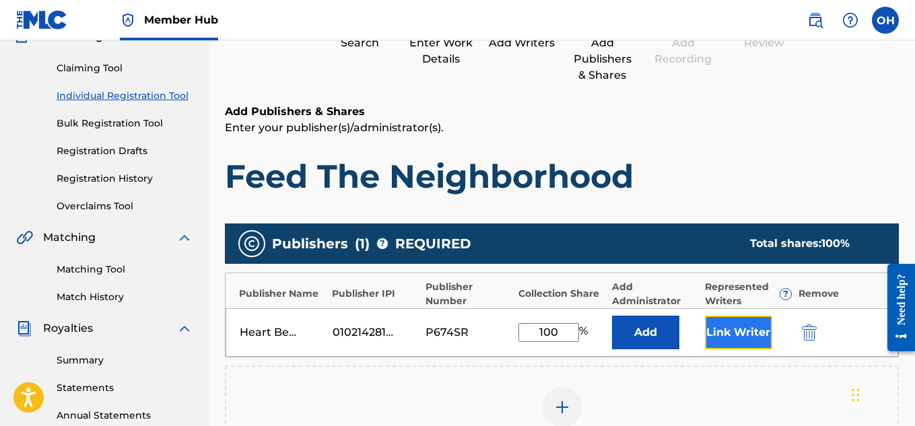
click at [721, 323] on button "Link Writer" at bounding box center [738, 333] width 67 height 34
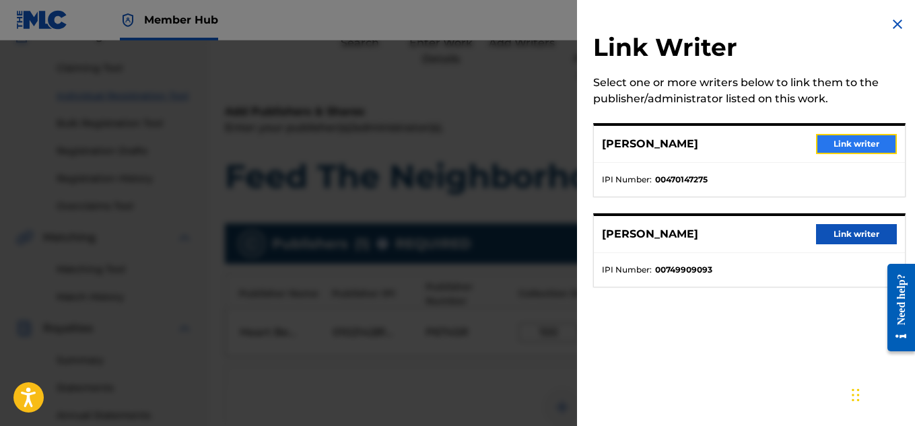
click at [828, 143] on button "Link writer" at bounding box center [856, 144] width 81 height 20
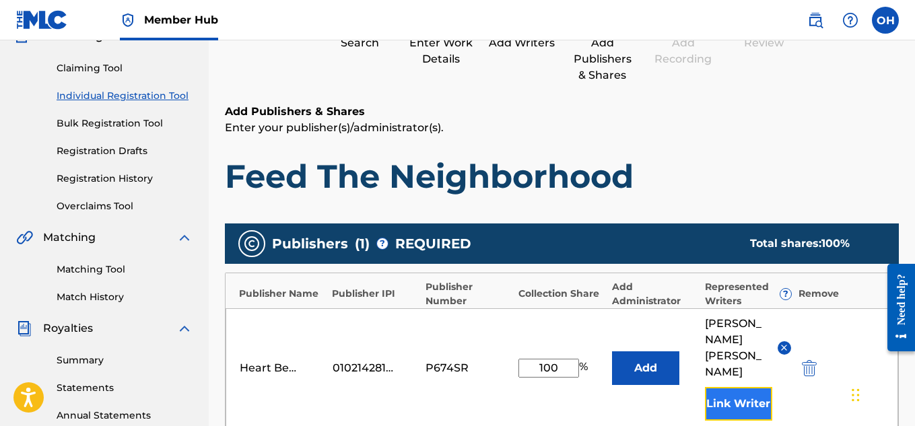
click at [731, 387] on button "Link Writer" at bounding box center [738, 404] width 67 height 34
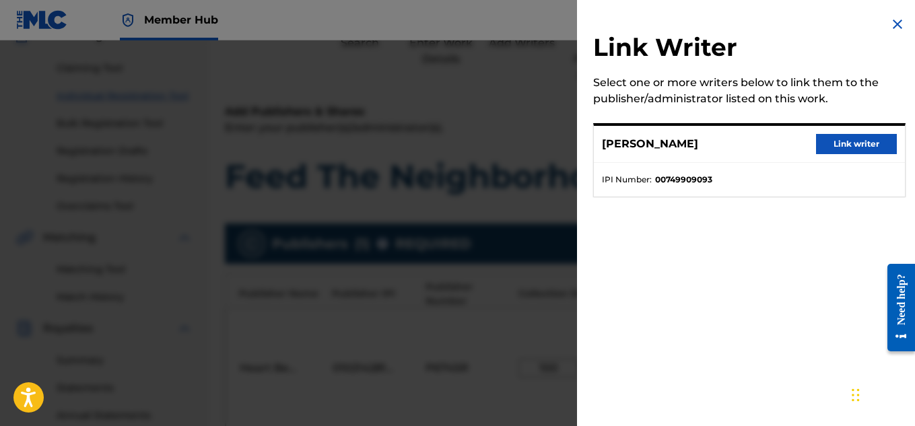
click at [854, 133] on div "[PERSON_NAME] Link writer" at bounding box center [749, 144] width 311 height 37
click at [865, 151] on button "Link writer" at bounding box center [856, 144] width 81 height 20
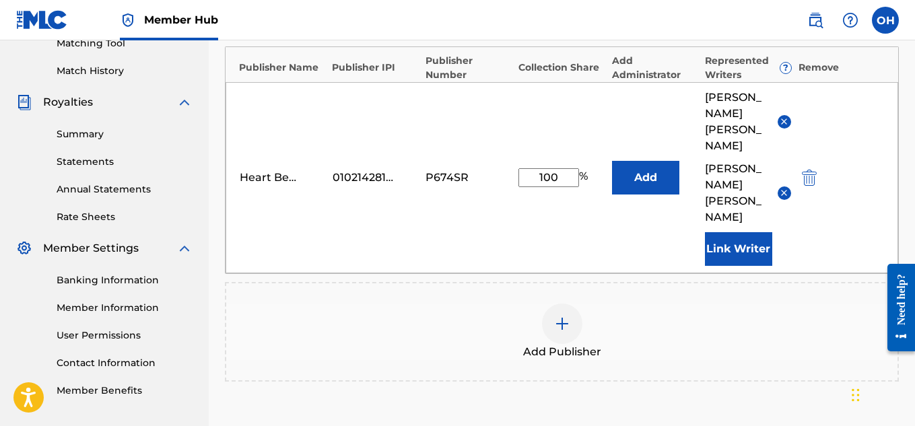
scroll to position [465, 0]
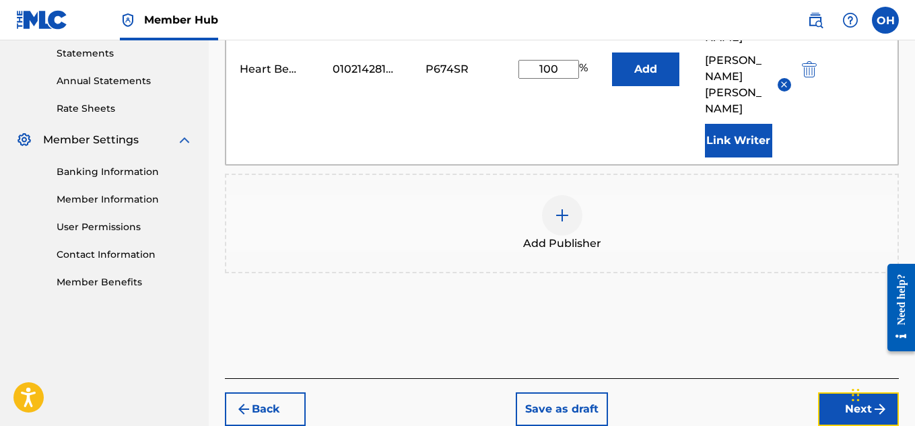
click at [837, 393] on button "Next" at bounding box center [858, 410] width 81 height 34
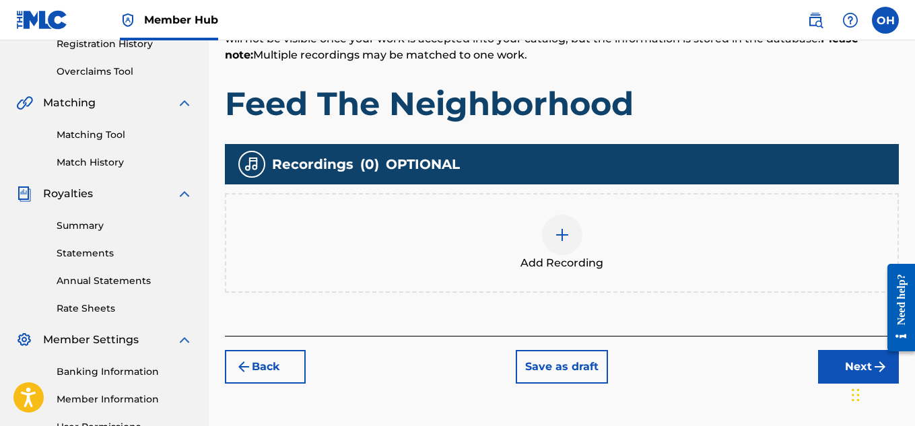
scroll to position [277, 0]
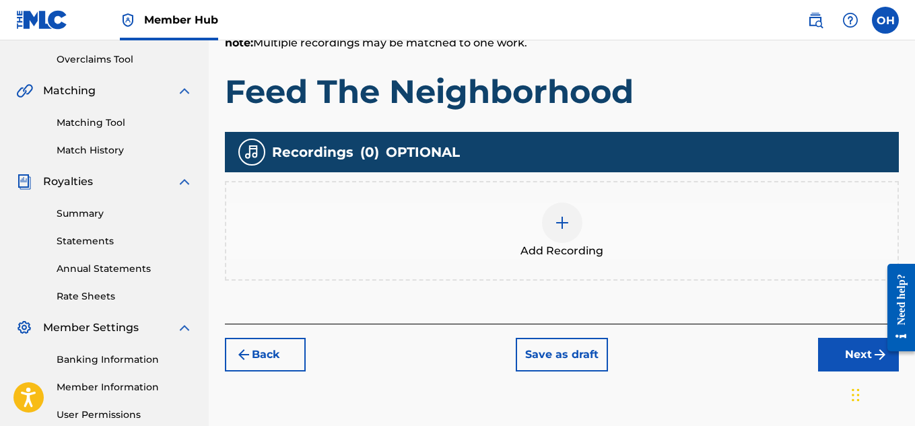
click at [568, 228] on img at bounding box center [562, 223] width 16 height 16
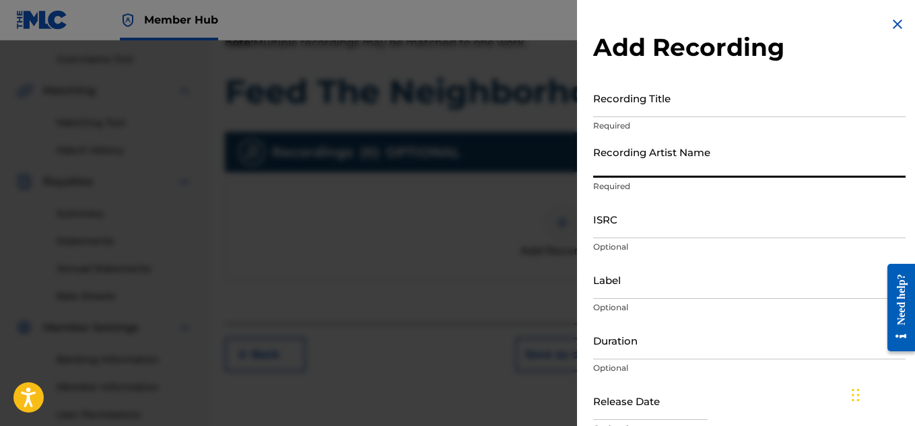
click at [711, 168] on input "Recording Artist Name" at bounding box center [749, 158] width 313 height 38
click at [684, 112] on input "Recording Title" at bounding box center [749, 98] width 313 height 38
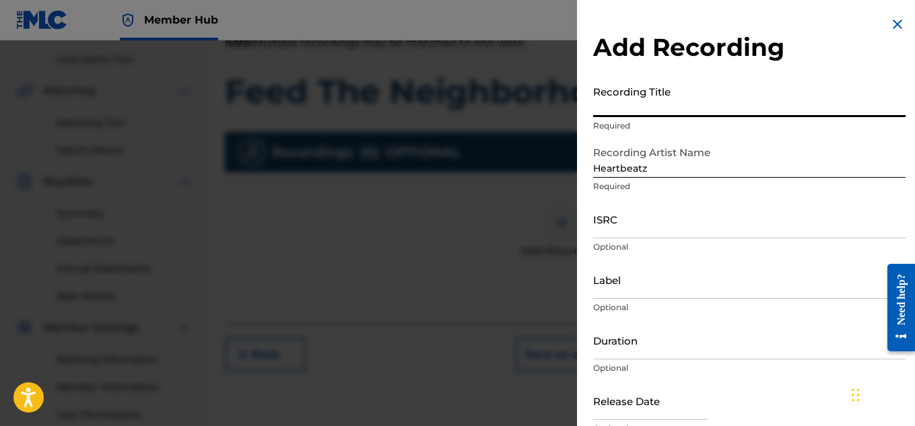
click at [684, 112] on input "Recording Title" at bounding box center [749, 98] width 313 height 38
paste input "00749909093"
click at [667, 290] on input "Label" at bounding box center [749, 280] width 313 height 38
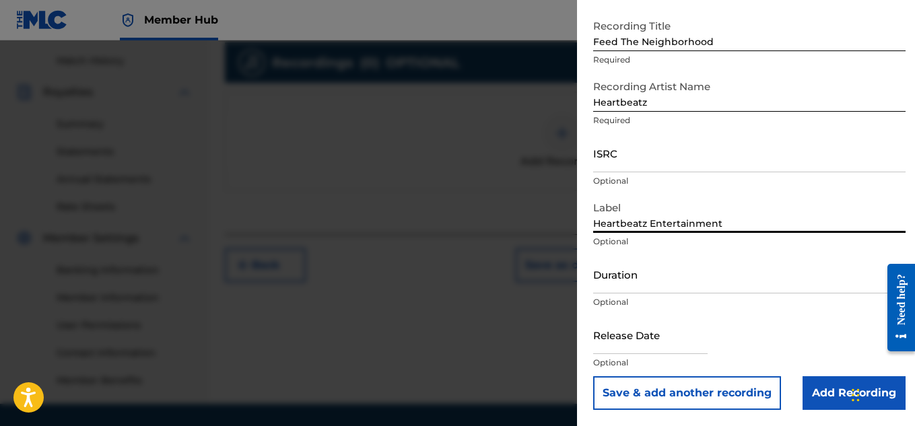
scroll to position [409, 0]
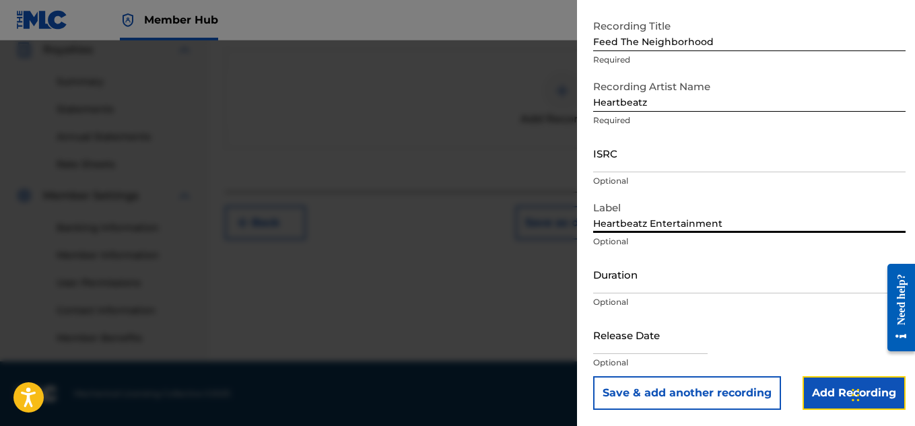
click at [809, 387] on input "Add Recording" at bounding box center [854, 394] width 103 height 34
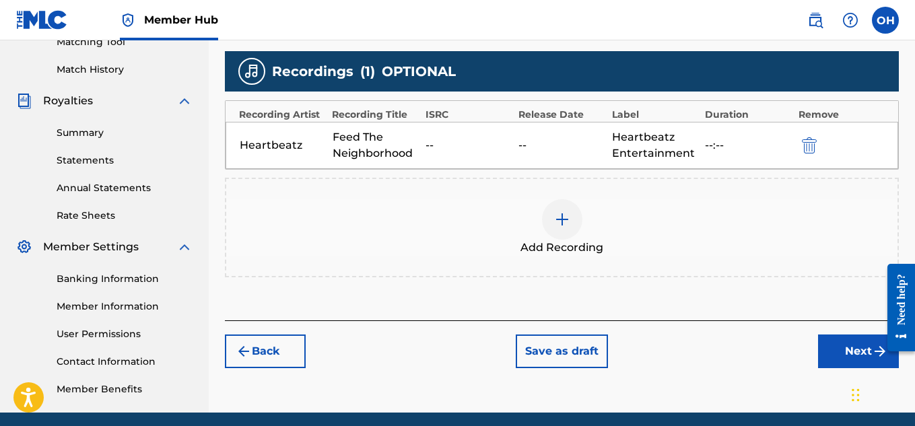
scroll to position [354, 0]
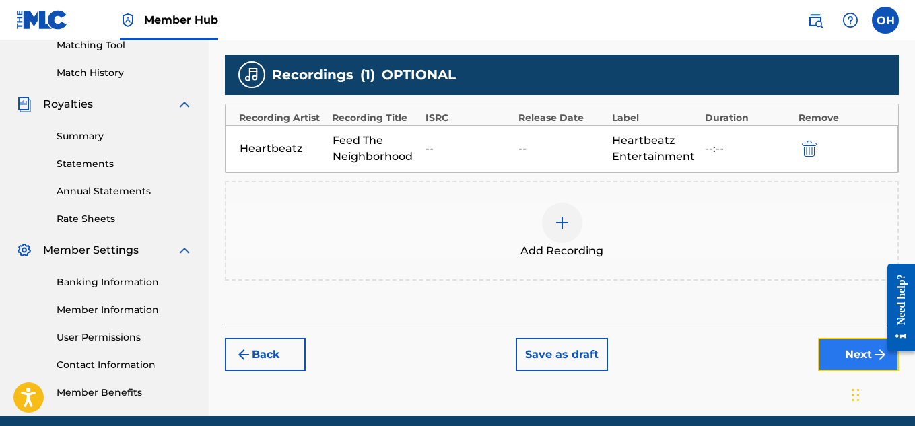
click at [822, 358] on button "Next" at bounding box center [858, 355] width 81 height 34
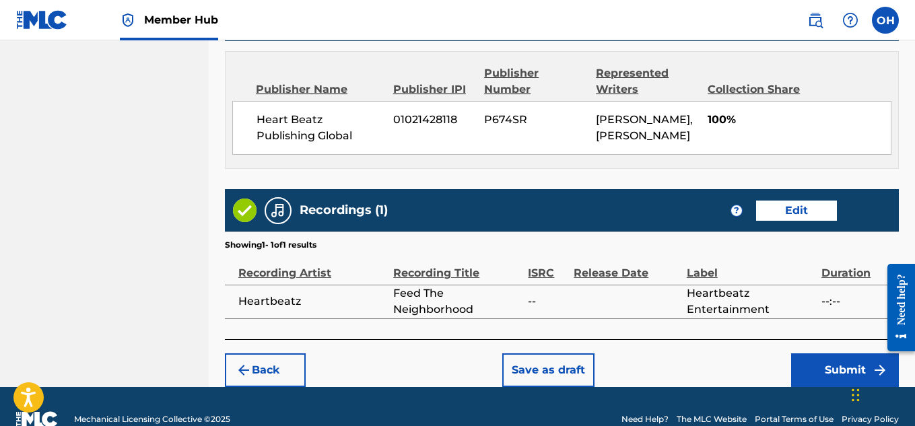
scroll to position [755, 0]
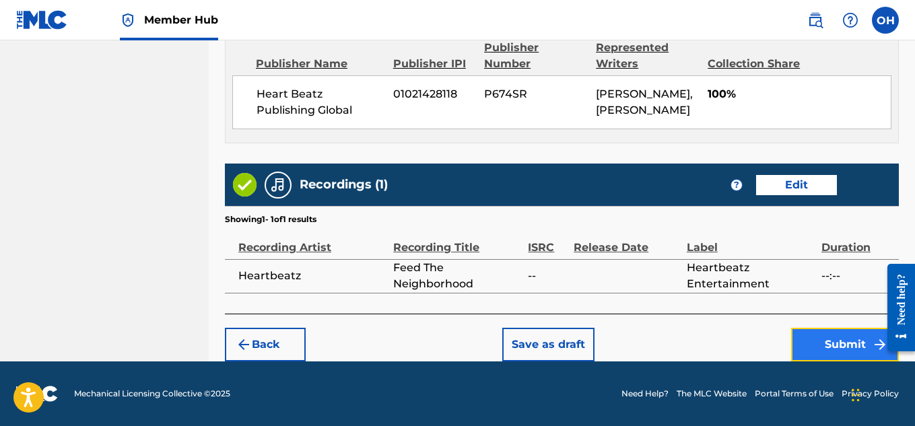
click at [800, 348] on button "Submit" at bounding box center [845, 345] width 108 height 34
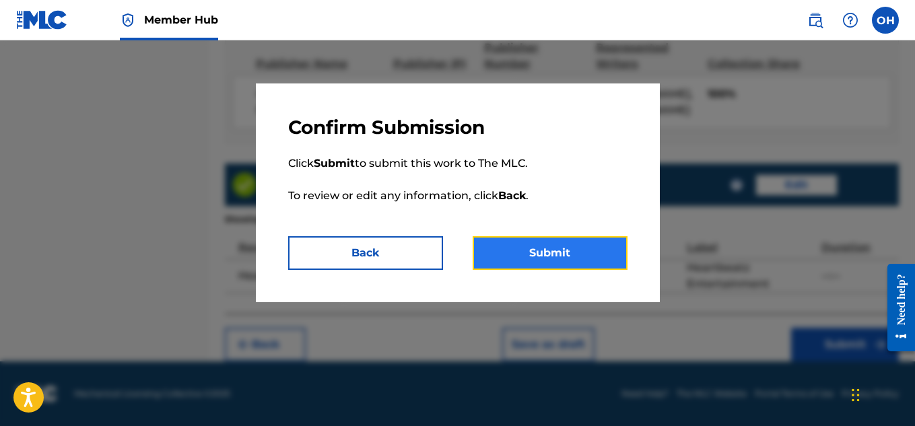
click at [572, 257] on button "Submit" at bounding box center [550, 253] width 155 height 34
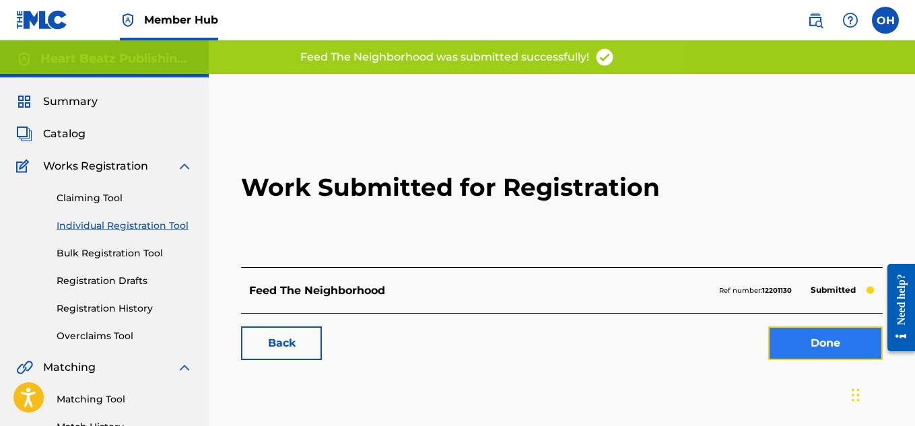
click at [812, 339] on link "Done" at bounding box center [825, 344] width 114 height 34
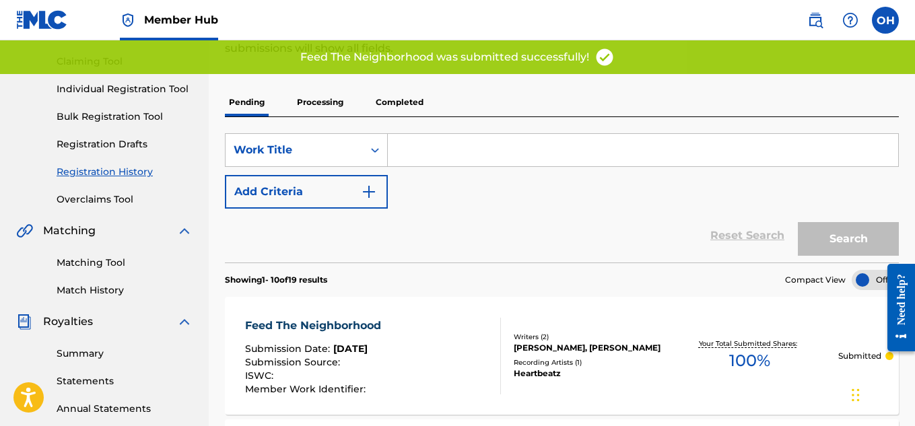
scroll to position [136, 0]
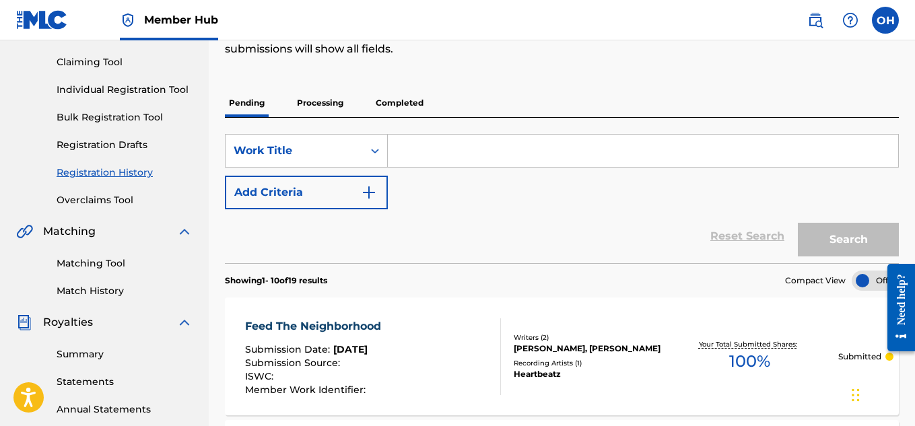
drag, startPoint x: 127, startPoint y: 91, endPoint x: 134, endPoint y: 94, distance: 7.3
click at [127, 90] on link "Individual Registration Tool" at bounding box center [125, 90] width 136 height 14
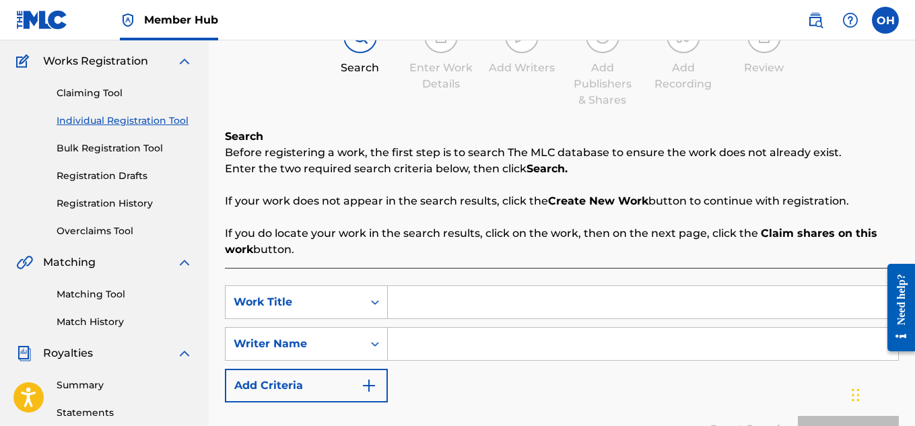
scroll to position [106, 0]
click at [405, 311] on input "Search Form" at bounding box center [643, 302] width 511 height 32
click at [405, 345] on input "Search Form" at bounding box center [643, 343] width 511 height 32
click at [798, 416] on button "Search" at bounding box center [848, 433] width 101 height 34
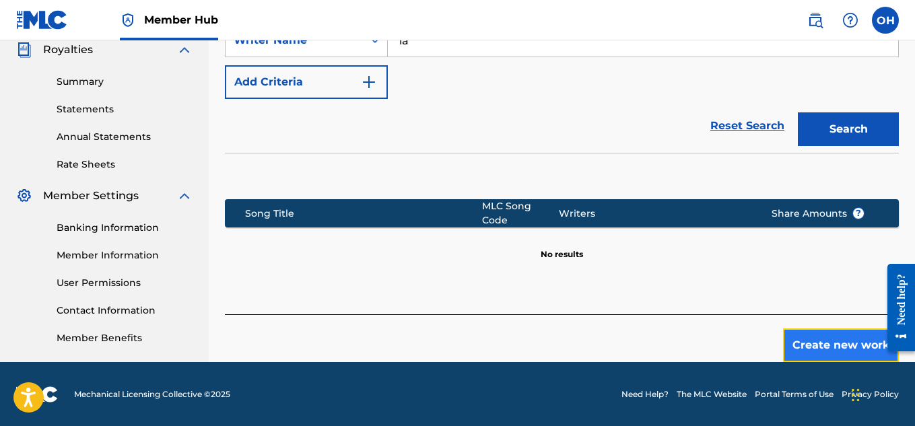
click at [809, 337] on button "Create new work" at bounding box center [841, 346] width 116 height 34
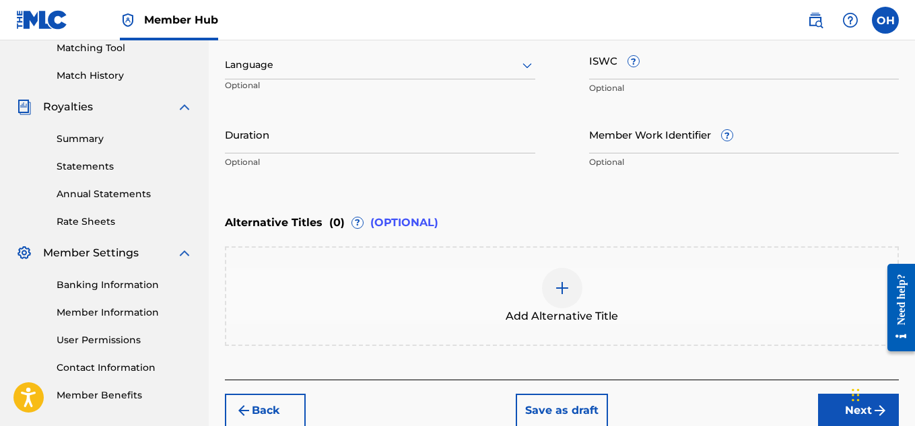
scroll to position [418, 0]
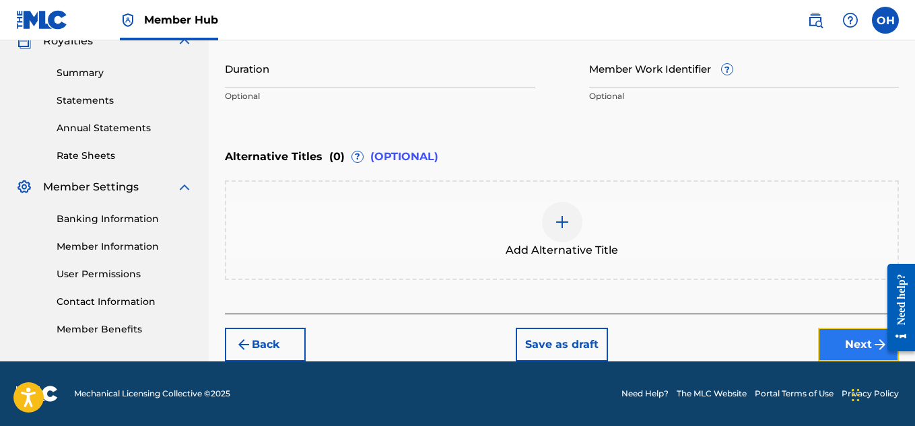
click at [837, 346] on button "Next" at bounding box center [858, 345] width 81 height 34
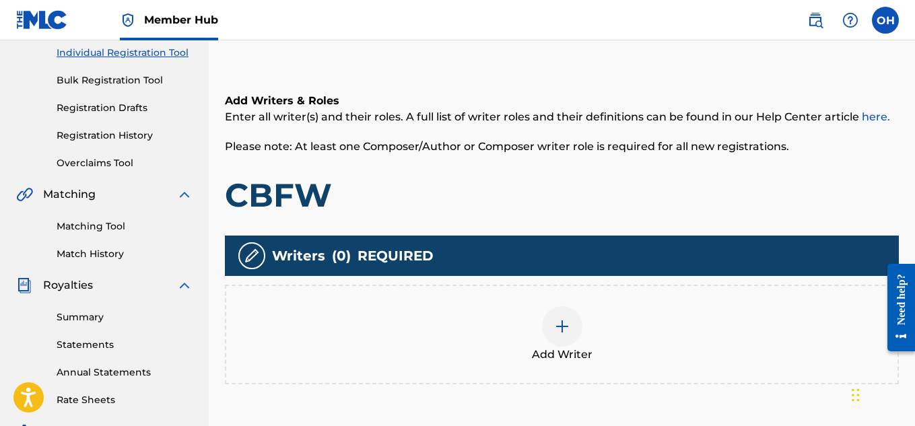
scroll to position [177, 0]
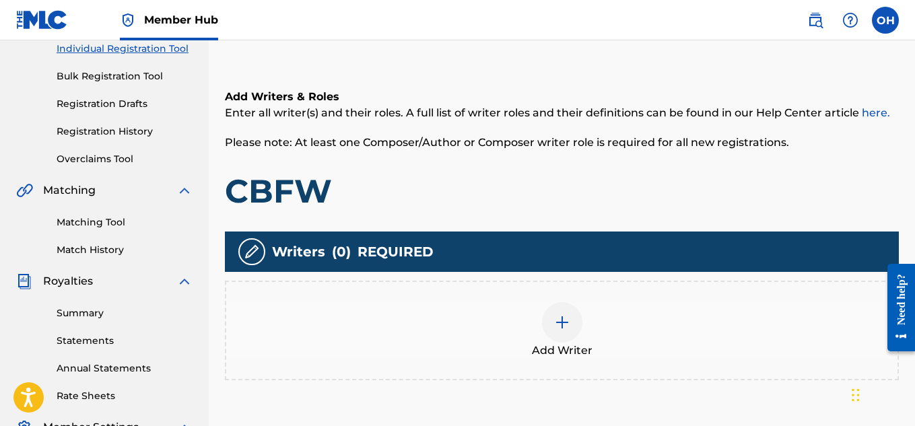
click at [565, 327] on img at bounding box center [562, 323] width 16 height 16
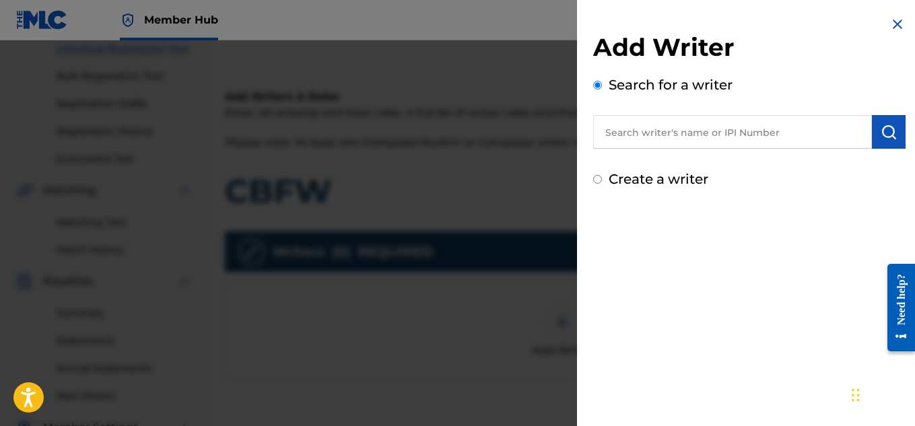
click at [655, 128] on input "text" at bounding box center [732, 132] width 279 height 34
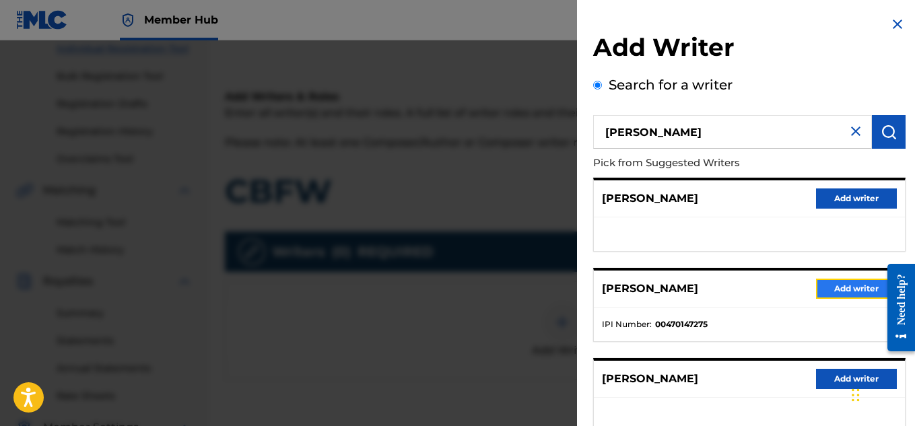
click at [817, 296] on button "Add writer" at bounding box center [856, 289] width 81 height 20
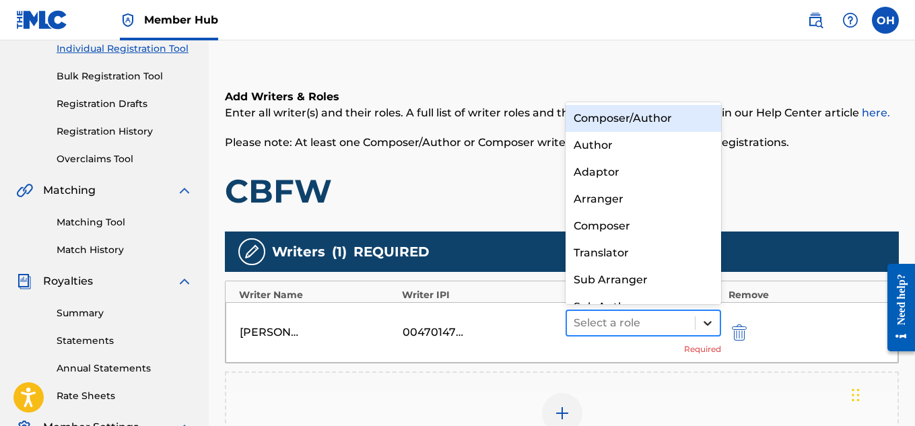
click at [699, 319] on div at bounding box center [708, 323] width 24 height 24
click at [638, 112] on div "Composer/Author" at bounding box center [644, 118] width 156 height 27
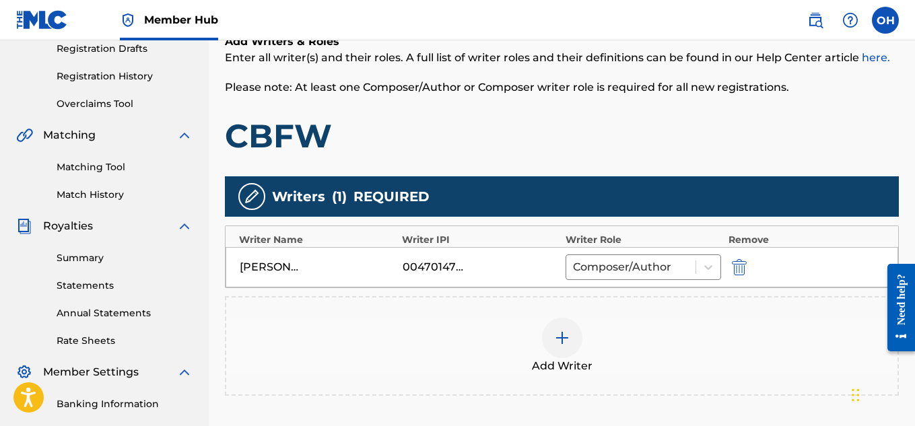
scroll to position [354, 0]
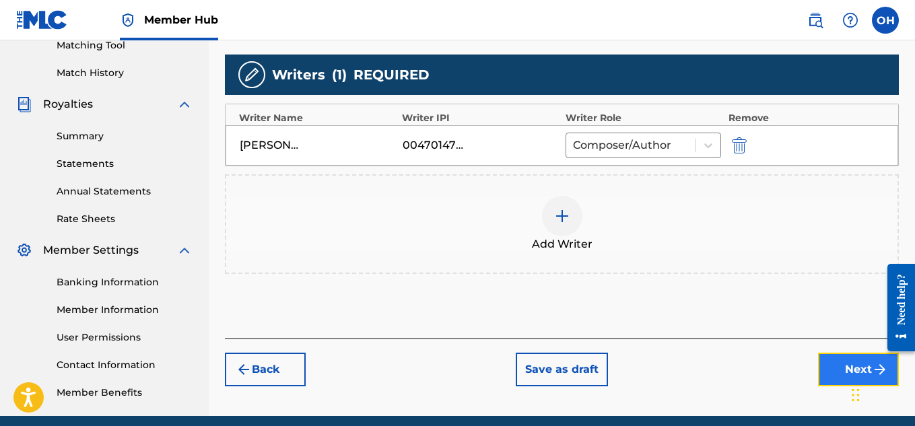
click at [841, 377] on button "Next" at bounding box center [858, 370] width 81 height 34
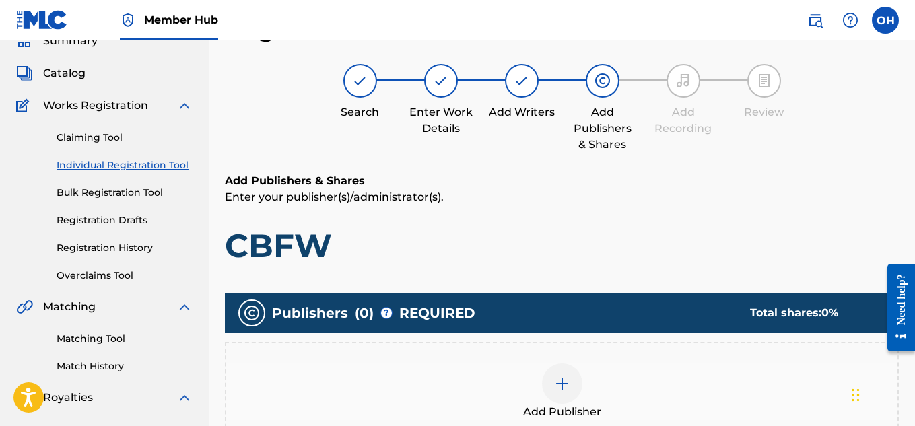
scroll to position [126, 0]
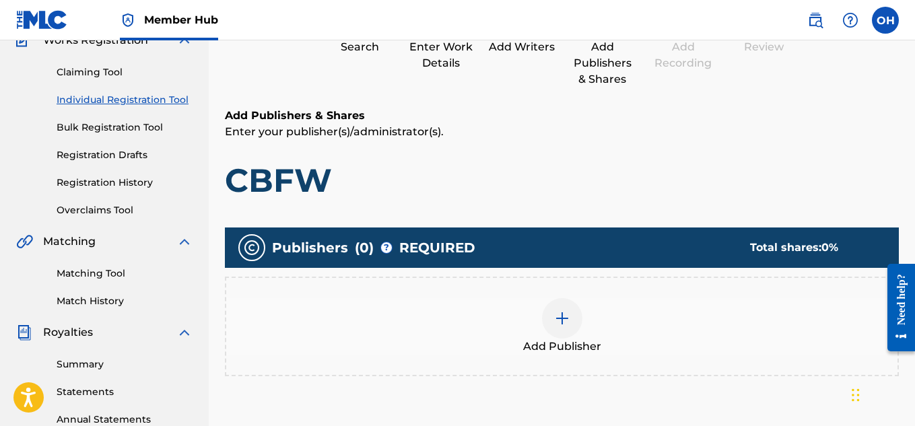
click at [560, 313] on img at bounding box center [562, 318] width 16 height 16
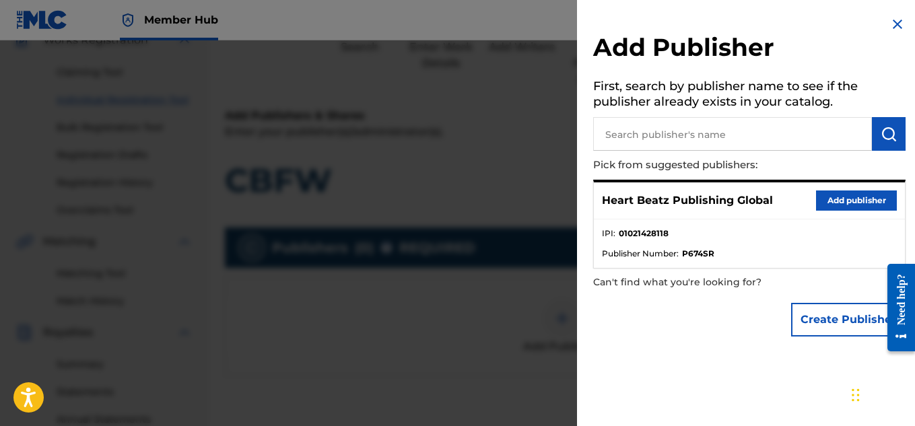
click at [843, 211] on div "Heart Beatz Publishing Global Add publisher" at bounding box center [749, 201] width 311 height 37
click at [834, 200] on button "Add publisher" at bounding box center [856, 201] width 81 height 20
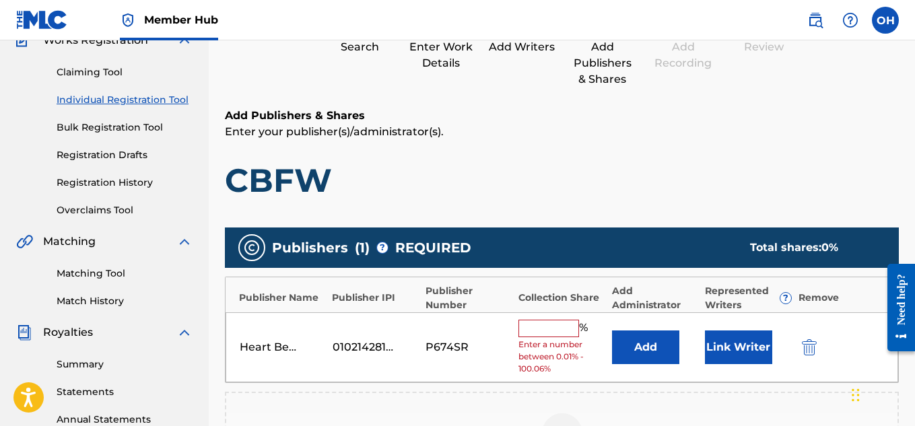
click at [554, 331] on input "text" at bounding box center [549, 329] width 61 height 18
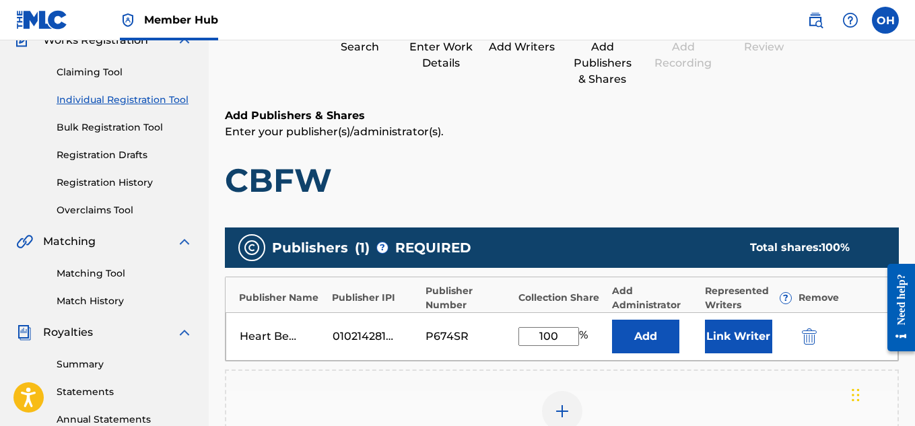
click at [612, 320] on button "Add" at bounding box center [645, 337] width 67 height 34
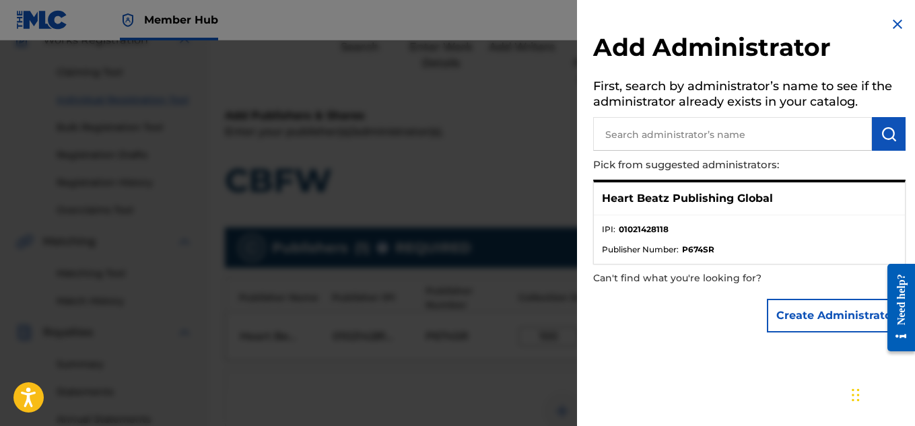
click at [527, 210] on div at bounding box center [457, 253] width 915 height 426
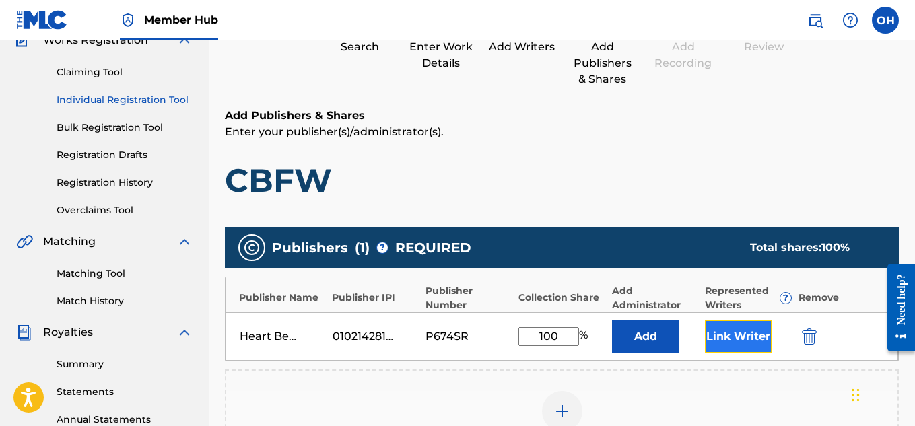
click at [723, 328] on button "Link Writer" at bounding box center [738, 337] width 67 height 34
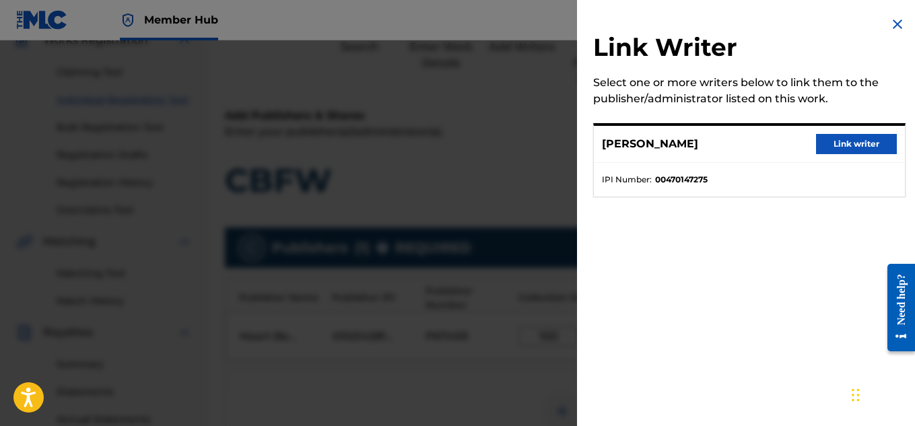
click at [841, 131] on div "[PERSON_NAME] Link writer" at bounding box center [749, 144] width 311 height 37
click at [836, 146] on button "Link writer" at bounding box center [856, 144] width 81 height 20
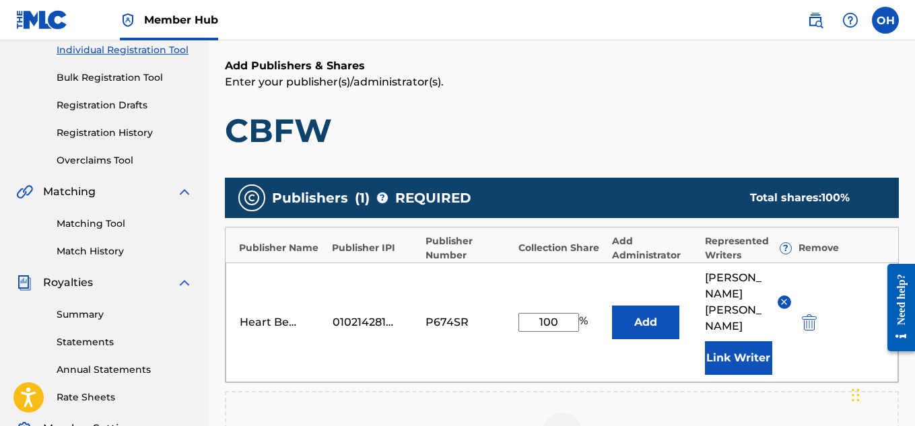
scroll to position [184, 0]
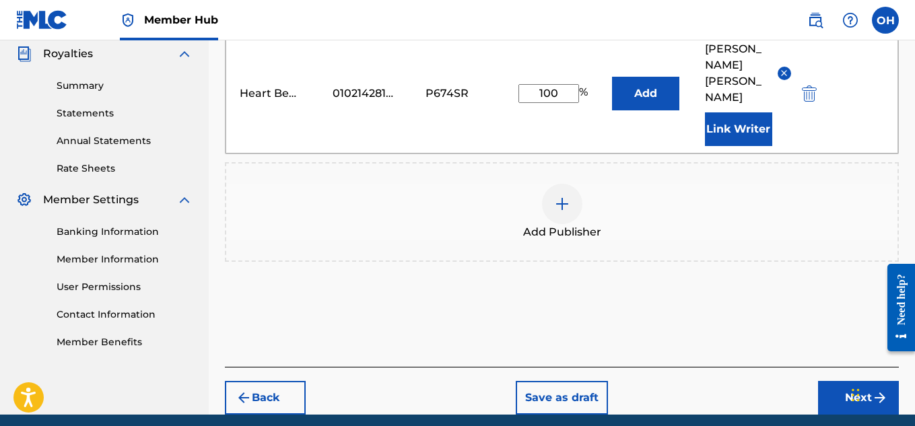
click at [805, 367] on div "Back Save as draft Next" at bounding box center [562, 391] width 674 height 48
click at [835, 381] on button "Next" at bounding box center [858, 398] width 81 height 34
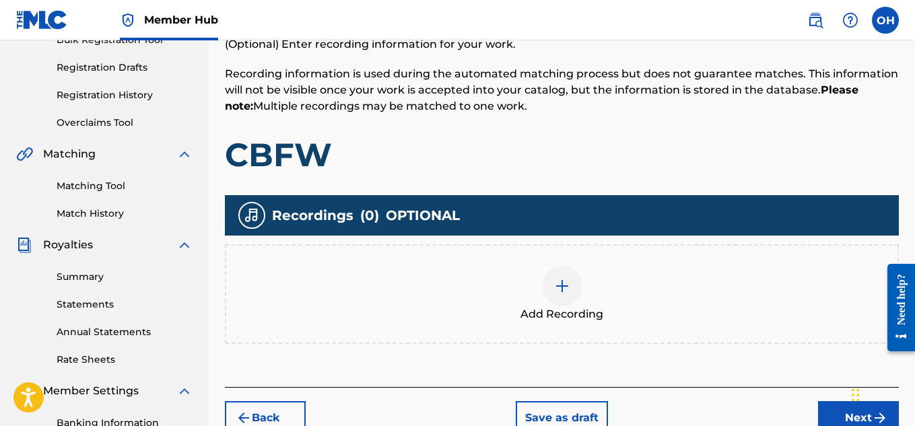
scroll to position [218, 0]
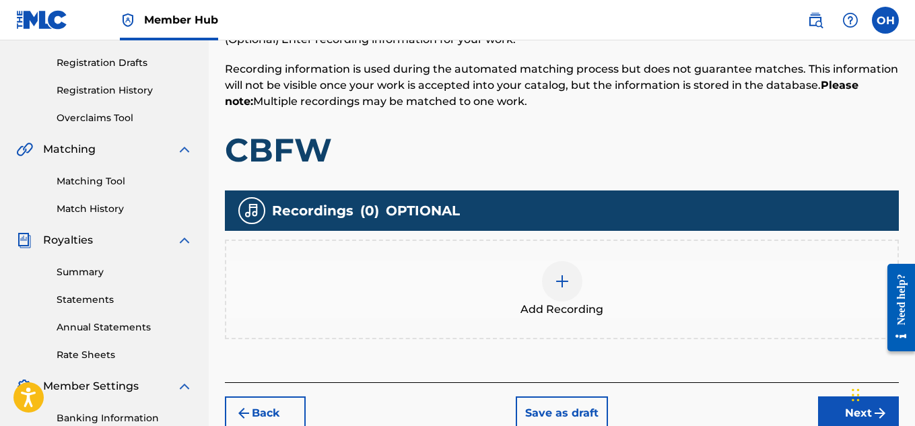
click at [577, 287] on div at bounding box center [562, 281] width 40 height 40
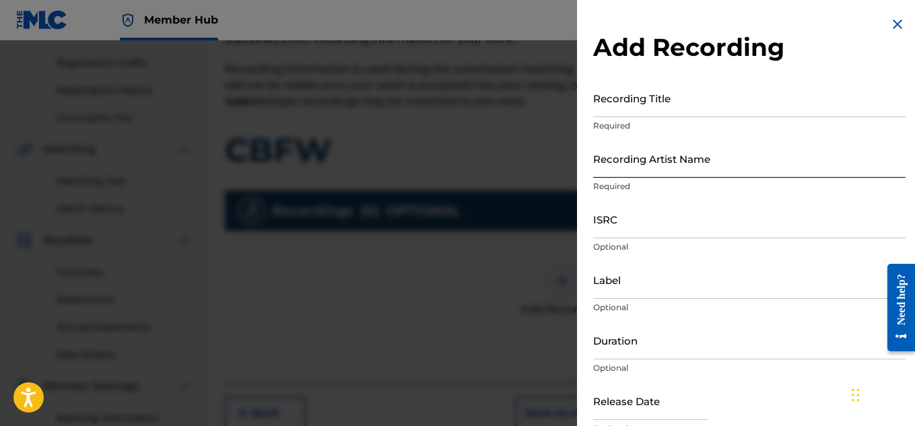
click at [711, 177] on input "Recording Artist Name" at bounding box center [749, 158] width 313 height 38
click at [682, 121] on p "Required" at bounding box center [749, 126] width 313 height 12
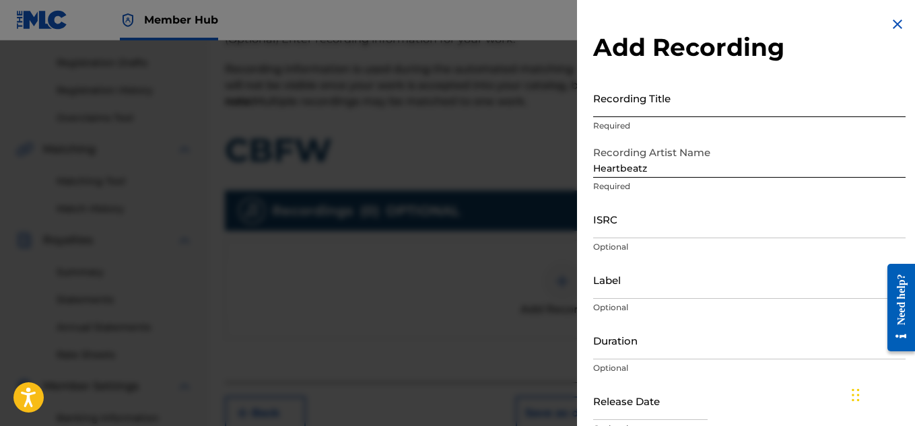
click at [682, 112] on input "Recording Title" at bounding box center [749, 98] width 313 height 38
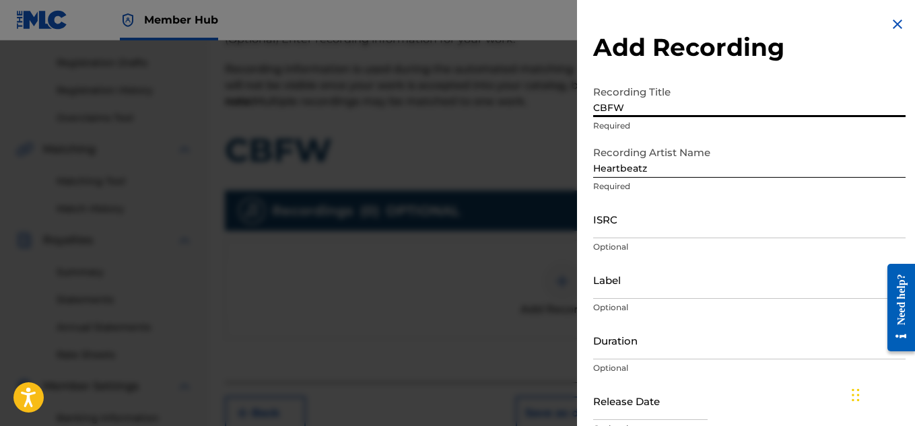
scroll to position [66, 0]
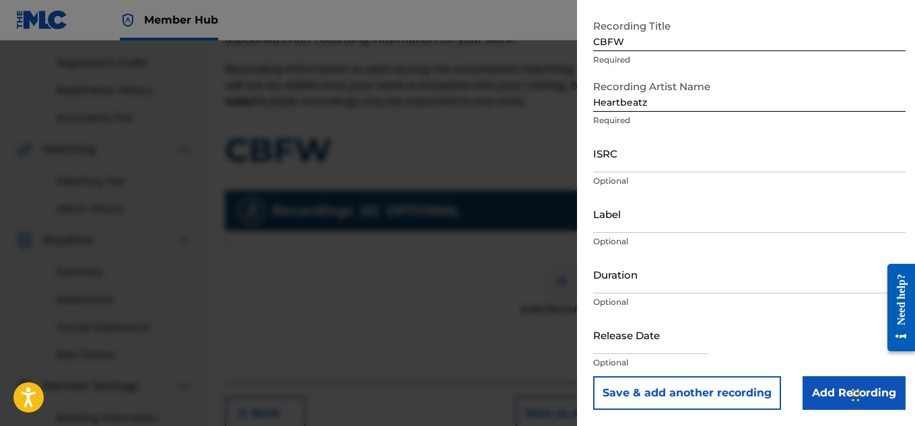
click at [663, 234] on div "Label Optional" at bounding box center [749, 225] width 313 height 61
click at [669, 229] on input "Label" at bounding box center [749, 214] width 313 height 38
click at [826, 393] on input "Add Recording" at bounding box center [854, 394] width 103 height 34
click at [826, 339] on div "Add Recording" at bounding box center [562, 290] width 674 height 100
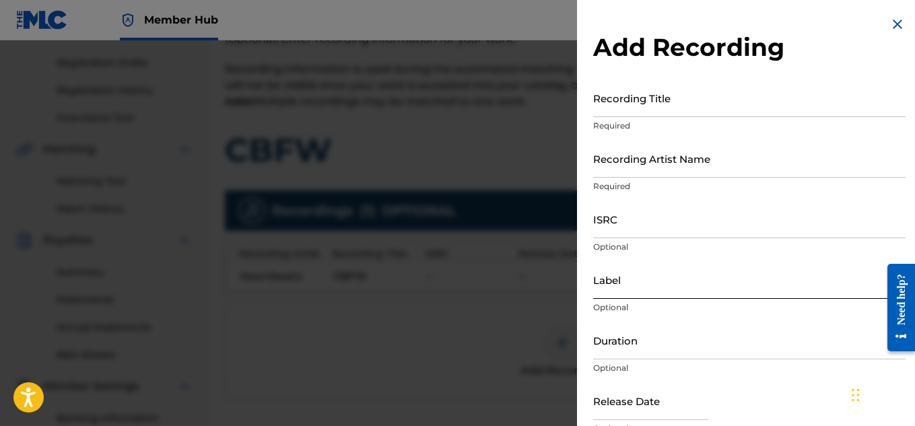
click at [694, 286] on input "Label" at bounding box center [749, 280] width 313 height 38
click at [463, 260] on div at bounding box center [457, 253] width 915 height 426
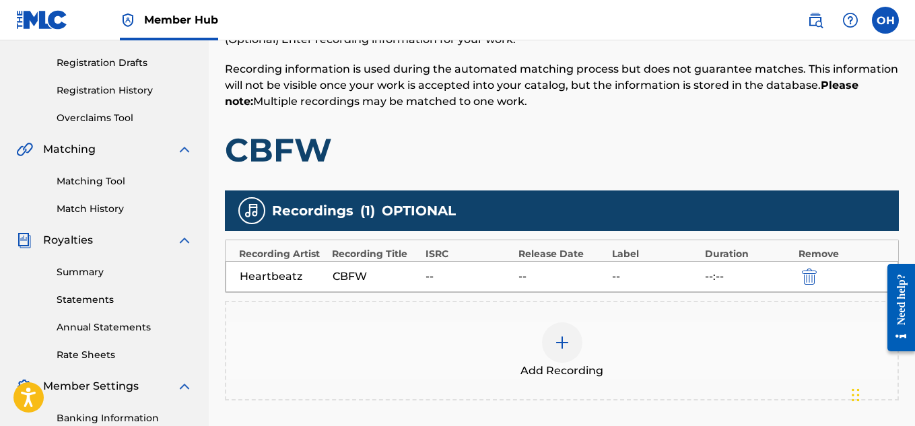
click at [432, 290] on div "Heartbeatz CBFW -- -- -- --:--" at bounding box center [562, 276] width 673 height 31
click at [814, 275] on img "submit" at bounding box center [809, 277] width 15 height 16
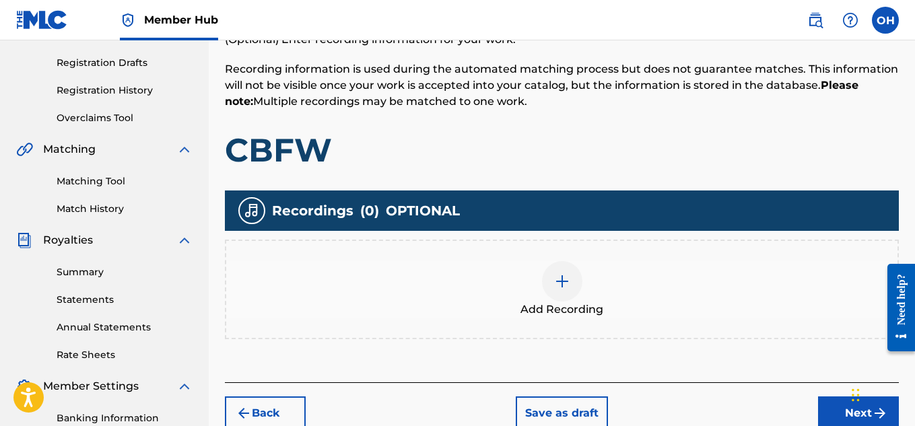
click at [563, 288] on img at bounding box center [562, 281] width 16 height 16
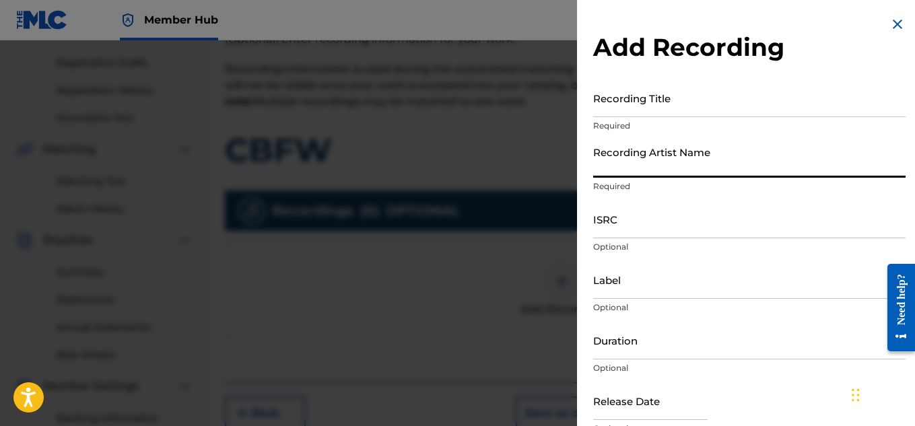
click at [700, 170] on input "Recording Artist Name" at bounding box center [749, 158] width 313 height 38
click at [686, 107] on input "Recording Title" at bounding box center [749, 98] width 313 height 38
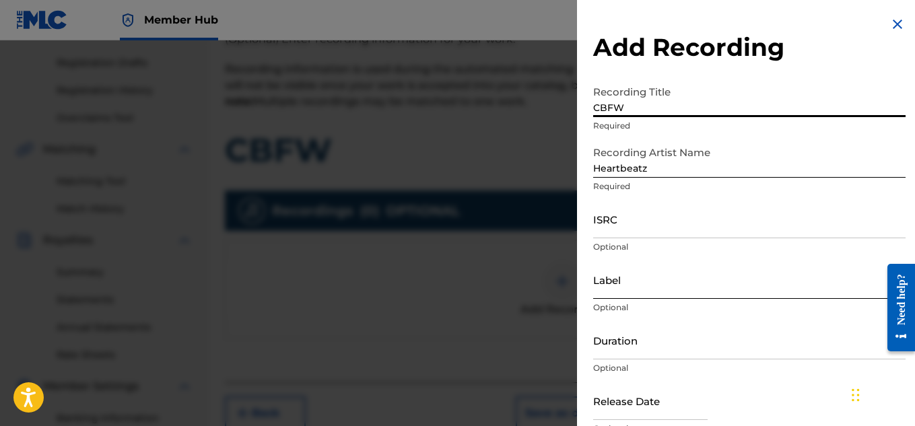
click at [647, 295] on input "Label" at bounding box center [749, 280] width 313 height 38
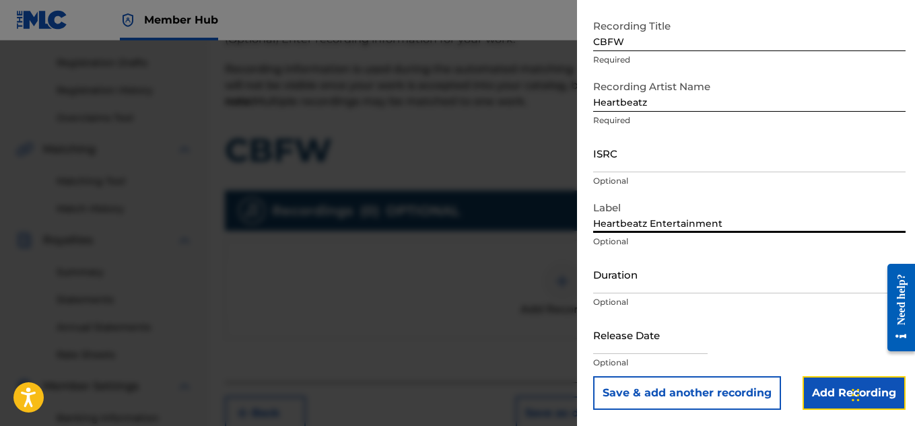
click at [822, 408] on input "Add Recording" at bounding box center [854, 394] width 103 height 34
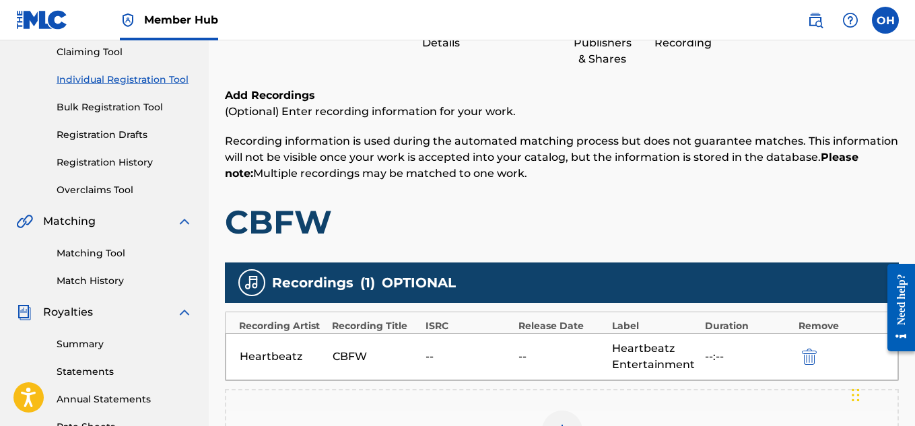
scroll to position [409, 0]
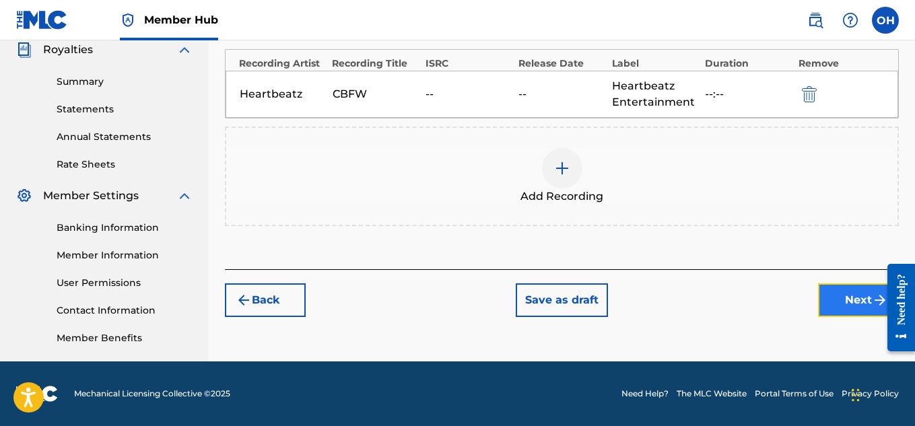
click at [832, 291] on button "Next" at bounding box center [858, 301] width 81 height 34
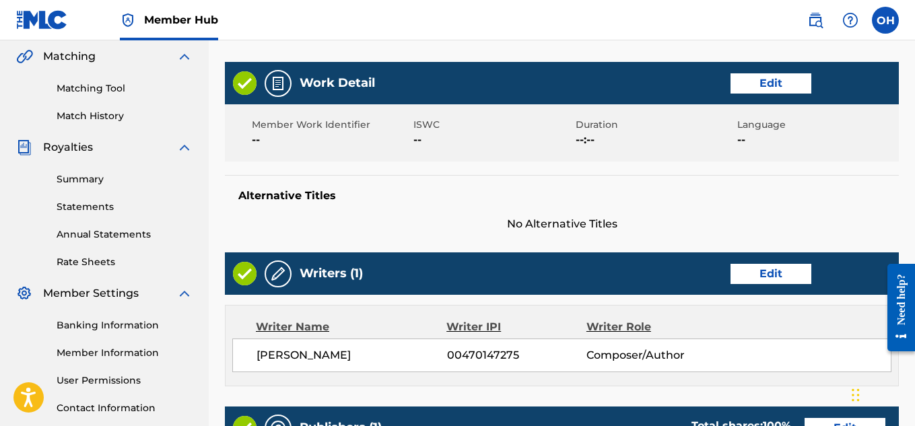
scroll to position [312, 0]
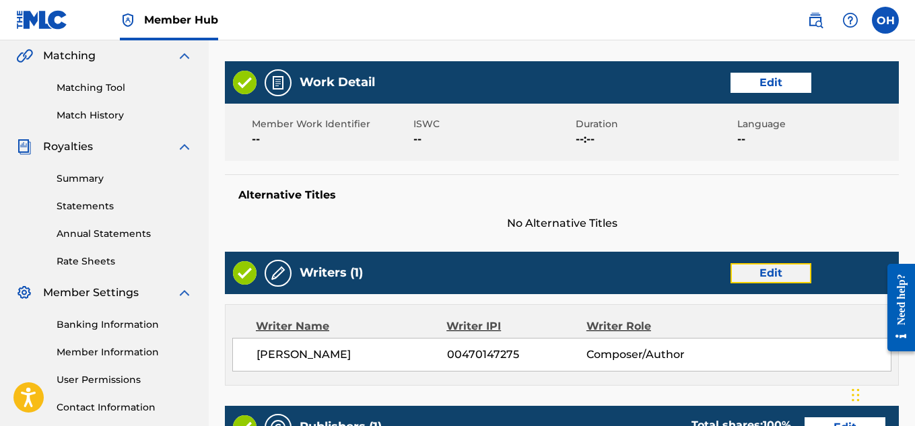
click at [745, 281] on button "Edit" at bounding box center [771, 273] width 81 height 20
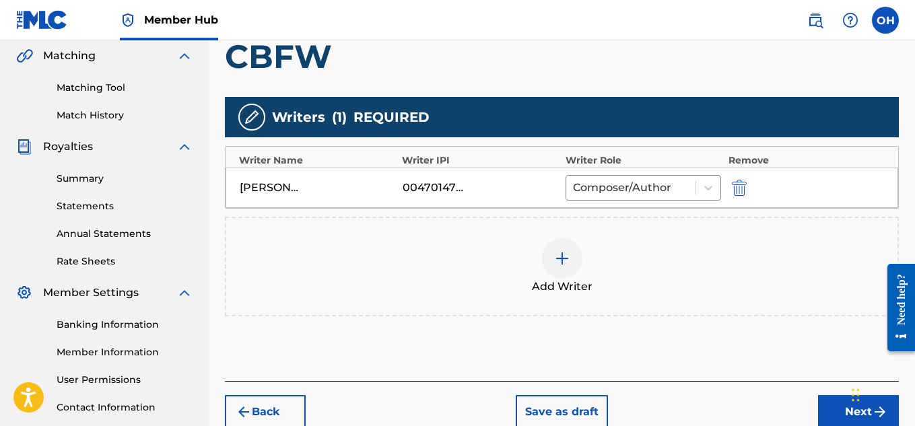
click at [557, 259] on img at bounding box center [562, 259] width 16 height 16
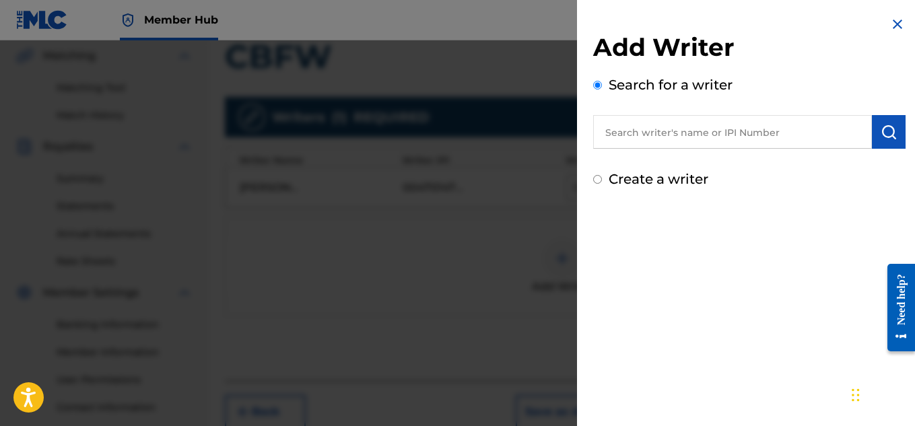
click at [675, 129] on input "text" at bounding box center [732, 132] width 279 height 34
paste input "[PERSON_NAME]"
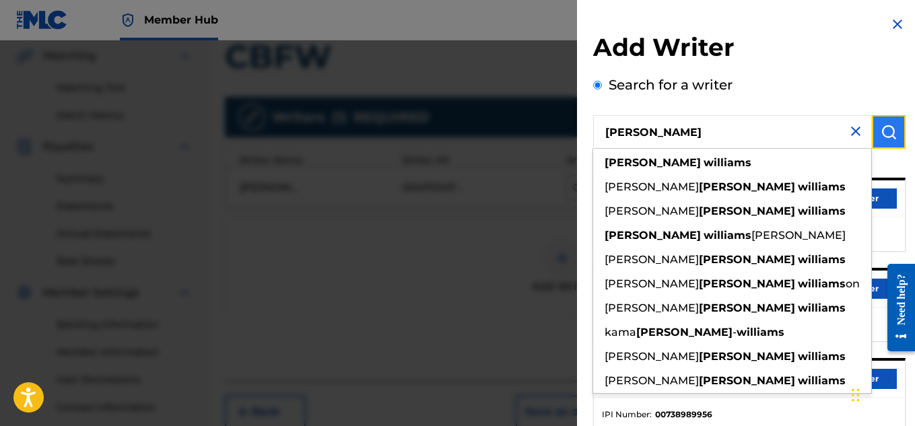
click at [881, 126] on img "submit" at bounding box center [889, 132] width 16 height 16
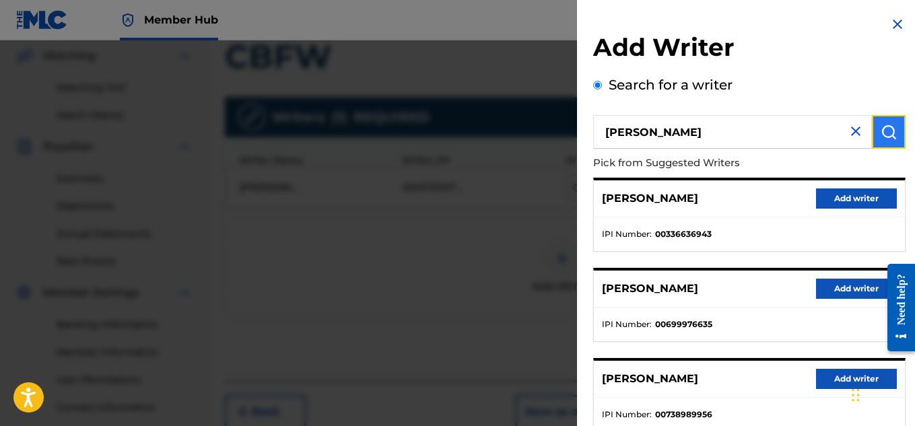
click at [881, 125] on img "submit" at bounding box center [889, 132] width 16 height 16
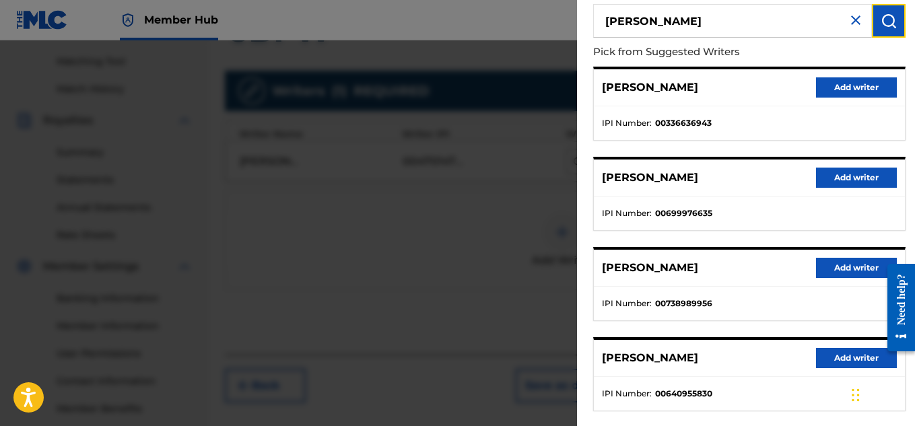
scroll to position [271, 0]
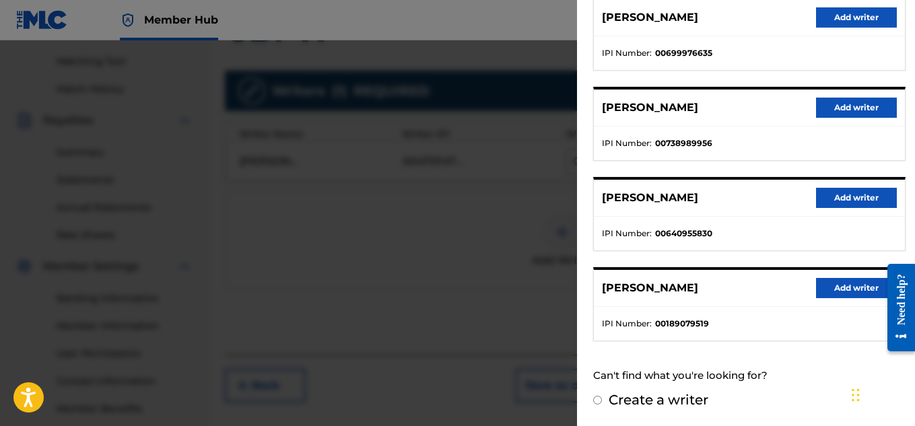
click at [656, 395] on label "Create a writer" at bounding box center [659, 400] width 100 height 16
click at [602, 396] on input "Create a writer" at bounding box center [597, 400] width 9 height 9
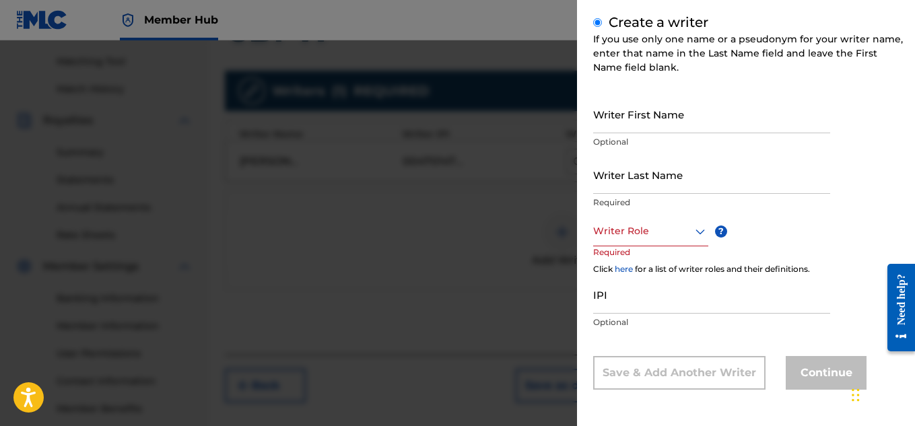
scroll to position [114, 0]
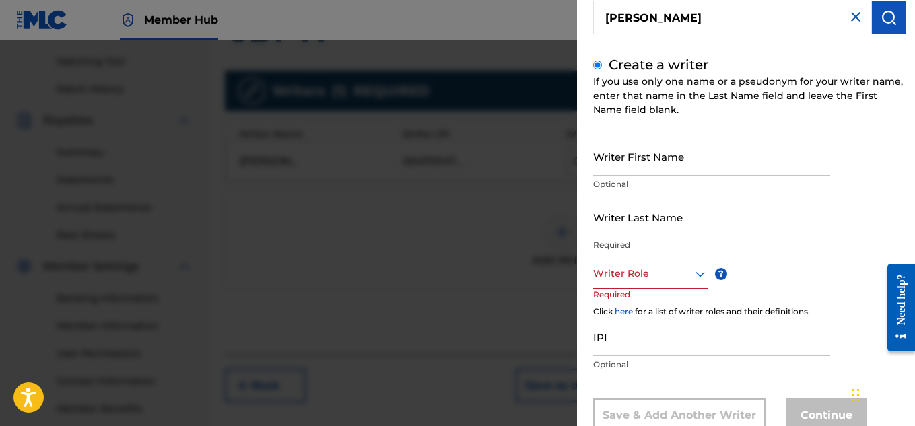
click at [667, 286] on div "Writer Role" at bounding box center [650, 274] width 115 height 30
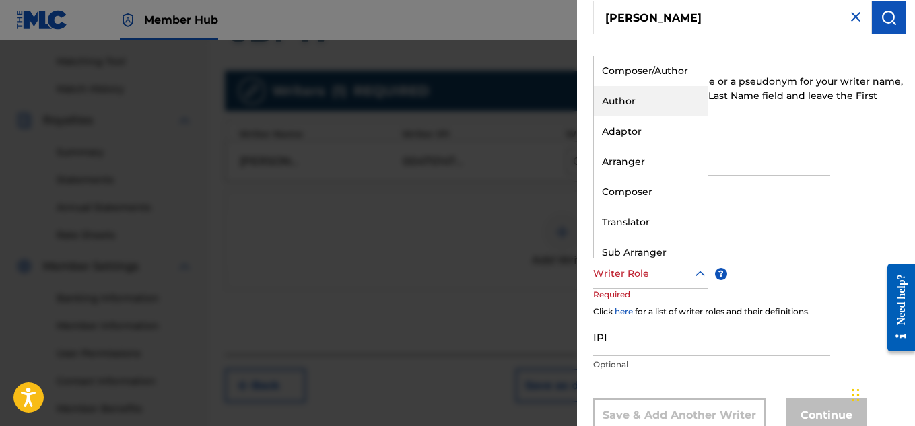
click at [628, 107] on div "Author" at bounding box center [651, 101] width 114 height 30
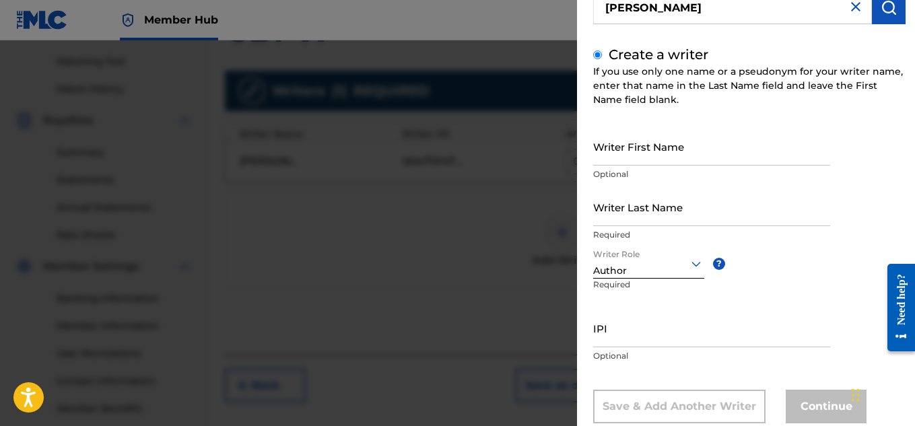
scroll to position [131, 0]
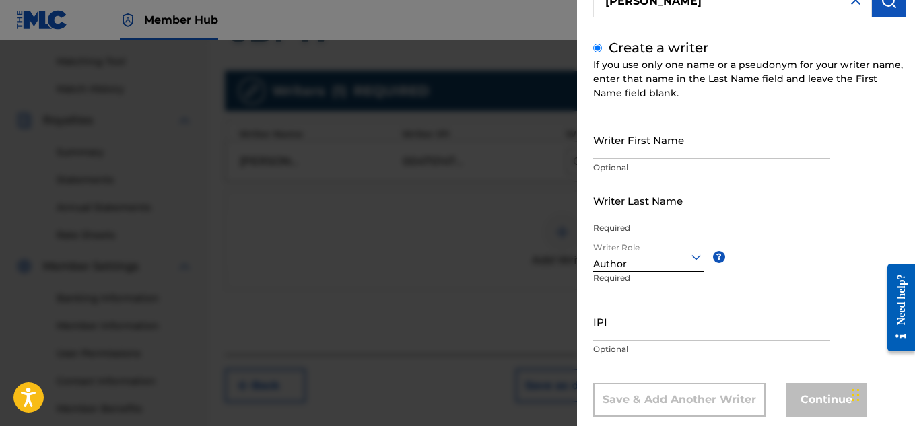
click at [746, 163] on p "Optional" at bounding box center [711, 168] width 237 height 12
click at [742, 149] on input "Writer First Name" at bounding box center [711, 140] width 237 height 38
click at [515, 245] on div at bounding box center [457, 253] width 915 height 426
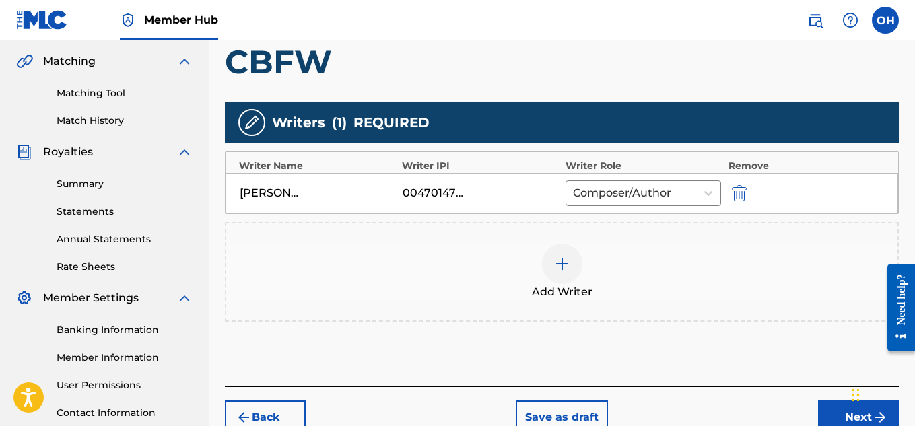
scroll to position [409, 0]
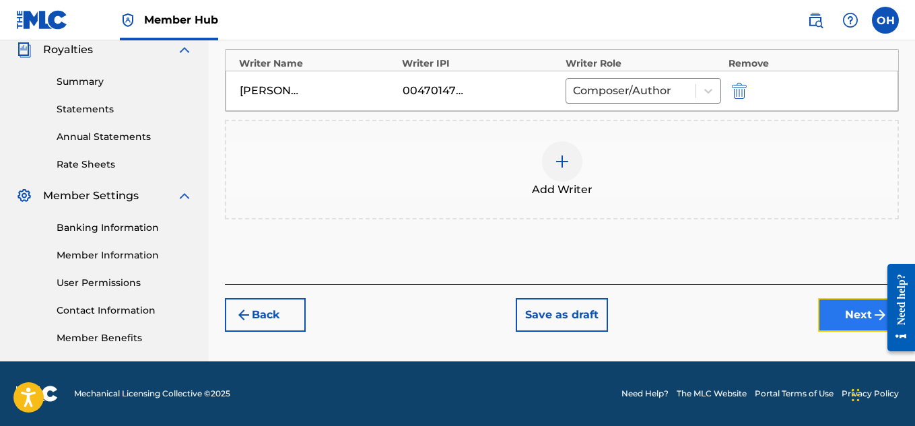
click at [844, 322] on button "Next" at bounding box center [858, 315] width 81 height 34
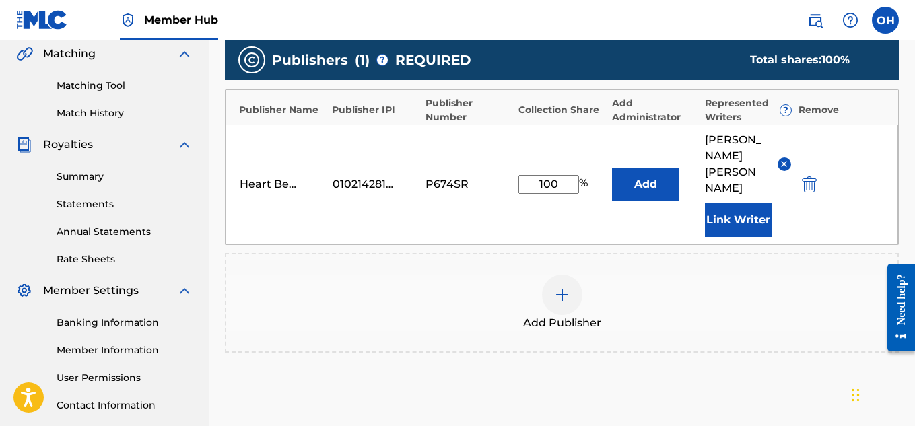
scroll to position [426, 0]
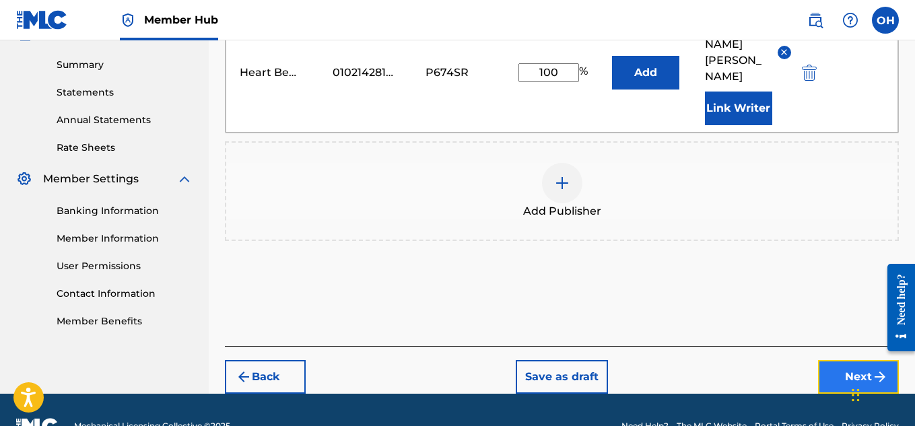
click at [843, 360] on button "Next" at bounding box center [858, 377] width 81 height 34
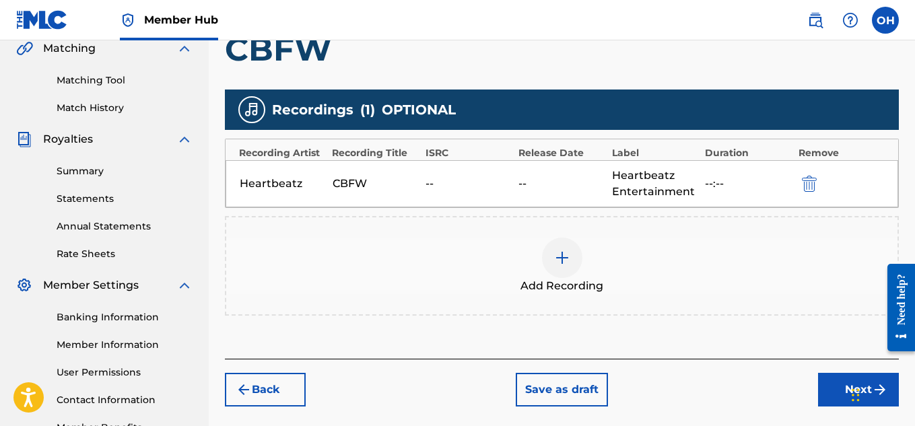
scroll to position [320, 0]
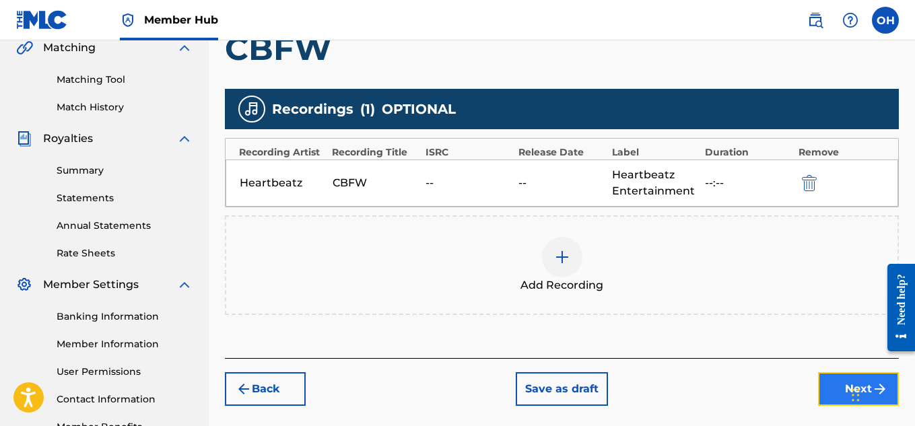
click at [837, 387] on button "Next" at bounding box center [858, 389] width 81 height 34
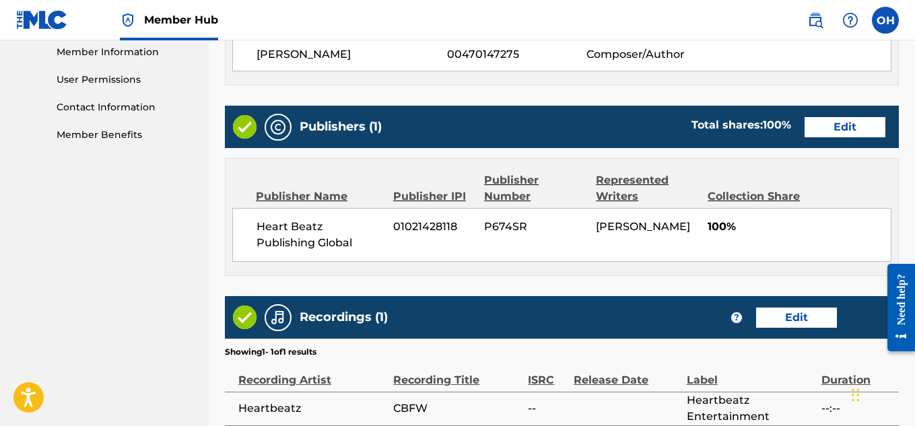
scroll to position [745, 0]
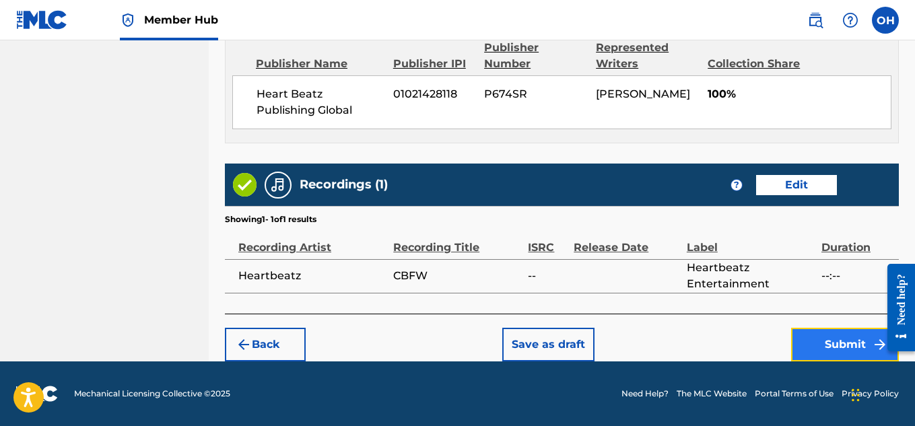
click at [799, 345] on button "Submit" at bounding box center [845, 345] width 108 height 34
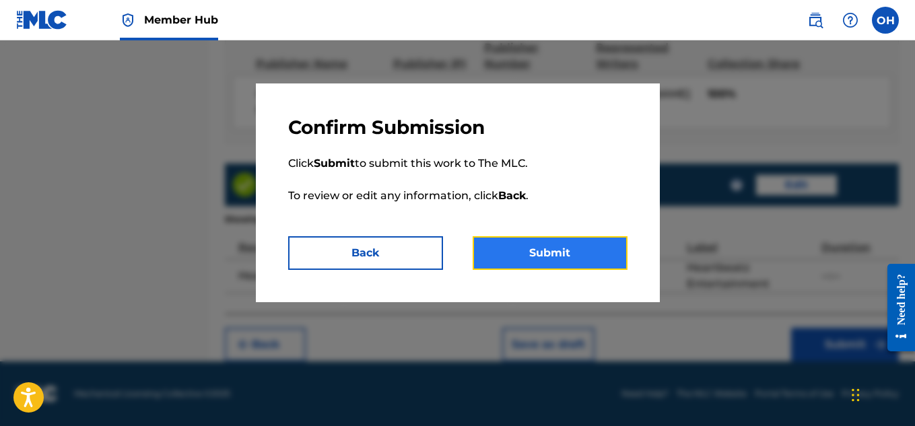
click at [561, 256] on button "Submit" at bounding box center [550, 253] width 155 height 34
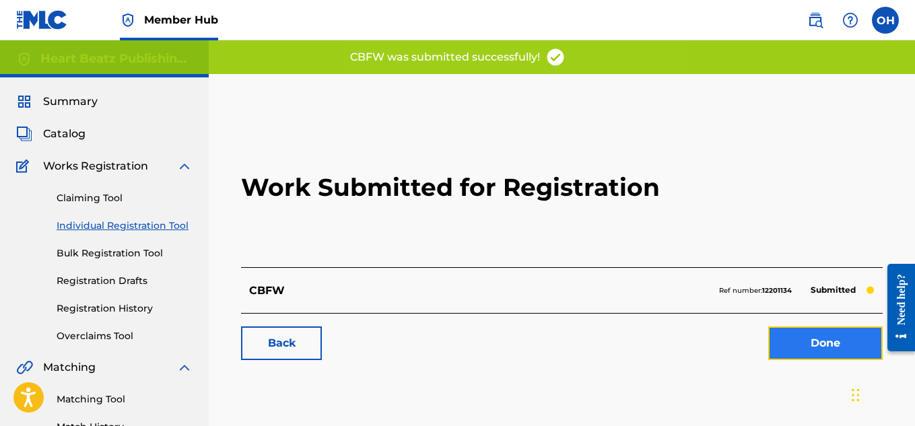
click at [785, 334] on link "Done" at bounding box center [825, 344] width 114 height 34
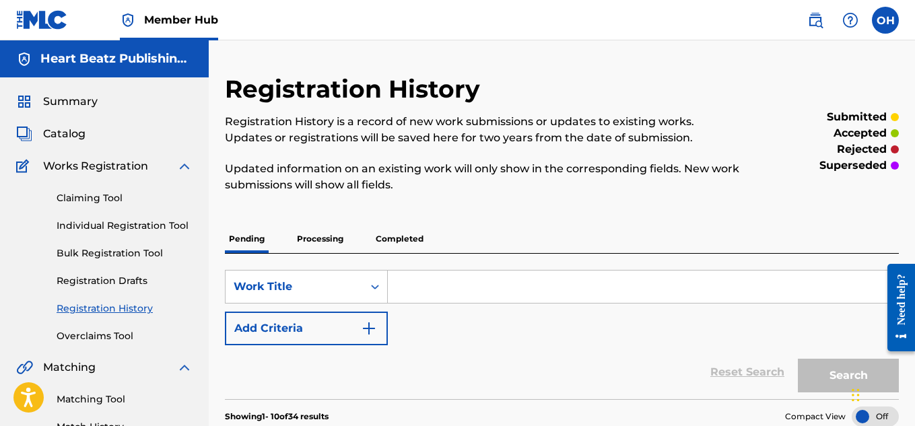
scroll to position [1, 0]
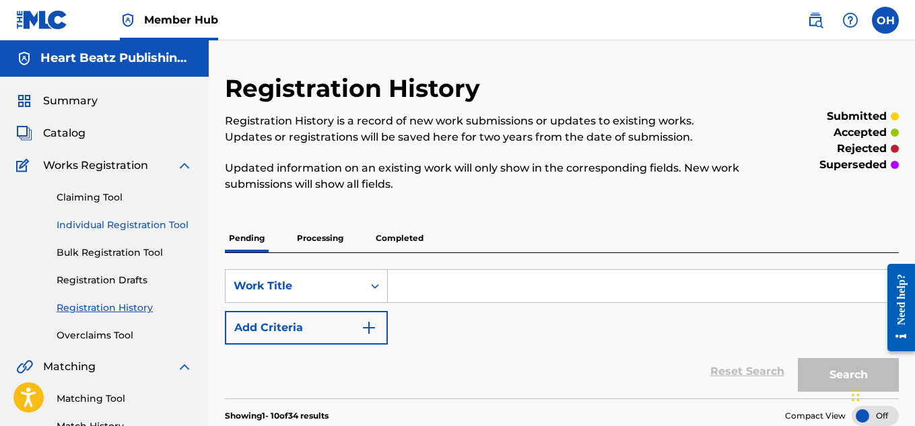
click at [136, 224] on link "Individual Registration Tool" at bounding box center [125, 225] width 136 height 14
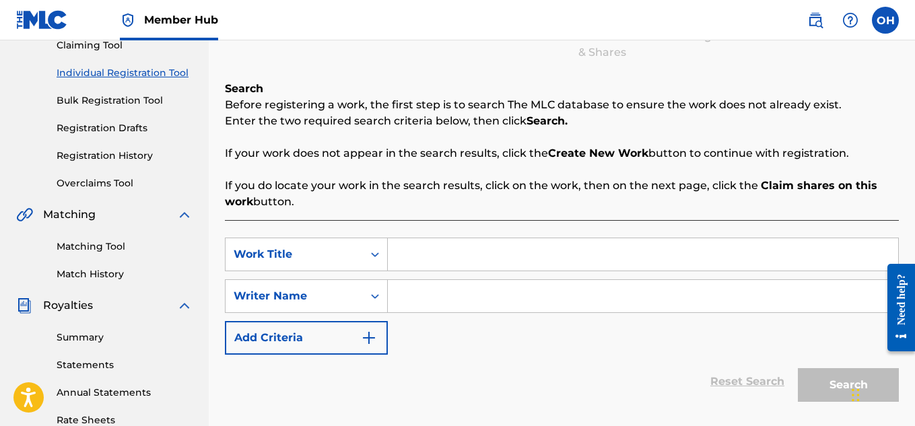
scroll to position [154, 0]
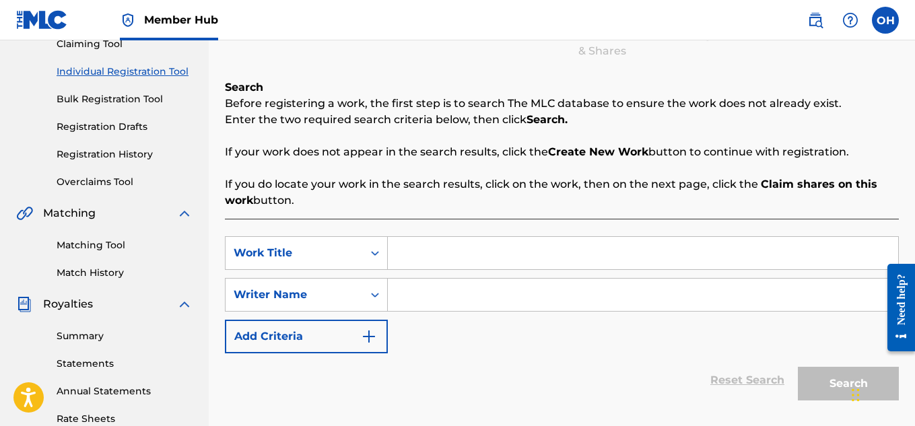
click at [412, 261] on input "Search Form" at bounding box center [643, 253] width 511 height 32
click at [416, 302] on input "Search Form" at bounding box center [643, 295] width 511 height 32
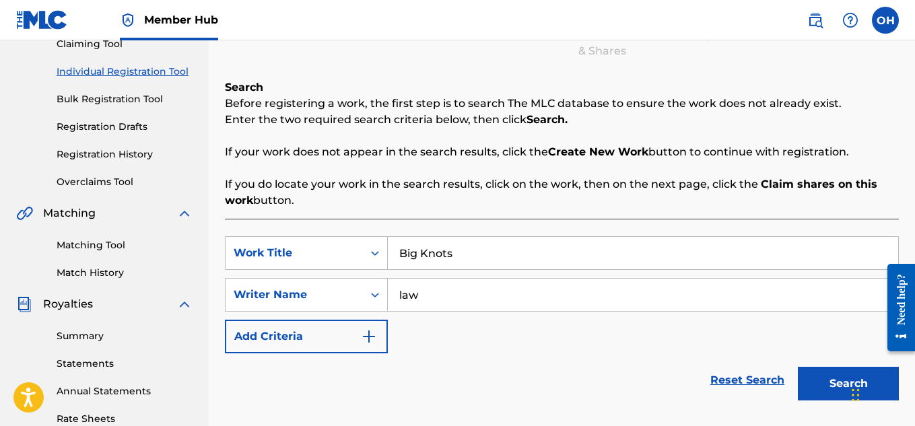
click at [798, 367] on button "Search" at bounding box center [848, 384] width 101 height 34
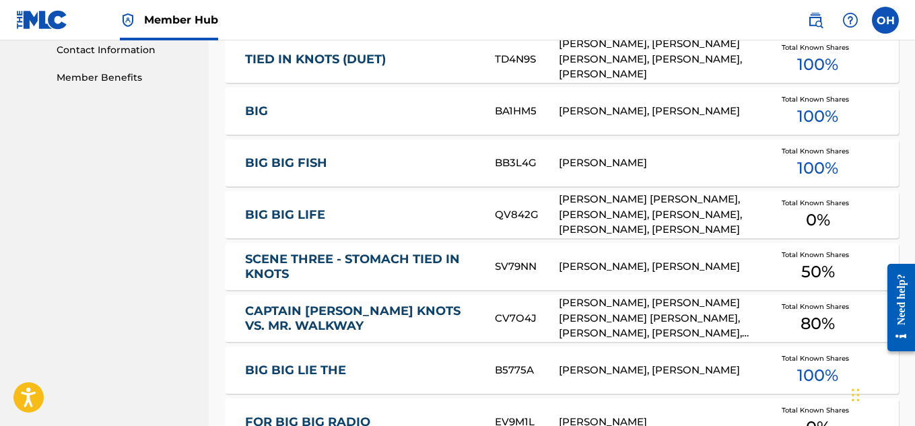
scroll to position [969, 0]
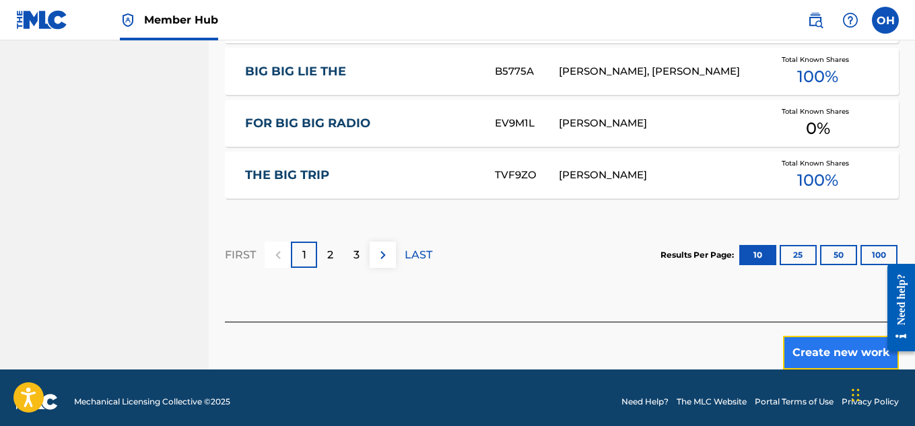
click at [849, 339] on button "Create new work" at bounding box center [841, 353] width 116 height 34
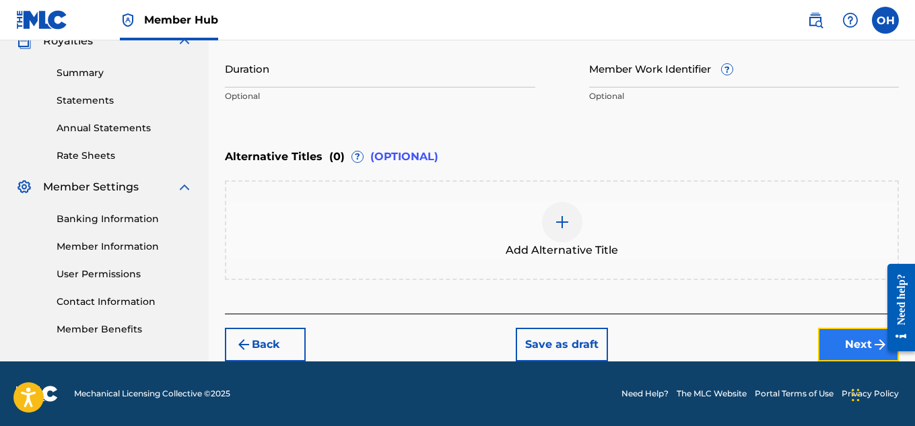
click at [843, 344] on button "Next" at bounding box center [858, 345] width 81 height 34
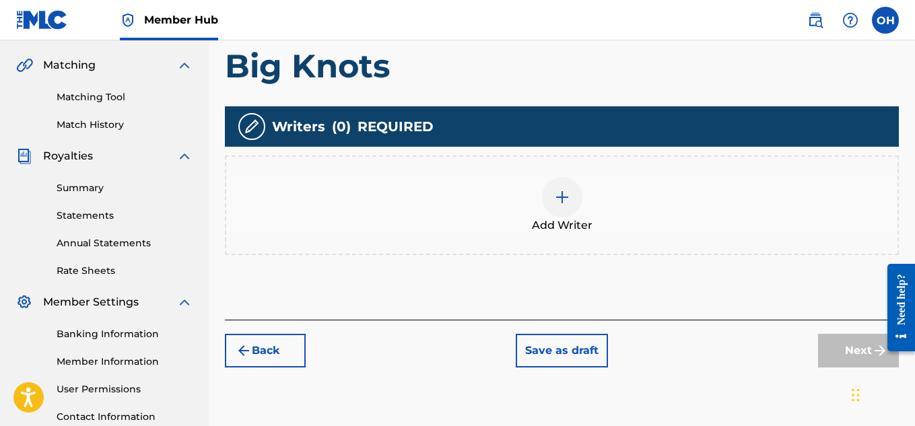
scroll to position [306, 0]
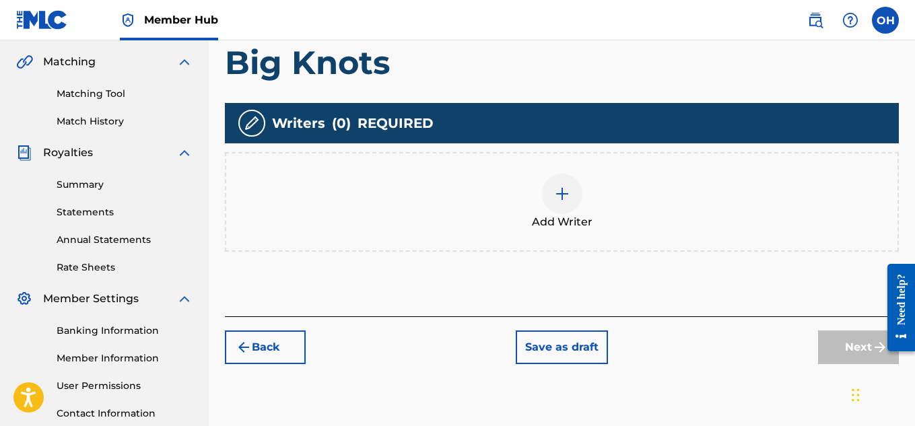
click at [550, 193] on div at bounding box center [562, 194] width 40 height 40
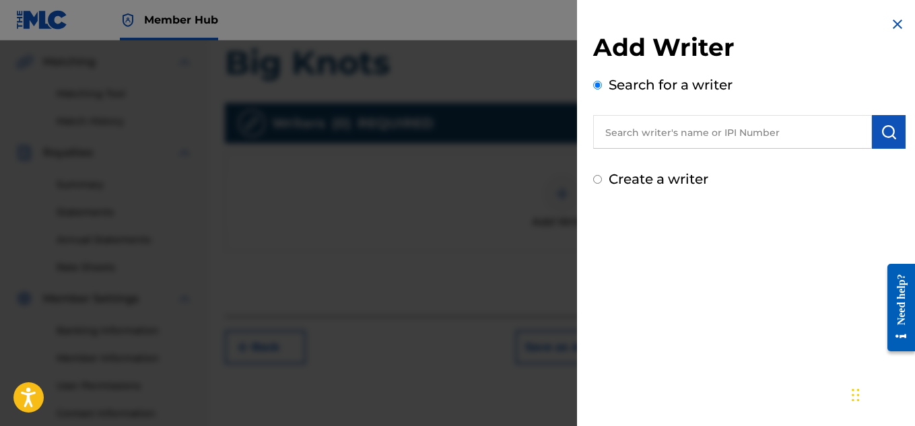
click at [677, 133] on input "text" at bounding box center [732, 132] width 279 height 34
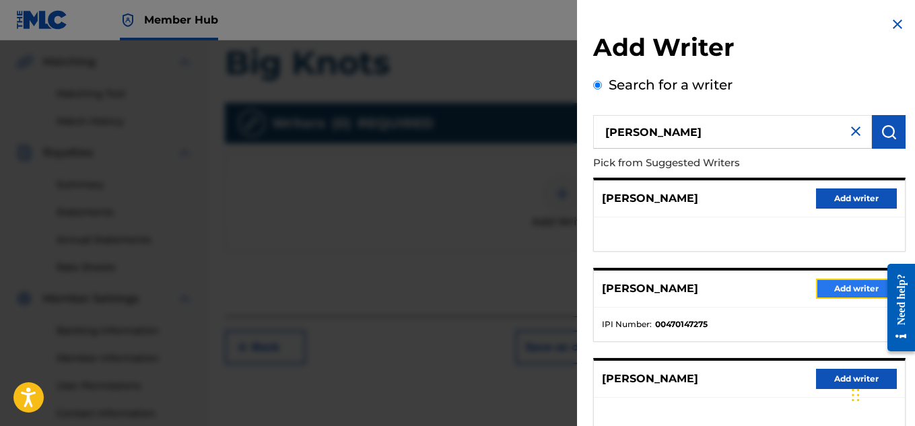
click at [838, 282] on button "Add writer" at bounding box center [856, 289] width 81 height 20
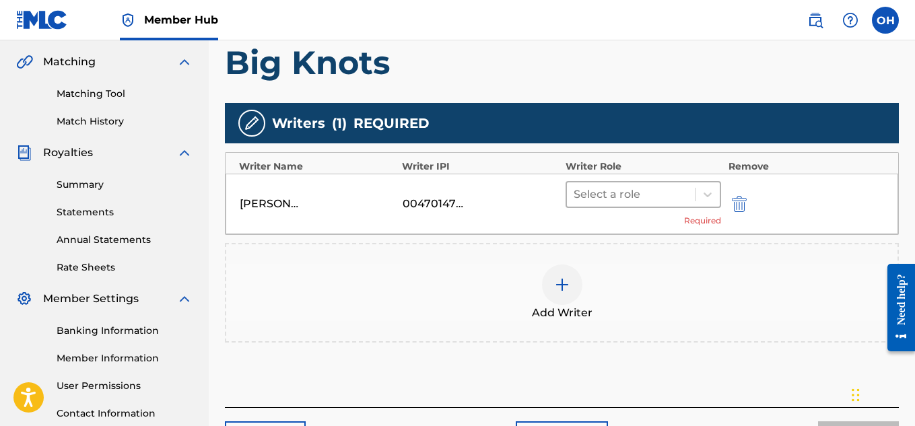
click at [667, 189] on div at bounding box center [631, 194] width 115 height 19
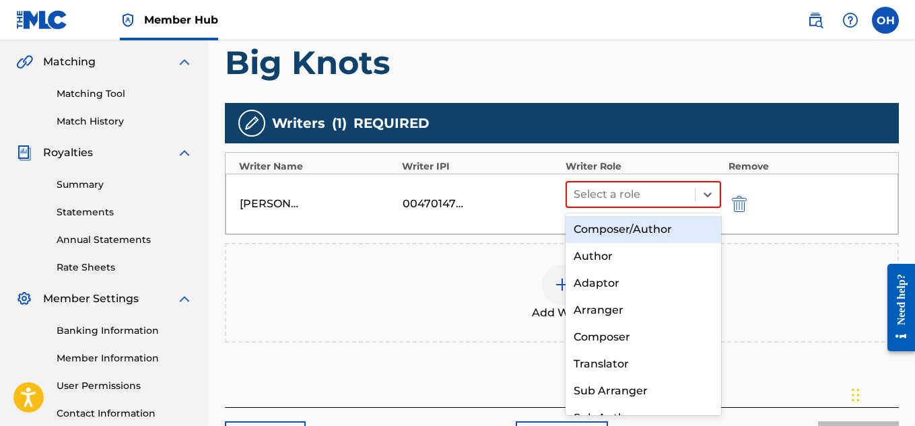
click at [663, 230] on div "Composer/Author" at bounding box center [644, 229] width 156 height 27
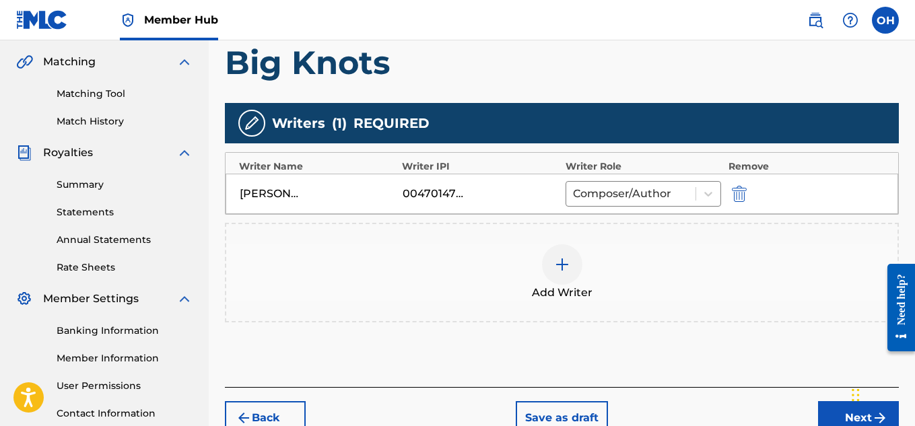
click at [669, 306] on div "Add Writer" at bounding box center [562, 273] width 674 height 100
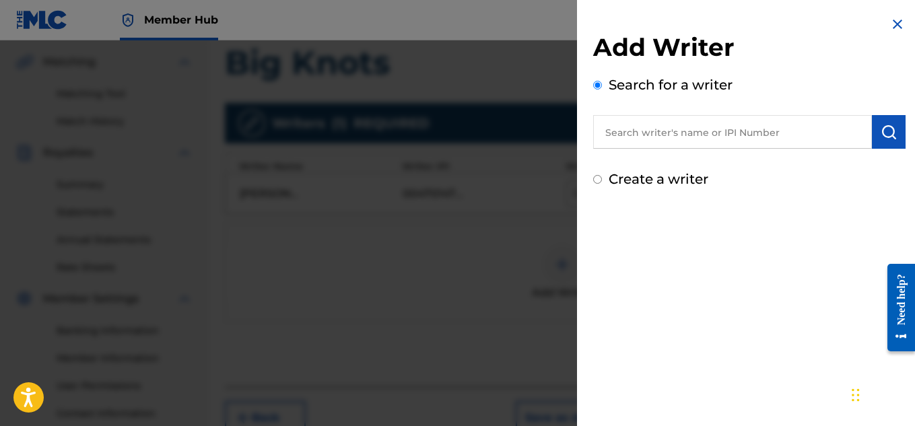
click at [891, 28] on img at bounding box center [898, 24] width 16 height 16
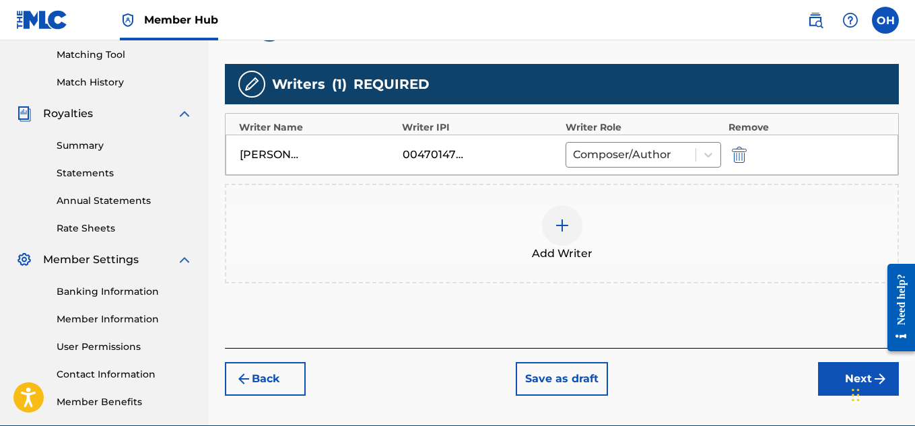
scroll to position [350, 0]
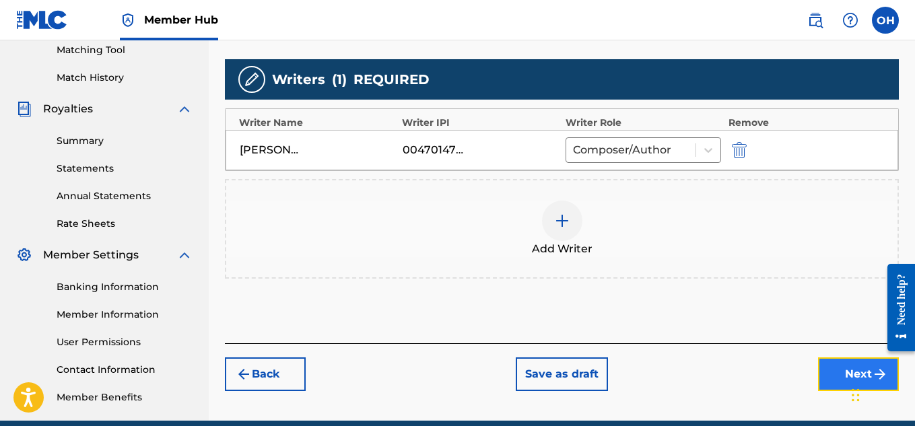
click at [825, 362] on button "Next" at bounding box center [858, 375] width 81 height 34
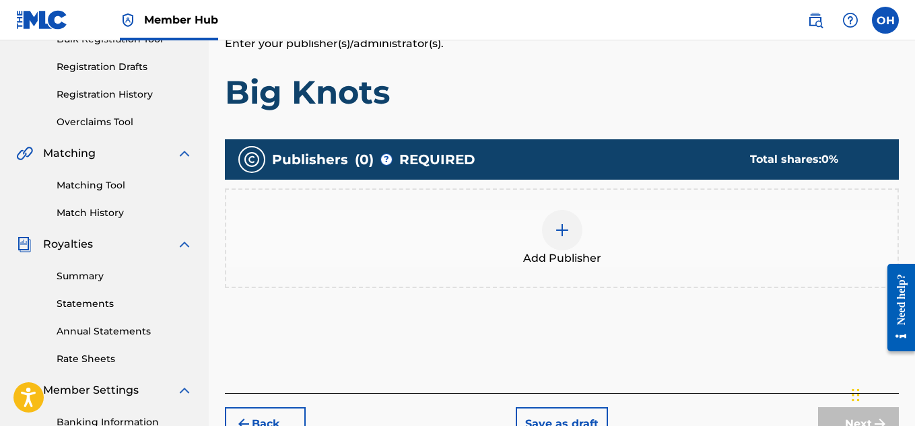
scroll to position [216, 0]
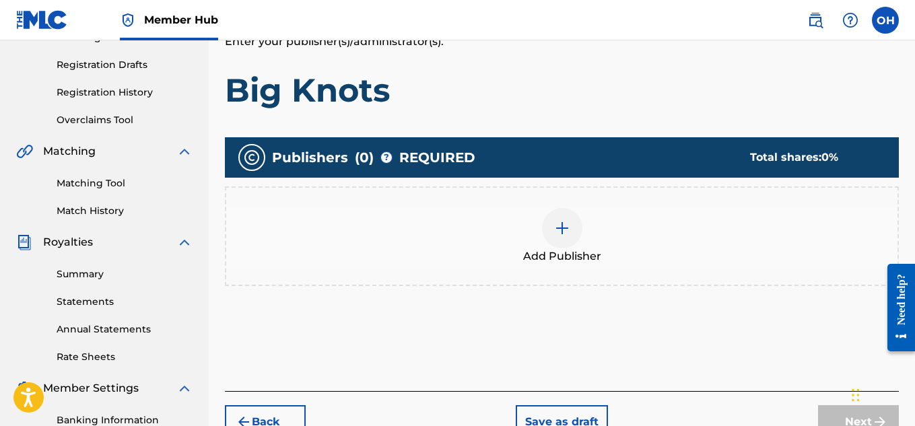
click at [571, 231] on div at bounding box center [562, 228] width 40 height 40
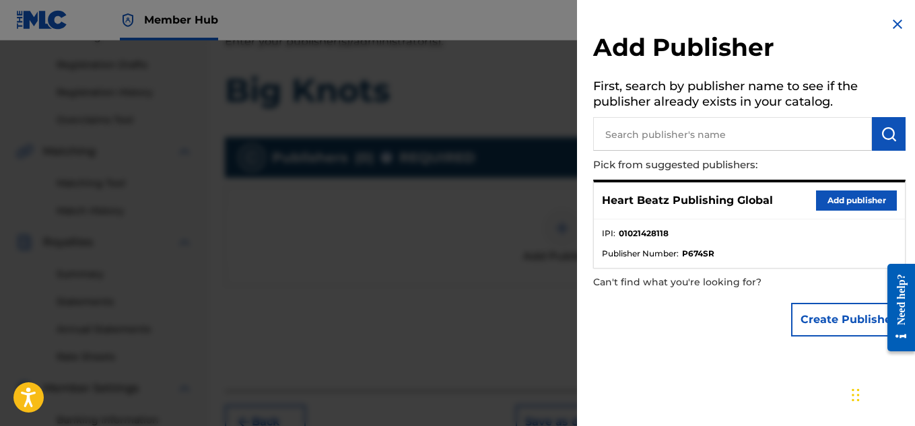
click at [843, 216] on div "Heart Beatz Publishing Global Add publisher" at bounding box center [749, 201] width 311 height 37
click at [839, 205] on button "Add publisher" at bounding box center [856, 201] width 81 height 20
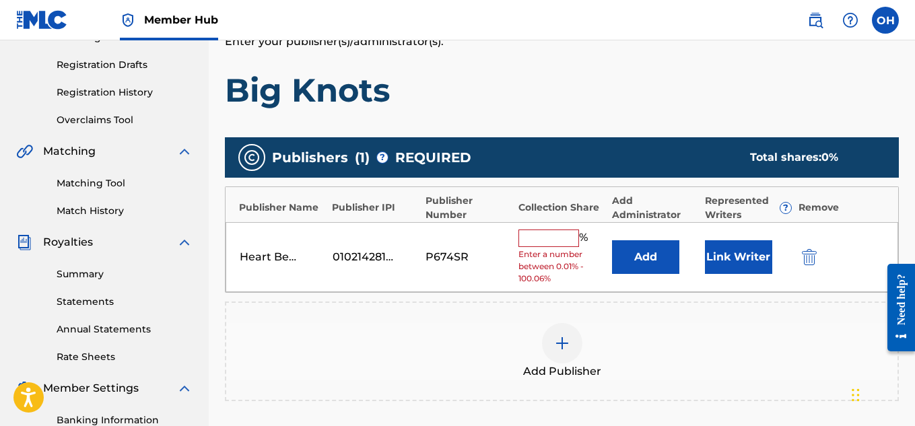
click at [562, 240] on input "text" at bounding box center [549, 239] width 61 height 18
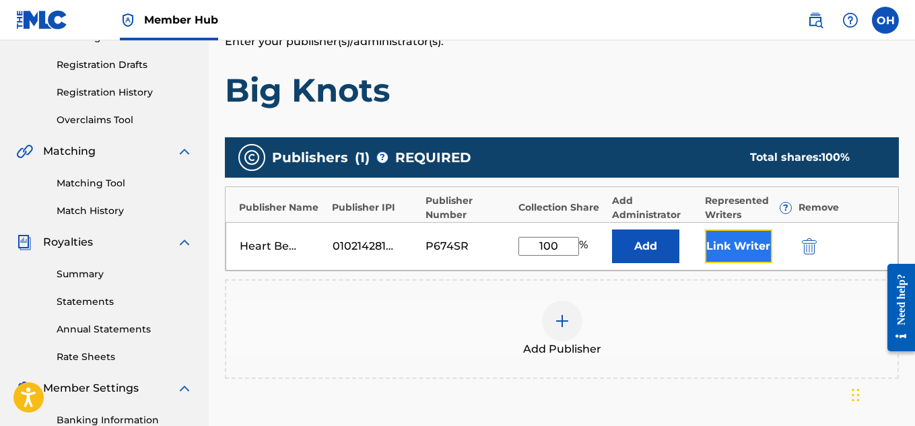
click at [727, 251] on button "Link Writer" at bounding box center [738, 247] width 67 height 34
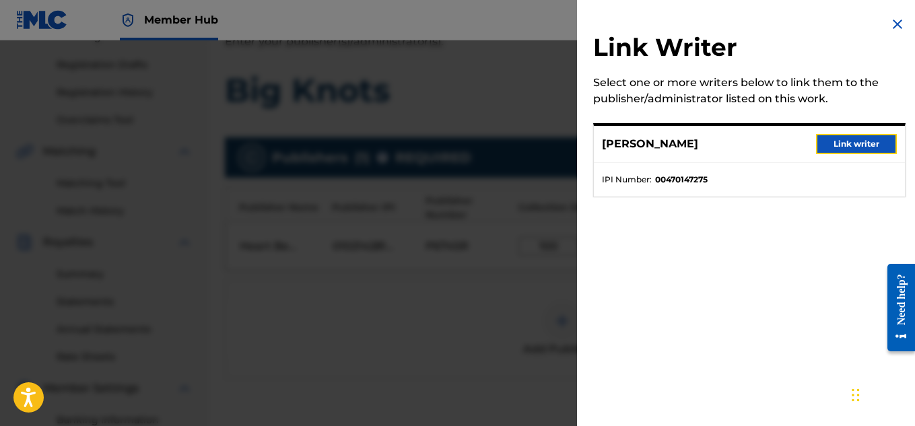
click at [841, 146] on button "Link writer" at bounding box center [856, 144] width 81 height 20
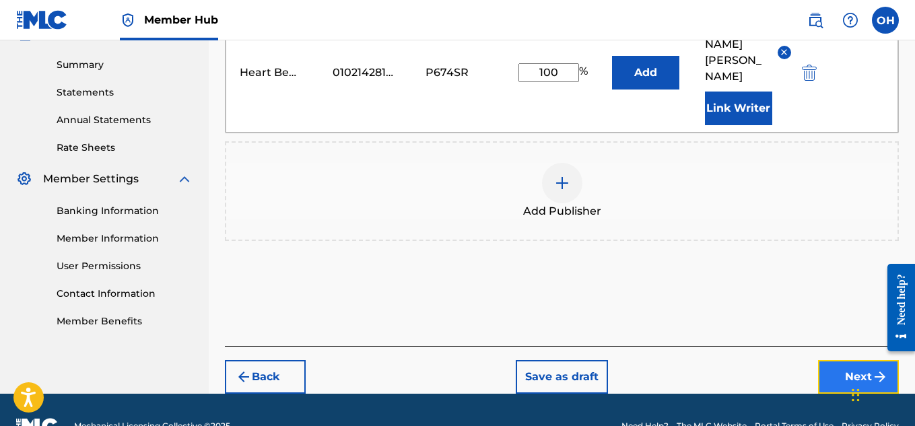
click at [847, 360] on button "Next" at bounding box center [858, 377] width 81 height 34
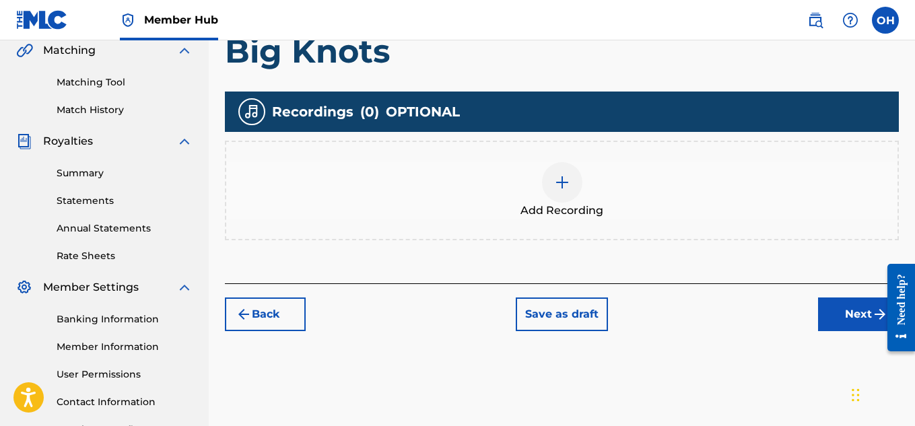
scroll to position [318, 0]
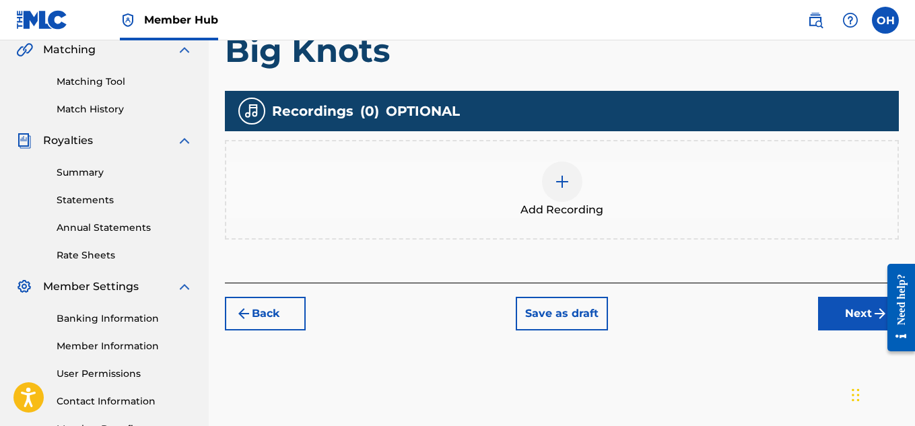
click at [537, 189] on div "Add Recording" at bounding box center [562, 190] width 672 height 57
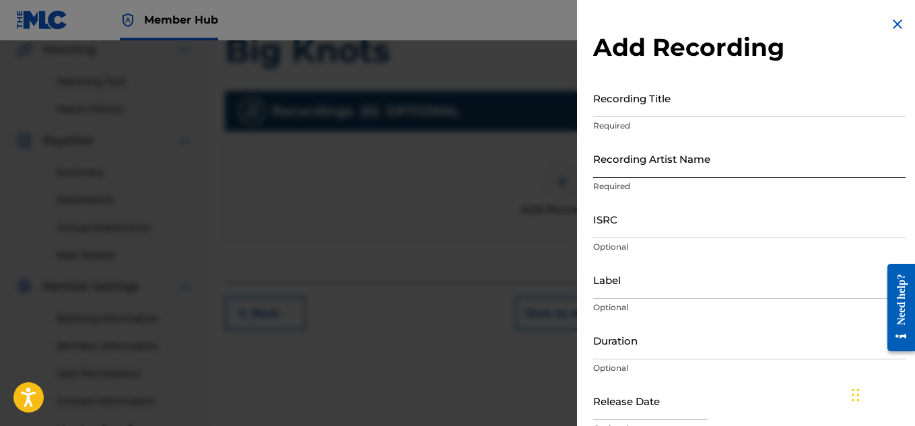
click at [666, 172] on input "Recording Artist Name" at bounding box center [749, 158] width 313 height 38
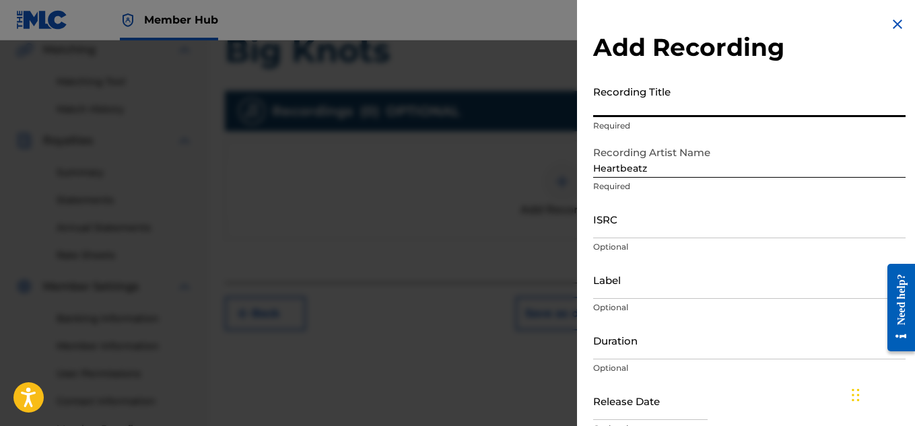
click at [639, 102] on input "Recording Title" at bounding box center [749, 98] width 313 height 38
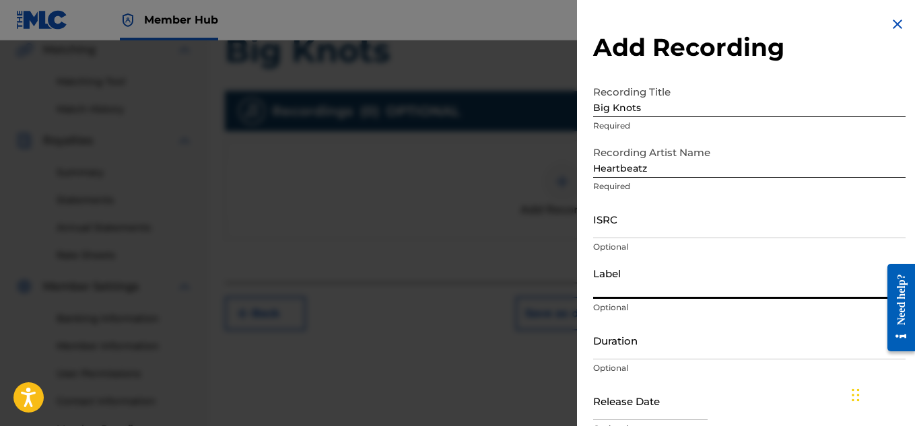
click at [656, 282] on input "Label" at bounding box center [749, 280] width 313 height 38
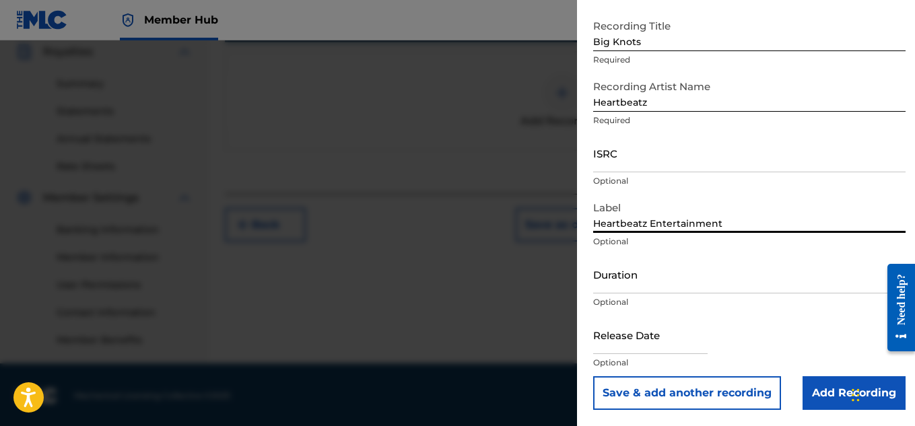
scroll to position [409, 0]
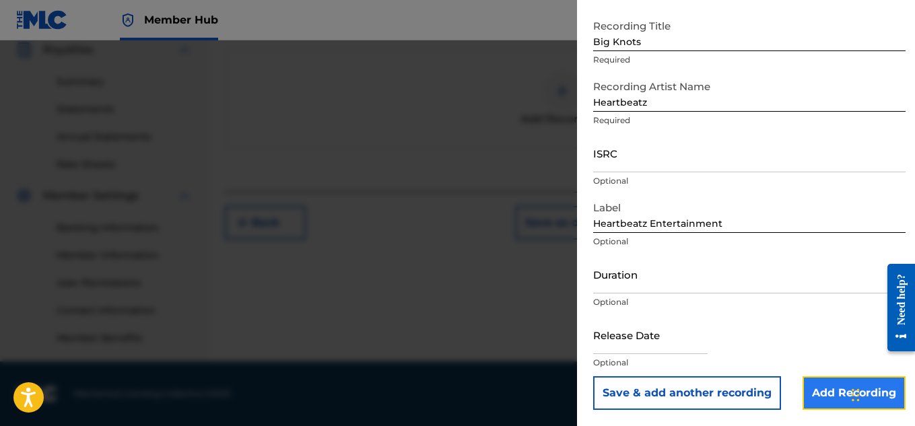
click at [807, 382] on input "Add Recording" at bounding box center [854, 394] width 103 height 34
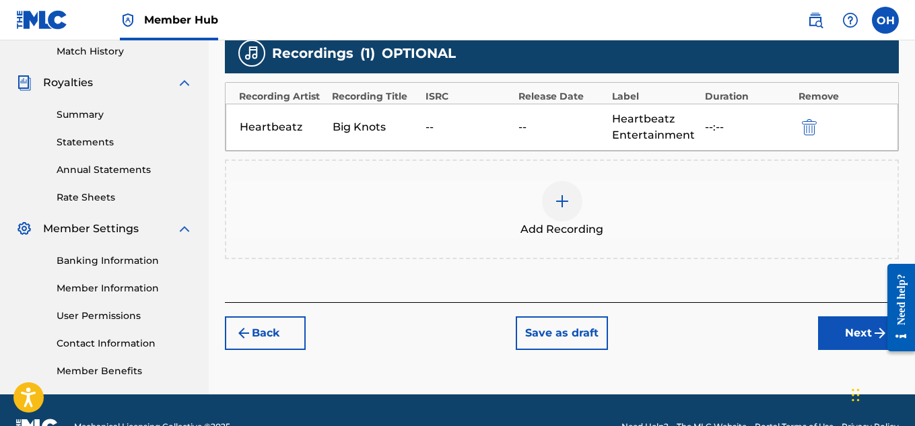
scroll to position [381, 0]
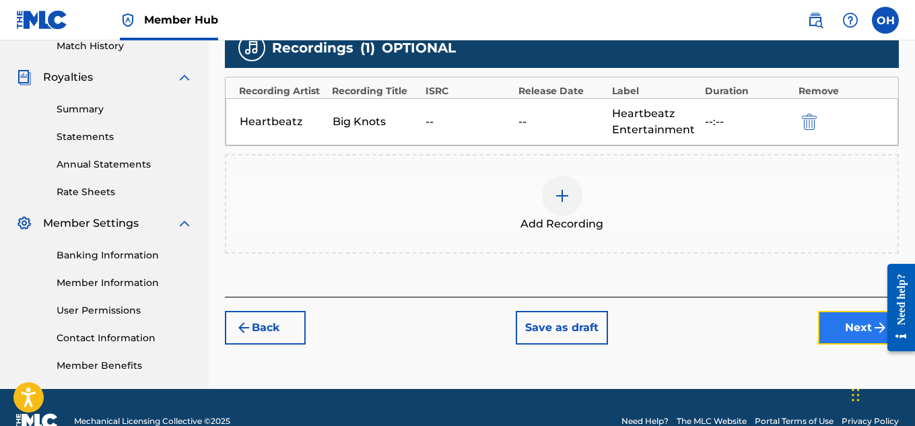
click at [837, 337] on button "Next" at bounding box center [858, 328] width 81 height 34
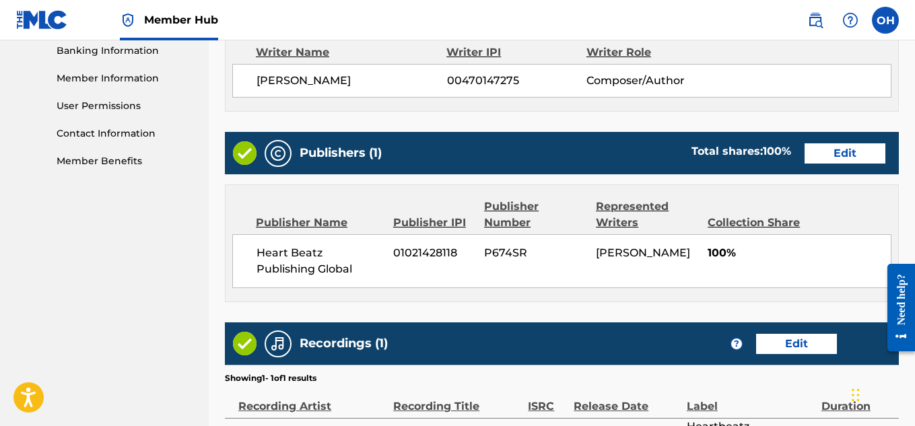
scroll to position [745, 0]
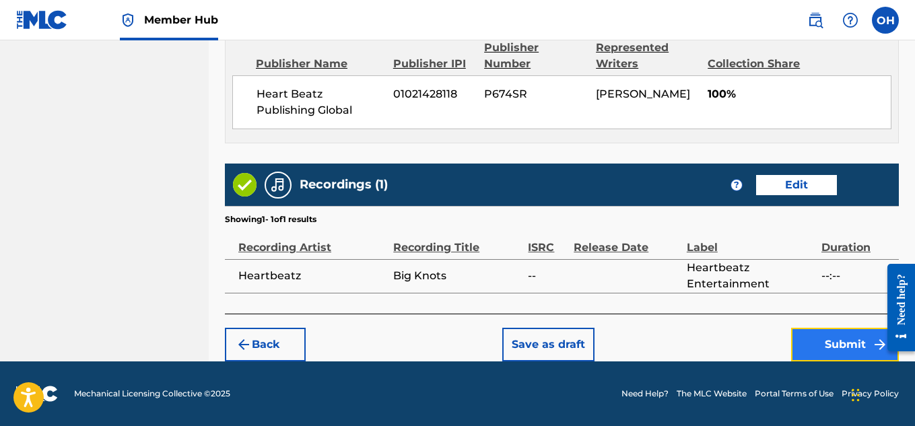
click at [810, 343] on button "Submit" at bounding box center [845, 345] width 108 height 34
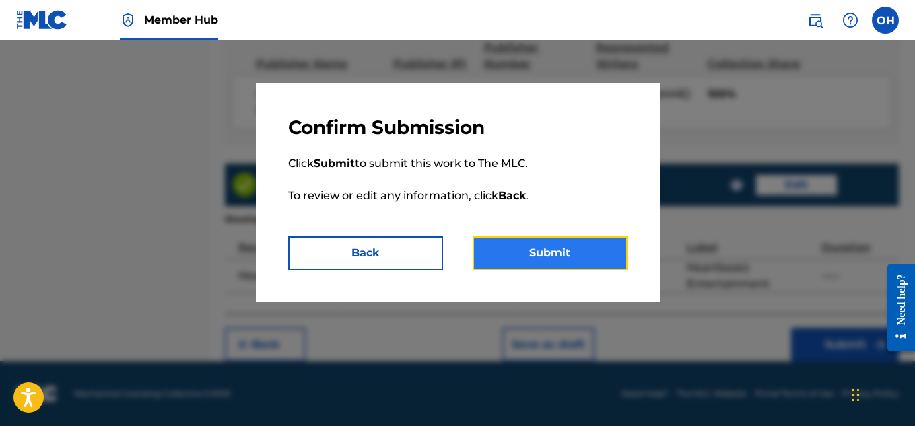
click at [581, 253] on button "Submit" at bounding box center [550, 253] width 155 height 34
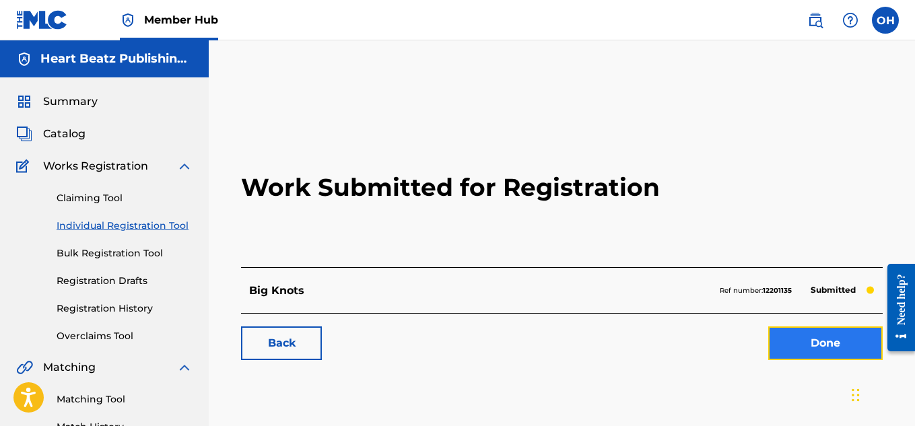
click at [830, 336] on link "Done" at bounding box center [825, 344] width 114 height 34
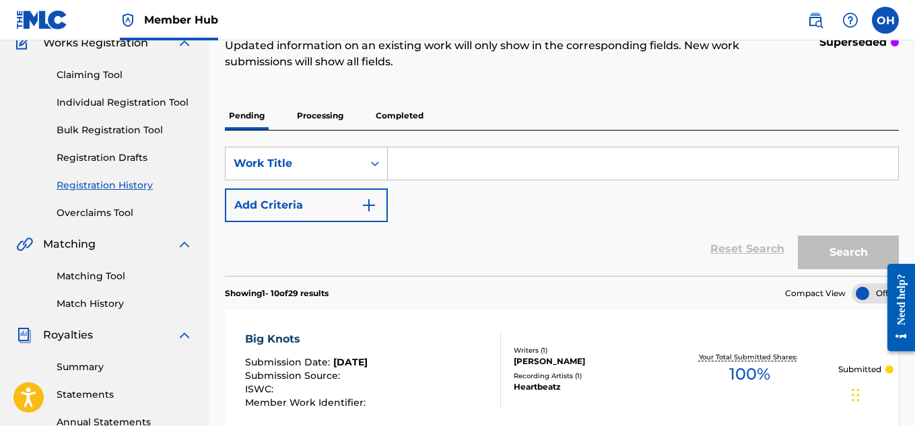
scroll to position [121, 0]
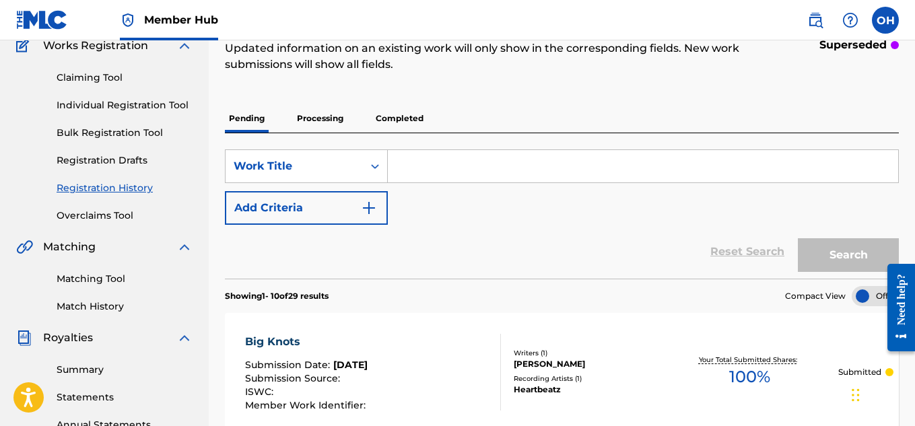
click at [164, 106] on link "Individual Registration Tool" at bounding box center [125, 105] width 136 height 14
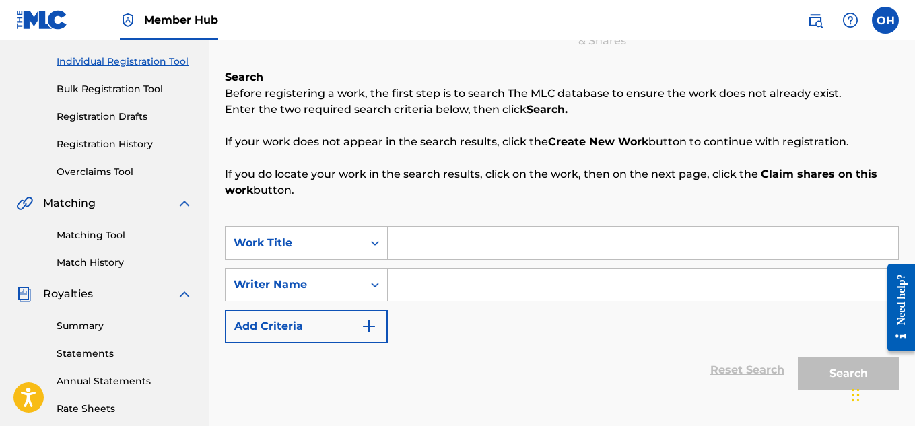
scroll to position [165, 0]
click at [443, 231] on input "Search Form" at bounding box center [643, 242] width 511 height 32
click at [440, 268] on div "SearchWithCriteriafd885269-8602-47de-89a3-4f4fd0297128 Work Title HTS SearchWit…" at bounding box center [562, 284] width 674 height 117
click at [433, 277] on input "Search Form" at bounding box center [643, 284] width 511 height 32
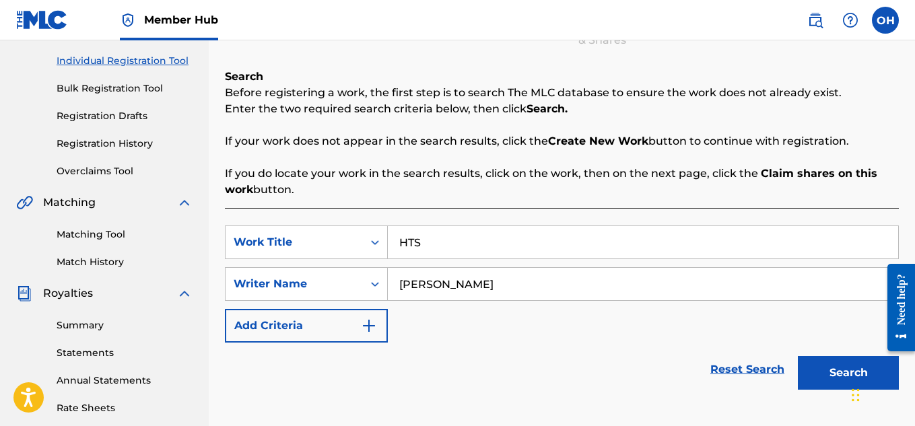
click at [798, 356] on button "Search" at bounding box center [848, 373] width 101 height 34
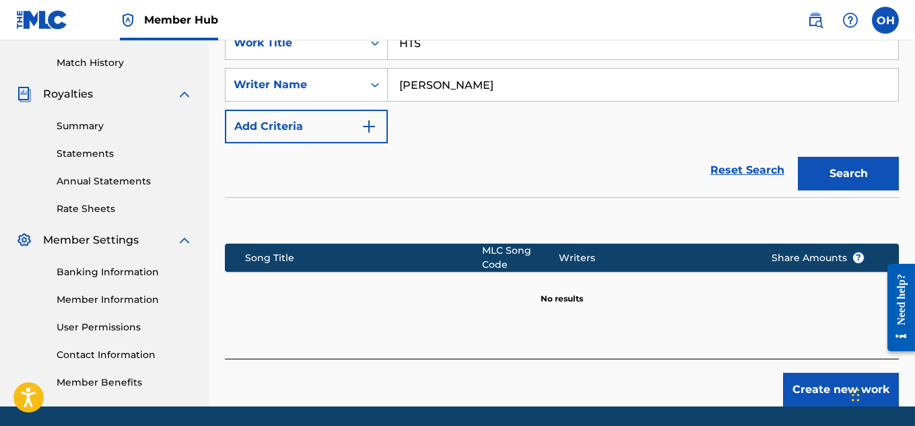
scroll to position [409, 0]
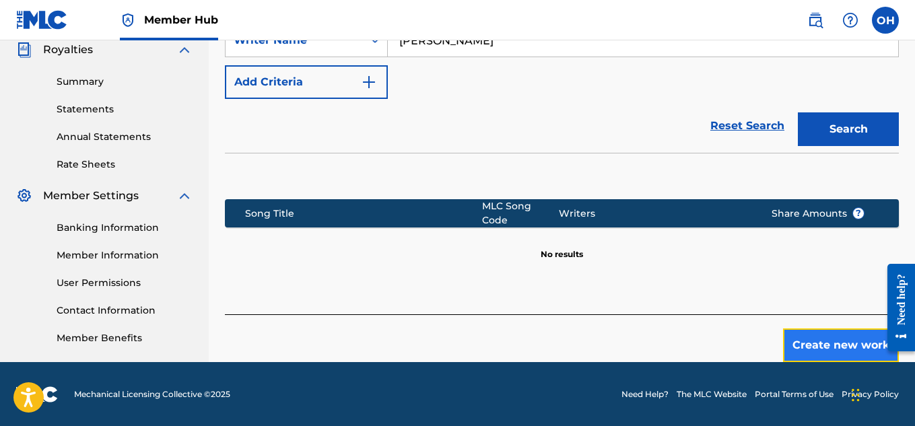
click at [804, 333] on button "Create new work" at bounding box center [841, 346] width 116 height 34
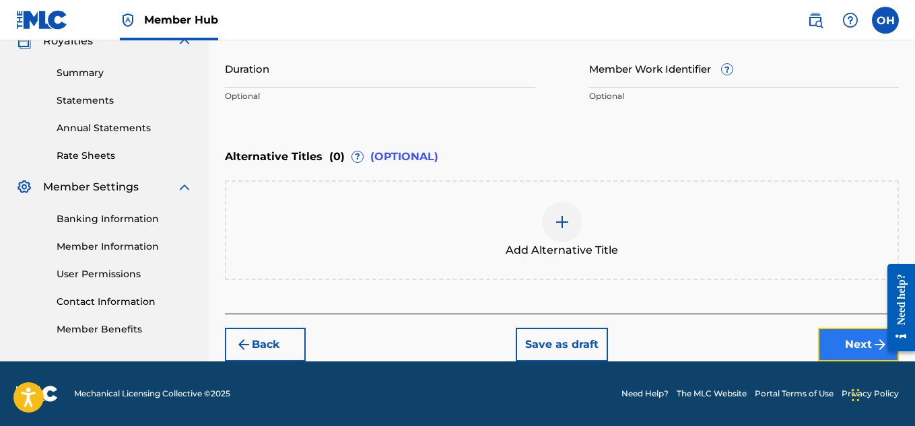
click at [849, 341] on button "Next" at bounding box center [858, 345] width 81 height 34
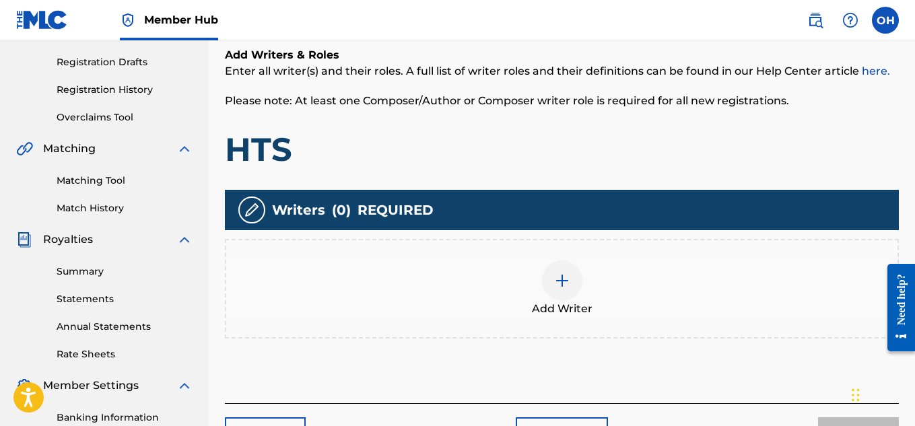
scroll to position [222, 0]
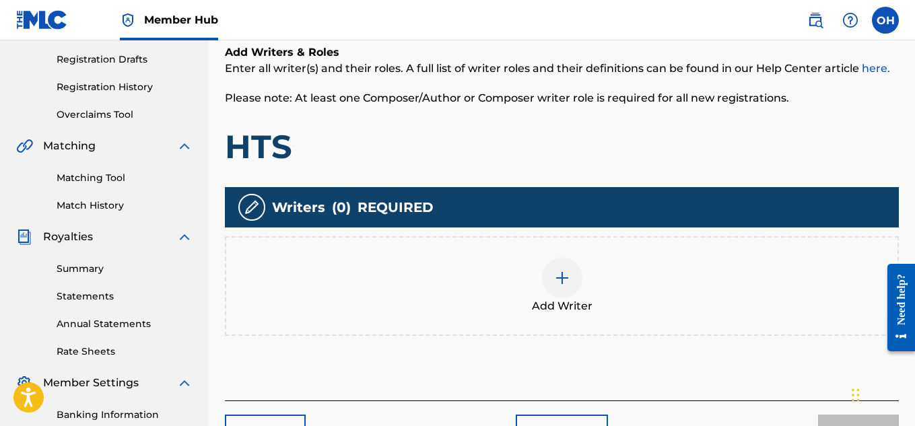
click at [554, 281] on img at bounding box center [562, 278] width 16 height 16
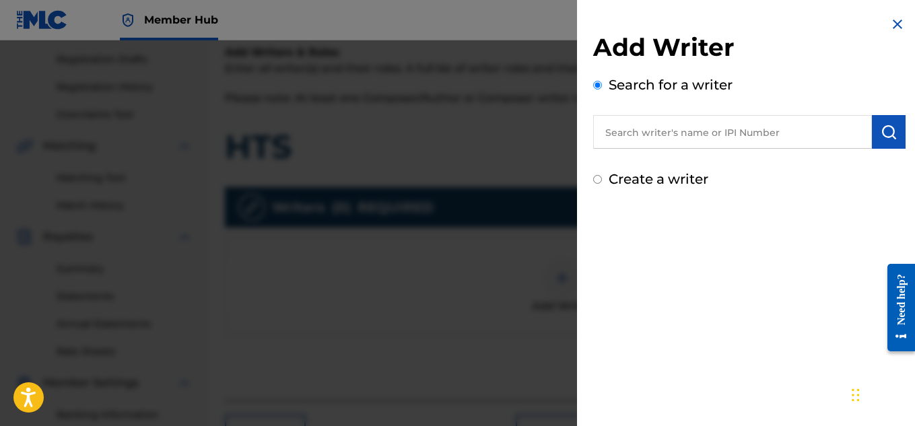
click at [650, 138] on input "text" at bounding box center [732, 132] width 279 height 34
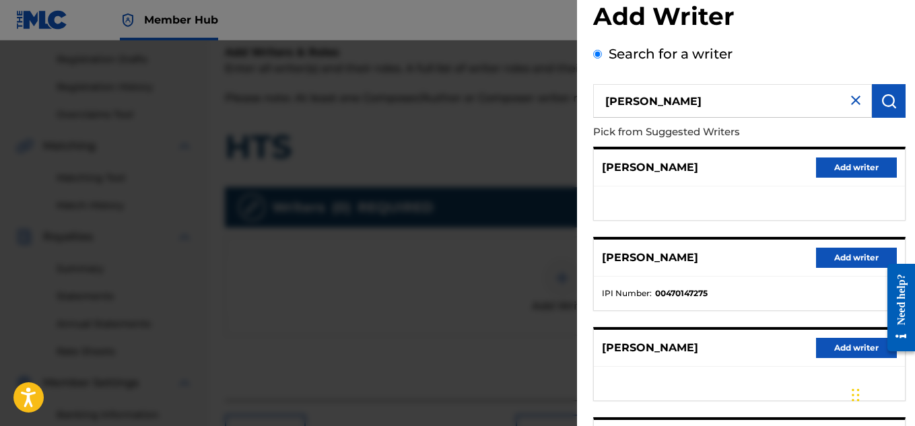
scroll to position [32, 0]
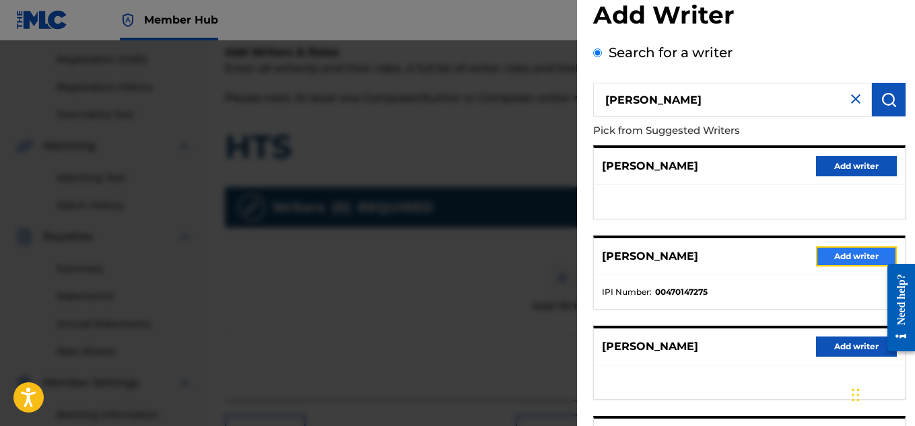
click at [844, 259] on button "Add writer" at bounding box center [856, 257] width 81 height 20
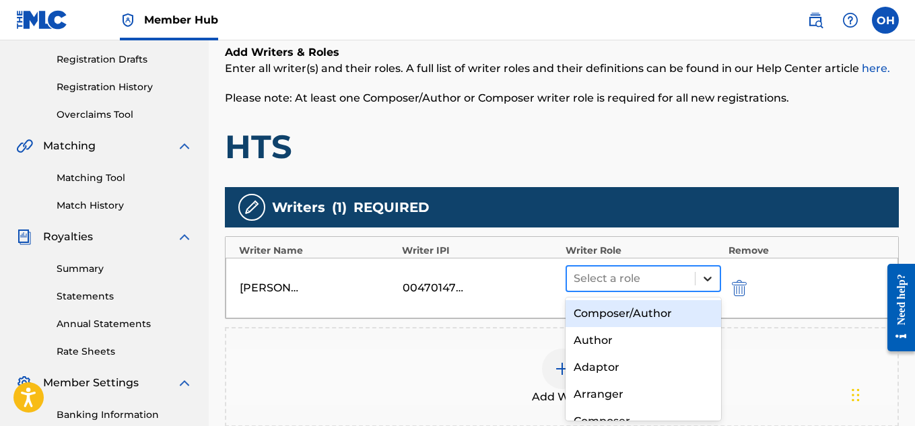
click at [700, 287] on div at bounding box center [708, 279] width 24 height 24
click at [670, 310] on div "Composer/Author" at bounding box center [644, 313] width 156 height 27
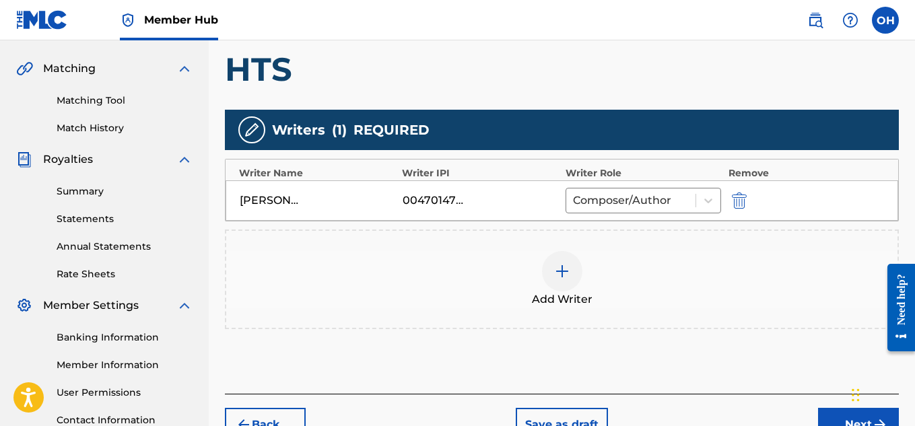
scroll to position [298, 0]
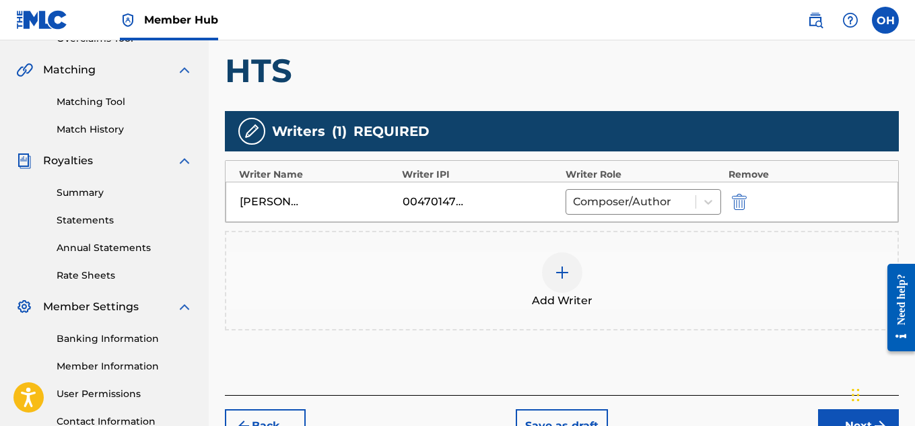
click at [571, 273] on div at bounding box center [562, 273] width 40 height 40
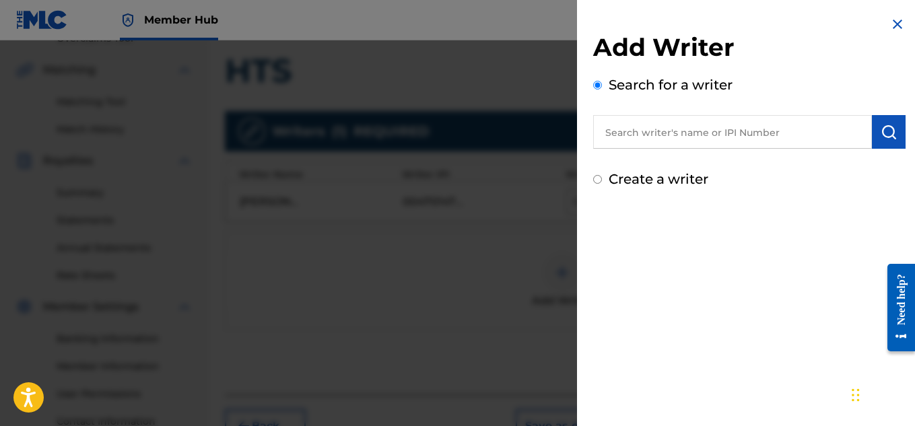
click at [682, 129] on input "text" at bounding box center [732, 132] width 279 height 34
click at [551, 193] on div at bounding box center [457, 253] width 915 height 426
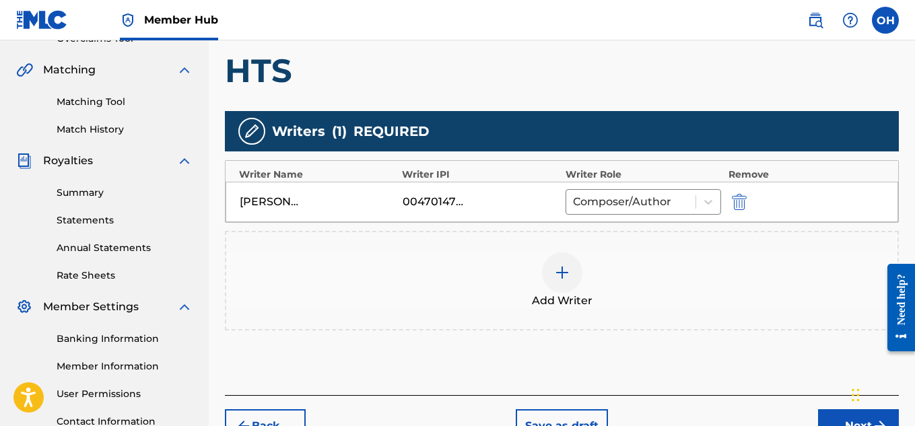
click at [554, 258] on div at bounding box center [562, 273] width 40 height 40
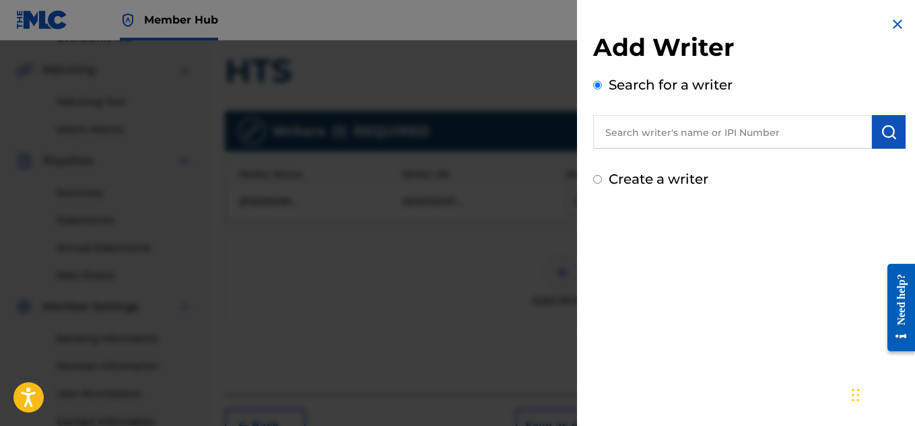
click at [665, 124] on input "text" at bounding box center [732, 132] width 279 height 34
paste input "01140869752"
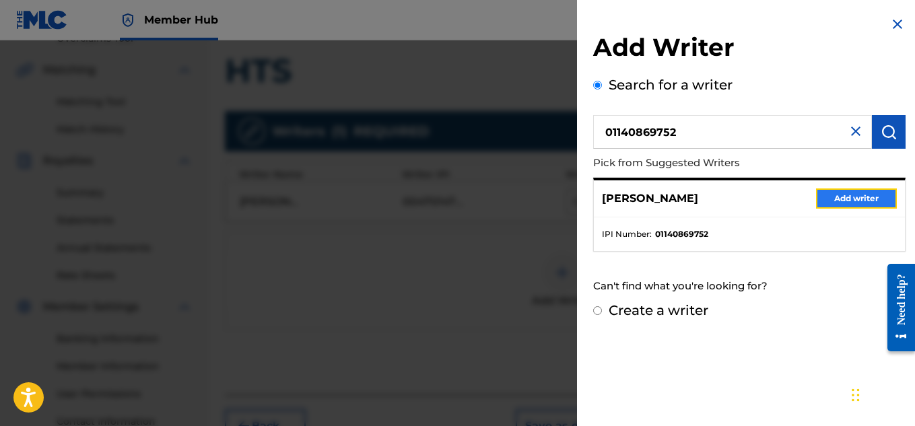
click at [845, 200] on button "Add writer" at bounding box center [856, 199] width 81 height 20
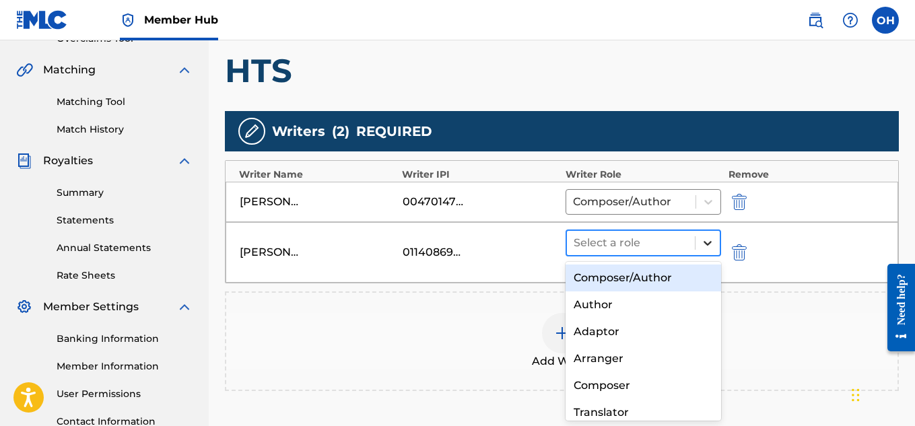
click at [701, 241] on icon at bounding box center [707, 242] width 13 height 13
click at [708, 245] on icon at bounding box center [708, 243] width 8 height 5
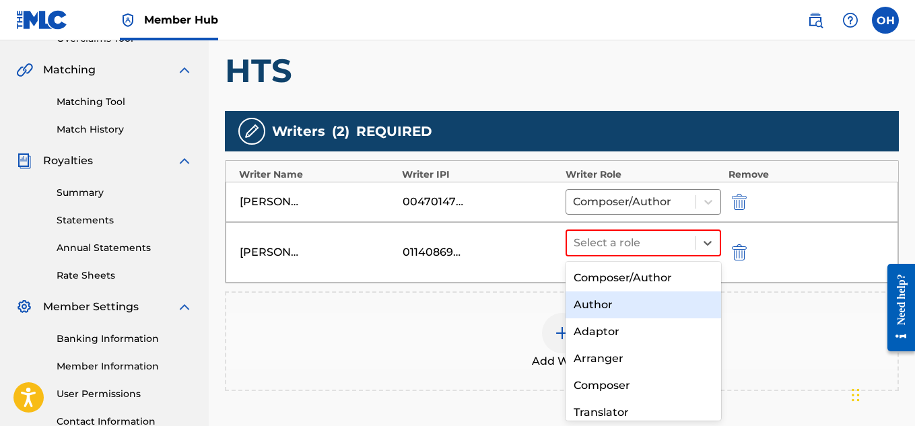
click at [668, 301] on div "Author" at bounding box center [644, 305] width 156 height 27
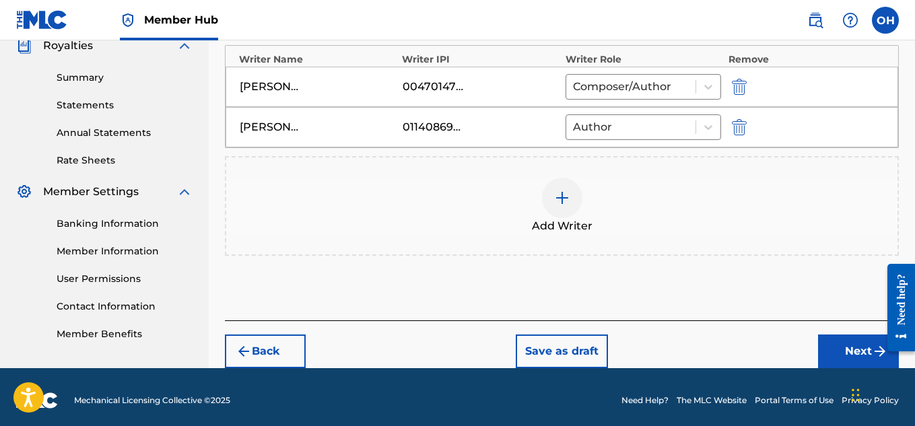
scroll to position [412, 0]
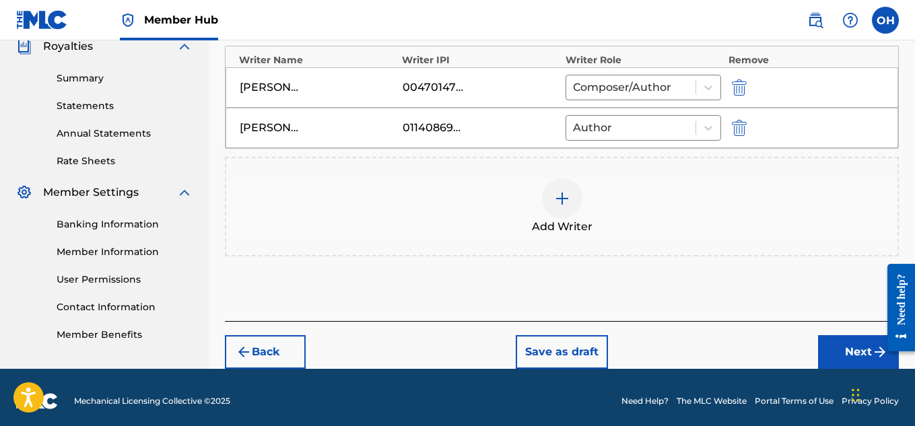
click at [814, 356] on div "Back Save as draft Next" at bounding box center [562, 345] width 674 height 48
click at [834, 354] on button "Next" at bounding box center [858, 352] width 81 height 34
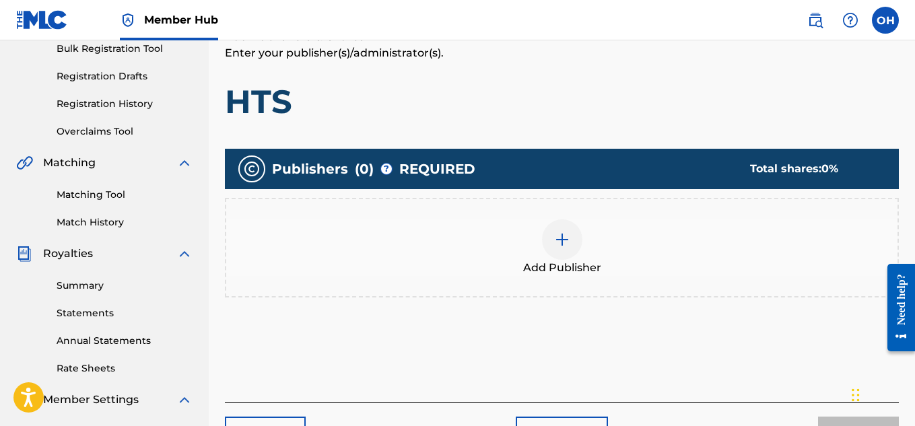
scroll to position [205, 0]
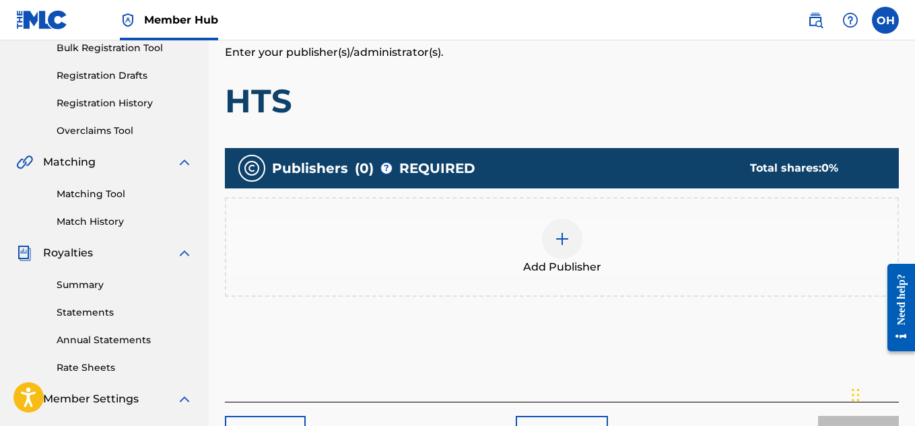
click at [575, 242] on div at bounding box center [562, 239] width 40 height 40
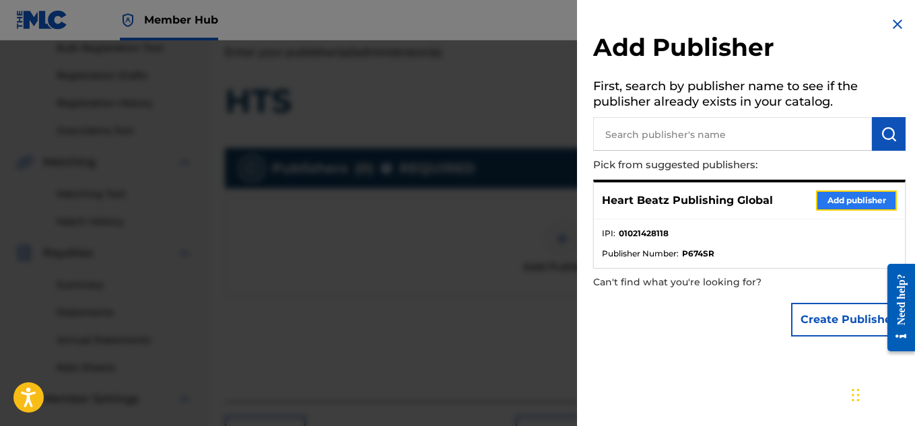
click at [823, 204] on button "Add publisher" at bounding box center [856, 201] width 81 height 20
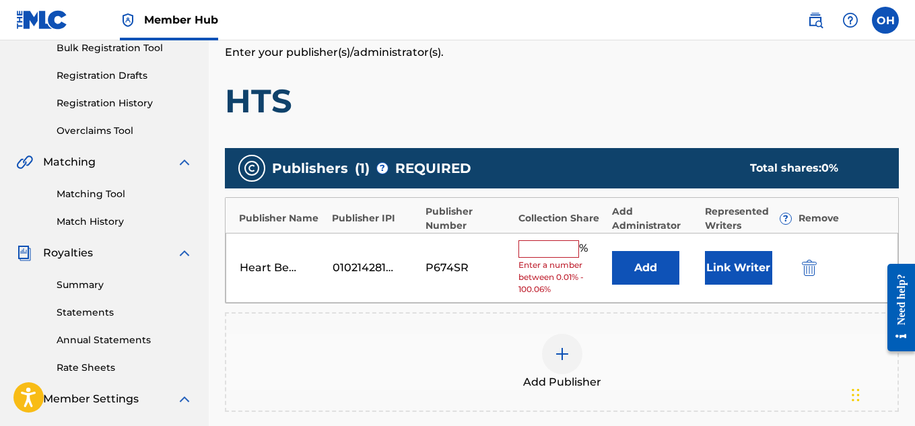
click at [552, 253] on input "text" at bounding box center [549, 249] width 61 height 18
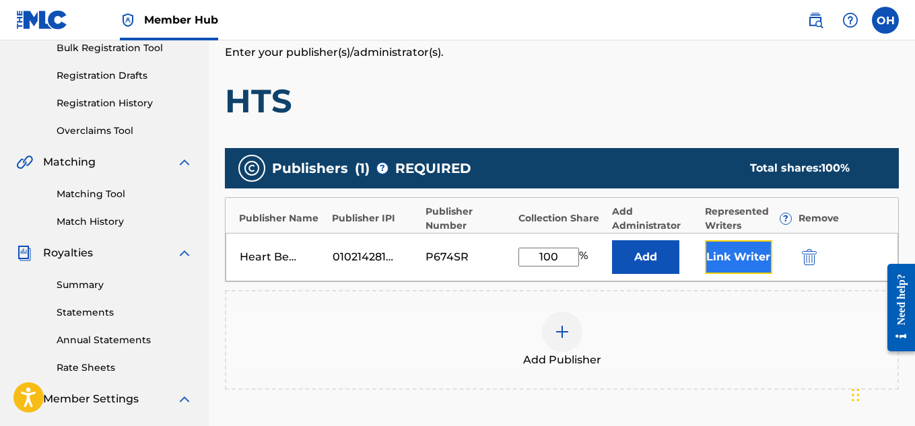
click at [717, 262] on button "Link Writer" at bounding box center [738, 257] width 67 height 34
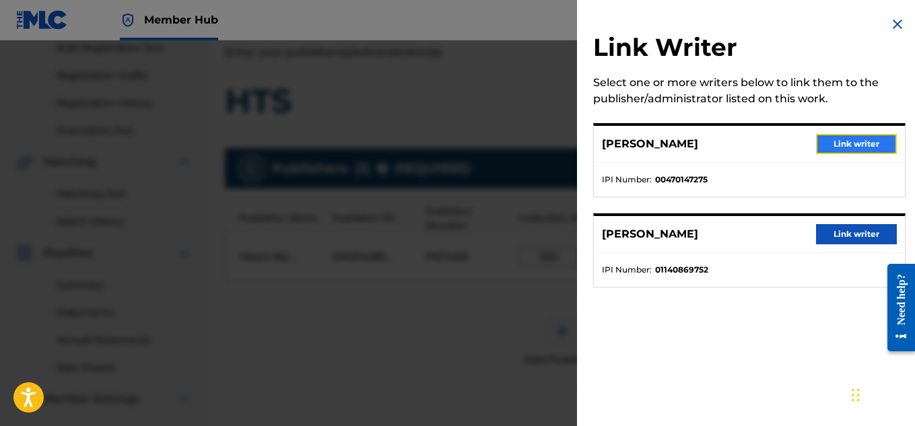
click at [834, 146] on button "Link writer" at bounding box center [856, 144] width 81 height 20
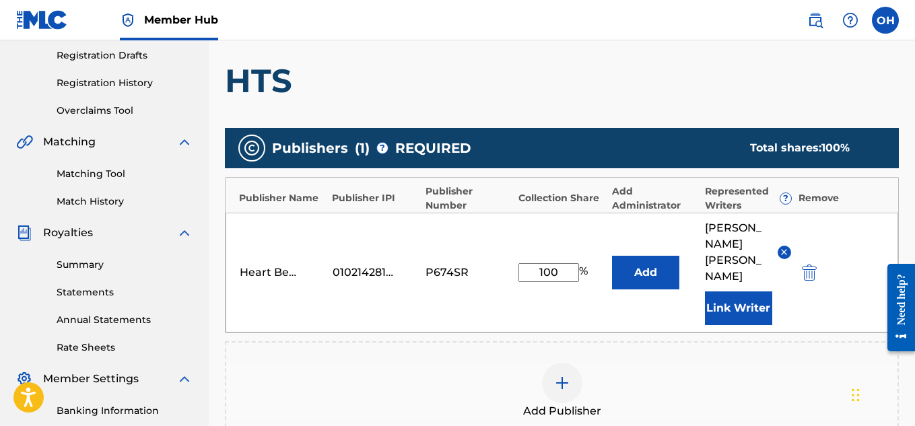
scroll to position [222, 0]
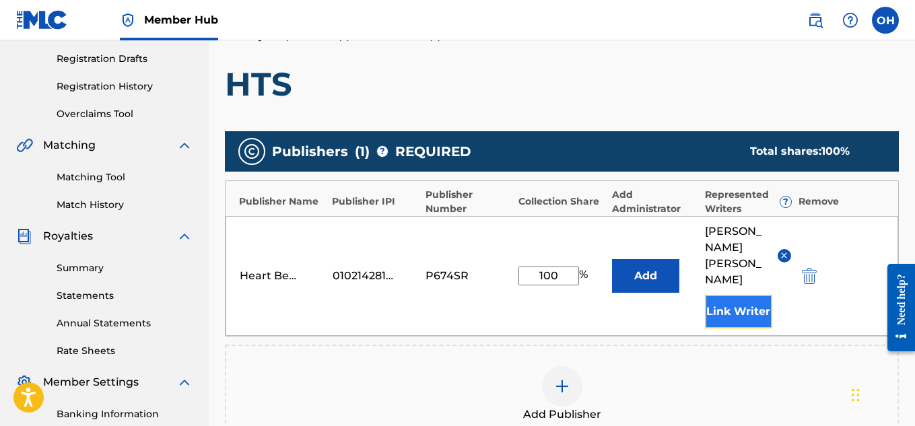
click at [740, 295] on button "Link Writer" at bounding box center [738, 312] width 67 height 34
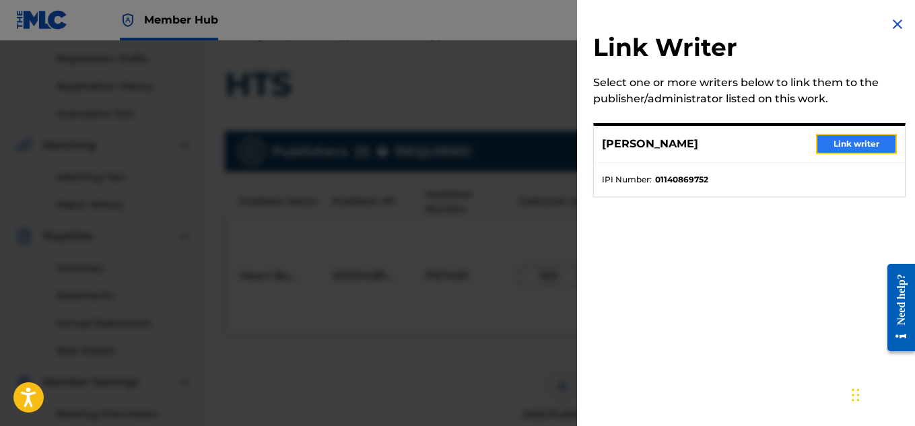
click at [851, 148] on button "Link writer" at bounding box center [856, 144] width 81 height 20
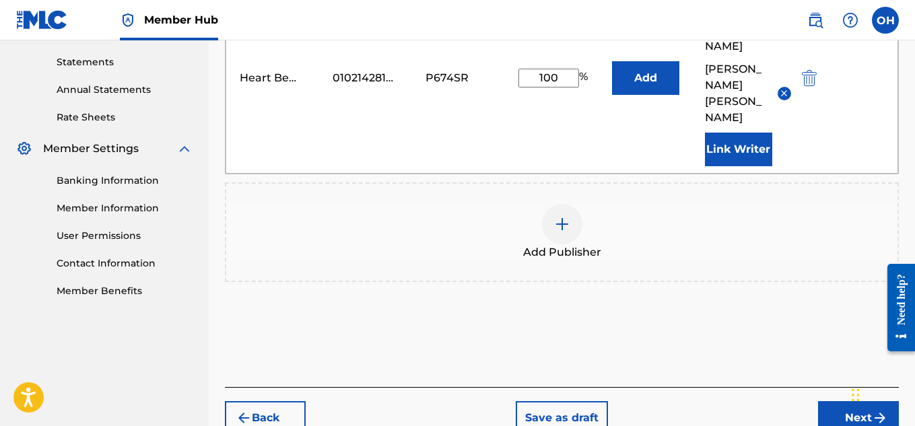
scroll to position [465, 0]
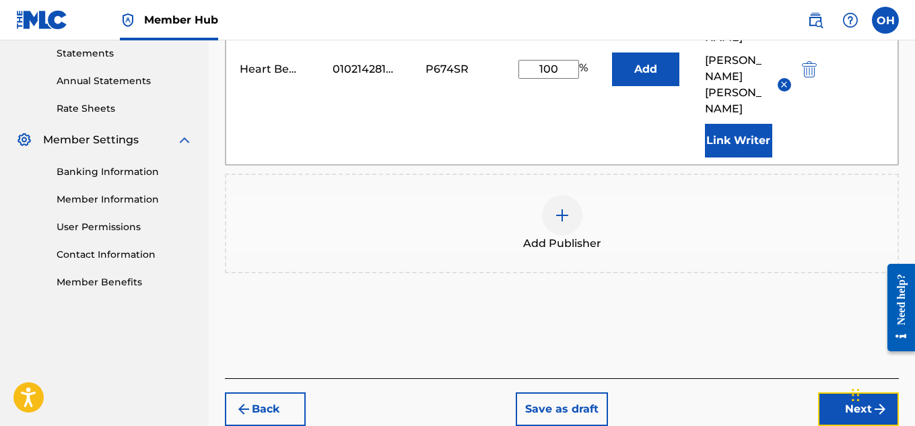
click at [854, 393] on button "Next" at bounding box center [858, 410] width 81 height 34
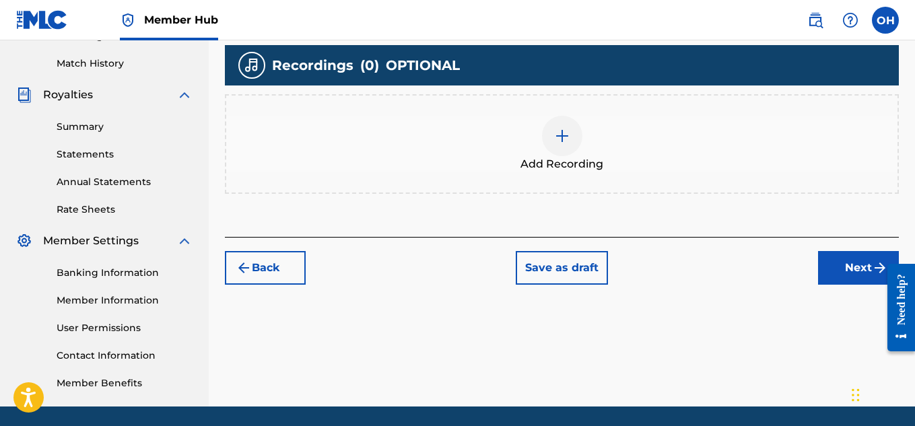
scroll to position [362, 0]
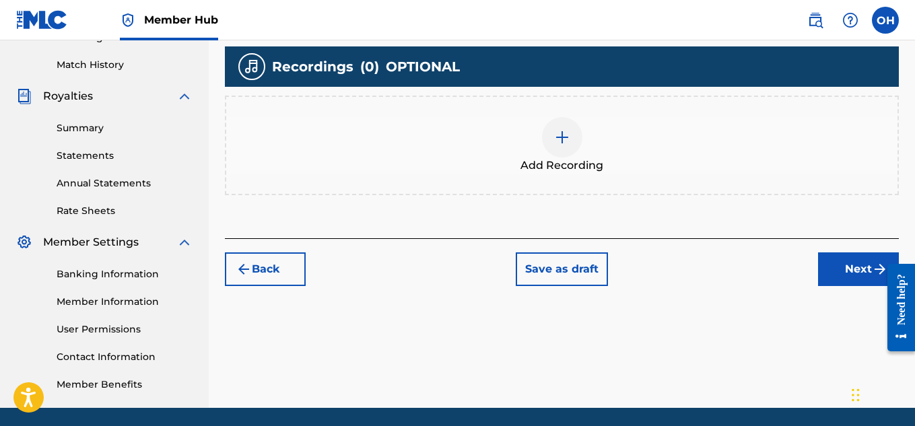
click at [545, 122] on div "Add Recording" at bounding box center [562, 145] width 672 height 57
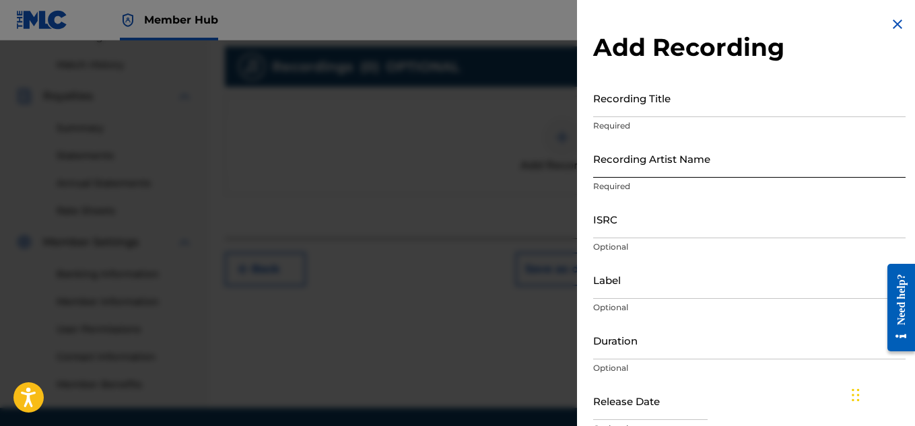
click at [652, 176] on input "Recording Artist Name" at bounding box center [749, 158] width 313 height 38
drag, startPoint x: 624, startPoint y: 176, endPoint x: 548, endPoint y: 173, distance: 76.8
click at [548, 173] on div "Add Recording Recording Title Required Recording Artist Name [PERSON_NAME] Requ…" at bounding box center [457, 233] width 915 height 386
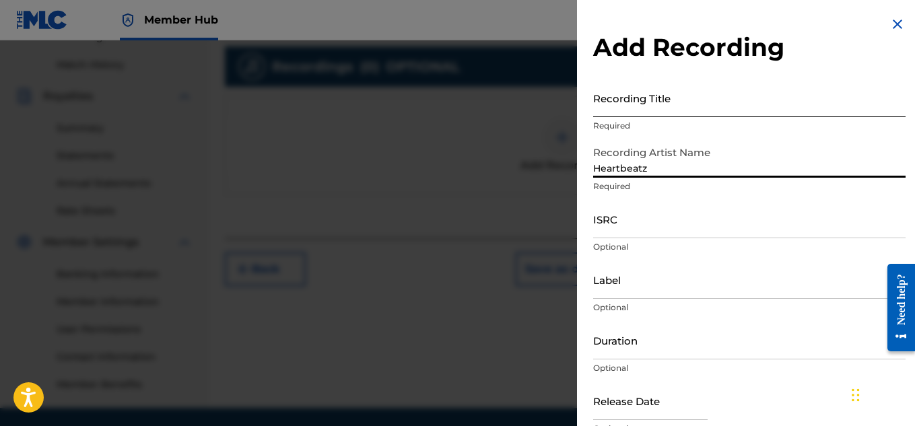
click at [665, 100] on input "Recording Title" at bounding box center [749, 98] width 313 height 38
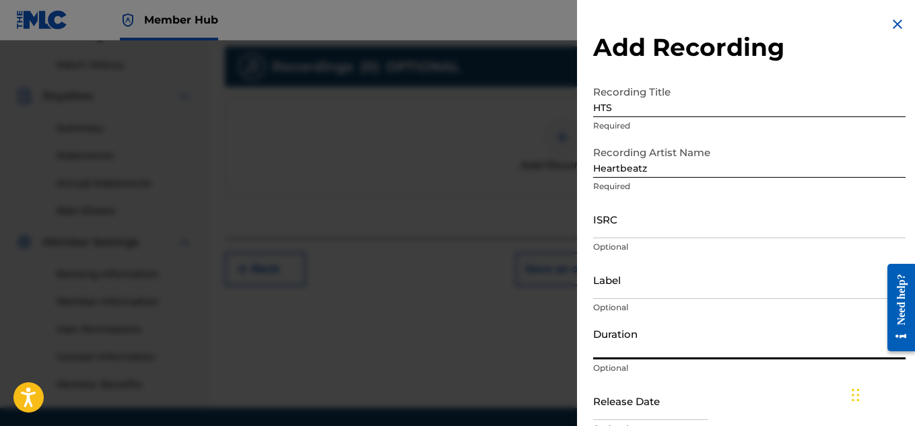
click at [650, 348] on input "Duration" at bounding box center [749, 340] width 313 height 38
click at [645, 295] on input "Label" at bounding box center [749, 280] width 313 height 38
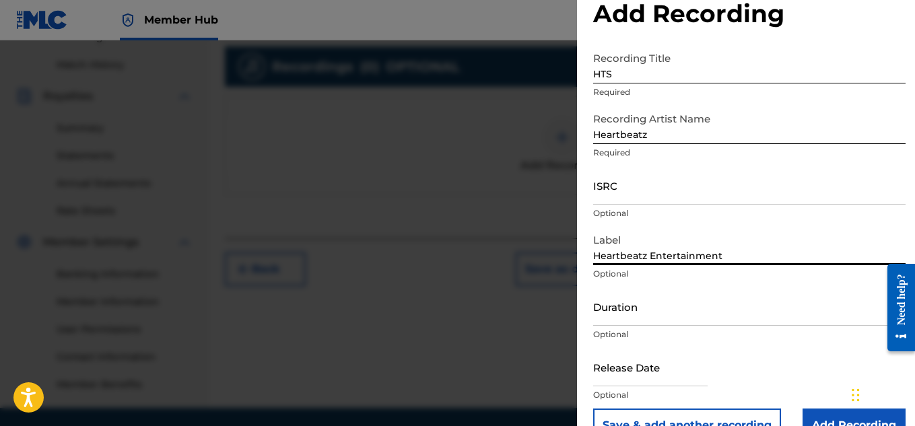
scroll to position [66, 0]
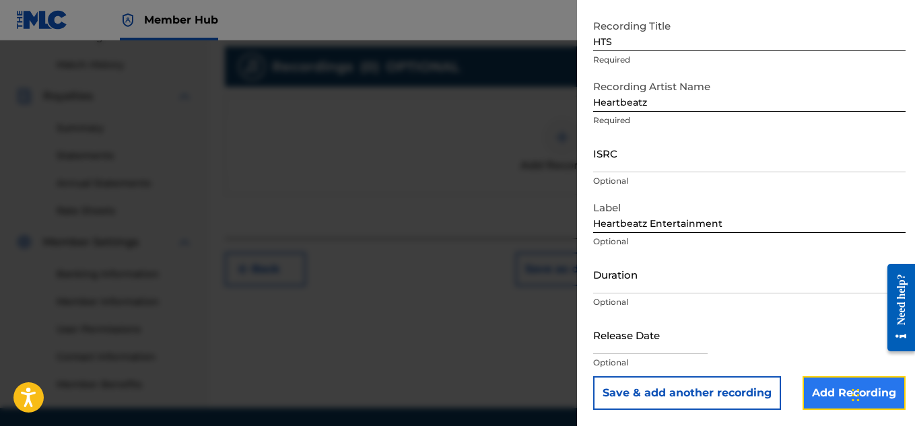
click at [817, 391] on input "Add Recording" at bounding box center [854, 394] width 103 height 34
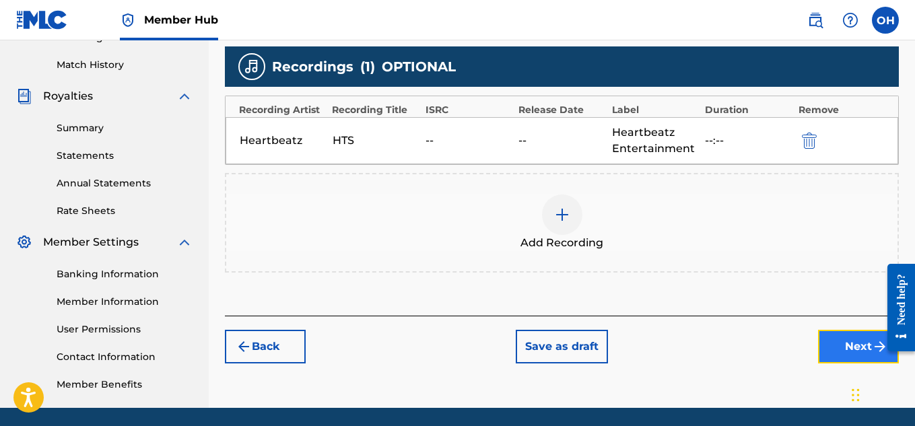
click at [841, 356] on button "Next" at bounding box center [858, 347] width 81 height 34
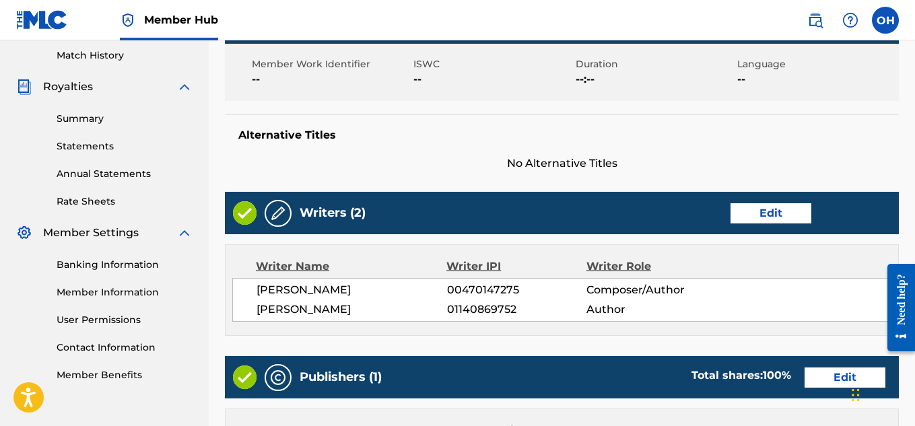
scroll to position [433, 0]
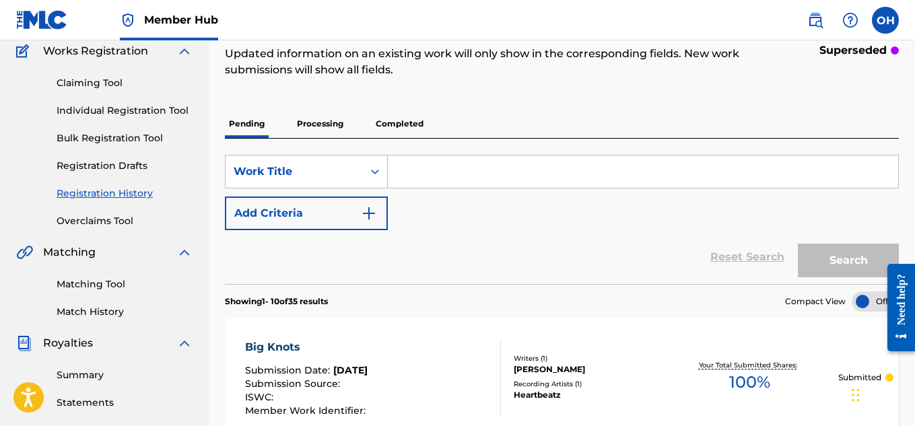
scroll to position [87, 0]
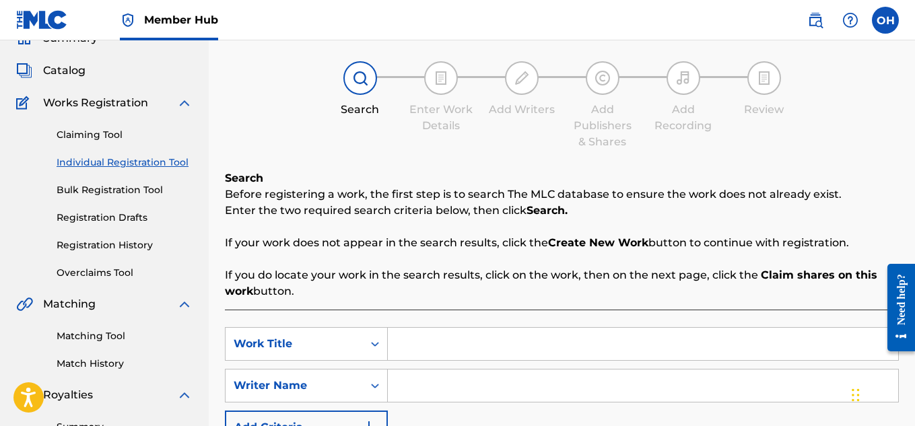
scroll to position [59, 0]
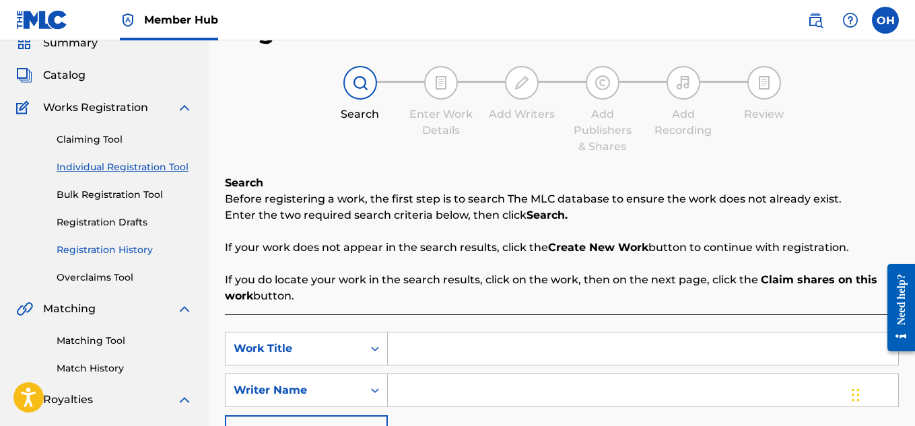
click at [122, 251] on link "Registration History" at bounding box center [125, 250] width 136 height 14
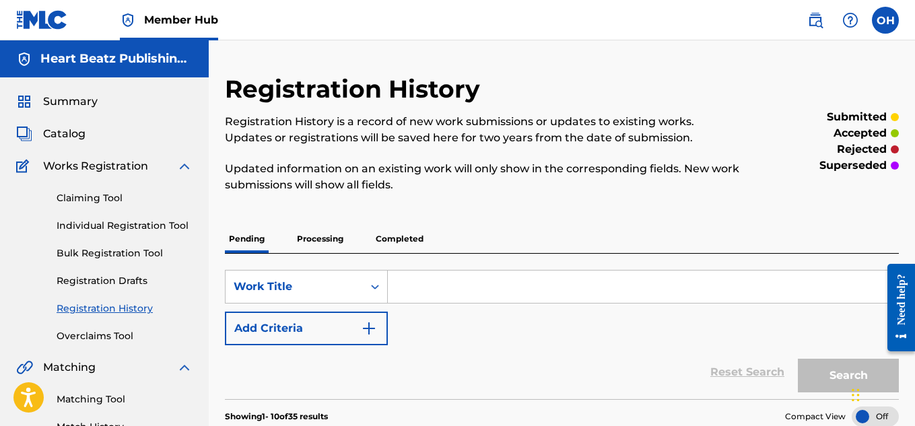
click at [114, 211] on div "Claiming Tool Individual Registration Tool Bulk Registration Tool Registration …" at bounding box center [104, 258] width 176 height 169
click at [120, 221] on link "Individual Registration Tool" at bounding box center [125, 226] width 136 height 14
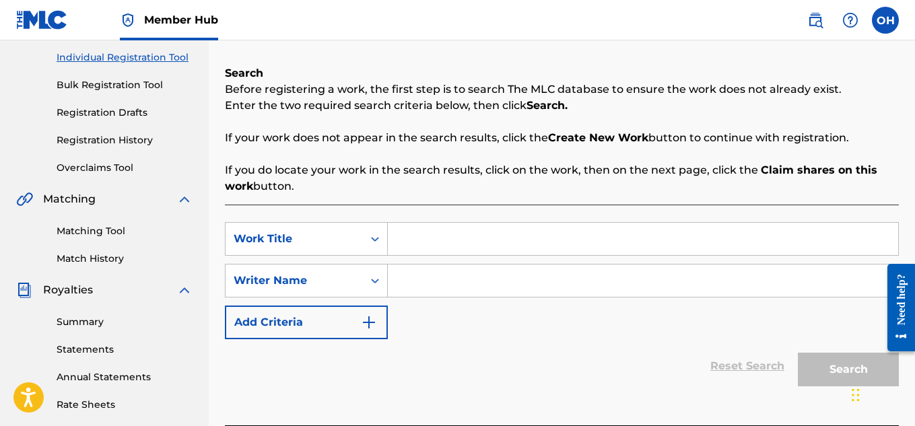
scroll to position [172, 0]
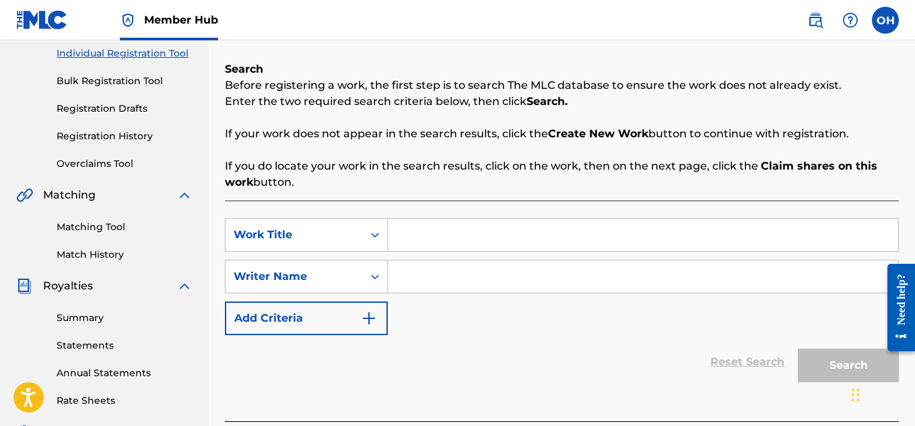
click at [423, 250] on div "Search Form" at bounding box center [643, 235] width 511 height 34
click at [427, 236] on input "Search Form" at bounding box center [643, 235] width 511 height 32
click at [445, 236] on input "Search Form" at bounding box center [643, 235] width 511 height 32
click at [439, 251] on div "HTS" at bounding box center [643, 235] width 511 height 34
click at [439, 286] on input "Search Form" at bounding box center [643, 277] width 511 height 32
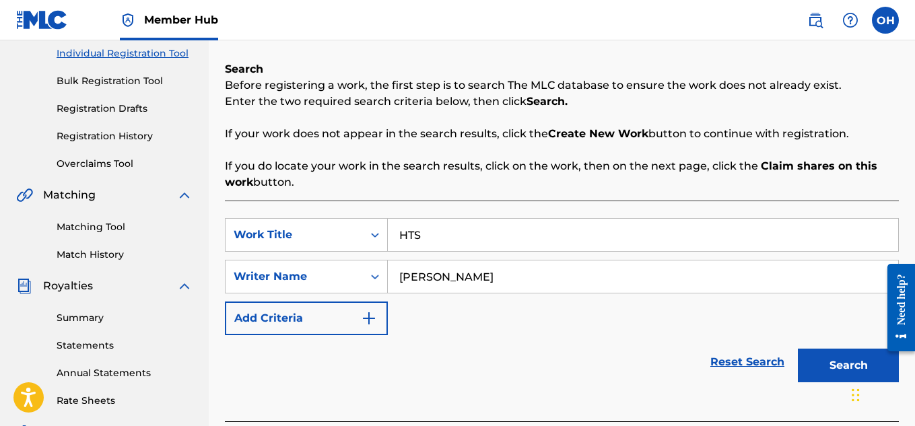
click at [798, 349] on button "Search" at bounding box center [848, 366] width 101 height 34
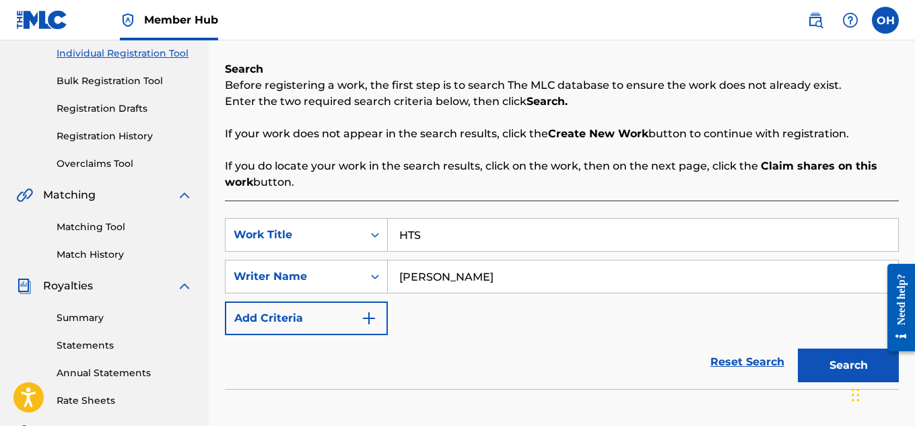
scroll to position [409, 0]
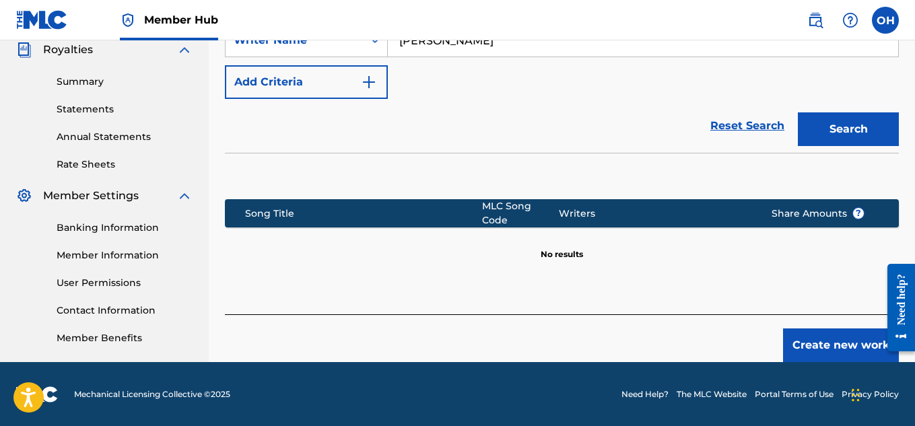
click at [830, 319] on div "Create new work" at bounding box center [562, 339] width 674 height 48
click at [828, 333] on button "Create new work" at bounding box center [841, 346] width 116 height 34
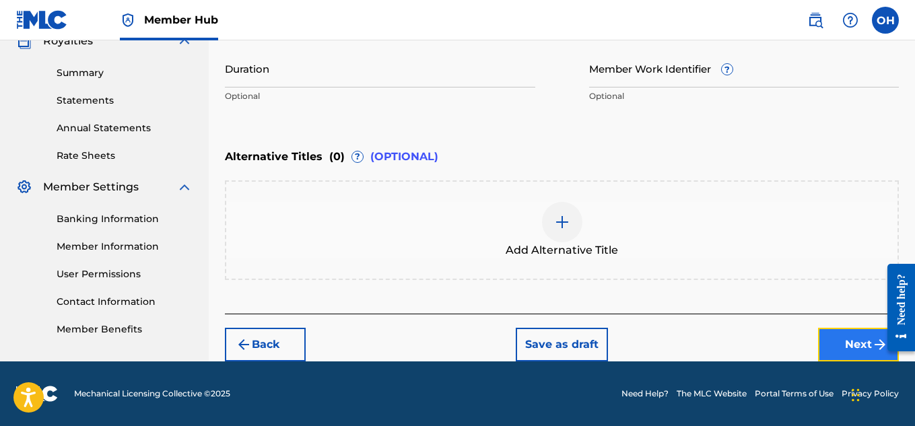
click at [868, 346] on button "Next" at bounding box center [858, 345] width 81 height 34
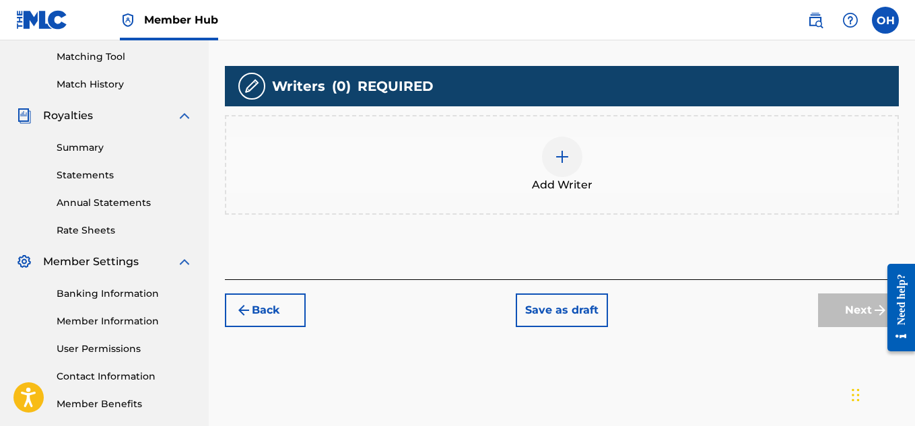
scroll to position [356, 0]
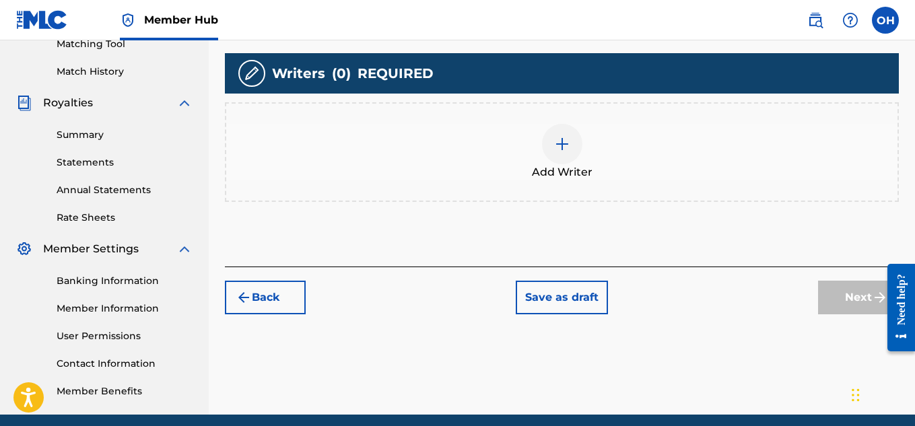
click at [545, 145] on div at bounding box center [562, 144] width 40 height 40
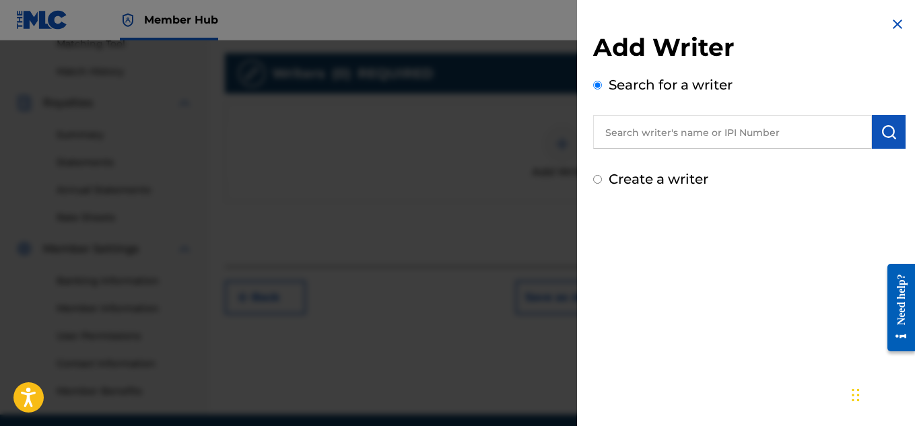
click at [667, 134] on input "text" at bounding box center [732, 132] width 279 height 34
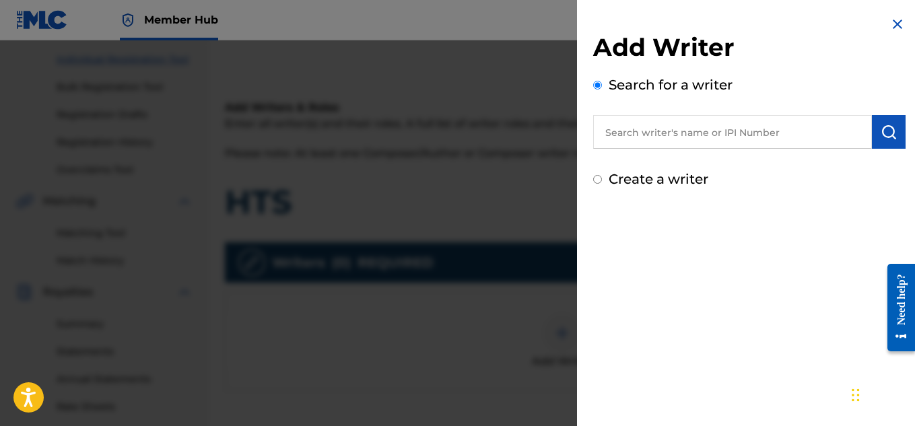
scroll to position [166, 0]
paste input "01140869752"
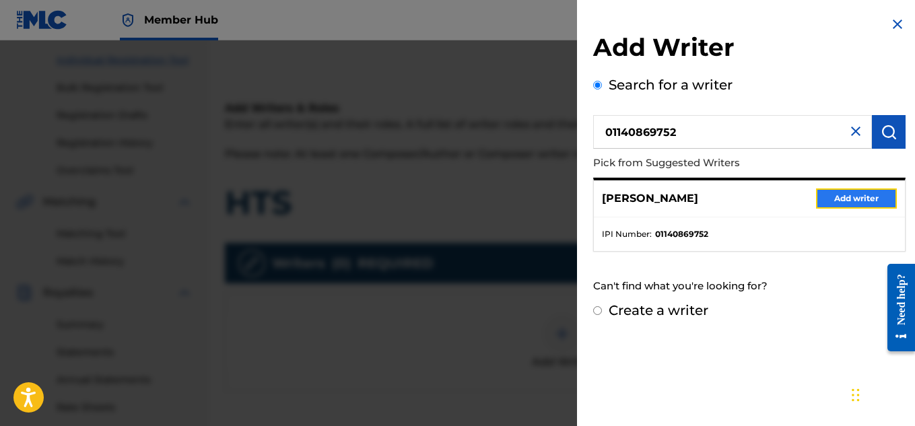
click at [816, 199] on button "Add writer" at bounding box center [856, 199] width 81 height 20
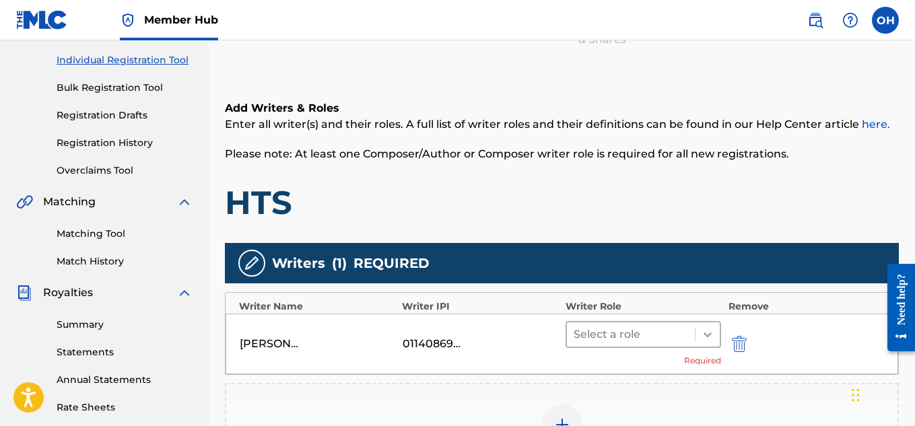
click at [715, 333] on div at bounding box center [708, 335] width 24 height 24
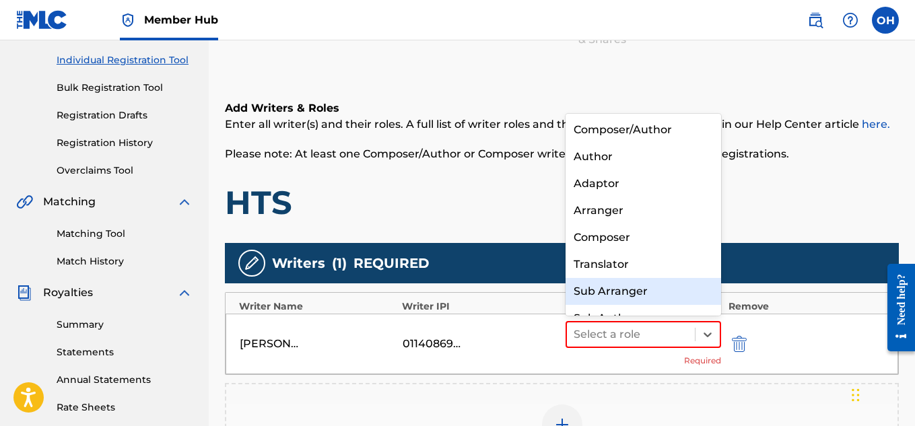
scroll to position [19, 0]
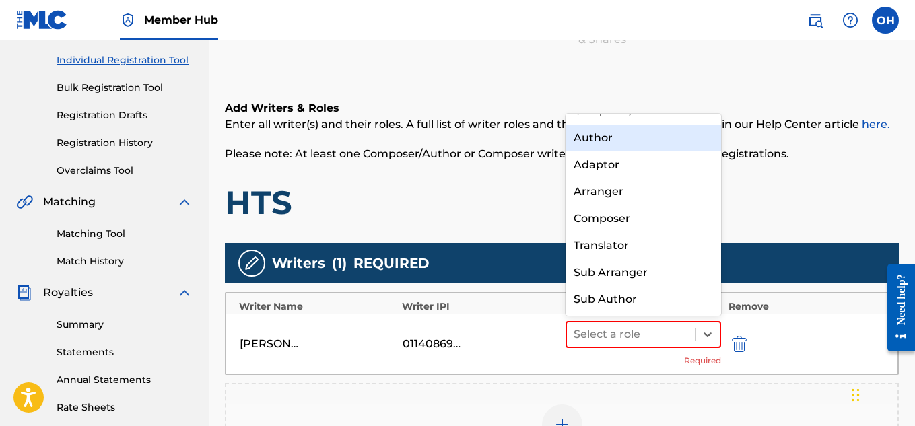
click at [675, 140] on div "Author" at bounding box center [644, 138] width 156 height 27
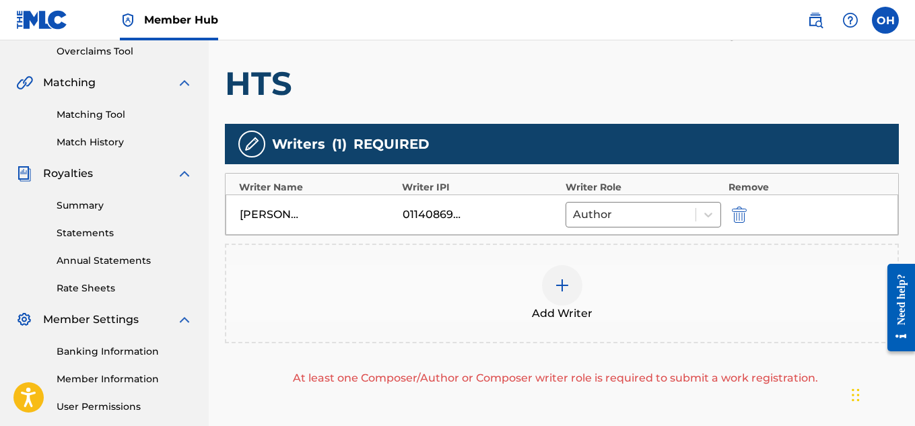
scroll to position [286, 0]
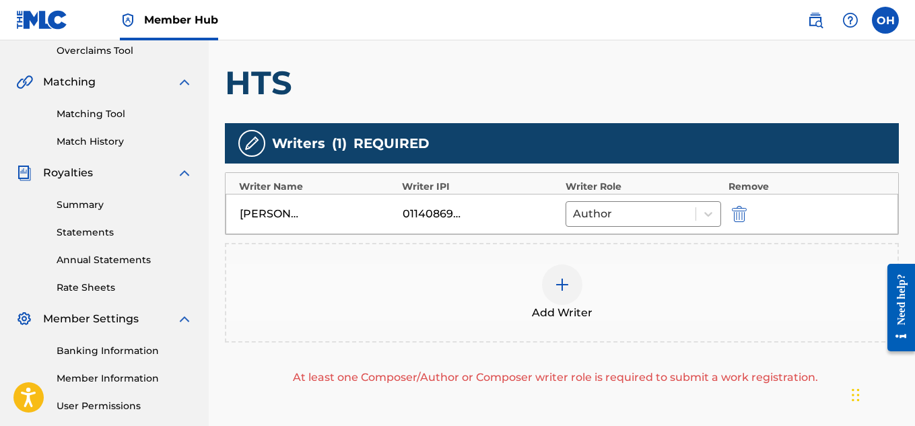
click at [569, 285] on img at bounding box center [562, 285] width 16 height 16
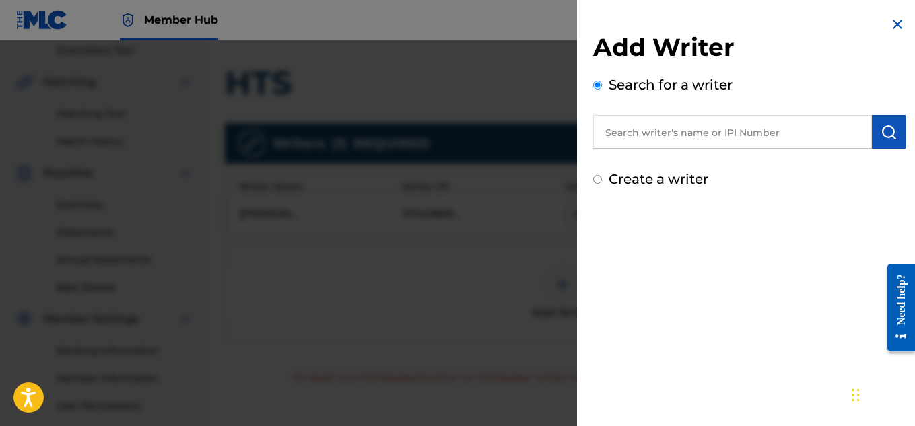
click at [731, 139] on input "text" at bounding box center [732, 132] width 279 height 34
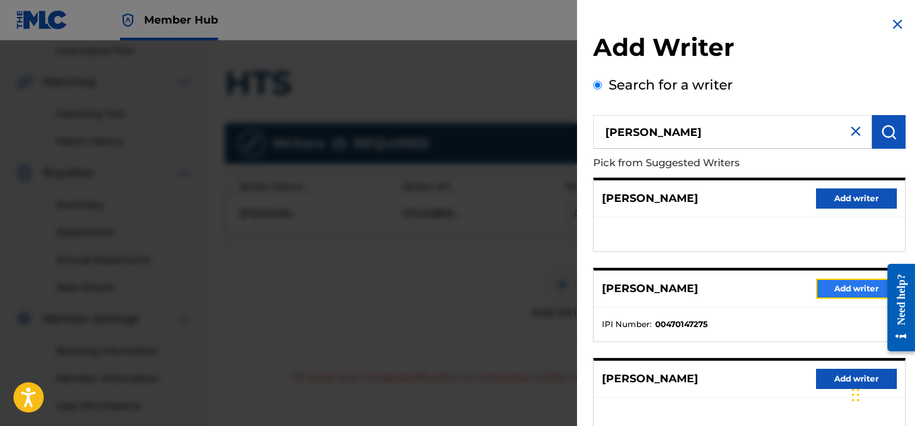
click at [843, 290] on button "Add writer" at bounding box center [856, 289] width 81 height 20
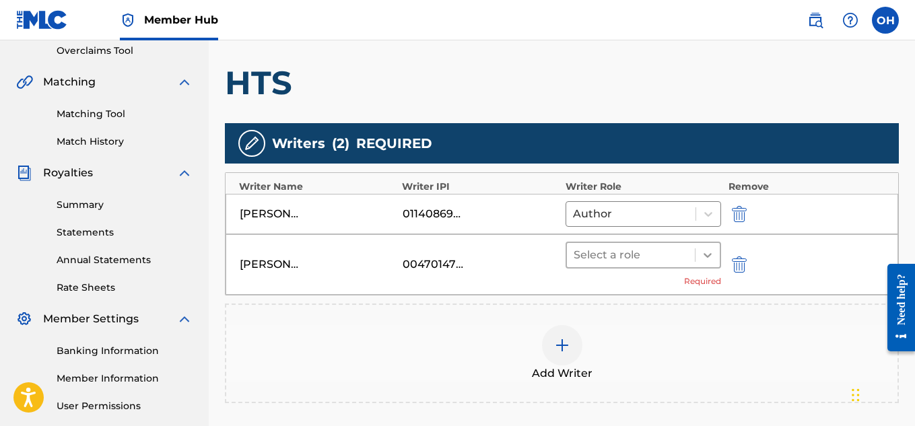
click at [712, 258] on icon at bounding box center [707, 255] width 13 height 13
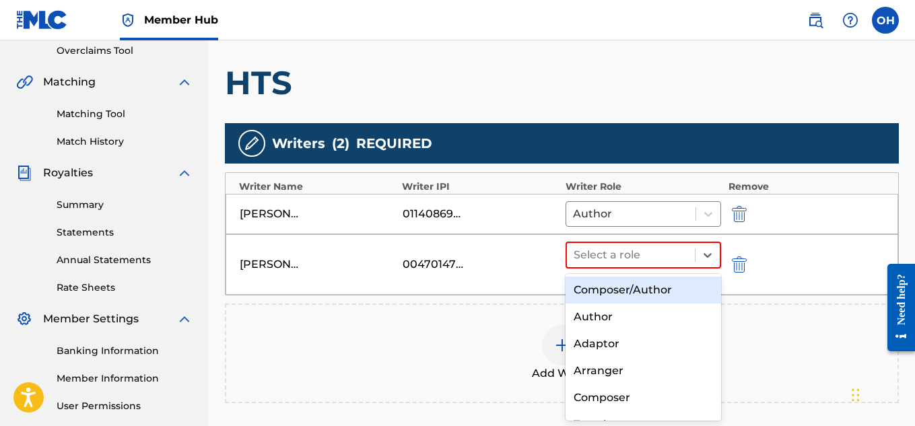
click at [641, 288] on div "Composer/Author" at bounding box center [644, 290] width 156 height 27
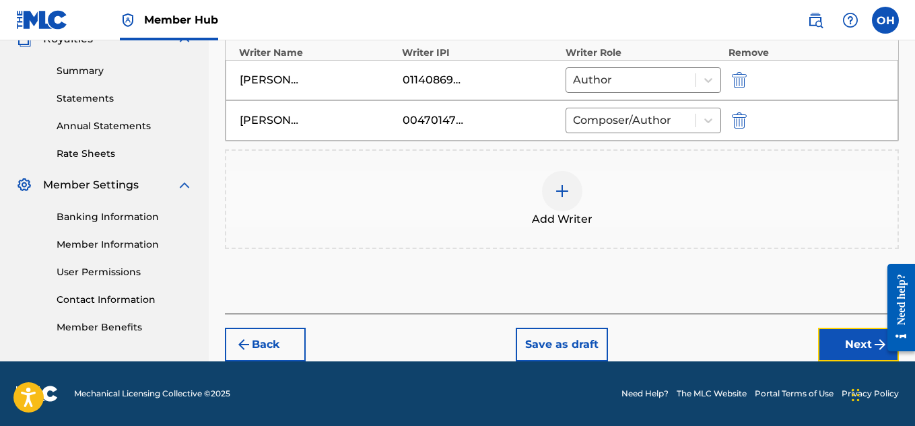
click at [849, 354] on button "Next" at bounding box center [858, 345] width 81 height 34
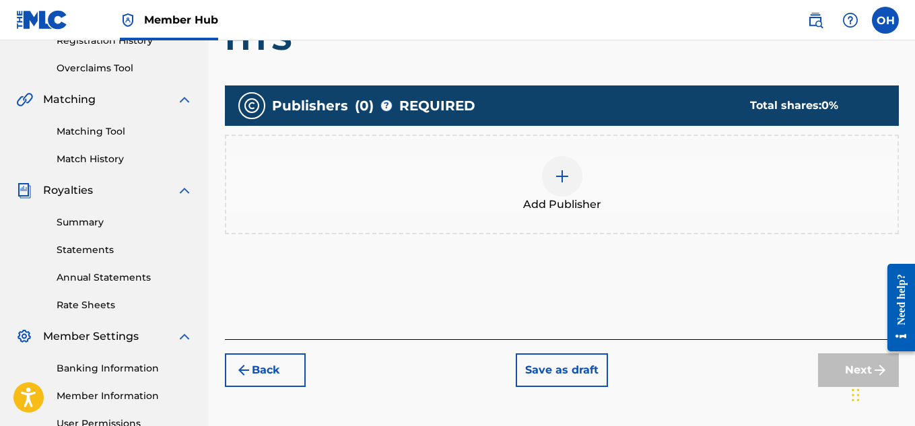
scroll to position [271, 0]
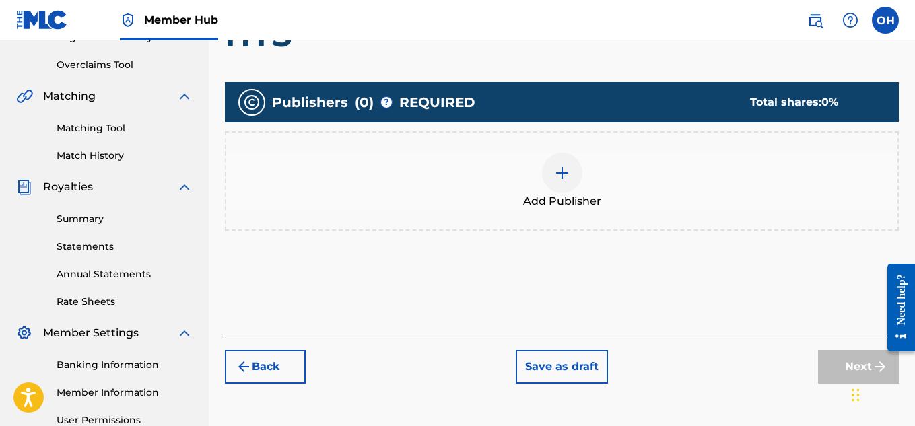
click at [566, 197] on span "Add Publisher" at bounding box center [562, 201] width 78 height 16
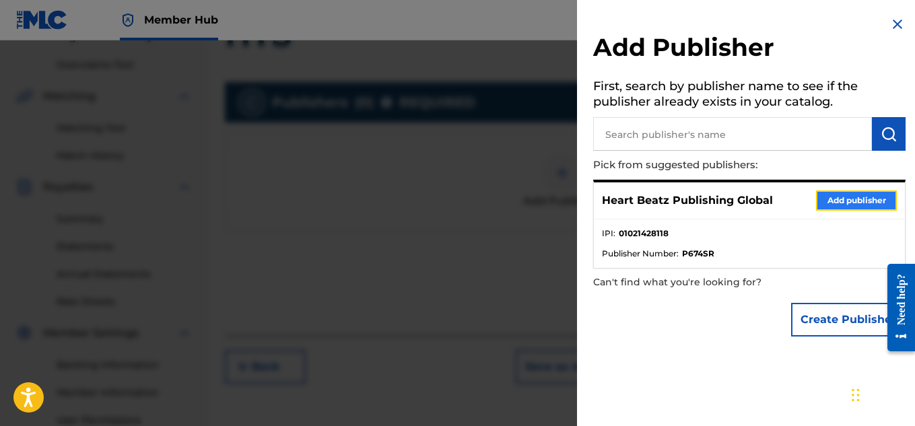
click at [851, 192] on button "Add publisher" at bounding box center [856, 201] width 81 height 20
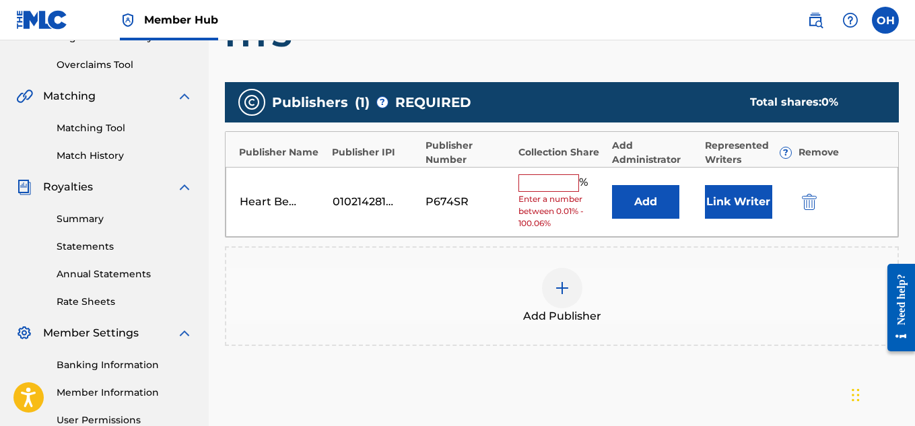
click at [554, 171] on div "Heart Beatz Publishing Global 01021428118 P674SR % Enter a number between 0.01%…" at bounding box center [562, 202] width 673 height 71
click at [554, 178] on input "text" at bounding box center [549, 183] width 61 height 18
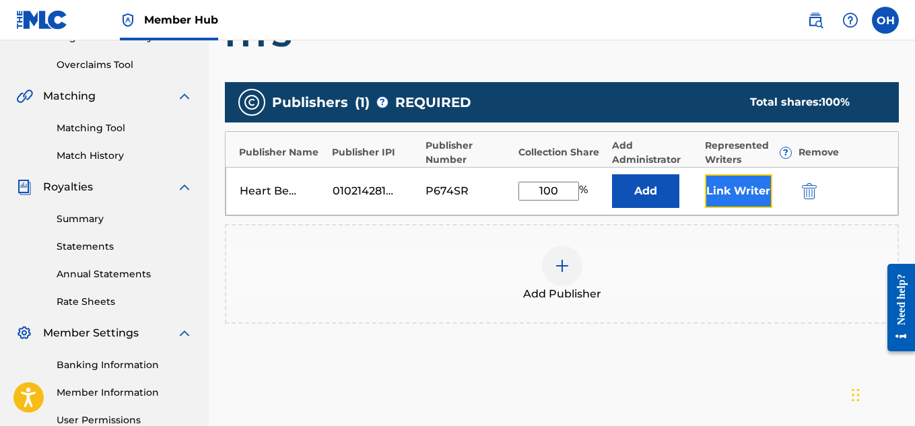
click at [741, 203] on button "Link Writer" at bounding box center [738, 191] width 67 height 34
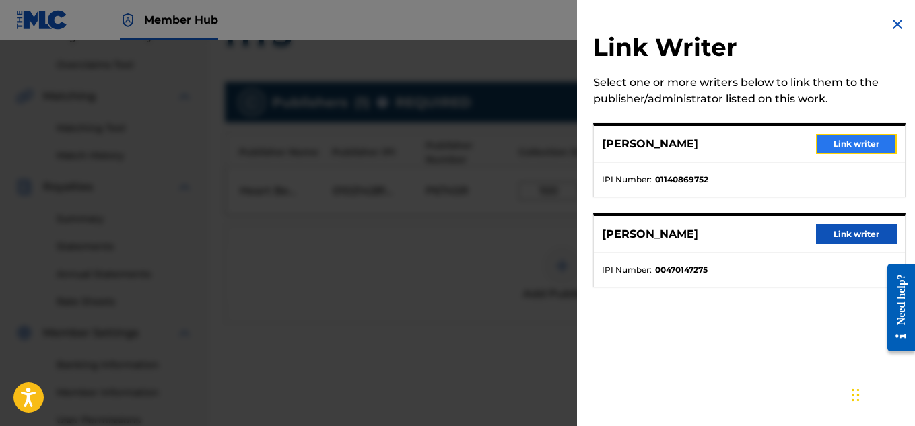
click at [836, 151] on button "Link writer" at bounding box center [856, 144] width 81 height 20
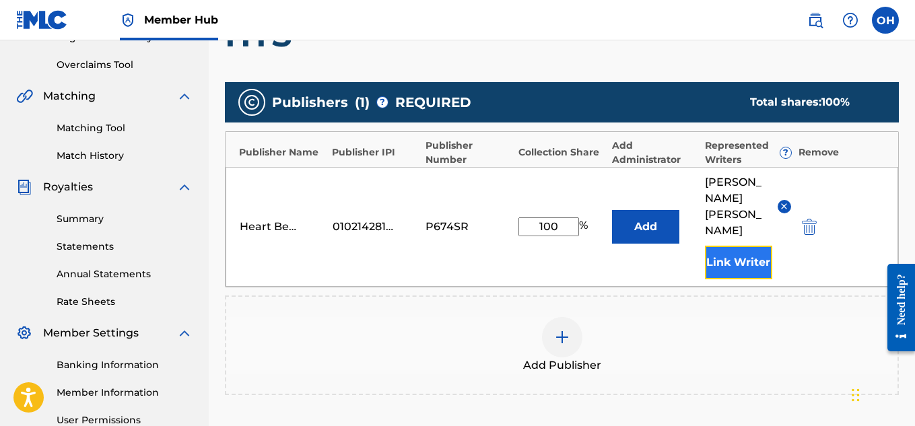
click at [741, 246] on button "Link Writer" at bounding box center [738, 263] width 67 height 34
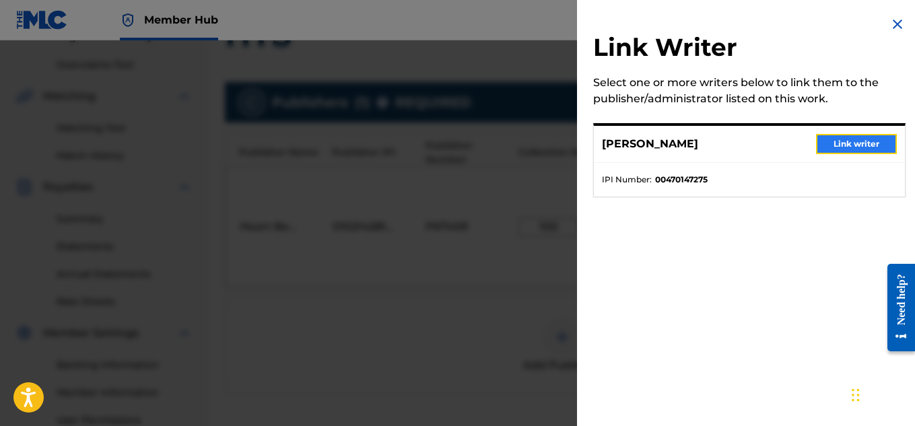
click at [851, 150] on button "Link writer" at bounding box center [856, 144] width 81 height 20
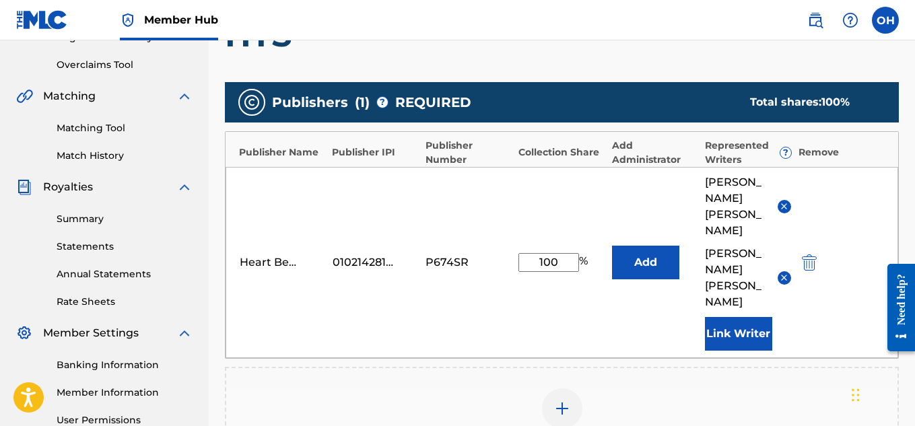
scroll to position [465, 0]
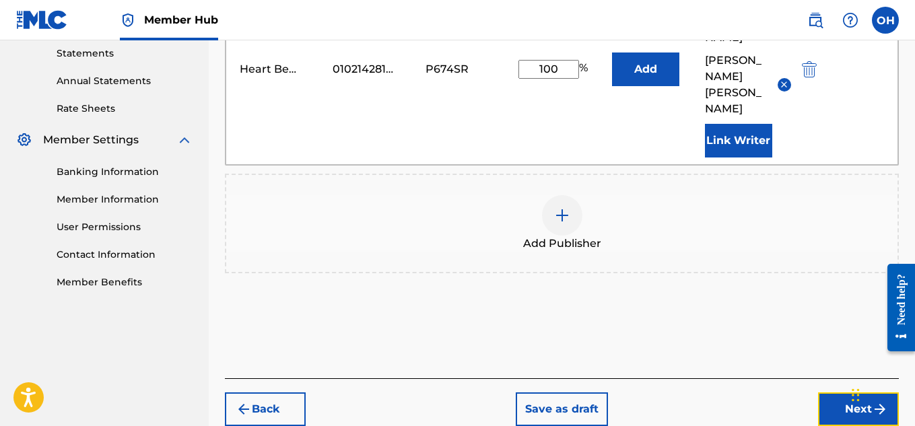
click at [826, 393] on button "Next" at bounding box center [858, 410] width 81 height 34
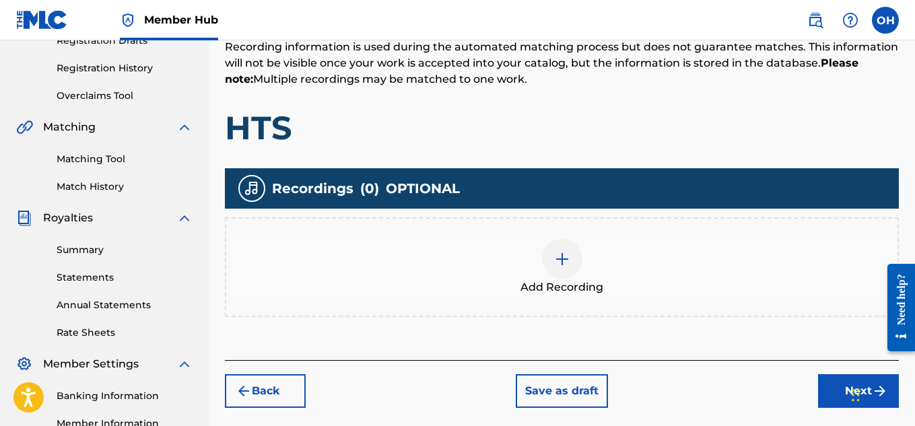
scroll to position [341, 0]
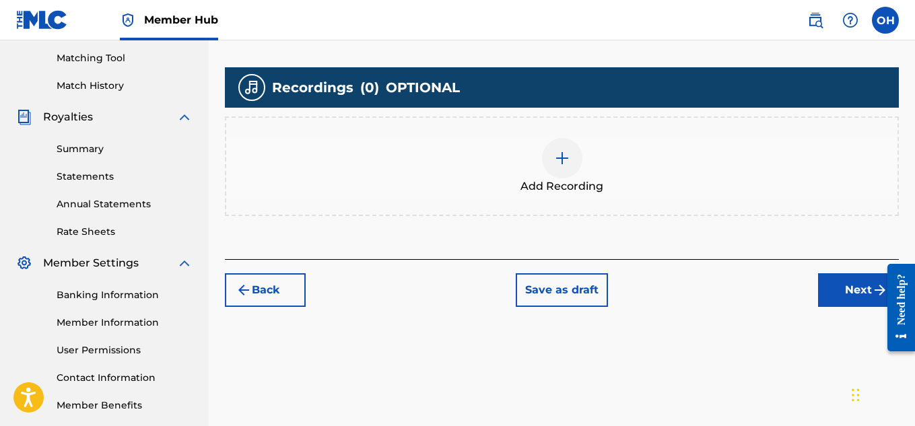
click at [577, 164] on div at bounding box center [562, 158] width 40 height 40
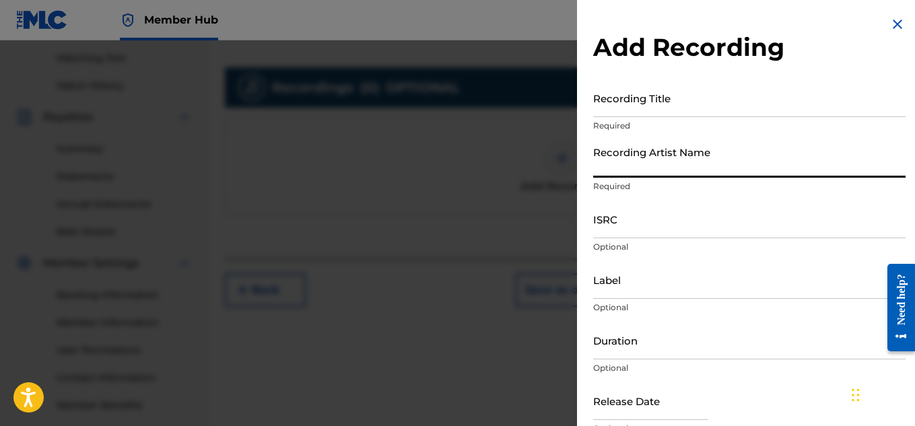
click at [666, 176] on input "Recording Artist Name" at bounding box center [749, 158] width 313 height 38
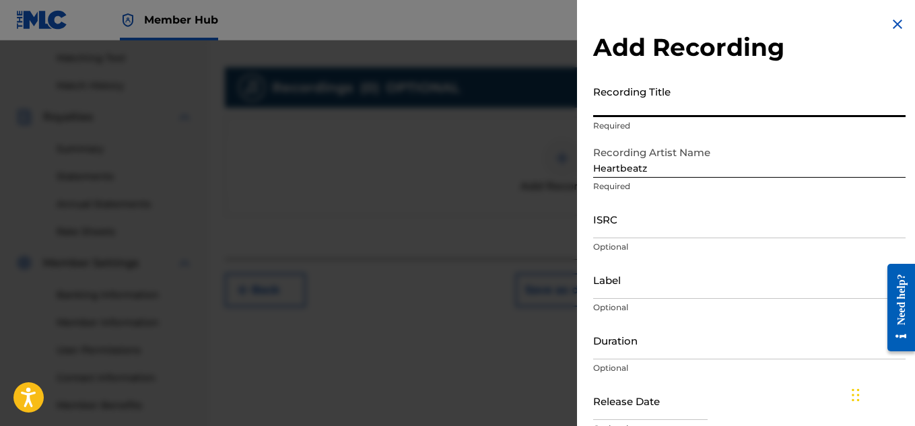
click at [653, 113] on input "Recording Title" at bounding box center [749, 98] width 313 height 38
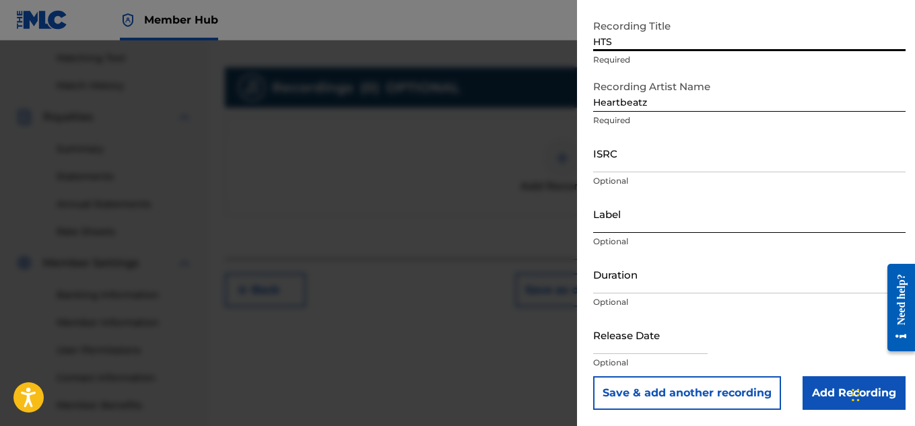
click at [634, 231] on input "Label" at bounding box center [749, 214] width 313 height 38
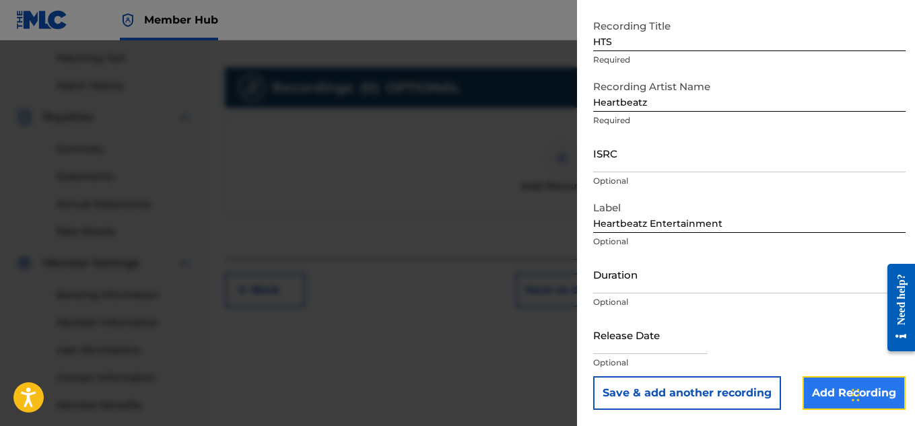
click at [828, 390] on input "Add Recording" at bounding box center [854, 394] width 103 height 34
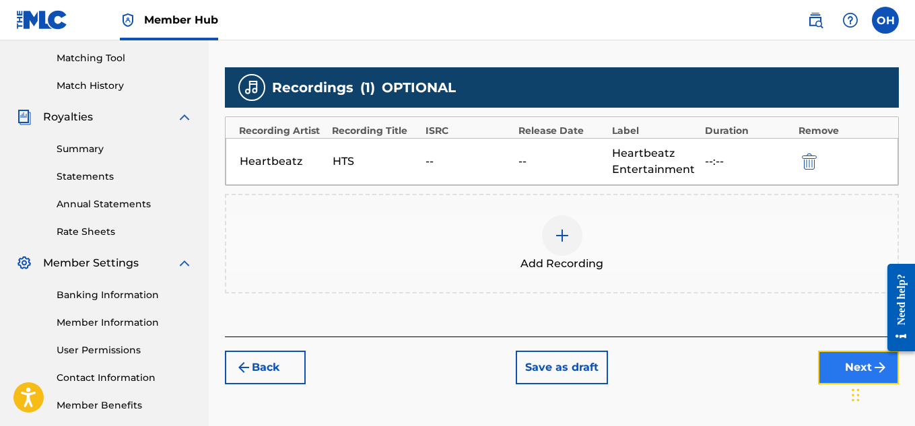
click at [825, 360] on button "Next" at bounding box center [858, 368] width 81 height 34
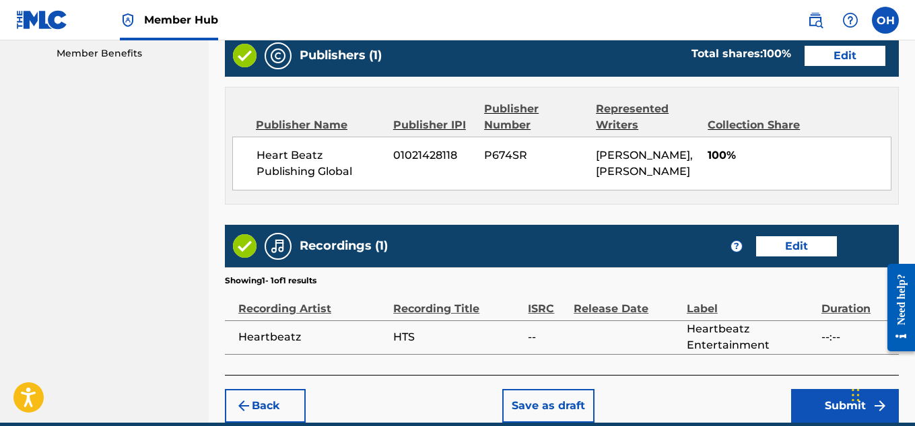
scroll to position [755, 0]
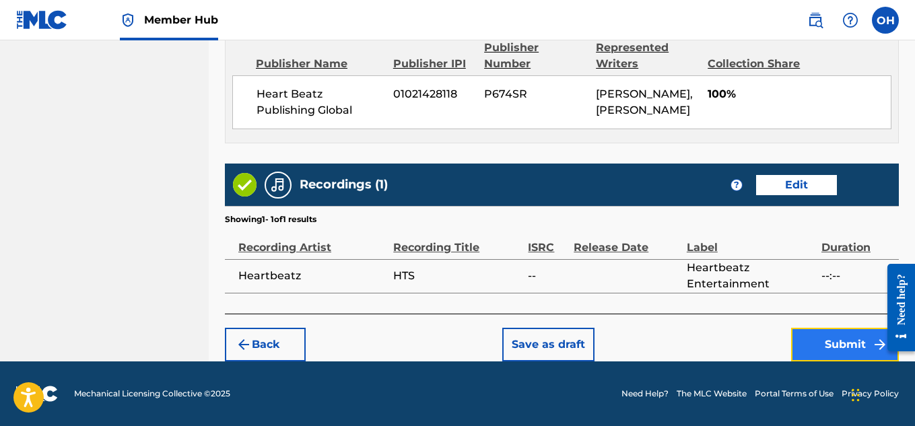
click at [799, 341] on button "Submit" at bounding box center [845, 345] width 108 height 34
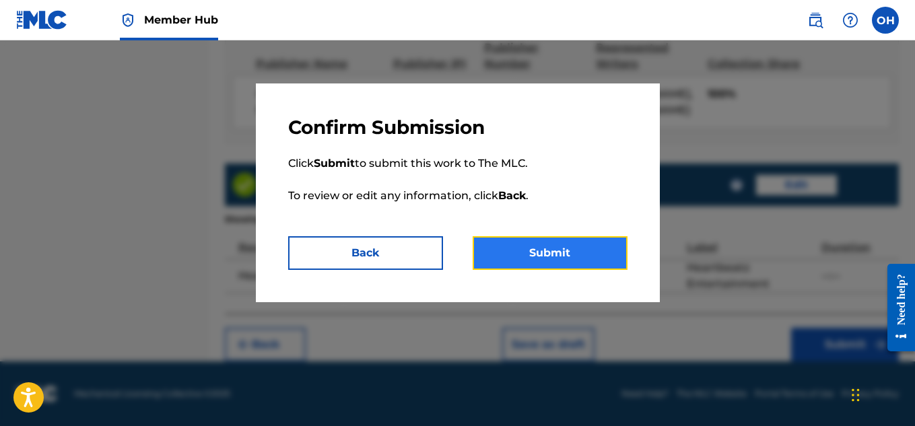
click at [533, 256] on button "Submit" at bounding box center [550, 253] width 155 height 34
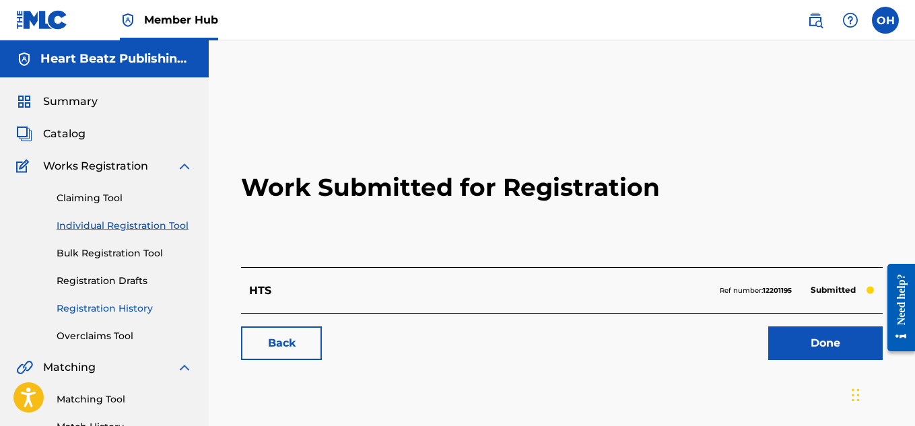
scroll to position [147, 0]
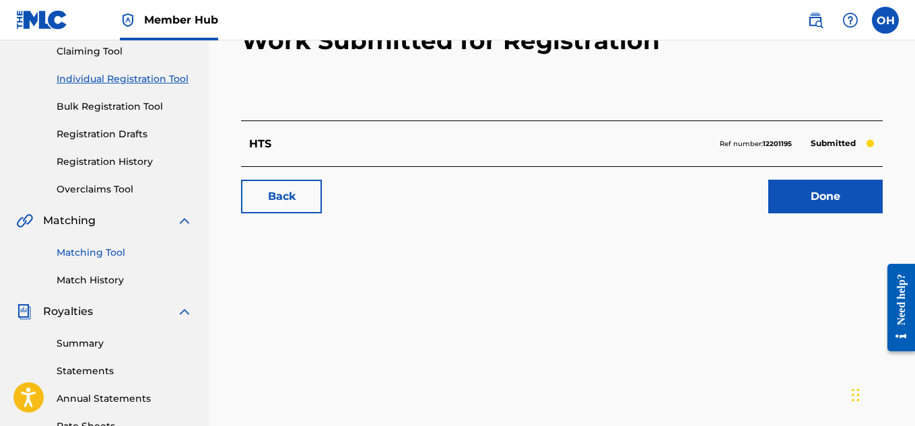
click at [103, 254] on link "Matching Tool" at bounding box center [125, 253] width 136 height 14
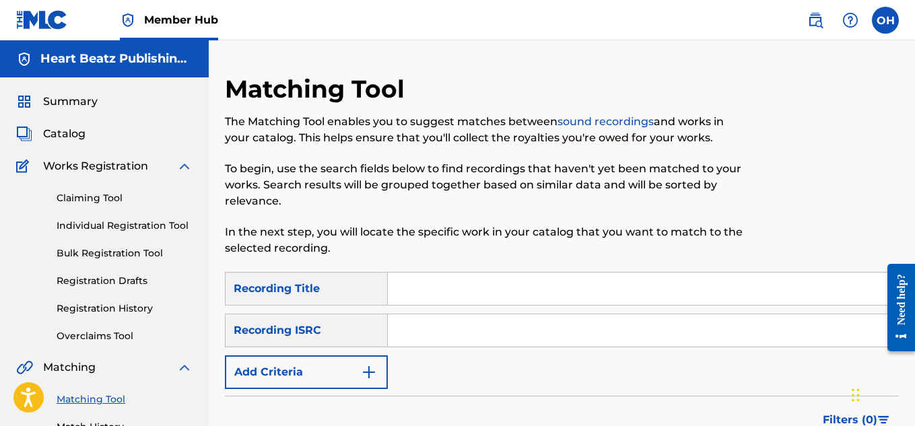
click at [434, 282] on input "Search Form" at bounding box center [643, 289] width 511 height 32
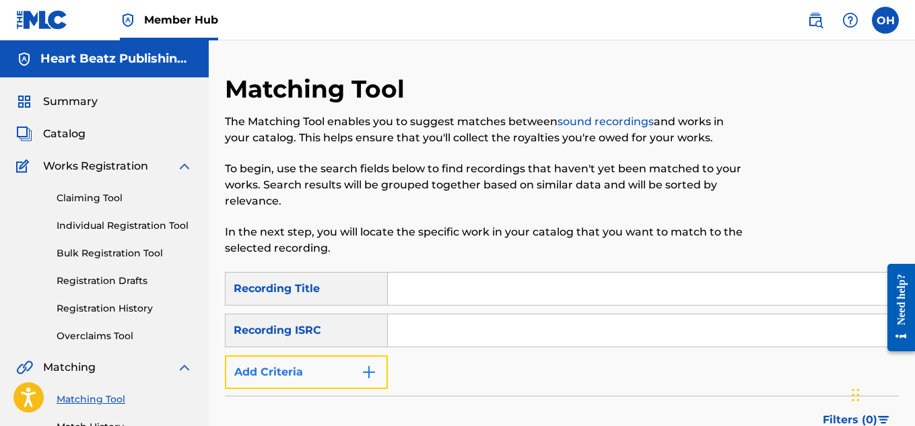
click at [362, 375] on img "Search Form" at bounding box center [369, 372] width 16 height 16
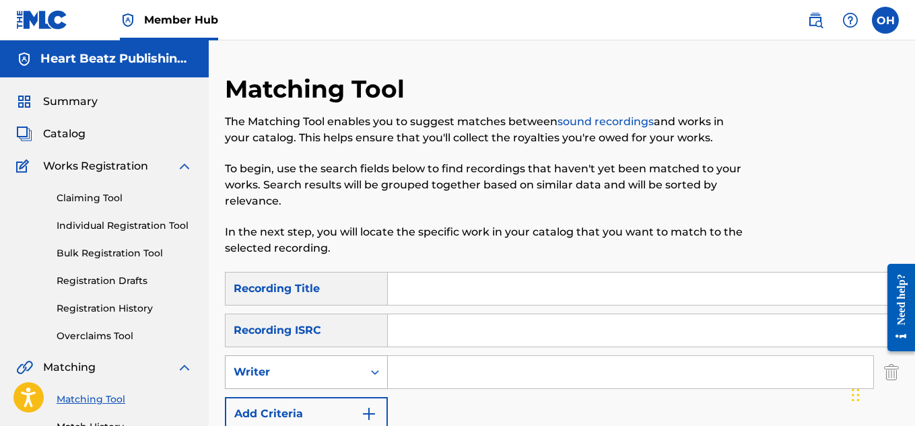
click at [366, 371] on div "Search Form" at bounding box center [375, 372] width 24 height 24
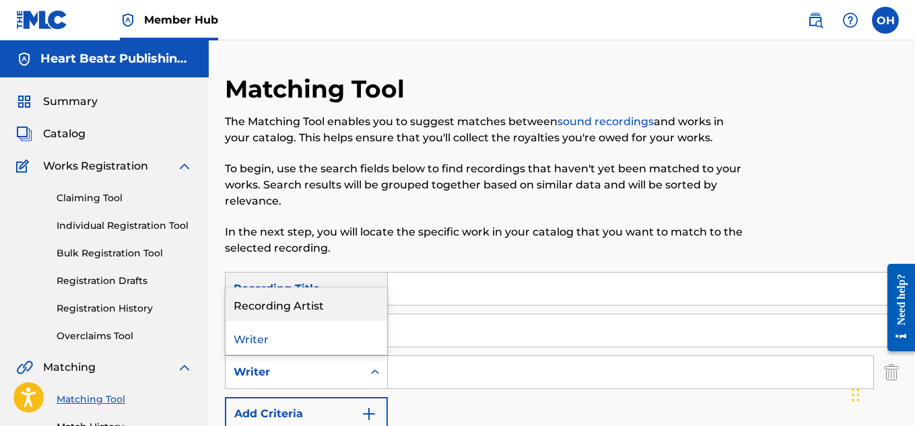
click at [328, 303] on div "Recording Artist" at bounding box center [307, 305] width 162 height 34
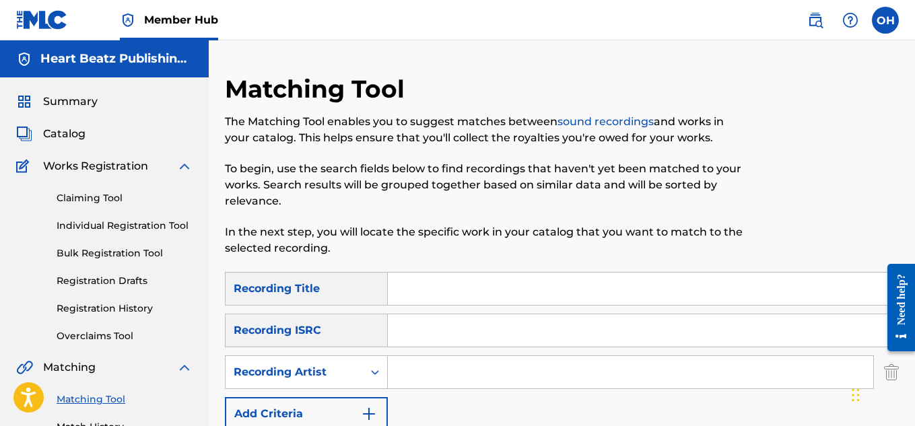
click at [414, 382] on input "Search Form" at bounding box center [631, 372] width 486 height 32
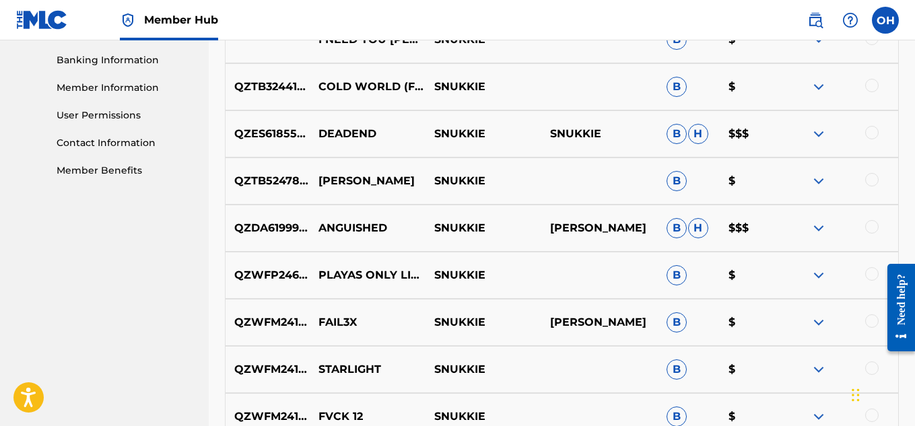
scroll to position [804, 0]
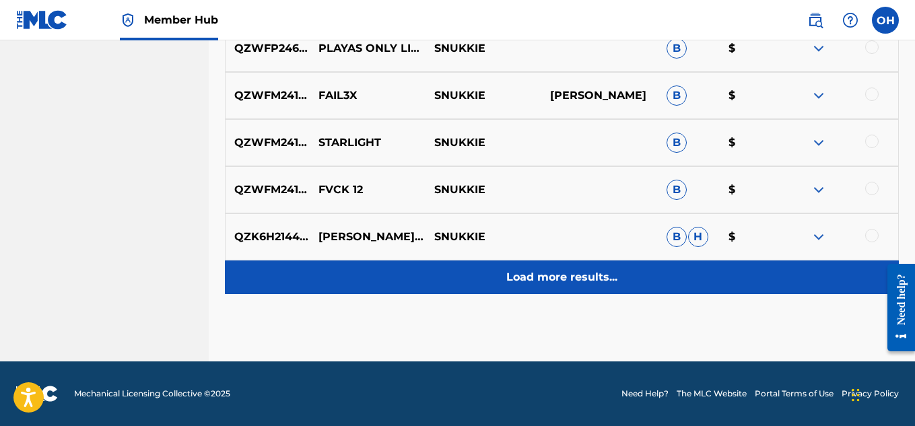
click at [510, 293] on div "Load more results..." at bounding box center [562, 278] width 674 height 34
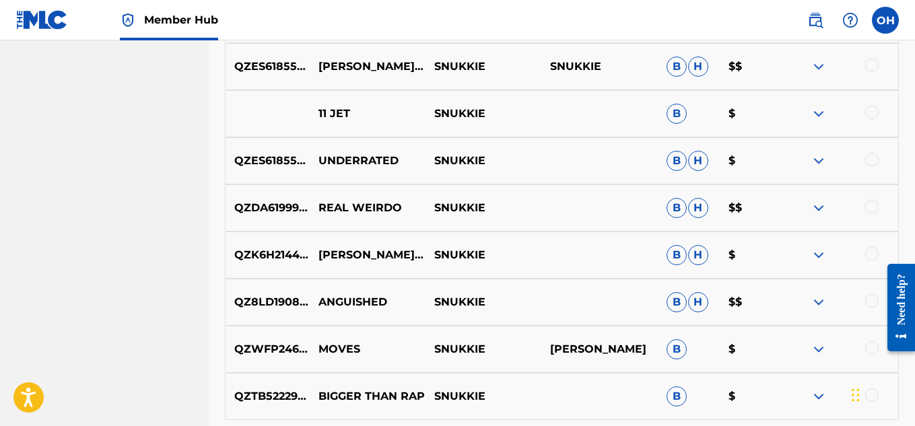
scroll to position [1275, 0]
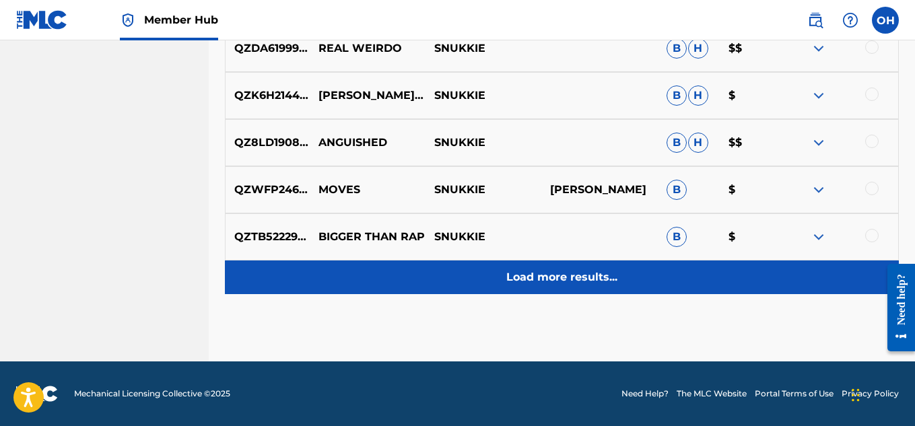
click at [537, 277] on p "Load more results..." at bounding box center [561, 277] width 111 height 16
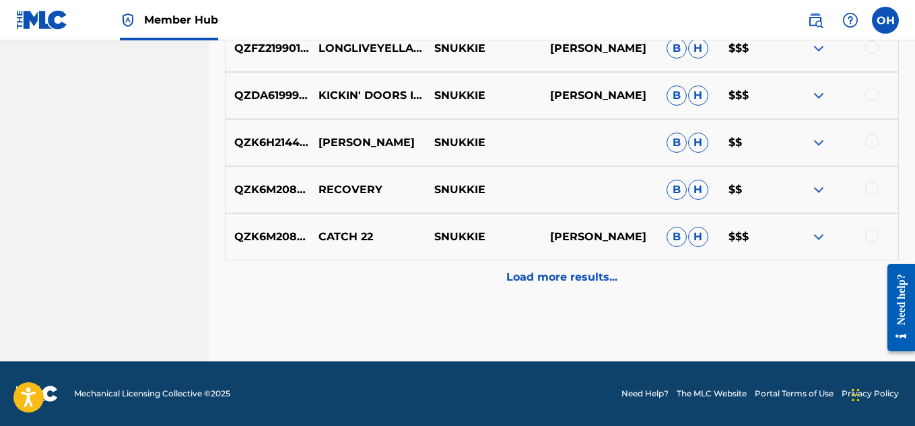
click at [537, 277] on p "Load more results..." at bounding box center [561, 277] width 111 height 16
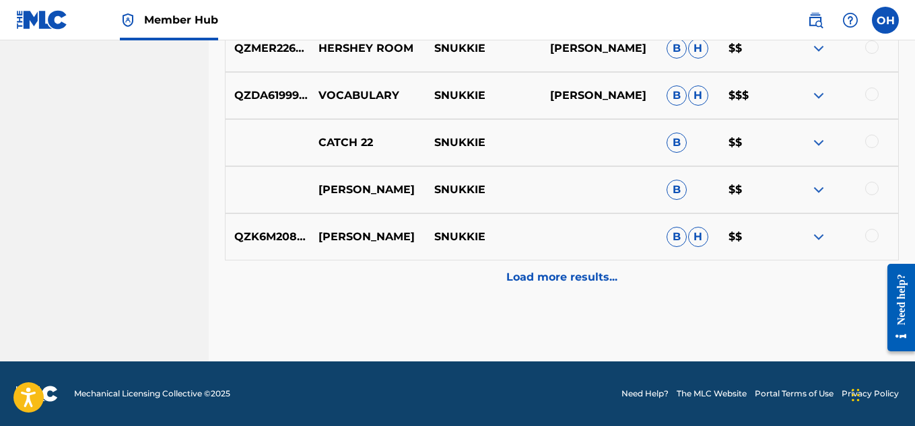
click at [537, 277] on p "Load more results..." at bounding box center [561, 277] width 111 height 16
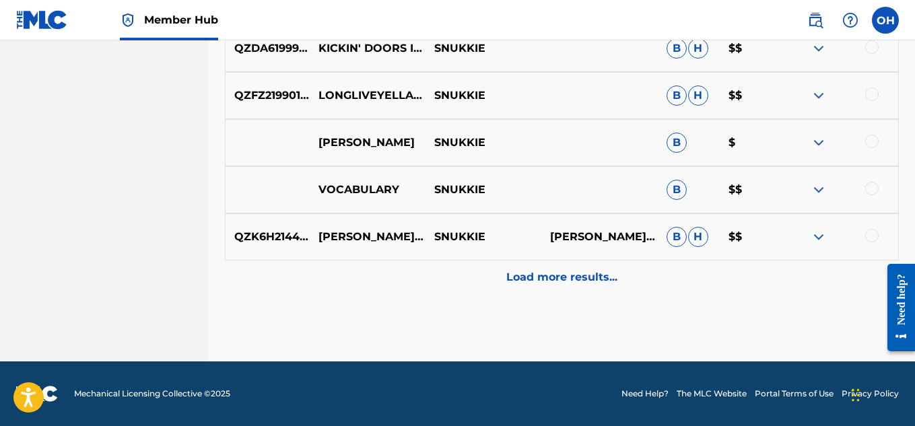
click at [537, 277] on p "Load more results..." at bounding box center [561, 277] width 111 height 16
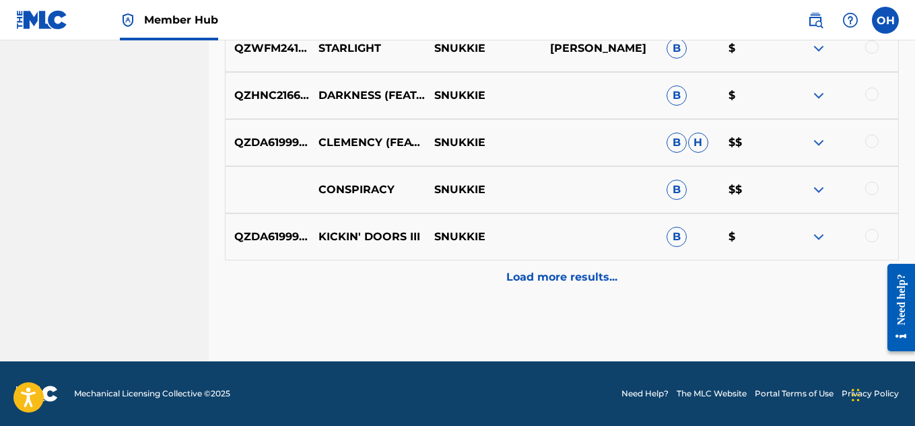
click at [537, 277] on p "Load more results..." at bounding box center [561, 277] width 111 height 16
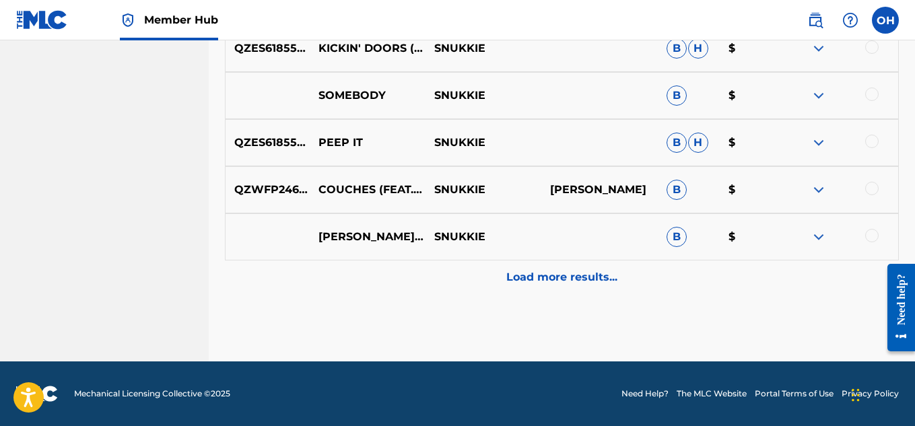
click at [537, 277] on p "Load more results..." at bounding box center [561, 277] width 111 height 16
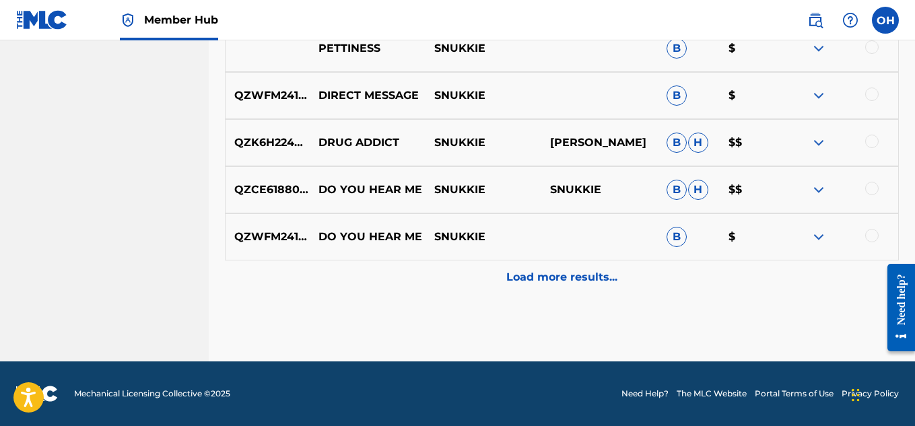
click at [537, 277] on p "Load more results..." at bounding box center [561, 277] width 111 height 16
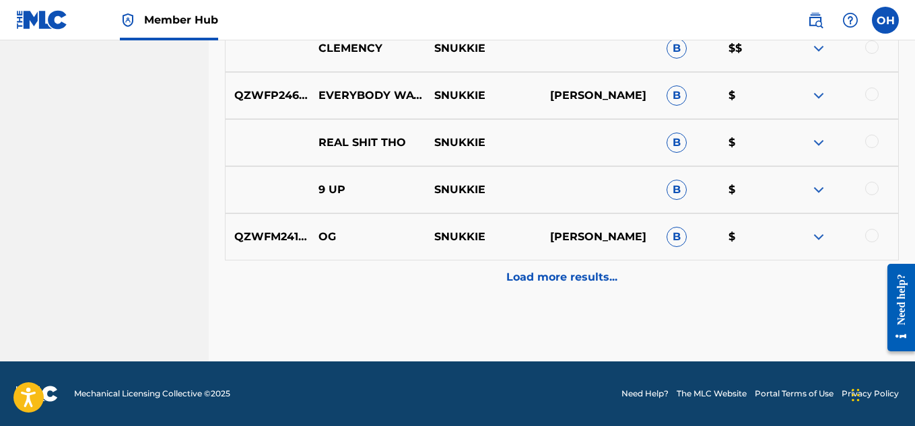
click at [537, 277] on p "Load more results..." at bounding box center [561, 277] width 111 height 16
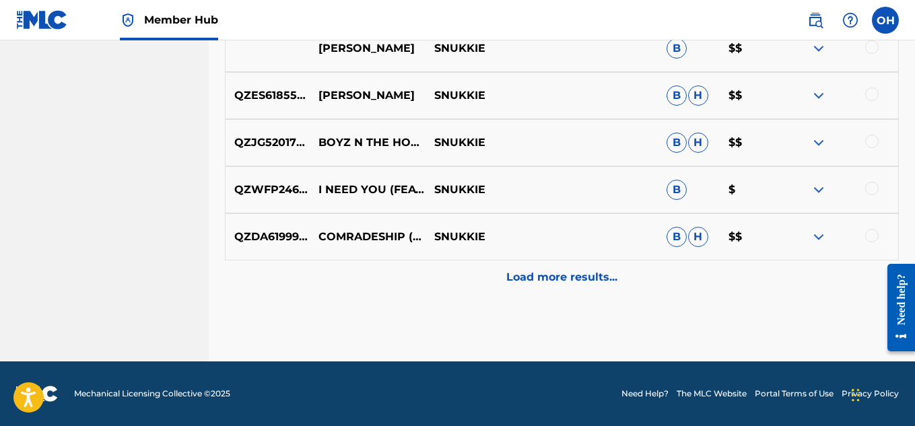
click at [537, 277] on p "Load more results..." at bounding box center [561, 277] width 111 height 16
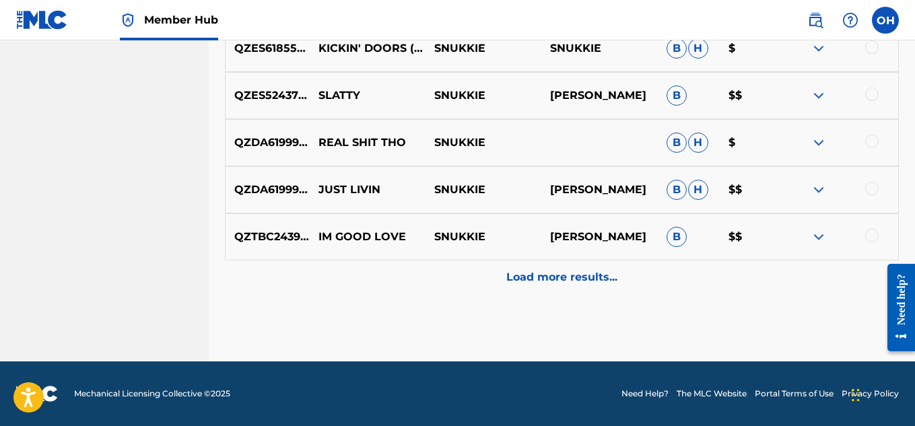
click at [537, 277] on p "Load more results..." at bounding box center [561, 277] width 111 height 16
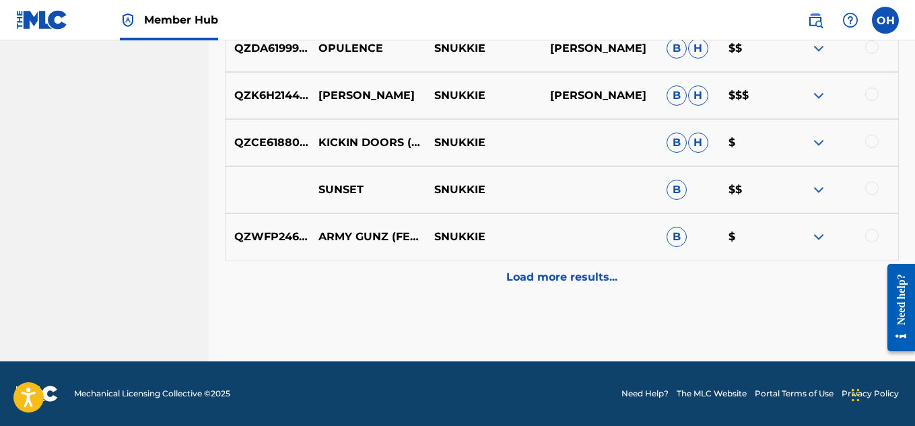
click at [537, 277] on p "Load more results..." at bounding box center [561, 277] width 111 height 16
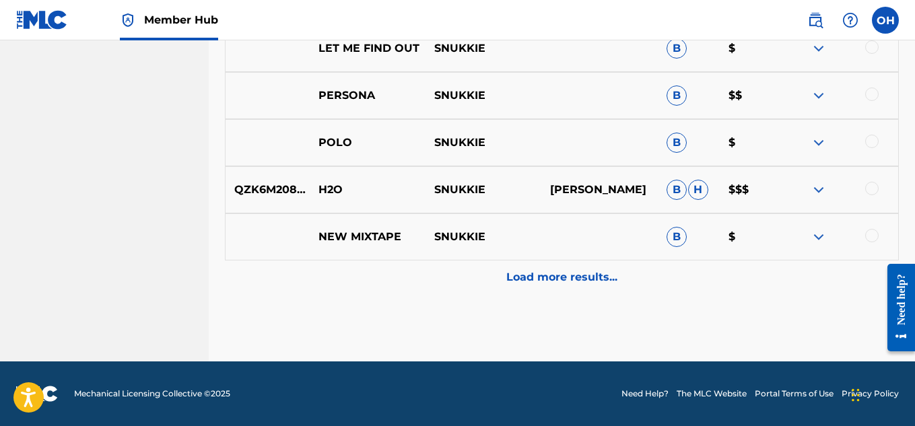
click at [537, 277] on p "Load more results..." at bounding box center [561, 277] width 111 height 16
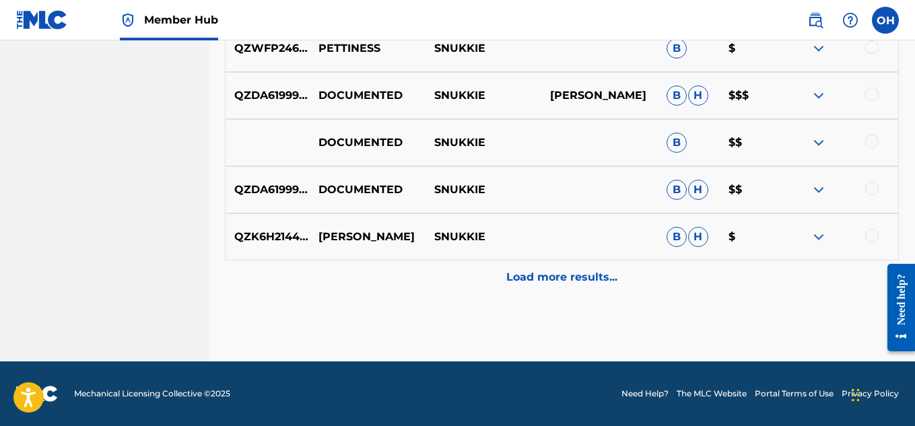
click at [537, 277] on p "Load more results..." at bounding box center [561, 277] width 111 height 16
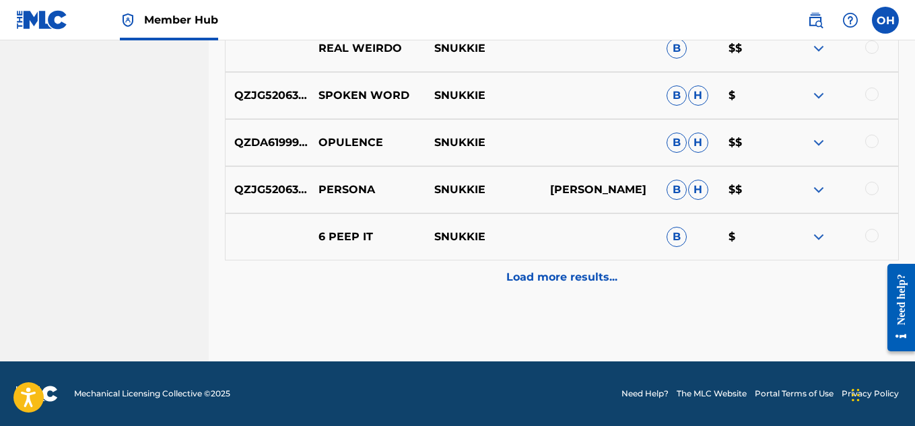
click at [537, 277] on p "Load more results..." at bounding box center [561, 277] width 111 height 16
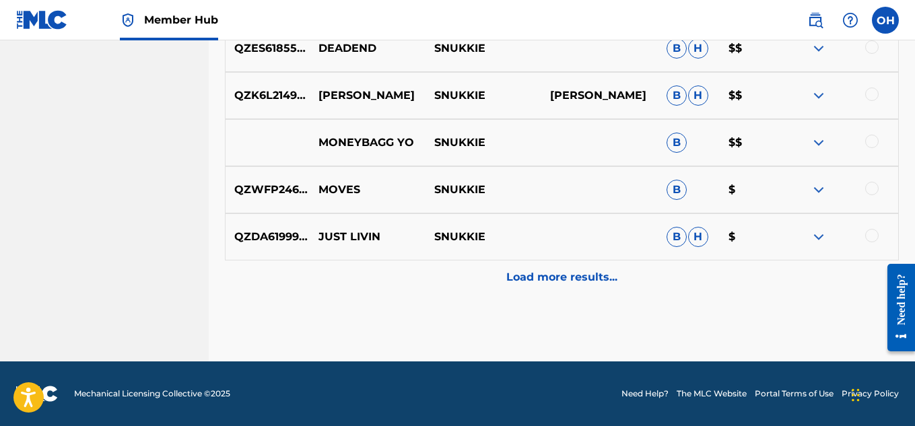
click at [537, 277] on p "Load more results..." at bounding box center [561, 277] width 111 height 16
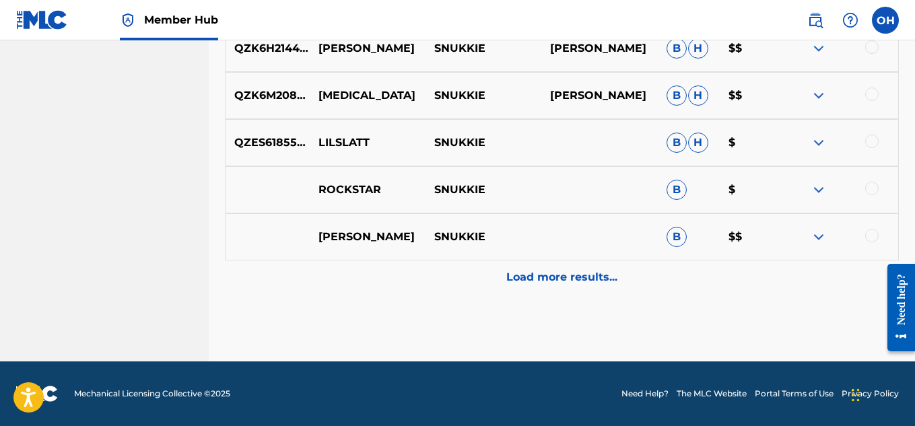
click at [537, 277] on p "Load more results..." at bounding box center [561, 277] width 111 height 16
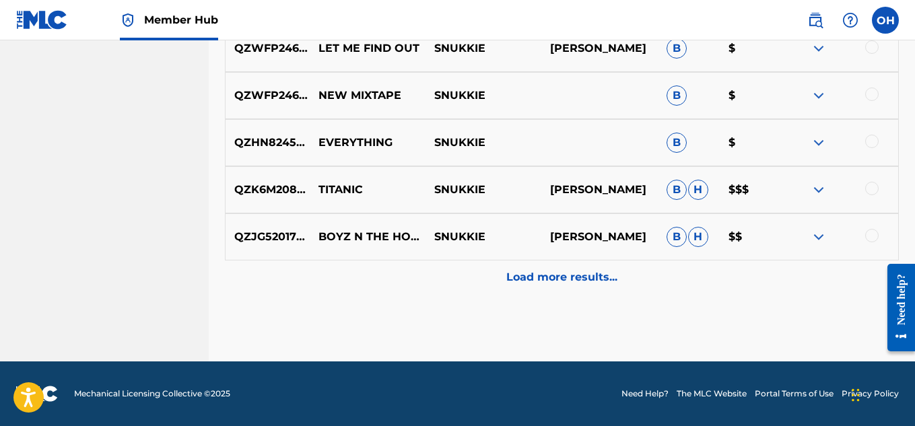
click at [537, 277] on p "Load more results..." at bounding box center [561, 277] width 111 height 16
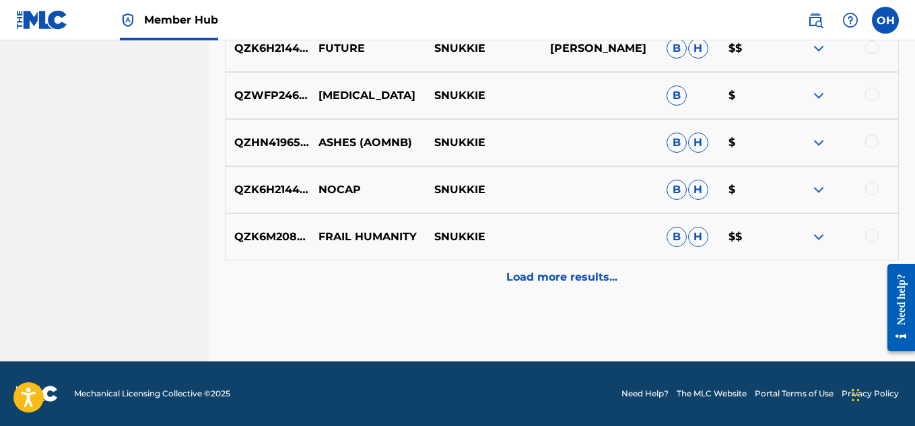
click at [537, 277] on p "Load more results..." at bounding box center [561, 277] width 111 height 16
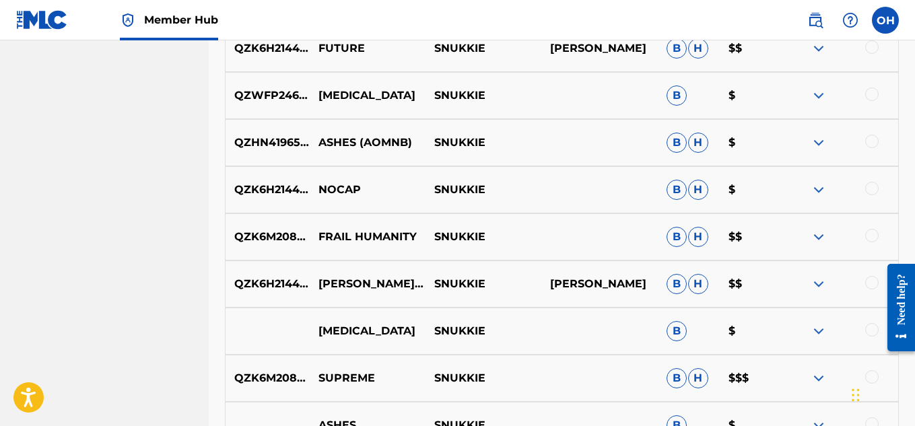
scroll to position [9728, 0]
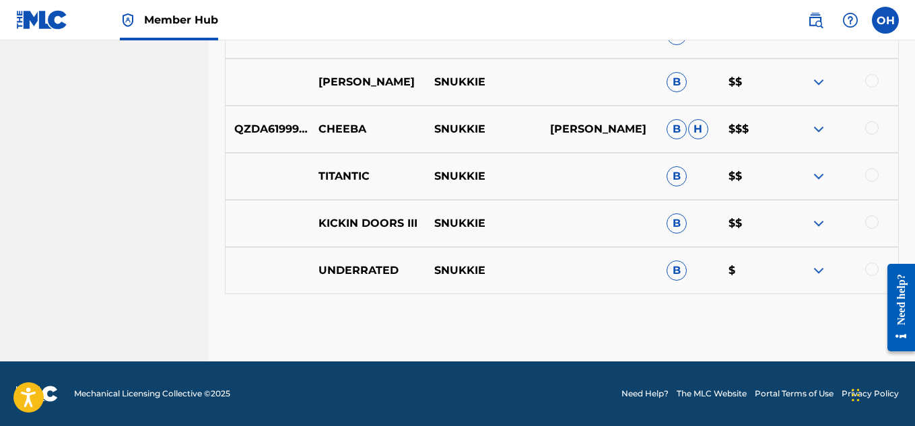
click at [537, 277] on p "SNUKKIE" at bounding box center [484, 271] width 116 height 16
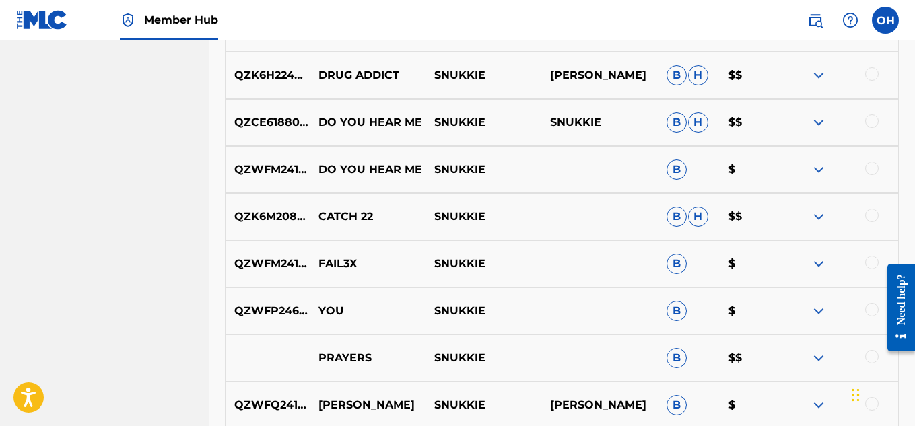
scroll to position [4170, 0]
click at [810, 218] on div at bounding box center [841, 217] width 116 height 16
click at [814, 220] on img at bounding box center [819, 217] width 16 height 16
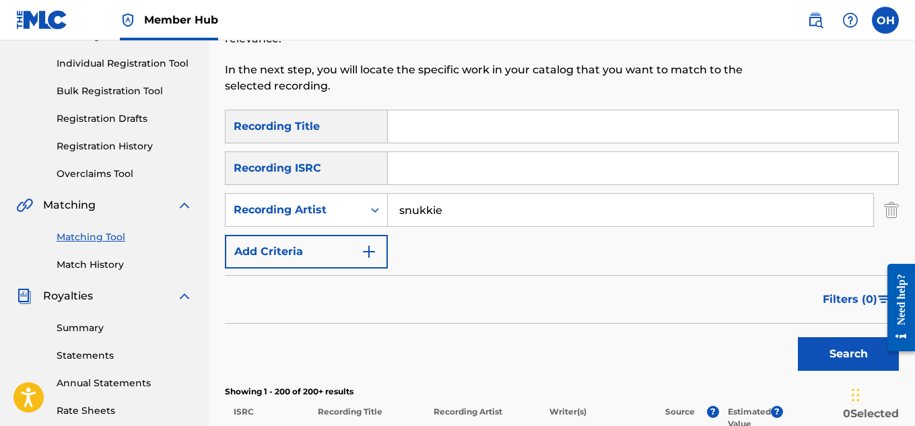
scroll to position [166, 0]
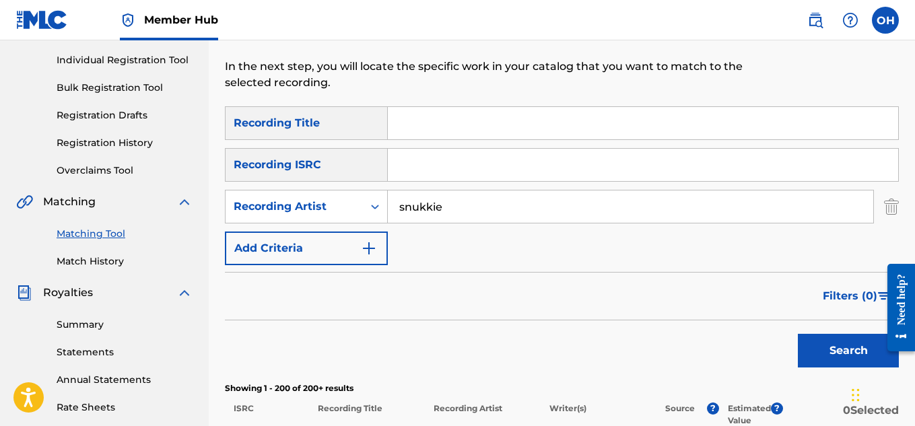
click at [447, 141] on div "SearchWithCriteriaa7165cc3-7e2b-43e5-aefd-74c5963004f8 Recording Title SearchWi…" at bounding box center [562, 185] width 674 height 159
click at [447, 131] on input "Search Form" at bounding box center [643, 123] width 511 height 32
click at [798, 334] on button "Search" at bounding box center [848, 351] width 101 height 34
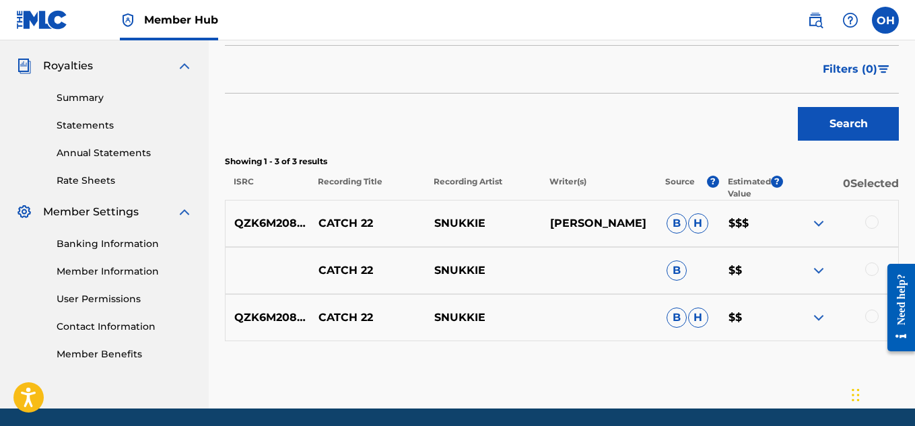
scroll to position [392, 0]
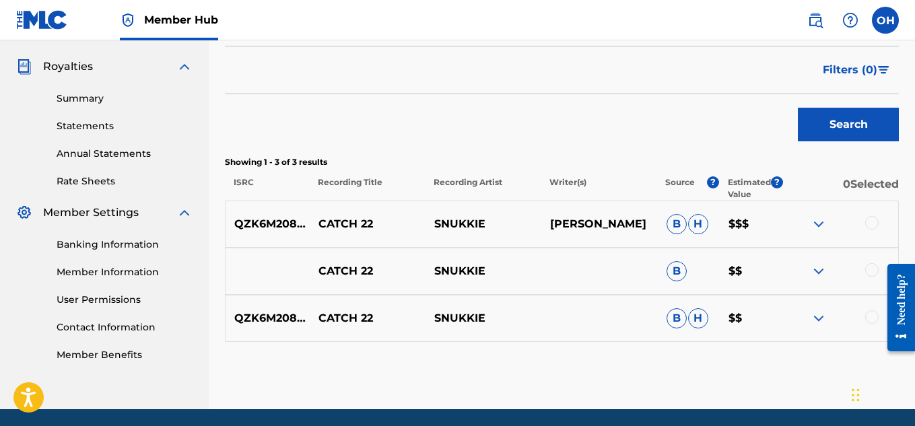
click at [819, 221] on img at bounding box center [819, 224] width 16 height 16
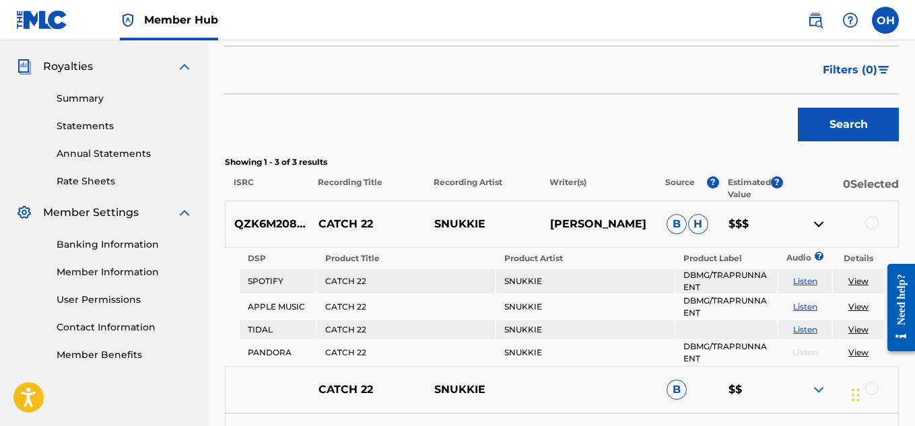
click at [816, 227] on img at bounding box center [819, 224] width 16 height 16
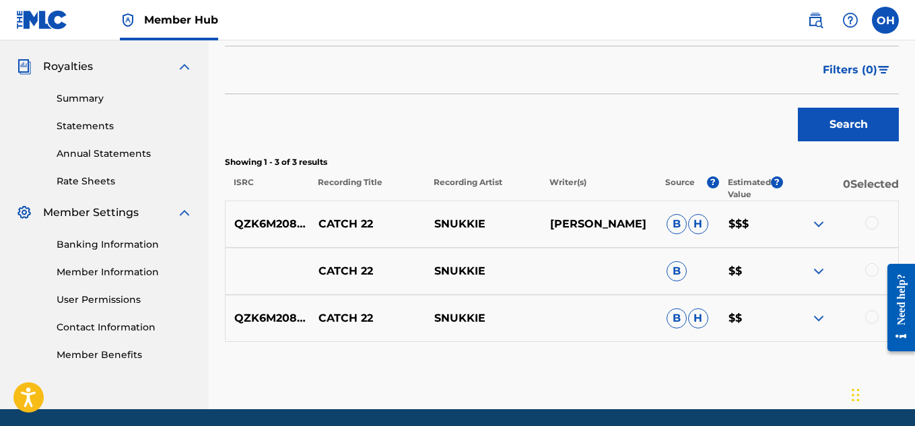
click at [821, 275] on img at bounding box center [819, 271] width 16 height 16
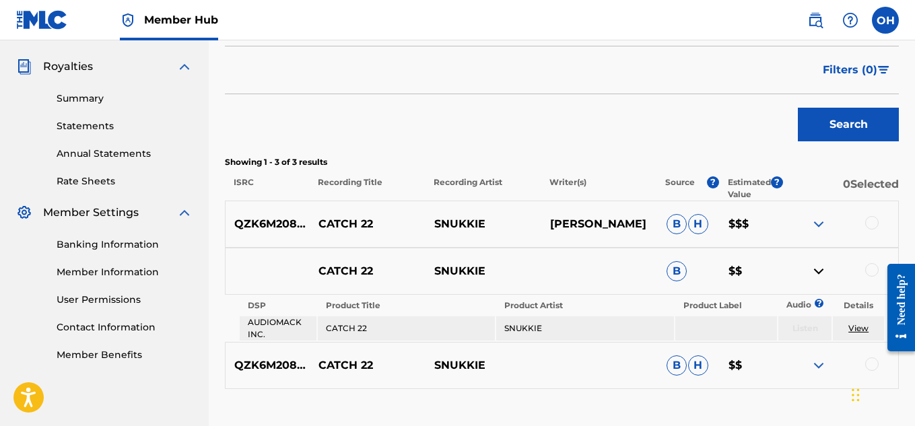
click at [821, 275] on img at bounding box center [819, 271] width 16 height 16
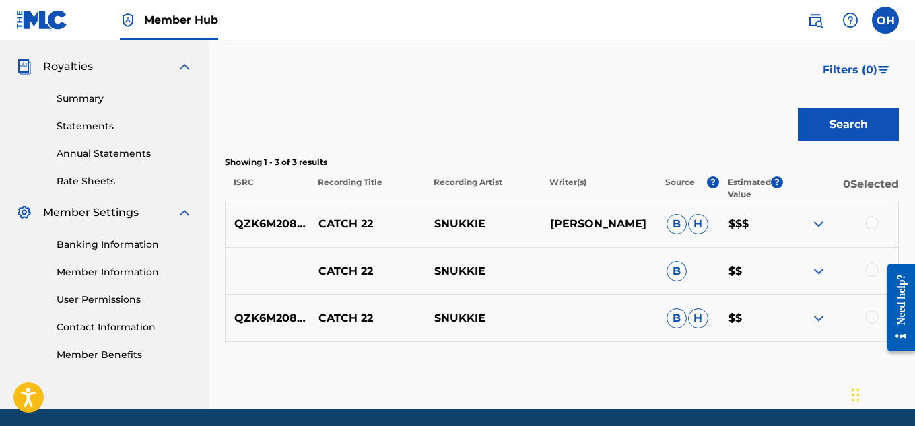
click at [804, 328] on div "QZK6M2083857 CATCH 22 SNUKKIE B H $$" at bounding box center [562, 318] width 674 height 47
click at [812, 328] on div "QZK6M2083857 CATCH 22 SNUKKIE B H $$" at bounding box center [562, 318] width 674 height 47
click at [819, 324] on img at bounding box center [819, 318] width 16 height 16
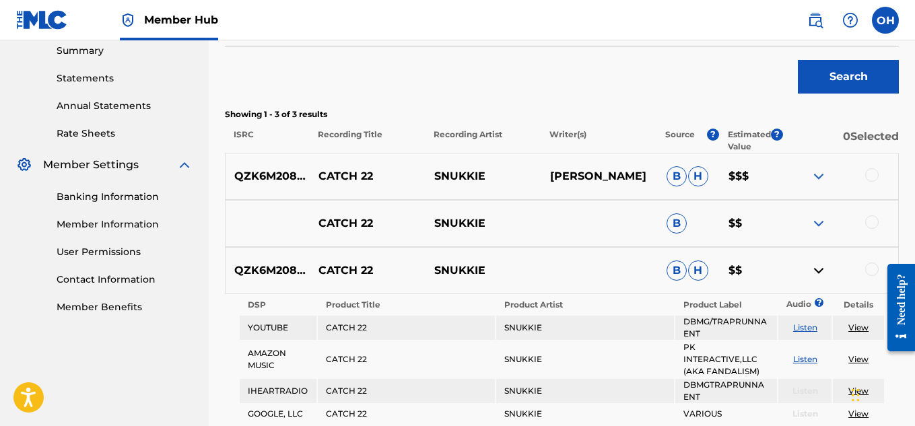
scroll to position [435, 0]
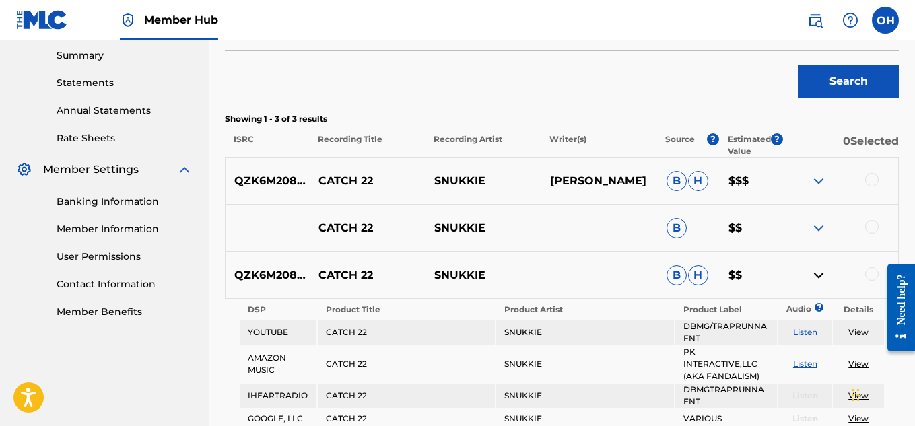
click at [873, 179] on div at bounding box center [871, 179] width 13 height 13
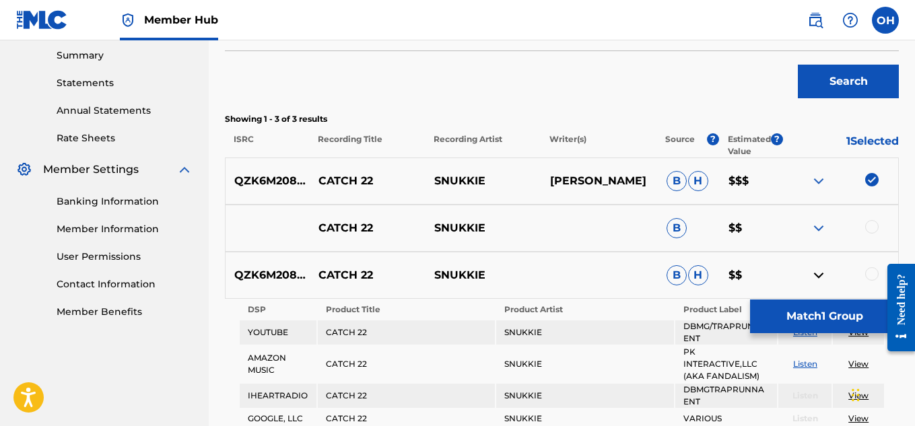
click at [868, 229] on div at bounding box center [871, 226] width 13 height 13
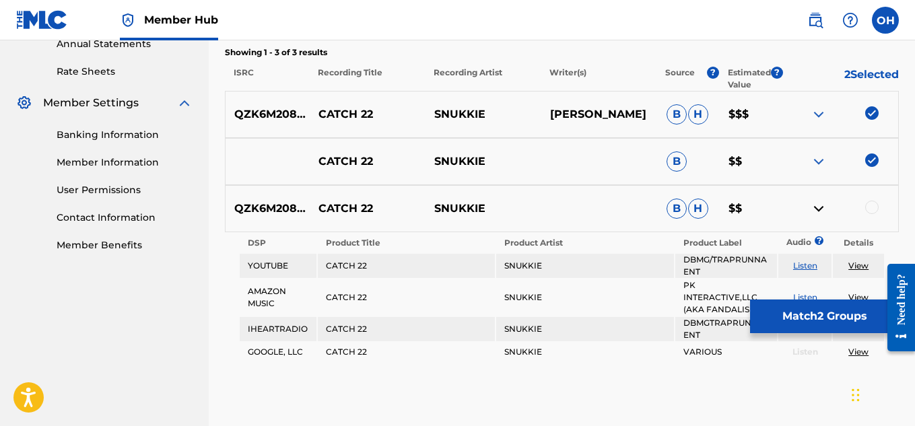
scroll to position [504, 0]
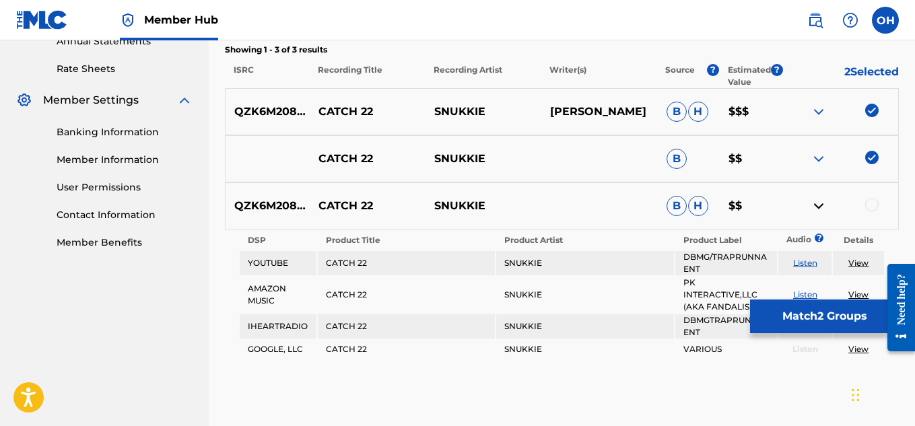
click at [875, 203] on div at bounding box center [871, 204] width 13 height 13
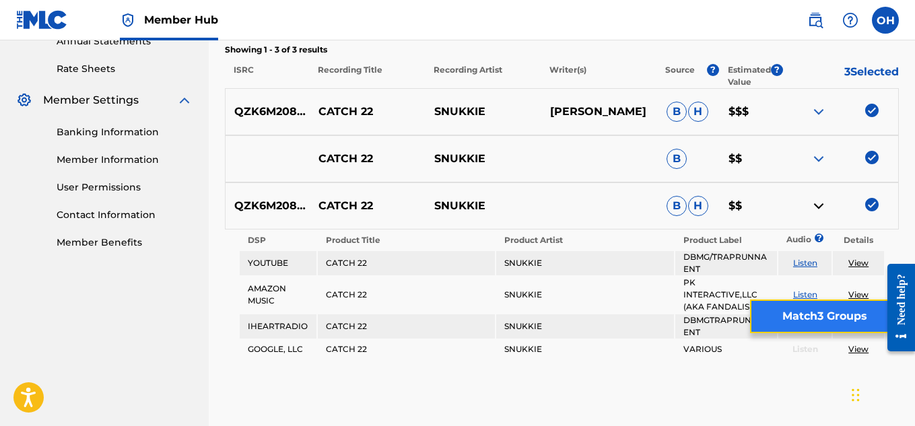
click at [824, 317] on button "Match 3 Groups" at bounding box center [824, 317] width 149 height 34
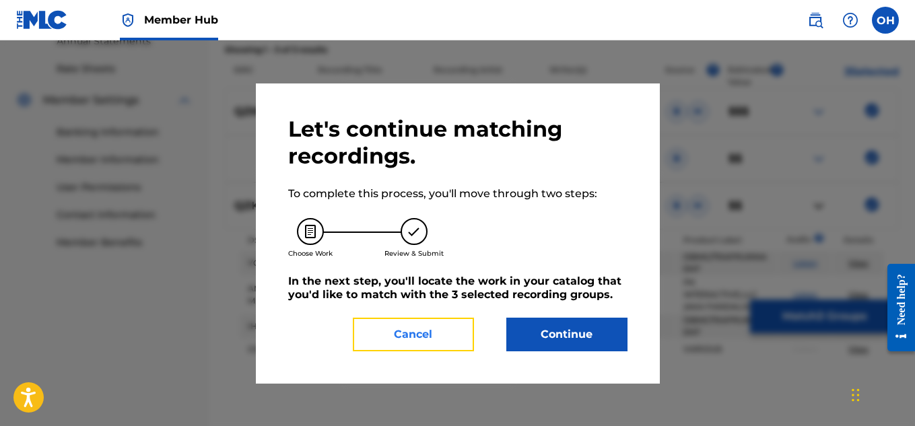
click at [413, 346] on button "Cancel" at bounding box center [413, 335] width 121 height 34
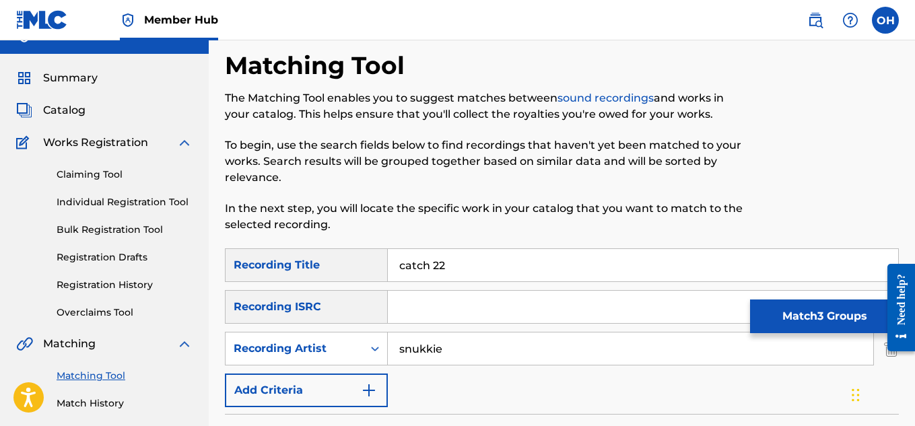
scroll to position [23, 0]
drag, startPoint x: 473, startPoint y: 267, endPoint x: 328, endPoint y: 266, distance: 145.5
click at [328, 266] on div "SearchWithCriteriaa7165cc3-7e2b-43e5-aefd-74c5963004f8 Recording Title catch 22" at bounding box center [562, 266] width 674 height 34
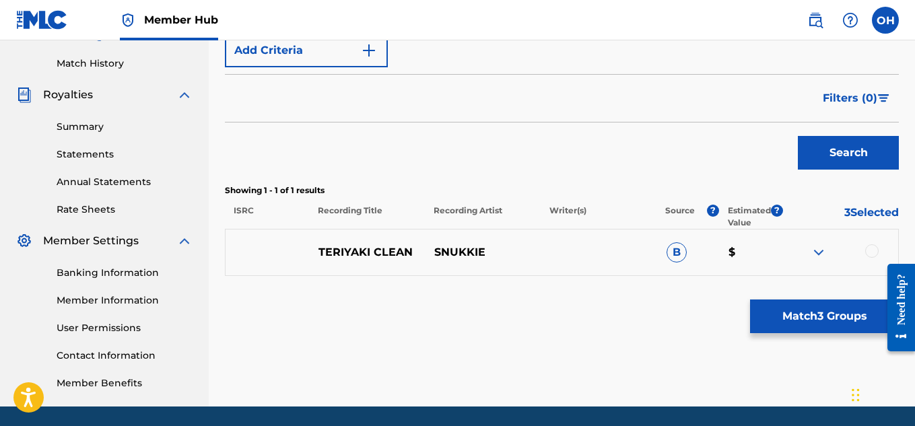
scroll to position [366, 0]
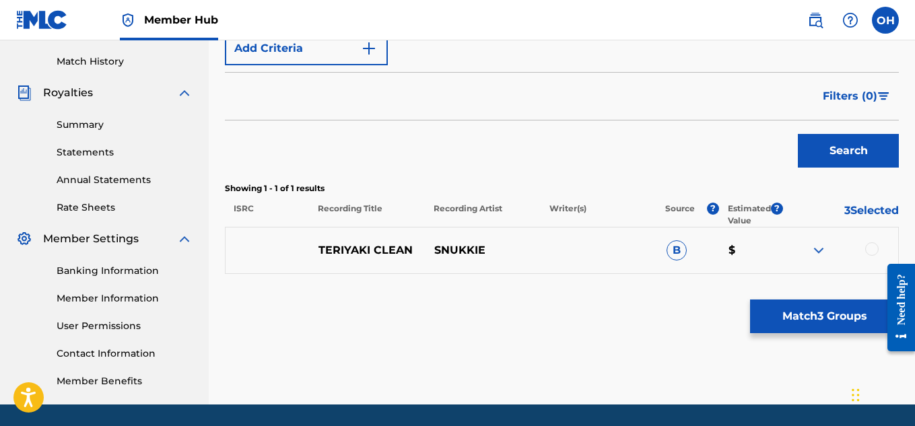
click at [818, 249] on img at bounding box center [819, 250] width 16 height 16
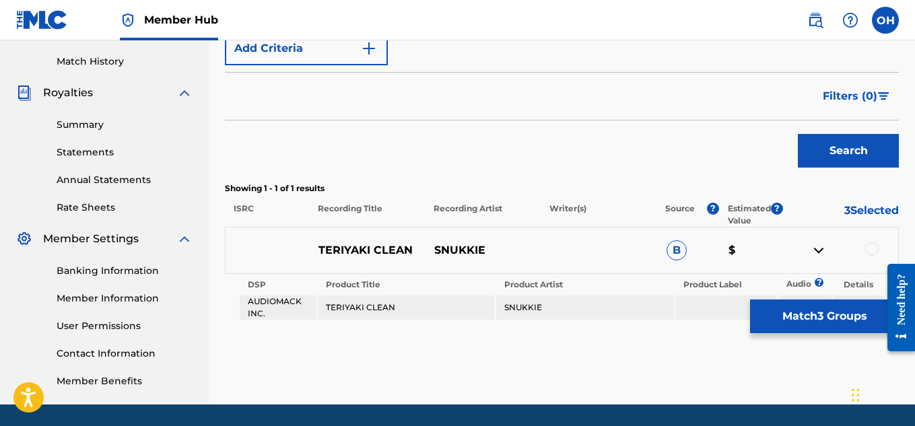
click at [818, 249] on img at bounding box center [819, 250] width 16 height 16
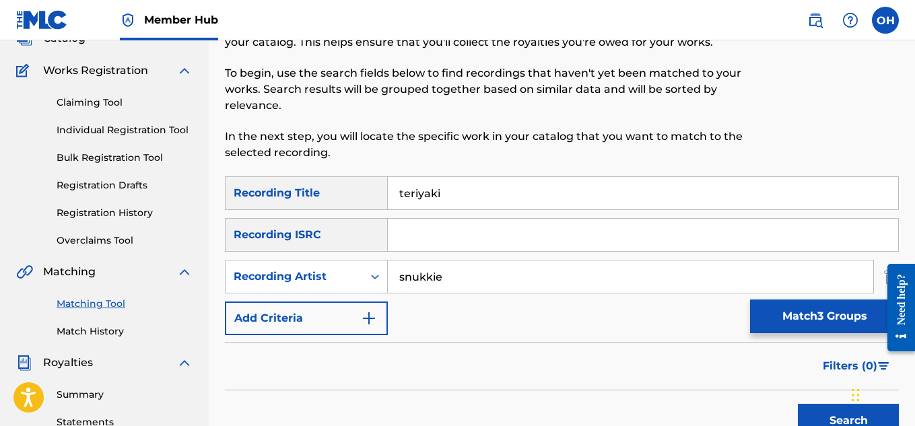
scroll to position [0, 0]
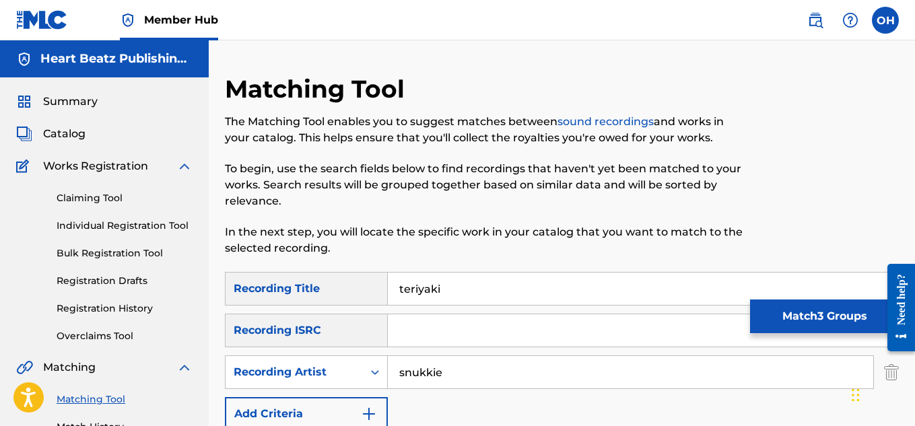
drag, startPoint x: 482, startPoint y: 299, endPoint x: 315, endPoint y: 265, distance: 169.7
click at [315, 265] on div "Matching Tool The Matching Tool enables you to suggest matches between sound re…" at bounding box center [562, 422] width 674 height 696
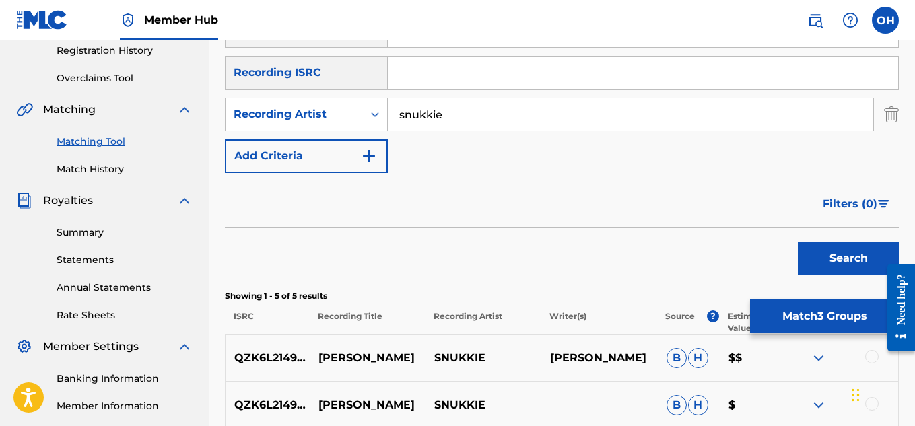
scroll to position [193, 0]
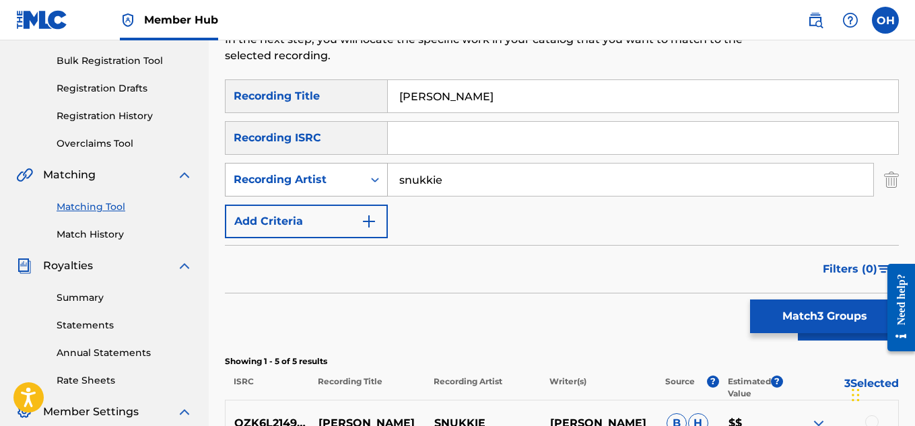
drag, startPoint x: 478, startPoint y: 184, endPoint x: 355, endPoint y: 178, distance: 123.4
click at [355, 178] on div "SearchWithCriteria26b8450a-fb8d-4925-aa63-86a6f6a8e6d3 Recording Artist snukkie" at bounding box center [562, 180] width 674 height 34
drag, startPoint x: 481, startPoint y: 94, endPoint x: 362, endPoint y: 106, distance: 119.8
click at [362, 106] on div "SearchWithCriteriaa7165cc3-7e2b-43e5-aefd-74c5963004f8 Recording Title [PERSON_…" at bounding box center [562, 96] width 674 height 34
click at [798, 307] on button "Search" at bounding box center [848, 324] width 101 height 34
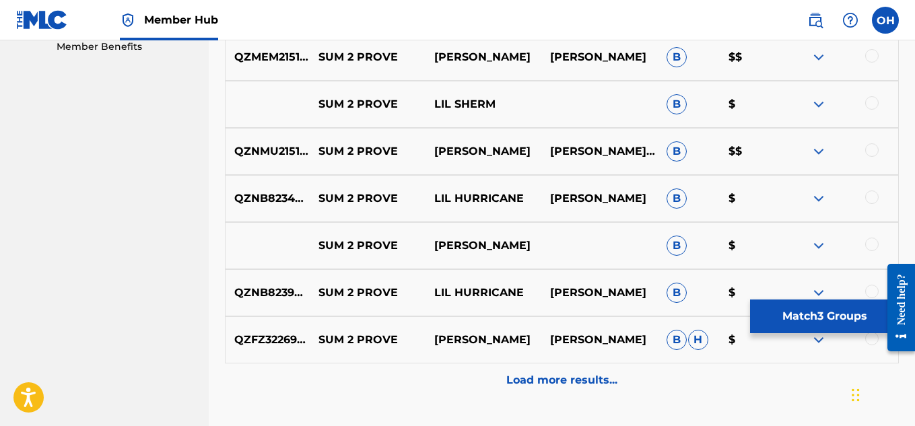
scroll to position [804, 0]
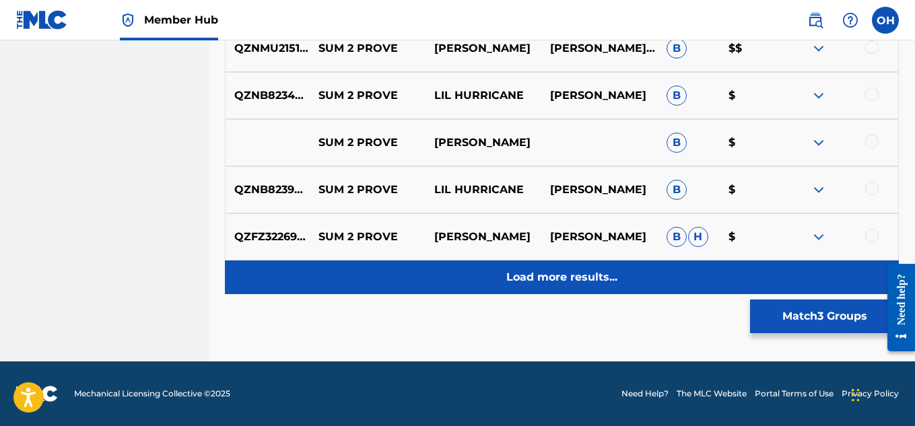
click at [526, 266] on div "Load more results..." at bounding box center [562, 278] width 674 height 34
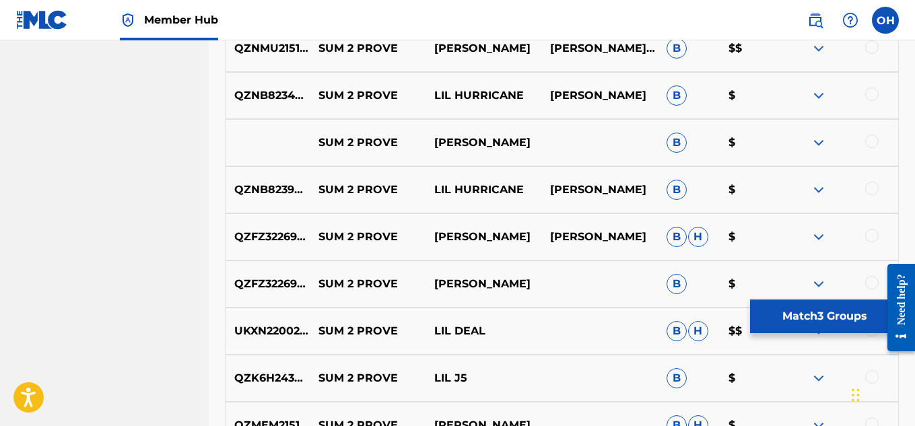
scroll to position [1275, 0]
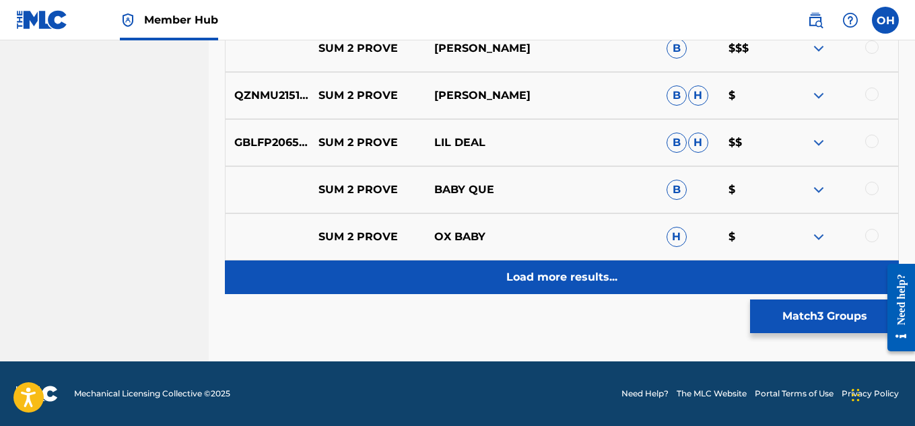
click at [537, 275] on p "Load more results..." at bounding box center [561, 277] width 111 height 16
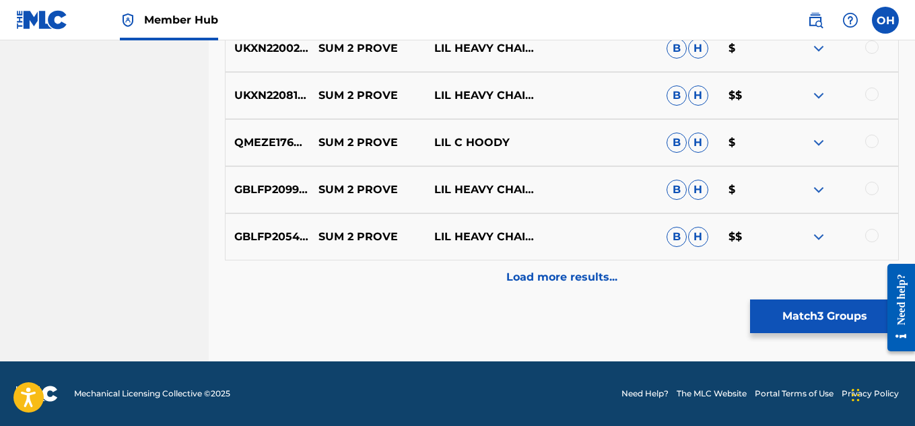
click at [537, 275] on p "Load more results..." at bounding box center [561, 277] width 111 height 16
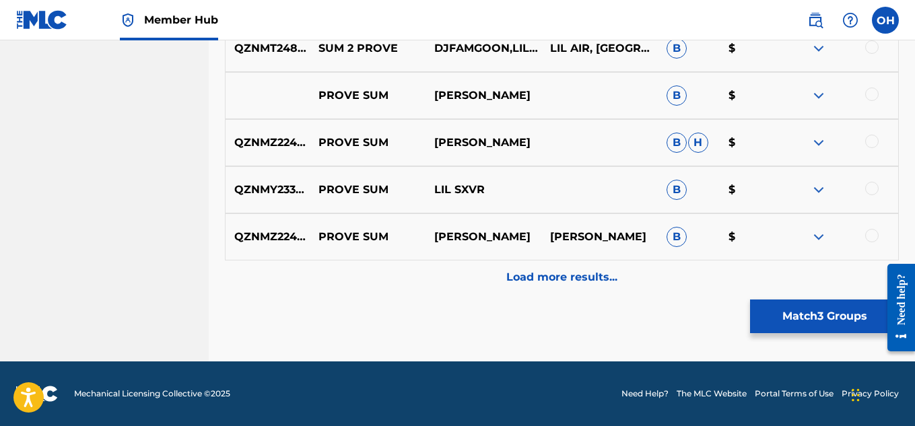
click at [537, 275] on p "Load more results..." at bounding box center [561, 277] width 111 height 16
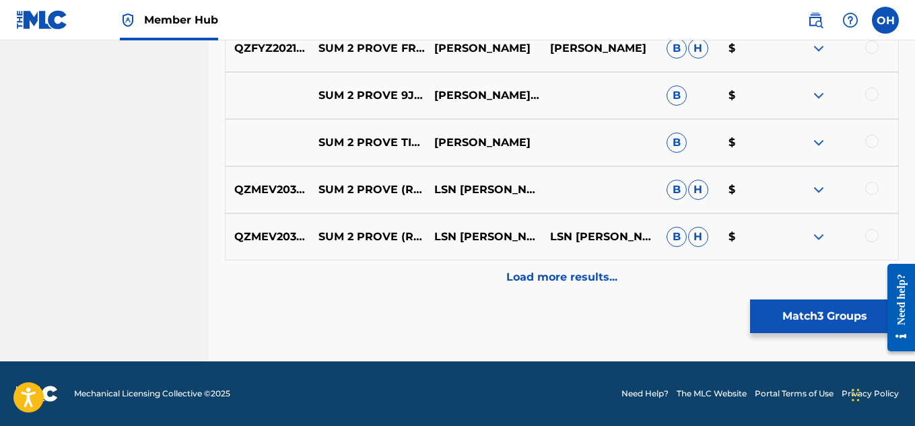
click at [537, 275] on p "Load more results..." at bounding box center [561, 277] width 111 height 16
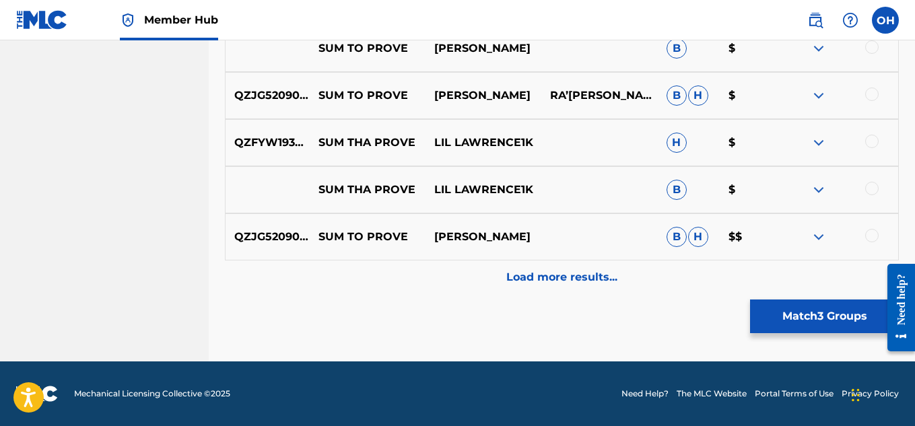
click at [537, 275] on p "Load more results..." at bounding box center [561, 277] width 111 height 16
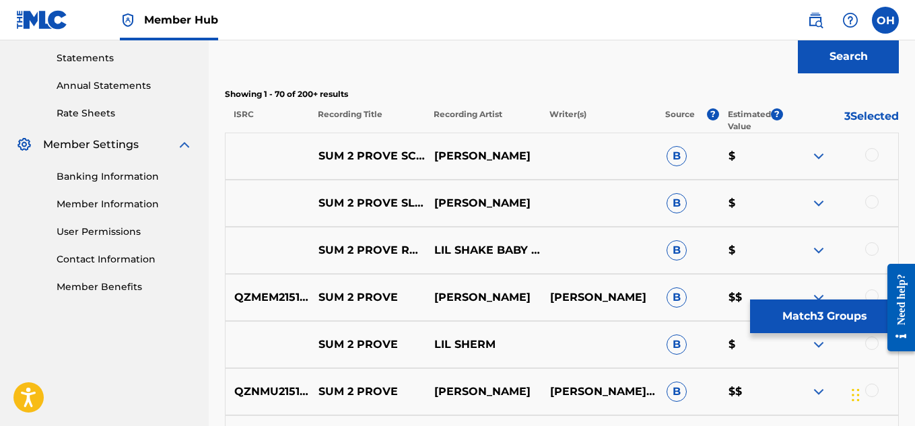
scroll to position [459, 0]
click at [812, 156] on img at bounding box center [819, 157] width 16 height 16
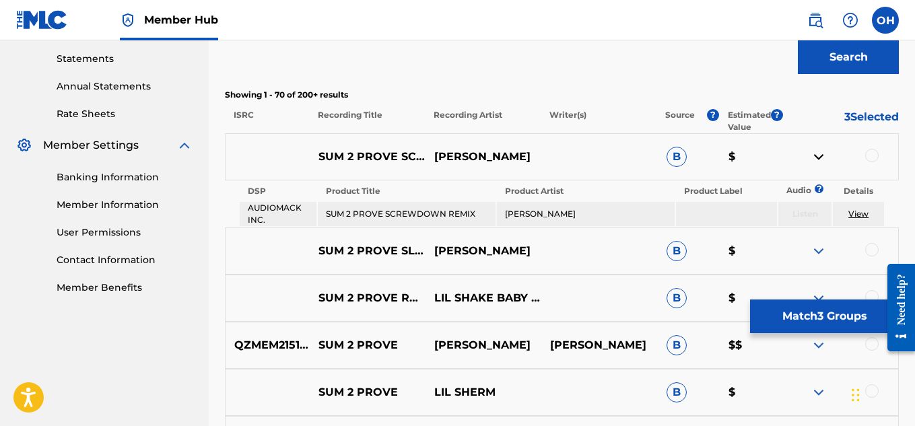
click at [816, 255] on img at bounding box center [819, 251] width 16 height 16
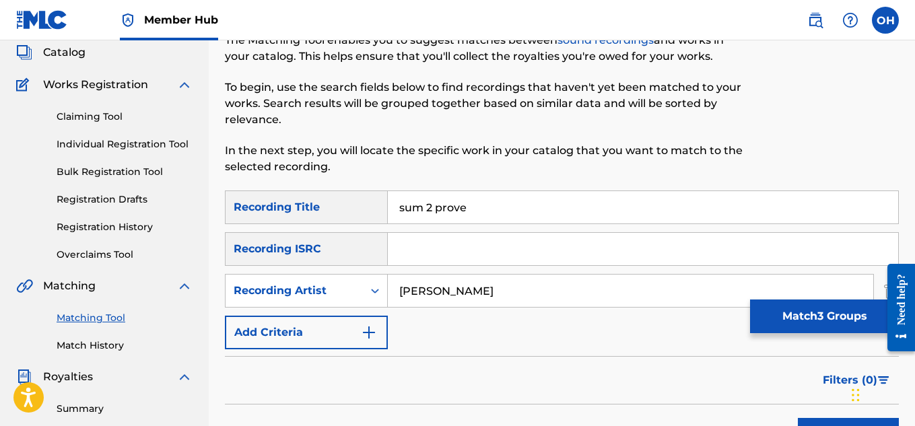
scroll to position [82, 0]
click at [454, 296] on input "[PERSON_NAME]" at bounding box center [631, 290] width 486 height 32
drag, startPoint x: 445, startPoint y: 300, endPoint x: 391, endPoint y: 292, distance: 54.4
click at [391, 292] on input "[PERSON_NAME]" at bounding box center [631, 290] width 486 height 32
paste input "01140869752"
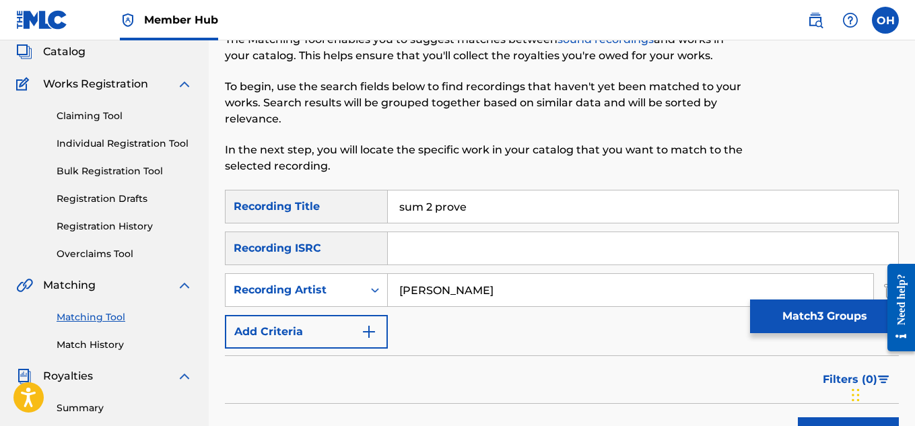
drag, startPoint x: 478, startPoint y: 210, endPoint x: 351, endPoint y: 211, distance: 127.3
click at [352, 211] on div "SearchWithCriteriaa7165cc3-7e2b-43e5-aefd-74c5963004f8 Recording Title sum 2 pr…" at bounding box center [562, 207] width 674 height 34
click at [798, 418] on button "Search" at bounding box center [848, 435] width 101 height 34
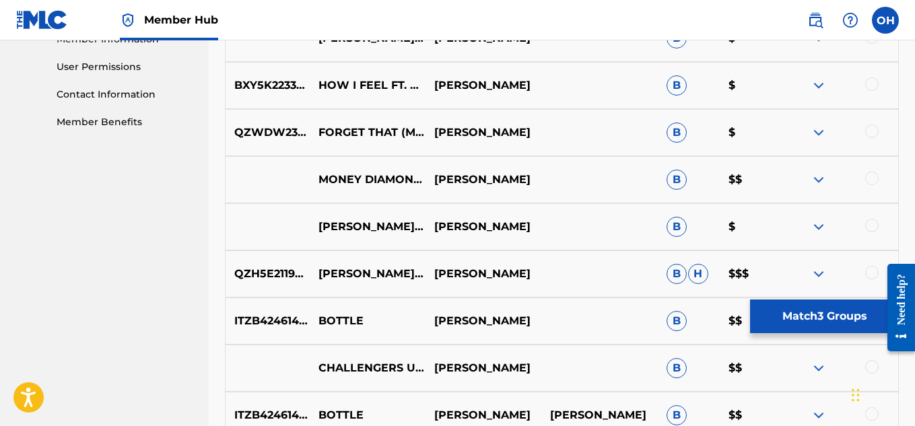
scroll to position [626, 0]
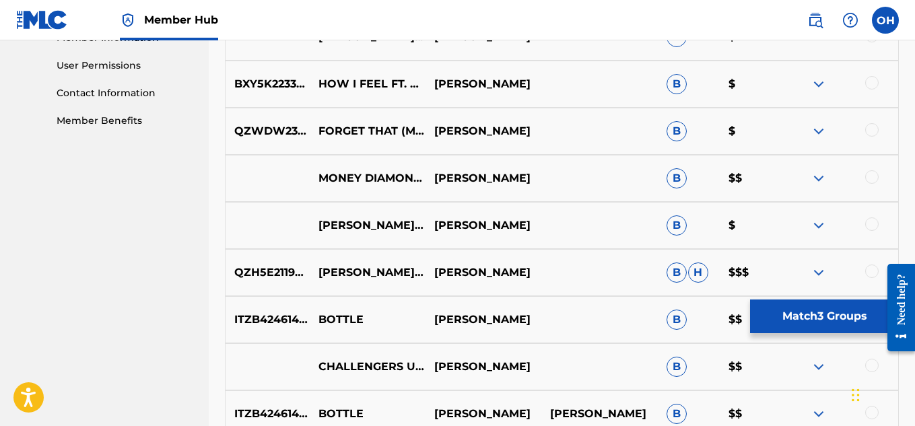
click at [820, 273] on img at bounding box center [819, 273] width 16 height 16
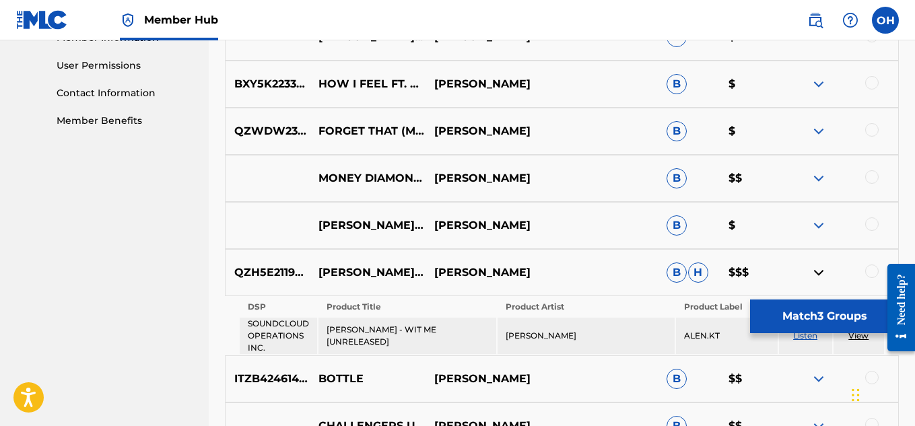
click at [820, 273] on img at bounding box center [819, 273] width 16 height 16
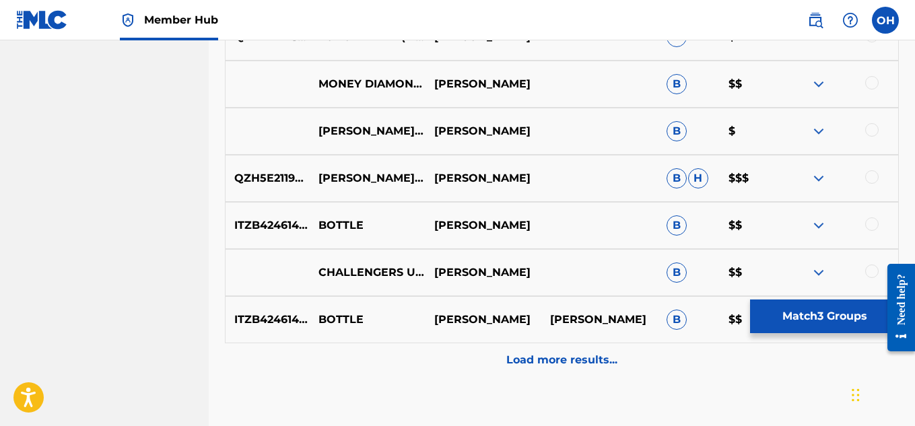
scroll to position [804, 0]
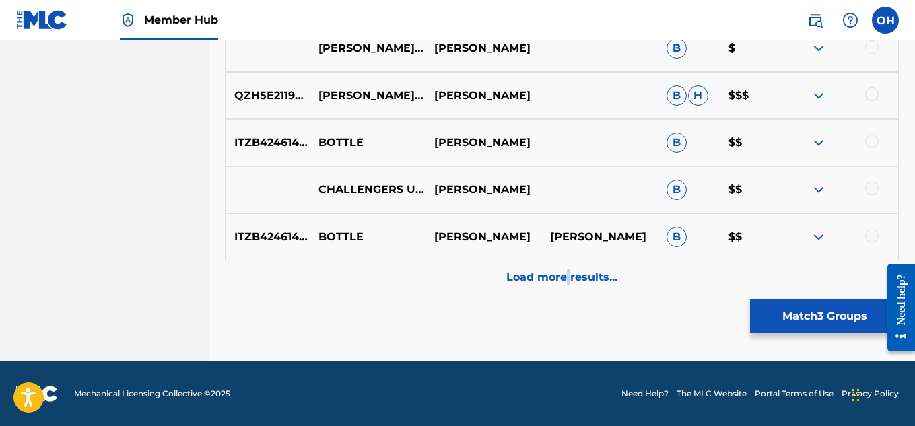
click at [568, 275] on p "Load more results..." at bounding box center [561, 277] width 111 height 16
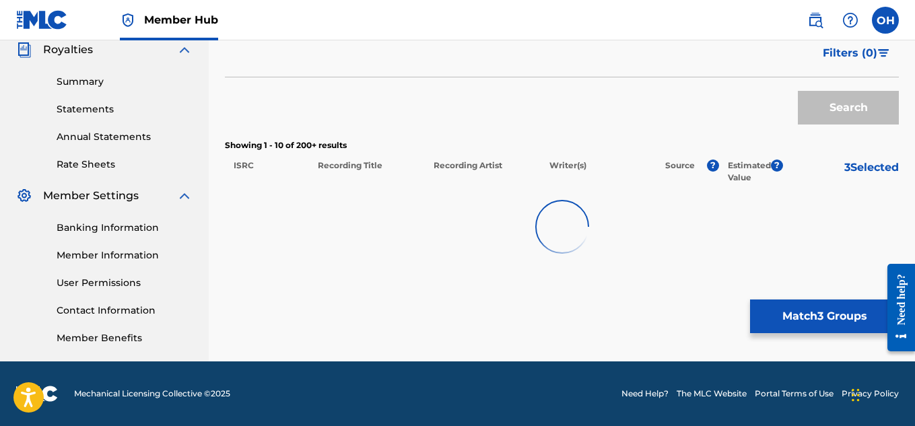
scroll to position [409, 0]
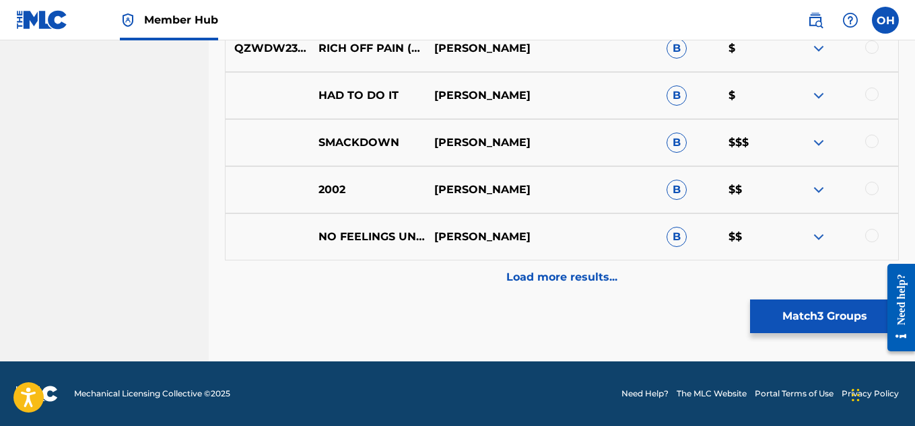
click at [575, 275] on p "Load more results..." at bounding box center [561, 277] width 111 height 16
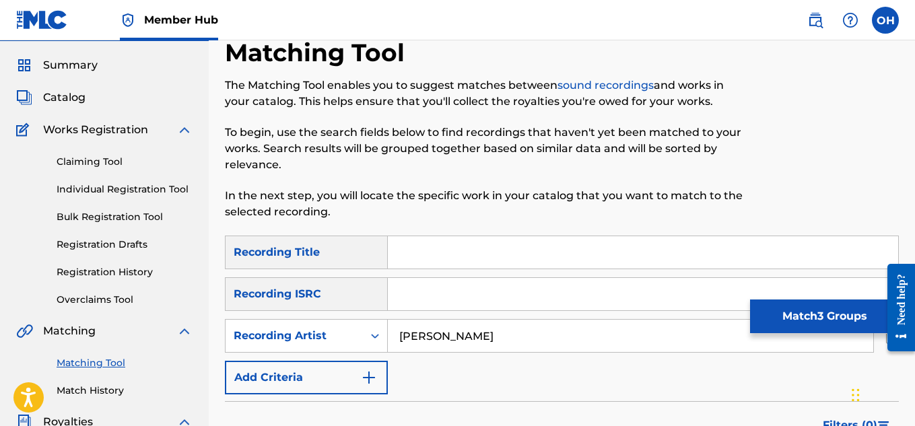
scroll to position [0, 0]
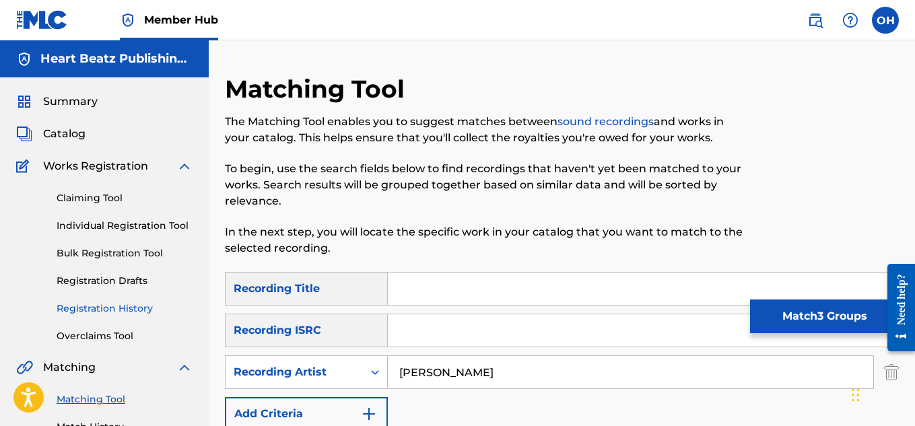
click at [117, 315] on link "Registration History" at bounding box center [125, 309] width 136 height 14
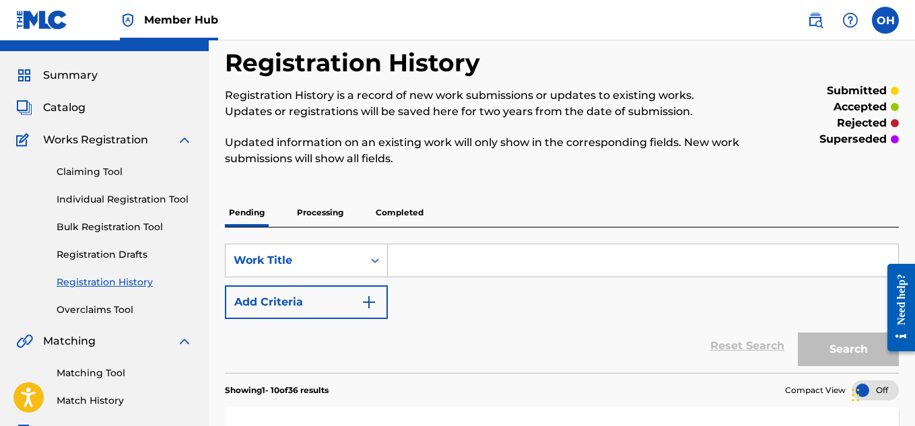
scroll to position [26, 0]
click at [108, 204] on link "Individual Registration Tool" at bounding box center [125, 200] width 136 height 14
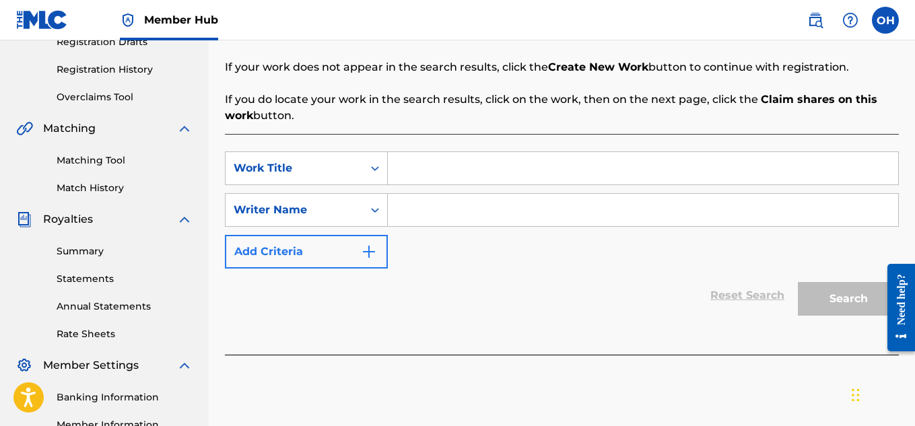
scroll to position [240, 0]
click at [410, 175] on input "Search Form" at bounding box center [643, 168] width 511 height 32
click at [502, 216] on input "Search Form" at bounding box center [643, 209] width 511 height 32
click at [504, 216] on input "Search Form" at bounding box center [643, 209] width 511 height 32
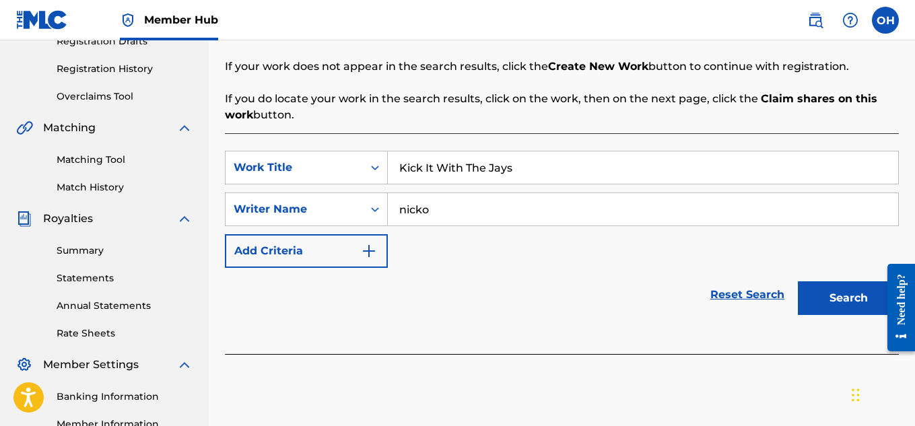
click at [798, 282] on button "Search" at bounding box center [848, 299] width 101 height 34
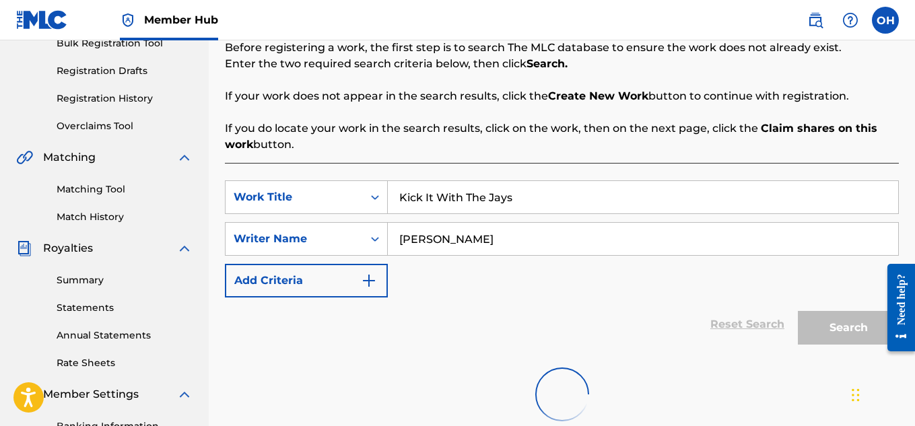
scroll to position [209, 0]
